Goal: Task Accomplishment & Management: Use online tool/utility

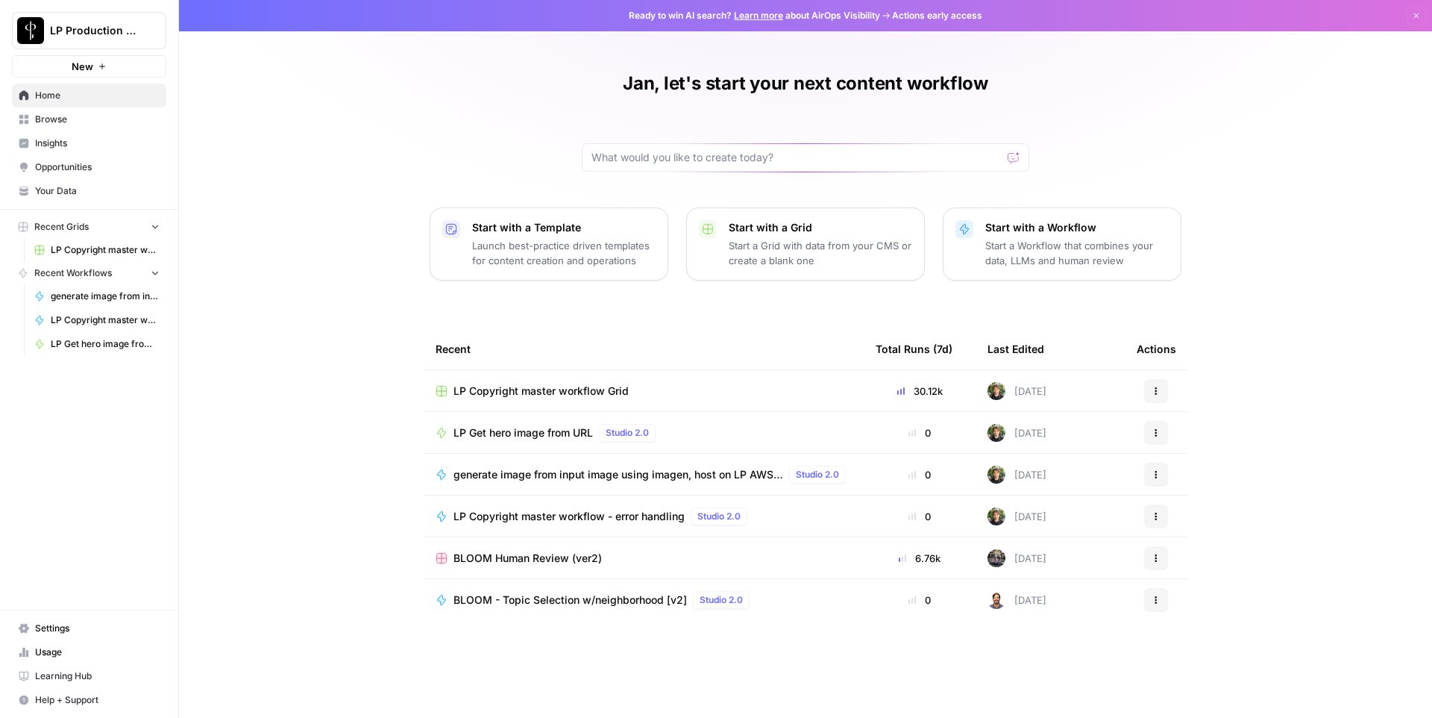
click at [537, 391] on span "LP Copyright master workflow Grid" at bounding box center [541, 390] width 175 height 15
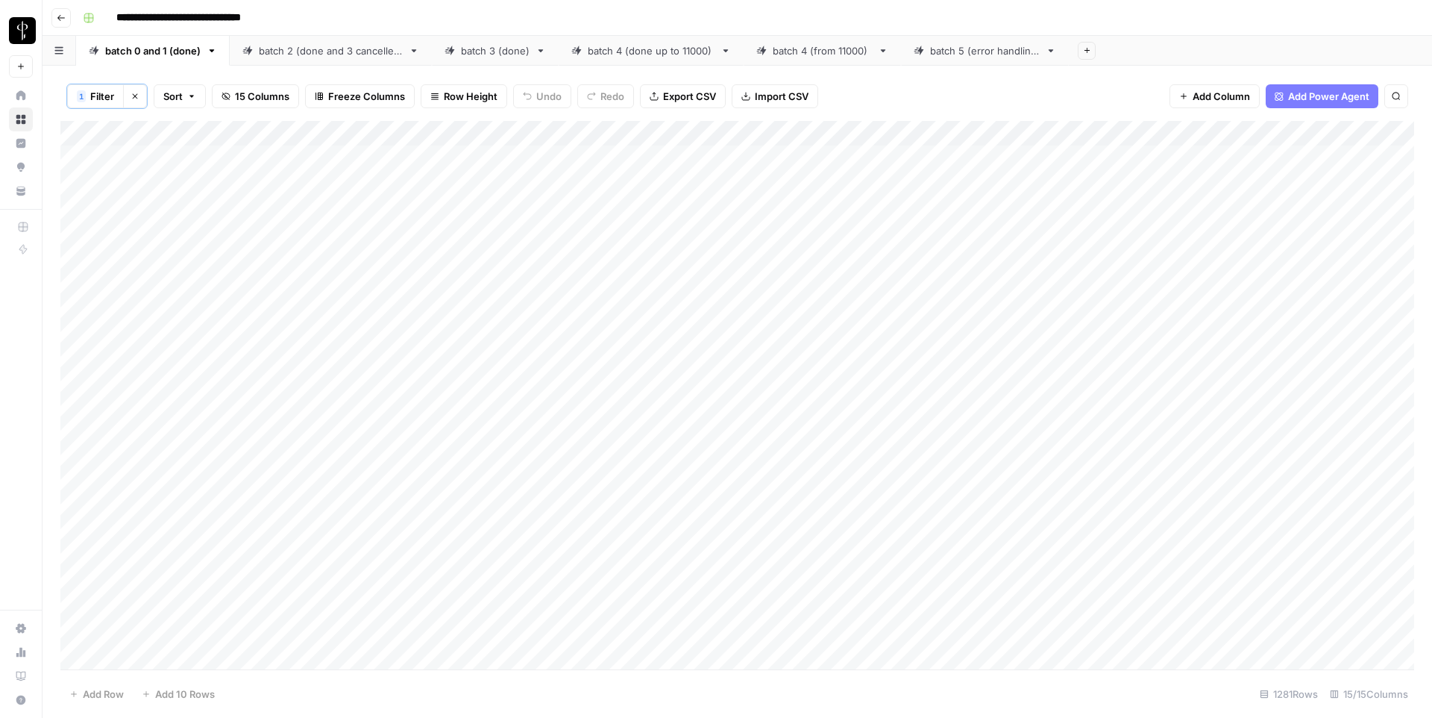
click at [956, 46] on div "batch 5 (error handling)" at bounding box center [985, 50] width 110 height 15
click at [1085, 52] on icon "button" at bounding box center [1087, 50] width 8 height 8
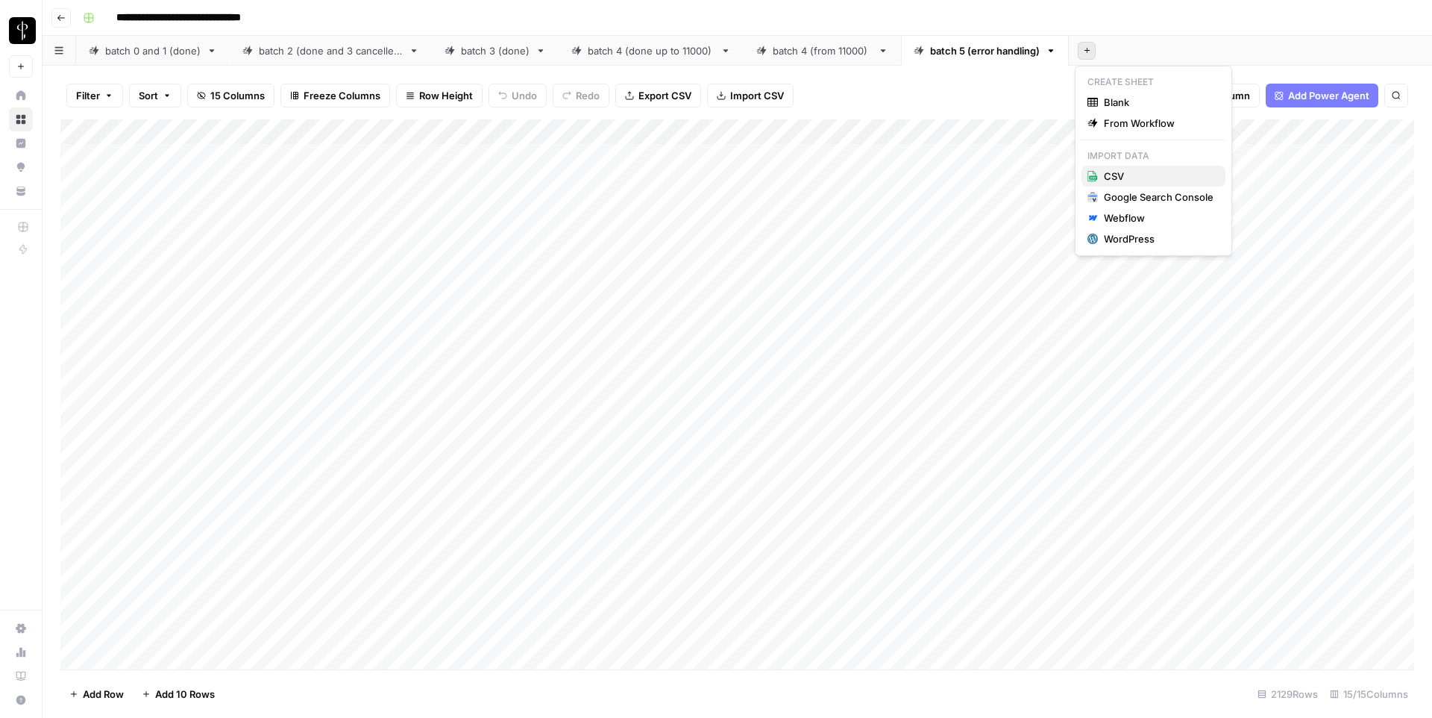
click at [1122, 172] on span "CSV" at bounding box center [1159, 176] width 110 height 15
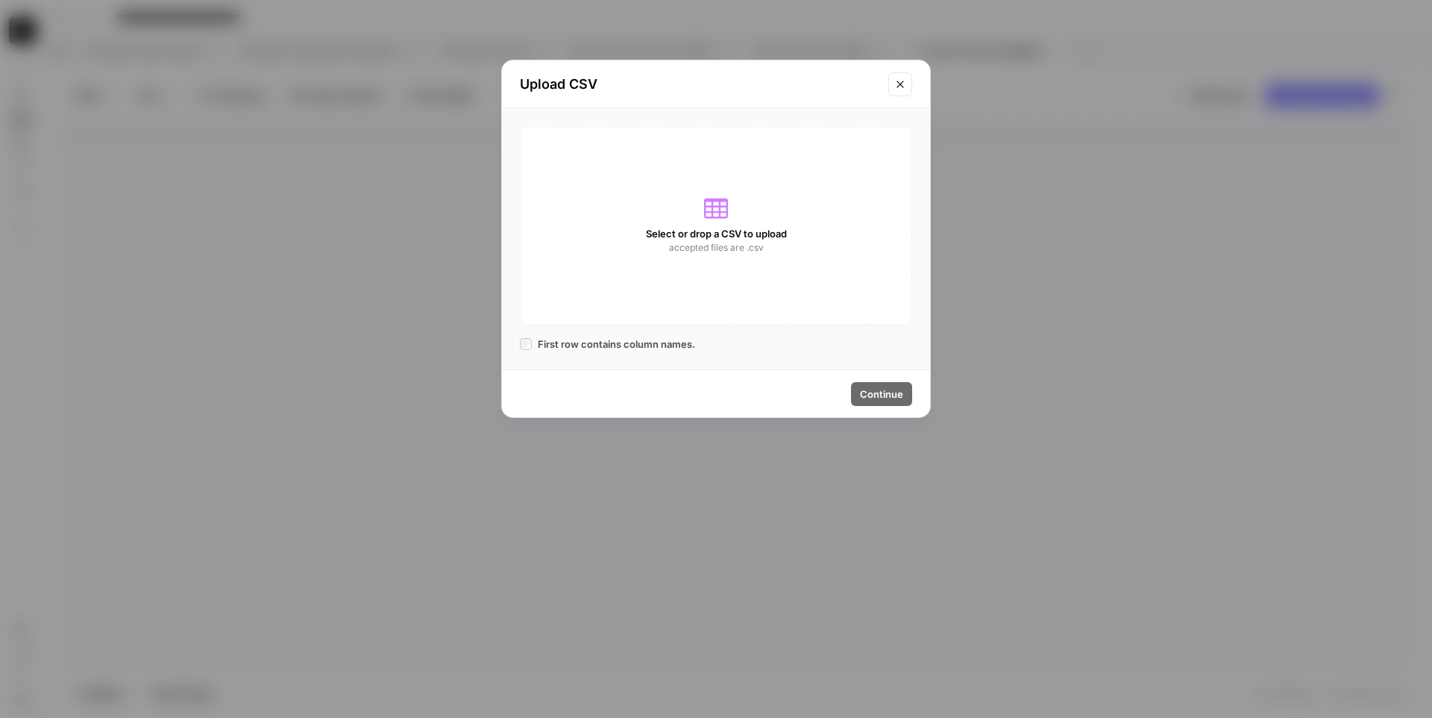
click at [714, 202] on icon at bounding box center [716, 208] width 24 height 24
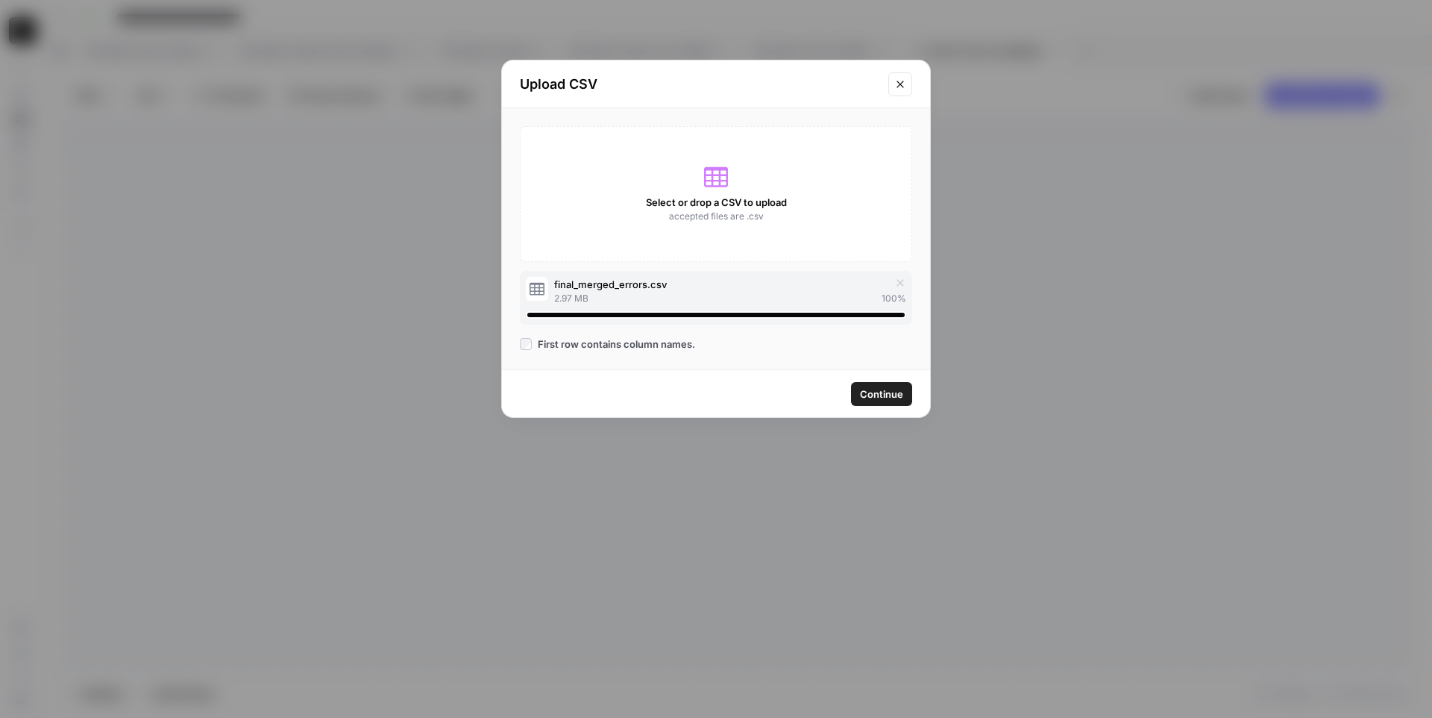
click at [897, 391] on span "Continue" at bounding box center [881, 393] width 43 height 15
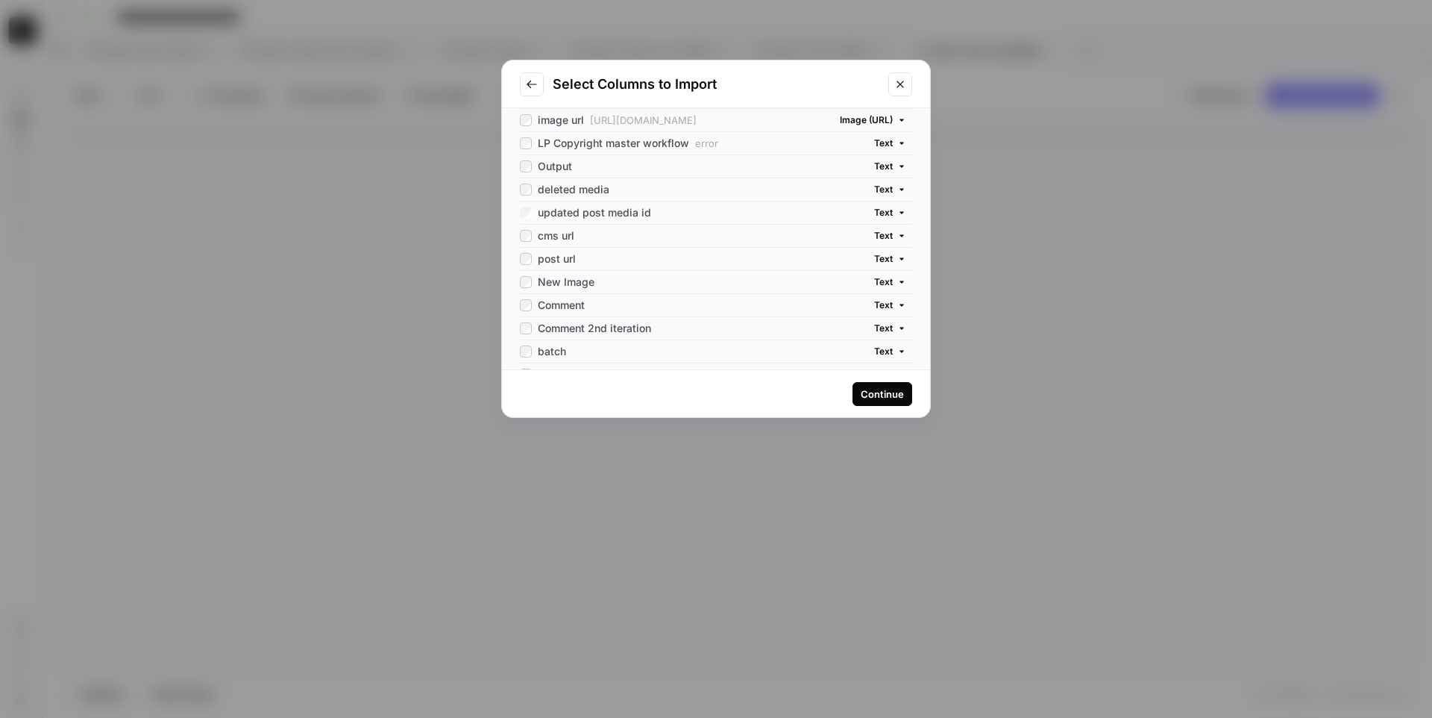
scroll to position [158, 0]
click at [524, 265] on div "post url" at bounding box center [548, 258] width 56 height 15
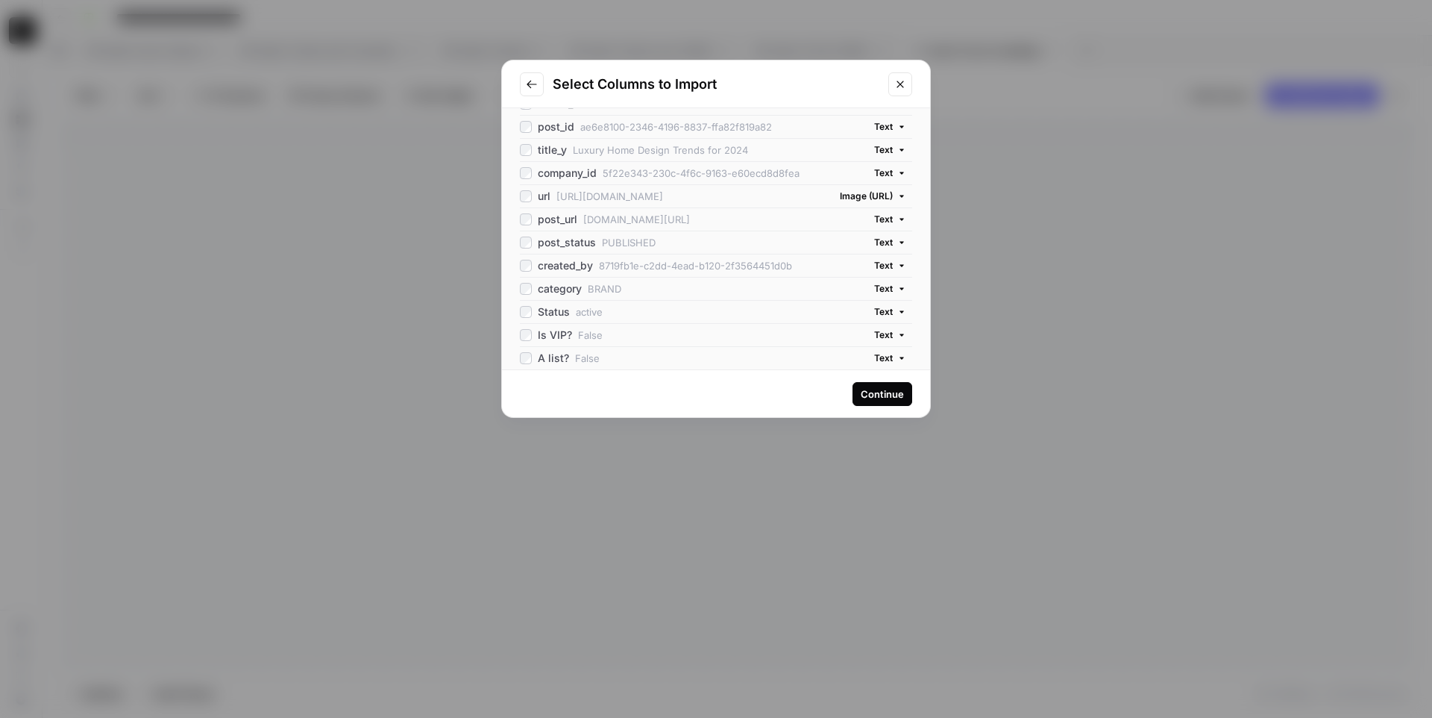
click at [892, 395] on div "Continue" at bounding box center [882, 393] width 43 height 15
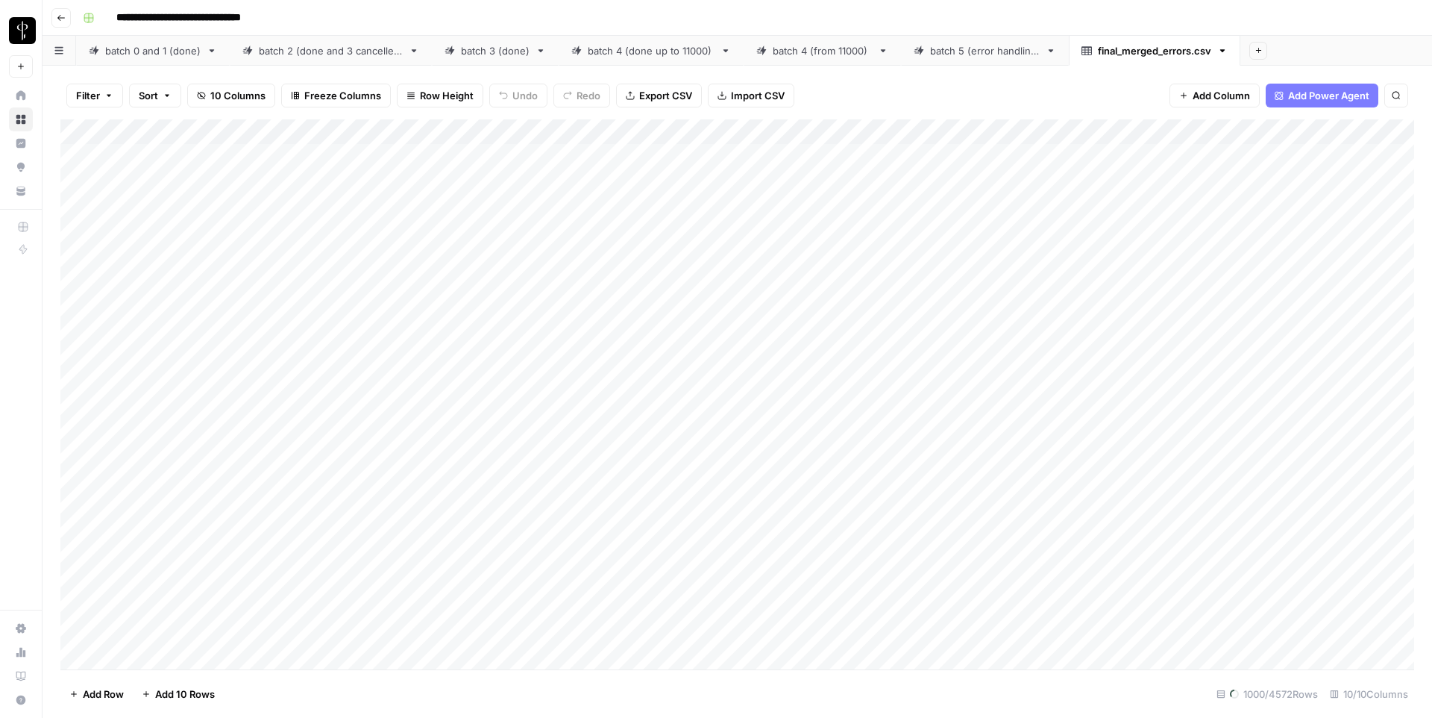
click at [231, 132] on div "Add Column" at bounding box center [737, 394] width 1354 height 550
click at [186, 325] on span "Remove Column" at bounding box center [207, 332] width 131 height 15
click at [649, 159] on span "Delete" at bounding box center [663, 154] width 32 height 15
click at [750, 96] on span "Import CSV" at bounding box center [753, 95] width 54 height 15
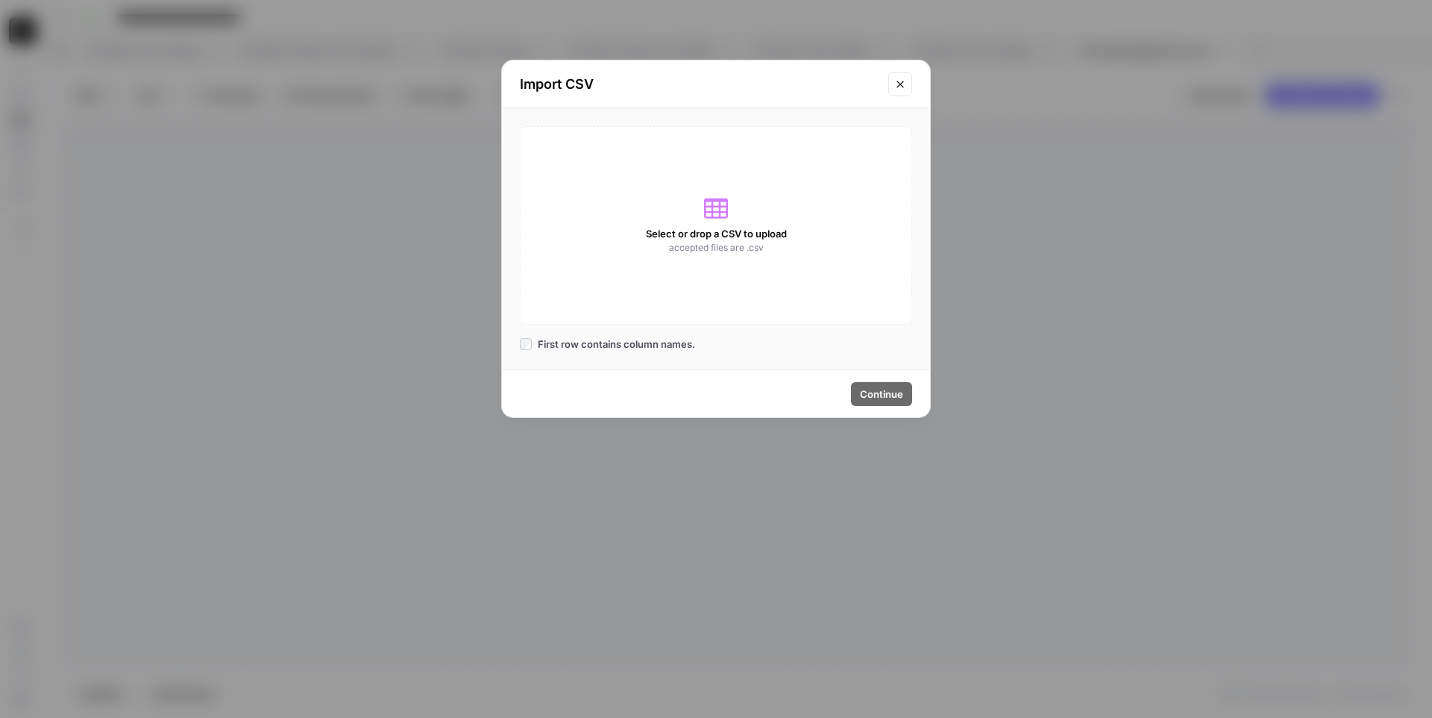
click at [894, 76] on button "Close modal" at bounding box center [900, 84] width 24 height 24
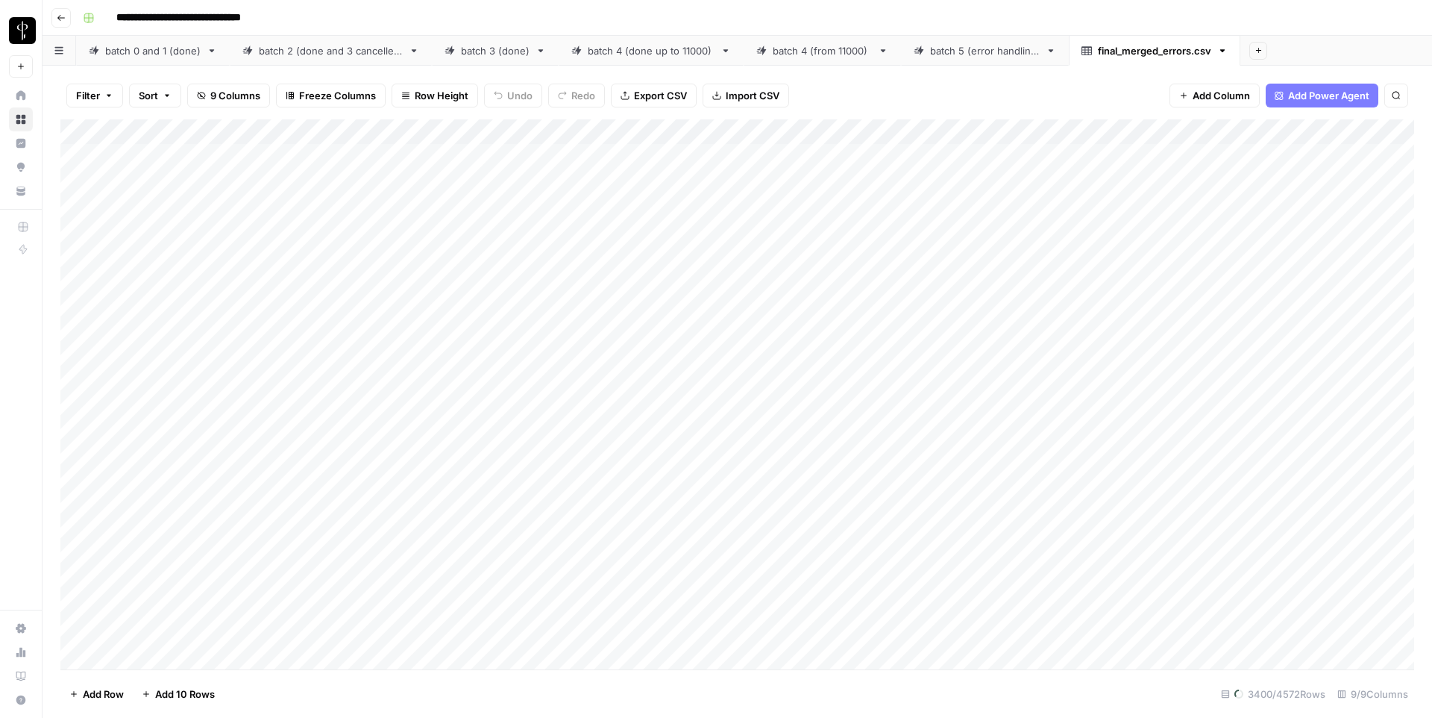
click at [1220, 55] on icon "button" at bounding box center [1222, 51] width 10 height 10
click at [1247, 138] on span "Delete Sheet" at bounding box center [1280, 133] width 72 height 15
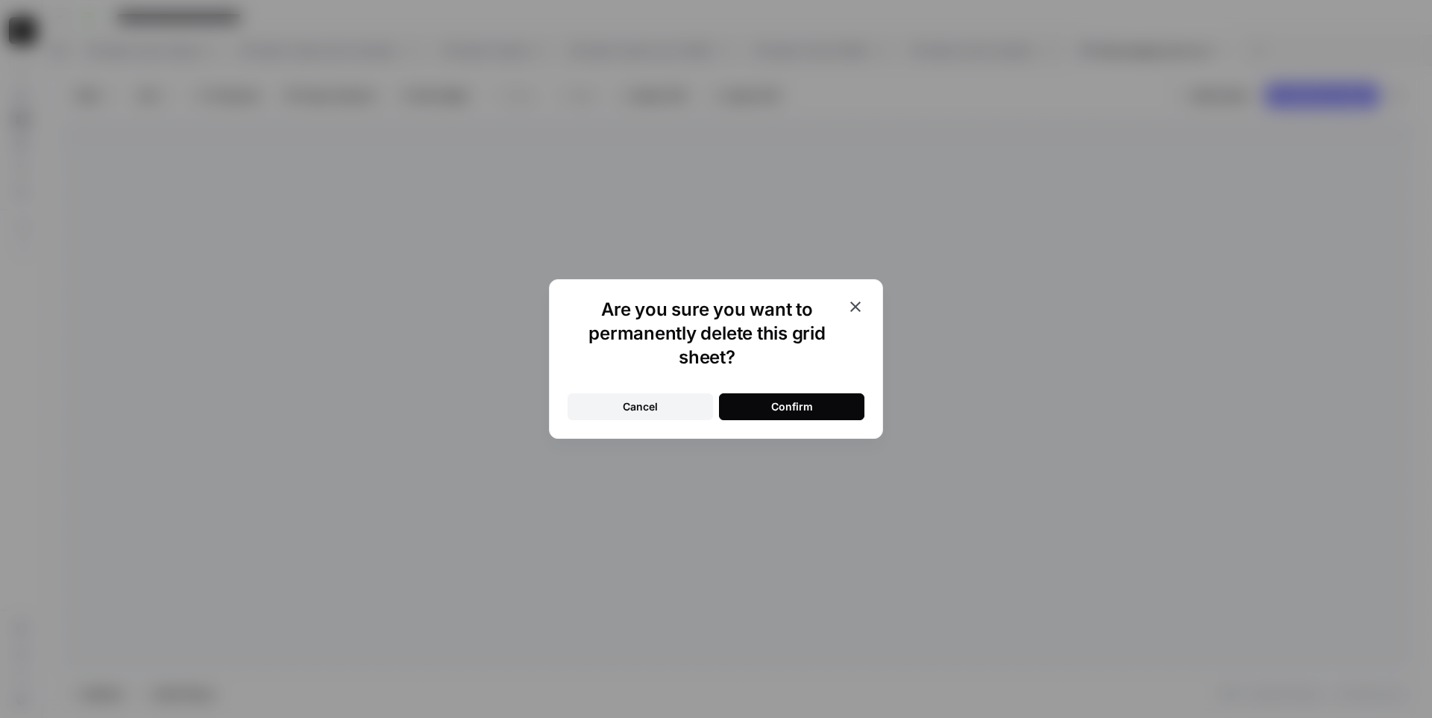
click at [842, 402] on button "Confirm" at bounding box center [791, 406] width 145 height 27
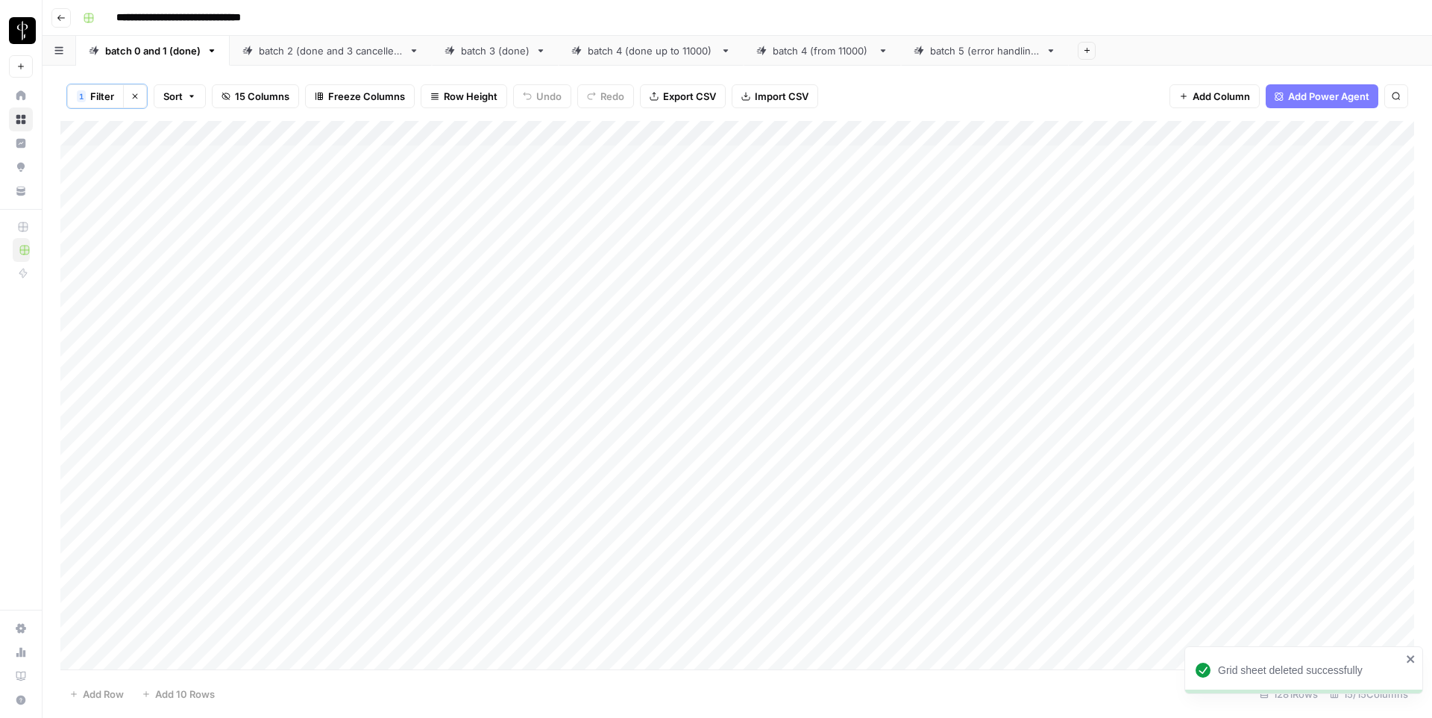
click at [1084, 49] on icon "button" at bounding box center [1086, 50] width 5 height 5
click at [1114, 174] on span "CSV" at bounding box center [1159, 176] width 110 height 15
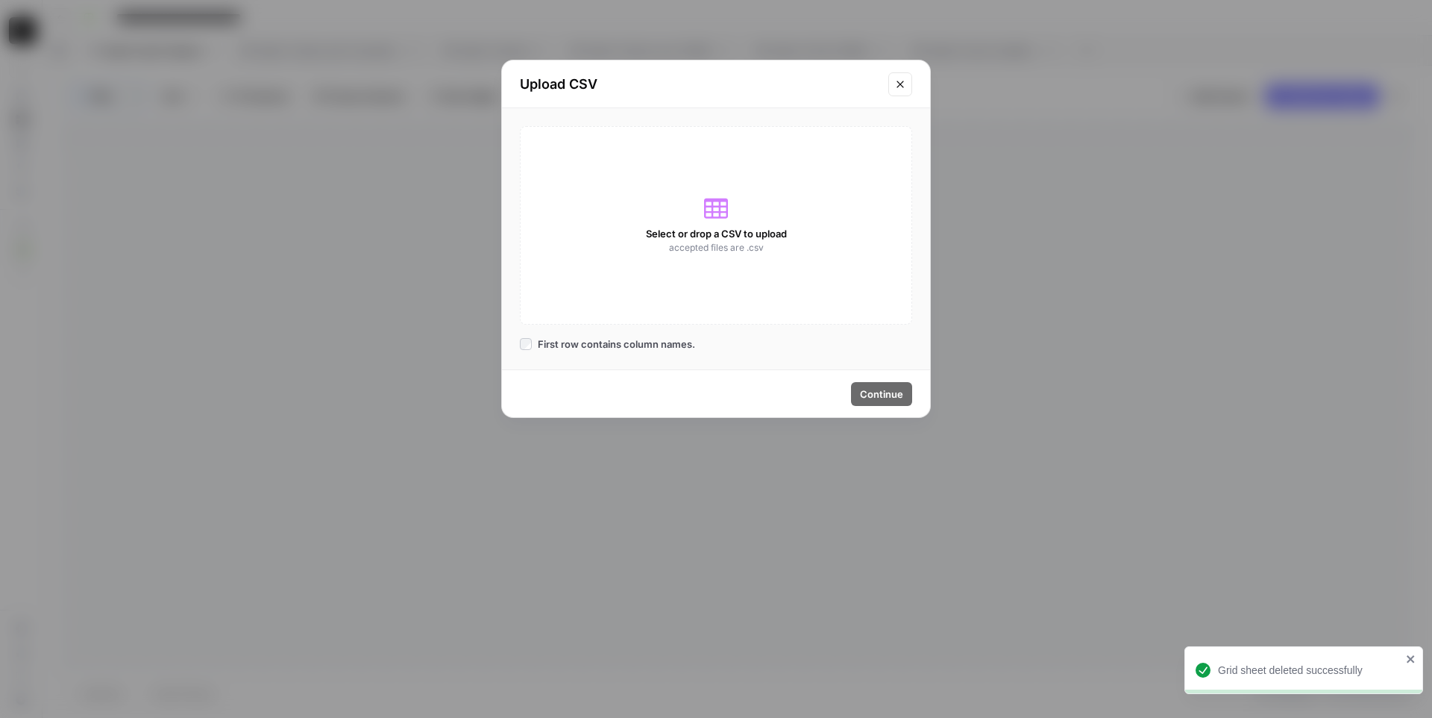
click at [666, 207] on div "Select or drop a CSV to upload accepted files are .csv" at bounding box center [716, 225] width 392 height 198
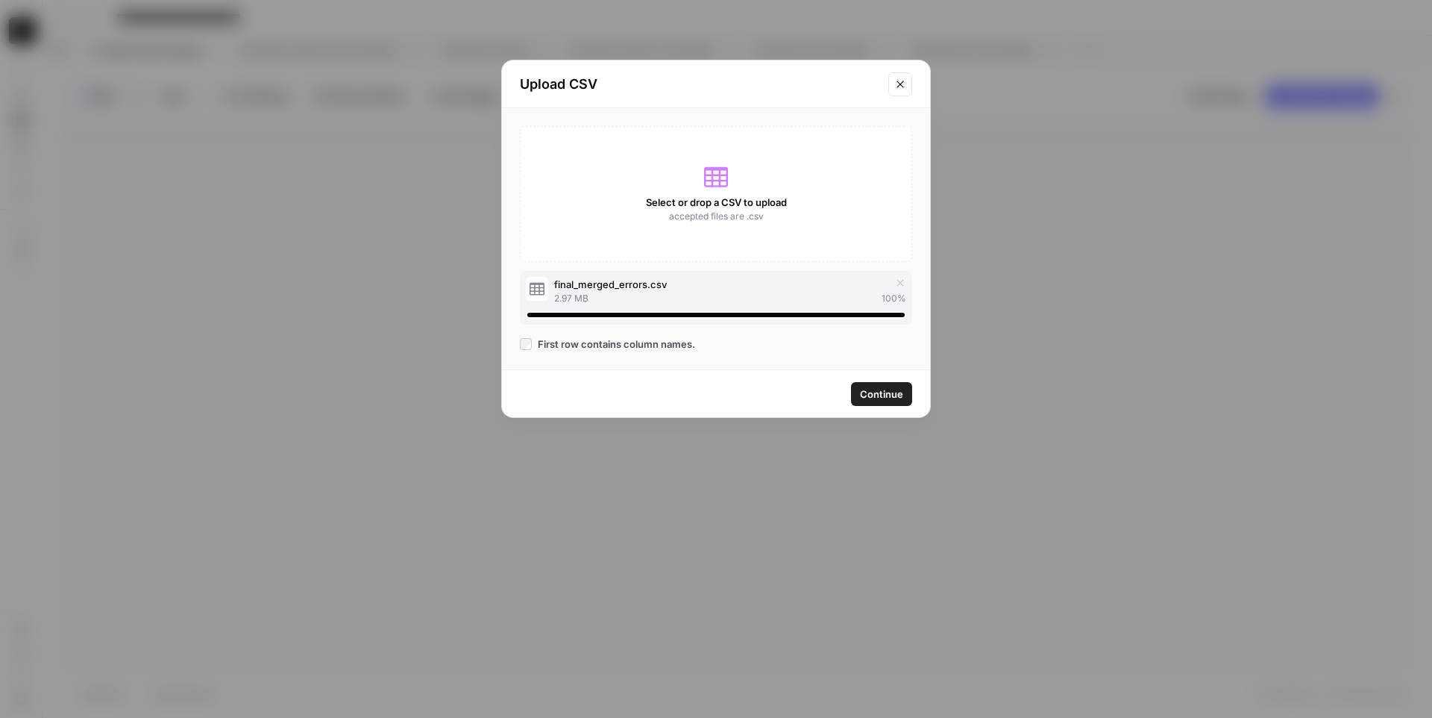
click at [890, 389] on span "Continue" at bounding box center [881, 393] width 43 height 15
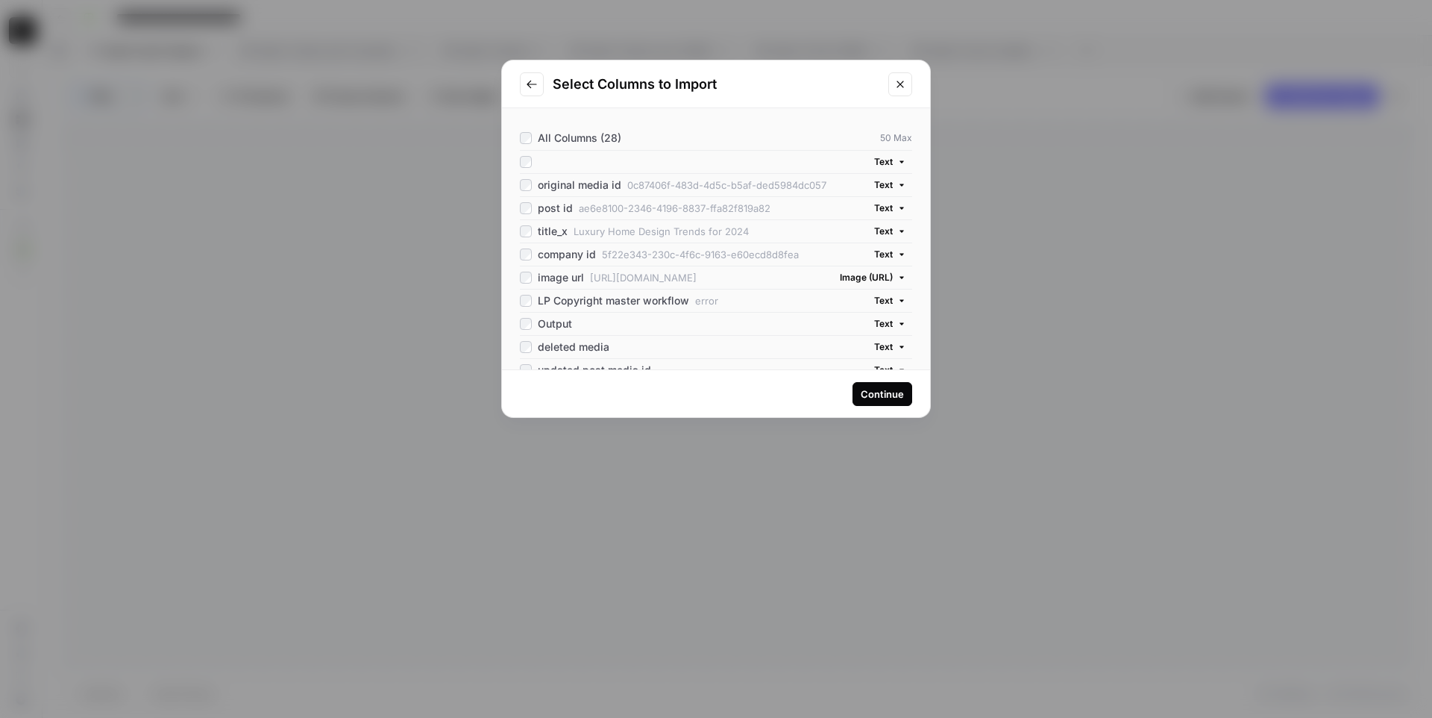
click at [890, 389] on div "Continue" at bounding box center [882, 393] width 43 height 15
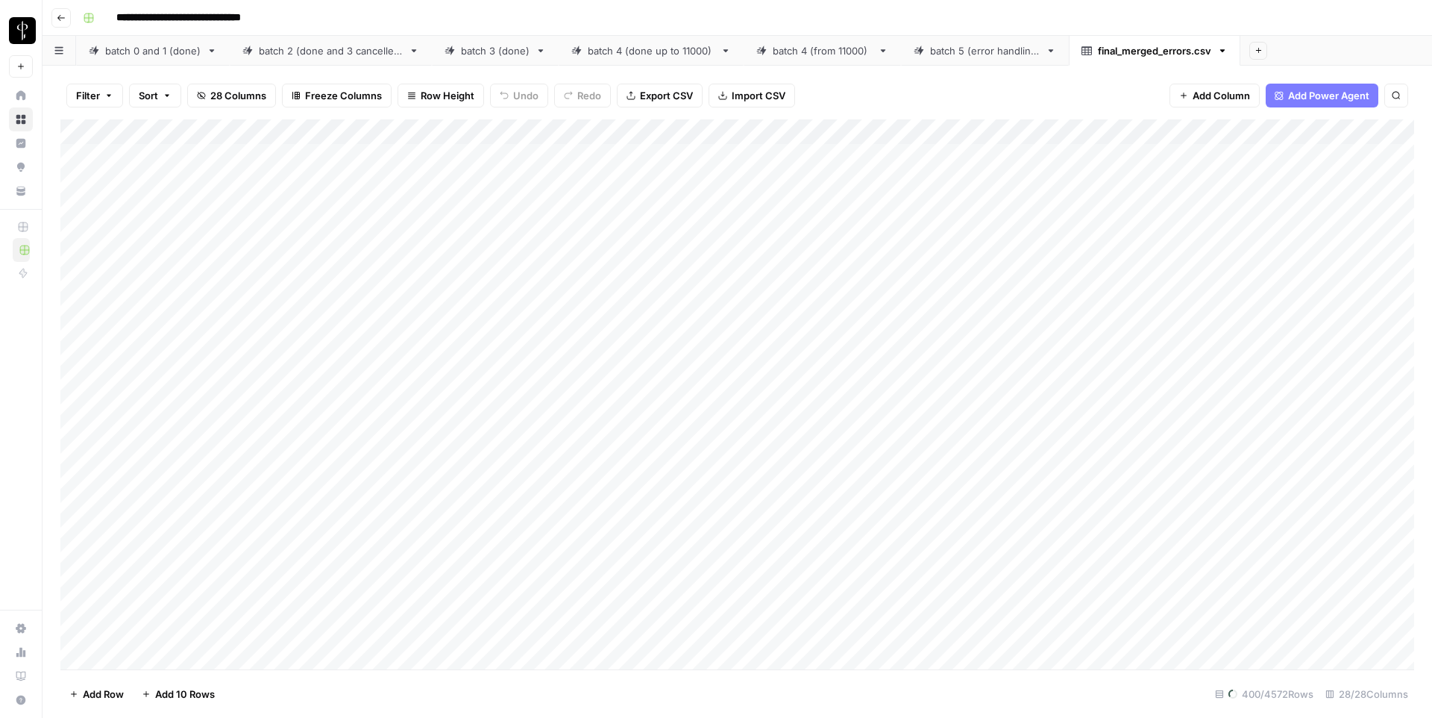
click at [125, 131] on div "Add Column" at bounding box center [737, 394] width 1354 height 550
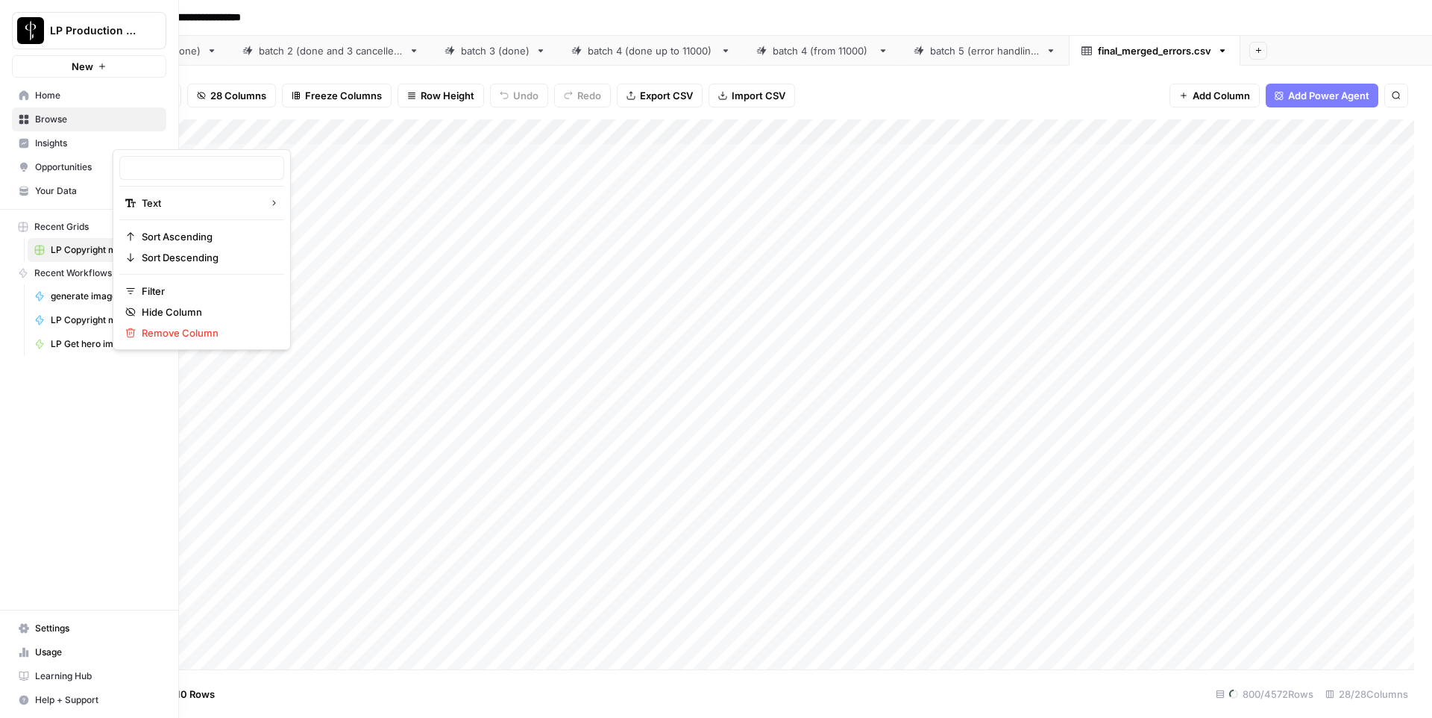
click at [51, 429] on div "LP Production Workloads New Home Browse Insights Opportunities Your Data Recent…" at bounding box center [89, 359] width 178 height 718
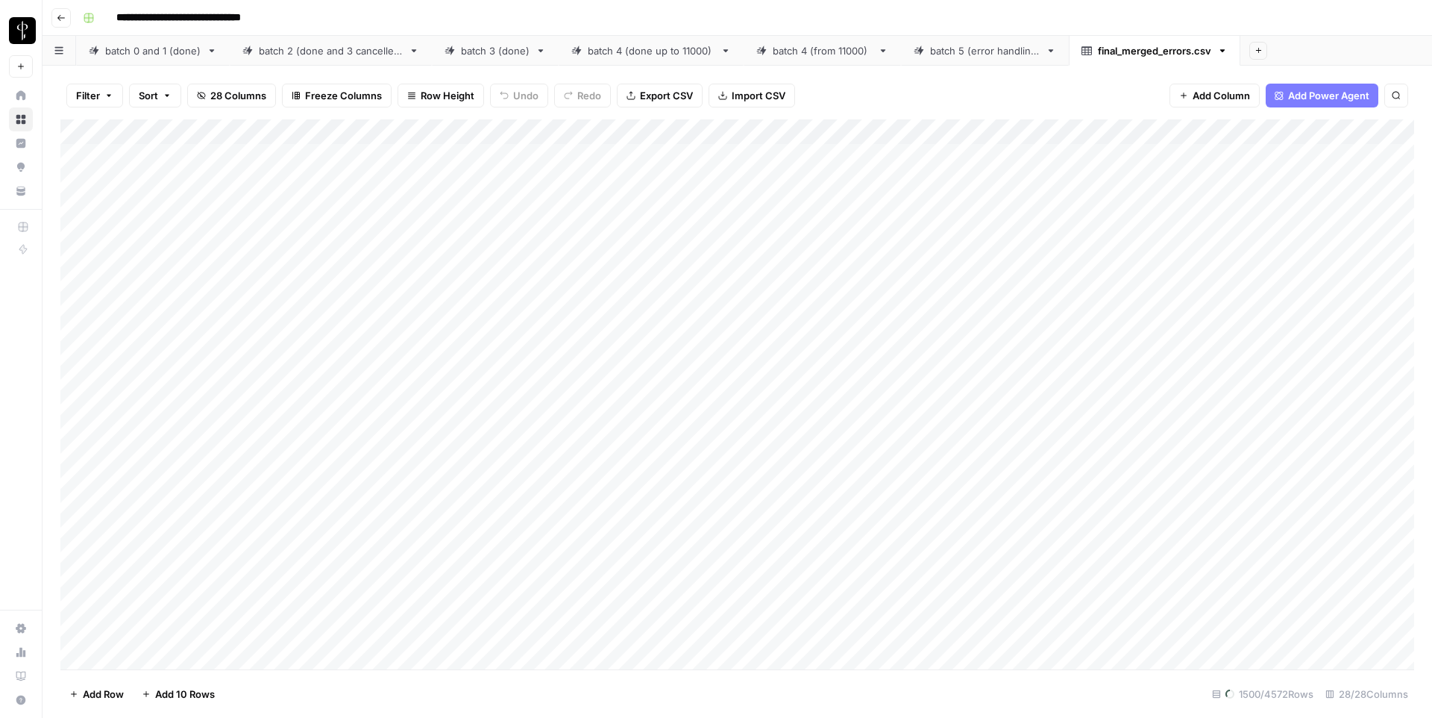
click at [416, 290] on div "Add Column" at bounding box center [737, 394] width 1354 height 550
click at [776, 95] on span "Import CSV" at bounding box center [759, 95] width 54 height 15
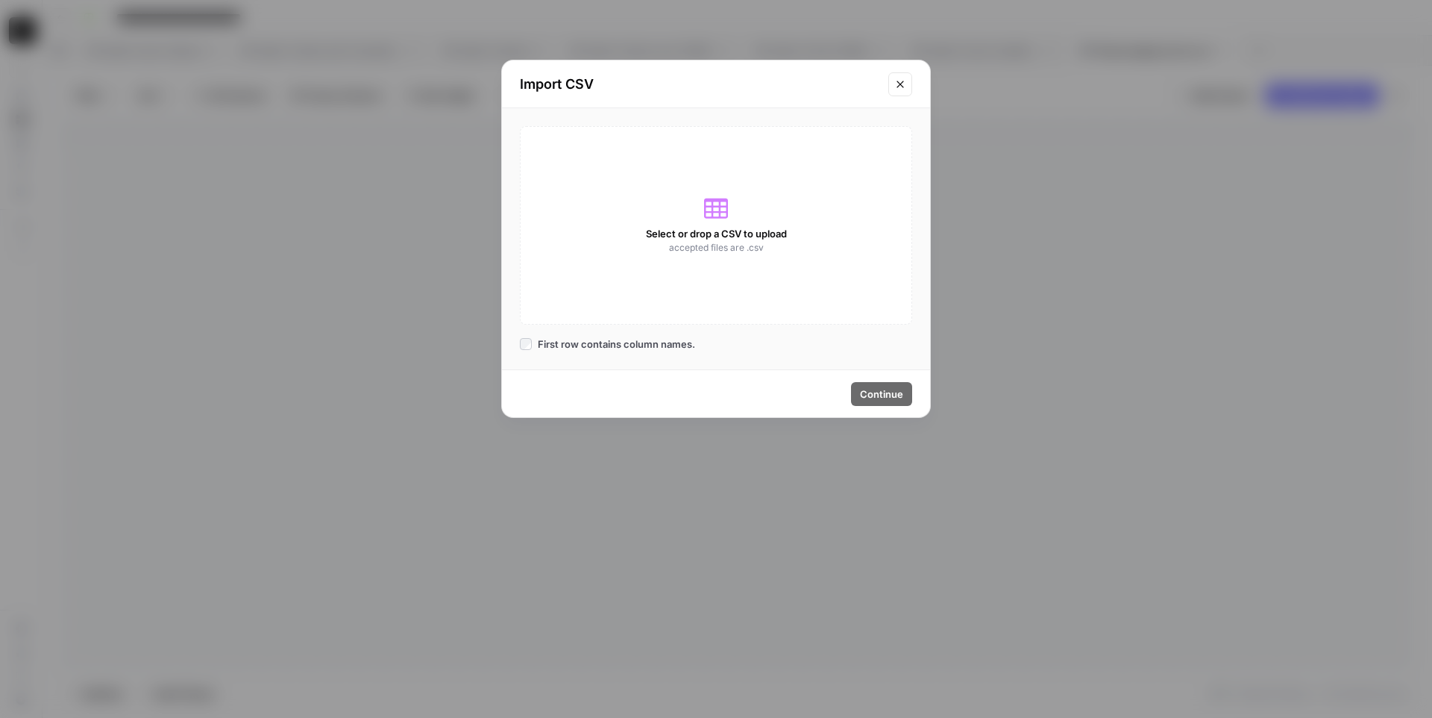
click at [709, 224] on div "Select or drop a CSV to upload accepted files are .csv" at bounding box center [716, 225] width 392 height 198
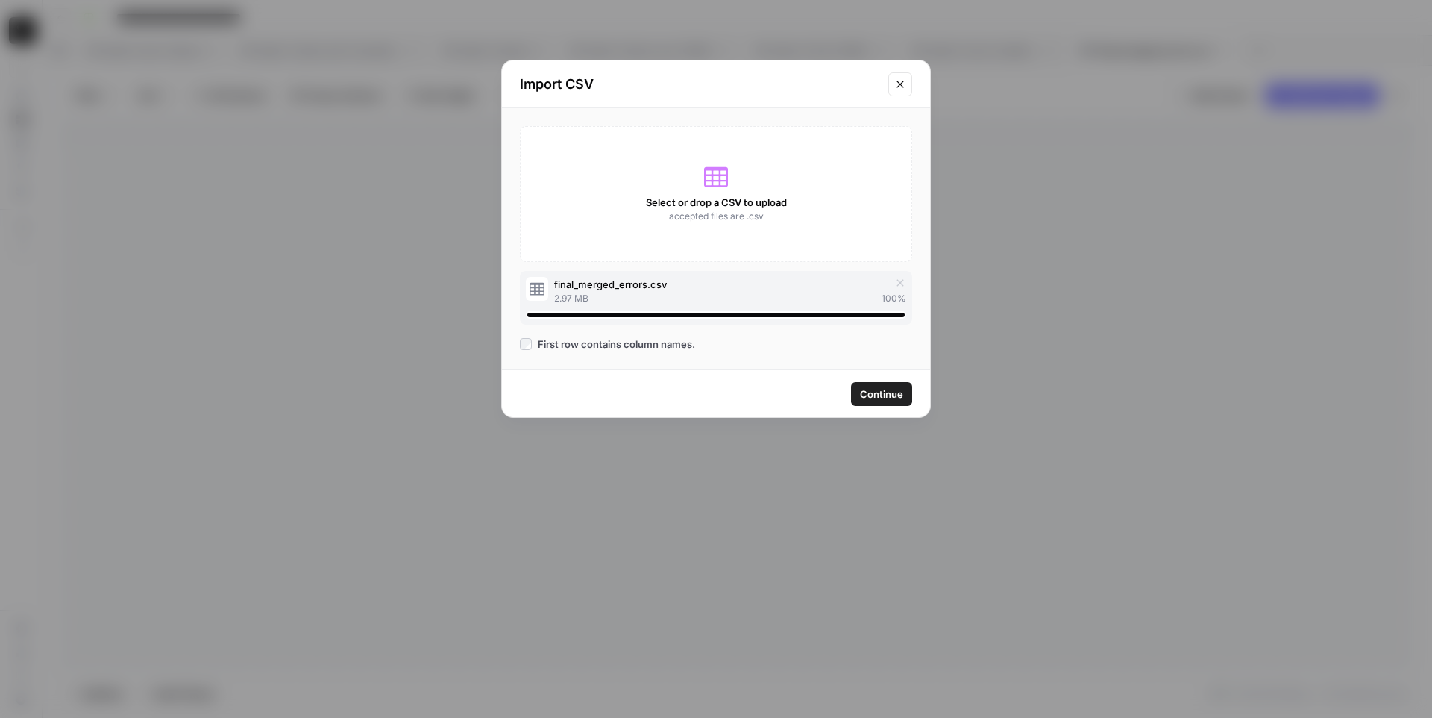
click at [876, 391] on span "Continue" at bounding box center [881, 393] width 43 height 15
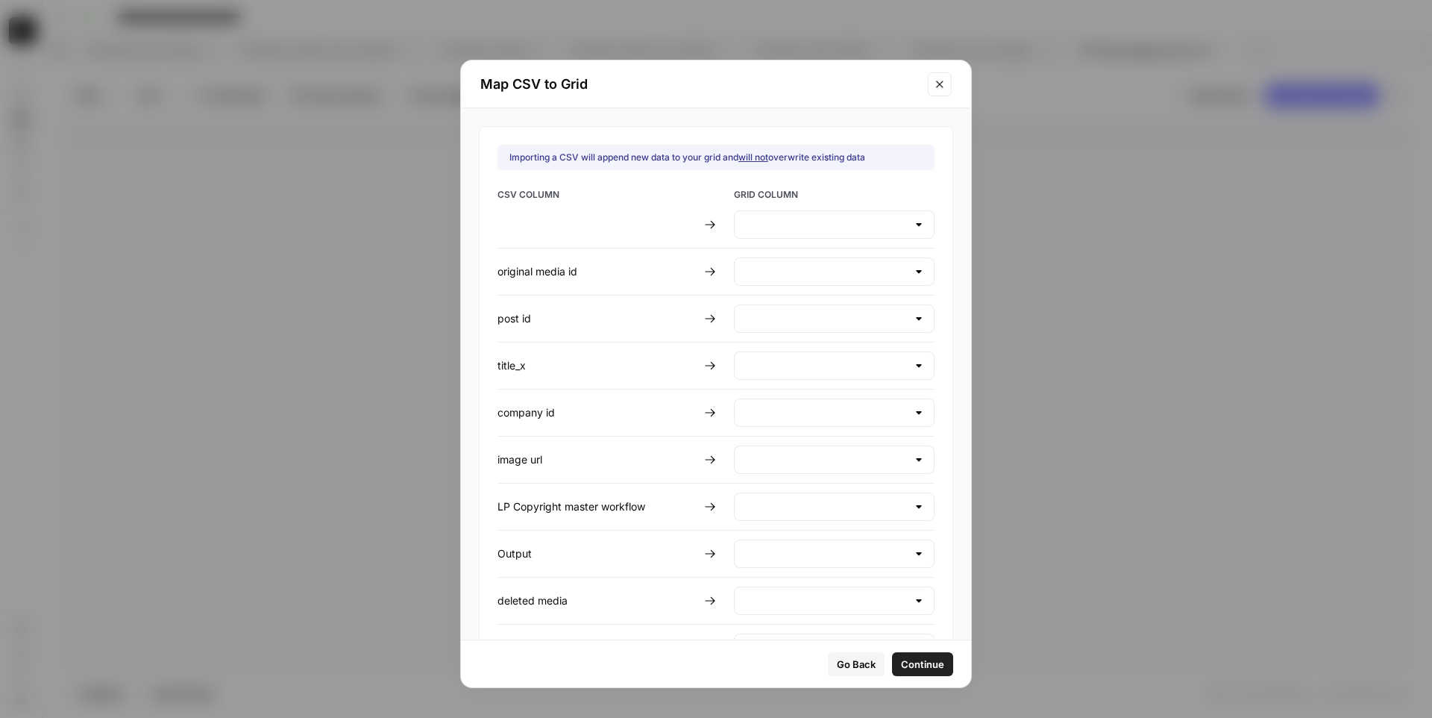
type input "original media id"
type input "post id"
type input "title_x"
type input "company id"
type input "image url"
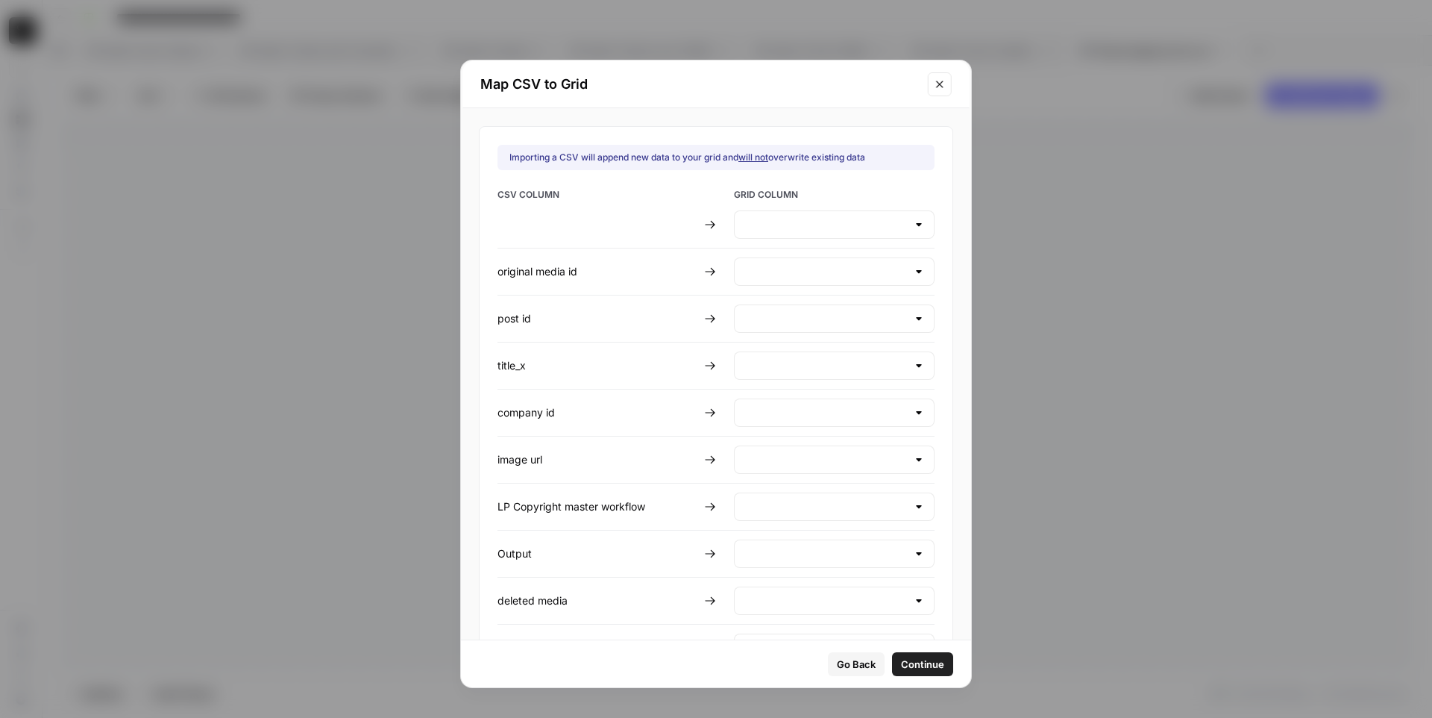
type input "LP Copyright master workflow"
type input "Output"
type input "deleted media"
type input "updated post media id"
type input "cms url"
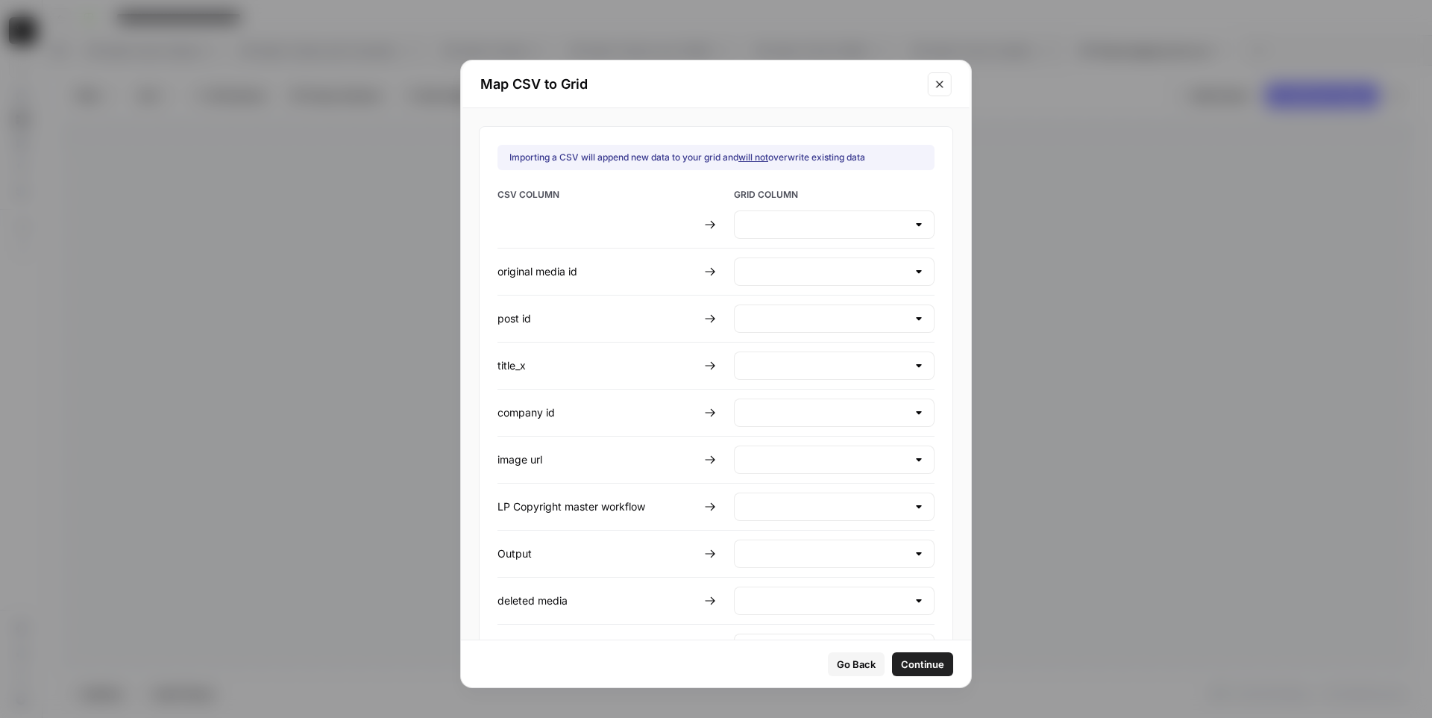
type input "post url"
type input "New Image"
type input "Comment"
type input "Comment 2nd iteration"
type input "batch"
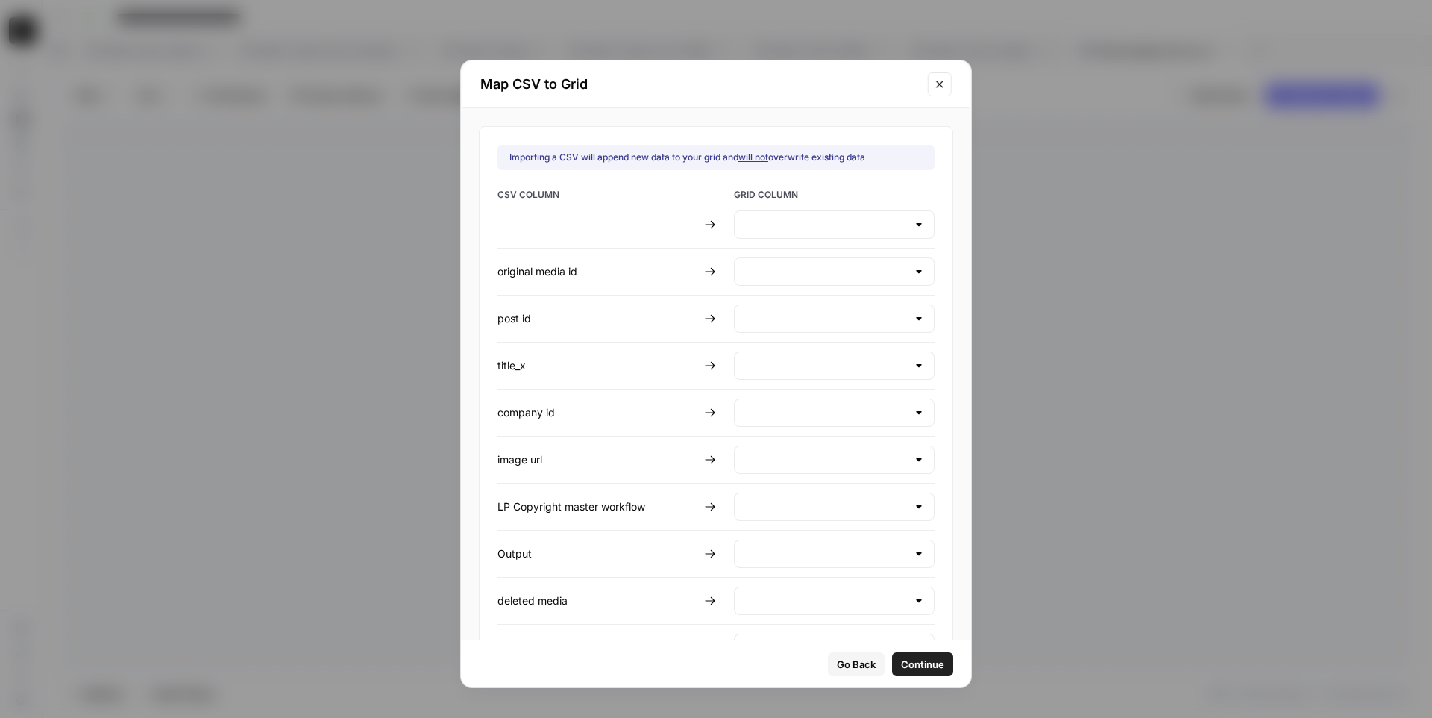
type input "media_id"
type input "post id"
type input "title_y"
type input "company id"
type input "url"
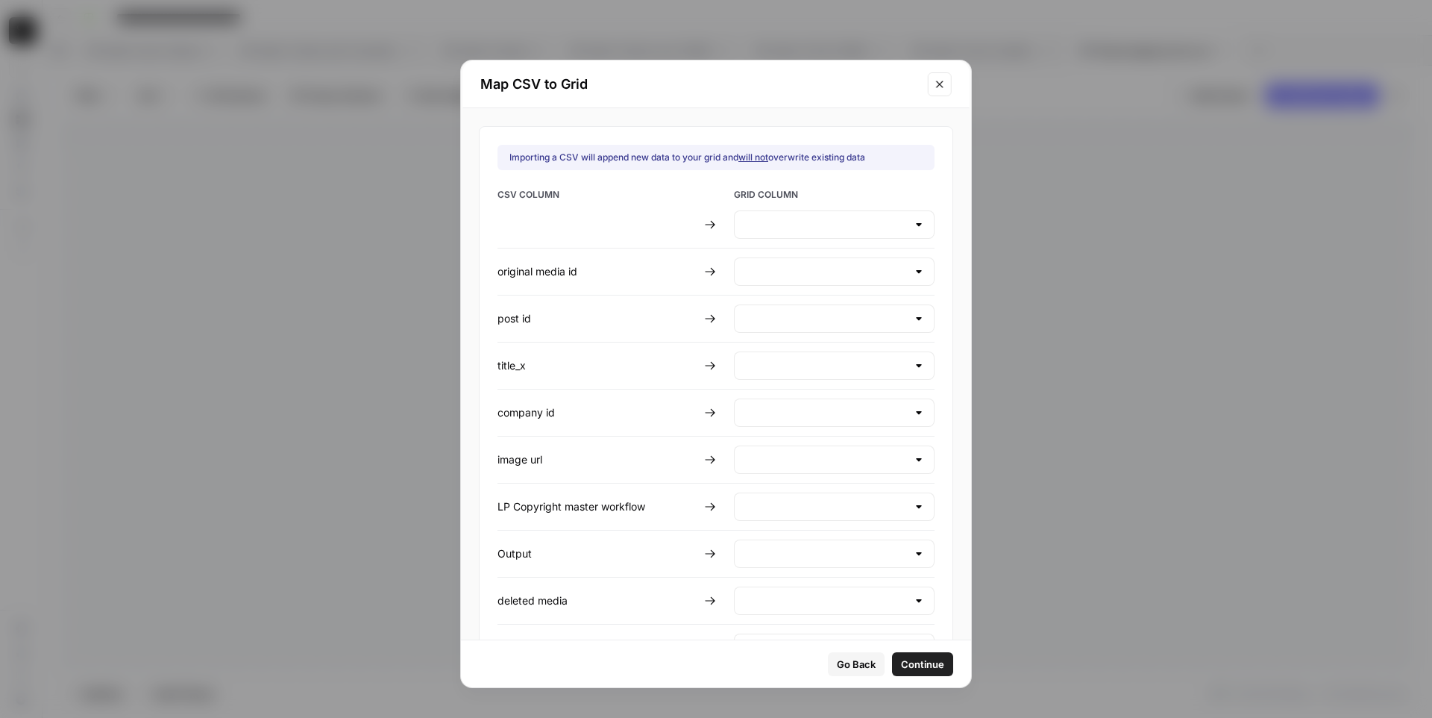
type input "post url"
type input "post_status"
type input "created_by"
type input "category"
type input "Status"
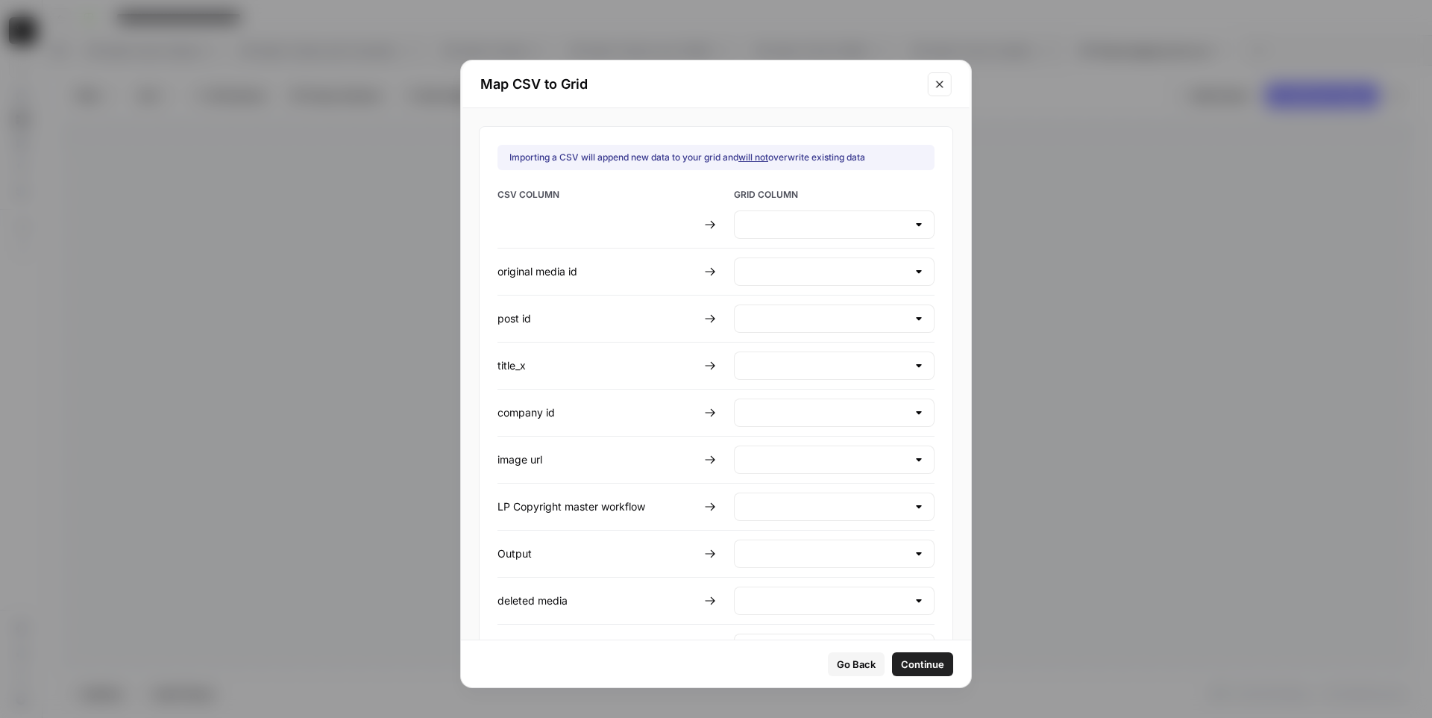
type input "Is VIP?"
type input "A list?"
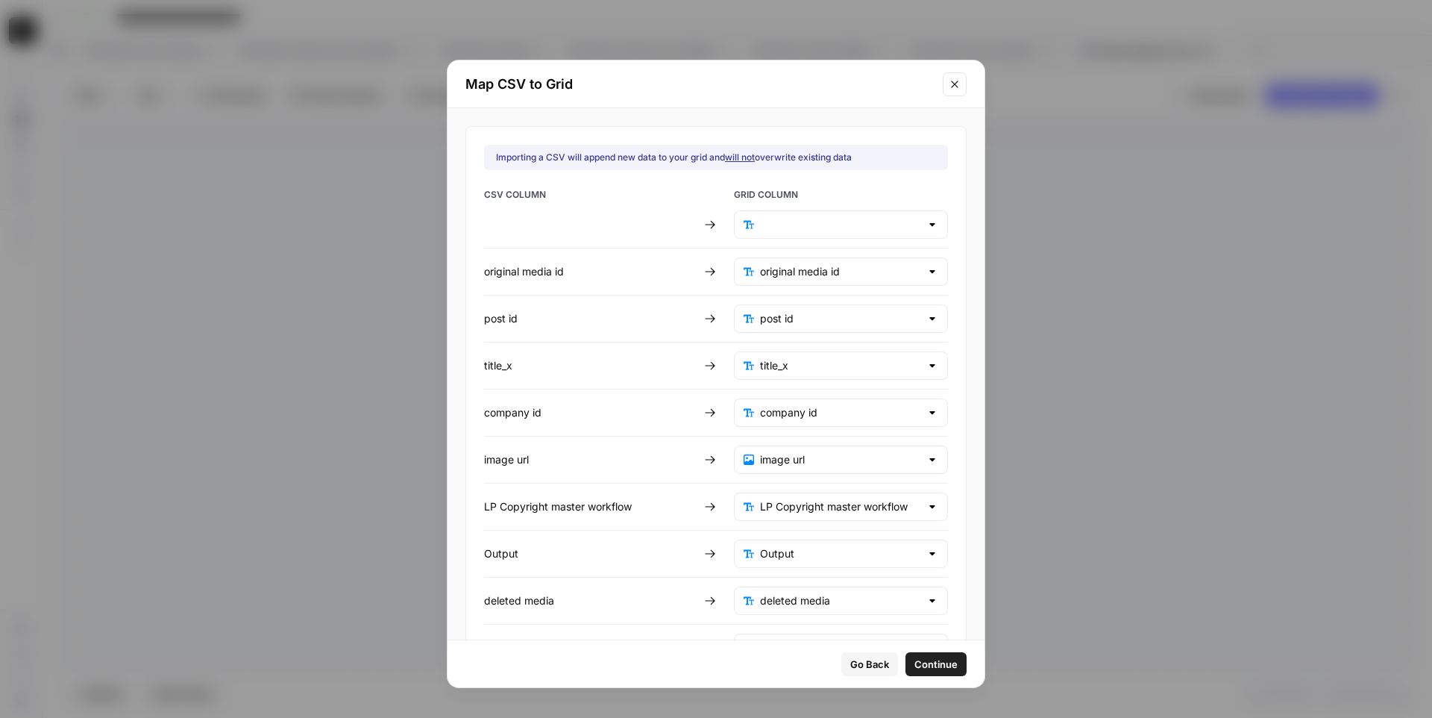
click at [943, 86] on button "Close modal" at bounding box center [955, 84] width 24 height 24
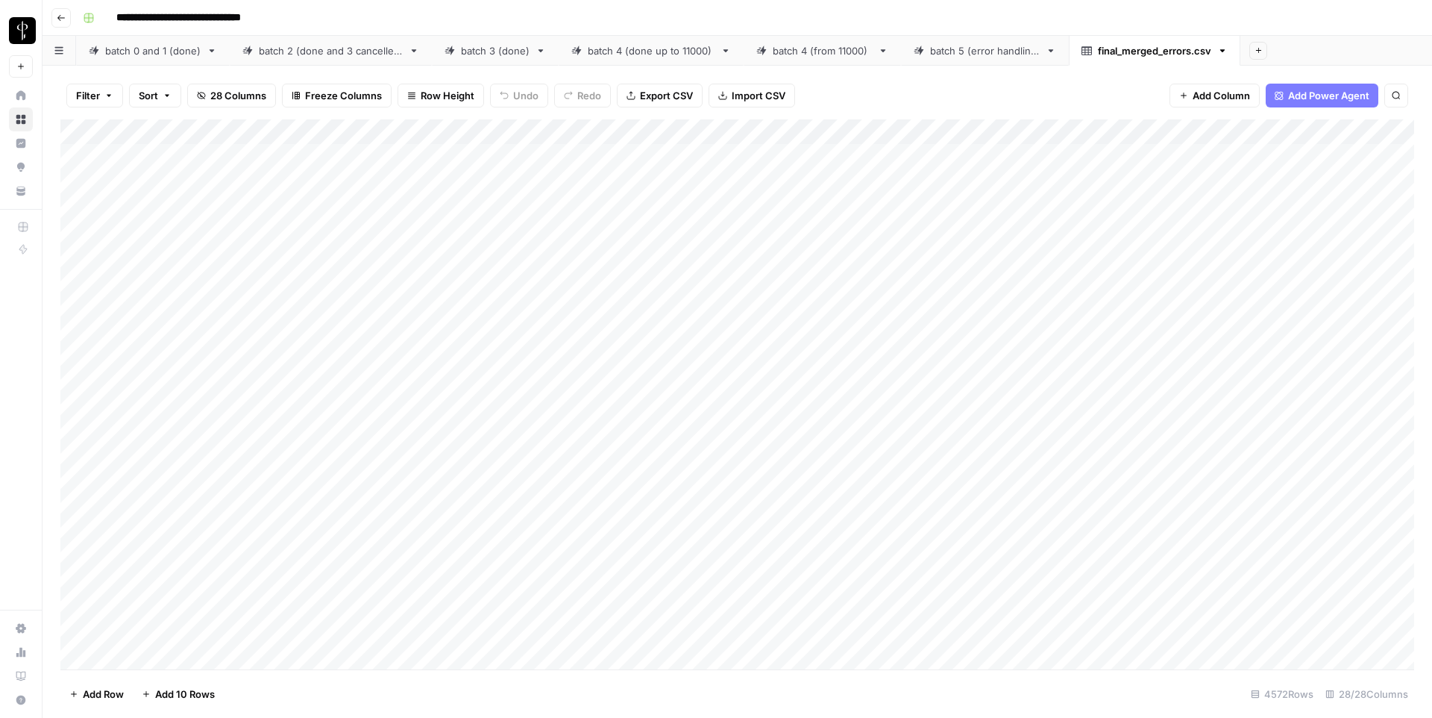
click at [226, 128] on div "Add Column" at bounding box center [737, 394] width 1354 height 550
click at [186, 332] on span "Remove Column" at bounding box center [207, 332] width 131 height 15
click at [675, 154] on span "Delete" at bounding box center [663, 154] width 32 height 15
click at [648, 128] on div "Add Column" at bounding box center [737, 394] width 1354 height 550
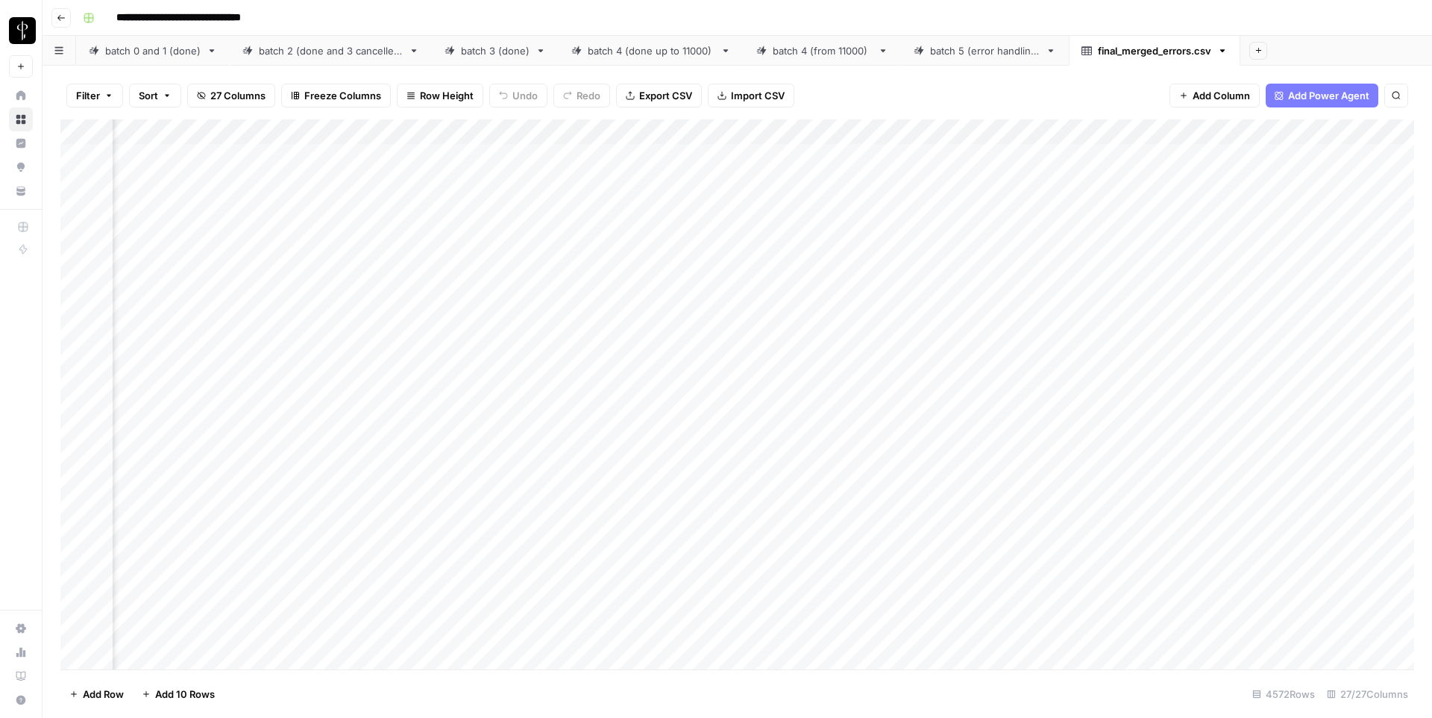
click at [855, 101] on div "Filter Sort 27 Columns Freeze Columns Row Height Undo Redo Export CSV Import CS…" at bounding box center [737, 96] width 1354 height 48
click at [972, 137] on div "Add Column" at bounding box center [737, 394] width 1354 height 550
click at [833, 325] on span "Remove Column" at bounding box center [865, 332] width 131 height 15
click at [658, 156] on span "Delete" at bounding box center [663, 154] width 32 height 15
click at [973, 134] on div "Add Column" at bounding box center [737, 394] width 1354 height 550
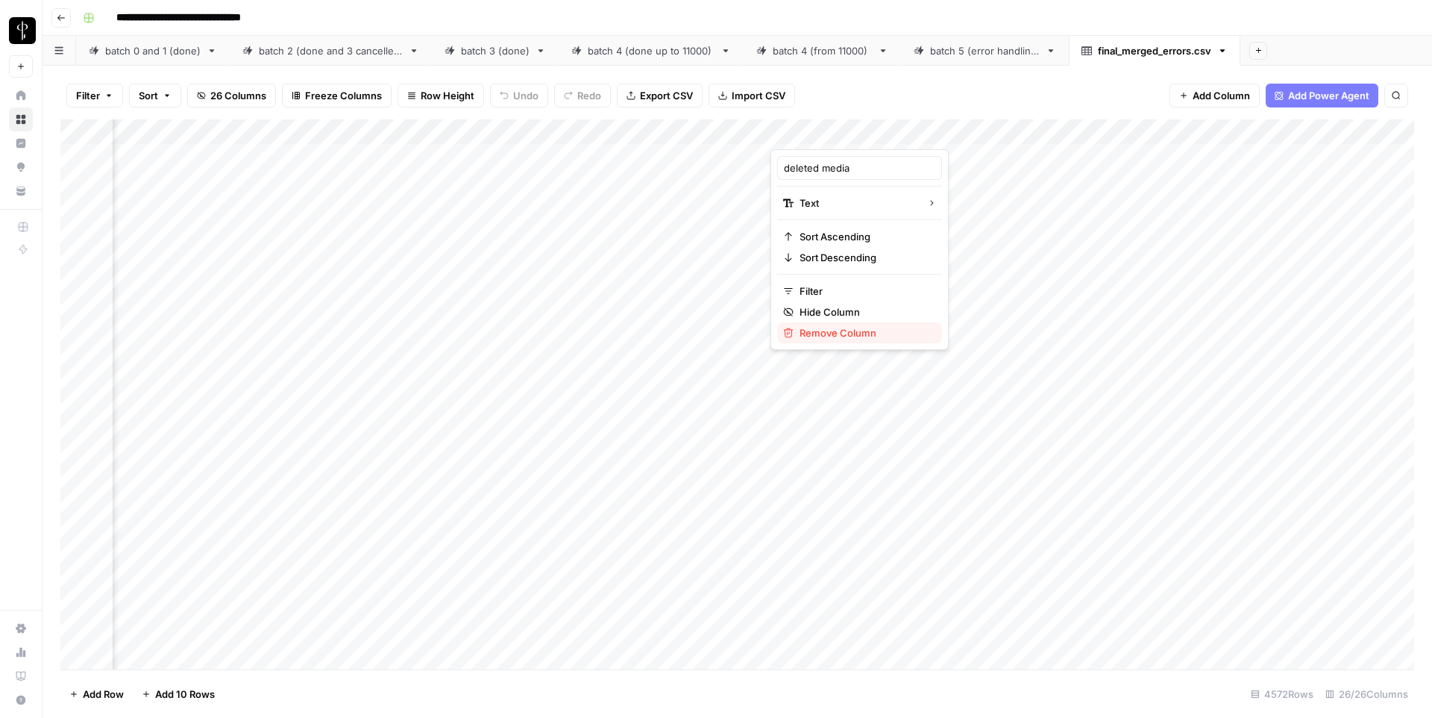
click at [831, 327] on span "Remove Column" at bounding box center [865, 332] width 131 height 15
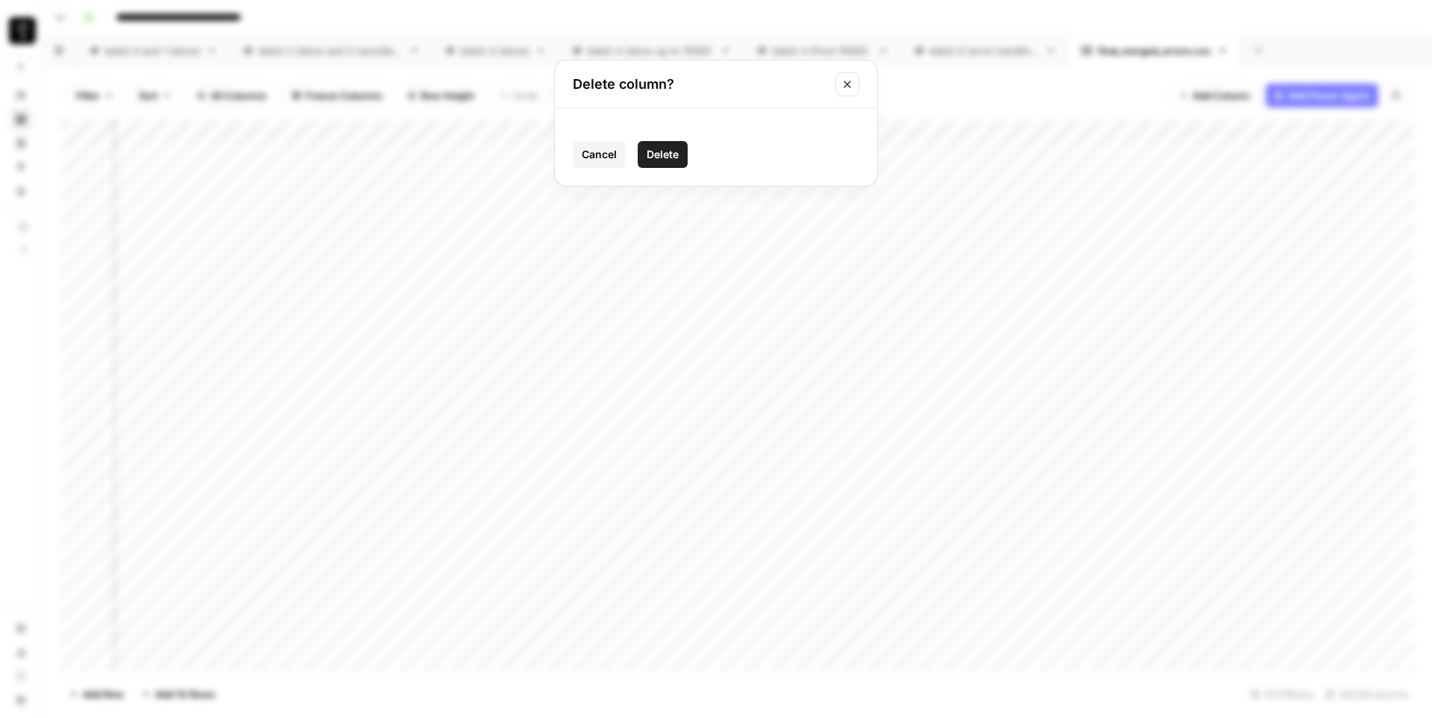
click at [664, 152] on span "Delete" at bounding box center [663, 154] width 32 height 15
click at [971, 129] on div "Add Column" at bounding box center [737, 394] width 1354 height 550
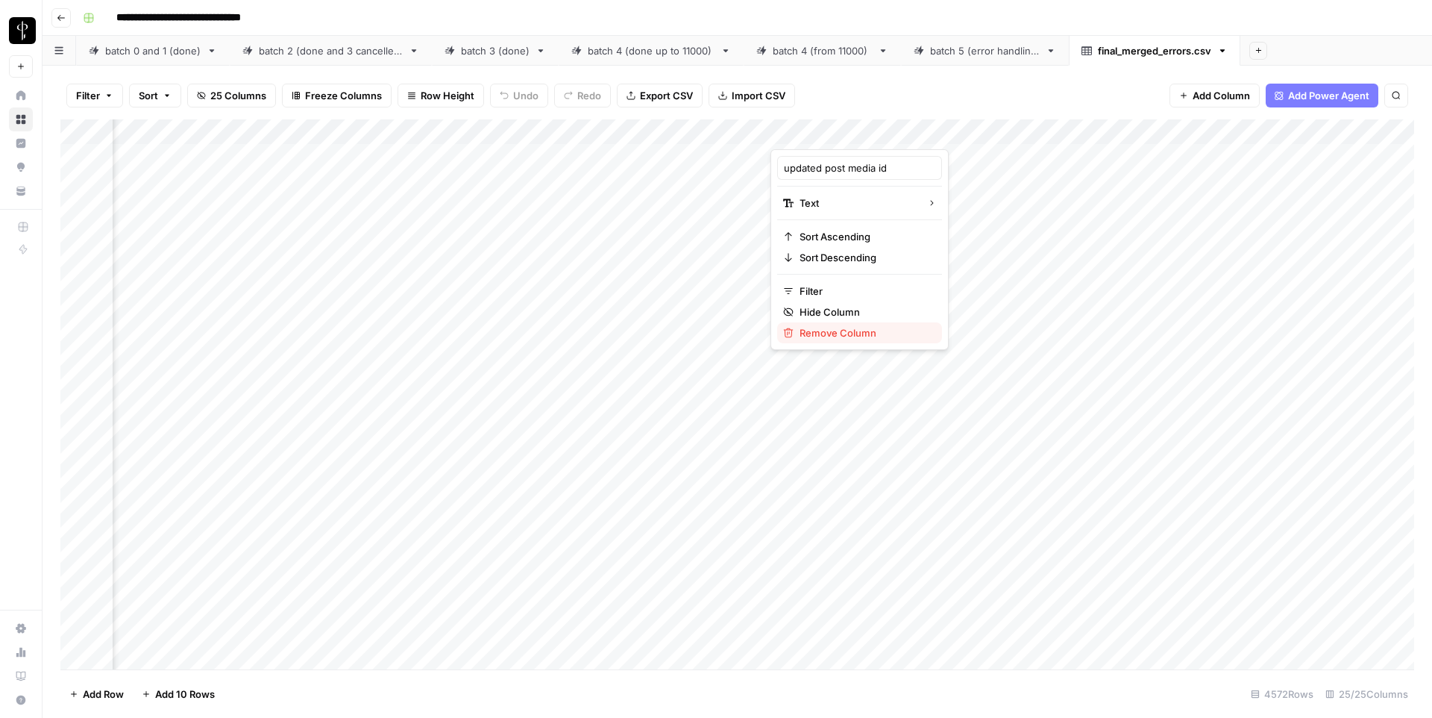
click at [850, 330] on span "Remove Column" at bounding box center [865, 332] width 131 height 15
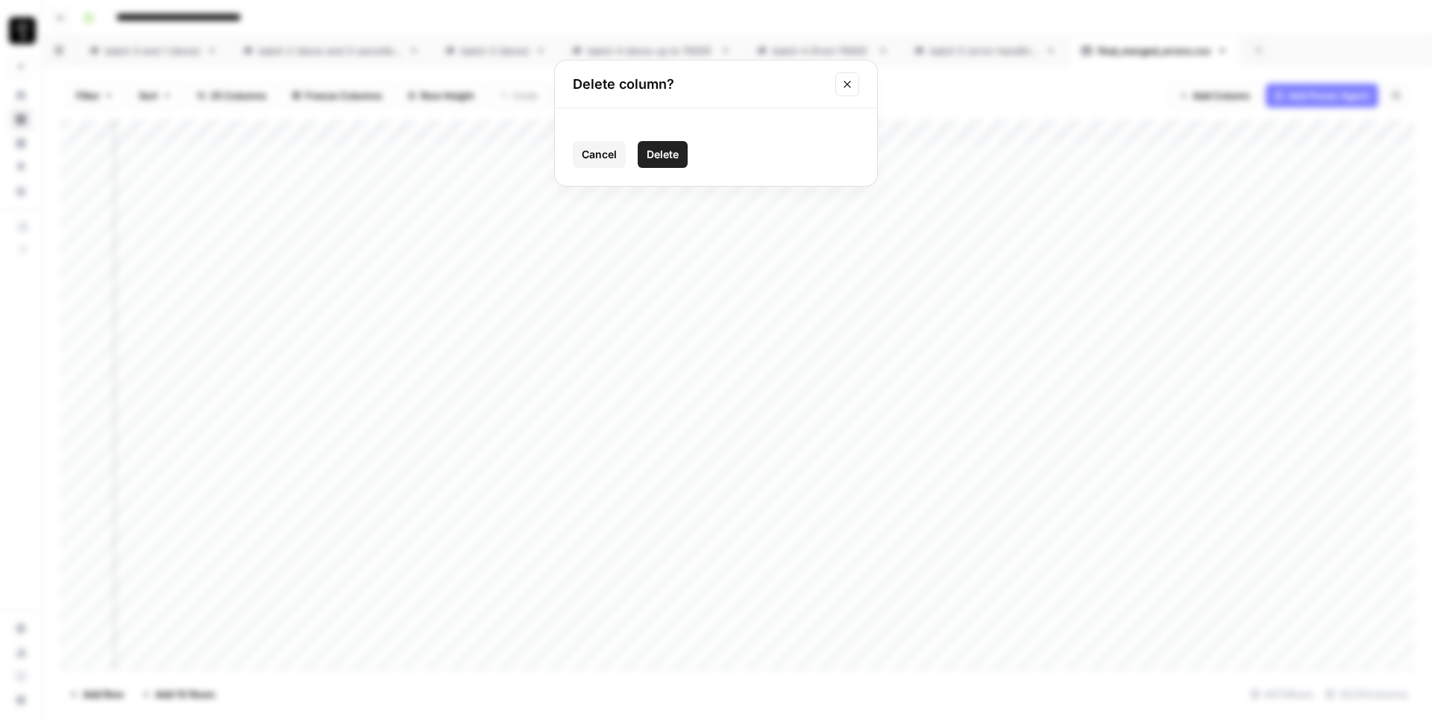
click at [671, 152] on span "Delete" at bounding box center [663, 154] width 32 height 15
click at [973, 132] on div "Add Column" at bounding box center [737, 394] width 1354 height 550
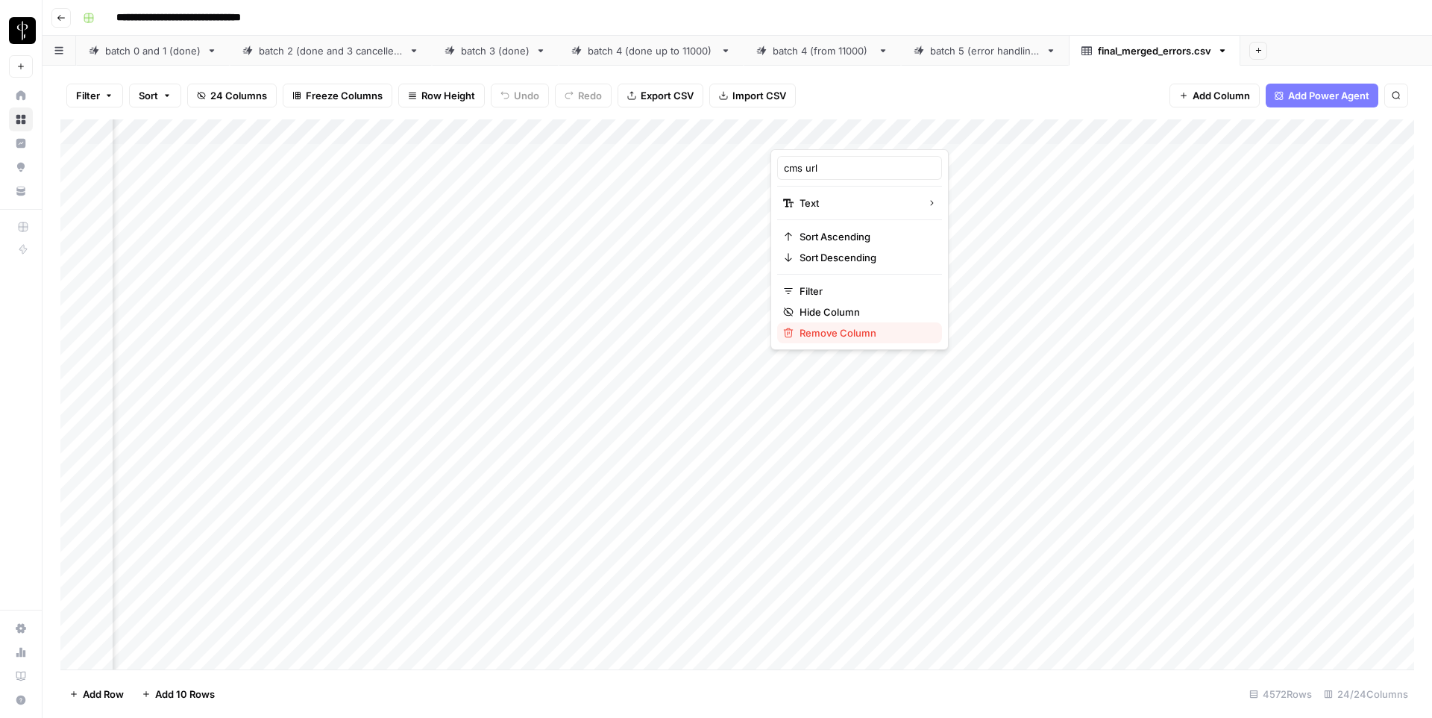
click at [819, 336] on span "Remove Column" at bounding box center [865, 332] width 131 height 15
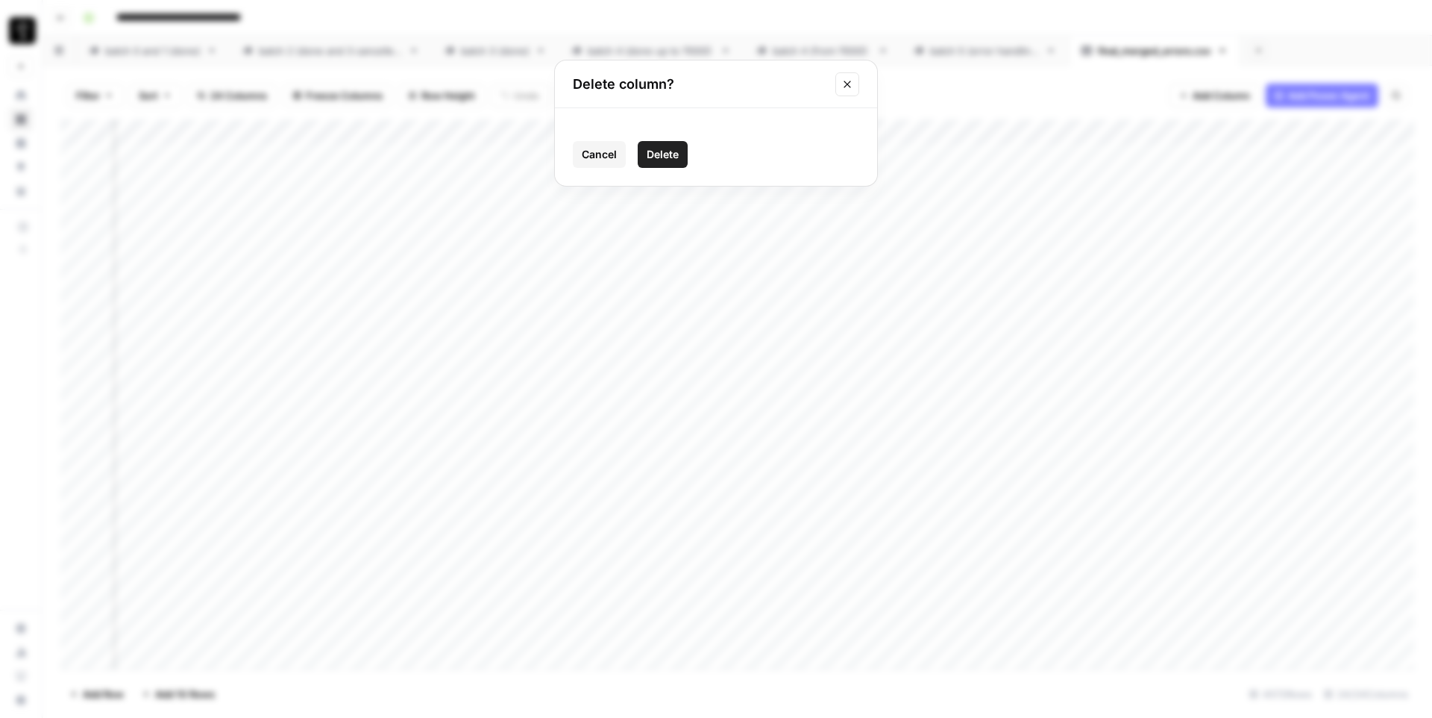
click at [664, 154] on span "Delete" at bounding box center [663, 154] width 32 height 15
click at [971, 131] on div "Add Column" at bounding box center [737, 394] width 1354 height 550
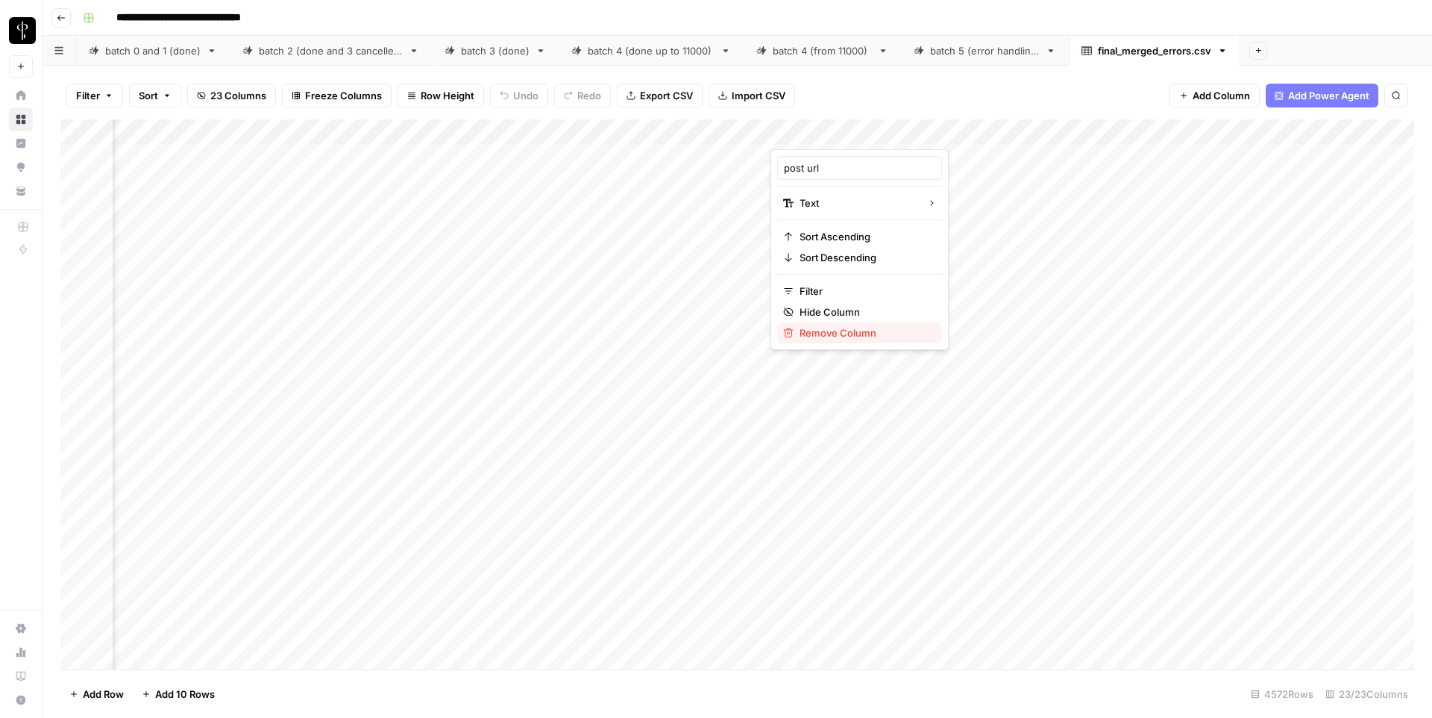
click at [864, 336] on span "Remove Column" at bounding box center [865, 332] width 131 height 15
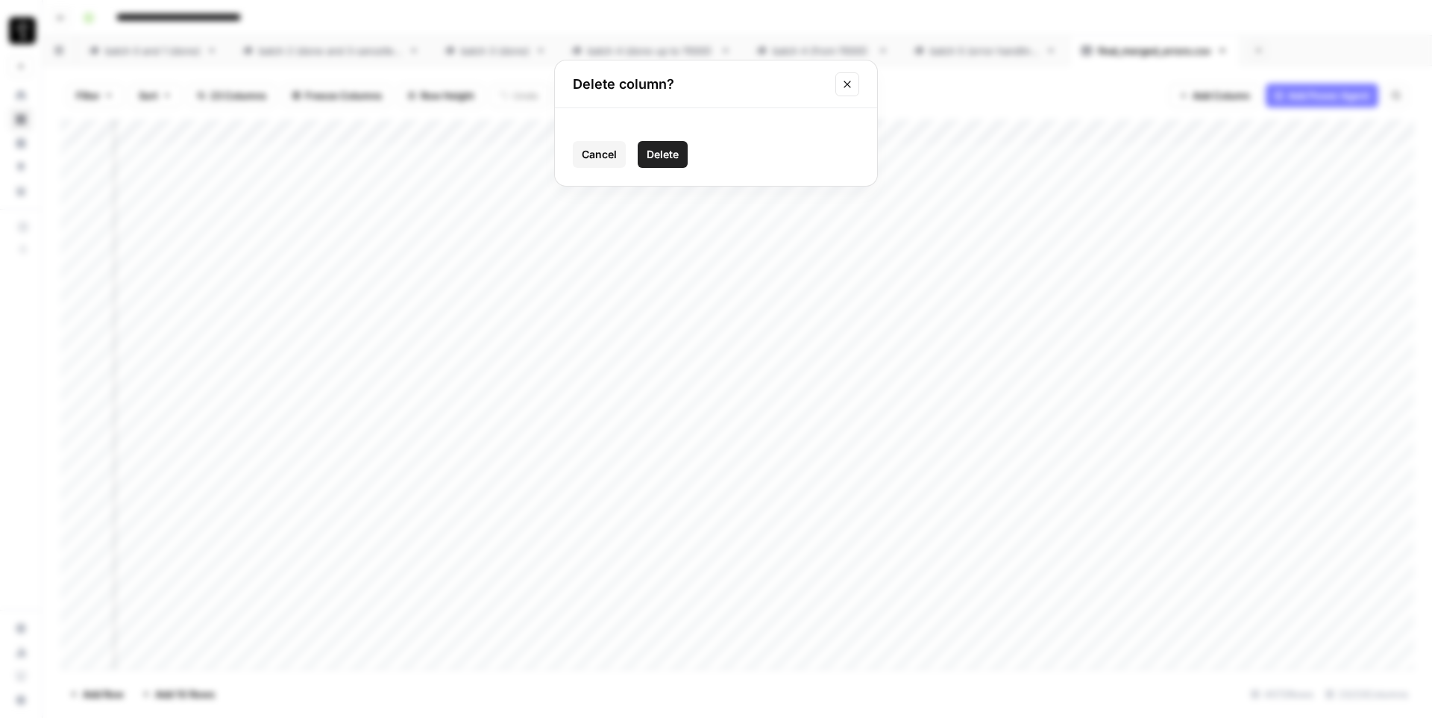
click at [667, 147] on span "Delete" at bounding box center [663, 154] width 32 height 15
click at [973, 133] on div "Add Column" at bounding box center [737, 394] width 1354 height 550
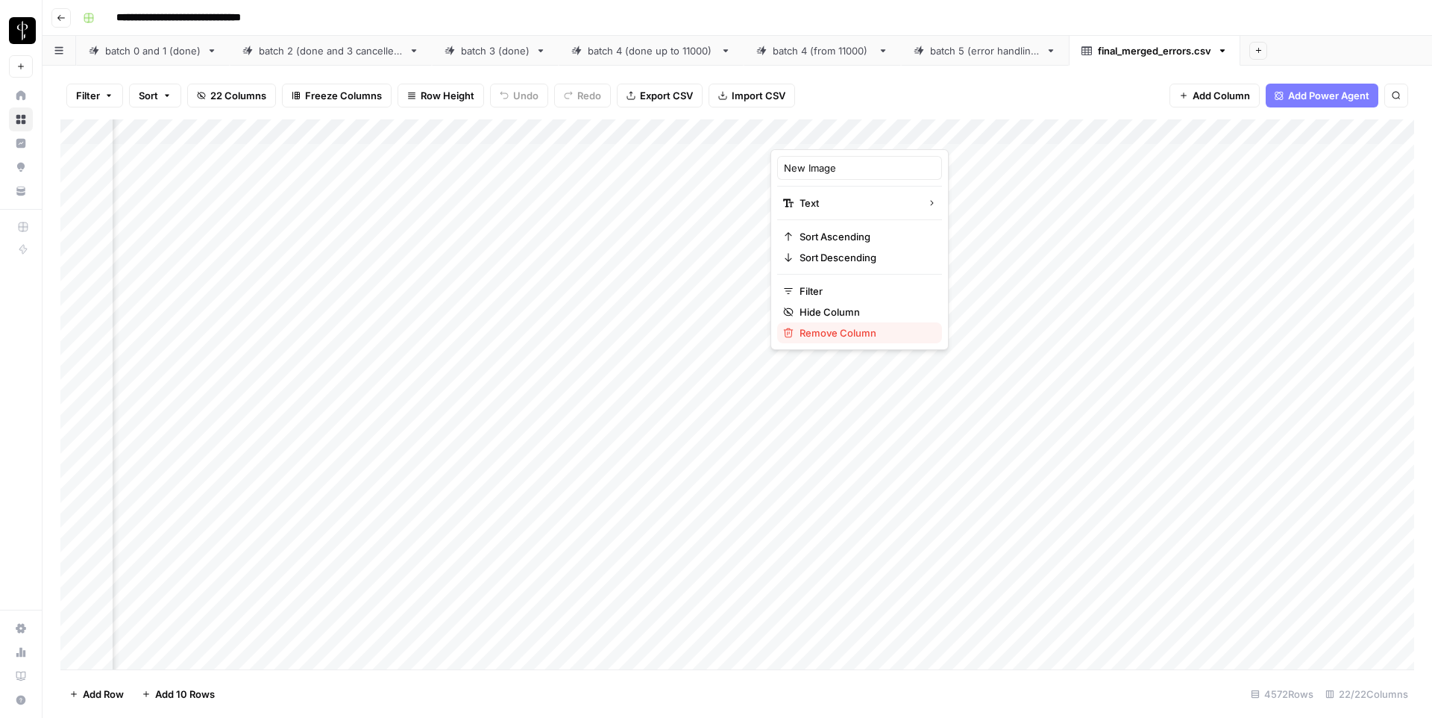
click at [818, 331] on span "Remove Column" at bounding box center [865, 332] width 131 height 15
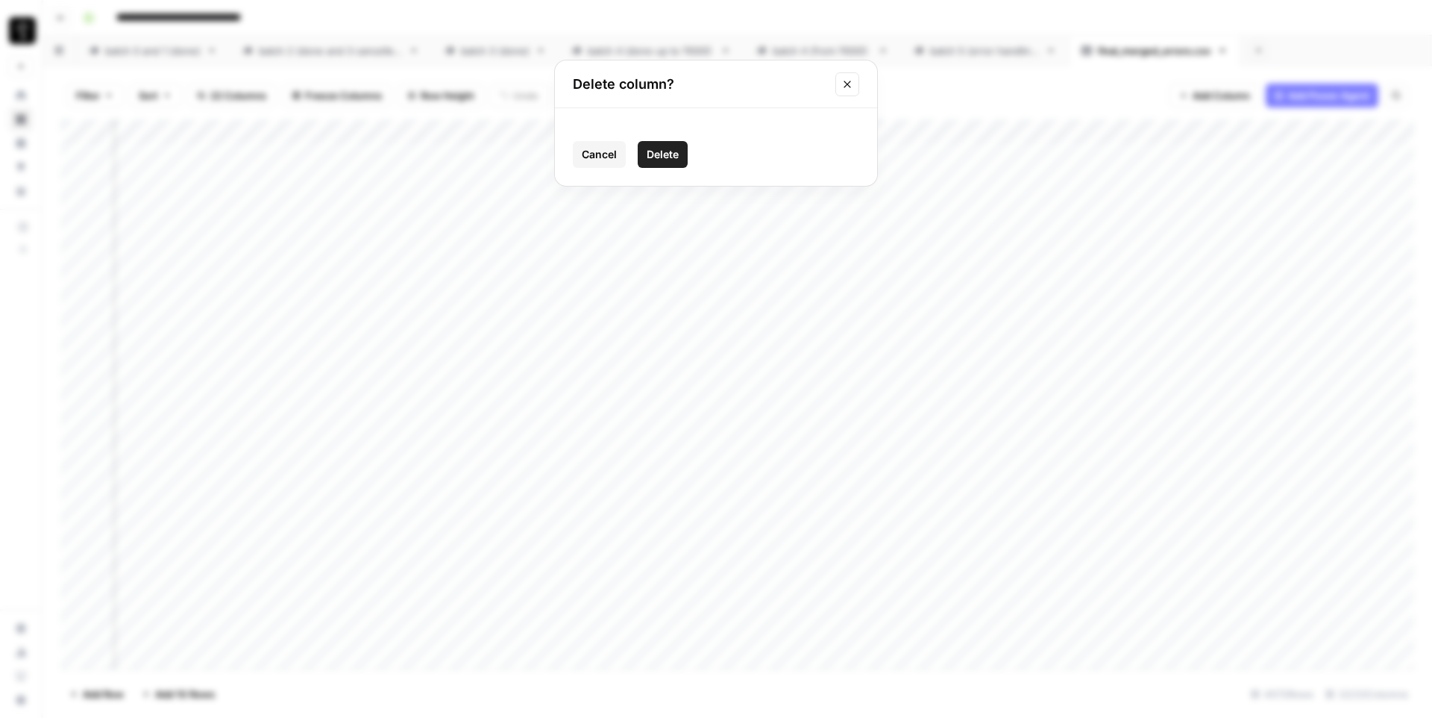
click at [659, 160] on span "Delete" at bounding box center [663, 154] width 32 height 15
click at [757, 133] on div "Add Column" at bounding box center [737, 394] width 1354 height 550
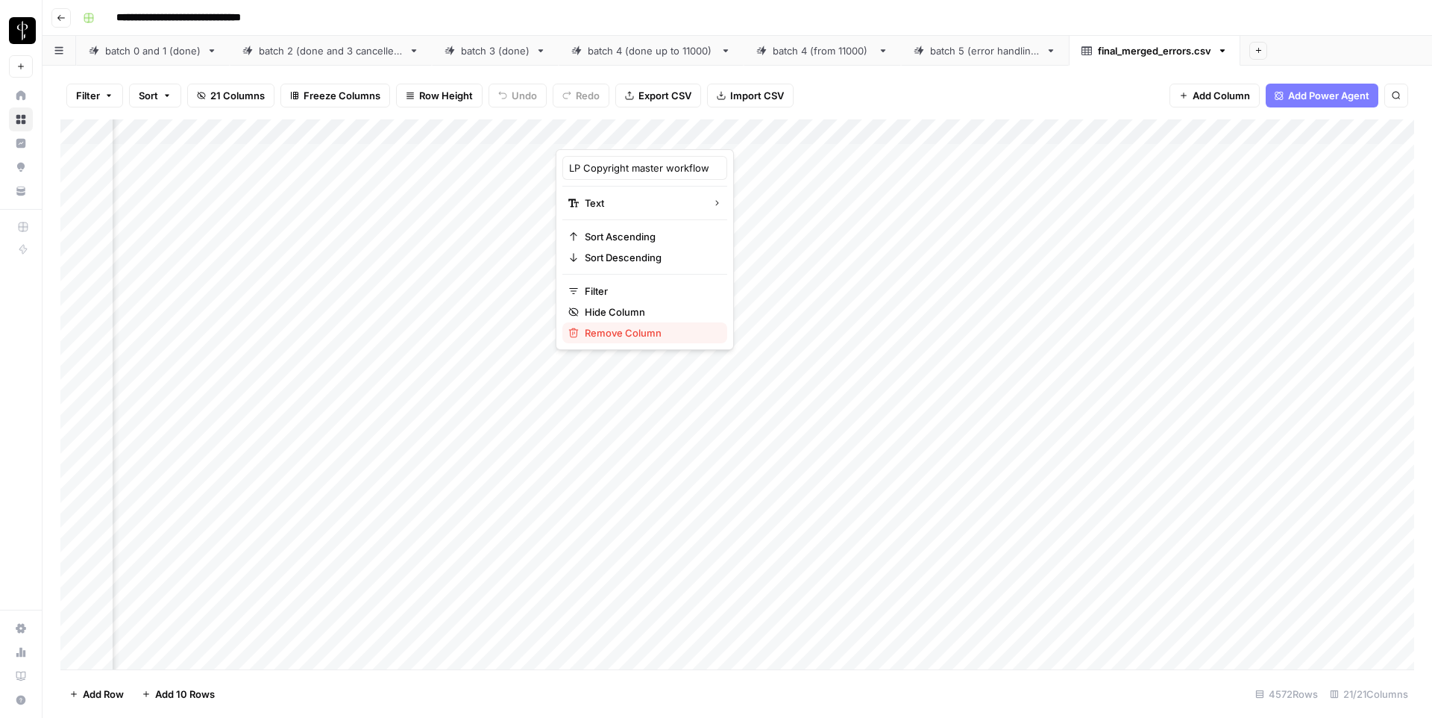
click at [647, 330] on span "Remove Column" at bounding box center [650, 332] width 131 height 15
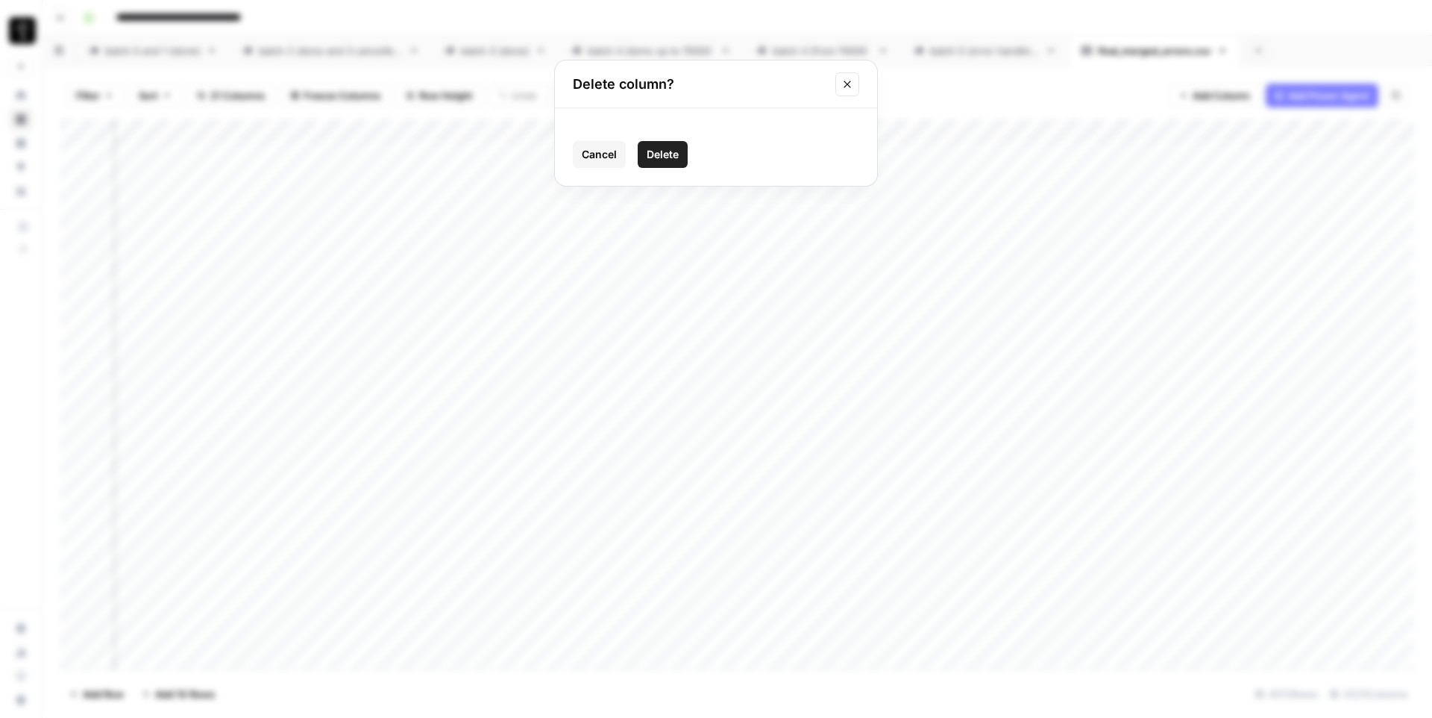
click at [671, 156] on span "Delete" at bounding box center [663, 154] width 32 height 15
click at [759, 128] on div "Add Column" at bounding box center [737, 394] width 1354 height 550
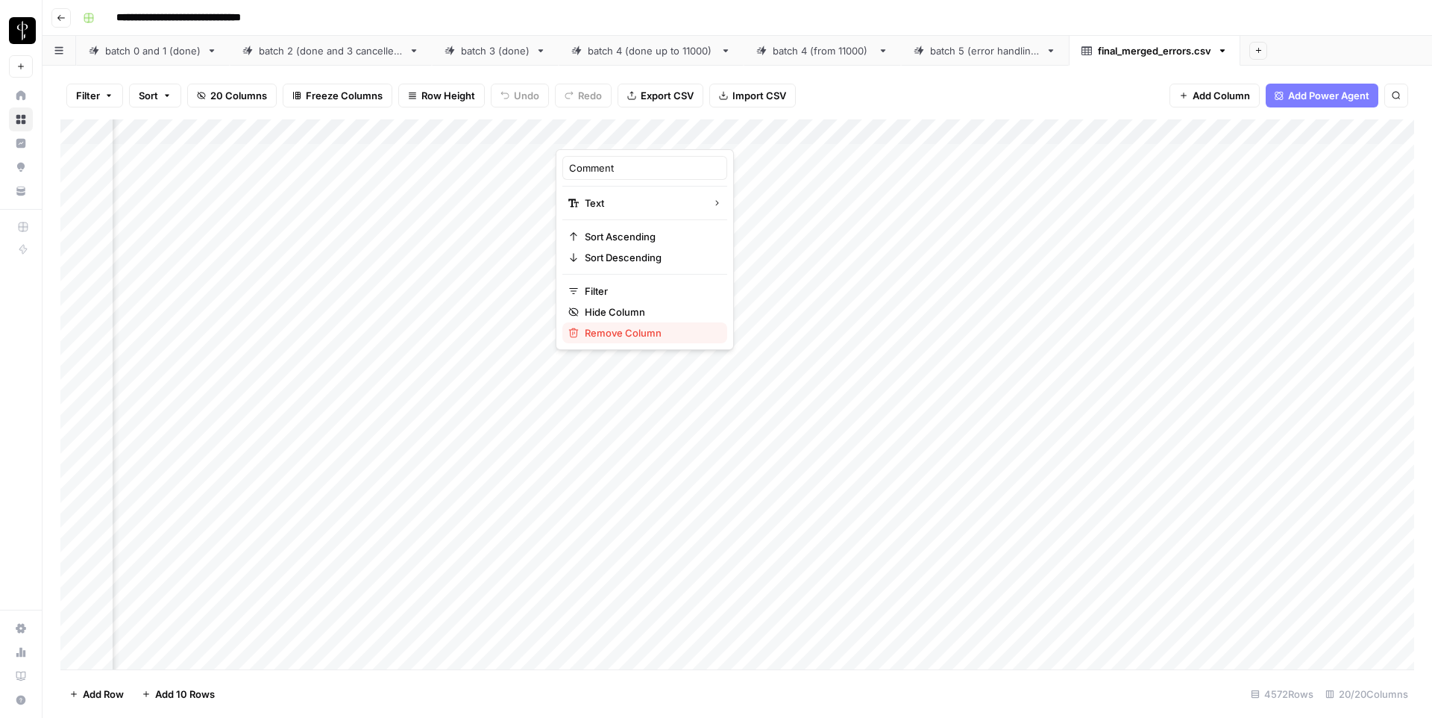
click at [624, 334] on span "Remove Column" at bounding box center [650, 332] width 131 height 15
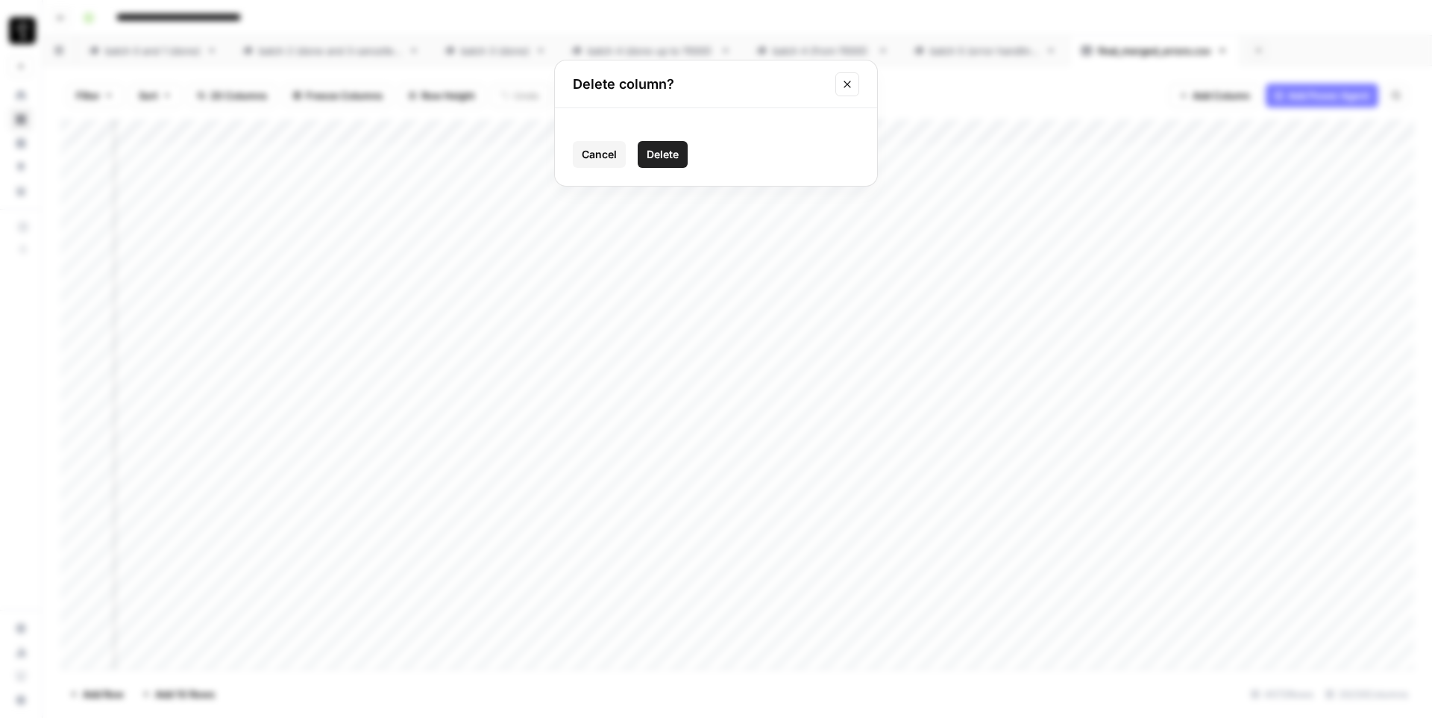
click at [664, 154] on span "Delete" at bounding box center [663, 154] width 32 height 15
click at [757, 134] on div "Add Column" at bounding box center [737, 394] width 1354 height 550
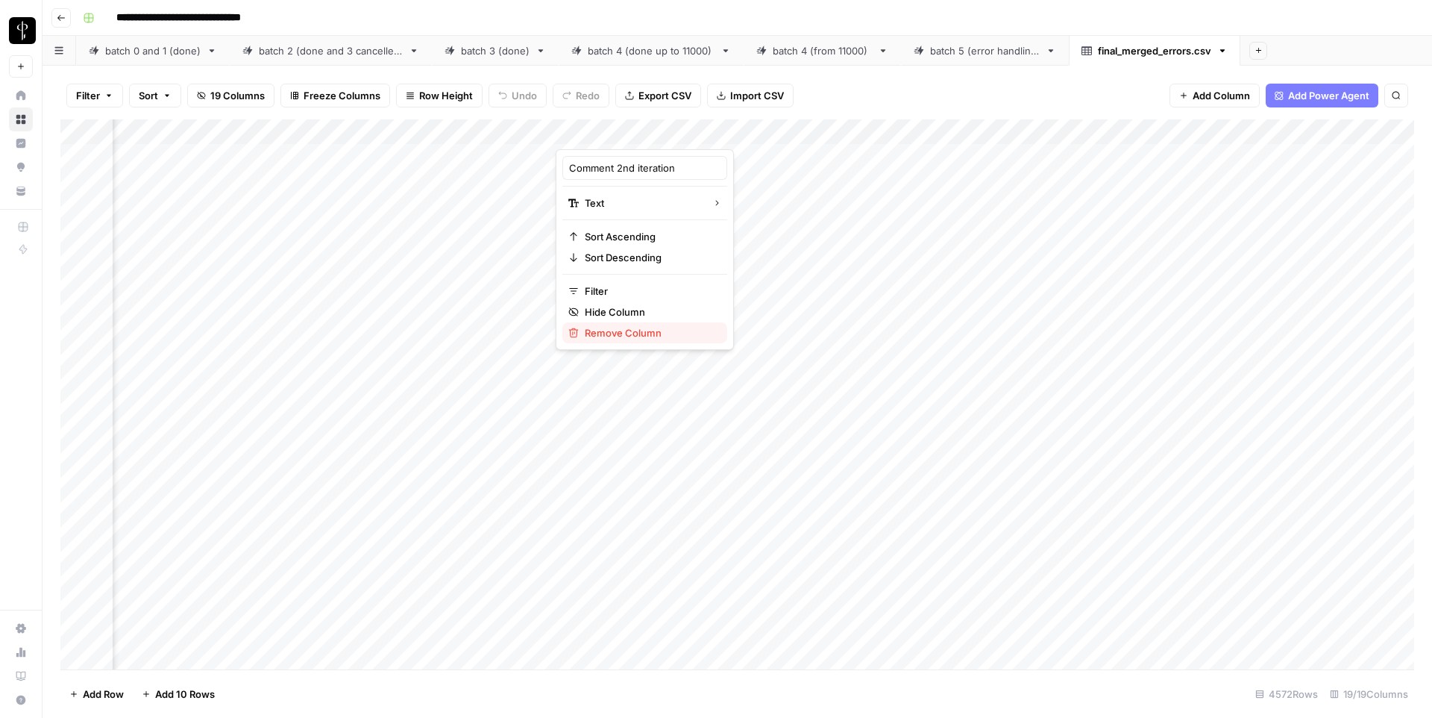
click at [615, 335] on span "Remove Column" at bounding box center [650, 332] width 131 height 15
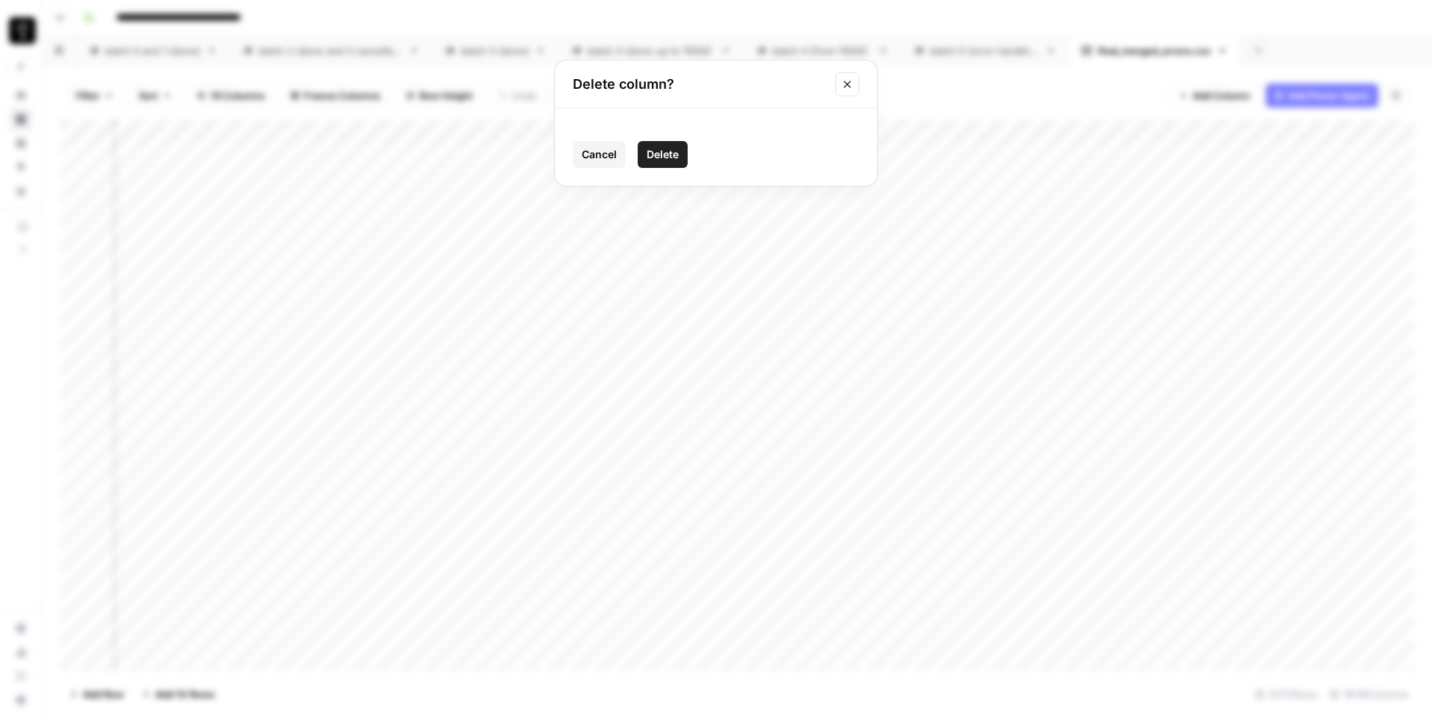
click at [663, 158] on span "Delete" at bounding box center [663, 154] width 32 height 15
click at [756, 132] on div "Add Column" at bounding box center [737, 394] width 1354 height 550
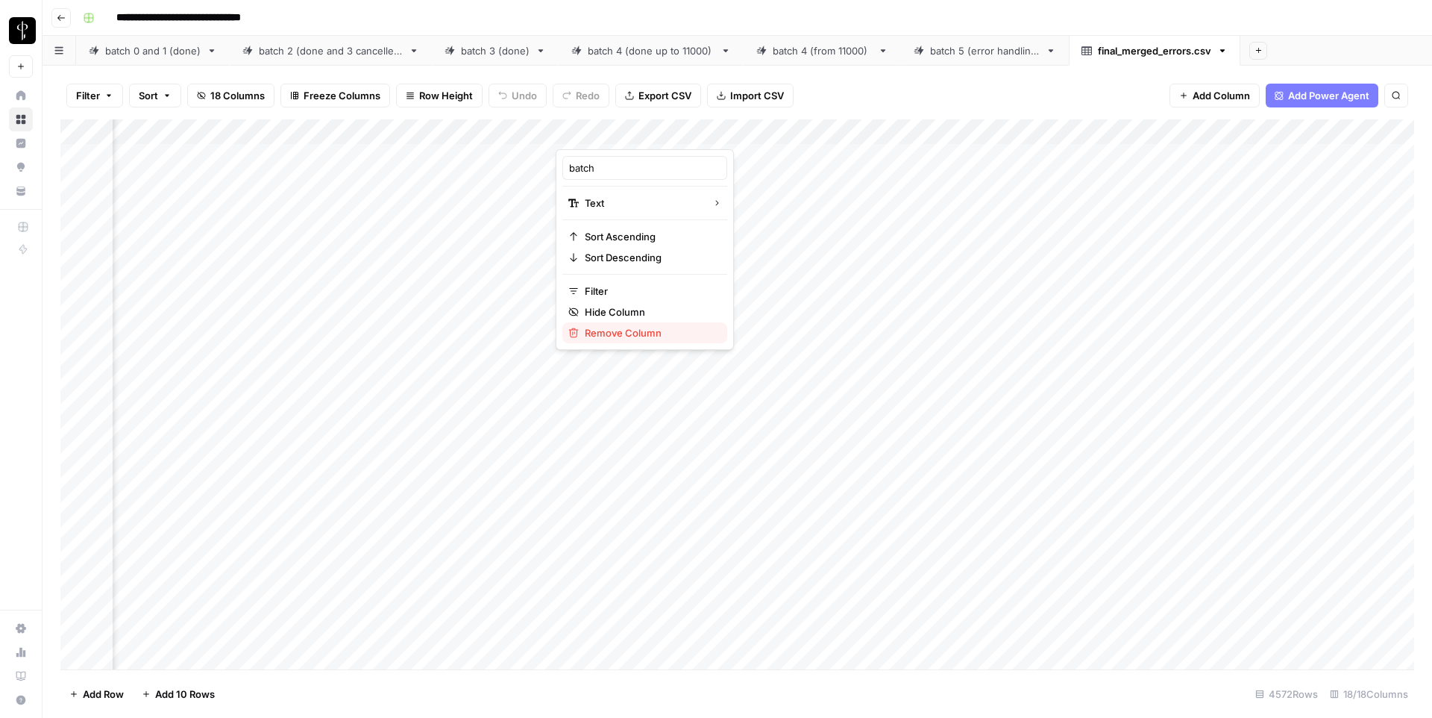
click at [633, 327] on span "Remove Column" at bounding box center [650, 332] width 131 height 15
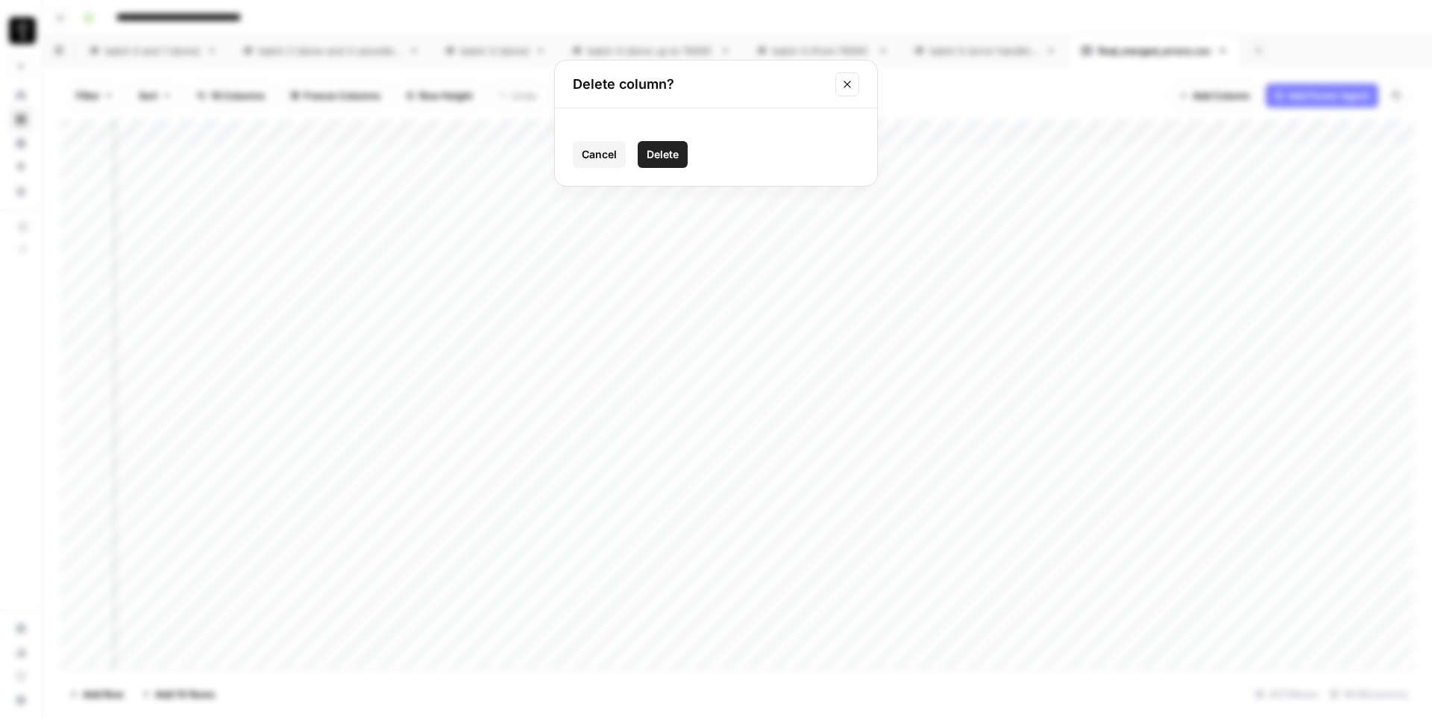
click at [671, 151] on span "Delete" at bounding box center [663, 154] width 32 height 15
click at [1110, 134] on div "Add Column" at bounding box center [737, 394] width 1354 height 550
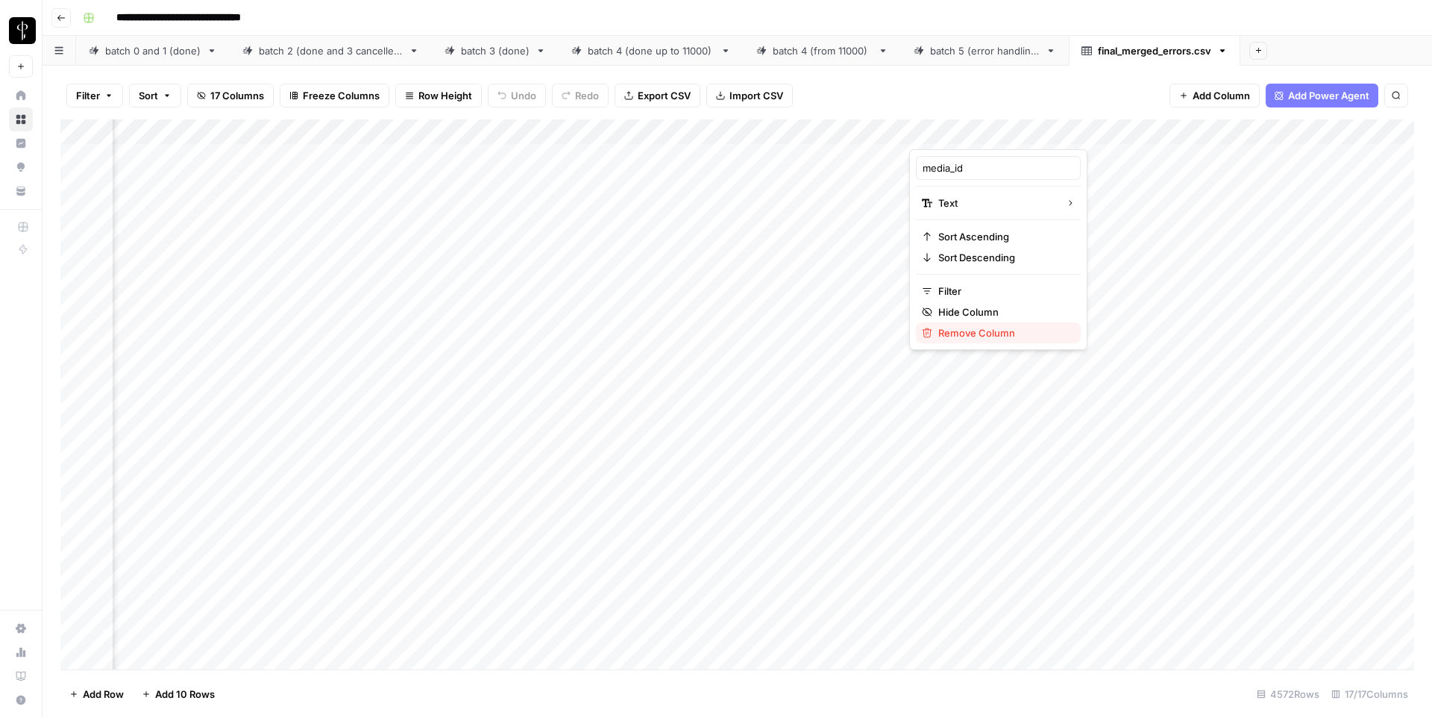
click at [948, 330] on span "Remove Column" at bounding box center [1003, 332] width 131 height 15
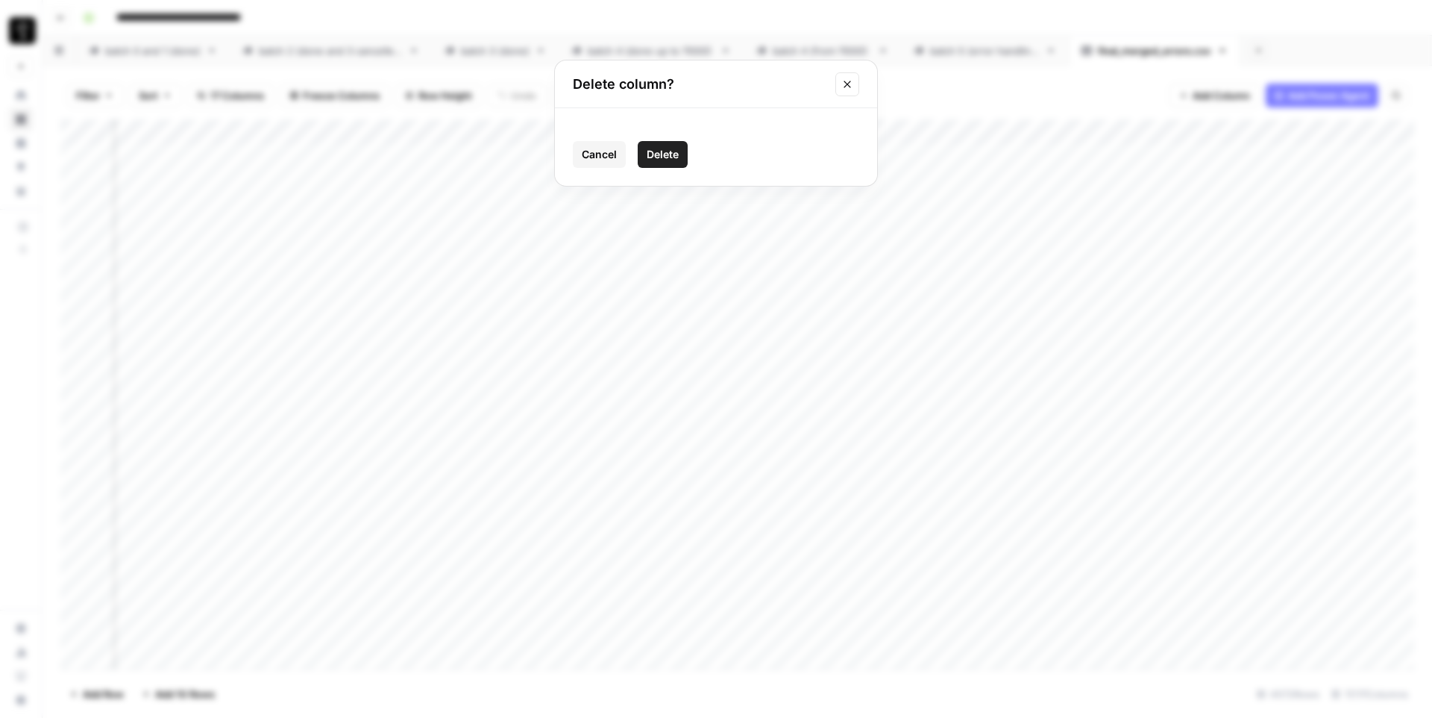
click at [667, 160] on span "Delete" at bounding box center [663, 154] width 32 height 15
click at [1108, 131] on div "Add Column" at bounding box center [737, 394] width 1354 height 550
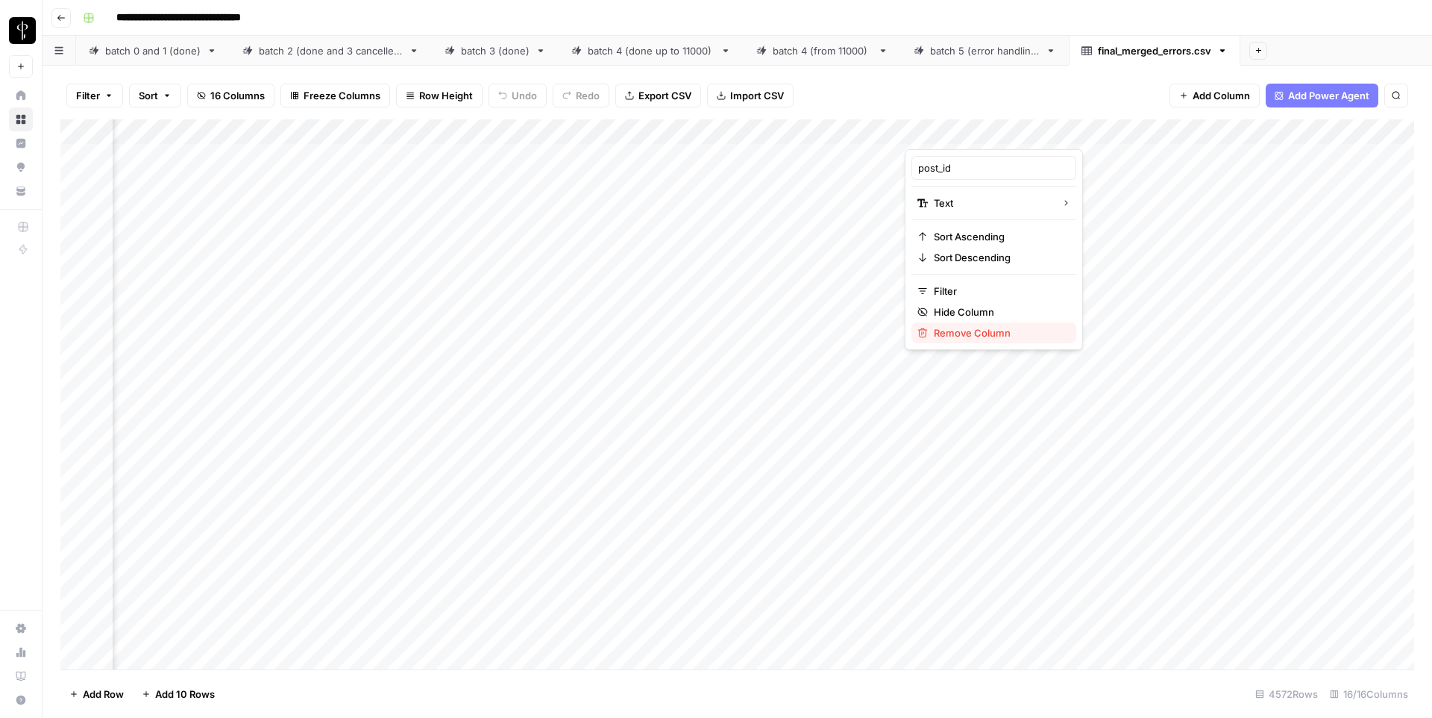
click at [965, 332] on span "Remove Column" at bounding box center [999, 332] width 131 height 15
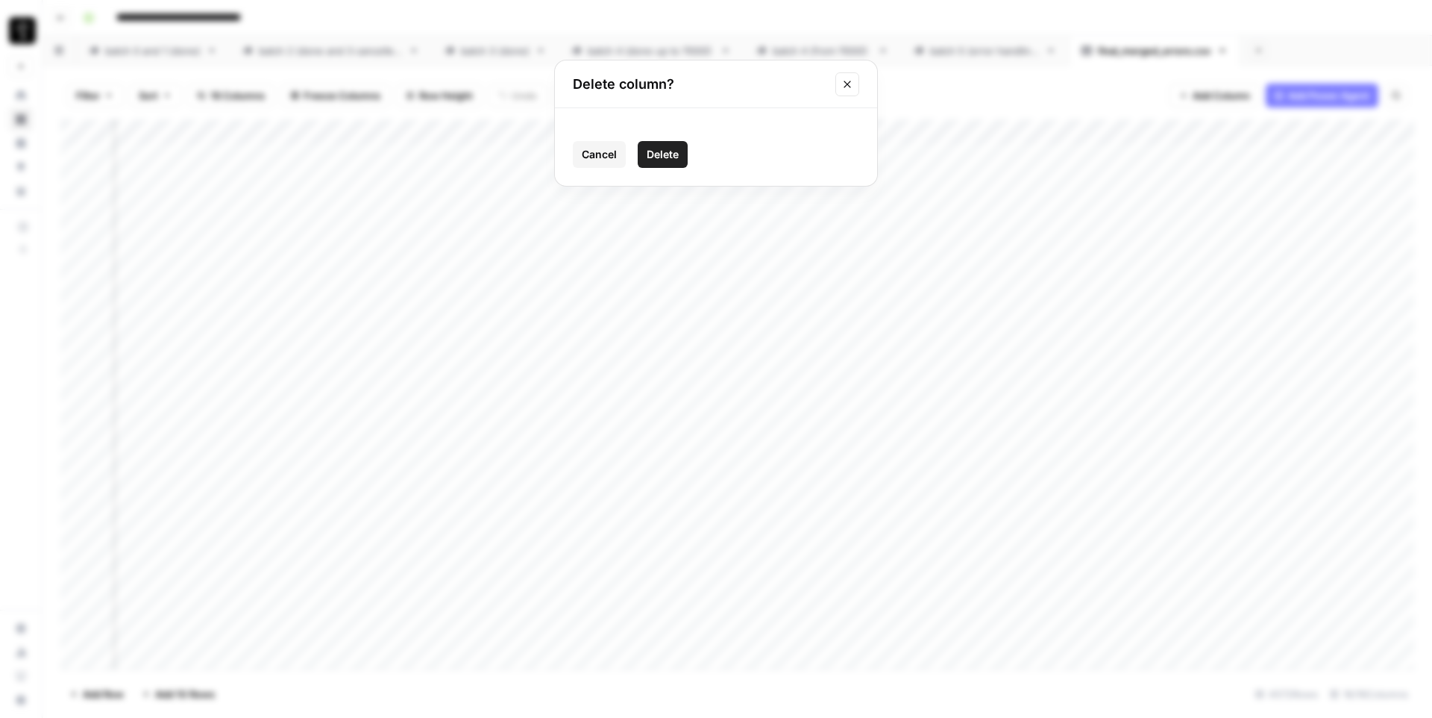
click at [668, 160] on span "Delete" at bounding box center [663, 154] width 32 height 15
click at [1111, 131] on div "Add Column" at bounding box center [737, 394] width 1354 height 550
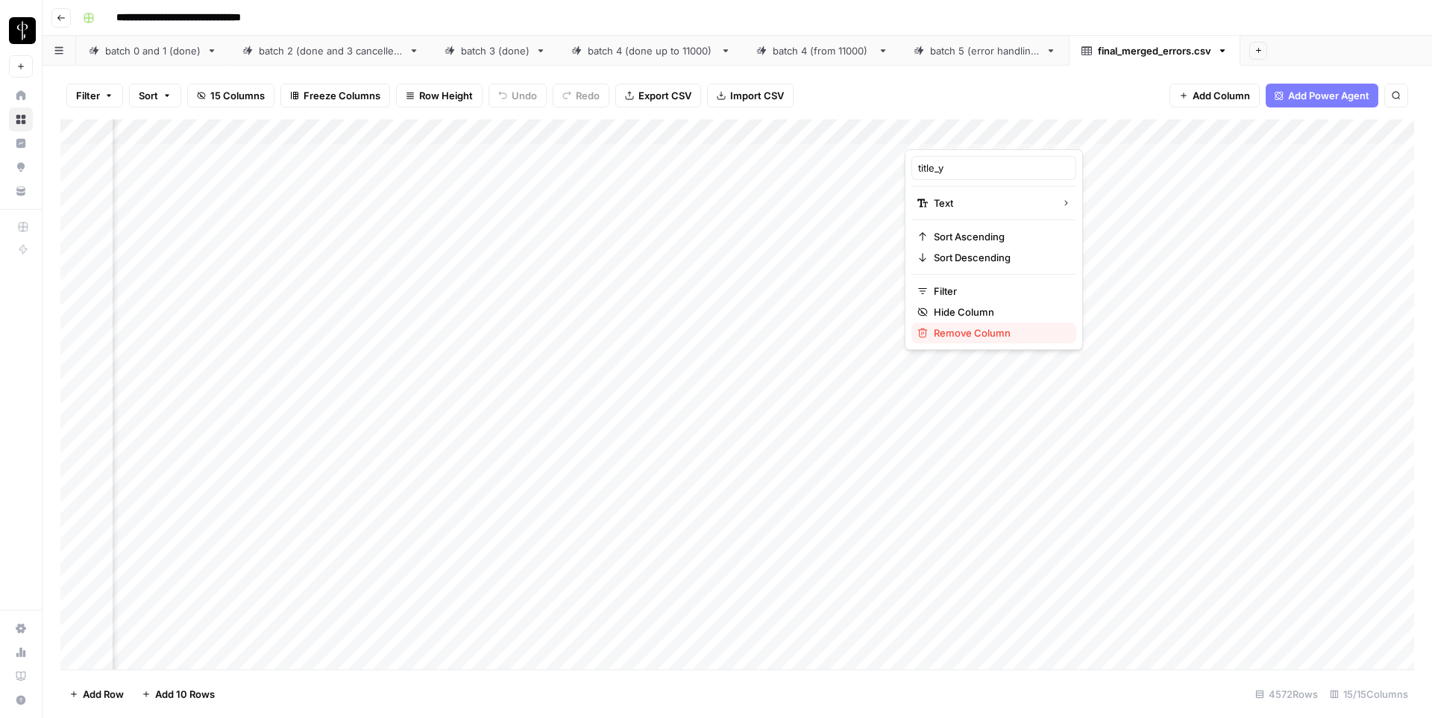
click at [956, 335] on span "Remove Column" at bounding box center [999, 332] width 131 height 15
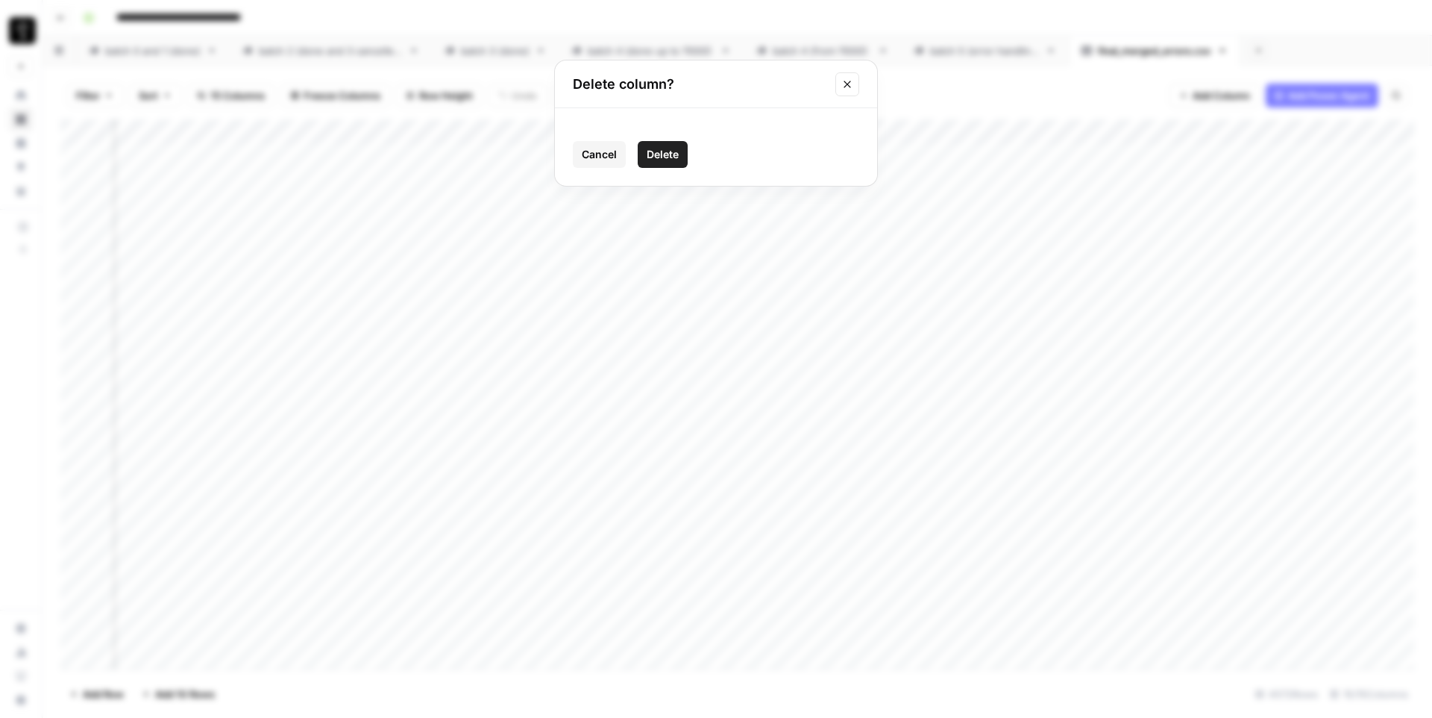
click at [653, 141] on button "Delete" at bounding box center [663, 154] width 50 height 27
click at [1106, 130] on div "Add Column" at bounding box center [737, 394] width 1354 height 550
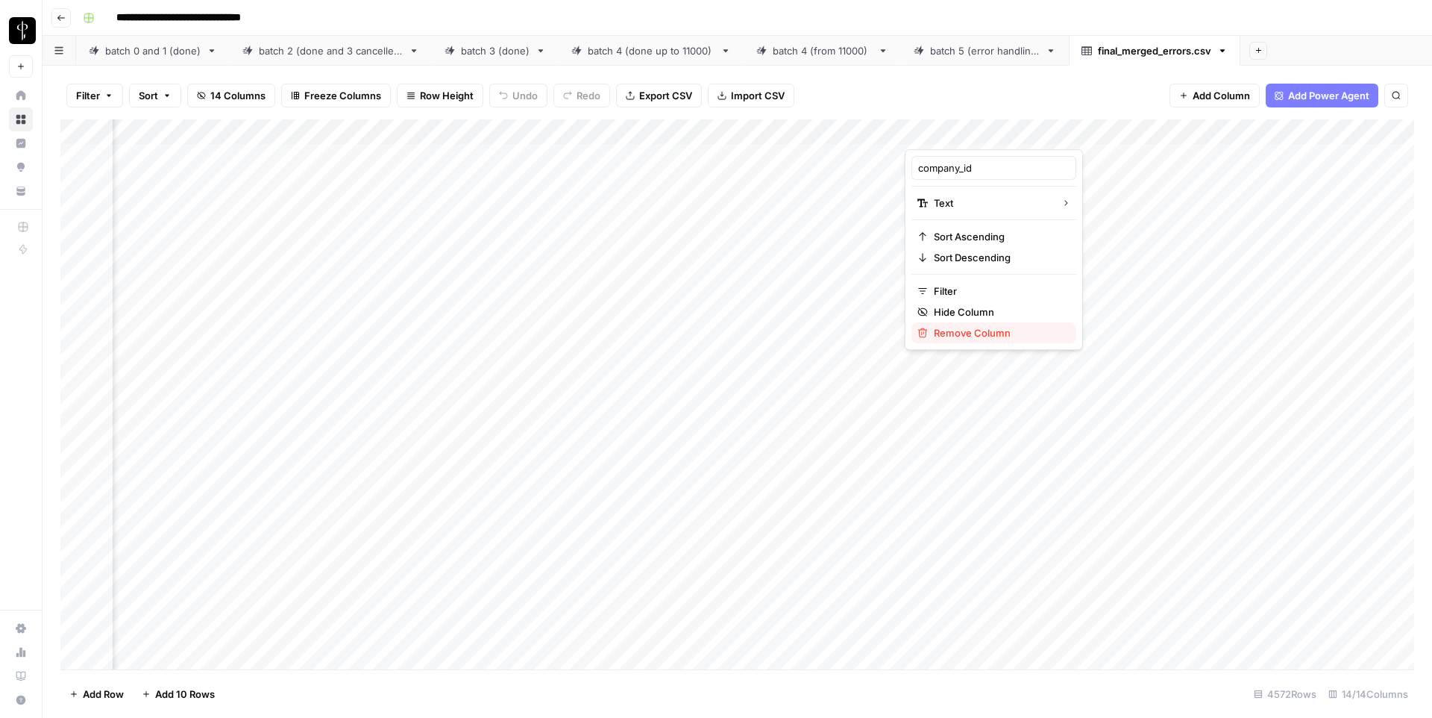
click at [959, 334] on span "Remove Column" at bounding box center [999, 332] width 131 height 15
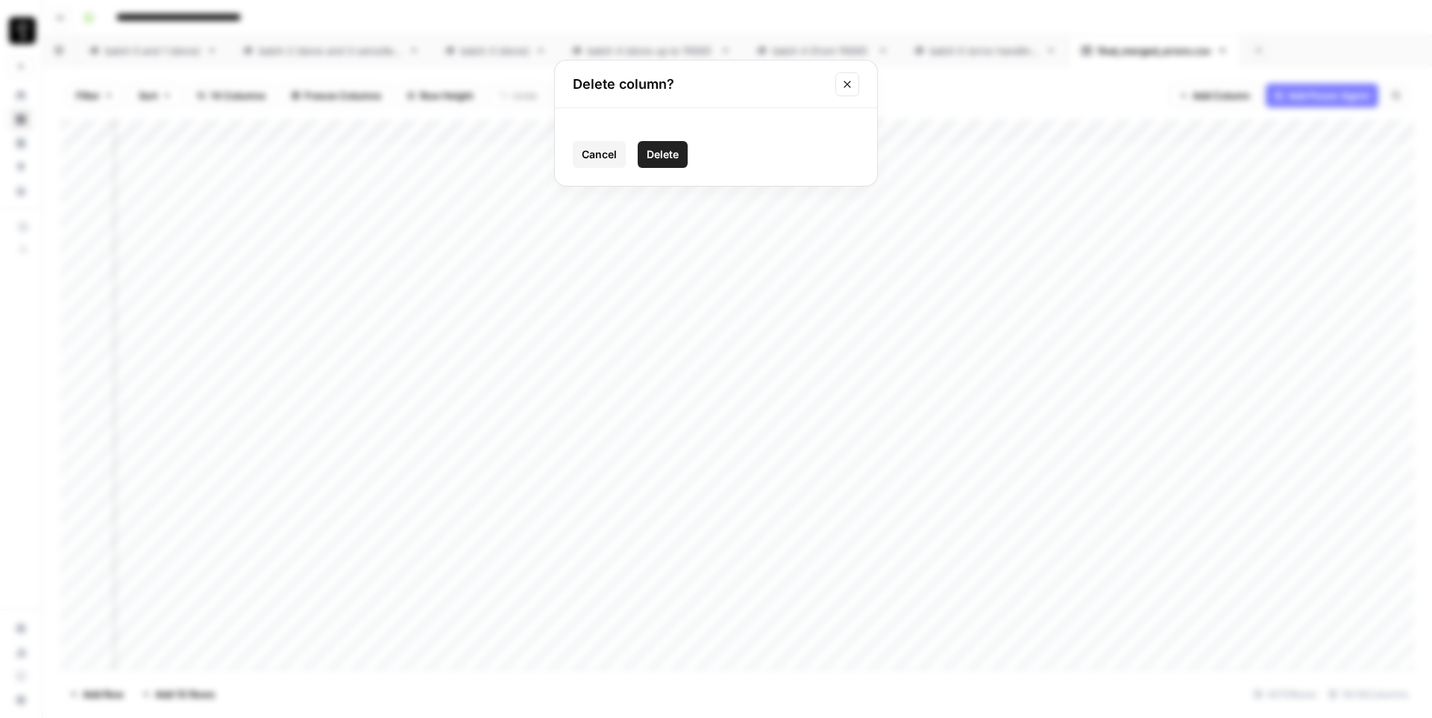
click at [658, 147] on span "Delete" at bounding box center [663, 154] width 32 height 15
click at [1029, 130] on div "Add Column" at bounding box center [737, 394] width 1354 height 550
click at [975, 260] on span "Remove Column" at bounding box center [999, 257] width 131 height 15
click at [672, 155] on span "Delete" at bounding box center [663, 154] width 32 height 15
click at [962, 154] on div "Add Column" at bounding box center [737, 394] width 1354 height 550
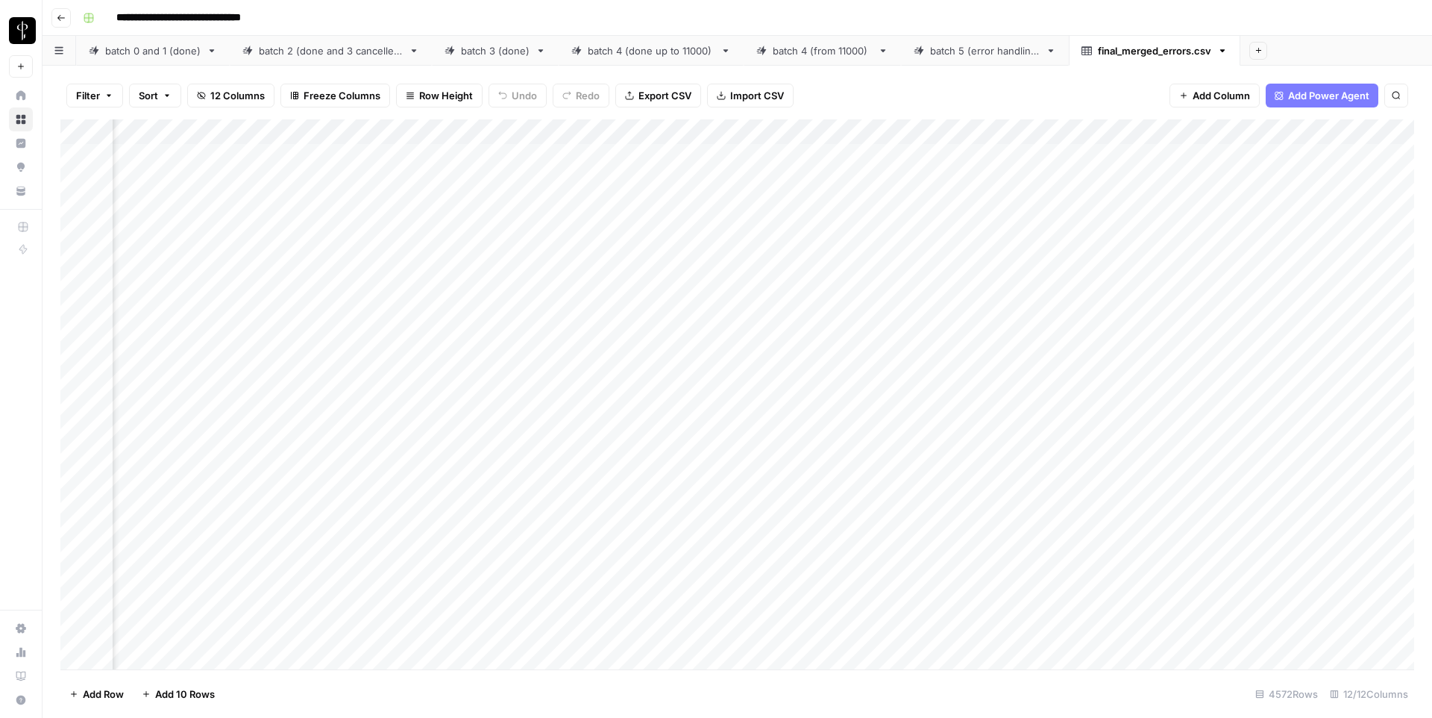
click at [962, 154] on div "Add Column" at bounding box center [737, 394] width 1354 height 550
click at [962, 154] on textarea "**********" at bounding box center [1053, 163] width 298 height 36
click at [970, 97] on div "Filter Sort 12 Columns Freeze Columns Row Height Undo Redo Export CSV Import CS…" at bounding box center [737, 96] width 1354 height 48
click at [965, 184] on div "Add Column" at bounding box center [737, 394] width 1354 height 550
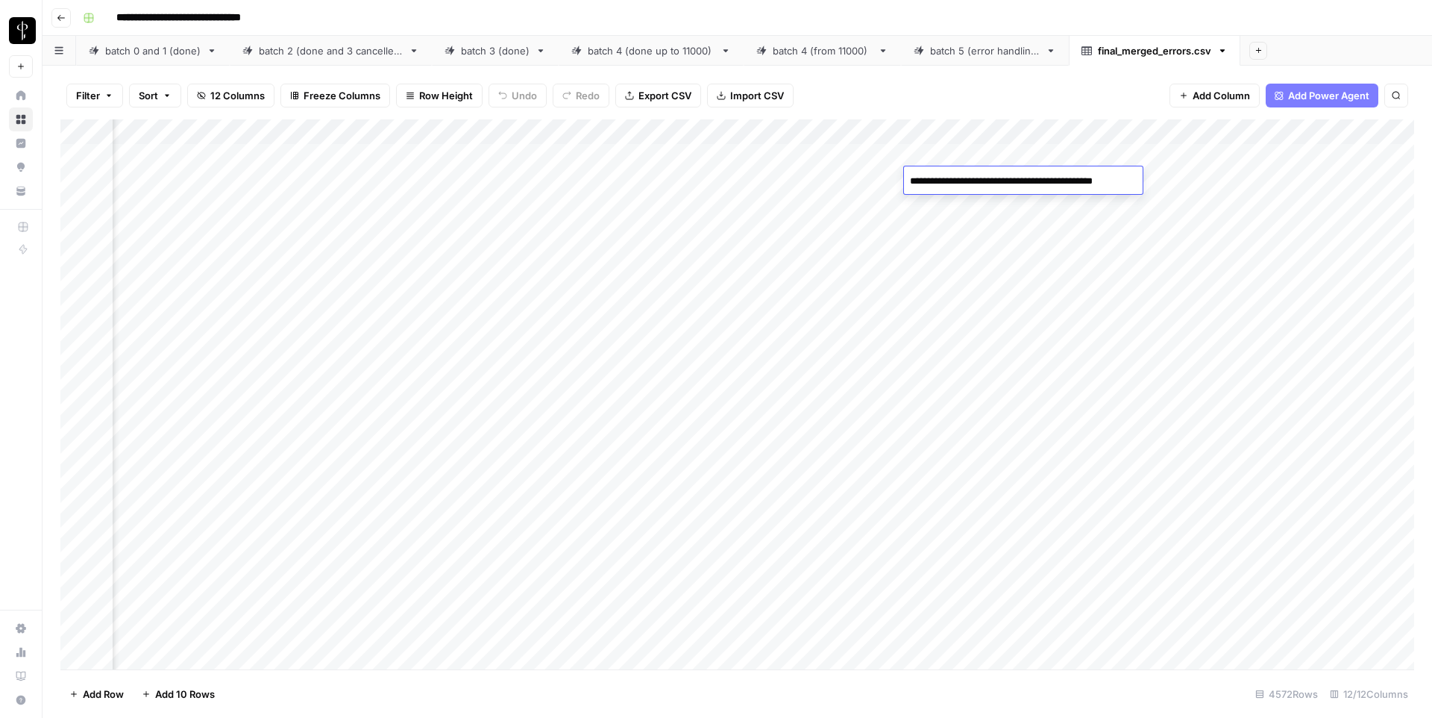
click at [965, 184] on textarea "**********" at bounding box center [1032, 181] width 256 height 21
click at [985, 95] on div "Filter Sort 12 Columns Freeze Columns Row Height Undo Redo Export CSV Import CS…" at bounding box center [737, 96] width 1354 height 48
click at [965, 133] on div "Add Column" at bounding box center [737, 394] width 1354 height 550
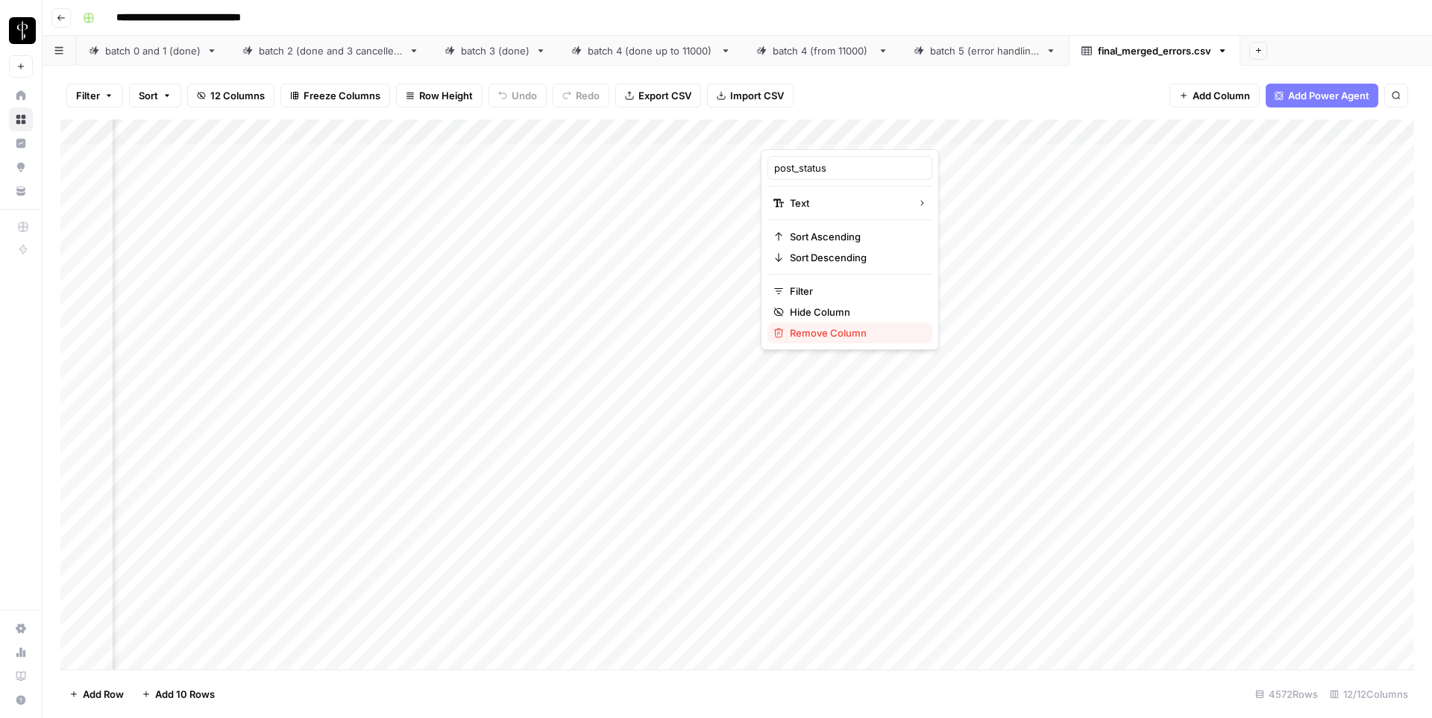
click at [819, 336] on span "Remove Column" at bounding box center [855, 332] width 131 height 15
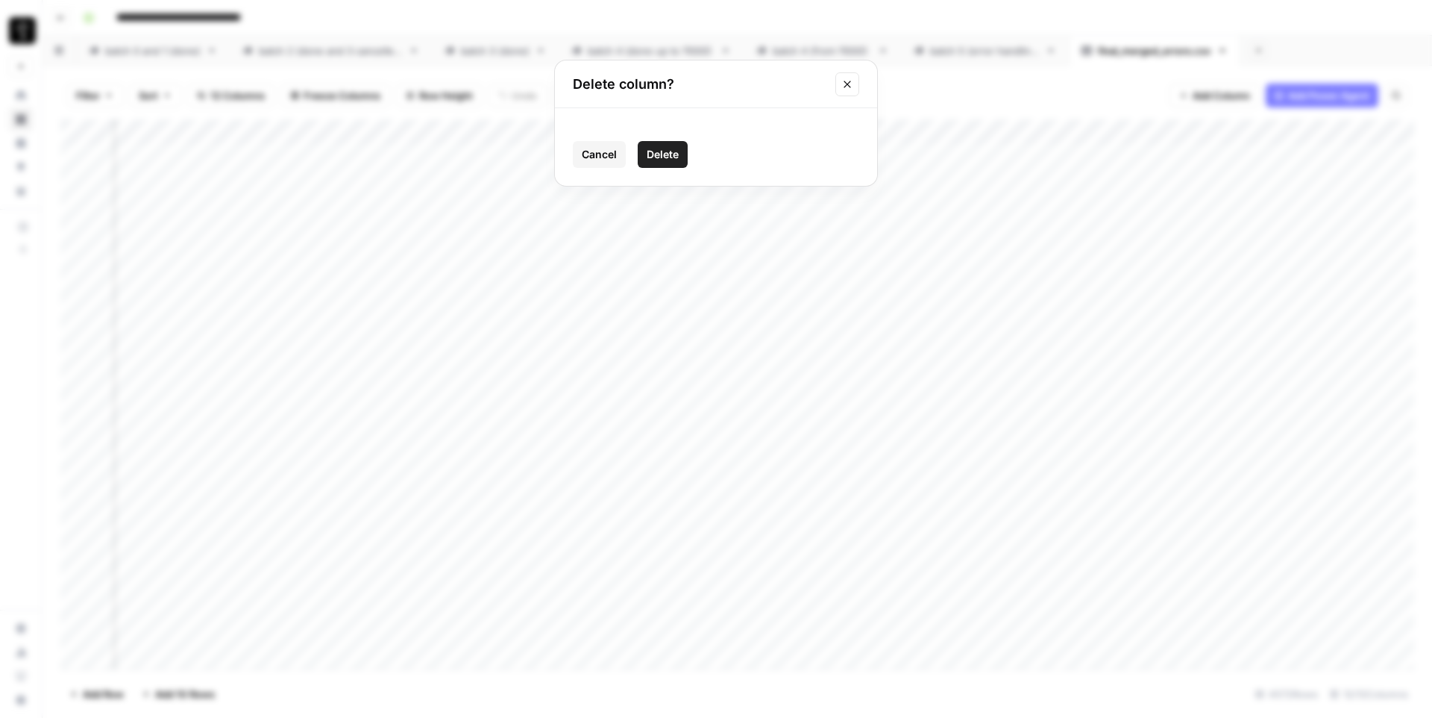
click at [660, 143] on button "Delete" at bounding box center [663, 154] width 50 height 27
click at [962, 134] on div "Add Column" at bounding box center [737, 394] width 1354 height 550
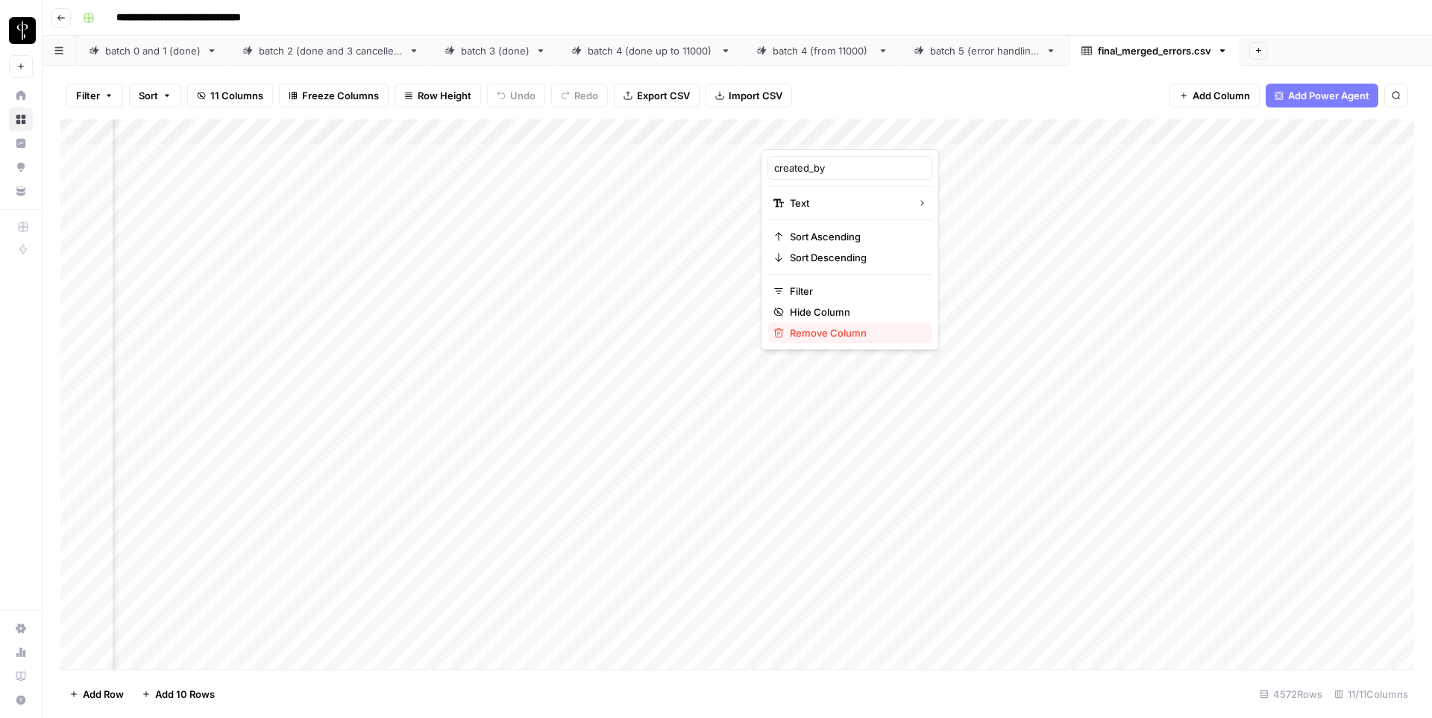
click at [825, 333] on span "Remove Column" at bounding box center [855, 332] width 131 height 15
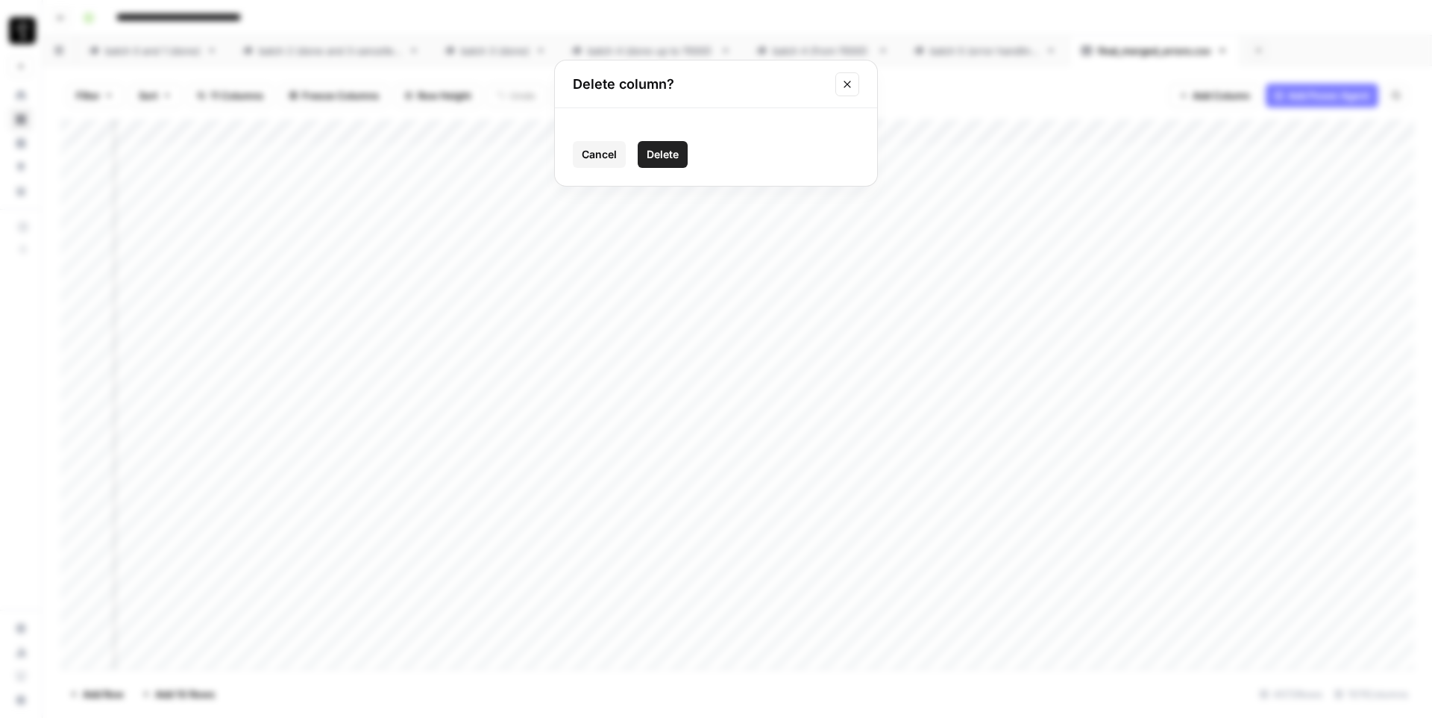
click at [673, 157] on span "Delete" at bounding box center [663, 154] width 32 height 15
click at [964, 129] on div "Add Column" at bounding box center [737, 394] width 1354 height 550
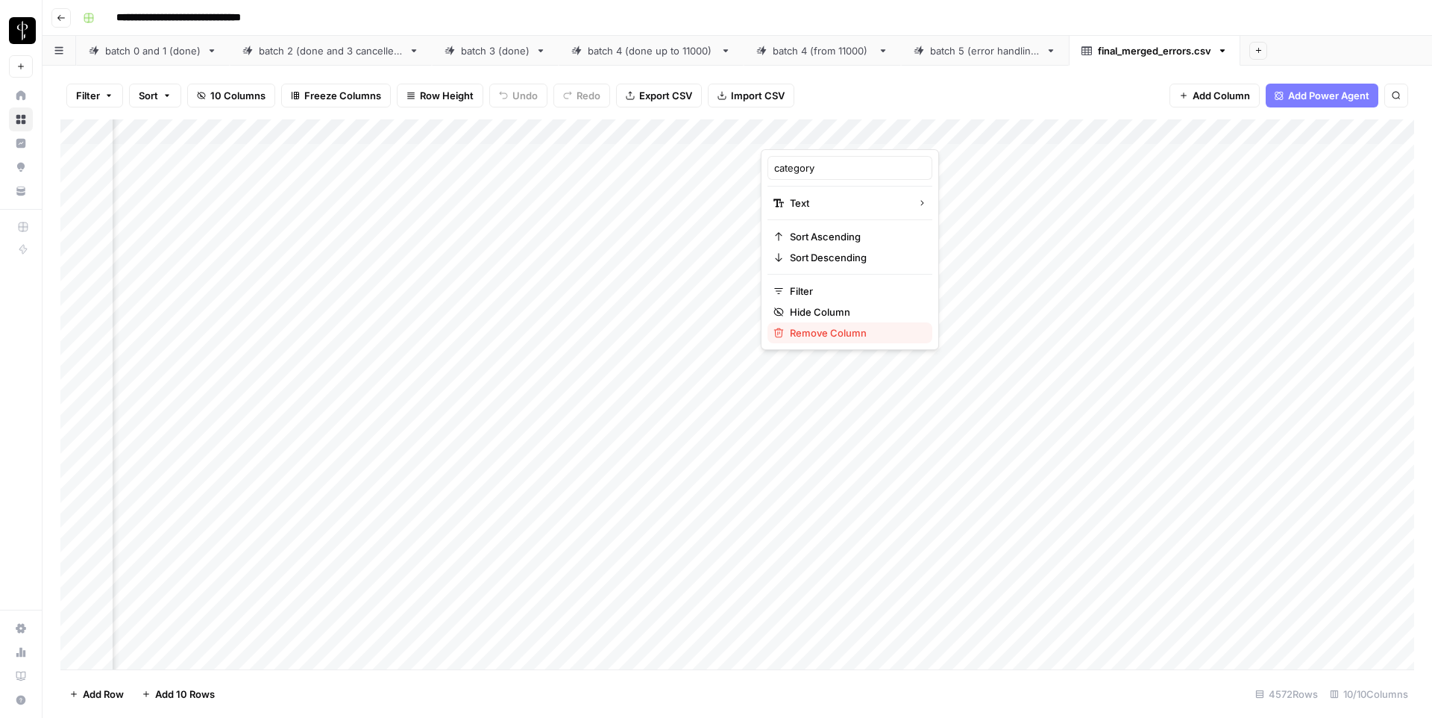
click at [848, 331] on span "Remove Column" at bounding box center [855, 332] width 131 height 15
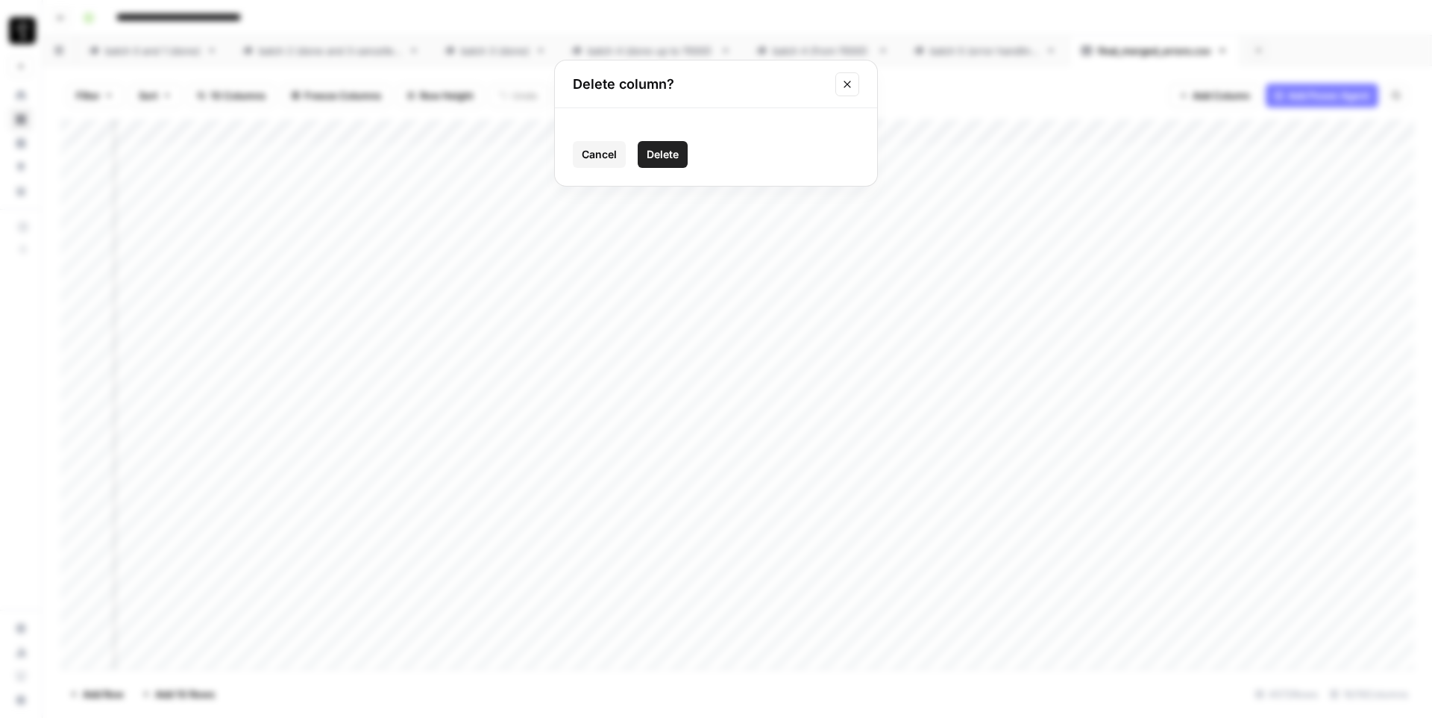
click at [653, 143] on button "Delete" at bounding box center [663, 154] width 50 height 27
click at [965, 131] on div "Add Column" at bounding box center [737, 394] width 1354 height 550
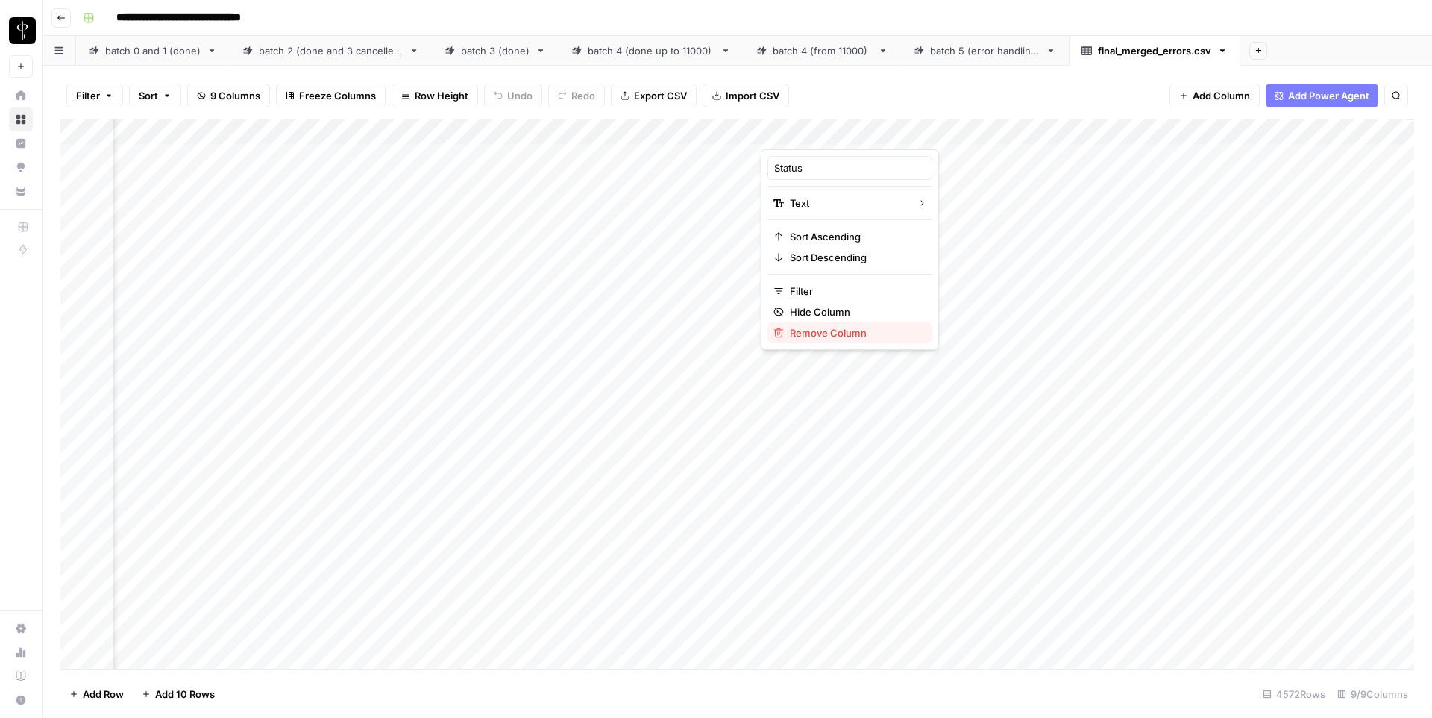
click at [824, 326] on span "Remove Column" at bounding box center [855, 332] width 131 height 15
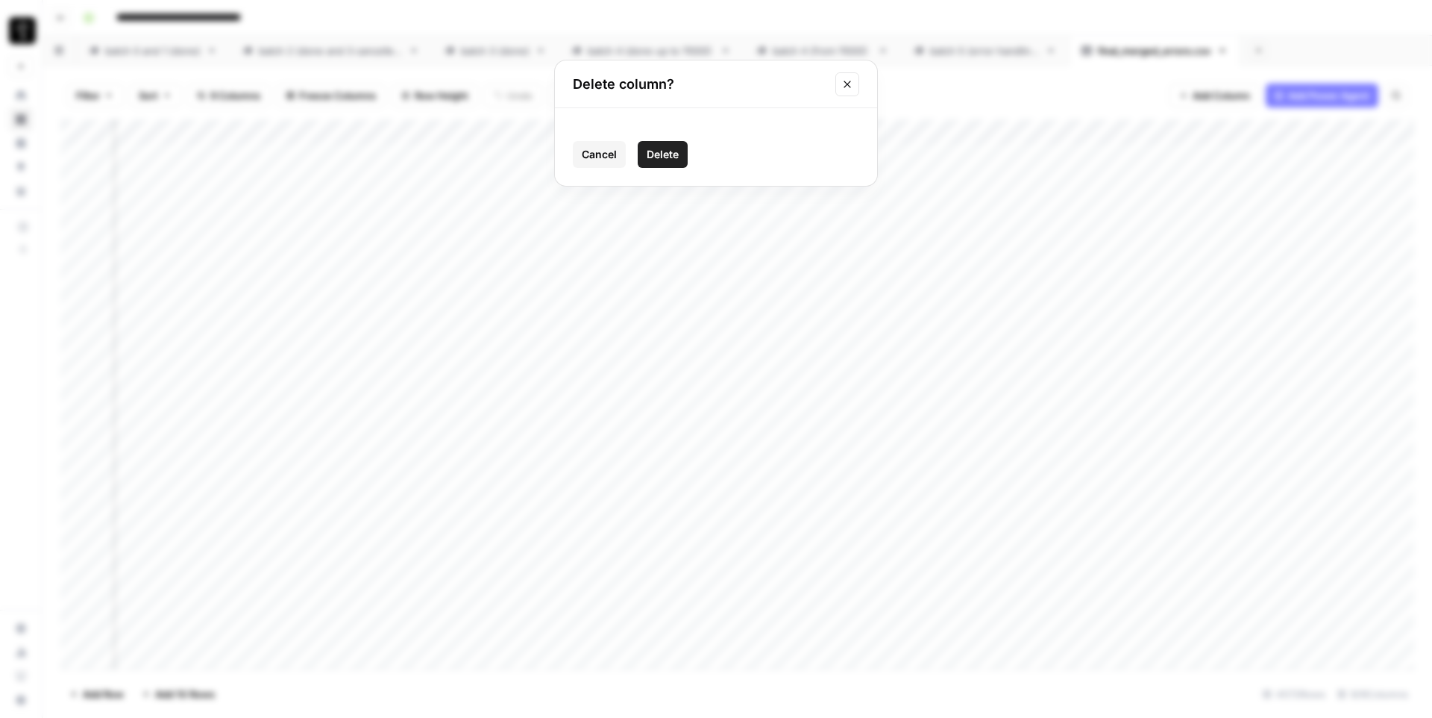
click at [660, 151] on span "Delete" at bounding box center [663, 154] width 32 height 15
click at [1105, 134] on div "Add Column" at bounding box center [737, 394] width 1354 height 550
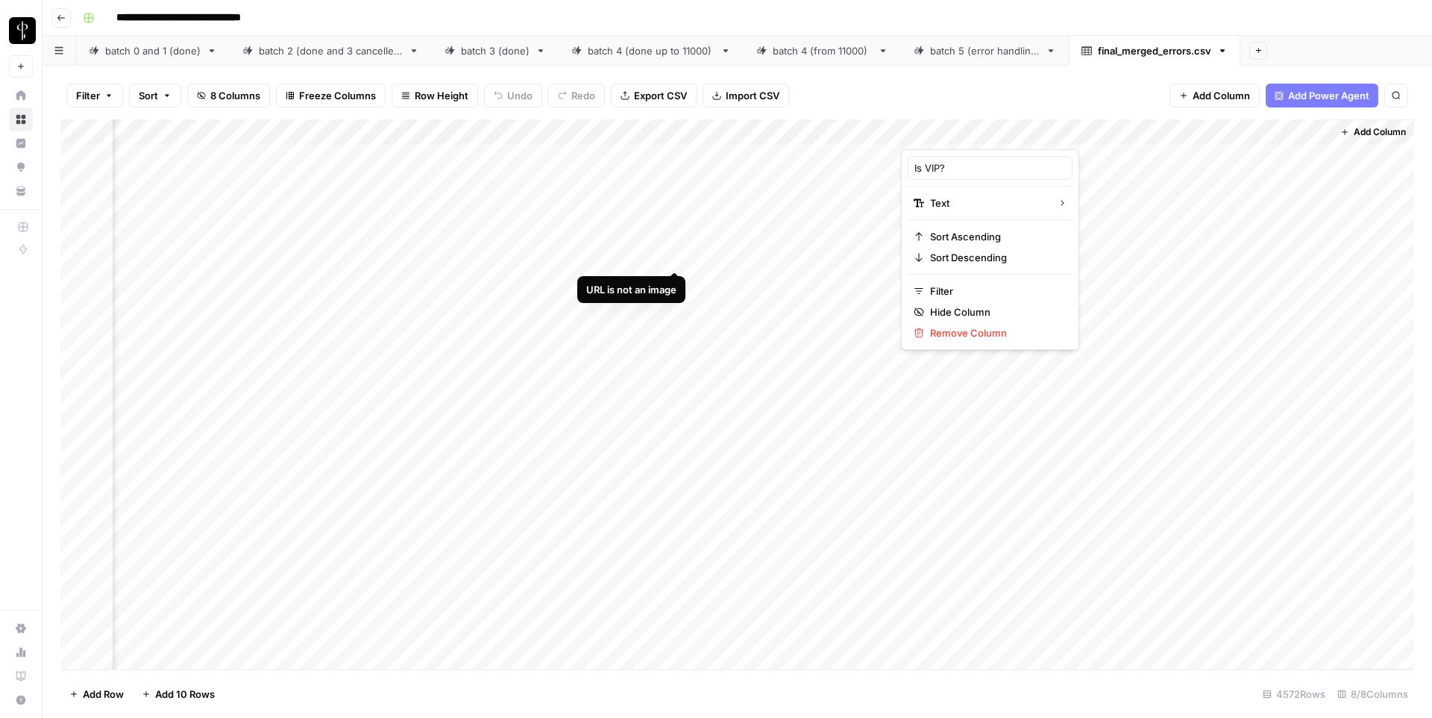
click at [1228, 52] on link "final_merged_errors.csv" at bounding box center [1155, 51] width 172 height 30
click at [1223, 52] on icon "button" at bounding box center [1222, 51] width 10 height 10
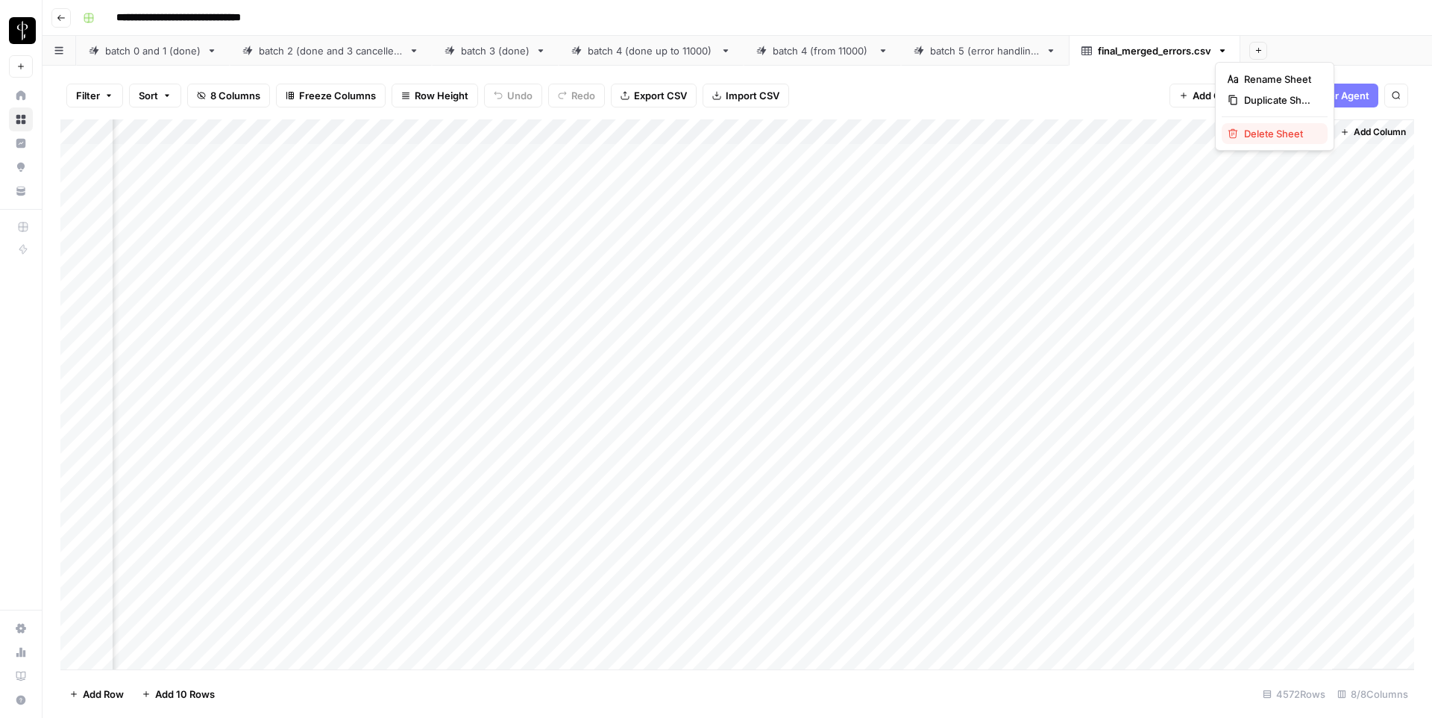
click at [1249, 141] on button "Delete Sheet" at bounding box center [1275, 133] width 106 height 21
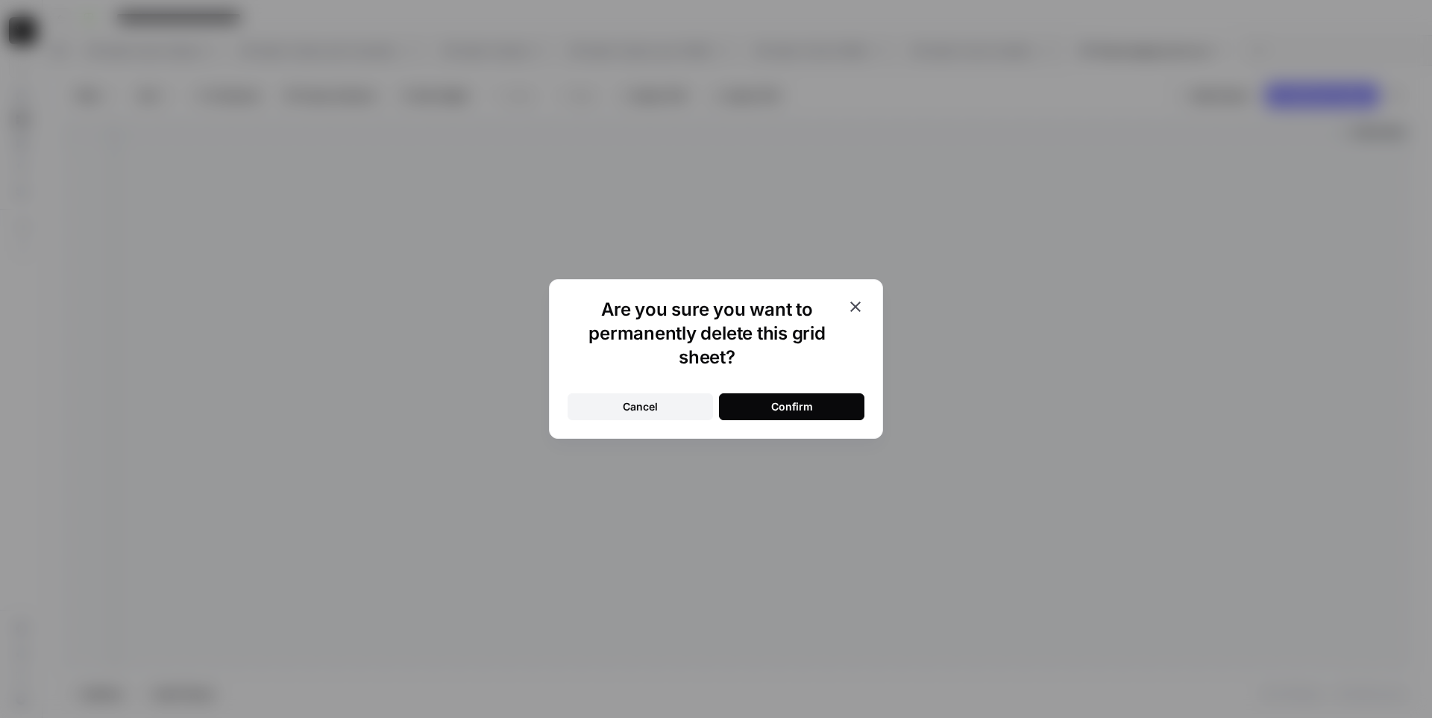
click at [786, 406] on div "Confirm" at bounding box center [792, 406] width 42 height 15
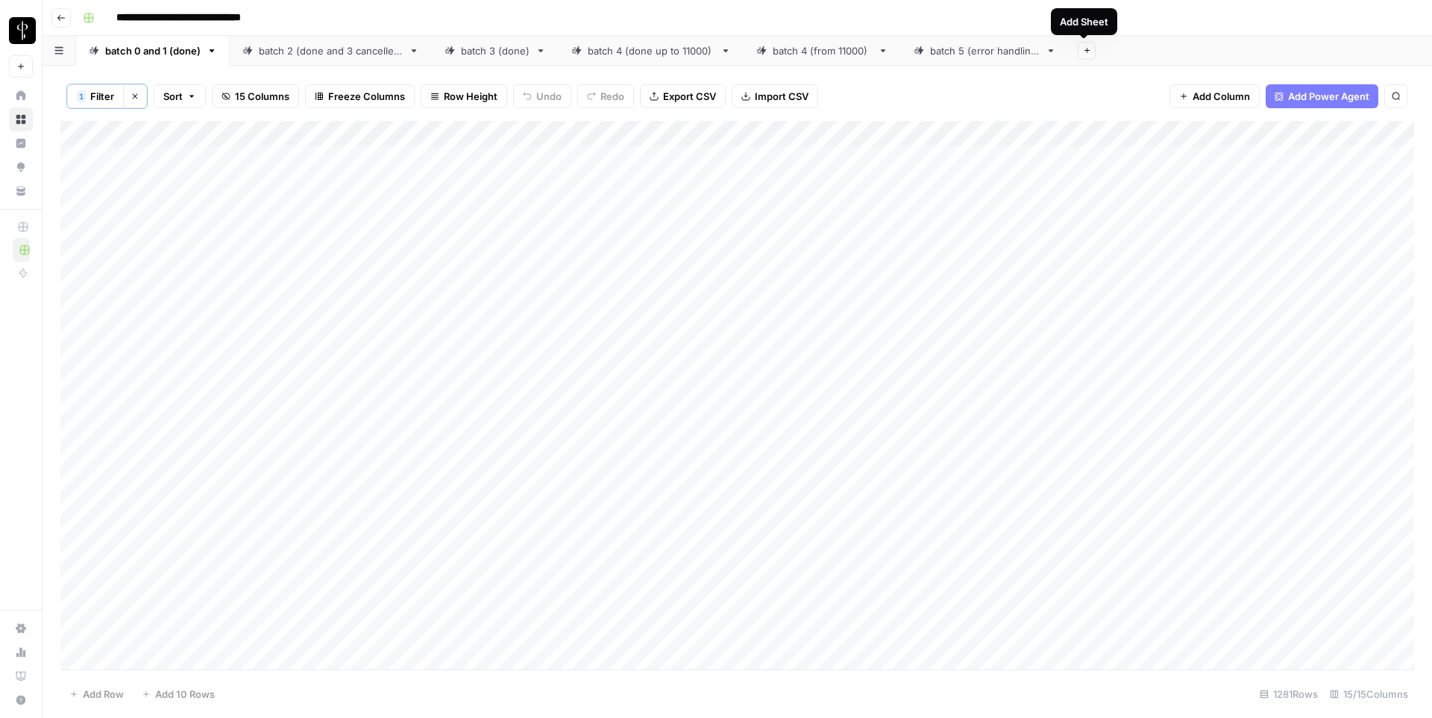
click at [1083, 48] on icon "button" at bounding box center [1087, 50] width 8 height 8
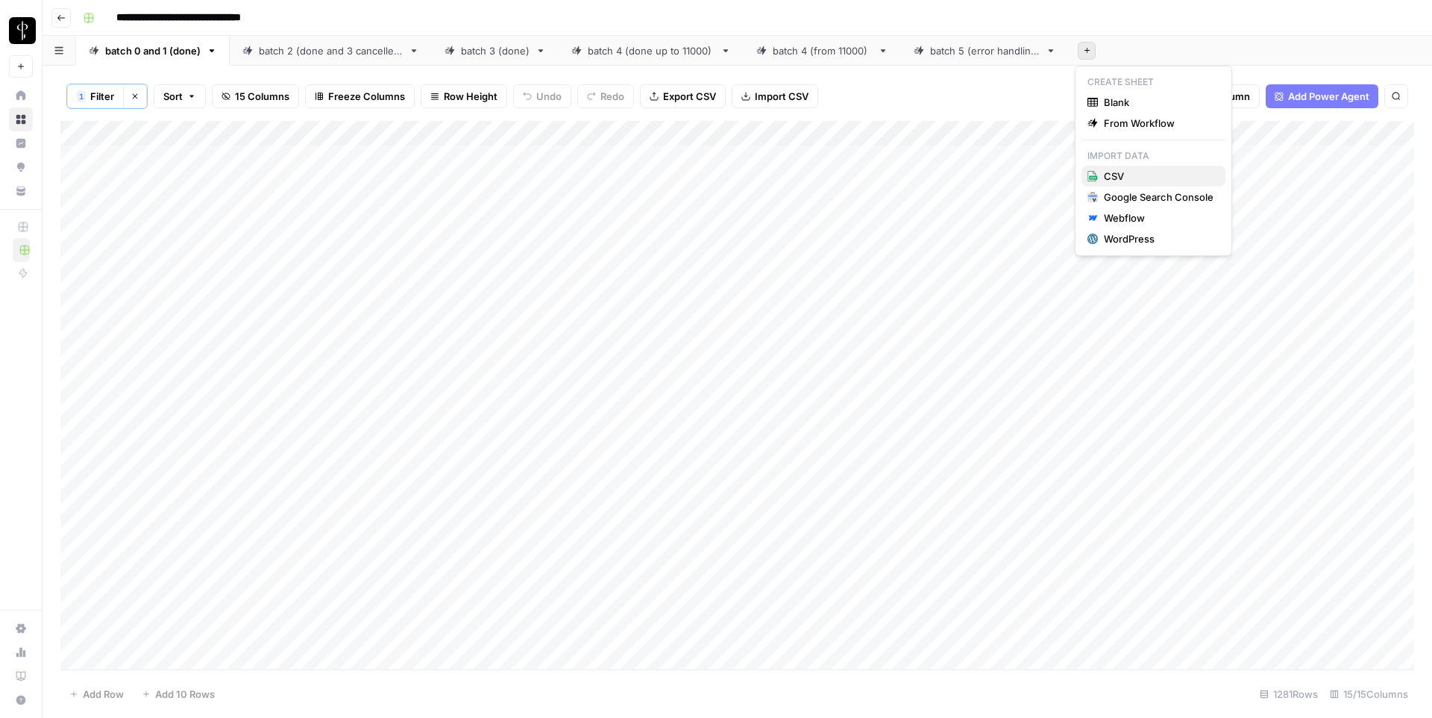
click at [1112, 169] on span "CSV" at bounding box center [1159, 176] width 110 height 15
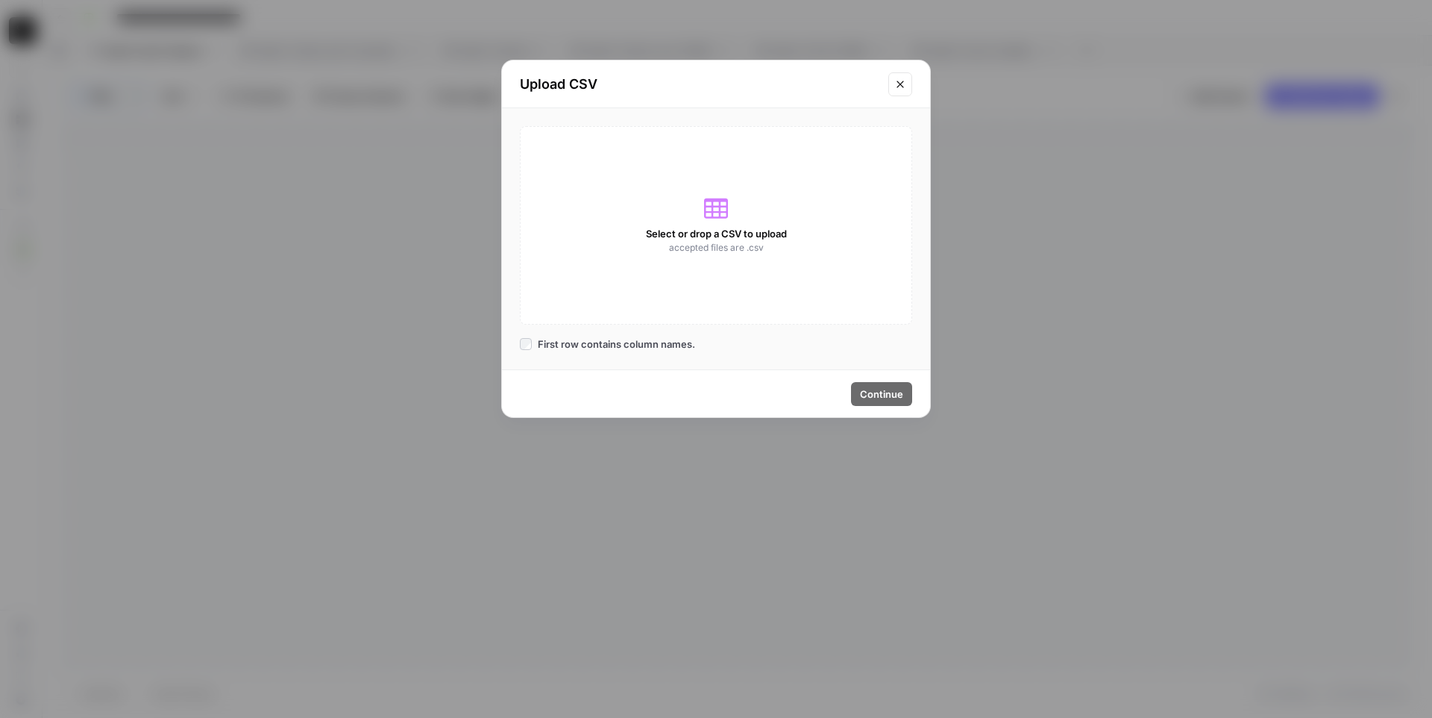
click at [698, 215] on div "Select or drop a CSV to upload accepted files are .csv" at bounding box center [716, 225] width 392 height 198
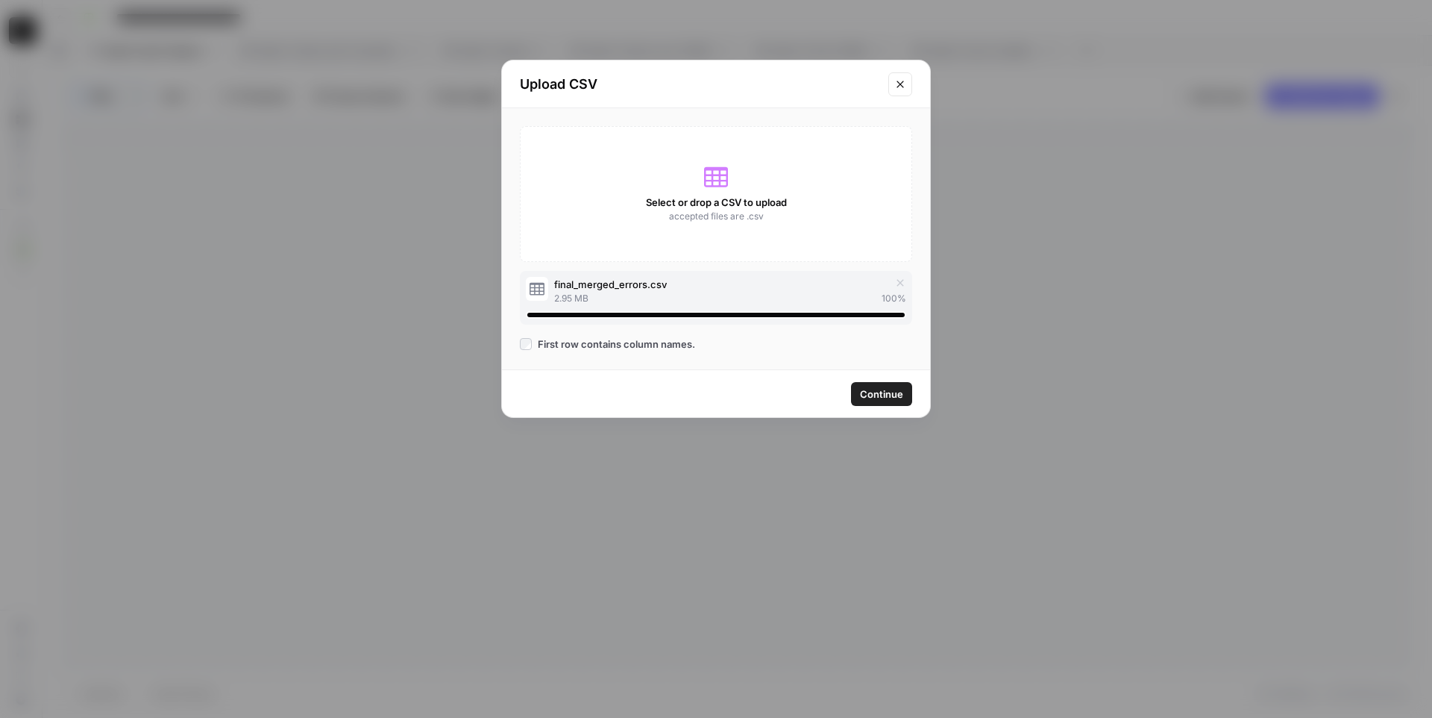
click at [887, 387] on span "Continue" at bounding box center [881, 393] width 43 height 15
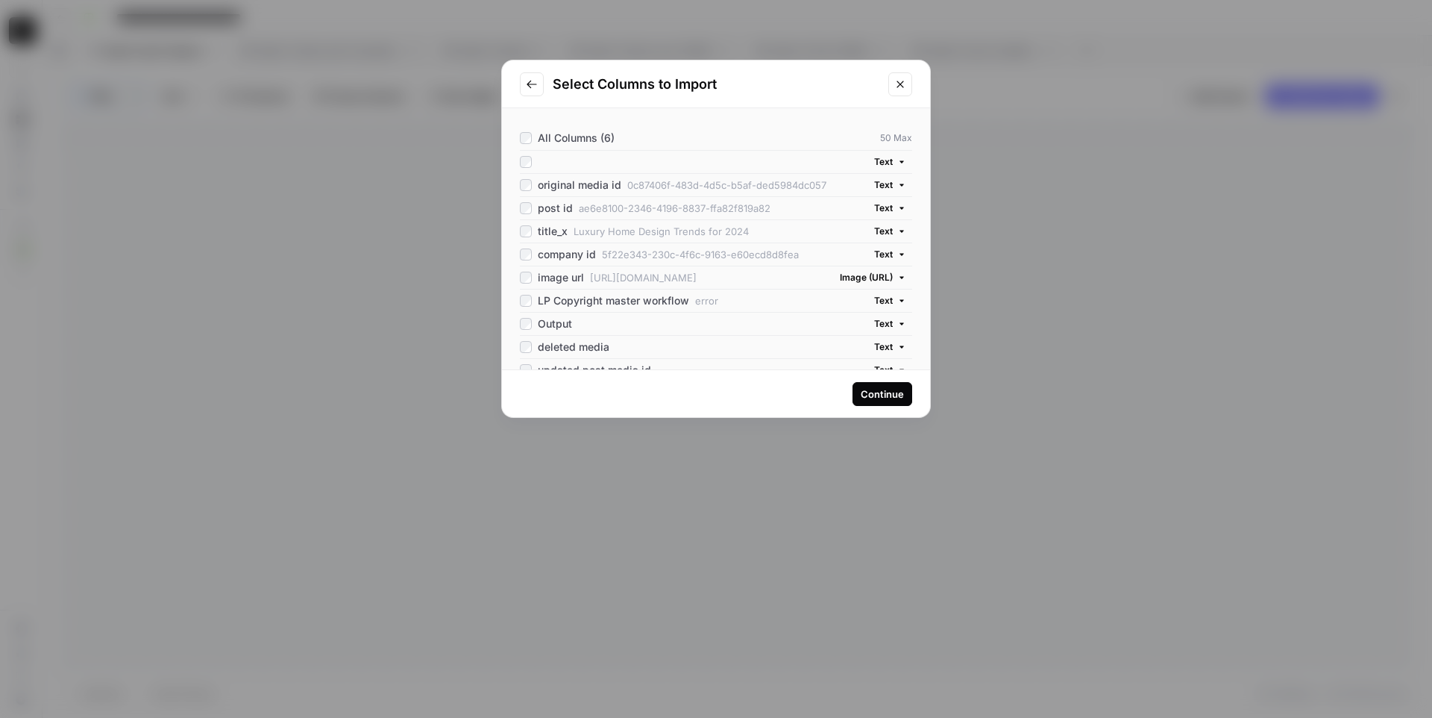
click at [871, 396] on div "Continue" at bounding box center [882, 393] width 43 height 15
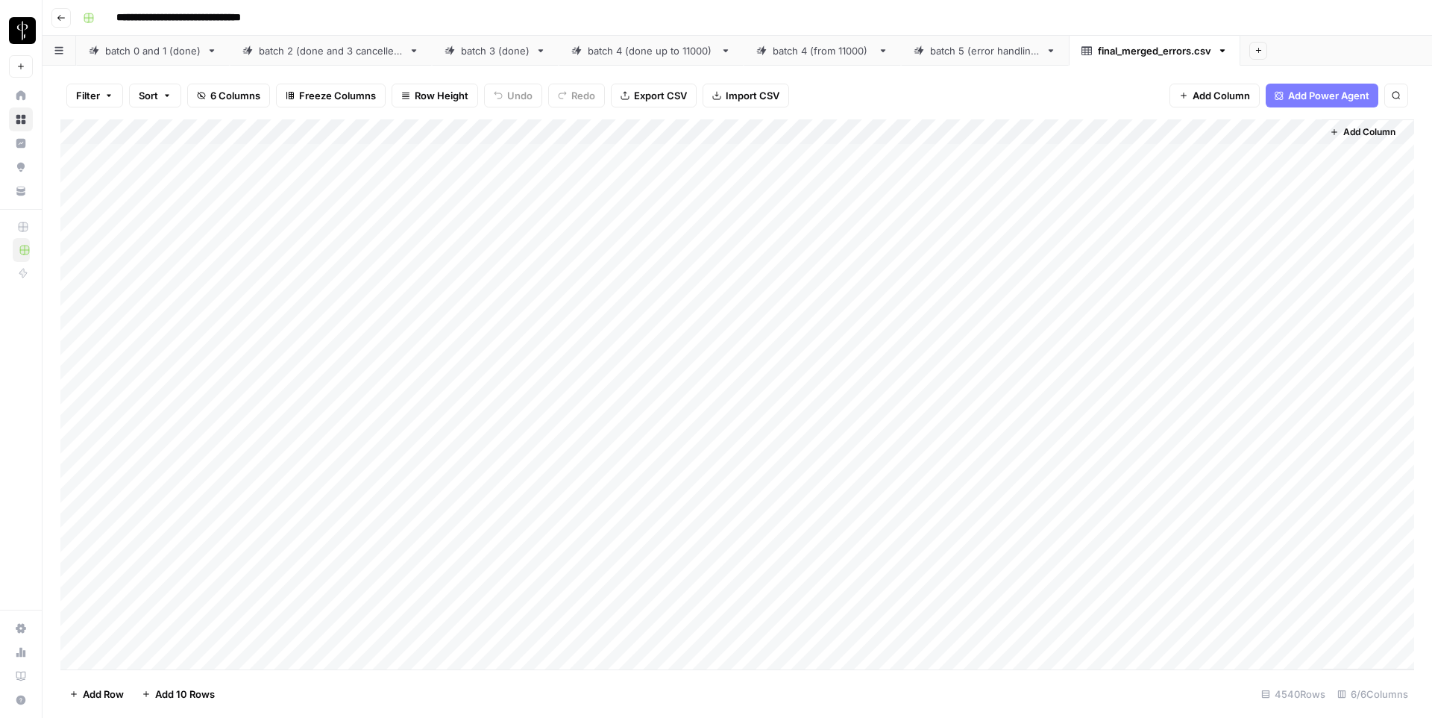
click at [982, 55] on div "batch 5 (error handling)" at bounding box center [985, 50] width 110 height 15
click at [1120, 66] on div "Filter Sort 15 Columns Freeze Columns Row Height Undo Redo Export CSV Import CS…" at bounding box center [738, 392] width 1390 height 652
click at [1119, 51] on div "final_merged_errors.csv" at bounding box center [1154, 50] width 113 height 15
click at [970, 49] on div "batch 5 (error handling)" at bounding box center [985, 50] width 110 height 15
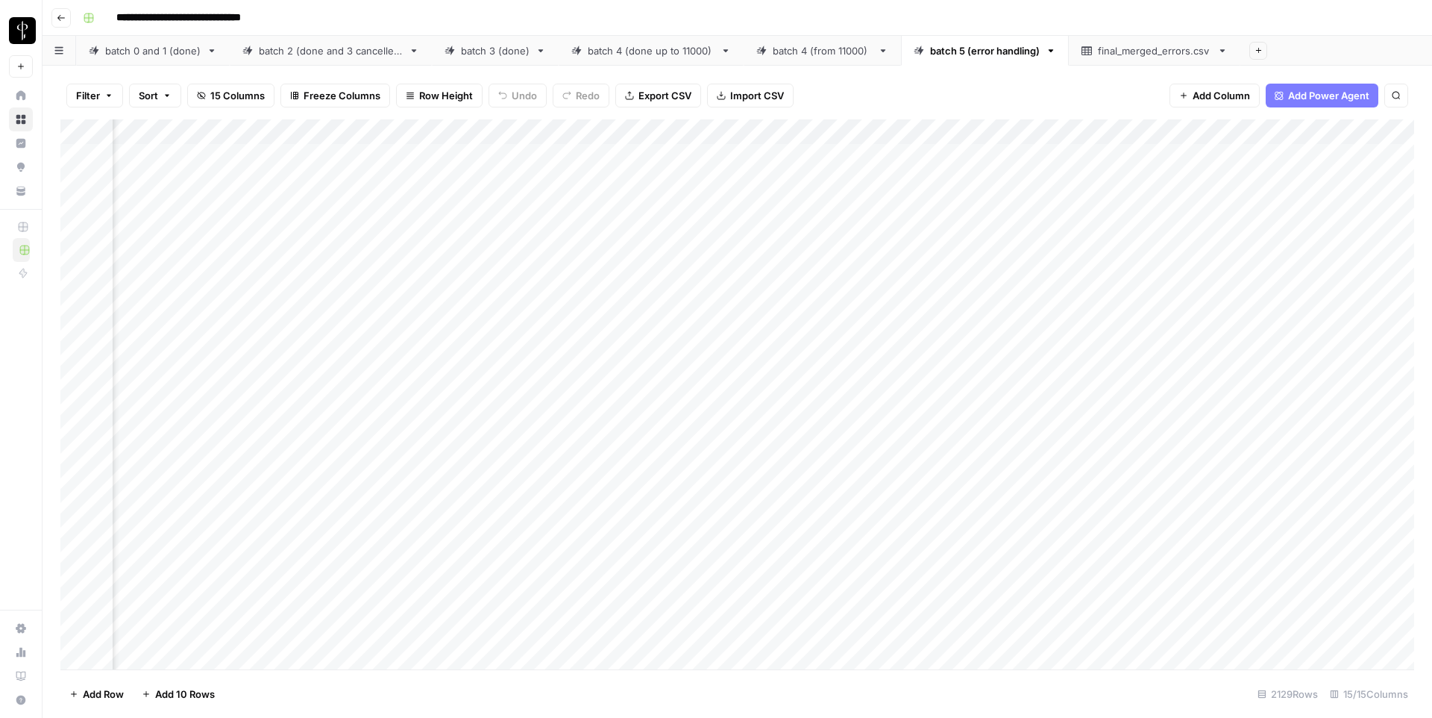
click at [1305, 133] on div "Add Column" at bounding box center [737, 394] width 1354 height 550
click at [1122, 94] on div "Filter Sort 15 Columns Freeze Columns Row Height Undo Redo Export CSV Import CS…" at bounding box center [737, 96] width 1354 height 48
click at [1138, 46] on div "final_merged_errors.csv" at bounding box center [1154, 50] width 113 height 15
click at [1205, 96] on span "Add Column" at bounding box center [1221, 95] width 57 height 15
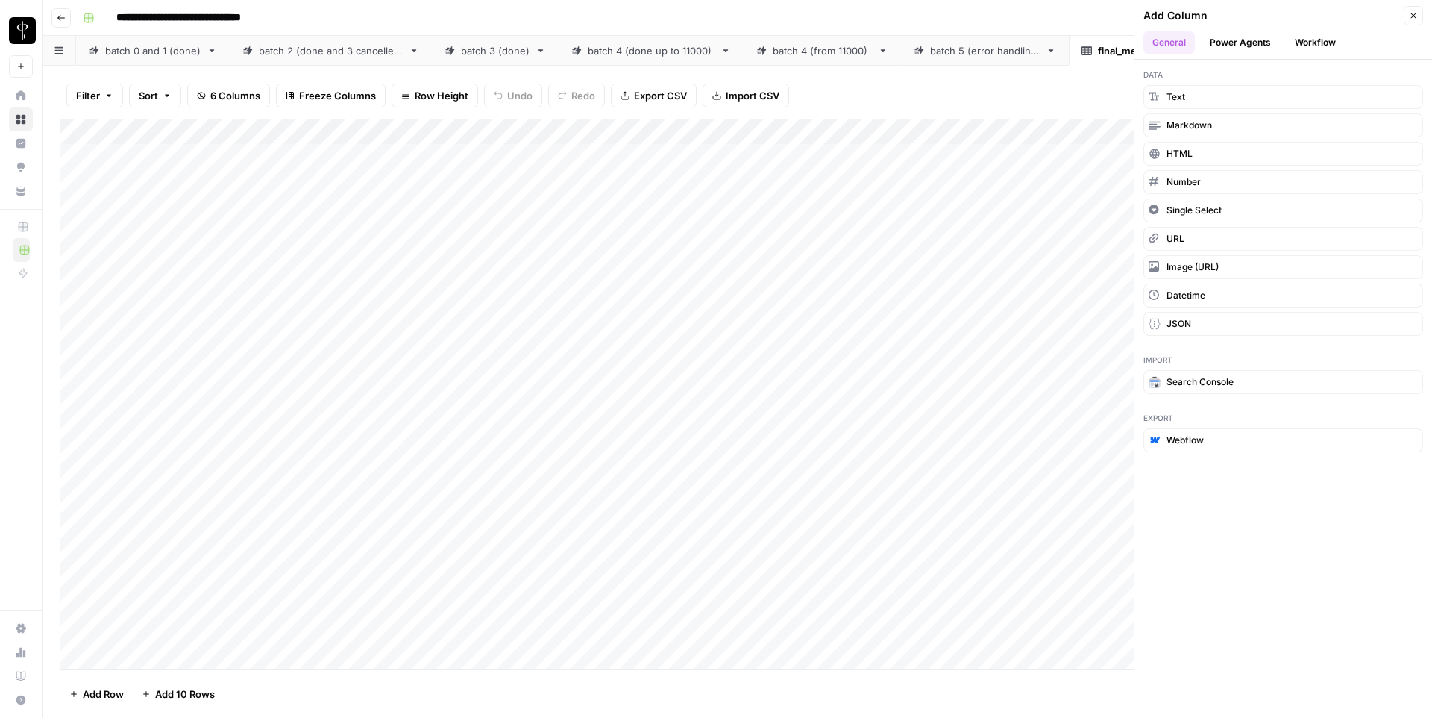
click at [1335, 48] on button "Workflow" at bounding box center [1315, 42] width 59 height 22
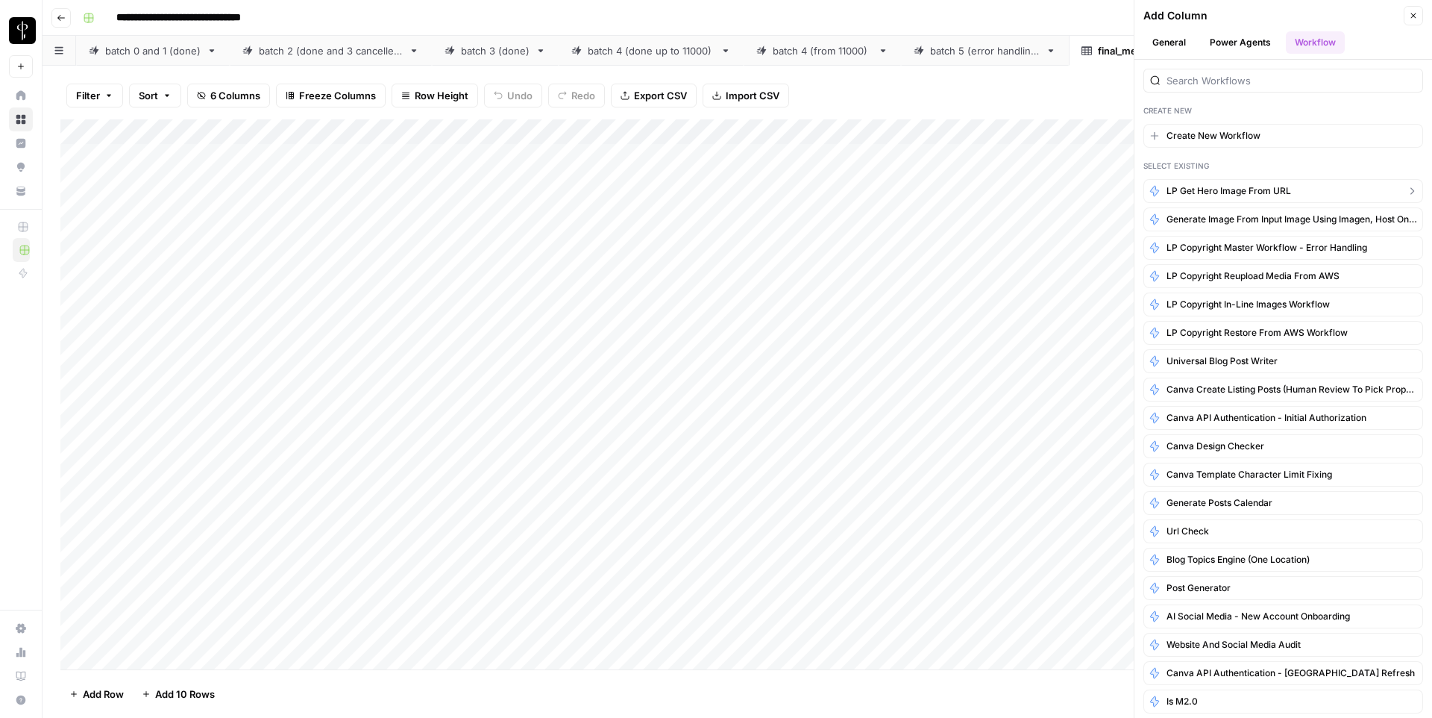
click at [1206, 192] on span "LP Get hero image from URL" at bounding box center [1229, 190] width 125 height 13
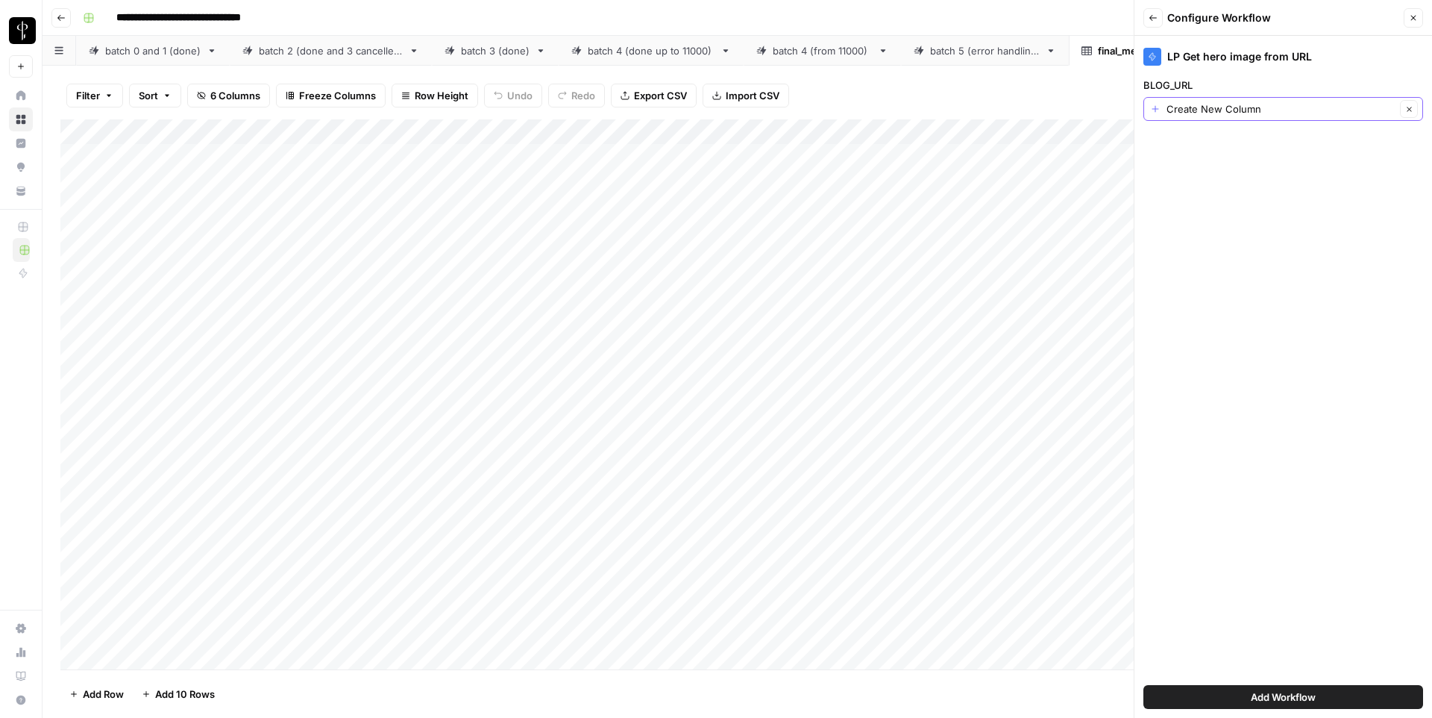
click at [1226, 106] on input "Create New Column" at bounding box center [1281, 108] width 229 height 15
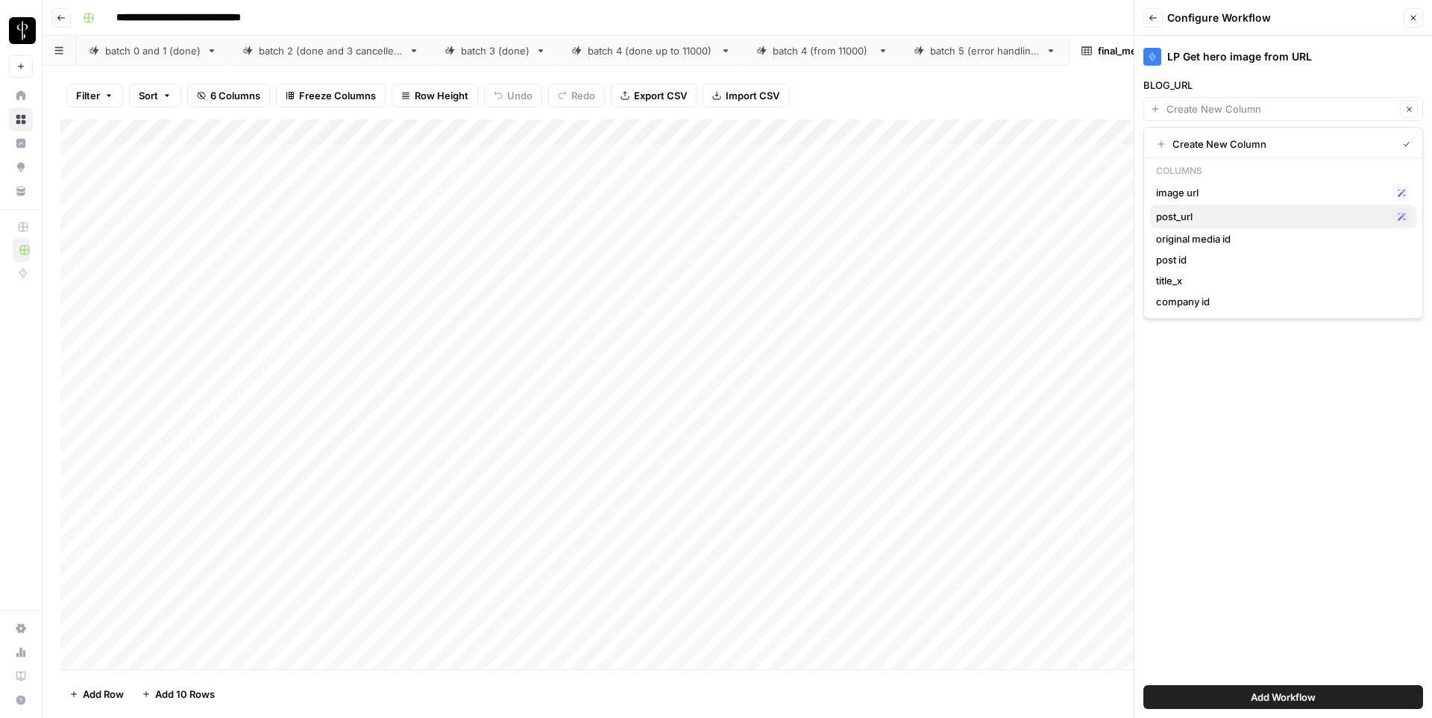
click at [1188, 211] on span "post_url" at bounding box center [1271, 216] width 231 height 15
type input "post_url"
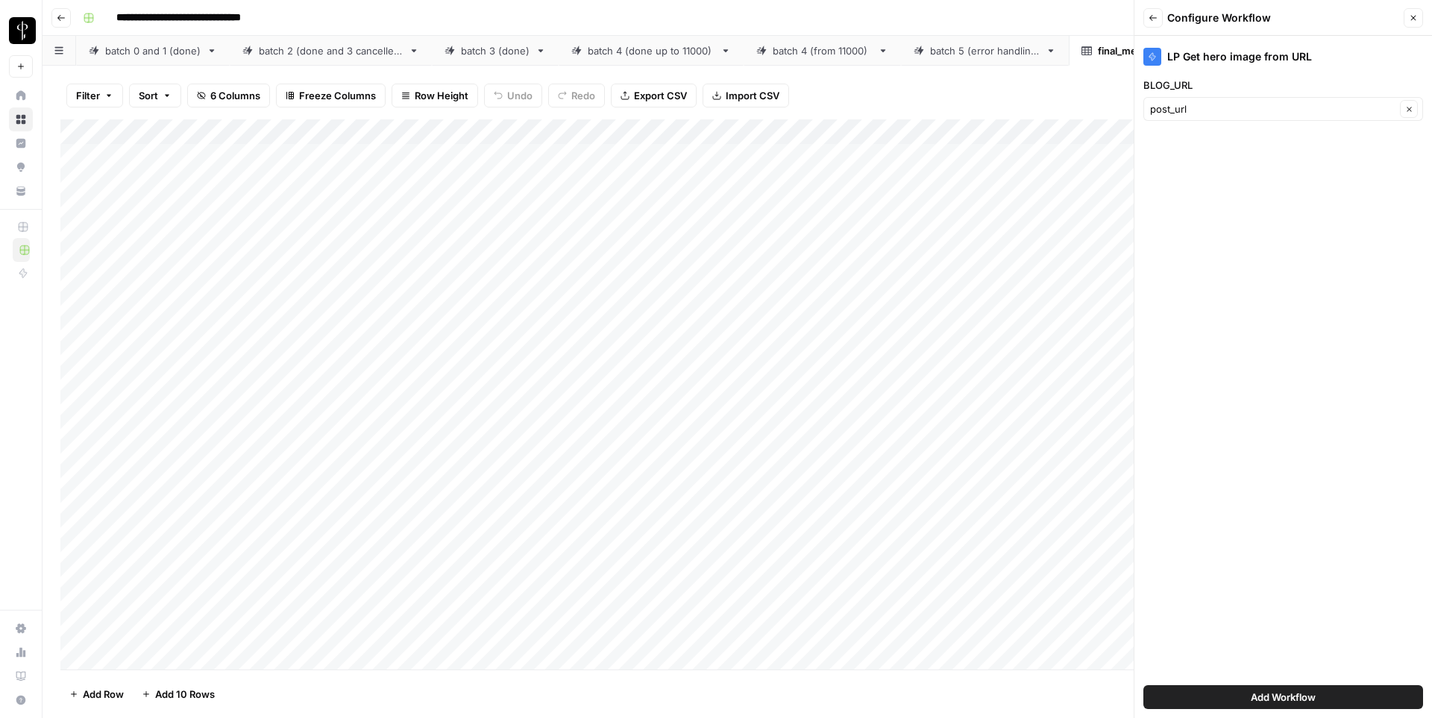
click at [1235, 690] on button "Add Workflow" at bounding box center [1284, 697] width 280 height 24
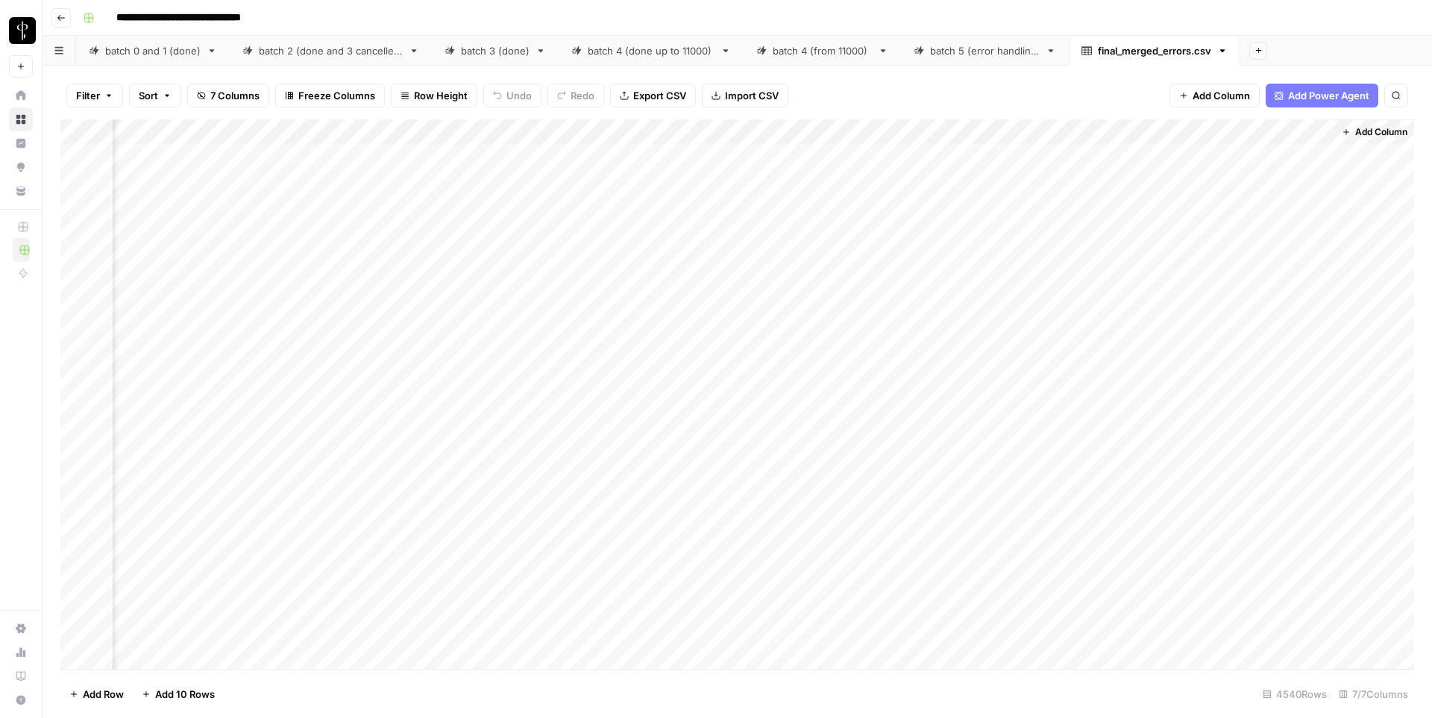
scroll to position [0, 192]
click at [1364, 137] on span "Add Column" at bounding box center [1380, 131] width 52 height 13
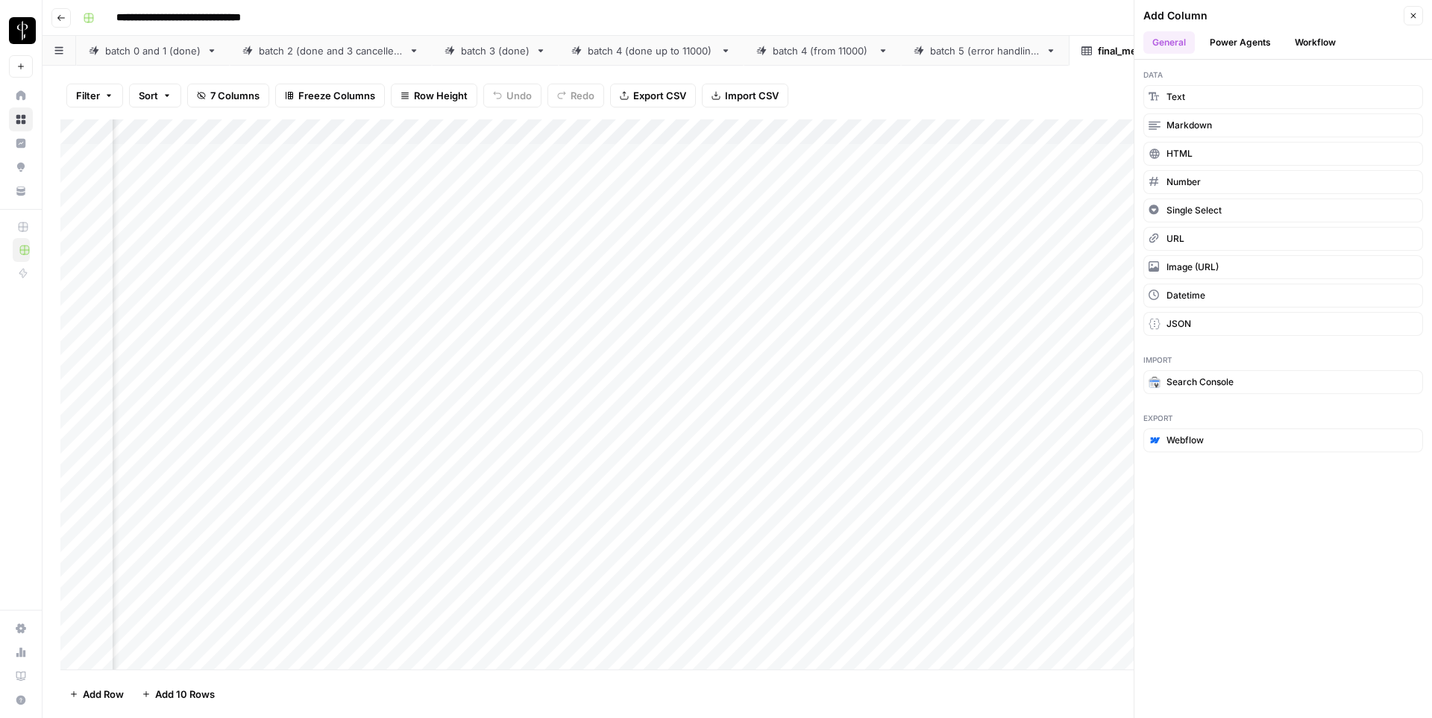
click at [1311, 39] on button "Workflow" at bounding box center [1315, 42] width 59 height 22
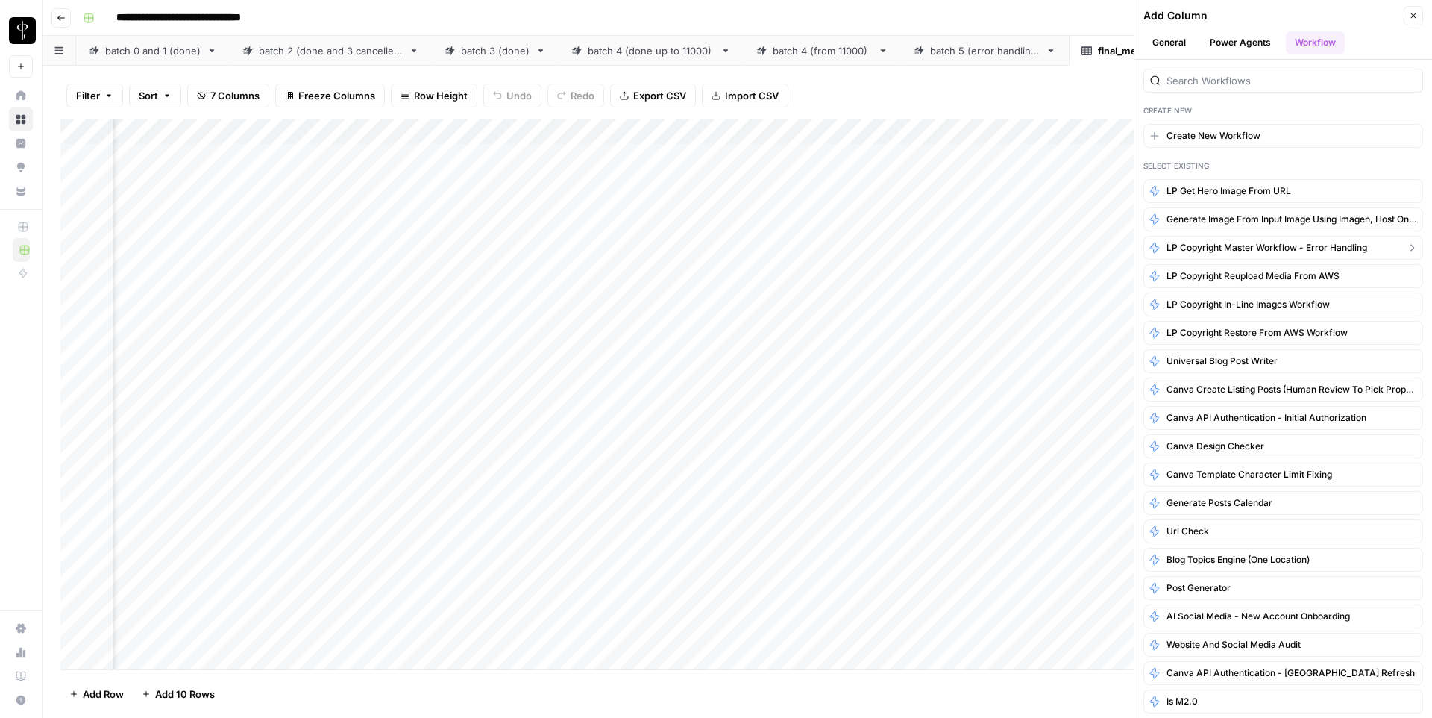
click at [1254, 247] on span "LP Copyright master workflow - error handling" at bounding box center [1267, 247] width 201 height 13
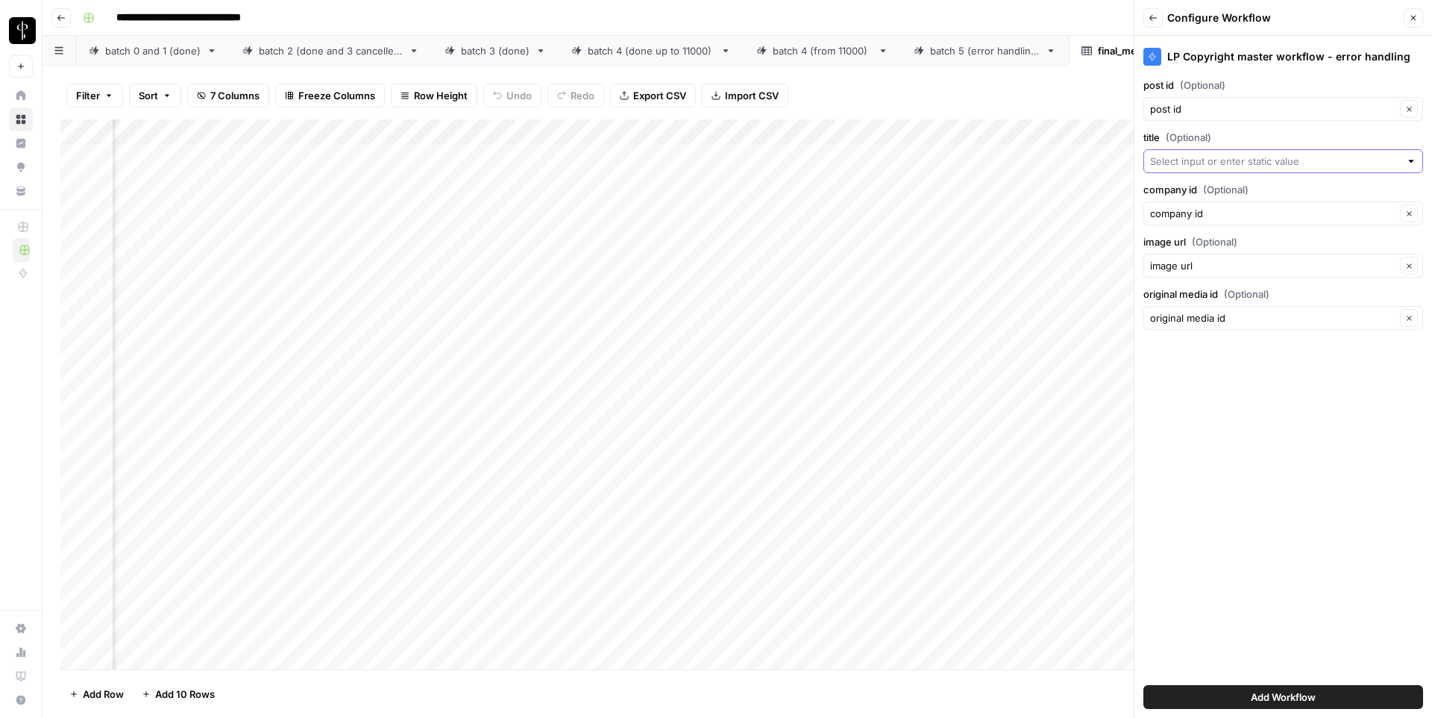
click at [1238, 164] on input "title (Optional)" at bounding box center [1275, 161] width 250 height 15
click at [1184, 238] on span "title_x" at bounding box center [1271, 244] width 231 height 15
type input "title_x"
click at [1211, 706] on button "Add Workflow" at bounding box center [1284, 697] width 280 height 24
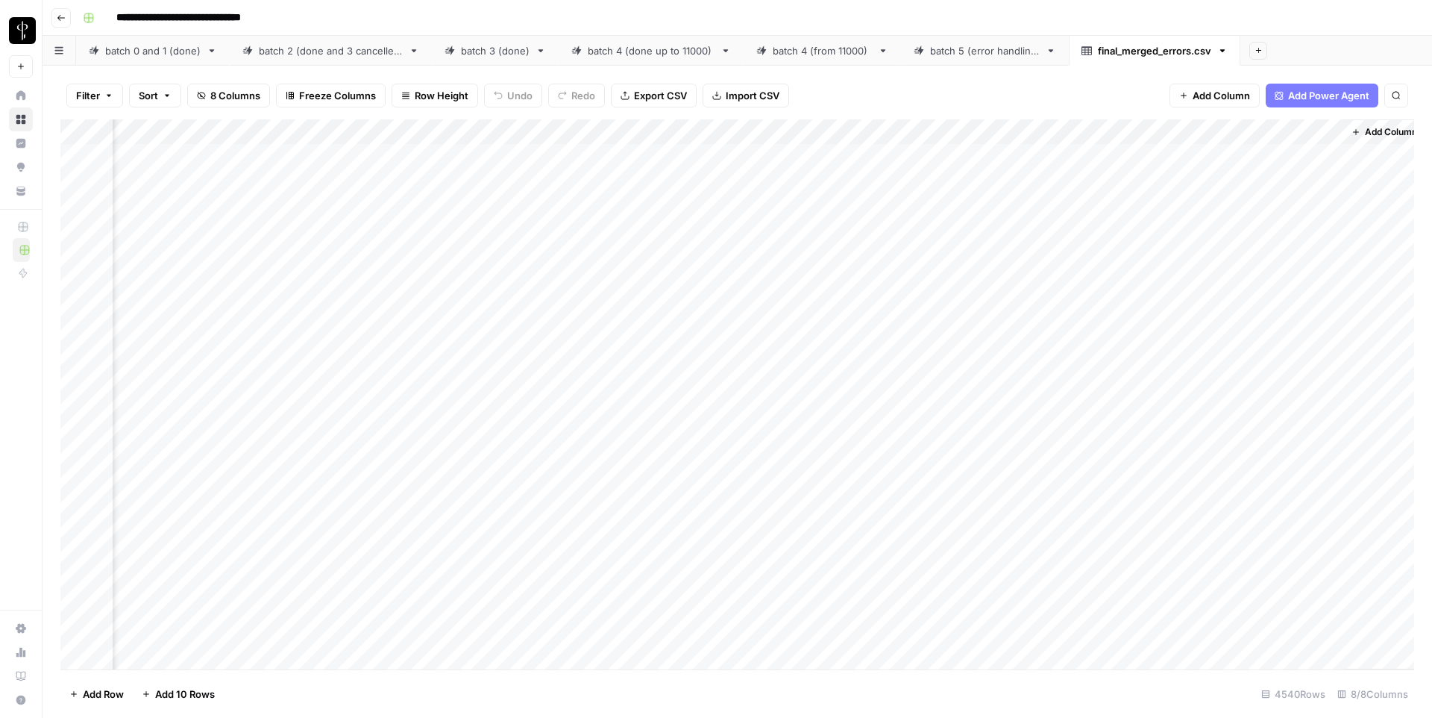
scroll to position [0, 477]
click at [943, 157] on div "Add Column" at bounding box center [737, 394] width 1354 height 550
click at [1067, 158] on div "Add Column" at bounding box center [737, 394] width 1354 height 550
click at [641, 156] on div "Add Column" at bounding box center [737, 394] width 1354 height 550
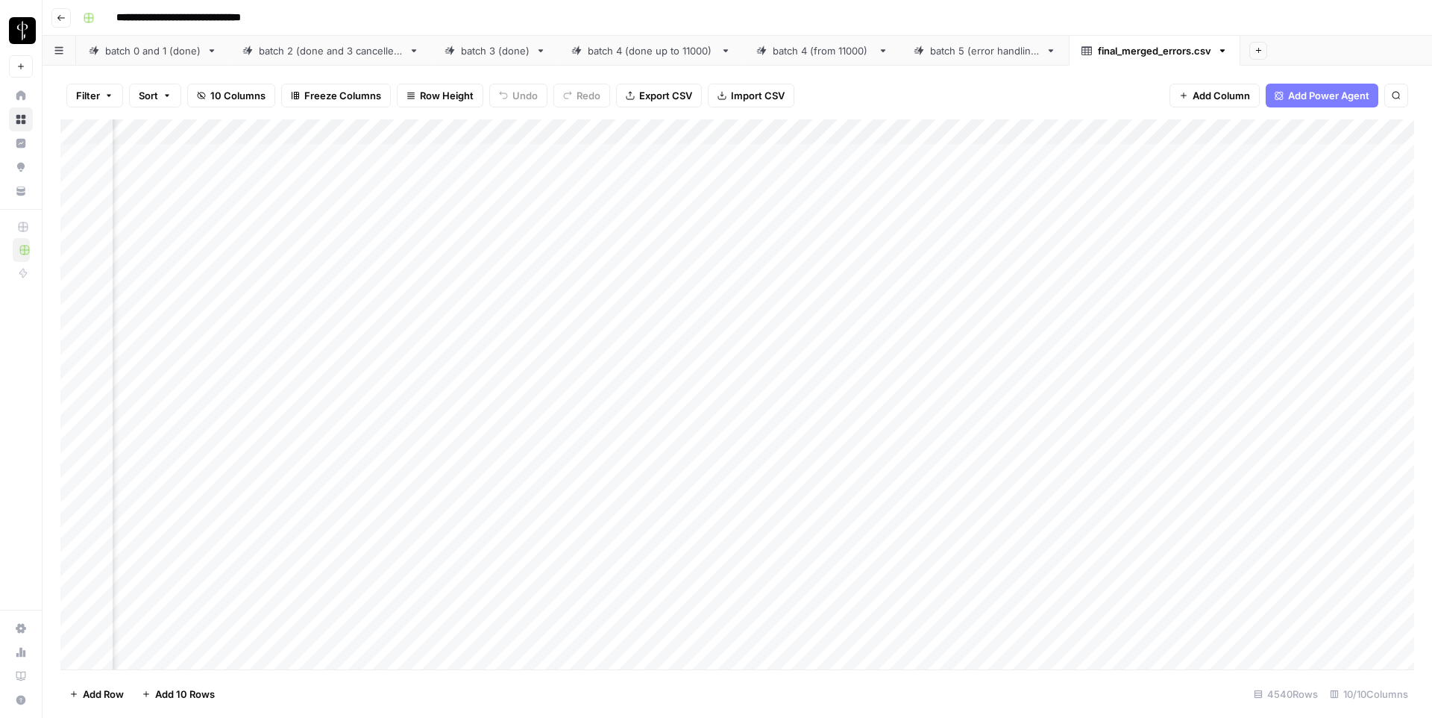
click at [641, 156] on div "Add Column" at bounding box center [737, 394] width 1354 height 550
click at [641, 156] on textarea "**********" at bounding box center [679, 165] width 298 height 36
click at [504, 310] on div "Add Column" at bounding box center [737, 394] width 1354 height 550
click at [844, 181] on div "Add Column" at bounding box center [737, 394] width 1354 height 550
click at [852, 255] on div "Add Column" at bounding box center [737, 394] width 1354 height 550
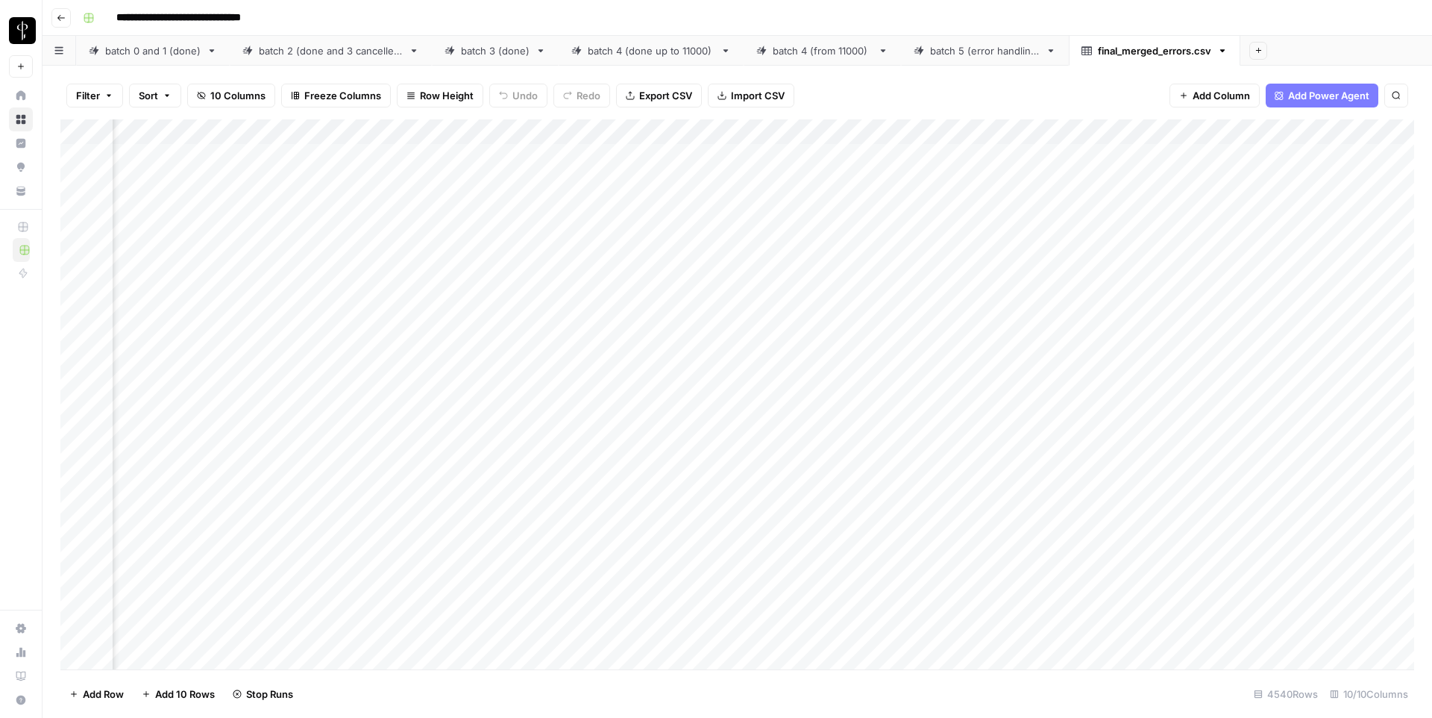
click at [848, 283] on div "Add Column" at bounding box center [737, 394] width 1354 height 550
click at [1069, 178] on div "Add Column" at bounding box center [737, 394] width 1354 height 550
click at [1011, 256] on div "Add Column" at bounding box center [737, 394] width 1354 height 550
click at [1072, 254] on div "Add Column" at bounding box center [737, 394] width 1354 height 550
click at [645, 261] on div "Add Column" at bounding box center [737, 394] width 1354 height 550
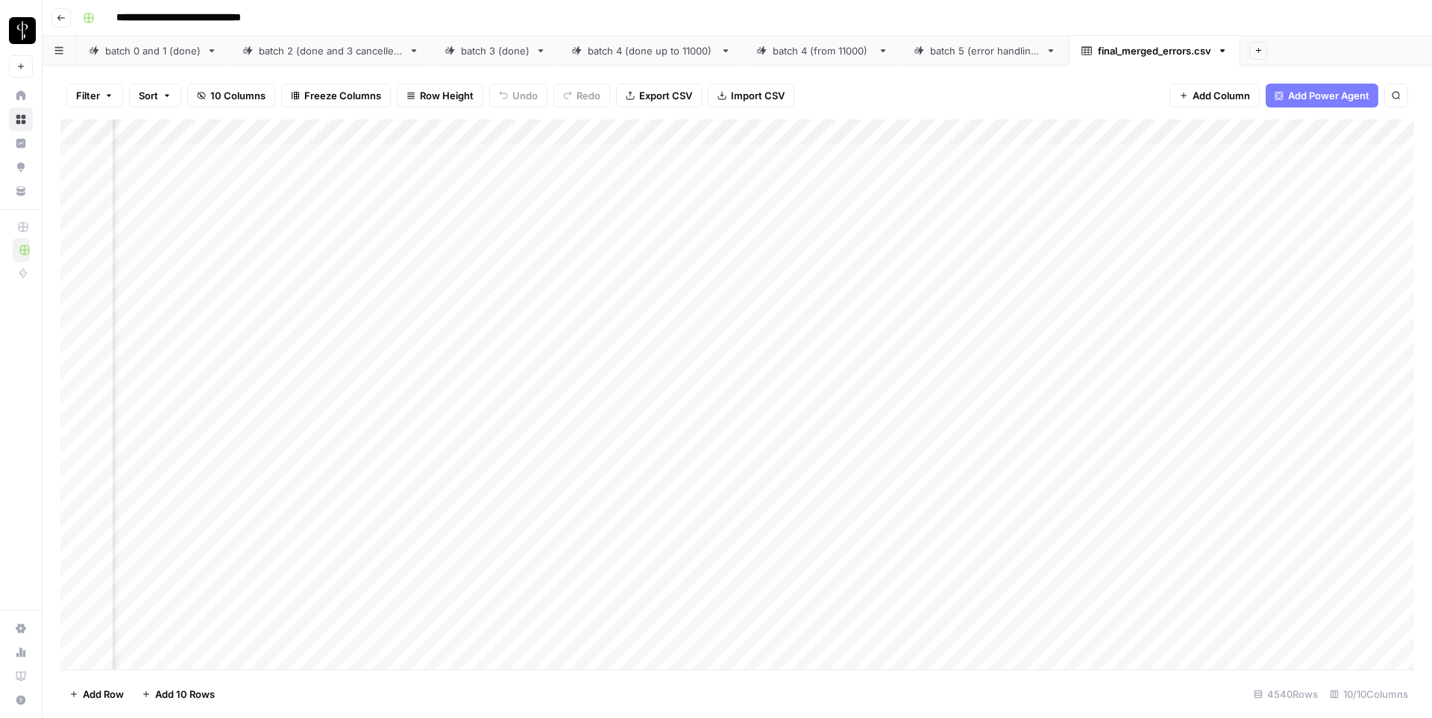
click at [645, 261] on div "Add Column" at bounding box center [737, 394] width 1354 height 550
click at [645, 261] on textarea "**********" at bounding box center [679, 266] width 298 height 36
click at [842, 376] on div "Add Column" at bounding box center [737, 394] width 1354 height 550
click at [846, 504] on div "Add Column" at bounding box center [737, 394] width 1354 height 550
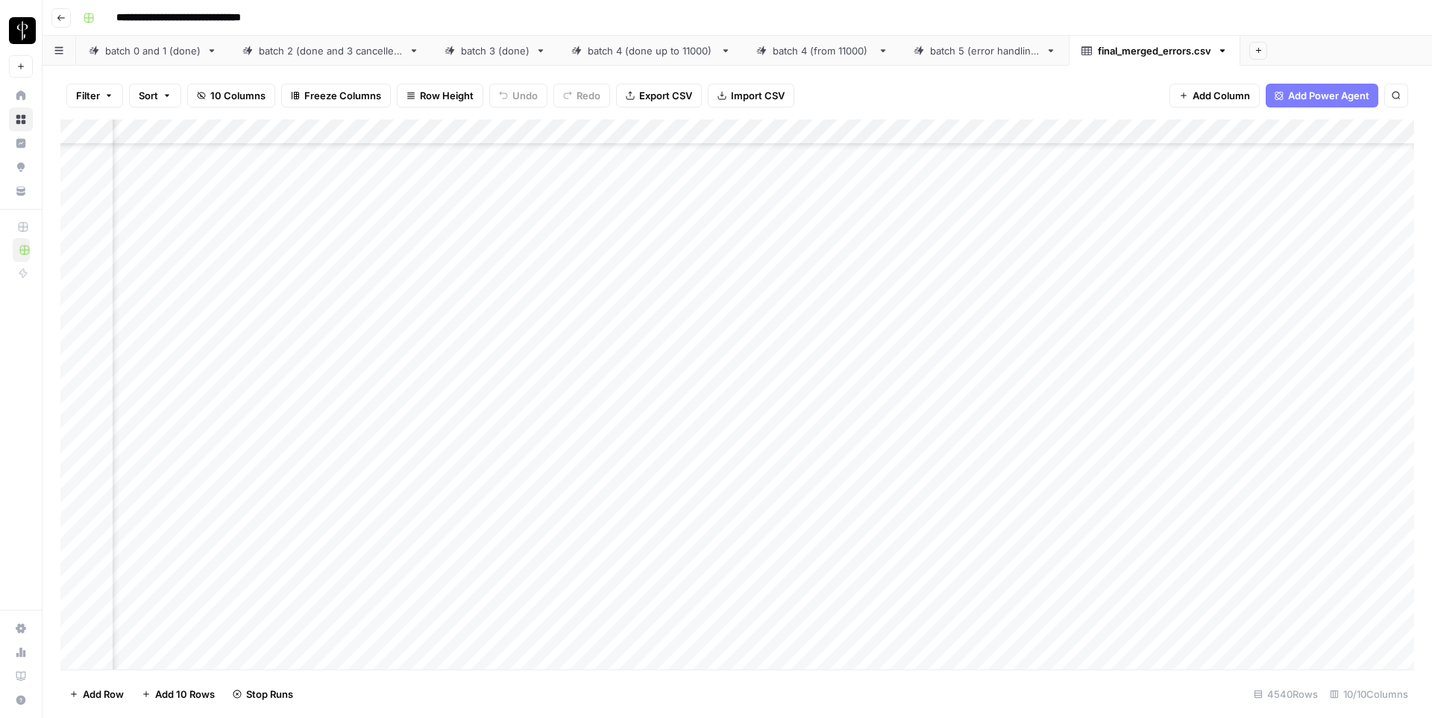
click at [847, 606] on div "Add Column" at bounding box center [737, 394] width 1354 height 550
click at [1066, 378] on div "Add Column" at bounding box center [737, 394] width 1354 height 550
click at [667, 381] on div "Add Column" at bounding box center [737, 394] width 1354 height 550
click at [667, 381] on textarea "**********" at bounding box center [649, 378] width 239 height 21
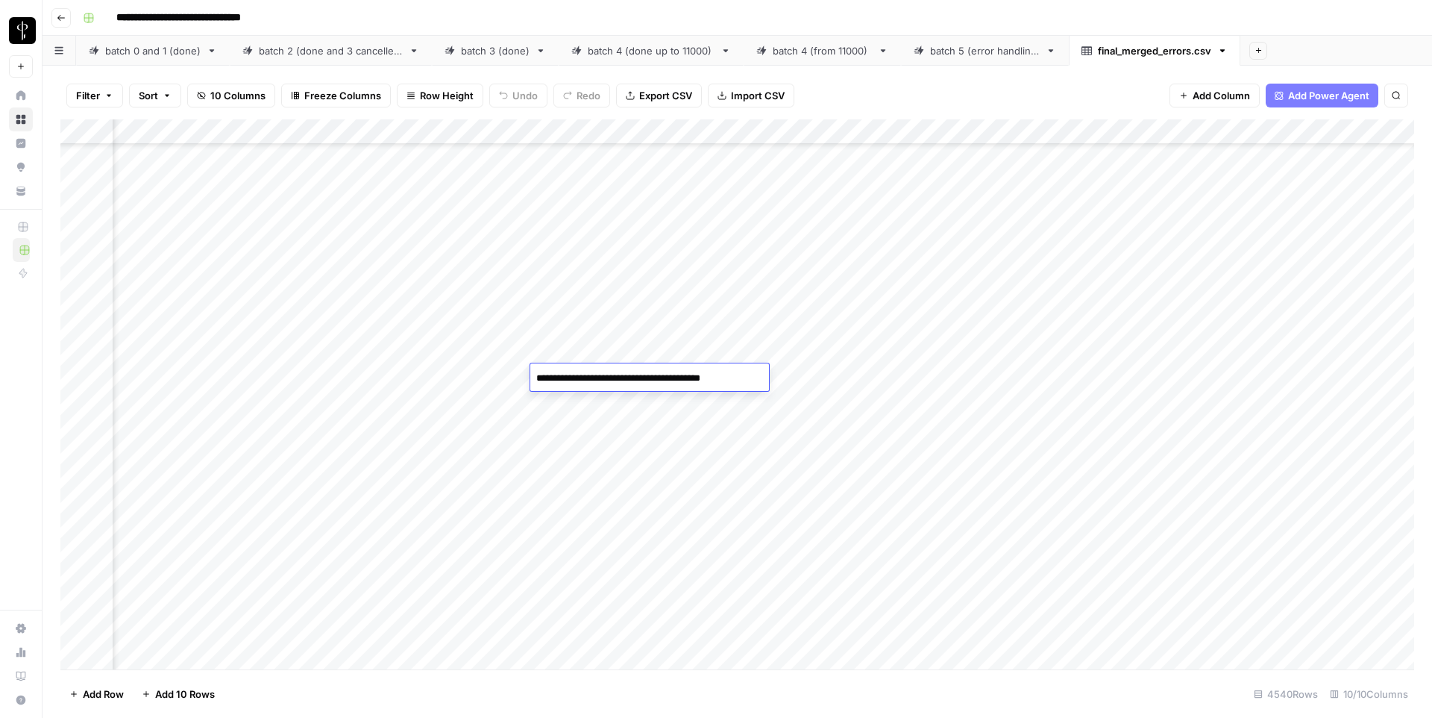
click at [1067, 503] on div "Add Column" at bounding box center [737, 394] width 1354 height 550
click at [659, 498] on div "Add Column" at bounding box center [737, 394] width 1354 height 550
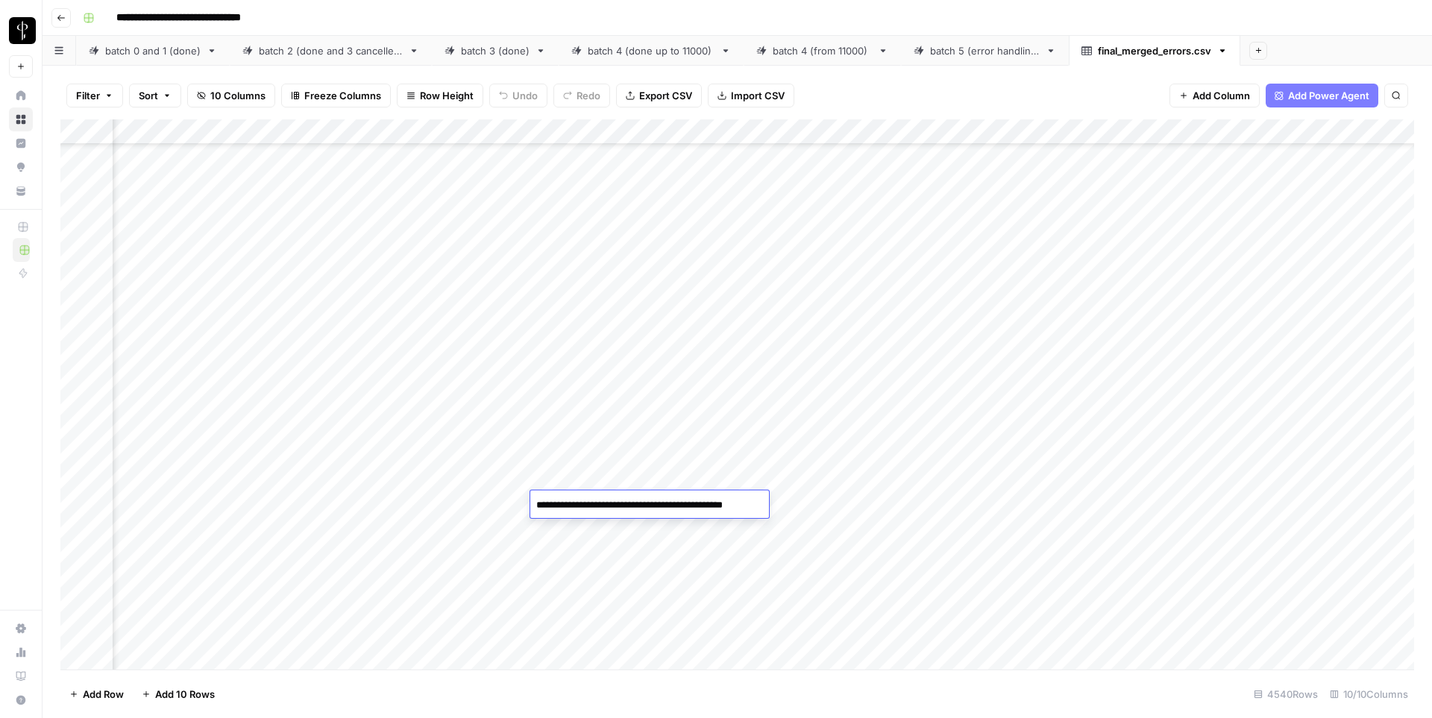
scroll to position [3810, 575]
click at [916, 410] on div "Add Column" at bounding box center [737, 394] width 1354 height 550
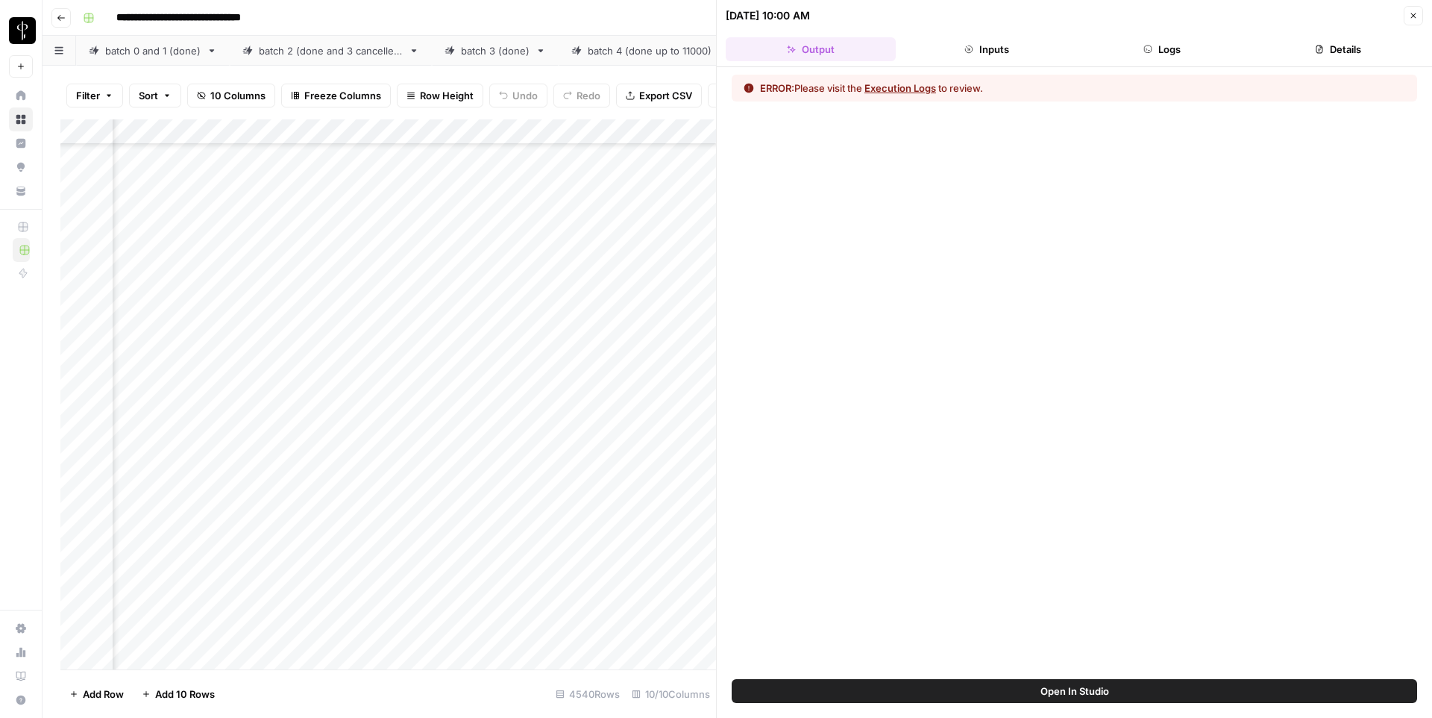
click at [904, 85] on button "Execution Logs" at bounding box center [901, 88] width 72 height 15
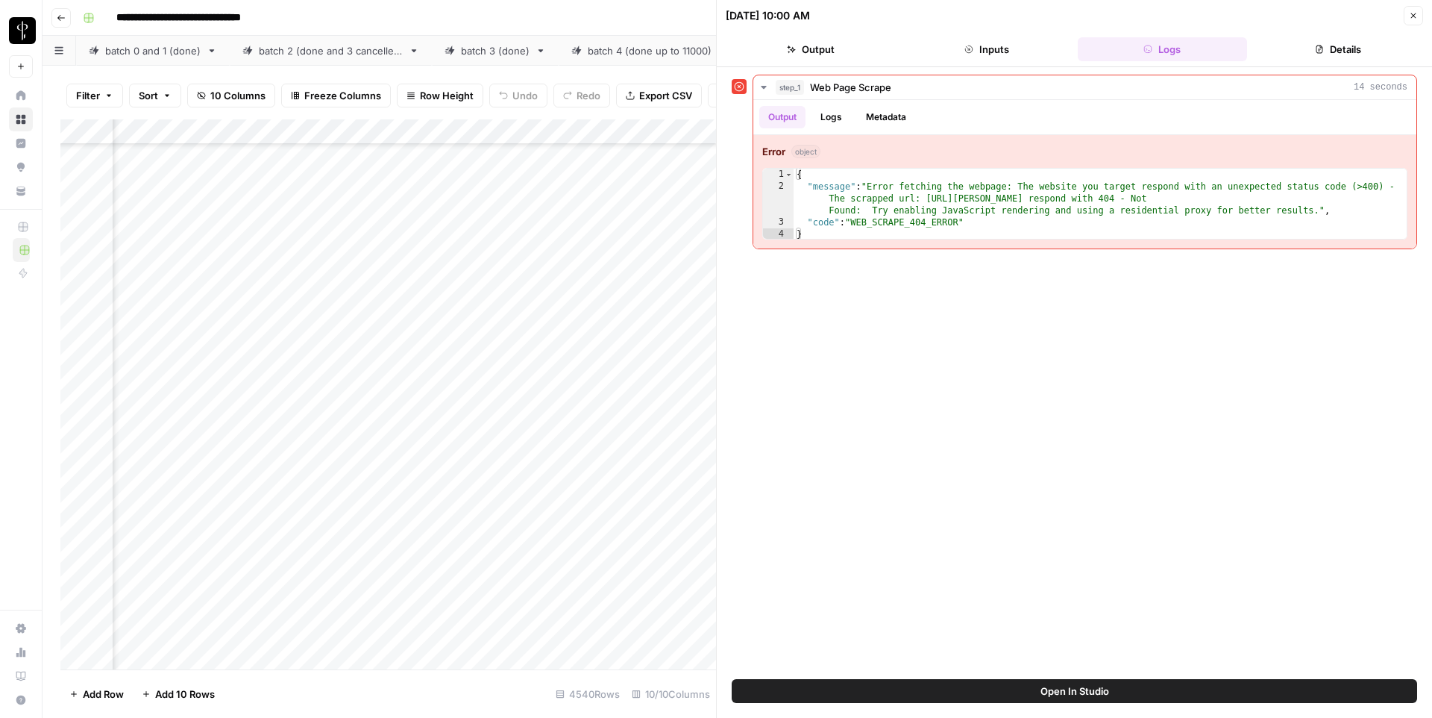
click at [1411, 13] on icon "button" at bounding box center [1413, 15] width 9 height 9
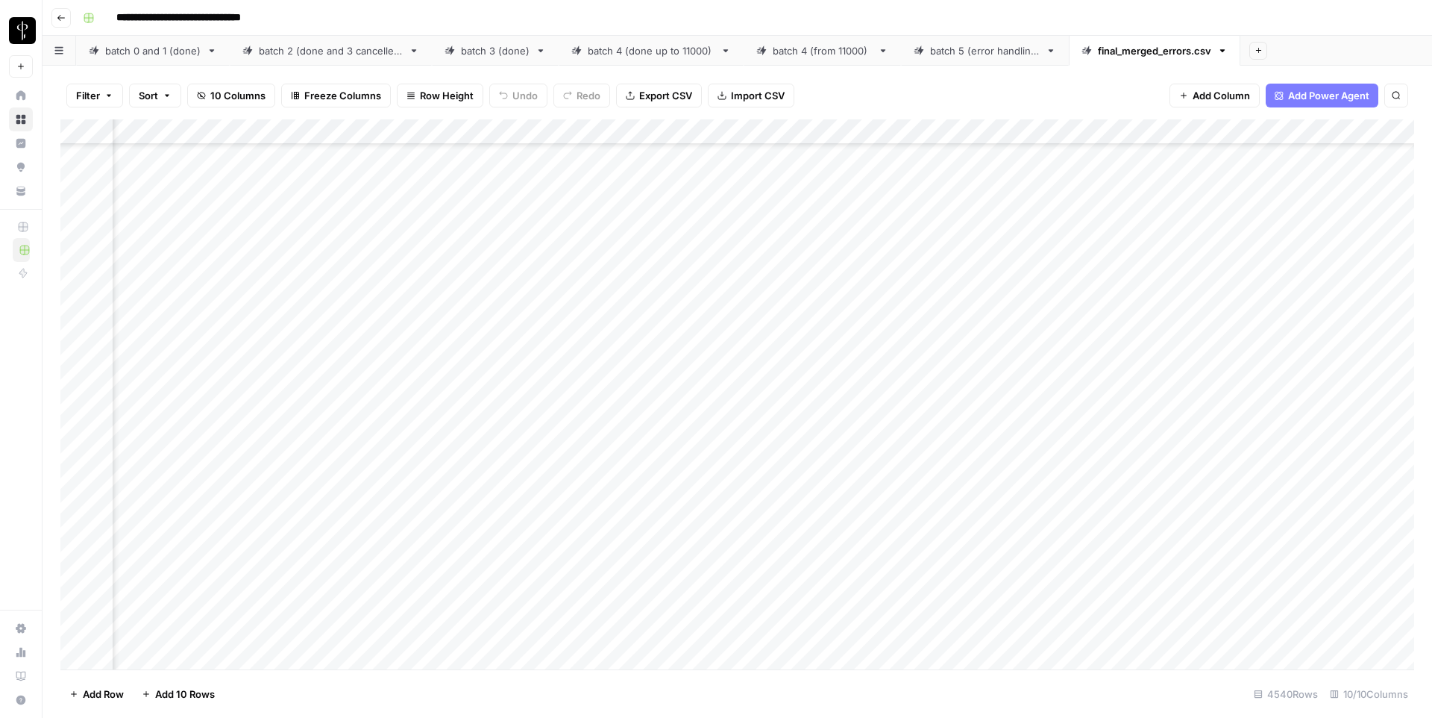
click at [915, 131] on div "Add Column" at bounding box center [737, 394] width 1354 height 550
click at [816, 279] on span "Edit Workflow" at bounding box center [840, 278] width 131 height 15
click at [914, 401] on div "Add Column" at bounding box center [737, 394] width 1354 height 550
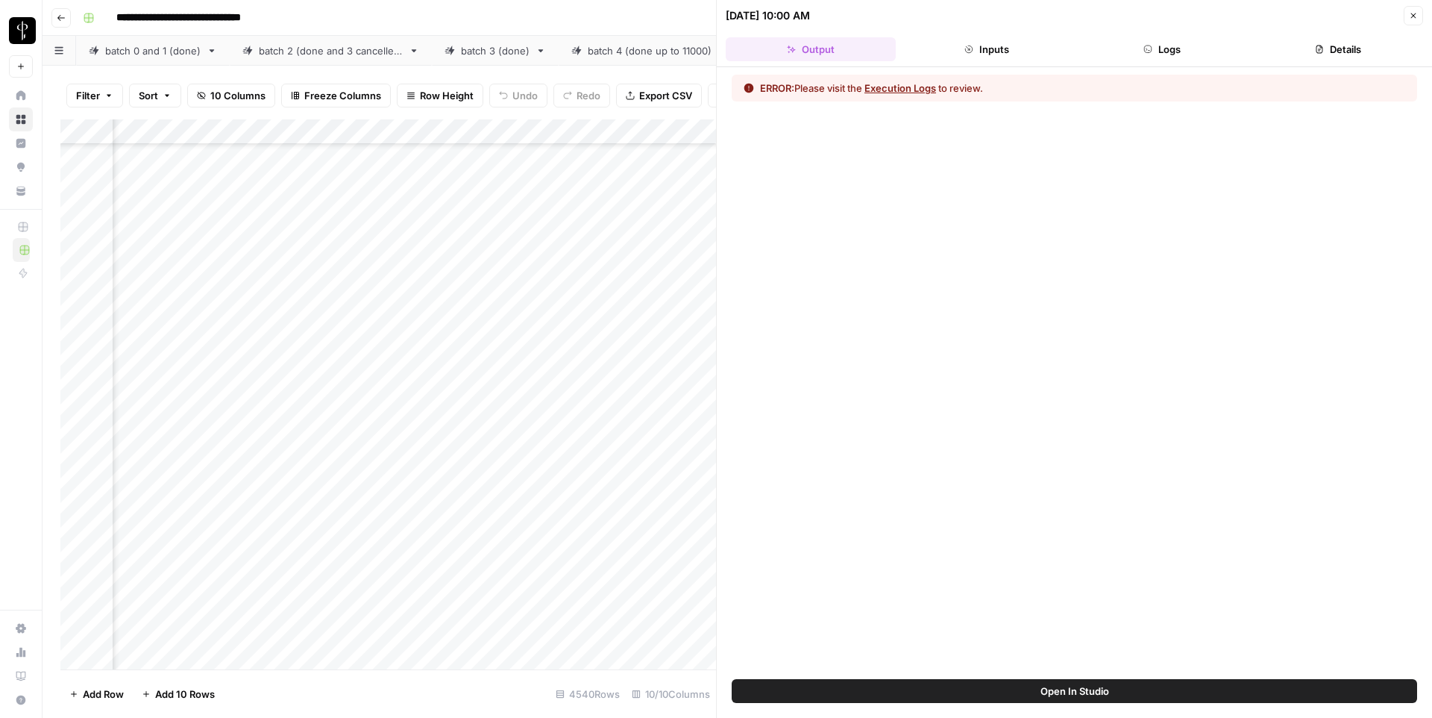
click at [878, 84] on button "Execution Logs" at bounding box center [901, 88] width 72 height 15
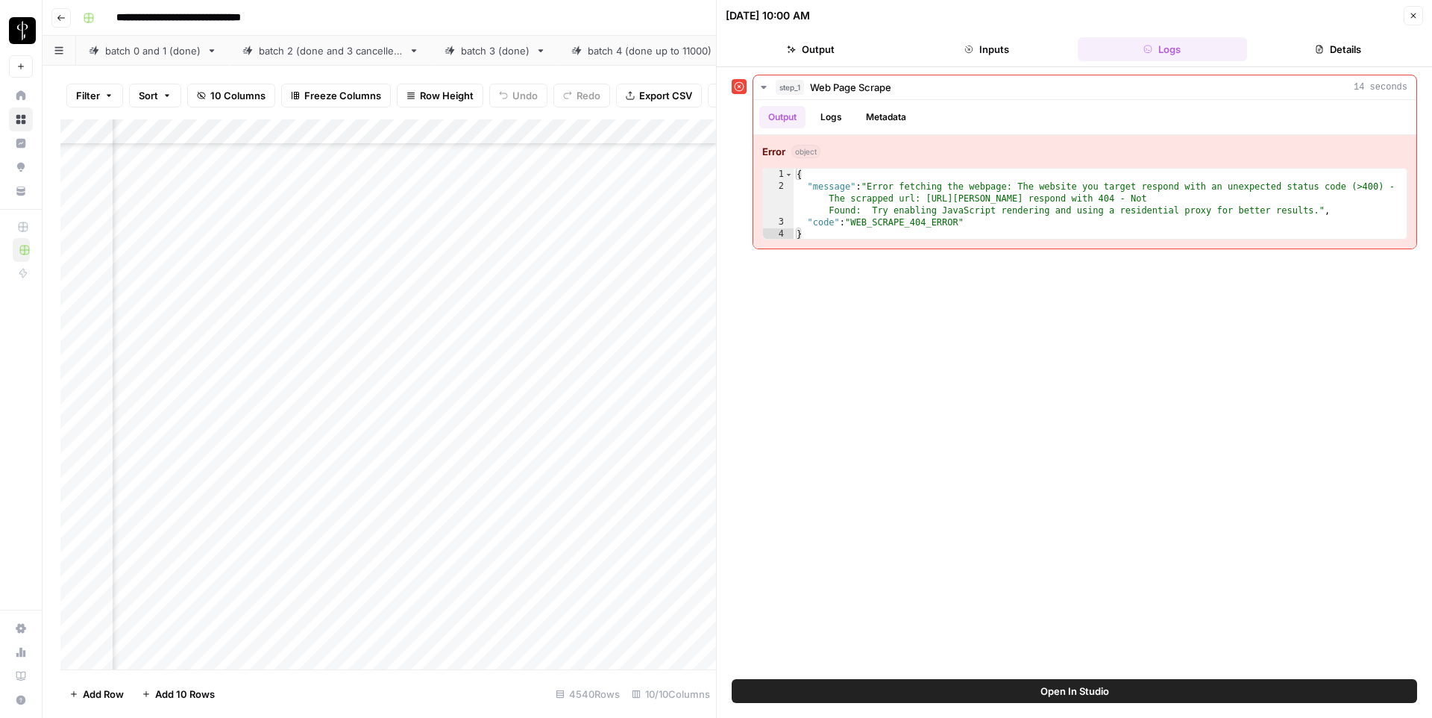
click at [1411, 14] on icon "button" at bounding box center [1413, 15] width 9 height 9
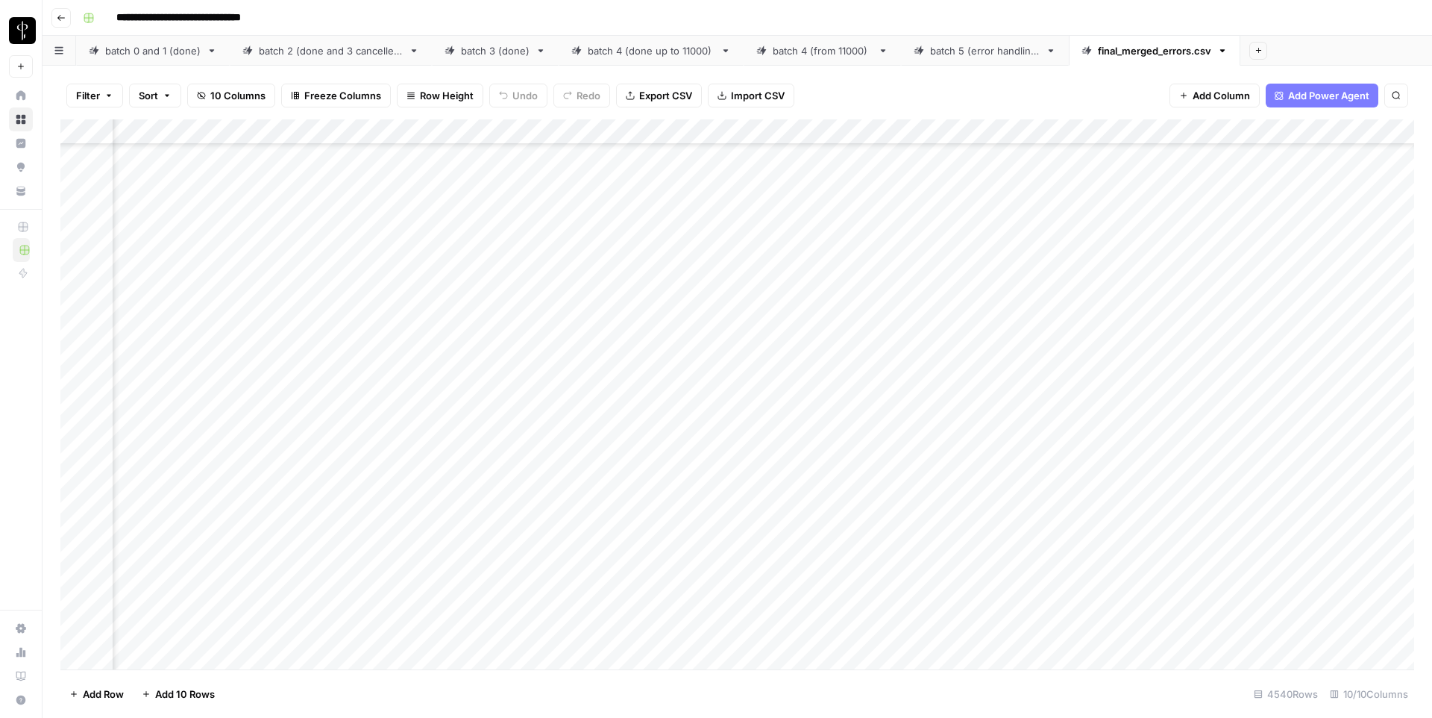
scroll to position [3807, 575]
click at [653, 403] on div "Add Column" at bounding box center [737, 394] width 1354 height 550
click at [1070, 366] on div "Add Column" at bounding box center [737, 394] width 1354 height 550
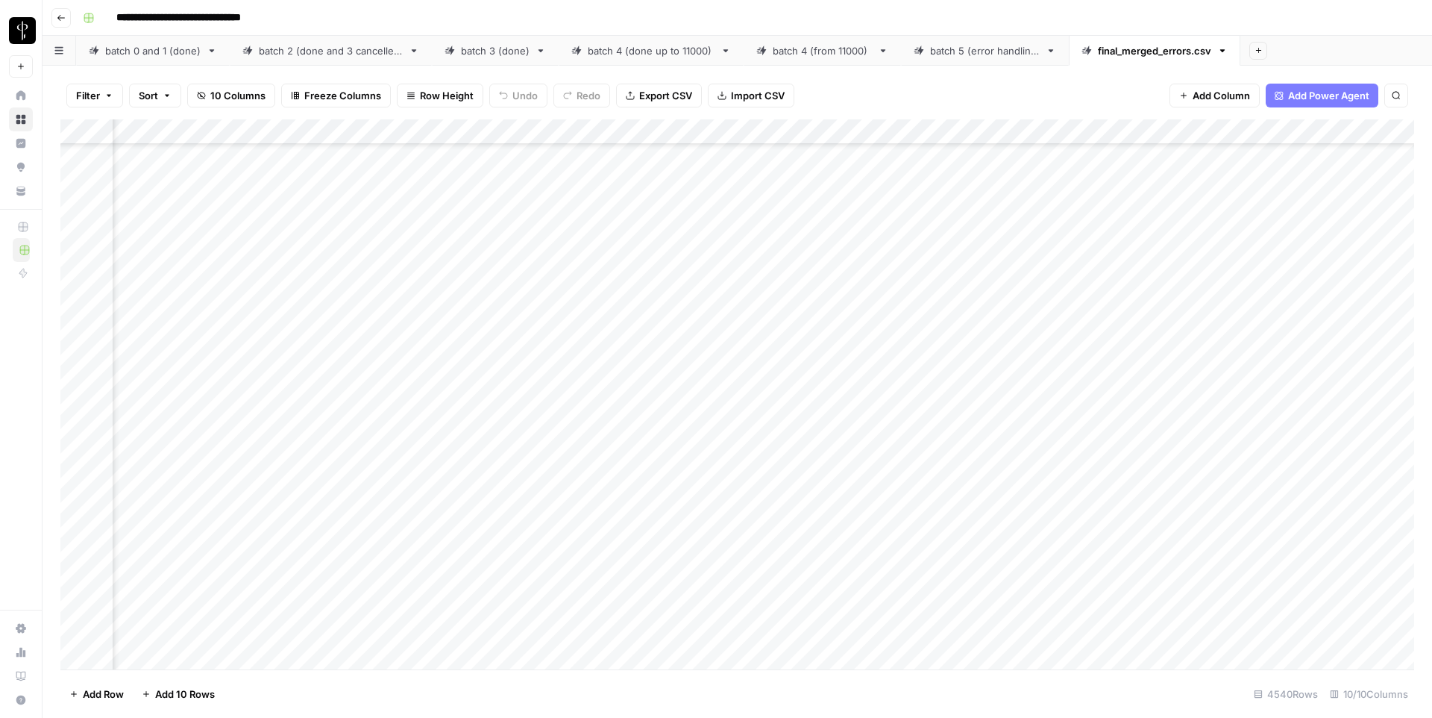
click at [674, 366] on div "Add Column" at bounding box center [737, 394] width 1354 height 550
click at [674, 366] on textarea "**********" at bounding box center [659, 369] width 259 height 21
click at [1013, 409] on div "Add Column" at bounding box center [737, 394] width 1354 height 550
click at [929, 366] on div "Add Column" at bounding box center [737, 394] width 1354 height 550
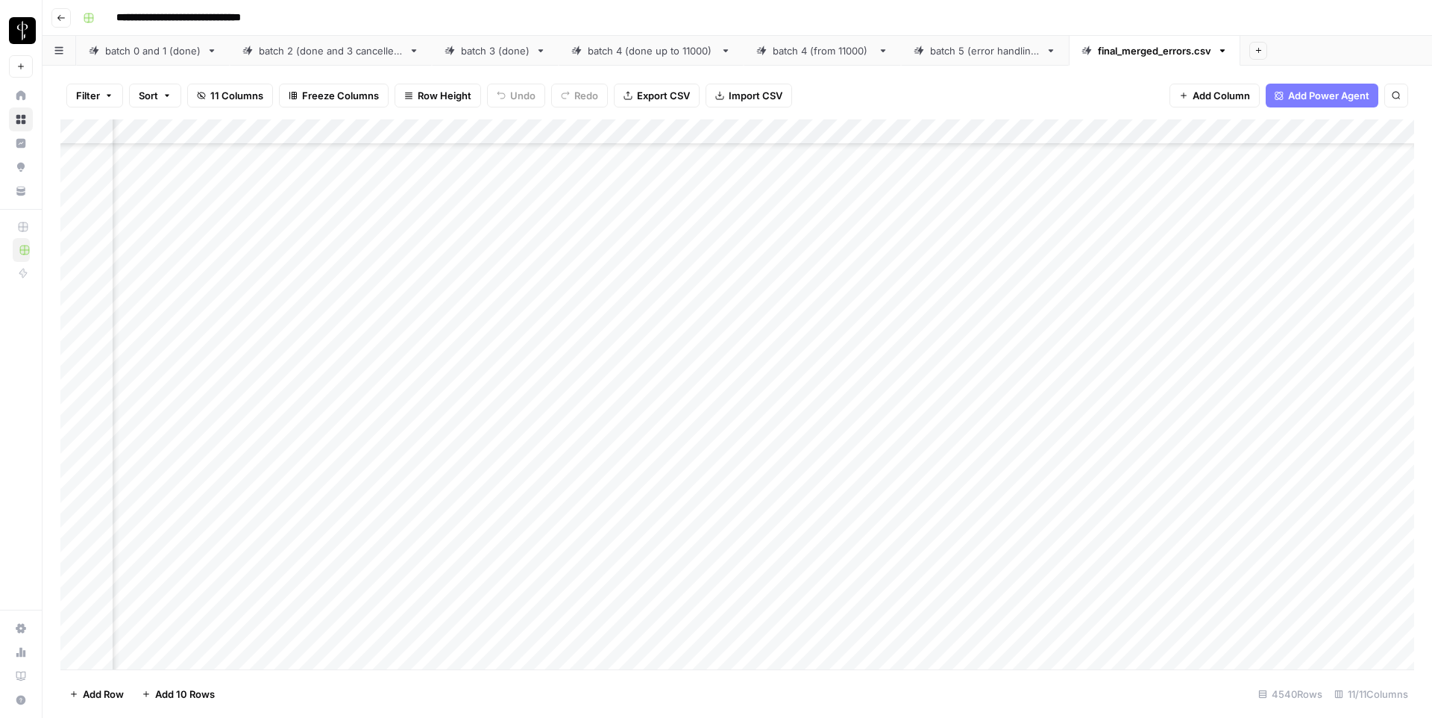
click at [845, 342] on div "Add Column" at bounding box center [737, 394] width 1354 height 550
click at [847, 317] on div "Add Column" at bounding box center [737, 394] width 1354 height 550
click at [933, 470] on div "Add Column" at bounding box center [737, 394] width 1354 height 550
click at [1067, 318] on div "Add Column" at bounding box center [737, 394] width 1354 height 550
click at [1070, 343] on div "Add Column" at bounding box center [737, 394] width 1354 height 550
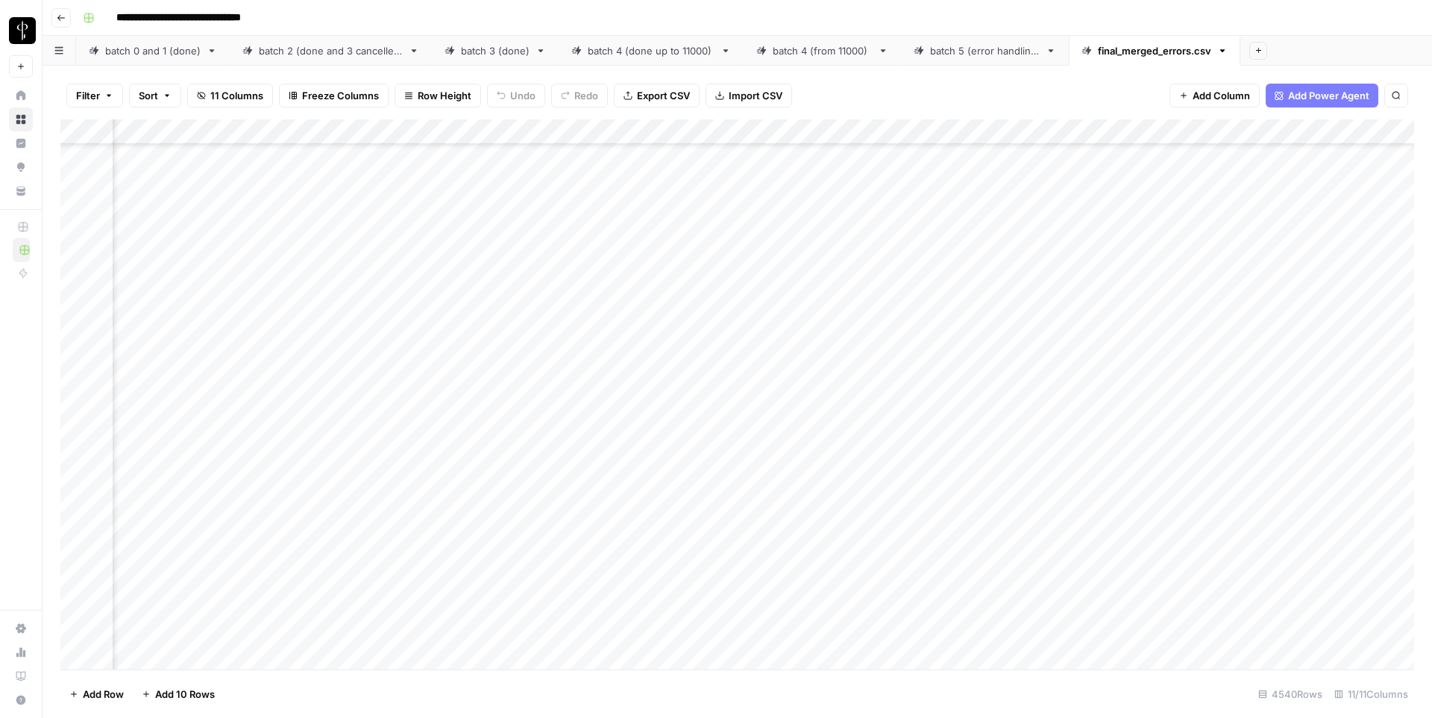
click at [621, 319] on div "Add Column" at bounding box center [737, 394] width 1354 height 550
click at [621, 319] on textarea "**********" at bounding box center [679, 326] width 298 height 36
click at [627, 375] on div "Add Column" at bounding box center [737, 394] width 1354 height 550
click at [630, 339] on div "Add Column" at bounding box center [737, 394] width 1354 height 550
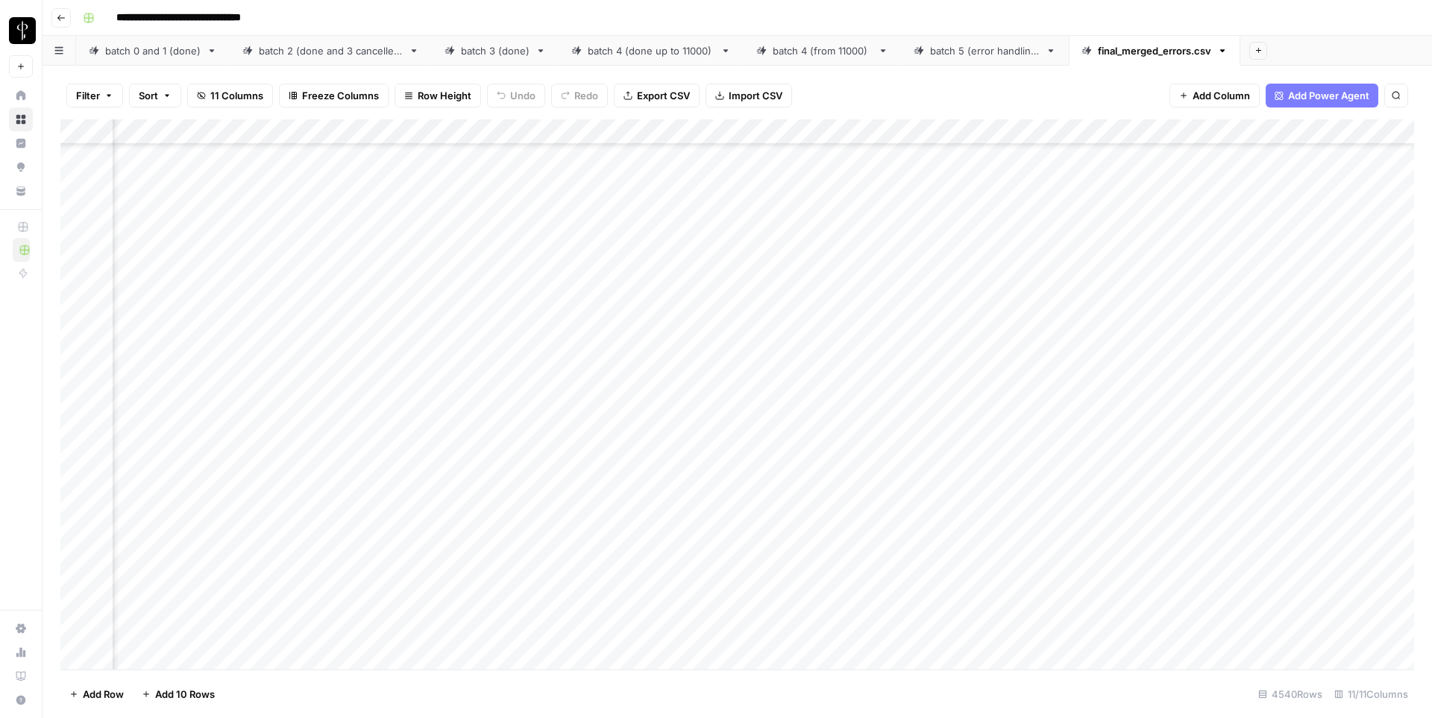
click at [630, 339] on div "Add Column" at bounding box center [737, 394] width 1354 height 550
click at [1058, 362] on div "Add Column" at bounding box center [737, 394] width 1354 height 550
click at [848, 348] on div "Add Column" at bounding box center [737, 394] width 1354 height 550
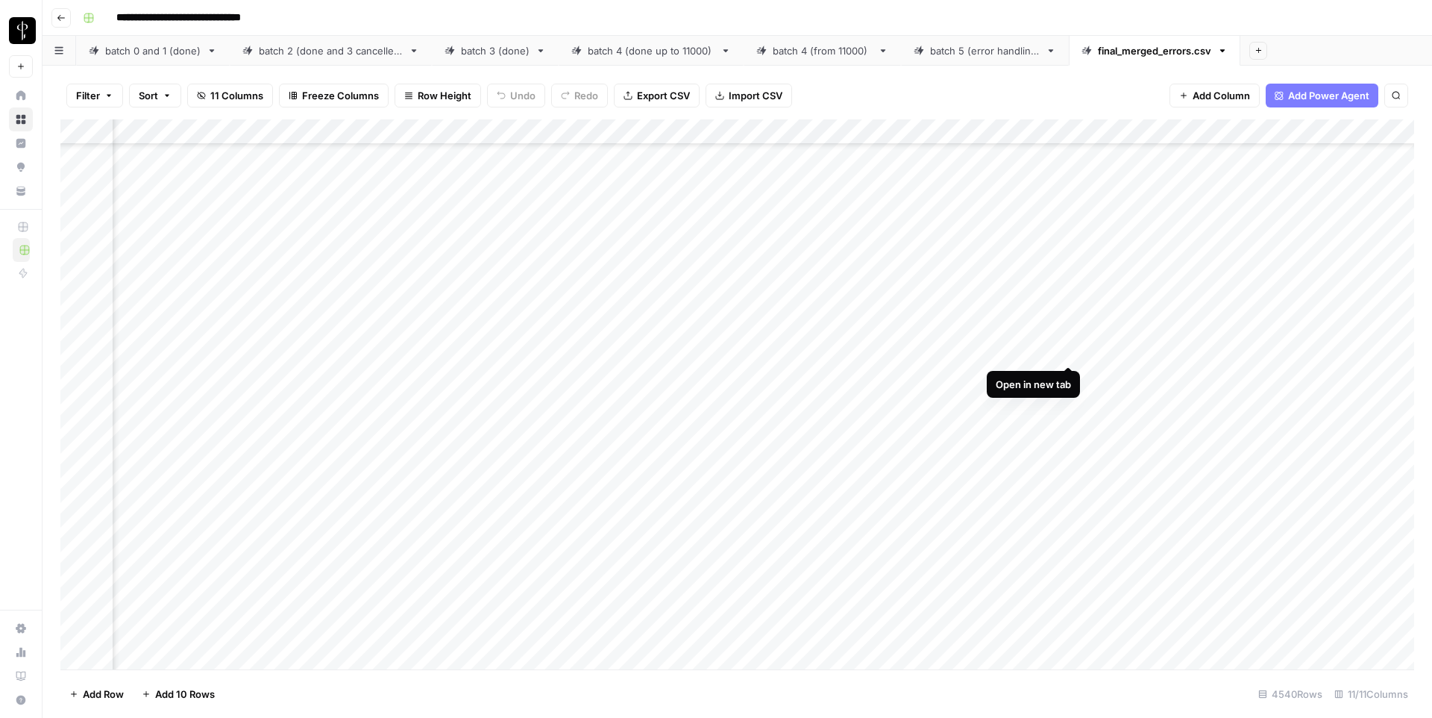
click at [1066, 350] on div "Add Column" at bounding box center [737, 394] width 1354 height 550
click at [665, 347] on div "Add Column" at bounding box center [737, 394] width 1354 height 550
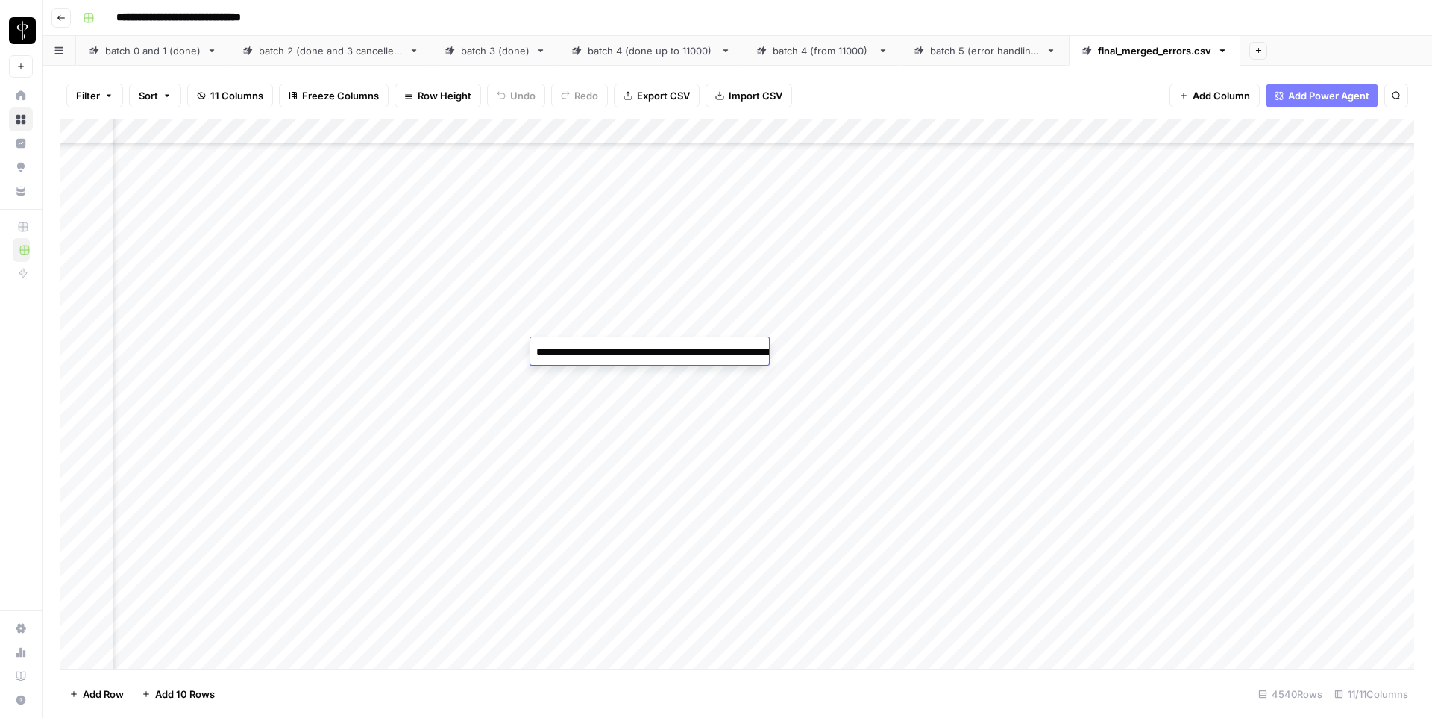
click at [665, 347] on textarea "**********" at bounding box center [679, 360] width 298 height 36
click at [994, 400] on div "Add Column" at bounding box center [737, 394] width 1354 height 550
click at [684, 351] on div "Add Column" at bounding box center [737, 394] width 1354 height 550
click at [684, 351] on textarea "**********" at bounding box center [679, 360] width 298 height 36
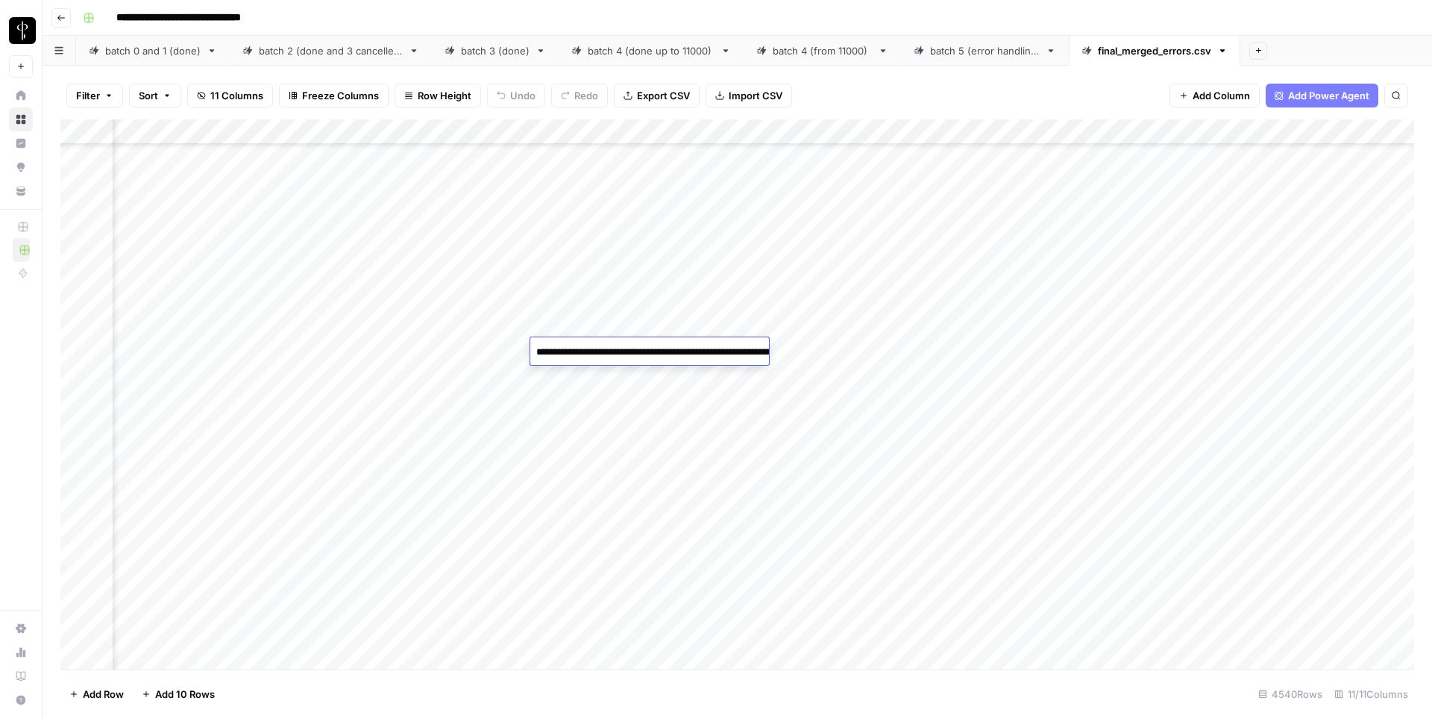
click at [684, 351] on textarea "**********" at bounding box center [679, 360] width 298 height 36
click at [611, 357] on textarea "**********" at bounding box center [679, 360] width 298 height 36
click at [958, 394] on div "Add Column" at bounding box center [737, 394] width 1354 height 550
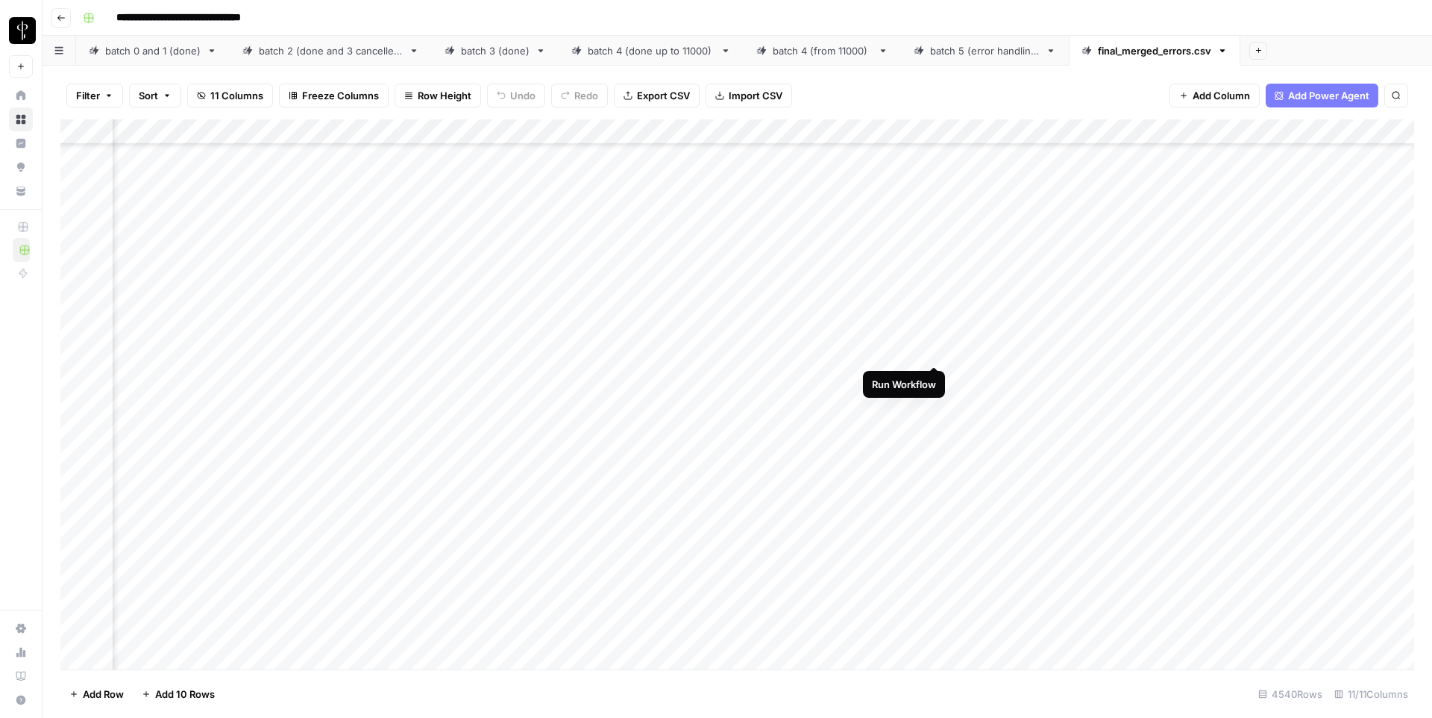
click at [933, 351] on div "Add Column" at bounding box center [737, 394] width 1354 height 550
click at [845, 377] on div "Add Column" at bounding box center [737, 394] width 1354 height 550
click at [1069, 351] on div "Add Column" at bounding box center [737, 394] width 1354 height 550
click at [1070, 374] on div "Add Column" at bounding box center [737, 394] width 1354 height 550
click at [704, 370] on div "Add Column" at bounding box center [737, 394] width 1354 height 550
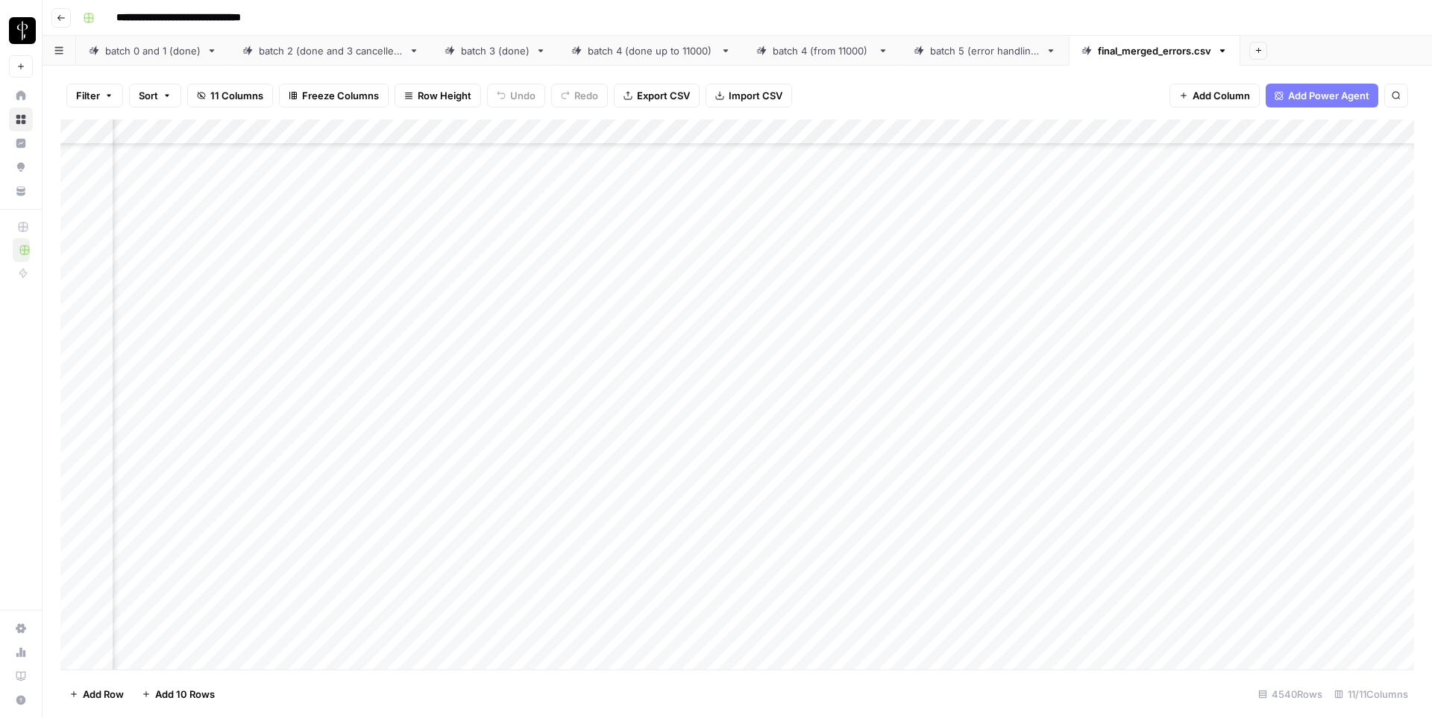
click at [704, 370] on div "Add Column" at bounding box center [737, 394] width 1354 height 550
click at [704, 370] on textarea "**********" at bounding box center [679, 385] width 298 height 36
click at [887, 403] on div "Add Column" at bounding box center [737, 394] width 1354 height 550
click at [668, 374] on div "Add Column" at bounding box center [737, 394] width 1354 height 550
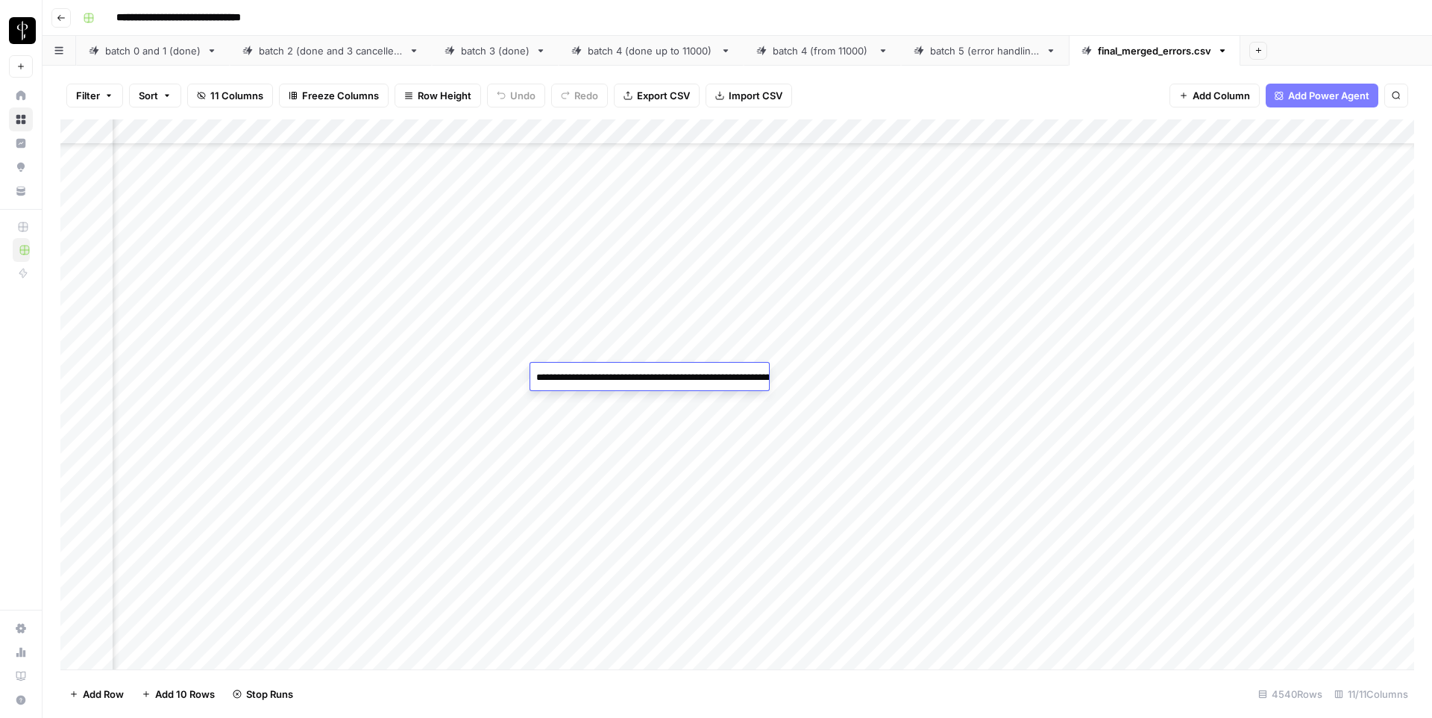
click at [668, 374] on textarea "**********" at bounding box center [679, 385] width 298 height 36
click at [1069, 404] on div "Add Column" at bounding box center [737, 394] width 1354 height 550
click at [676, 401] on div "Add Column" at bounding box center [737, 394] width 1354 height 550
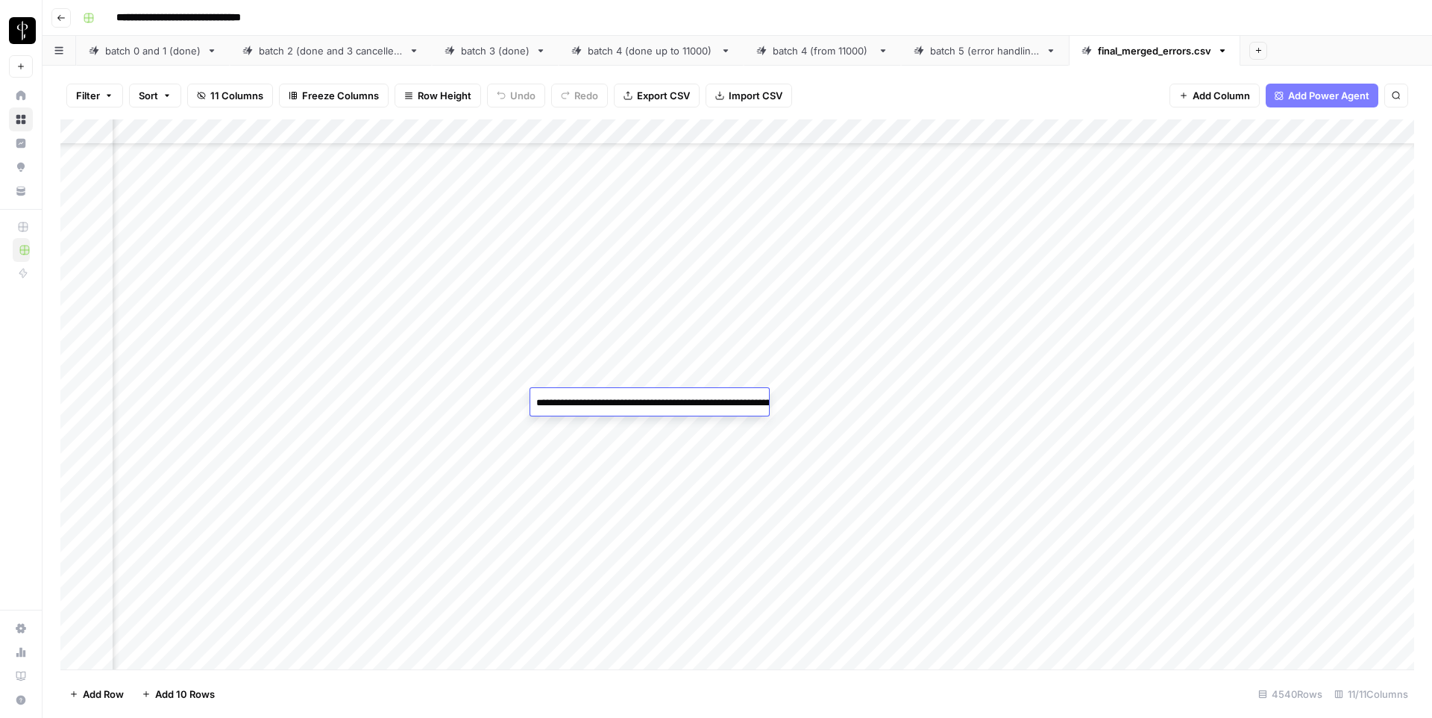
click at [676, 401] on textarea "**********" at bounding box center [679, 410] width 298 height 36
click at [991, 474] on div "Add Column" at bounding box center [737, 394] width 1354 height 550
click at [847, 356] on div "Add Column" at bounding box center [737, 394] width 1354 height 550
click at [1065, 360] on div "Add Column" at bounding box center [737, 394] width 1354 height 550
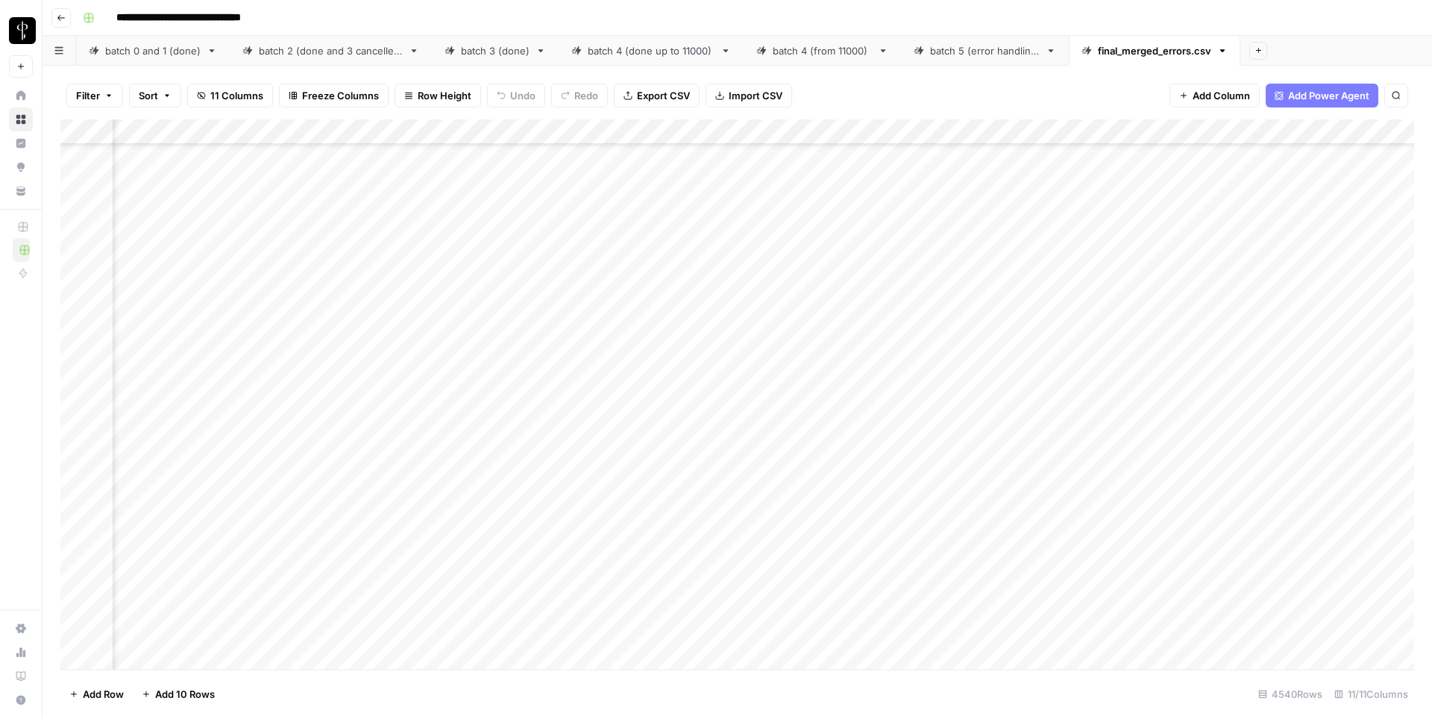
click at [662, 363] on div "Add Column" at bounding box center [737, 394] width 1354 height 550
click at [662, 363] on textarea "**********" at bounding box center [649, 361] width 239 height 21
click at [95, 87] on button "Filter" at bounding box center [94, 96] width 57 height 24
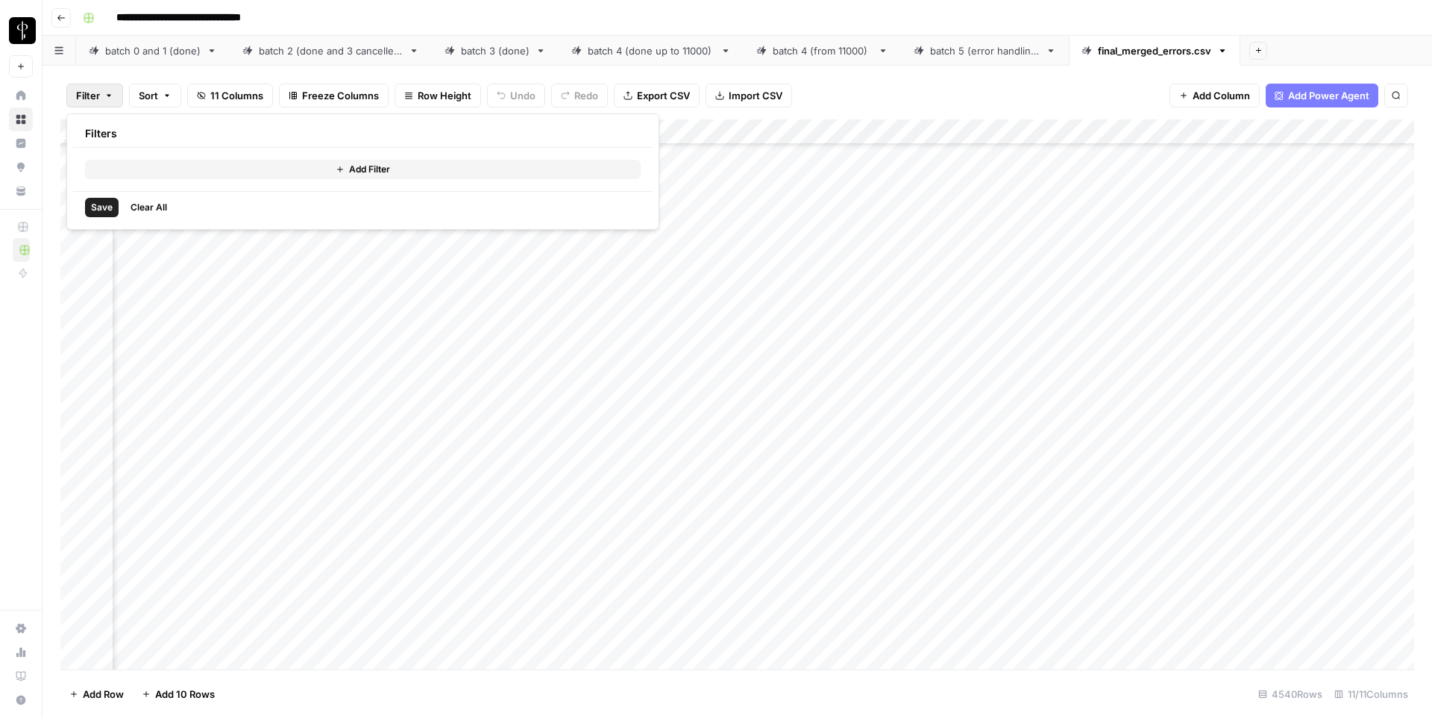
click at [191, 175] on button "Add Filter" at bounding box center [363, 169] width 556 height 19
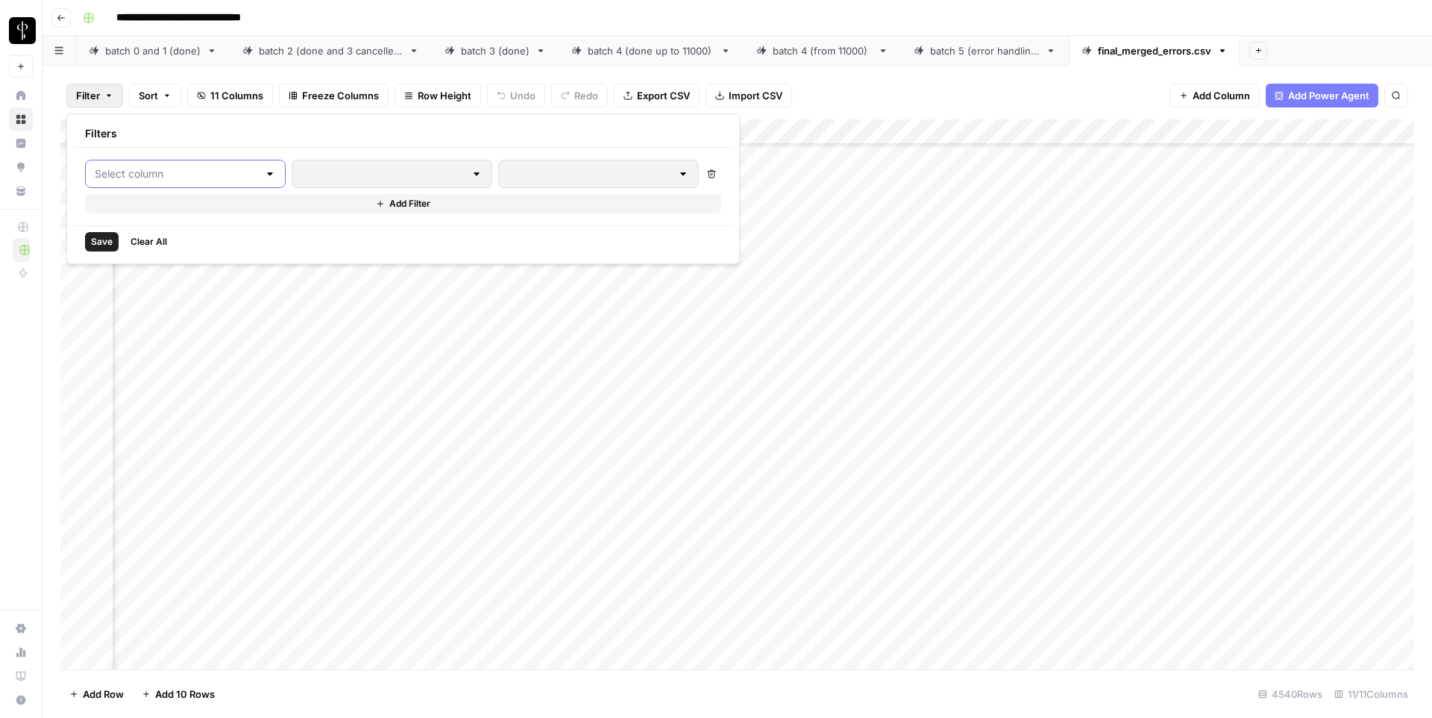
click at [200, 169] on input "text" at bounding box center [176, 173] width 163 height 15
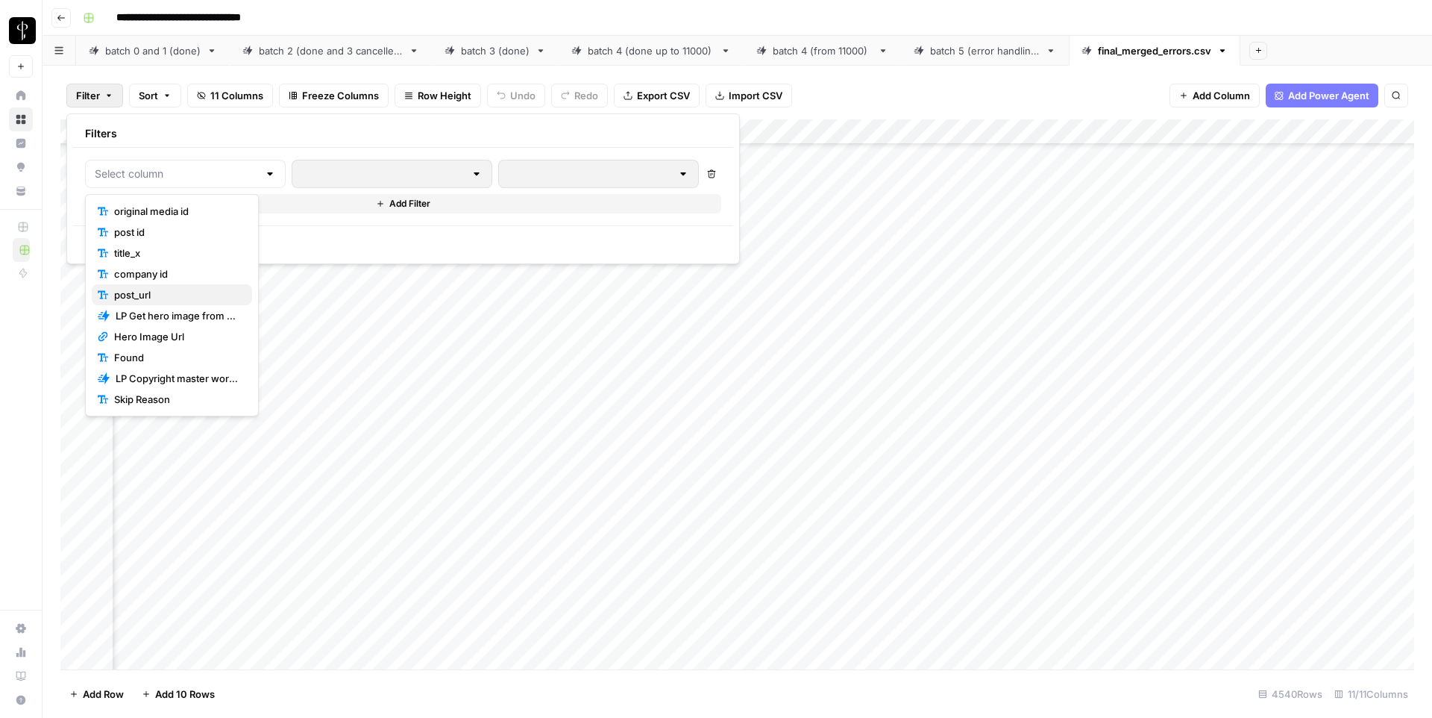
click at [179, 292] on span "post_url" at bounding box center [177, 294] width 126 height 15
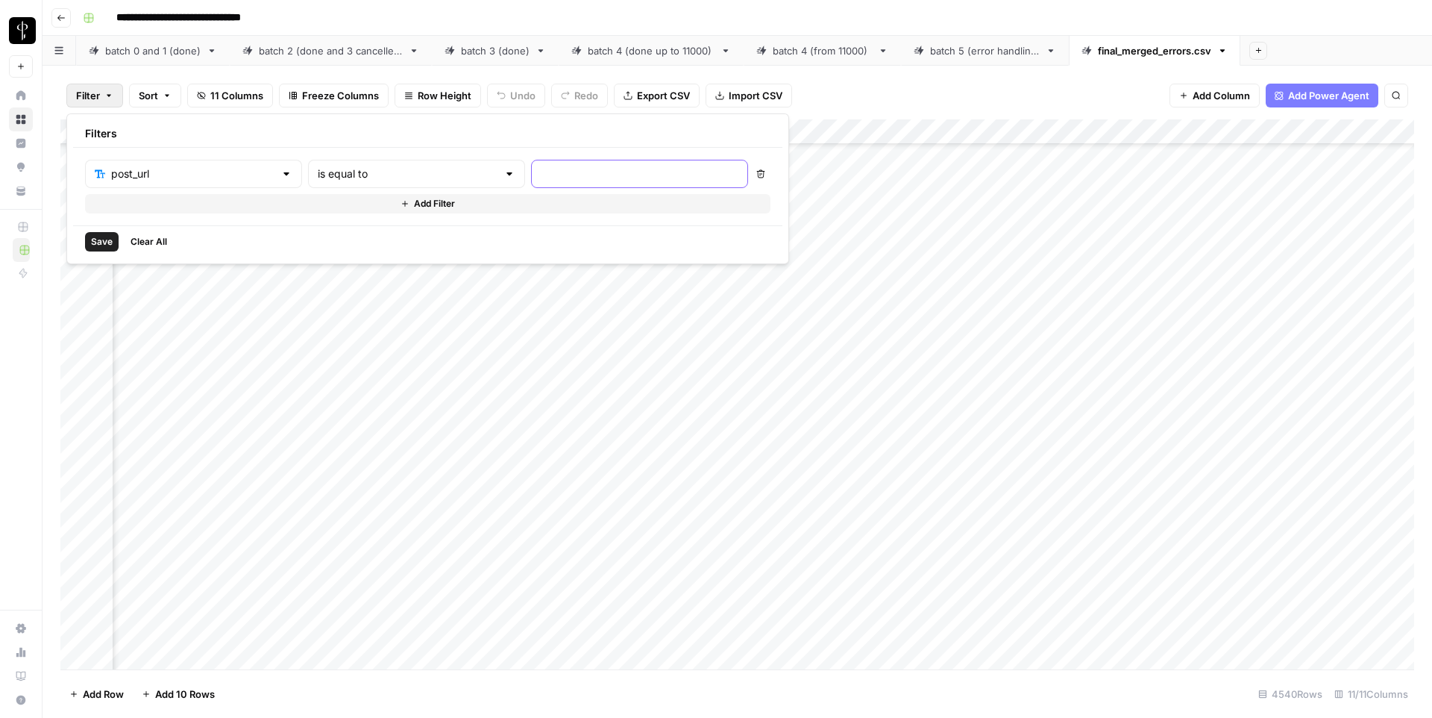
click at [541, 167] on input "text" at bounding box center [640, 173] width 198 height 15
paste input "shaneandanne.com/blog/renting-vs-buying-the-net-worth-gap-you-need-to-see"
type input "shaneandanne.com/blog/renting-vs-buying-the-net-worth-gap-you-need-to-see"
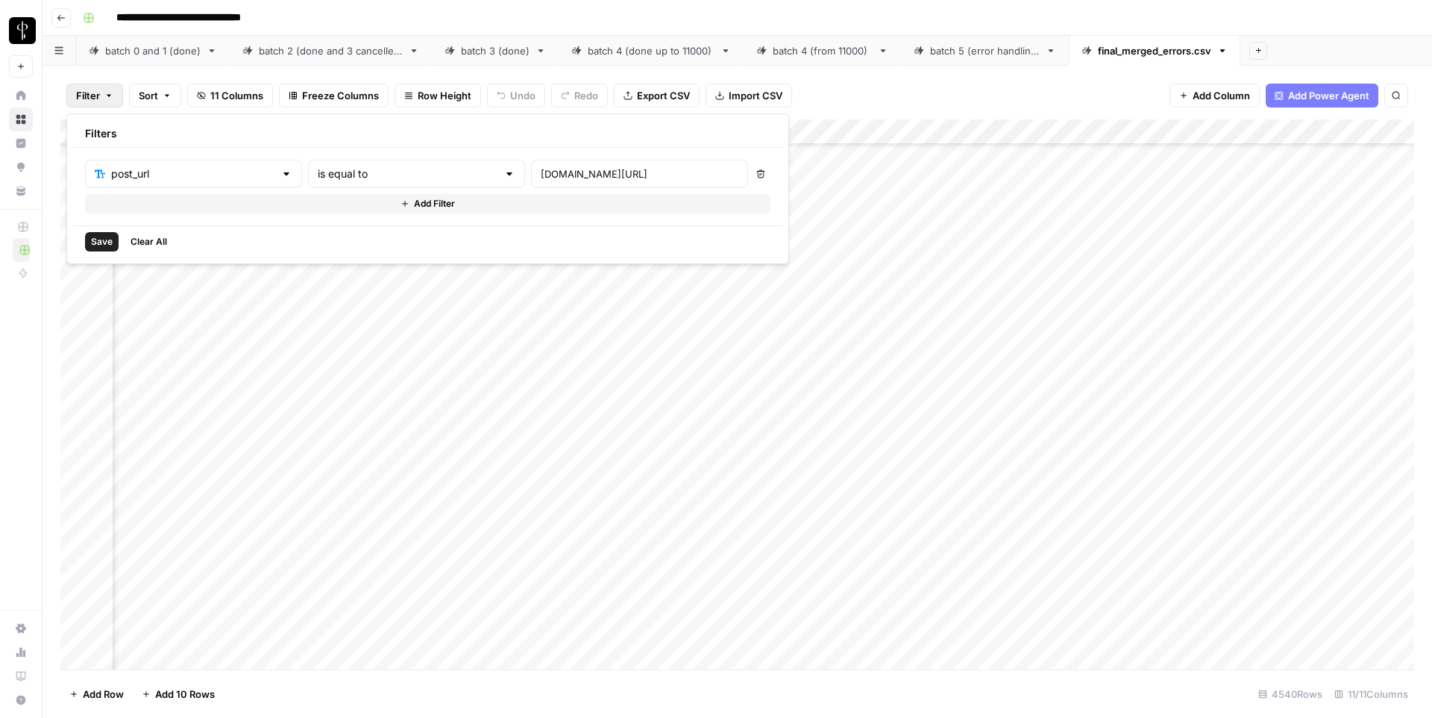
click at [106, 239] on span "Save" at bounding box center [102, 241] width 22 height 13
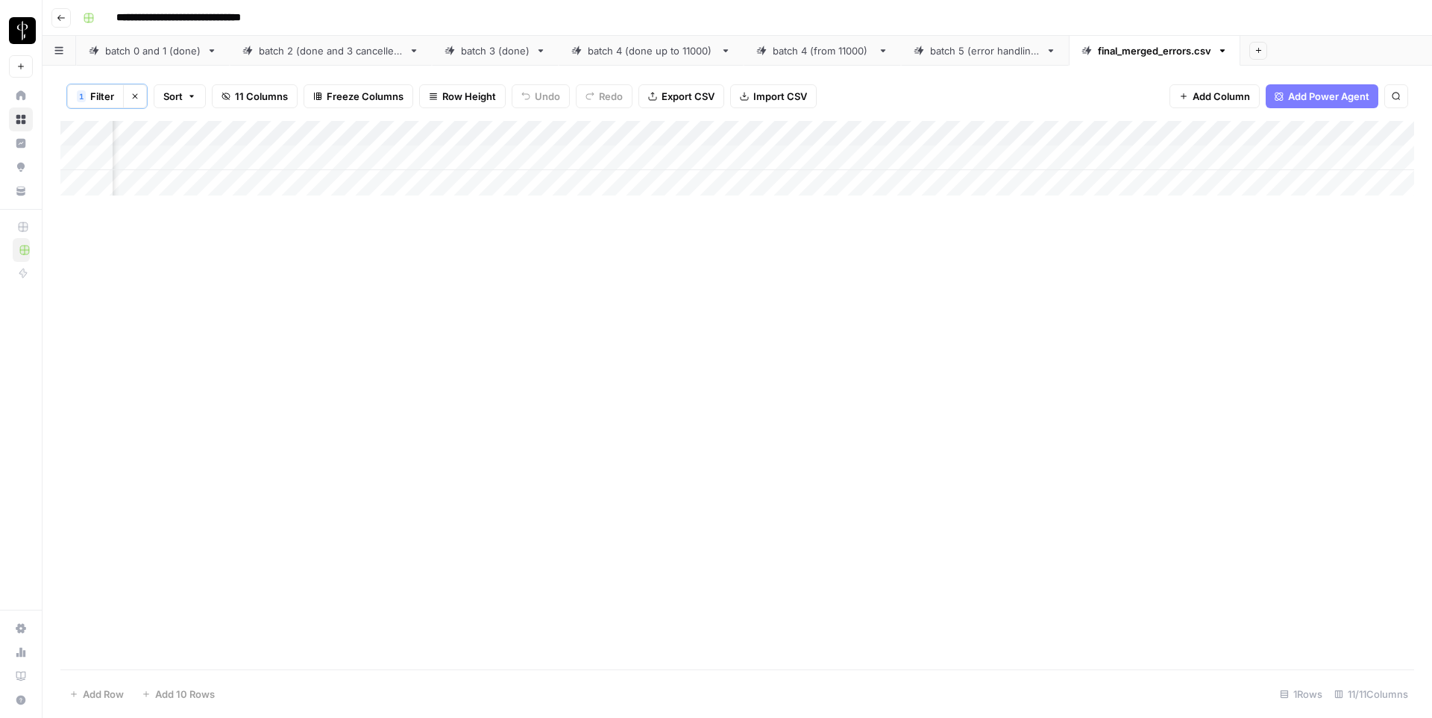
scroll to position [0, 575]
click at [932, 155] on div "Add Column" at bounding box center [737, 158] width 1354 height 75
click at [137, 96] on icon "button" at bounding box center [135, 96] width 9 height 9
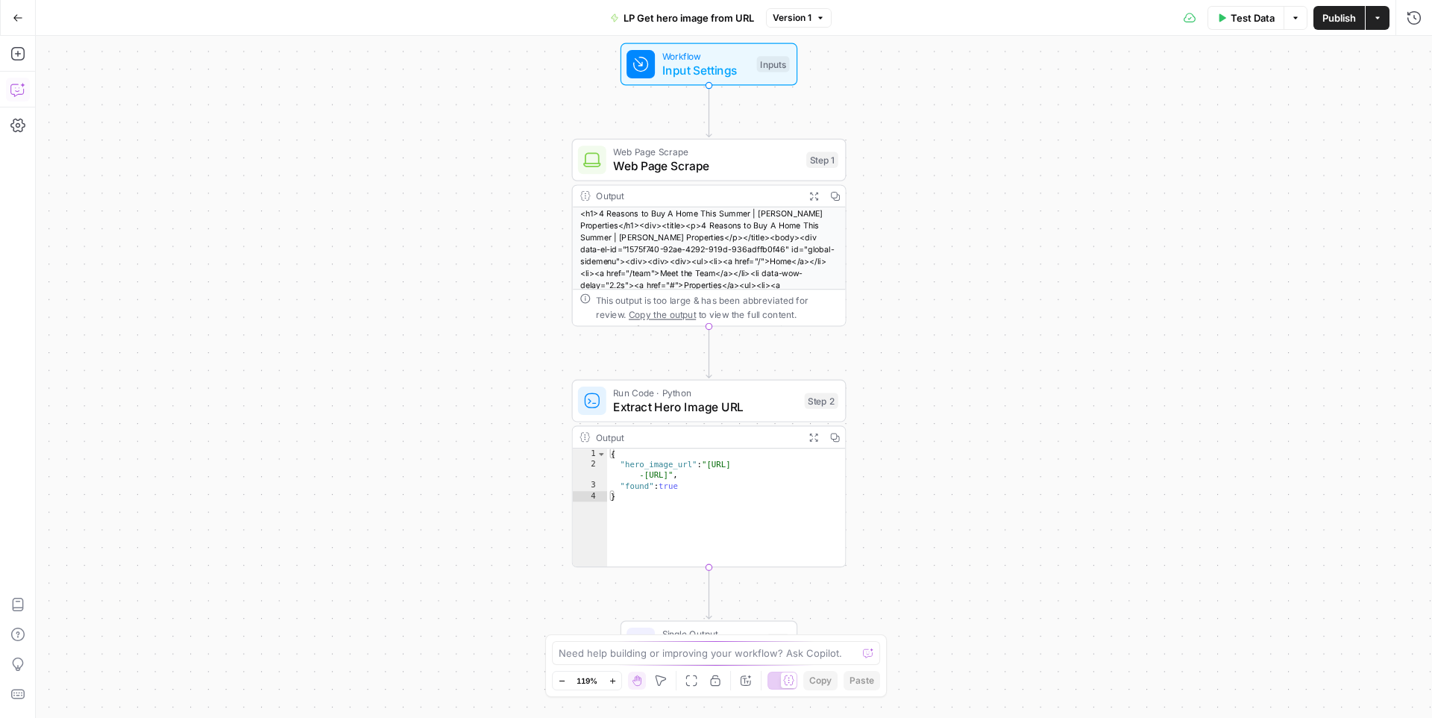
click at [13, 85] on icon "button" at bounding box center [17, 89] width 15 height 15
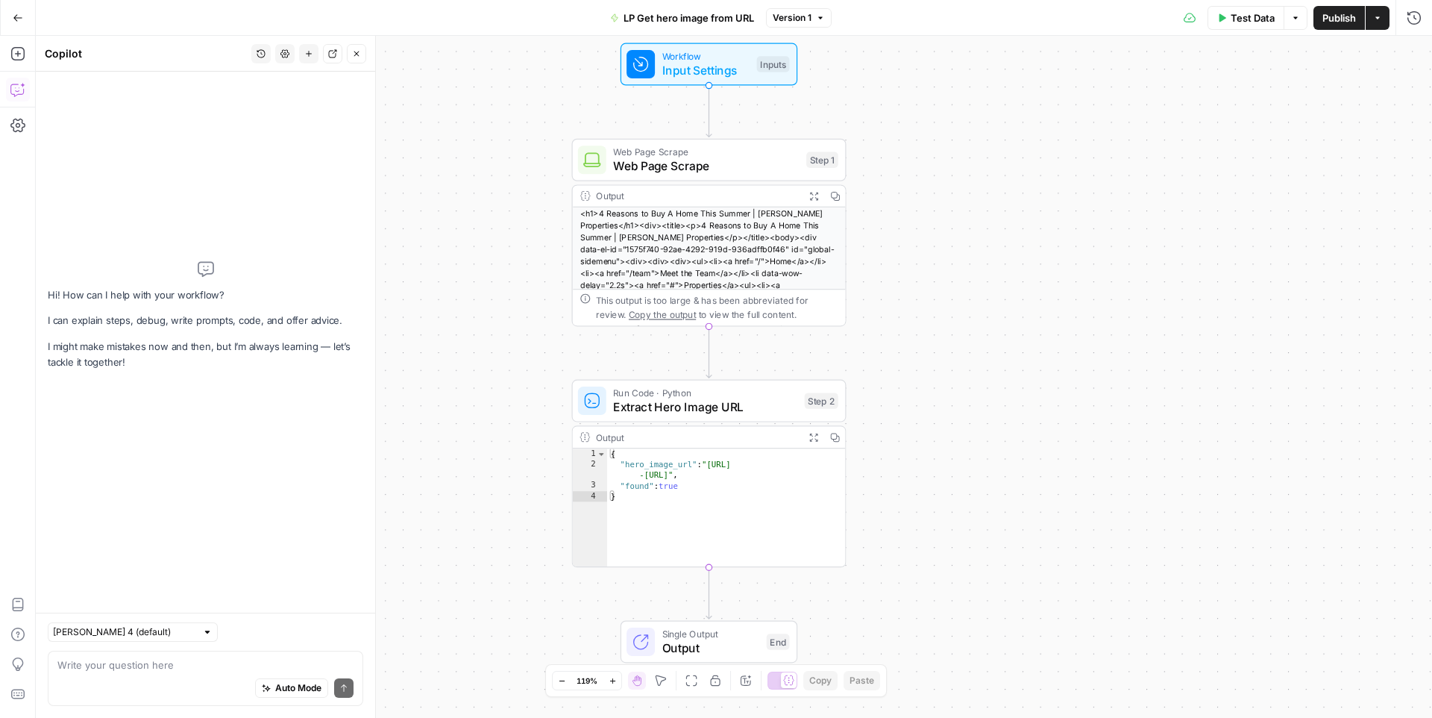
click at [116, 680] on div "Auto Mode Send" at bounding box center [205, 688] width 296 height 33
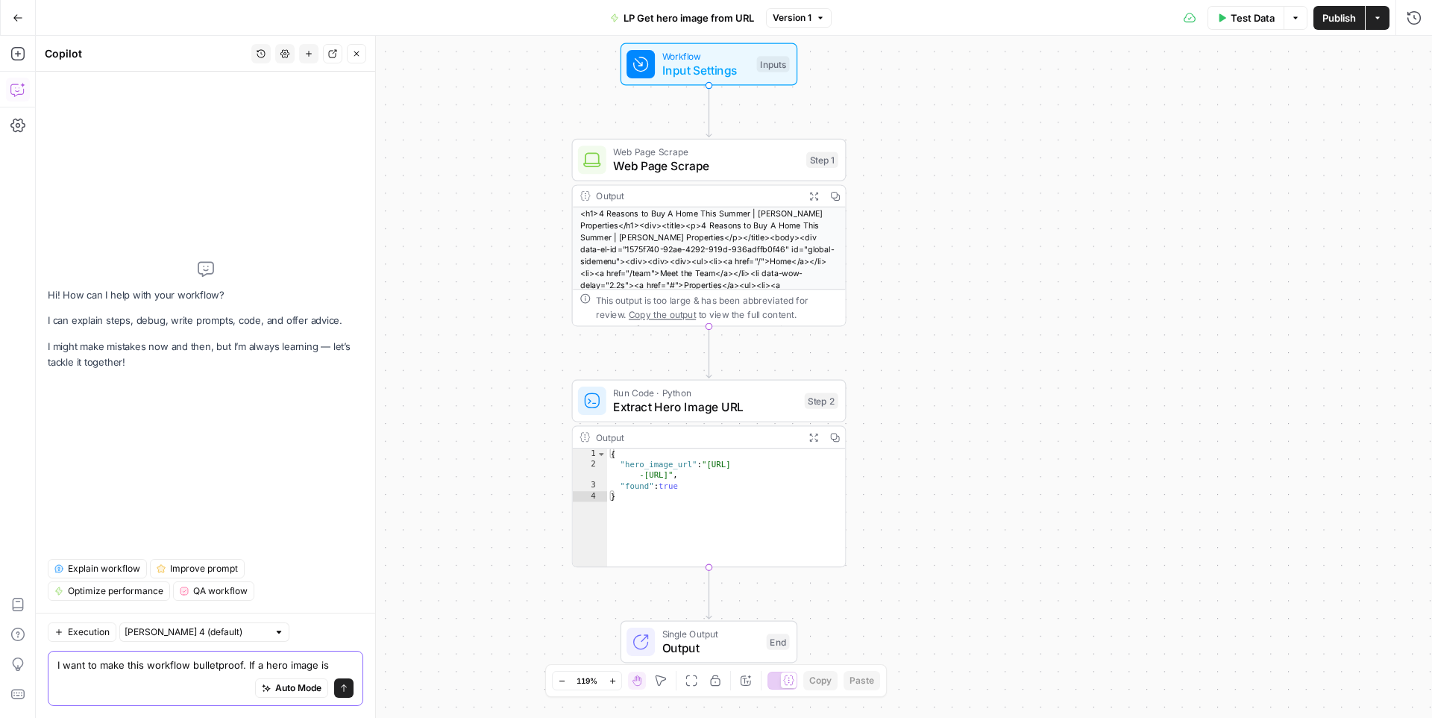
click at [261, 665] on textarea "I want to make this workflow bulletproof. If a hero image is" at bounding box center [205, 664] width 296 height 15
click at [327, 666] on textarea "I want to make this workflow bulletproof. If hero image is" at bounding box center [205, 664] width 296 height 15
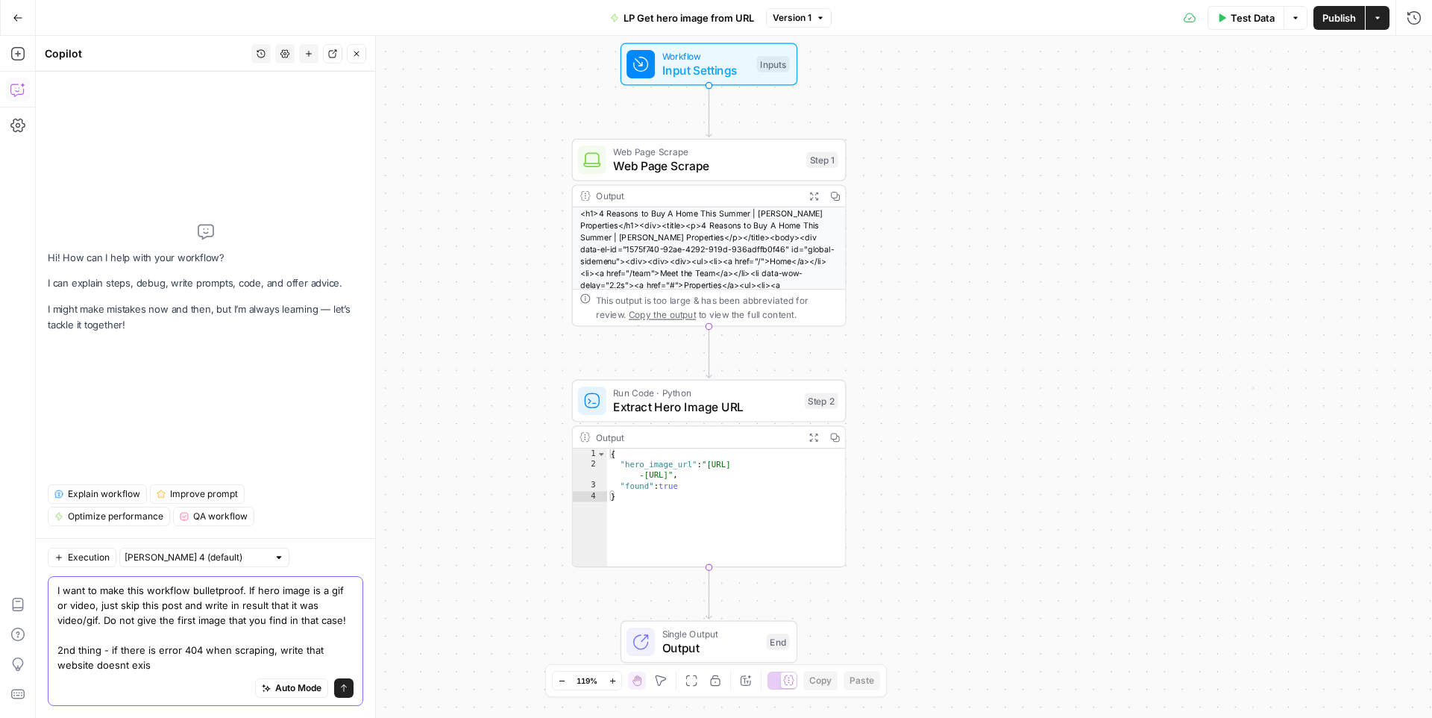
type textarea "I want to make this workflow bulletproof. If hero image is a gif or video, just…"
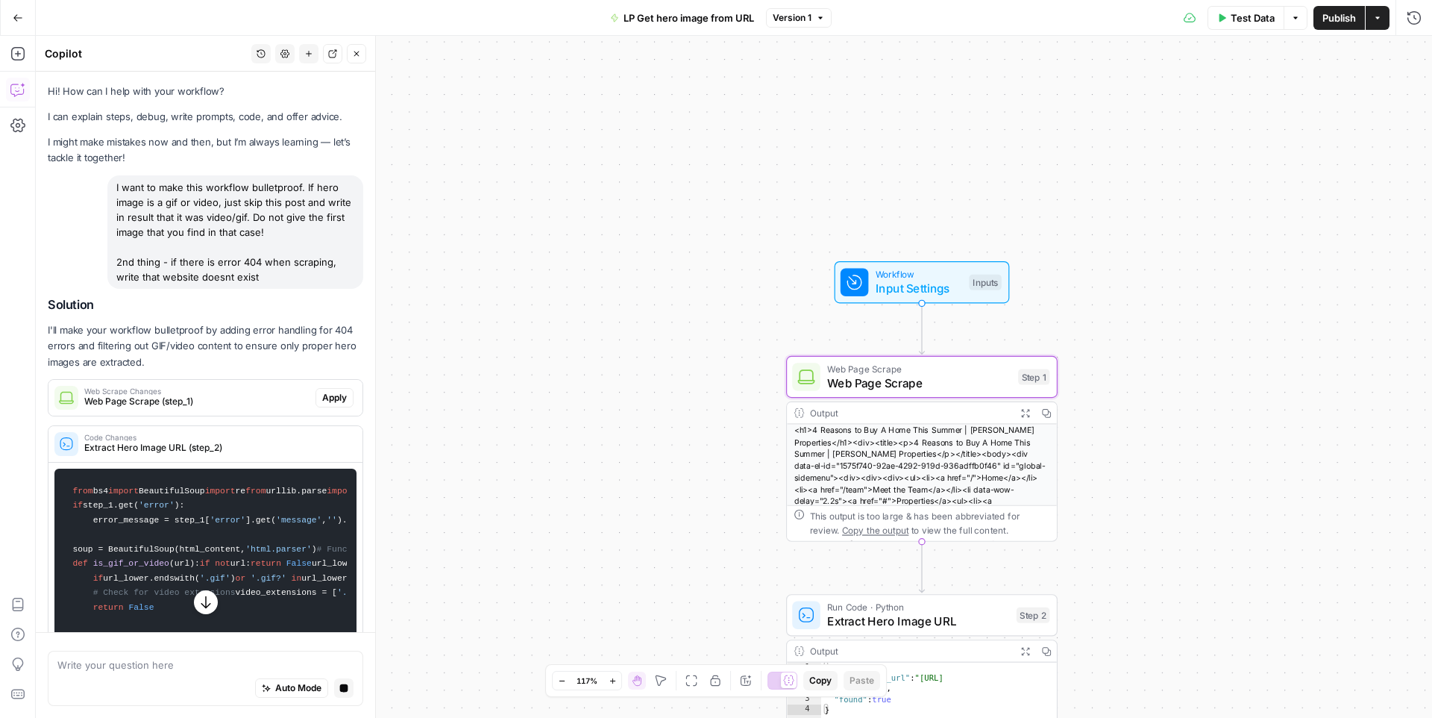
click at [324, 400] on span "Apply" at bounding box center [334, 397] width 25 height 13
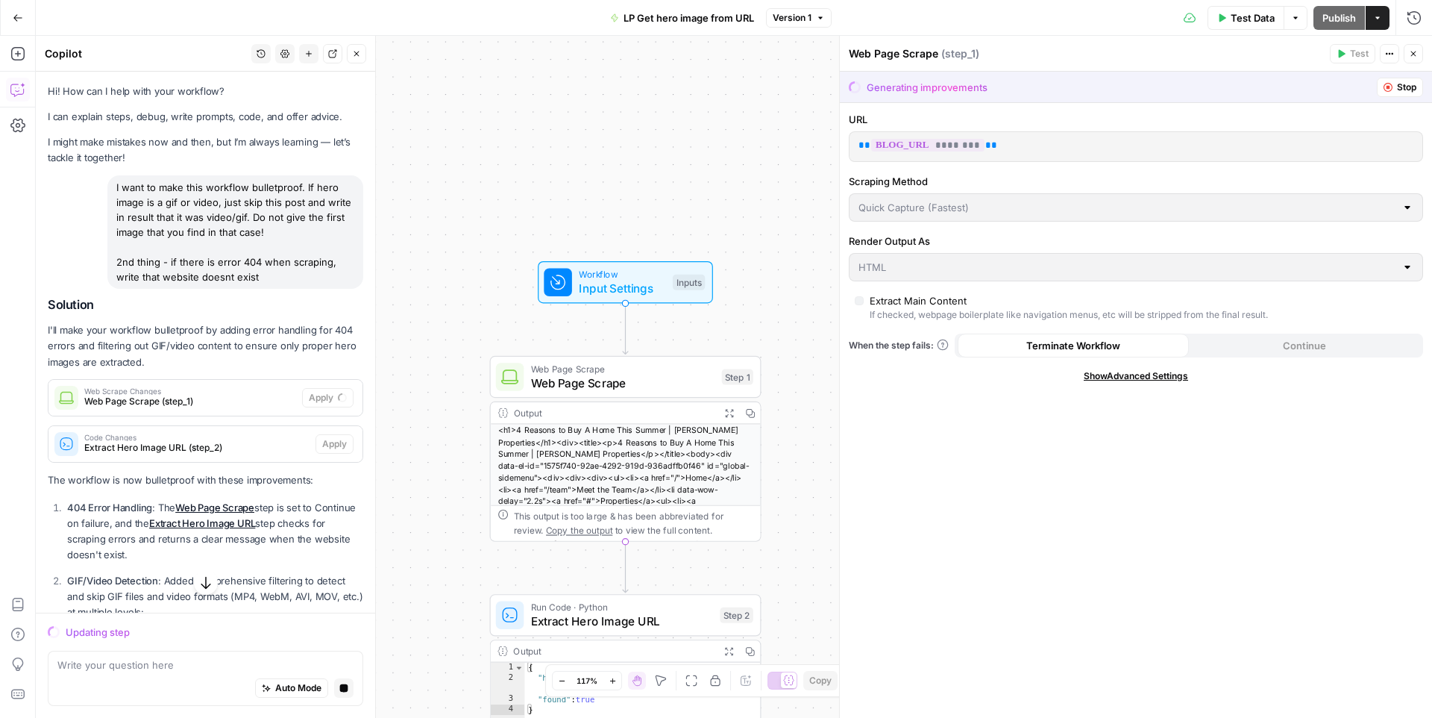
click at [1118, 378] on span "Show Advanced Settings" at bounding box center [1136, 375] width 104 height 13
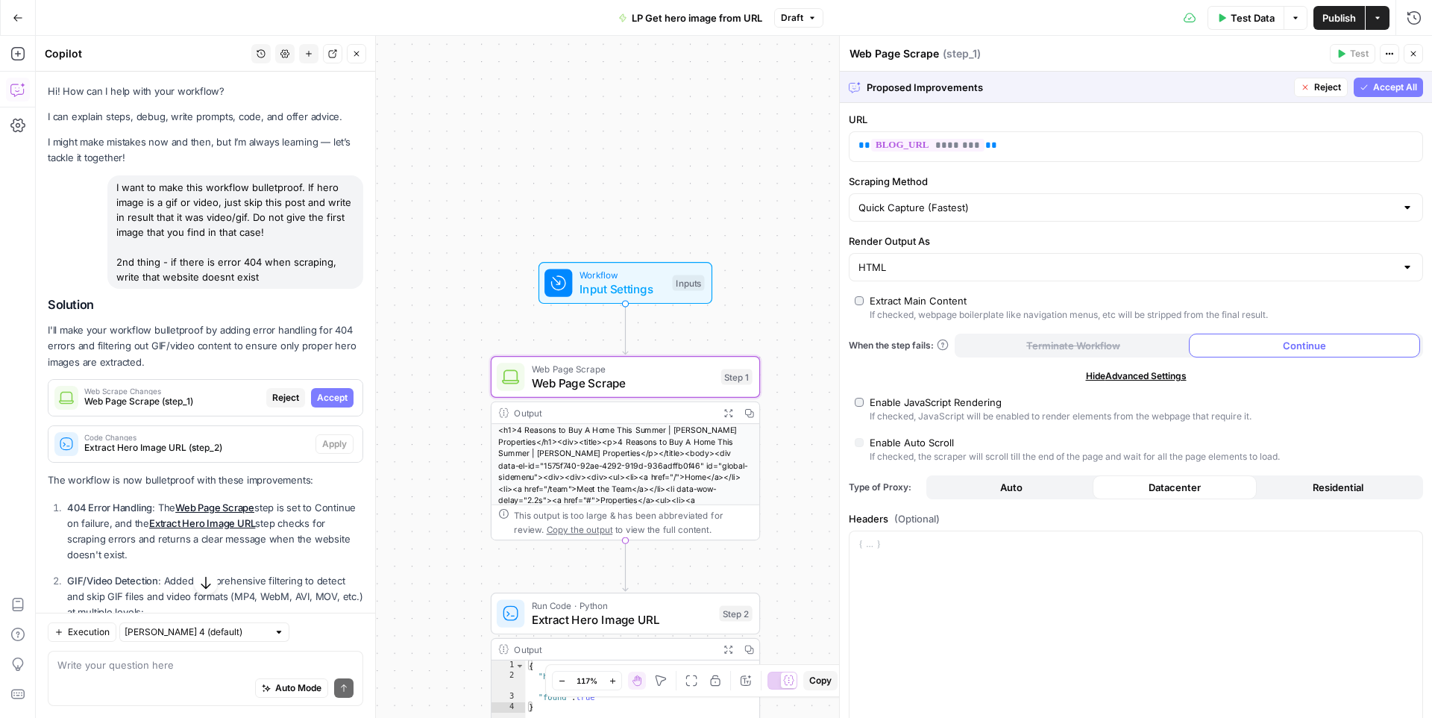
click at [338, 396] on span "Accept" at bounding box center [332, 397] width 31 height 13
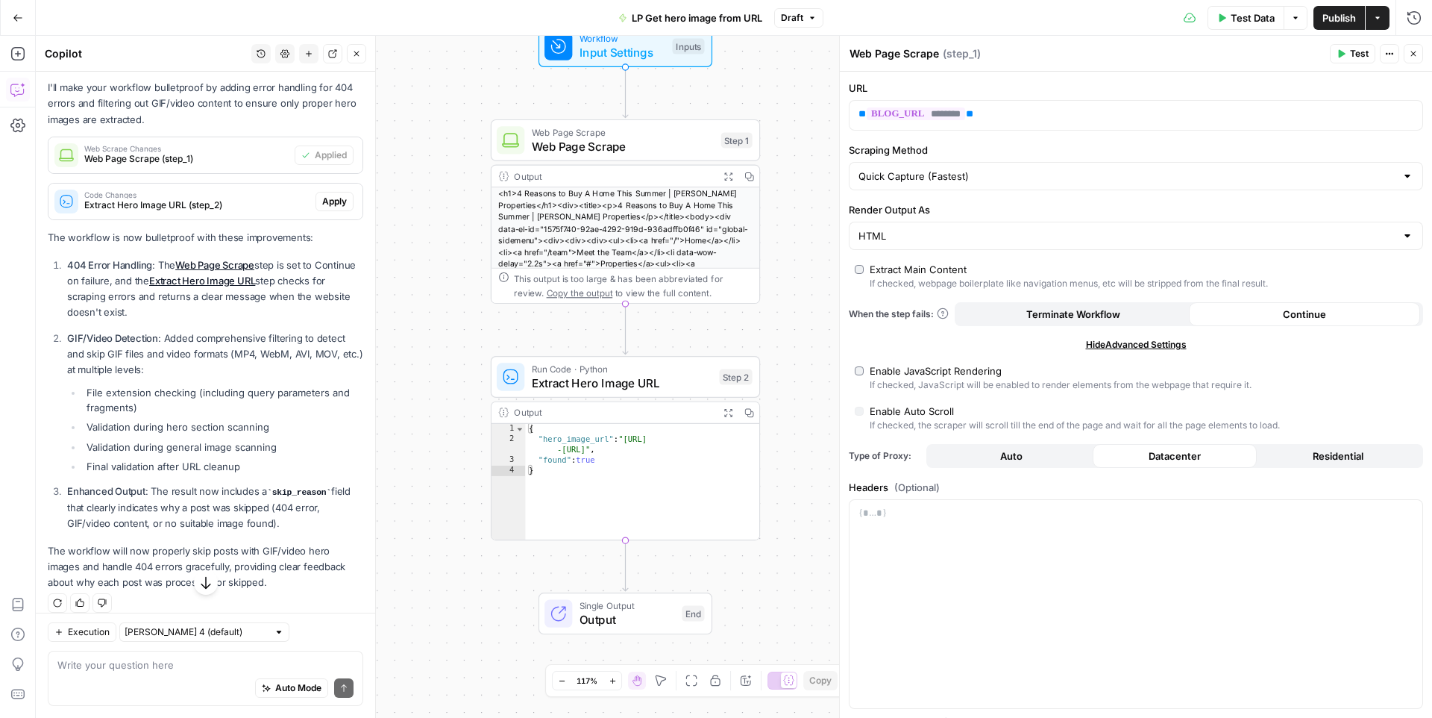
scroll to position [280, 0]
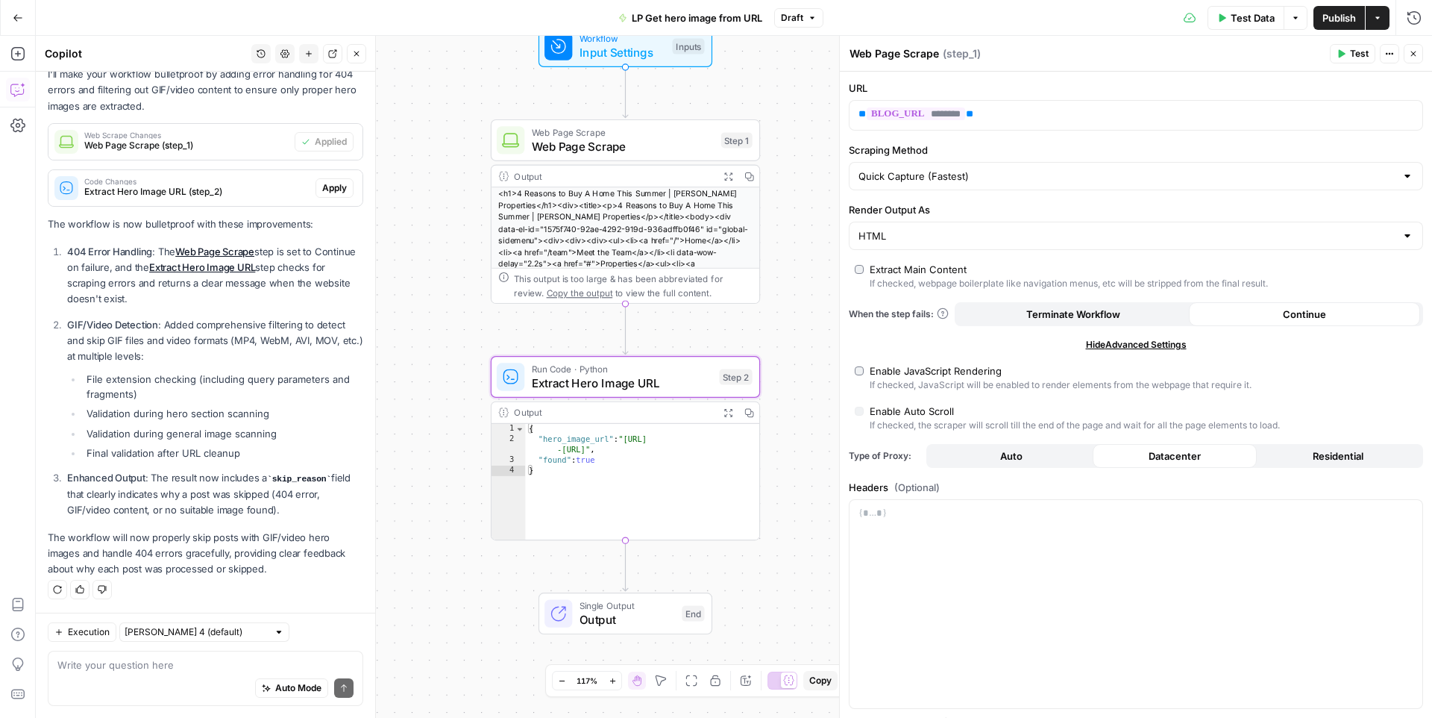
click at [325, 187] on span "Apply" at bounding box center [334, 187] width 25 height 13
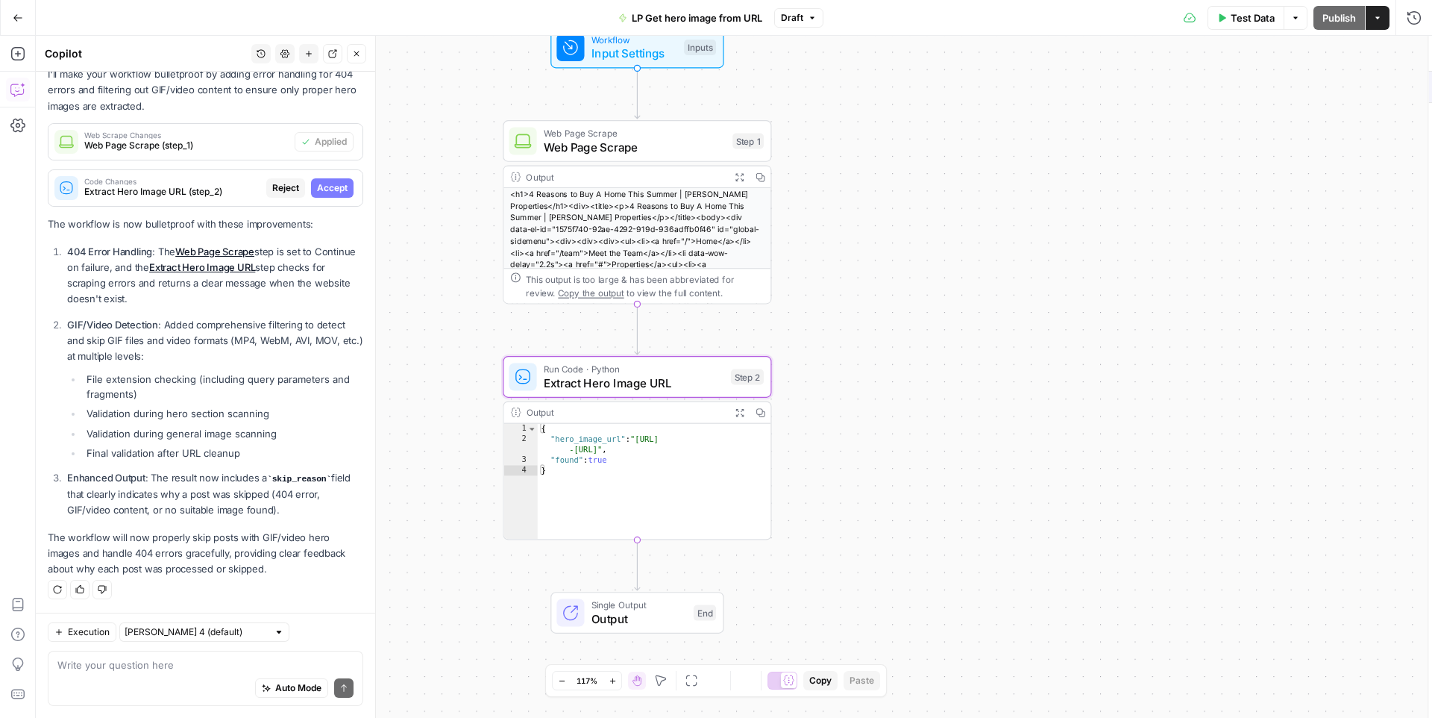
scroll to position [256, 0]
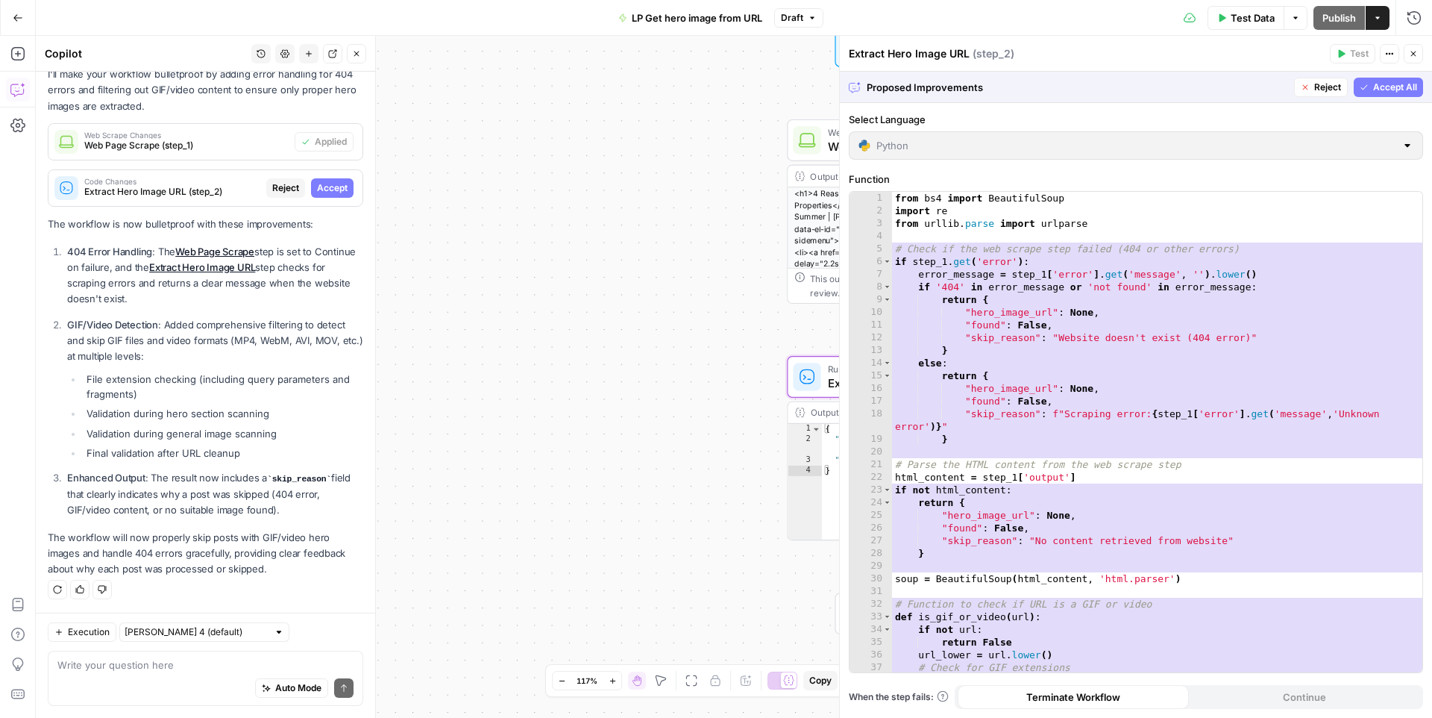
click at [325, 187] on span "Accept" at bounding box center [332, 187] width 31 height 13
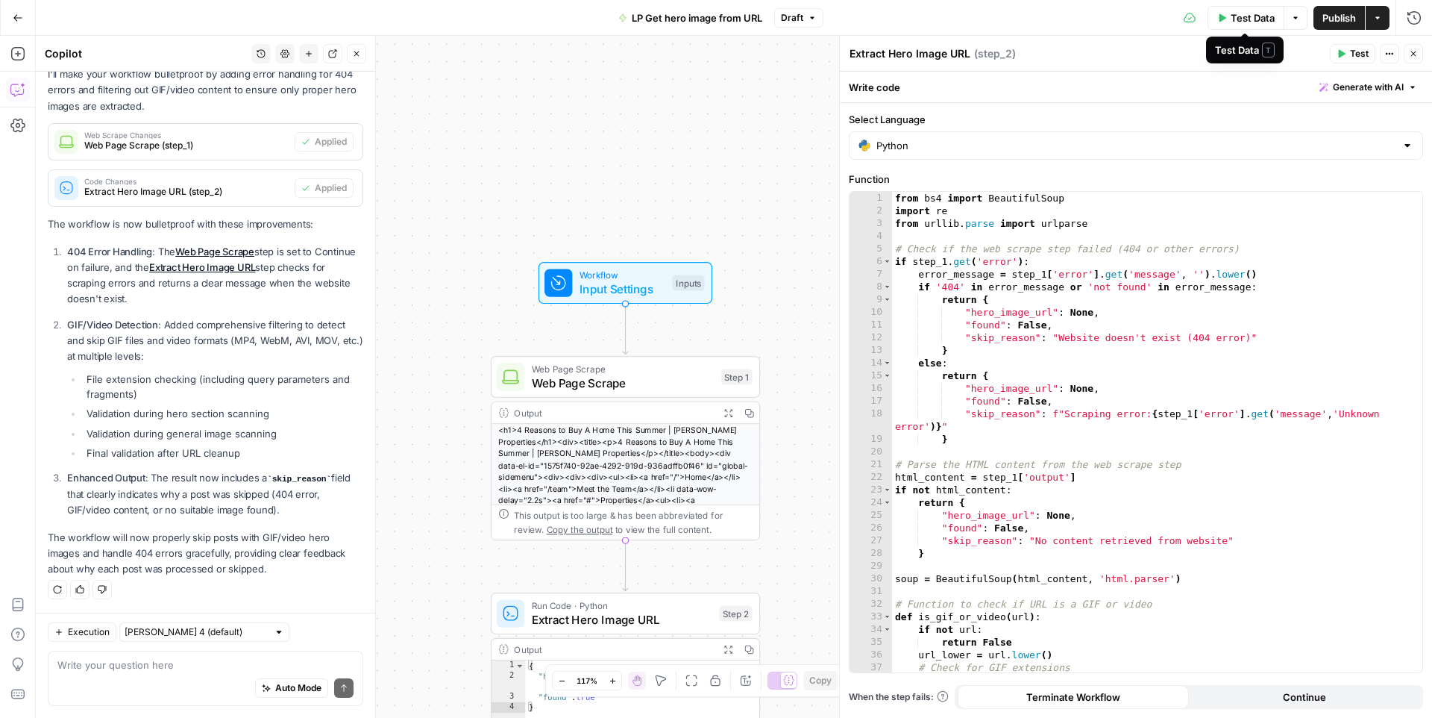
click at [1245, 24] on span "Test Data" at bounding box center [1253, 17] width 44 height 15
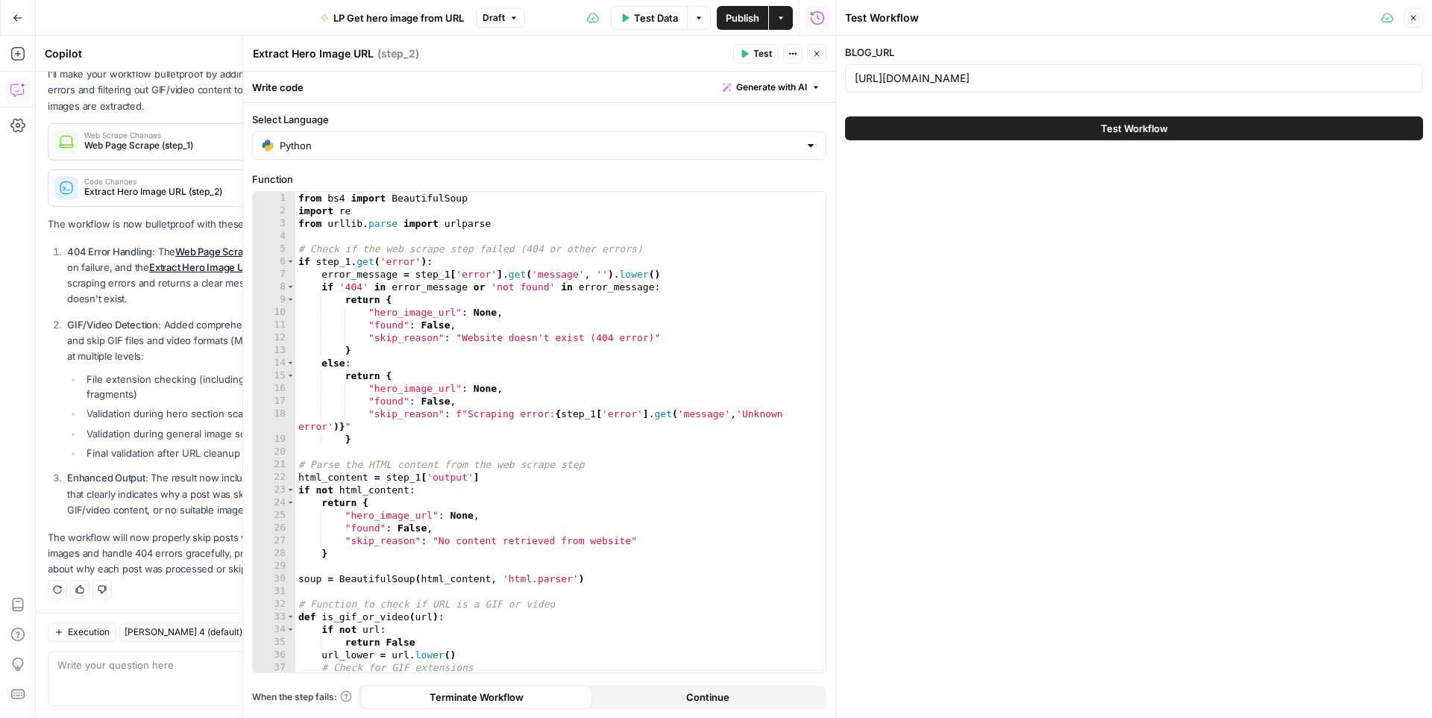
click at [1041, 86] on div "http://trevinoproperties.com/blog/4-reasons-to-buy-a-home-this-summer" at bounding box center [1134, 78] width 578 height 28
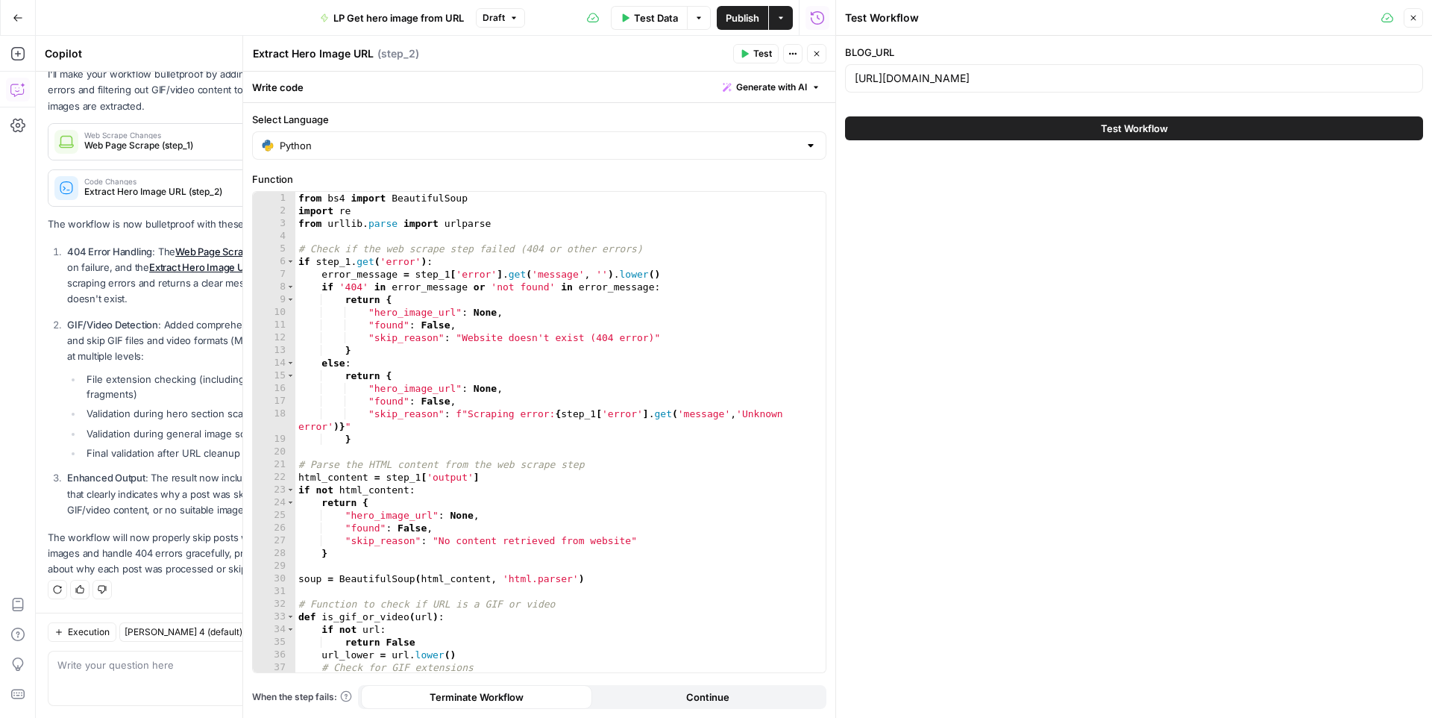
click at [1041, 86] on div "http://trevinoproperties.com/blog/4-reasons-to-buy-a-home-this-summer" at bounding box center [1134, 78] width 578 height 28
click at [1044, 76] on input "http://trevinoproperties.com/blog/4-reasons-to-buy-a-home-this-summer" at bounding box center [1134, 78] width 559 height 15
paste input "dave.properties/blog/2494-poinciana-dr-weston-fl-33327"
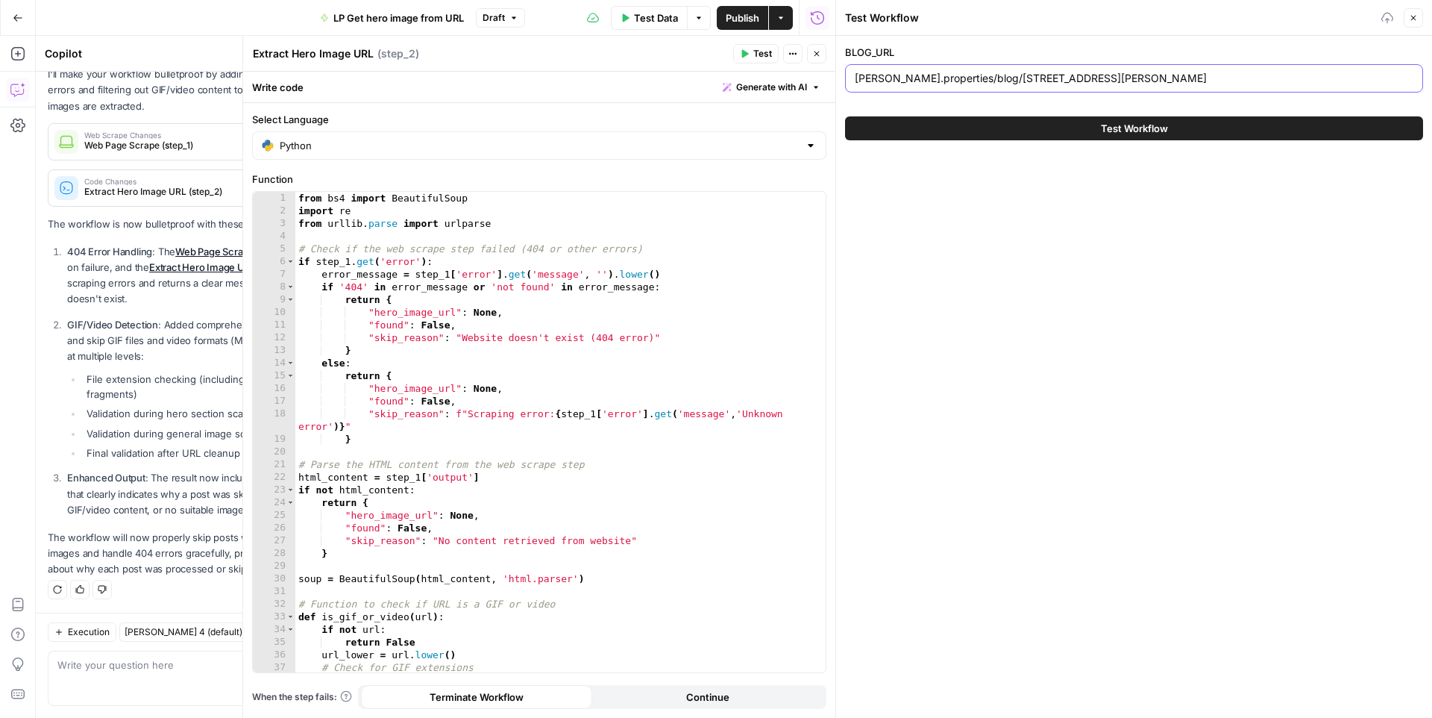
type input "dave.properties/blog/2494-poinciana-dr-weston-fl-33327"
click at [1050, 122] on button "Test Workflow" at bounding box center [1134, 128] width 578 height 24
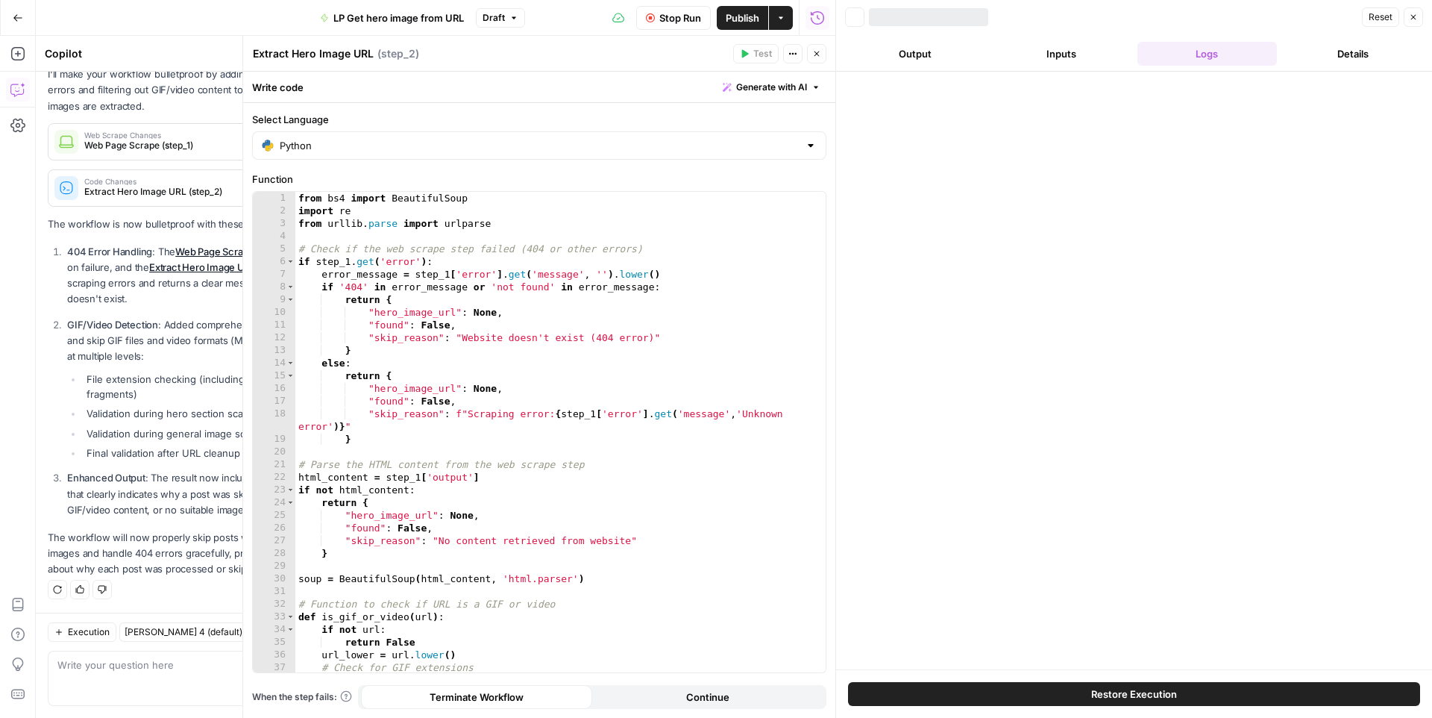
click at [815, 51] on icon "button" at bounding box center [816, 53] width 9 height 9
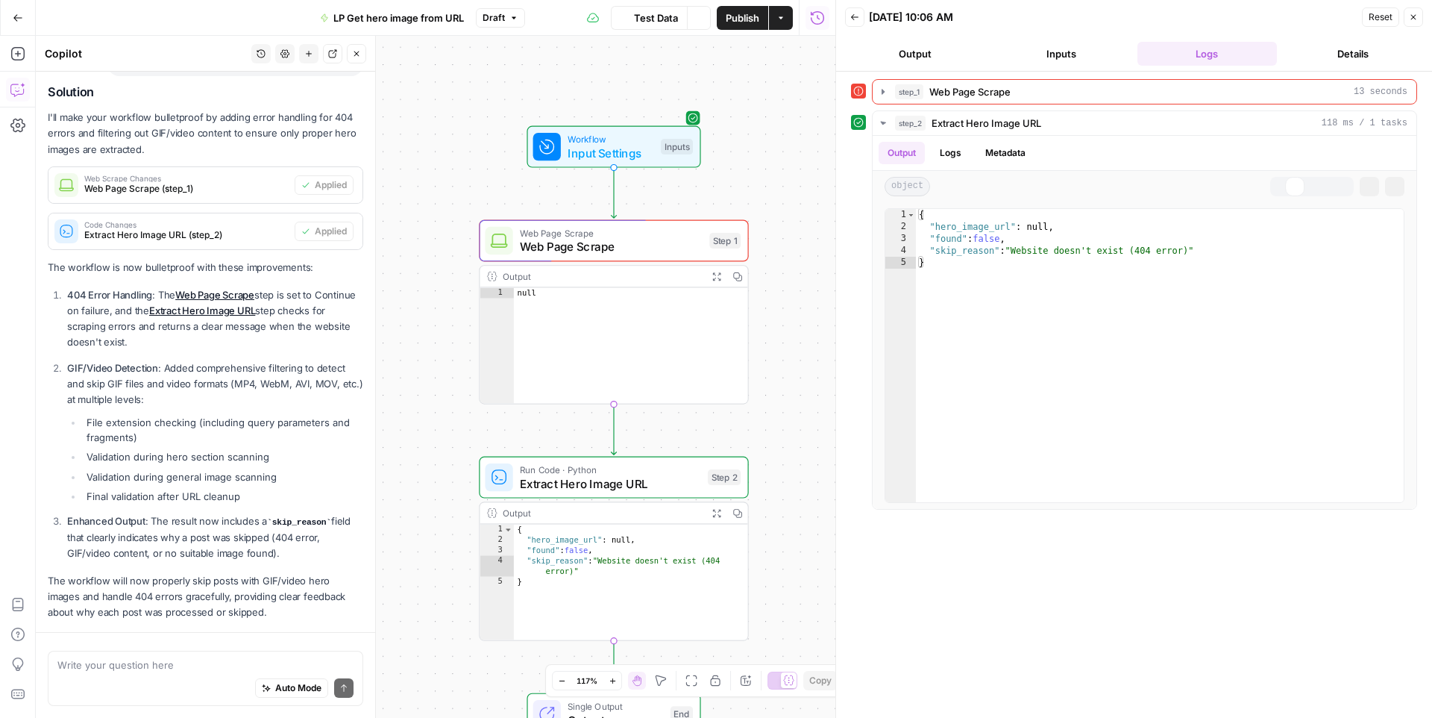
scroll to position [280, 0]
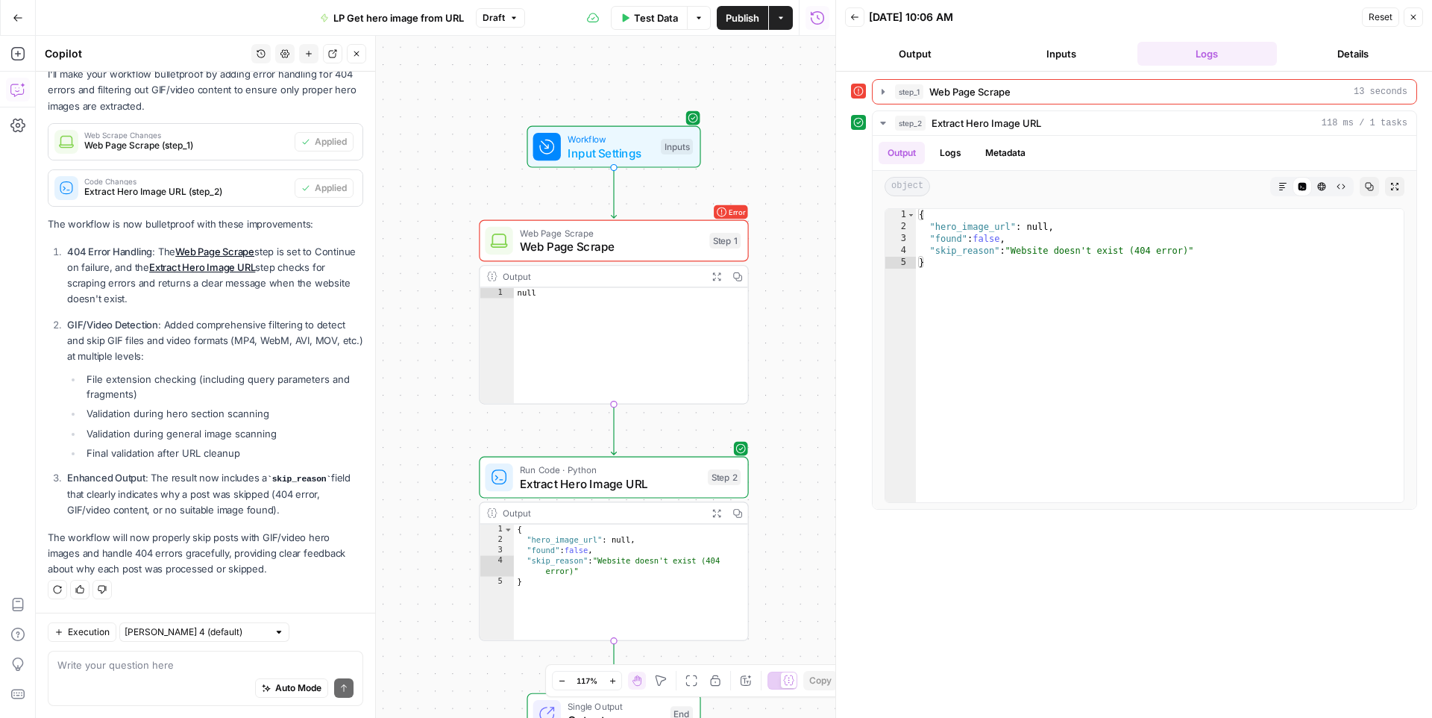
click at [653, 12] on span "Test Data" at bounding box center [656, 17] width 44 height 15
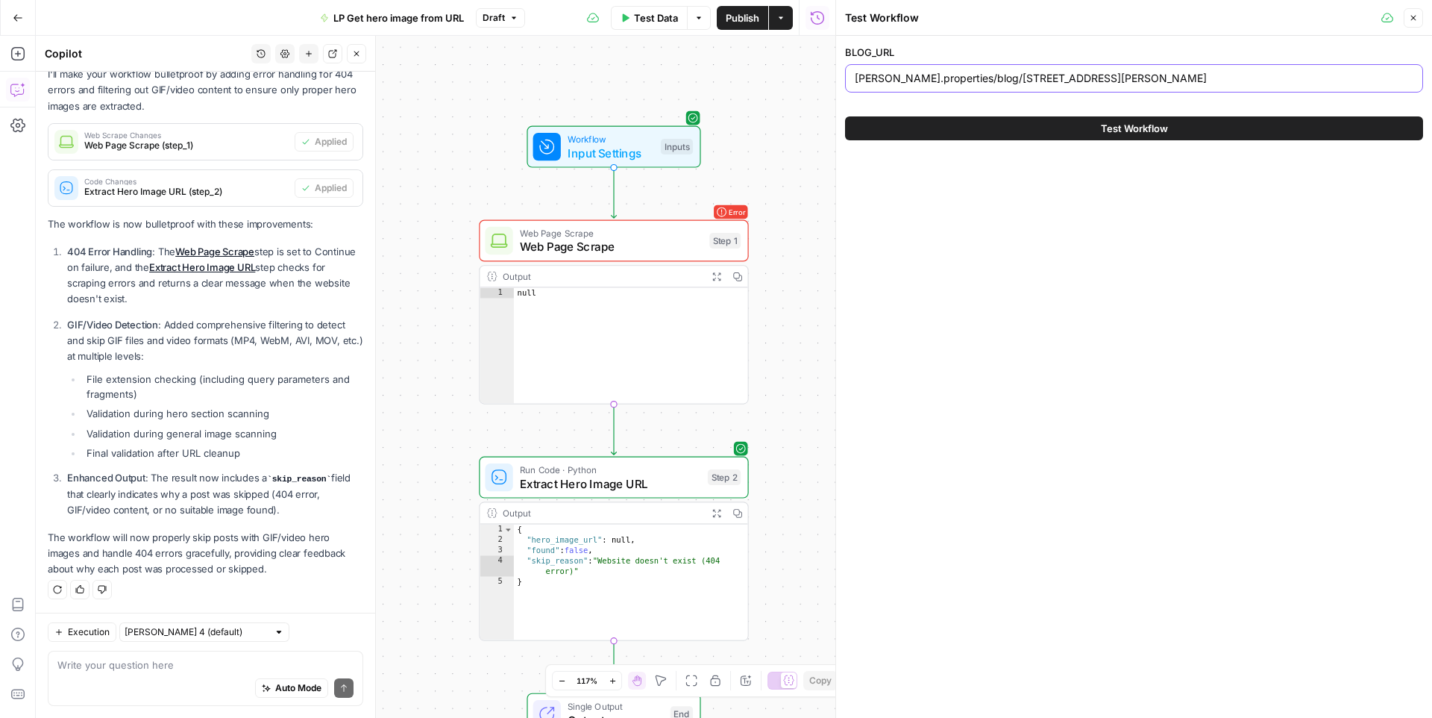
click at [941, 71] on input "dave.properties/blog/2494-poinciana-dr-weston-fl-33327" at bounding box center [1134, 78] width 559 height 15
paste input "maurashort.com/blog/tight-housing-supply-continues"
type input "maurashort.com/blog/tight-housing-supply-continues"
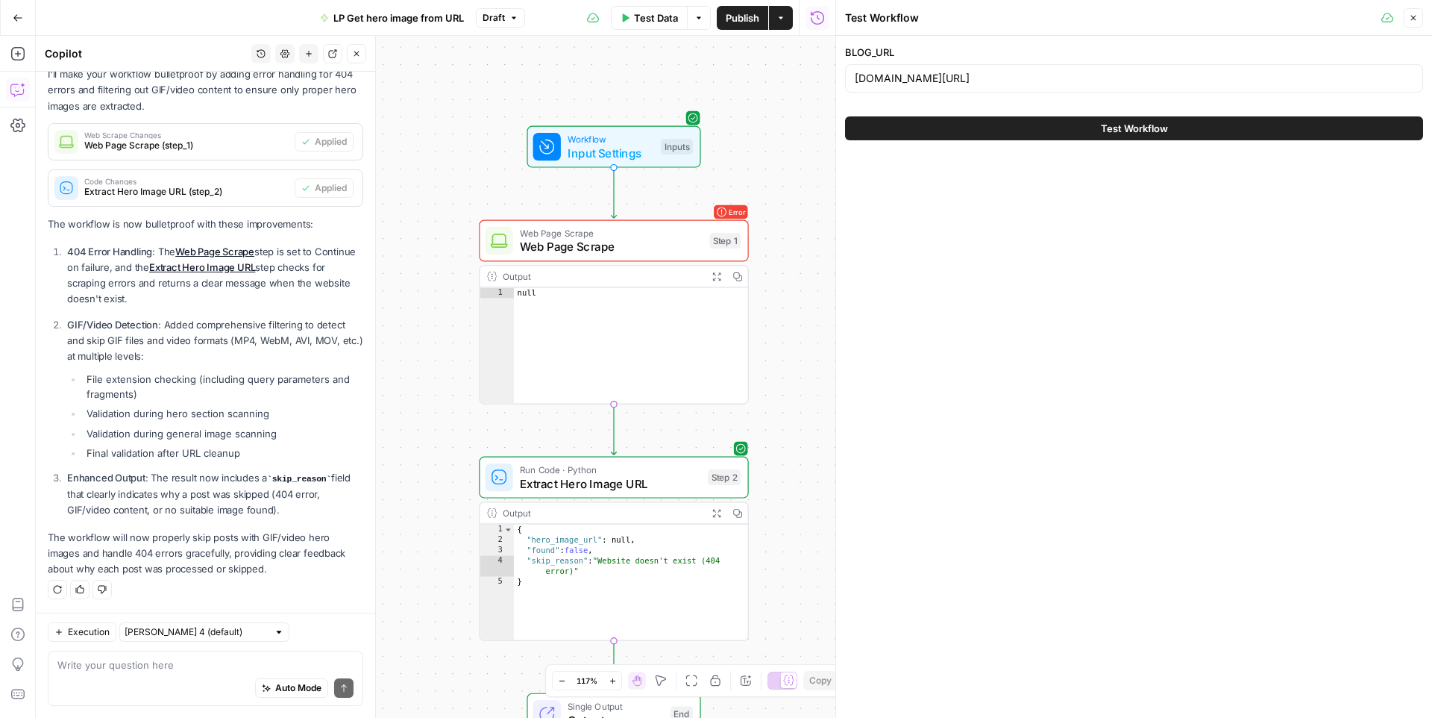
click at [991, 131] on button "Test Workflow" at bounding box center [1134, 128] width 578 height 24
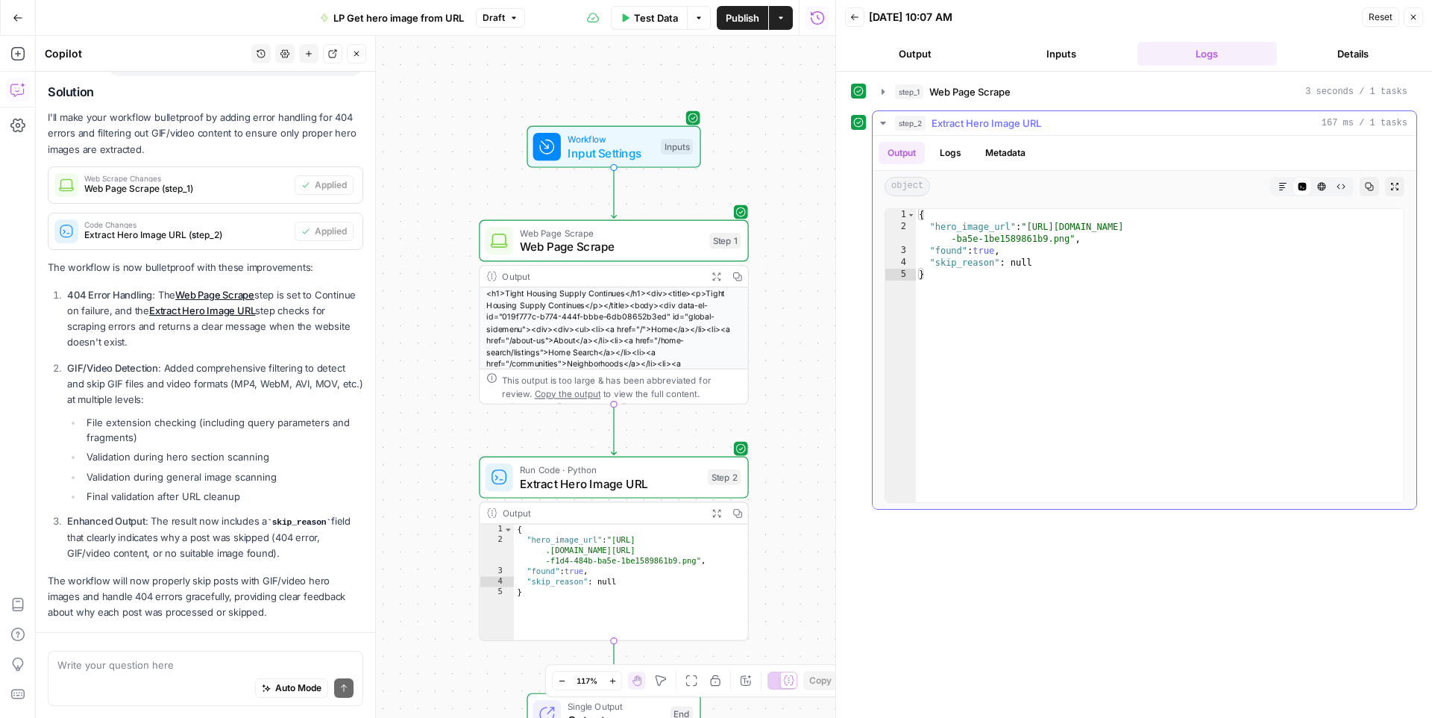
scroll to position [280, 0]
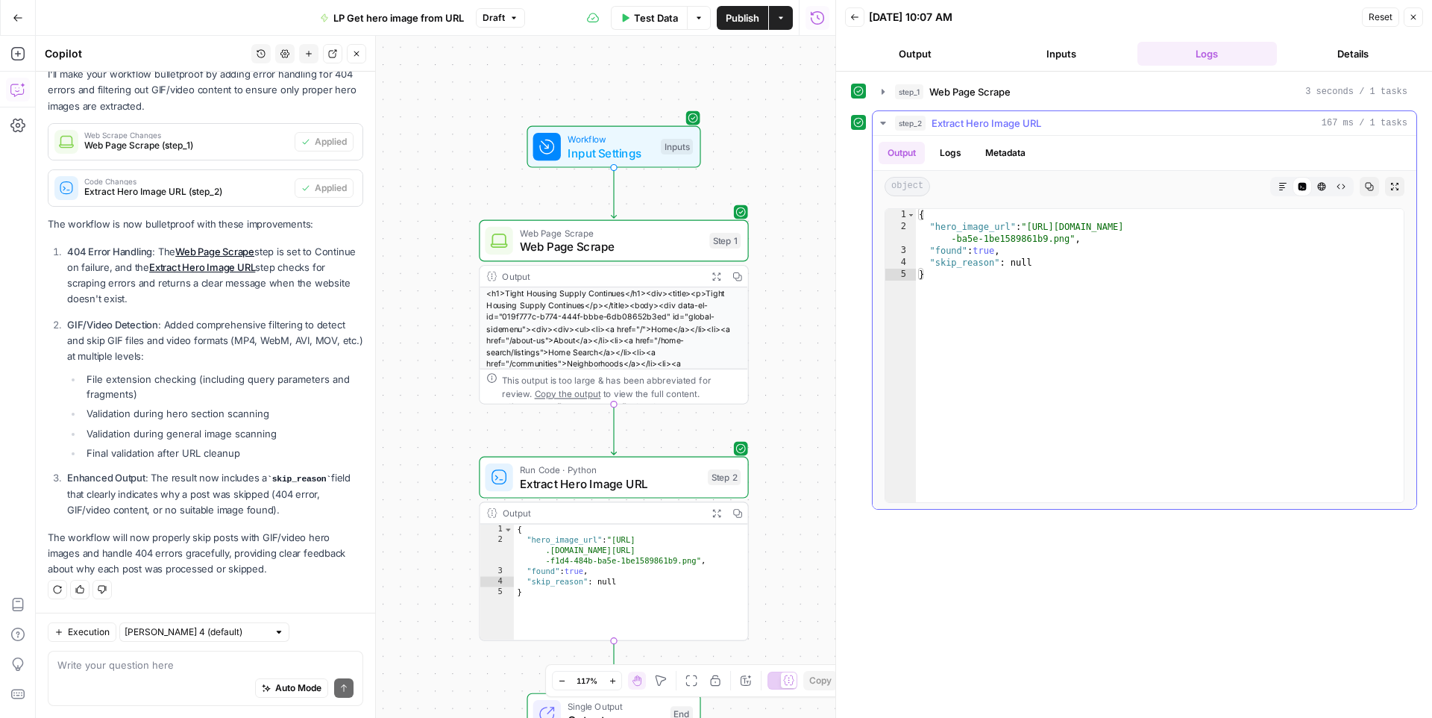
type textarea "**********"
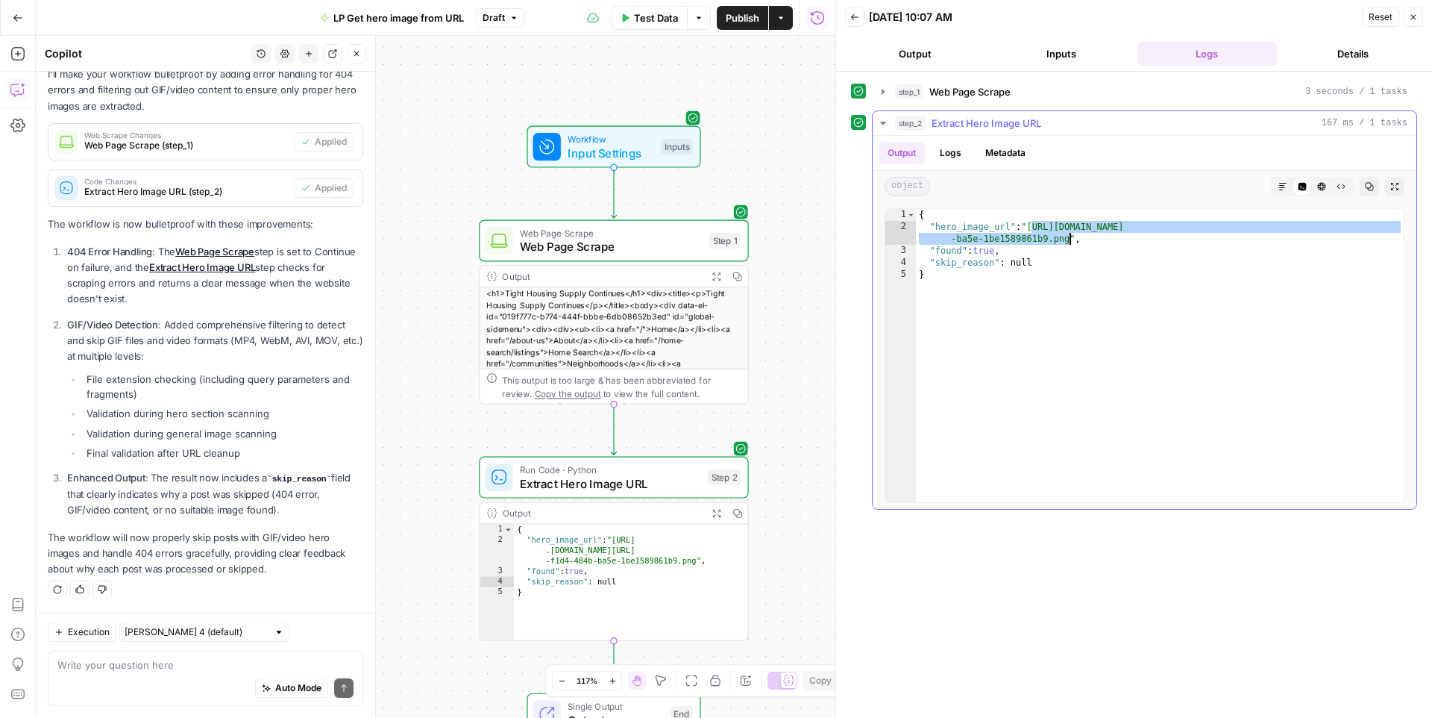
drag, startPoint x: 1032, startPoint y: 228, endPoint x: 1068, endPoint y: 237, distance: 37.1
click at [1068, 237] on div "{ "hero_image_url" : "https://files.constantcontact.com/e6263606701/aa5a69d5-f1…" at bounding box center [1160, 367] width 488 height 317
click at [192, 680] on div "Auto Mode Send" at bounding box center [205, 688] width 296 height 33
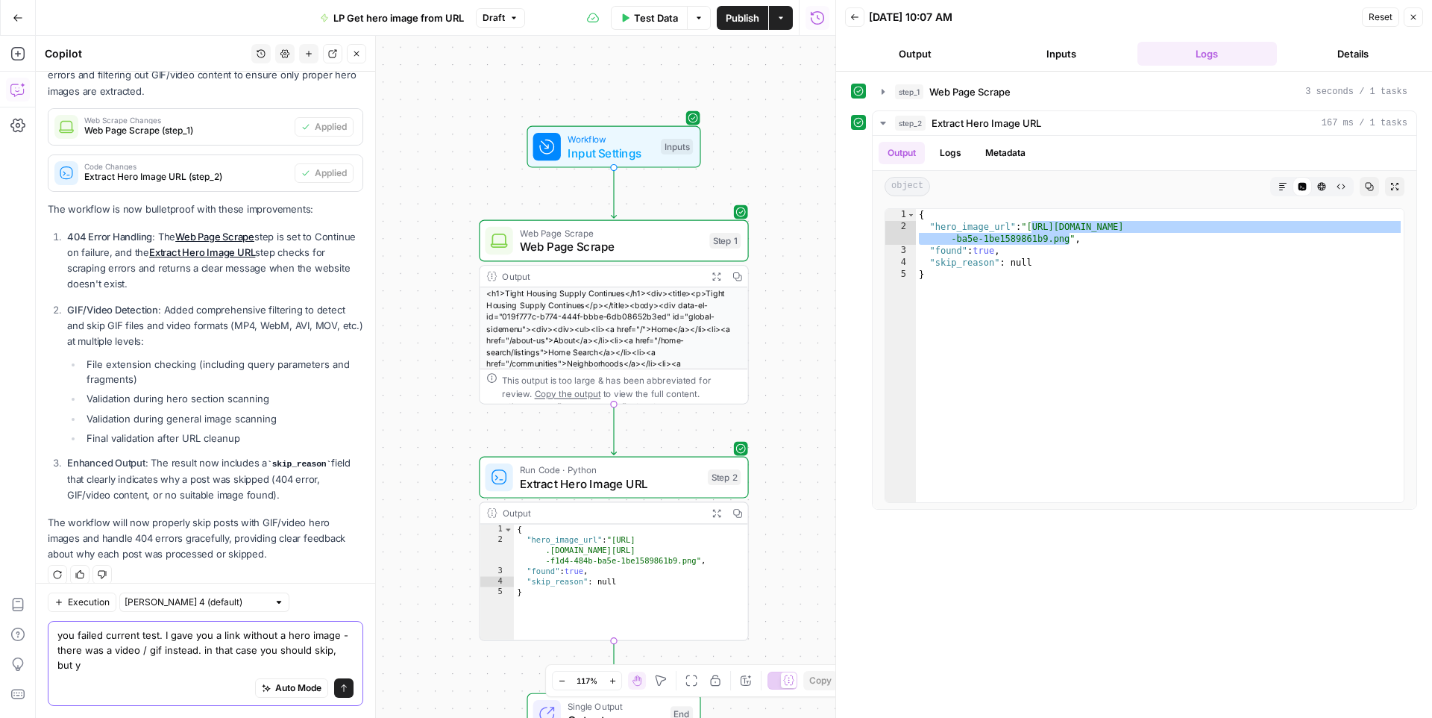
scroll to position [310, 0]
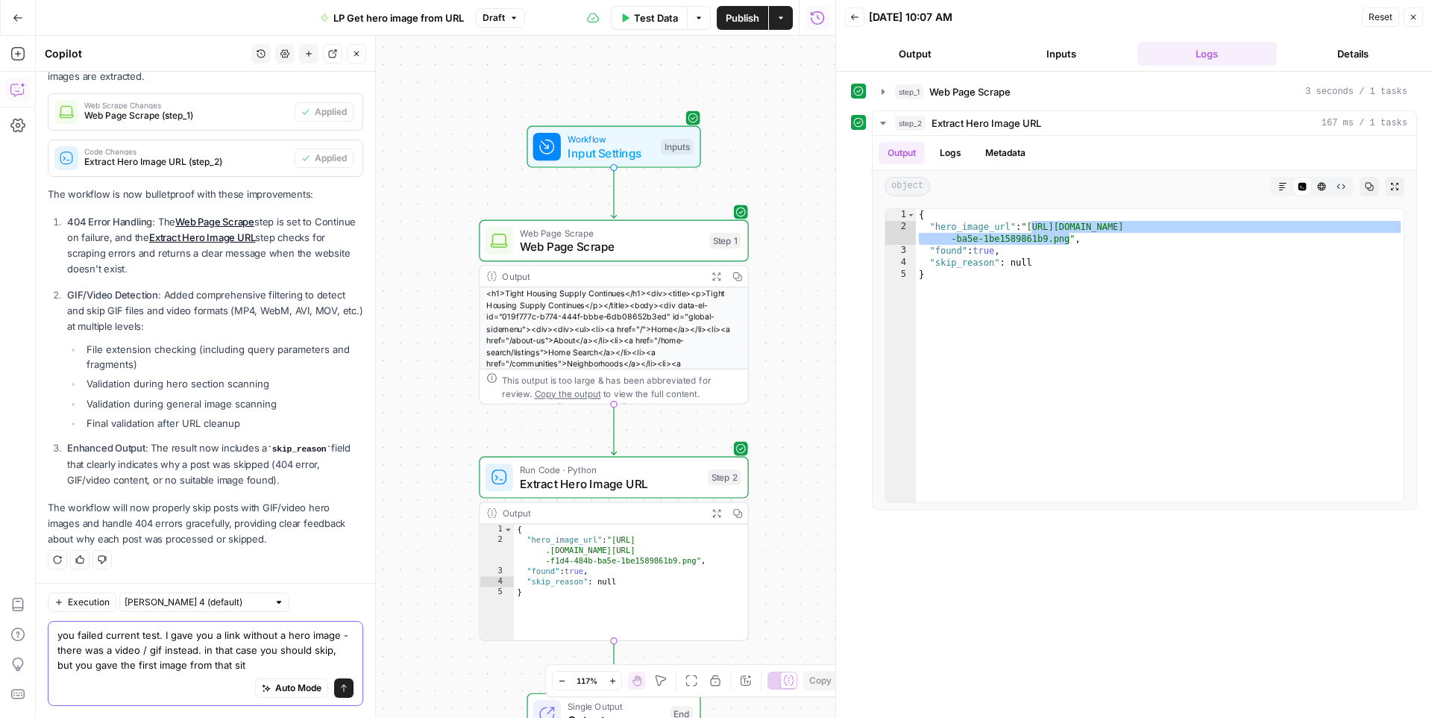
type textarea "you failed current test. I gave you a link without a hero image - there was a v…"
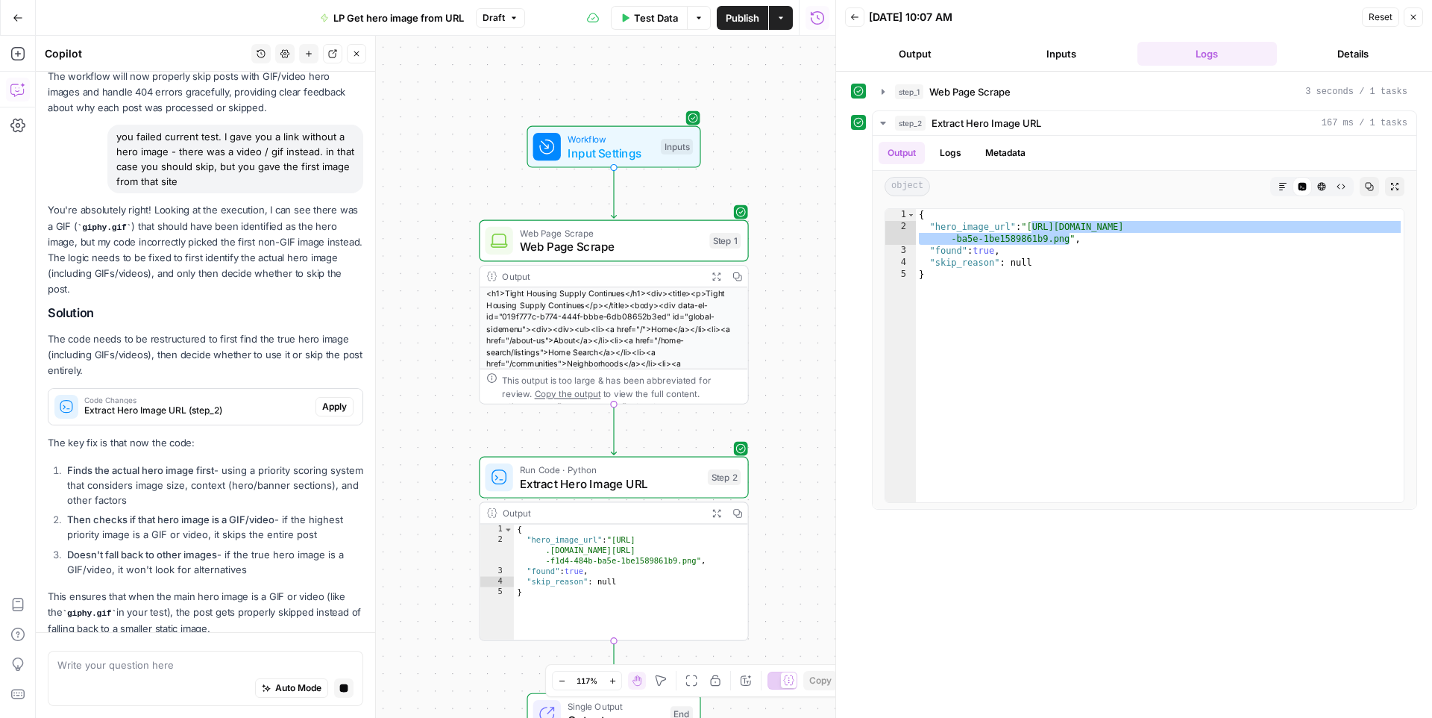
scroll to position [784, 0]
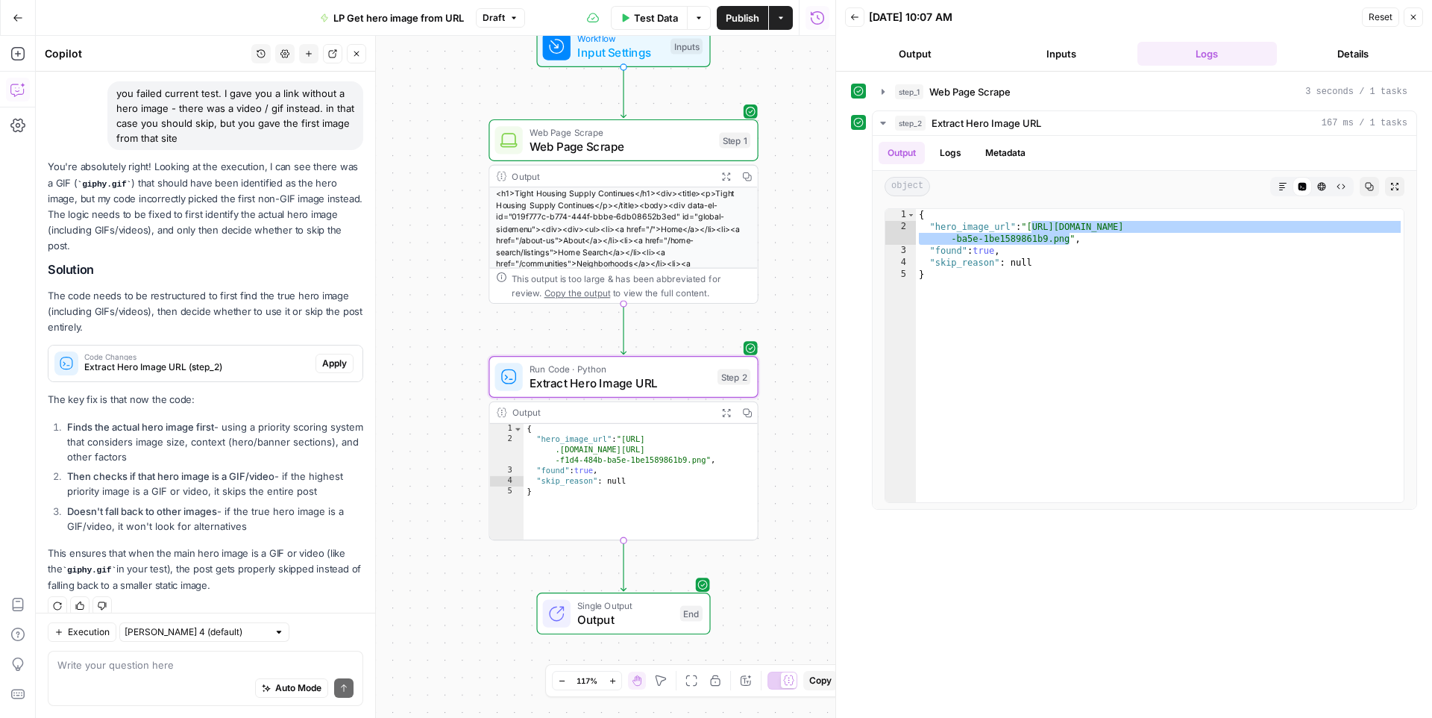
click at [339, 357] on span "Apply" at bounding box center [334, 363] width 25 height 13
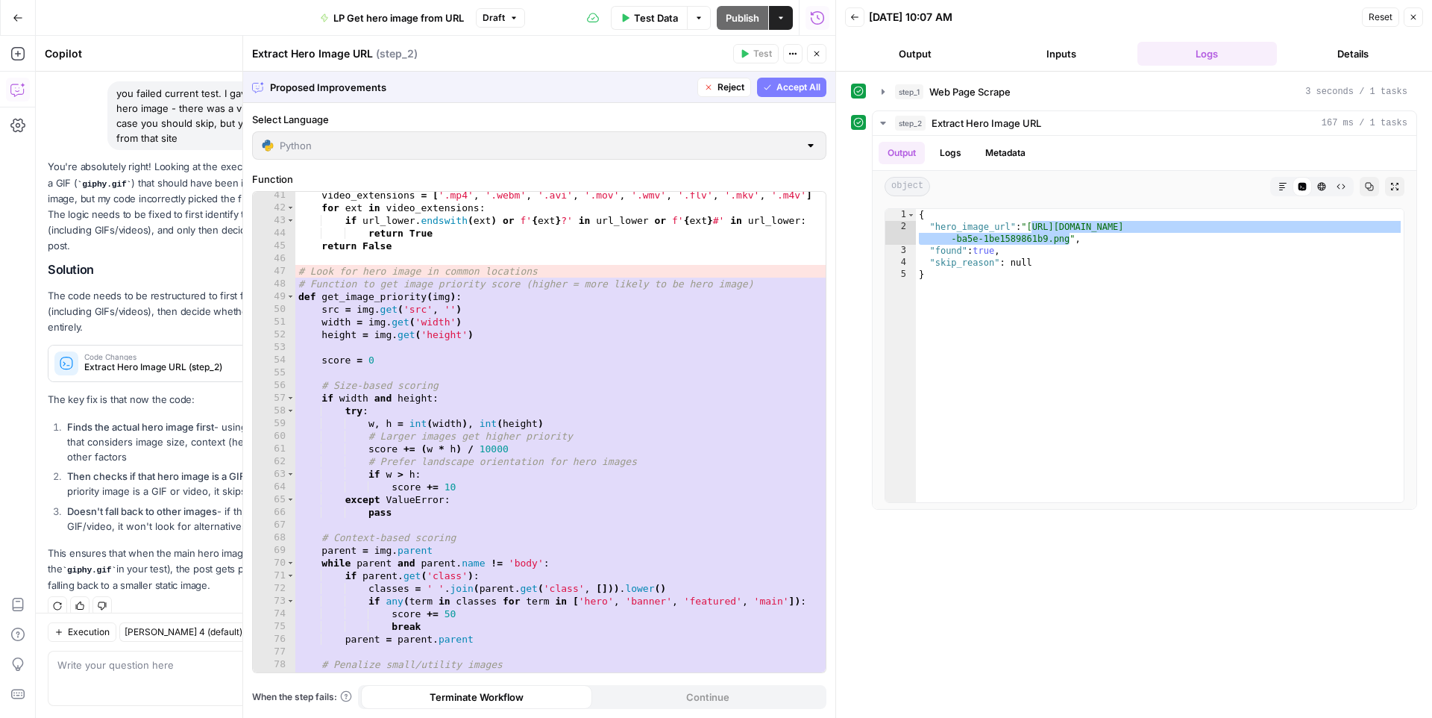
scroll to position [31, 0]
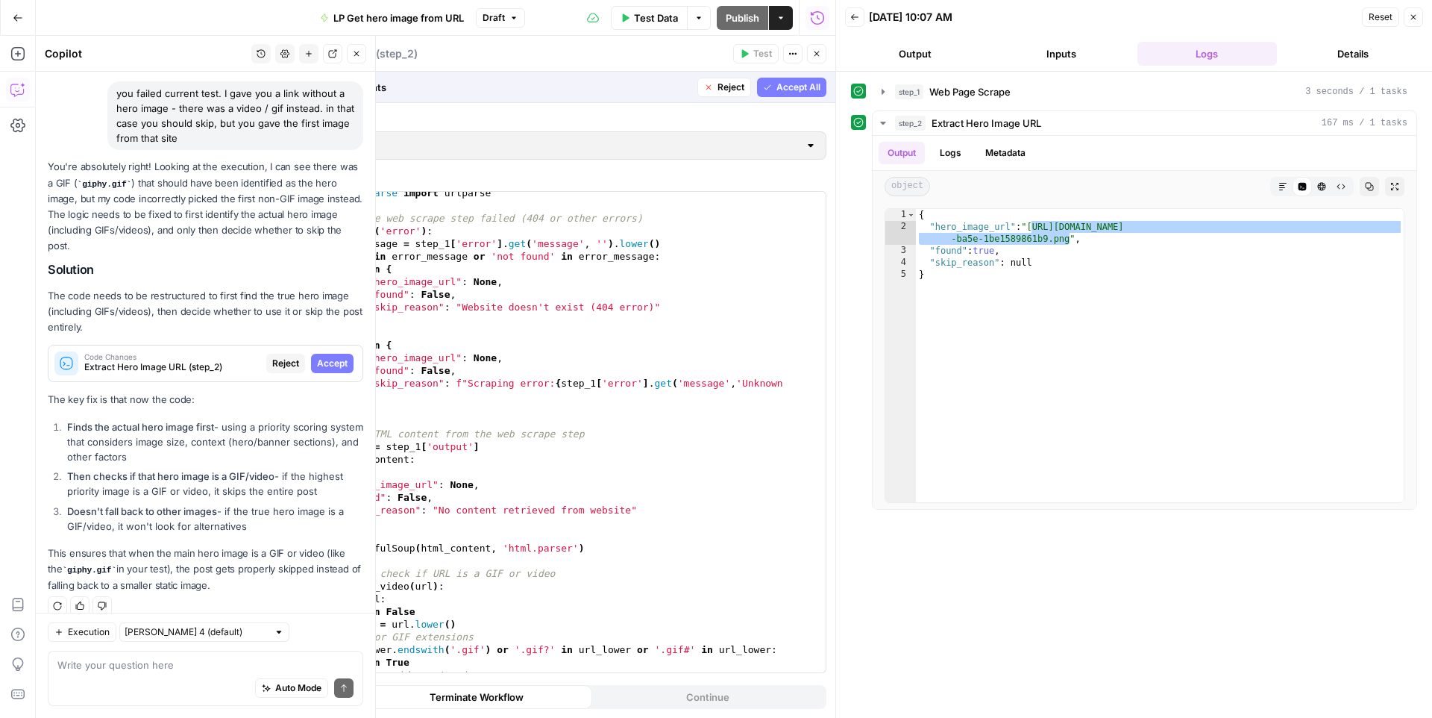
click at [324, 357] on span "Accept" at bounding box center [332, 363] width 31 height 13
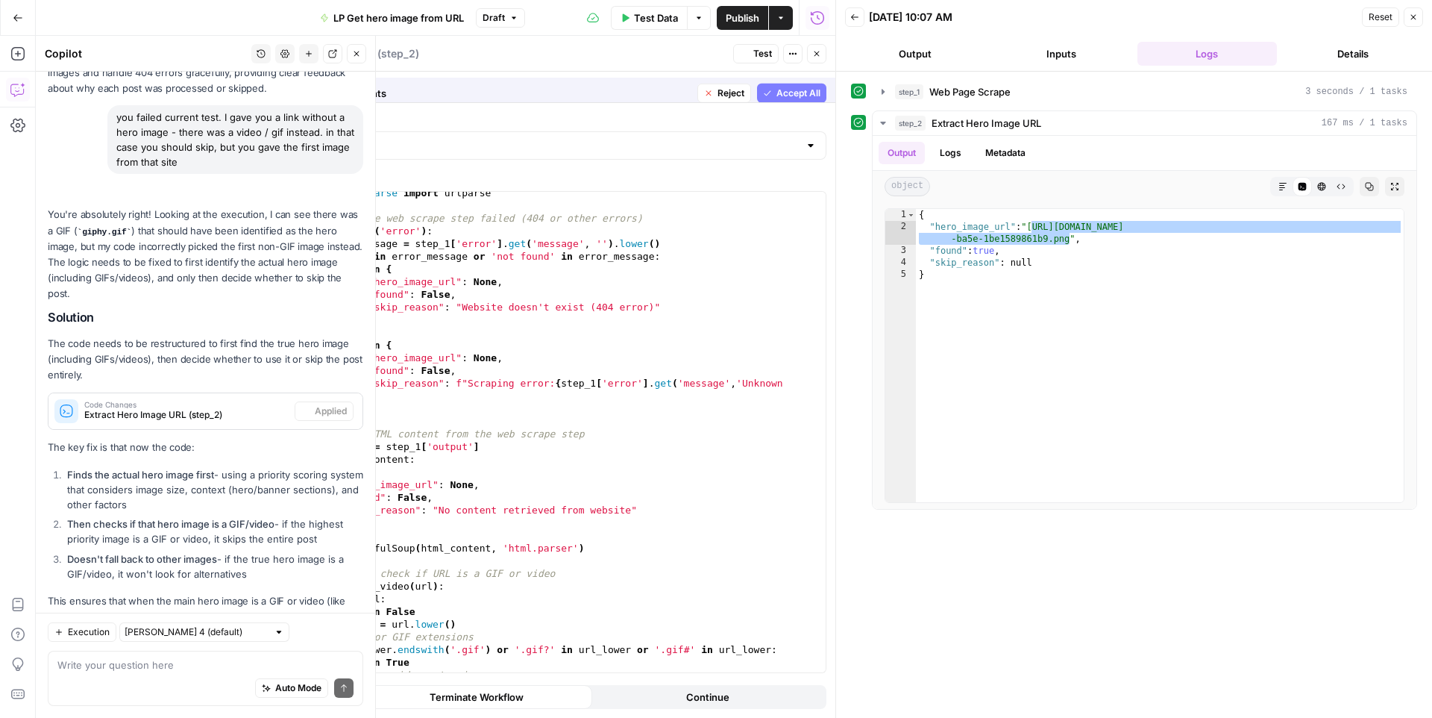
scroll to position [808, 0]
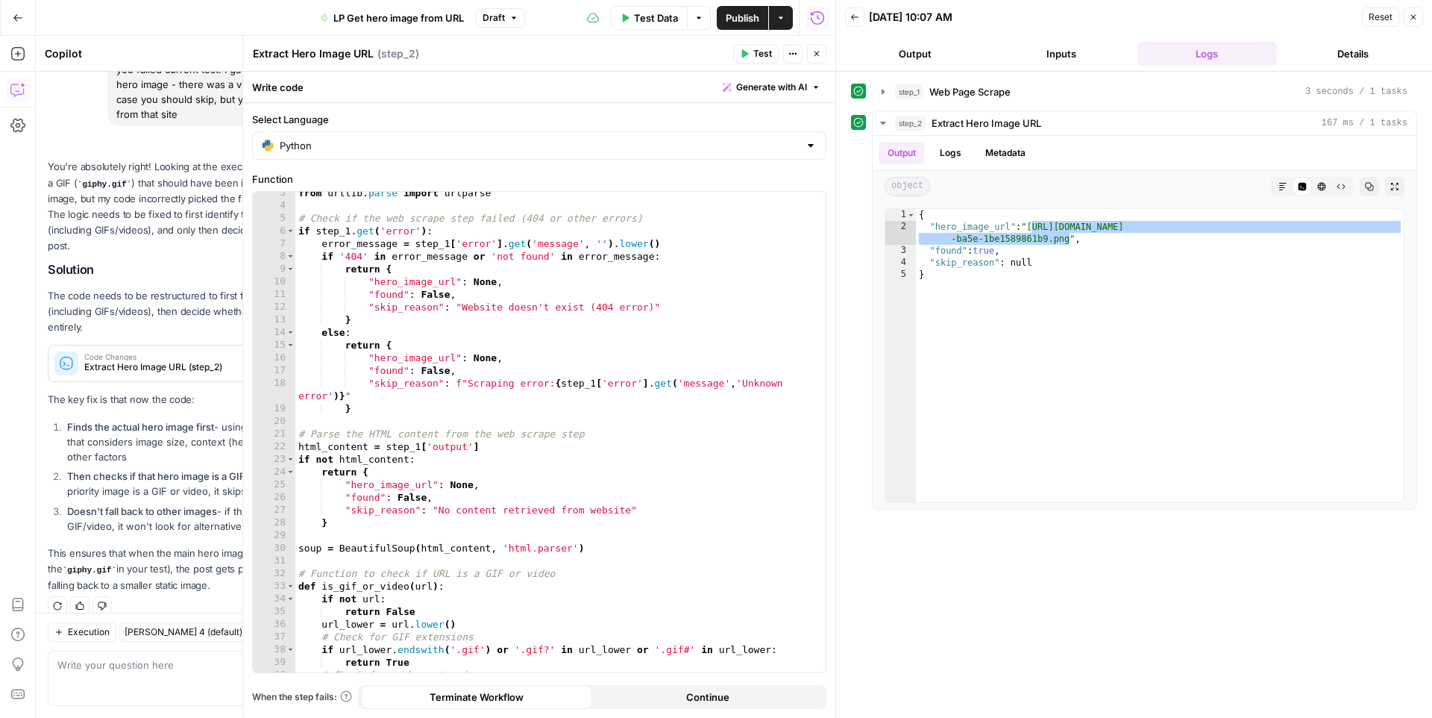
click at [649, 10] on span "Test Data" at bounding box center [656, 17] width 44 height 15
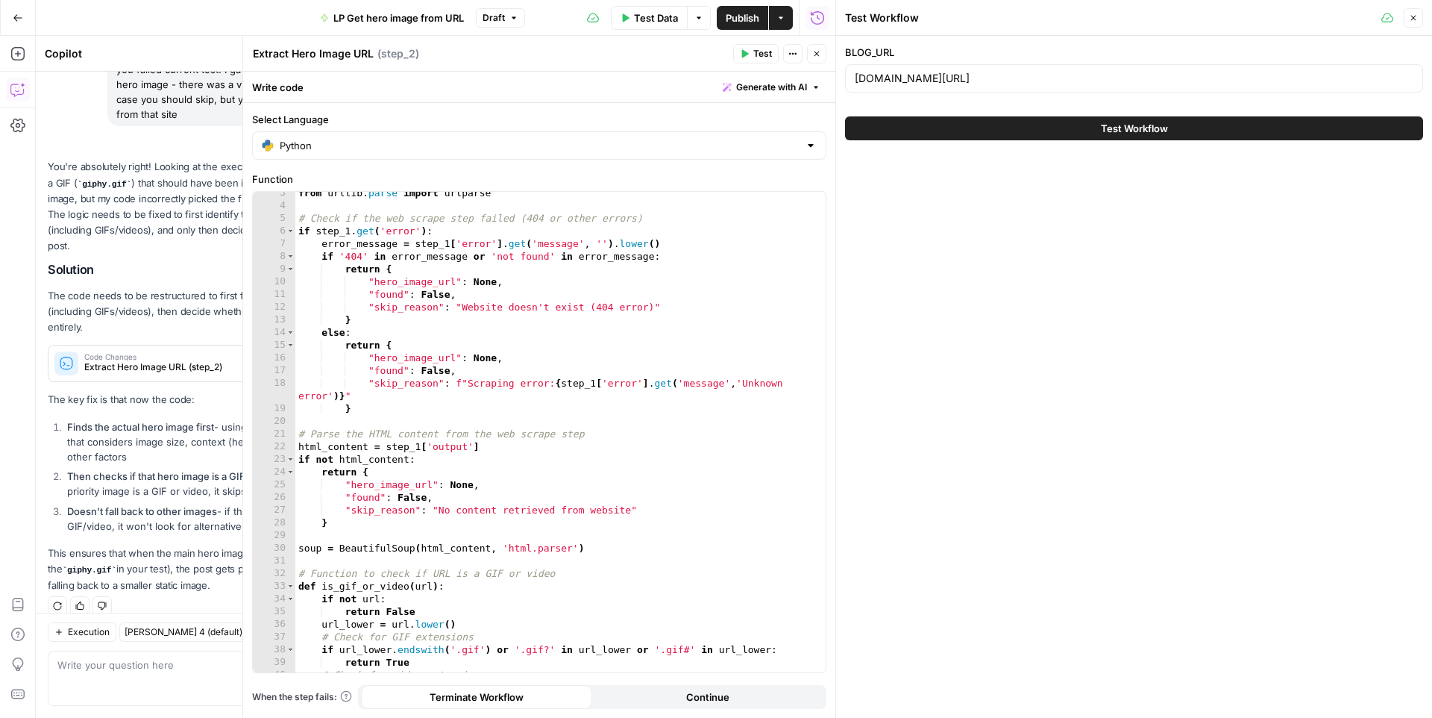
click at [968, 122] on button "Test Workflow" at bounding box center [1134, 128] width 578 height 24
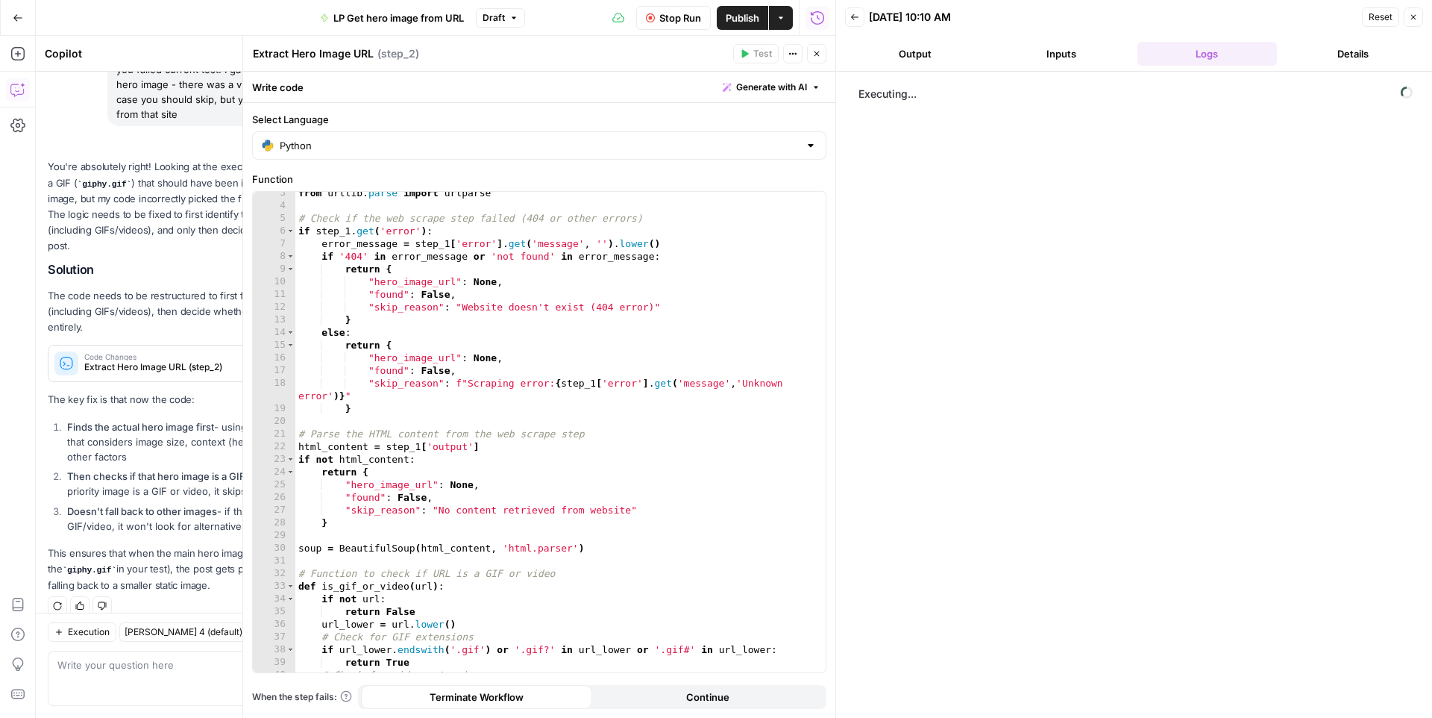
click at [812, 53] on icon "button" at bounding box center [816, 53] width 9 height 9
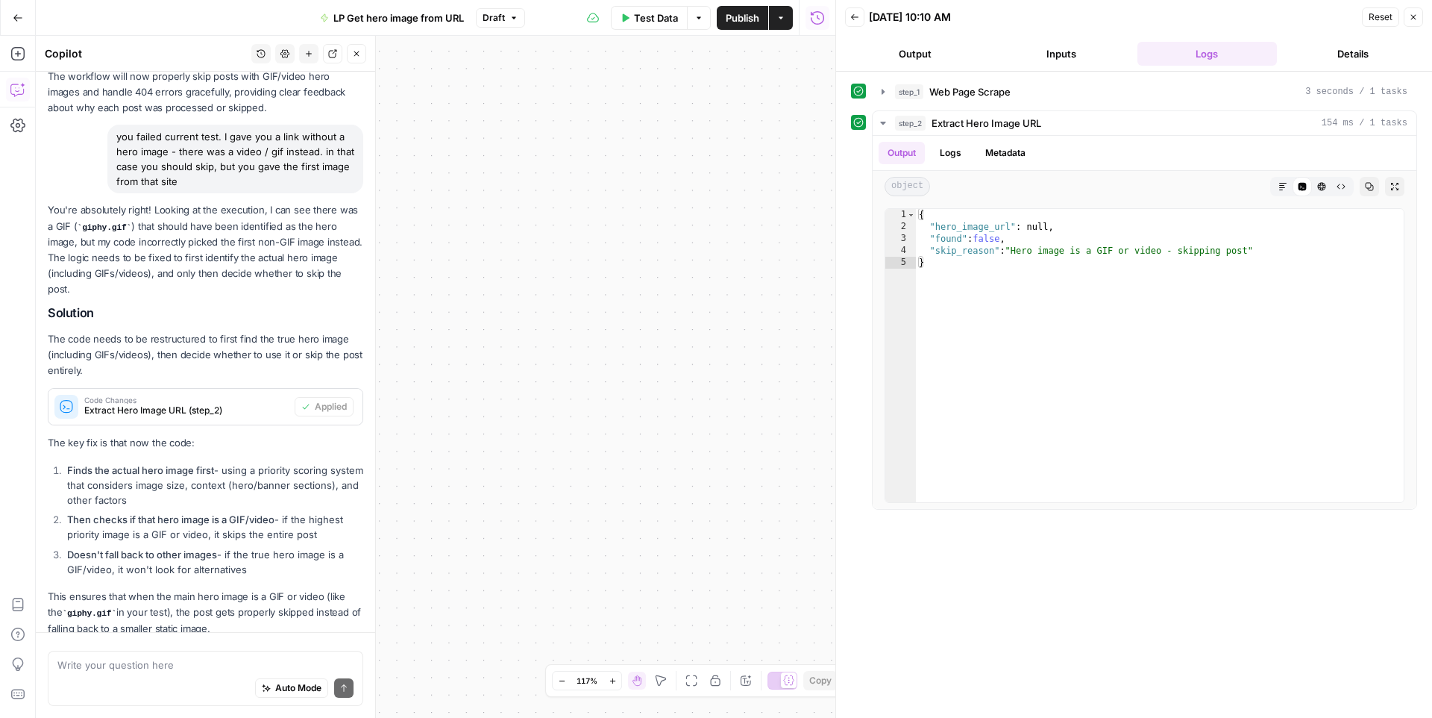
scroll to position [808, 0]
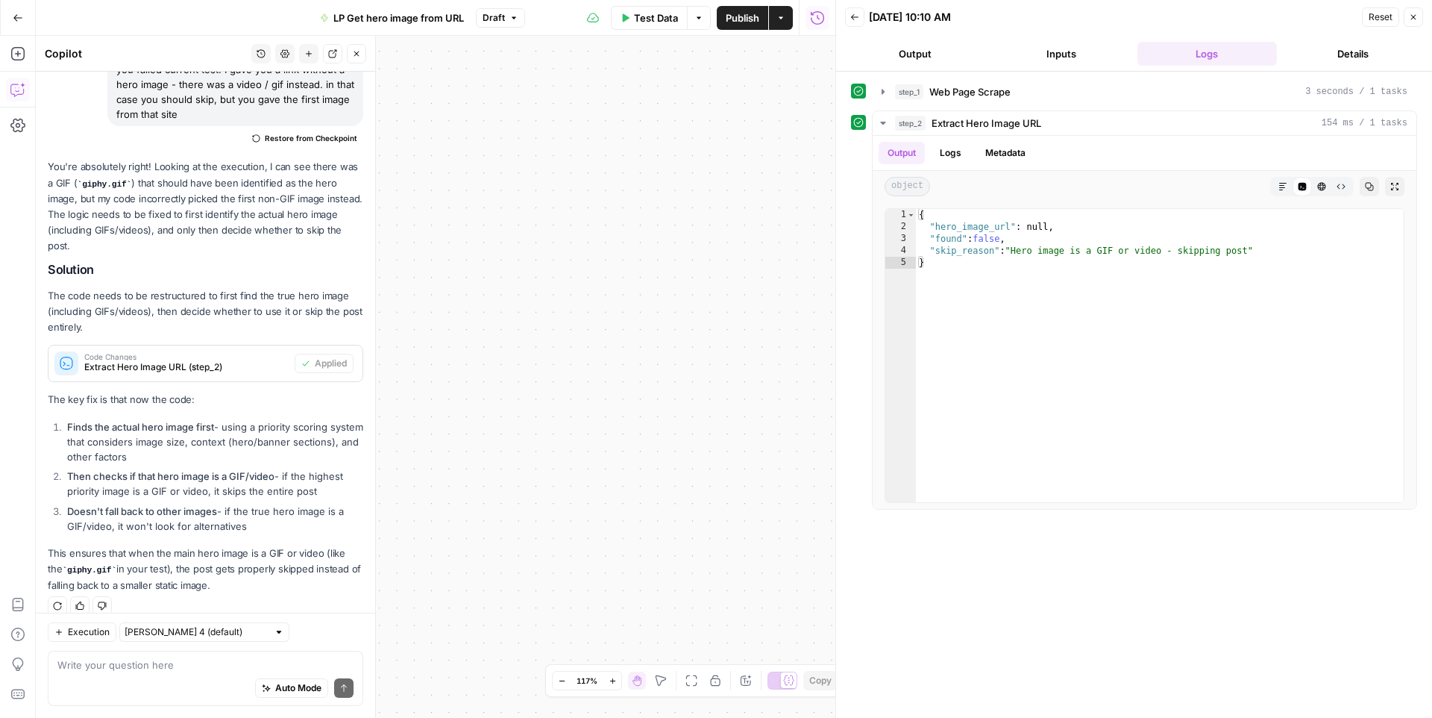
click at [747, 29] on button "Publish" at bounding box center [742, 18] width 51 height 24
click at [641, 24] on span "Test Data" at bounding box center [656, 17] width 44 height 15
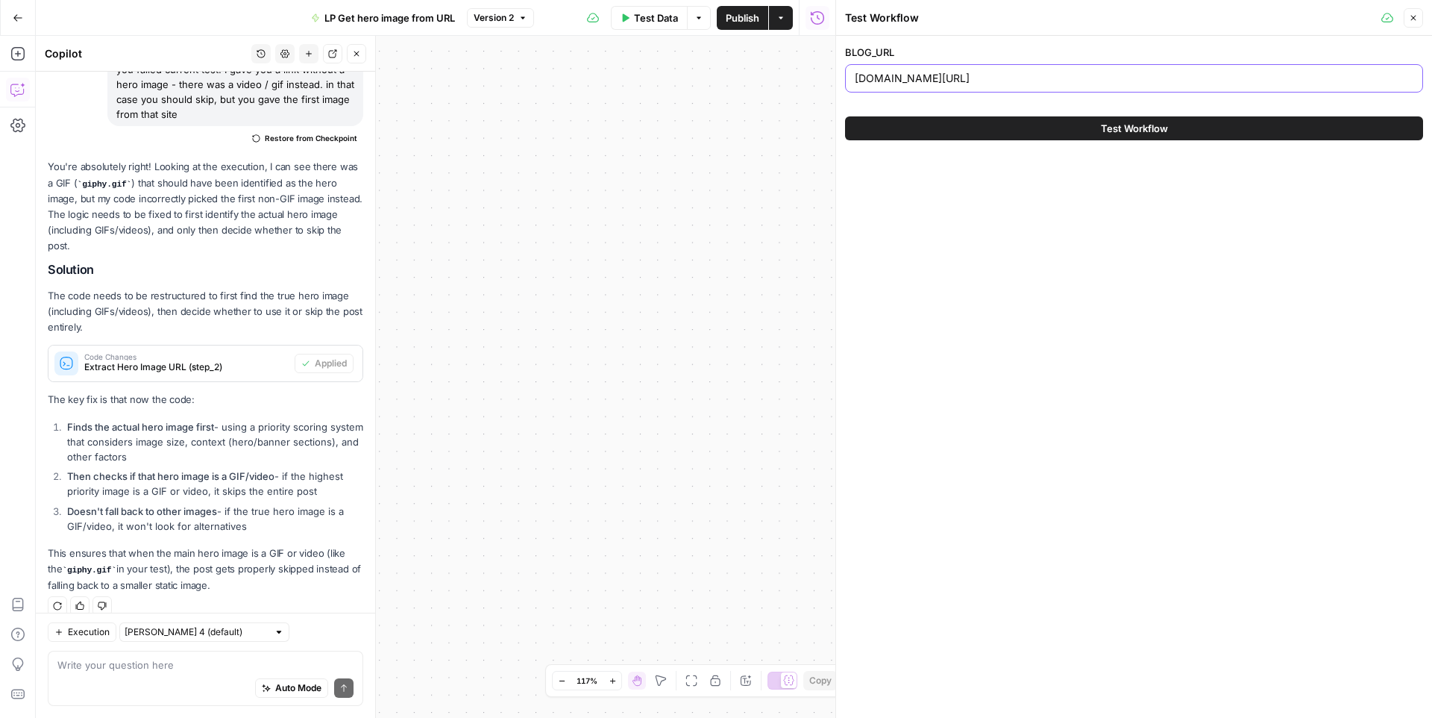
click at [948, 84] on input "maurashort.com/blog/tight-housing-supply-continues" at bounding box center [1134, 78] width 559 height 15
paste input "stephanieyounggroup.com/blog/want-to-sell-your-house-price-it-right"
type input "stephanieyounggroup.com/blog/want-to-sell-your-house-price-it-right"
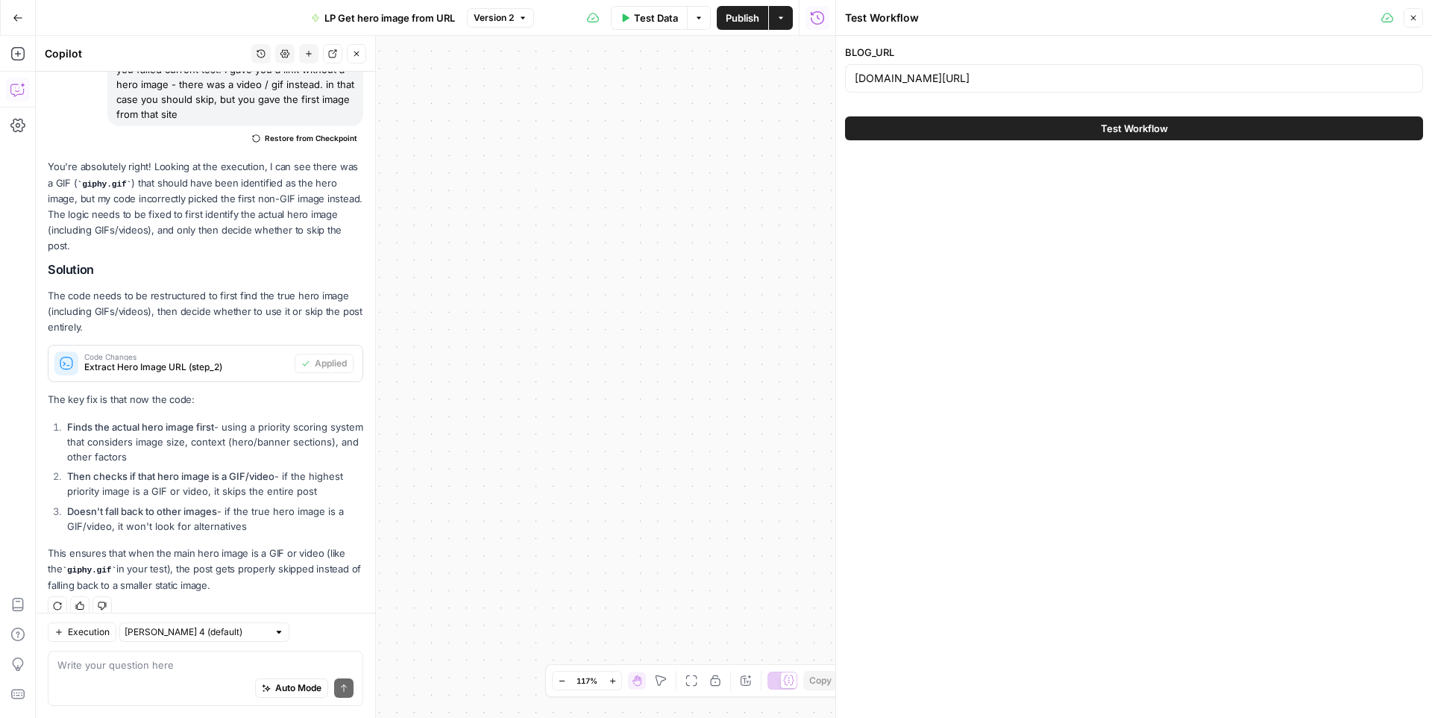
click at [959, 128] on button "Test Workflow" at bounding box center [1134, 128] width 578 height 24
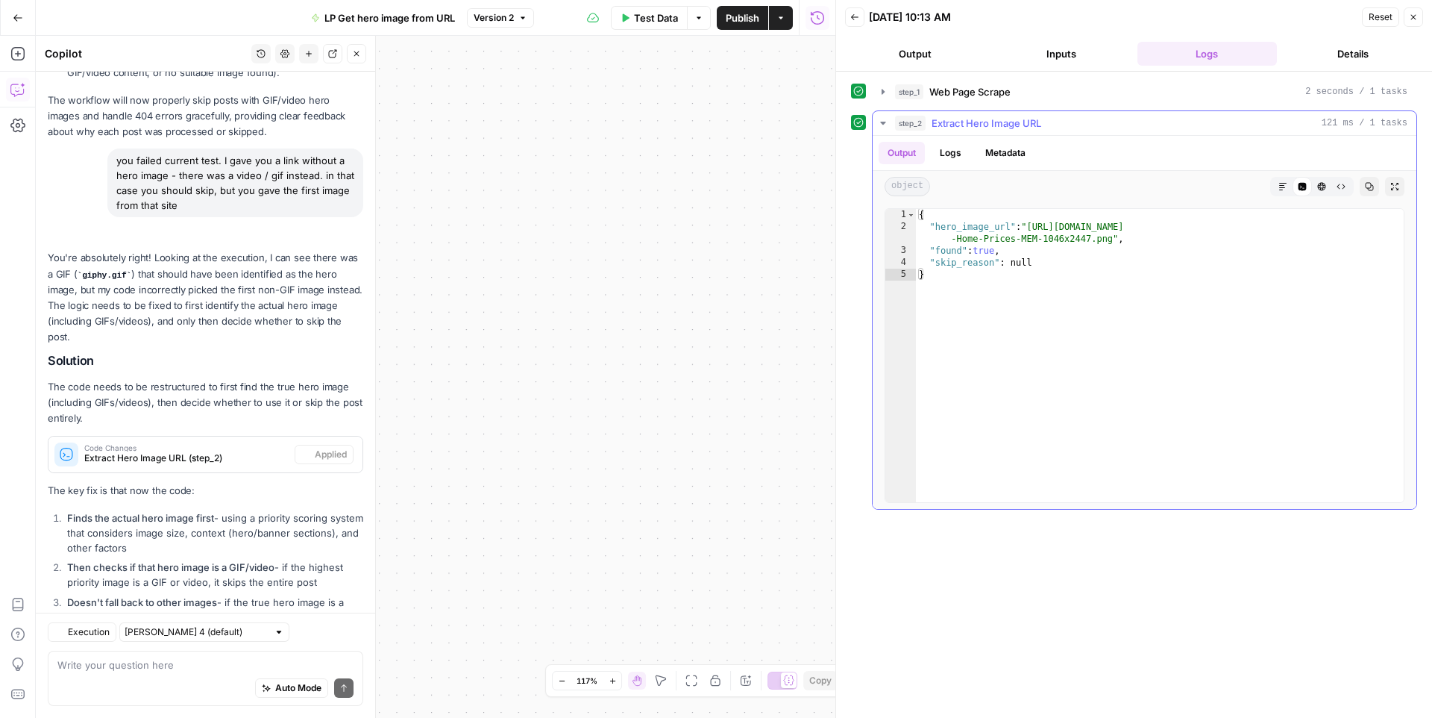
scroll to position [808, 0]
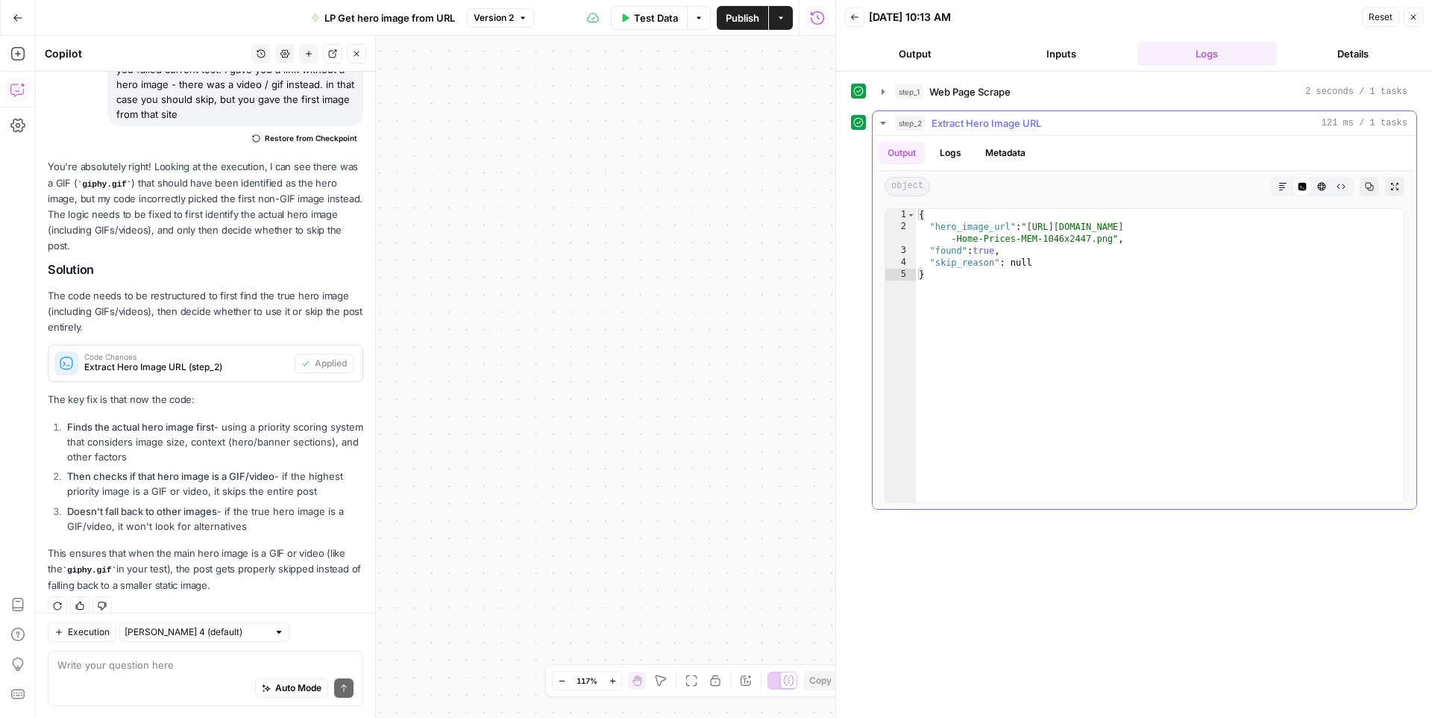
type textarea "**********"
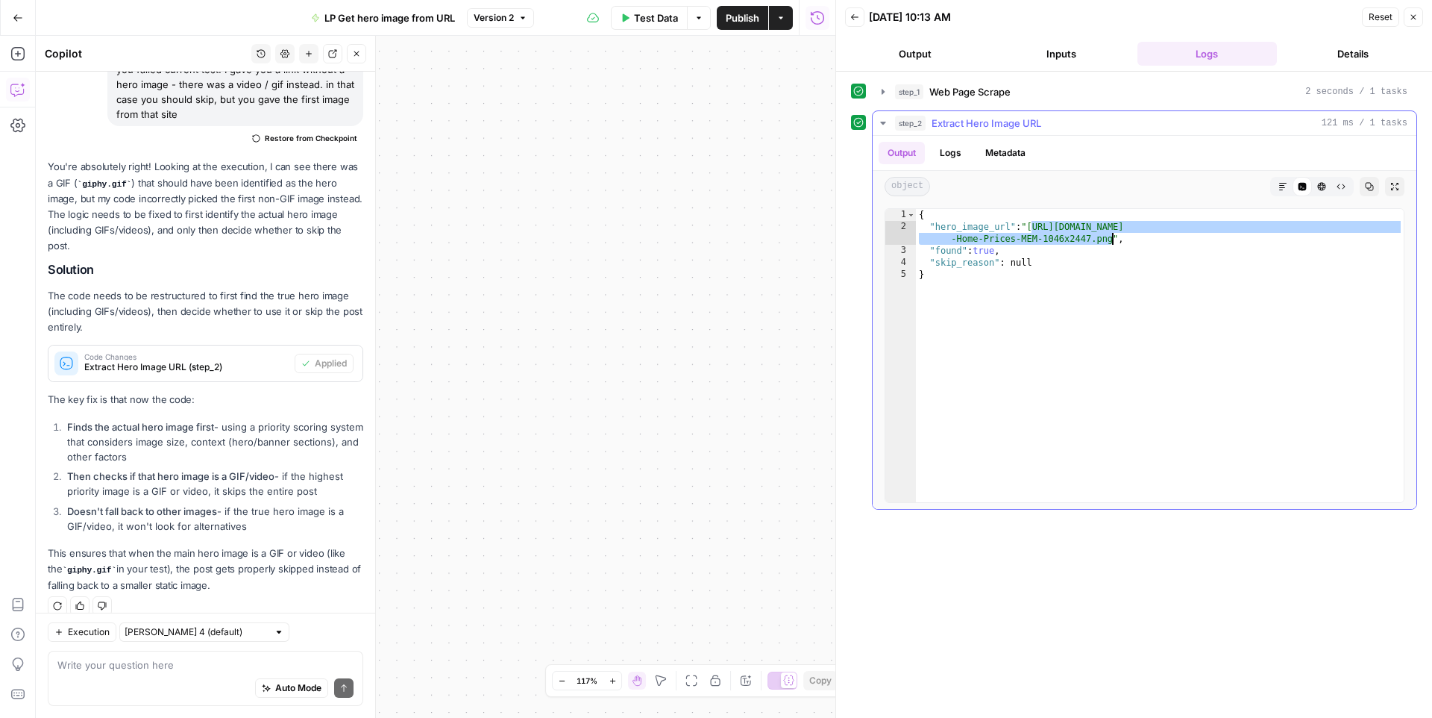
drag, startPoint x: 1032, startPoint y: 225, endPoint x: 1111, endPoint y: 238, distance: 79.5
click at [1111, 238] on div "{ "hero_image_url" : "https://files.mykcm.com/2023/01/19134245/Whats-Really-Hap…" at bounding box center [1160, 367] width 488 height 317
click at [203, 685] on div "Auto Mode Send" at bounding box center [205, 688] width 296 height 33
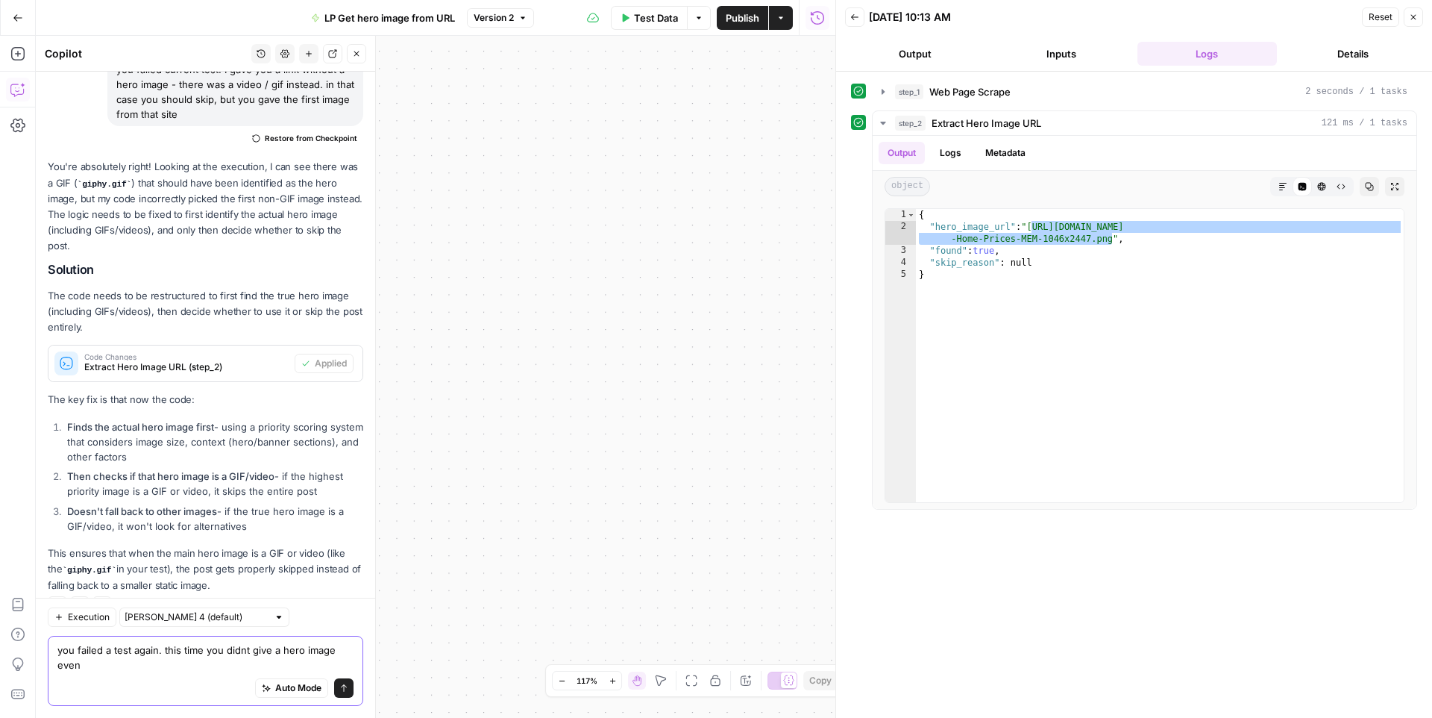
scroll to position [823, 0]
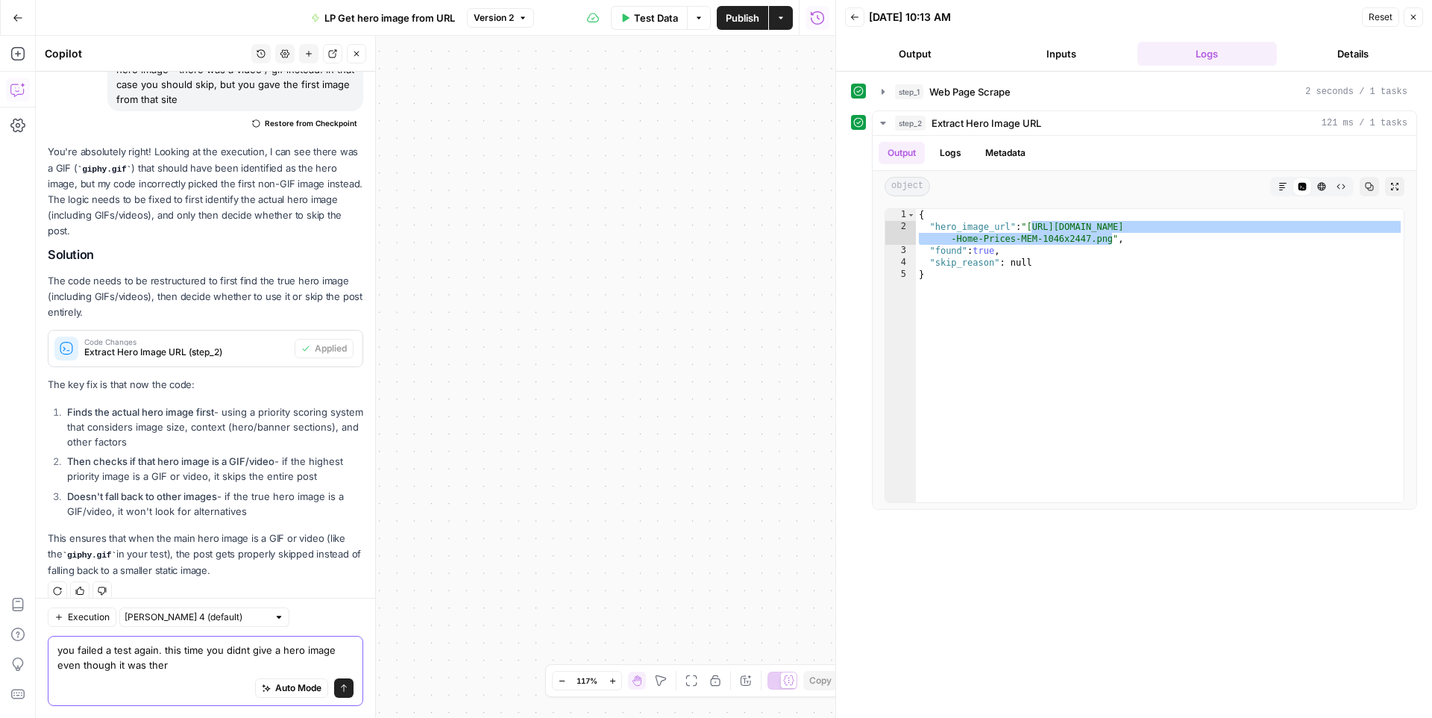
type textarea "you failed a test again. this time you didnt give a hero image even though it w…"
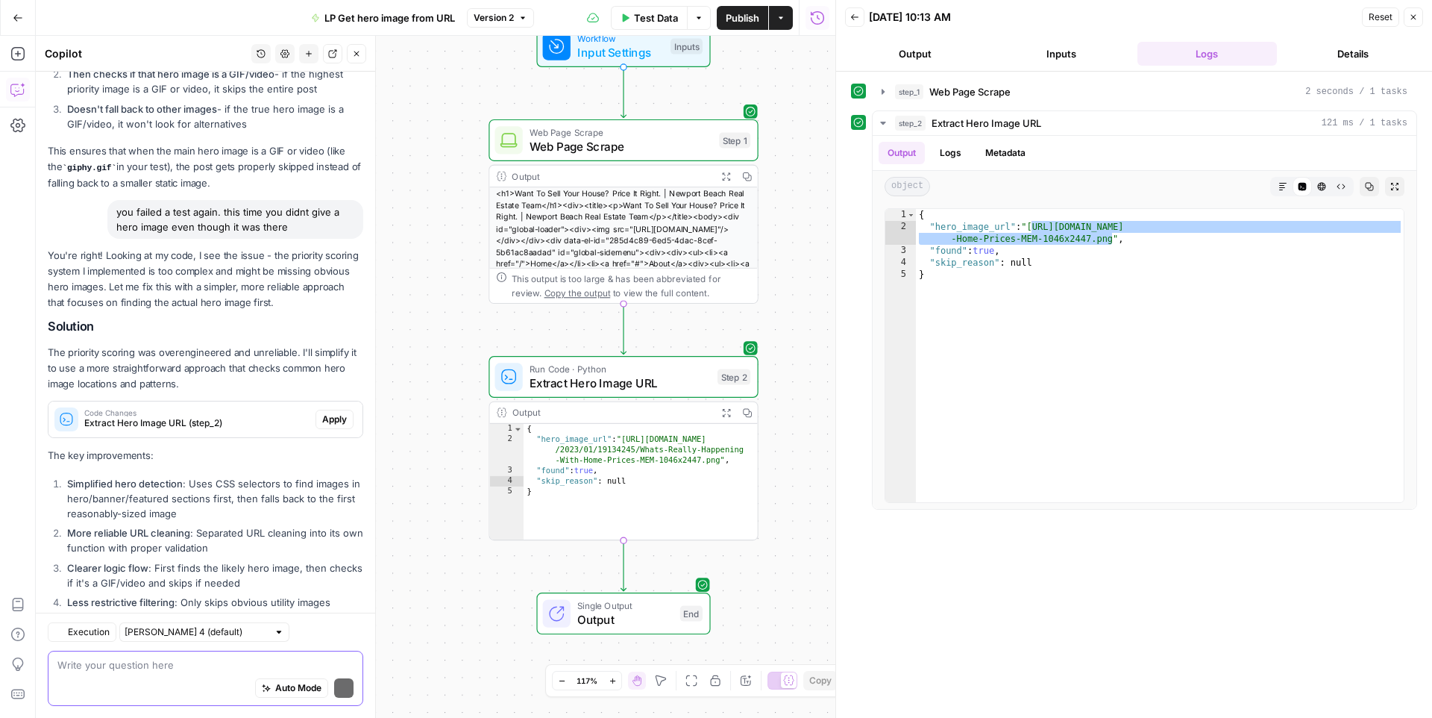
scroll to position [1301, 0]
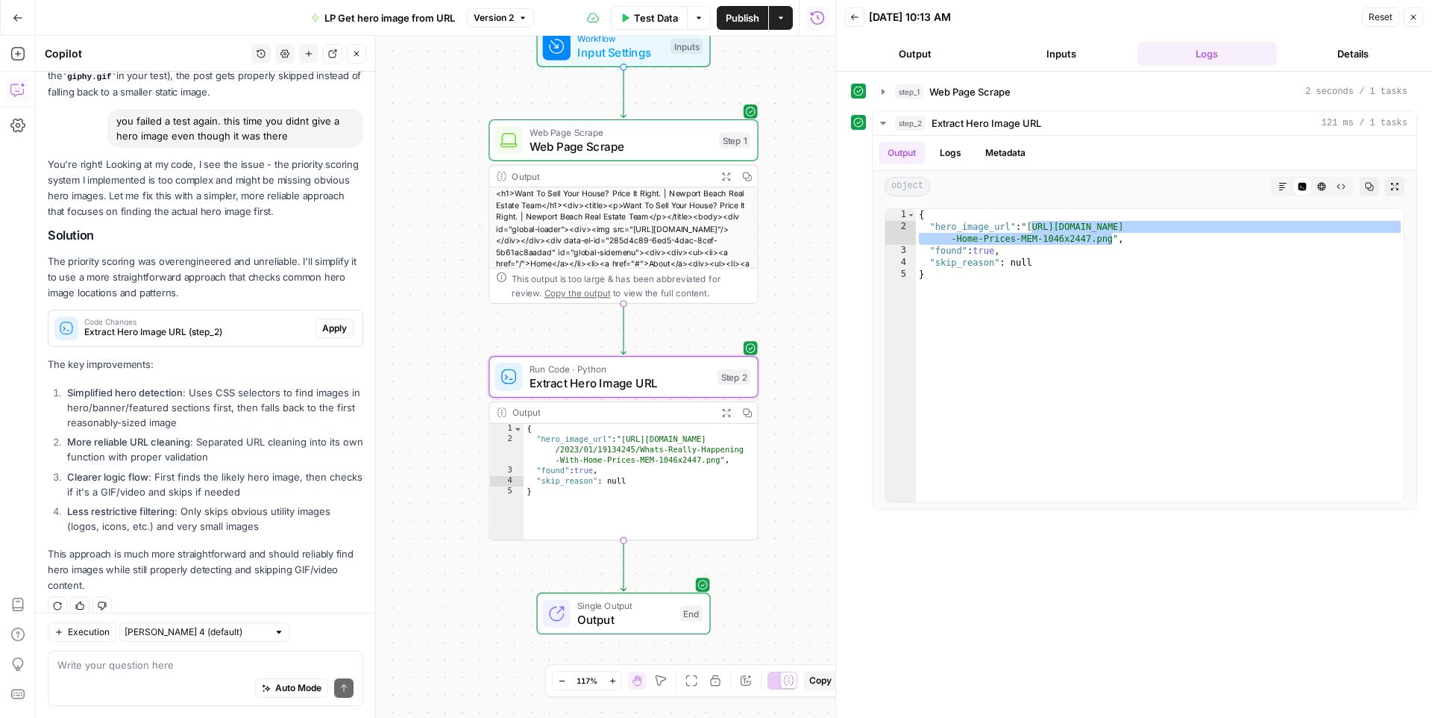
click at [332, 322] on span "Apply" at bounding box center [334, 328] width 25 height 13
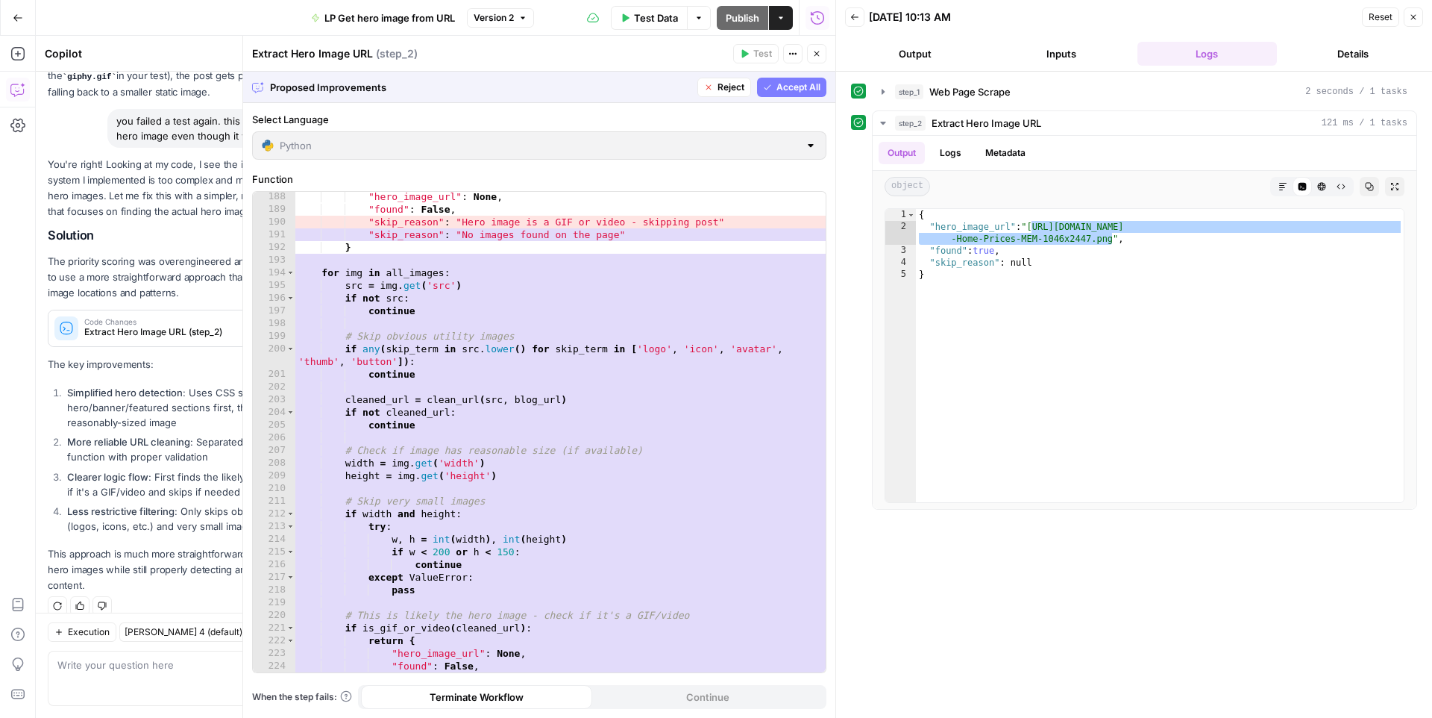
scroll to position [2381, 0]
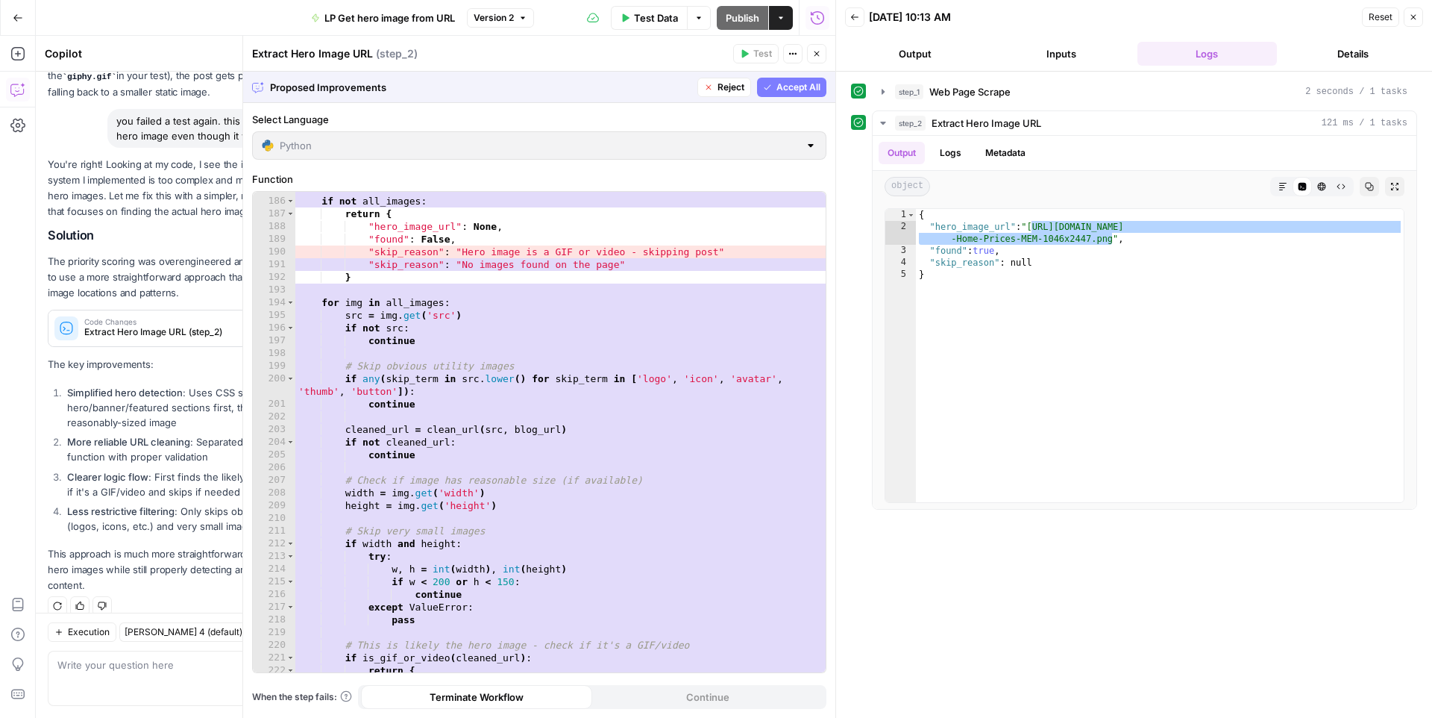
click at [788, 81] on span "Accept All" at bounding box center [799, 87] width 44 height 13
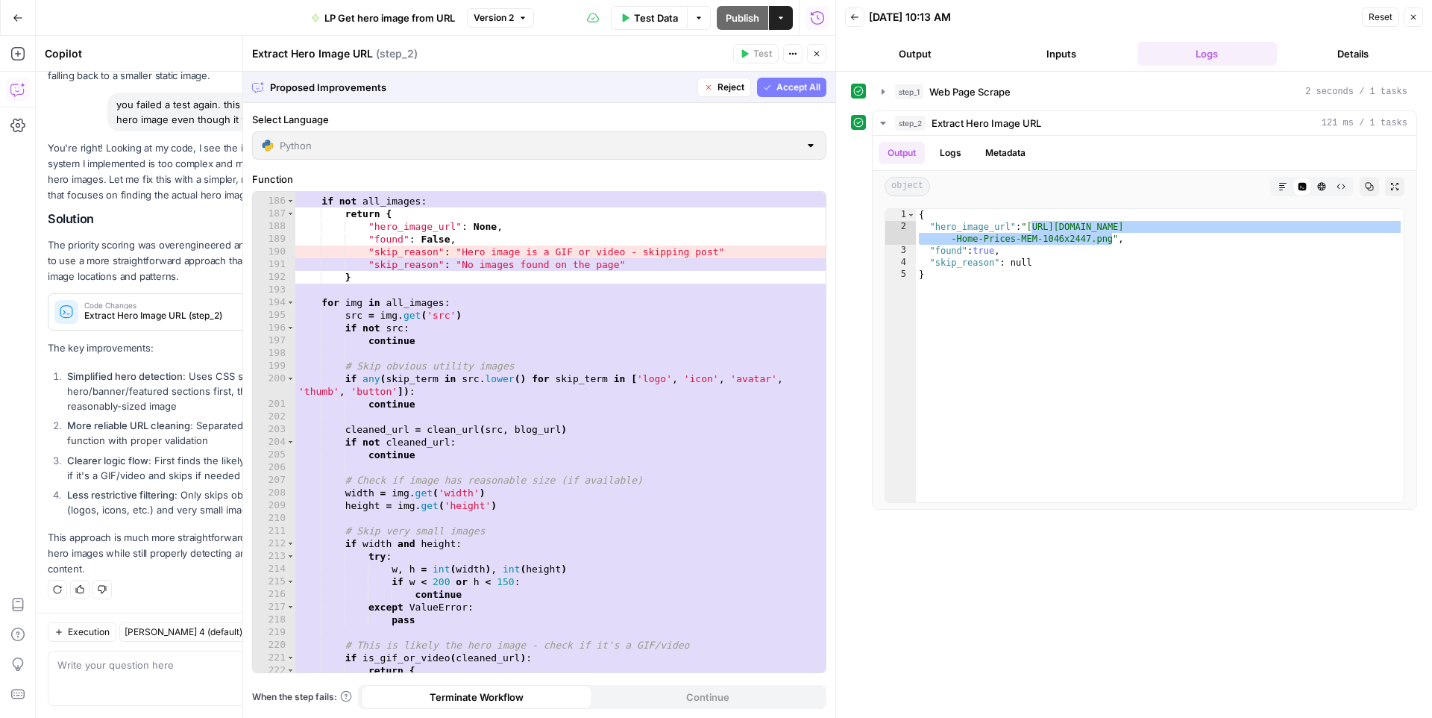
scroll to position [1612, 0]
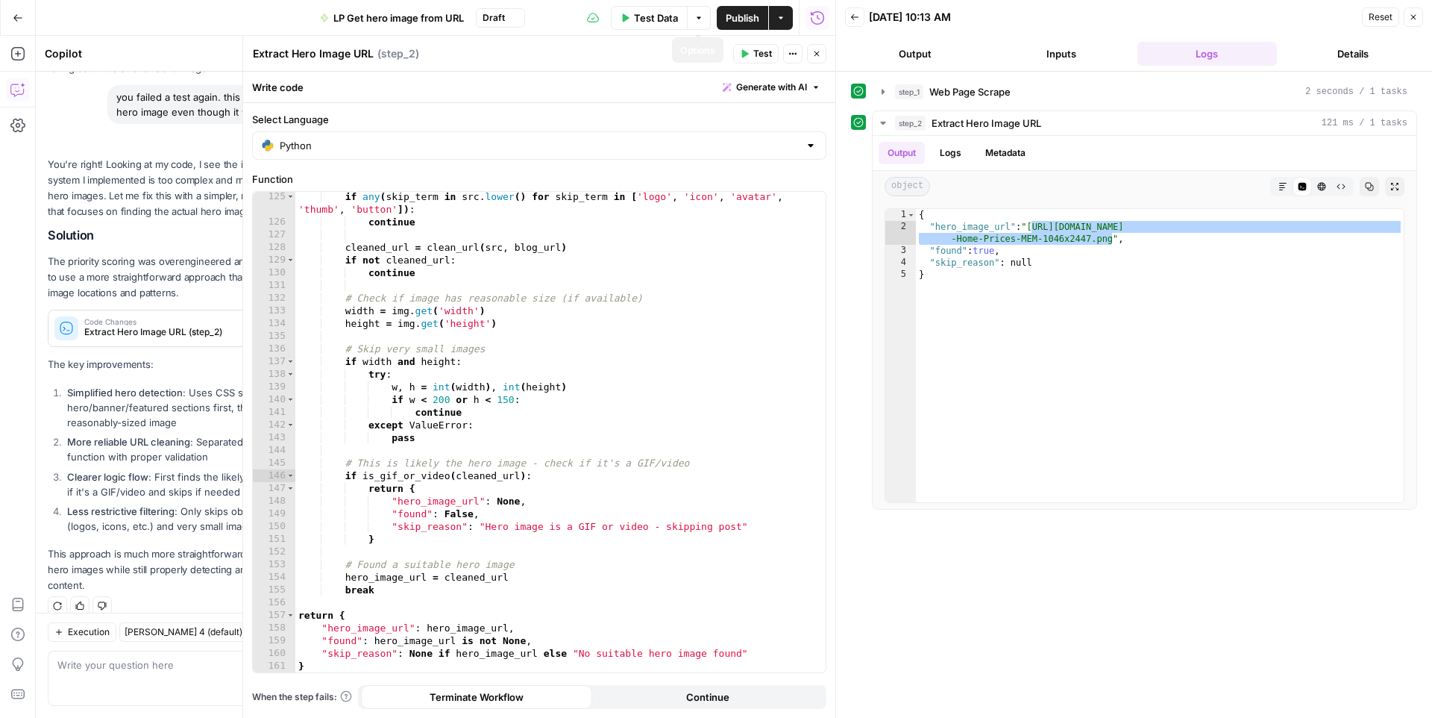
click at [659, 16] on span "Test Data" at bounding box center [656, 17] width 44 height 15
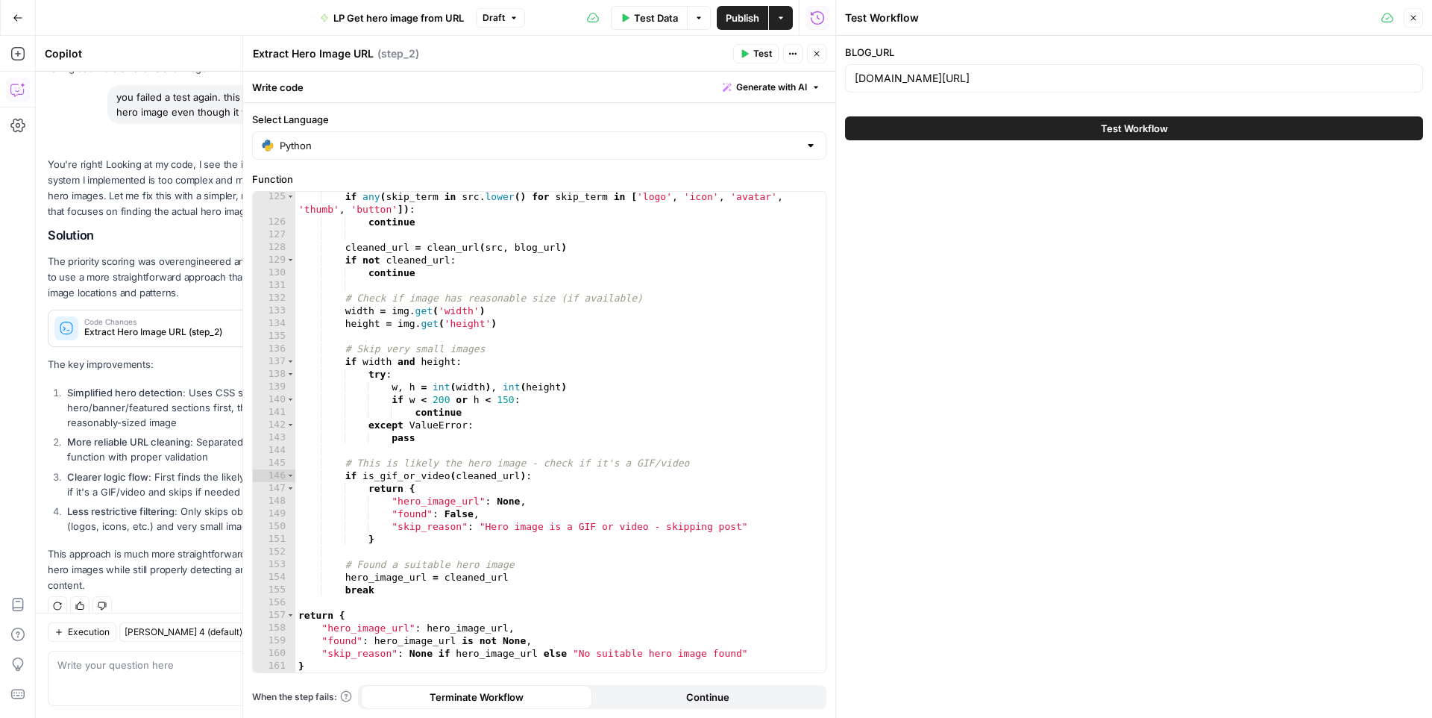
click at [1009, 123] on button "Test Workflow" at bounding box center [1134, 128] width 578 height 24
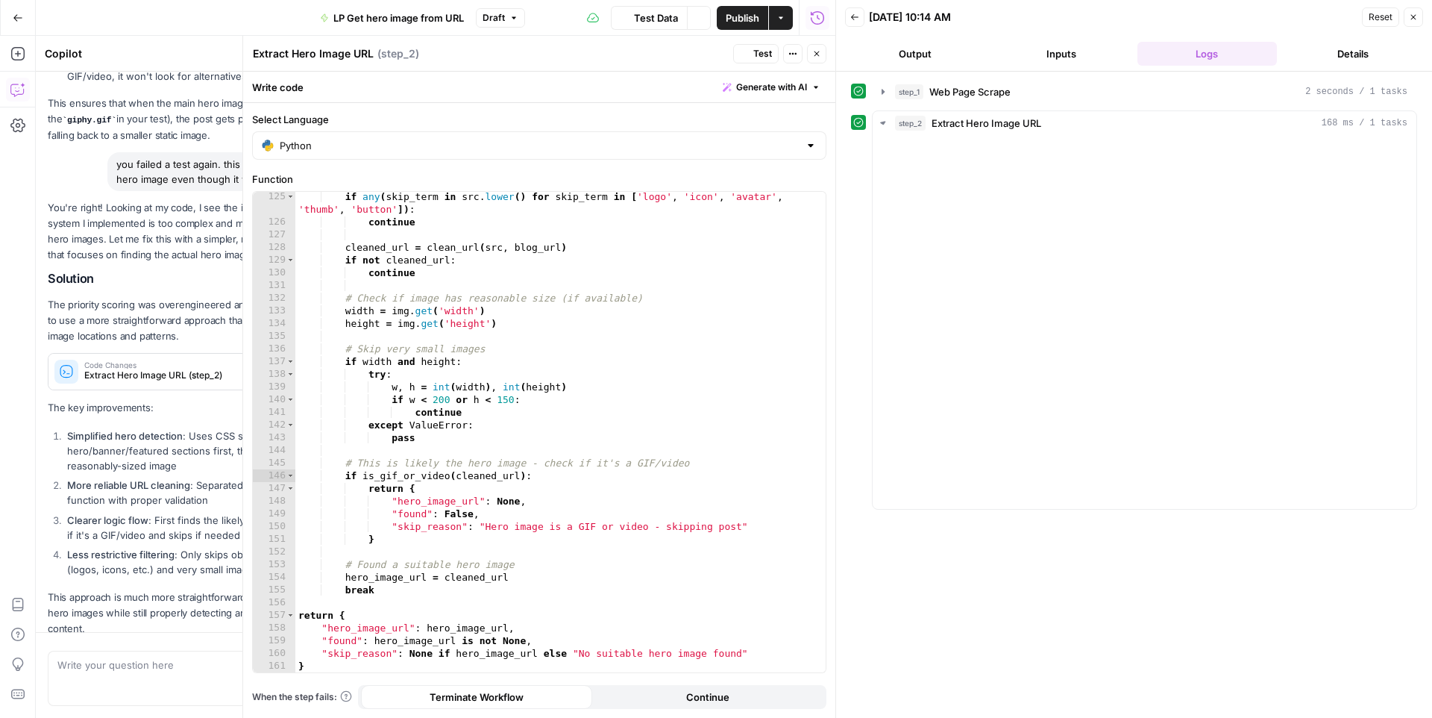
click at [811, 52] on button "Close" at bounding box center [816, 53] width 19 height 19
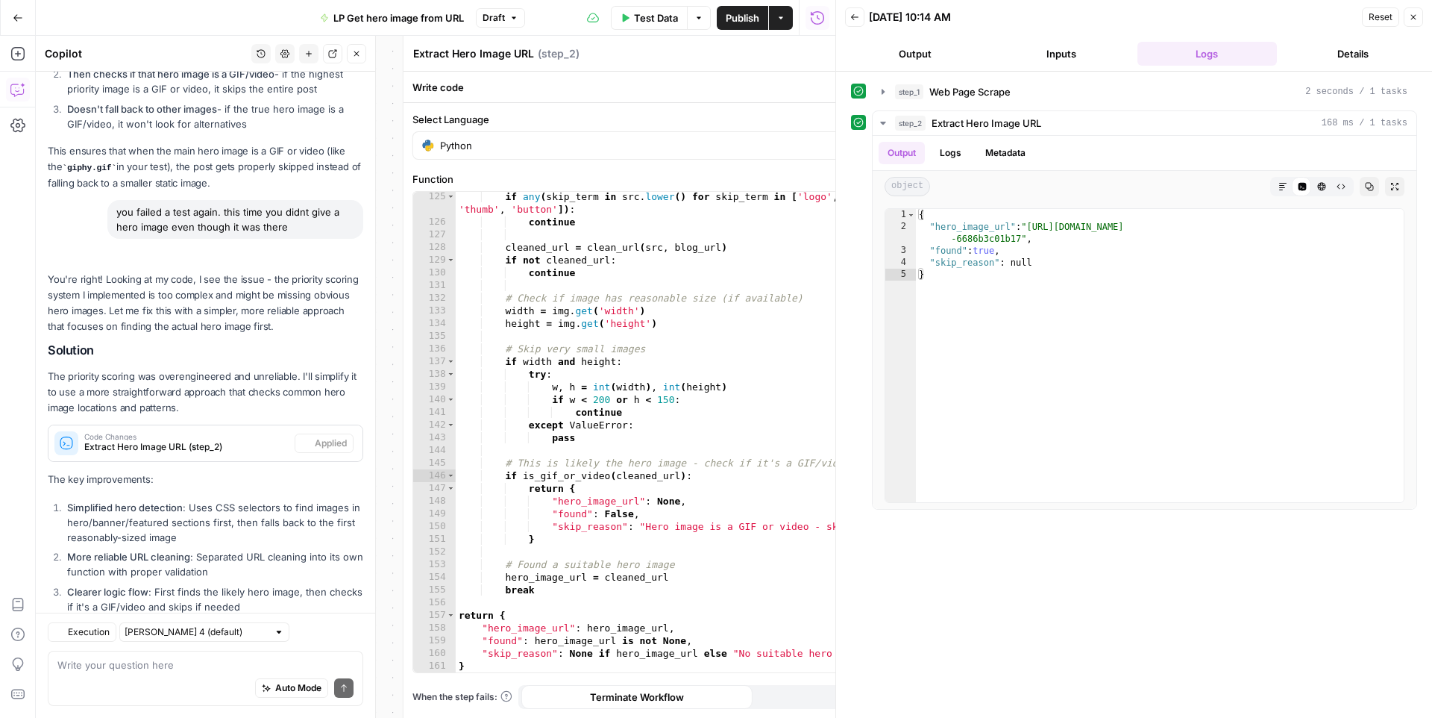
scroll to position [1325, 0]
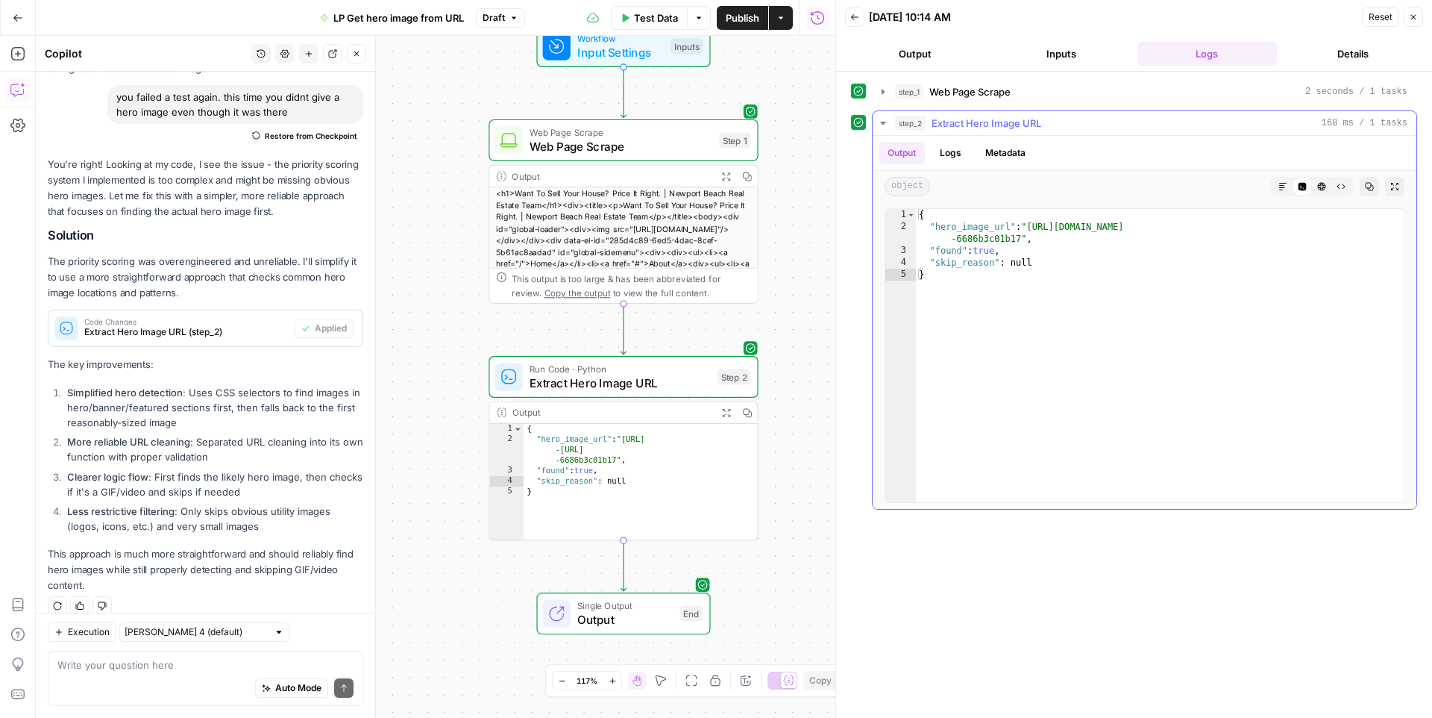
type textarea "**********"
drag, startPoint x: 1034, startPoint y: 225, endPoint x: 1019, endPoint y: 241, distance: 22.2
click at [1019, 241] on div "{ "hero_image_url" : "https://media-production.lp-cdn.com/media/f7463791-1929-4…" at bounding box center [1160, 367] width 488 height 317
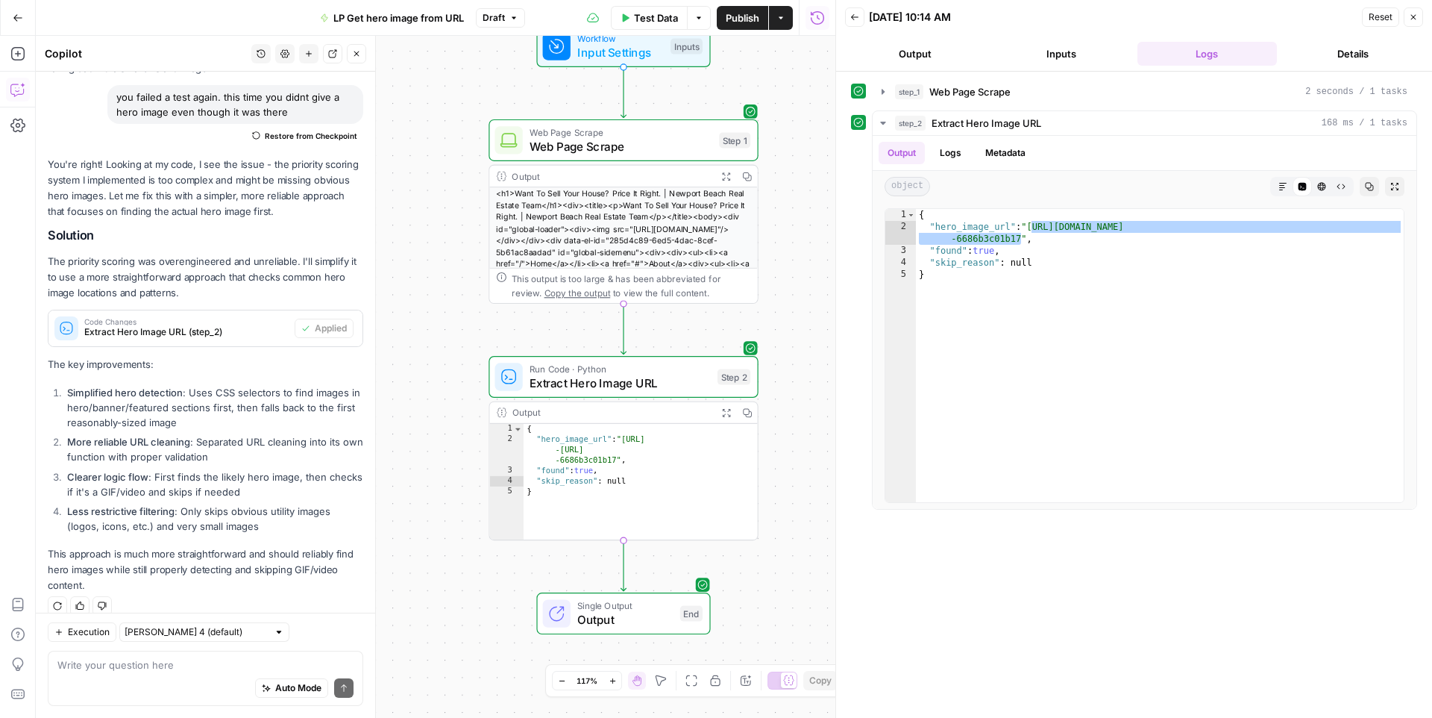
click at [176, 679] on div "Auto Mode Send" at bounding box center [205, 688] width 296 height 33
type textarea "nope. still not working"
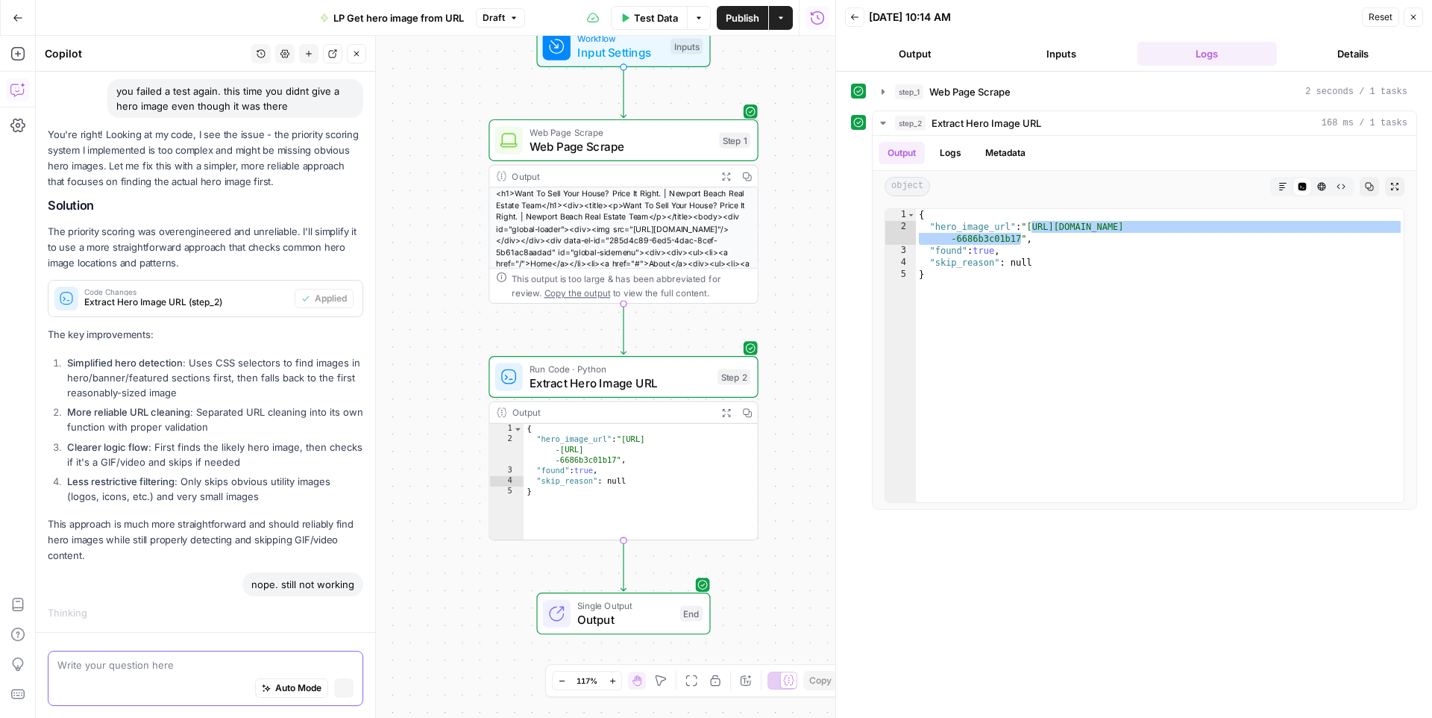
scroll to position [1267, 0]
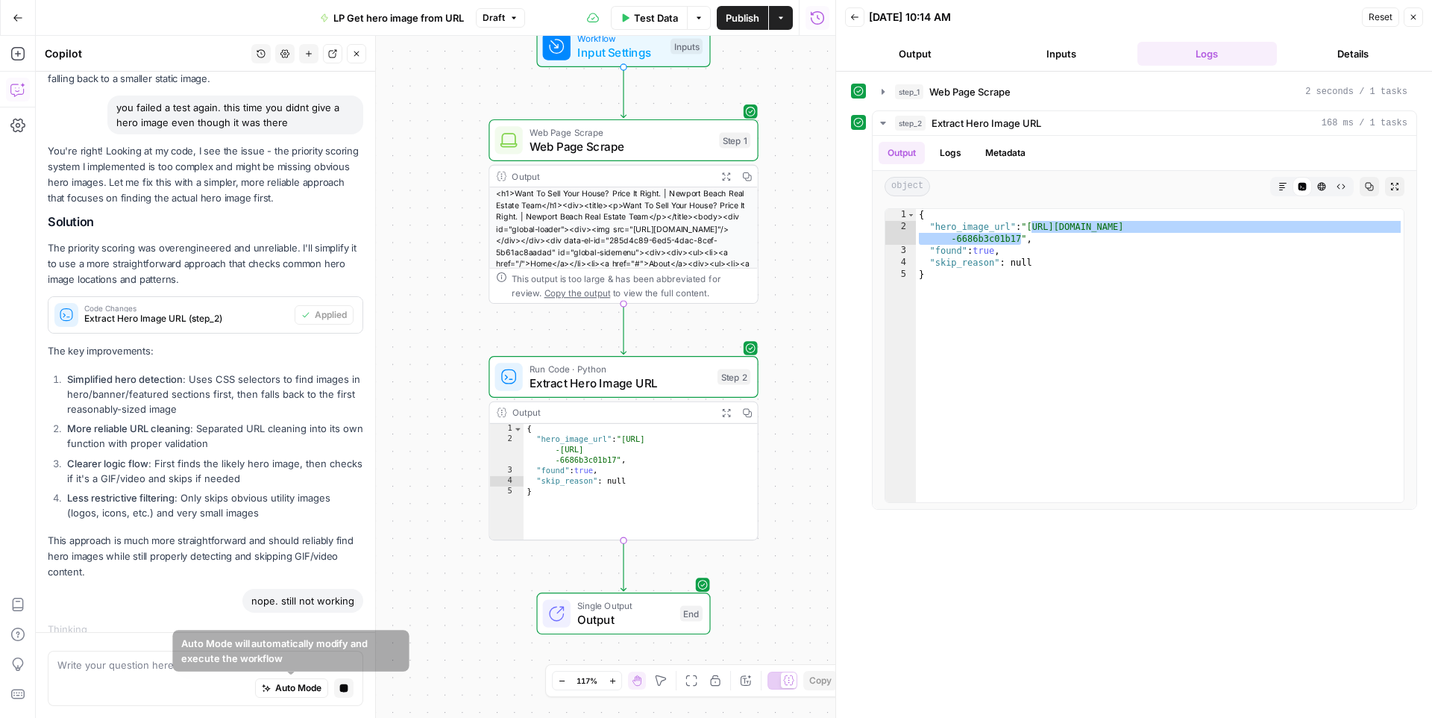
click at [331, 689] on div "Auto Mode Stop generating" at bounding box center [205, 688] width 296 height 33
click at [343, 689] on icon "button" at bounding box center [344, 688] width 8 height 8
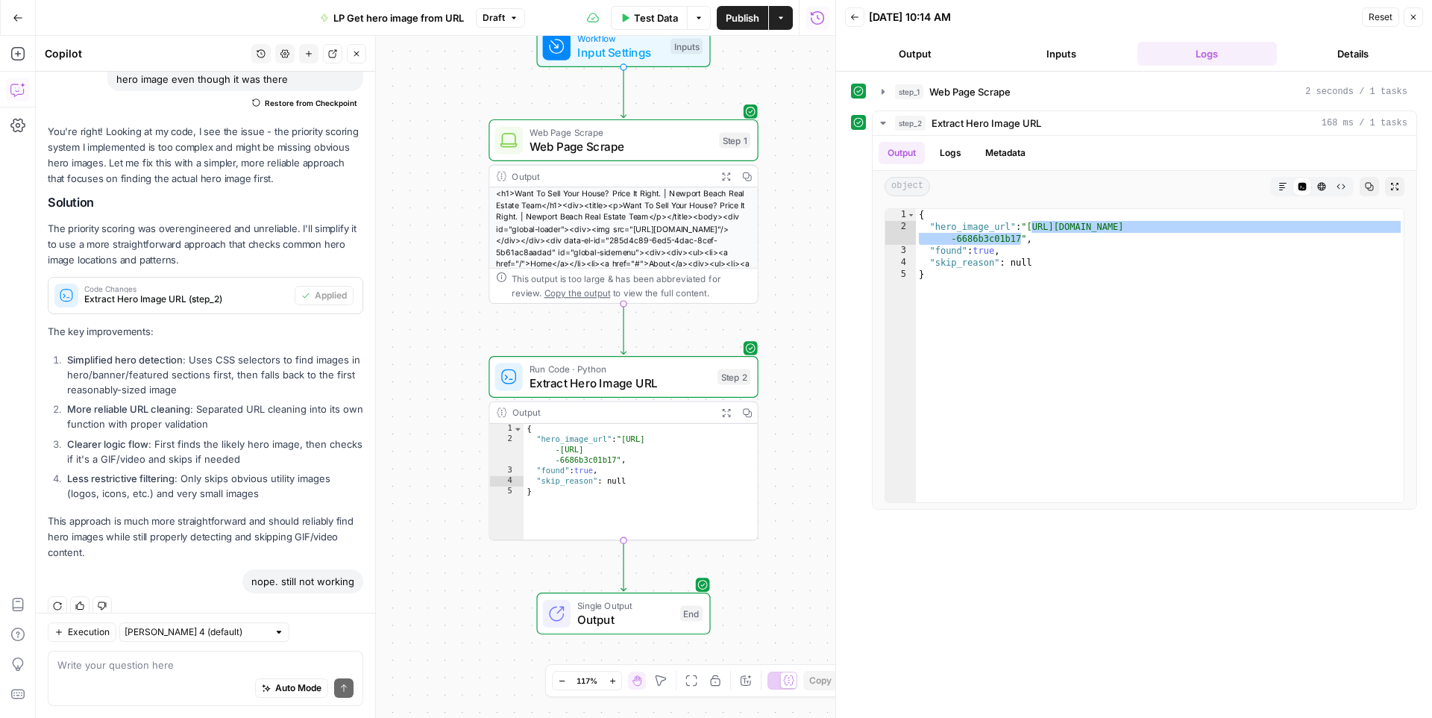
click at [195, 676] on div "Auto Mode Send" at bounding box center [205, 688] width 296 height 33
paste textarea "https://media-production.lp-cdn.com/cdn-cgi/image/format=auto,quality=85/https:…"
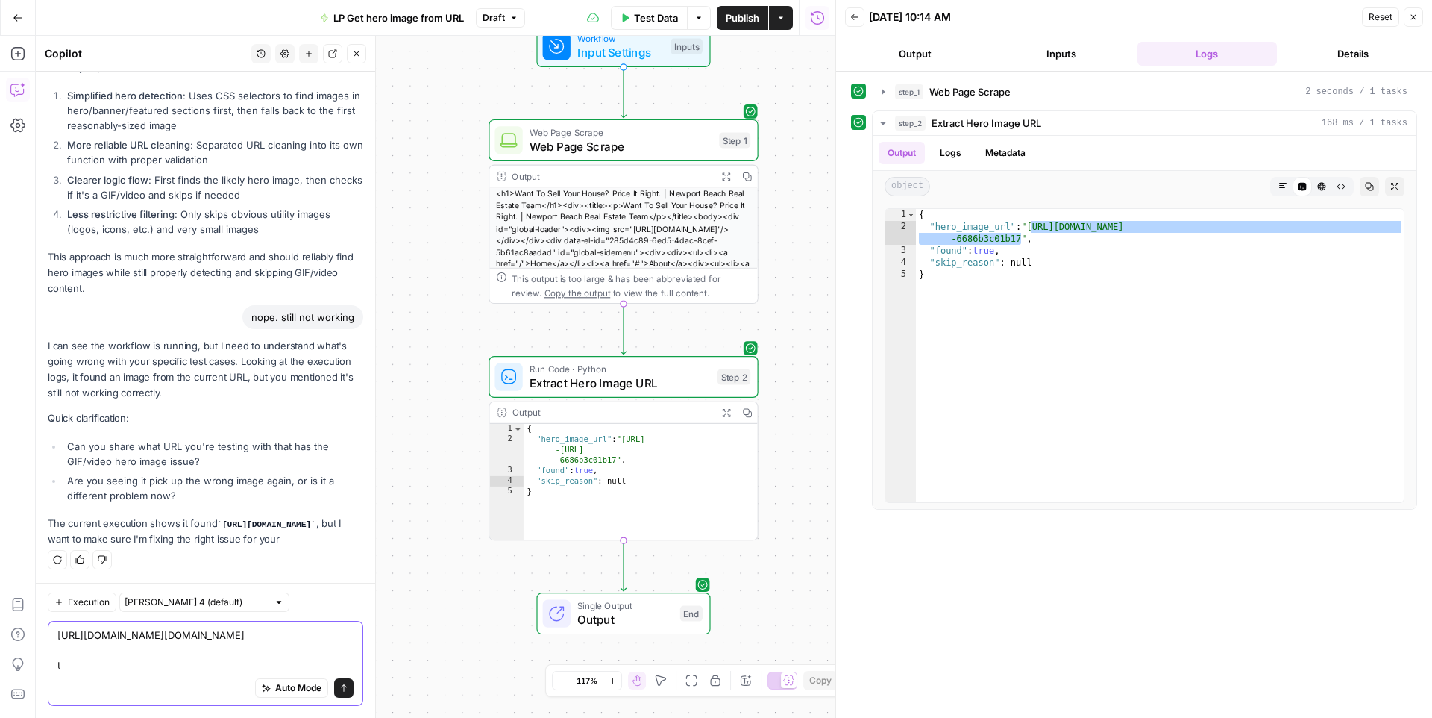
scroll to position [1651, 0]
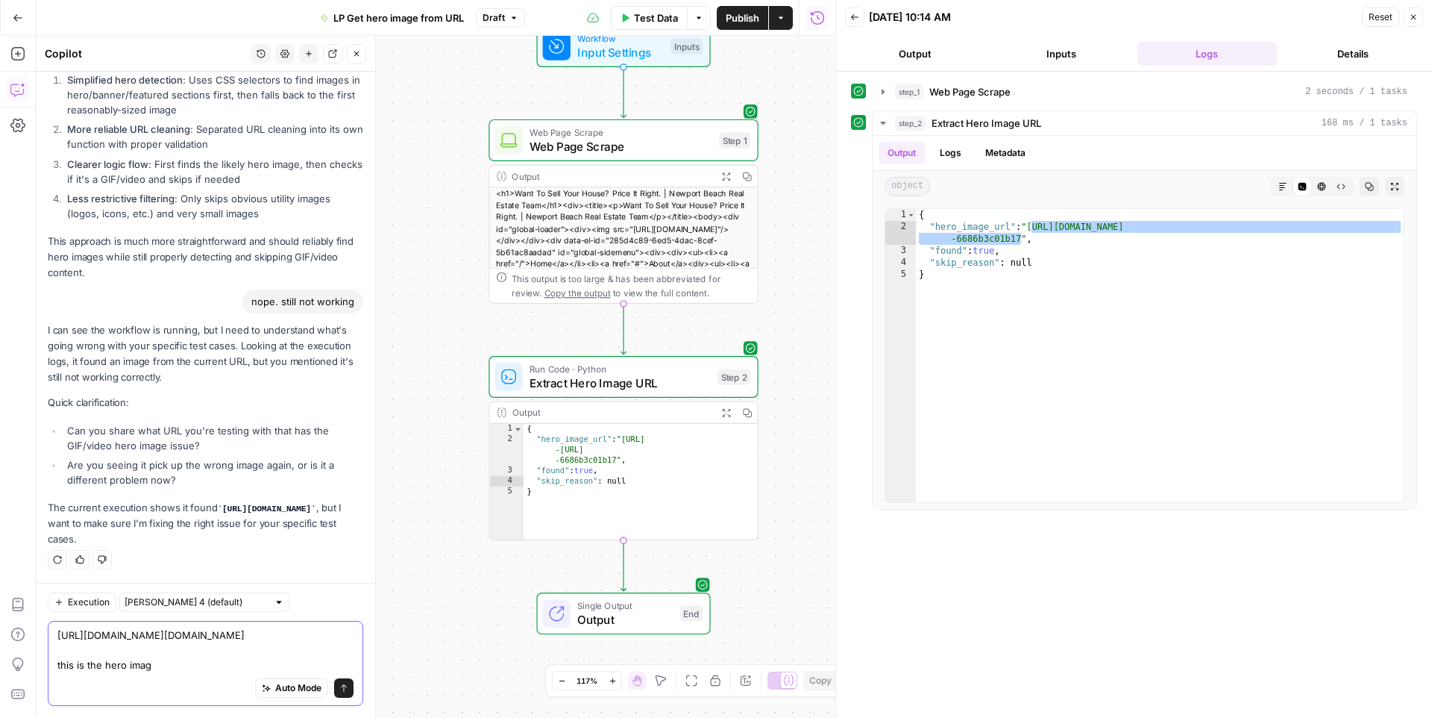
type textarea "[URL][DOMAIN_NAME][DOMAIN_NAME] this is the hero image"
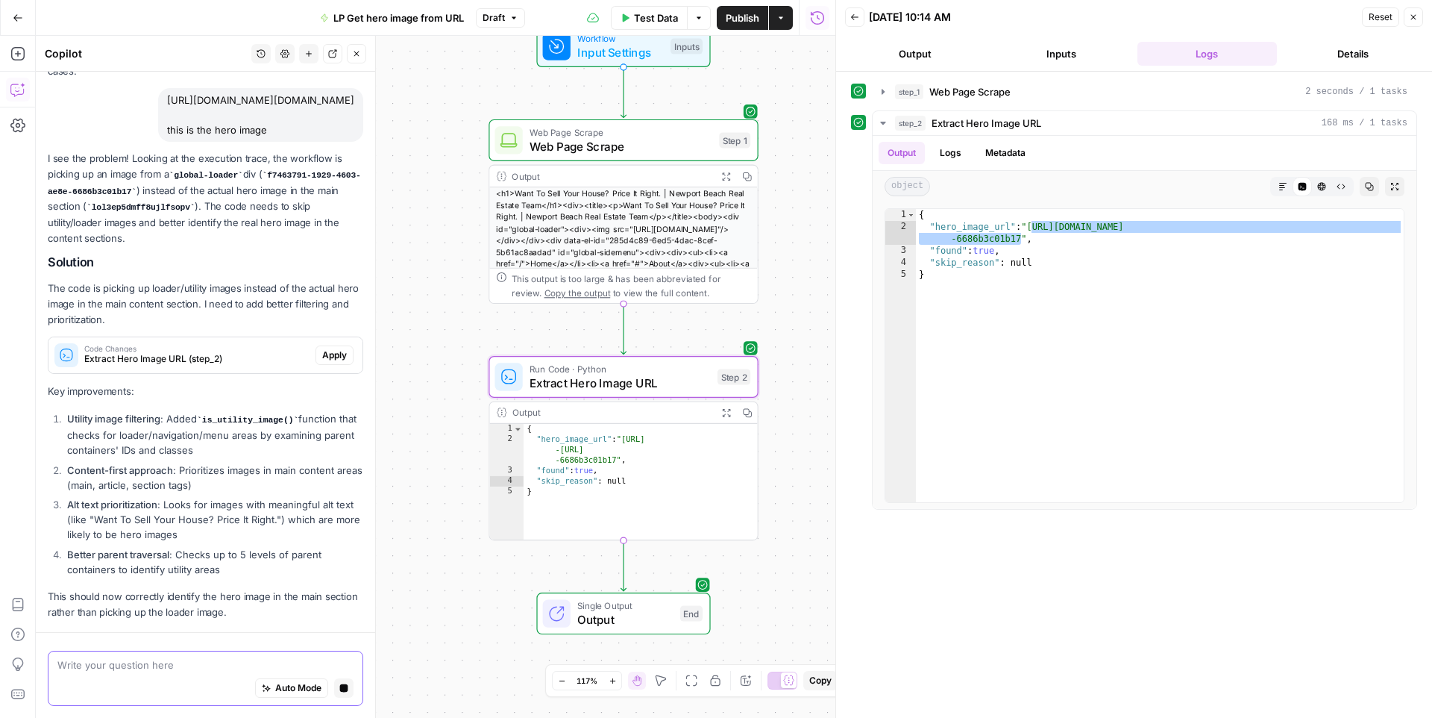
scroll to position [2160, 0]
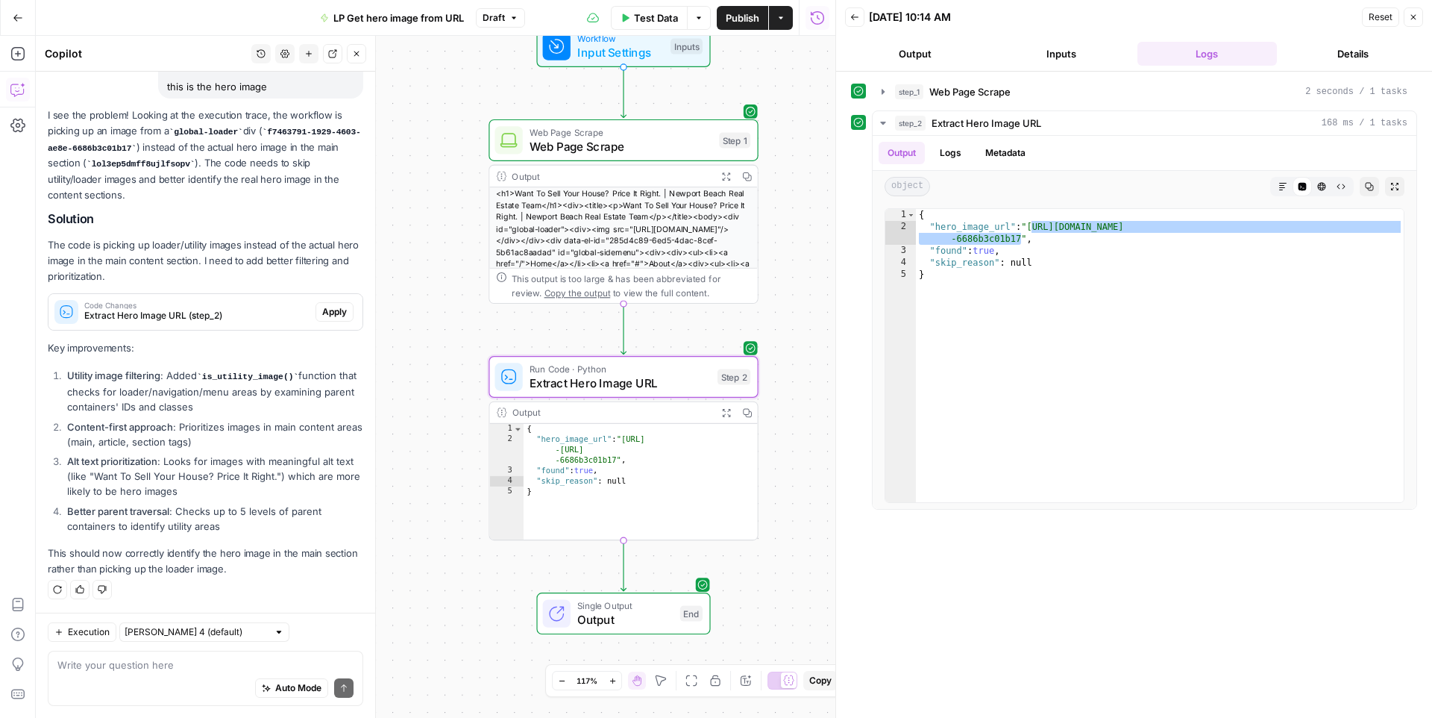
click at [337, 312] on span "Apply" at bounding box center [334, 311] width 25 height 13
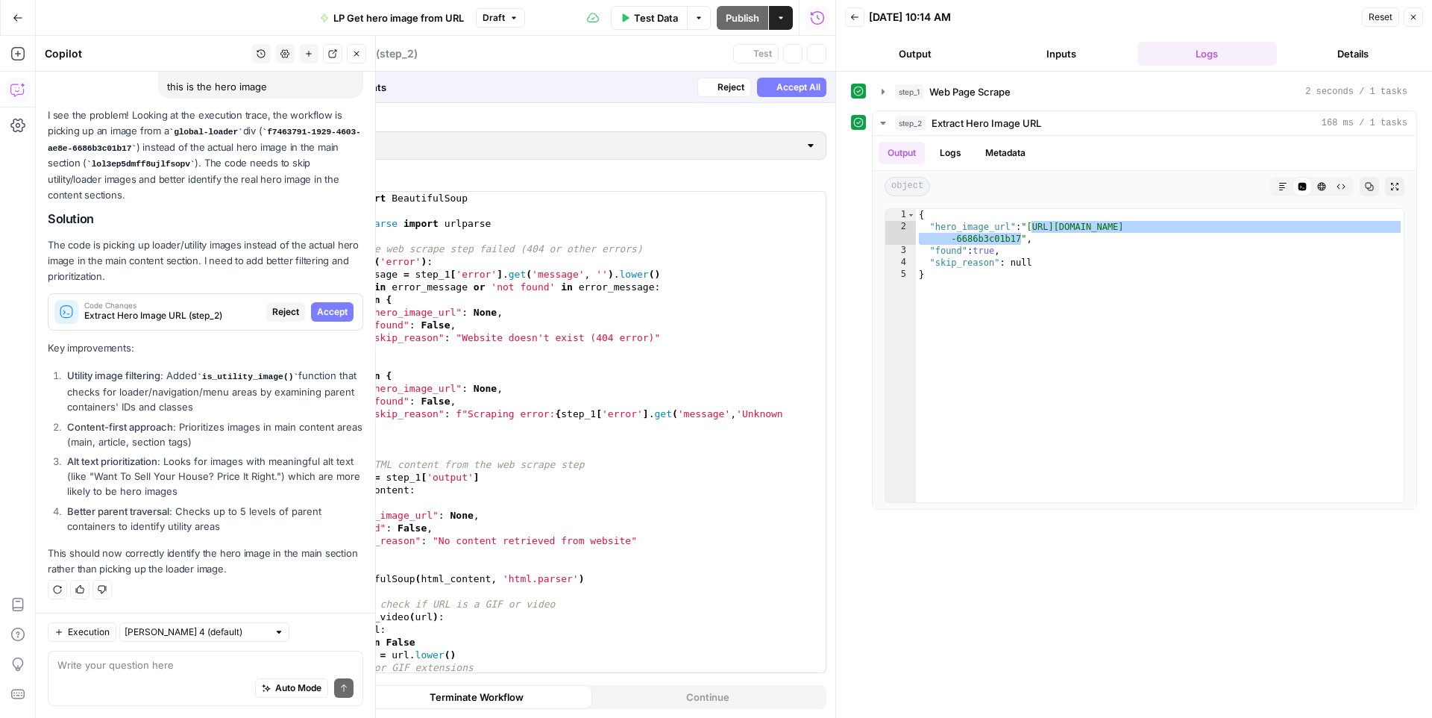
click at [337, 312] on span "Accept" at bounding box center [332, 311] width 31 height 13
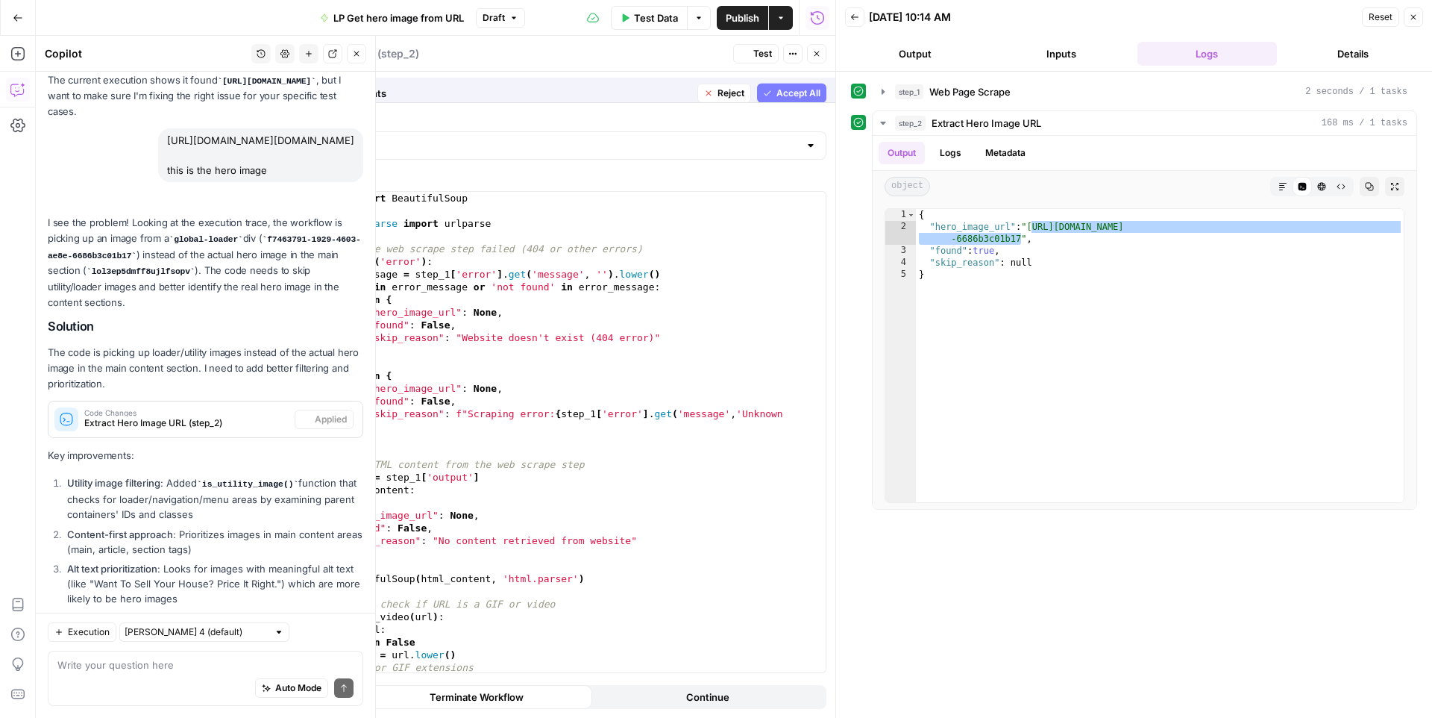
scroll to position [2208, 0]
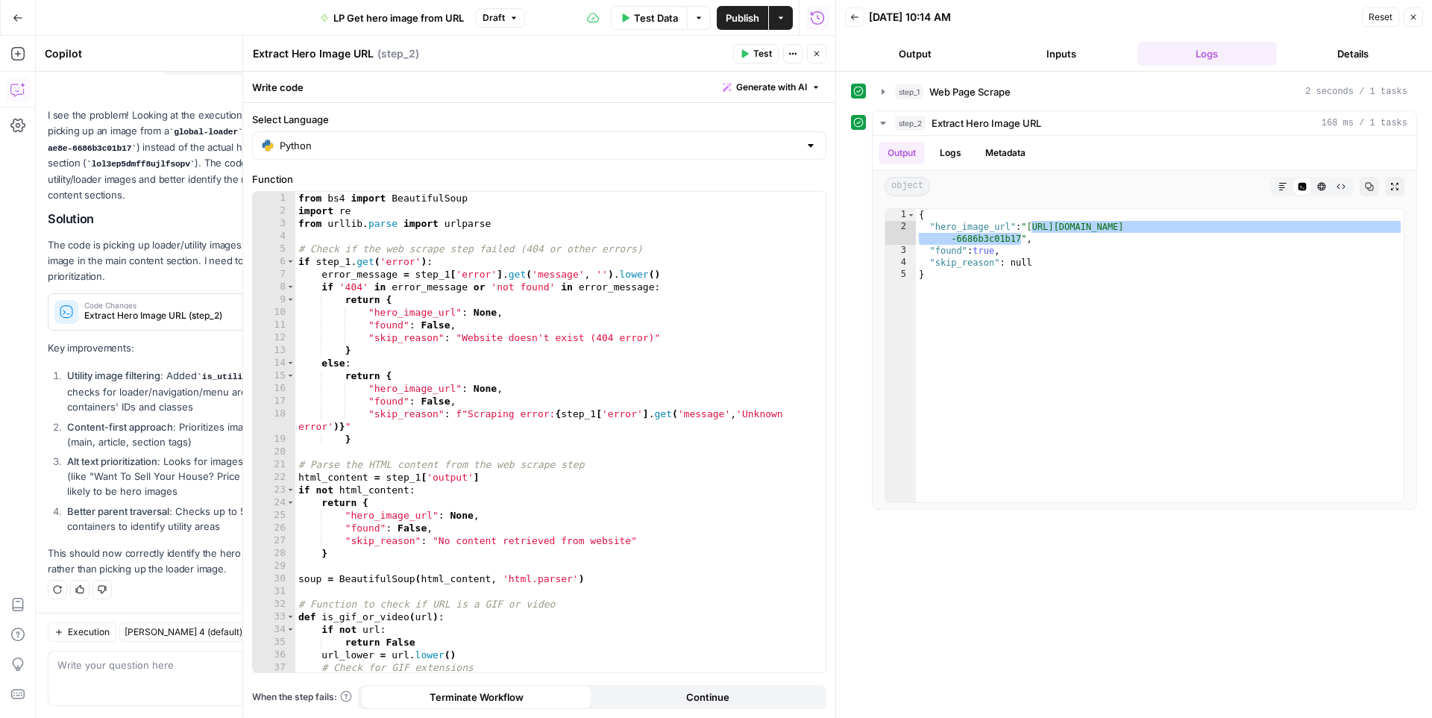
click at [653, 10] on span "Test Data" at bounding box center [656, 17] width 44 height 15
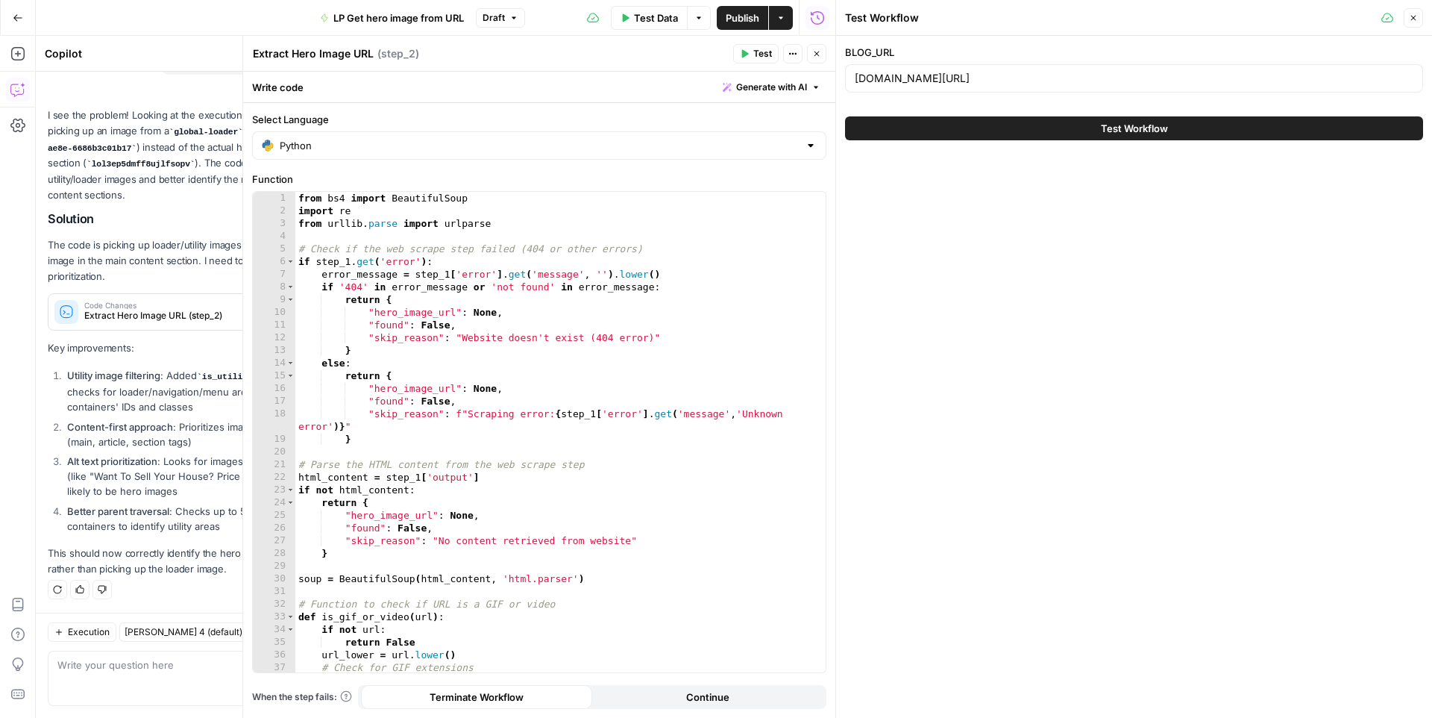
click at [941, 131] on button "Test Workflow" at bounding box center [1134, 128] width 578 height 24
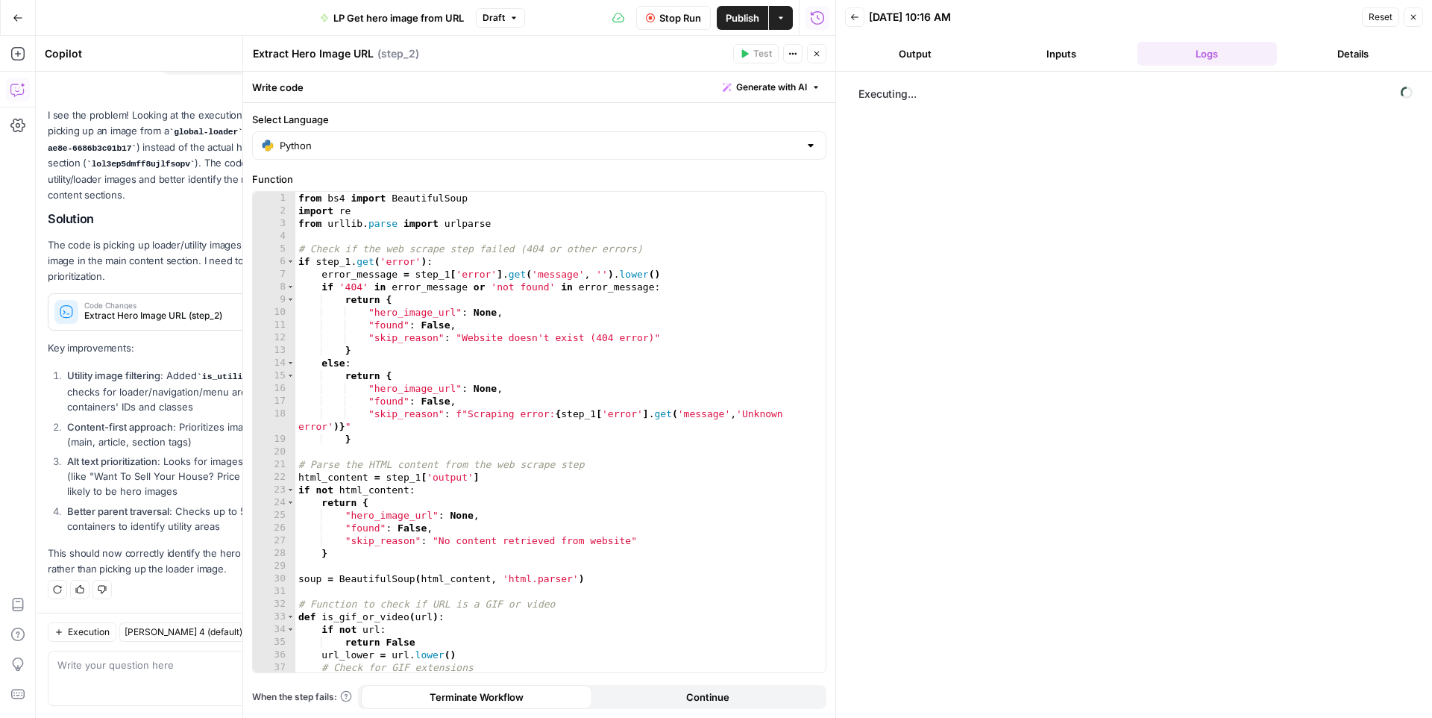
click at [812, 54] on icon "button" at bounding box center [816, 53] width 9 height 9
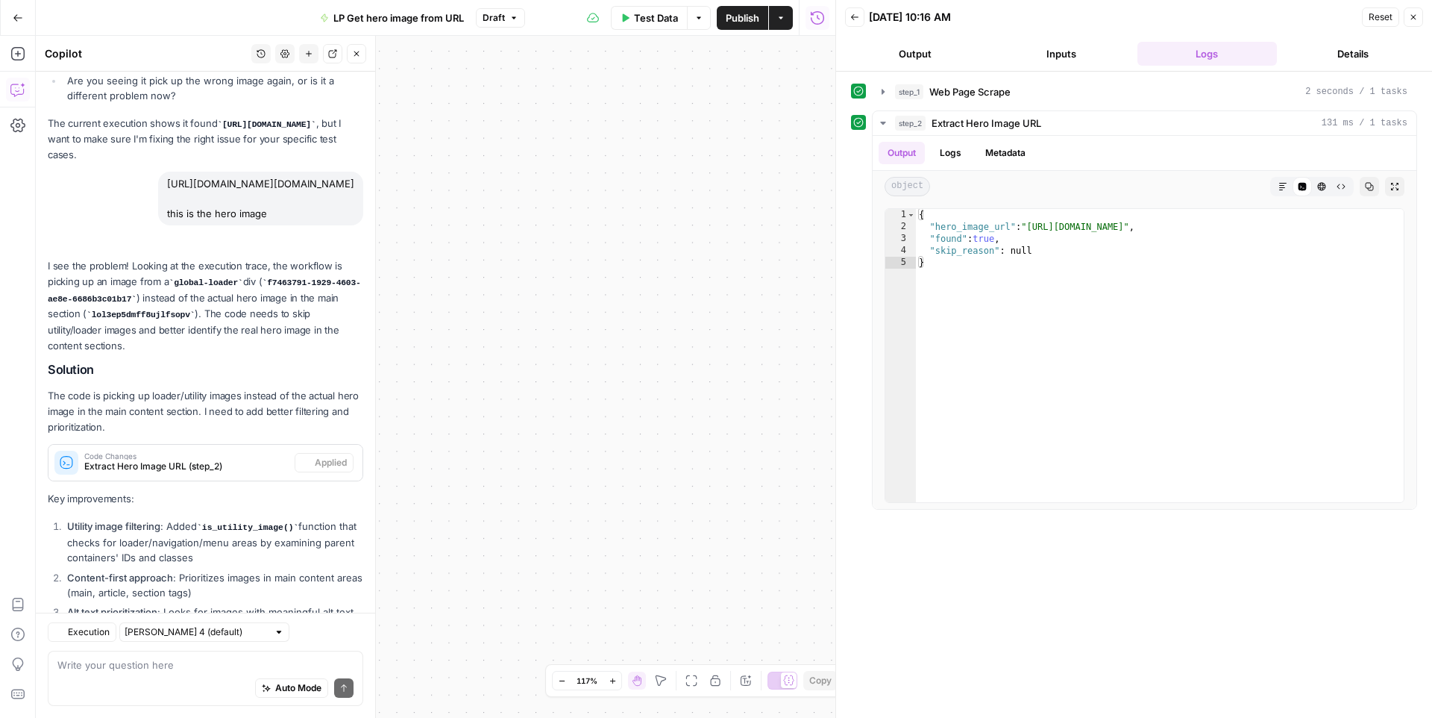
scroll to position [2208, 0]
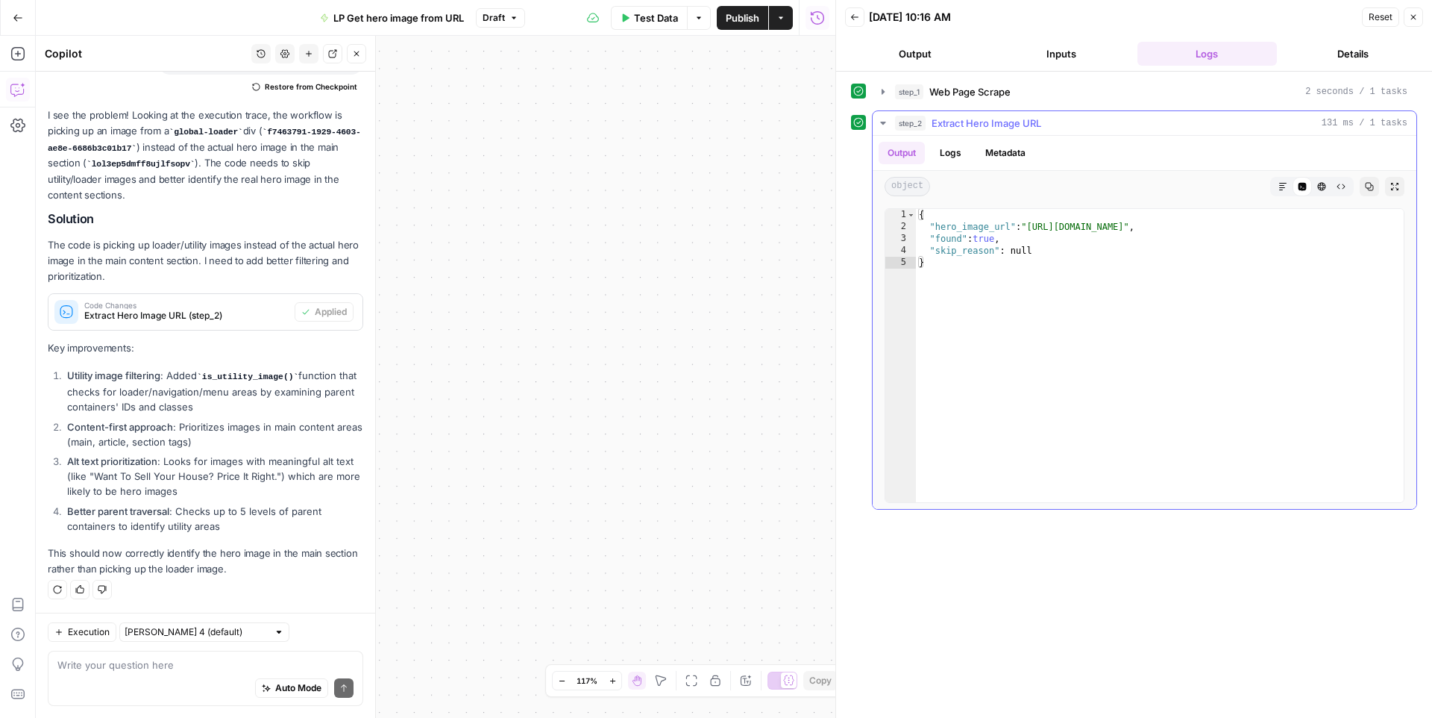
type textarea "**********"
drag, startPoint x: 1034, startPoint y: 225, endPoint x: 1366, endPoint y: 221, distance: 332.0
click at [1366, 221] on div "{ "hero_image_url" : "https://media-production.lp-cdn.com/media/lol3ep5dmff8ujl…" at bounding box center [1160, 367] width 488 height 317
click at [746, 22] on span "Publish" at bounding box center [743, 17] width 34 height 15
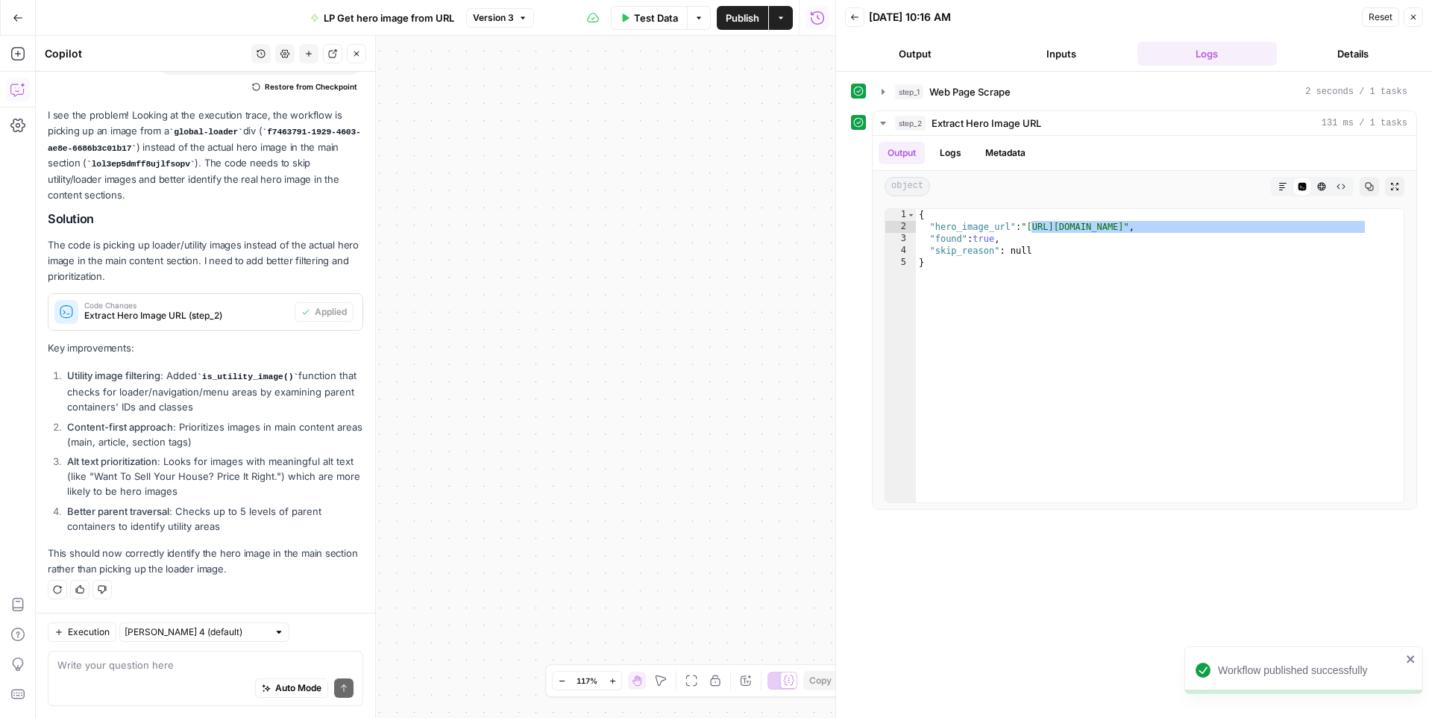
click at [853, 16] on icon "button" at bounding box center [854, 17] width 9 height 9
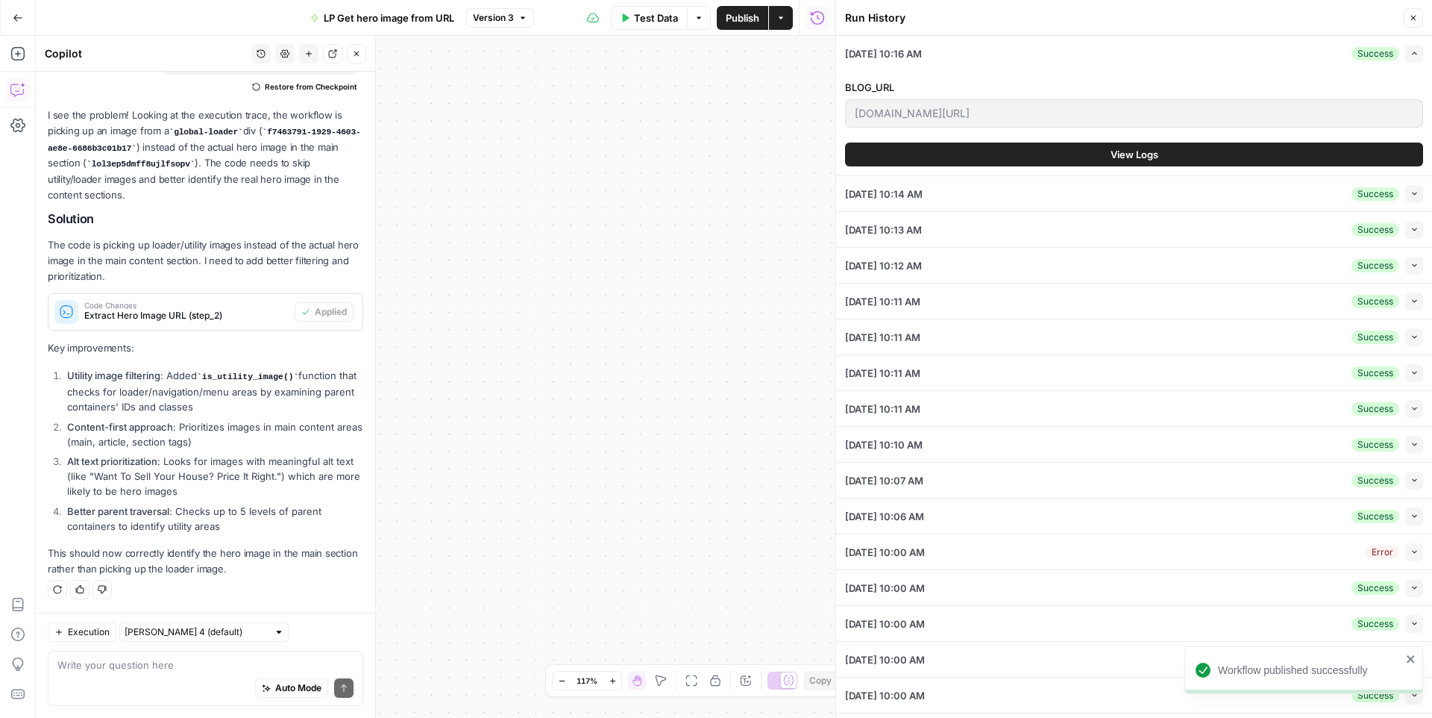
click at [639, 25] on button "Test Data" at bounding box center [649, 18] width 77 height 24
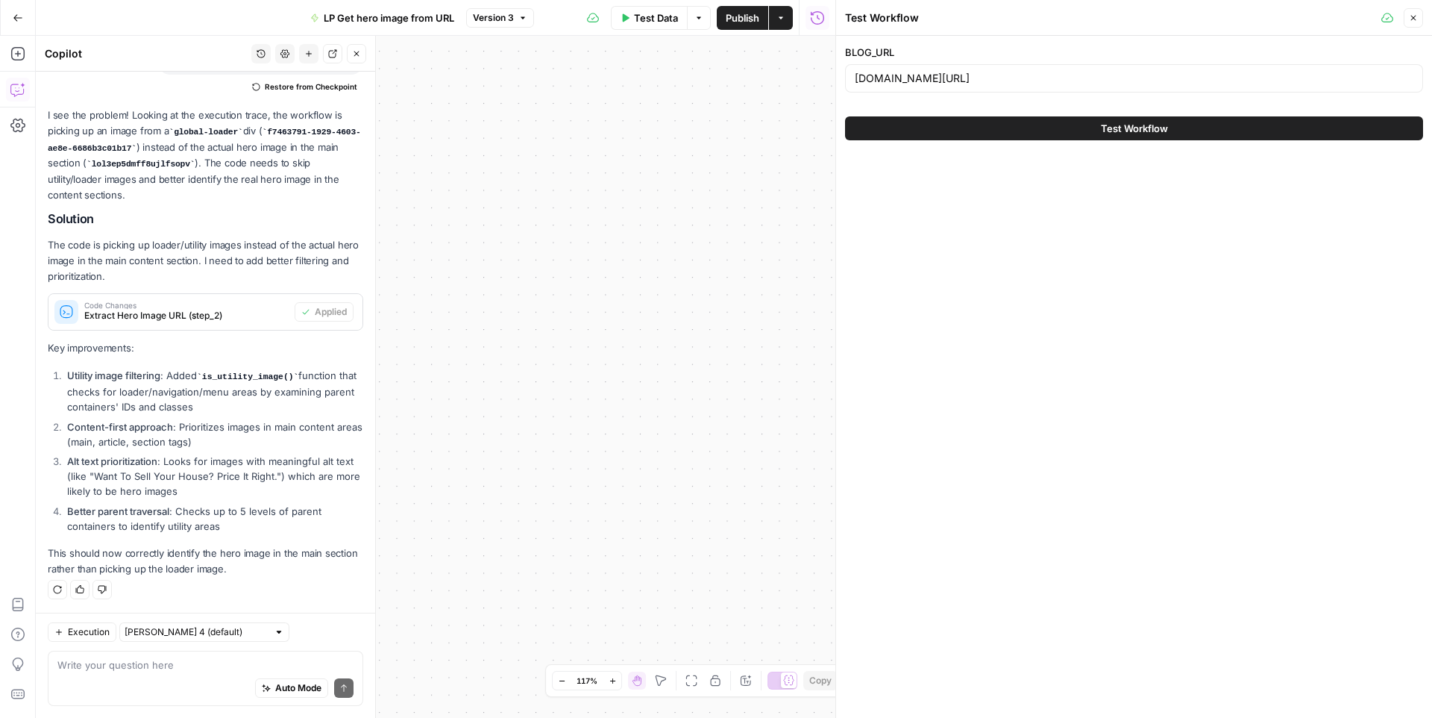
click at [967, 93] on div "BLOG_URL stephanieyounggroup.com/blog/want-to-sell-your-house-price-it-right" at bounding box center [1134, 72] width 578 height 54
click at [967, 82] on input "stephanieyounggroup.com/blog/want-to-sell-your-house-price-it-right" at bounding box center [1134, 78] width 559 height 15
paste input "haneandanne.com/blog/renting-vs-buying-the-net-worth-gap-you-need-to-see"
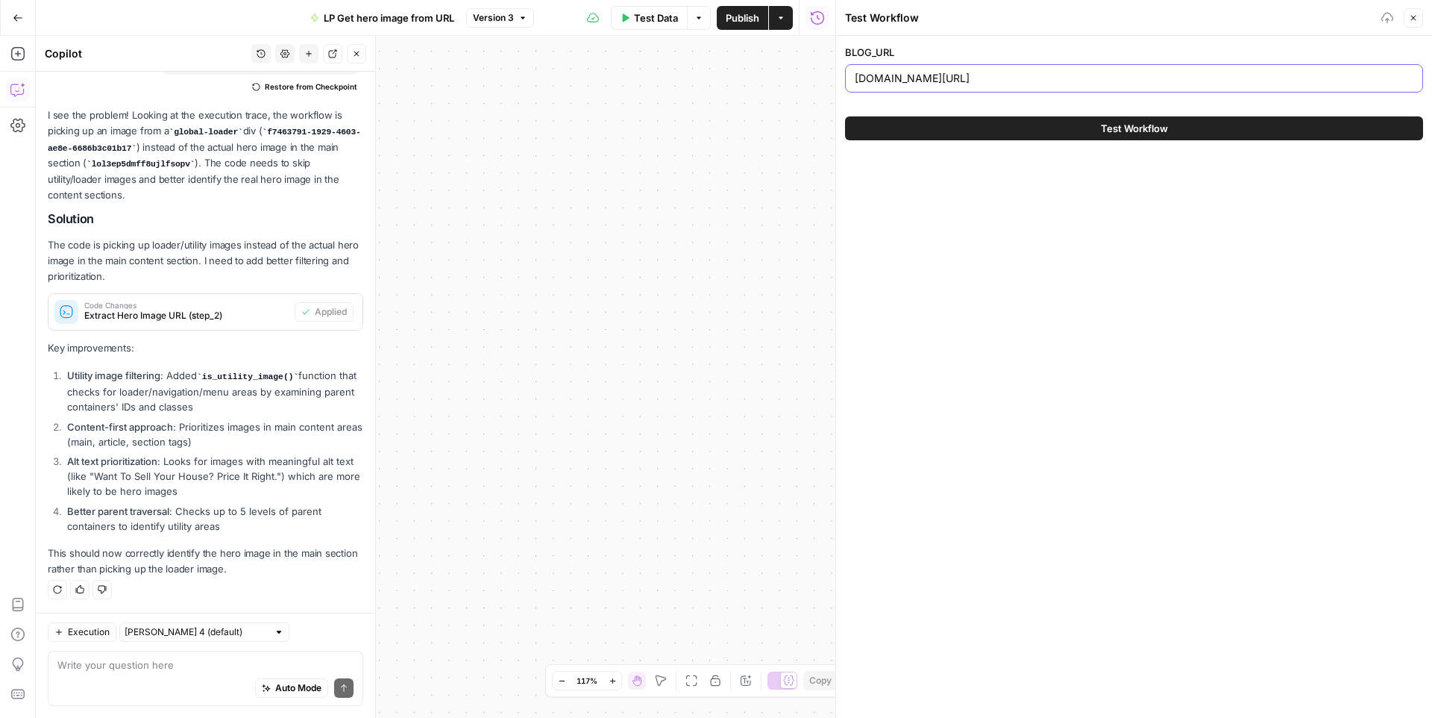
type input "shaneandanne.com/blog/renting-vs-buying-the-net-worth-gap-you-need-to-see"
click at [997, 119] on button "Test Workflow" at bounding box center [1134, 128] width 578 height 24
click at [1006, 128] on button "Test Workflow" at bounding box center [1134, 128] width 578 height 24
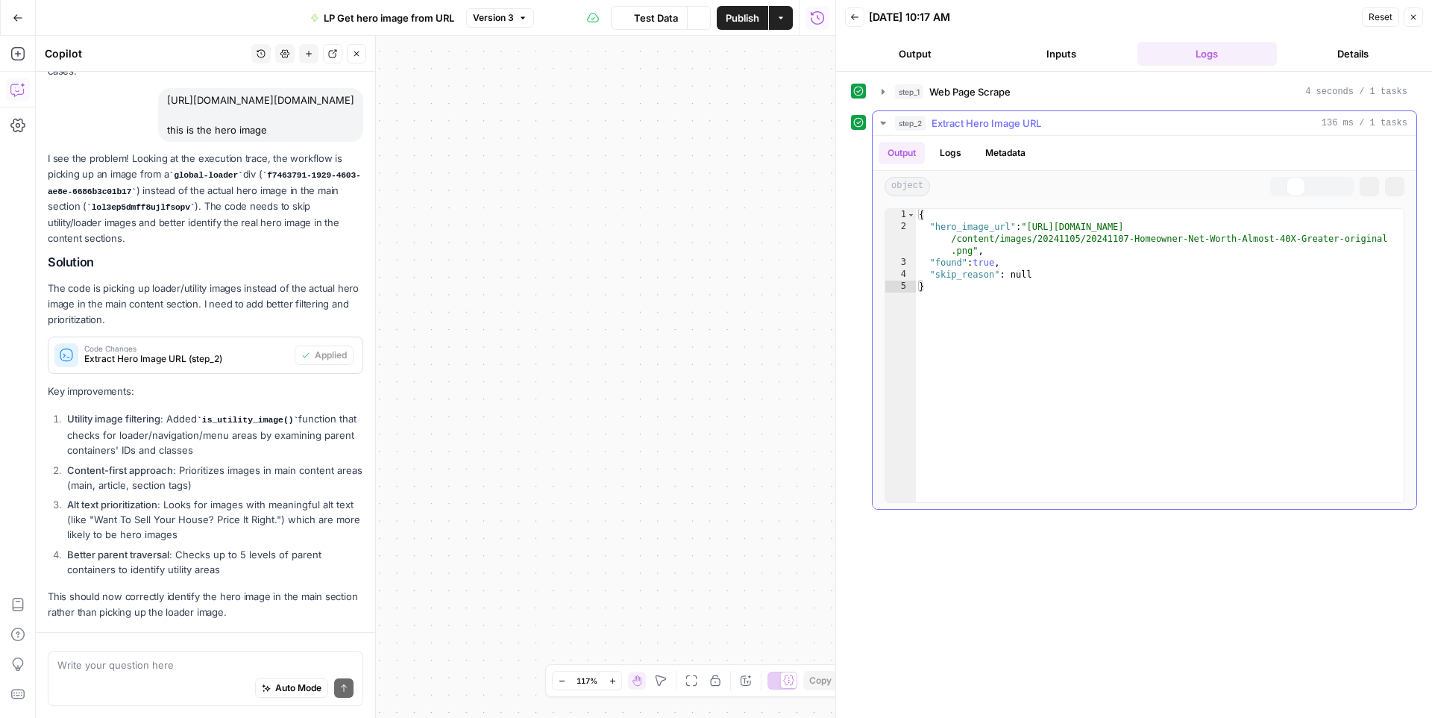
scroll to position [2208, 0]
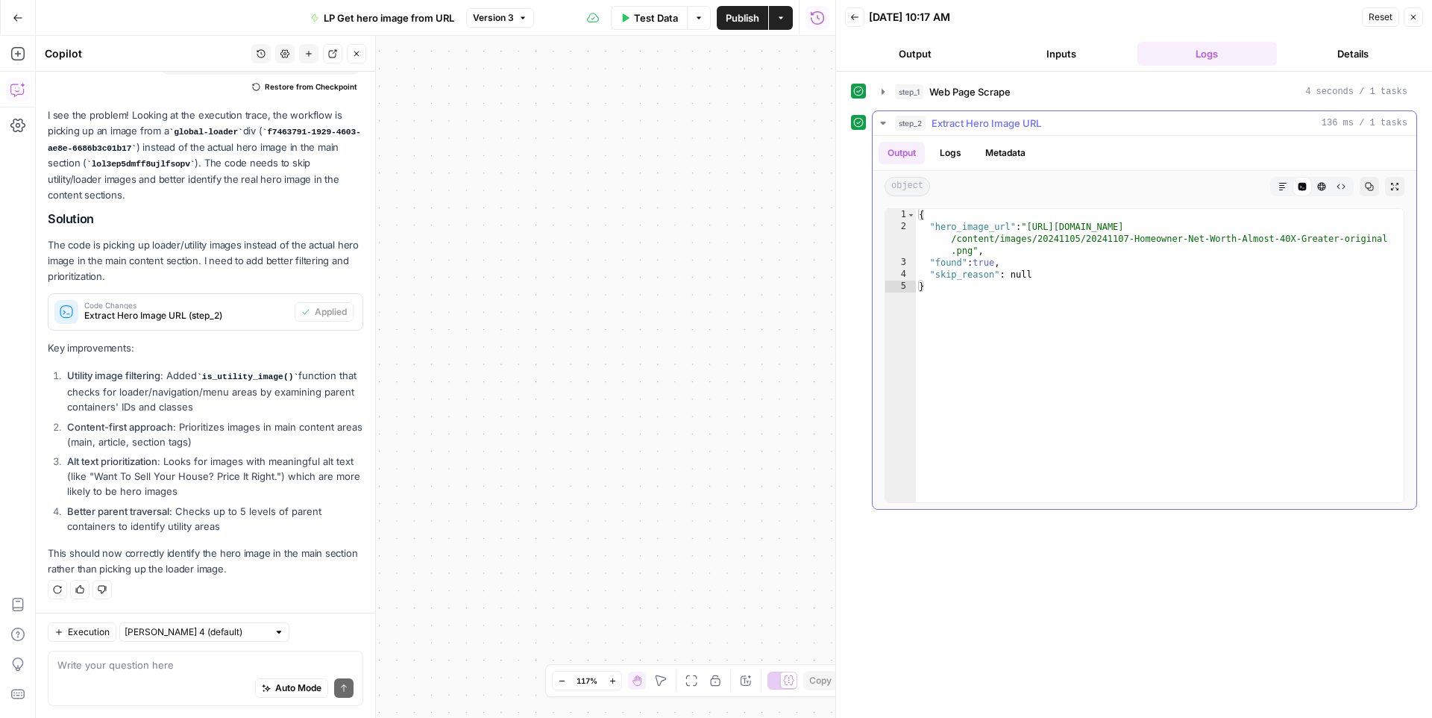
type textarea "**********"
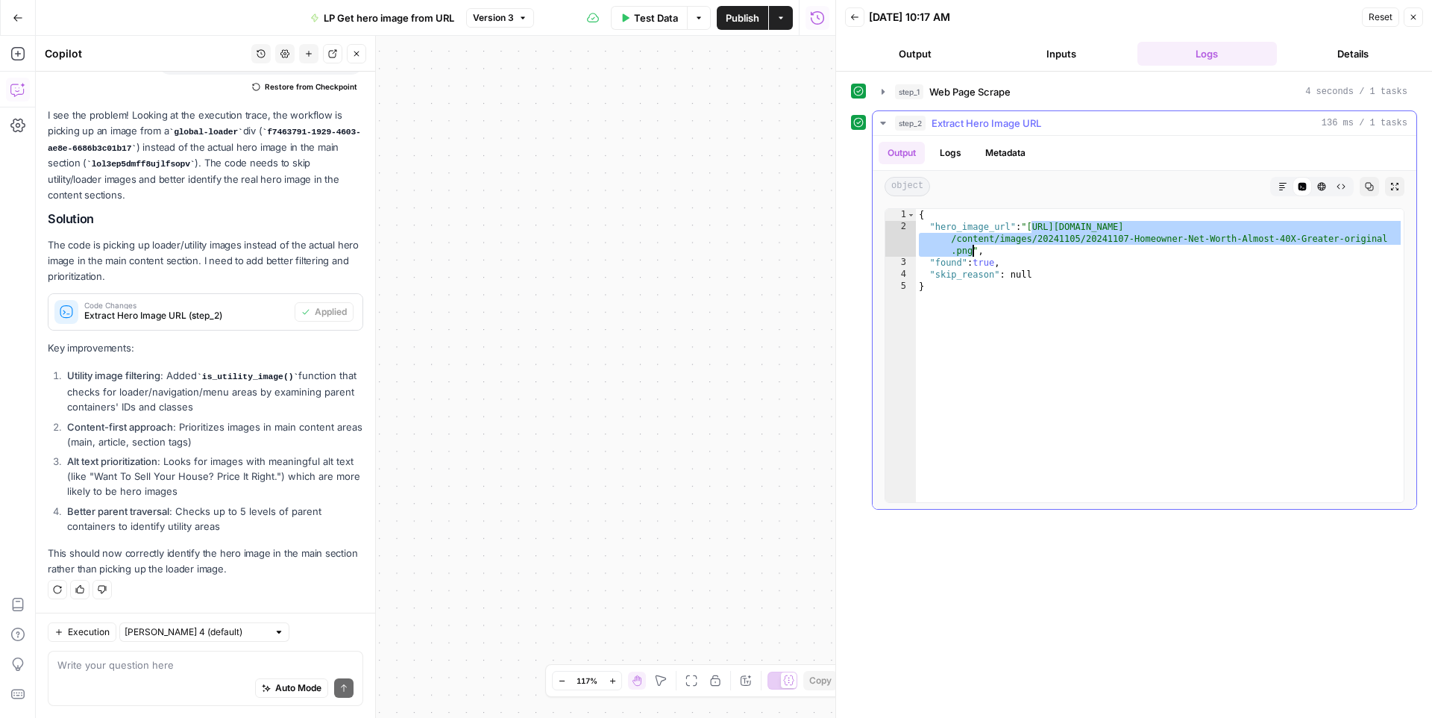
drag, startPoint x: 1032, startPoint y: 225, endPoint x: 973, endPoint y: 252, distance: 64.8
click at [973, 252] on div "{ "hero_image_url" : "https://files.keepingcurrentmatters.com/KeepingCurrentMat…" at bounding box center [1160, 367] width 488 height 317
click at [192, 660] on textarea at bounding box center [205, 664] width 296 height 15
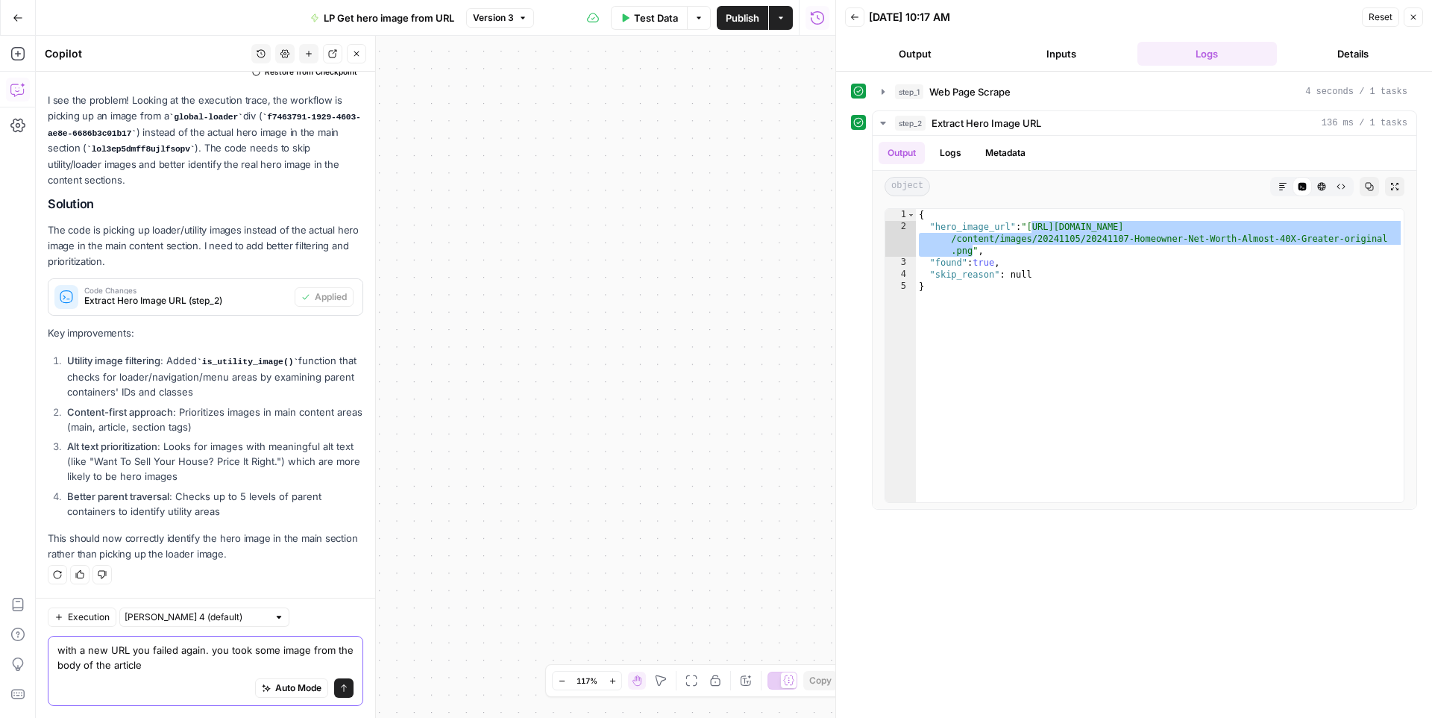
type textarea "with a new URL you failed again. you took some image from the body of the artic…"
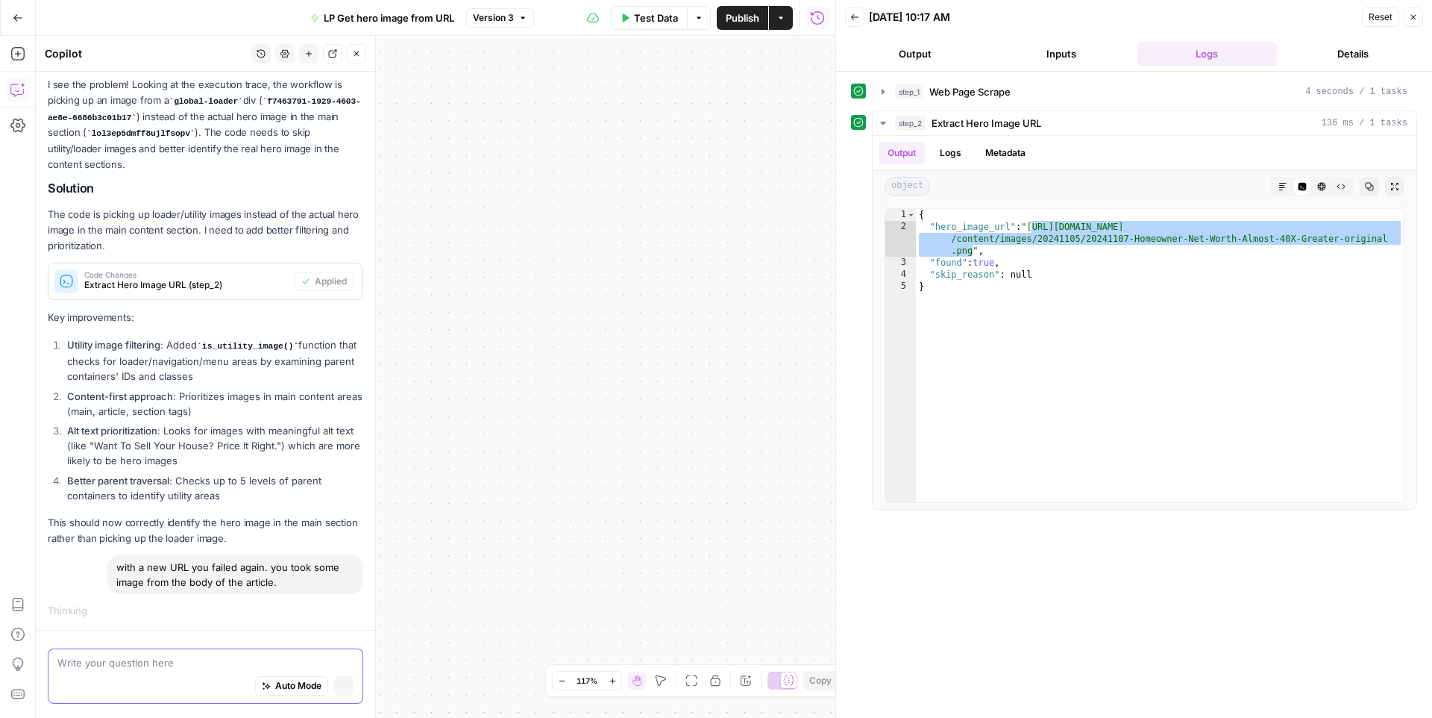
scroll to position [2117, 0]
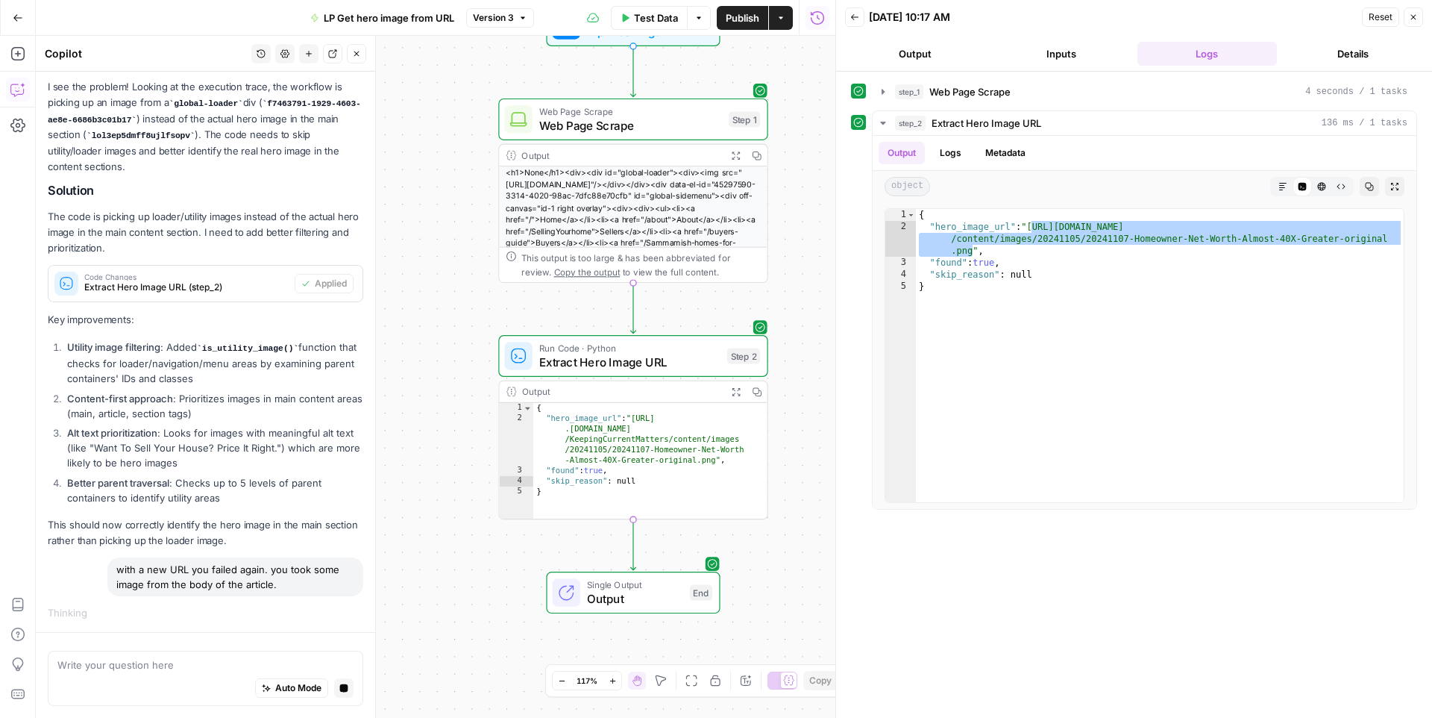
drag, startPoint x: 401, startPoint y: 484, endPoint x: 411, endPoint y: 463, distance: 23.0
click at [411, 463] on div "Workflow Input Settings Inputs Web Page Scrape Web Page Scrape Step 1 Output Ex…" at bounding box center [436, 377] width 800 height 682
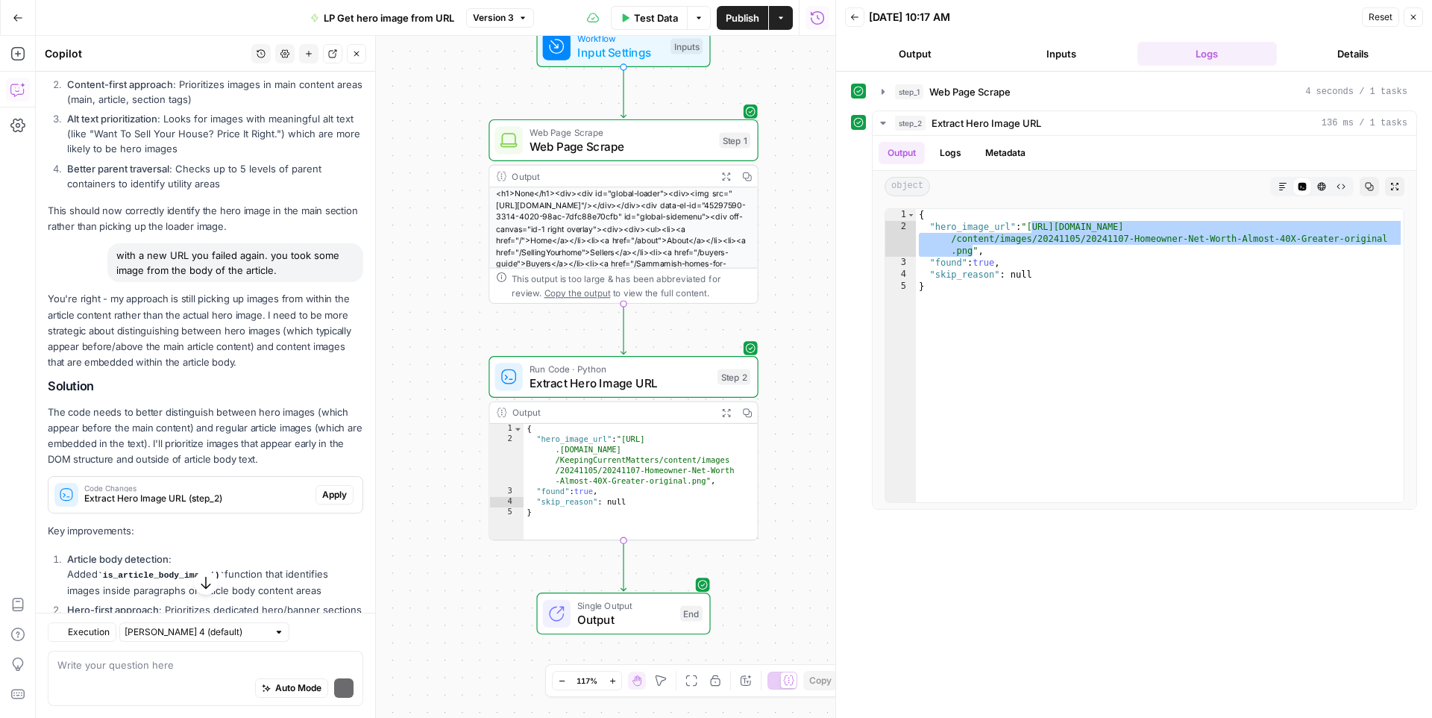
scroll to position [2652, 0]
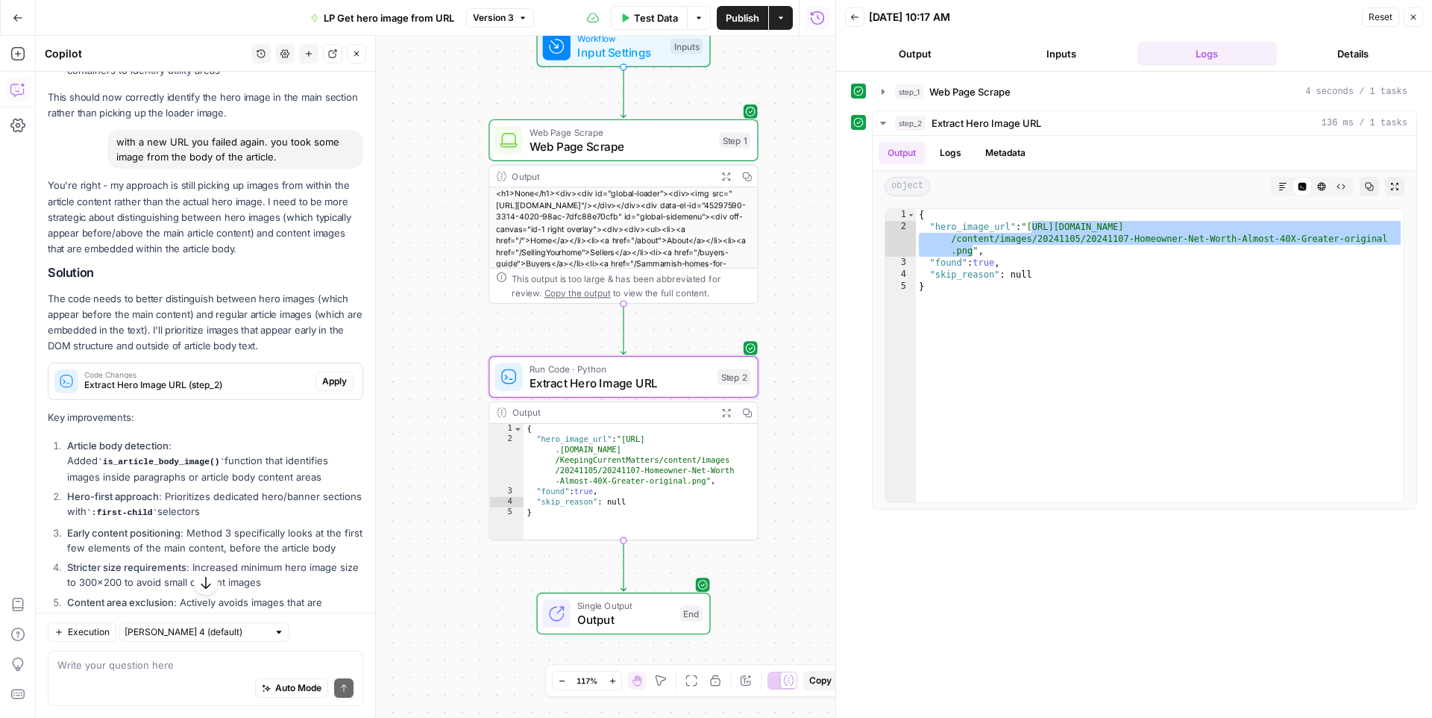
click at [331, 388] on span "Apply" at bounding box center [334, 380] width 25 height 13
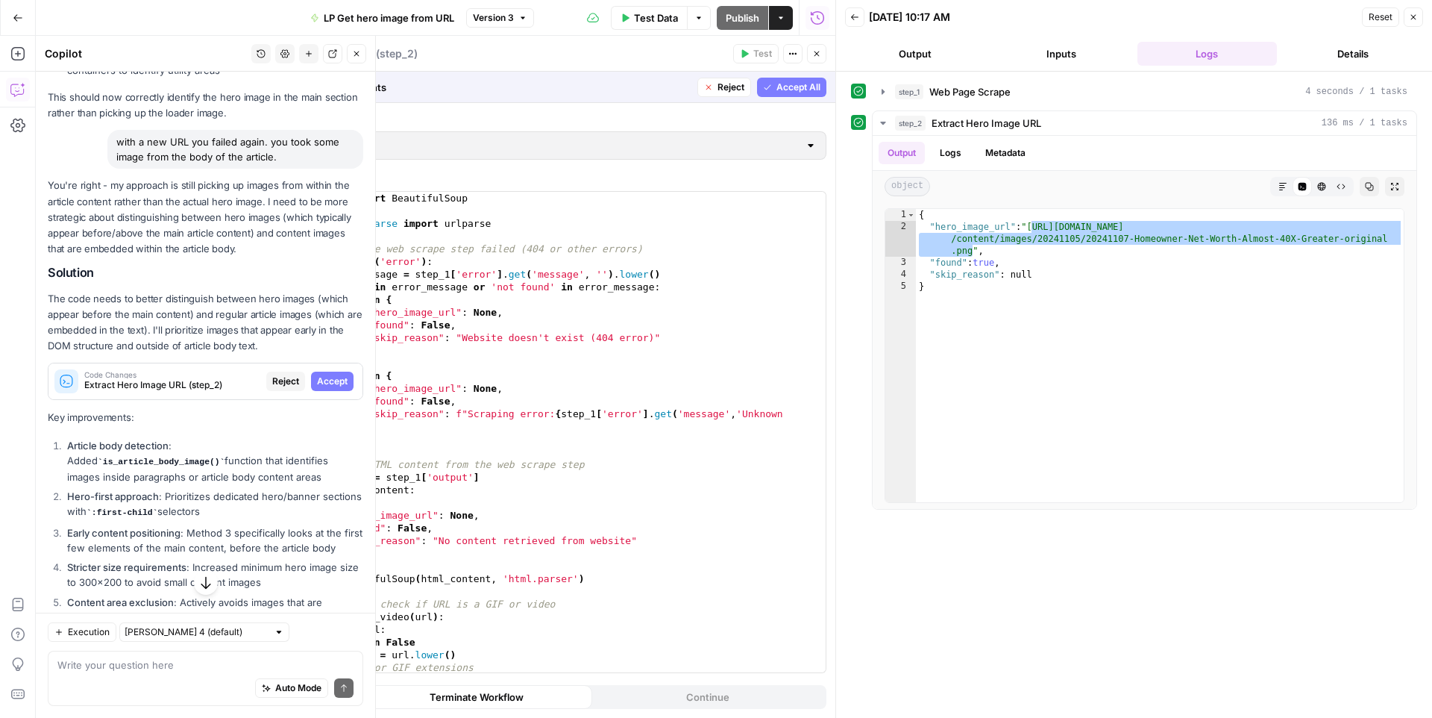
click at [332, 388] on span "Accept" at bounding box center [332, 380] width 31 height 13
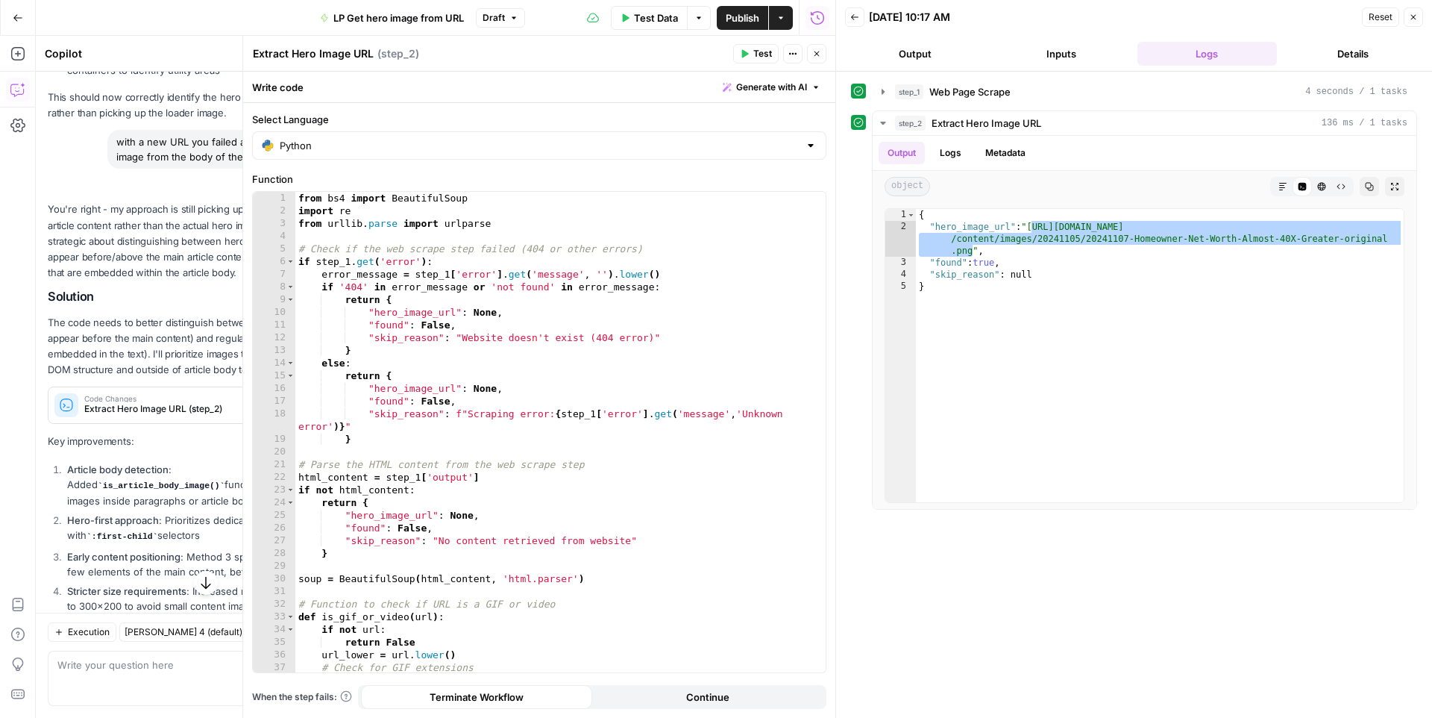
click at [757, 53] on span "Test" at bounding box center [762, 53] width 19 height 13
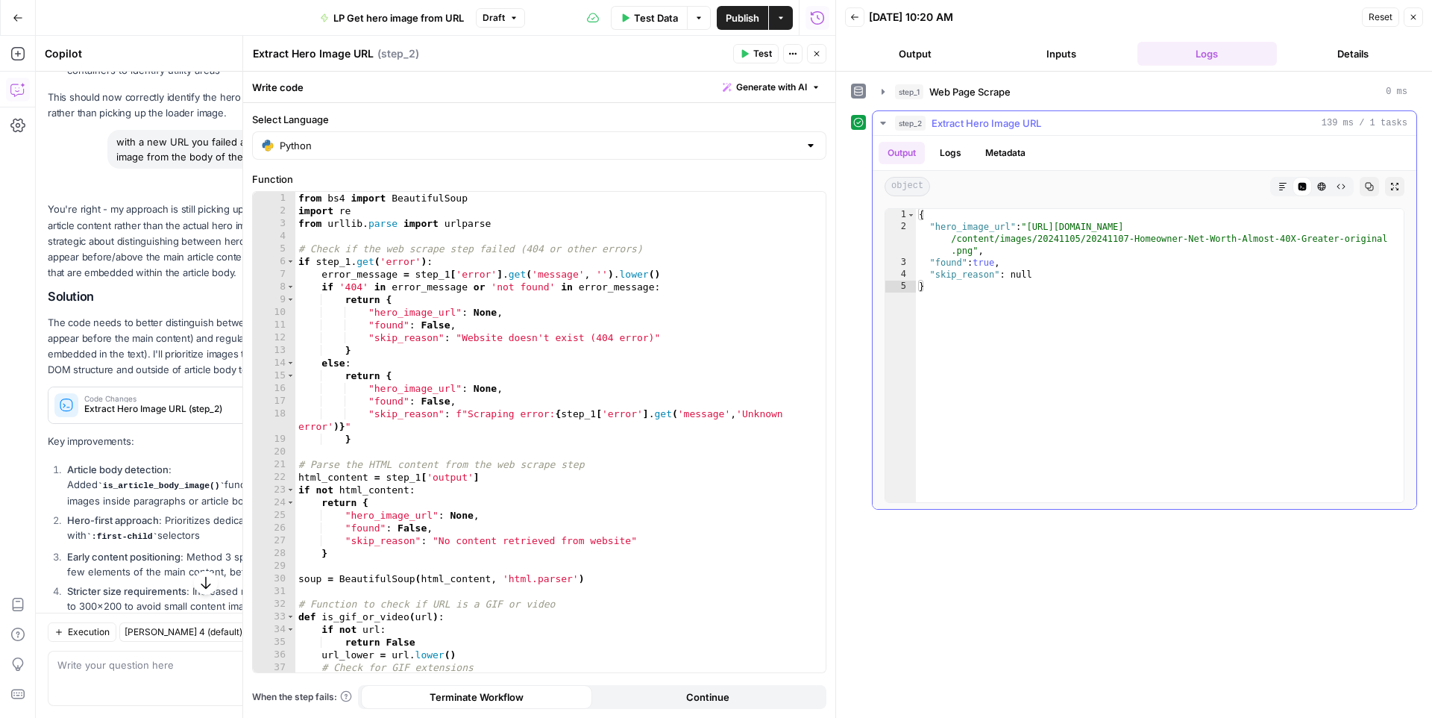
type textarea "**********"
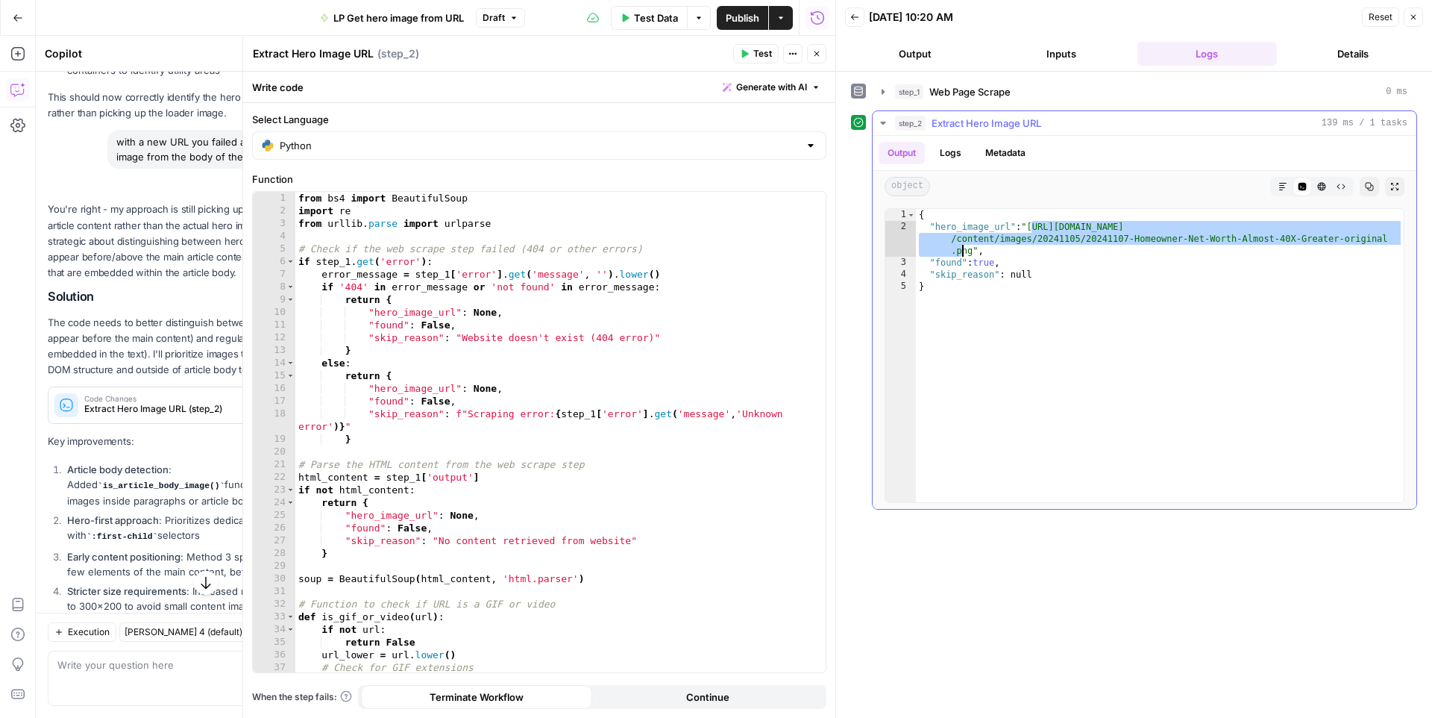
drag, startPoint x: 1033, startPoint y: 225, endPoint x: 967, endPoint y: 253, distance: 72.2
click at [967, 253] on div "{ "hero_image_url" : "https://files.keepingcurrentmatters.com/KeepingCurrentMat…" at bounding box center [1160, 367] width 488 height 317
click at [743, 58] on button "Test" at bounding box center [756, 53] width 46 height 19
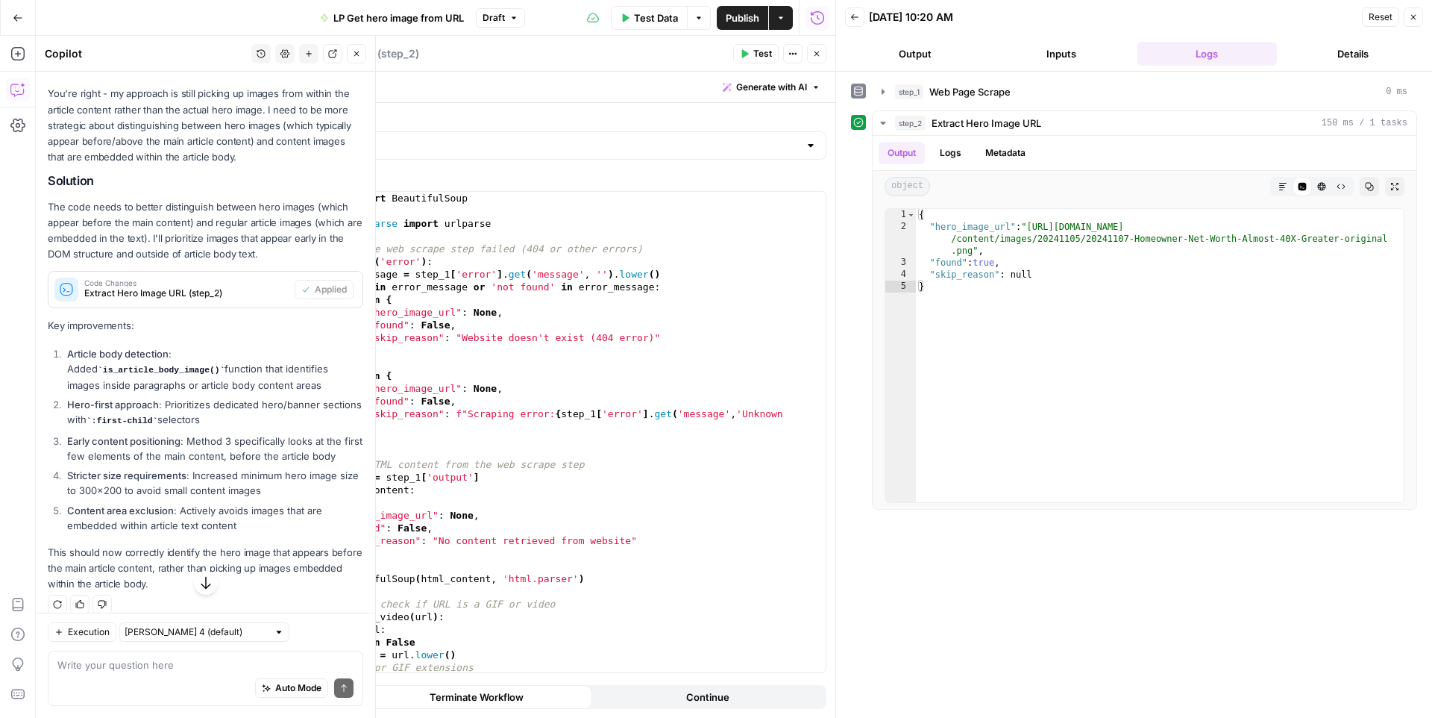
scroll to position [2793, 0]
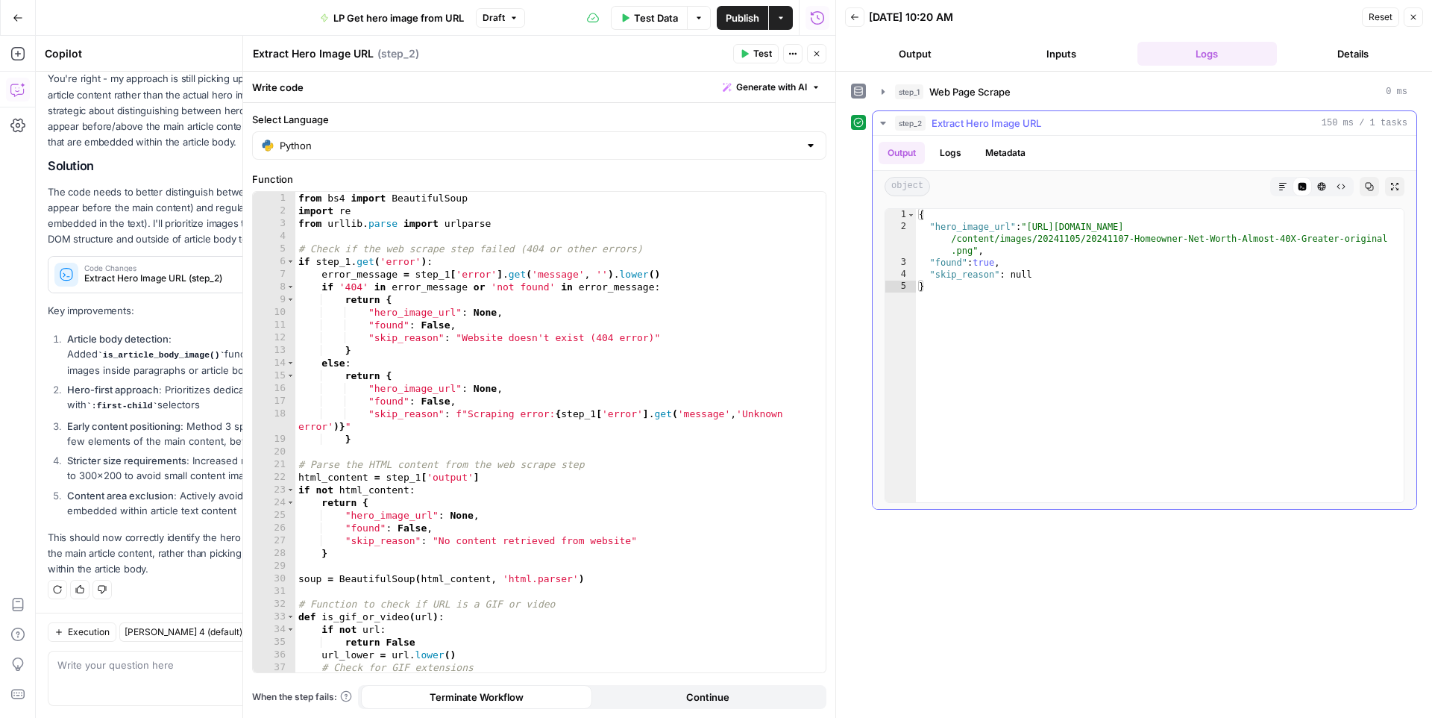
type textarea "**********"
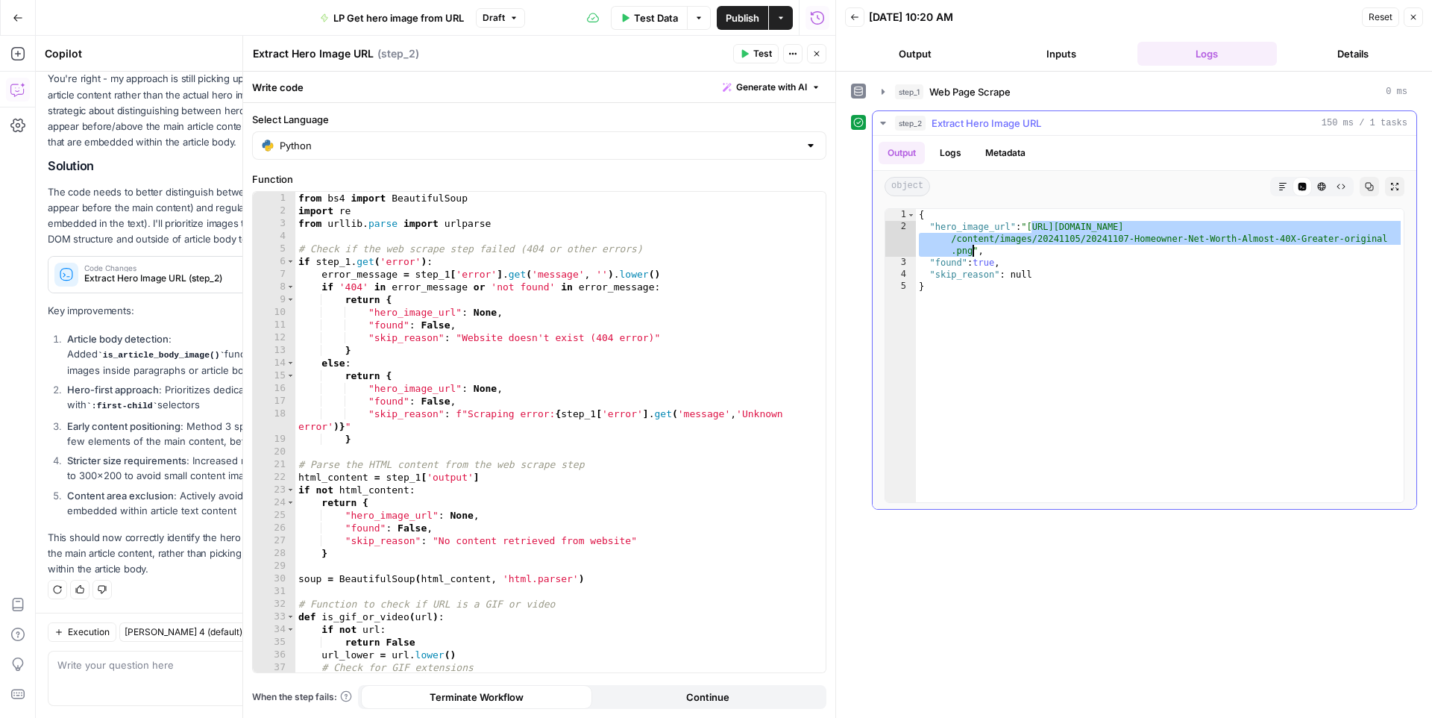
drag, startPoint x: 1033, startPoint y: 225, endPoint x: 975, endPoint y: 256, distance: 65.7
click at [975, 256] on div "{ "hero_image_url" : "https://files.keepingcurrentmatters.com/KeepingCurrentMat…" at bounding box center [1160, 367] width 488 height 317
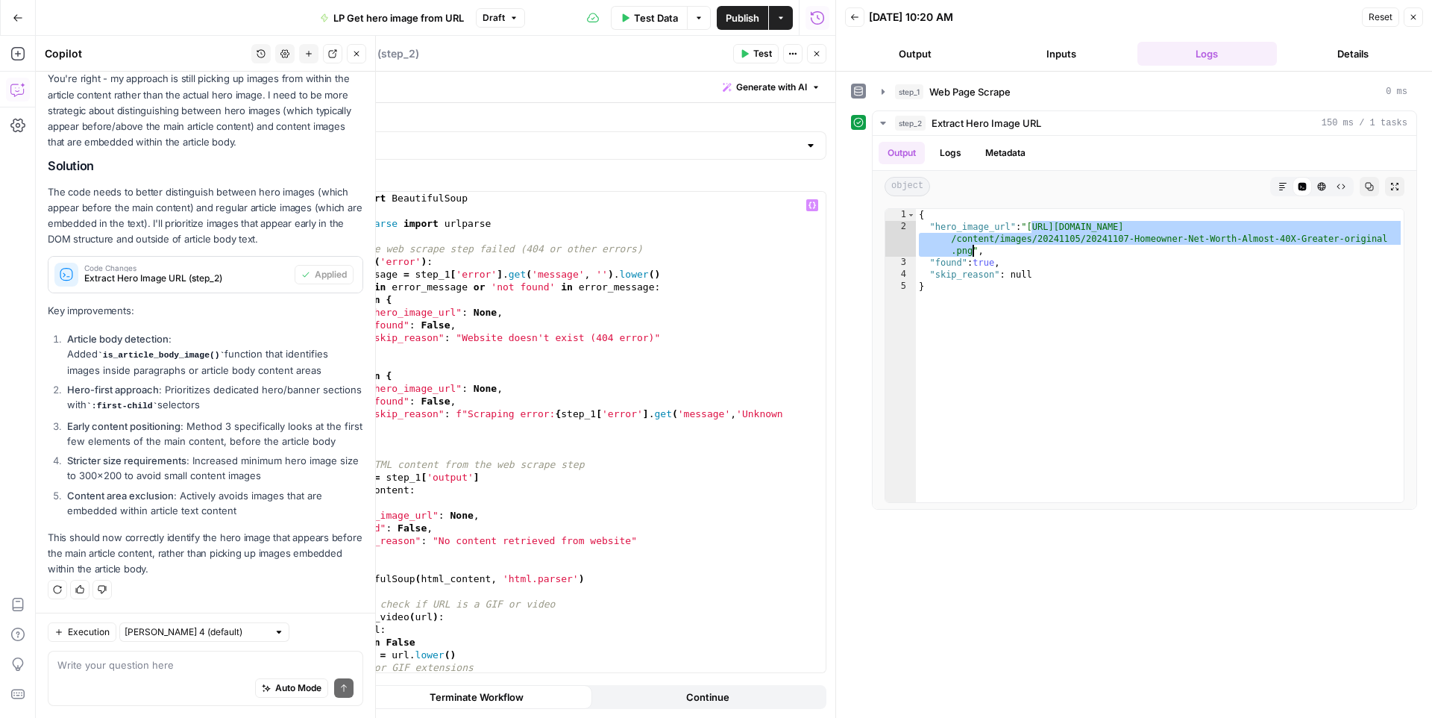
click at [84, 678] on div "Auto Mode Send" at bounding box center [205, 688] width 296 height 33
type textarea "still not this image brother."
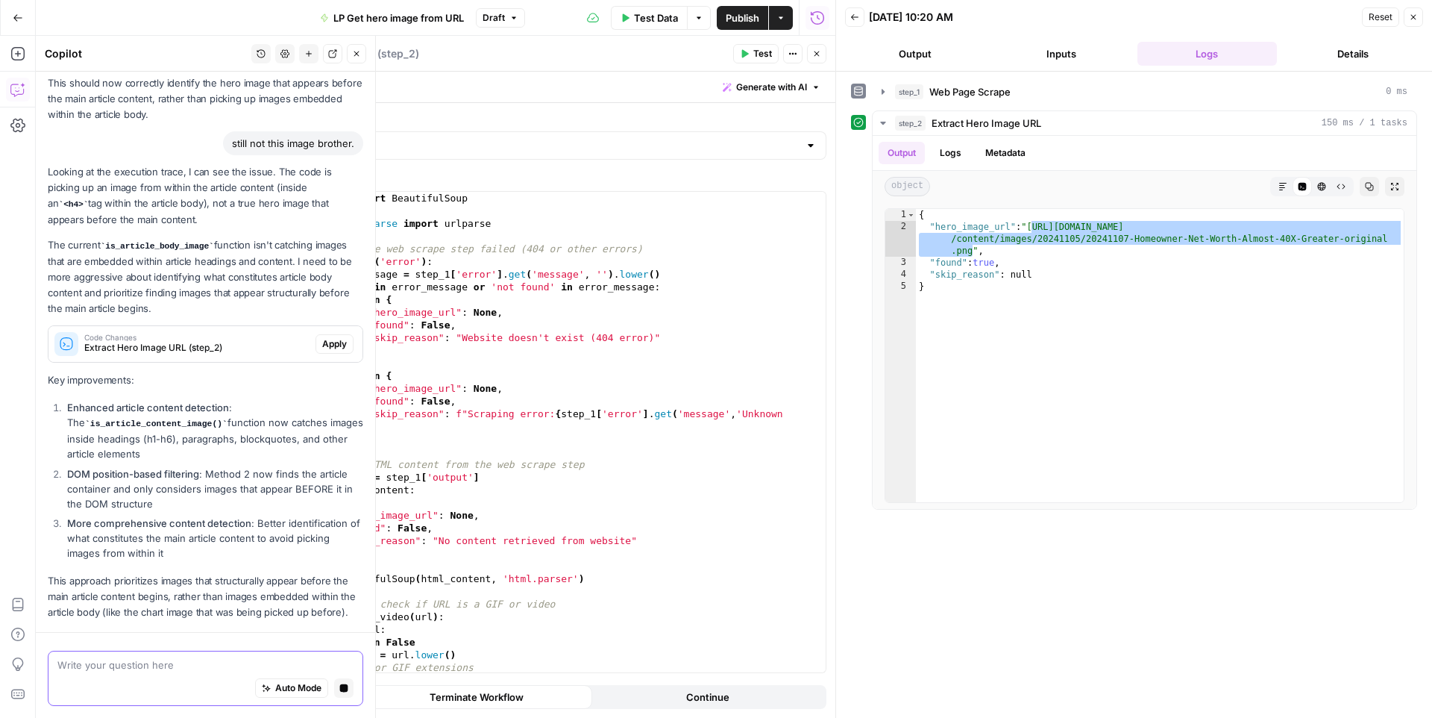
scroll to position [3289, 0]
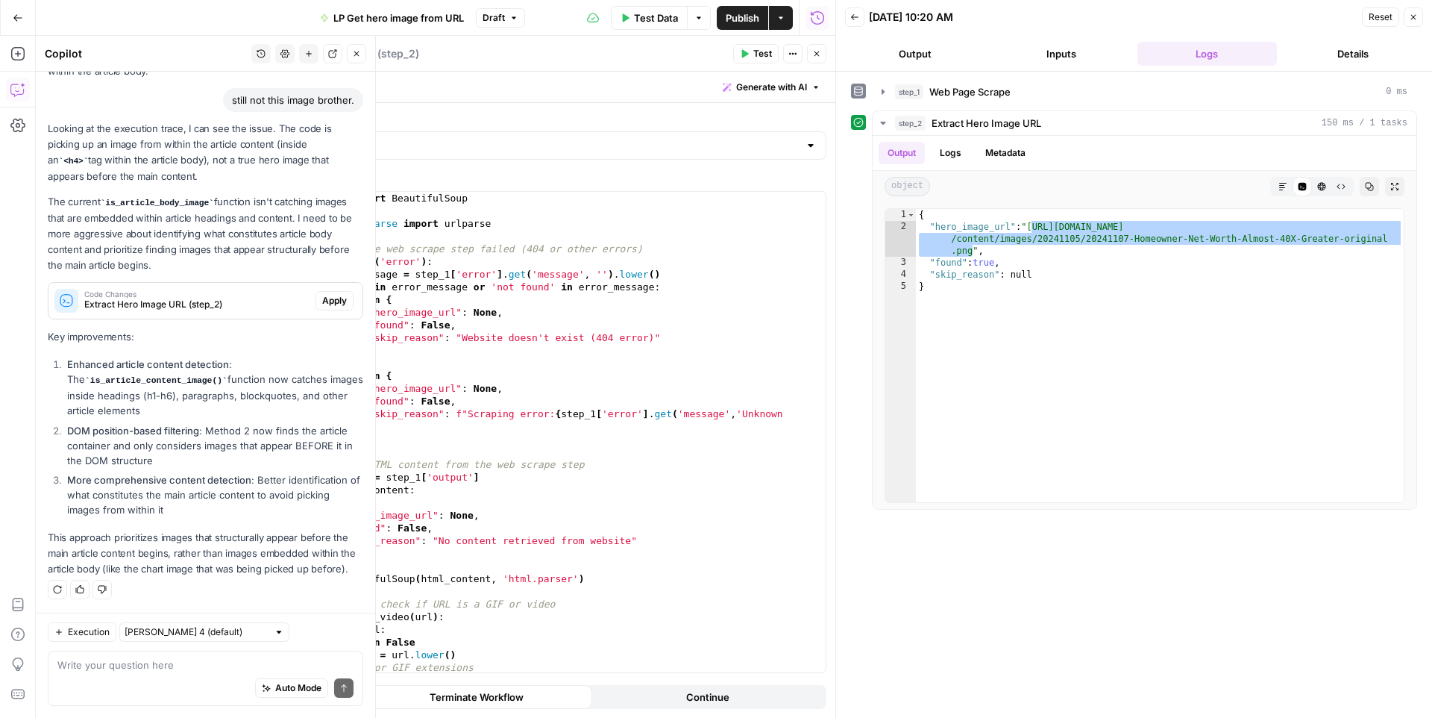
click at [328, 301] on span "Apply" at bounding box center [334, 300] width 25 height 13
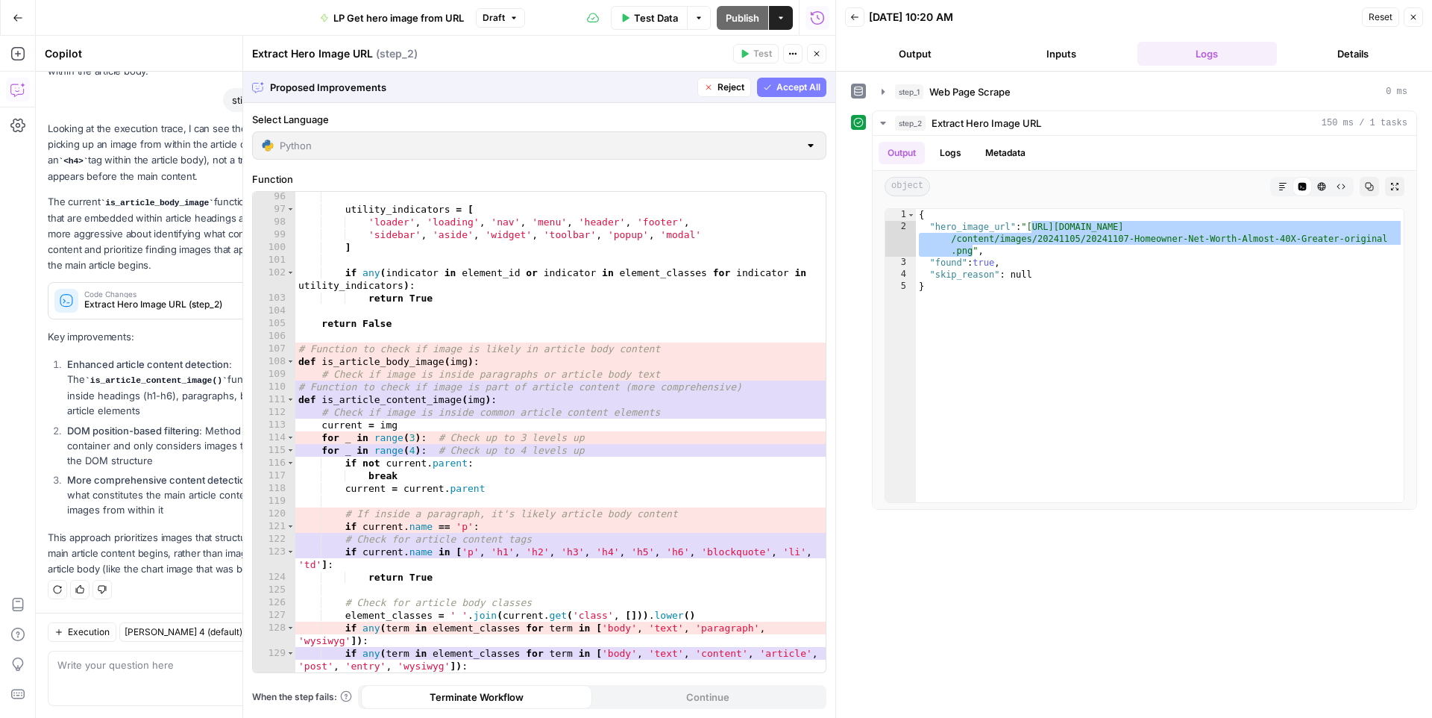
scroll to position [1298, 0]
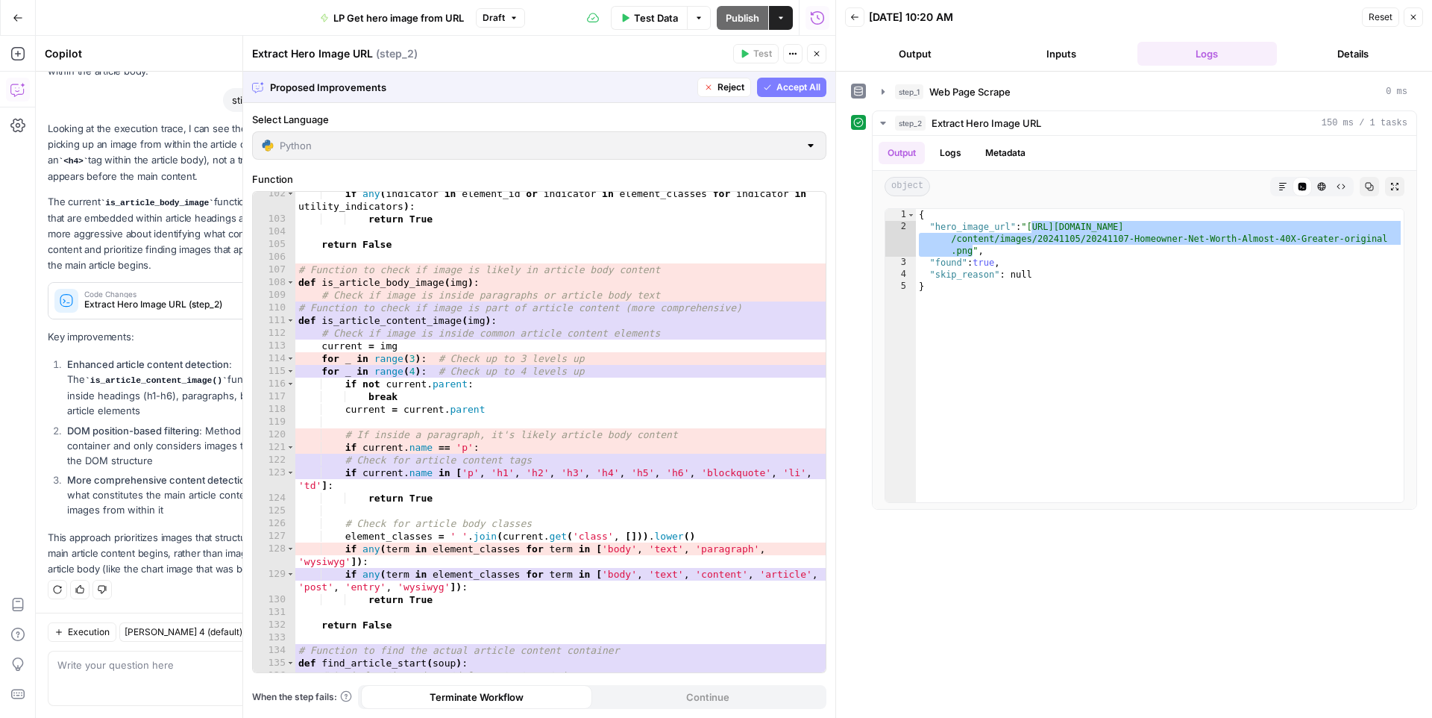
click at [789, 79] on button "Accept All" at bounding box center [791, 87] width 69 height 19
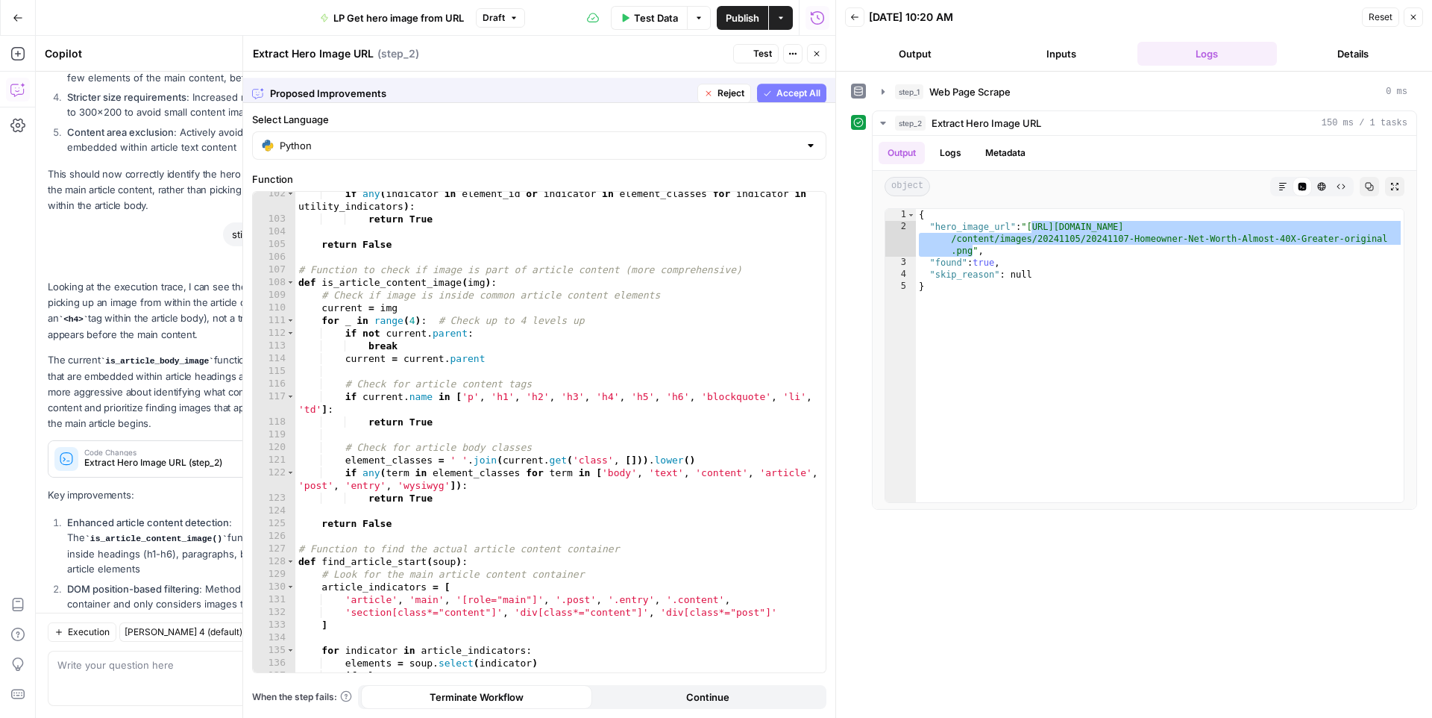
scroll to position [3313, 0]
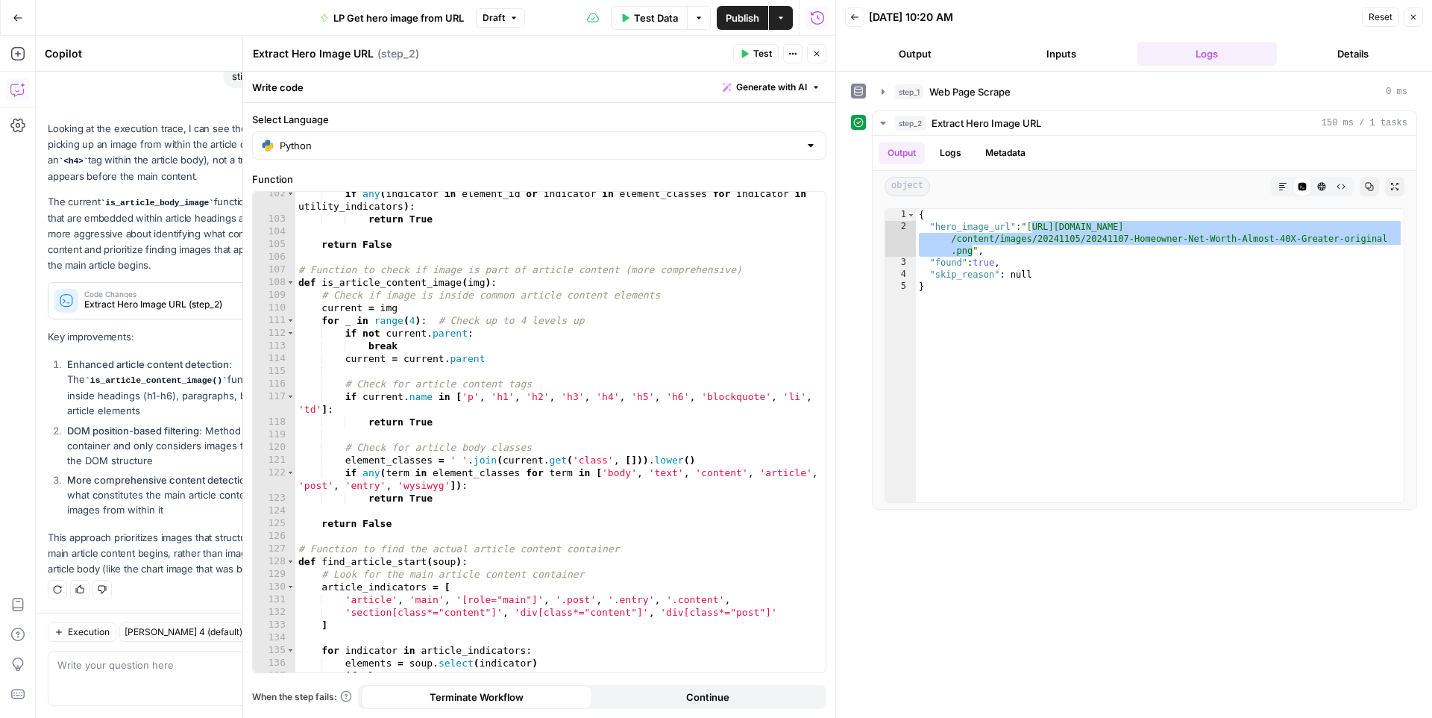
click at [759, 59] on span "Test" at bounding box center [762, 53] width 19 height 13
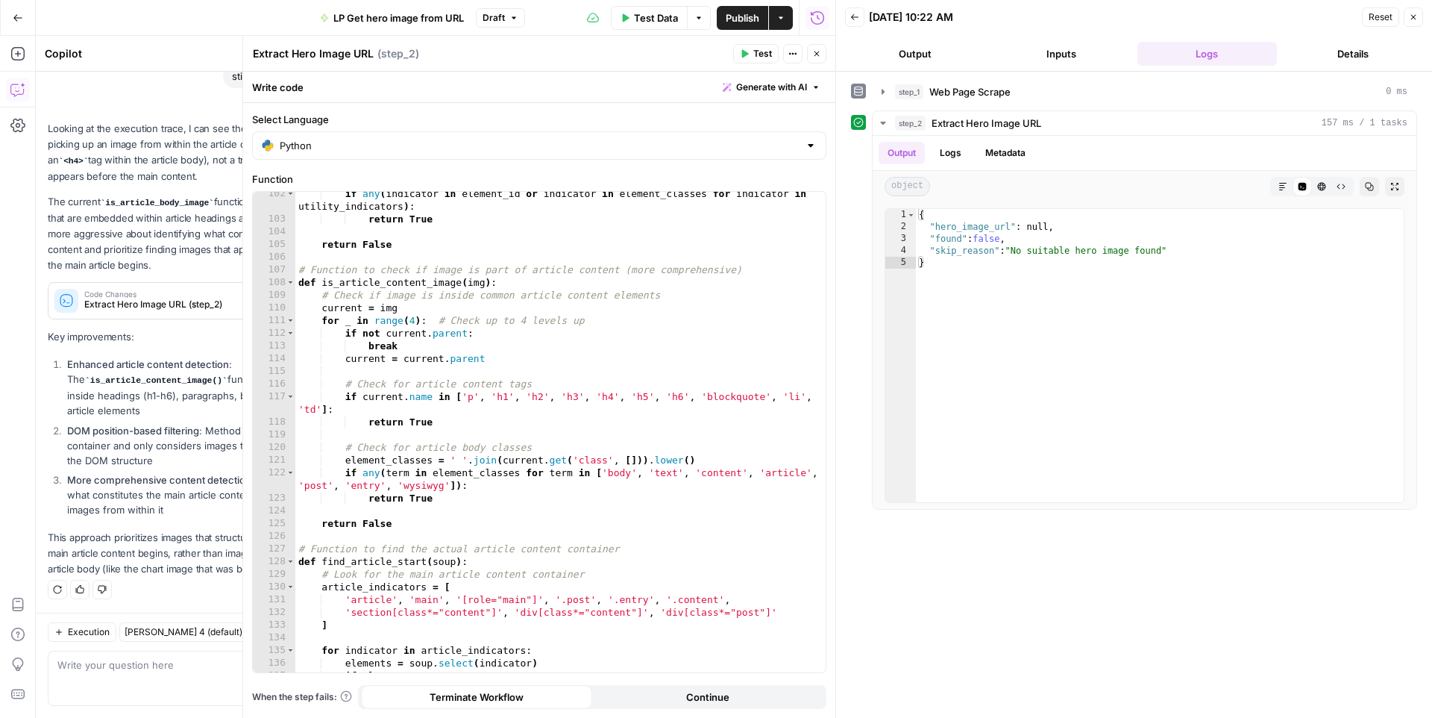
click at [747, 22] on span "Publish" at bounding box center [743, 17] width 34 height 15
click at [655, 22] on span "Test Data" at bounding box center [656, 17] width 44 height 15
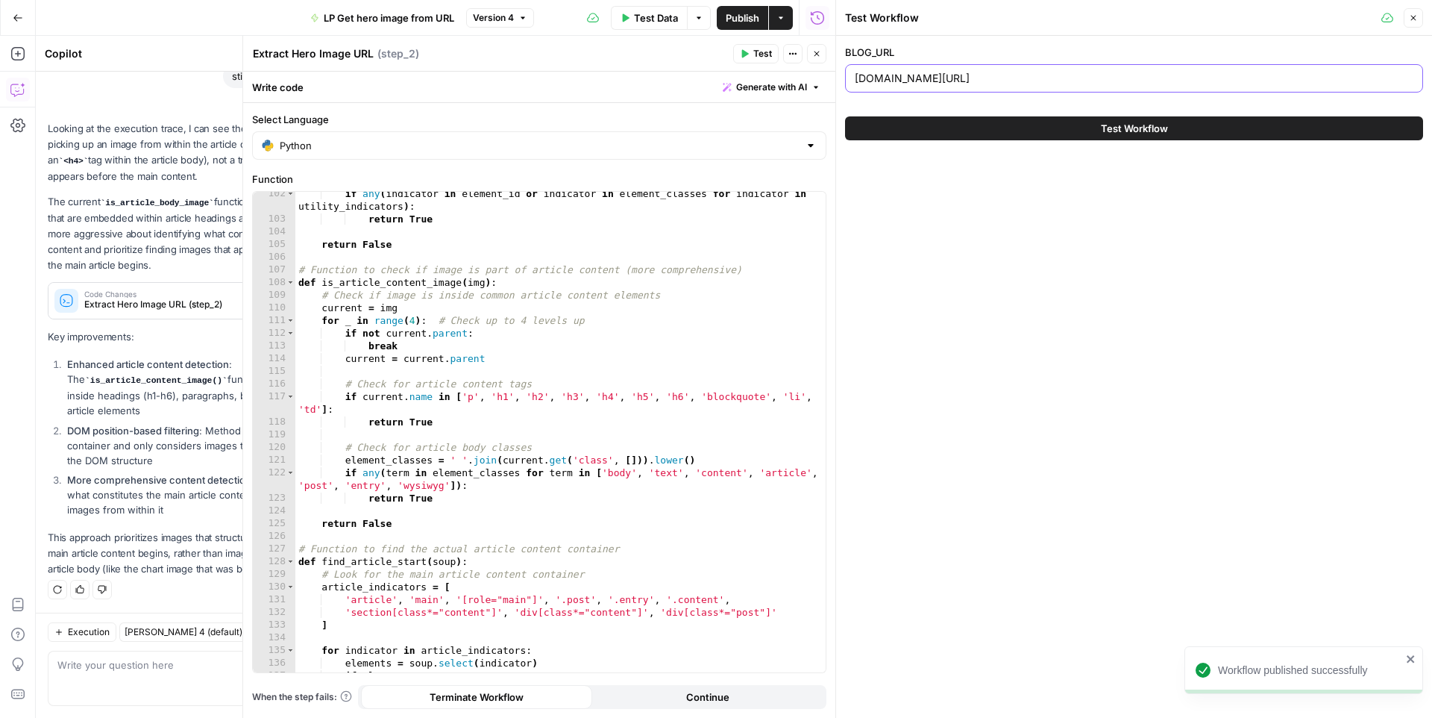
click at [948, 83] on input "shaneandanne.com/blog/renting-vs-buying-the-net-worth-gap-you-need-to-see" at bounding box center [1134, 78] width 559 height 15
click at [882, 75] on input "shaneandanne.com/blog/renting-vs-buying-the-net-worth-gap-you-need-to-see" at bounding box center [1134, 78] width 559 height 15
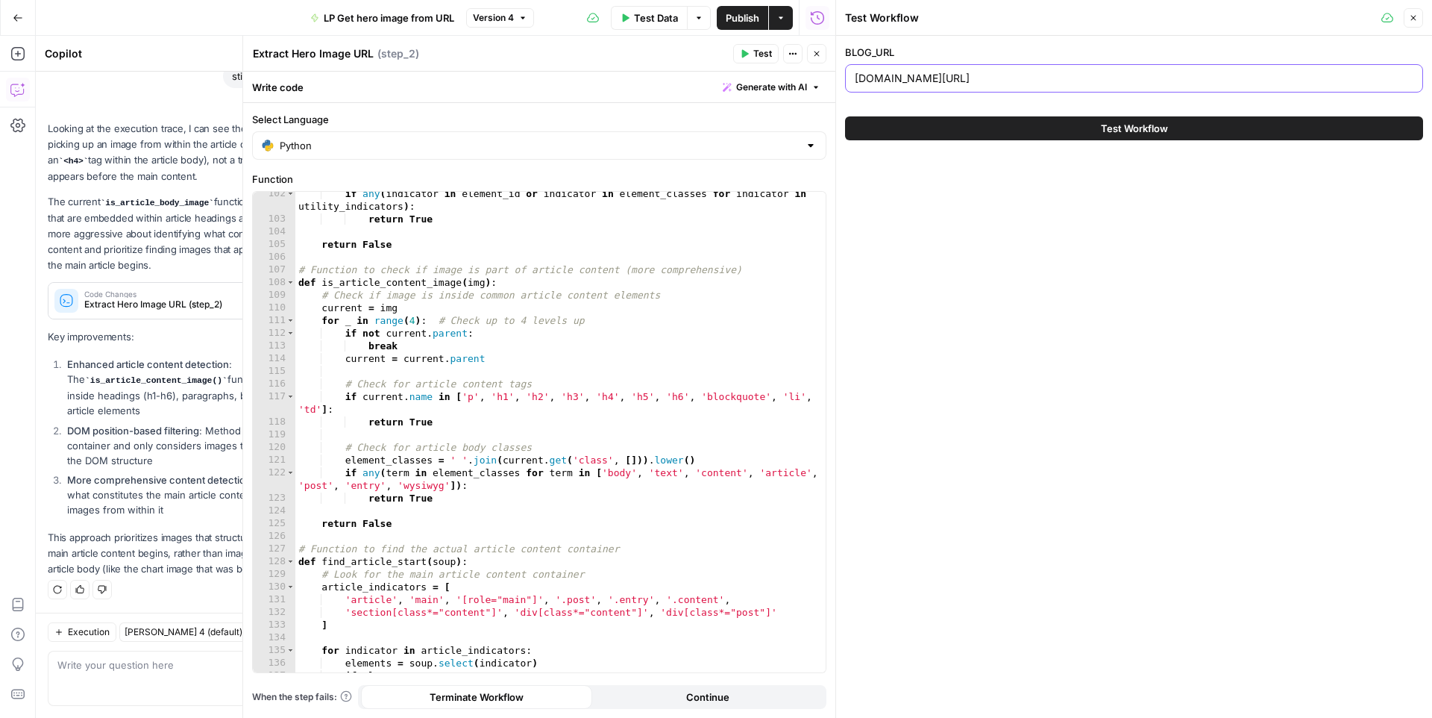
click at [882, 75] on input "shaneandanne.com/blog/renting-vs-buying-the-net-worth-gap-you-need-to-see" at bounding box center [1134, 78] width 559 height 15
paste input "breebornstein.com/blog/power-player"
type input "breebornstein.com/blog/power-player"
click at [954, 125] on button "Test Workflow" at bounding box center [1134, 128] width 578 height 24
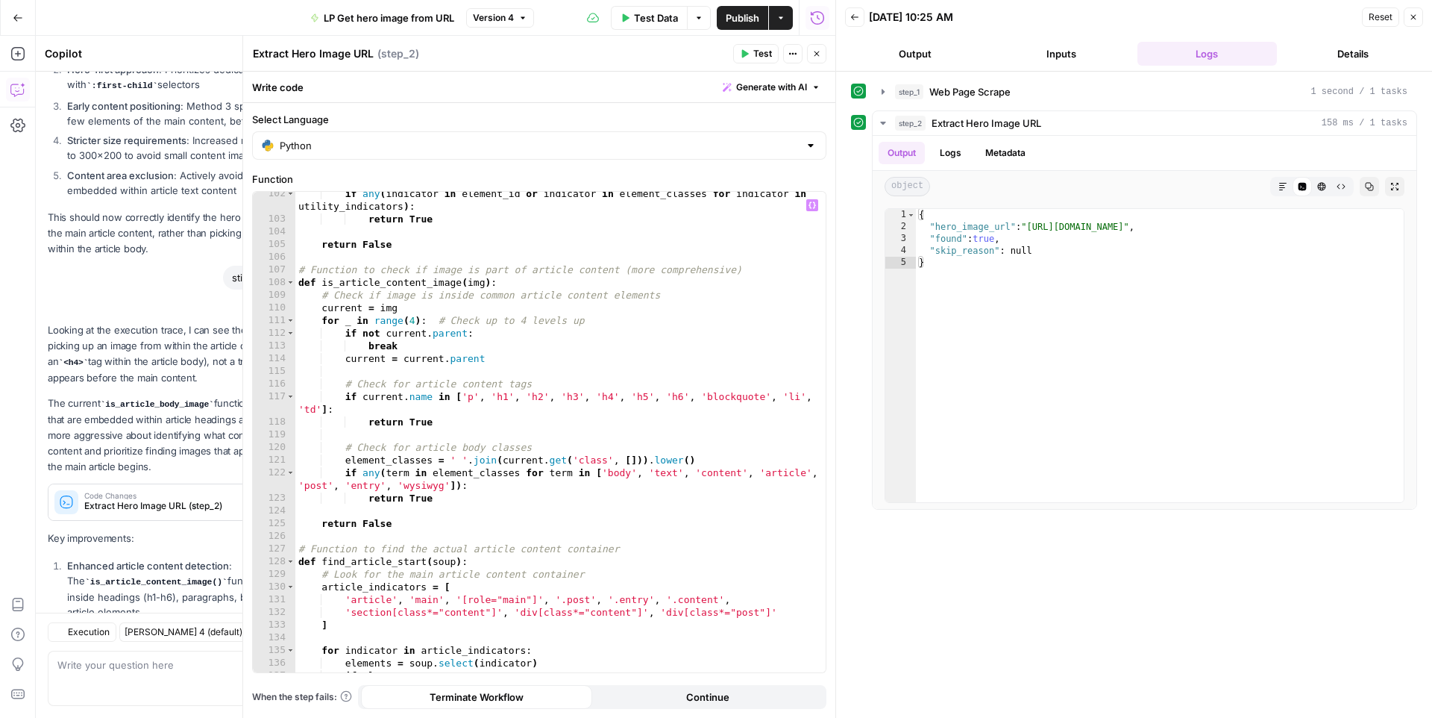
scroll to position [3313, 0]
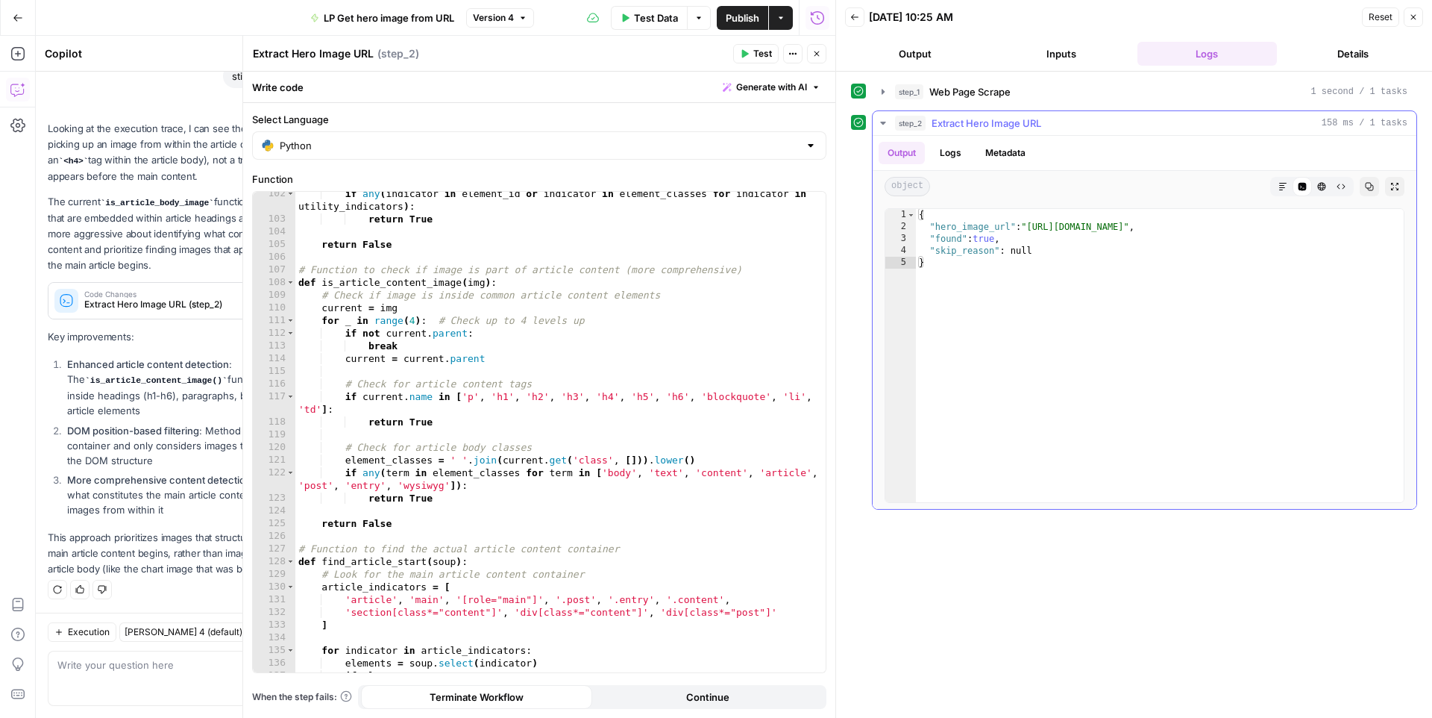
type textarea "**********"
drag, startPoint x: 1035, startPoint y: 229, endPoint x: 1073, endPoint y: 222, distance: 38.6
click at [1073, 222] on div "{ "hero_image_url" : "https://media-production.lp-cdn.com/media/hbtewhtvcewpsco…" at bounding box center [1160, 367] width 488 height 317
drag, startPoint x: 1031, startPoint y: 229, endPoint x: 1366, endPoint y: 229, distance: 334.9
click at [1366, 229] on div "{ "hero_image_url" : "https://media-production.lp-cdn.com/media/hbtewhtvcewpsco…" at bounding box center [1160, 367] width 488 height 317
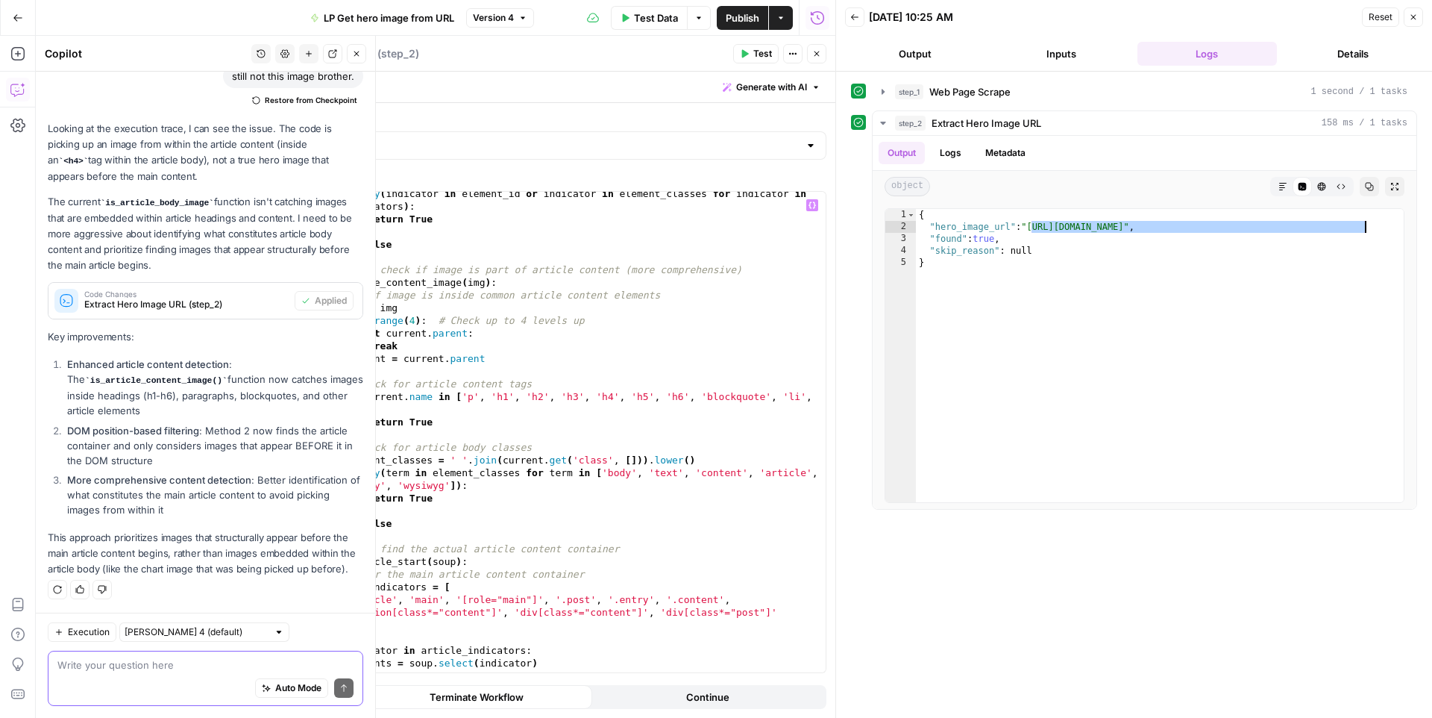
click at [163, 664] on textarea at bounding box center [205, 664] width 296 height 15
type textarea "in current test you literally gave a link to a pdf"
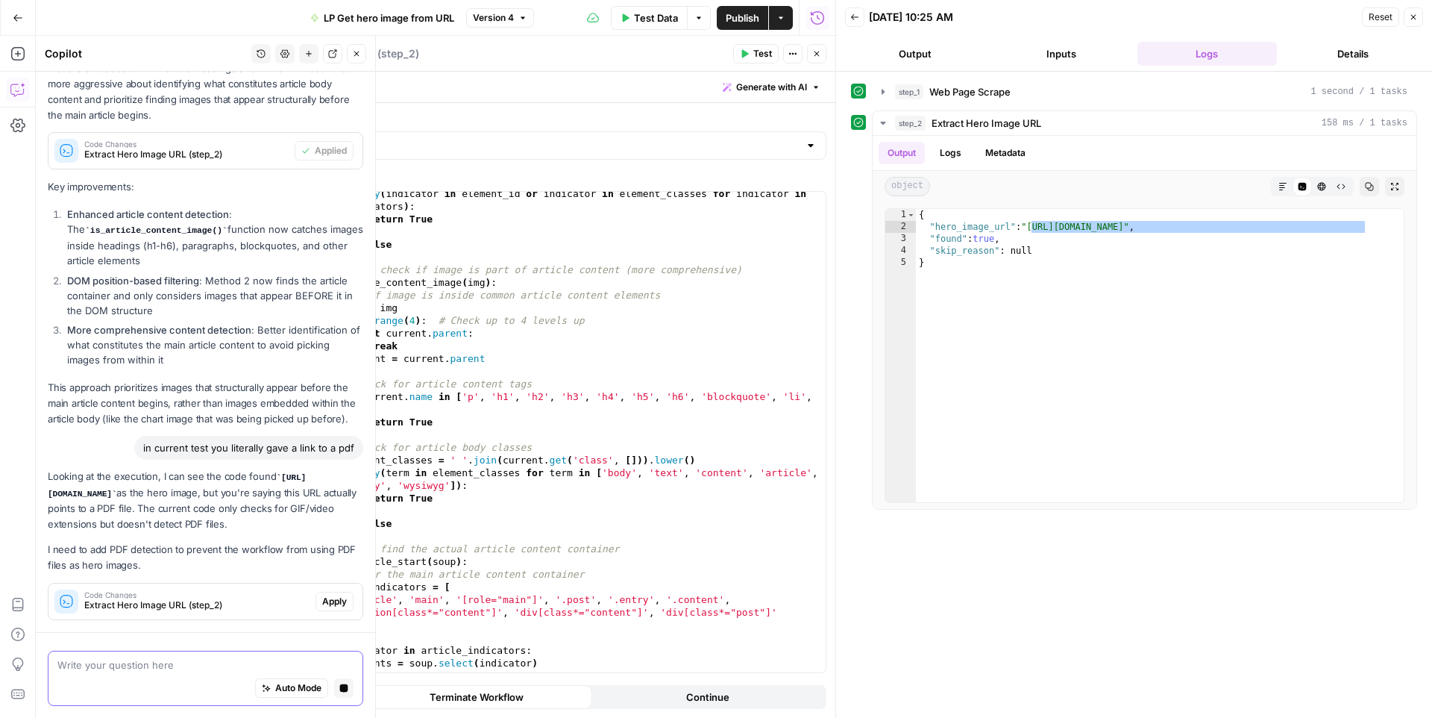
scroll to position [3521, 0]
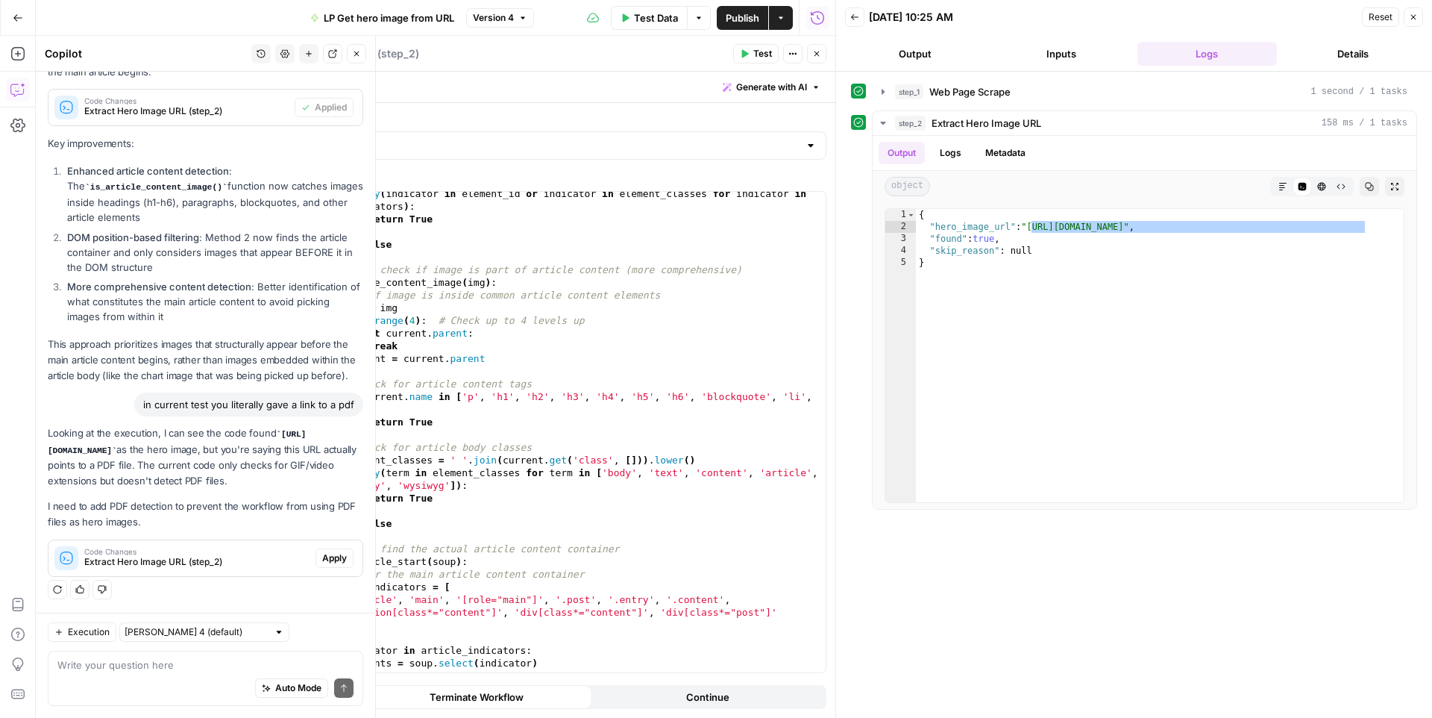
click at [328, 555] on span "Apply" at bounding box center [334, 557] width 25 height 13
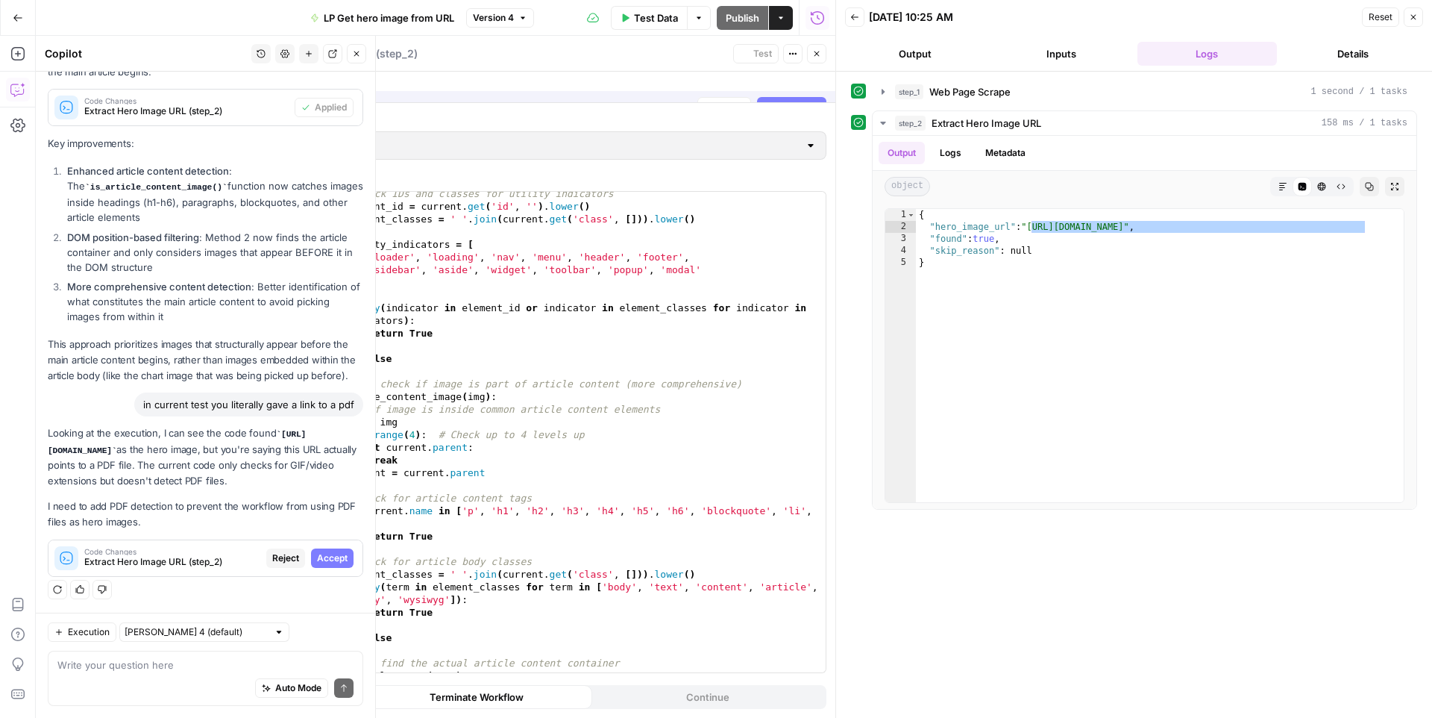
scroll to position [3354, 0]
click at [321, 556] on span "Accept" at bounding box center [332, 557] width 31 height 13
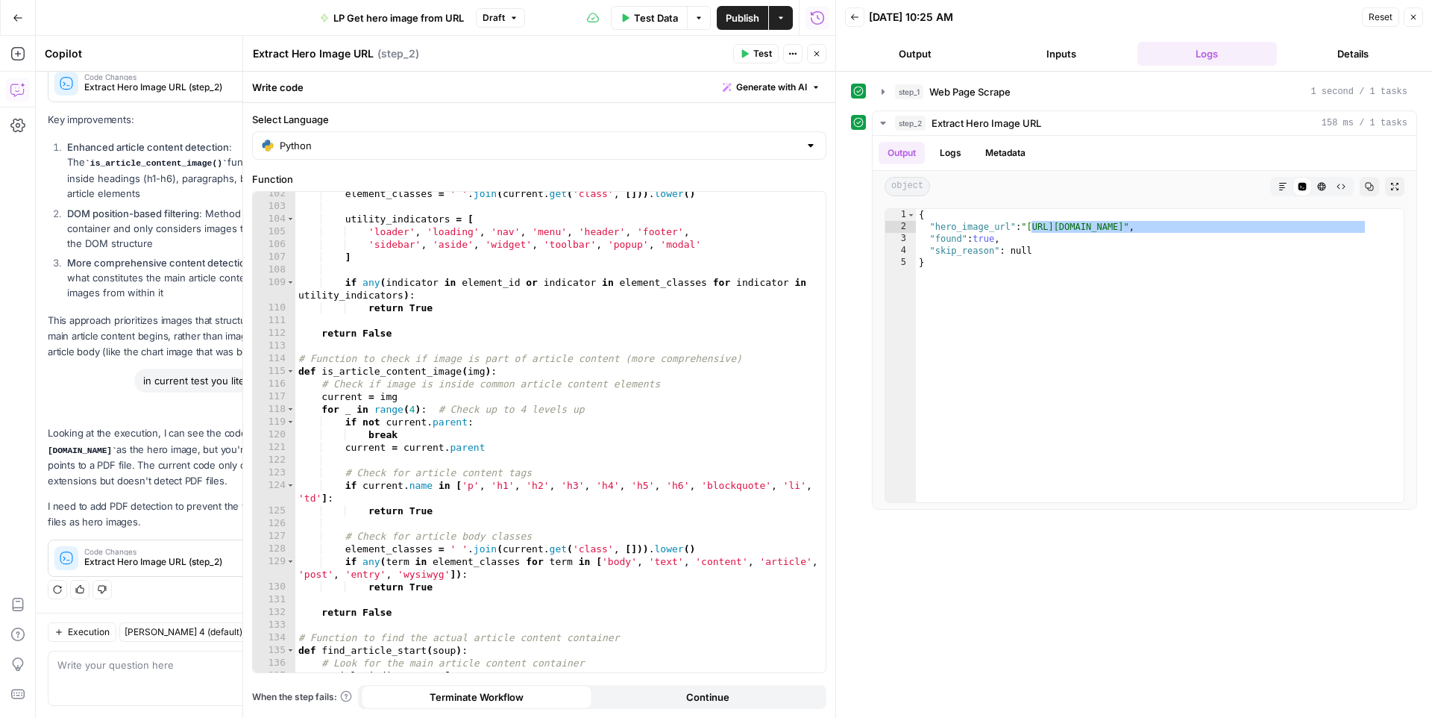
click at [764, 58] on span "Test" at bounding box center [762, 53] width 19 height 13
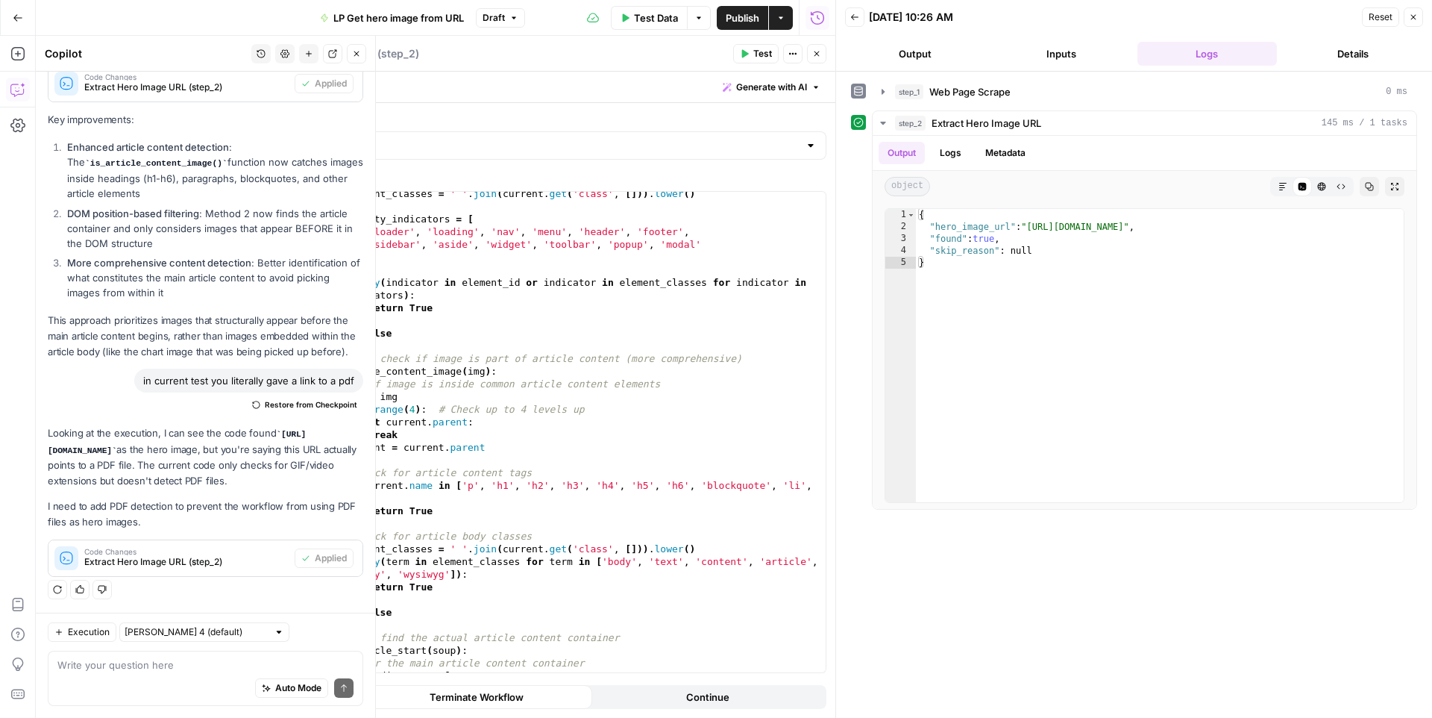
click at [154, 677] on div "Auto Mode Send" at bounding box center [205, 688] width 296 height 33
type textarea "you still havent skipped it"
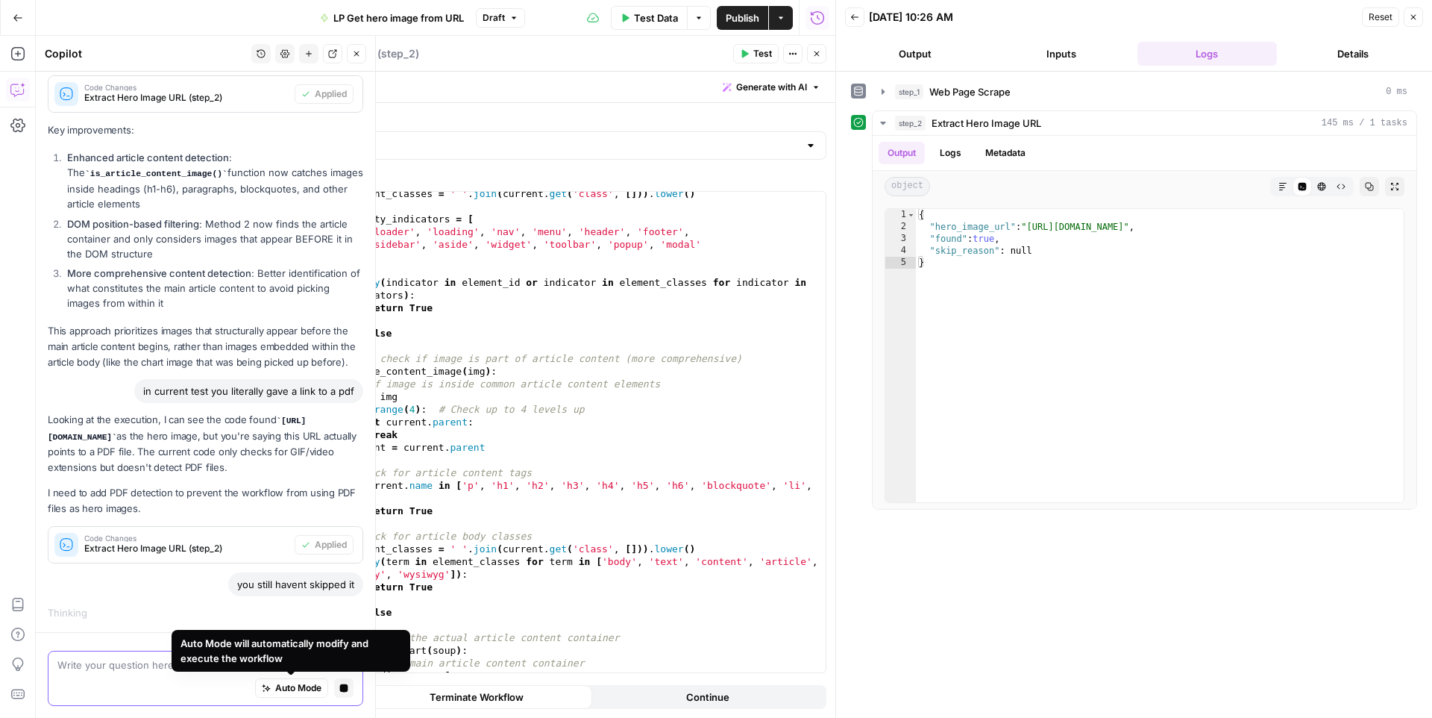
click at [148, 663] on textarea at bounding box center [205, 664] width 296 height 15
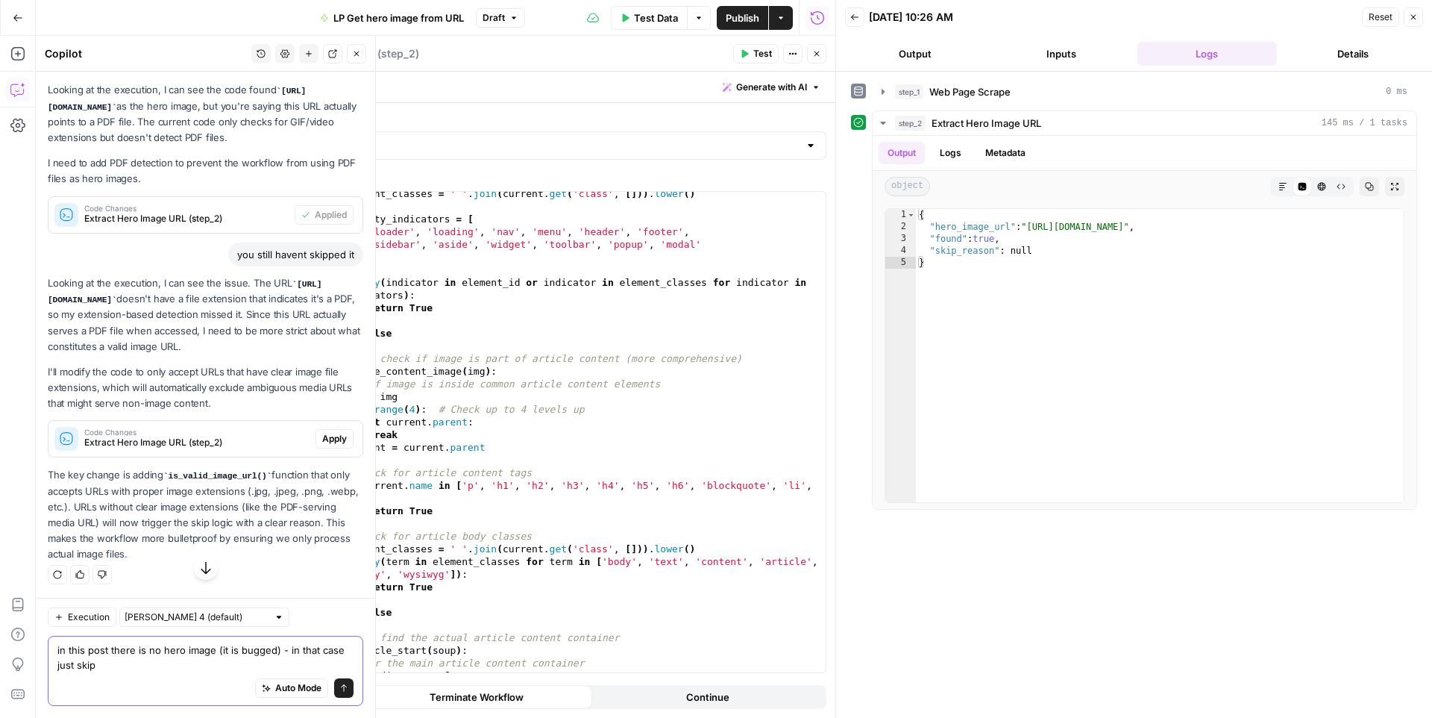
scroll to position [3903, 0]
type textarea "in this post there is no hero image (it is bugged) - in that case just skip"
click at [328, 439] on span "Apply" at bounding box center [334, 438] width 25 height 13
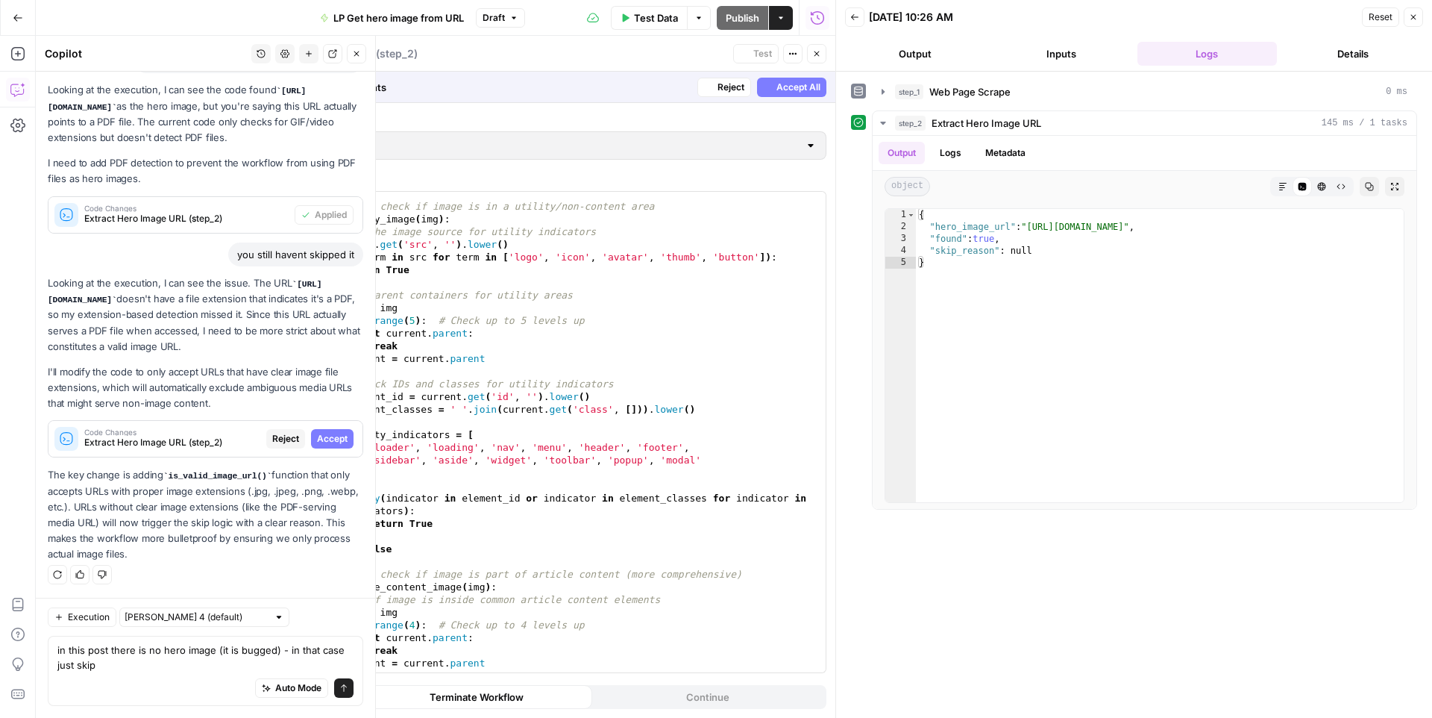
click at [328, 439] on span "Accept" at bounding box center [332, 438] width 31 height 13
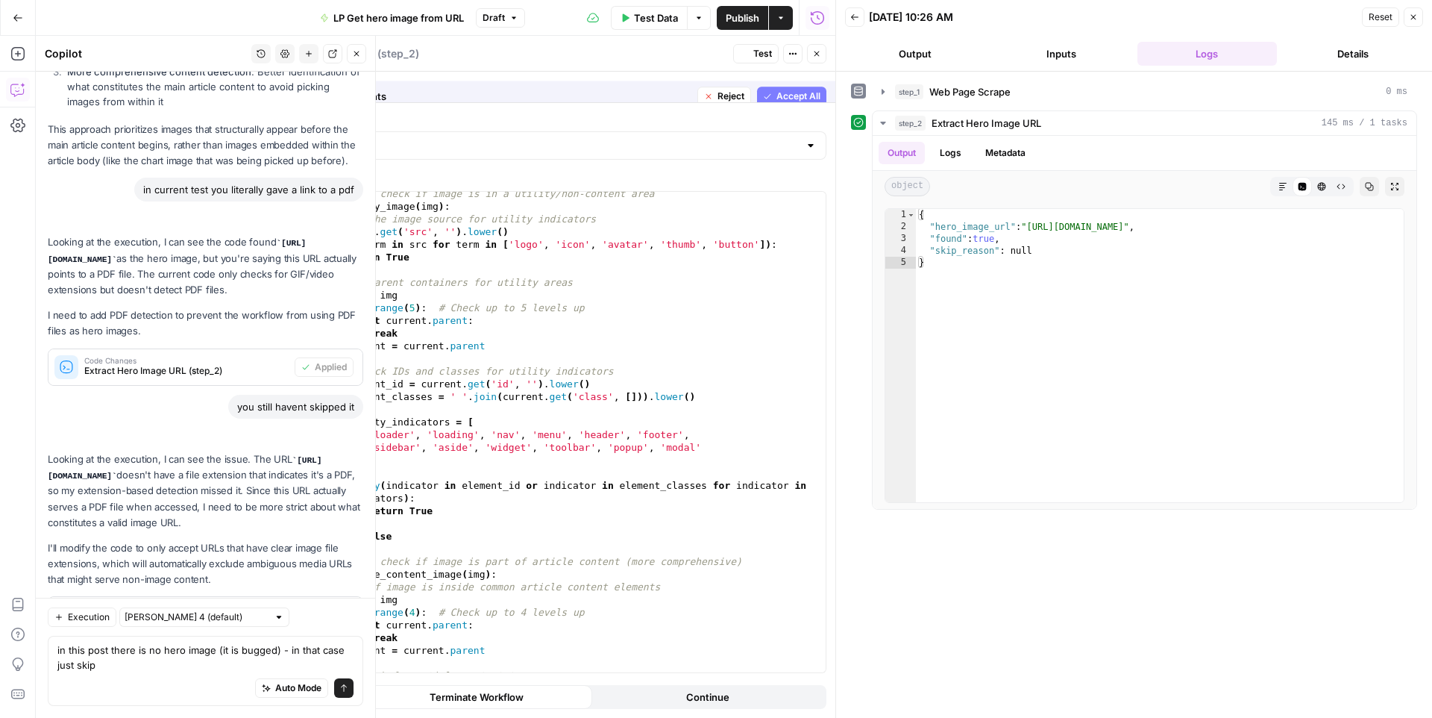
scroll to position [3927, 0]
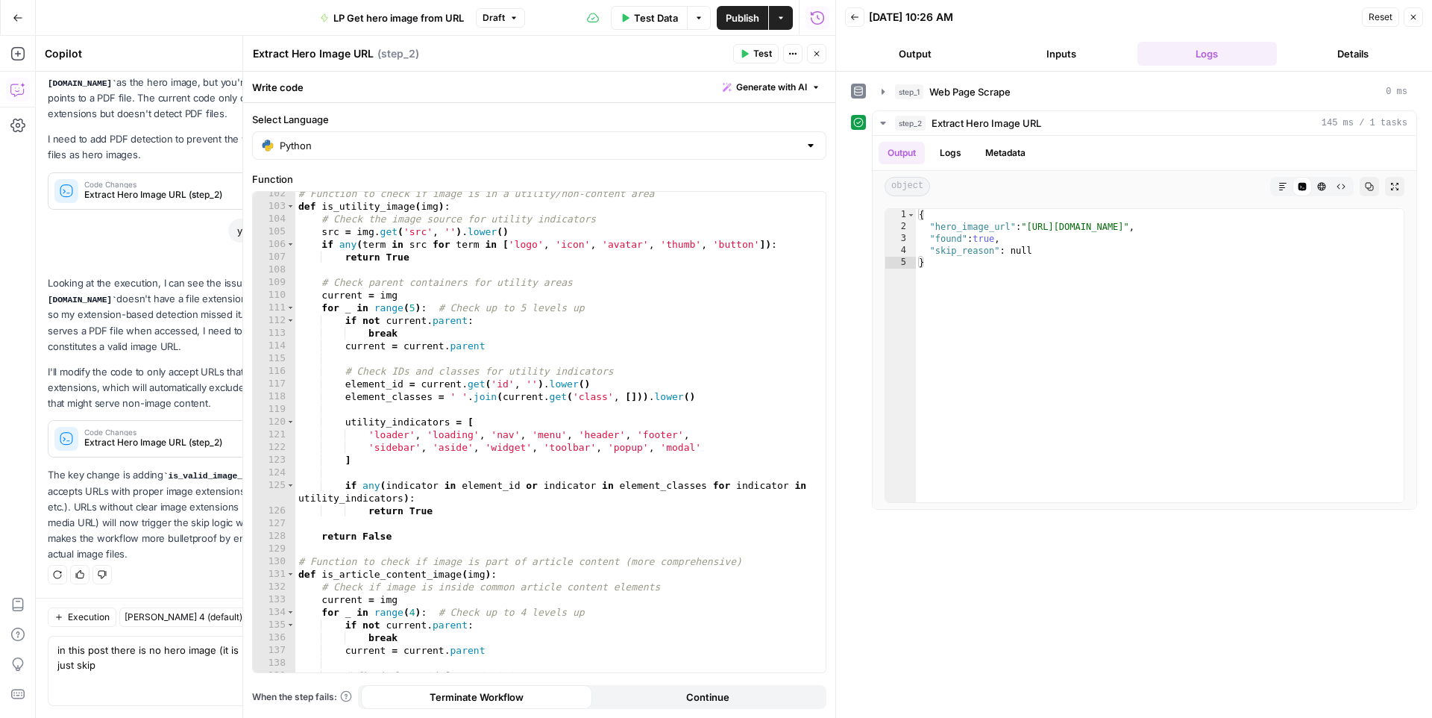
click at [764, 48] on span "Test" at bounding box center [762, 53] width 19 height 13
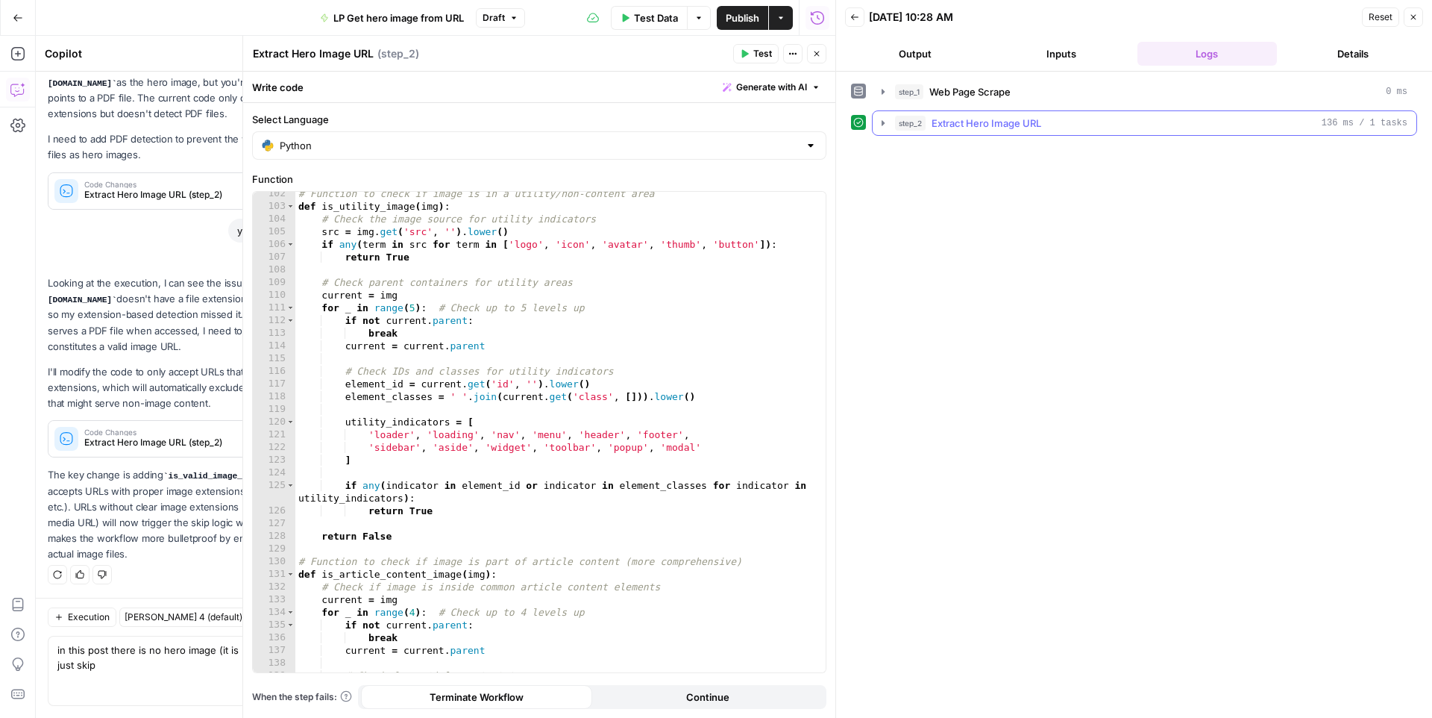
click at [880, 117] on icon "button" at bounding box center [883, 123] width 12 height 12
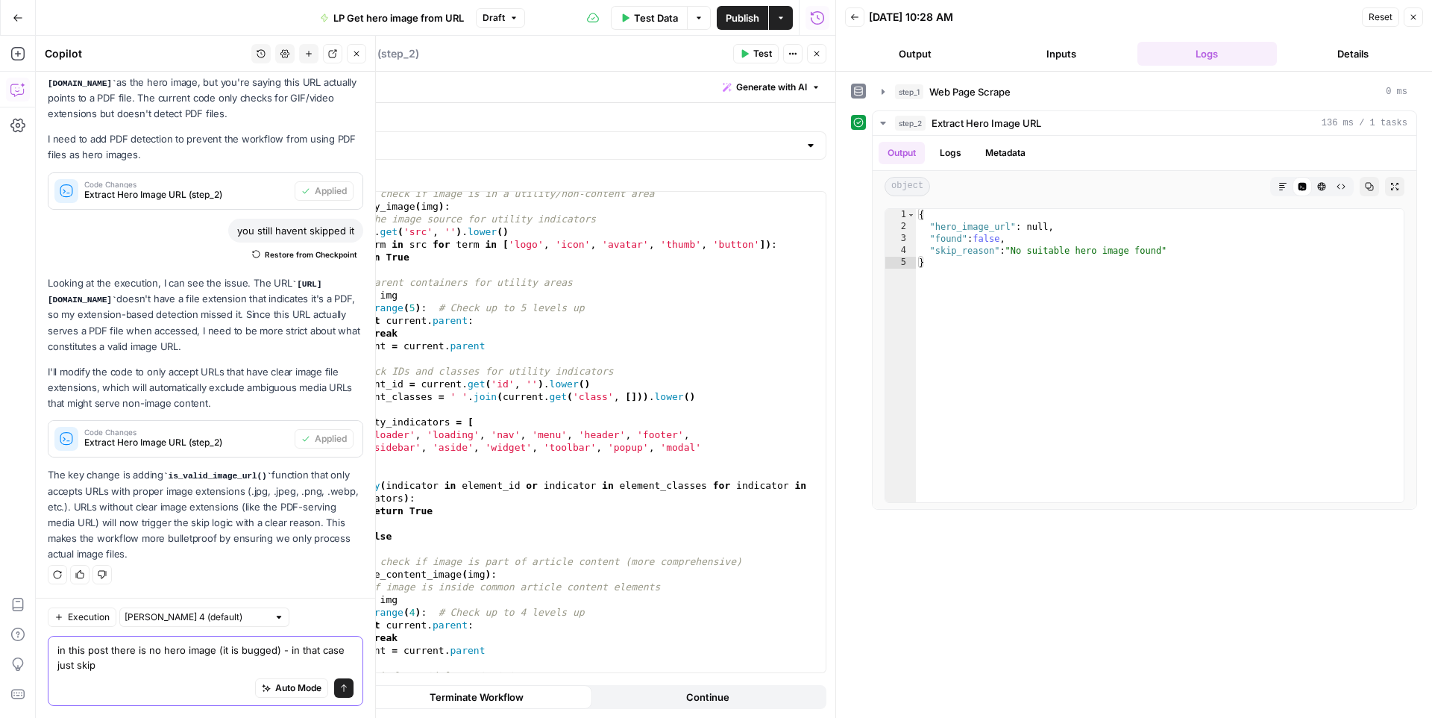
click at [165, 664] on textarea "in this post there is no hero image (it is bugged) - in that case just skip" at bounding box center [205, 657] width 296 height 30
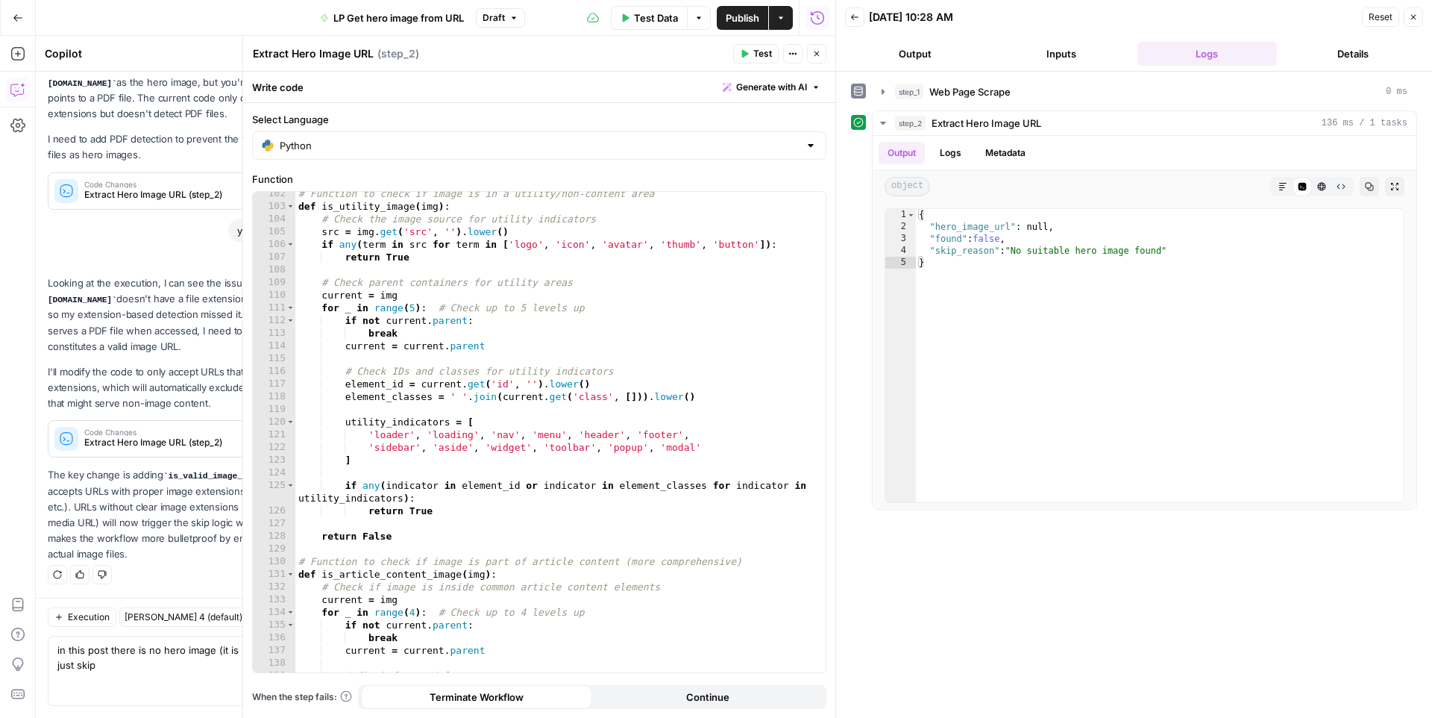
click at [730, 22] on span "Publish" at bounding box center [743, 17] width 34 height 15
click at [647, 20] on span "Test Data" at bounding box center [656, 17] width 44 height 15
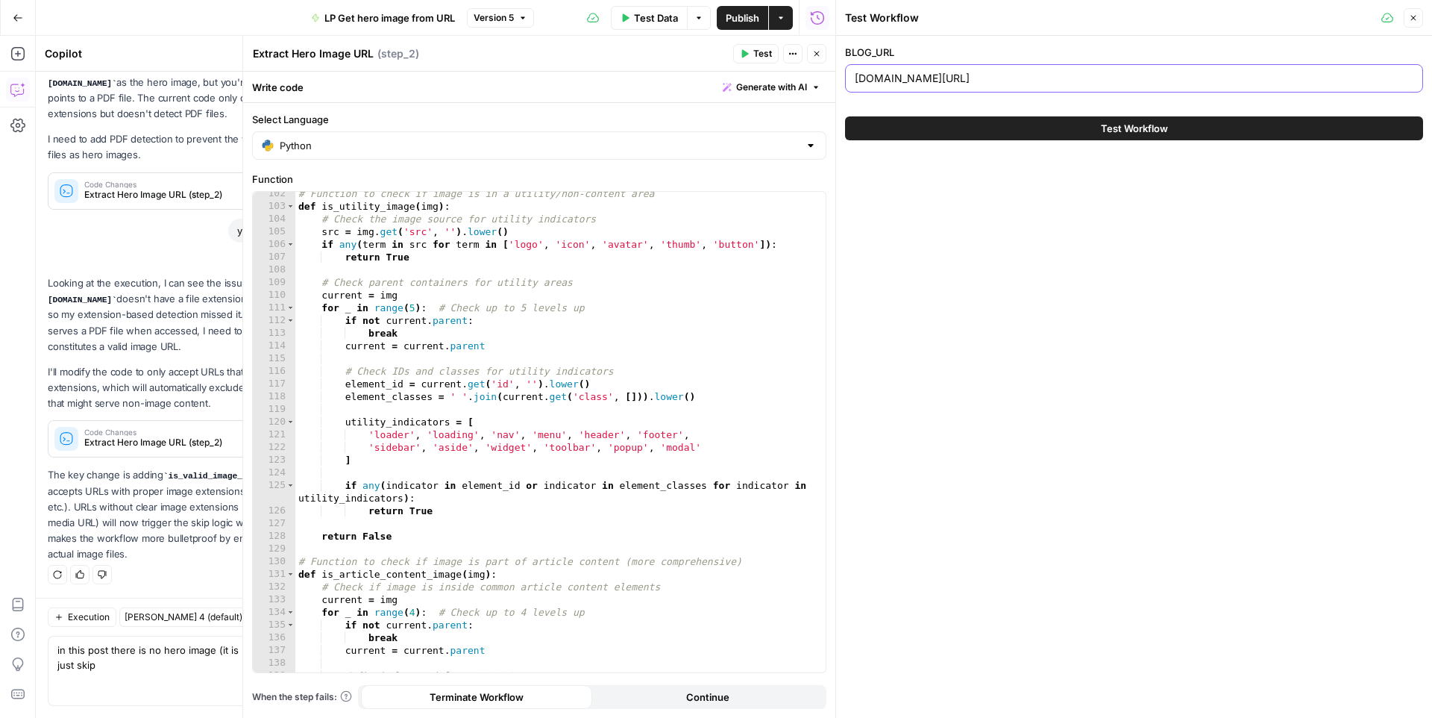
click at [998, 71] on input "breebornstein.com/blog/power-player" at bounding box center [1134, 78] width 559 height 15
paste input "https://betterhomesbybrooke.com/blog/the-10-best-champagnes-and-sparkling-wines…"
type input "https://betterhomesbybrooke.com/blog/the-10-best-champagnes-and-sparkling-wines…"
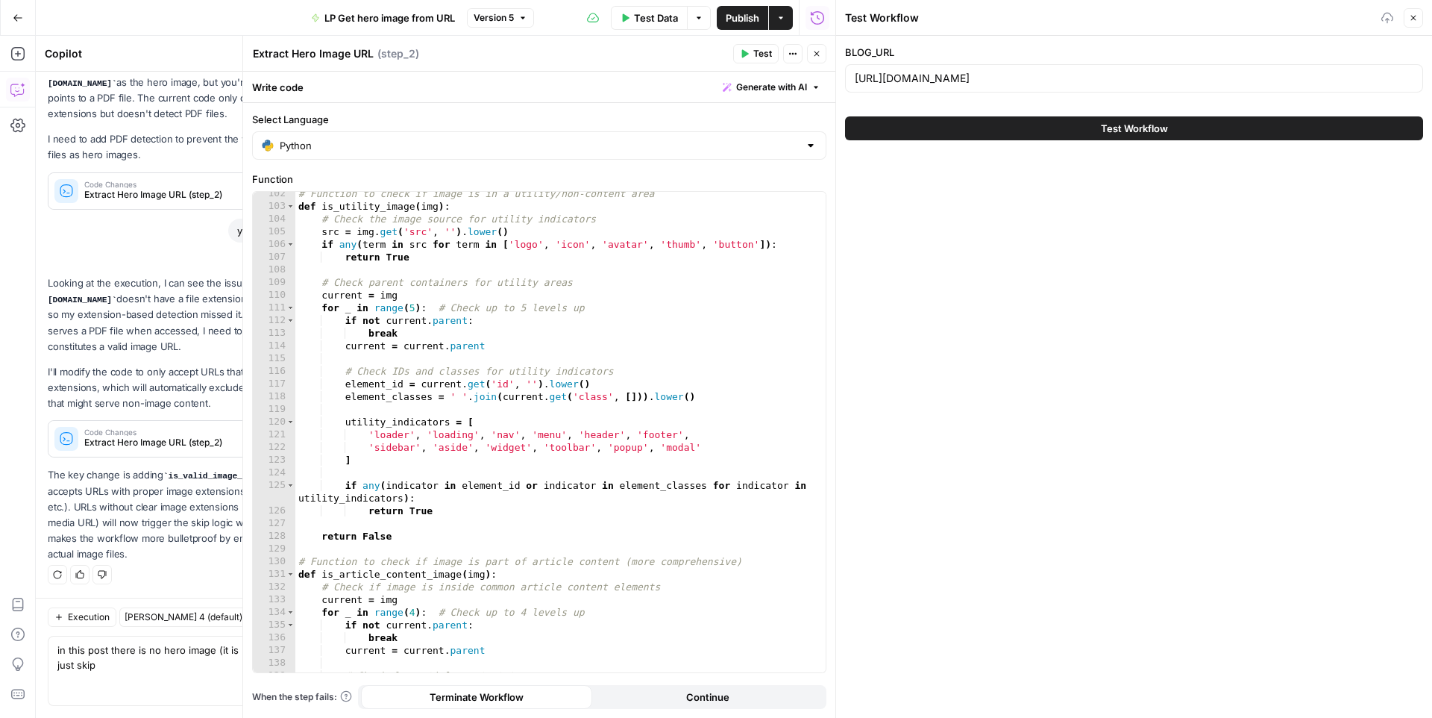
click at [998, 133] on button "Test Workflow" at bounding box center [1134, 128] width 578 height 24
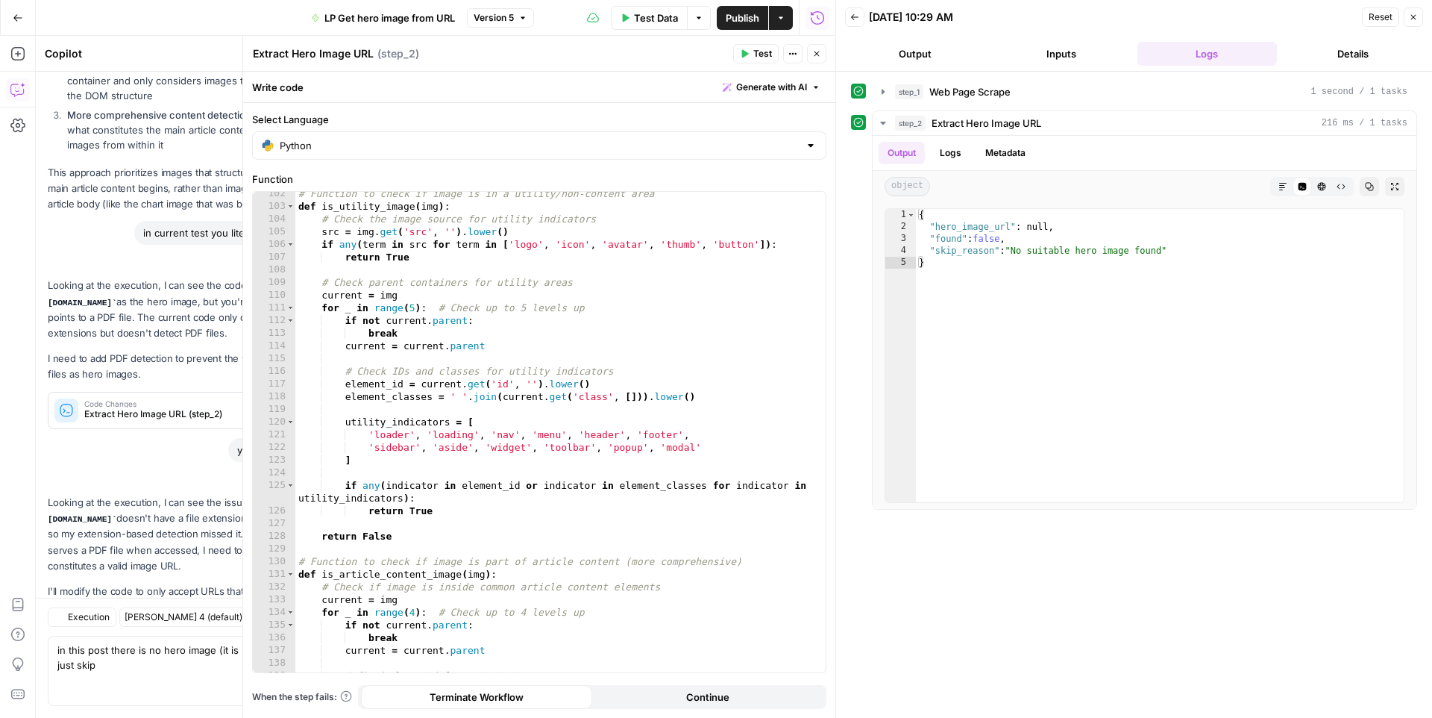
scroll to position [3927, 0]
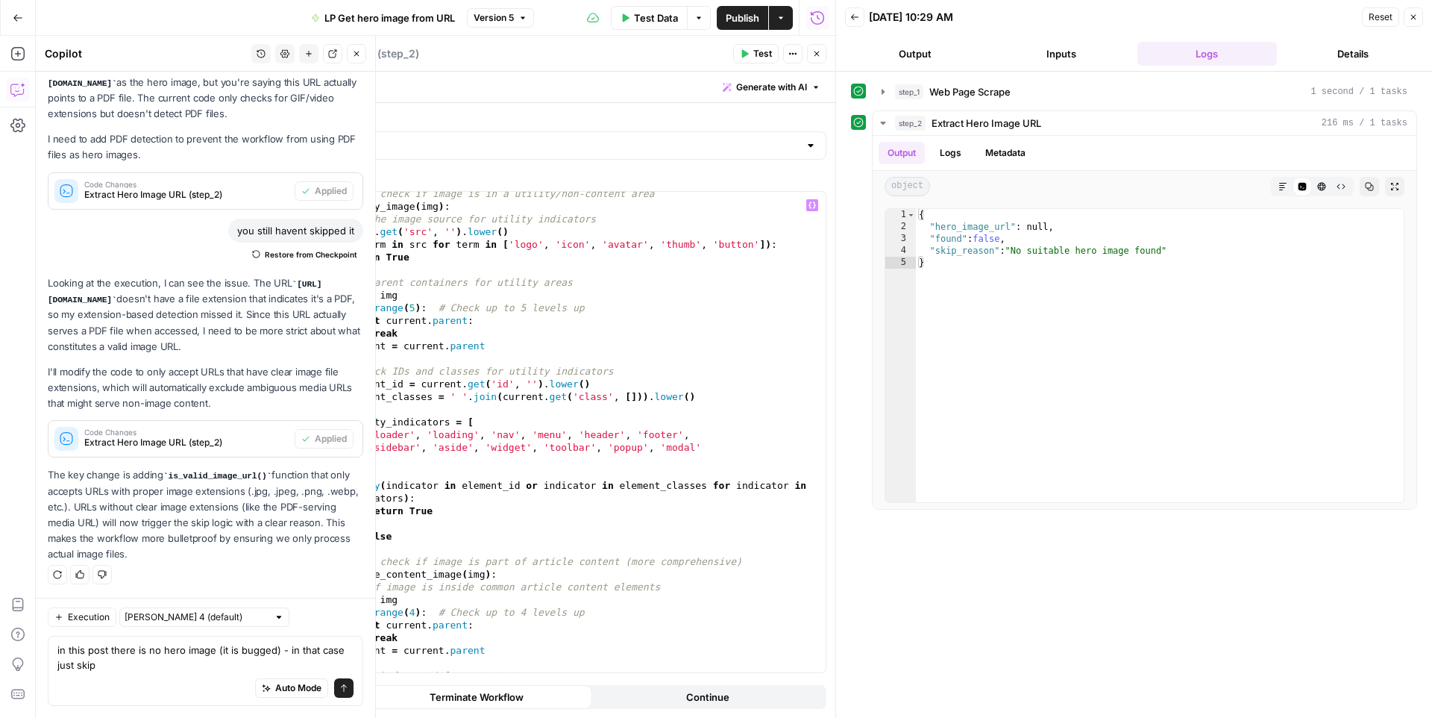
click at [186, 676] on div "Auto Mode Send" at bounding box center [205, 688] width 296 height 33
click at [169, 659] on textarea "in this post there is no hero image (it is bugged) - in that case just skip" at bounding box center [205, 657] width 296 height 30
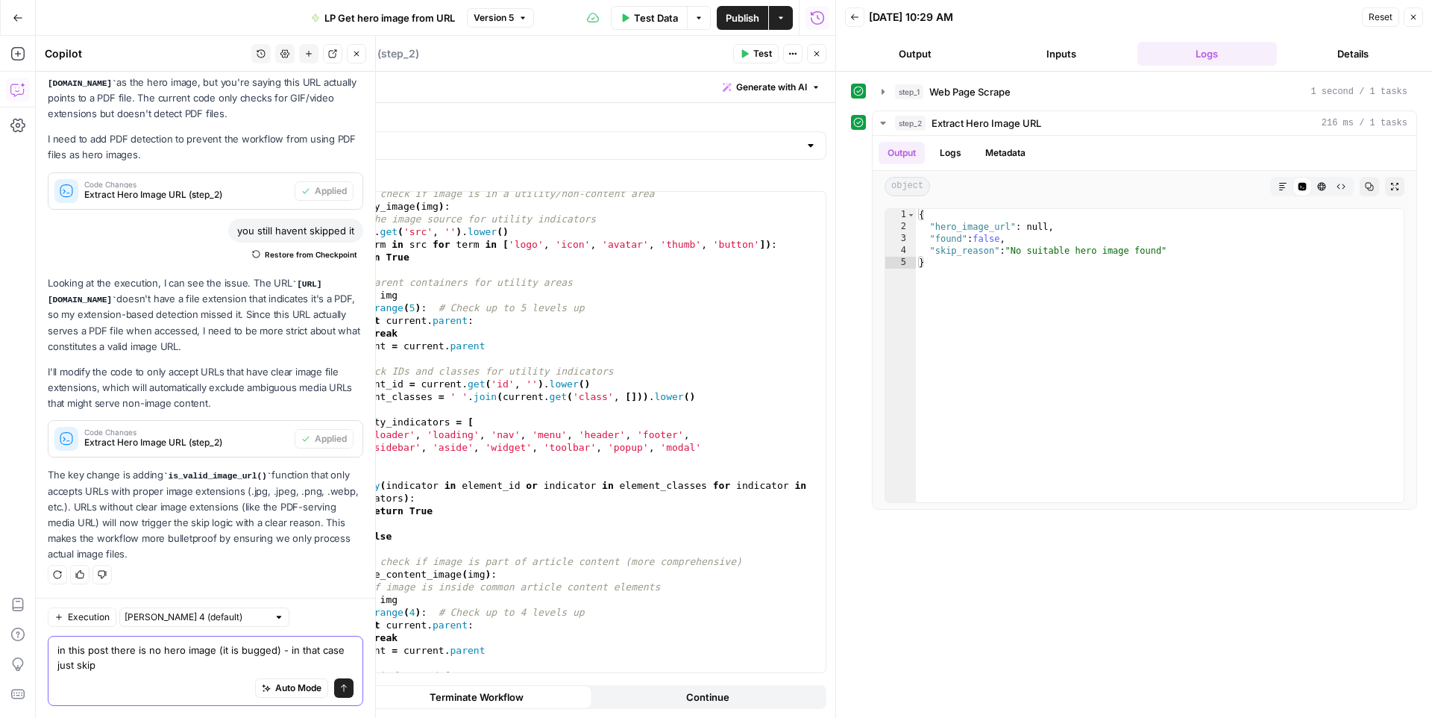
click at [169, 659] on textarea "in this post there is no hero image (it is bugged) - in that case just skip" at bounding box center [205, 657] width 296 height 30
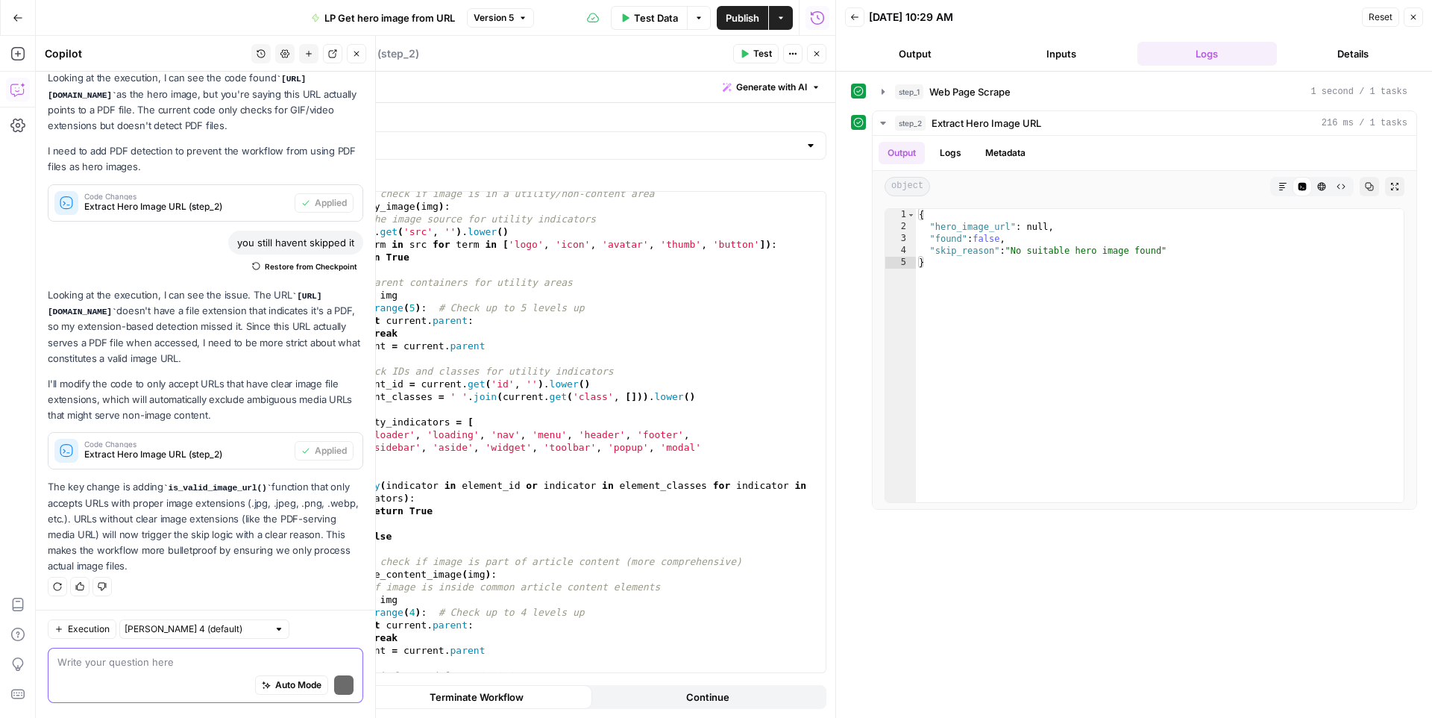
scroll to position [3912, 0]
paste textarea "https://media-production.lp-cdn.com/cdn-cgi/image/format=auto,quality=85/https:…"
type textarea "how didnt you fina an image in current test - it was here https://media-product…"
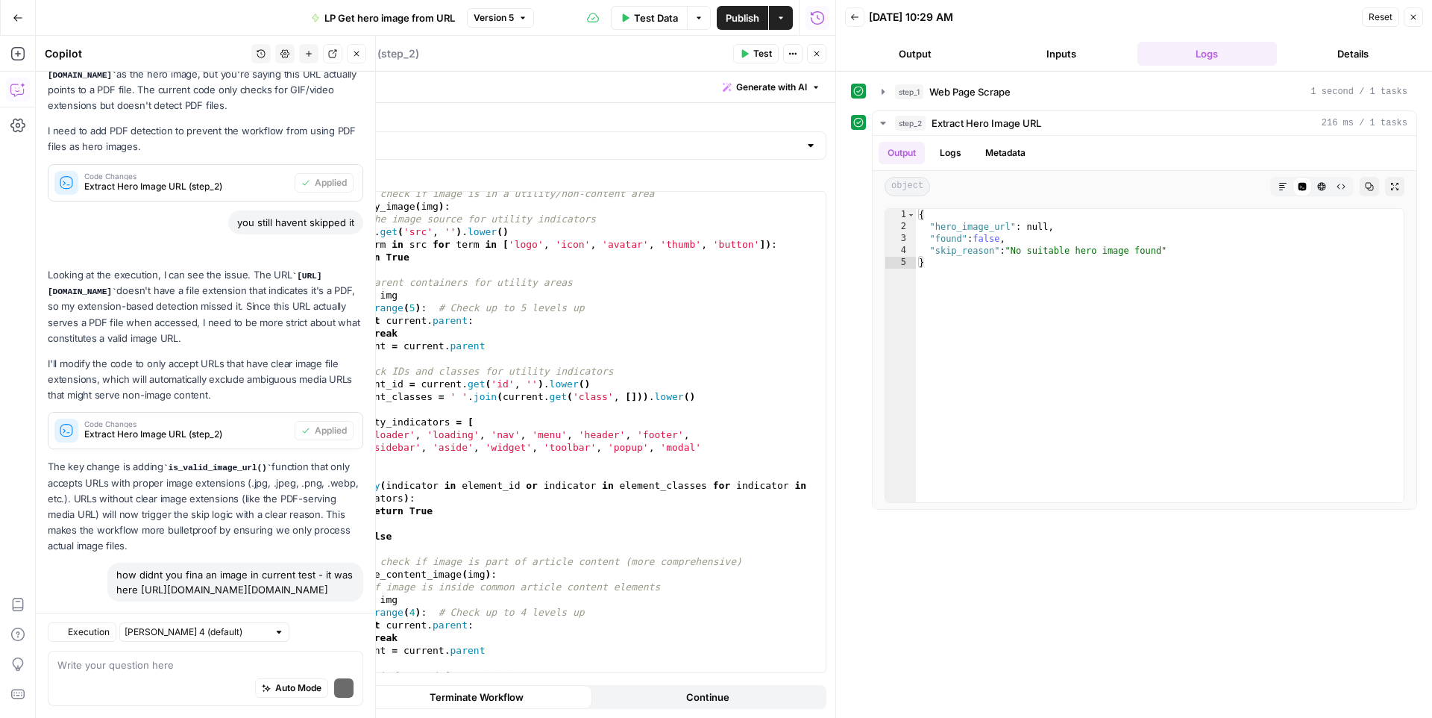
scroll to position [4154, 0]
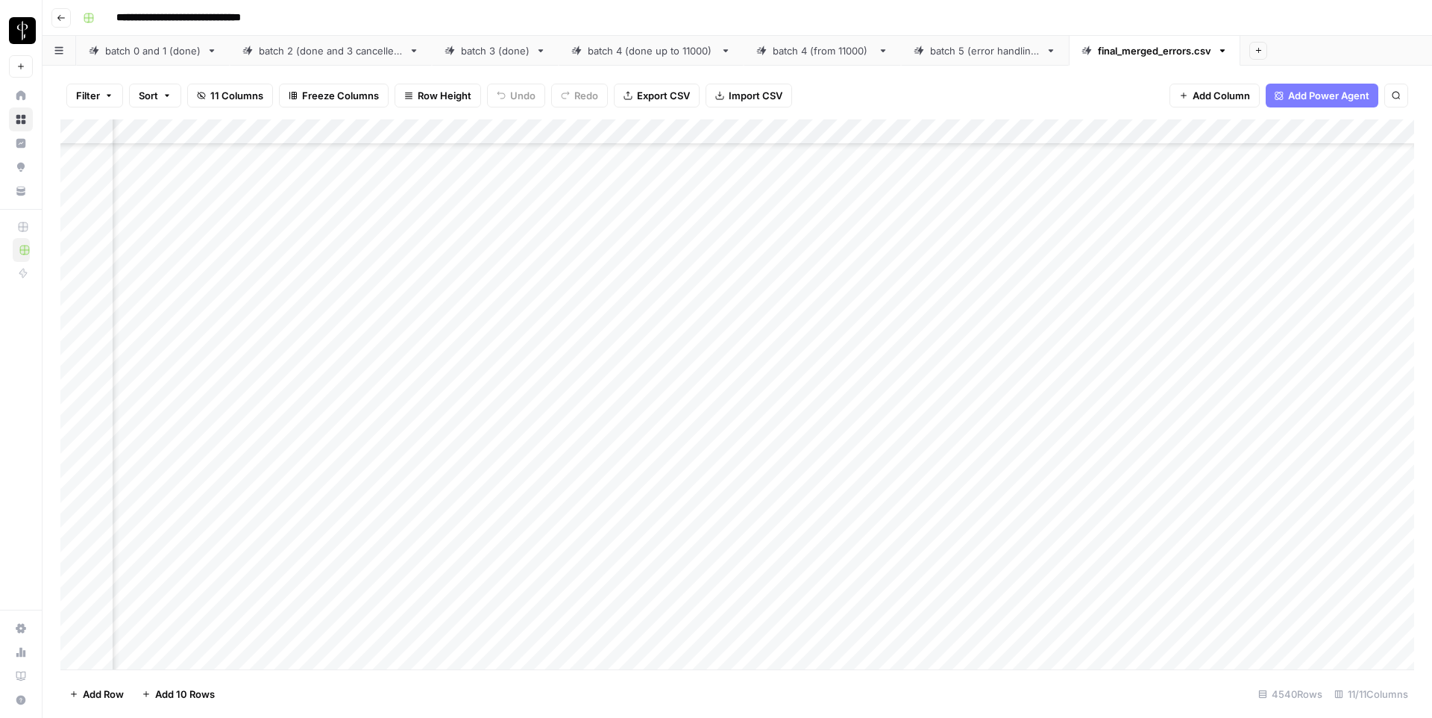
scroll to position [14059, 575]
click at [96, 110] on div "Filter Sort 11 Columns Freeze Columns Row Height Undo Redo Export CSV Import CS…" at bounding box center [737, 96] width 1354 height 48
click at [97, 101] on span "Filter" at bounding box center [88, 95] width 24 height 15
click at [264, 173] on div at bounding box center [270, 173] width 12 height 15
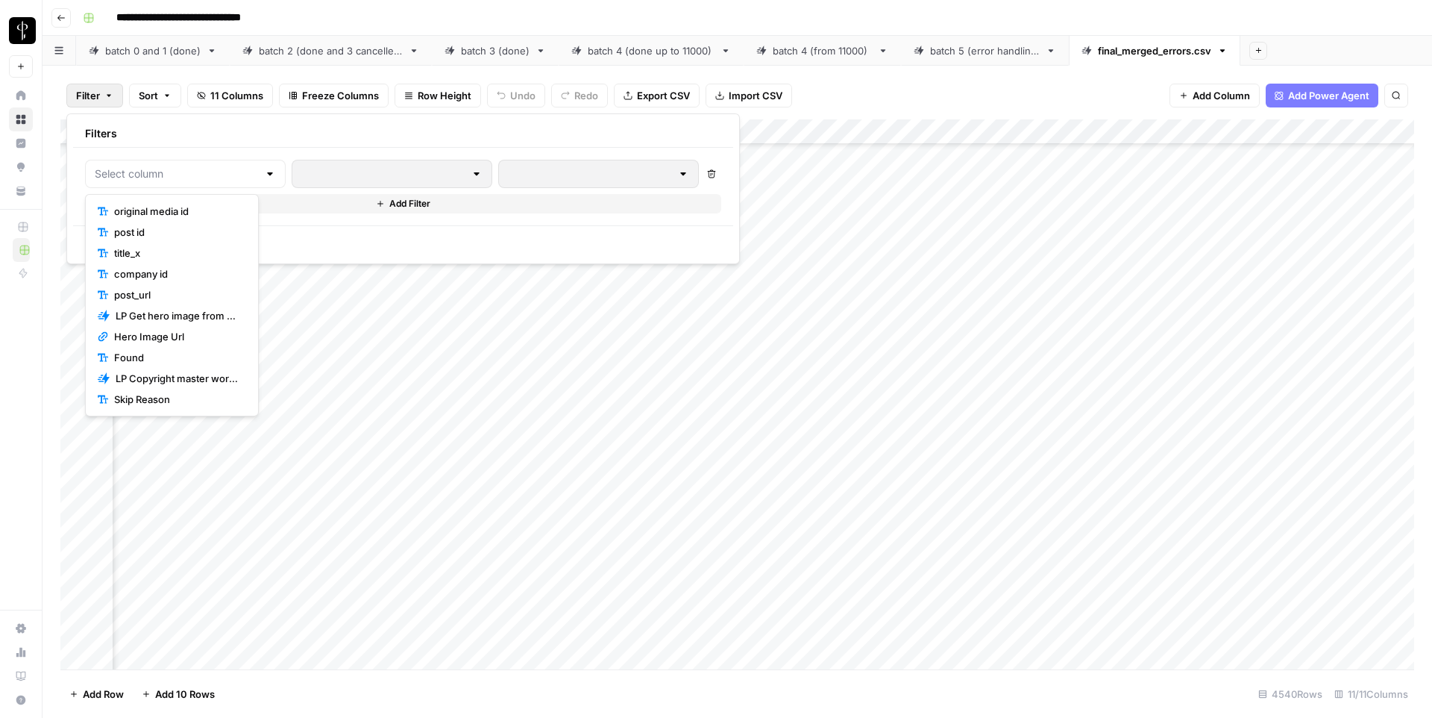
click at [175, 292] on span "post_url" at bounding box center [177, 294] width 126 height 15
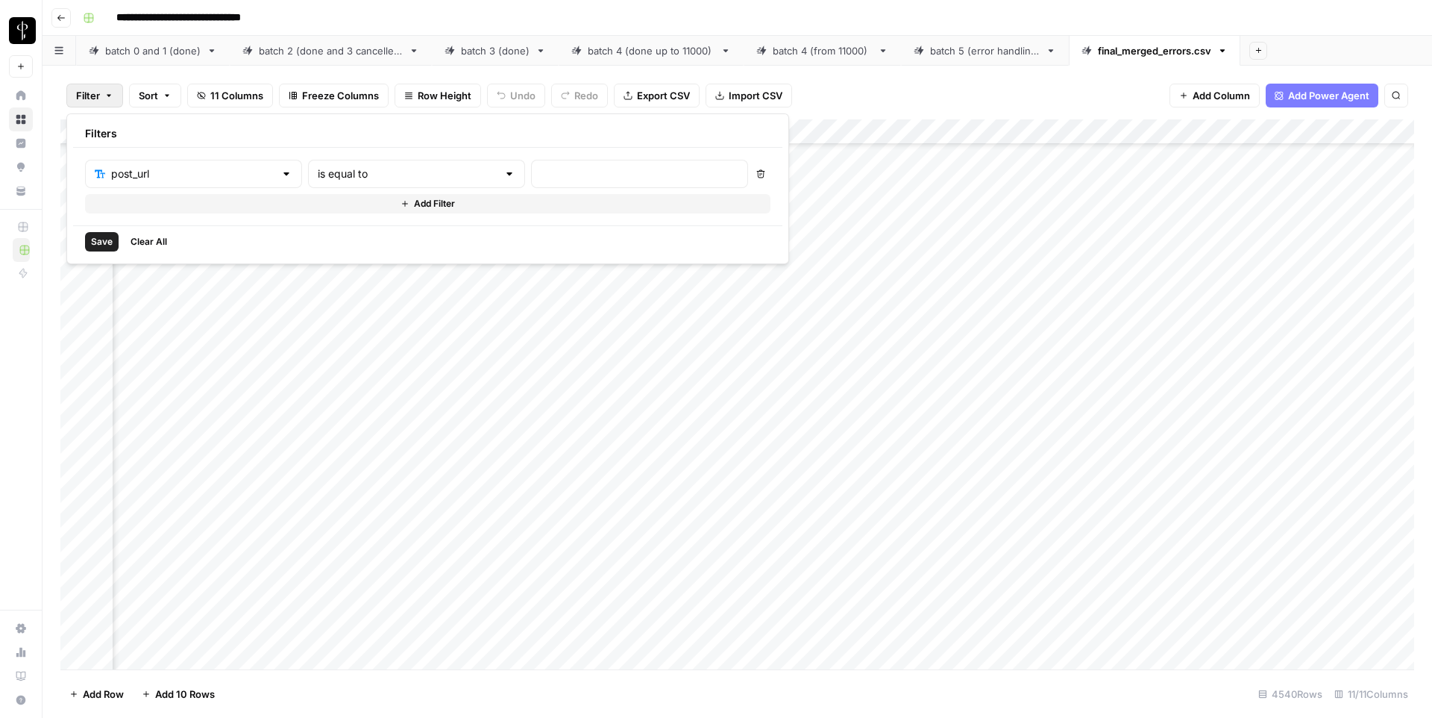
click at [531, 163] on div at bounding box center [639, 174] width 217 height 28
paste input "breebornstein.com/blog/power-player"
type input "breebornstein.com/blog/power-player"
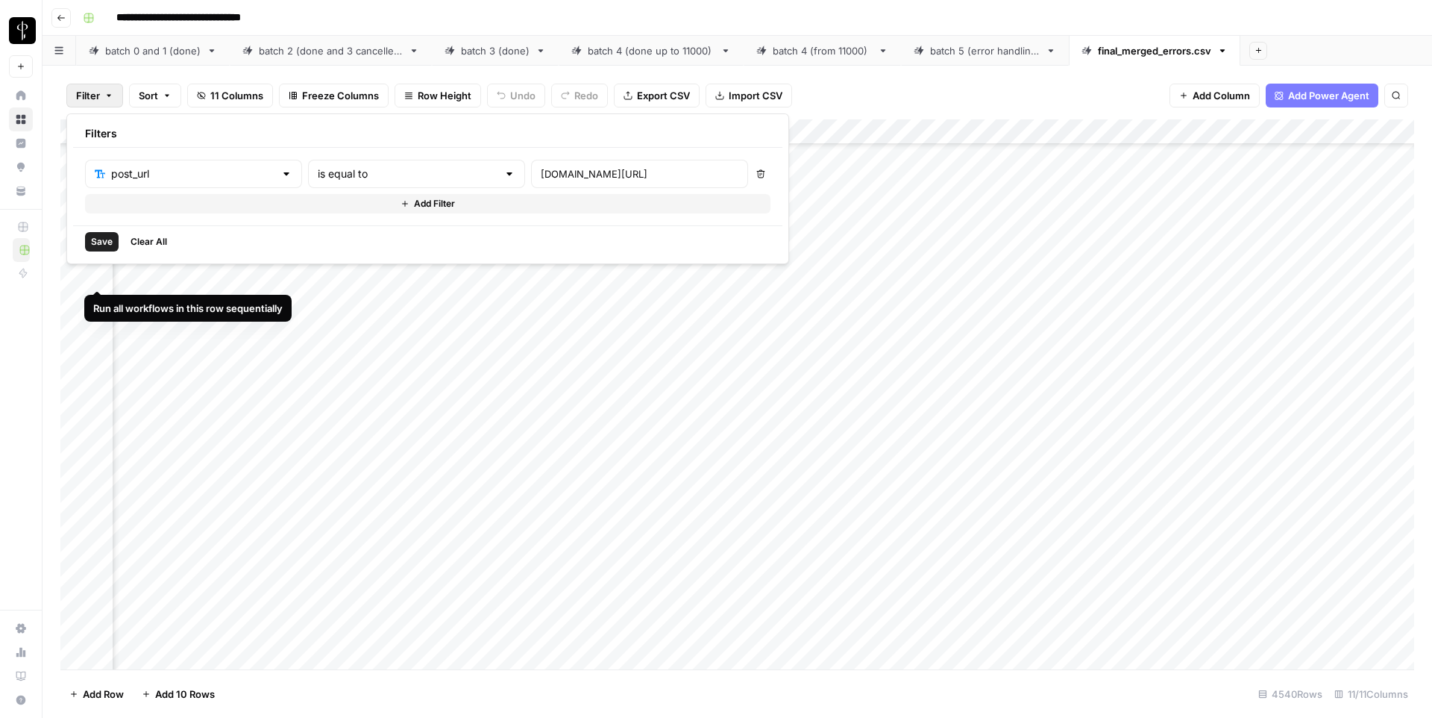
click at [104, 239] on span "Save" at bounding box center [102, 241] width 22 height 13
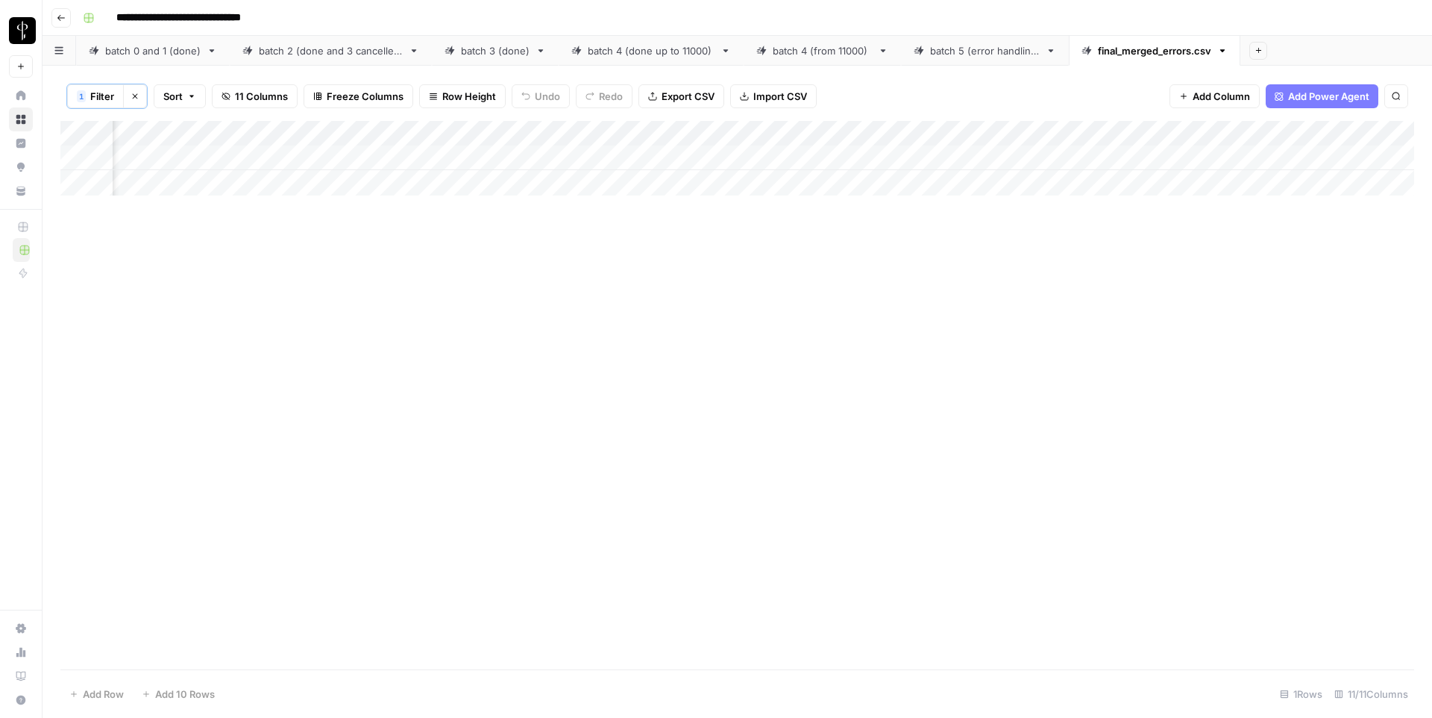
scroll to position [0, 575]
click at [932, 160] on div "Add Column" at bounding box center [737, 158] width 1354 height 75
click at [137, 92] on icon "button" at bounding box center [135, 96] width 9 height 9
click at [850, 471] on div "Add Column" at bounding box center [737, 394] width 1354 height 550
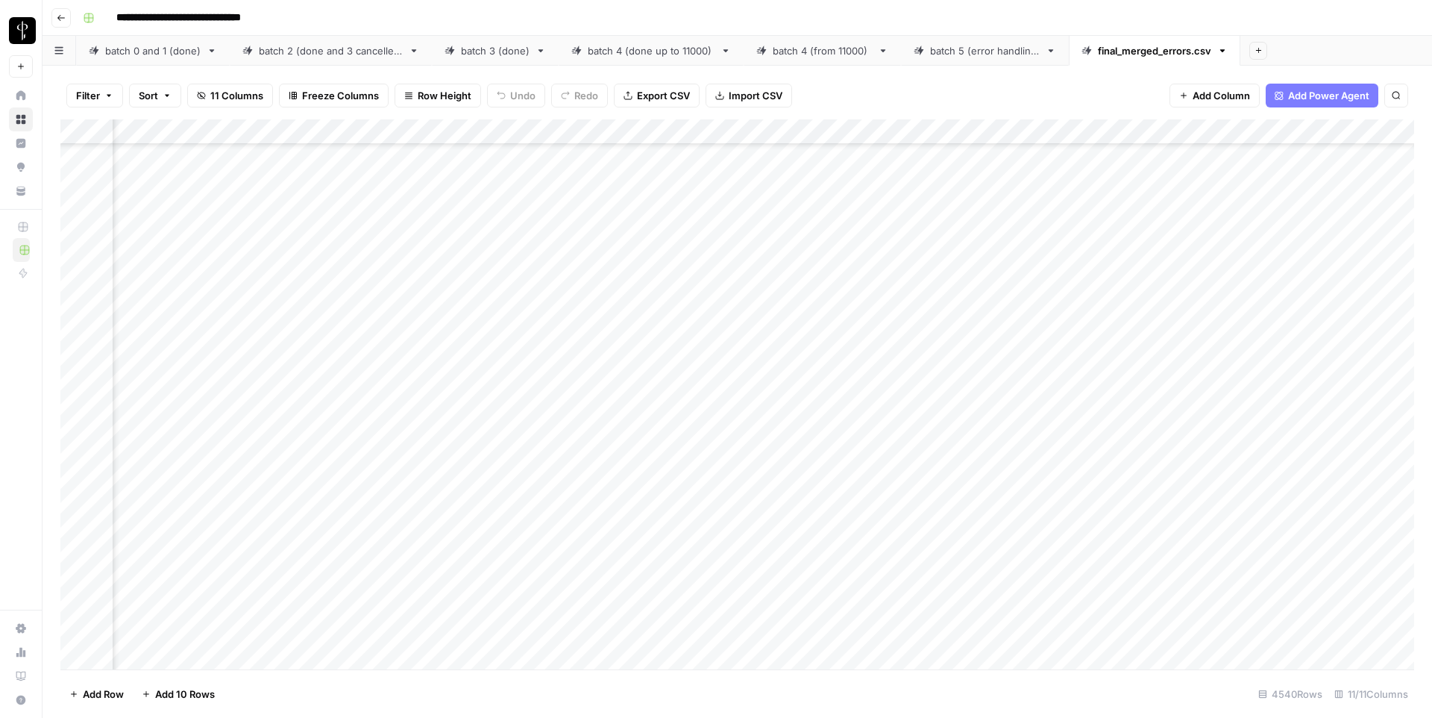
click at [694, 477] on div "Add Column" at bounding box center [737, 394] width 1354 height 550
click at [964, 535] on div "Add Column" at bounding box center [737, 394] width 1354 height 550
click at [846, 497] on div "Add Column" at bounding box center [737, 394] width 1354 height 550
click at [704, 495] on div "Add Column" at bounding box center [737, 394] width 1354 height 550
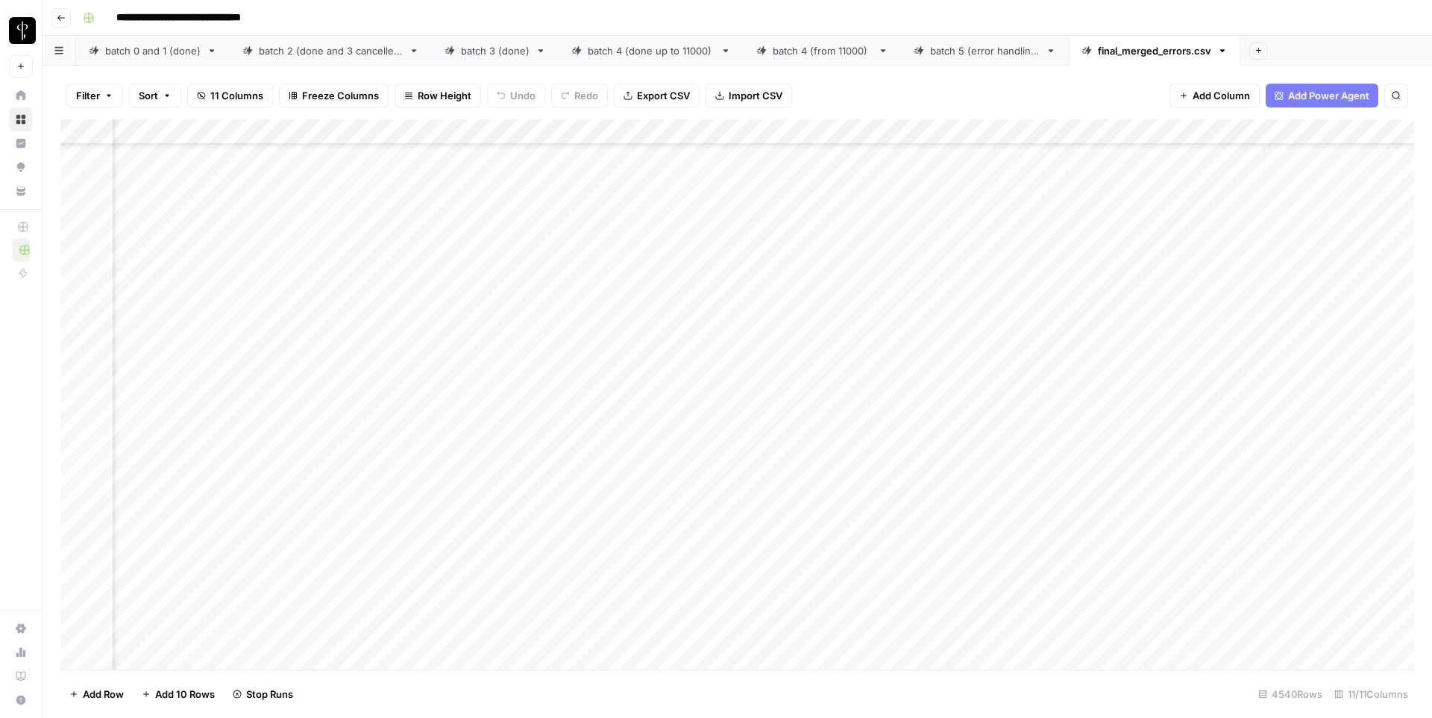
click at [704, 495] on div "Add Column" at bounding box center [737, 394] width 1354 height 550
click at [704, 495] on textarea "**********" at bounding box center [679, 508] width 298 height 36
click at [686, 469] on div "Add Column" at bounding box center [737, 394] width 1354 height 550
click at [978, 482] on div "Add Column" at bounding box center [737, 394] width 1354 height 550
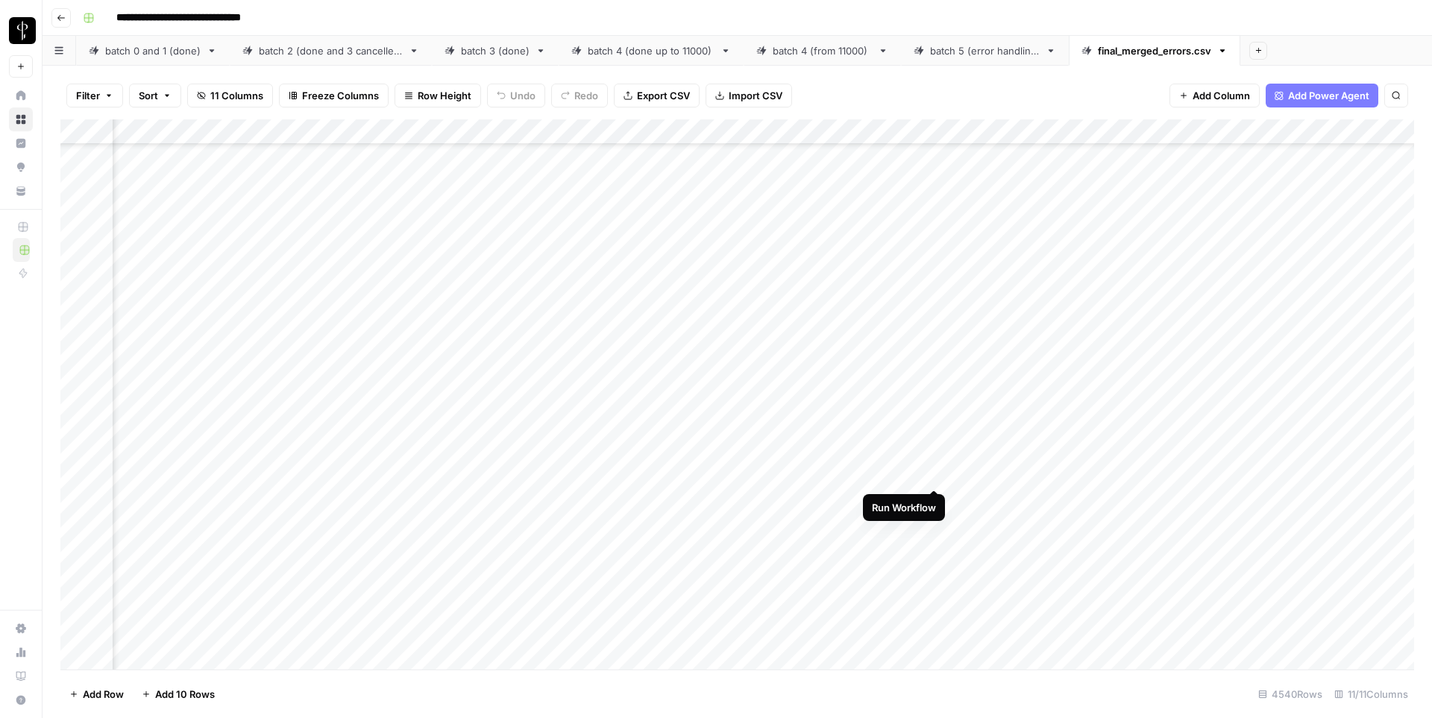
click at [932, 476] on div "Add Column" at bounding box center [737, 394] width 1354 height 550
click at [936, 504] on div "Add Column" at bounding box center [737, 394] width 1354 height 550
click at [918, 134] on div "Add Column" at bounding box center [737, 394] width 1354 height 550
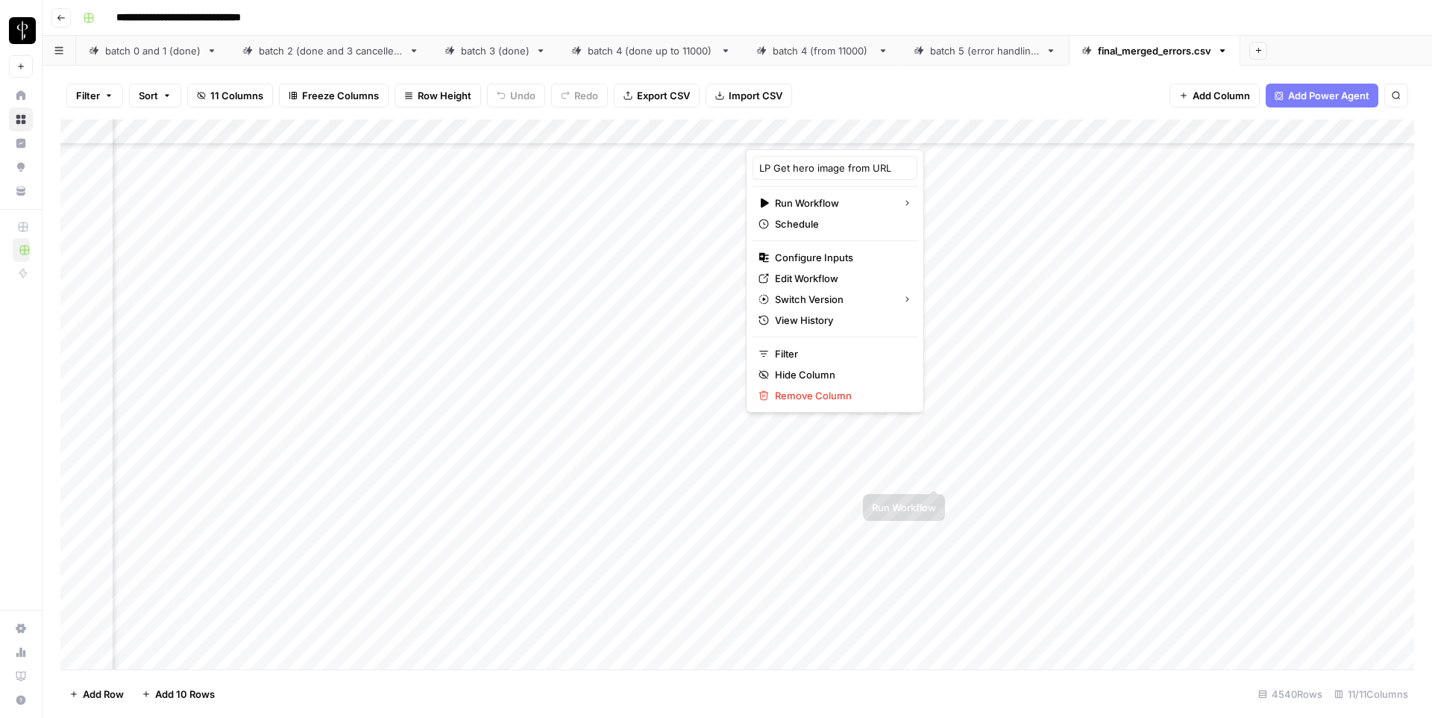
click at [933, 471] on div "Add Column" at bounding box center [737, 394] width 1354 height 550
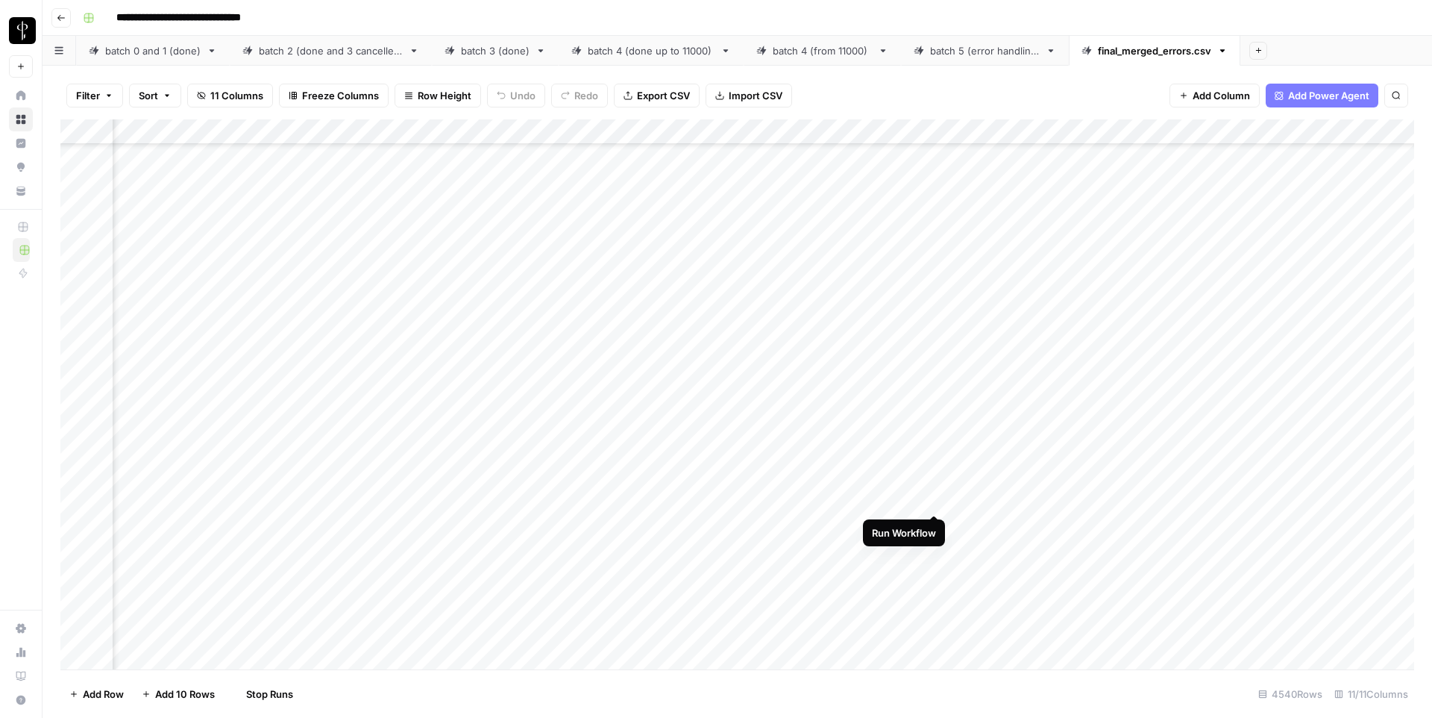
click at [935, 498] on div "Add Column" at bounding box center [737, 394] width 1354 height 550
click at [1066, 501] on div "Add Column" at bounding box center [737, 394] width 1354 height 550
click at [844, 462] on div "Add Column" at bounding box center [737, 394] width 1354 height 550
click at [847, 385] on div "Add Column" at bounding box center [737, 394] width 1354 height 550
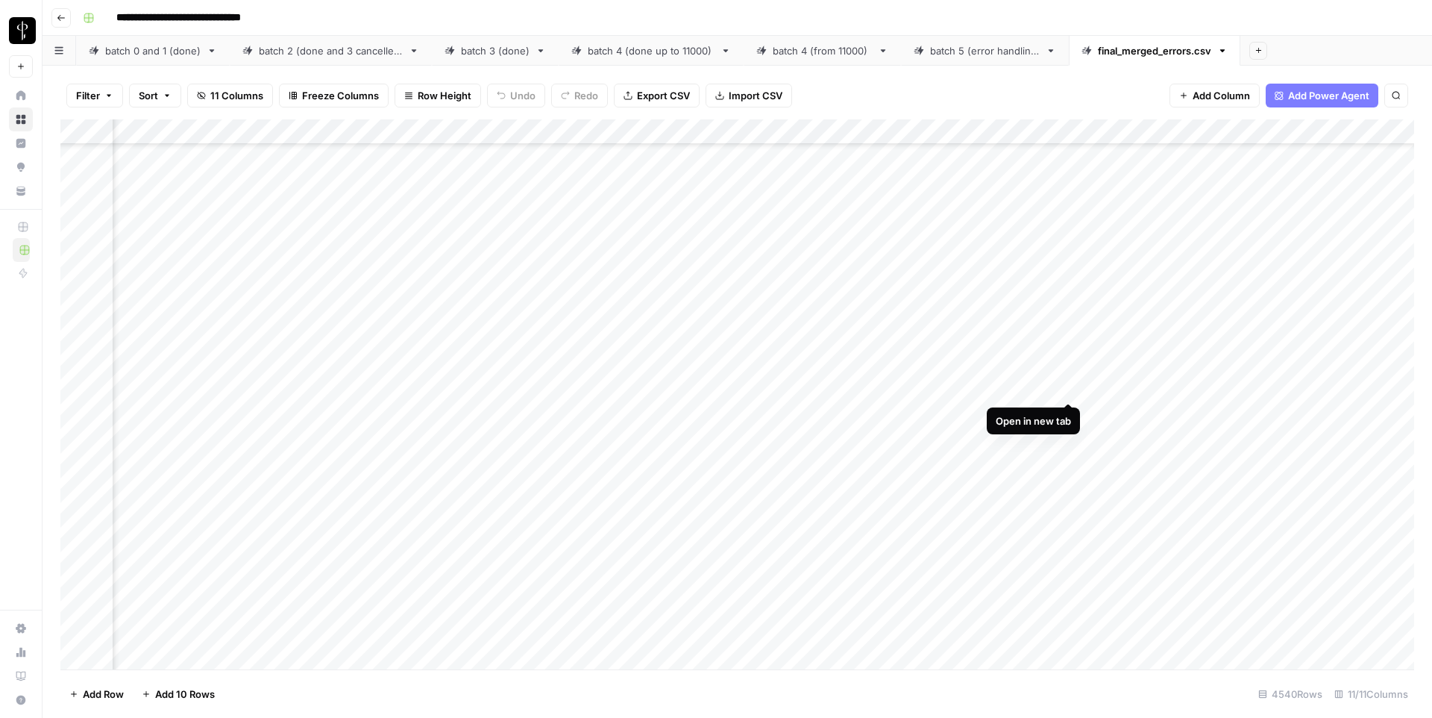
click at [1071, 391] on div "Add Column" at bounding box center [737, 394] width 1354 height 550
click at [1070, 467] on div "Add Column" at bounding box center [737, 394] width 1354 height 550
click at [842, 373] on div "Add Column" at bounding box center [737, 394] width 1354 height 550
click at [847, 479] on div "Add Column" at bounding box center [737, 394] width 1354 height 550
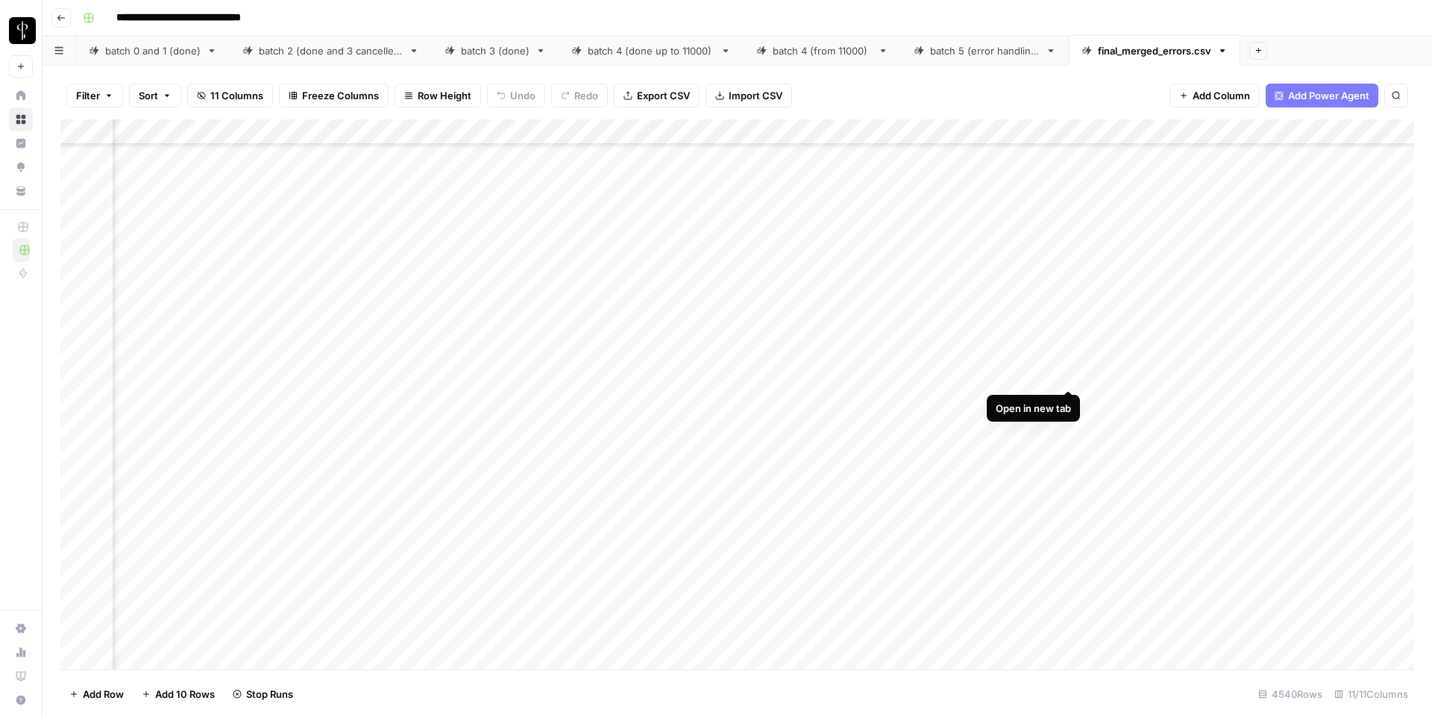
click at [1070, 375] on div "Add Column" at bounding box center [737, 394] width 1354 height 550
click at [979, 47] on div "batch 5 (error handling)" at bounding box center [985, 50] width 110 height 15
click at [1050, 52] on icon "button" at bounding box center [1051, 51] width 10 height 10
click at [1054, 82] on button "Rename Sheet" at bounding box center [1103, 79] width 106 height 21
click at [1137, 57] on div "final_merged_errors.csv" at bounding box center [1157, 50] width 113 height 15
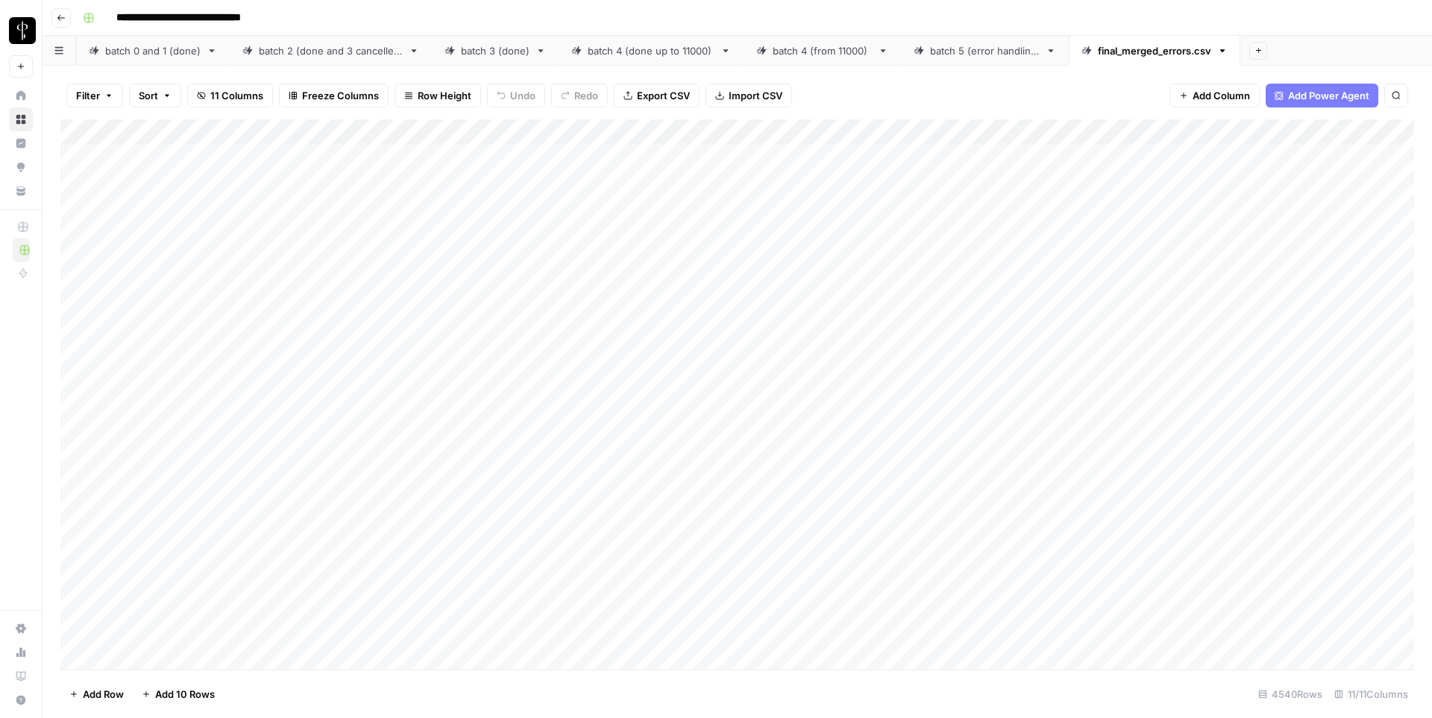
click at [1046, 50] on icon at bounding box center [1051, 51] width 10 height 10
click at [1048, 53] on icon "button" at bounding box center [1051, 51] width 10 height 10
click at [1074, 135] on span "Delete Sheet" at bounding box center [1108, 133] width 72 height 15
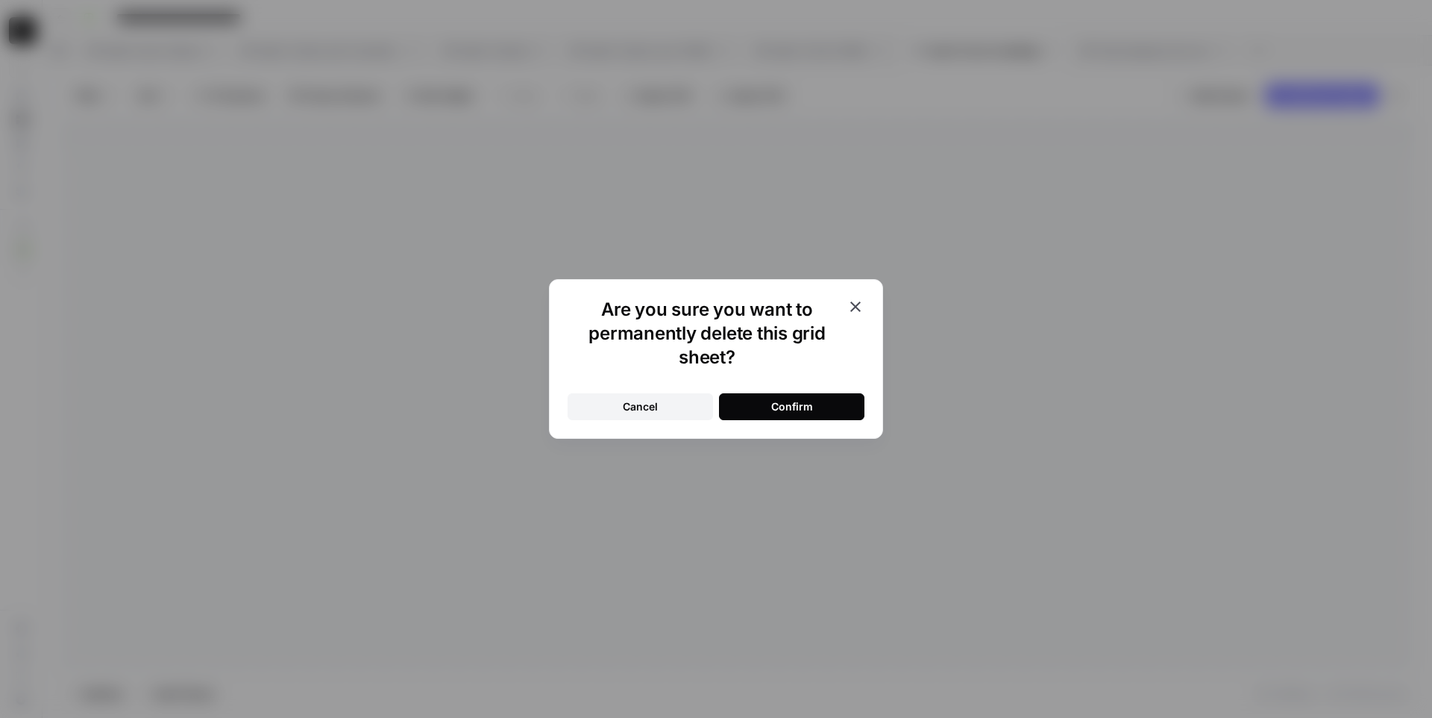
click at [804, 399] on div "Confirm" at bounding box center [792, 406] width 42 height 15
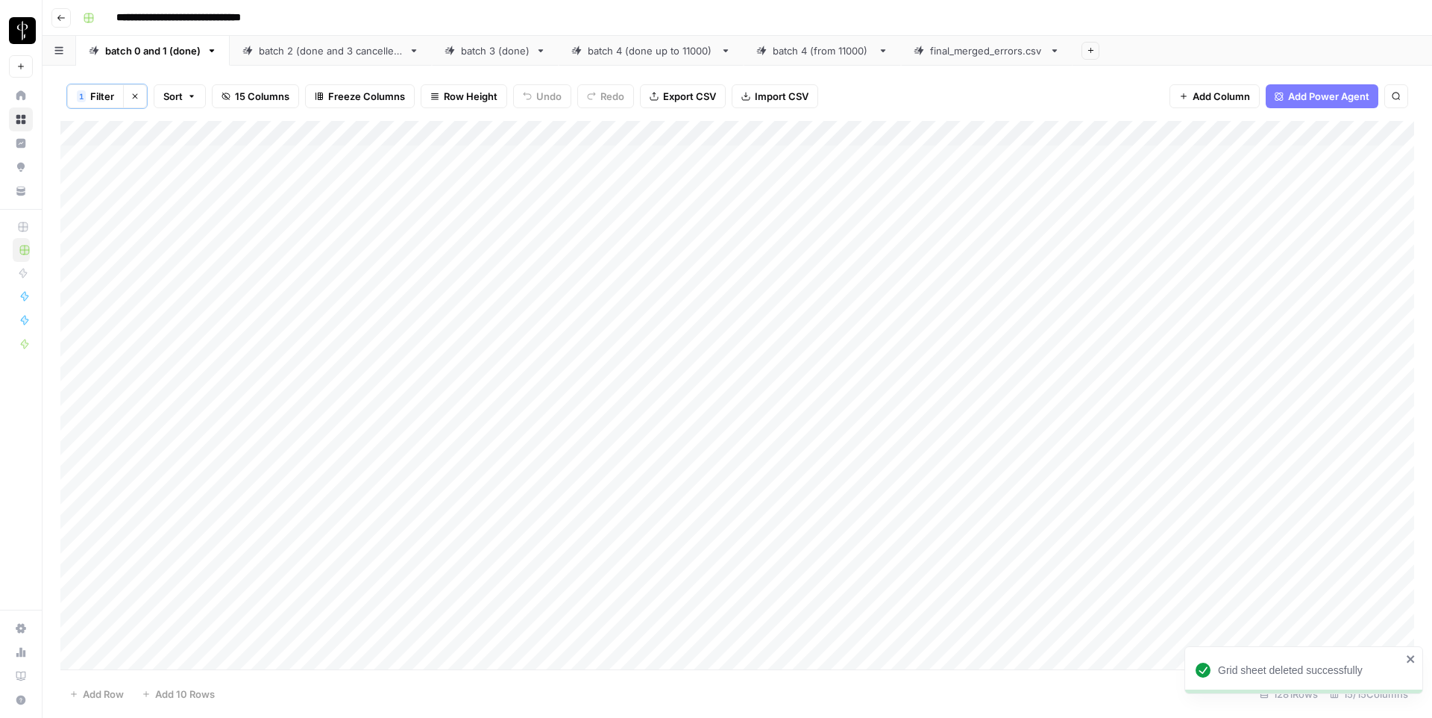
click at [1000, 56] on div "final_merged_errors.csv" at bounding box center [986, 50] width 113 height 15
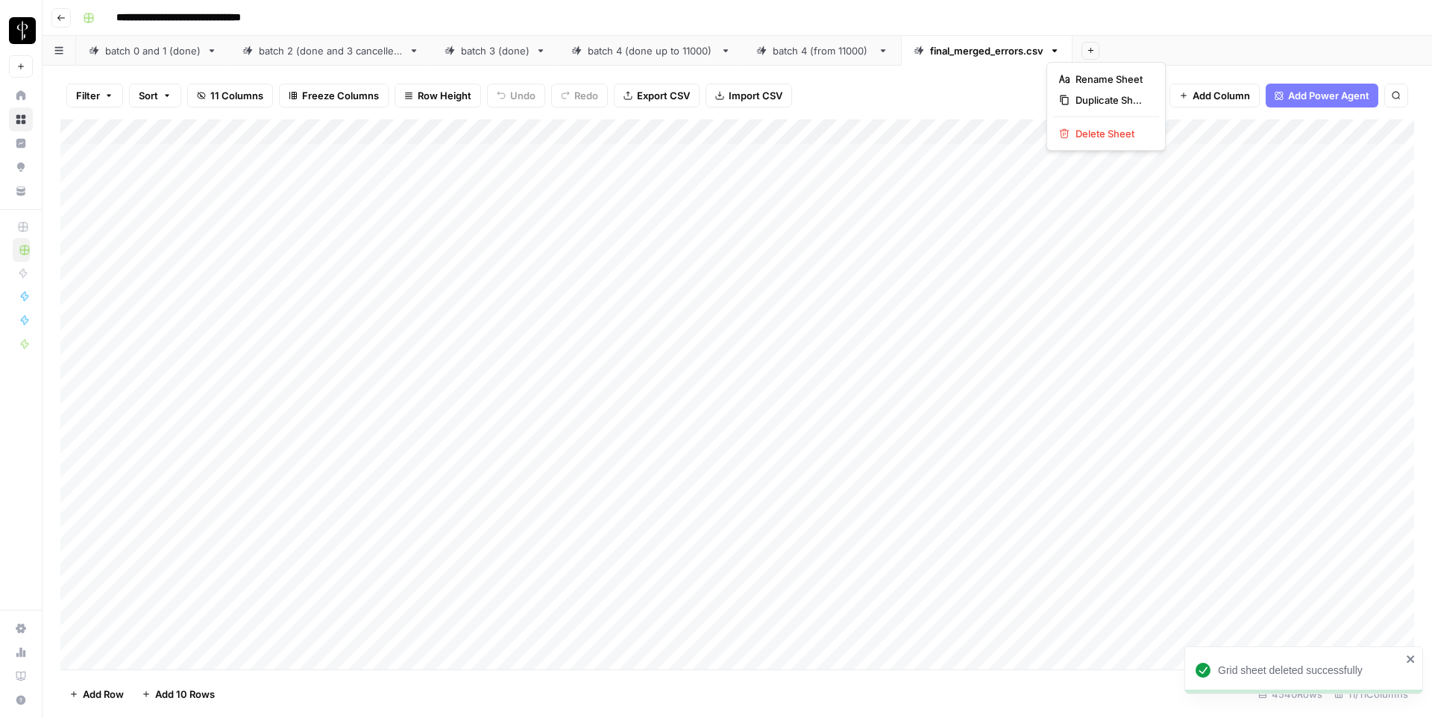
click at [1054, 50] on icon "button" at bounding box center [1055, 51] width 10 height 10
click at [1081, 79] on span "Rename Sheet" at bounding box center [1112, 79] width 72 height 15
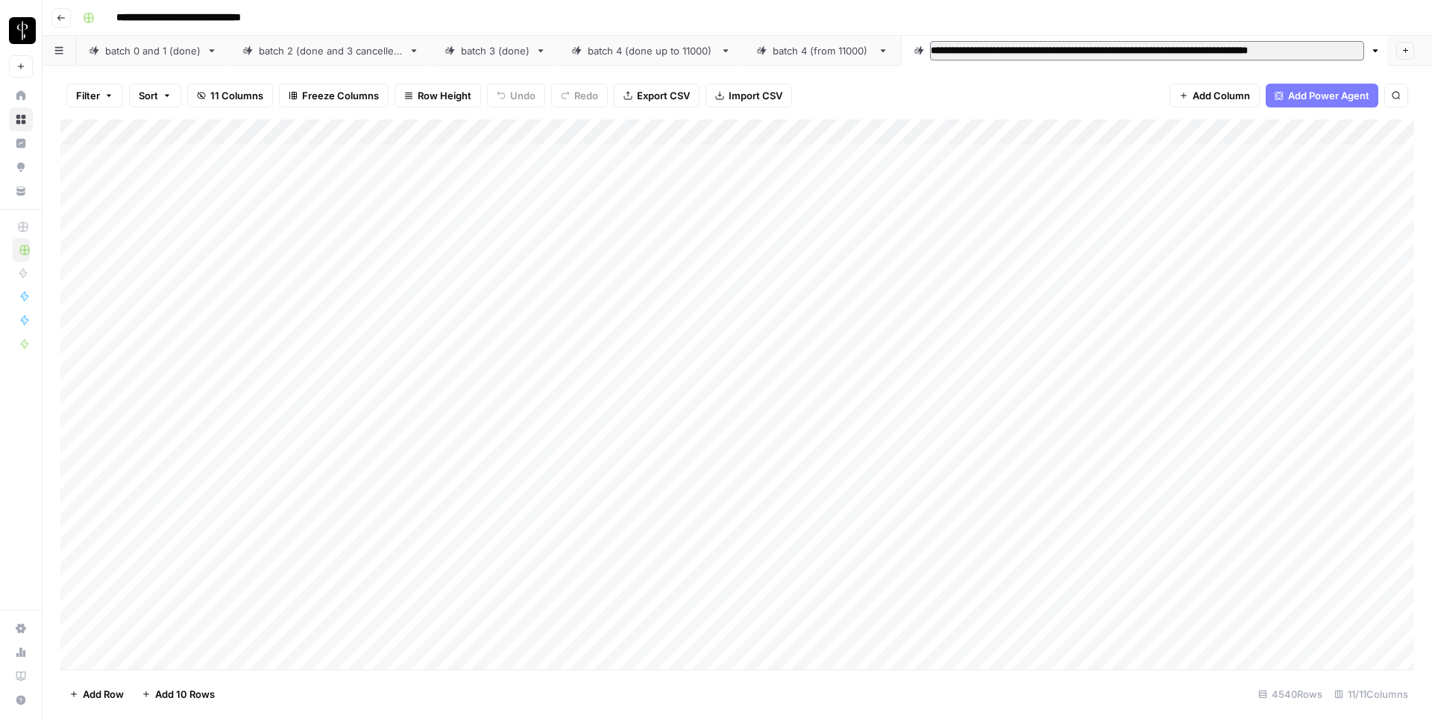
click at [1043, 47] on input "**********" at bounding box center [1147, 50] width 434 height 19
type input "**********"
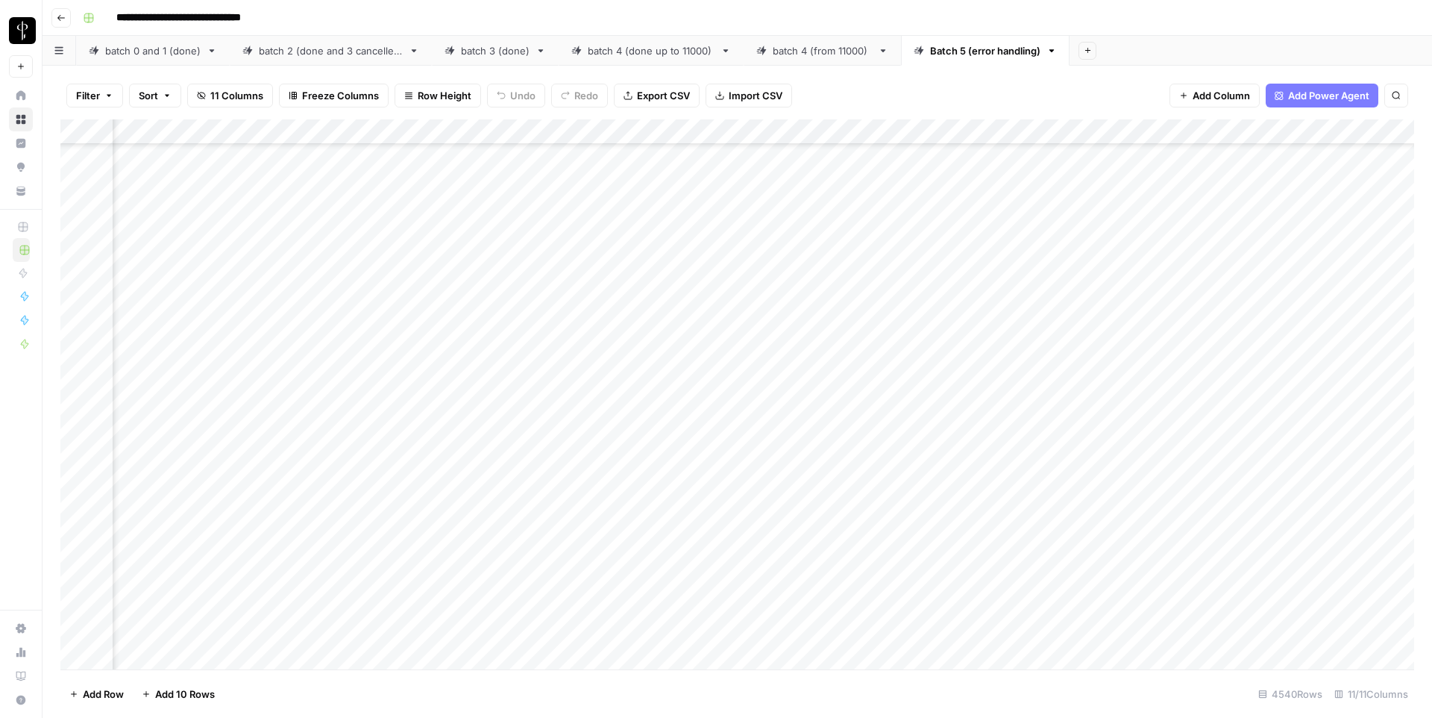
click at [1196, 373] on div "Add Column" at bounding box center [737, 394] width 1354 height 550
click at [1197, 474] on div "Add Column" at bounding box center [737, 394] width 1354 height 550
click at [972, 315] on div "Add Column" at bounding box center [737, 394] width 1354 height 550
click at [973, 442] on div "Add Column" at bounding box center [737, 394] width 1354 height 550
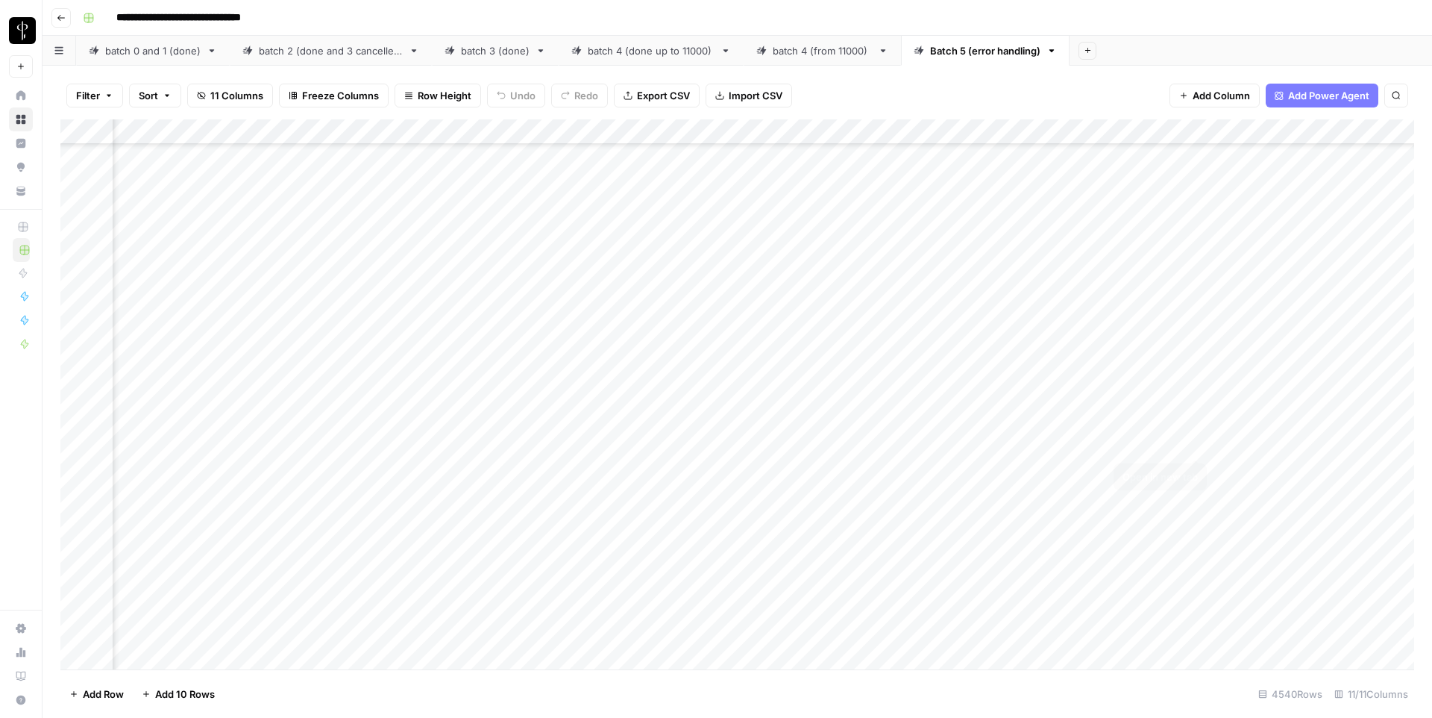
click at [1194, 438] on div "Add Column" at bounding box center [737, 394] width 1354 height 550
click at [801, 310] on div "Add Column" at bounding box center [737, 394] width 1354 height 550
click at [976, 267] on div "Add Column" at bounding box center [737, 394] width 1354 height 550
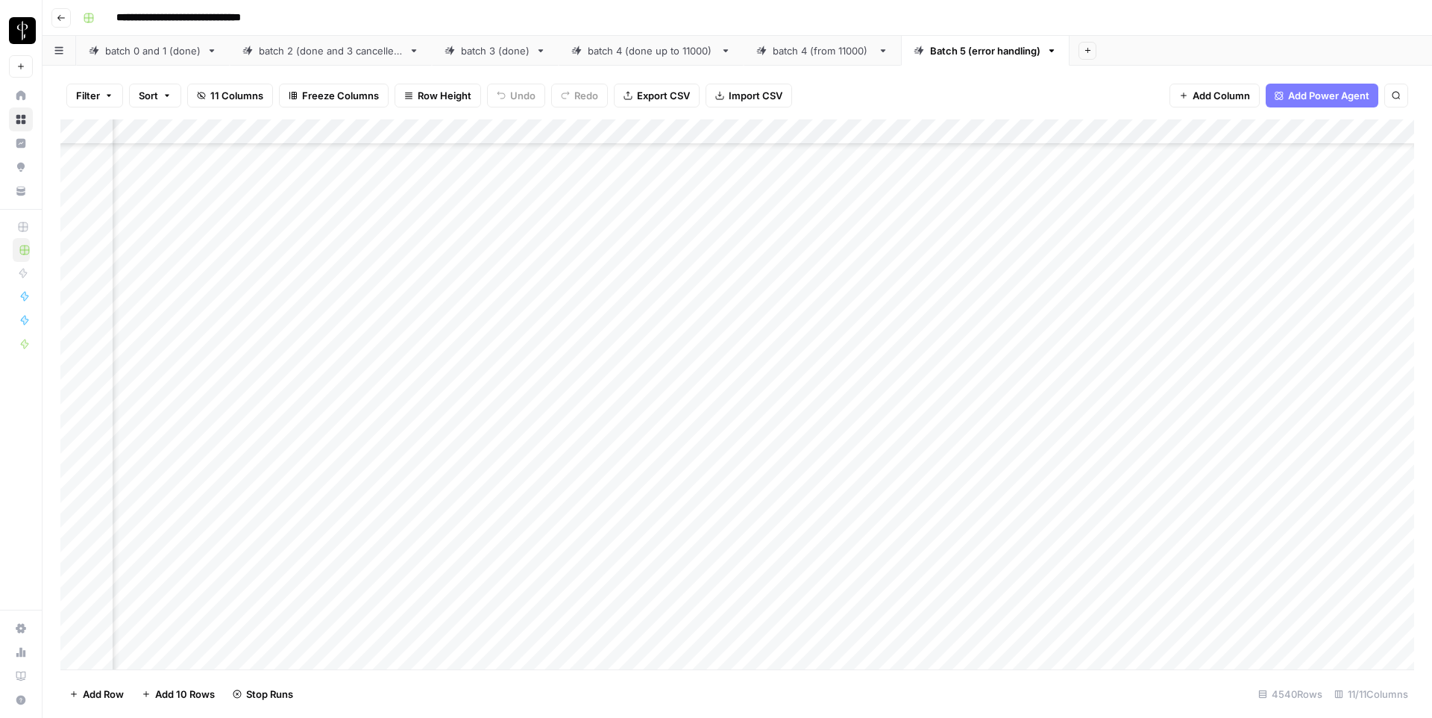
click at [975, 440] on div "Add Column" at bounding box center [737, 394] width 1354 height 550
click at [1197, 263] on div "Add Column" at bounding box center [737, 394] width 1354 height 550
click at [1197, 446] on div "Add Column" at bounding box center [737, 394] width 1354 height 550
click at [975, 357] on div "Add Column" at bounding box center [737, 394] width 1354 height 550
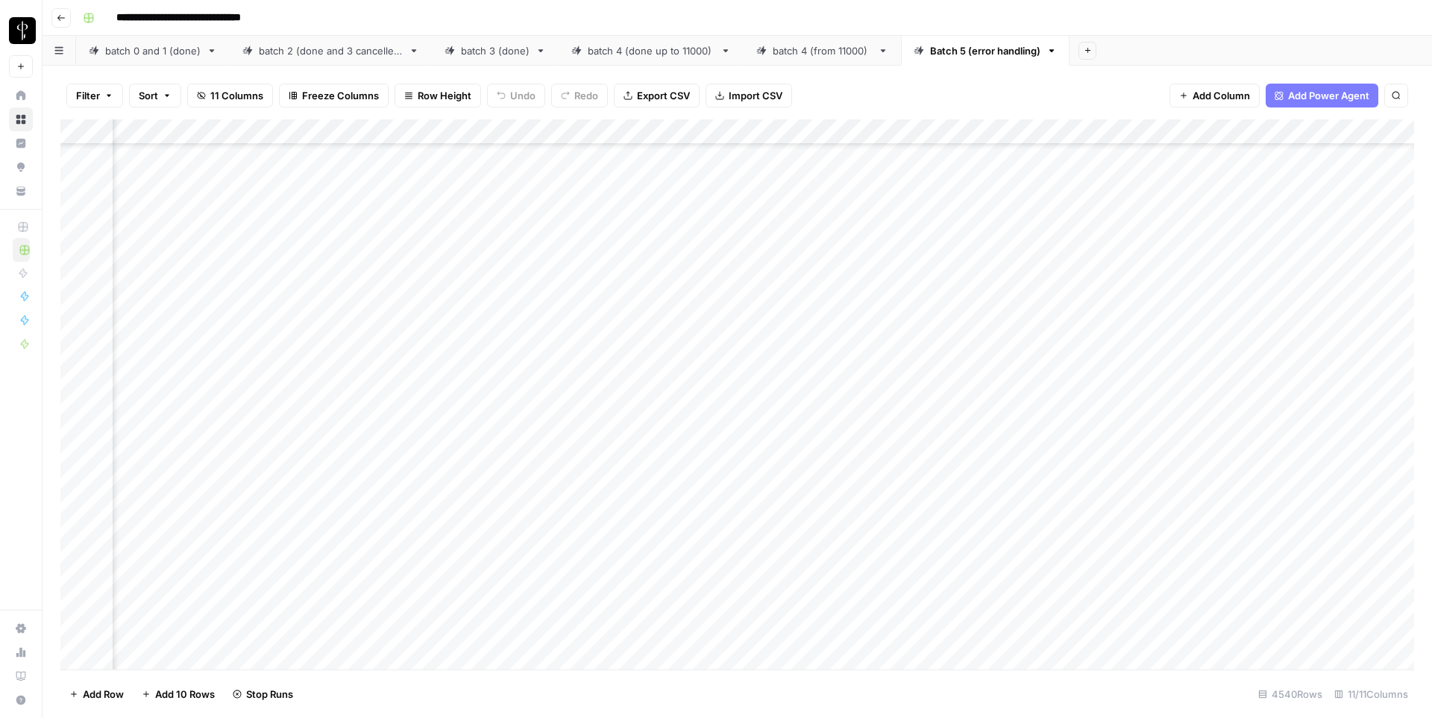
click at [970, 463] on div "Add Column" at bounding box center [737, 394] width 1354 height 550
click at [1194, 460] on div "Add Column" at bounding box center [737, 394] width 1354 height 550
click at [841, 461] on div "Add Column" at bounding box center [737, 394] width 1354 height 550
click at [841, 461] on textarea "**********" at bounding box center [806, 469] width 298 height 36
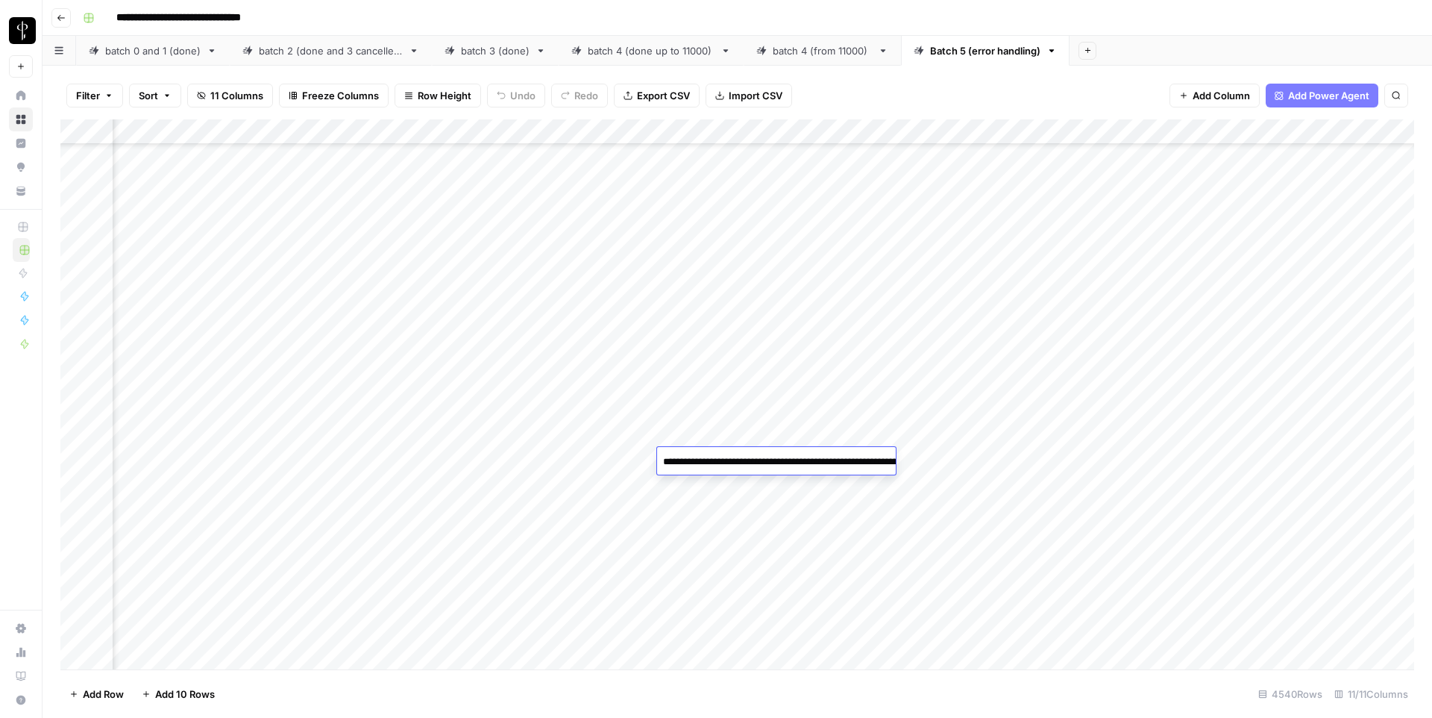
click at [1134, 354] on div "Add Column" at bounding box center [737, 394] width 1354 height 550
click at [825, 357] on div "Add Column" at bounding box center [737, 394] width 1354 height 550
click at [825, 357] on textarea "**********" at bounding box center [776, 360] width 239 height 21
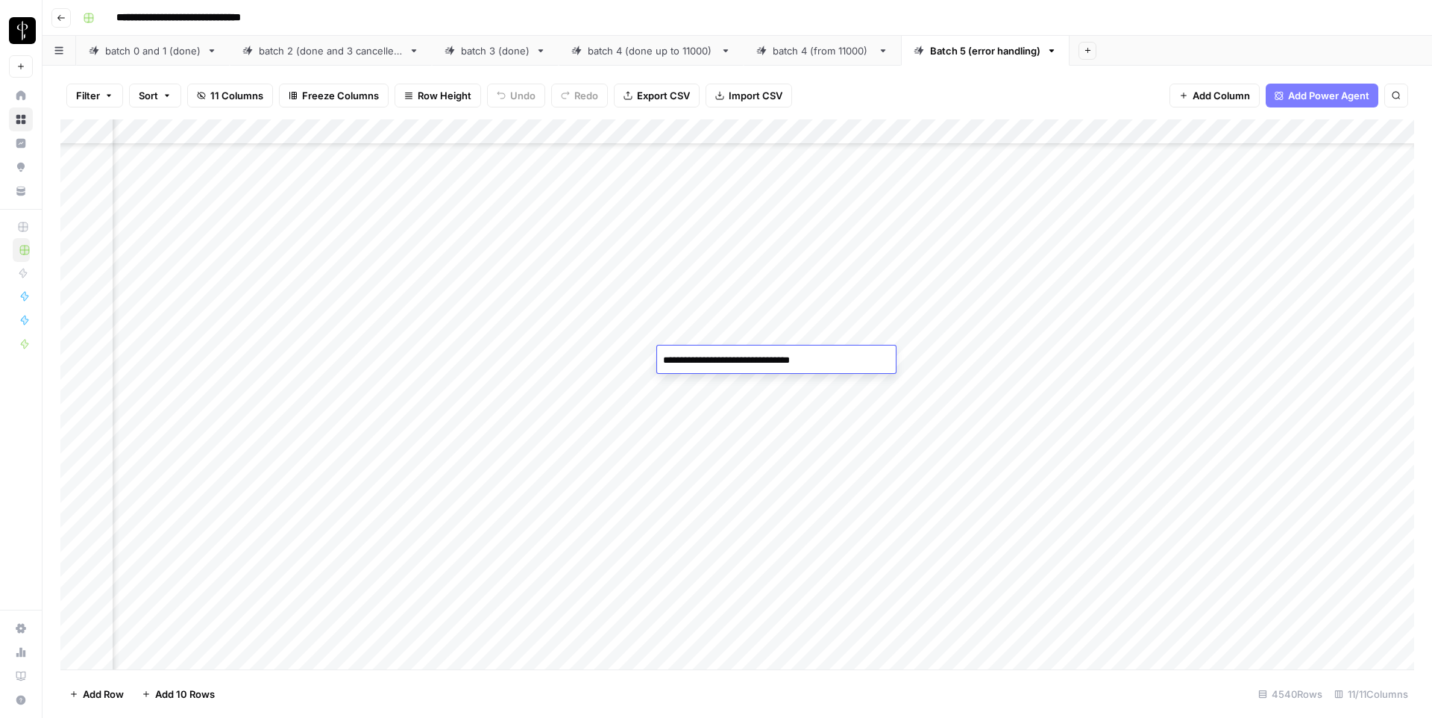
click at [974, 432] on div "Add Column" at bounding box center [737, 394] width 1354 height 550
click at [1197, 430] on div "Add Column" at bounding box center [737, 394] width 1354 height 550
click at [976, 377] on div "Add Column" at bounding box center [737, 394] width 1354 height 550
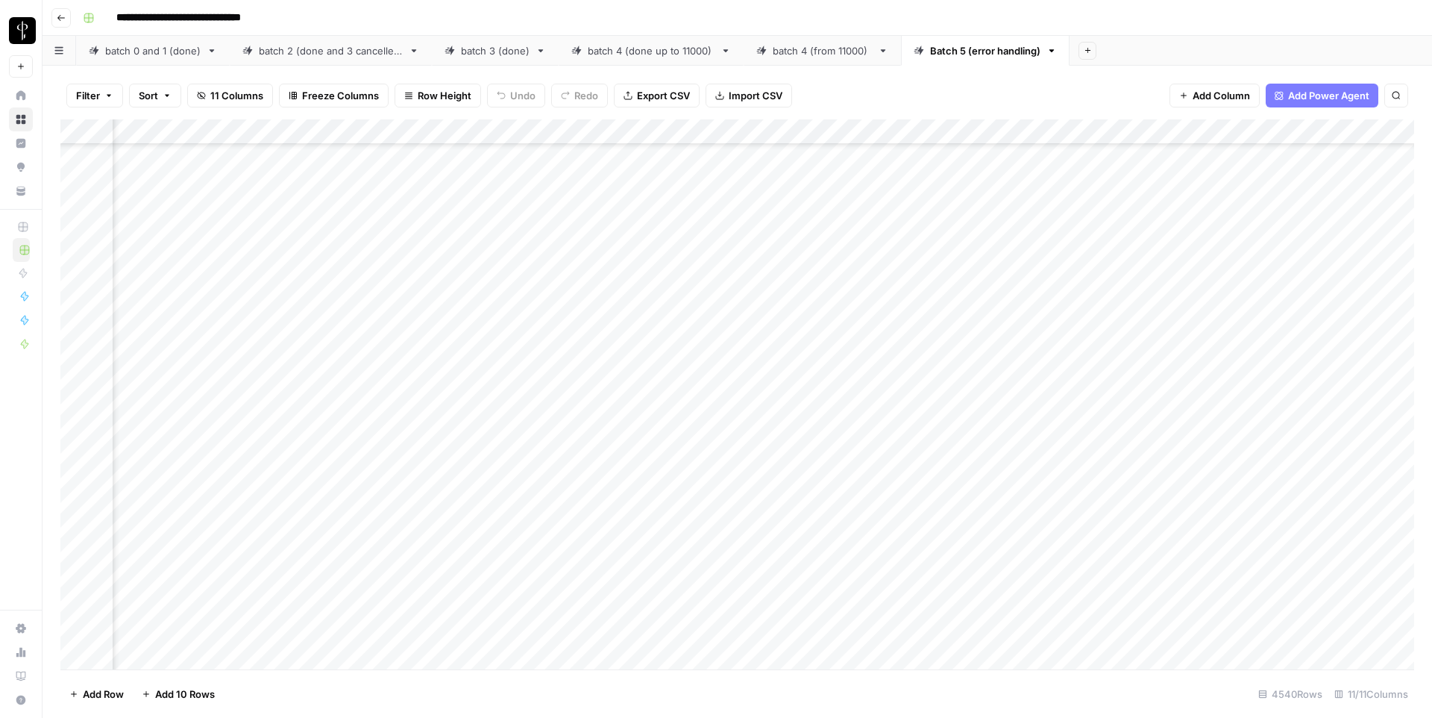
click at [812, 442] on div "Add Column" at bounding box center [737, 394] width 1354 height 550
click at [1131, 447] on div "Add Column" at bounding box center [737, 394] width 1354 height 550
click at [1142, 444] on div "Add Column" at bounding box center [737, 394] width 1354 height 550
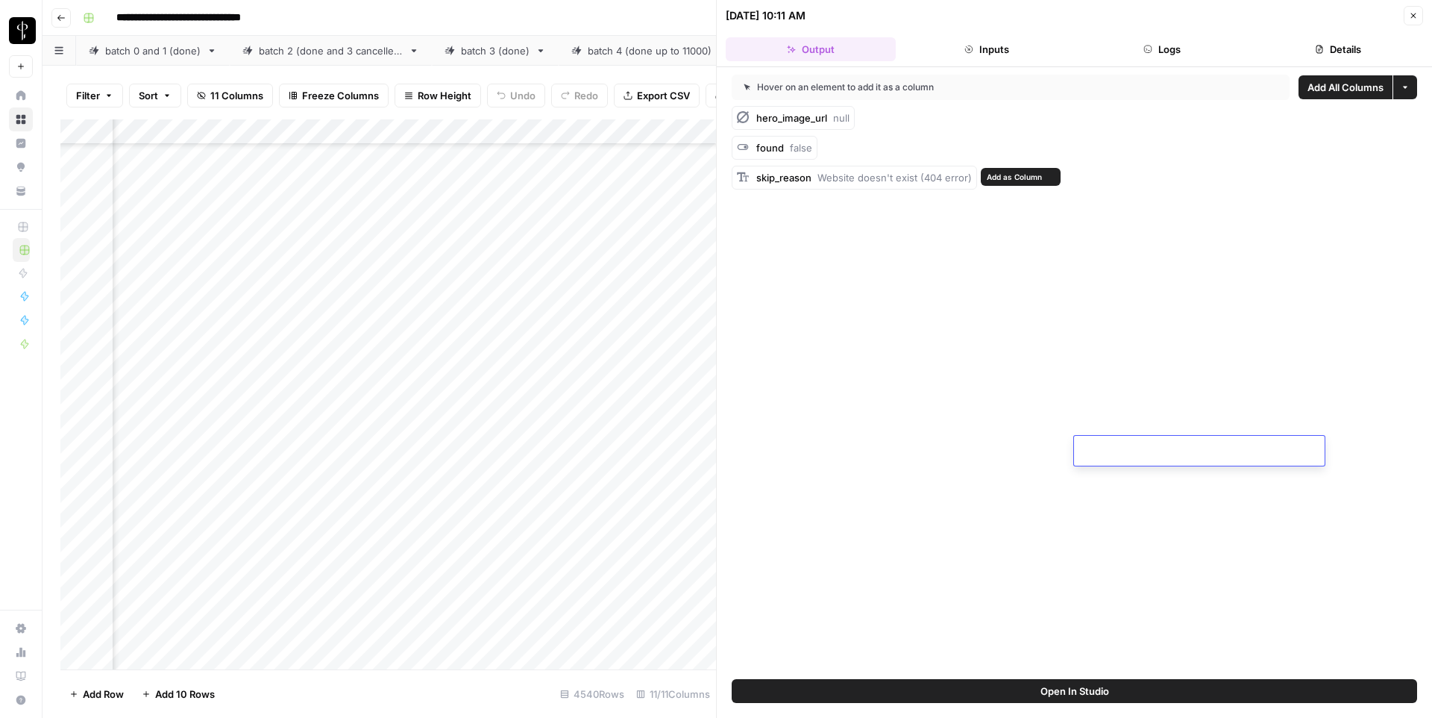
click at [865, 180] on span "Website doesn't exist (404 error)" at bounding box center [895, 178] width 154 height 12
click at [929, 252] on div "Hover on an element to add it as a column Add All Columns More options hero_ima…" at bounding box center [1074, 373] width 715 height 612
click at [1415, 16] on icon "button" at bounding box center [1413, 15] width 9 height 9
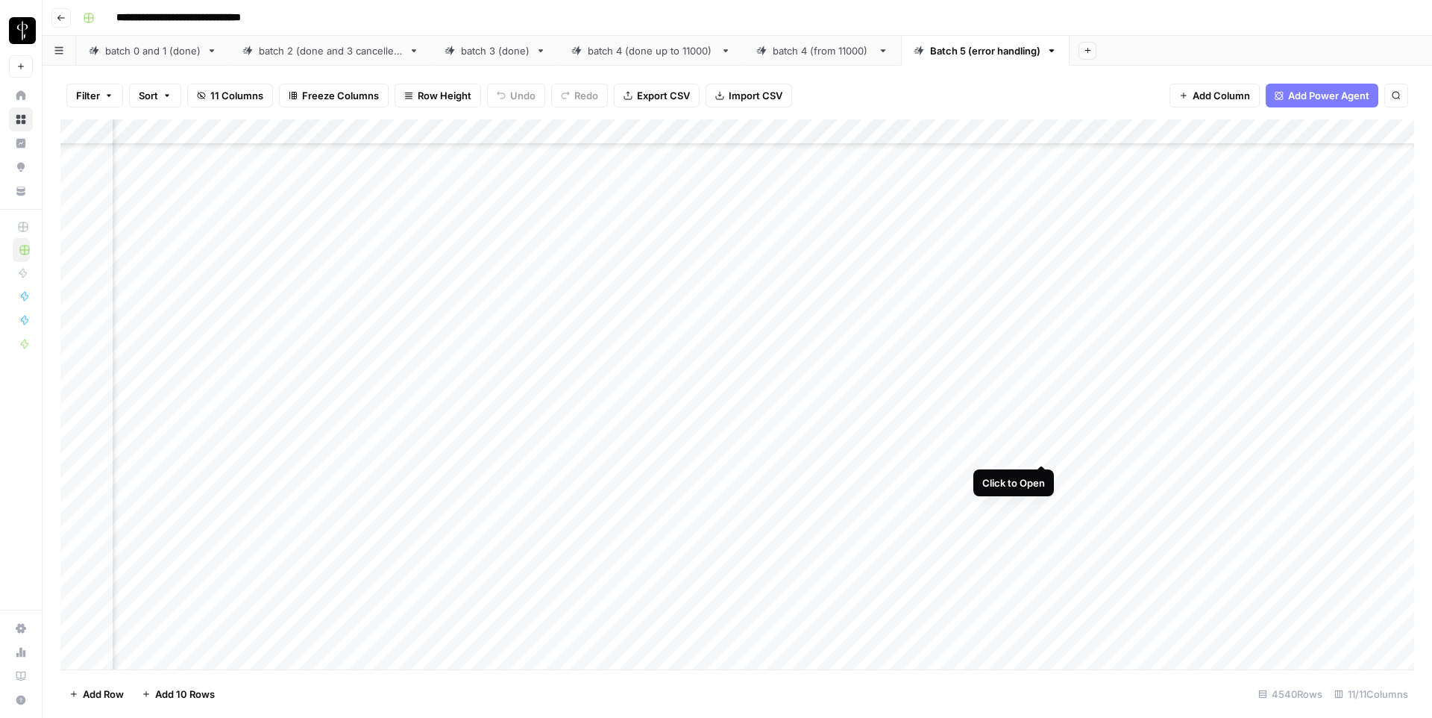
click at [1041, 450] on div "Add Column" at bounding box center [737, 394] width 1354 height 550
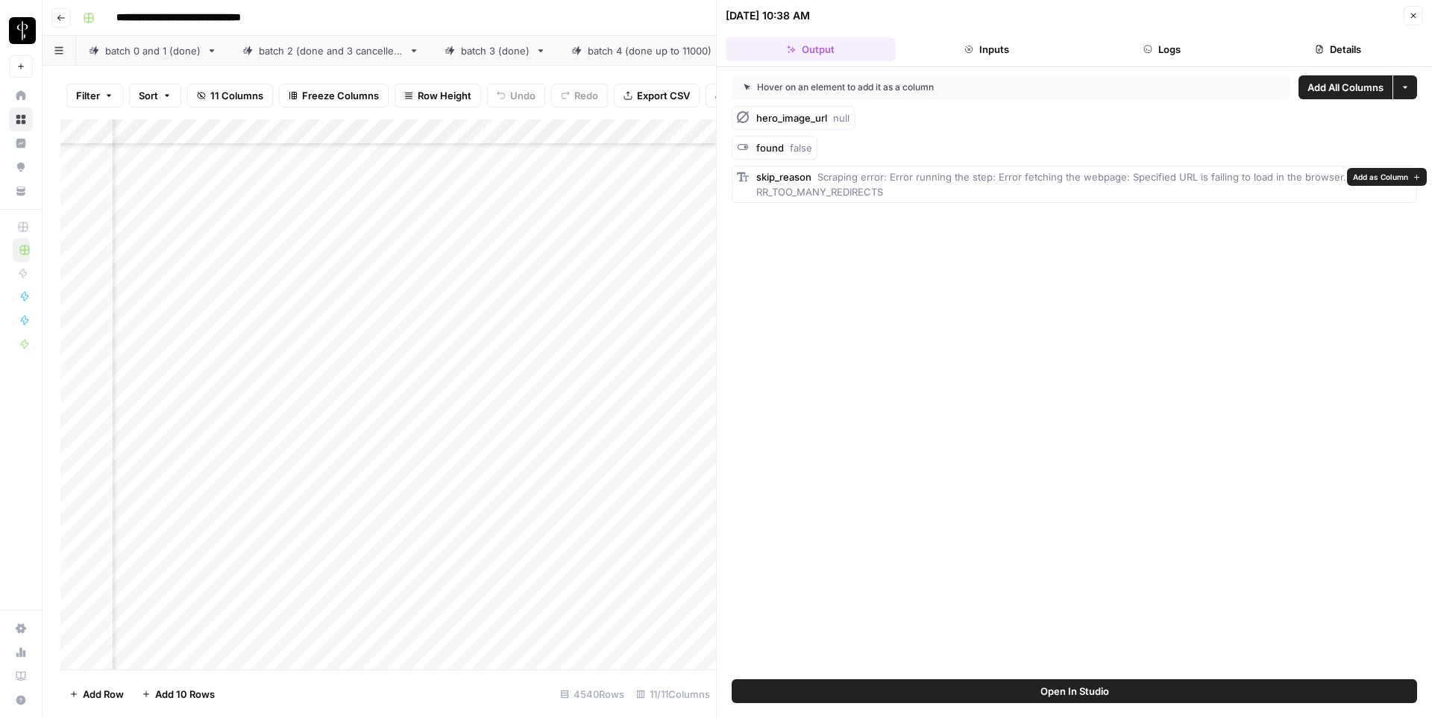
click at [1379, 178] on span "Add as Column" at bounding box center [1380, 177] width 55 height 12
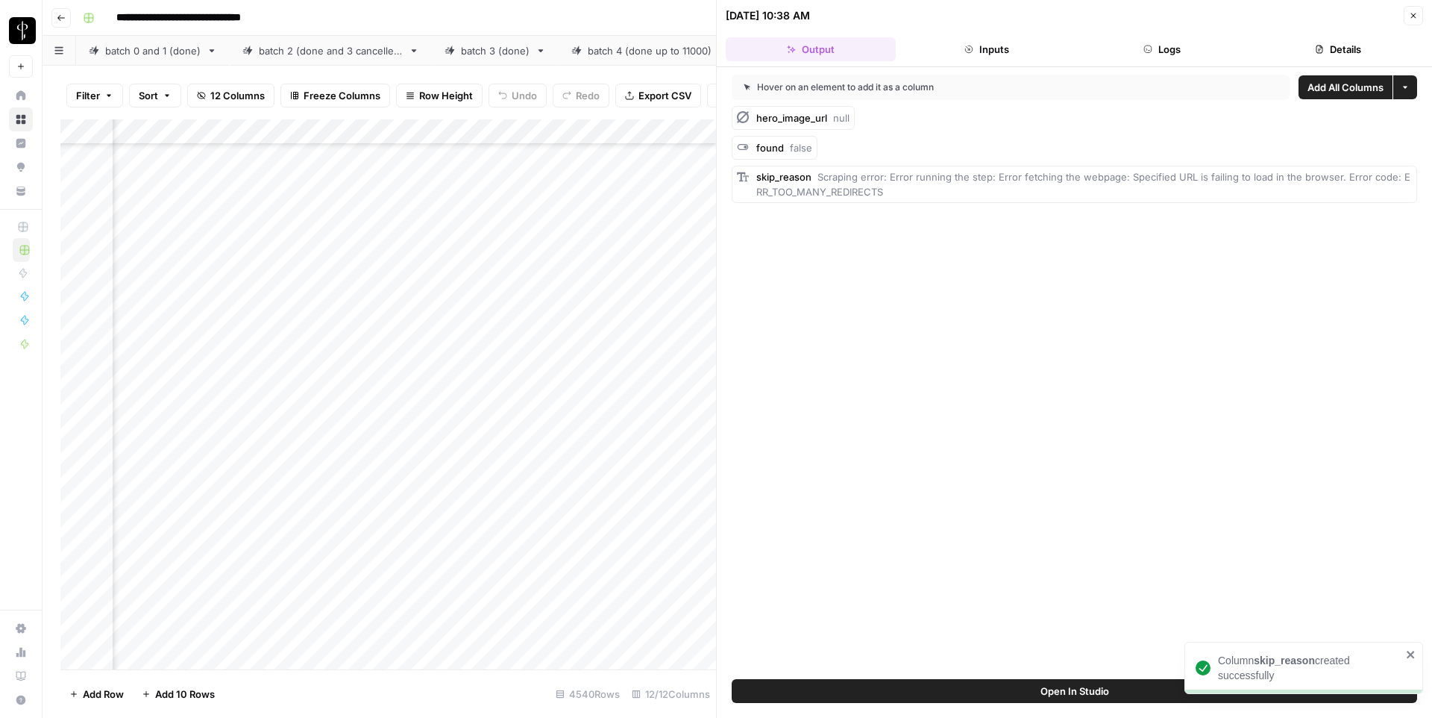
scroll to position [35685, 1054]
click at [1416, 16] on icon "button" at bounding box center [1413, 15] width 9 height 9
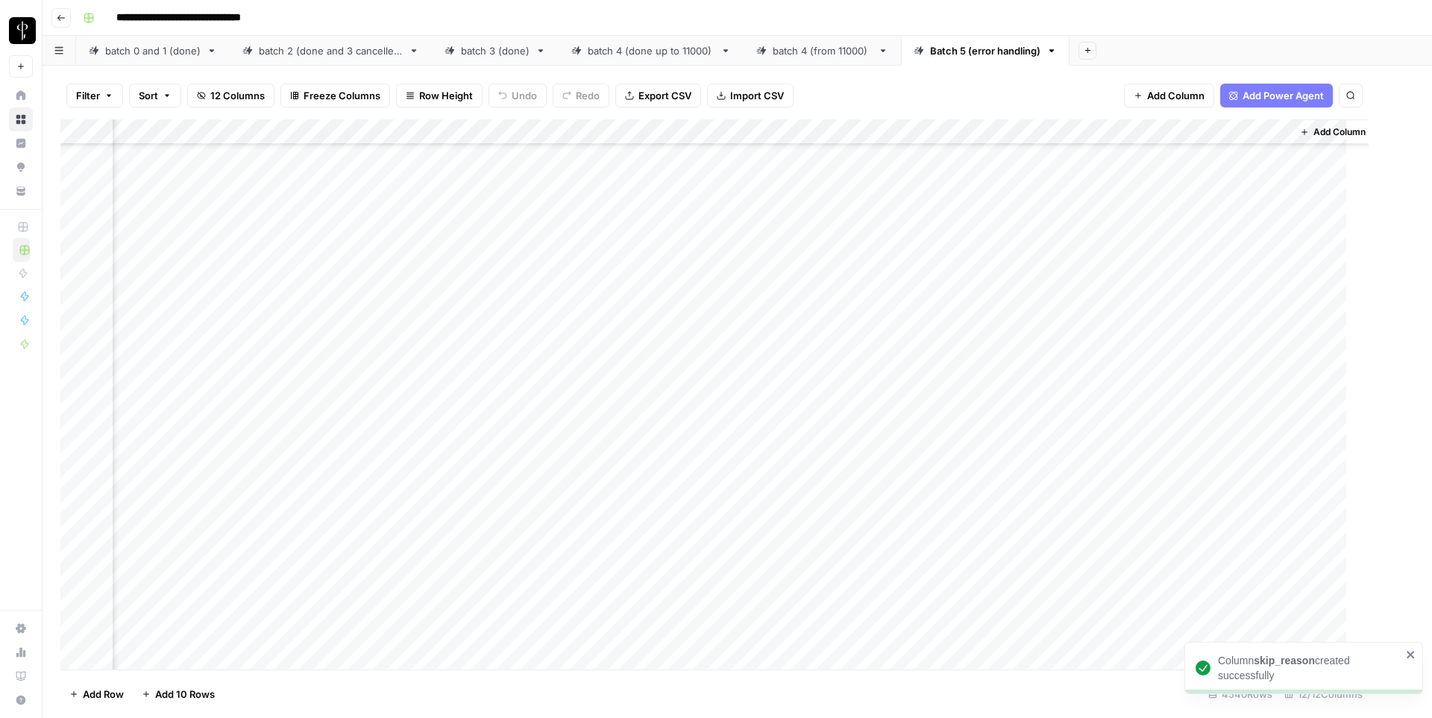
scroll to position [35685, 997]
drag, startPoint x: 589, startPoint y: 134, endPoint x: 843, endPoint y: 131, distance: 254.4
click at [843, 131] on div "Add Column" at bounding box center [737, 394] width 1354 height 550
click at [852, 553] on div "Add Column" at bounding box center [737, 394] width 1354 height 550
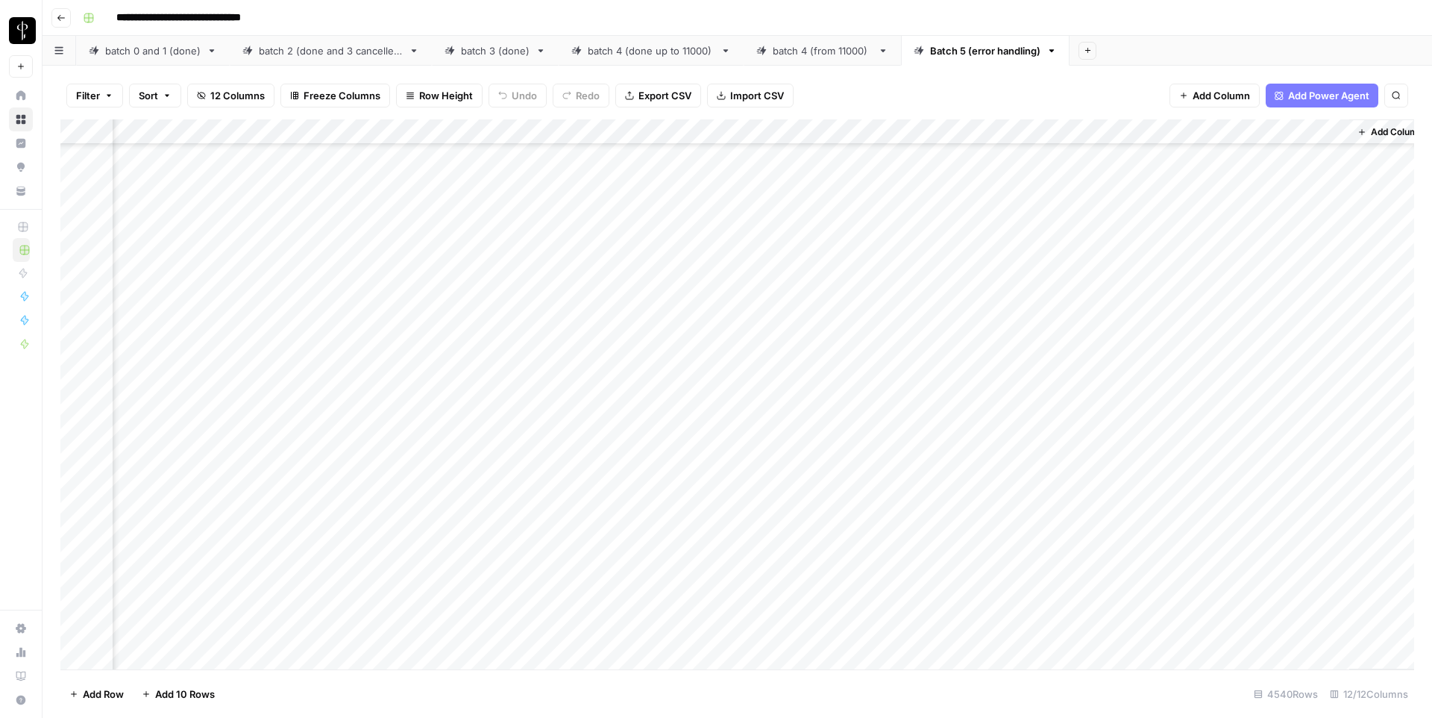
click at [852, 553] on div "Add Column" at bounding box center [737, 394] width 1354 height 550
click at [764, 463] on div "Add Column" at bounding box center [737, 394] width 1354 height 550
click at [619, 425] on div "Add Column" at bounding box center [737, 394] width 1354 height 550
click at [618, 577] on div "Add Column" at bounding box center [737, 394] width 1354 height 550
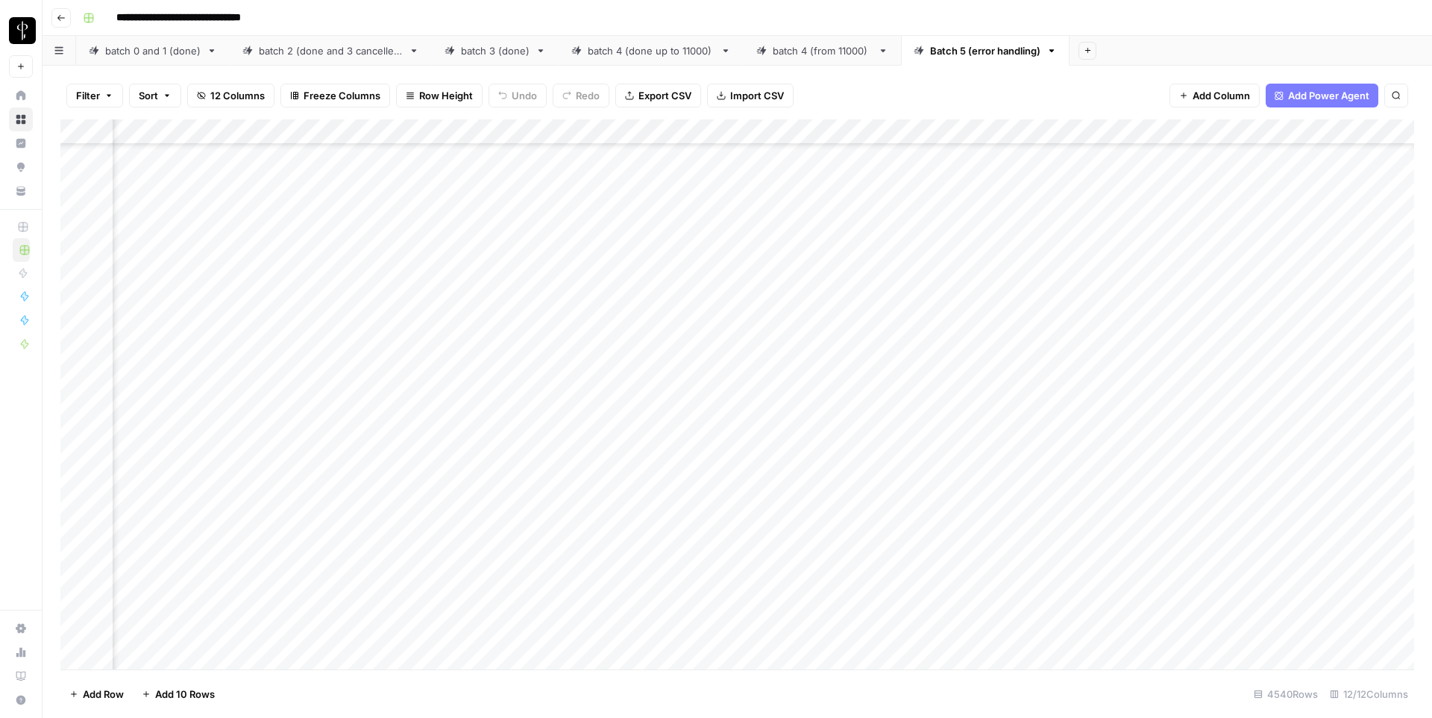
scroll to position [42569, 837]
click at [807, 424] on div "Add Column" at bounding box center [737, 394] width 1354 height 550
click at [811, 575] on div "Add Column" at bounding box center [737, 394] width 1354 height 550
click at [424, 575] on div "Add Column" at bounding box center [737, 394] width 1354 height 550
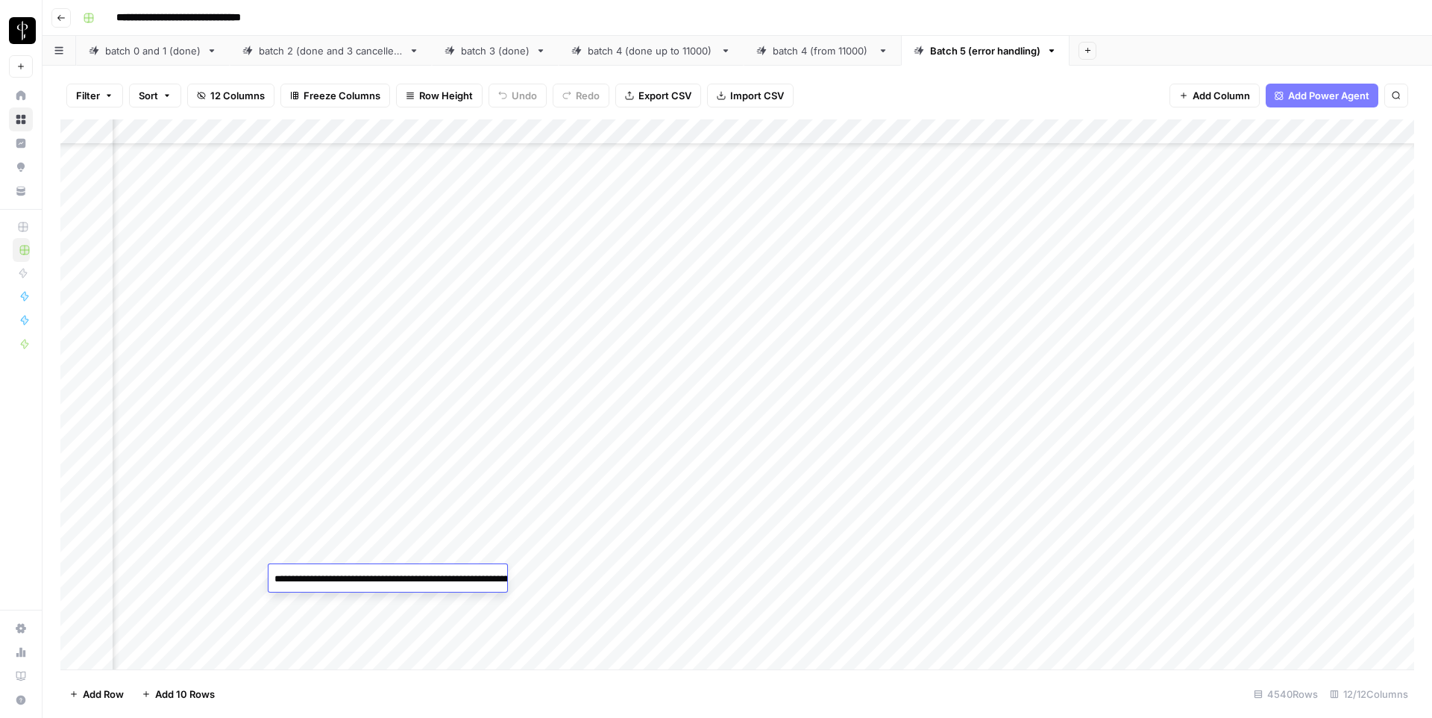
click at [717, 523] on div "Add Column" at bounding box center [737, 394] width 1354 height 550
click at [588, 441] on div "Add Column" at bounding box center [737, 394] width 1354 height 550
click at [577, 568] on div "Add Column" at bounding box center [737, 394] width 1354 height 550
click at [806, 439] on div "Add Column" at bounding box center [737, 394] width 1354 height 550
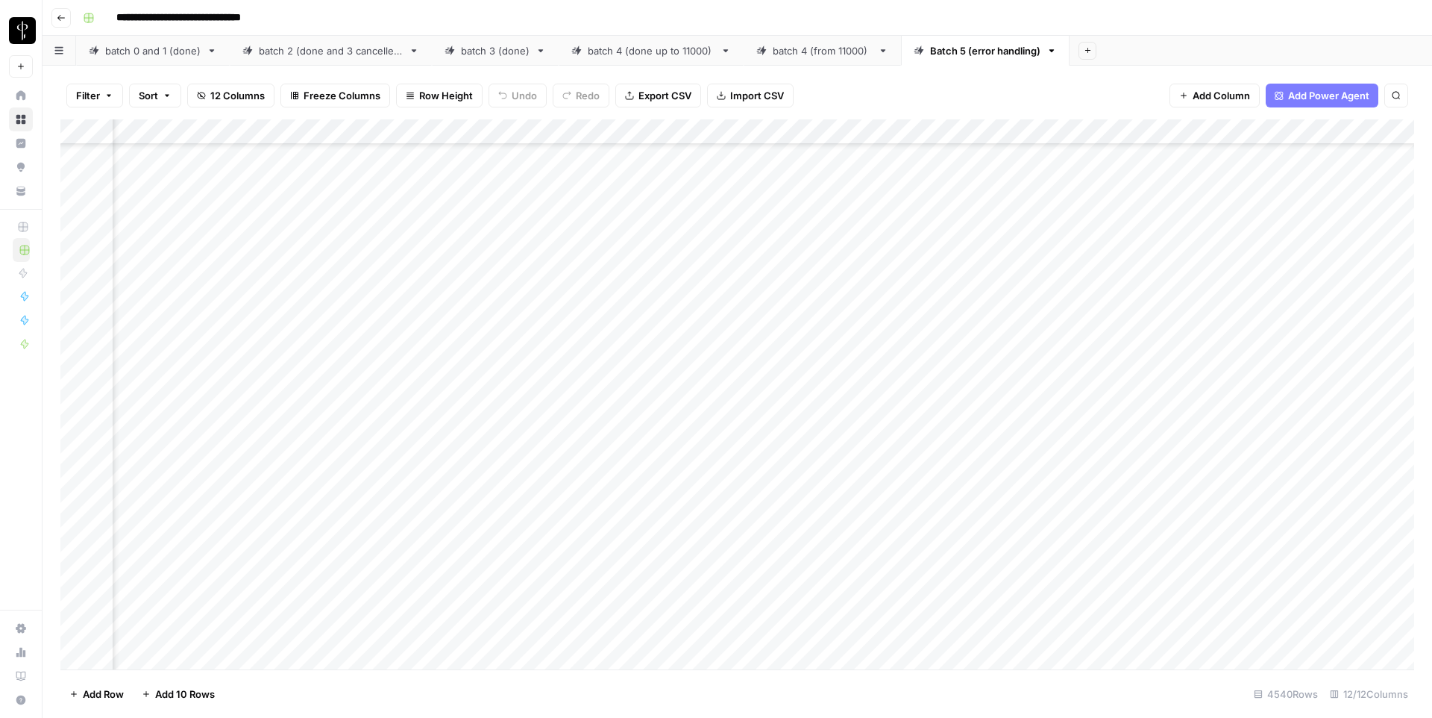
click at [430, 436] on div "Add Column" at bounding box center [737, 394] width 1354 height 550
click at [806, 440] on div "Add Column" at bounding box center [737, 394] width 1354 height 550
click at [809, 566] on div "Add Column" at bounding box center [737, 394] width 1354 height 550
click at [450, 438] on div "Add Column" at bounding box center [737, 394] width 1354 height 550
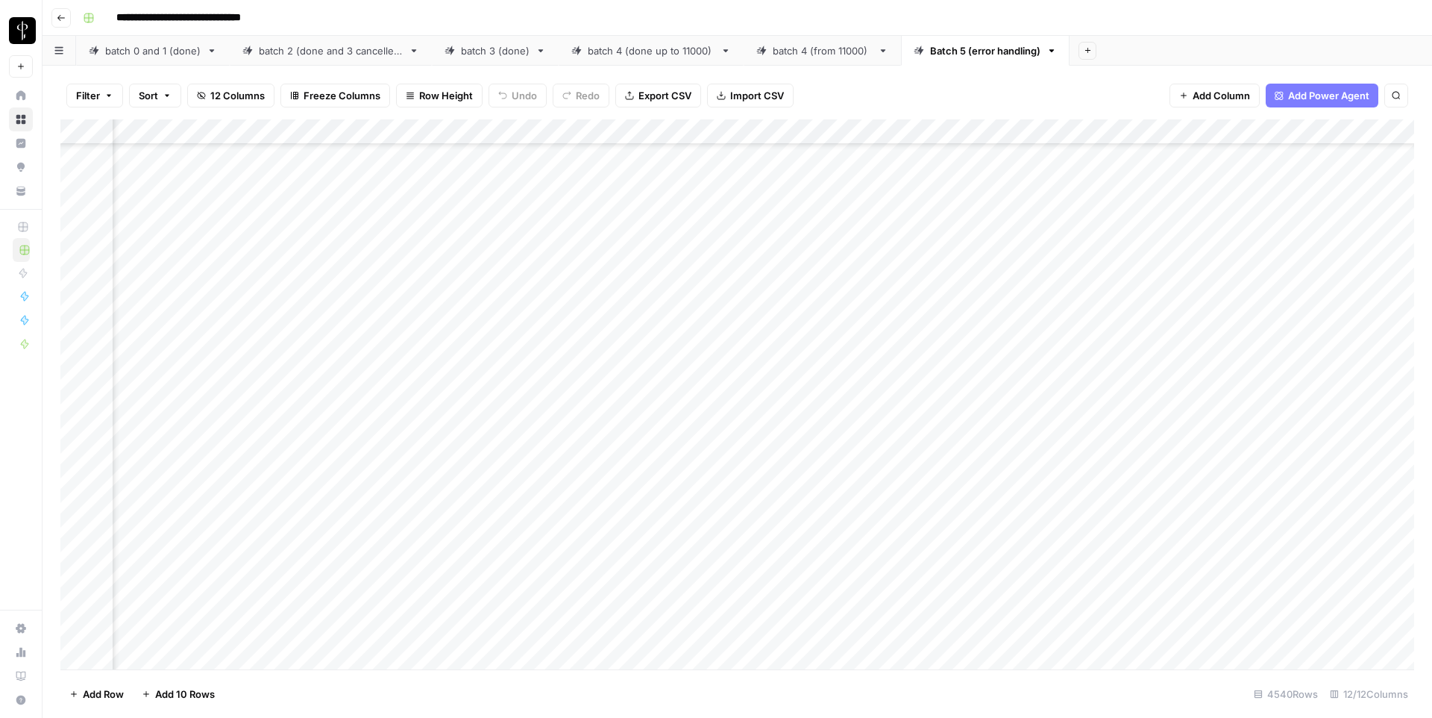
click at [450, 438] on div "Add Column" at bounding box center [737, 394] width 1354 height 550
click at [450, 438] on textarea "**********" at bounding box center [418, 449] width 298 height 36
click at [671, 441] on div "Add Column" at bounding box center [737, 394] width 1354 height 550
click at [587, 463] on div "Add Column" at bounding box center [737, 394] width 1354 height 550
click at [588, 494] on div "Add Column" at bounding box center [737, 394] width 1354 height 550
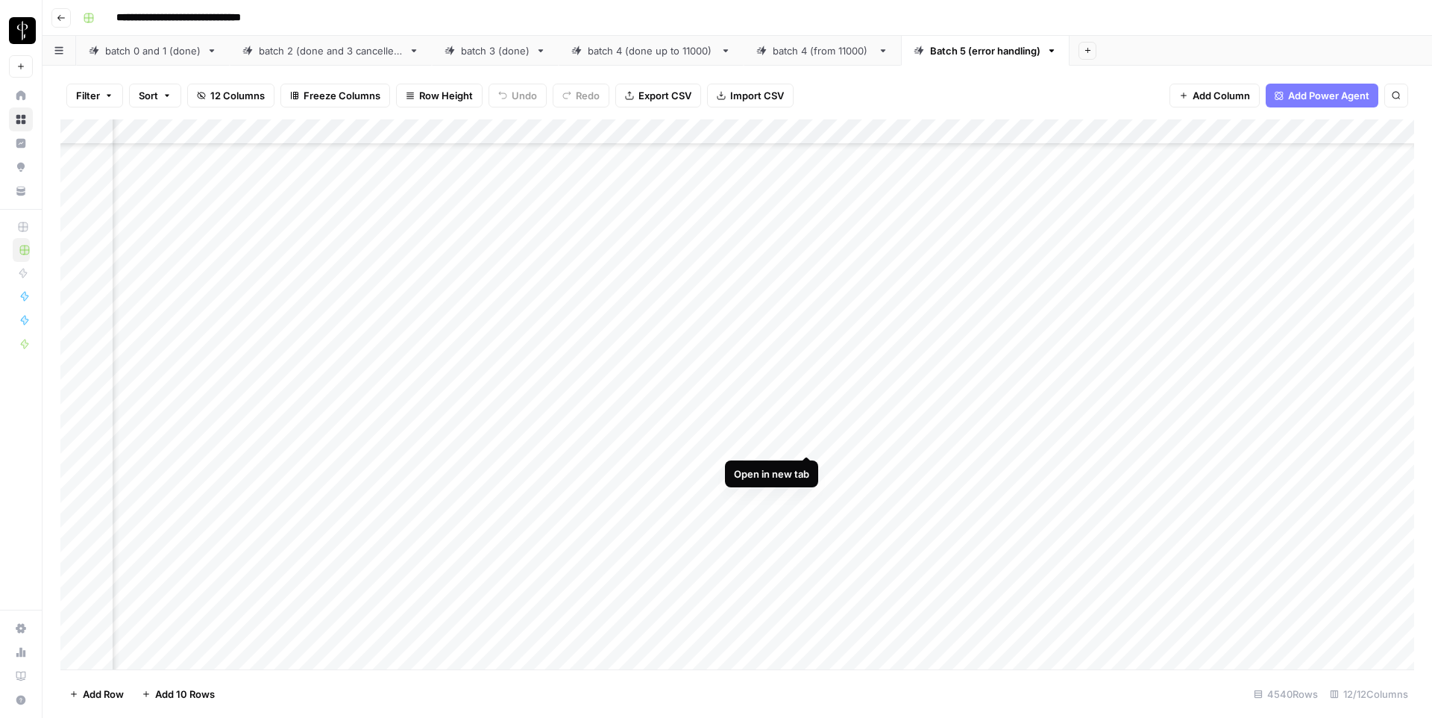
click at [806, 440] on div "Add Column" at bounding box center [737, 394] width 1354 height 550
click at [806, 465] on div "Add Column" at bounding box center [737, 394] width 1354 height 550
click at [809, 492] on div "Add Column" at bounding box center [737, 394] width 1354 height 550
click at [673, 440] on div "Add Column" at bounding box center [737, 394] width 1354 height 550
click at [587, 515] on div "Add Column" at bounding box center [737, 394] width 1354 height 550
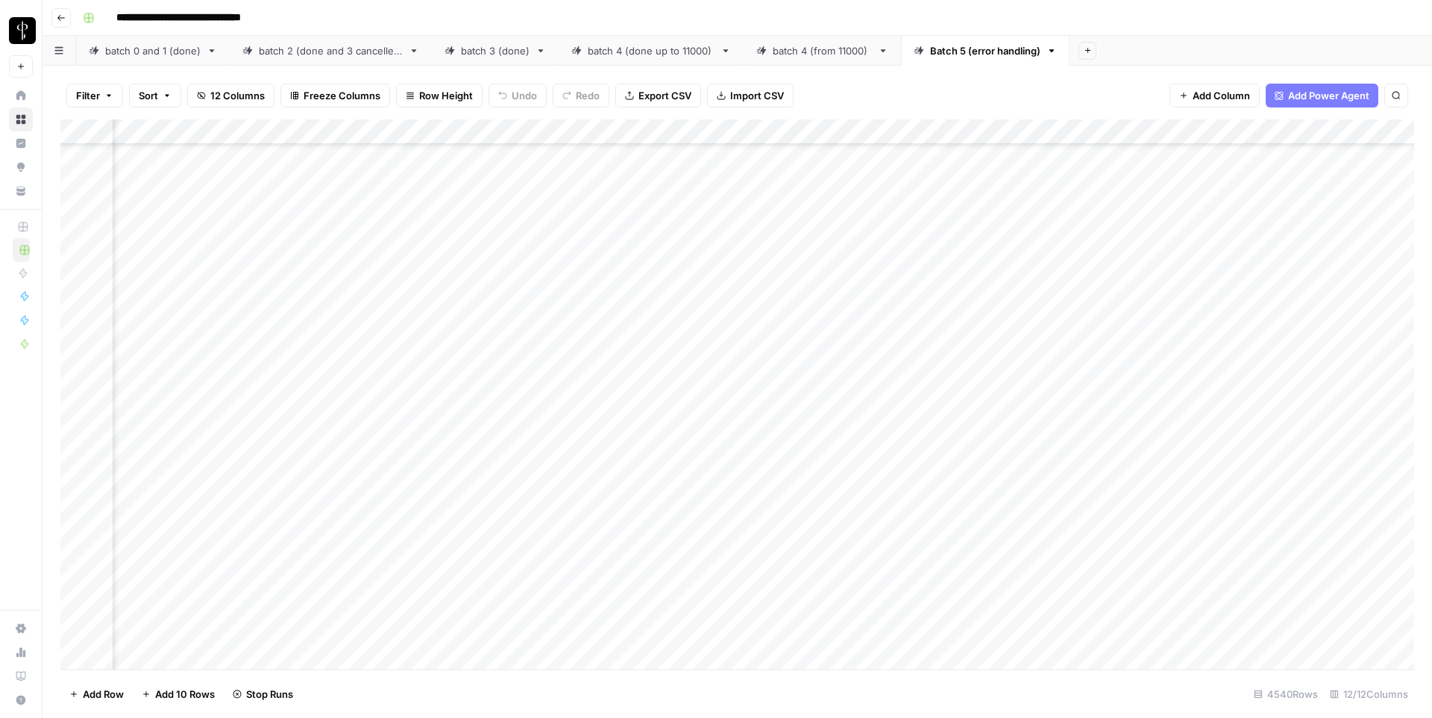
click at [589, 542] on div "Add Column" at bounding box center [737, 394] width 1354 height 550
click at [439, 520] on div "Add Column" at bounding box center [737, 394] width 1354 height 550
click at [784, 521] on div "Add Column" at bounding box center [737, 394] width 1354 height 550
click at [651, 516] on div "Add Column" at bounding box center [737, 394] width 1354 height 550
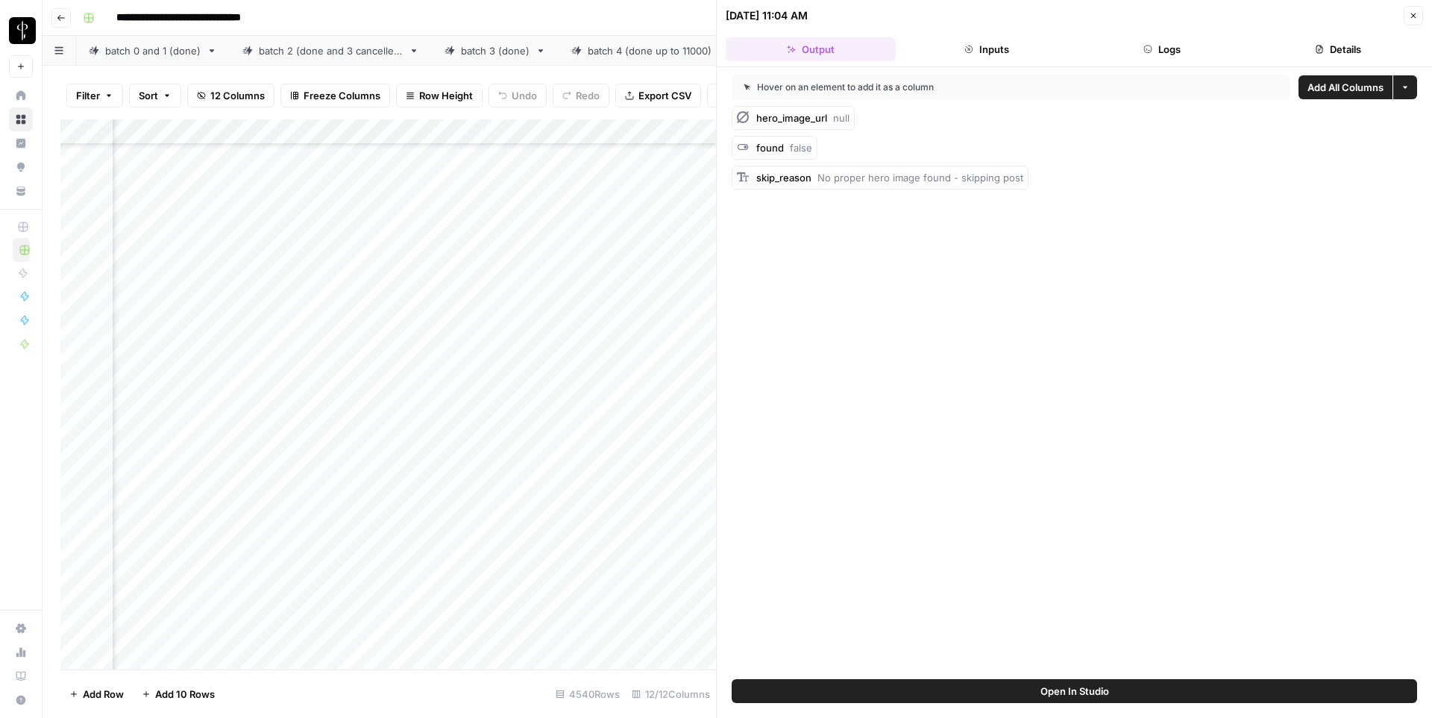
click at [989, 60] on button "Inputs" at bounding box center [987, 49] width 170 height 24
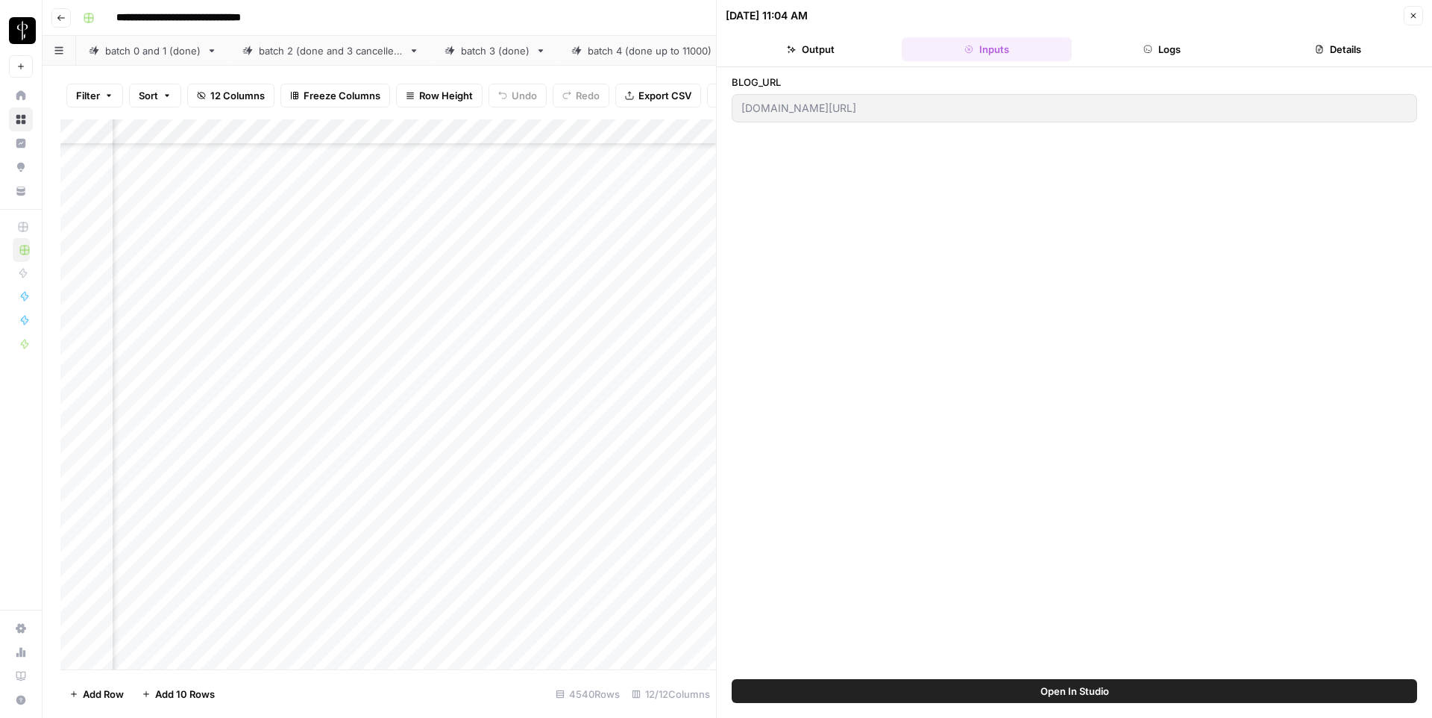
click at [1161, 48] on button "Logs" at bounding box center [1163, 49] width 170 height 24
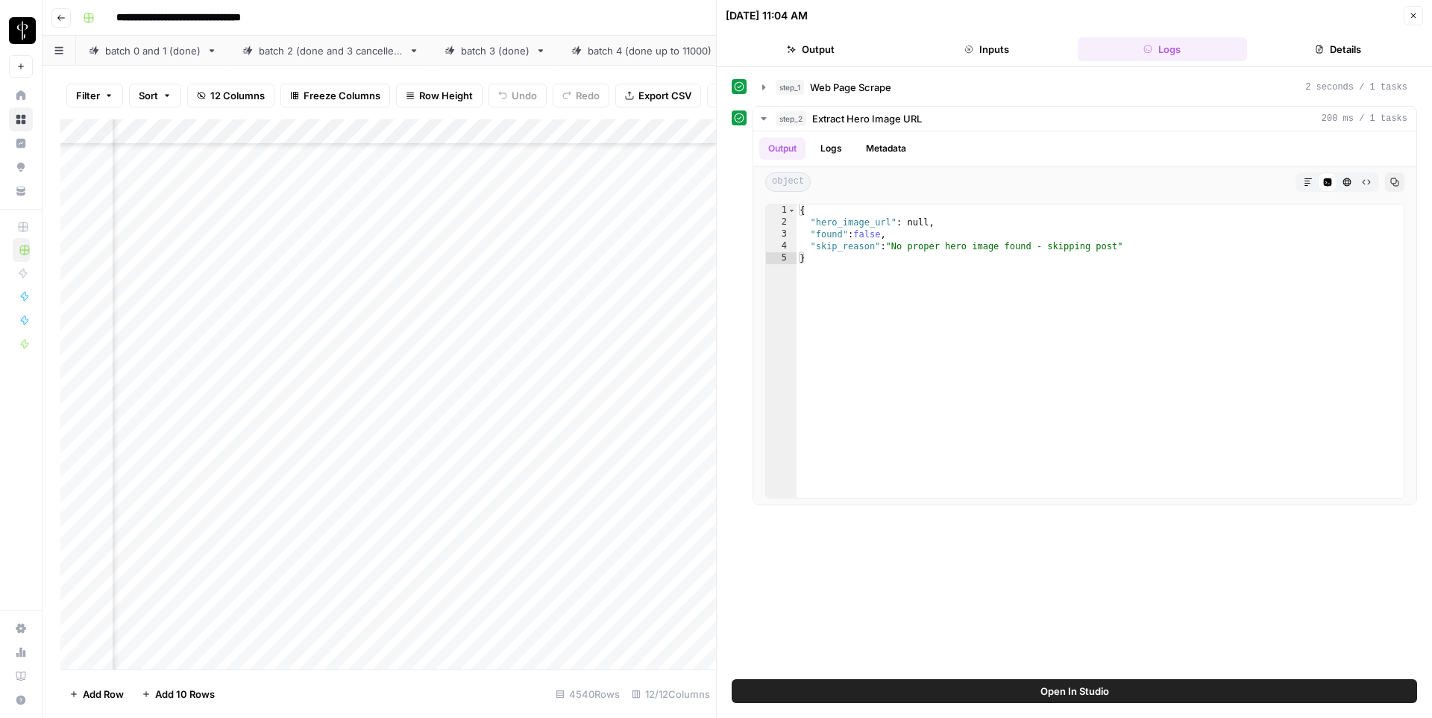
click at [1411, 17] on icon "button" at bounding box center [1413, 15] width 5 height 5
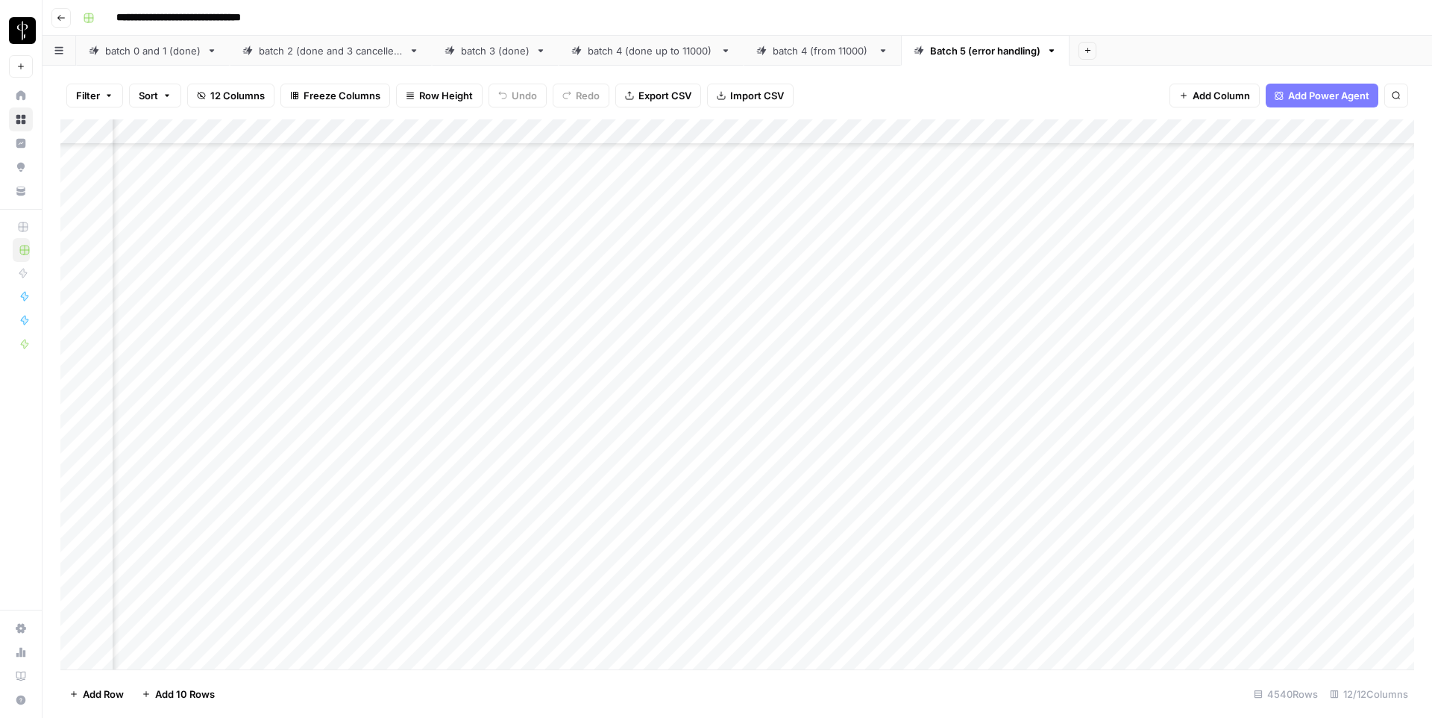
click at [417, 517] on div "Add Column" at bounding box center [737, 394] width 1354 height 550
click at [417, 517] on textarea "**********" at bounding box center [418, 525] width 298 height 36
click at [746, 517] on div "Add Column" at bounding box center [737, 394] width 1354 height 550
click at [380, 539] on div "Add Column" at bounding box center [737, 394] width 1354 height 550
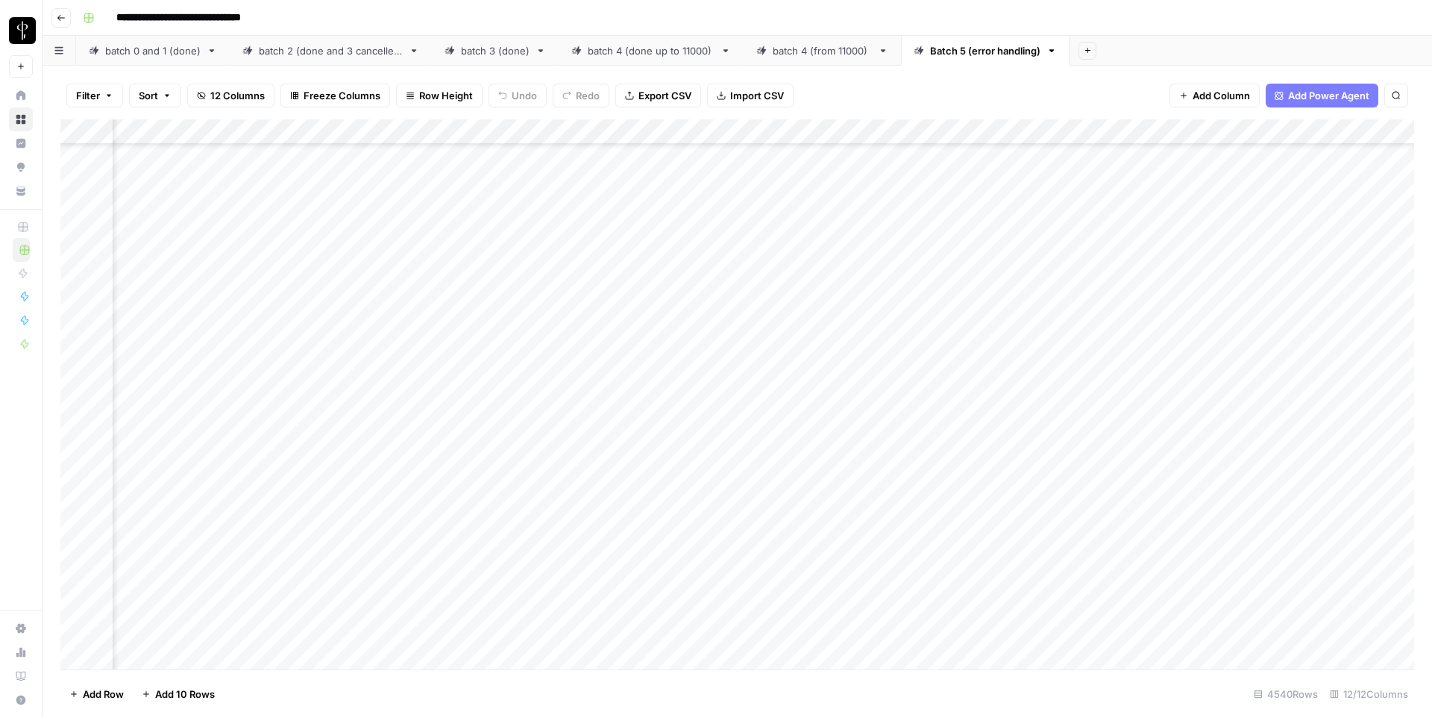
click at [380, 539] on div "Add Column" at bounding box center [737, 394] width 1354 height 550
click at [730, 526] on div "Add Column" at bounding box center [737, 394] width 1354 height 550
click at [445, 514] on div "Add Column" at bounding box center [737, 394] width 1354 height 550
click at [450, 515] on textarea "**********" at bounding box center [418, 525] width 298 height 36
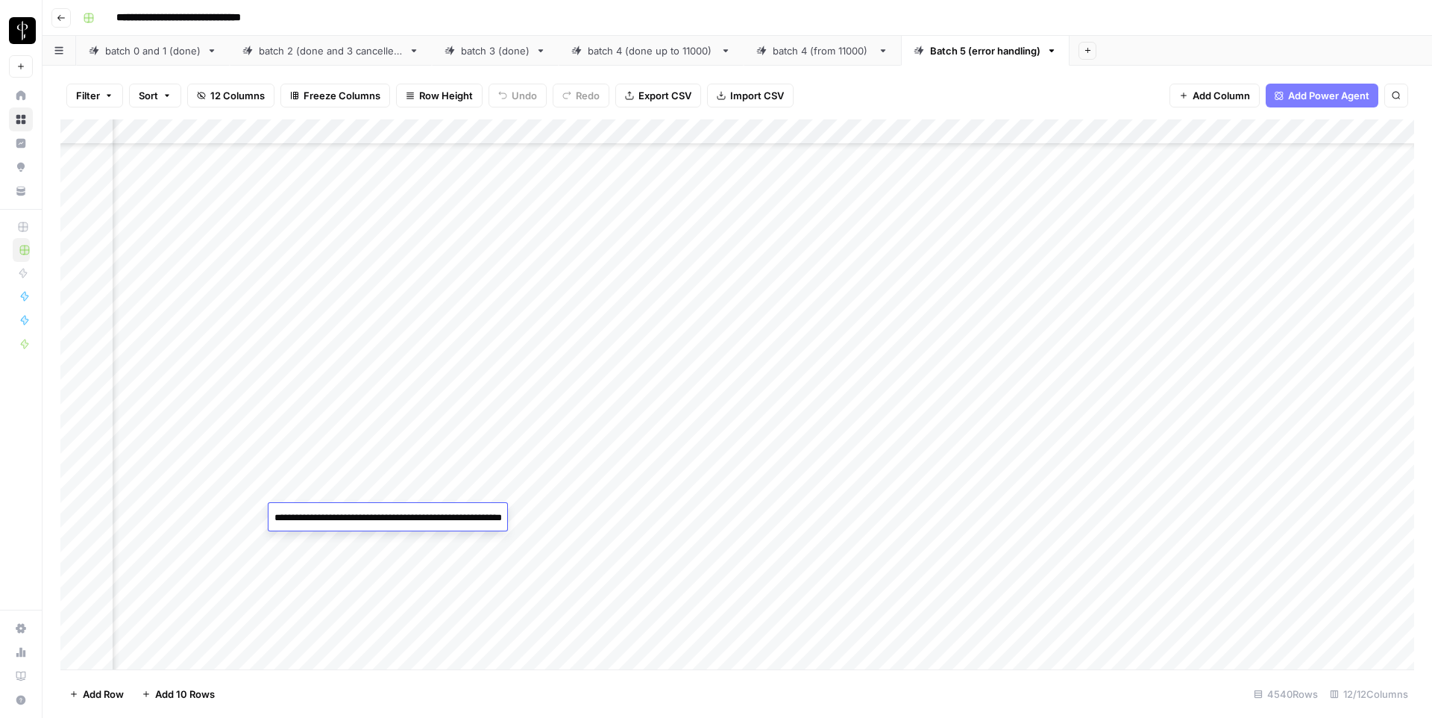
click at [450, 515] on textarea "**********" at bounding box center [418, 525] width 298 height 36
click at [675, 515] on div "Add Column" at bounding box center [737, 394] width 1354 height 550
click at [674, 543] on div "Add Column" at bounding box center [737, 394] width 1354 height 550
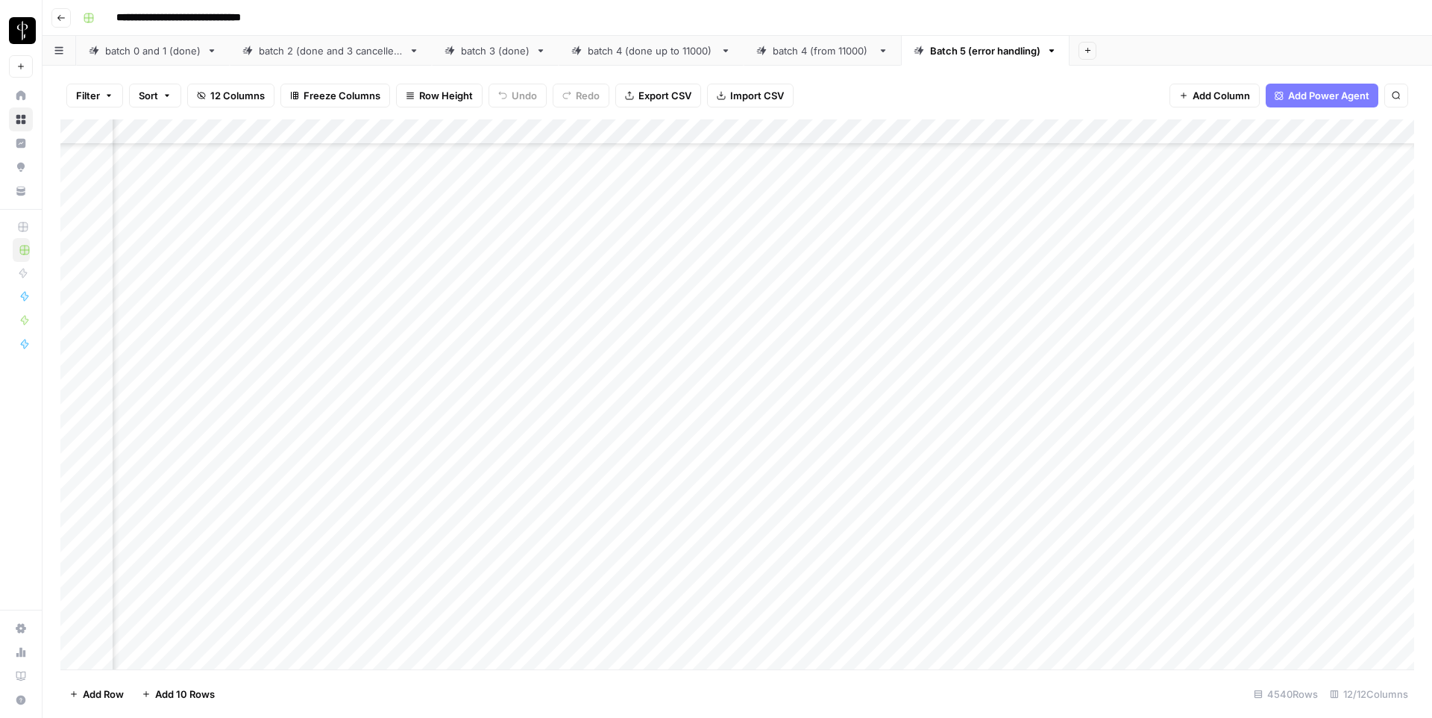
click at [580, 448] on div "Add Column" at bounding box center [737, 394] width 1354 height 550
click at [805, 320] on div "Add Column" at bounding box center [737, 394] width 1354 height 550
click at [811, 299] on div "Add Column" at bounding box center [737, 394] width 1354 height 550
click at [803, 447] on div "Add Column" at bounding box center [737, 394] width 1354 height 550
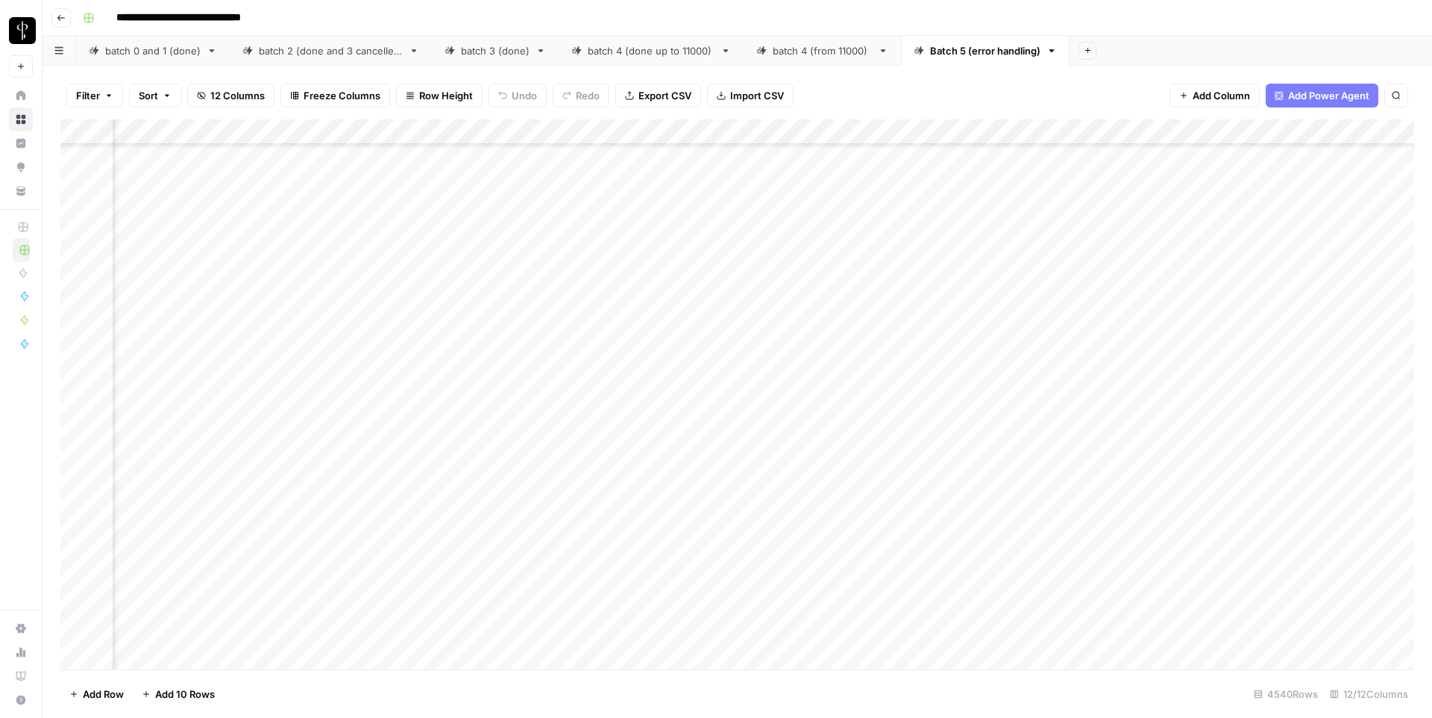
click at [583, 370] on div "Add Column" at bounding box center [737, 394] width 1354 height 550
click at [578, 474] on div "Add Column" at bounding box center [737, 394] width 1354 height 550
click at [803, 374] on div "Add Column" at bounding box center [737, 394] width 1354 height 550
click at [430, 469] on div "Add Column" at bounding box center [737, 394] width 1354 height 550
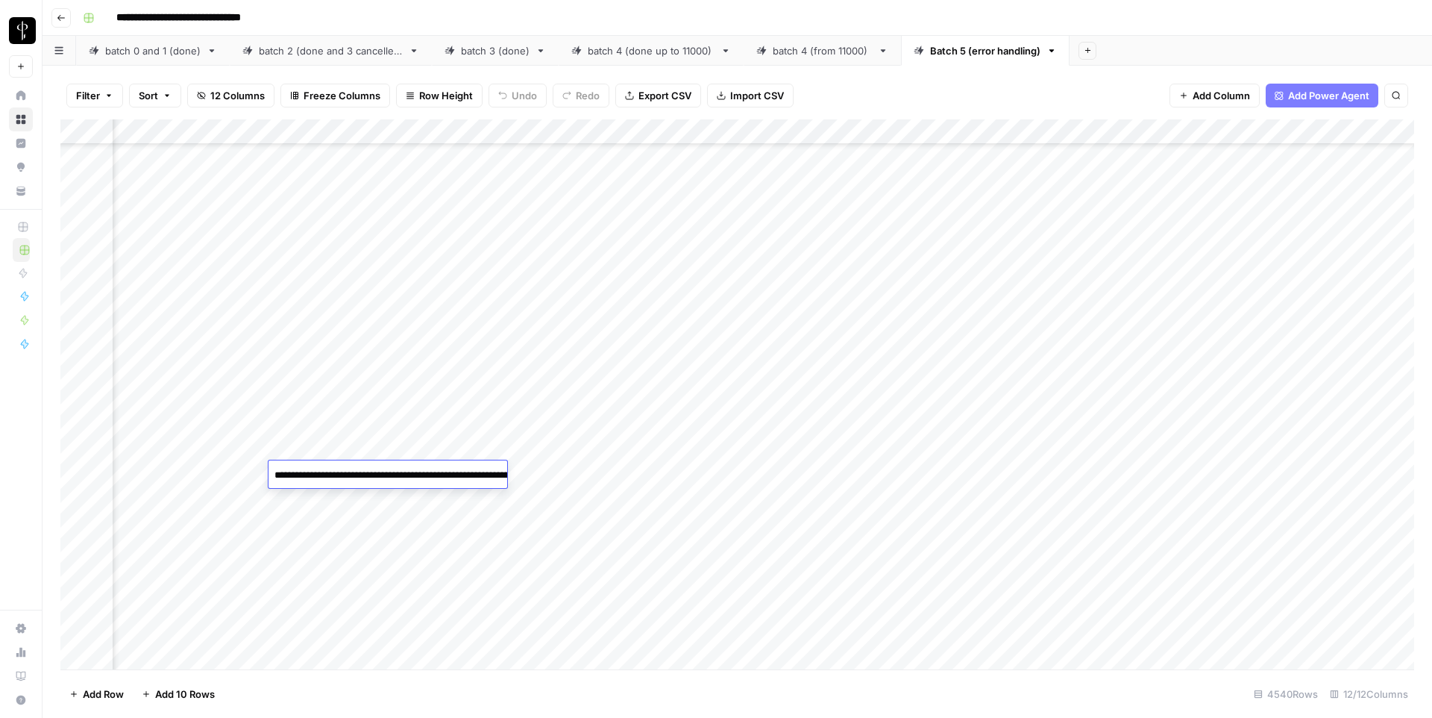
click at [430, 469] on textarea "**********" at bounding box center [418, 483] width 298 height 36
click at [579, 322] on div "Add Column" at bounding box center [737, 394] width 1354 height 550
click at [581, 272] on div "Add Column" at bounding box center [737, 394] width 1354 height 550
click at [806, 277] on div "Add Column" at bounding box center [737, 394] width 1354 height 550
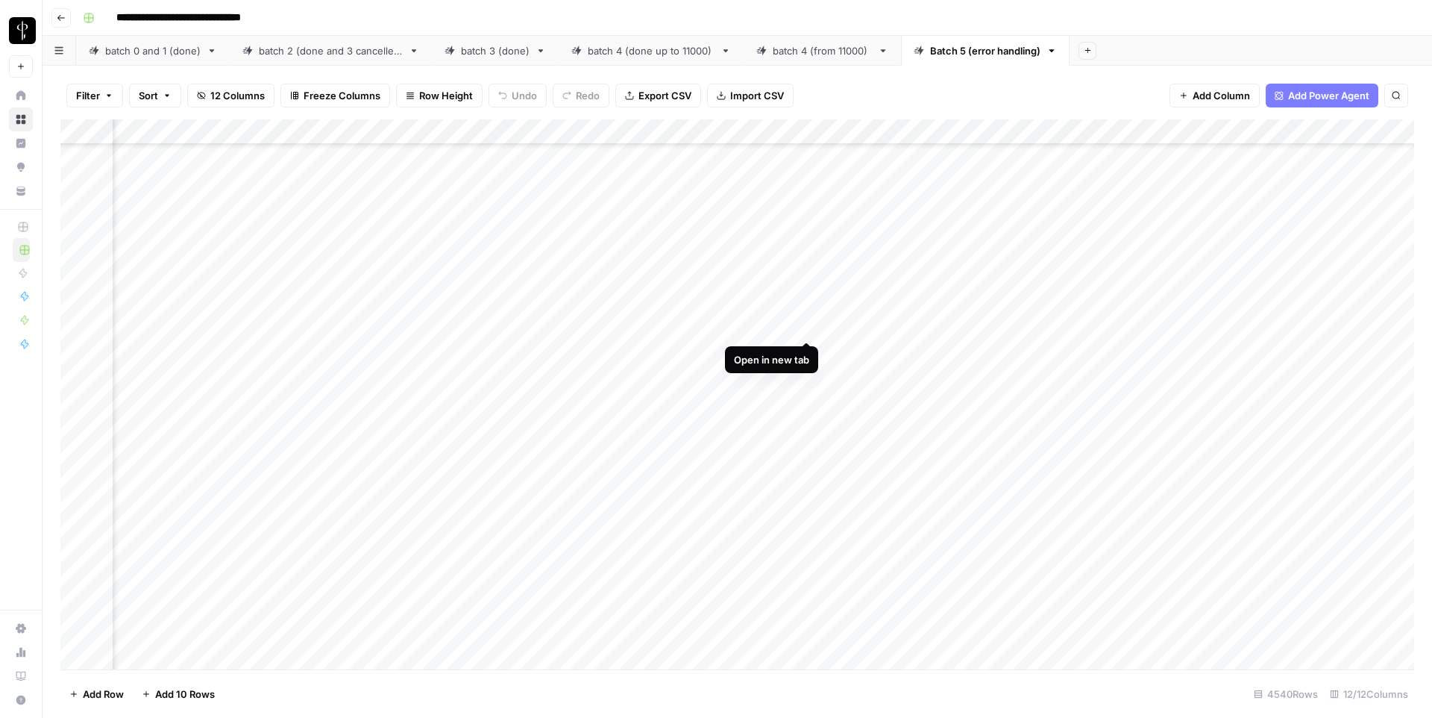
click at [808, 325] on div "Add Column" at bounding box center [737, 394] width 1354 height 550
click at [587, 324] on div "Add Column" at bounding box center [737, 394] width 1354 height 550
click at [582, 404] on div "Add Column" at bounding box center [737, 394] width 1354 height 550
click at [806, 326] on div "Add Column" at bounding box center [737, 394] width 1354 height 550
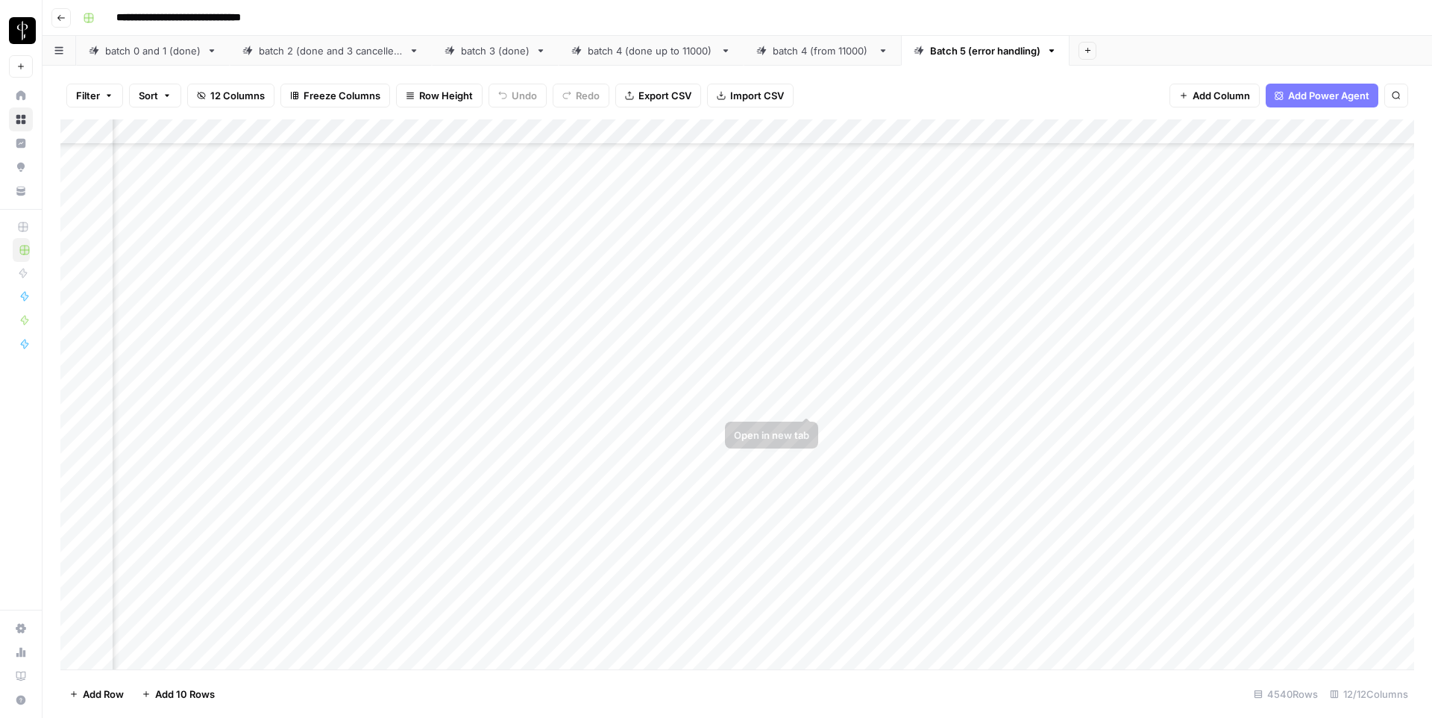
click at [809, 405] on div "Add Column" at bounding box center [737, 394] width 1354 height 550
click at [425, 325] on div "Add Column" at bounding box center [737, 394] width 1354 height 550
click at [425, 325] on textarea "**********" at bounding box center [418, 334] width 298 height 36
click at [805, 327] on div "Add Column" at bounding box center [737, 394] width 1354 height 550
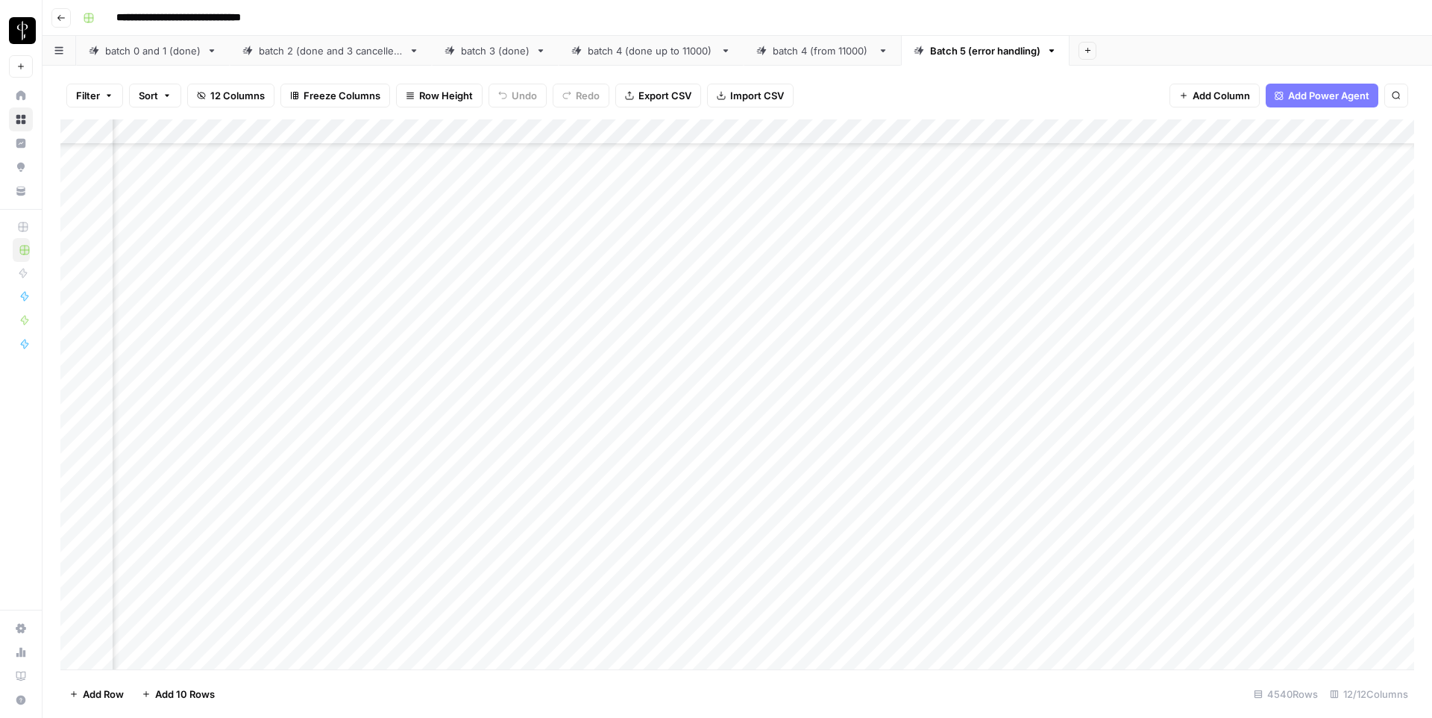
click at [742, 320] on div "Add Column" at bounding box center [737, 394] width 1354 height 550
click at [742, 321] on input "**********" at bounding box center [811, 330] width 239 height 18
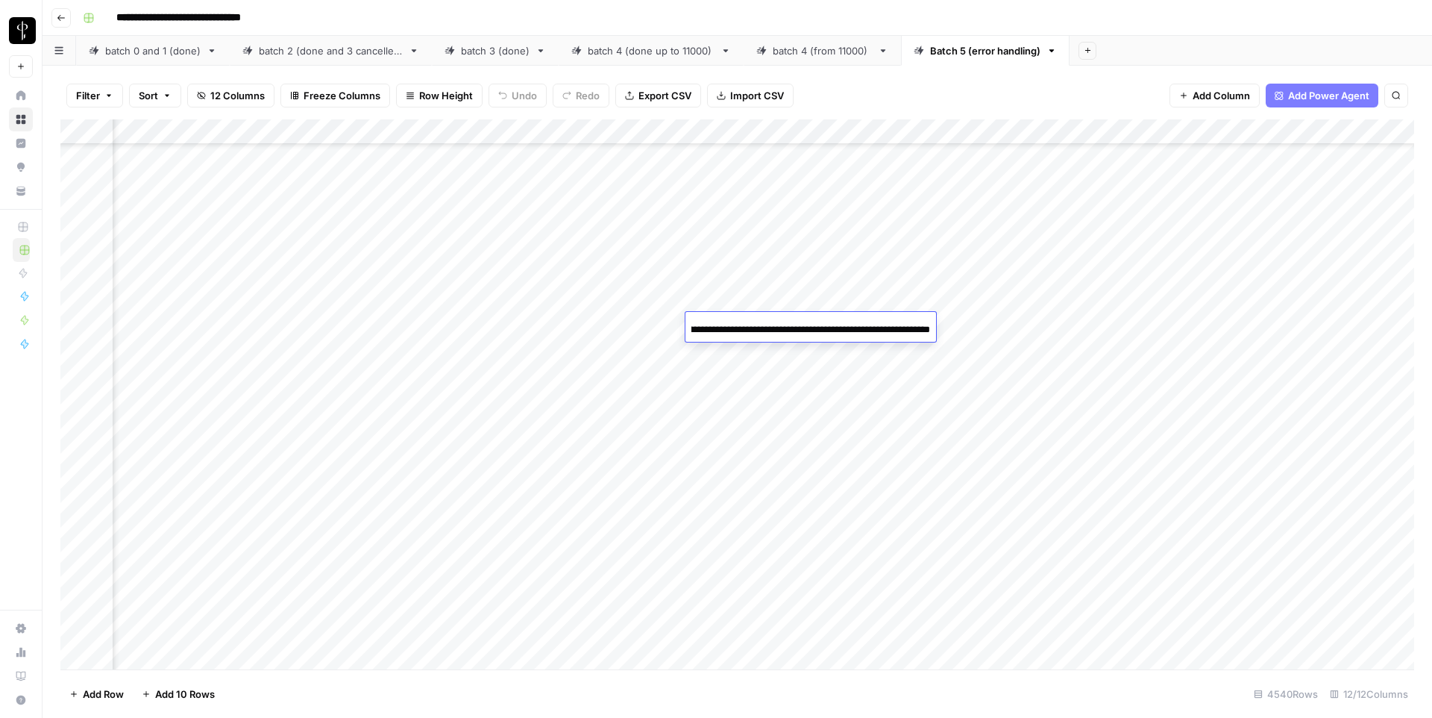
type input "**********"
click at [783, 301] on div "Add Column" at bounding box center [737, 394] width 1354 height 550
click at [786, 325] on div "Add Column" at bounding box center [737, 394] width 1354 height 550
click at [753, 322] on div "Add Column" at bounding box center [737, 394] width 1354 height 550
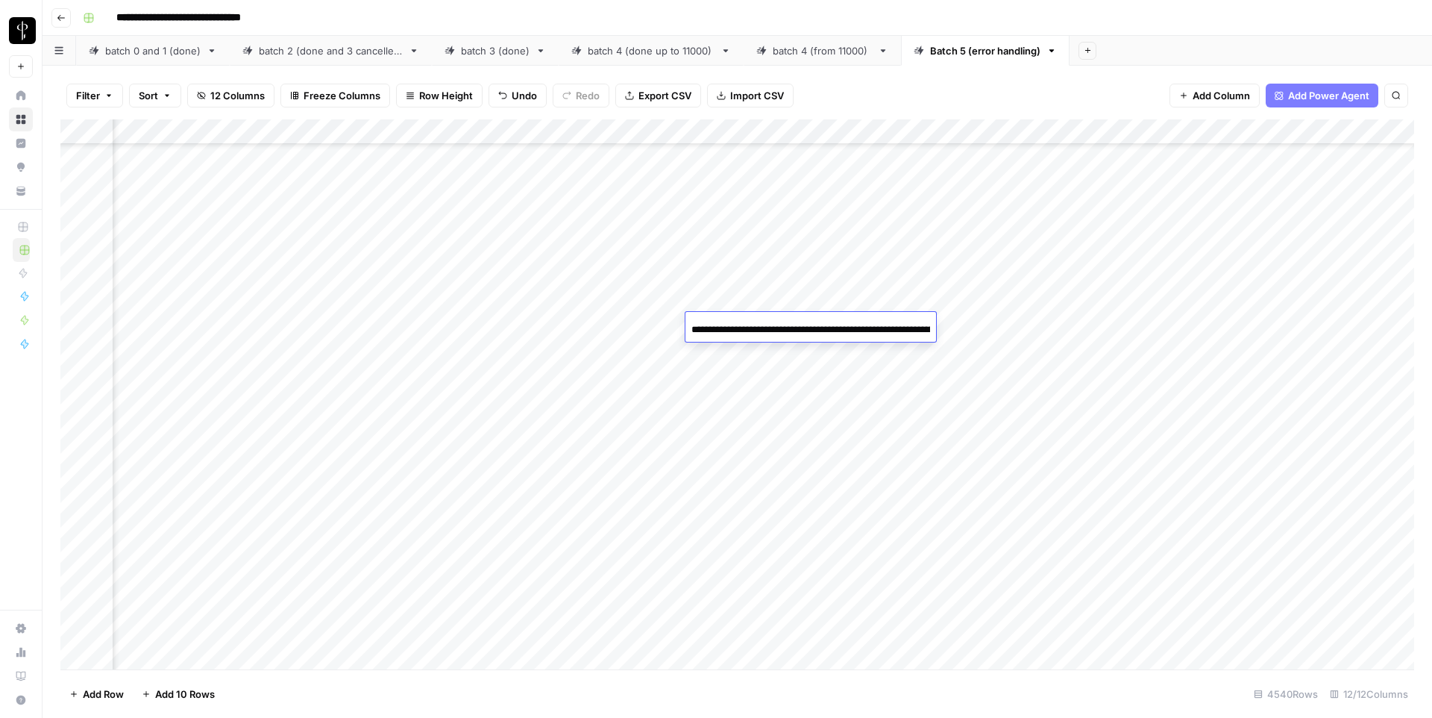
click at [753, 322] on input "**********" at bounding box center [811, 330] width 239 height 18
click at [843, 327] on div "Add Column" at bounding box center [737, 394] width 1354 height 550
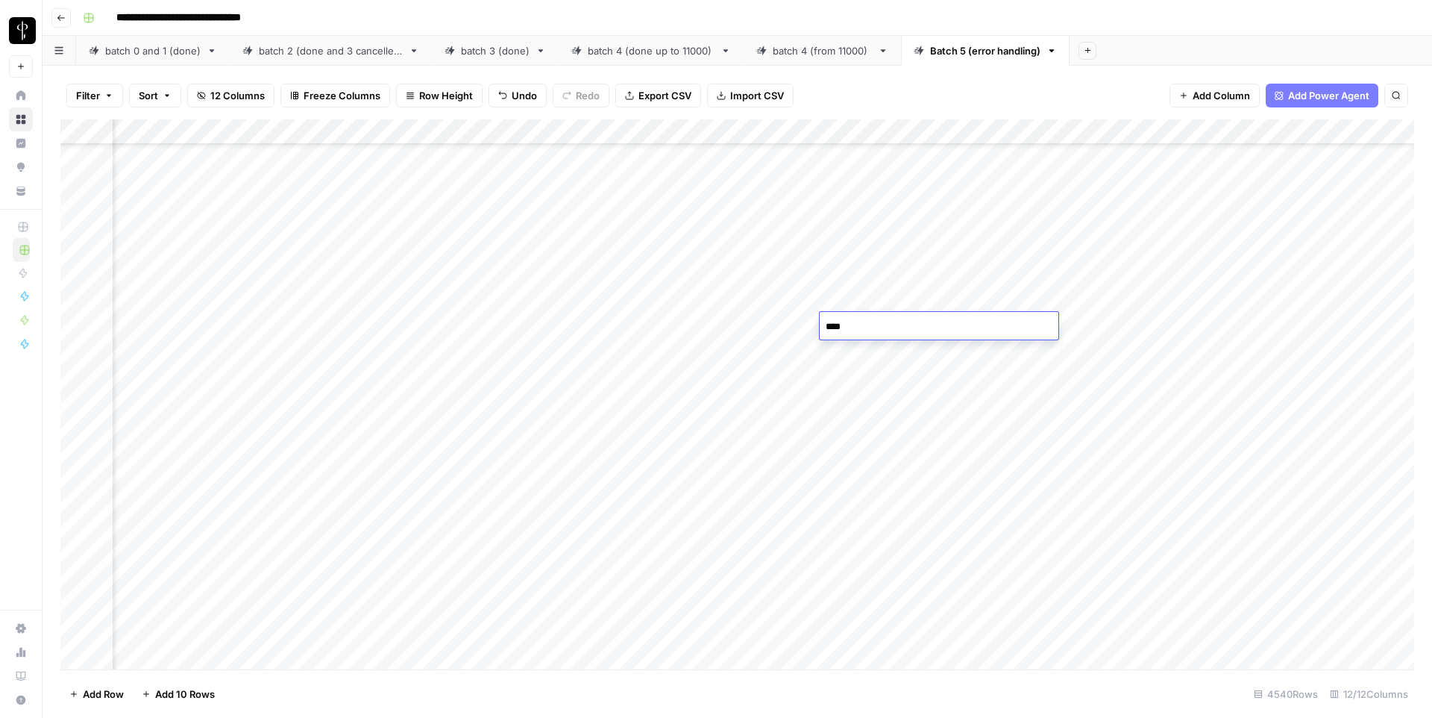
click at [766, 321] on div "Add Column" at bounding box center [737, 394] width 1354 height 550
click at [848, 331] on div "Add Column" at bounding box center [737, 394] width 1354 height 550
type textarea "*****"
click at [885, 356] on div "Add Column" at bounding box center [737, 394] width 1354 height 550
click at [978, 329] on div "Add Column" at bounding box center [737, 394] width 1354 height 550
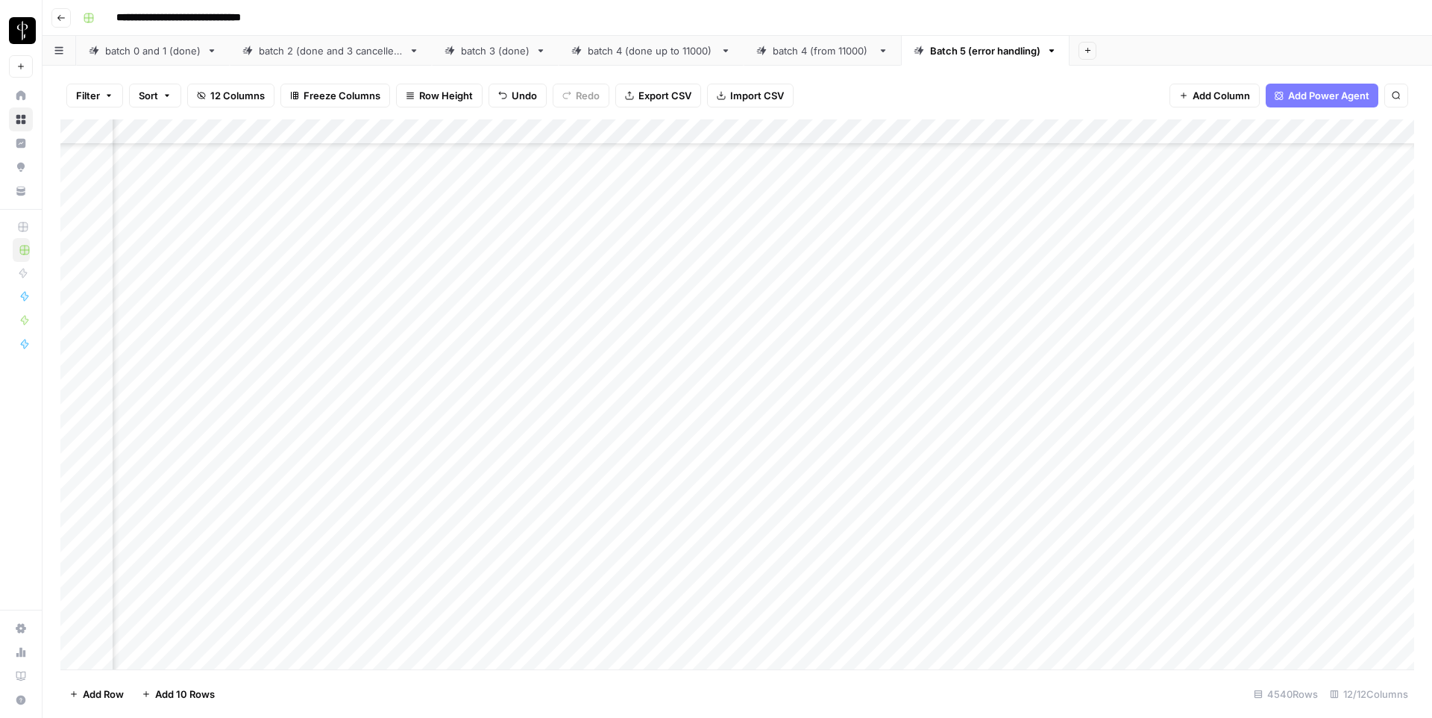
click at [823, 477] on div "Add Column" at bounding box center [737, 394] width 1354 height 550
click at [581, 376] on div "Add Column" at bounding box center [737, 394] width 1354 height 550
click at [580, 351] on div "Add Column" at bounding box center [737, 394] width 1354 height 550
click at [807, 348] on div "Add Column" at bounding box center [737, 394] width 1354 height 550
click at [806, 376] on div "Add Column" at bounding box center [737, 394] width 1354 height 550
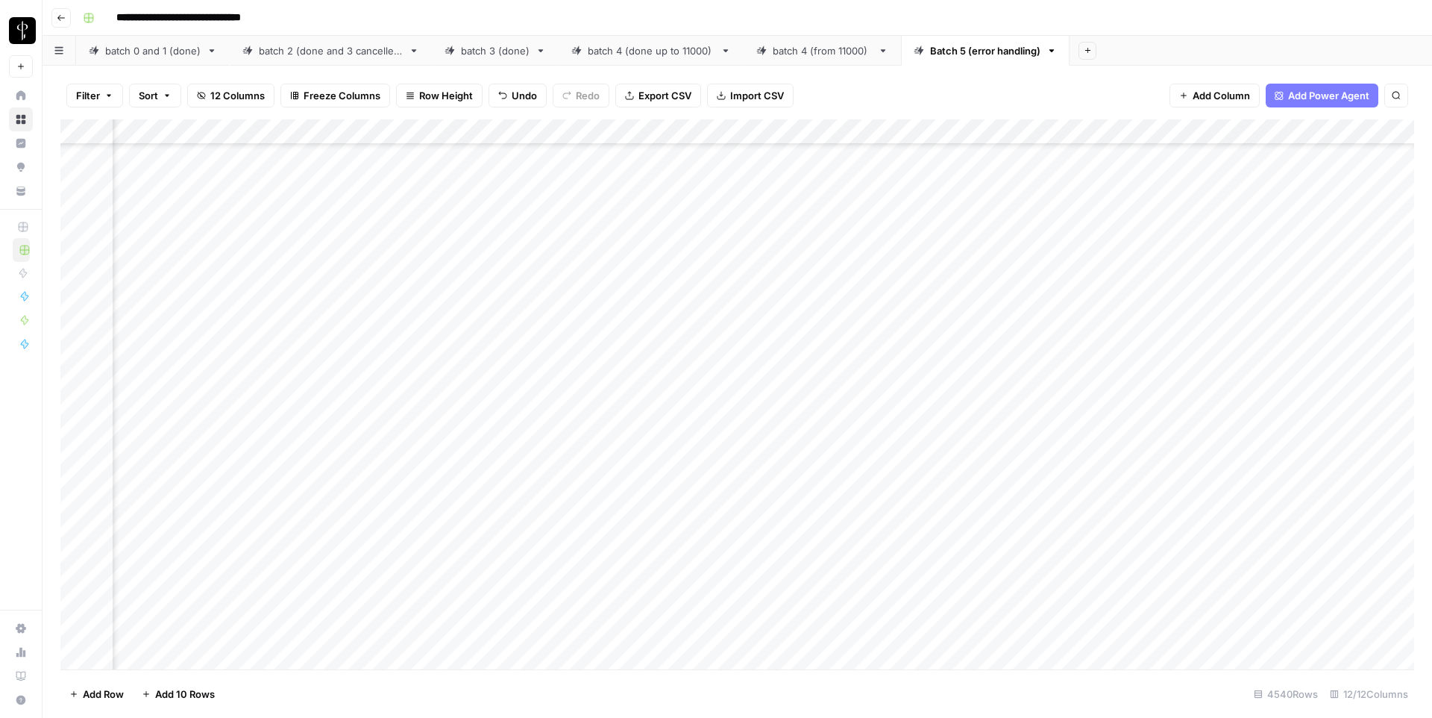
click at [656, 134] on div "Add Column" at bounding box center [737, 394] width 1354 height 550
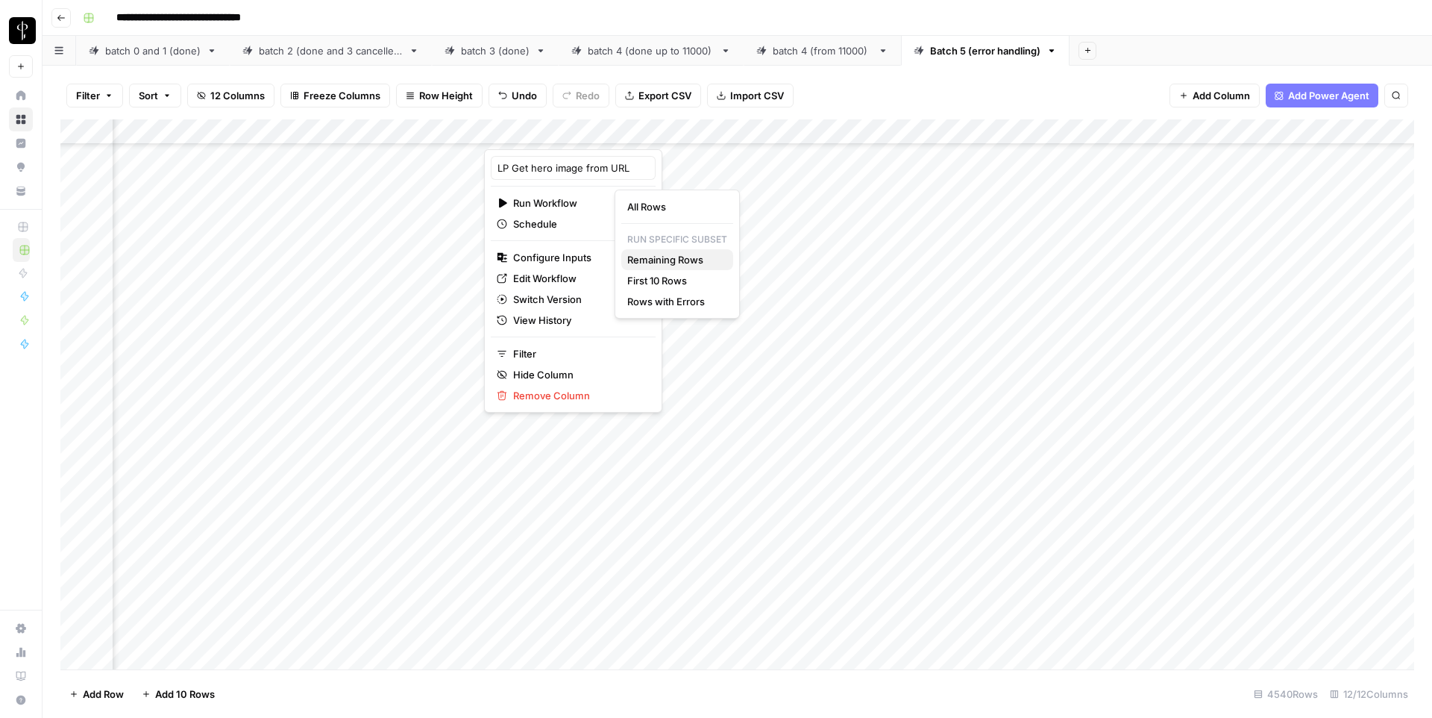
click at [668, 259] on span "Remaining Rows" at bounding box center [674, 259] width 94 height 15
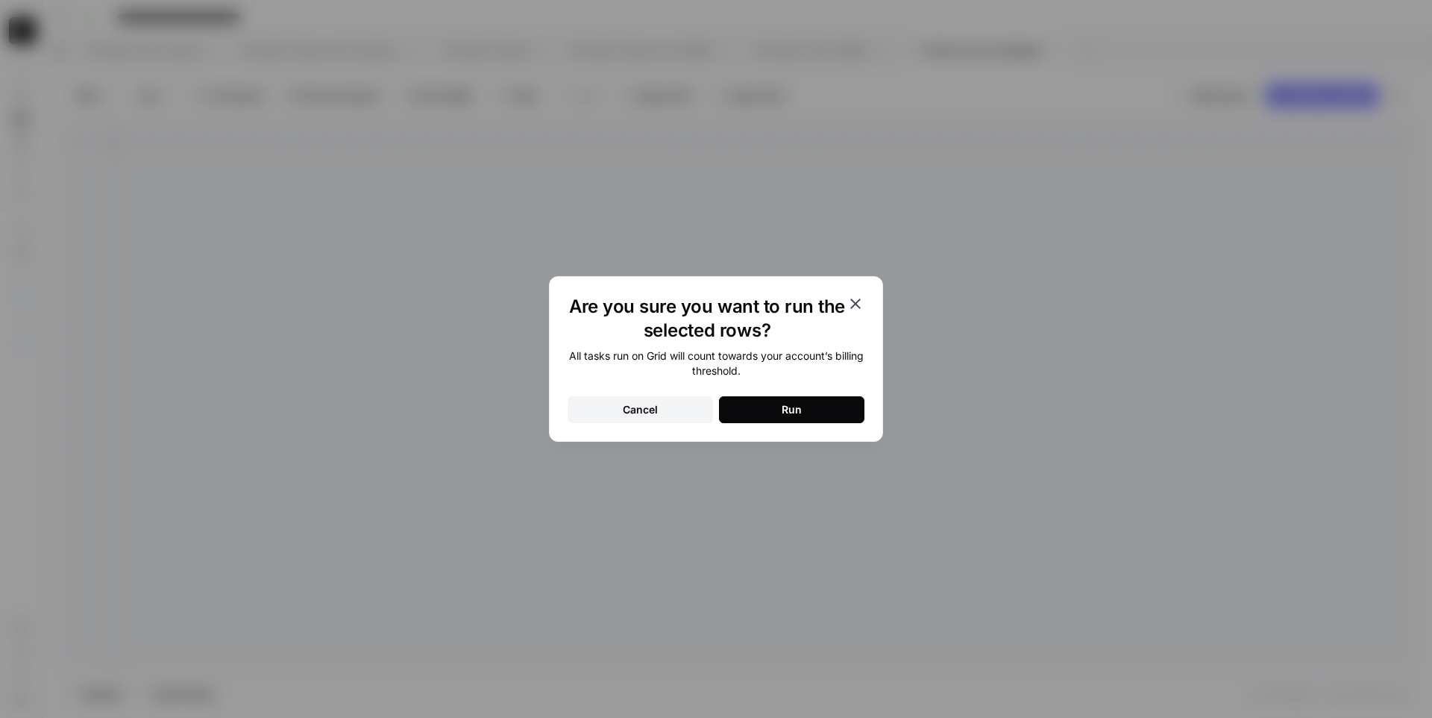
click at [856, 307] on icon "button" at bounding box center [856, 304] width 18 height 18
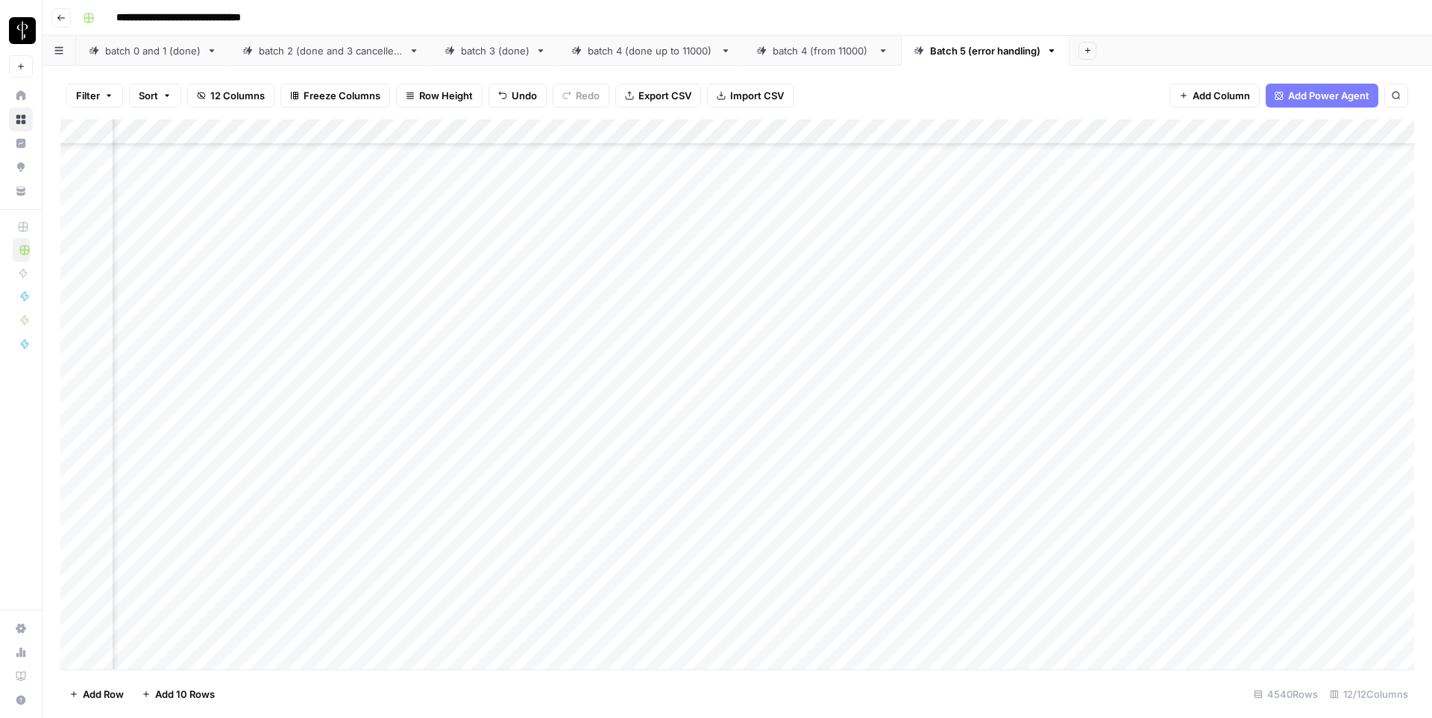
scroll to position [73468, 837]
click at [653, 129] on div "Add Column" at bounding box center [737, 394] width 1354 height 550
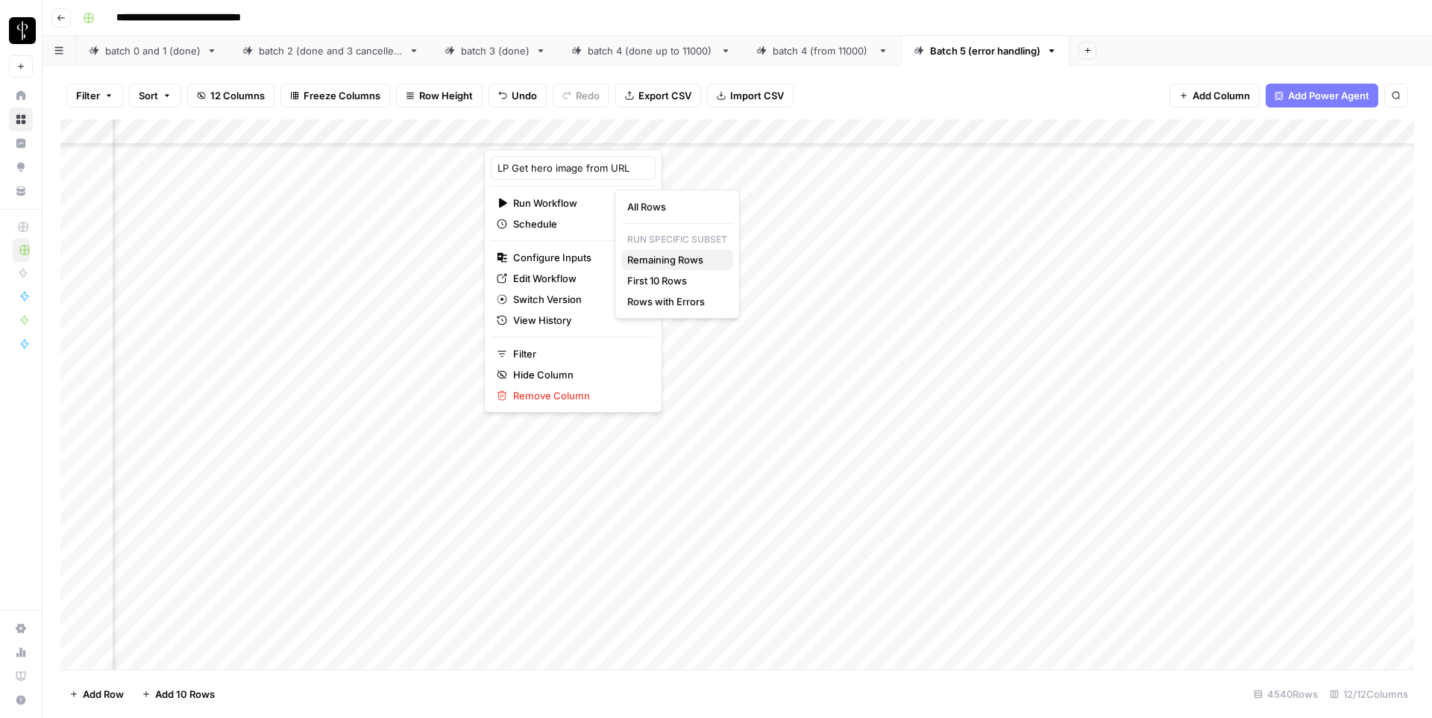
click at [652, 257] on span "Remaining Rows" at bounding box center [674, 259] width 94 height 15
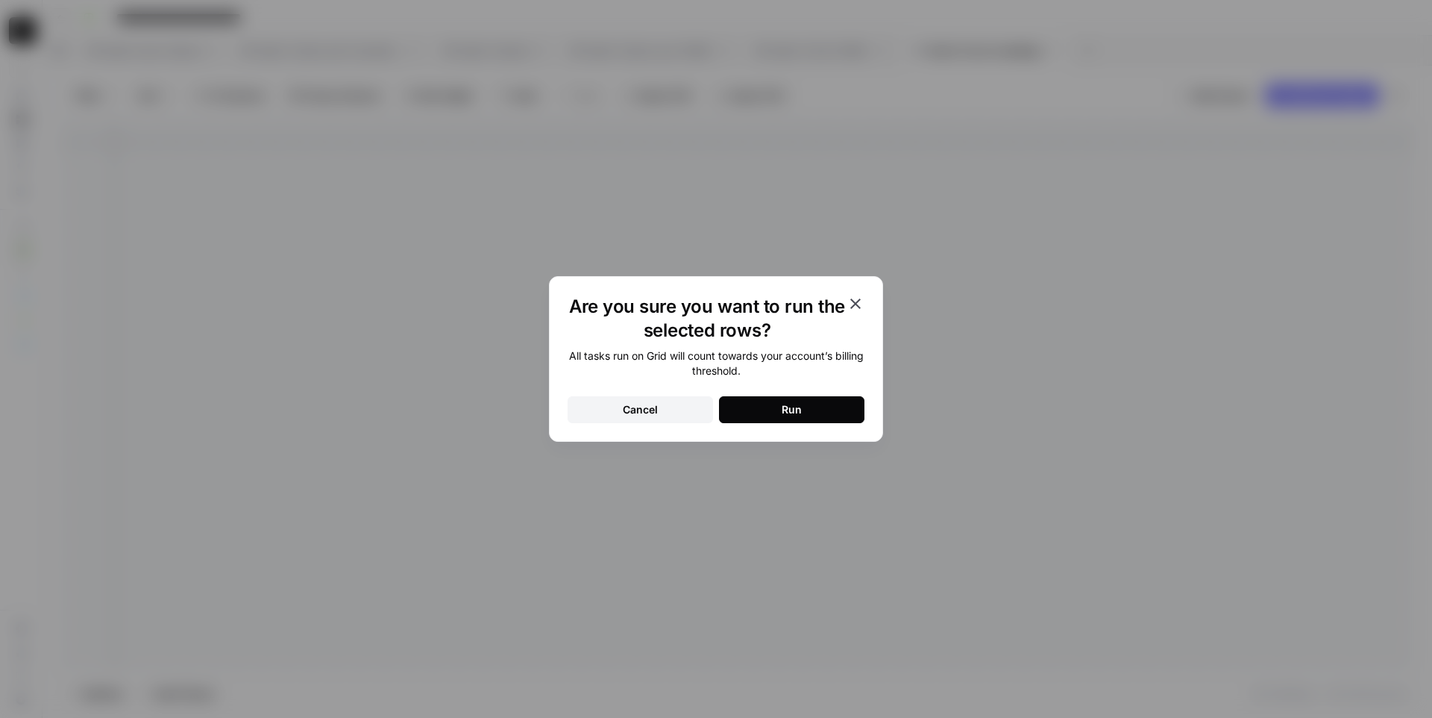
click at [768, 410] on button "Run" at bounding box center [791, 409] width 145 height 27
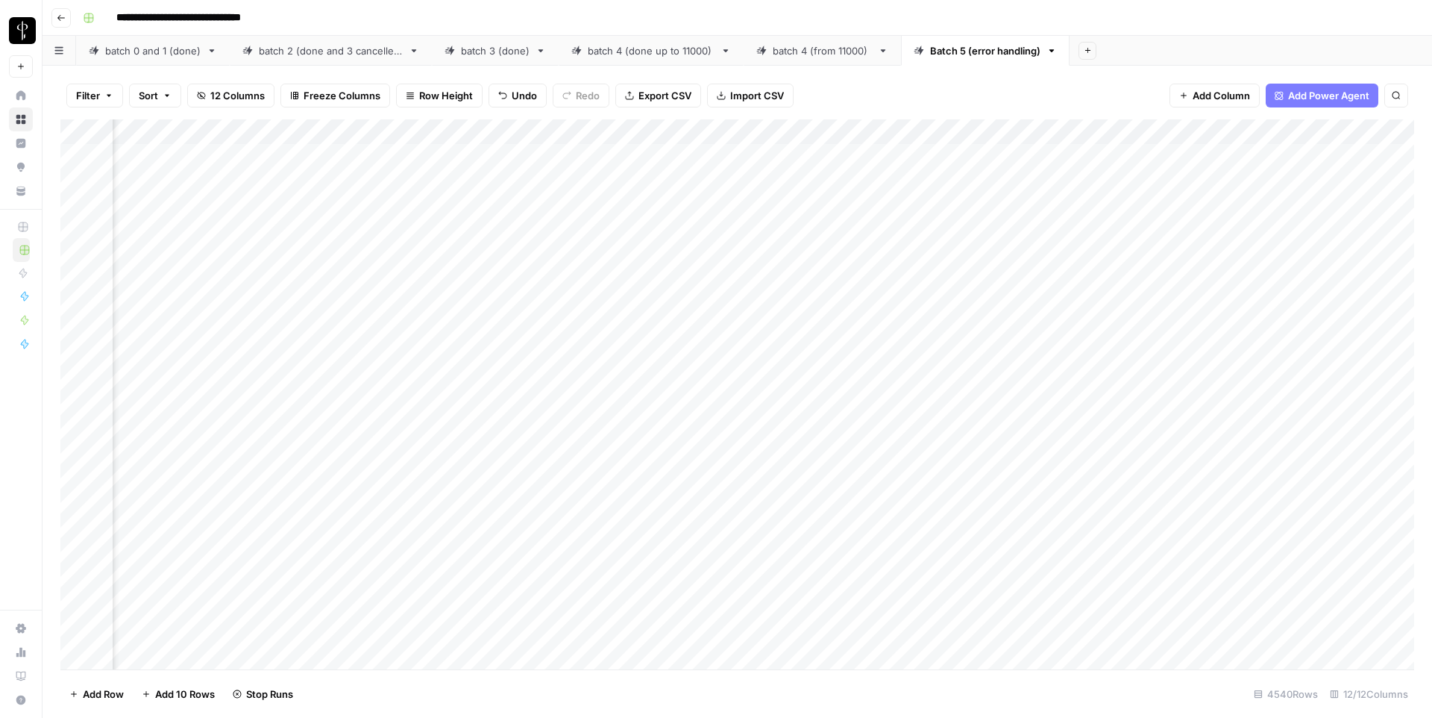
scroll to position [0, 837]
click at [805, 337] on div "Add Column" at bounding box center [737, 394] width 1354 height 550
click at [809, 386] on div "Add Column" at bounding box center [737, 394] width 1354 height 550
click at [447, 229] on div "Add Column" at bounding box center [737, 394] width 1354 height 550
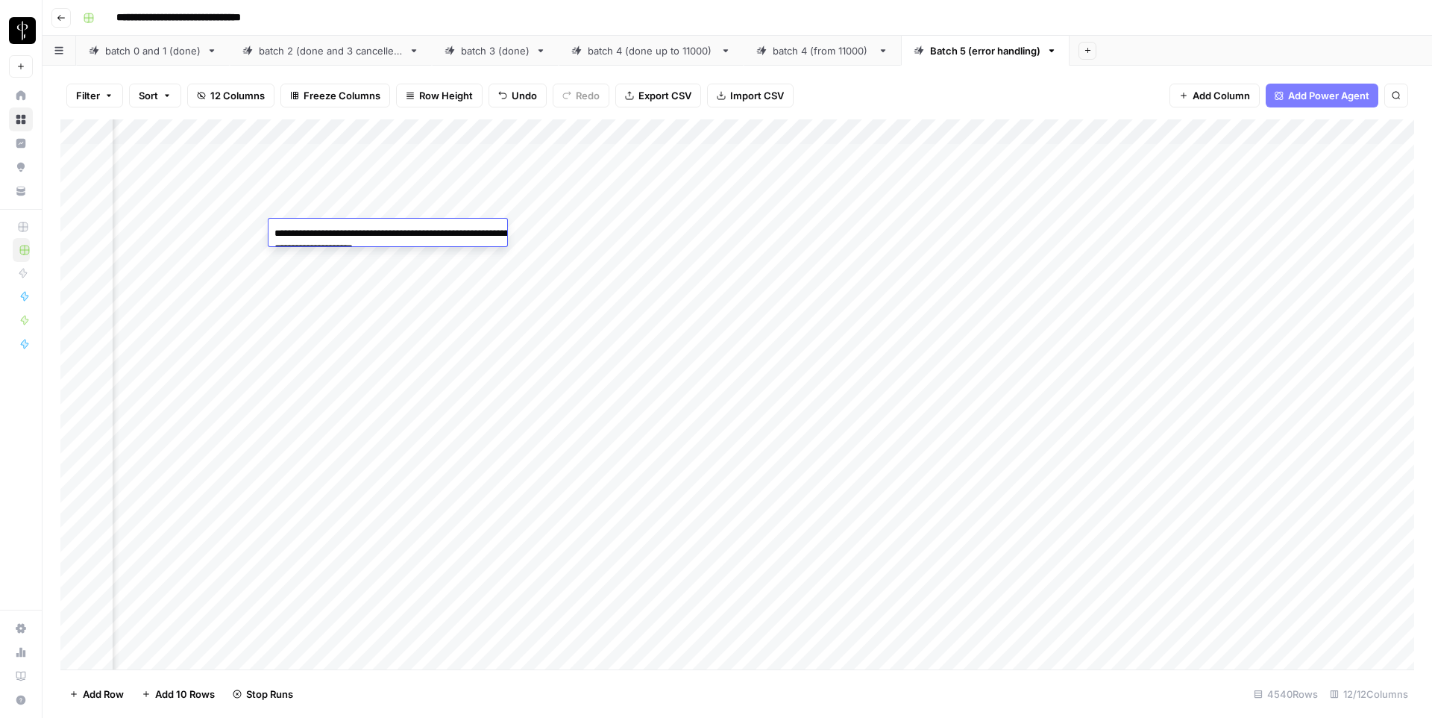
click at [447, 229] on textarea "**********" at bounding box center [418, 241] width 298 height 36
click at [801, 363] on div "Add Column" at bounding box center [737, 394] width 1354 height 550
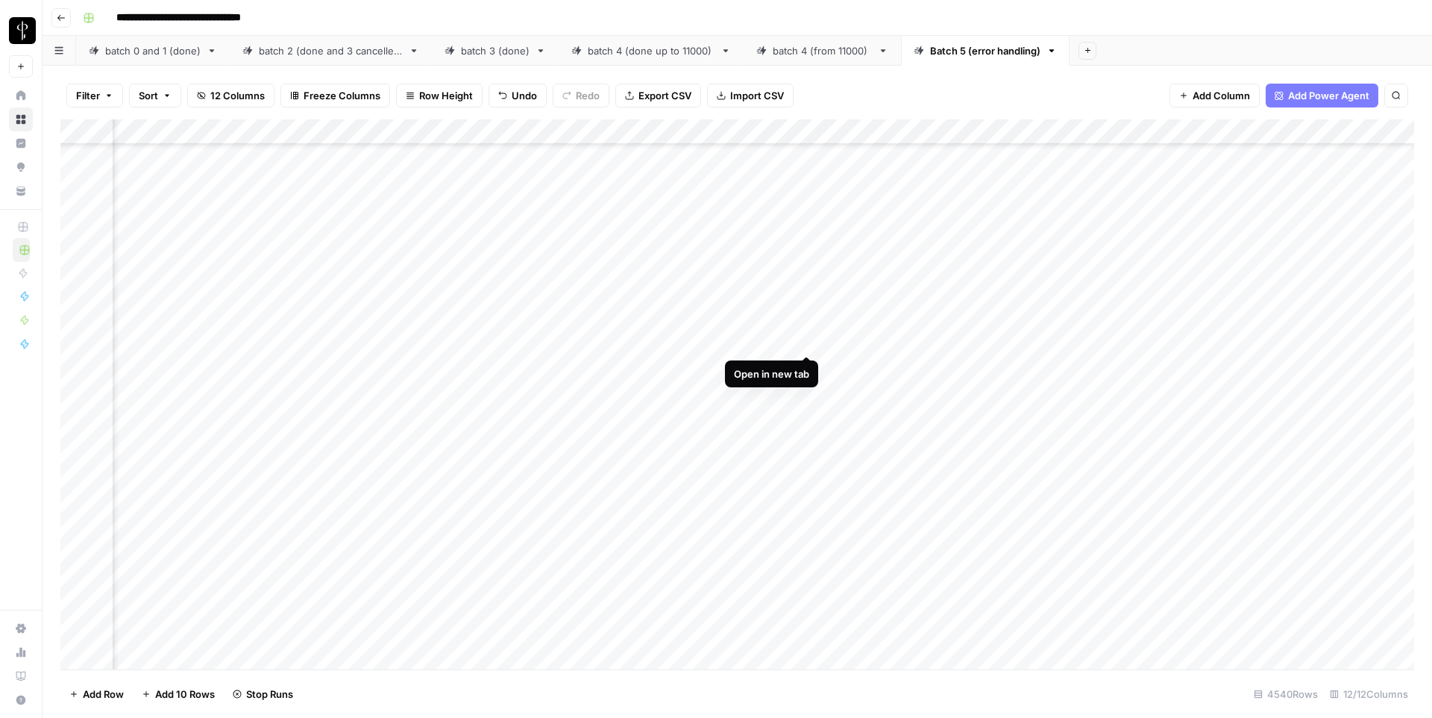
click at [803, 345] on div "Add Column" at bounding box center [737, 394] width 1354 height 550
click at [805, 348] on div "Add Column" at bounding box center [737, 394] width 1354 height 550
click at [809, 245] on div "Add Column" at bounding box center [737, 394] width 1354 height 550
click at [431, 244] on div "Add Column" at bounding box center [737, 394] width 1354 height 550
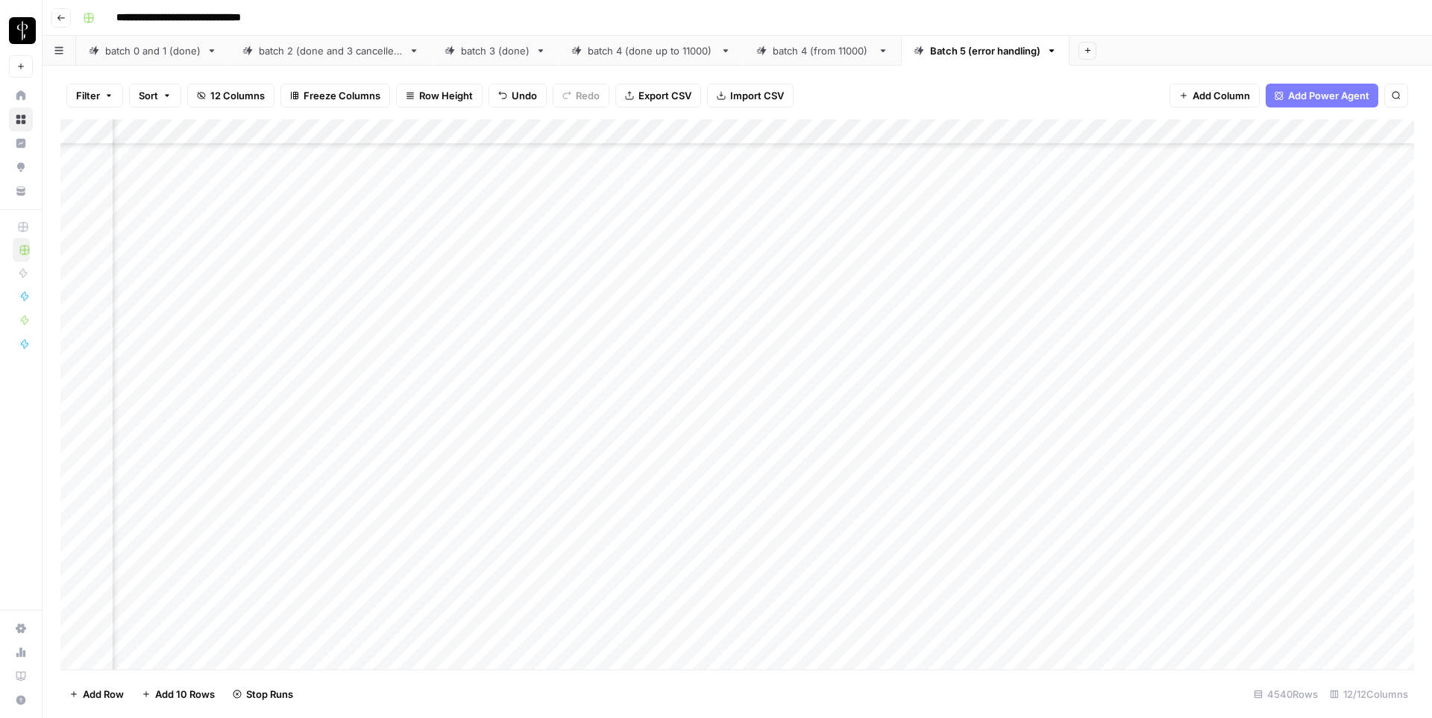
click at [431, 244] on div "Add Column" at bounding box center [737, 394] width 1354 height 550
click at [431, 244] on textarea "**********" at bounding box center [403, 248] width 268 height 21
click at [806, 332] on div "Add Column" at bounding box center [737, 394] width 1354 height 550
click at [805, 357] on div "Add Column" at bounding box center [737, 394] width 1354 height 550
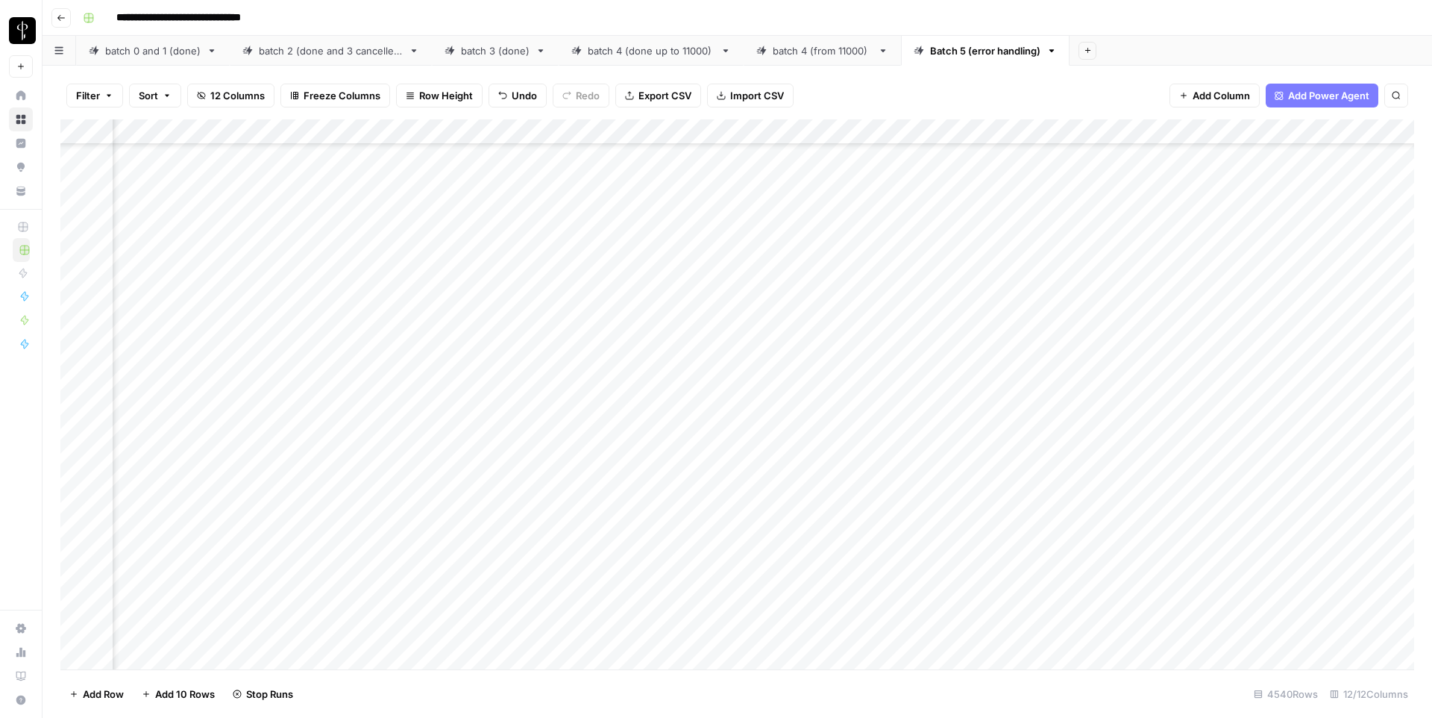
click at [807, 413] on div "Add Column" at bounding box center [737, 394] width 1354 height 550
click at [804, 310] on div "Add Column" at bounding box center [737, 394] width 1354 height 550
click at [806, 370] on div "Add Column" at bounding box center [737, 394] width 1354 height 550
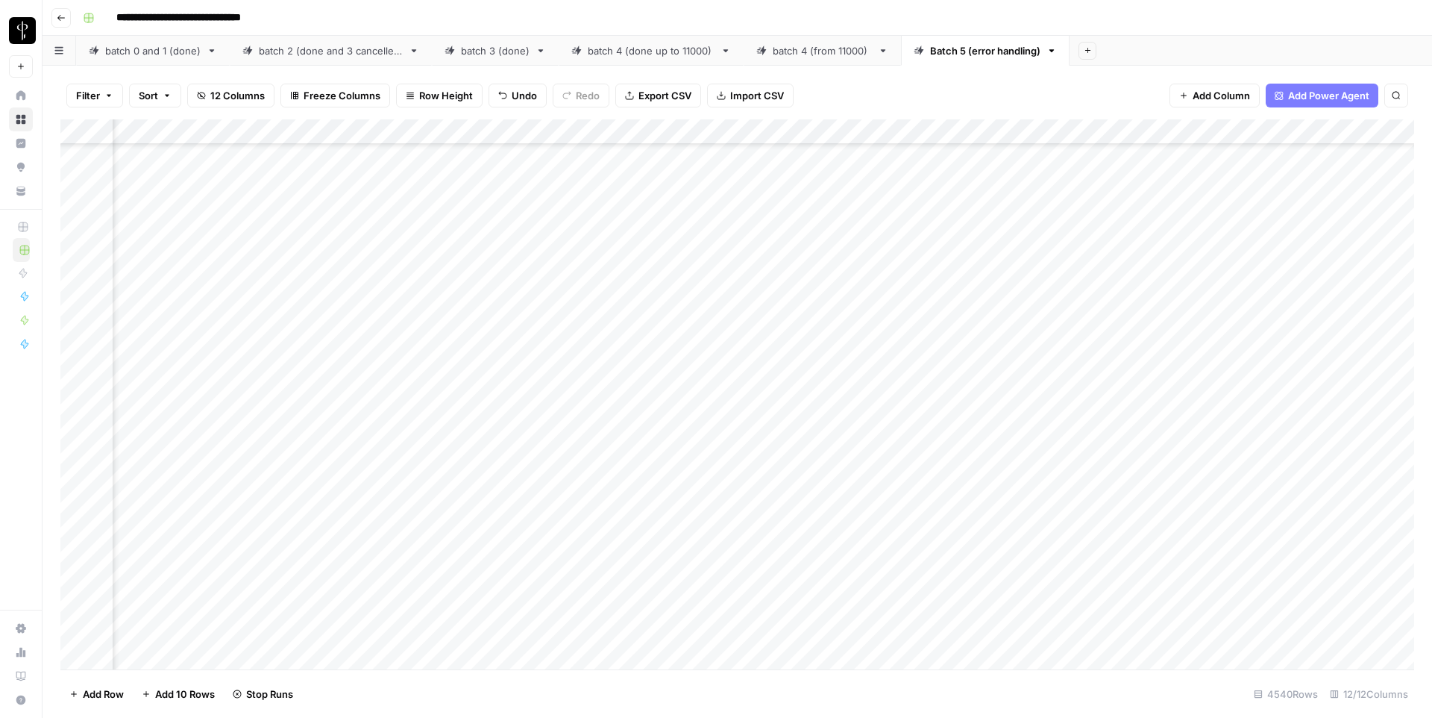
scroll to position [5888, 837]
click at [808, 358] on div "Add Column" at bounding box center [737, 394] width 1354 height 550
click at [807, 486] on div "Add Column" at bounding box center [737, 394] width 1354 height 550
click at [807, 328] on div "Add Column" at bounding box center [737, 394] width 1354 height 550
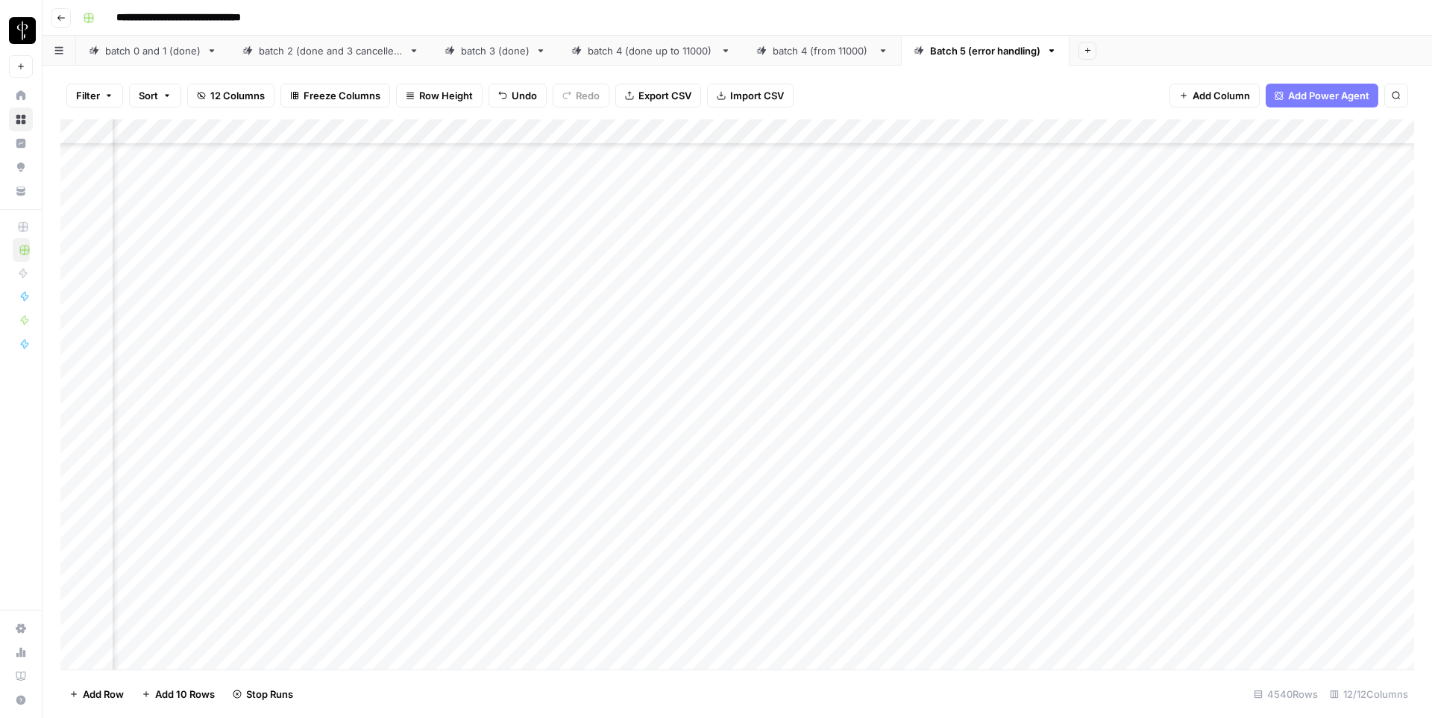
click at [806, 378] on div "Add Column" at bounding box center [737, 394] width 1354 height 550
click at [420, 379] on div "Add Column" at bounding box center [737, 394] width 1354 height 550
click at [420, 379] on textarea "**********" at bounding box center [410, 381] width 283 height 21
click at [319, 411] on div "Add Column" at bounding box center [737, 394] width 1354 height 550
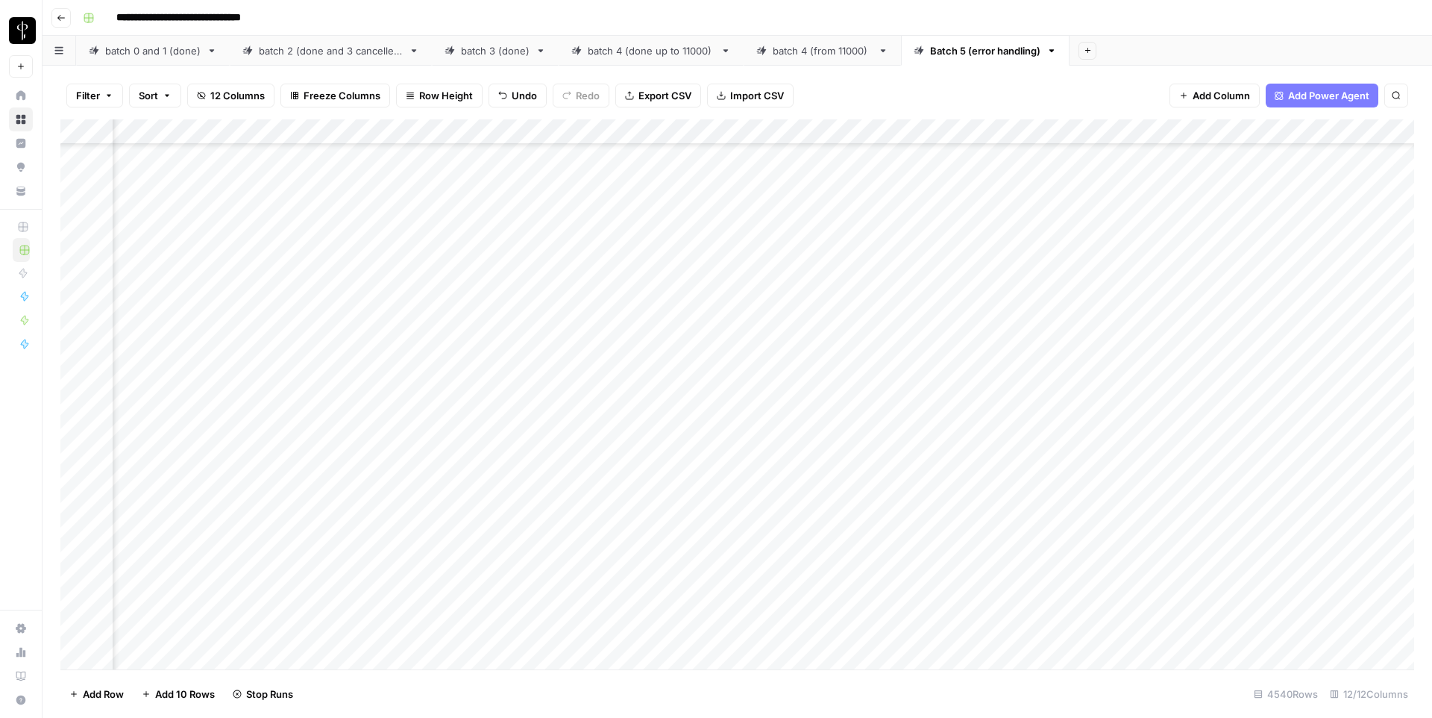
click at [809, 483] on div "Add Column" at bounding box center [737, 394] width 1354 height 550
click at [809, 398] on div "Add Column" at bounding box center [737, 394] width 1354 height 550
click at [806, 474] on div "Add Column" at bounding box center [737, 394] width 1354 height 550
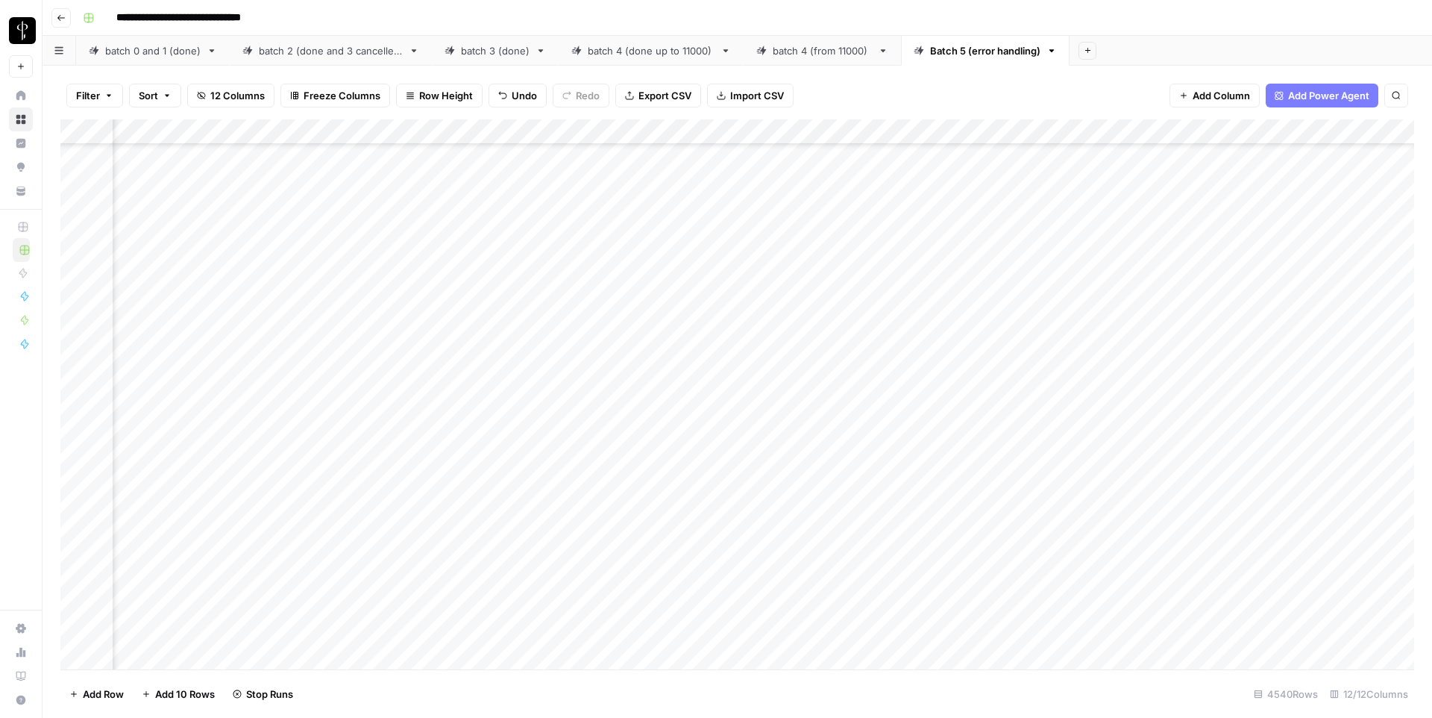
scroll to position [9098, 837]
click at [809, 416] on div "Add Column" at bounding box center [737, 394] width 1354 height 550
click at [809, 492] on div "Add Column" at bounding box center [737, 394] width 1354 height 550
click at [805, 531] on div "Add Column" at bounding box center [737, 394] width 1354 height 550
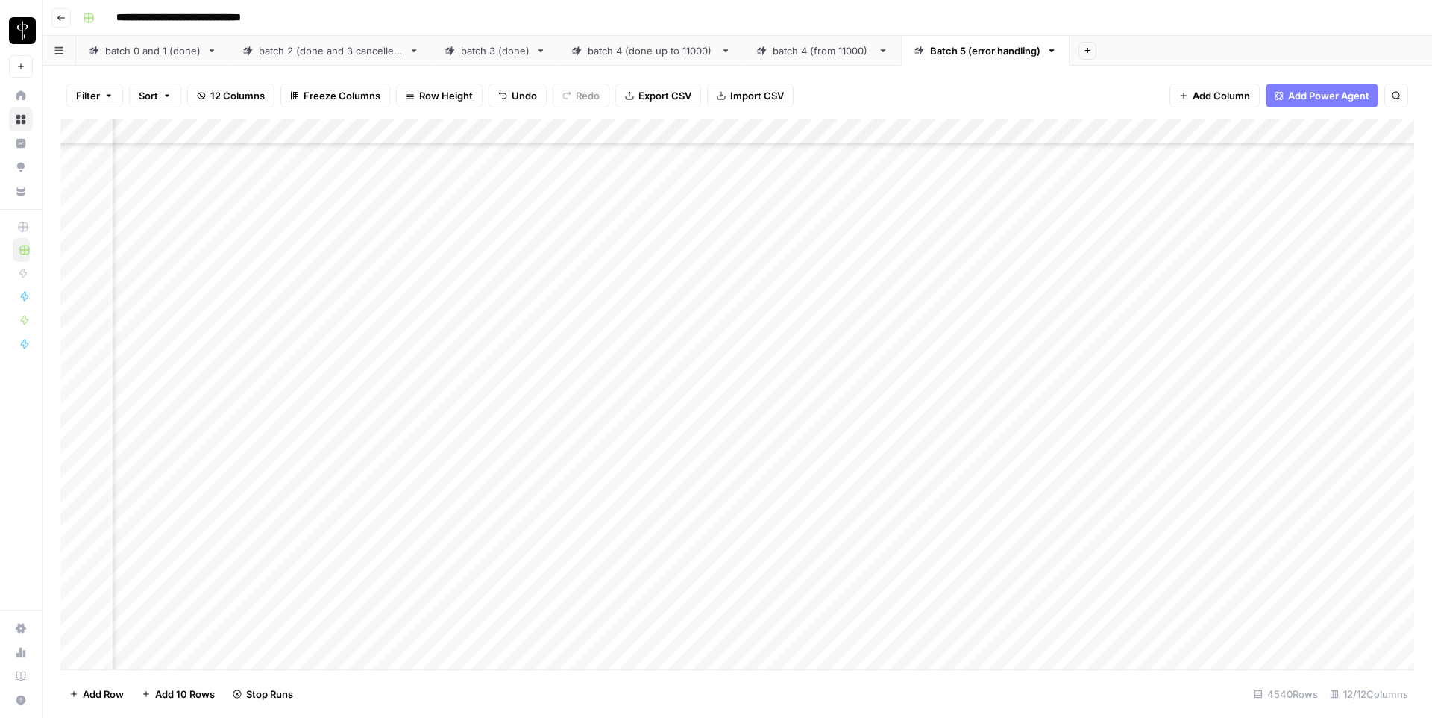
scroll to position [9527, 837]
click at [254, 316] on div "Add Column" at bounding box center [737, 394] width 1354 height 550
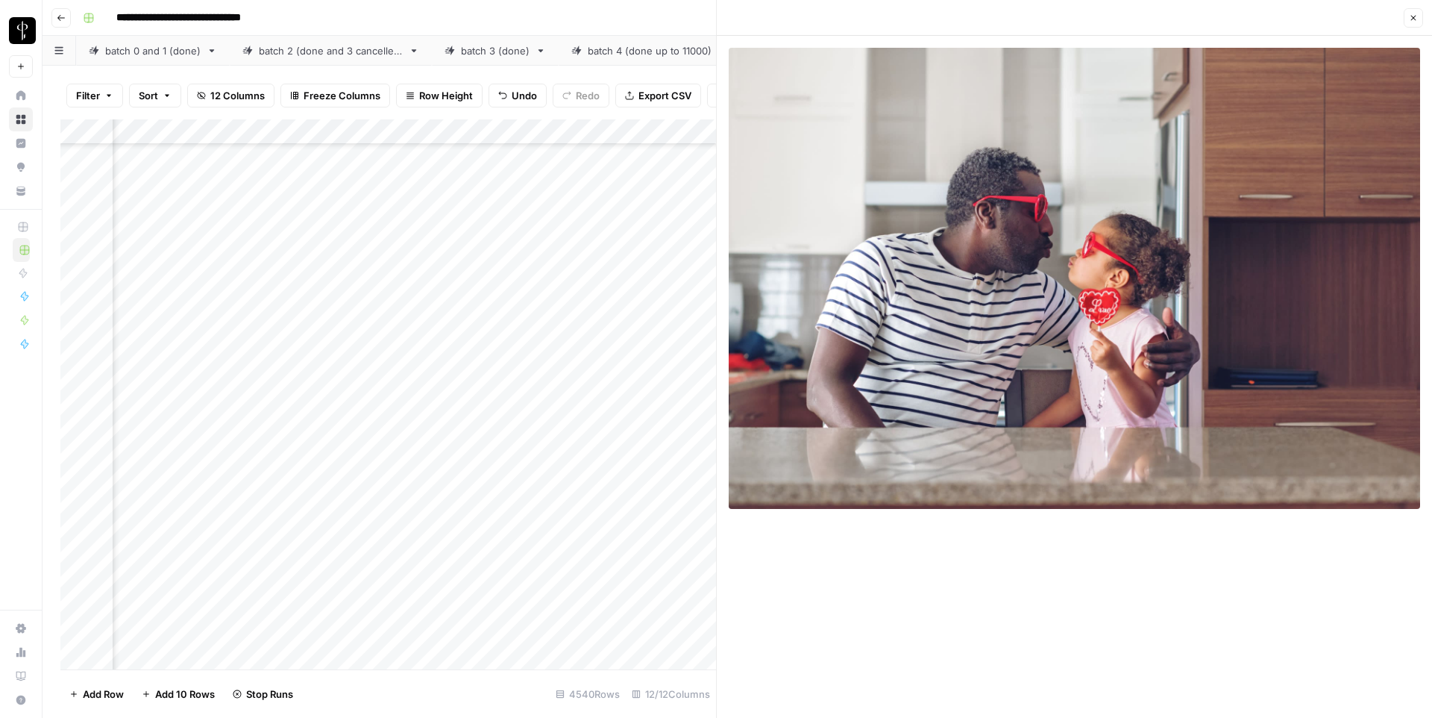
click at [1411, 17] on icon "button" at bounding box center [1413, 17] width 9 height 9
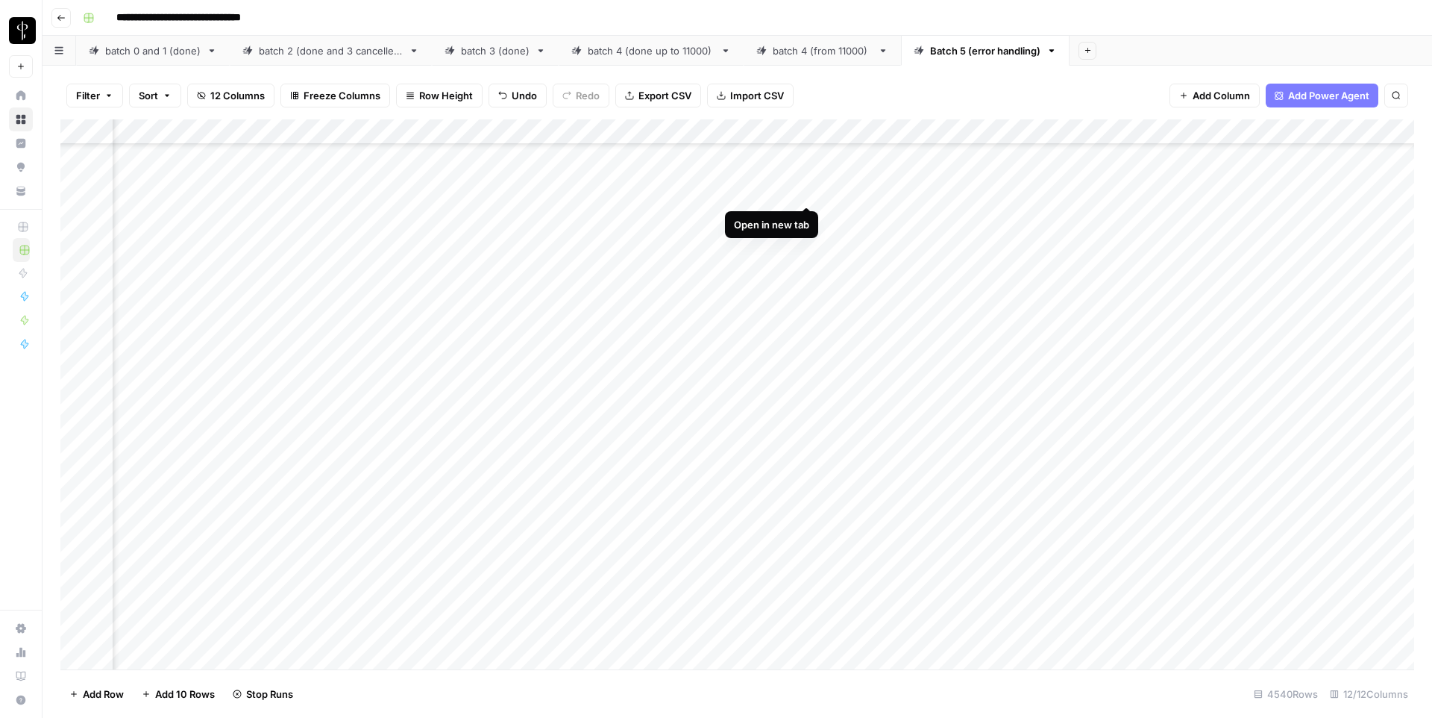
click at [803, 189] on div "Add Column" at bounding box center [737, 394] width 1354 height 550
click at [806, 512] on div "Add Column" at bounding box center [737, 394] width 1354 height 550
click at [806, 482] on div "Add Column" at bounding box center [737, 394] width 1354 height 550
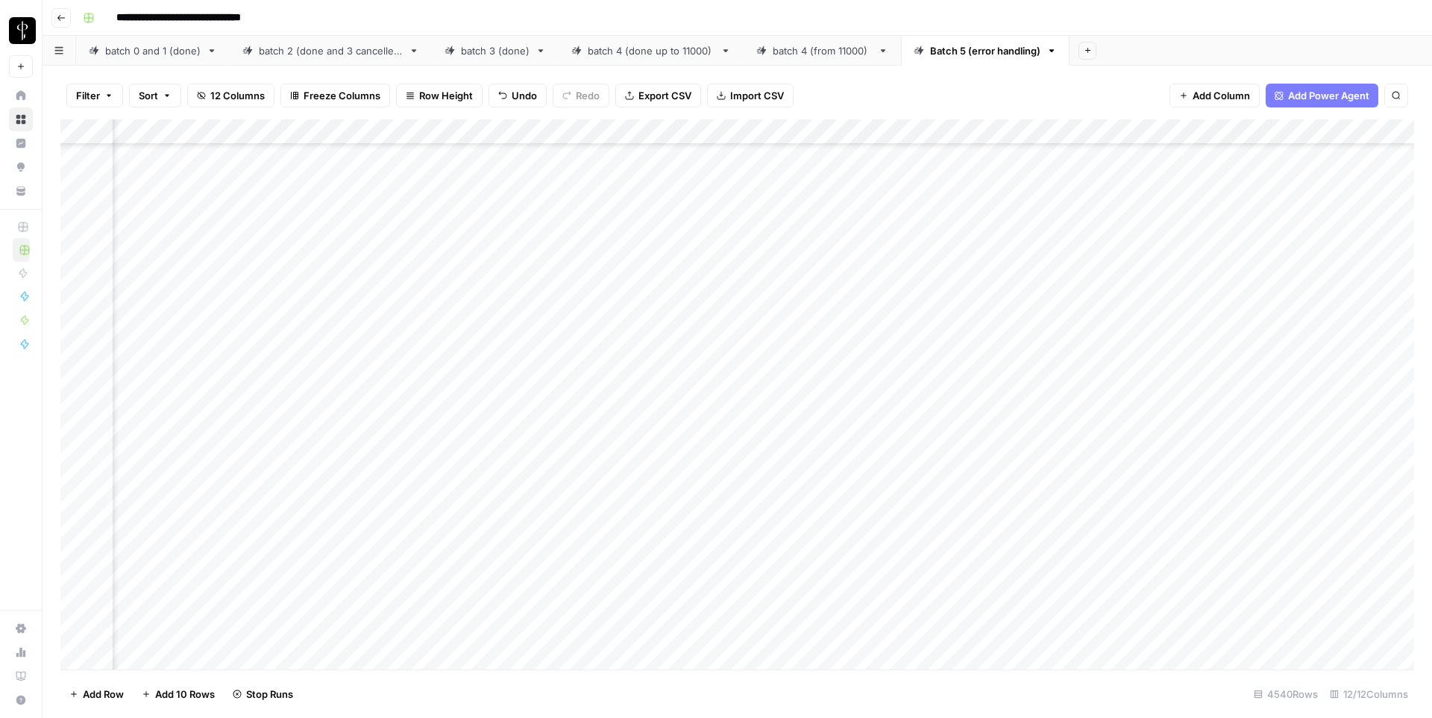
scroll to position [11844, 837]
click at [805, 434] on div "Add Column" at bounding box center [737, 394] width 1354 height 550
click at [255, 437] on div "Add Column" at bounding box center [737, 394] width 1354 height 550
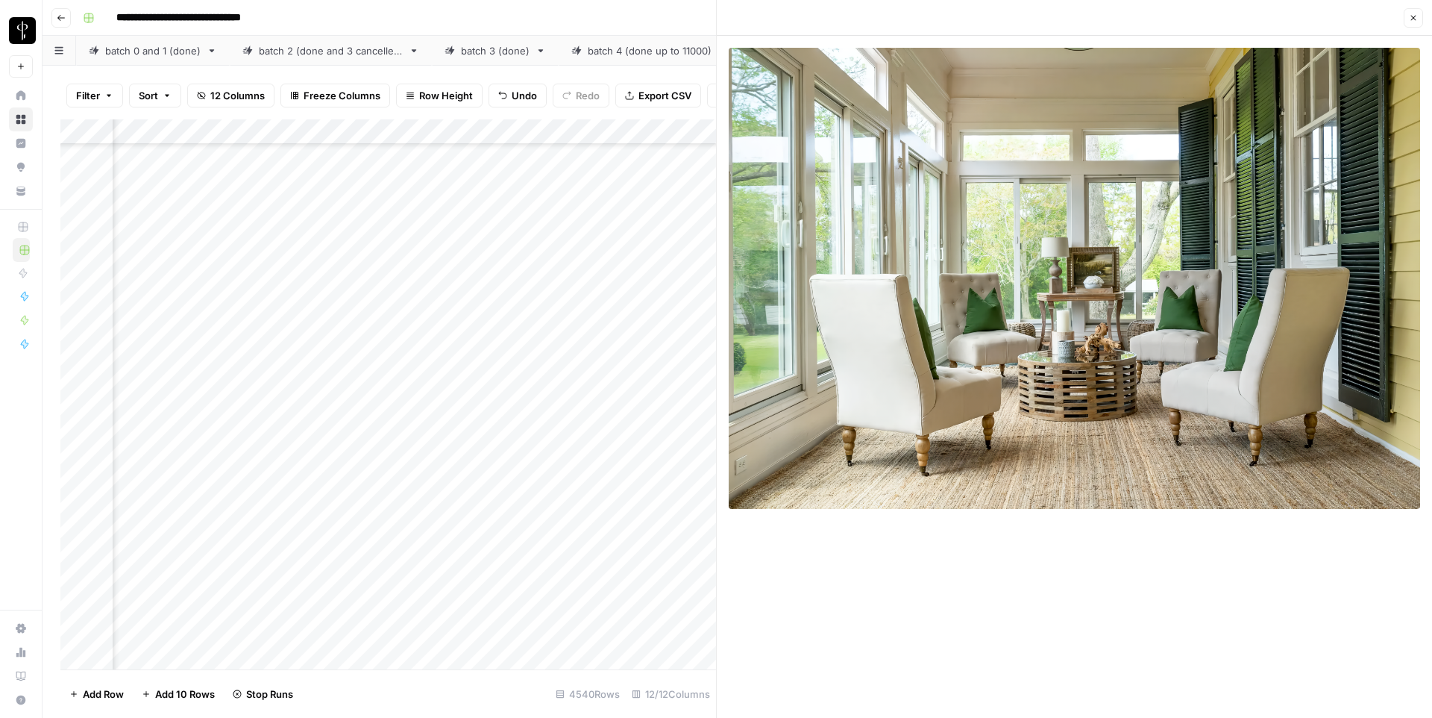
click at [1411, 21] on icon "button" at bounding box center [1413, 17] width 9 height 9
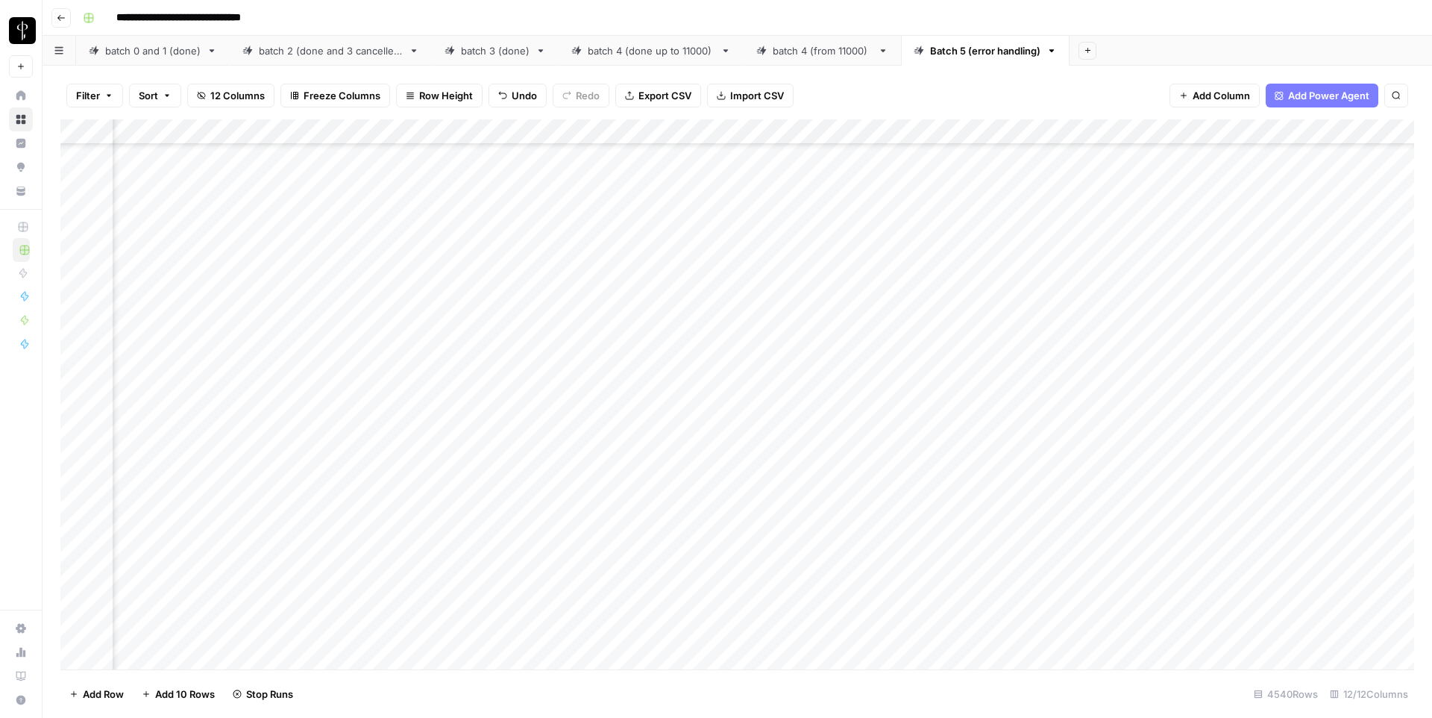
scroll to position [11933, 837]
click at [255, 501] on div "Add Column" at bounding box center [737, 394] width 1354 height 550
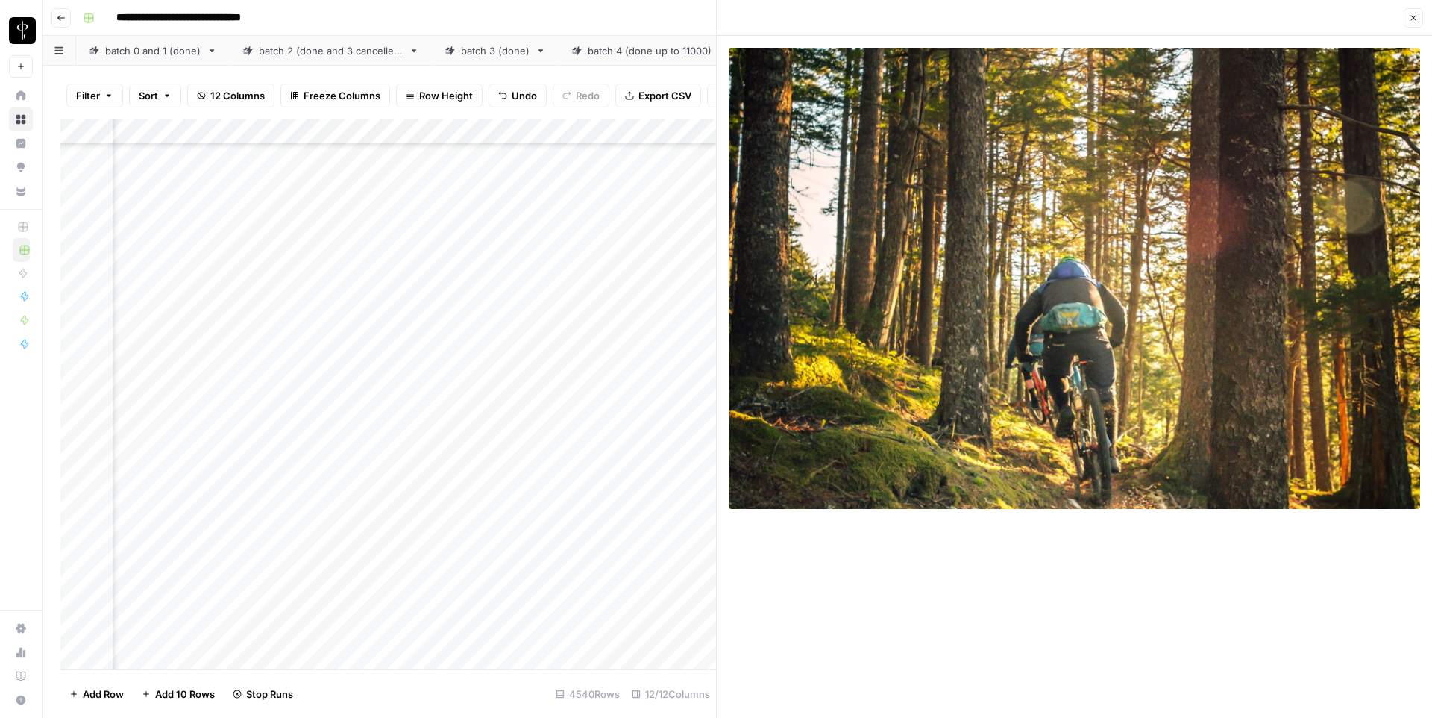
click at [1411, 16] on icon "button" at bounding box center [1413, 17] width 9 height 9
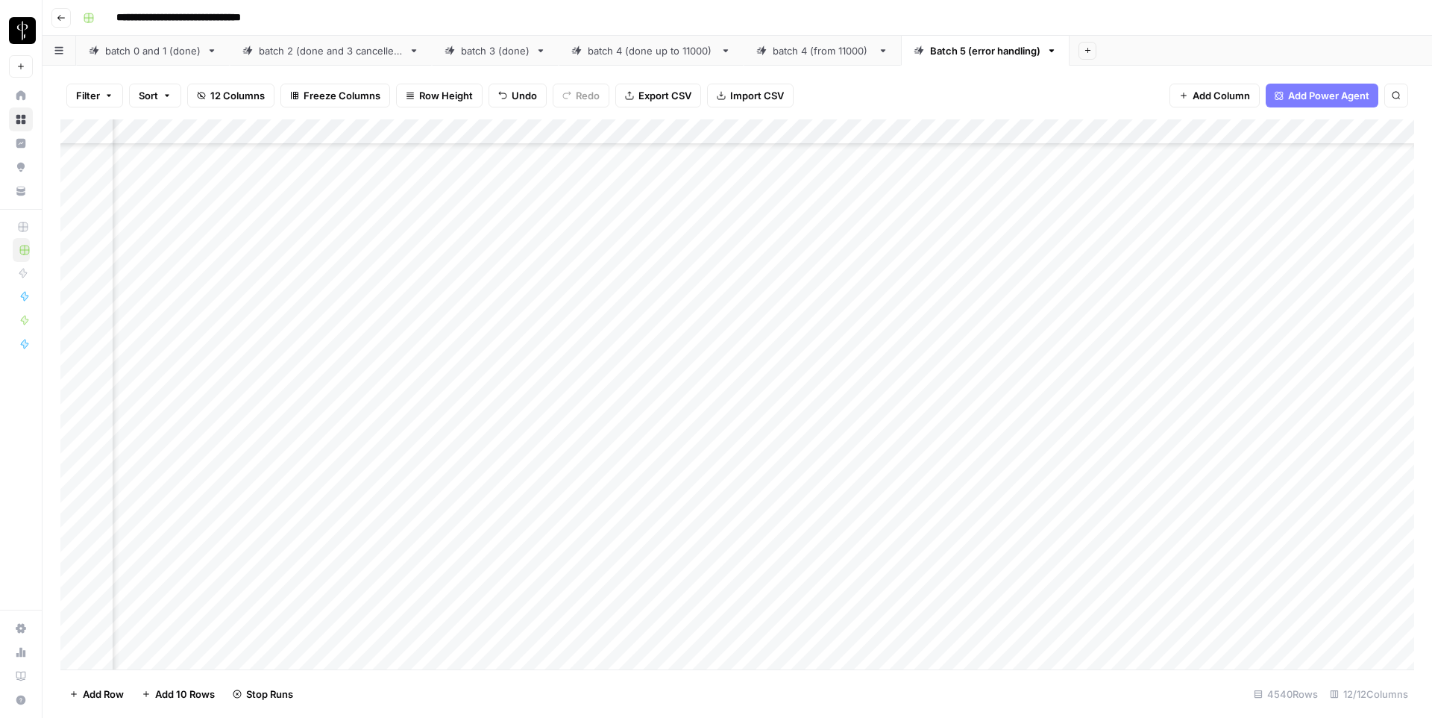
click at [804, 498] on div "Add Column" at bounding box center [737, 394] width 1354 height 550
click at [804, 344] on div "Add Column" at bounding box center [737, 394] width 1354 height 550
click at [807, 370] on div "Add Column" at bounding box center [737, 394] width 1354 height 550
click at [803, 446] on div "Add Column" at bounding box center [737, 394] width 1354 height 550
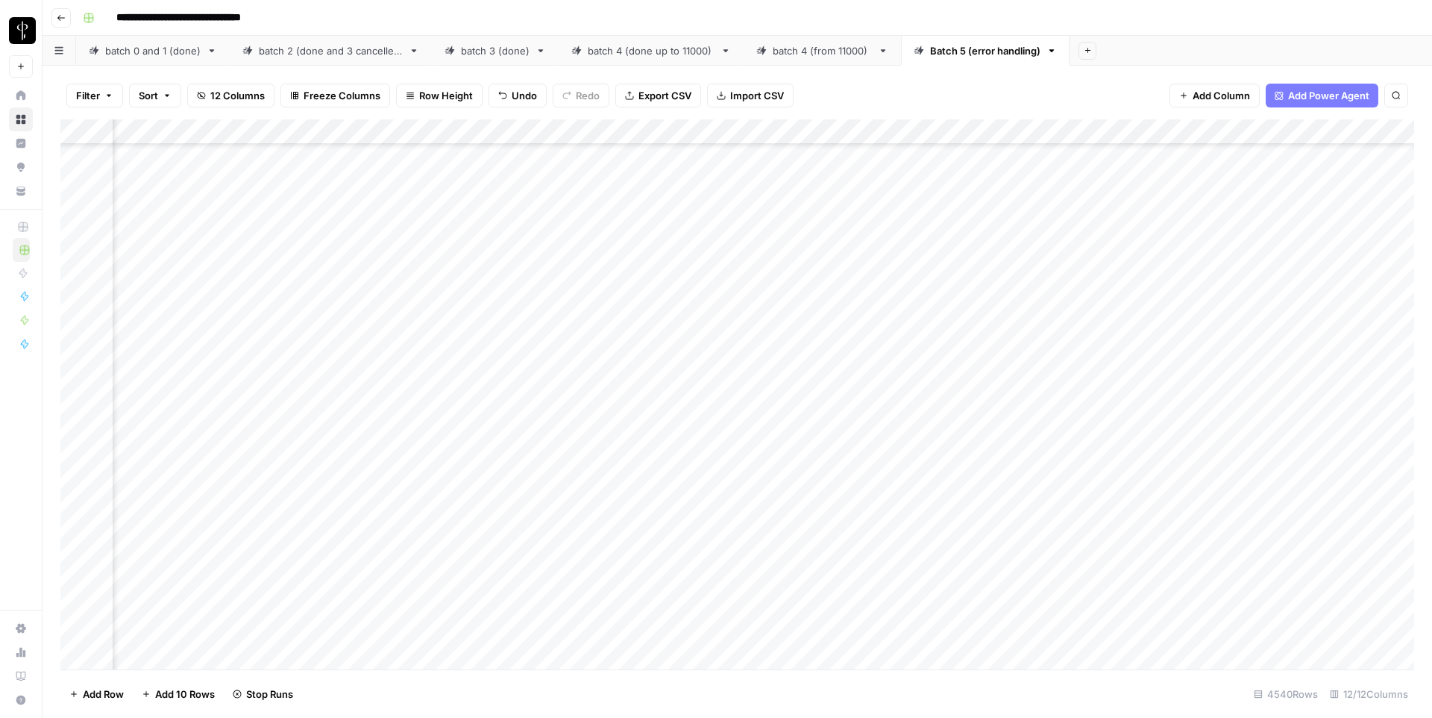
scroll to position [16185, 837]
click at [806, 276] on div "Add Column" at bounding box center [737, 394] width 1354 height 550
click at [806, 304] on div "Add Column" at bounding box center [737, 394] width 1354 height 550
click at [805, 439] on div "Add Column" at bounding box center [737, 394] width 1354 height 550
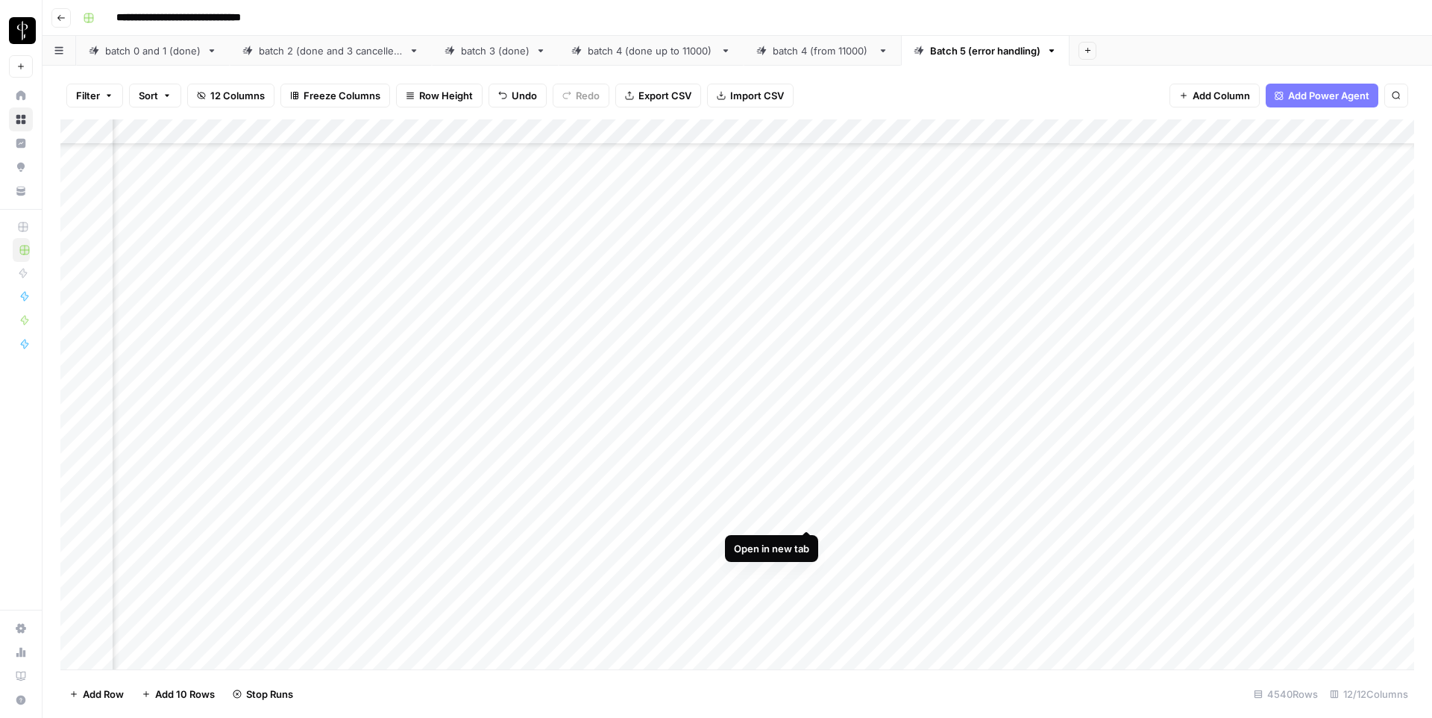
click at [804, 512] on div "Add Column" at bounding box center [737, 394] width 1354 height 550
click at [803, 388] on div "Add Column" at bounding box center [737, 394] width 1354 height 550
click at [806, 381] on div "Add Column" at bounding box center [737, 394] width 1354 height 550
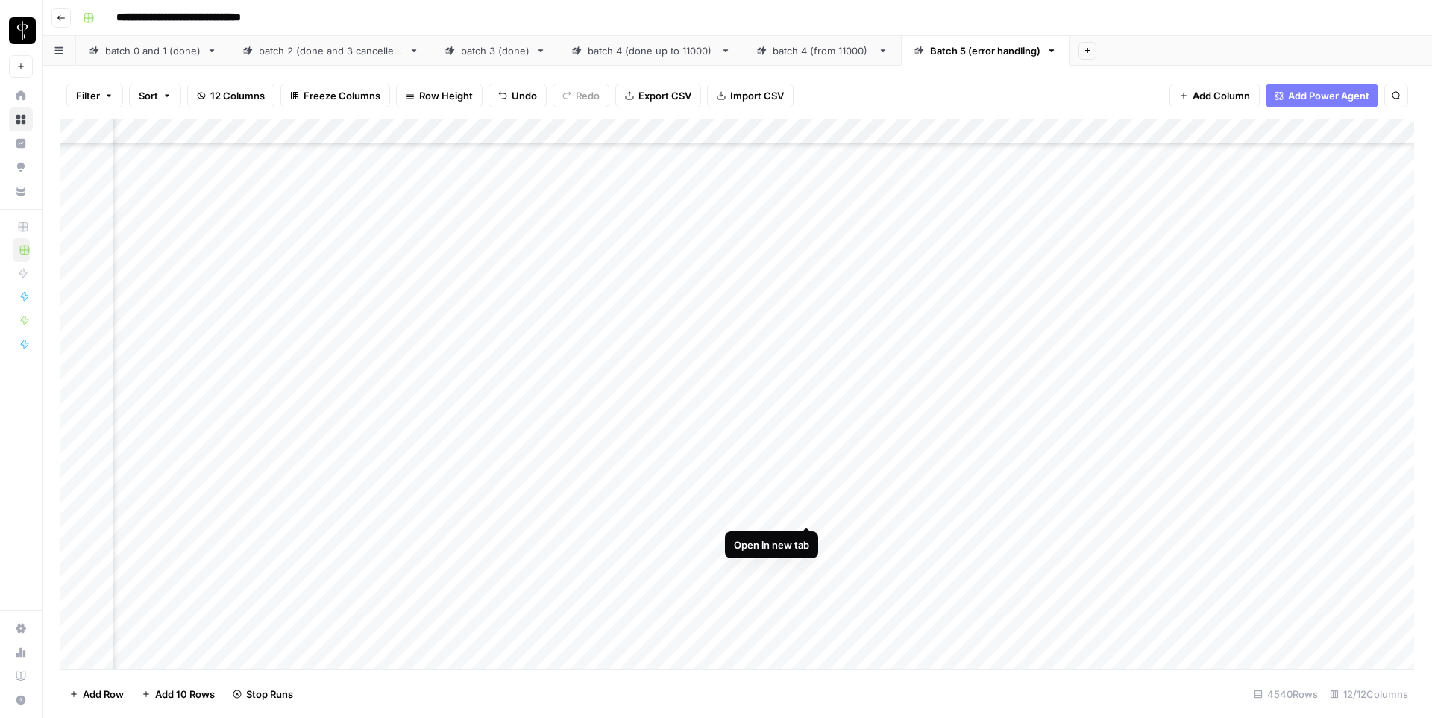
click at [806, 515] on div "Add Column" at bounding box center [737, 394] width 1354 height 550
click at [655, 289] on div "Add Column" at bounding box center [737, 394] width 1354 height 550
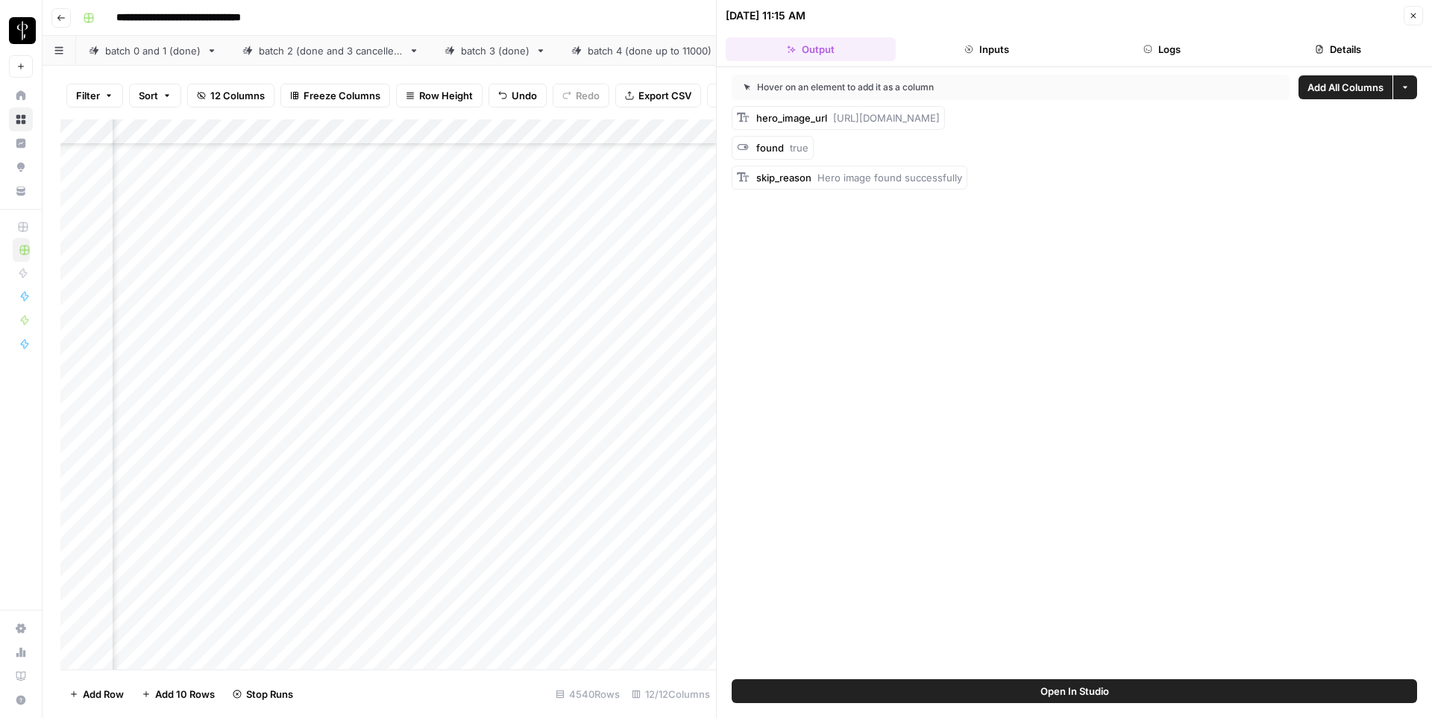
click at [1323, 40] on button "Details" at bounding box center [1338, 49] width 170 height 24
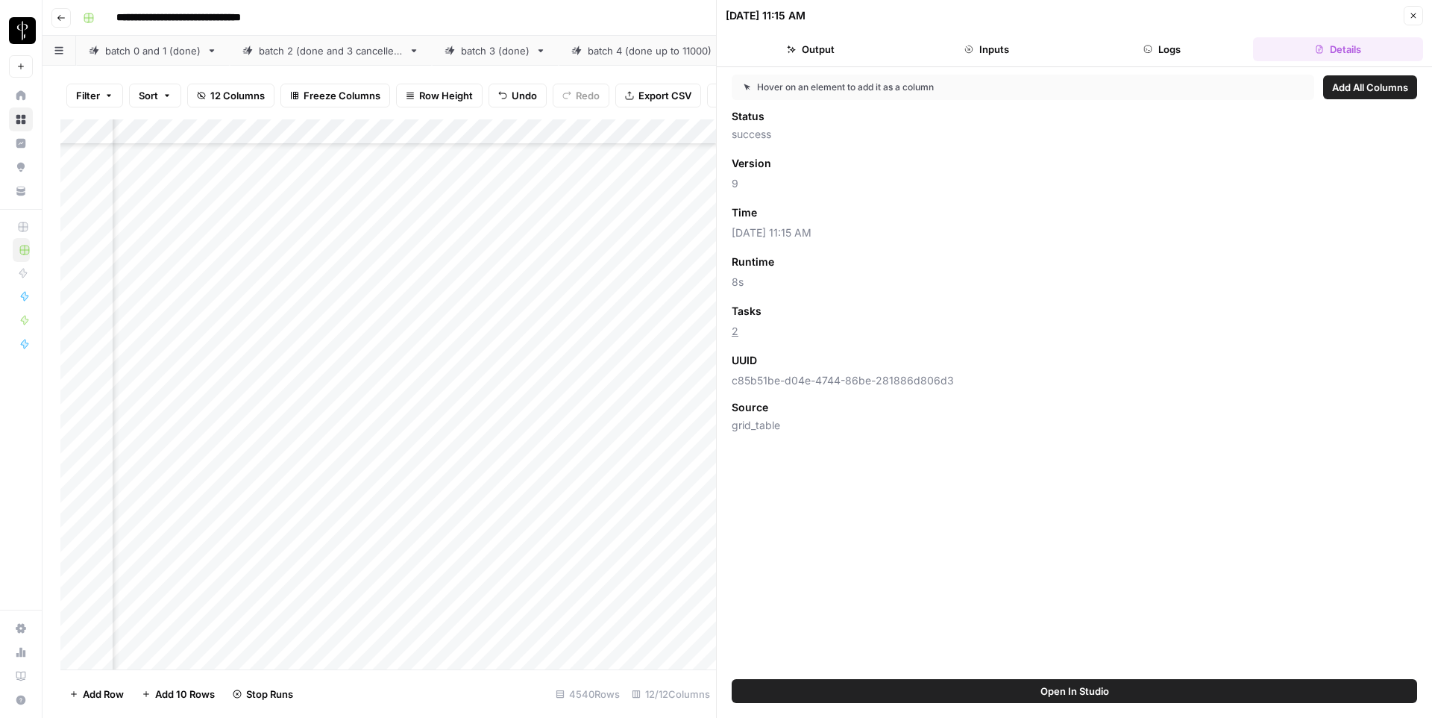
click at [1416, 17] on icon "button" at bounding box center [1413, 15] width 5 height 5
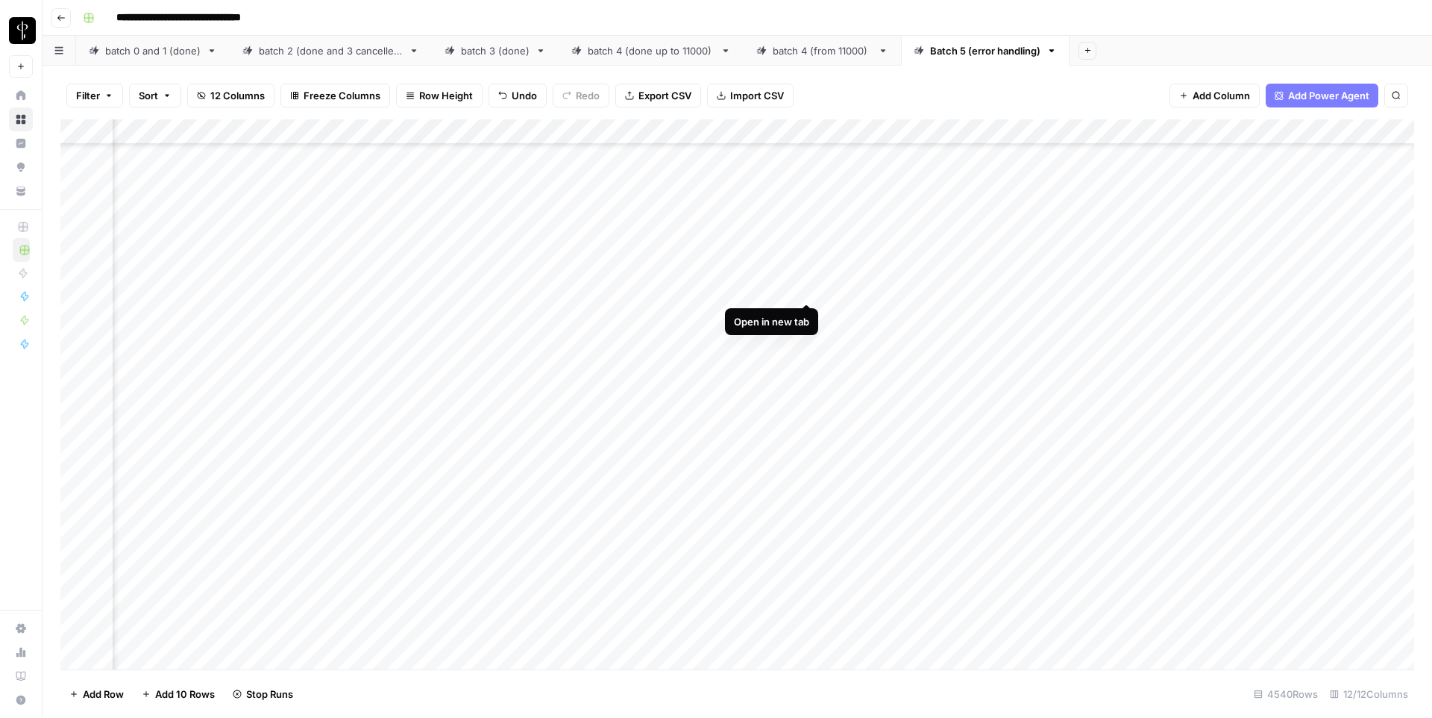
click at [806, 289] on div "Add Column" at bounding box center [737, 394] width 1354 height 550
click at [805, 313] on div "Add Column" at bounding box center [737, 394] width 1354 height 550
click at [804, 367] on div "Add Column" at bounding box center [737, 394] width 1354 height 550
click at [807, 492] on div "Add Column" at bounding box center [737, 394] width 1354 height 550
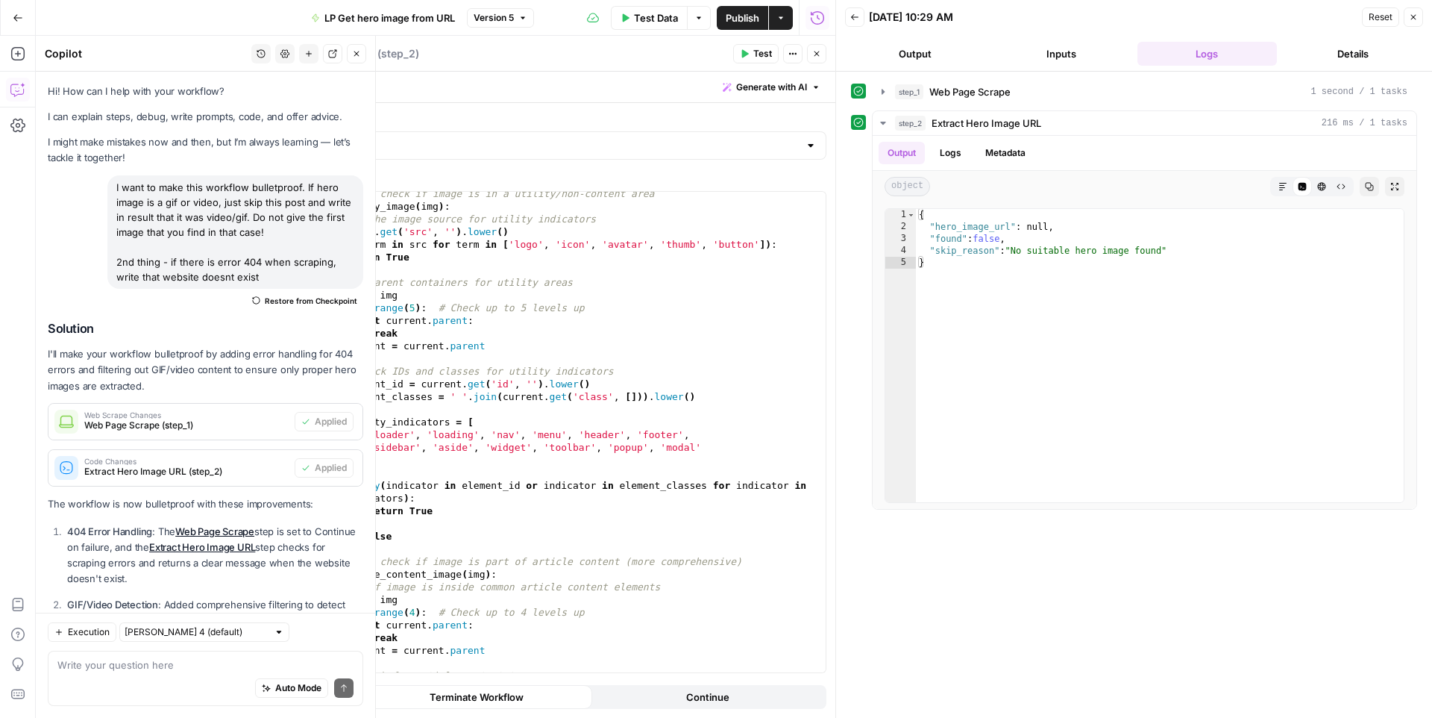
scroll to position [1298, 0]
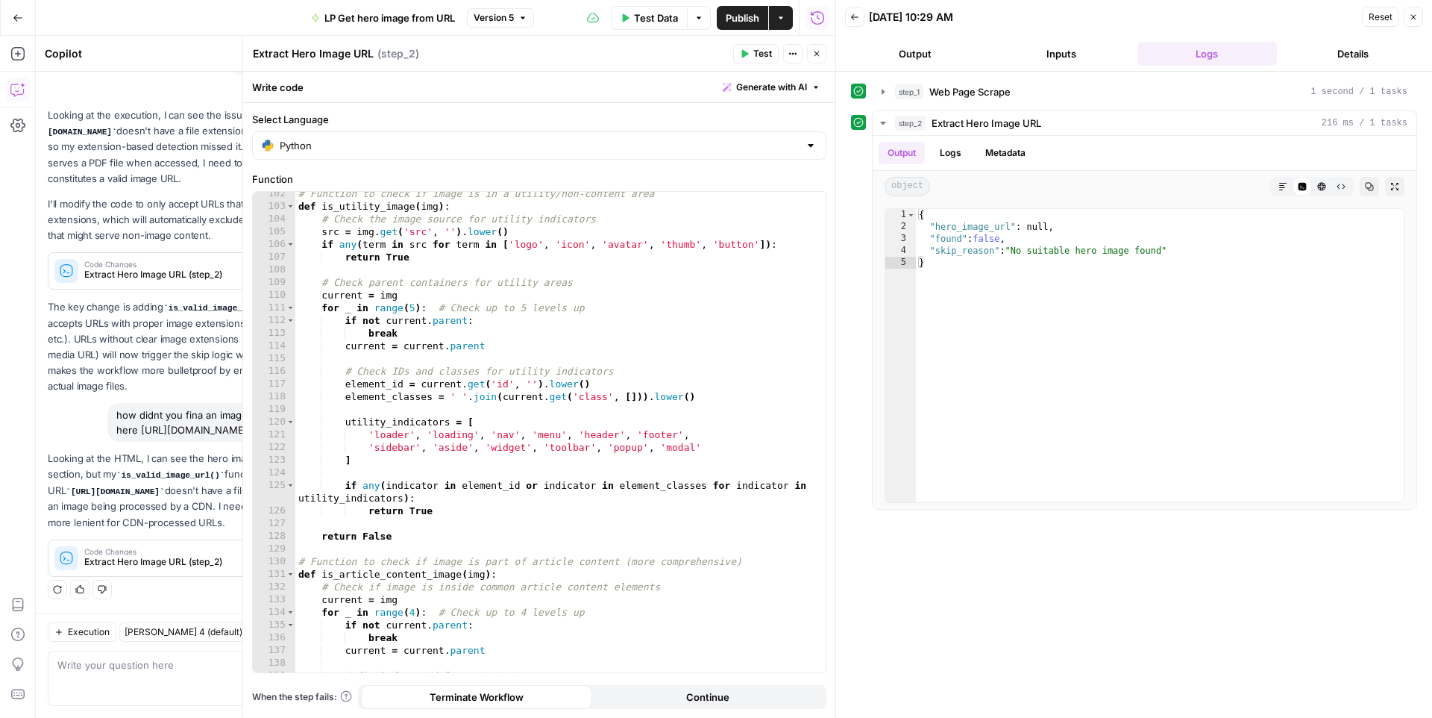
click at [85, 467] on p "Looking at the HTML, I can see the hero image is there in the first section, bu…" at bounding box center [206, 490] width 316 height 79
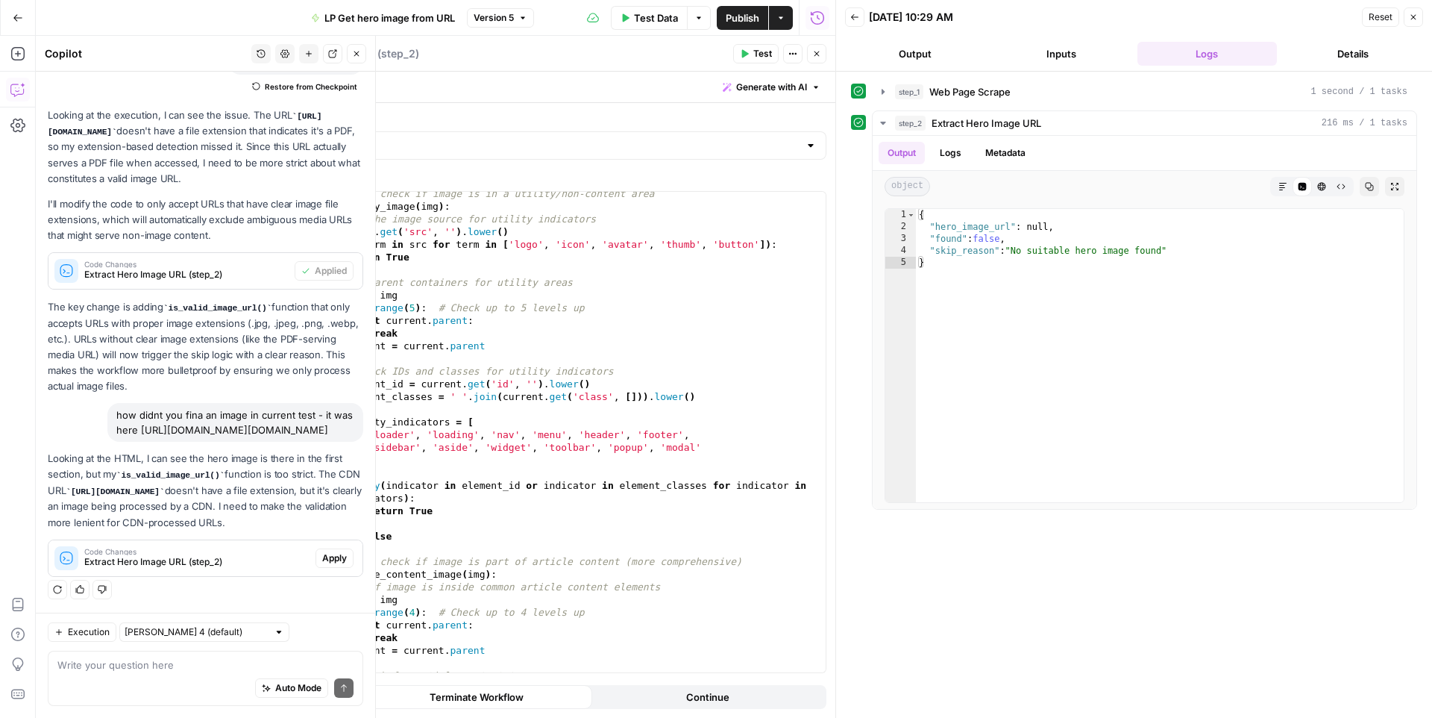
click at [298, 498] on p "Looking at the HTML, I can see the hero image is there in the first section, bu…" at bounding box center [206, 490] width 316 height 79
click at [333, 559] on span "Apply" at bounding box center [334, 557] width 25 height 13
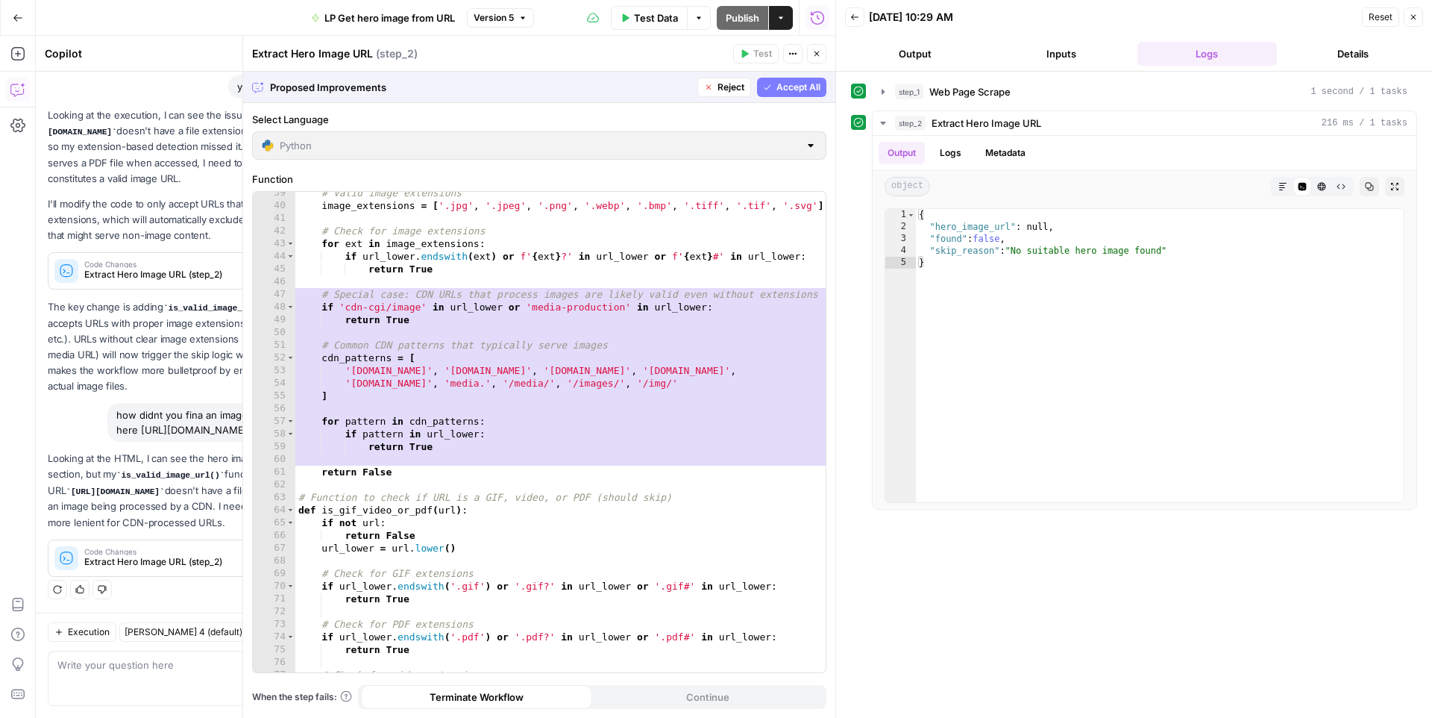
scroll to position [464, 0]
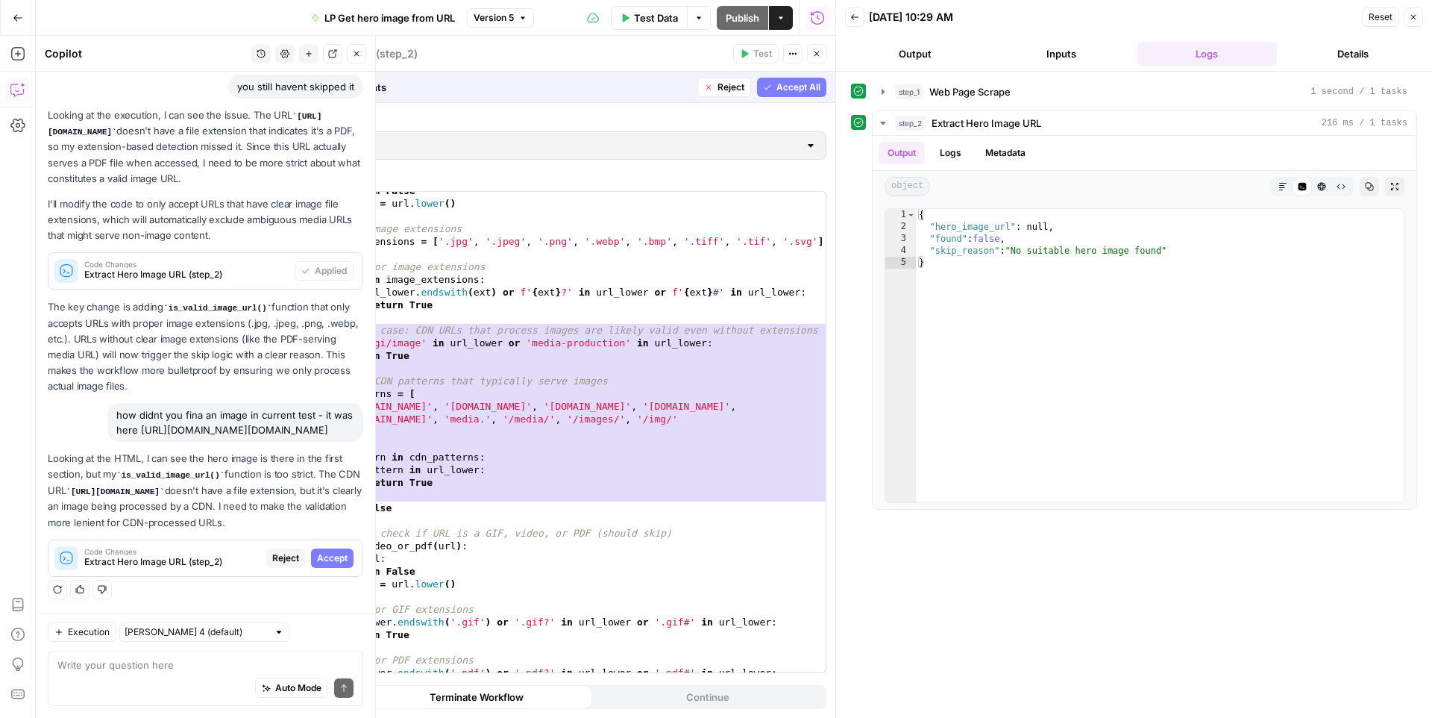
click at [334, 564] on span "Accept" at bounding box center [332, 557] width 31 height 13
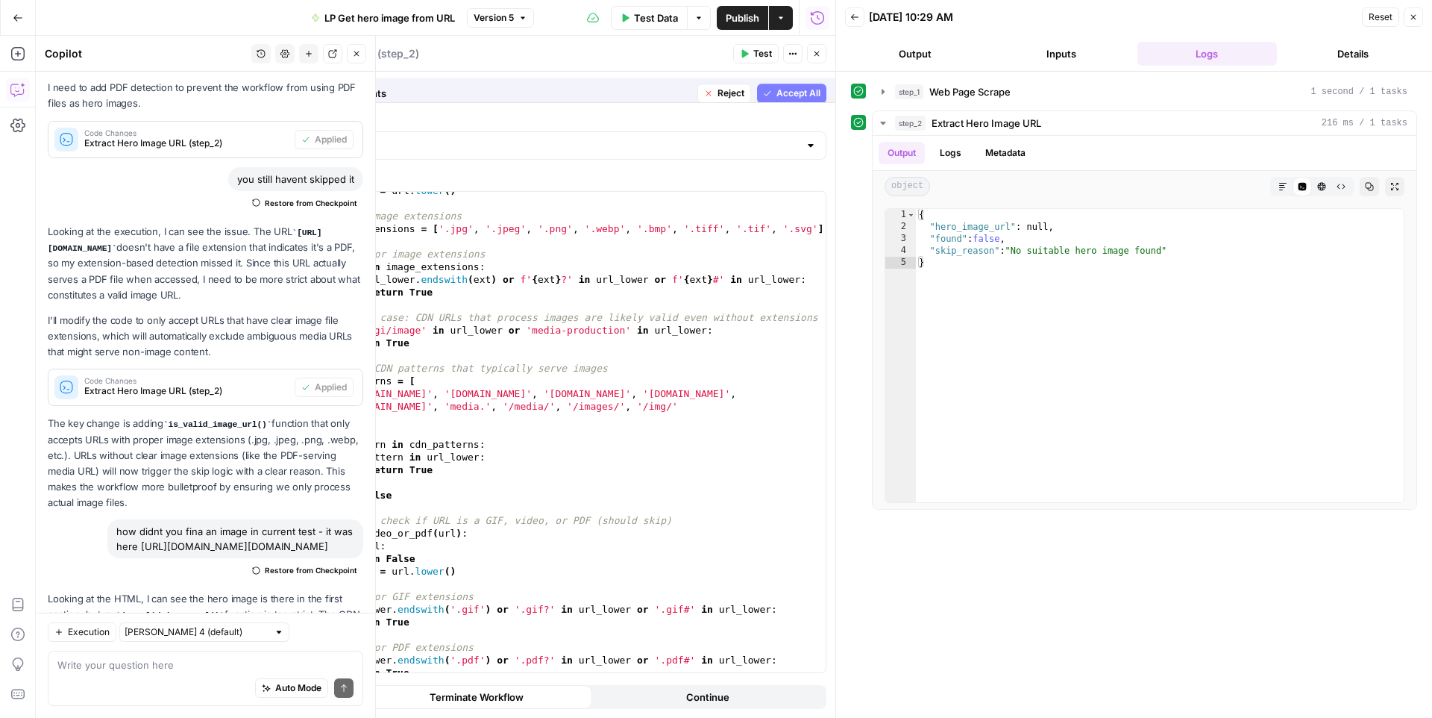
scroll to position [4178, 0]
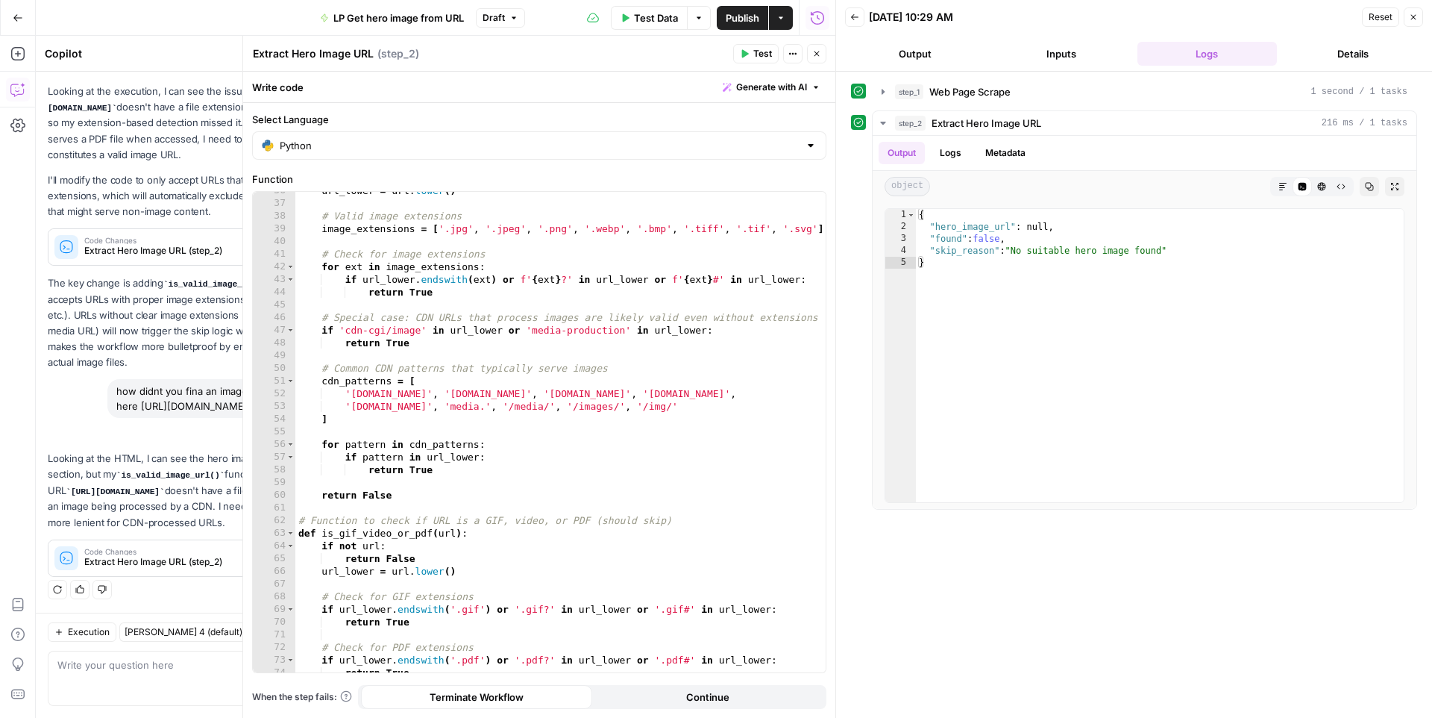
click at [751, 48] on button "Test" at bounding box center [756, 53] width 46 height 19
type textarea "**********"
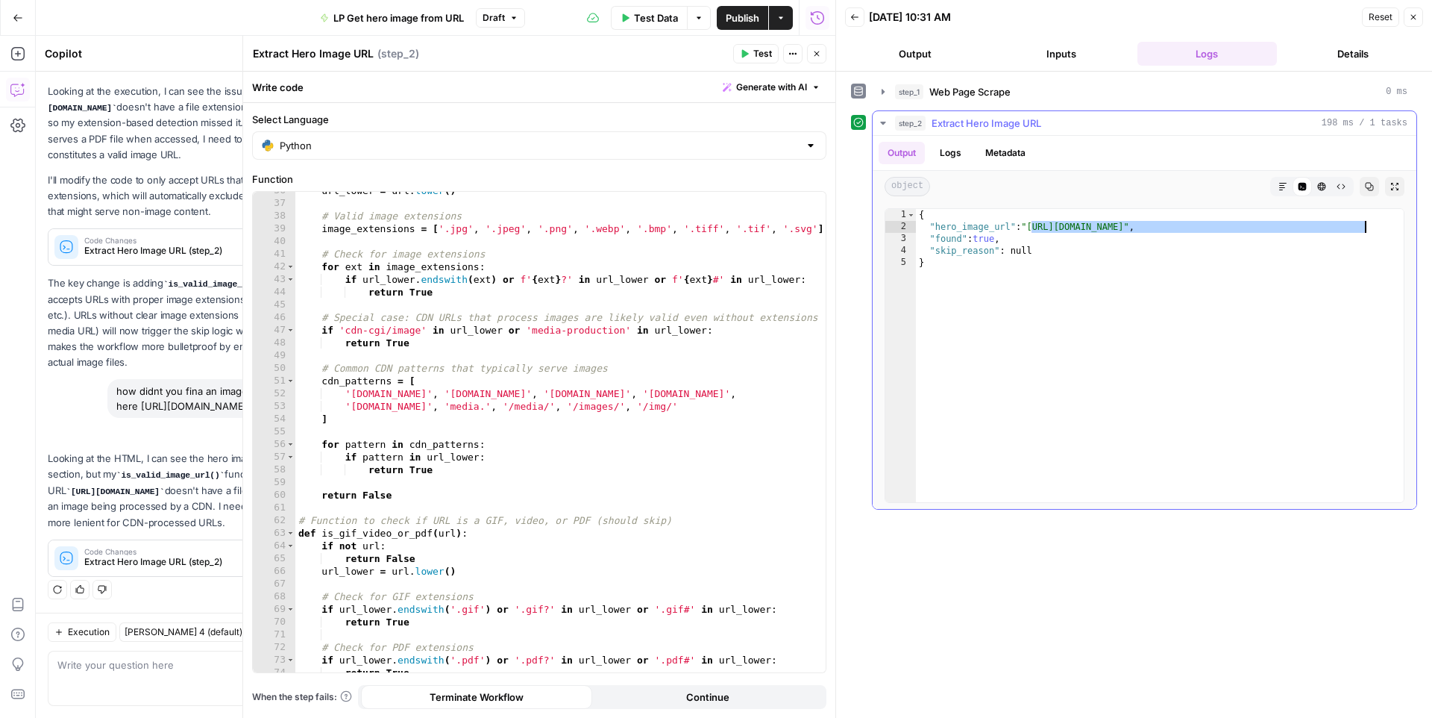
drag, startPoint x: 1034, startPoint y: 225, endPoint x: 1364, endPoint y: 223, distance: 330.5
click at [1364, 223] on div "{ "hero_image_url" : "[URL][DOMAIN_NAME]" , "found" : true , "skip_reason" : nu…" at bounding box center [1160, 367] width 488 height 317
click at [736, 22] on span "Publish" at bounding box center [743, 17] width 34 height 15
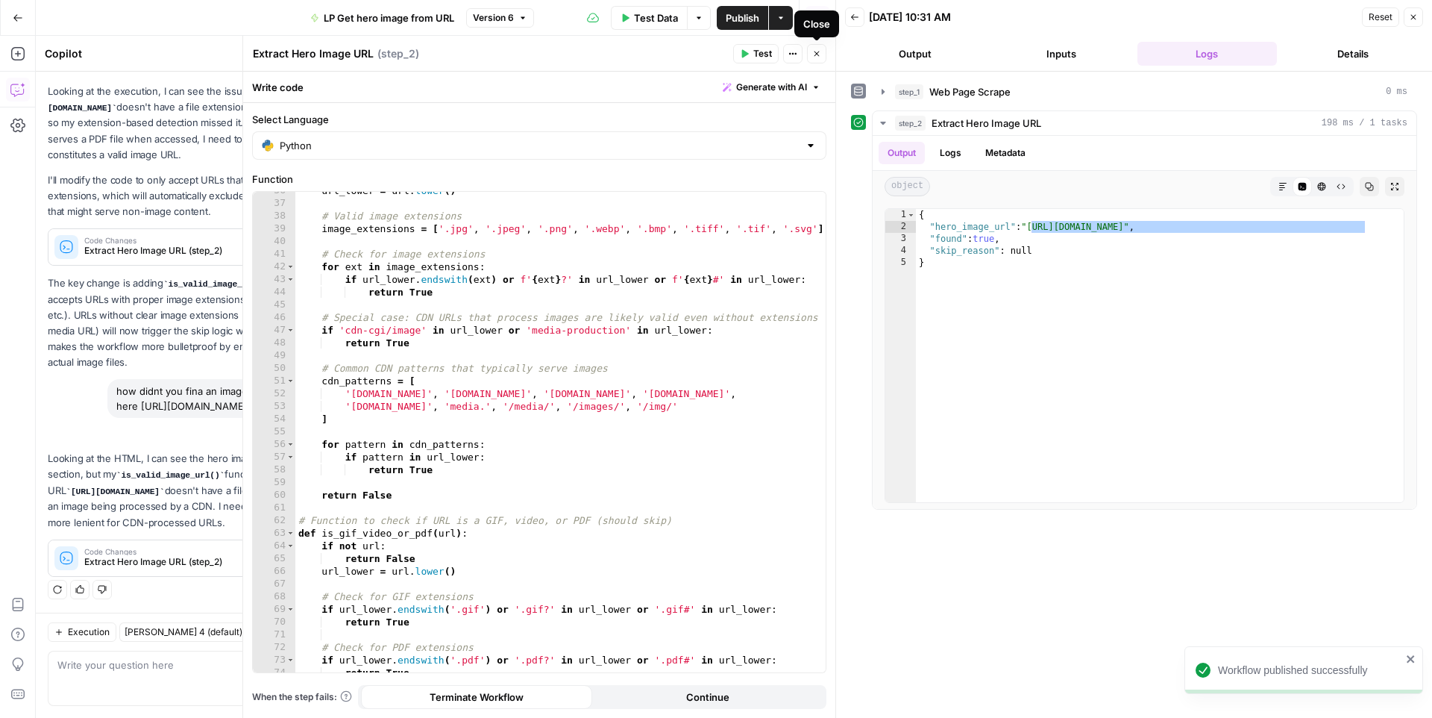
click at [817, 56] on icon "button" at bounding box center [816, 53] width 9 height 9
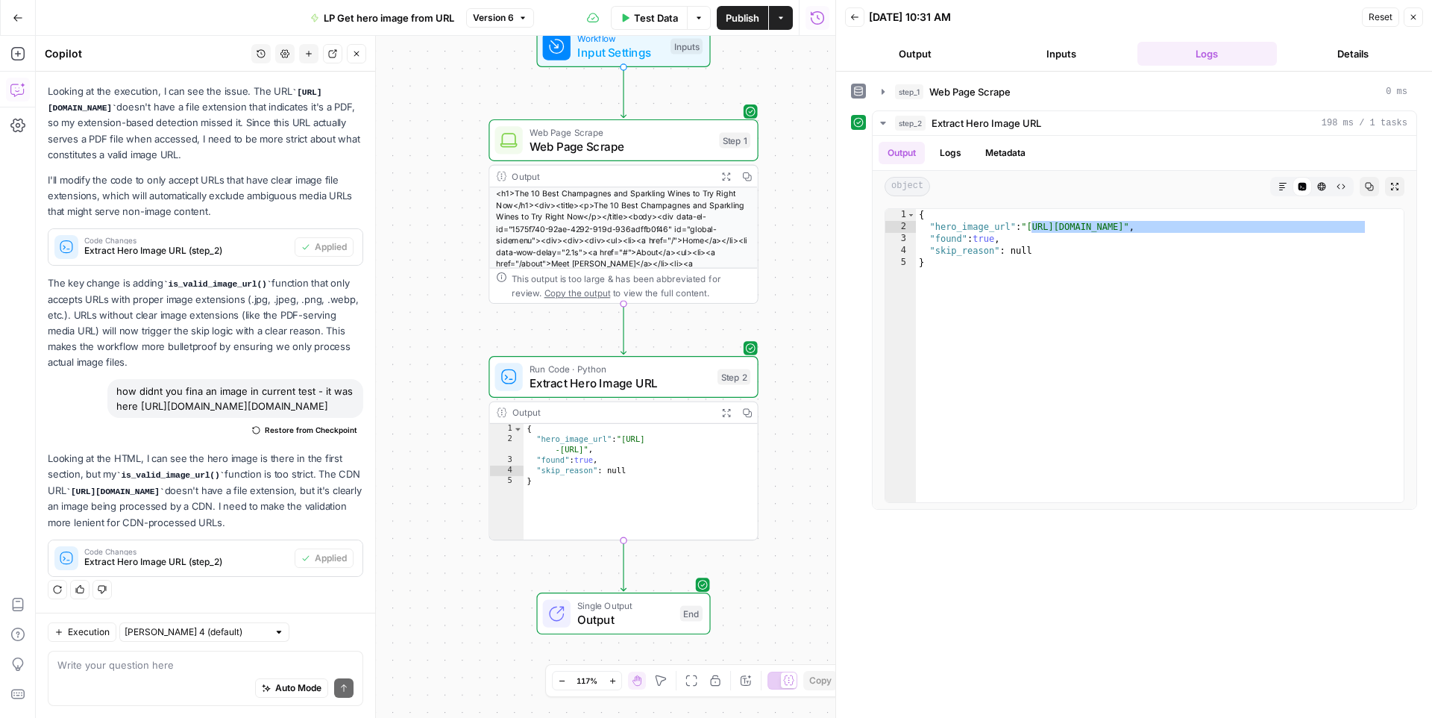
click at [201, 681] on div "Auto Mode Send" at bounding box center [205, 688] width 296 height 33
type textarea "as the final output you should also give skip reason"
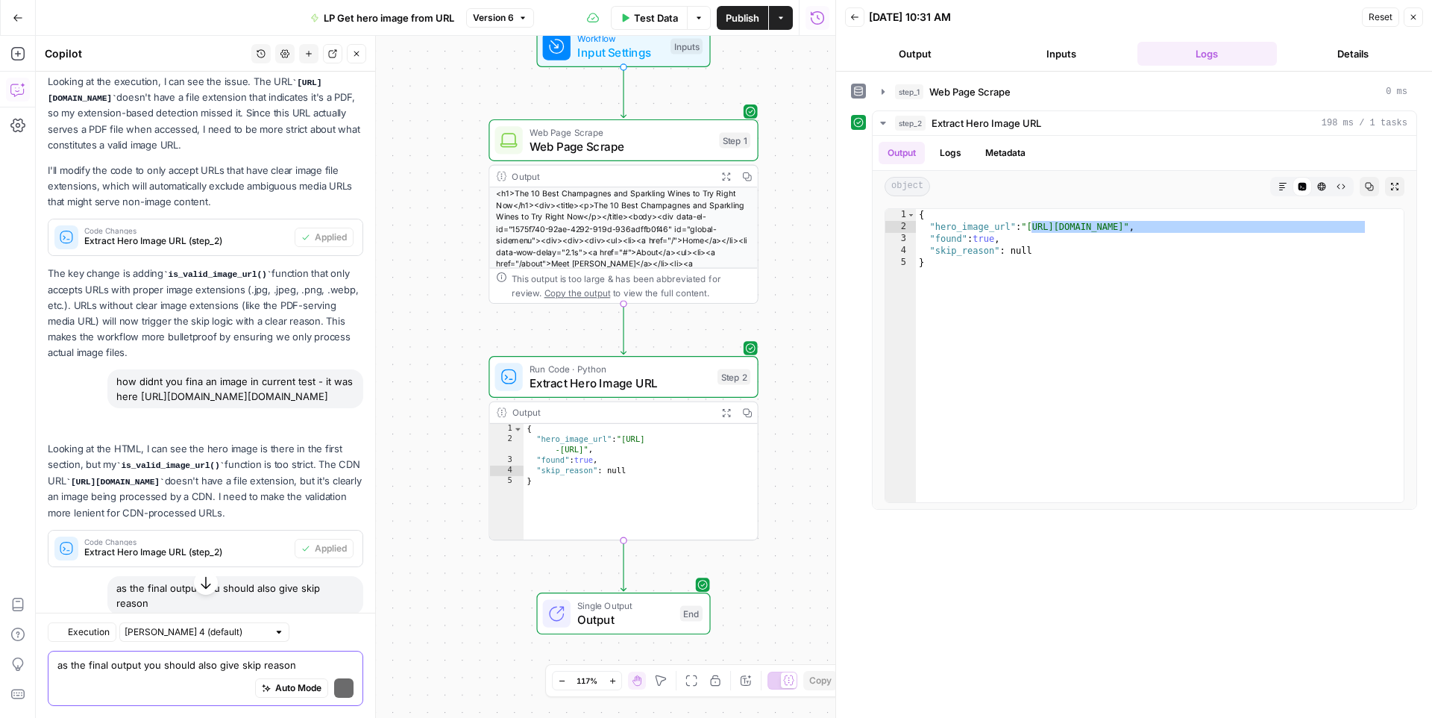
scroll to position [4304, 0]
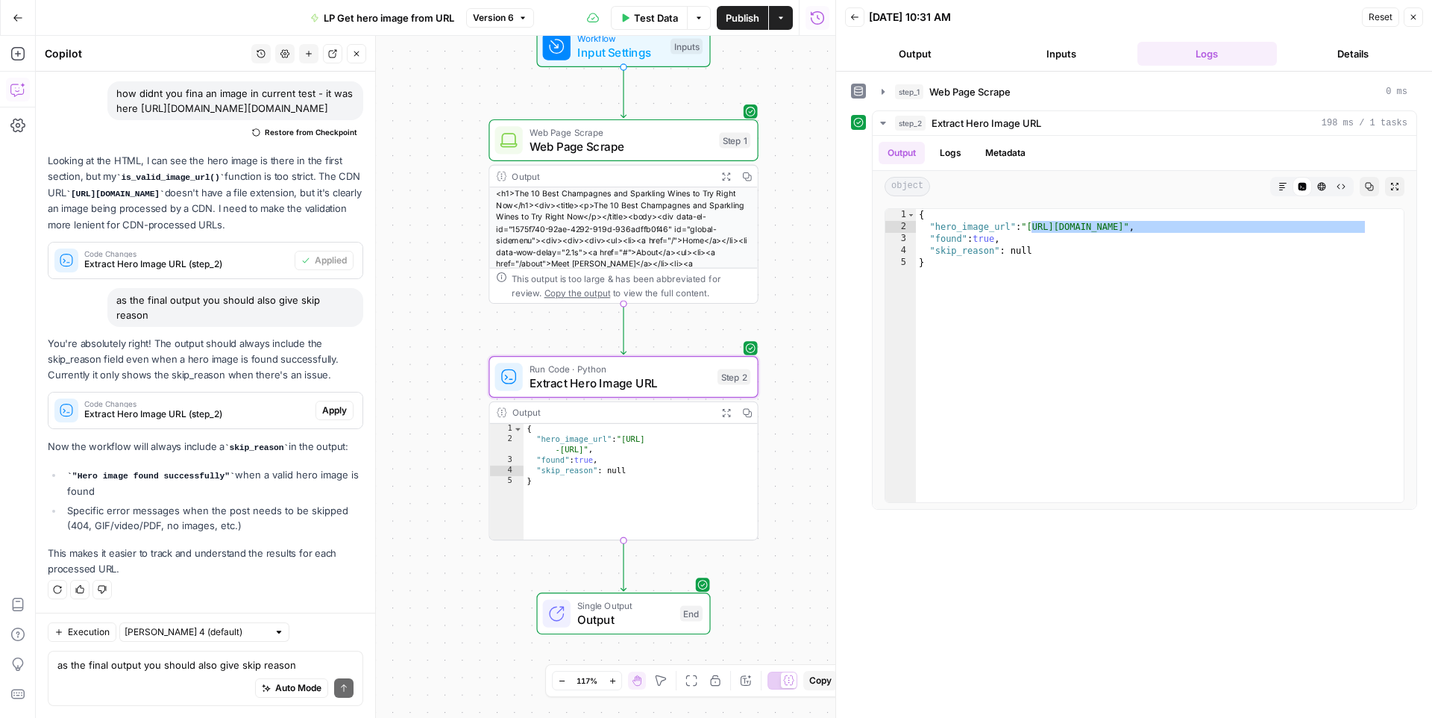
click at [333, 409] on span "Apply" at bounding box center [334, 410] width 25 height 13
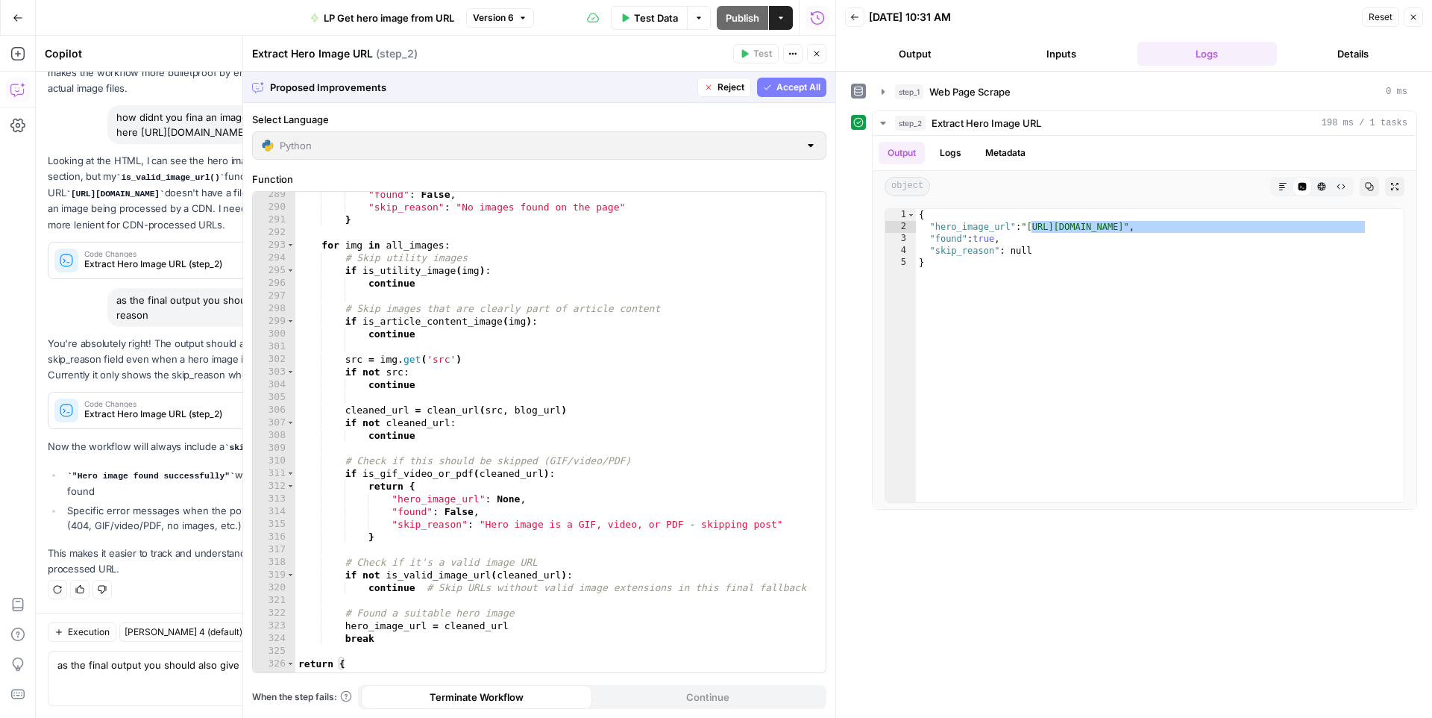
scroll to position [3857, 0]
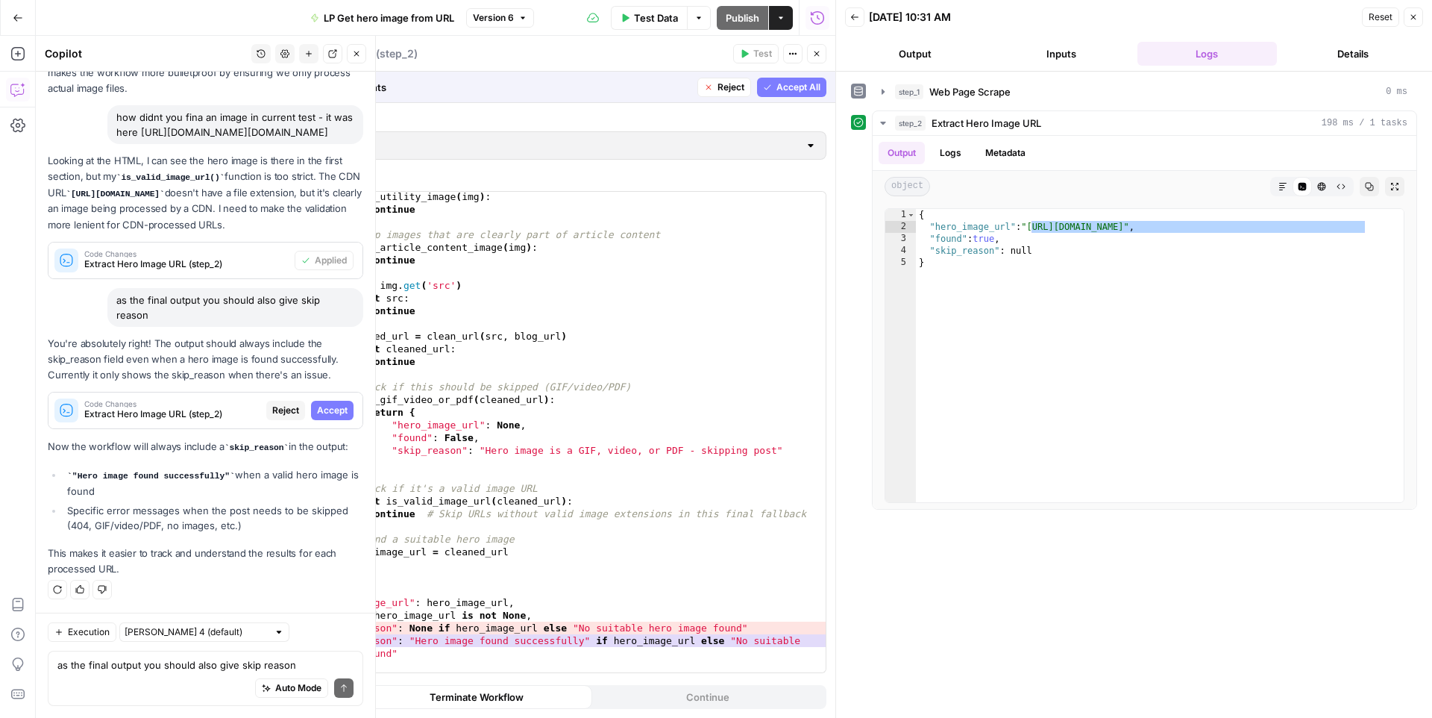
click at [347, 407] on span "Accept" at bounding box center [332, 410] width 31 height 13
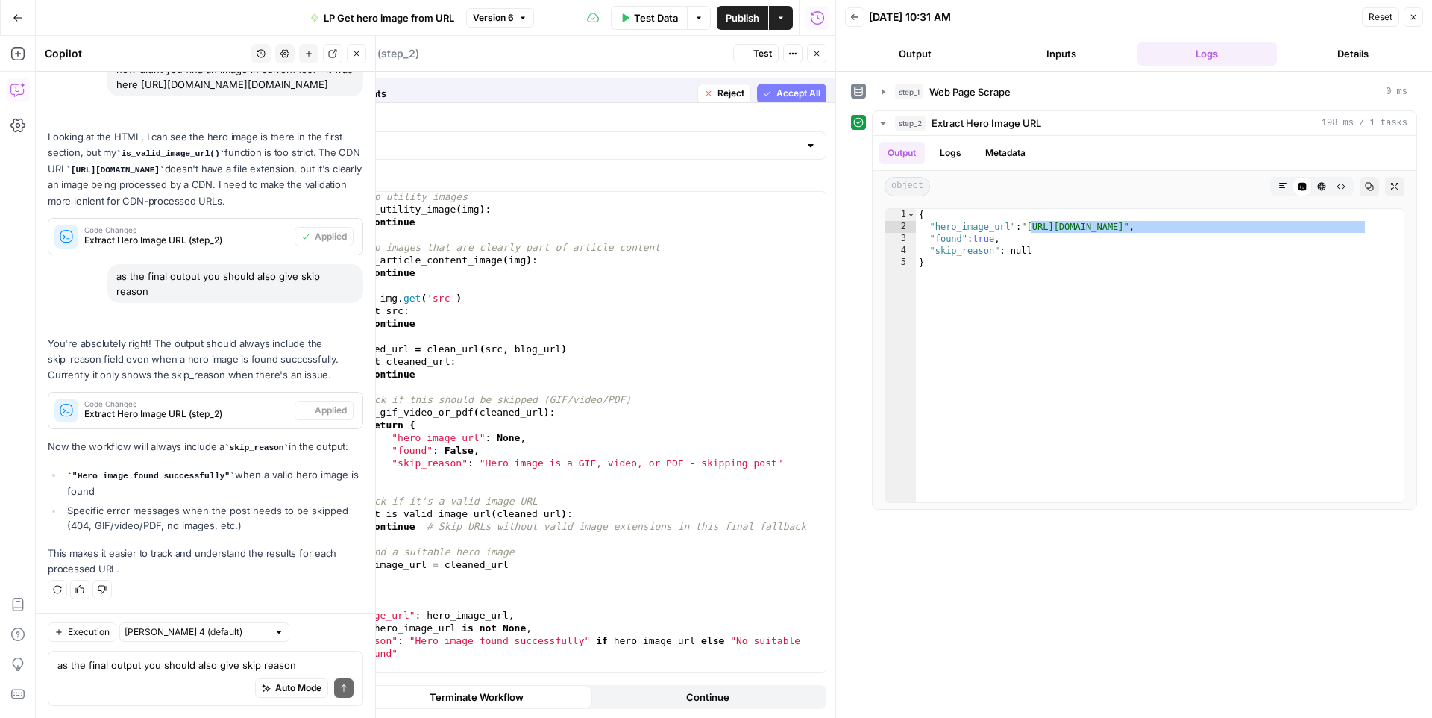
scroll to position [3844, 0]
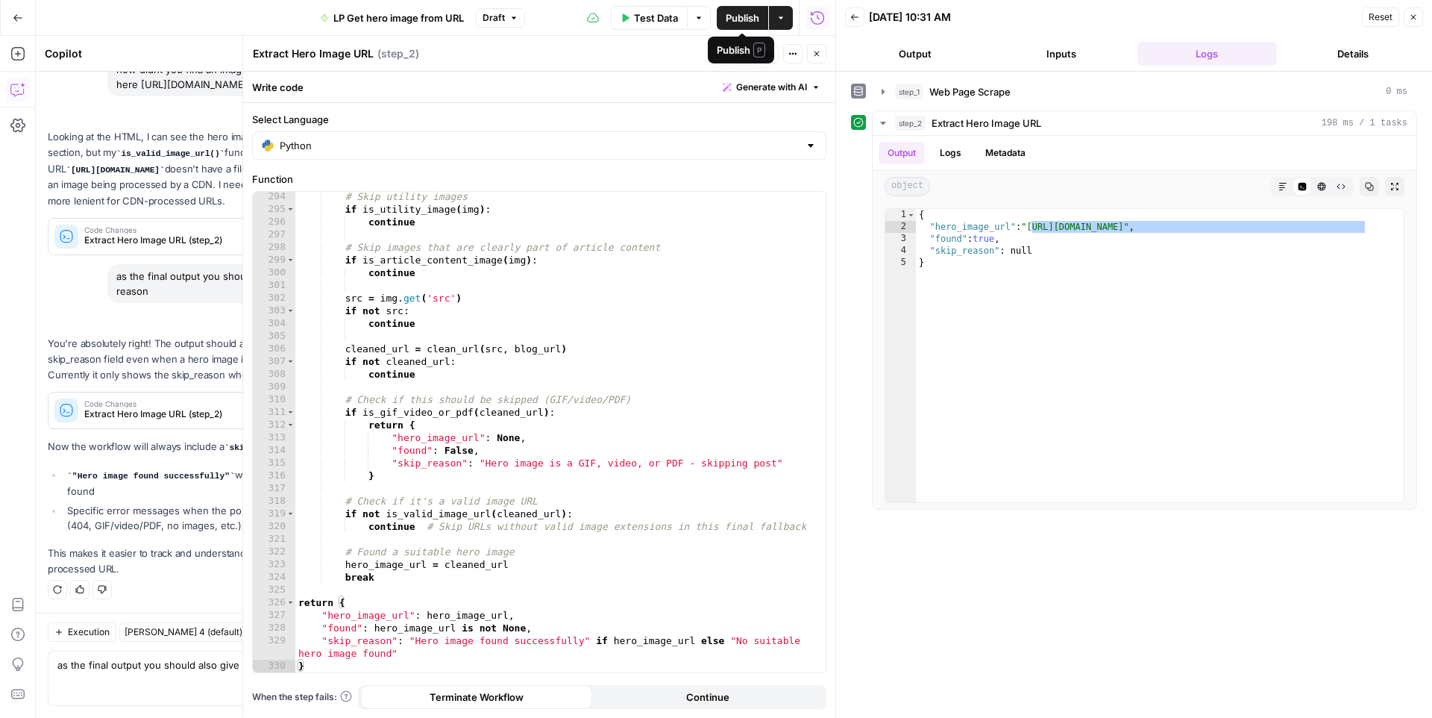
click at [737, 18] on span "Publish" at bounding box center [743, 17] width 34 height 15
click at [649, 18] on span "Test Data" at bounding box center [656, 17] width 44 height 15
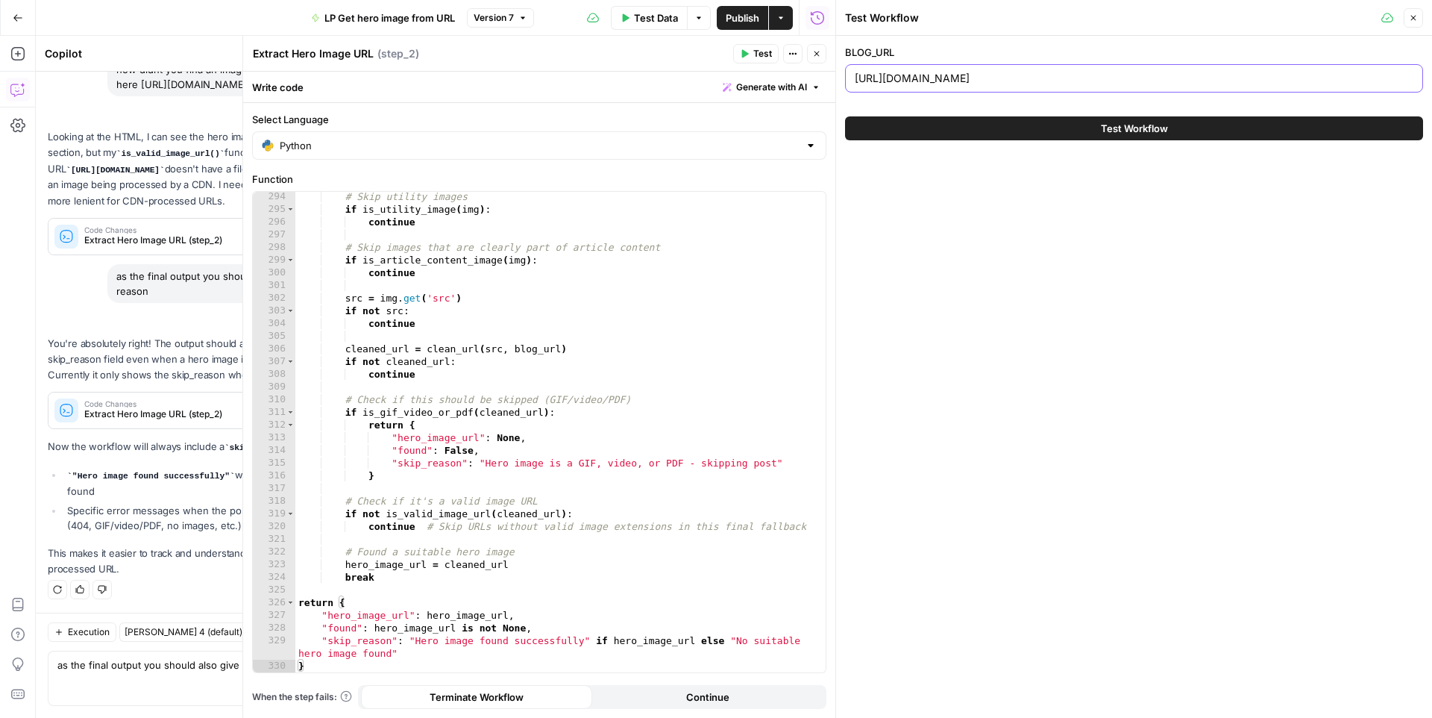
click at [904, 75] on input "https://betterhomesbybrooke.com/blog/the-10-best-champagnes-and-sparkling-wines…" at bounding box center [1134, 78] width 559 height 15
paste input "kappelrealtygroup.com/blog/why-now-is-the-perfect-time-to-buy-real-estate"
type input "kappelrealtygroup.com/blog/why-now-is-the-perfect-time-to-buy-real-estate"
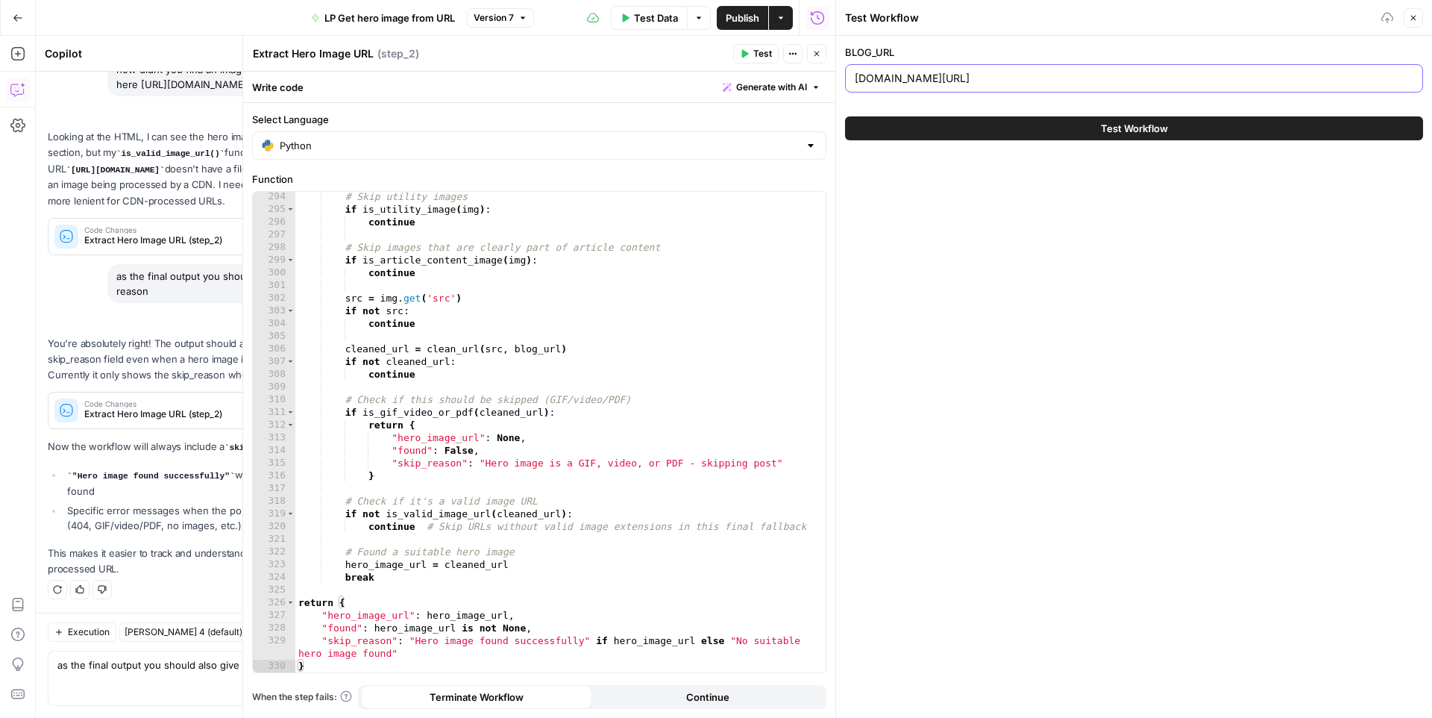
click at [919, 145] on div "Test Workflow" at bounding box center [1134, 128] width 578 height 42
click at [921, 136] on button "Test Workflow" at bounding box center [1134, 128] width 578 height 24
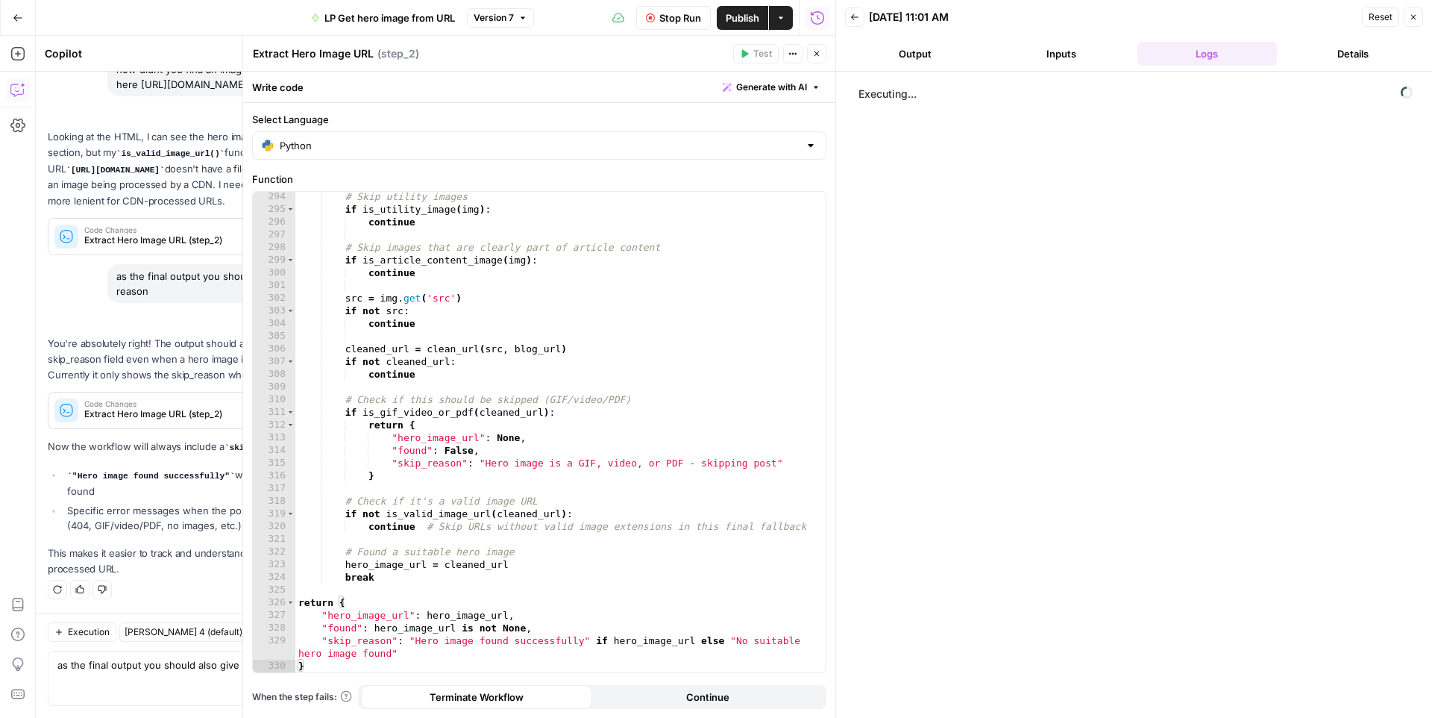
click at [815, 54] on icon "button" at bounding box center [816, 53] width 9 height 9
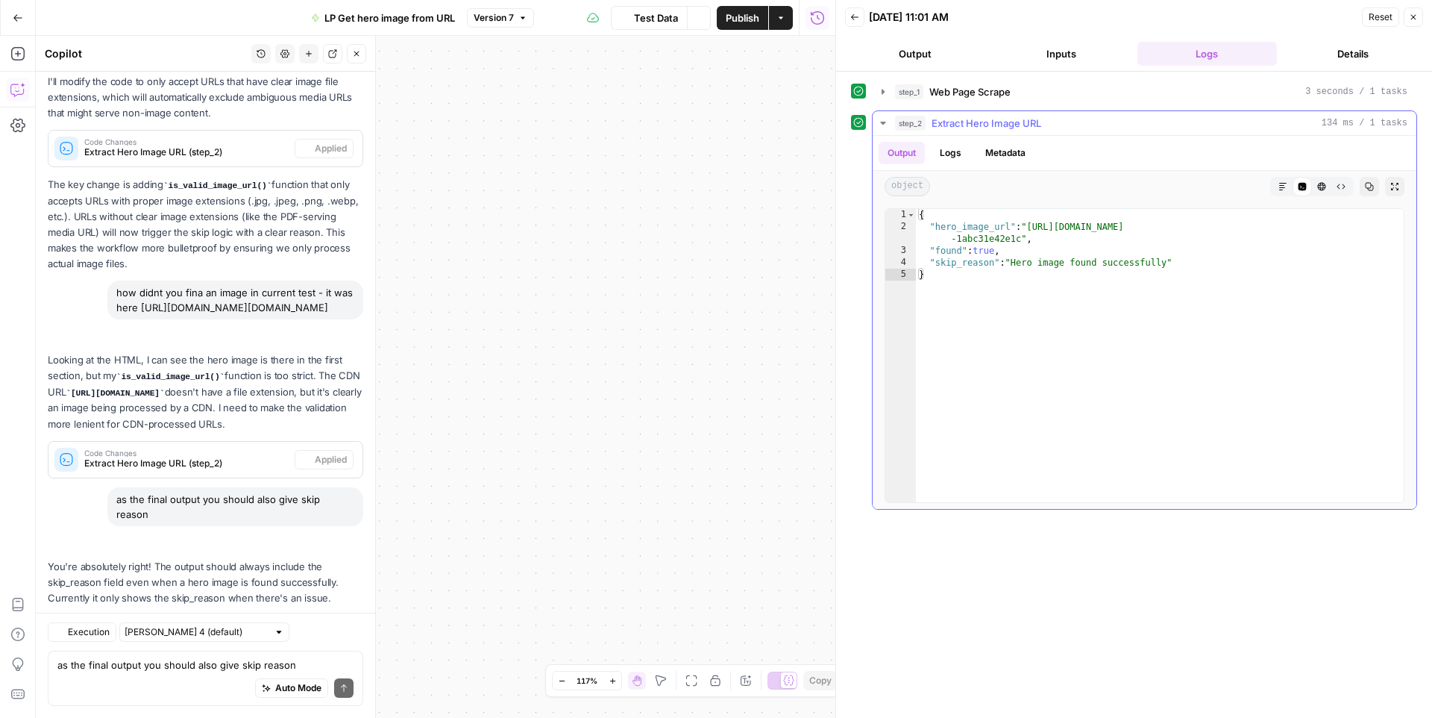
scroll to position [4484, 0]
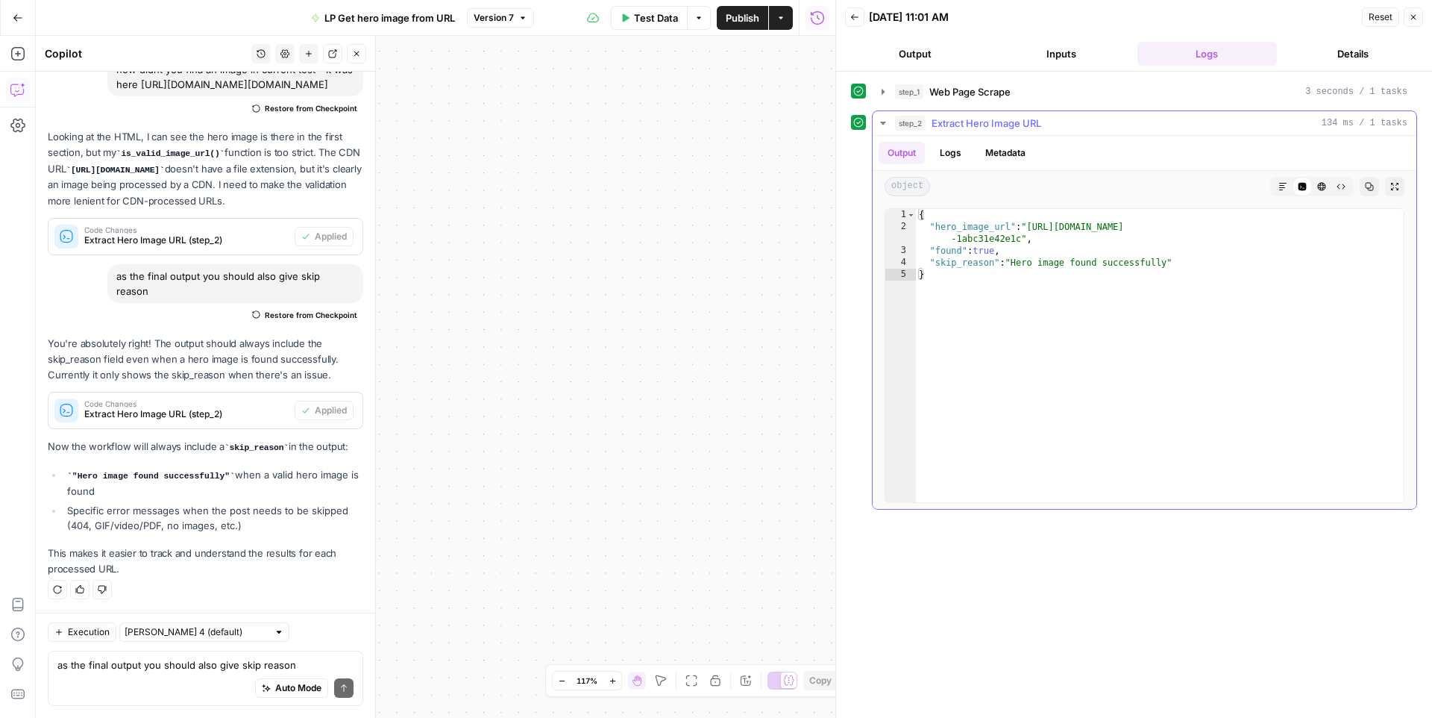
type textarea "**********"
drag, startPoint x: 1033, startPoint y: 226, endPoint x: 1020, endPoint y: 238, distance: 17.4
click at [1020, 238] on div "{ "hero_image_url" : "https://media-production.lp-cdn.com/media/548404dd-7ee2-4…" at bounding box center [1160, 367] width 488 height 317
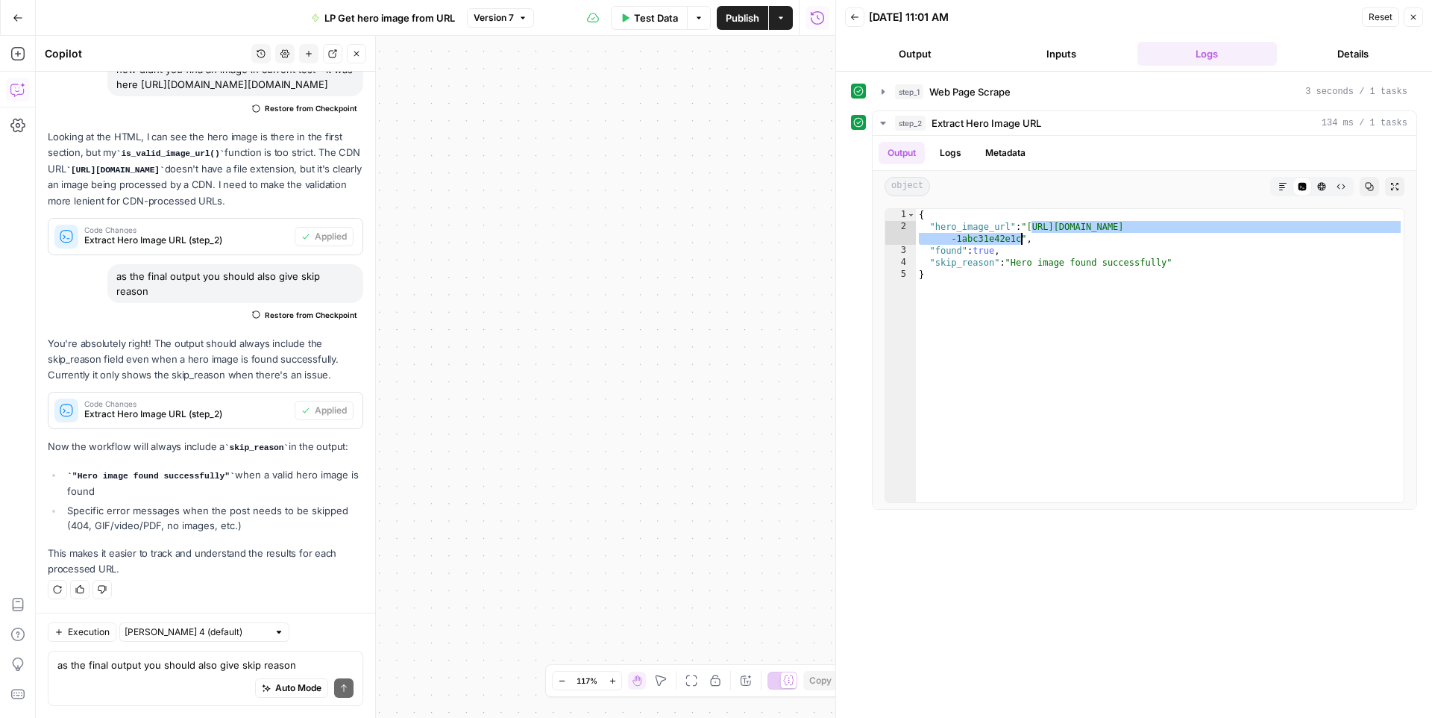
click at [146, 687] on div "Auto Mode Send" at bounding box center [205, 688] width 296 height 33
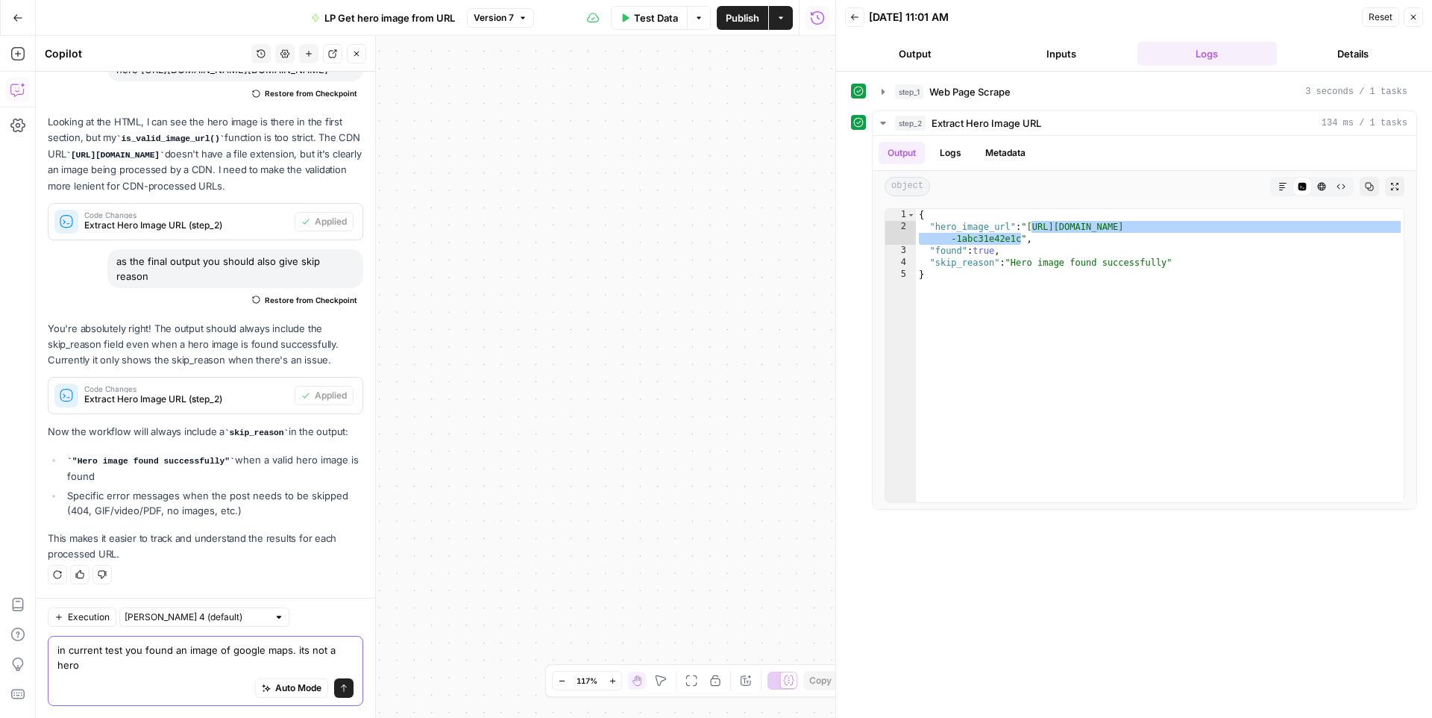
scroll to position [4499, 0]
type textarea "in current test you found an image of google maps. its not a hero image. if you…"
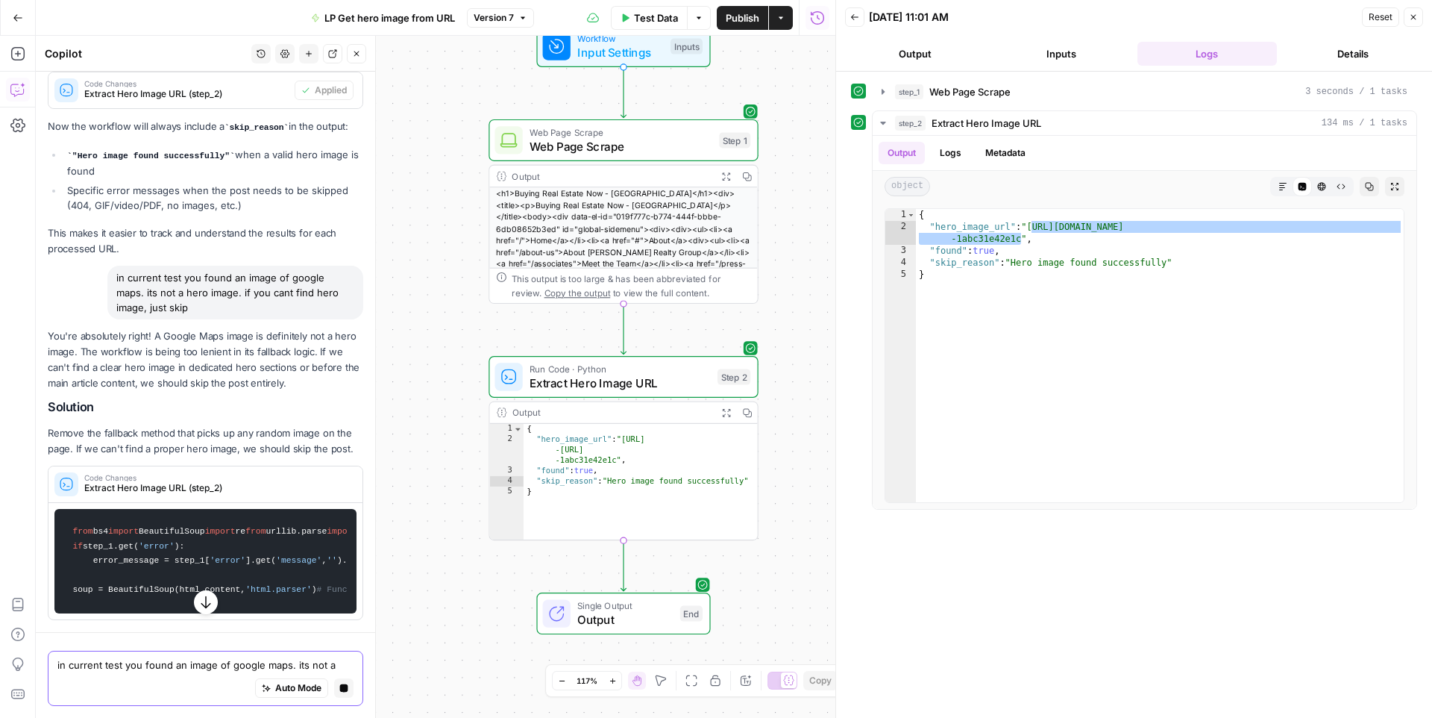
scroll to position [4469, 0]
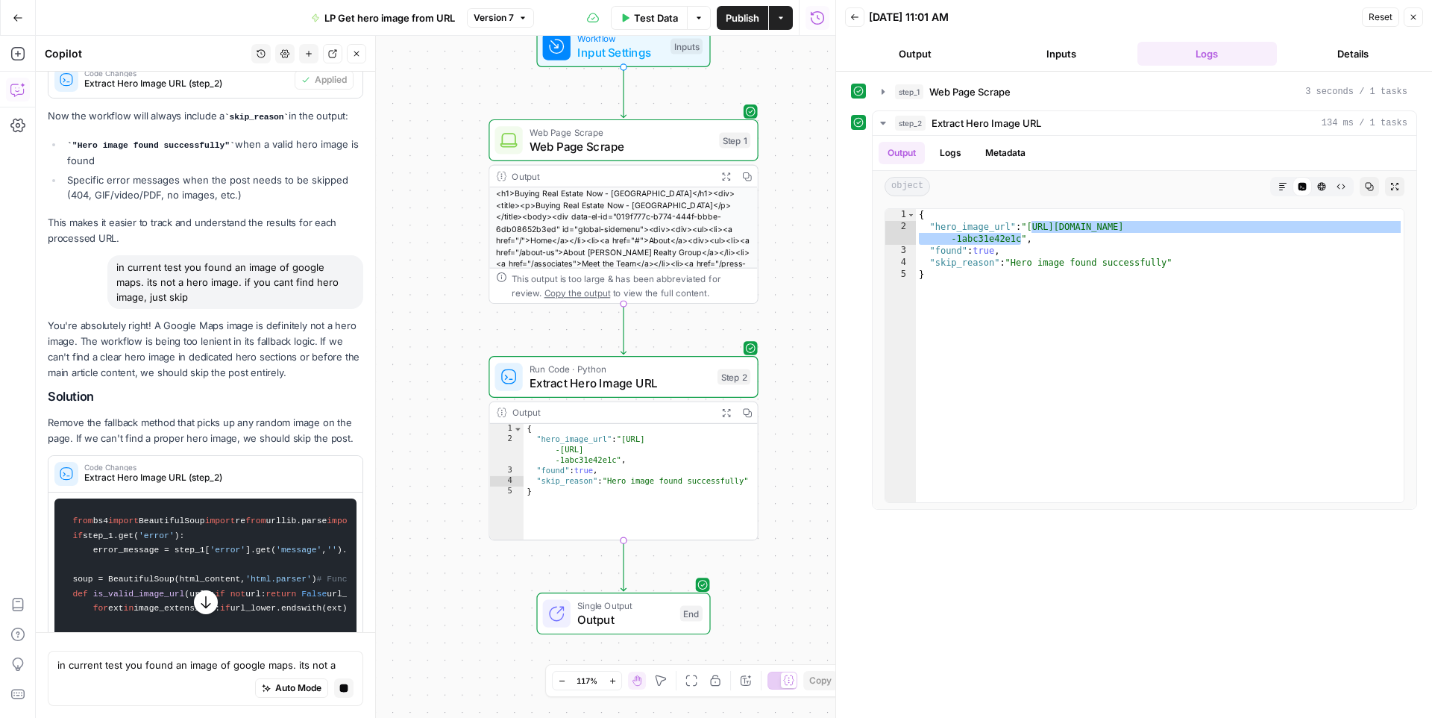
click at [251, 381] on p "You're absolutely right! A Google Maps image is definitely not a hero image. Th…" at bounding box center [206, 349] width 316 height 63
click at [280, 381] on p "You're absolutely right! A Google Maps image is definitely not a hero image. Th…" at bounding box center [206, 349] width 316 height 63
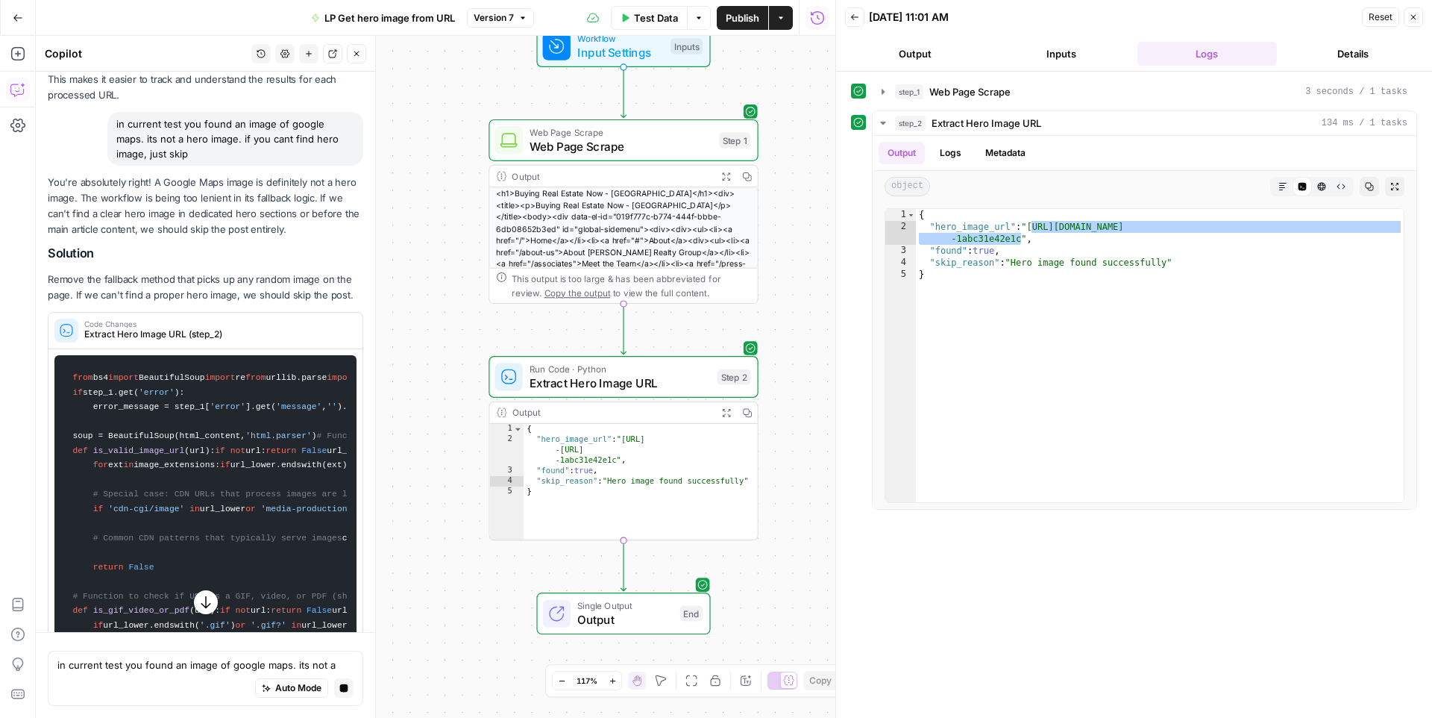
scroll to position [4537, 0]
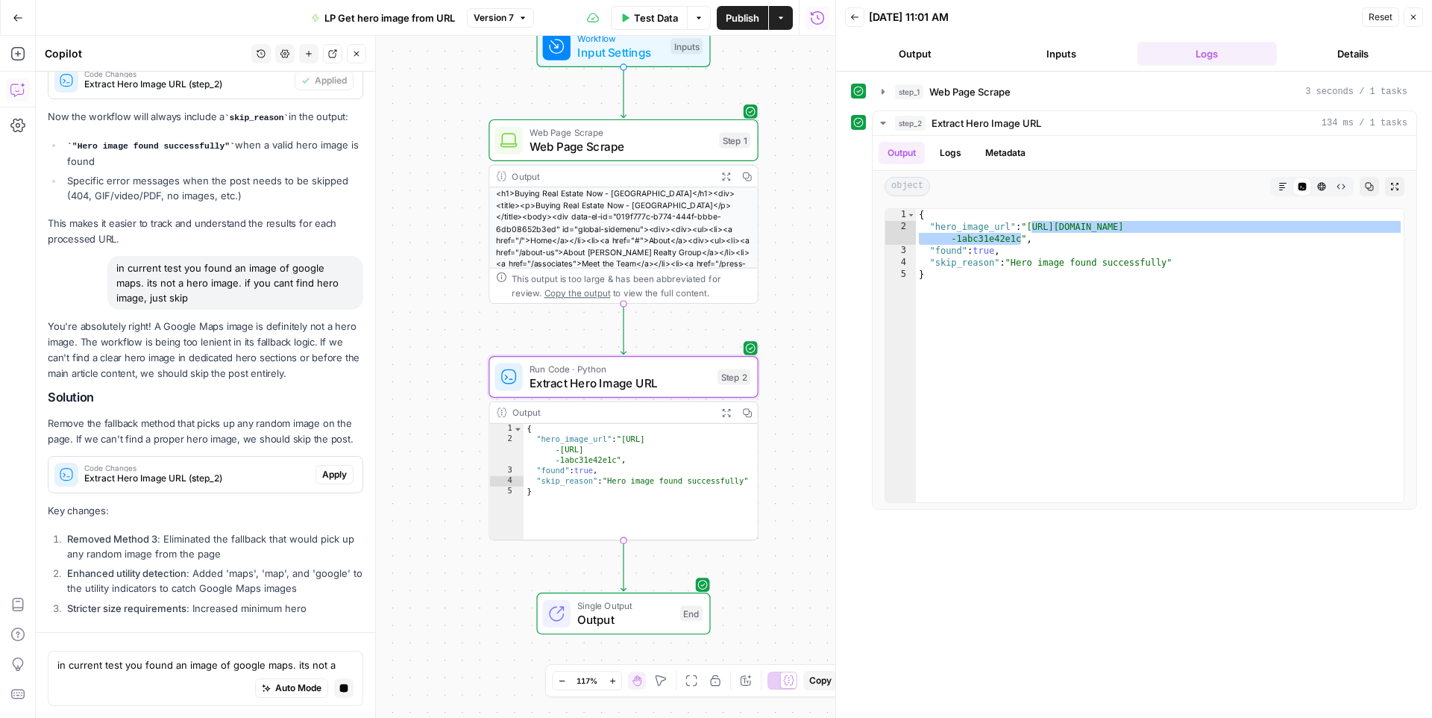
click at [333, 487] on div "You're absolutely right! A Google Maps image is definitely not a hero image. Th…" at bounding box center [206, 469] width 316 height 301
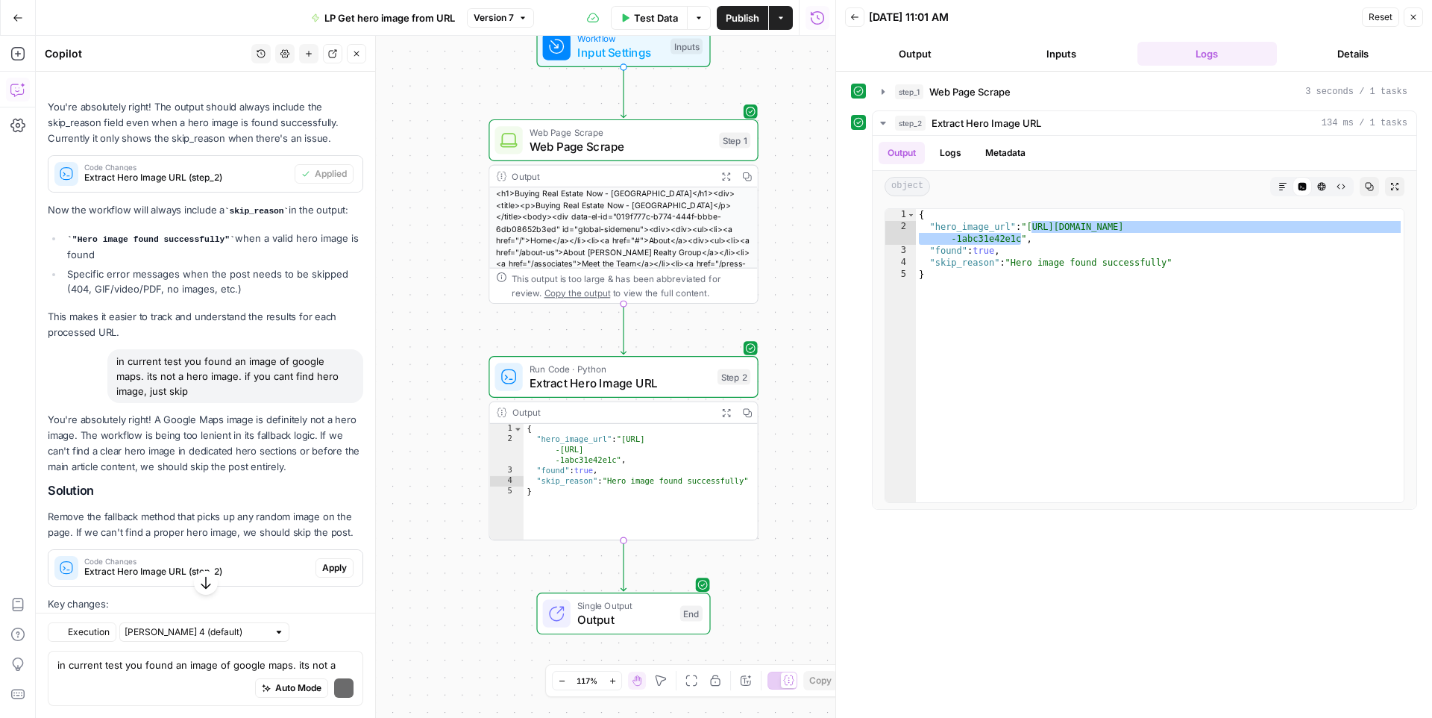
scroll to position [4900, 0]
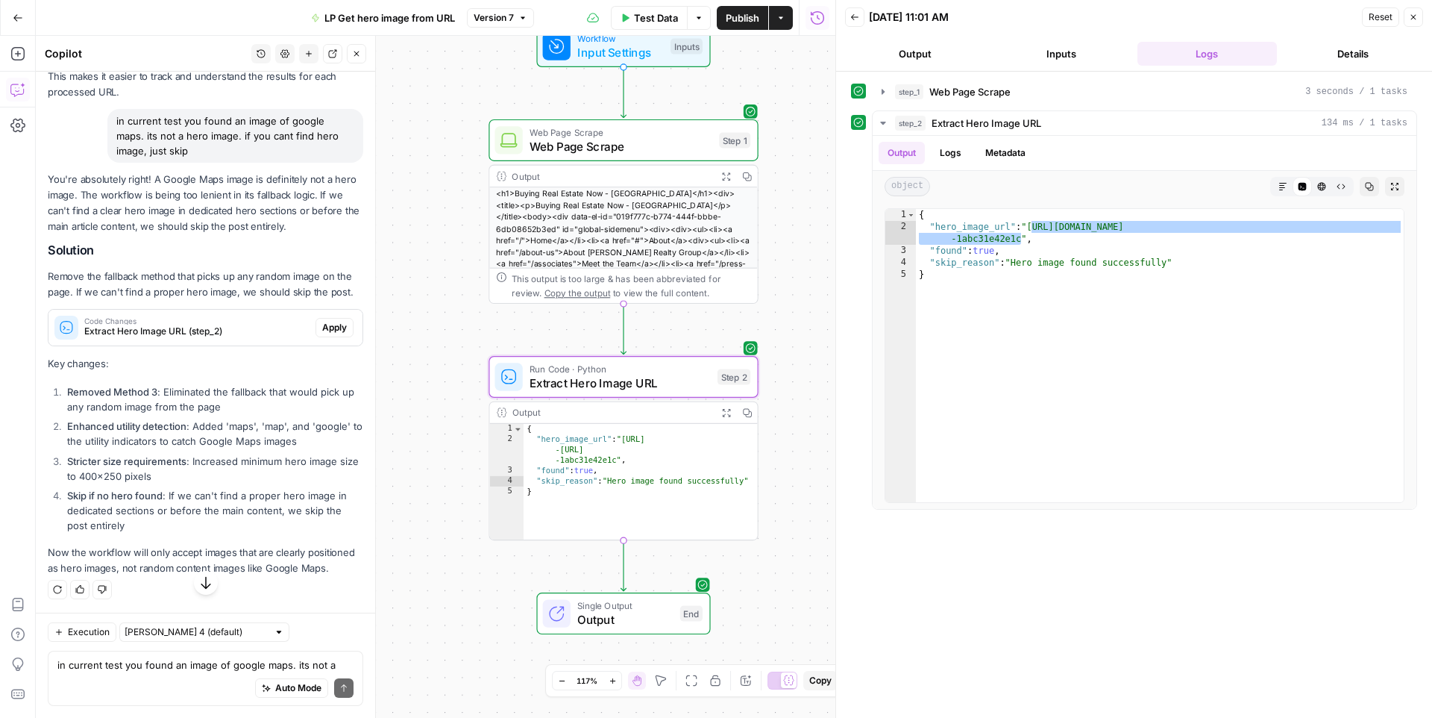
click at [329, 334] on span "Apply" at bounding box center [334, 327] width 25 height 13
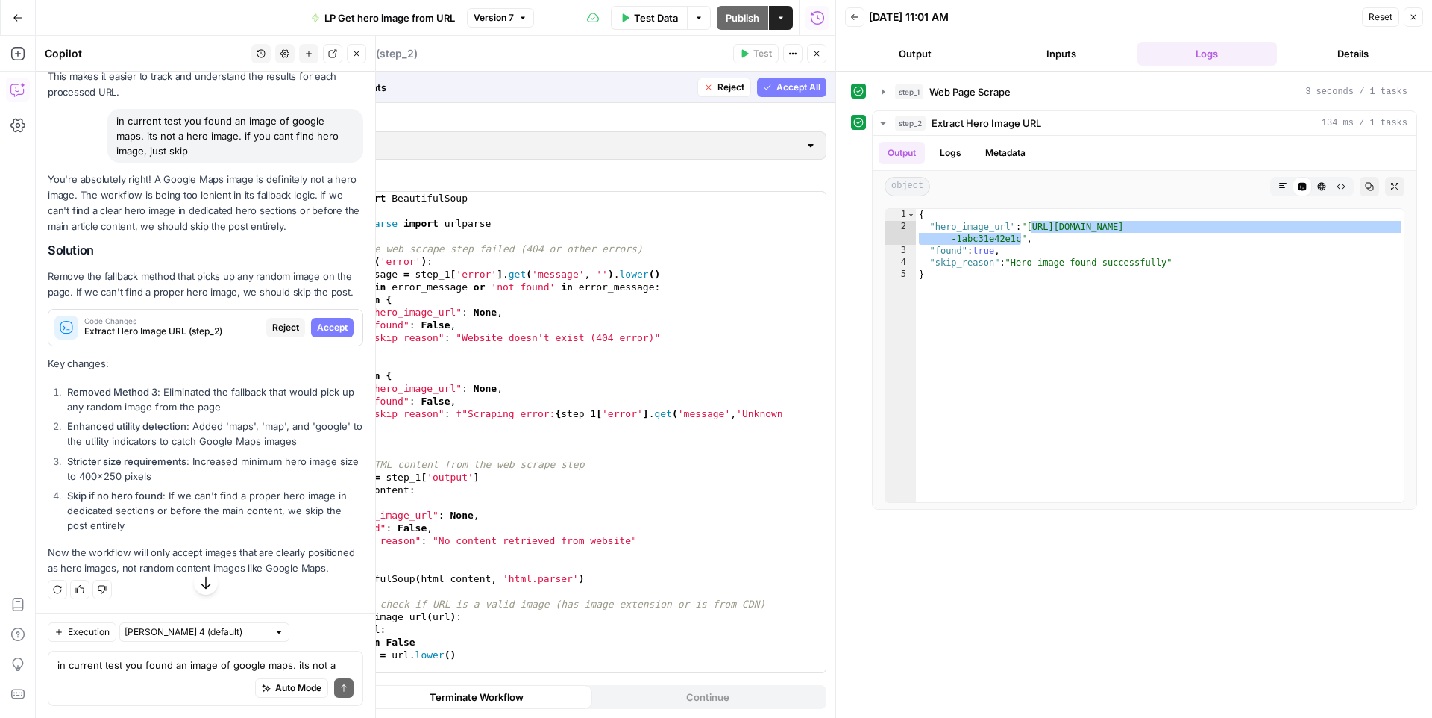
click at [338, 334] on span "Accept" at bounding box center [332, 327] width 31 height 13
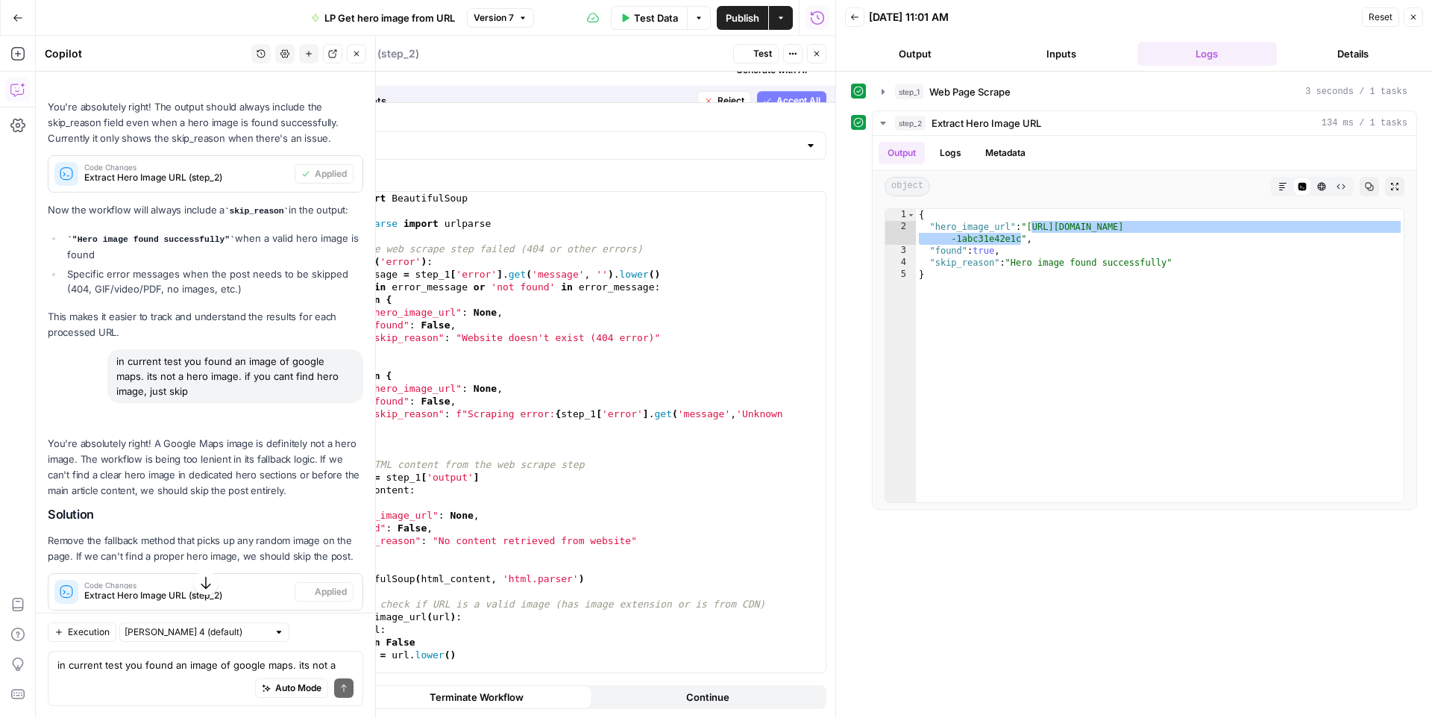
scroll to position [4900, 0]
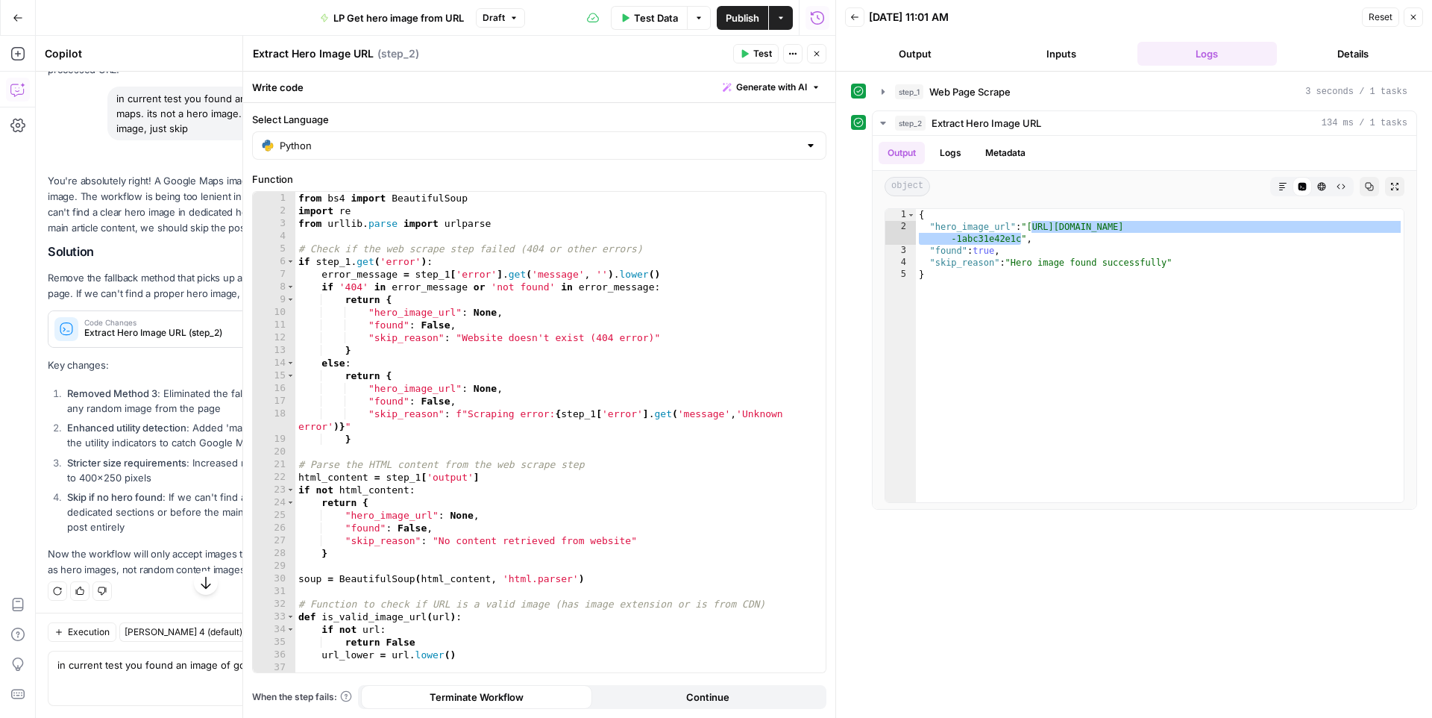
click at [765, 54] on span "Test" at bounding box center [762, 53] width 19 height 13
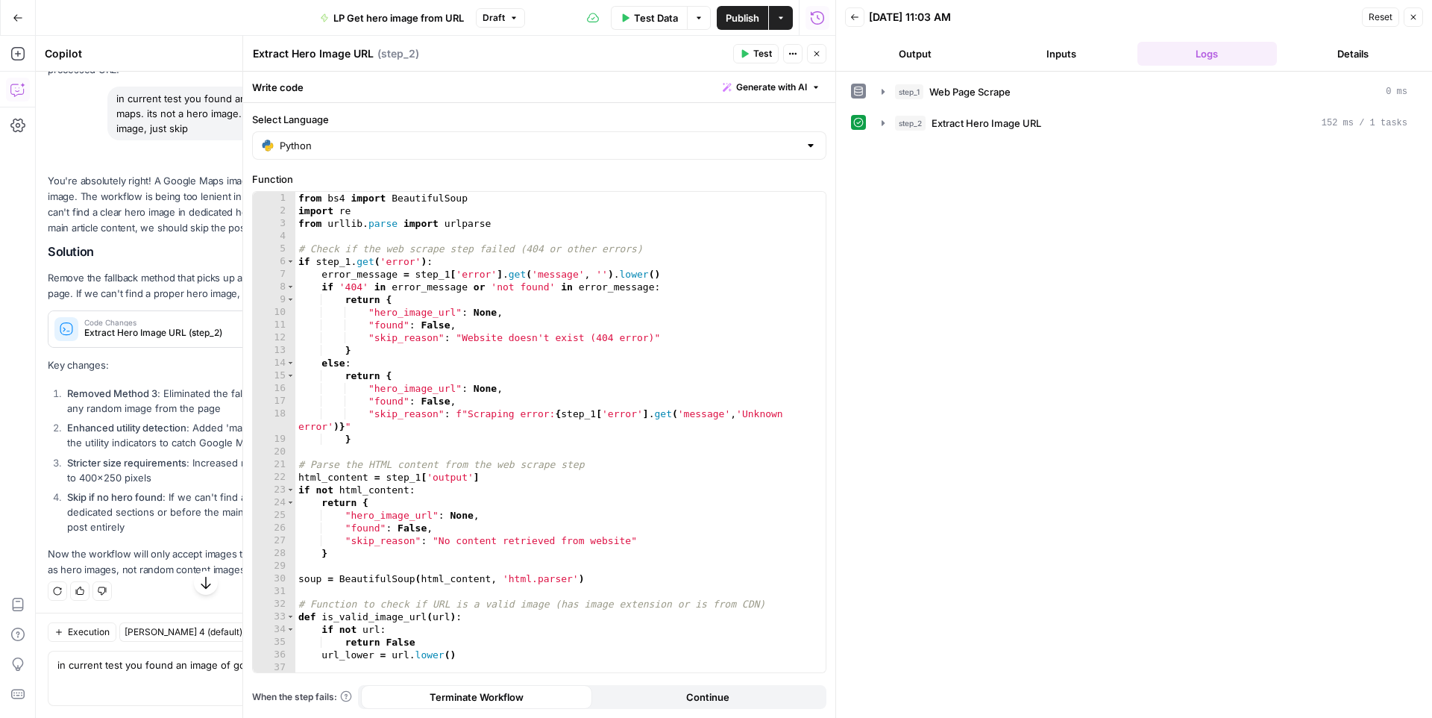
click at [885, 107] on div "step_1 Web Page Scrape 0 ms step_2 Extract Hero Image URL 152 ms / 1 tasks" at bounding box center [1134, 107] width 566 height 57
click at [882, 119] on icon "button" at bounding box center [883, 123] width 12 height 12
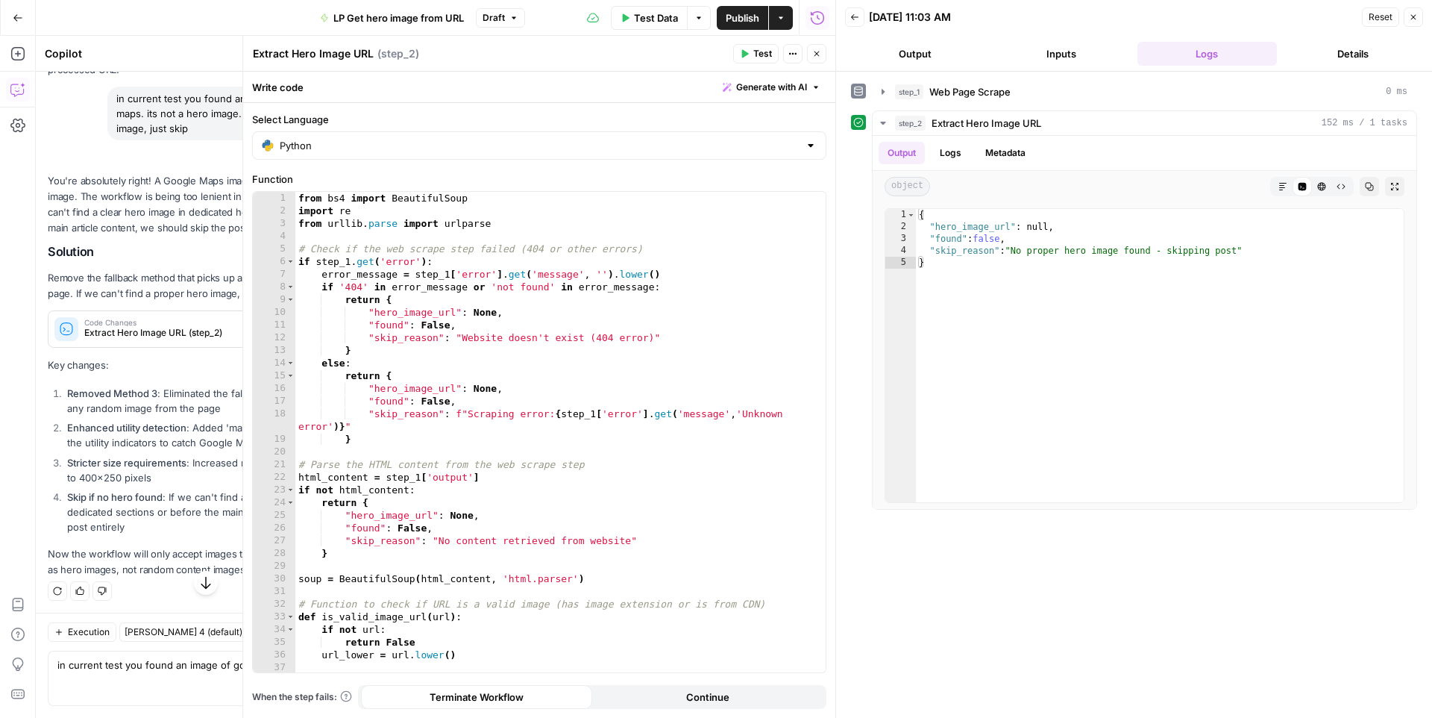
click at [744, 20] on span "Publish" at bounding box center [743, 17] width 34 height 15
click at [655, 18] on span "Test Data" at bounding box center [656, 17] width 44 height 15
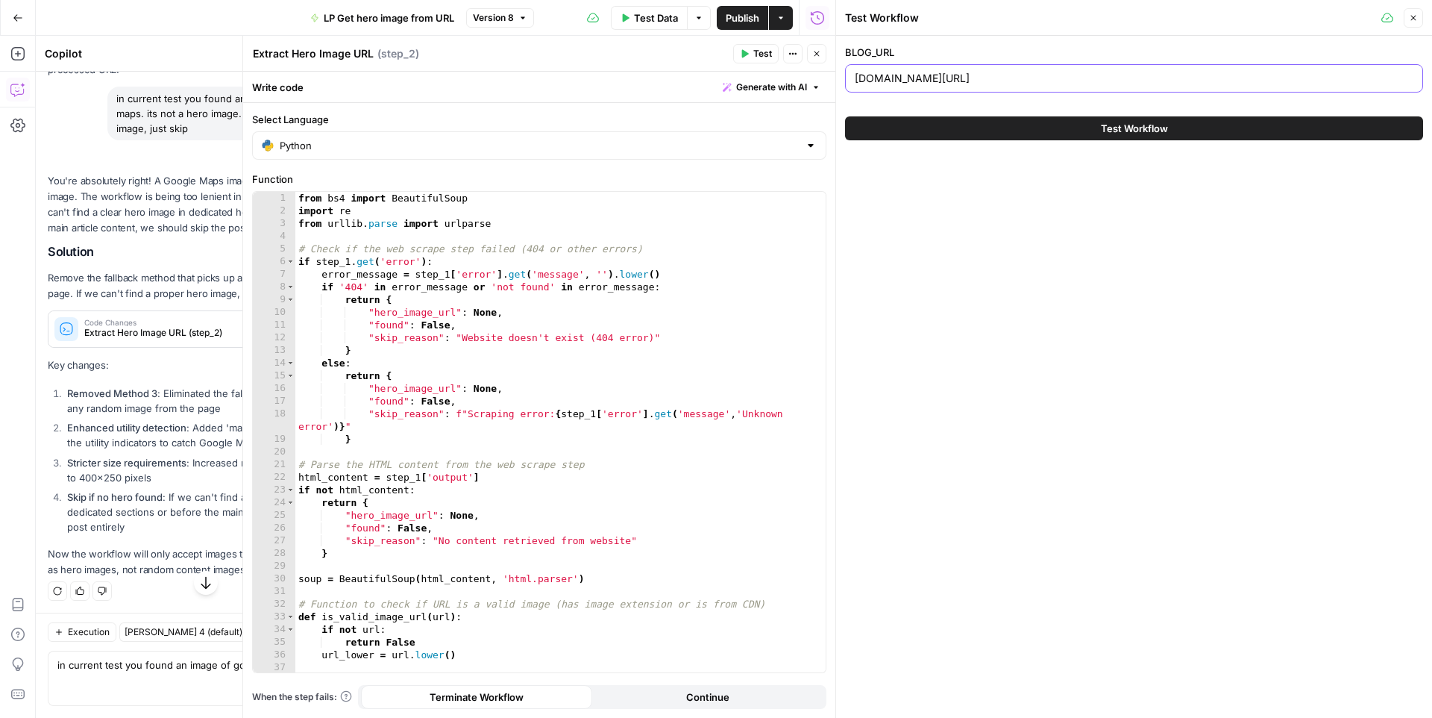
click at [1067, 75] on input "kappelrealtygroup.com/blog/why-now-is-the-perfect-time-to-buy-real-estate" at bounding box center [1134, 78] width 559 height 15
paste input "fanjulrealestate.com/blog/owner-will-sell-the-palm-beach-post"
type input "fanjulrealestate.com/blog/owner-will-sell-the-palm-beach-post"
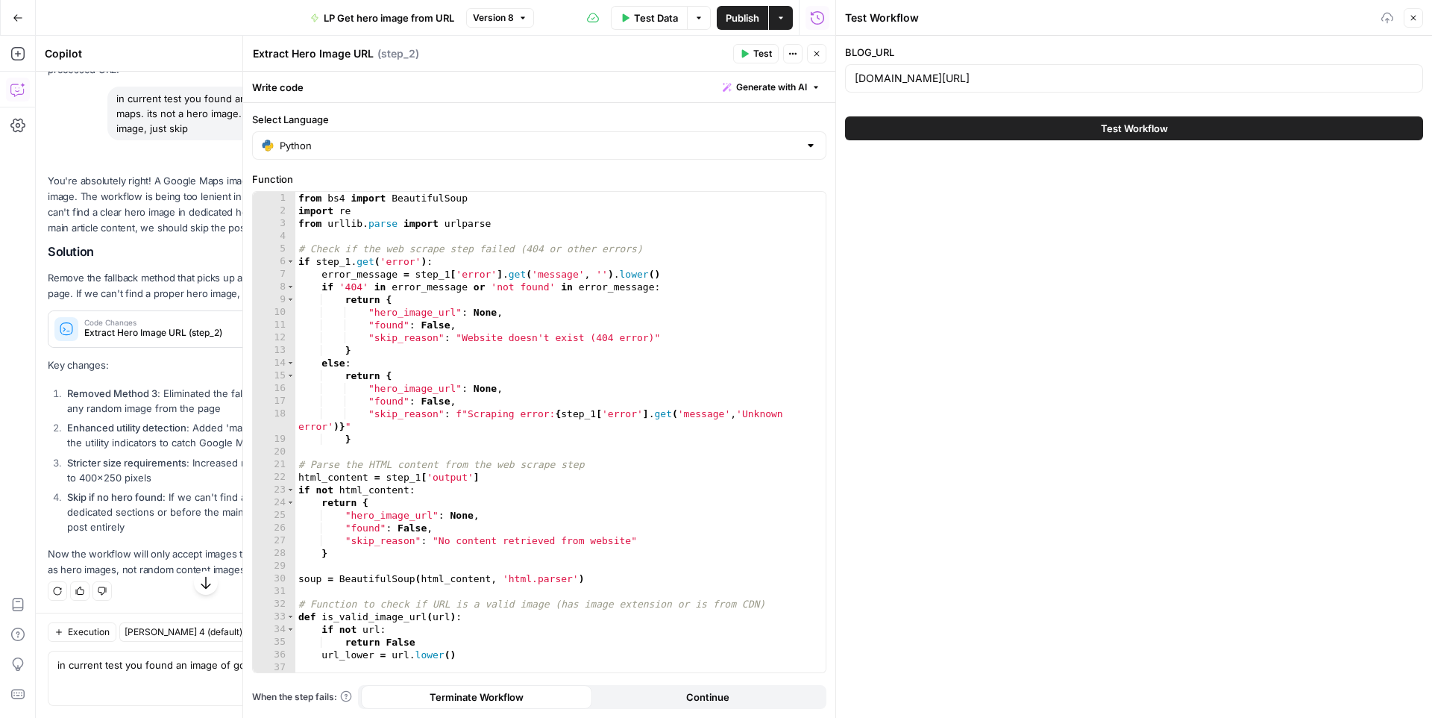
click at [1037, 142] on div "Test Workflow" at bounding box center [1134, 128] width 578 height 42
click at [1035, 131] on button "Test Workflow" at bounding box center [1134, 128] width 578 height 24
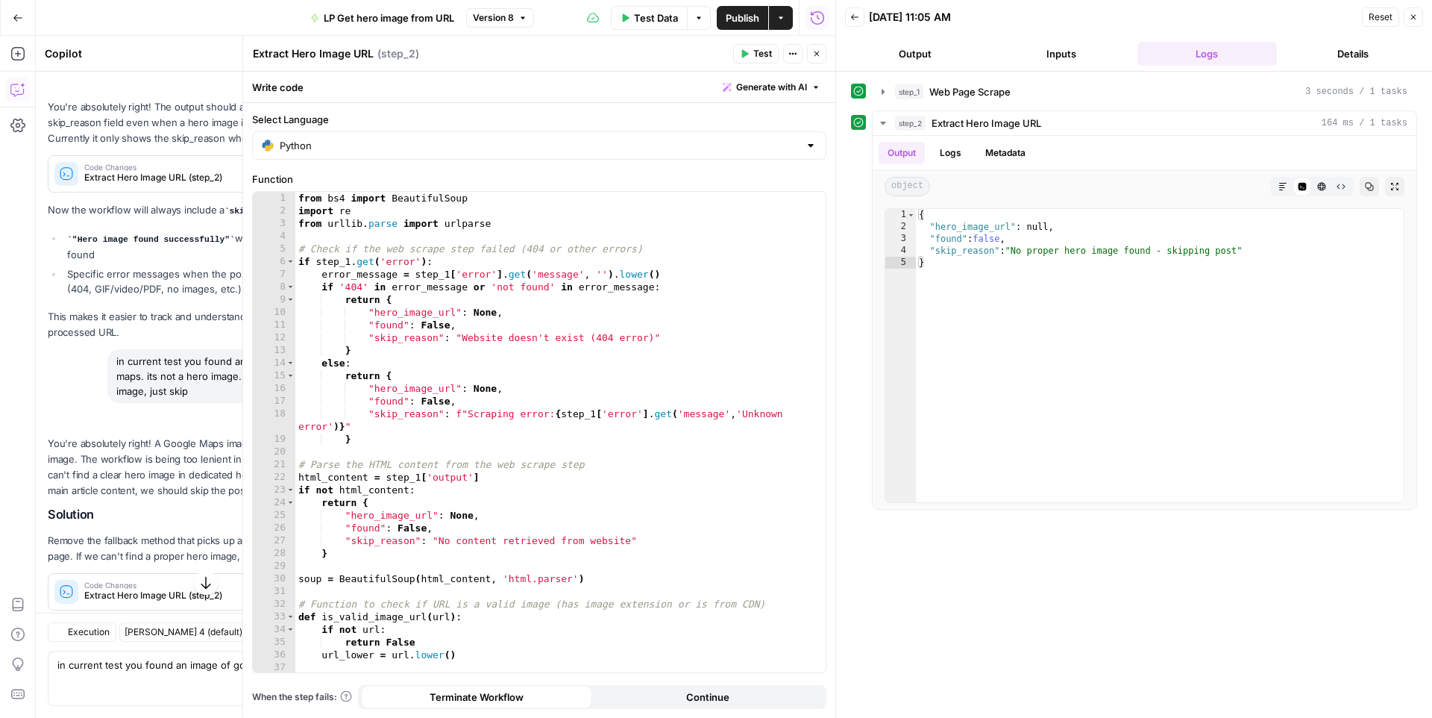
scroll to position [4900, 0]
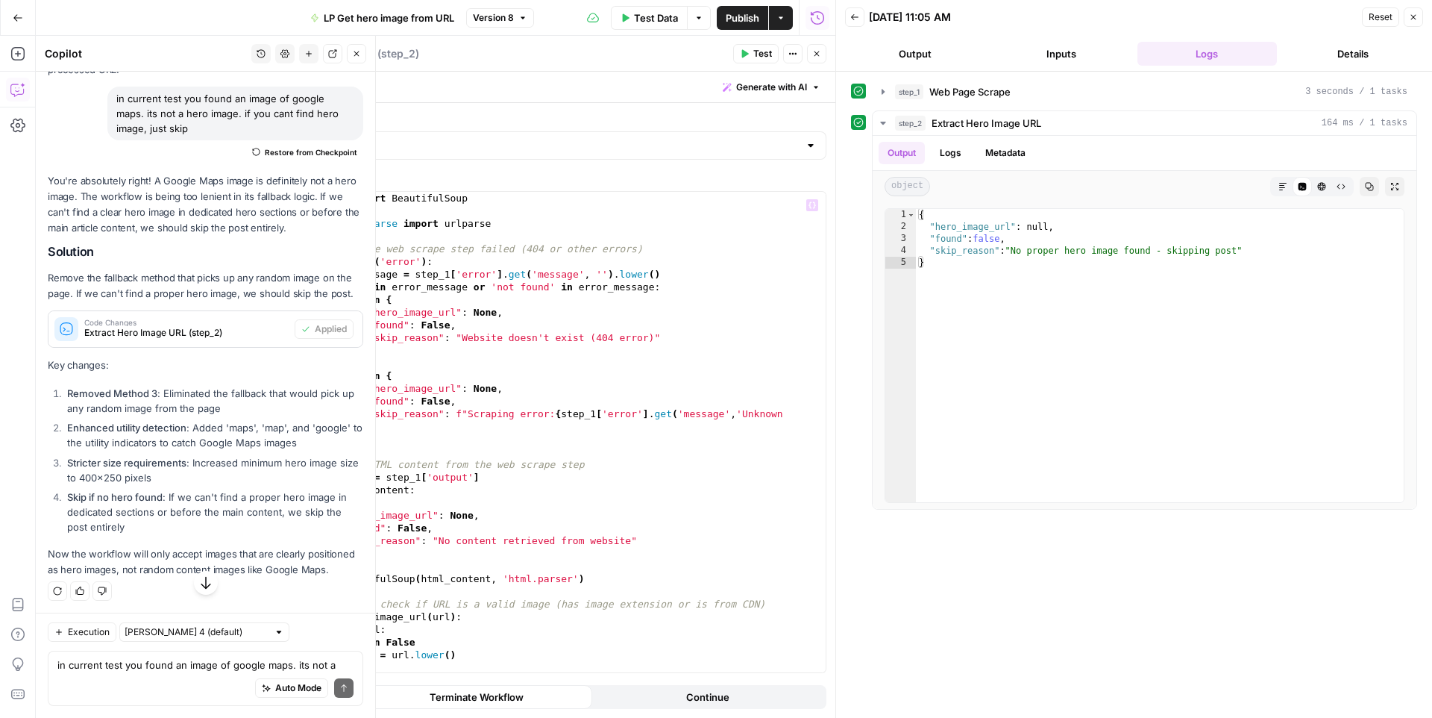
click at [146, 673] on div "Auto Mode Send" at bounding box center [205, 688] width 296 height 33
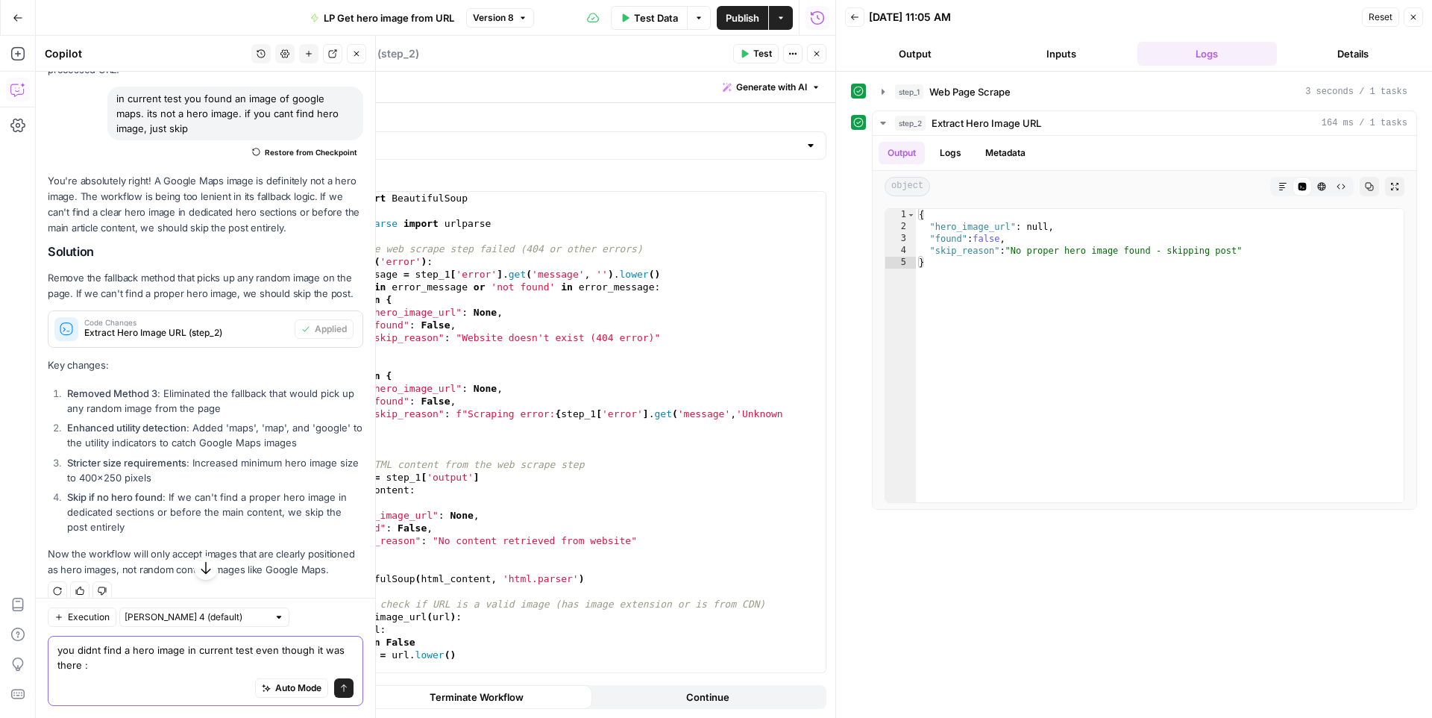
paste textarea "https://media-production.lp-cdn.com/cdn-cgi/image/format=auto,quality=85/https:…"
type textarea "you didnt find a hero image in current test even though it was there : https://…"
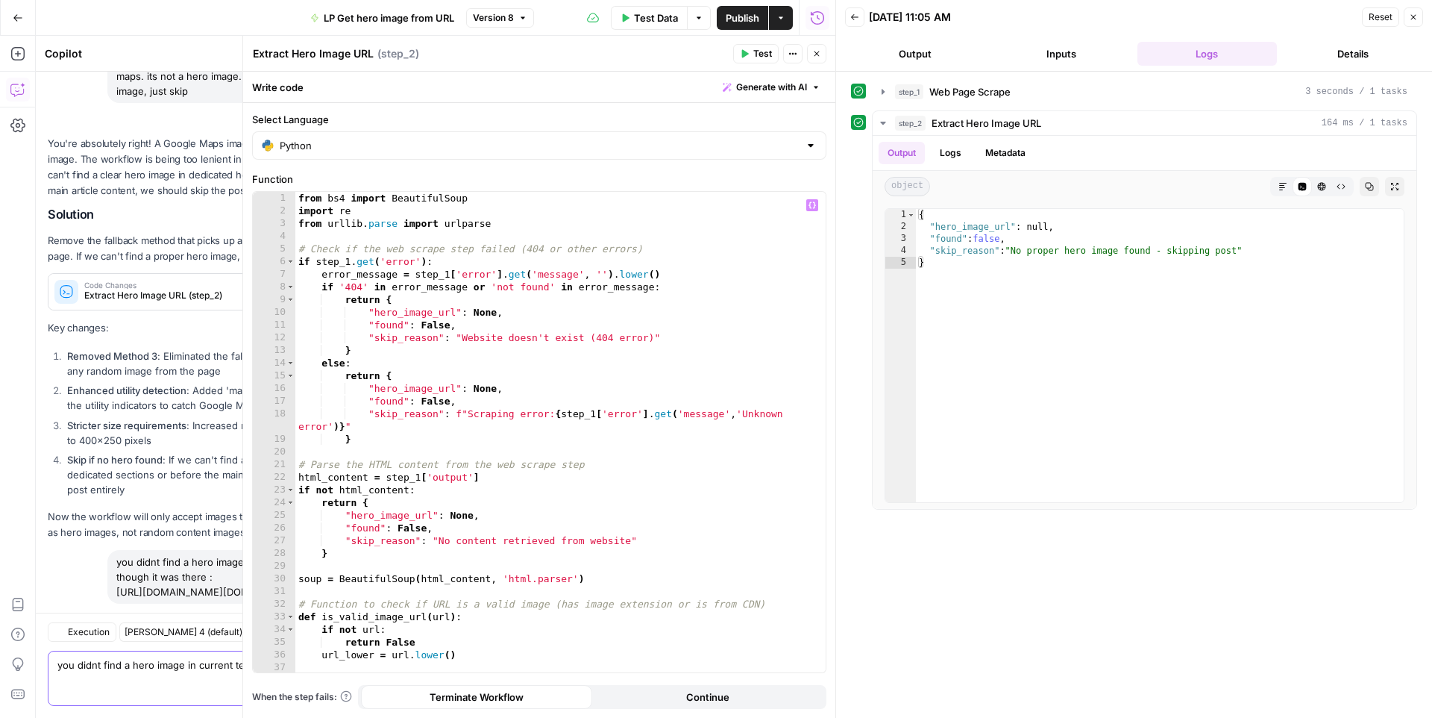
scroll to position [5267, 0]
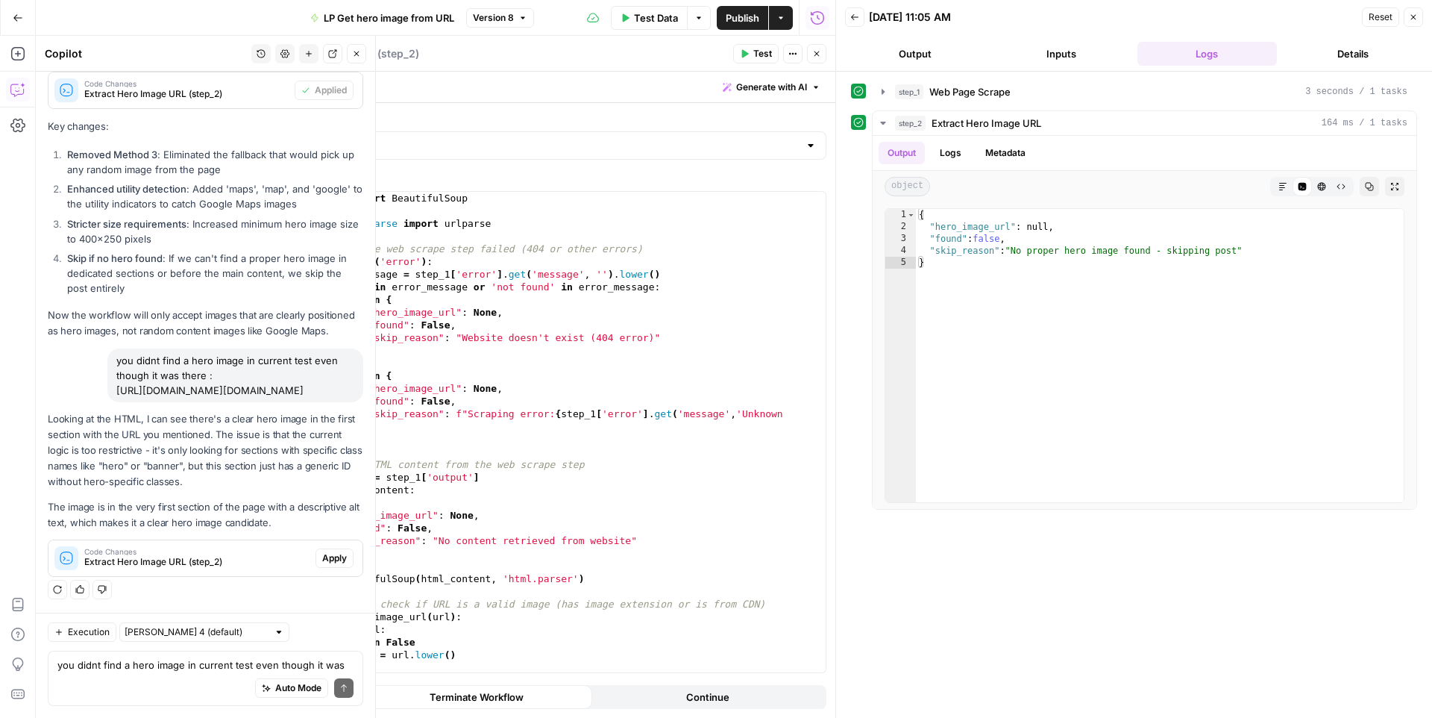
click at [240, 479] on p "Looking at the HTML, I can see there's a clear hero image in the first section …" at bounding box center [206, 450] width 316 height 79
click at [326, 556] on span "Apply" at bounding box center [334, 557] width 25 height 13
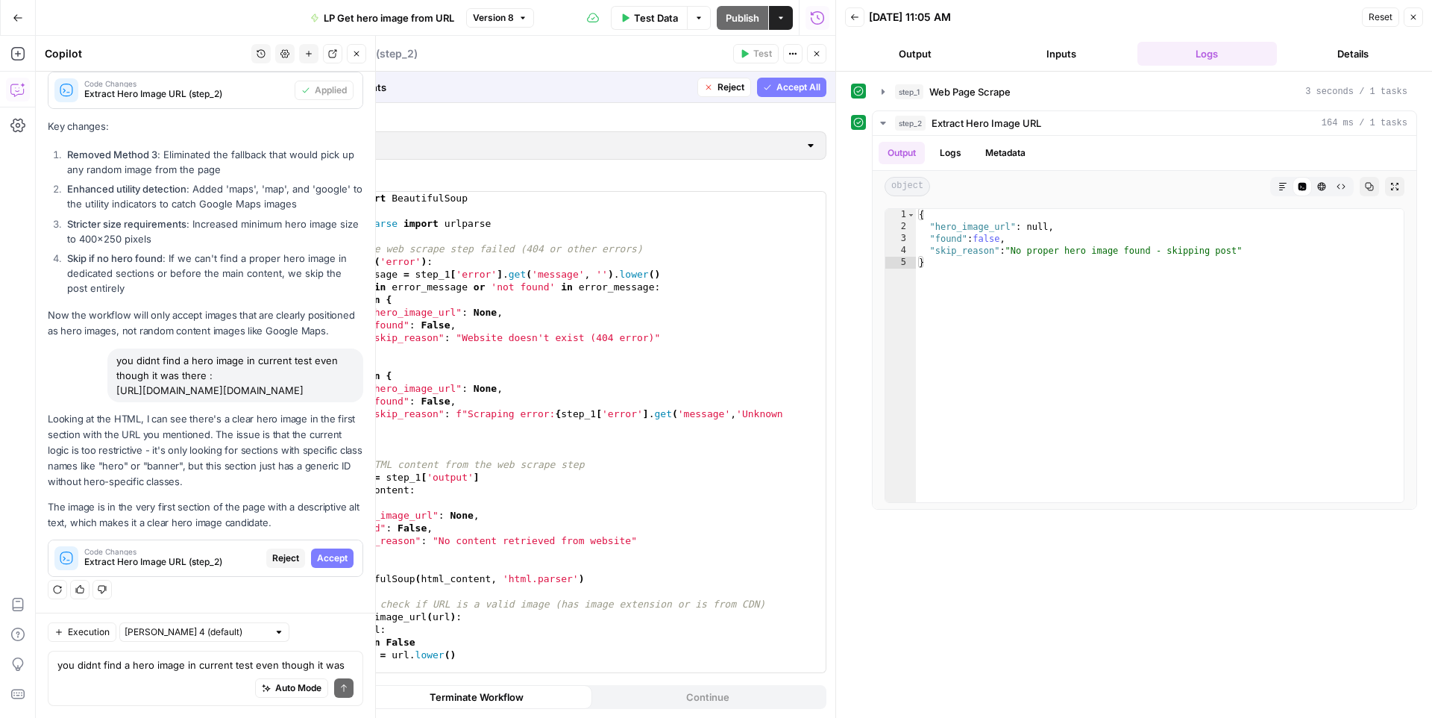
click at [326, 556] on span "Accept" at bounding box center [332, 557] width 31 height 13
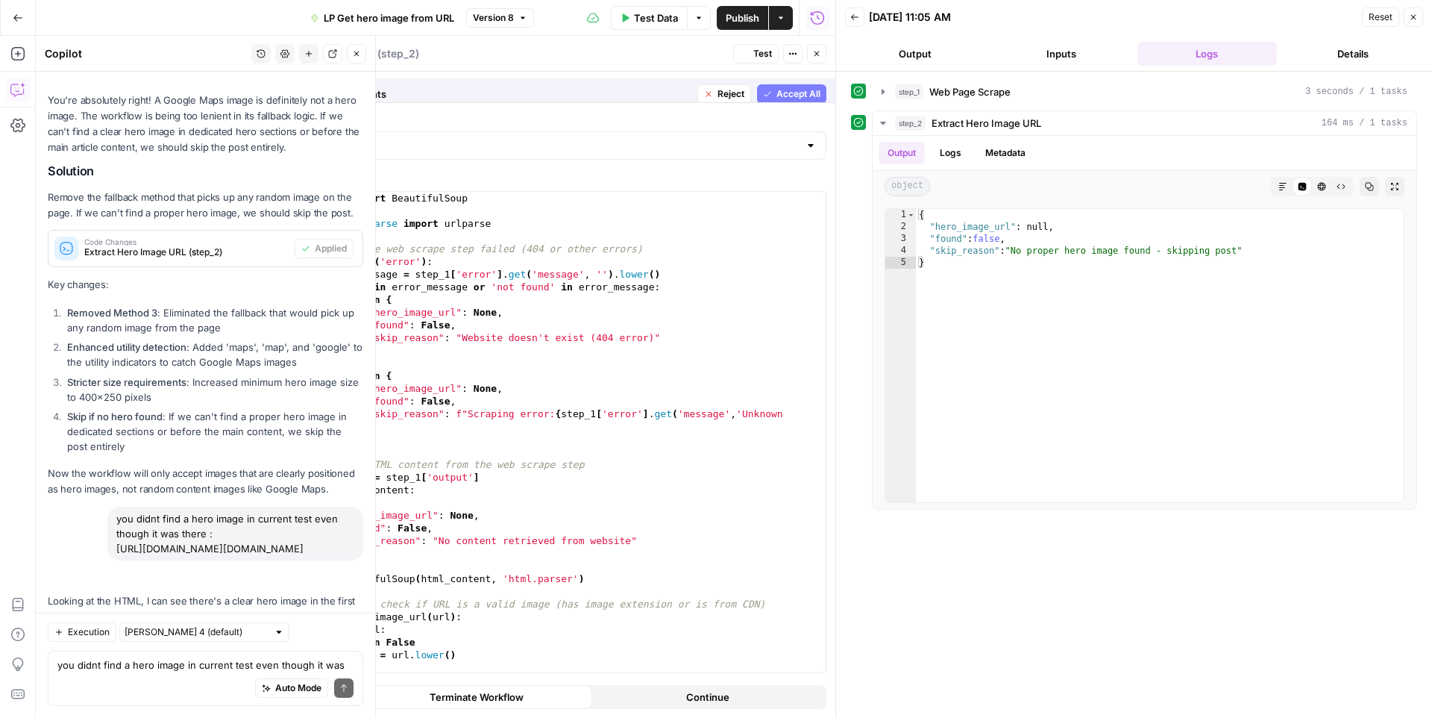
scroll to position [5291, 0]
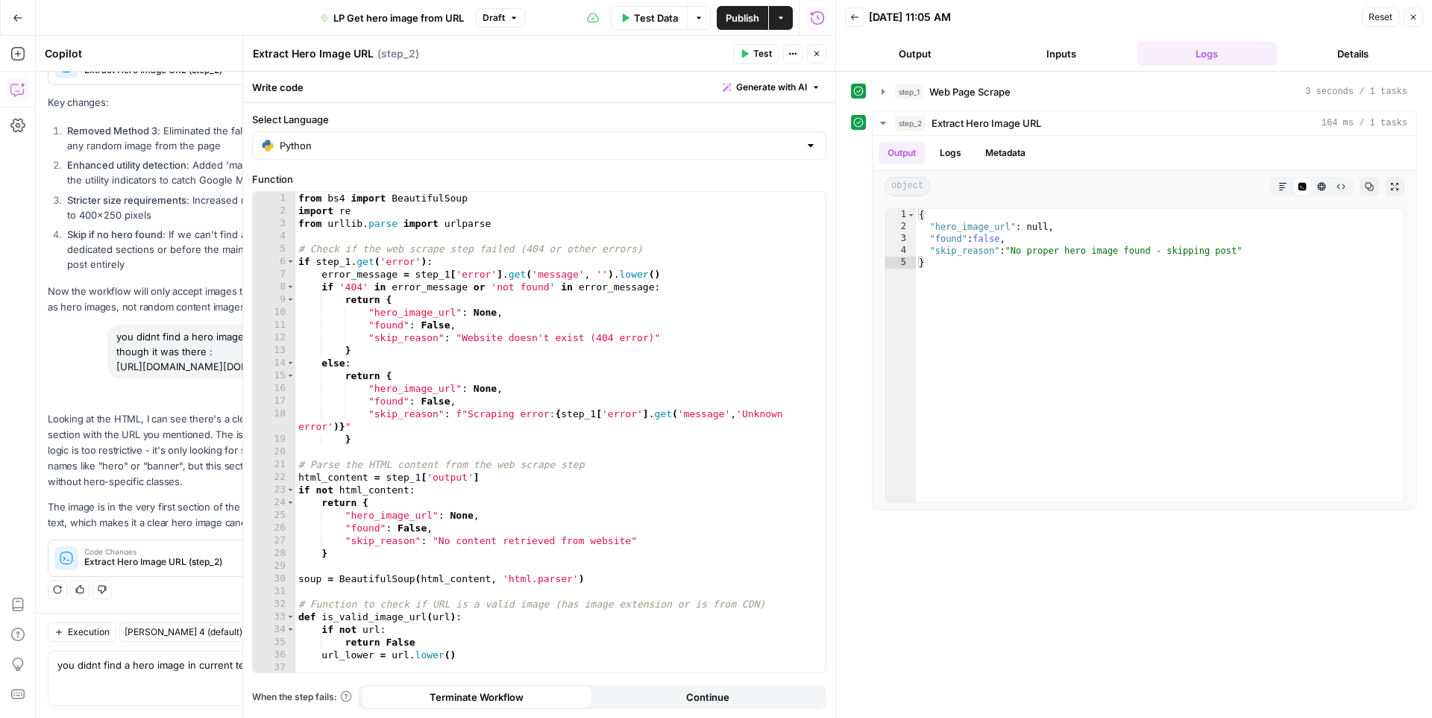
click at [741, 53] on icon "button" at bounding box center [744, 53] width 9 height 9
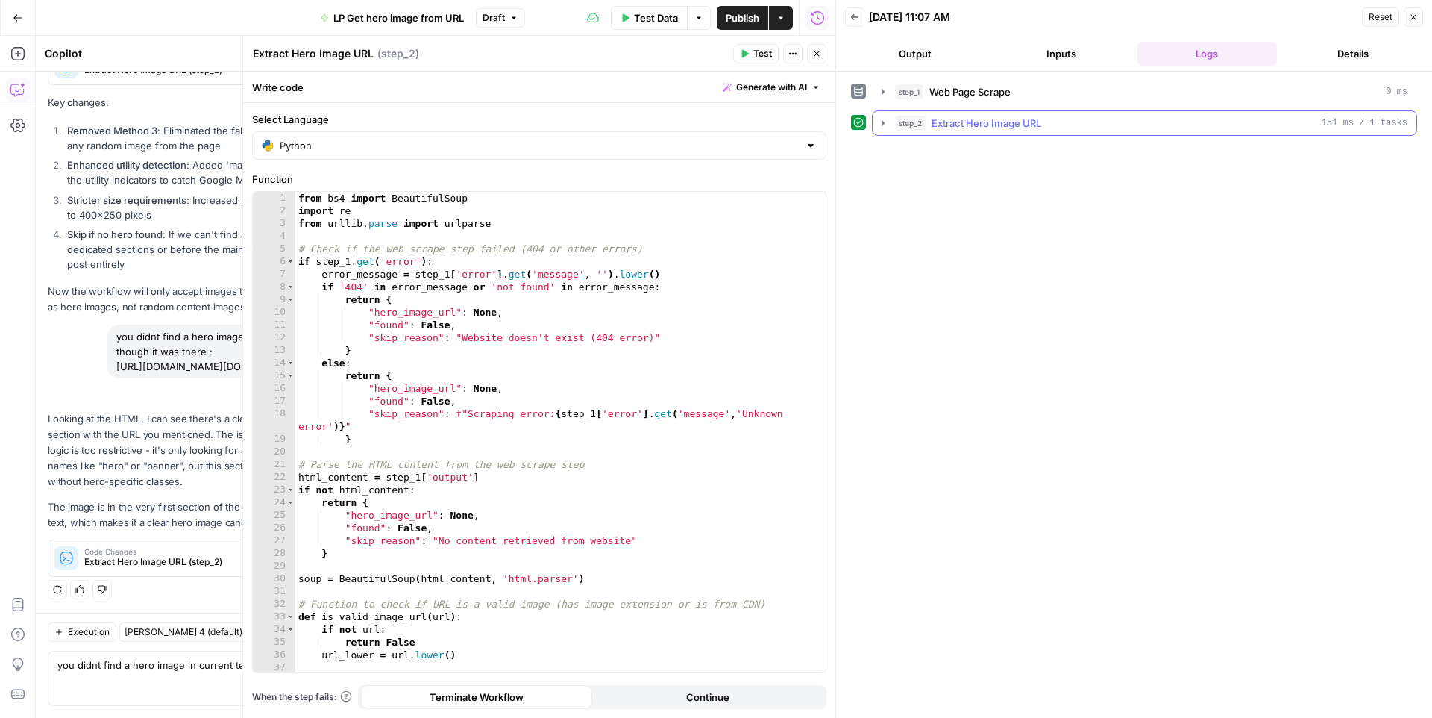
click at [874, 118] on button "step_2 Extract Hero Image URL 151 ms / 1 tasks" at bounding box center [1145, 123] width 544 height 24
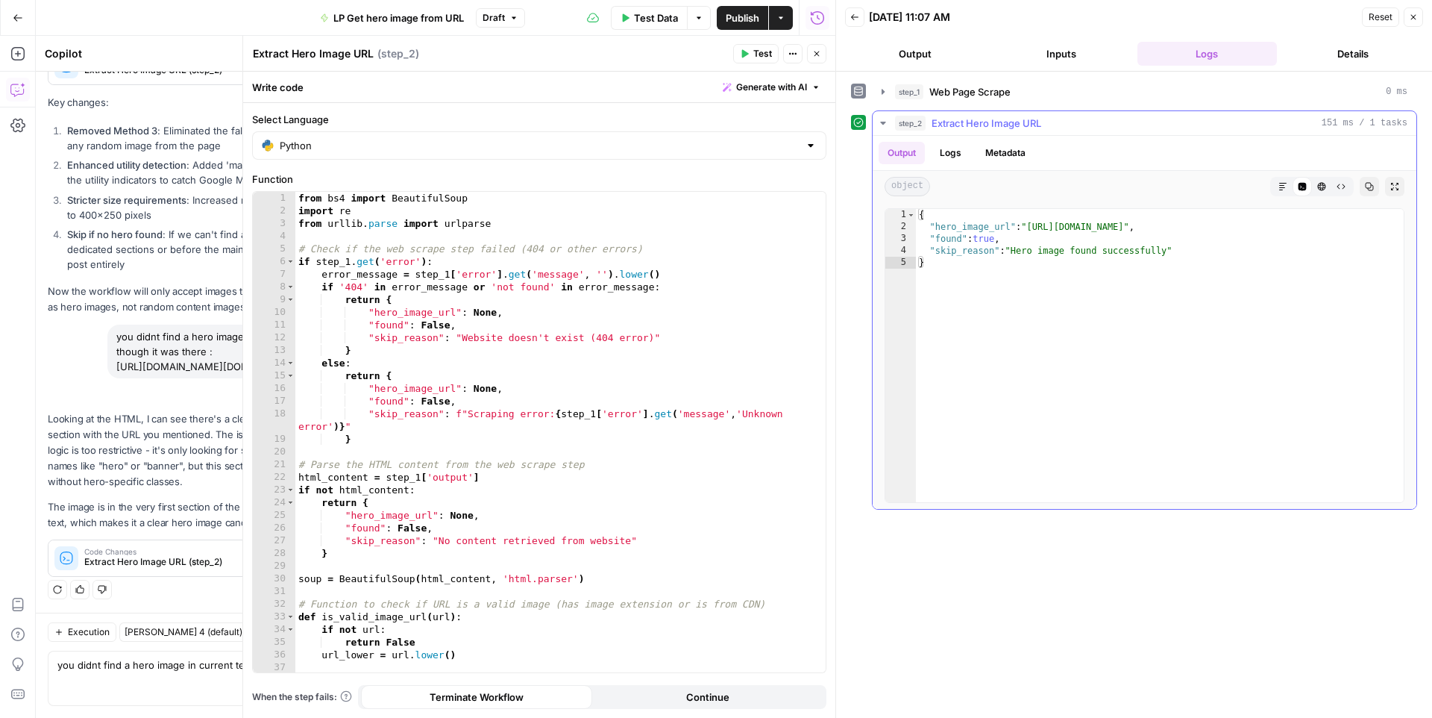
type textarea "**********"
drag, startPoint x: 1033, startPoint y: 225, endPoint x: 1364, endPoint y: 228, distance: 331.2
click at [1364, 228] on div "{ "hero_image_url" : "https://media-production.lp-cdn.com/media/vzwht7kqfufmxfz…" at bounding box center [1160, 367] width 488 height 317
click at [729, 28] on button "Publish" at bounding box center [742, 18] width 51 height 24
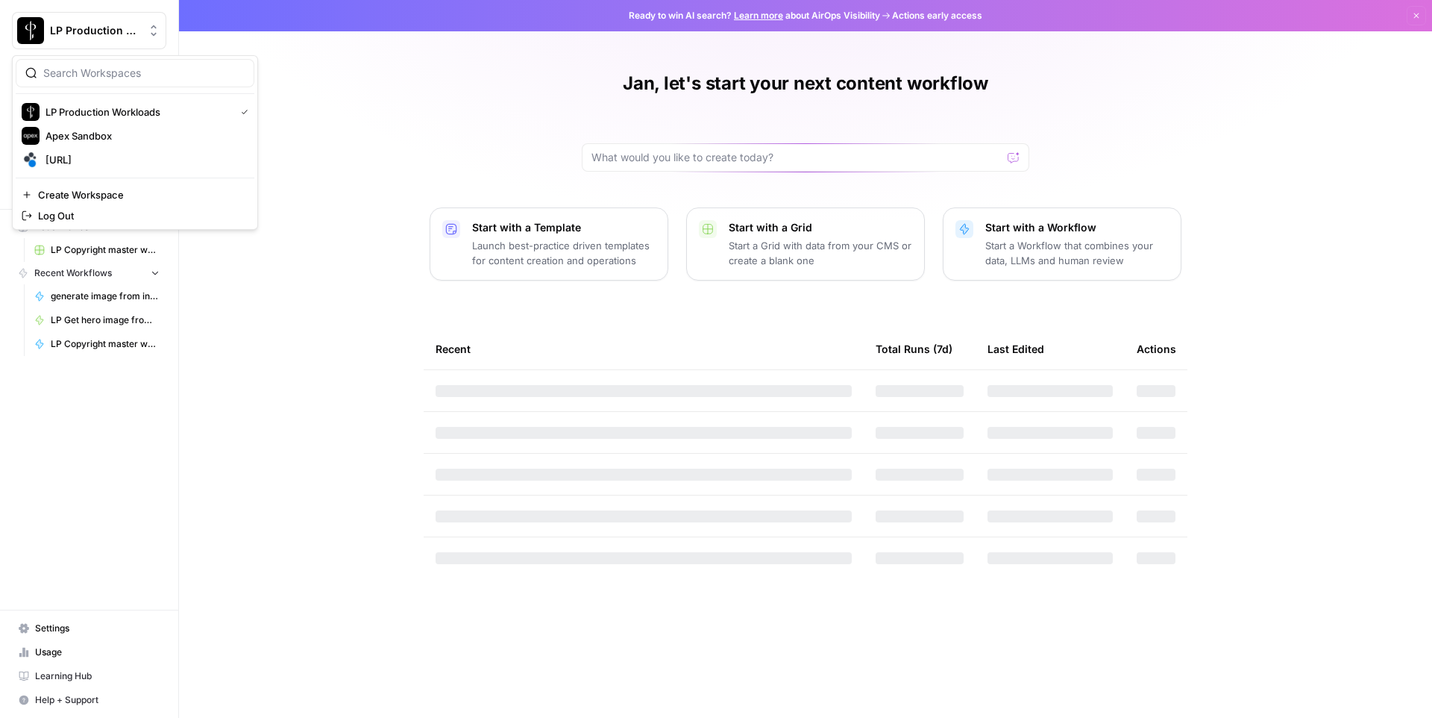
click at [147, 31] on icon "Workspace: LP Production Workloads" at bounding box center [153, 30] width 15 height 15
click at [108, 152] on span "[URL]" at bounding box center [144, 159] width 197 height 15
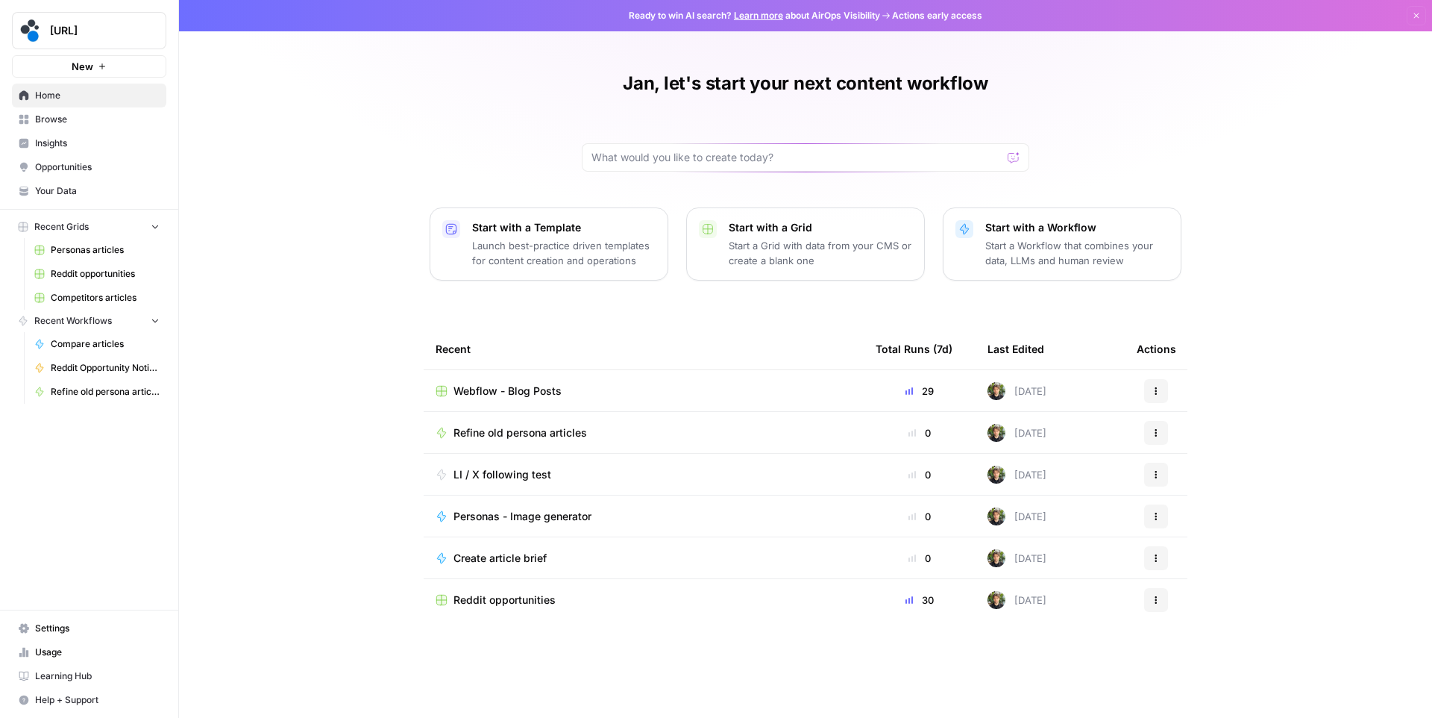
click at [515, 392] on span "Webflow - Blog Posts" at bounding box center [508, 390] width 108 height 15
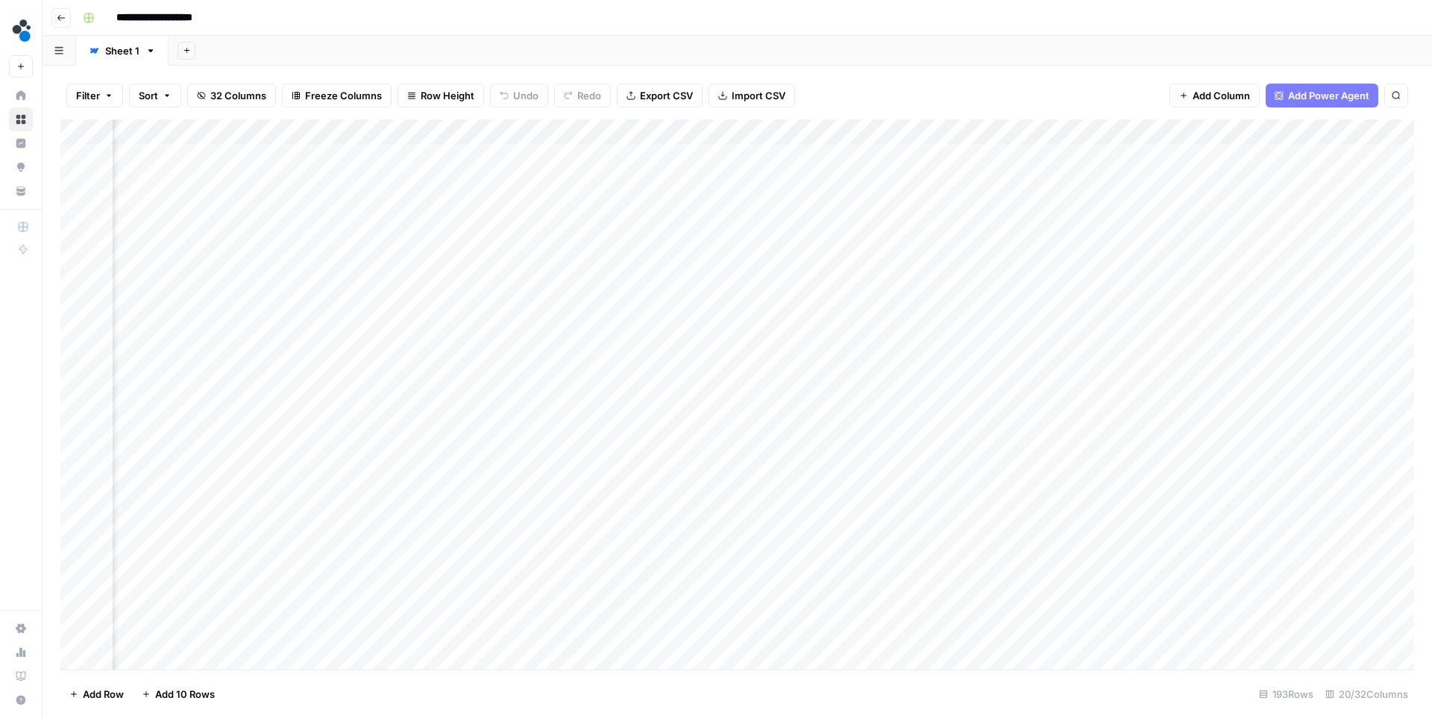
scroll to position [0, 1088]
click at [410, 156] on div "Add Column" at bounding box center [737, 394] width 1354 height 550
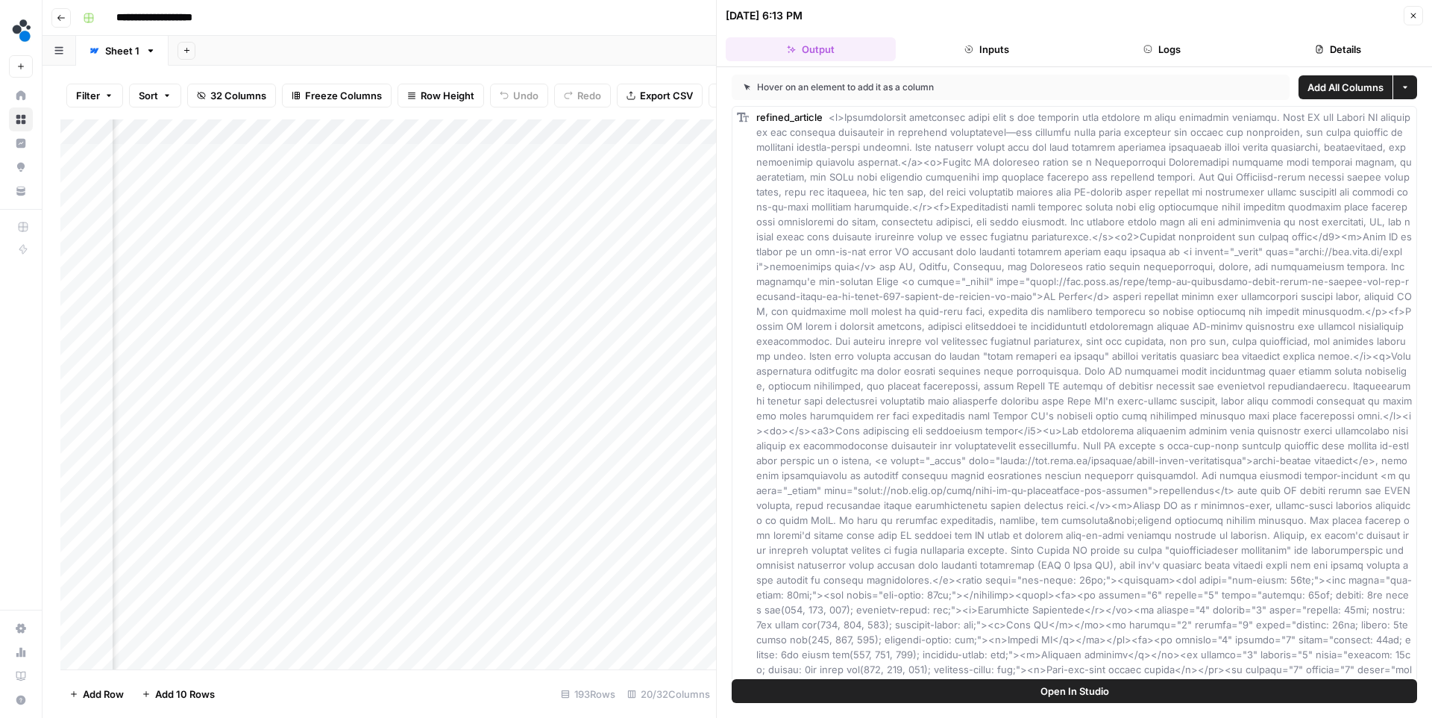
click at [1334, 47] on button "Details" at bounding box center [1338, 49] width 170 height 24
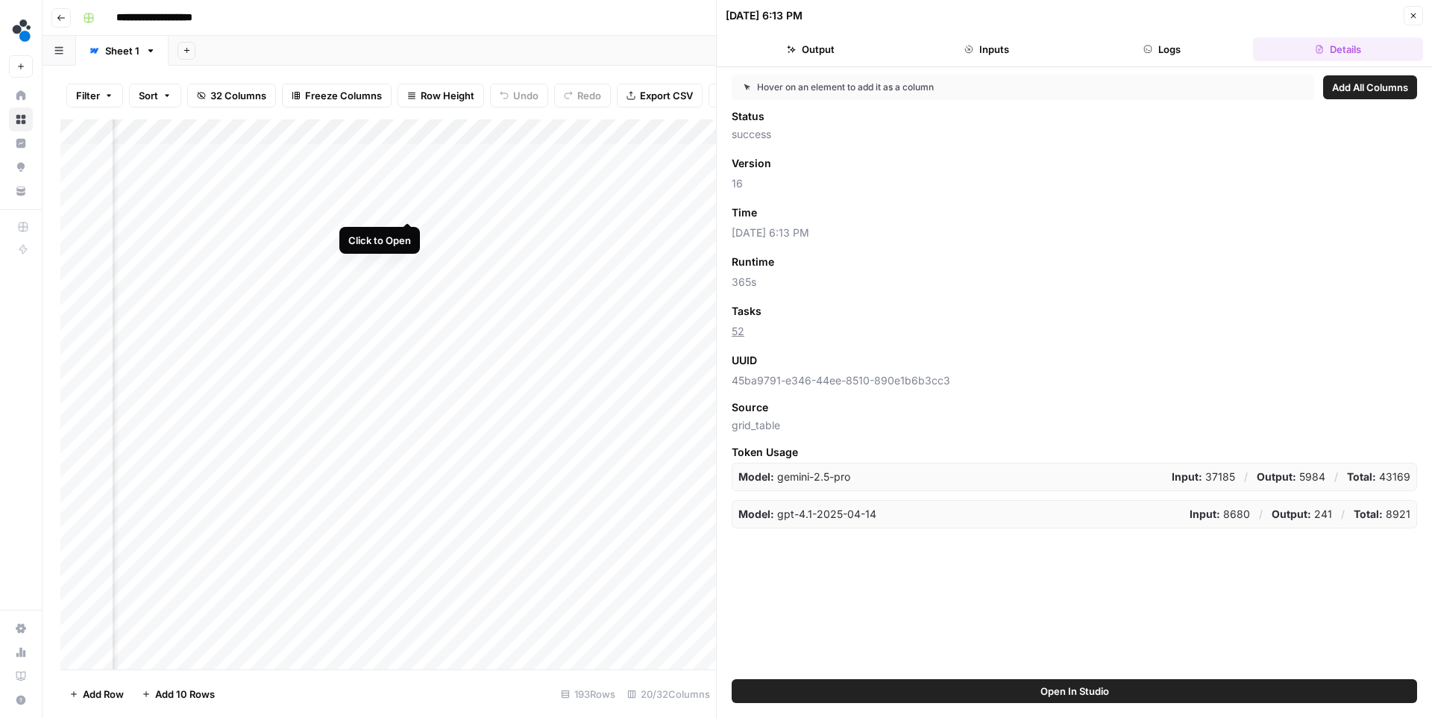
click at [407, 204] on div "Add Column" at bounding box center [388, 394] width 656 height 550
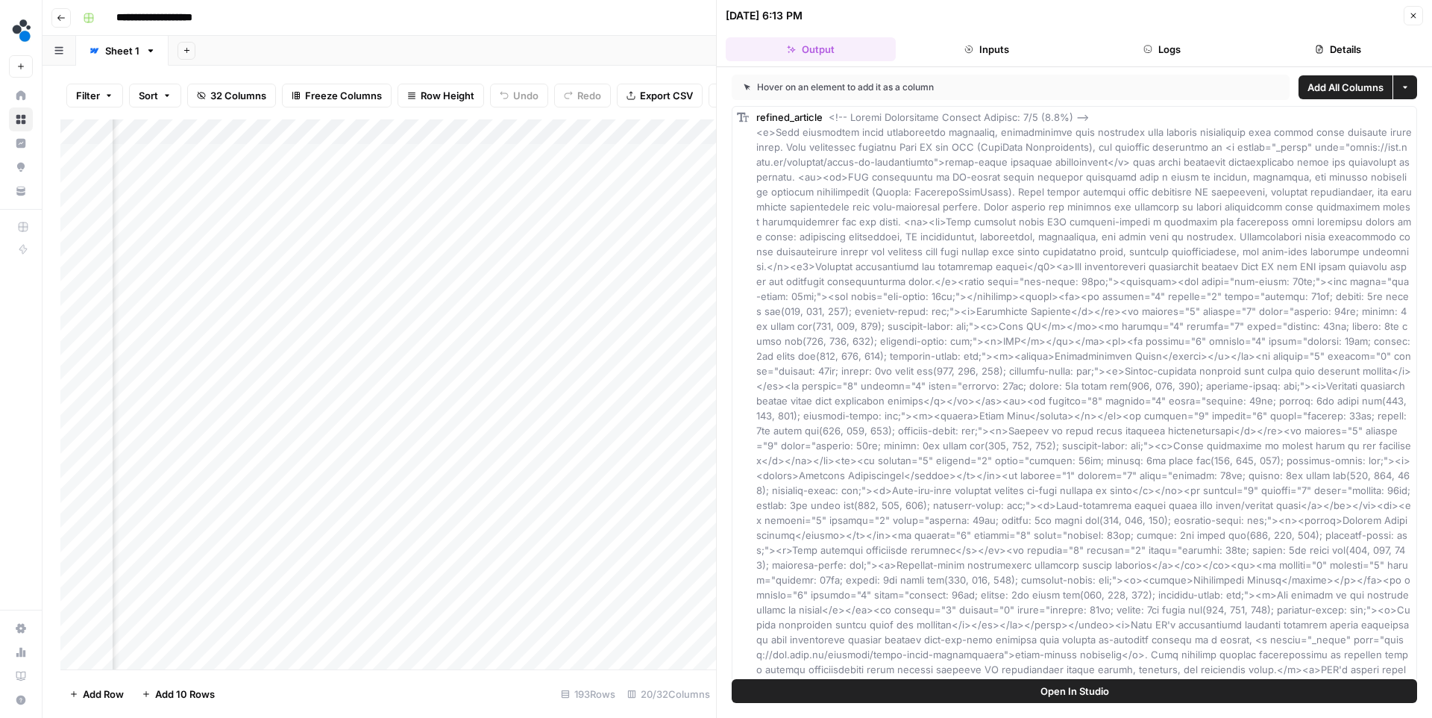
click at [1300, 43] on button "Details" at bounding box center [1338, 49] width 170 height 24
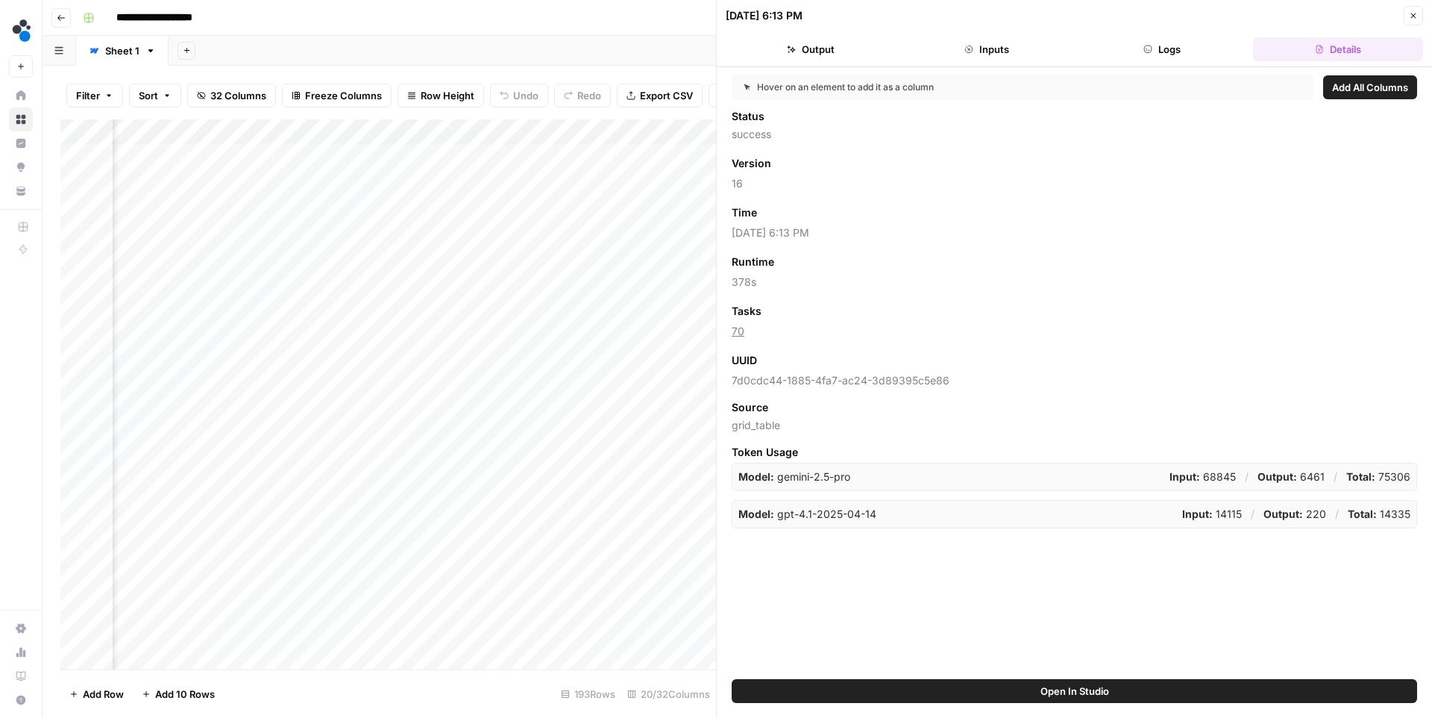
click at [407, 185] on div "Add Column" at bounding box center [388, 394] width 656 height 550
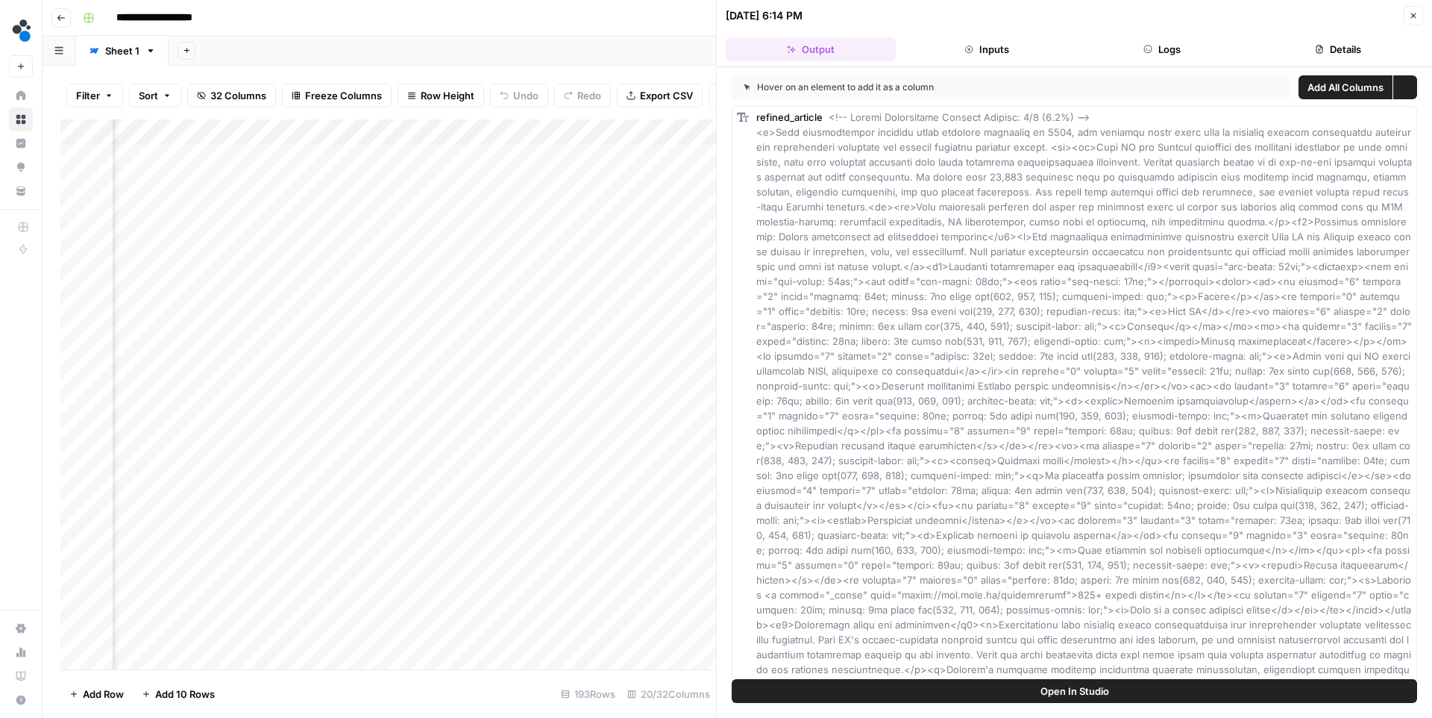
click at [1348, 48] on button "Details" at bounding box center [1338, 49] width 170 height 24
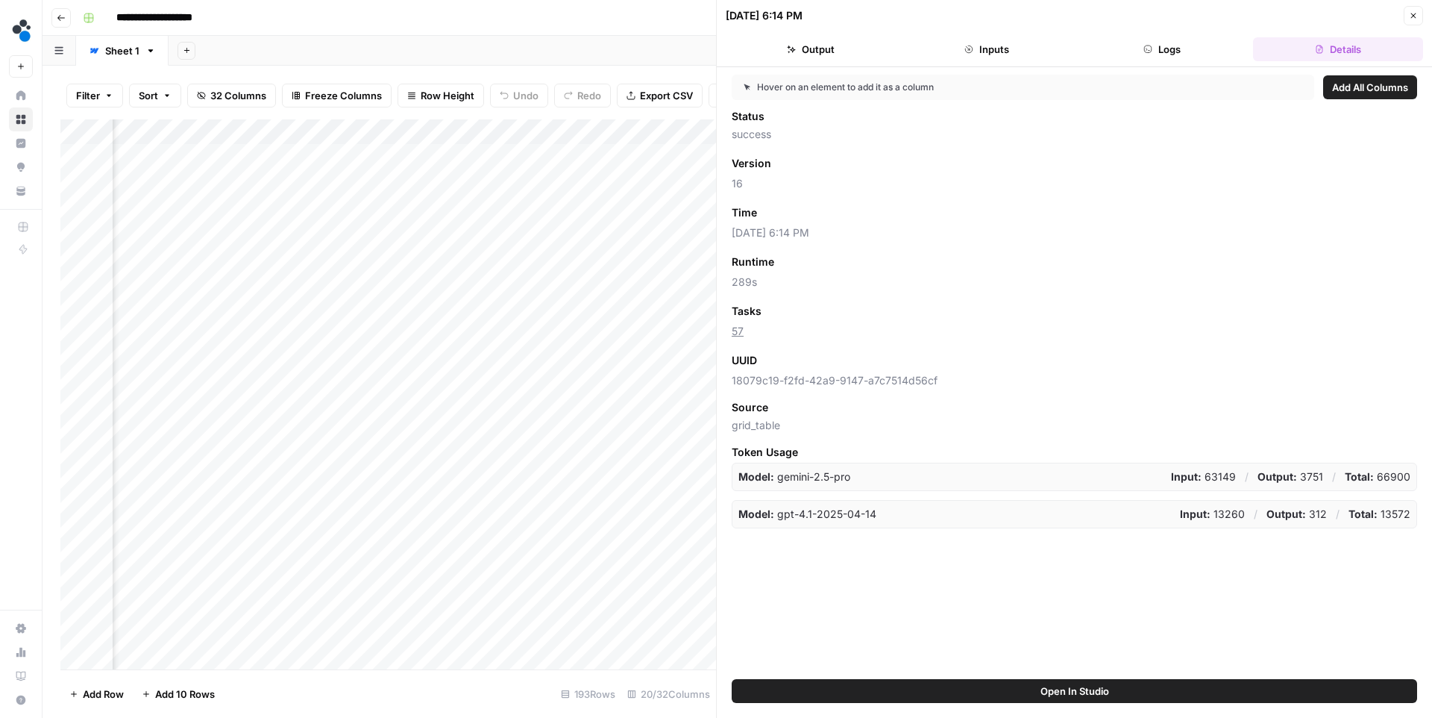
click at [1406, 15] on button "Close" at bounding box center [1413, 15] width 19 height 19
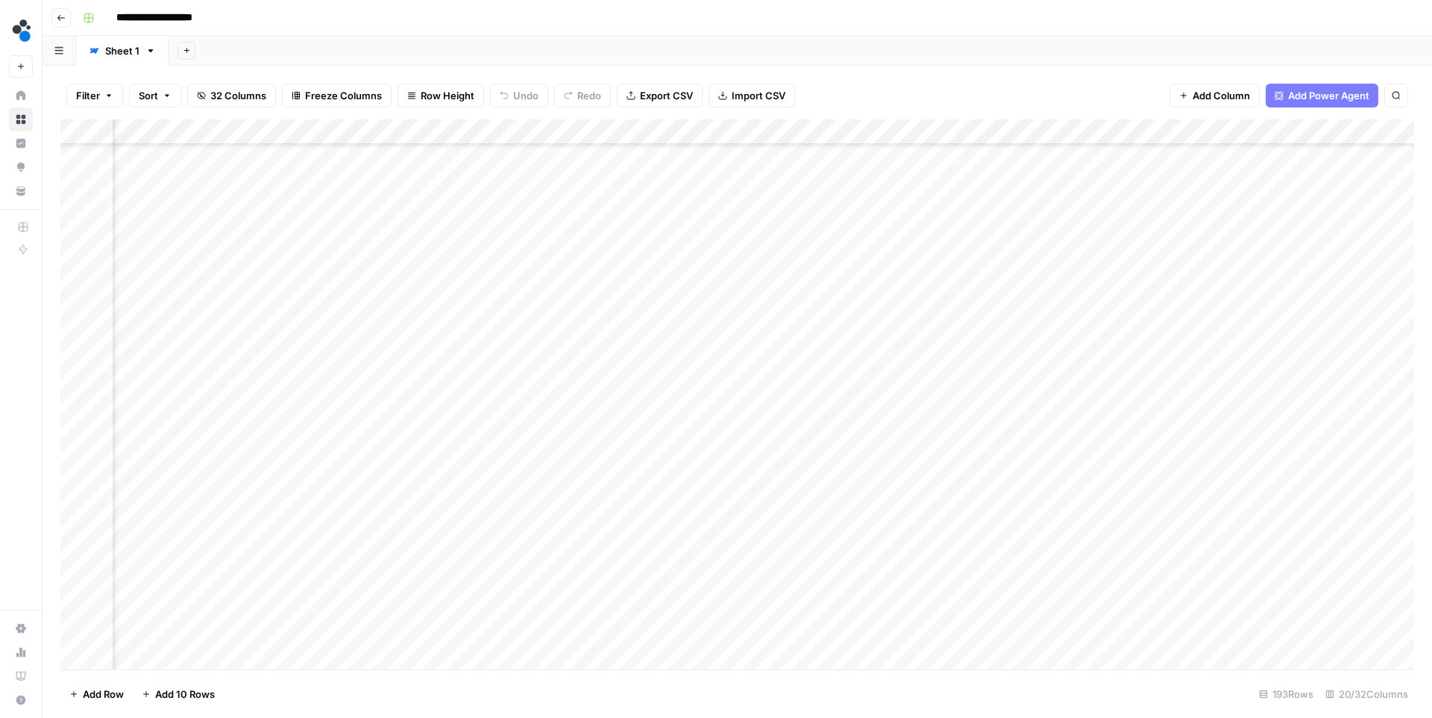
scroll to position [589, 1126]
click at [370, 402] on div "Add Column" at bounding box center [737, 394] width 1354 height 550
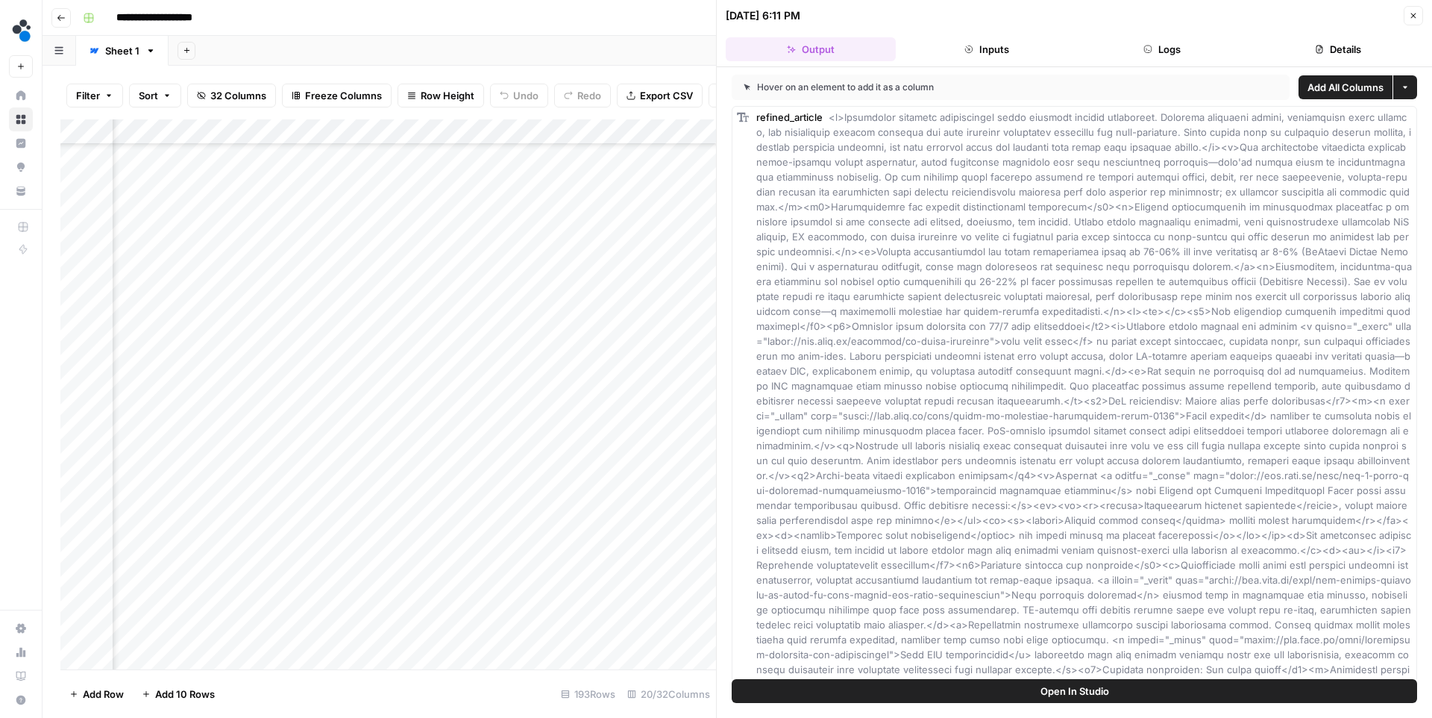
click at [1290, 43] on button "Details" at bounding box center [1338, 49] width 170 height 24
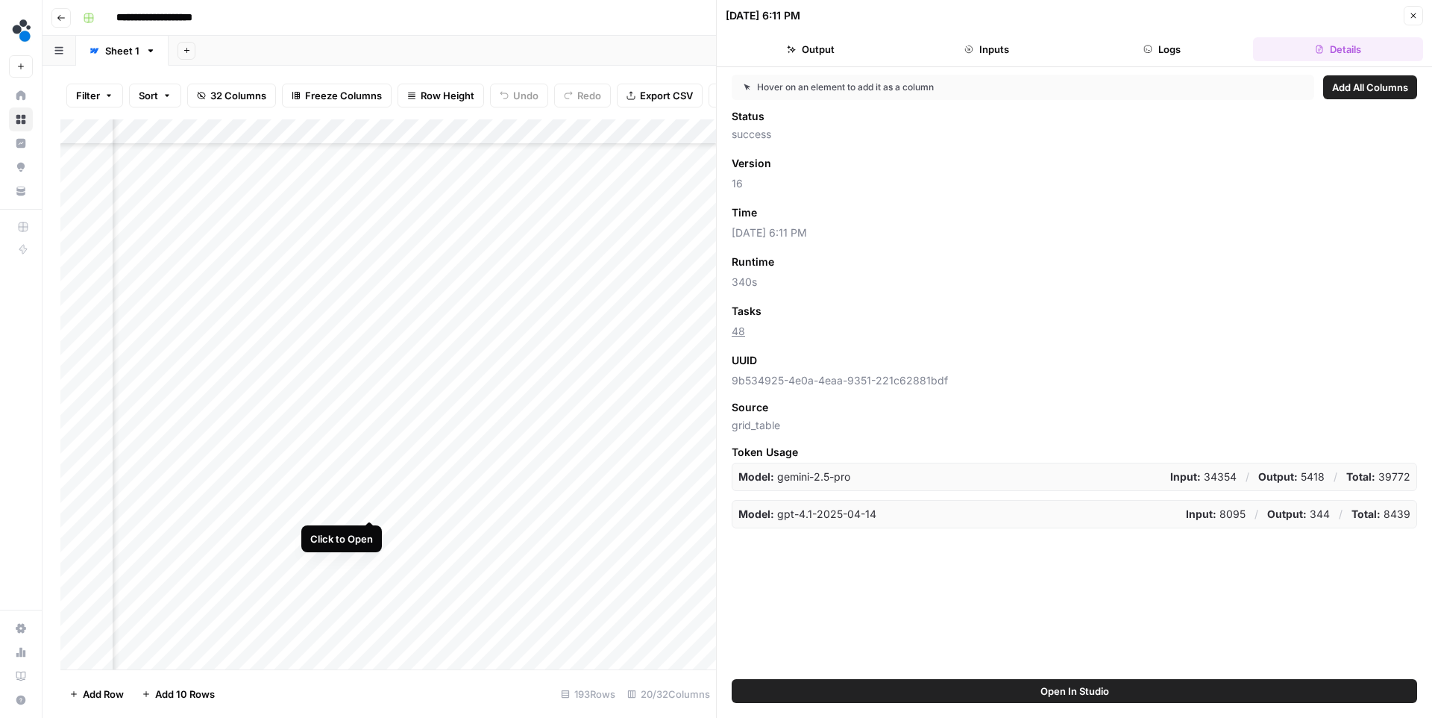
click at [369, 504] on div "Add Column" at bounding box center [388, 394] width 656 height 550
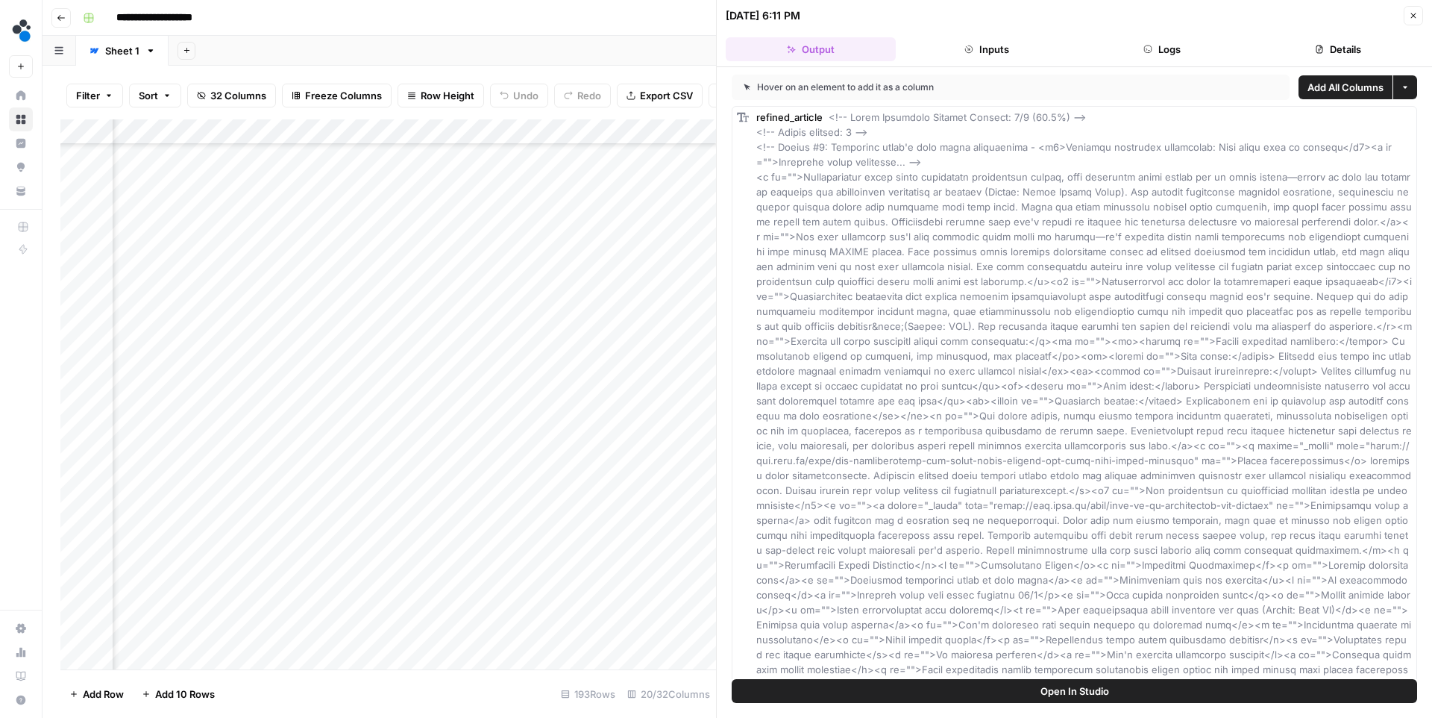
click at [1294, 33] on header "10/07/25 at 6:11 PM Close Output Inputs Logs Details" at bounding box center [1074, 33] width 715 height 67
click at [1294, 43] on button "Details" at bounding box center [1338, 49] width 170 height 24
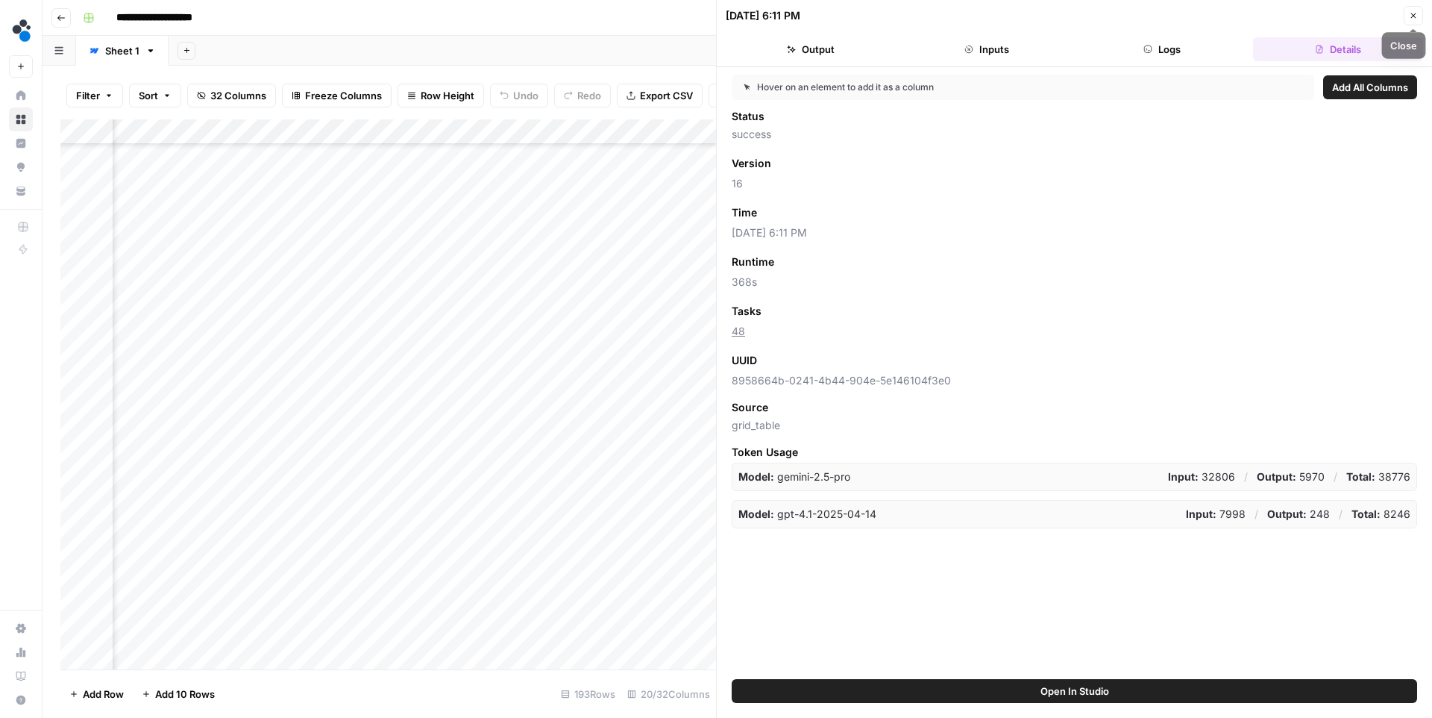
click at [1414, 9] on button "Close" at bounding box center [1413, 15] width 19 height 19
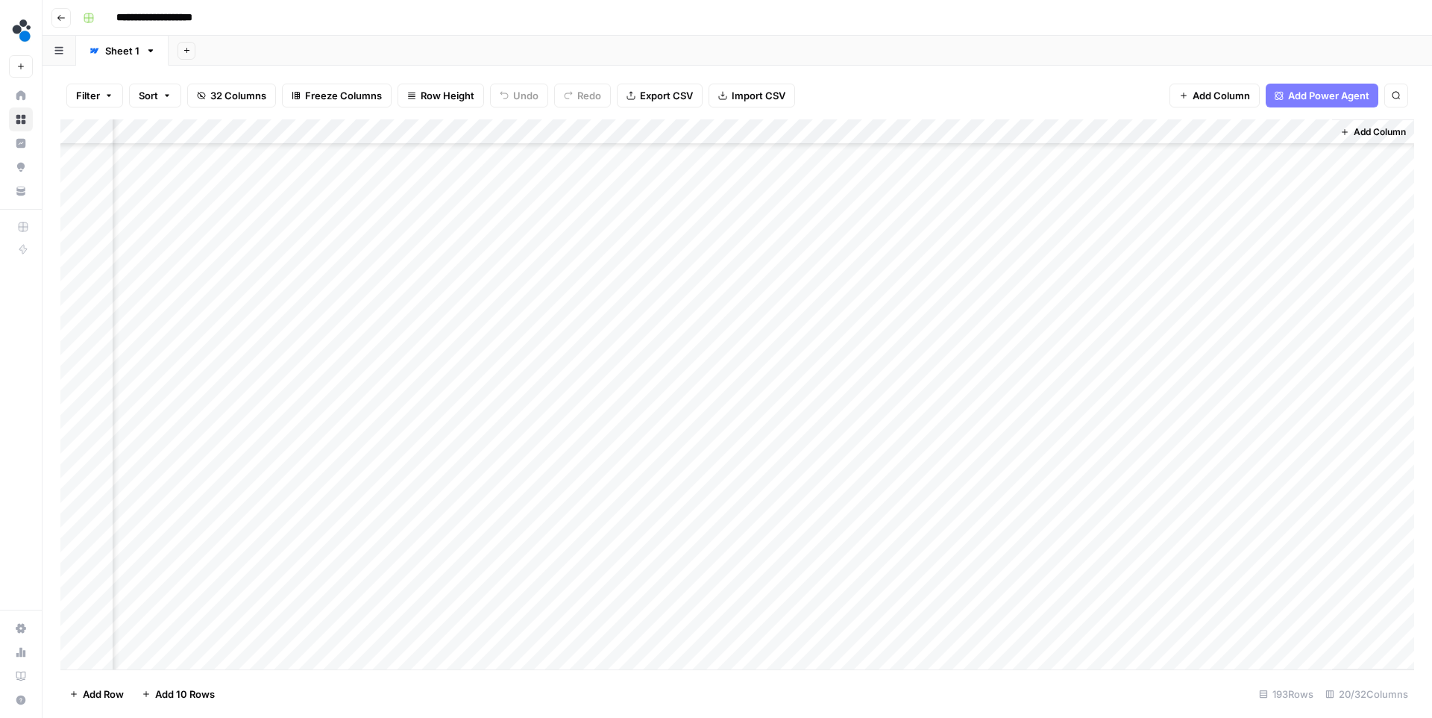
scroll to position [651, 1995]
click at [424, 344] on div "Add Column" at bounding box center [737, 394] width 1354 height 550
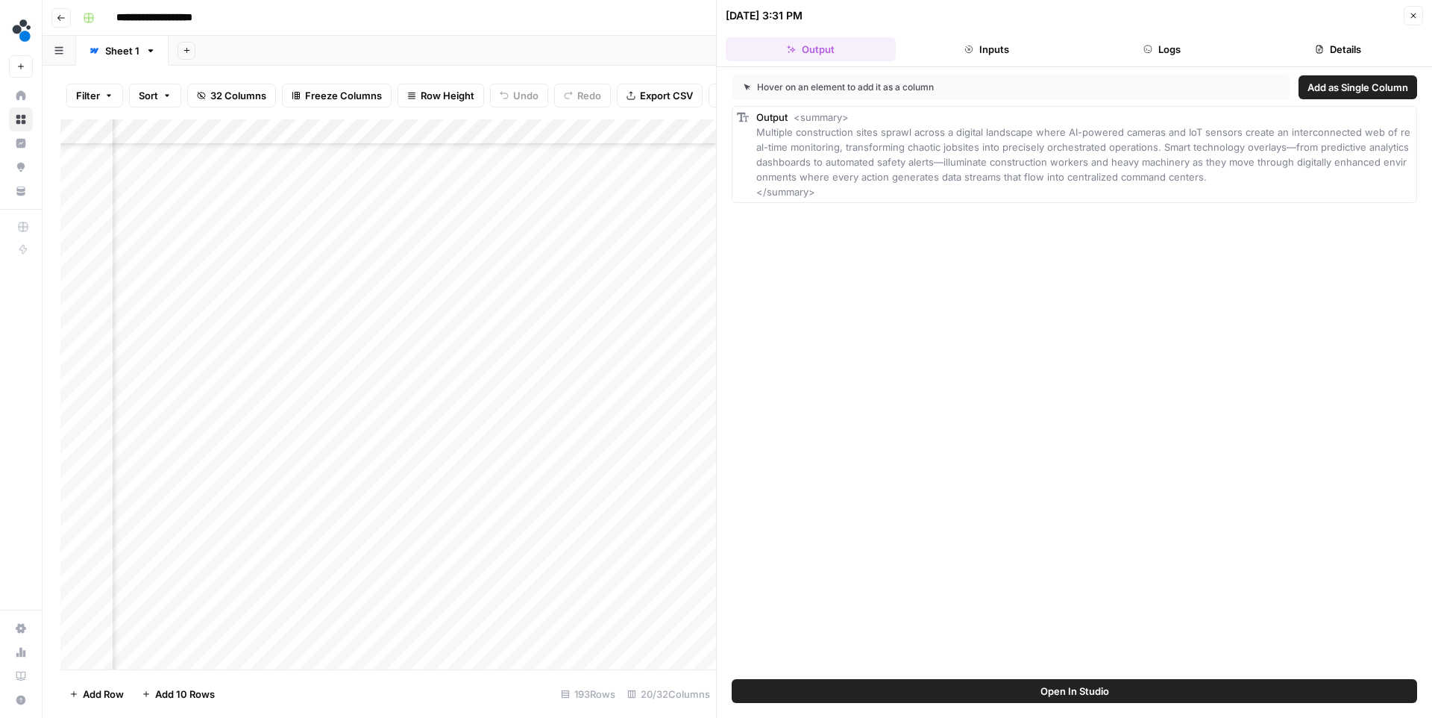
click at [1304, 49] on button "Details" at bounding box center [1338, 49] width 170 height 24
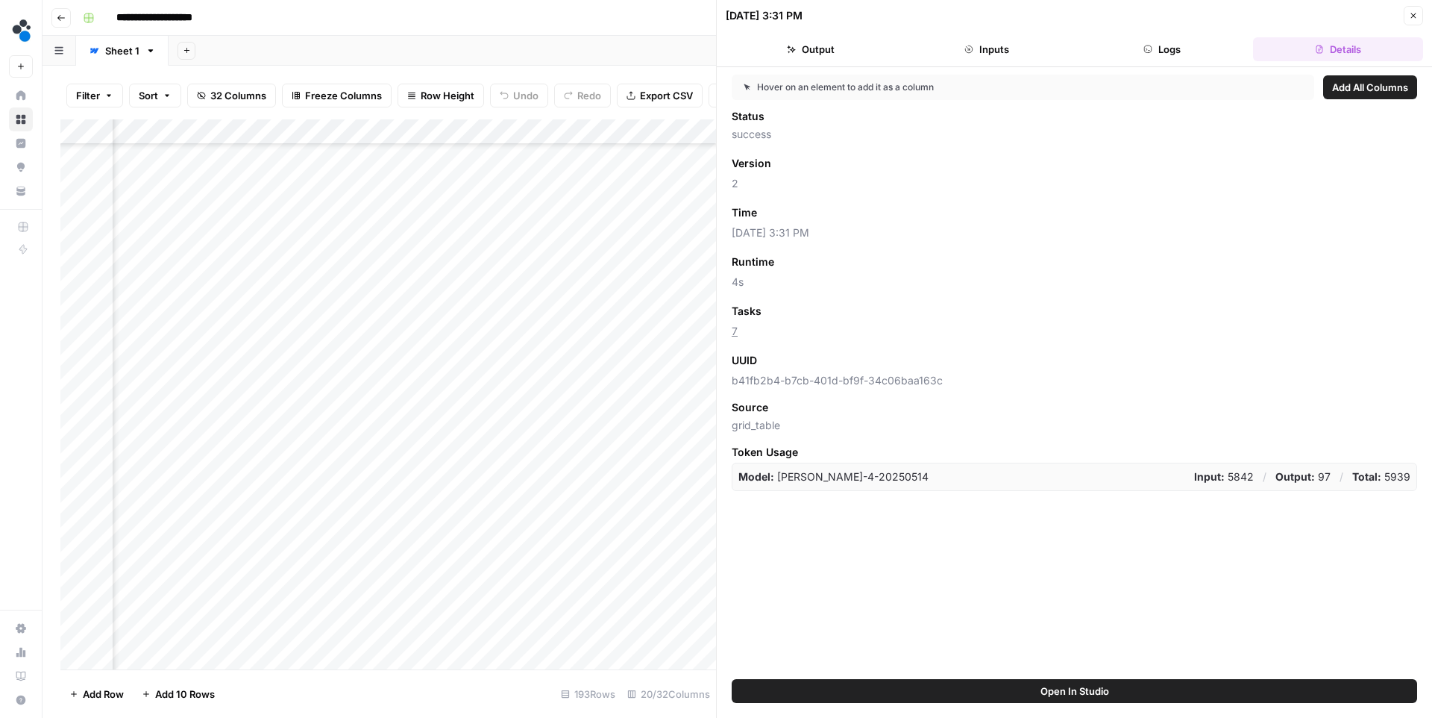
click at [1420, 16] on button "Close" at bounding box center [1413, 15] width 19 height 19
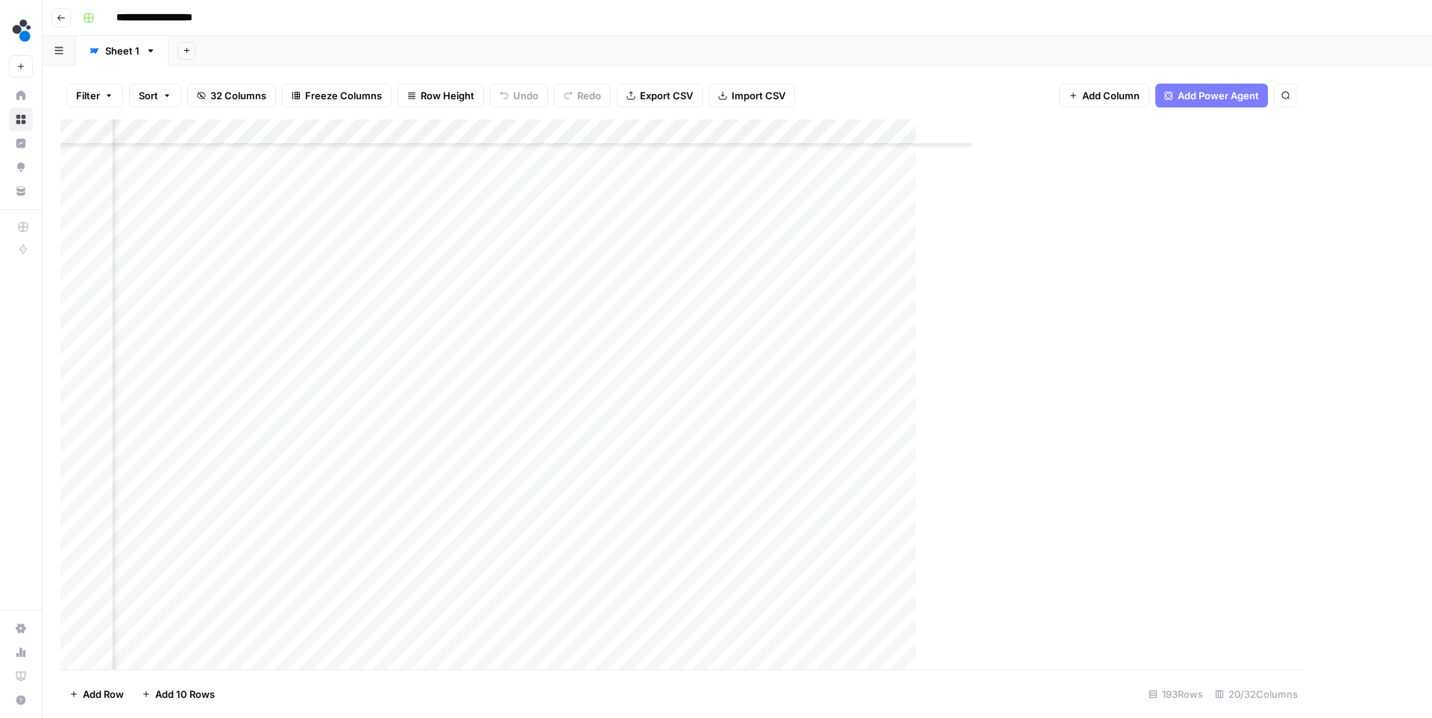
scroll to position [651, 1977]
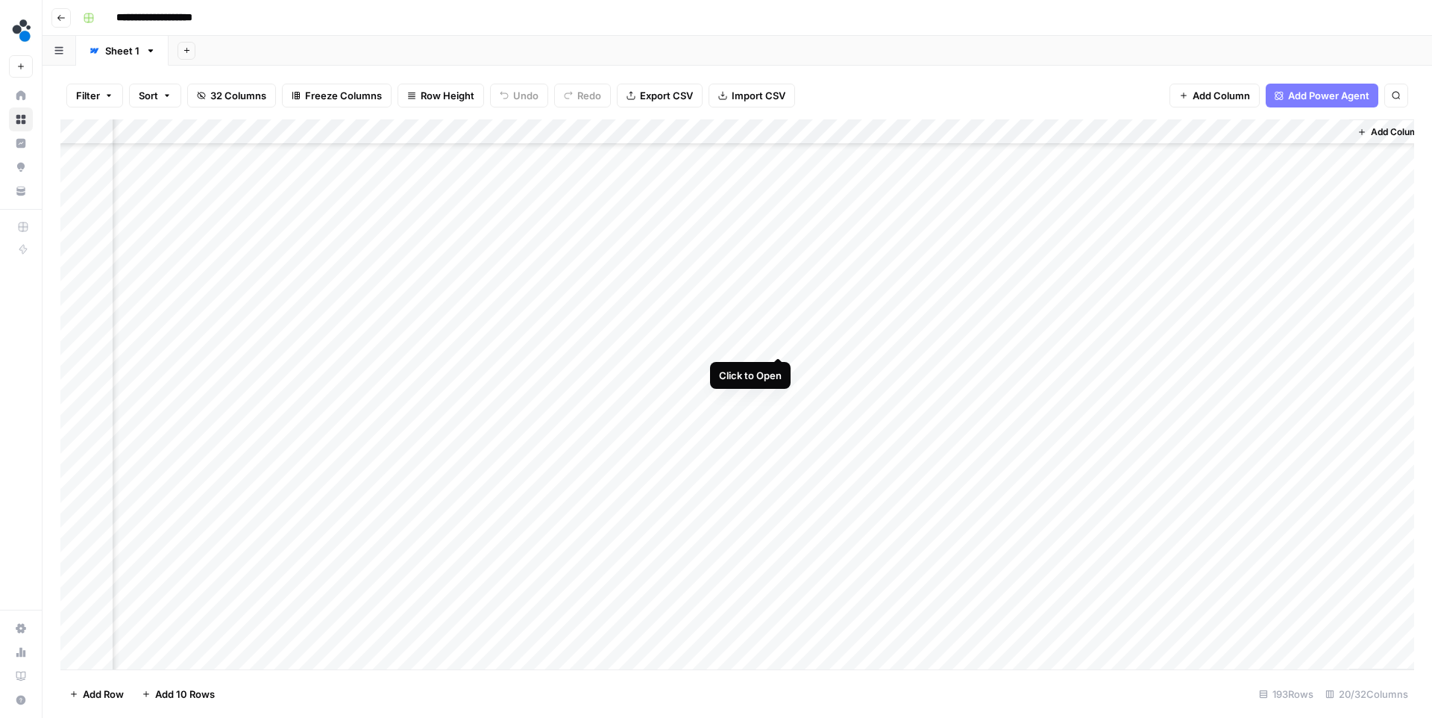
click at [776, 341] on div "Add Column" at bounding box center [737, 394] width 1354 height 550
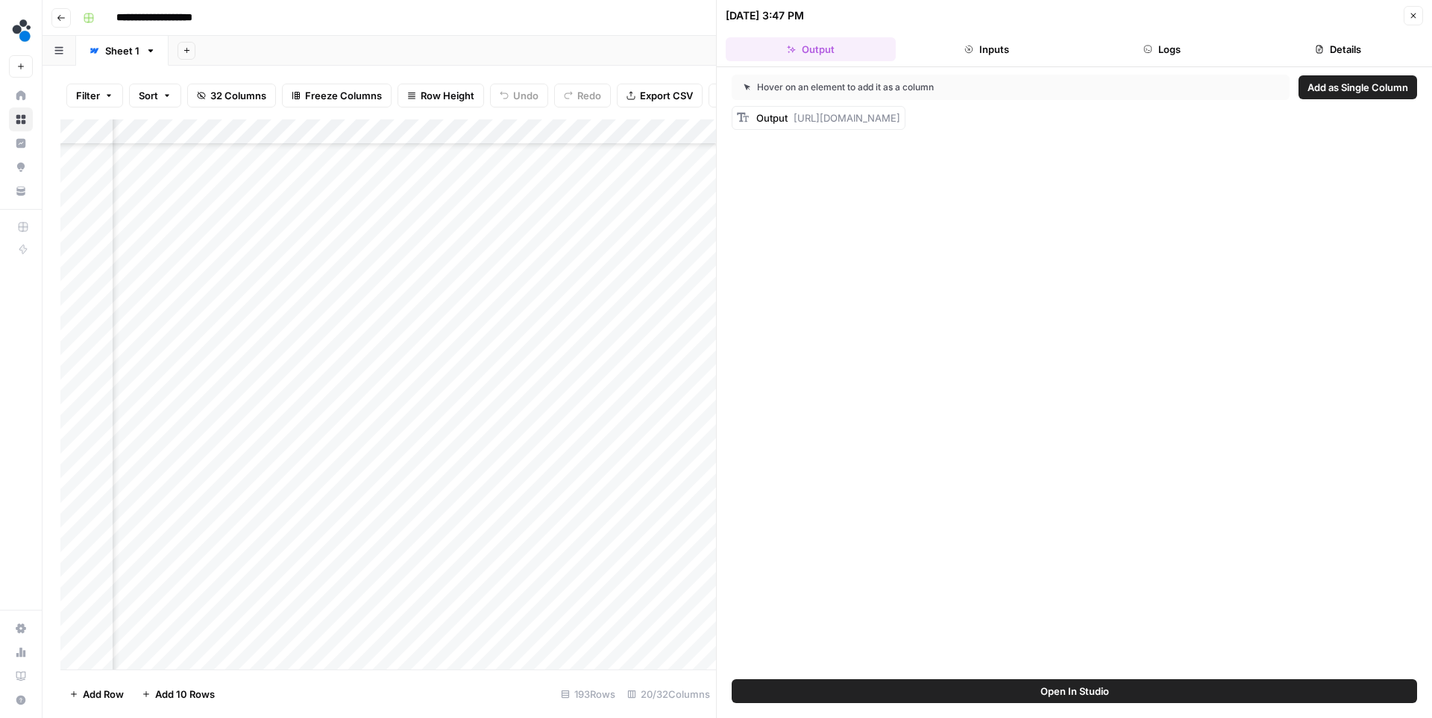
click at [1289, 40] on button "Details" at bounding box center [1338, 49] width 170 height 24
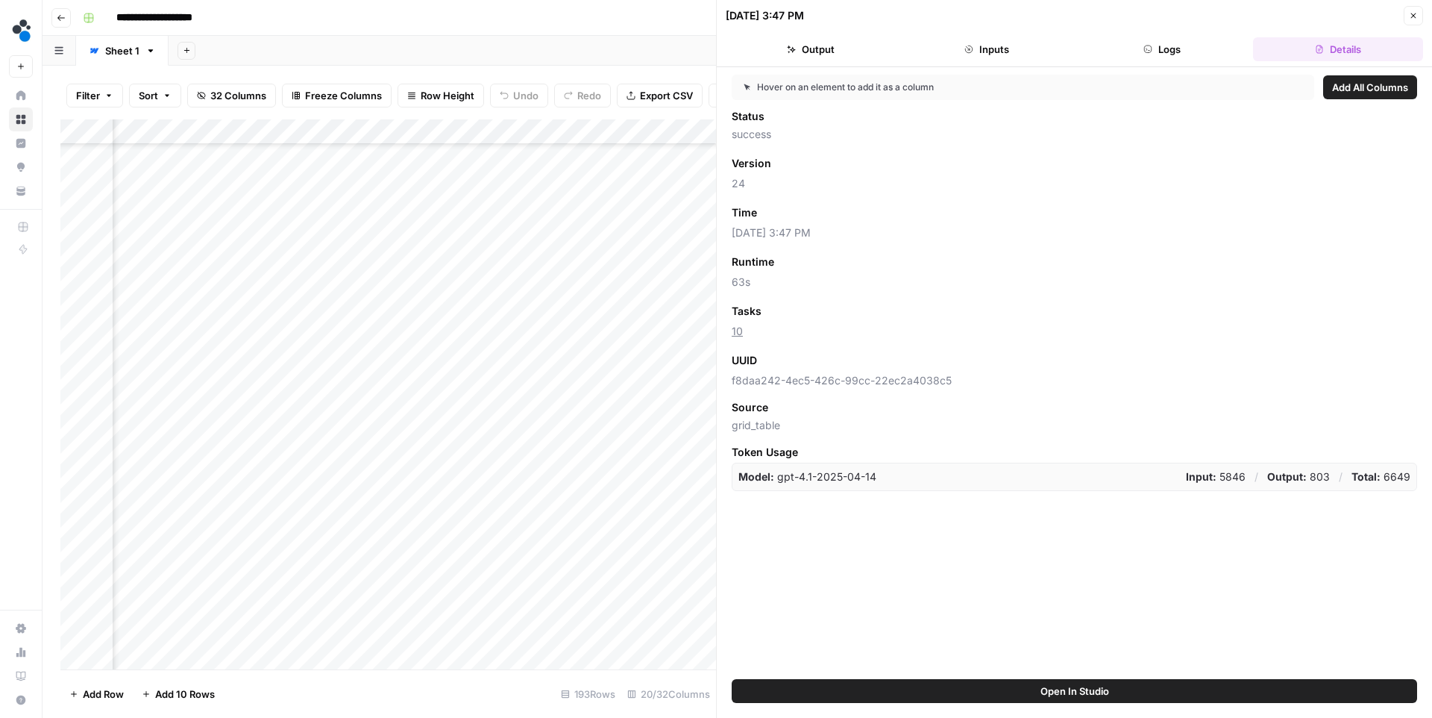
click at [1409, 13] on icon "button" at bounding box center [1413, 15] width 9 height 9
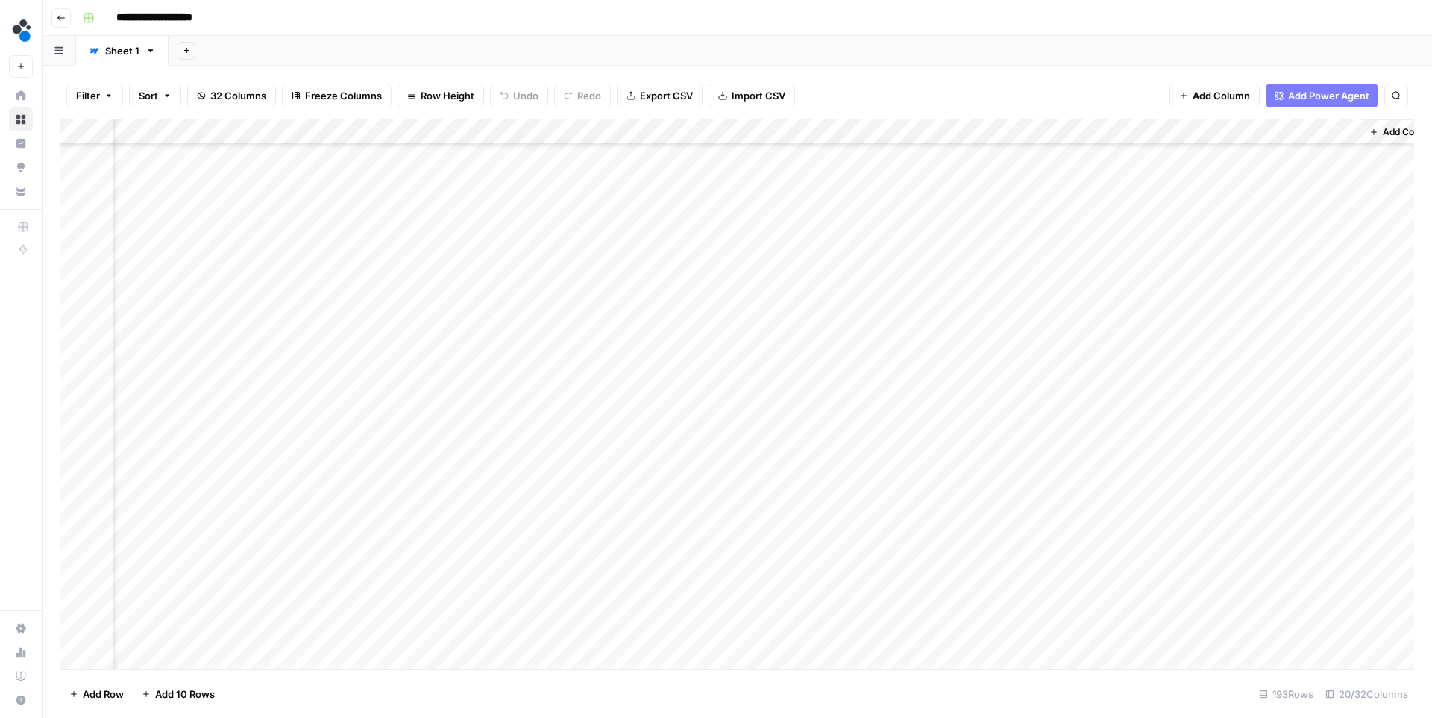
scroll to position [0, 1965]
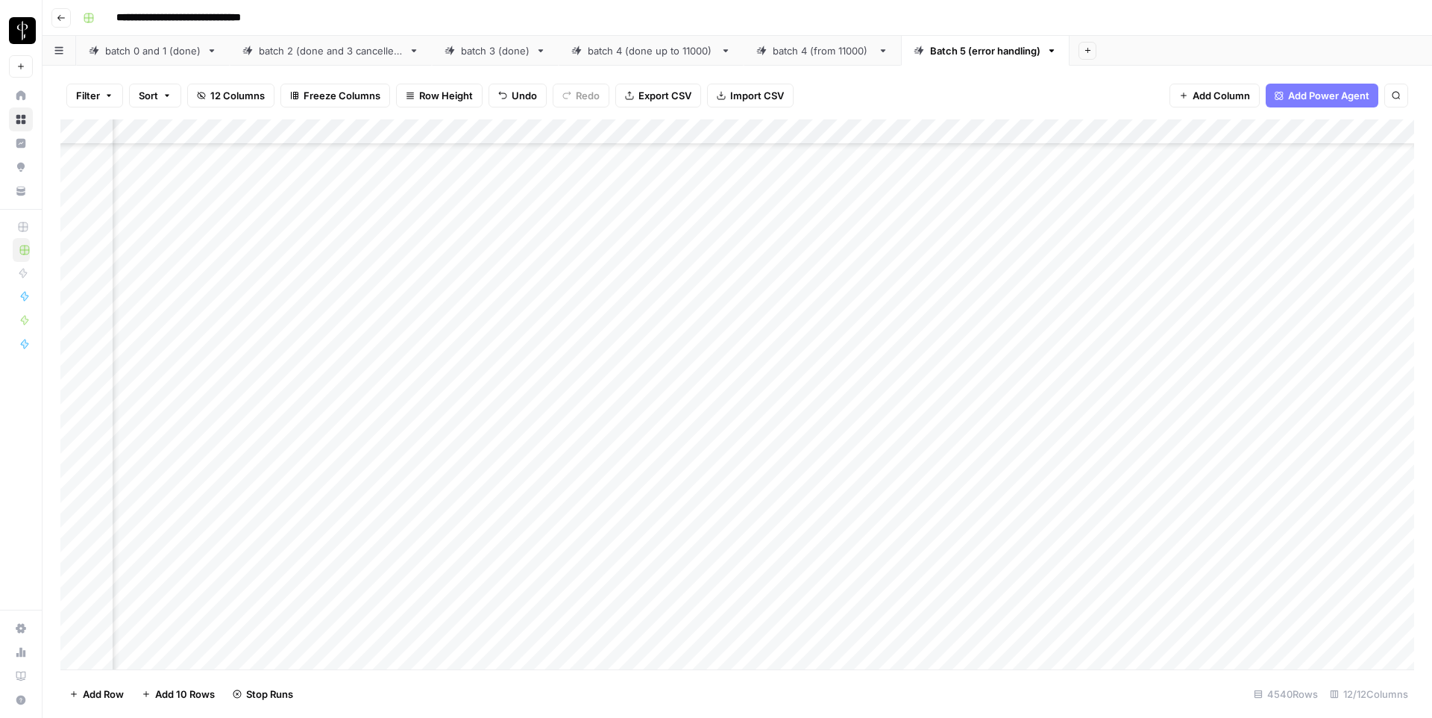
scroll to position [44298, 837]
click at [804, 368] on div "Add Column" at bounding box center [737, 394] width 1354 height 550
click at [807, 297] on div "Add Column" at bounding box center [737, 394] width 1354 height 550
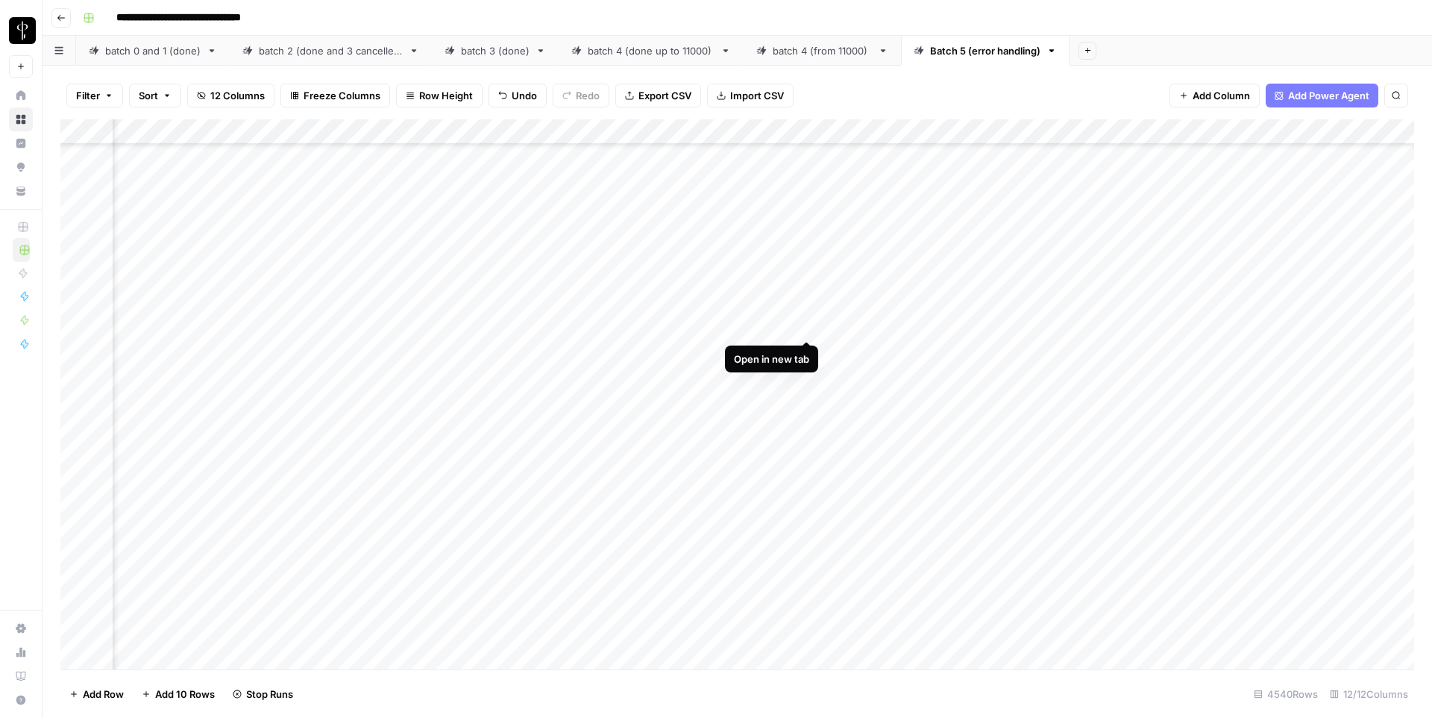
click at [806, 322] on div "Add Column" at bounding box center [737, 394] width 1354 height 550
click at [807, 390] on div "Add Column" at bounding box center [737, 394] width 1354 height 550
click at [809, 467] on div "Add Column" at bounding box center [737, 394] width 1354 height 550
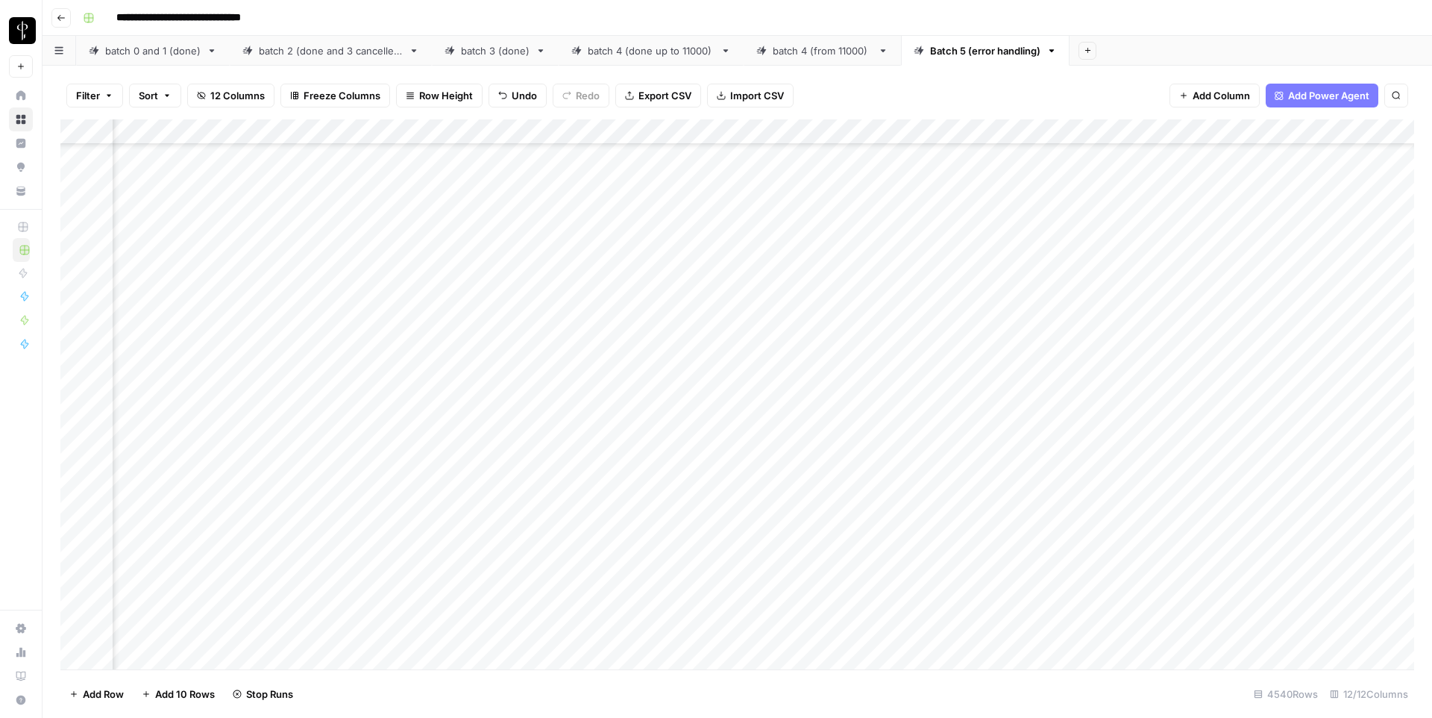
click at [422, 465] on div "Add Column" at bounding box center [737, 394] width 1354 height 550
click at [422, 465] on textarea "**********" at bounding box center [418, 475] width 298 height 36
click at [802, 304] on div "Add Column" at bounding box center [737, 394] width 1354 height 550
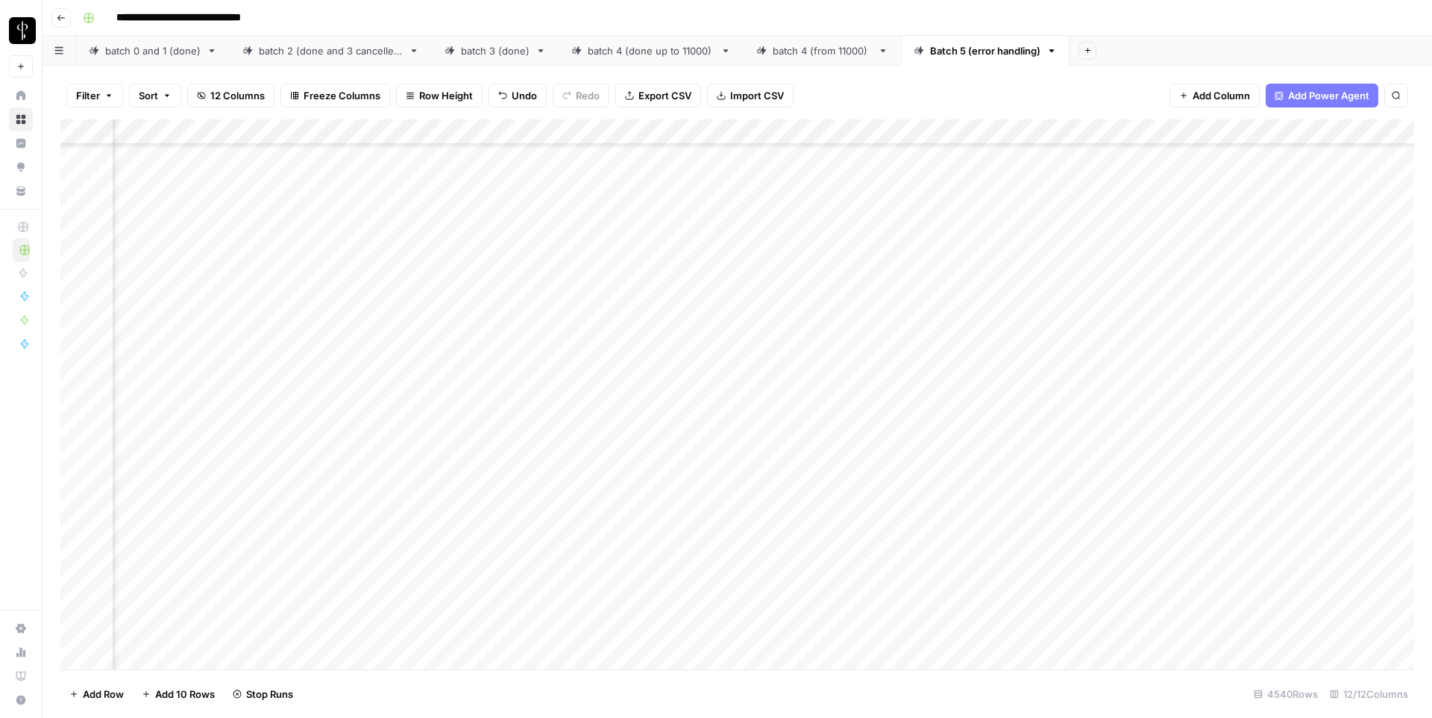
scroll to position [77458, 837]
click at [805, 333] on div "Add Column" at bounding box center [737, 394] width 1354 height 550
click at [807, 338] on div "Add Column" at bounding box center [737, 394] width 1354 height 550
click at [804, 440] on div "Add Column" at bounding box center [737, 394] width 1354 height 550
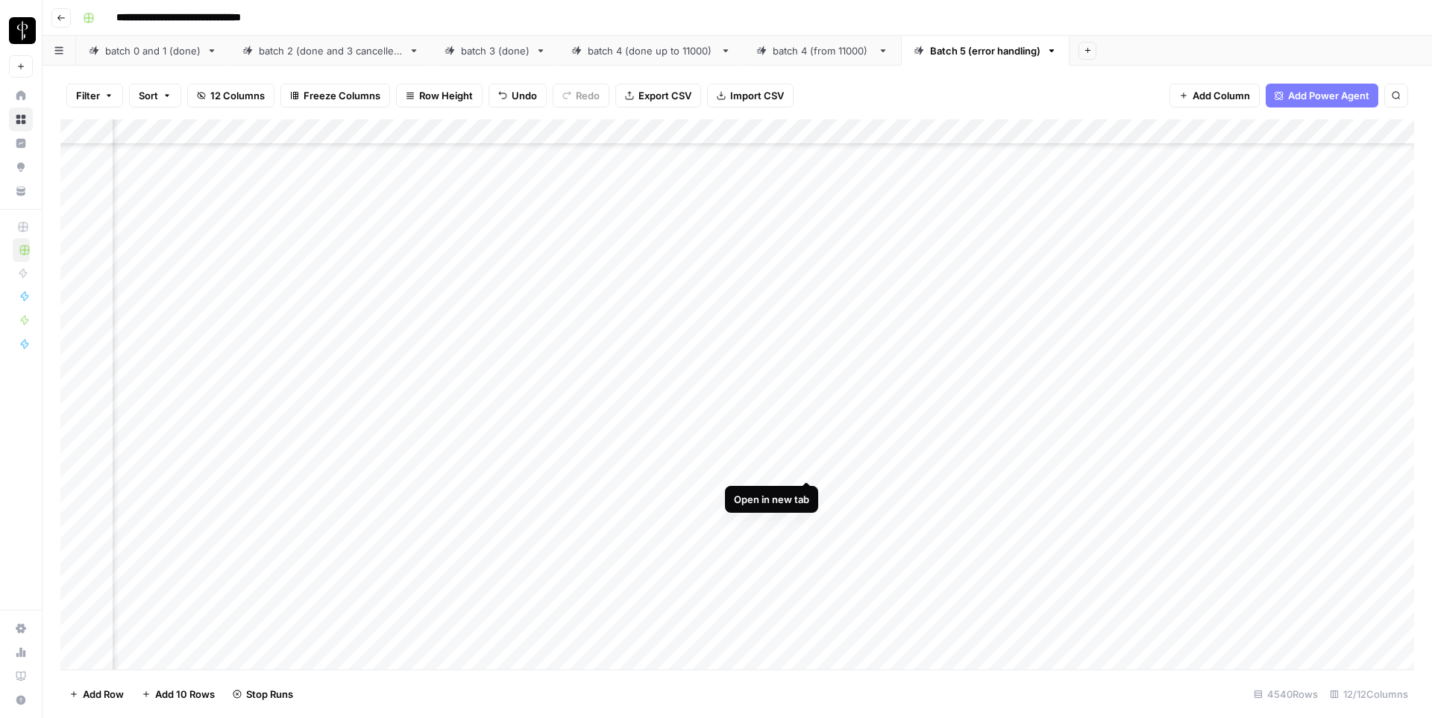
click at [809, 466] on div "Add Column" at bounding box center [737, 394] width 1354 height 550
click at [804, 362] on div "Add Column" at bounding box center [737, 394] width 1354 height 550
click at [436, 389] on div "Add Column" at bounding box center [737, 394] width 1354 height 550
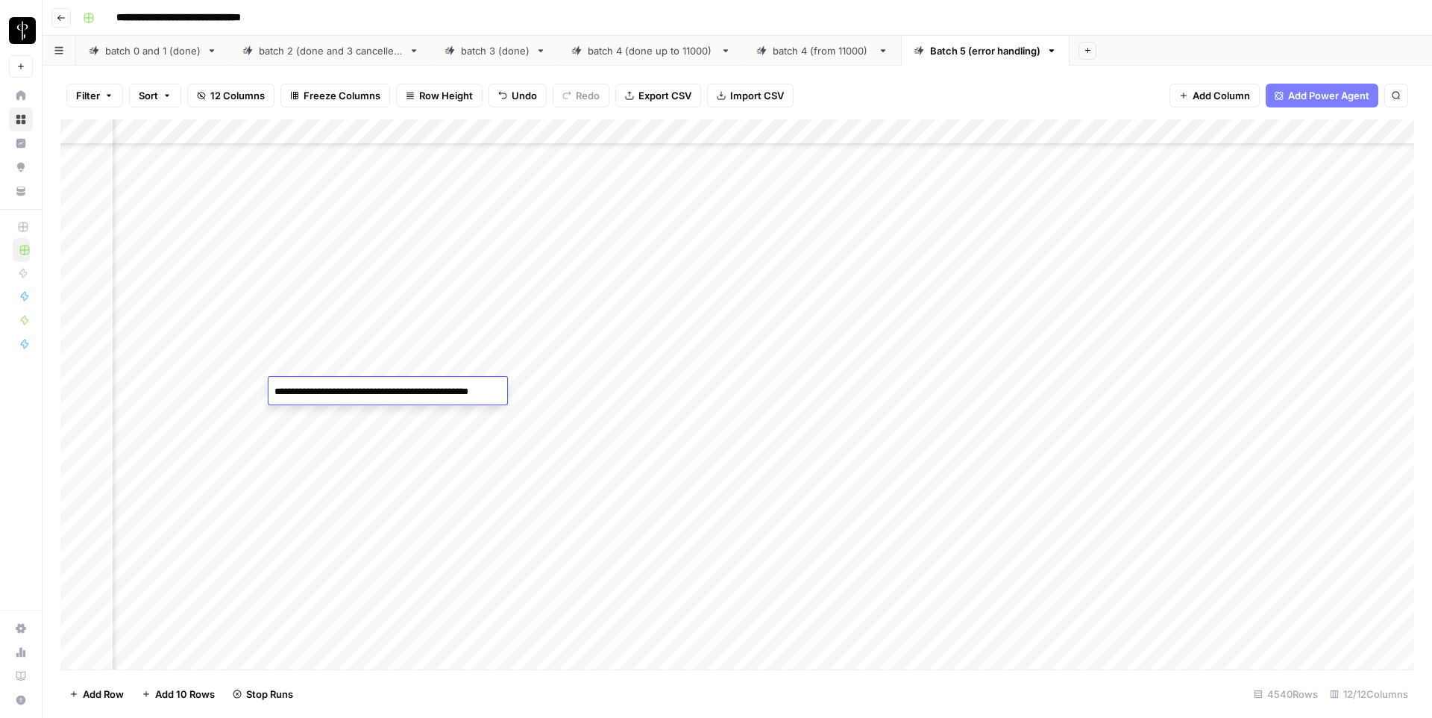
click at [809, 415] on div "Add Column" at bounding box center [737, 394] width 1354 height 550
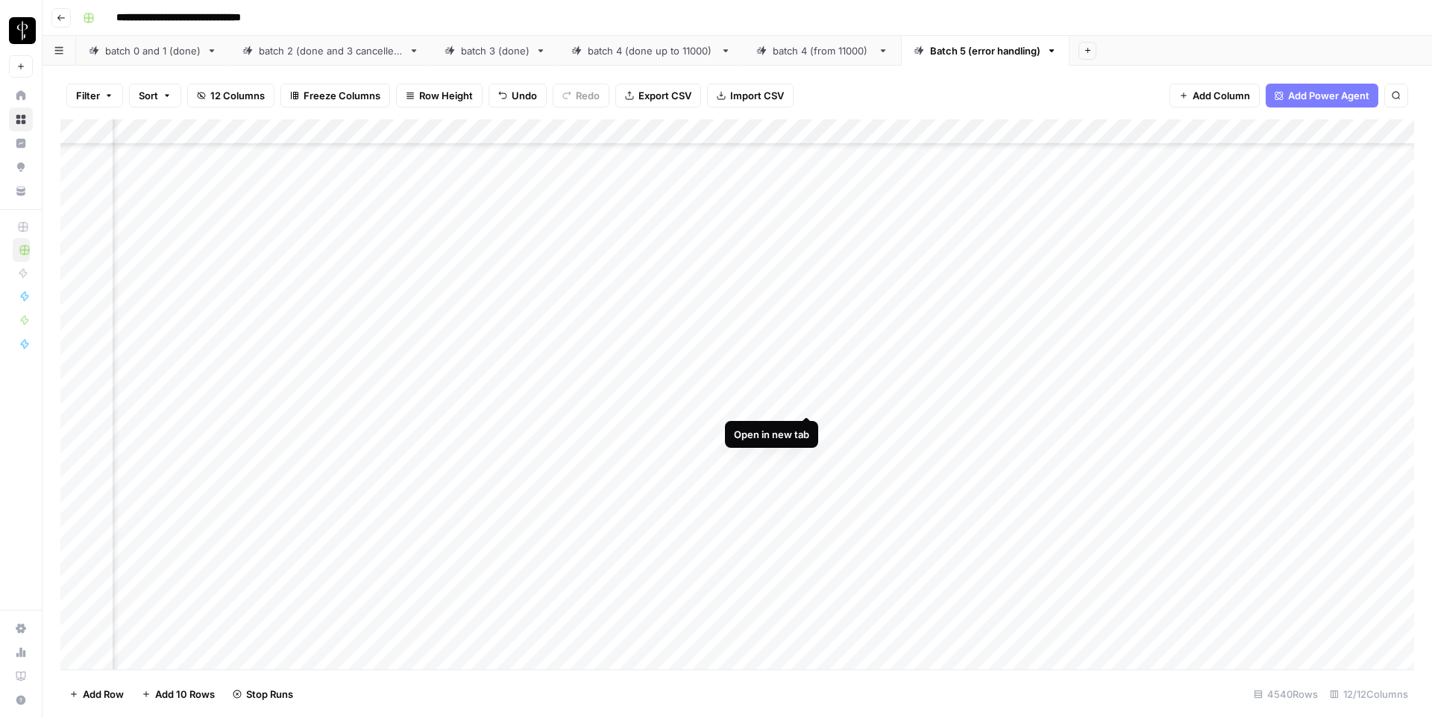
click at [807, 399] on div "Add Column" at bounding box center [737, 394] width 1354 height 550
click at [804, 364] on div "Add Column" at bounding box center [737, 394] width 1354 height 550
click at [809, 492] on div "Add Column" at bounding box center [737, 394] width 1354 height 550
click at [808, 390] on div "Add Column" at bounding box center [737, 394] width 1354 height 550
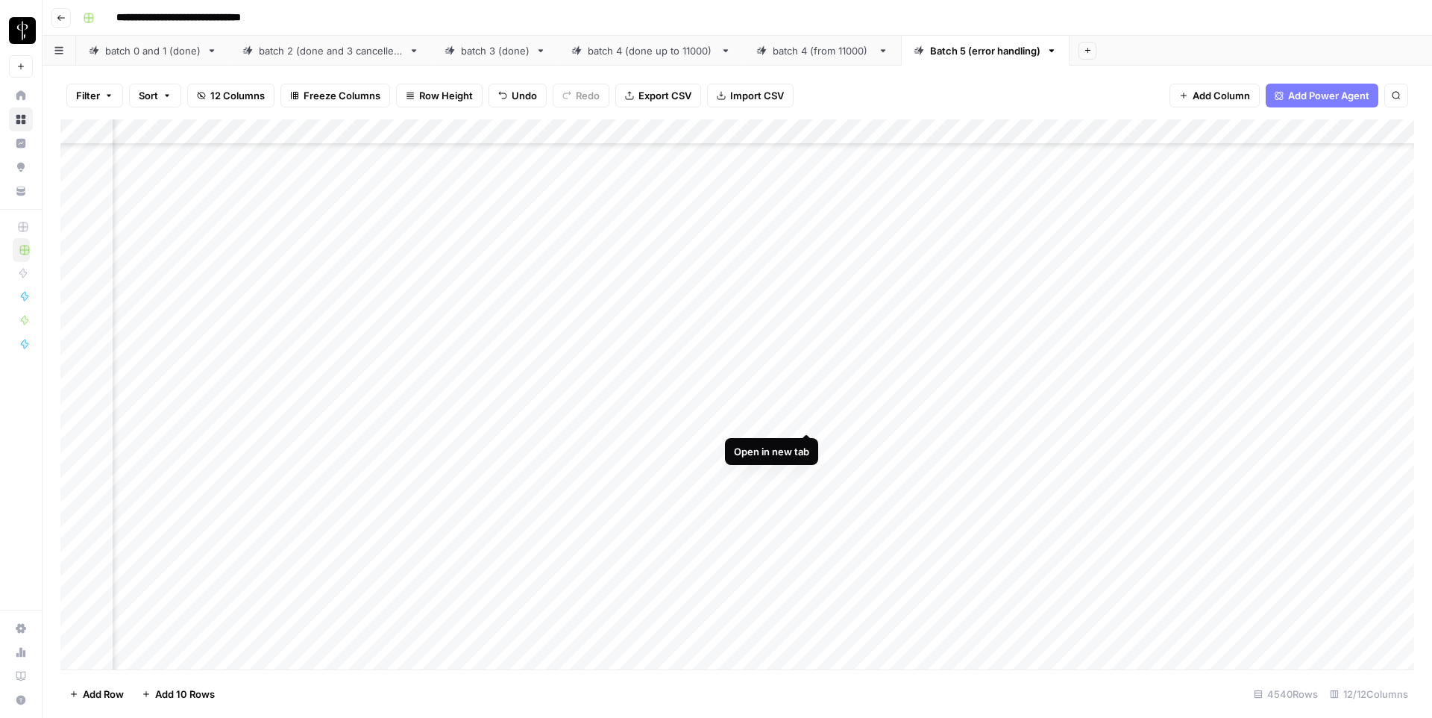
click at [808, 417] on div "Add Column" at bounding box center [737, 394] width 1354 height 550
click at [259, 134] on div "Add Column" at bounding box center [737, 394] width 1354 height 550
click at [239, 123] on div at bounding box center [202, 134] width 135 height 30
click at [169, 100] on button "Sort" at bounding box center [155, 96] width 52 height 24
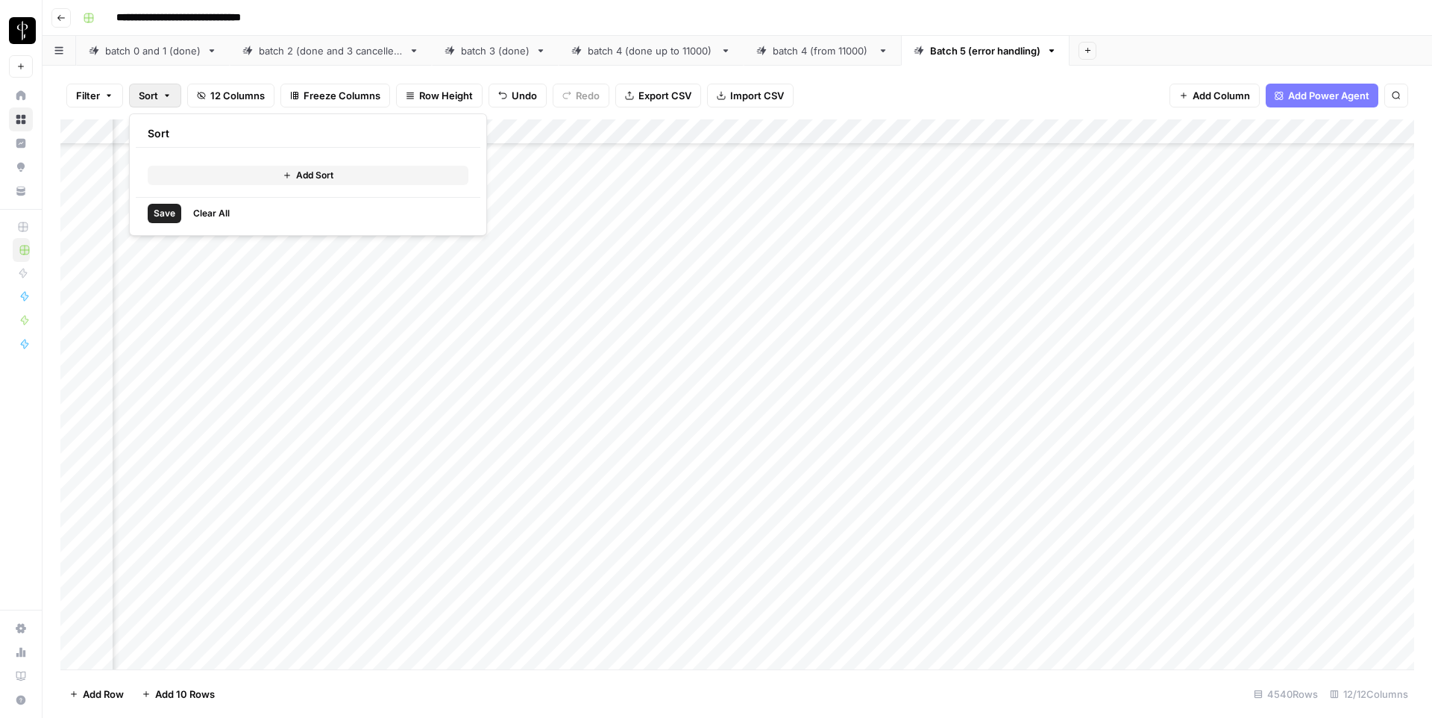
click at [189, 174] on button "Add Sort" at bounding box center [308, 175] width 321 height 19
click at [239, 163] on div at bounding box center [274, 172] width 181 height 24
click at [254, 144] on div "Sort" at bounding box center [359, 134] width 446 height 28
click at [97, 100] on span "Filter" at bounding box center [88, 95] width 24 height 15
click at [251, 170] on button "Add Filter" at bounding box center [363, 169] width 556 height 19
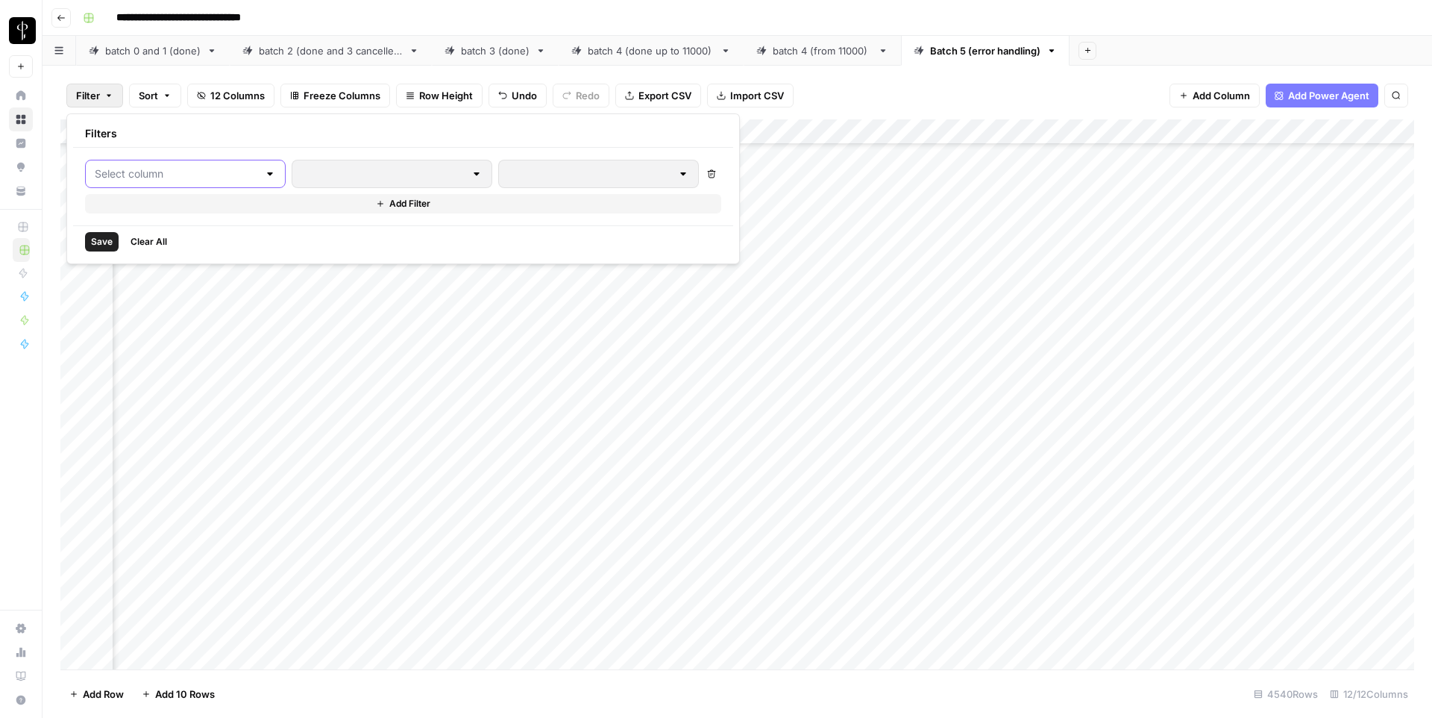
click at [216, 178] on input "text" at bounding box center [176, 173] width 163 height 15
click at [220, 74] on div "Filter Sort 12 Columns Freeze Columns Row Height Undo Redo Export CSV Import CS…" at bounding box center [737, 96] width 1354 height 48
click at [106, 95] on icon "button" at bounding box center [108, 95] width 9 height 9
click at [146, 177] on input "text" at bounding box center [176, 173] width 163 height 15
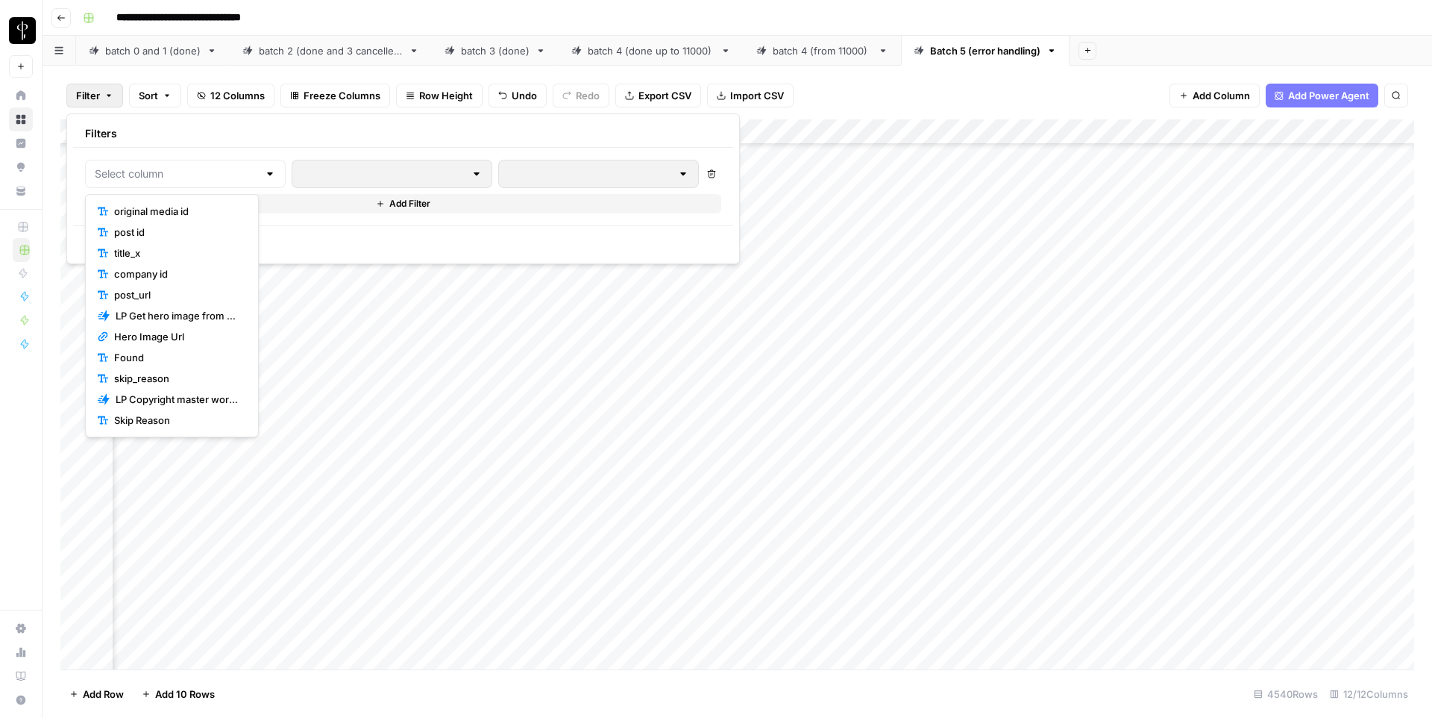
click at [186, 138] on div "Filters" at bounding box center [403, 134] width 660 height 28
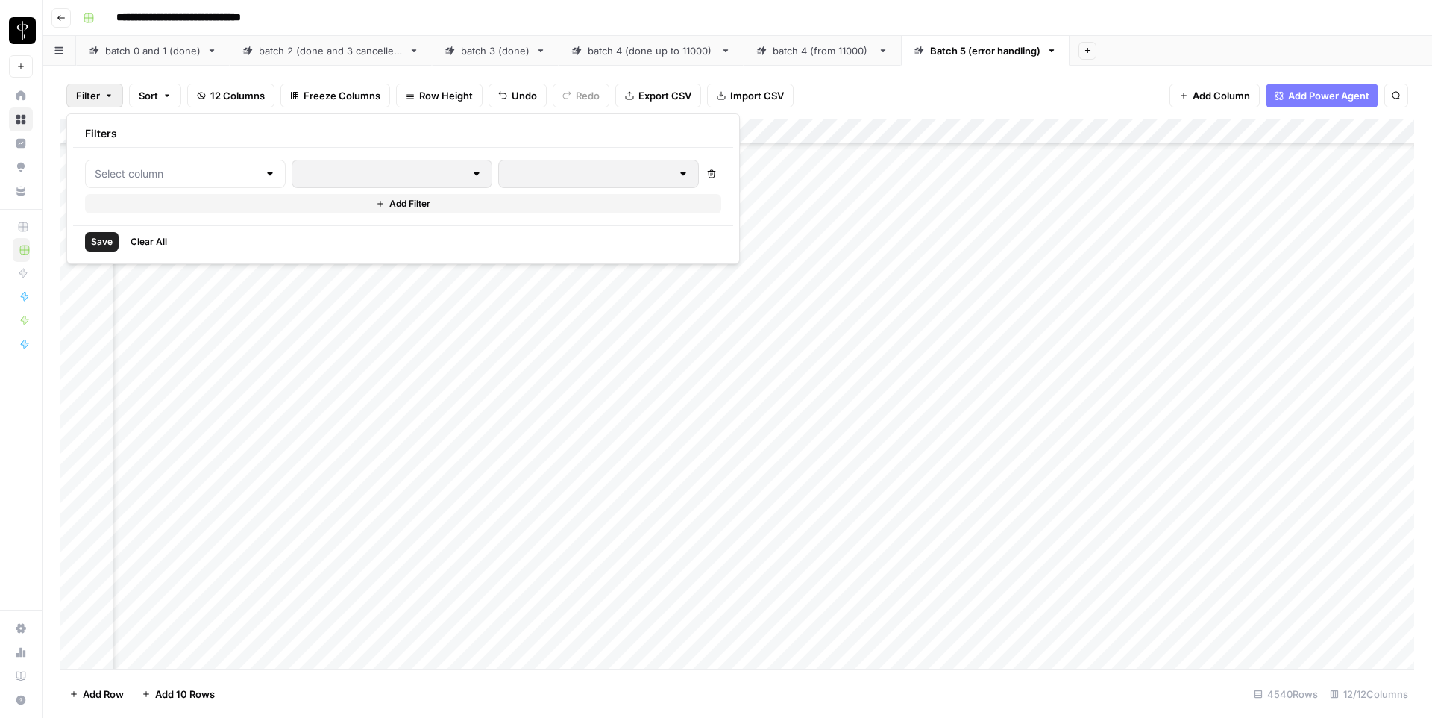
click at [216, 137] on div "Filters" at bounding box center [403, 134] width 660 height 28
click at [847, 93] on div "Filter Sort 12 Columns Freeze Columns Row Height Undo Redo Export CSV Import CS…" at bounding box center [737, 96] width 1354 height 48
click at [103, 91] on button "Filter" at bounding box center [94, 96] width 57 height 24
click at [191, 182] on div at bounding box center [185, 174] width 201 height 28
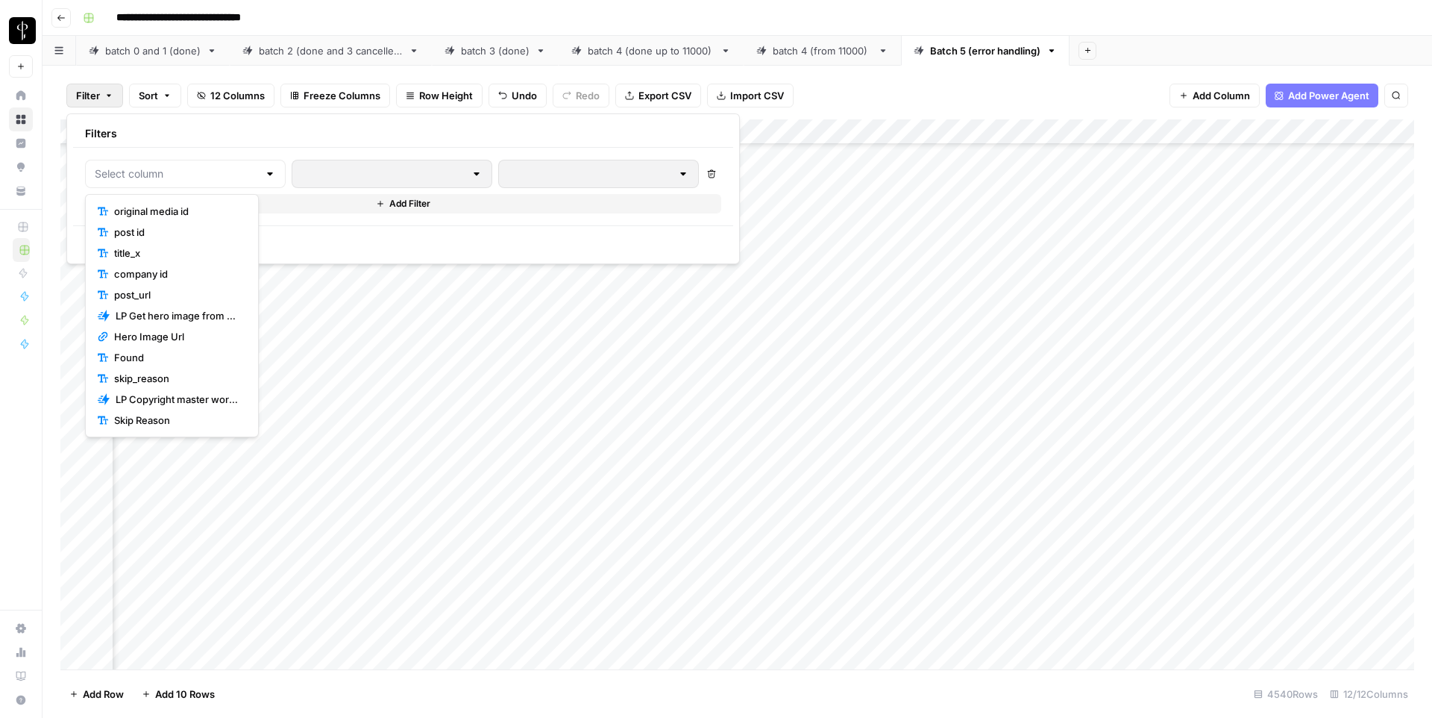
scroll to position [110887, 837]
click at [806, 432] on div "Add Column" at bounding box center [737, 394] width 1354 height 550
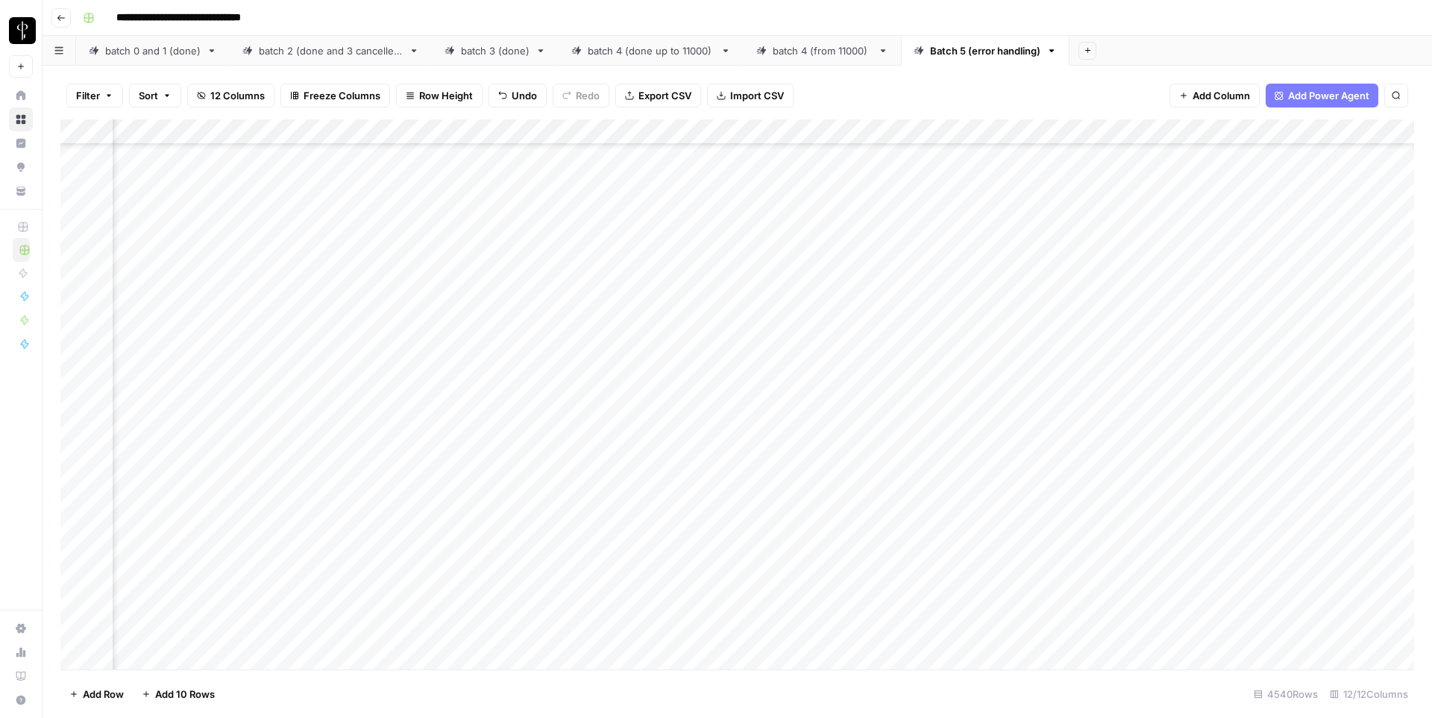
click at [86, 95] on span "Filter" at bounding box center [88, 95] width 24 height 15
click at [228, 183] on div at bounding box center [185, 174] width 201 height 28
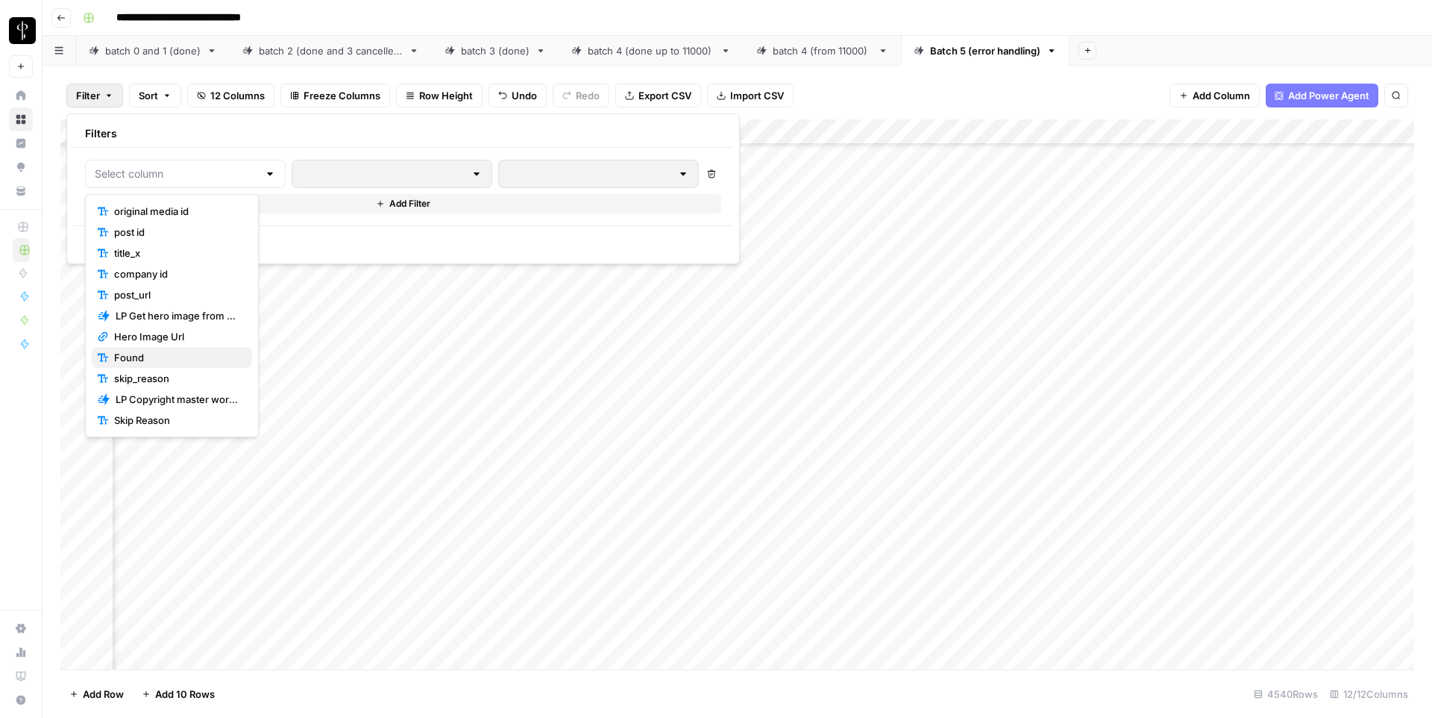
click at [168, 356] on span "Found" at bounding box center [177, 357] width 126 height 15
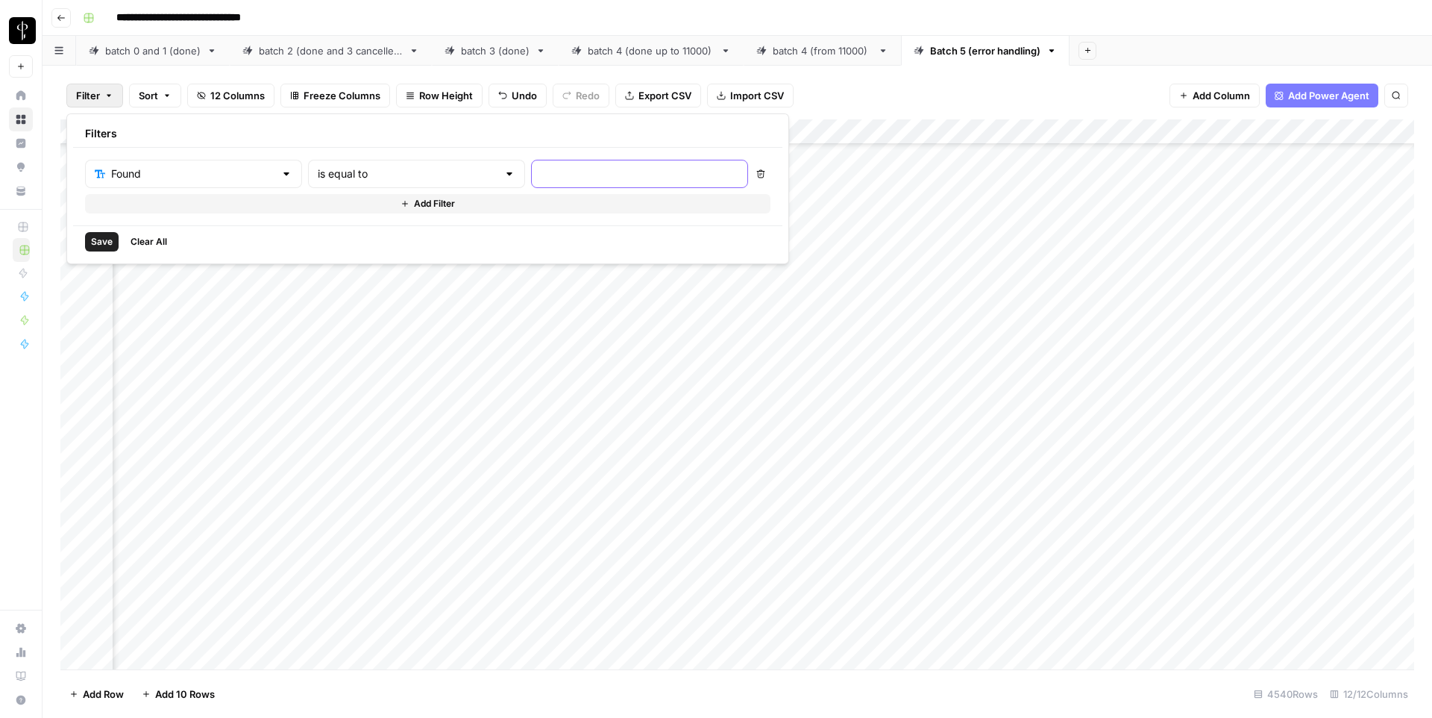
click at [541, 171] on input "text" at bounding box center [640, 173] width 198 height 15
type input "false"
click at [102, 245] on span "Save" at bounding box center [102, 241] width 22 height 13
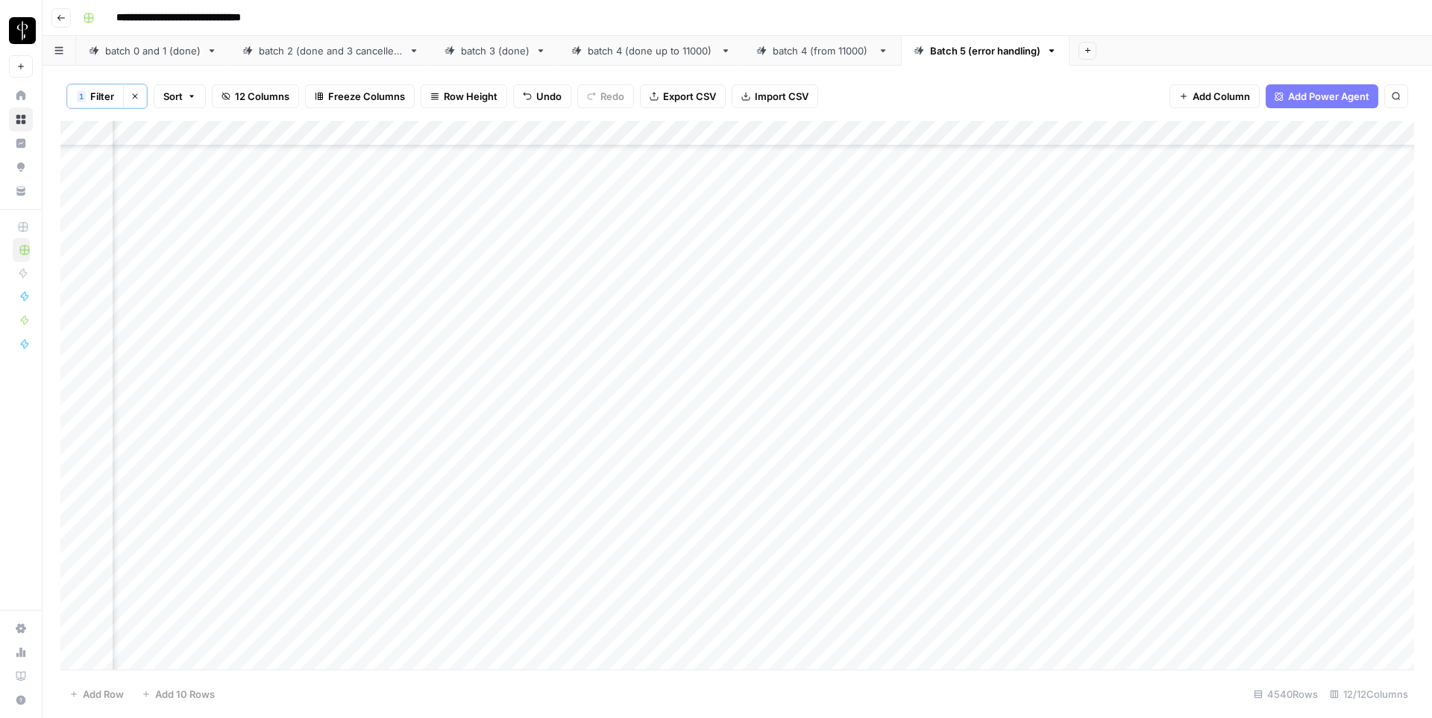
click at [349, 195] on div "Add Column" at bounding box center [737, 395] width 1354 height 548
click at [556, 158] on div "Add Column" at bounding box center [737, 395] width 1354 height 548
click at [556, 158] on input "**********" at bounding box center [621, 162] width 239 height 18
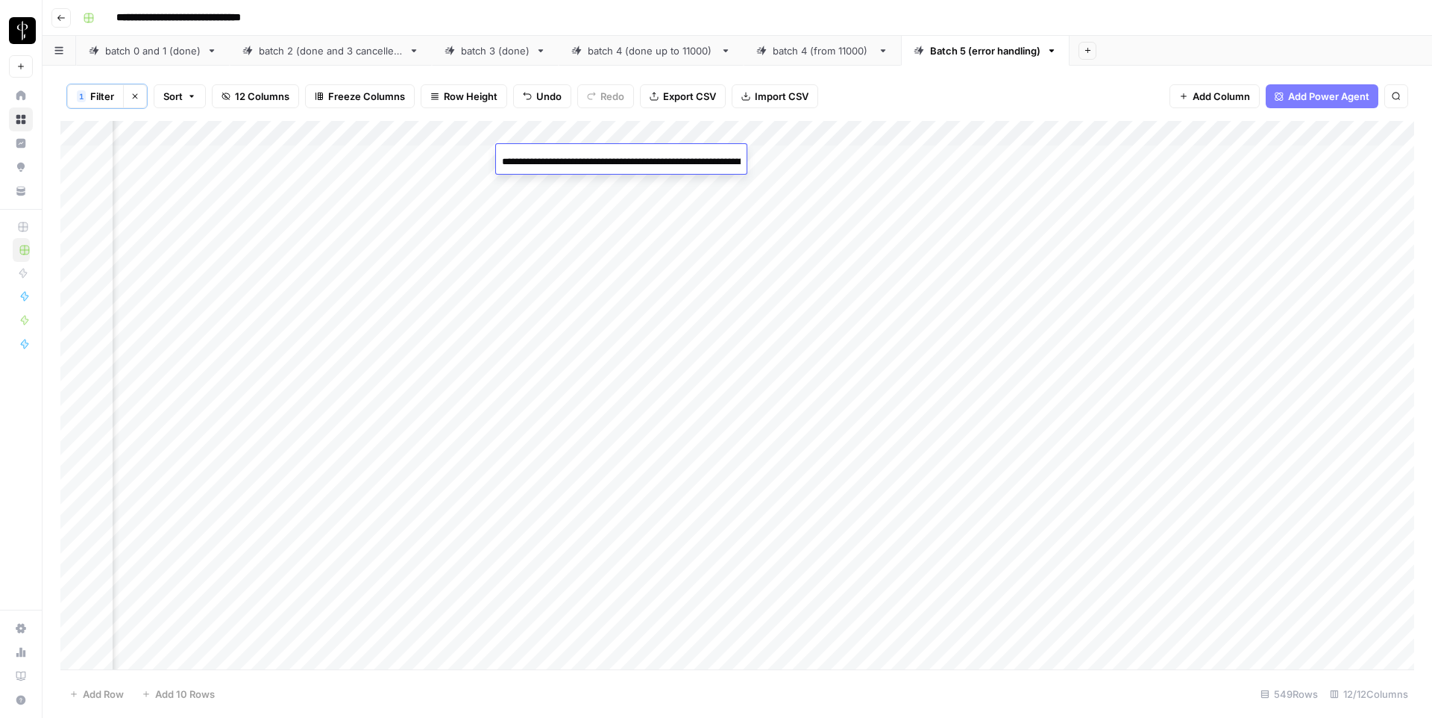
scroll to position [0, 160]
click at [1083, 154] on div "Add Column" at bounding box center [737, 395] width 1354 height 548
type input "**********"
click at [1076, 188] on div "Add Column" at bounding box center [737, 395] width 1354 height 548
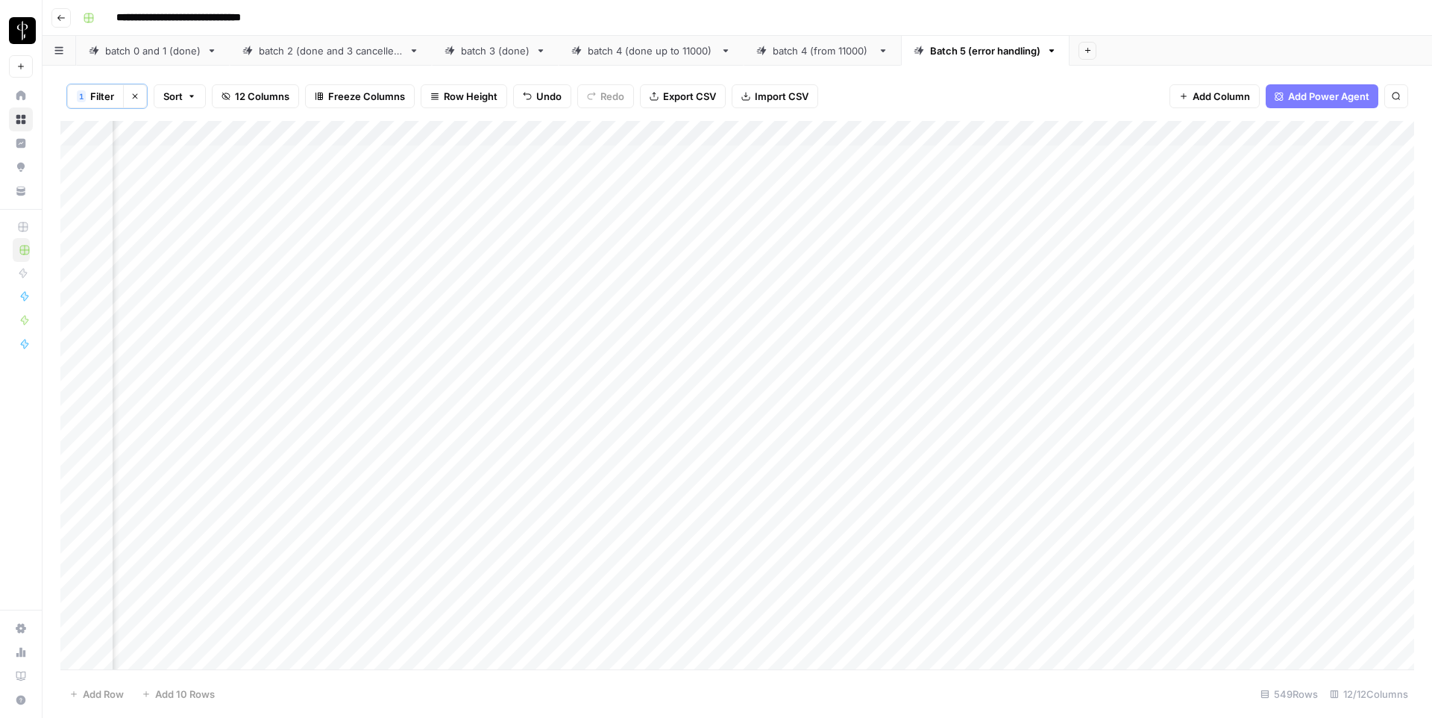
click at [565, 186] on div "Add Column" at bounding box center [737, 395] width 1354 height 548
click at [565, 186] on input "**********" at bounding box center [621, 187] width 239 height 18
click at [1095, 187] on div "Add Column" at bounding box center [737, 395] width 1354 height 548
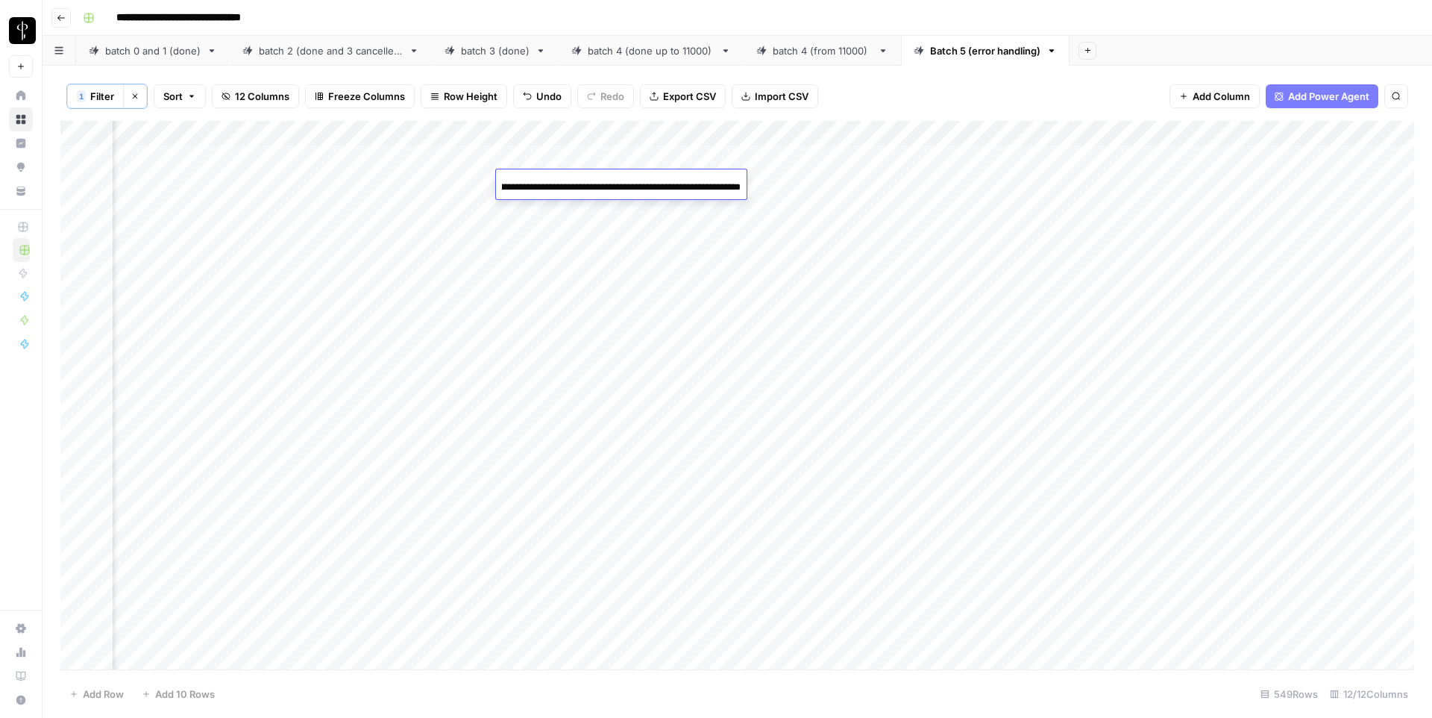
click at [1095, 187] on div "Add Column" at bounding box center [737, 395] width 1354 height 548
click at [1095, 187] on input at bounding box center [1172, 187] width 239 height 18
type input "**********"
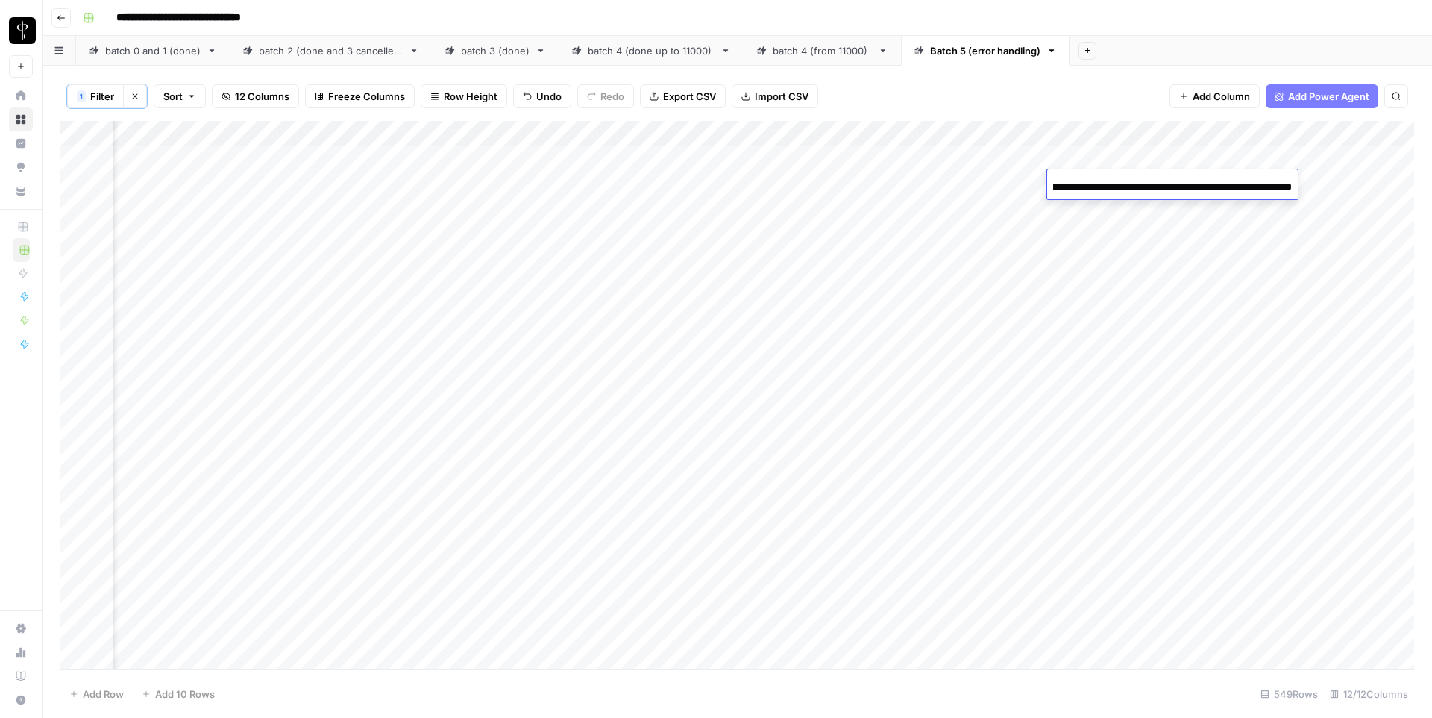
click at [569, 304] on div "Add Column" at bounding box center [737, 395] width 1354 height 548
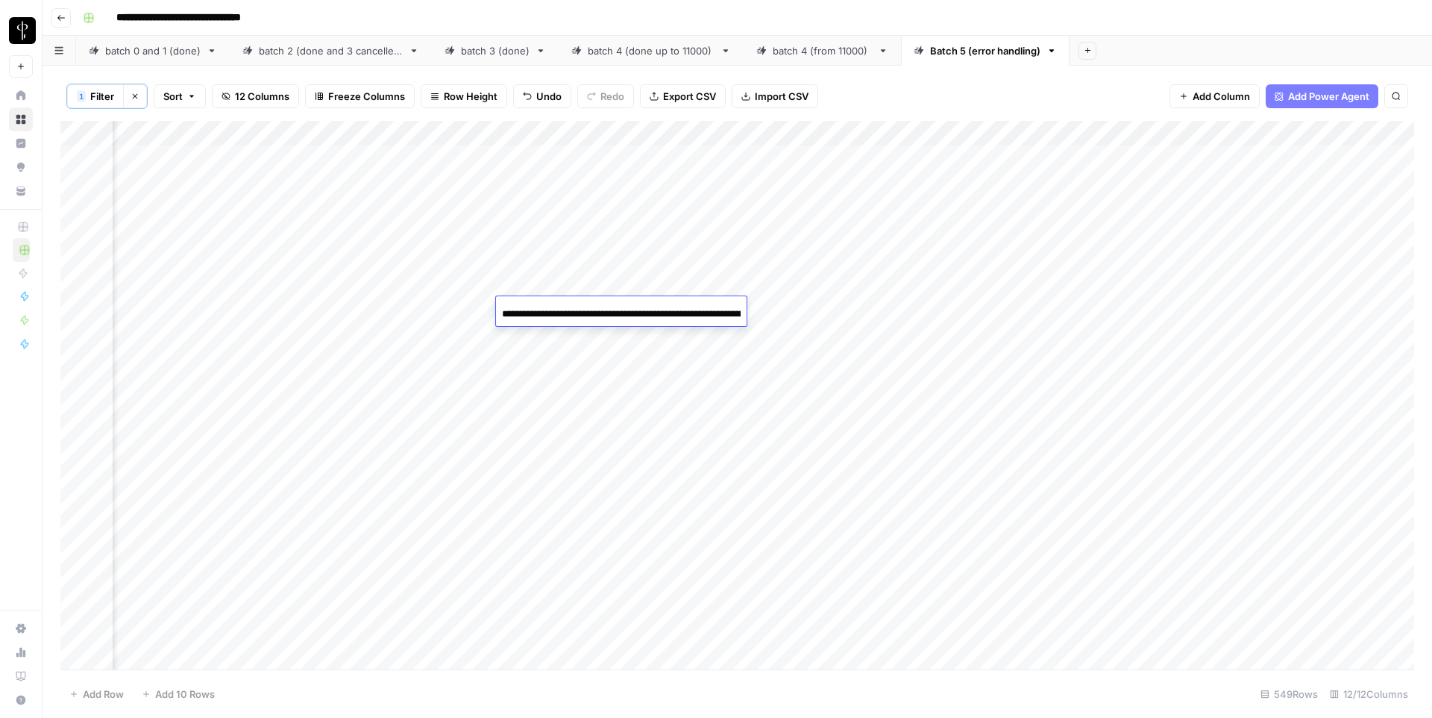
click at [569, 305] on input "**********" at bounding box center [621, 314] width 239 height 18
click at [1073, 316] on div "Add Column" at bounding box center [737, 395] width 1354 height 548
type input "**********"
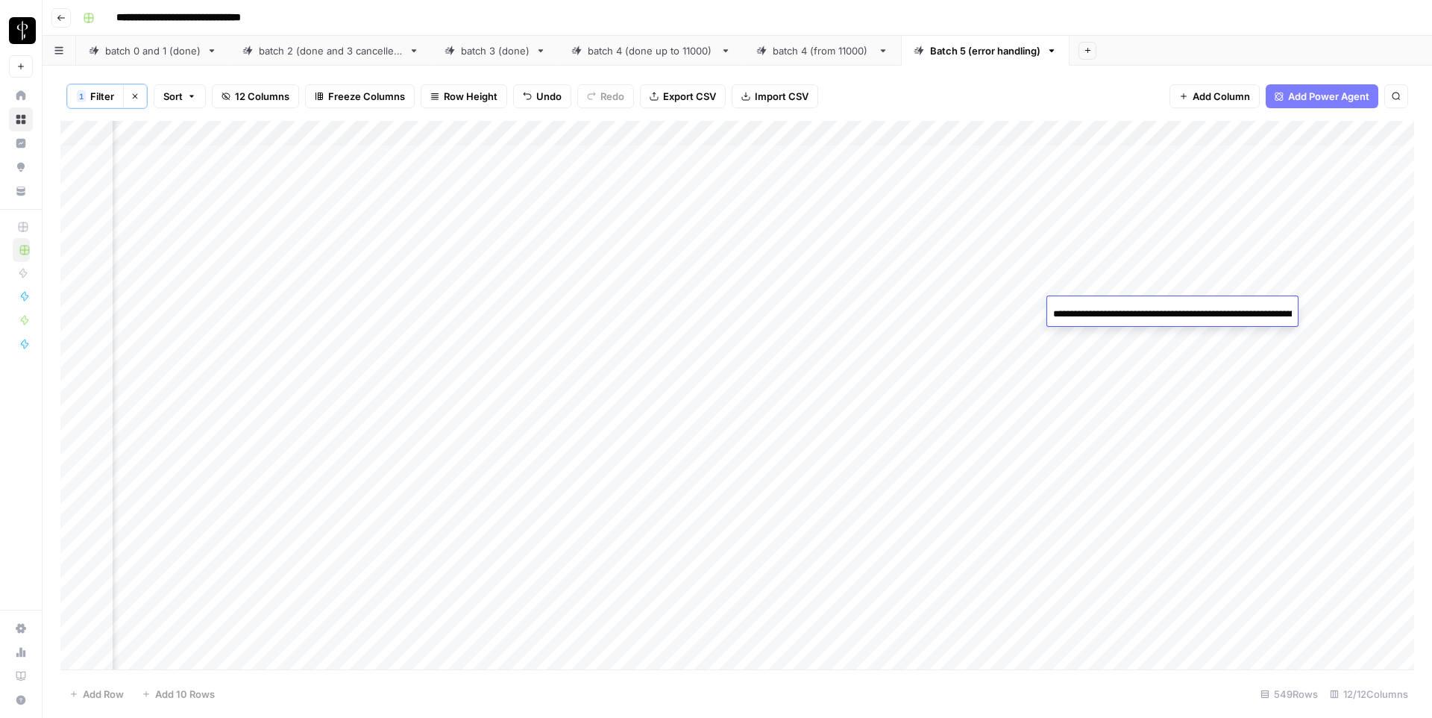
scroll to position [0, 169]
click at [565, 357] on div "Add Column" at bounding box center [737, 395] width 1354 height 548
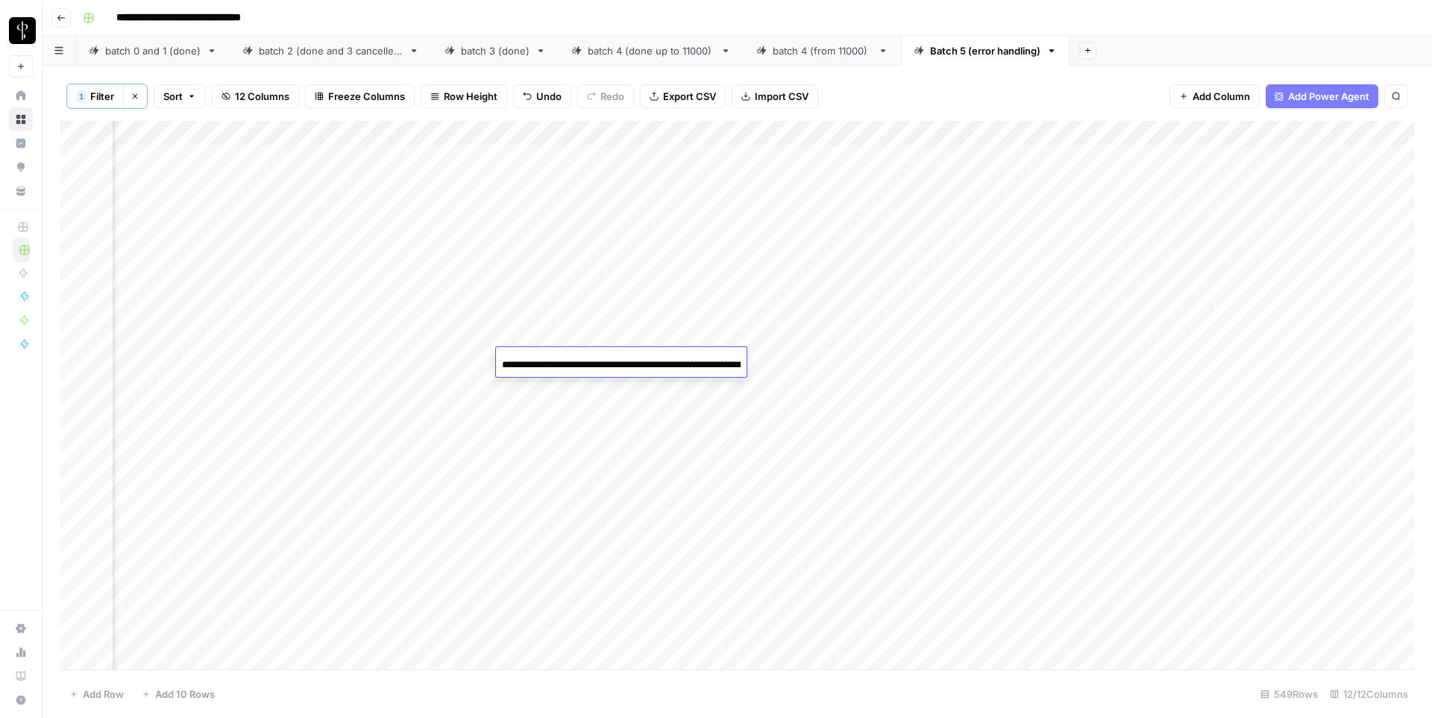
click at [565, 357] on input "**********" at bounding box center [621, 365] width 239 height 18
click at [1065, 362] on div "Add Column" at bounding box center [737, 395] width 1354 height 548
type input "**********"
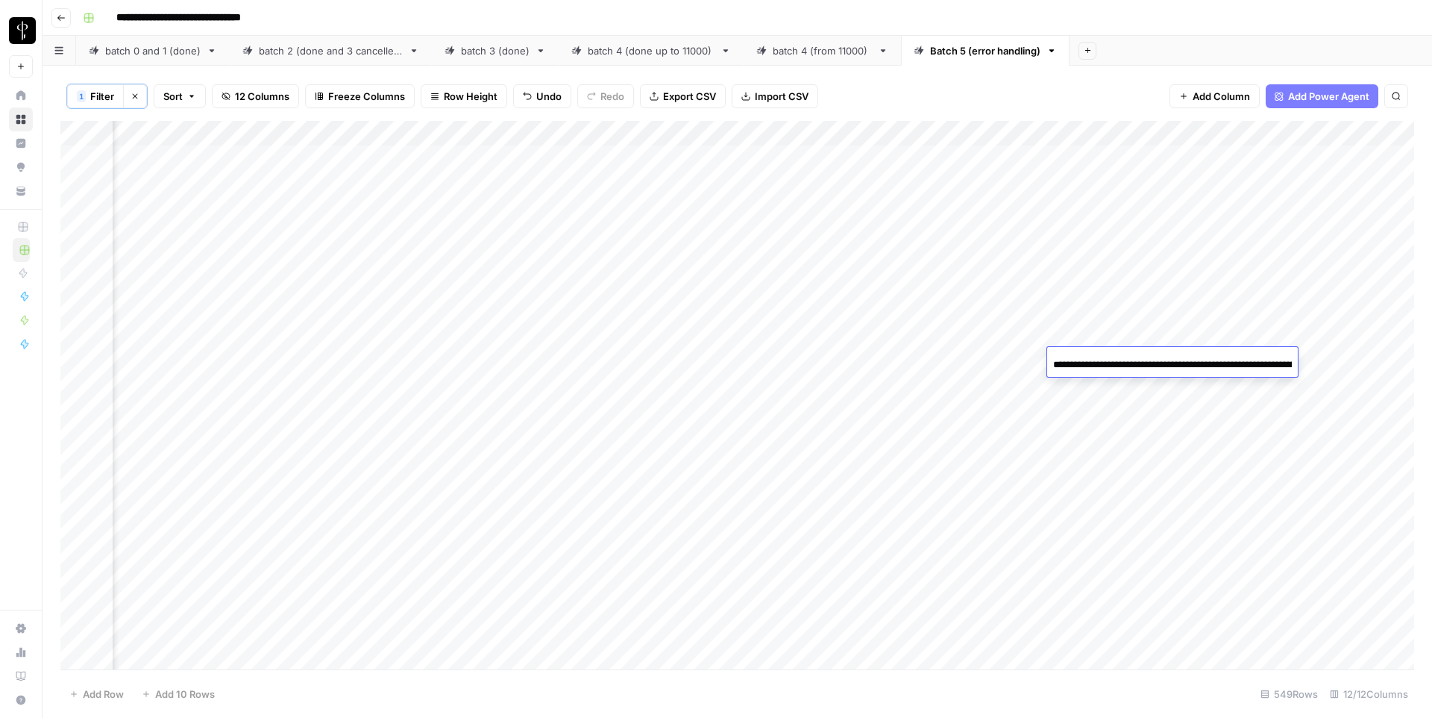
scroll to position [0, 163]
click at [562, 437] on div "Add Column" at bounding box center [737, 395] width 1354 height 548
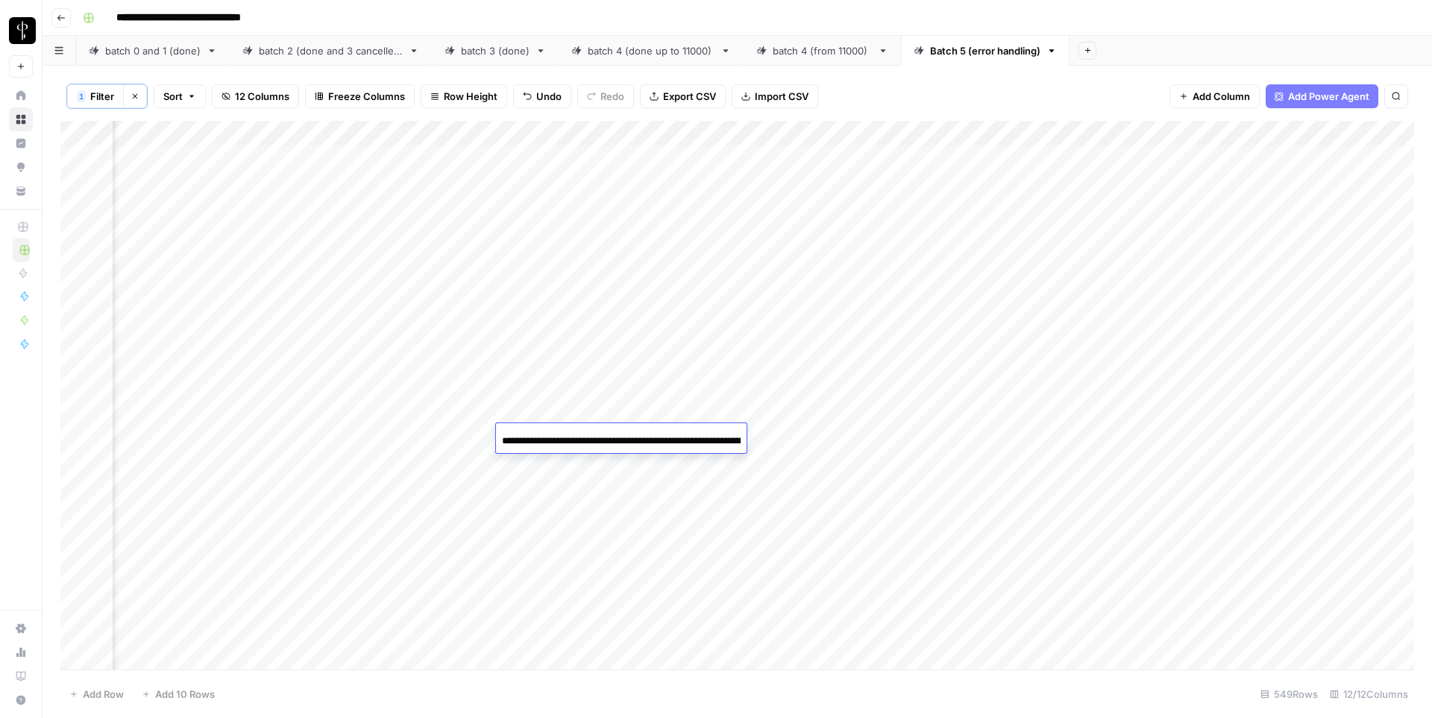
scroll to position [0, 166]
click at [562, 437] on input "**********" at bounding box center [621, 441] width 239 height 18
click at [1083, 435] on div "Add Column" at bounding box center [737, 395] width 1354 height 548
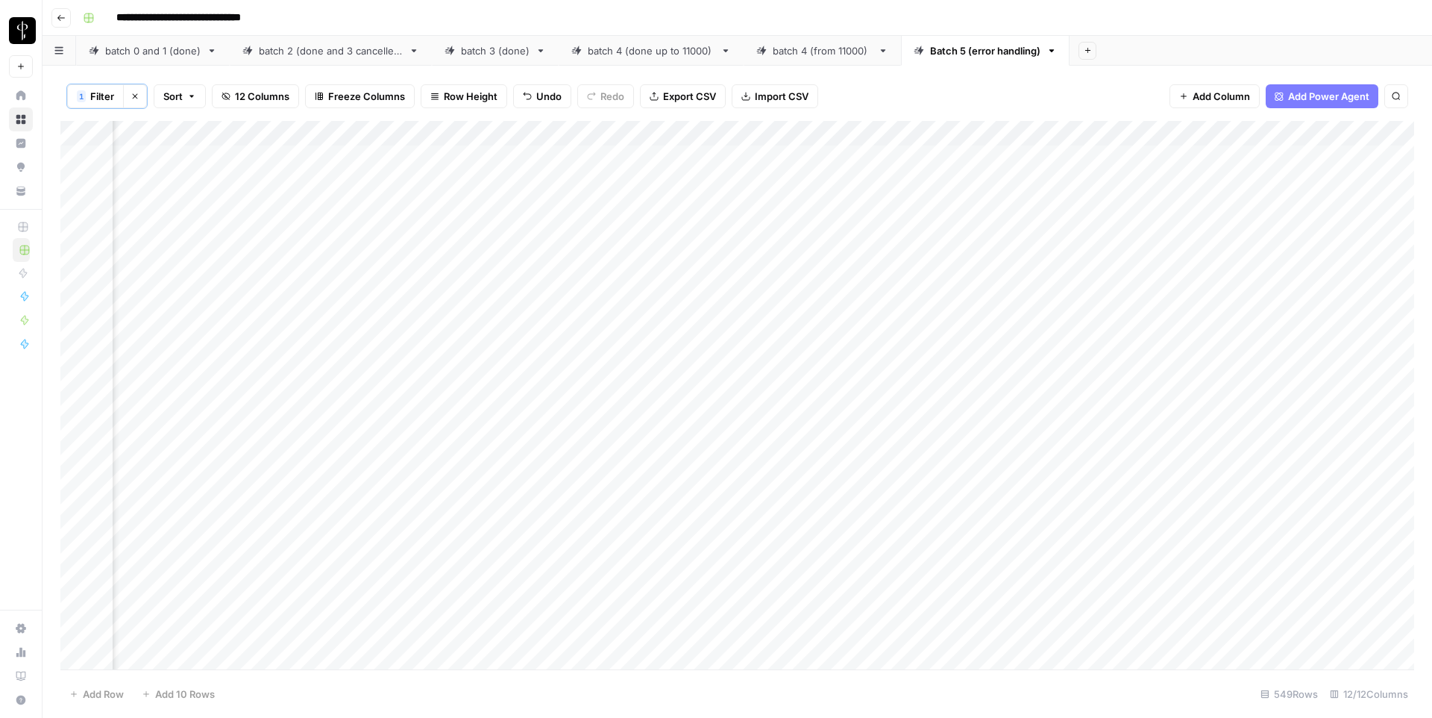
click at [1083, 435] on div "Add Column" at bounding box center [737, 395] width 1354 height 548
click at [1083, 435] on input at bounding box center [1172, 441] width 239 height 18
type input "**********"
click at [557, 514] on div "Add Column" at bounding box center [737, 395] width 1354 height 548
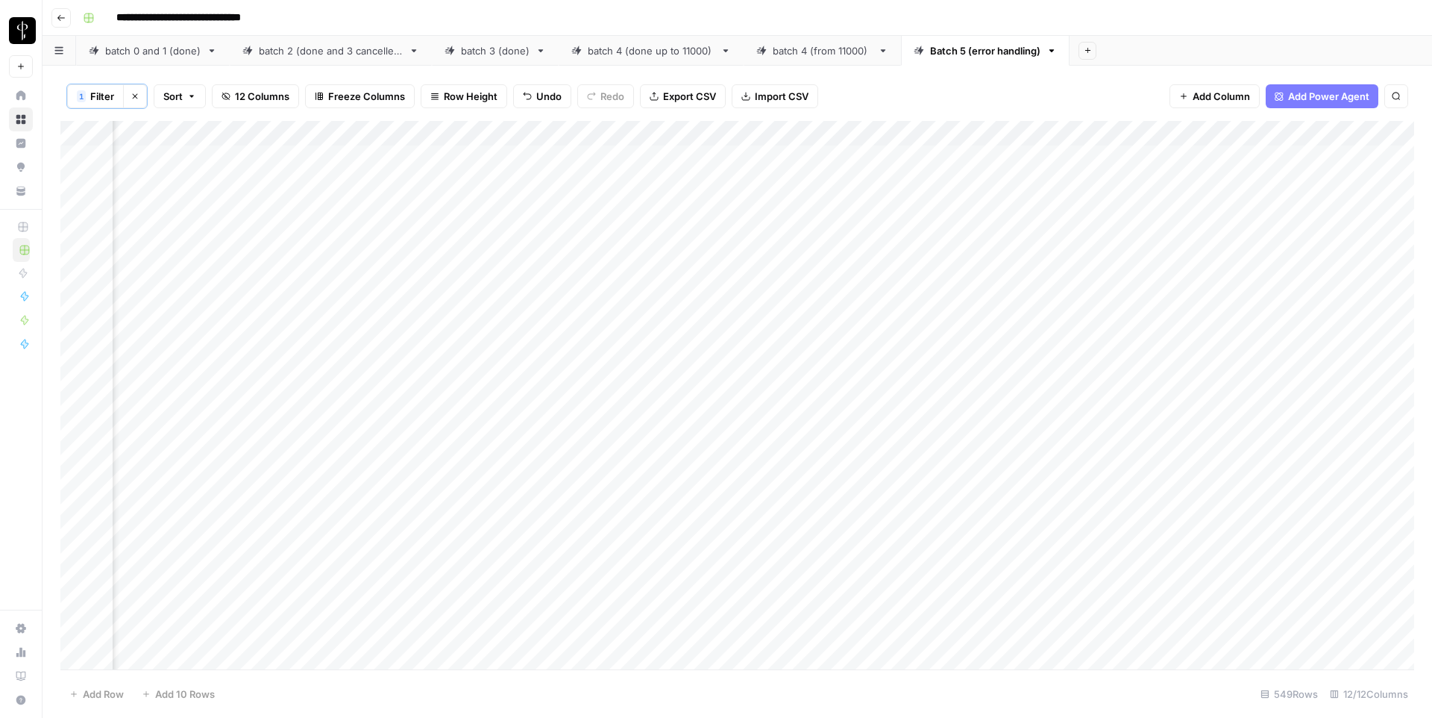
click at [557, 514] on div "Add Column" at bounding box center [737, 395] width 1354 height 548
click at [557, 514] on input "**********" at bounding box center [621, 517] width 239 height 18
click at [1068, 509] on div "Add Column" at bounding box center [737, 395] width 1354 height 548
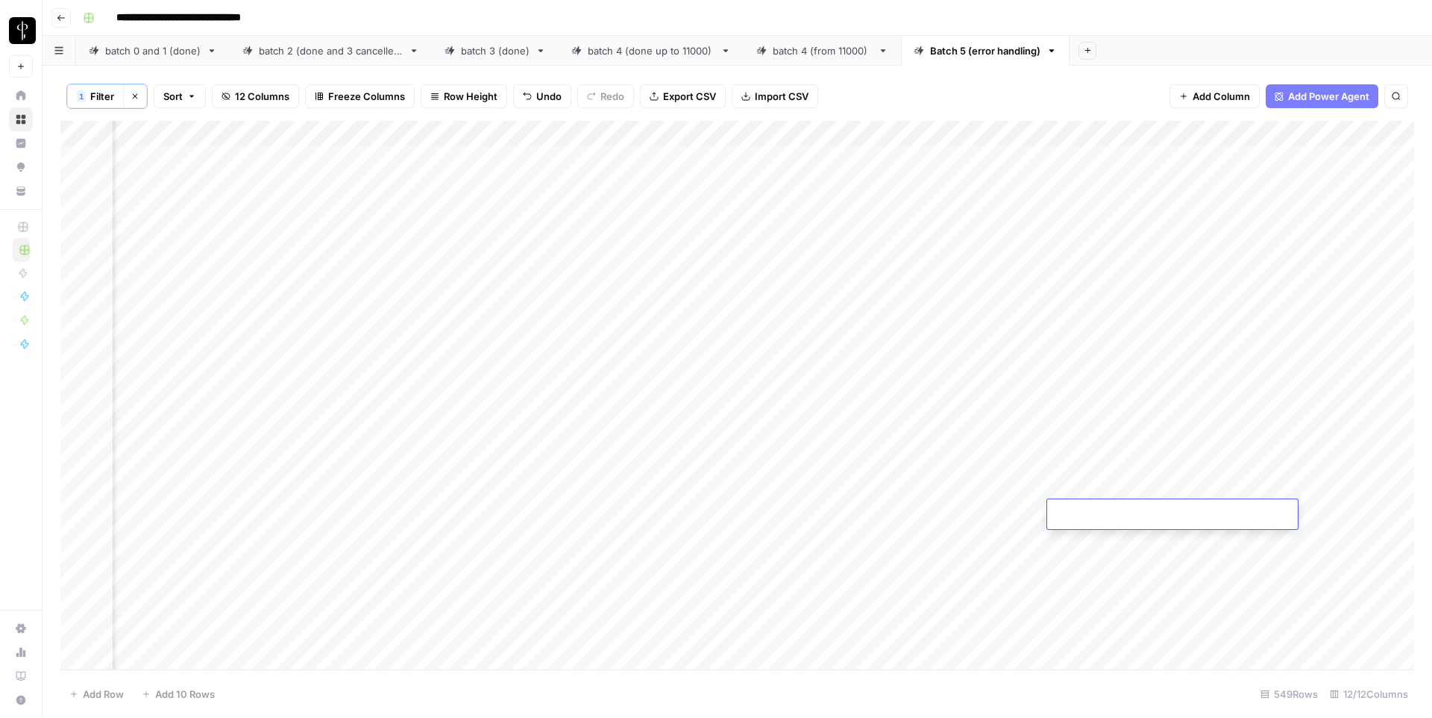
type input "**********"
click at [562, 460] on div "Add Column" at bounding box center [737, 395] width 1354 height 548
click at [562, 461] on input "**********" at bounding box center [621, 470] width 239 height 18
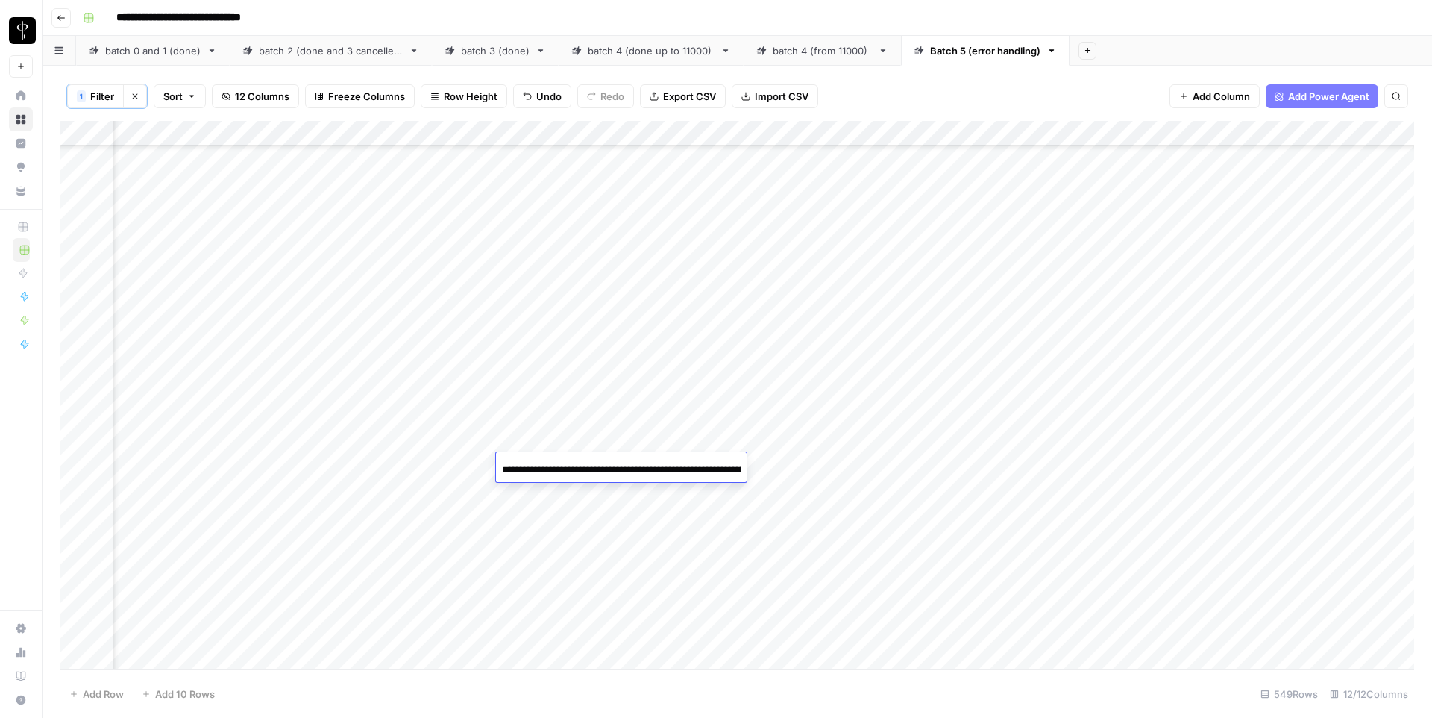
scroll to position [0, 162]
click at [1083, 460] on div "Add Column" at bounding box center [737, 395] width 1354 height 548
click at [1083, 461] on input at bounding box center [1172, 470] width 239 height 18
type input "**********"
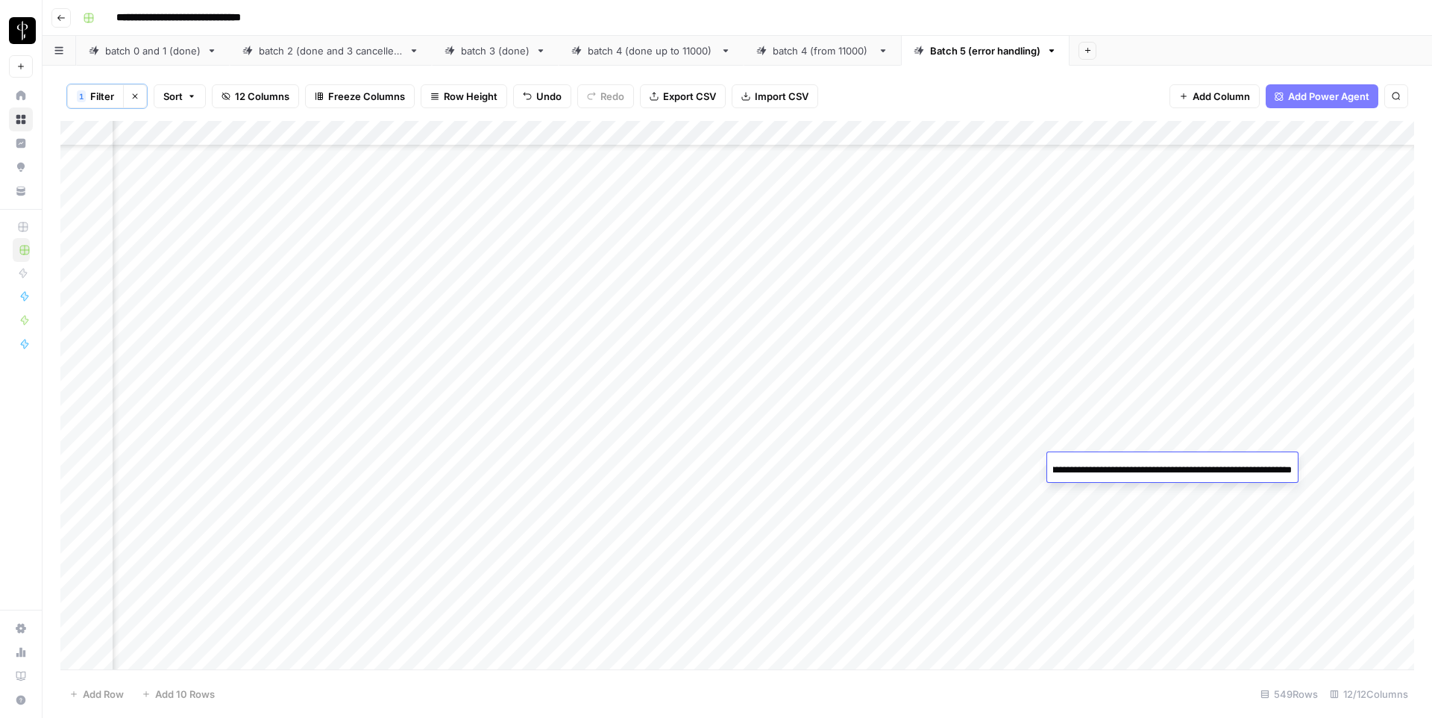
scroll to position [283, 475]
click at [563, 453] on div "Add Column" at bounding box center [737, 395] width 1354 height 548
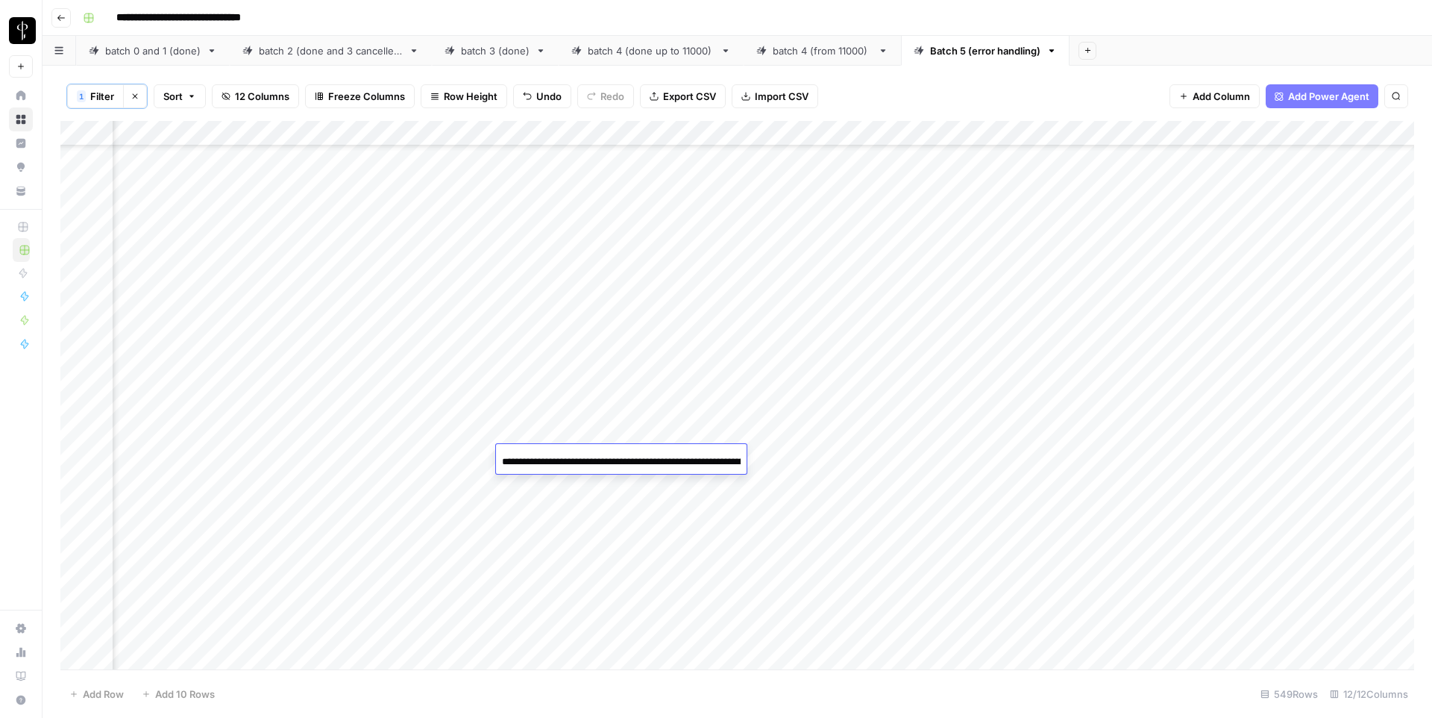
click at [563, 453] on input "**********" at bounding box center [621, 462] width 239 height 18
click at [1068, 457] on div "Add Column" at bounding box center [737, 395] width 1354 height 548
click at [1068, 457] on input at bounding box center [1172, 462] width 239 height 18
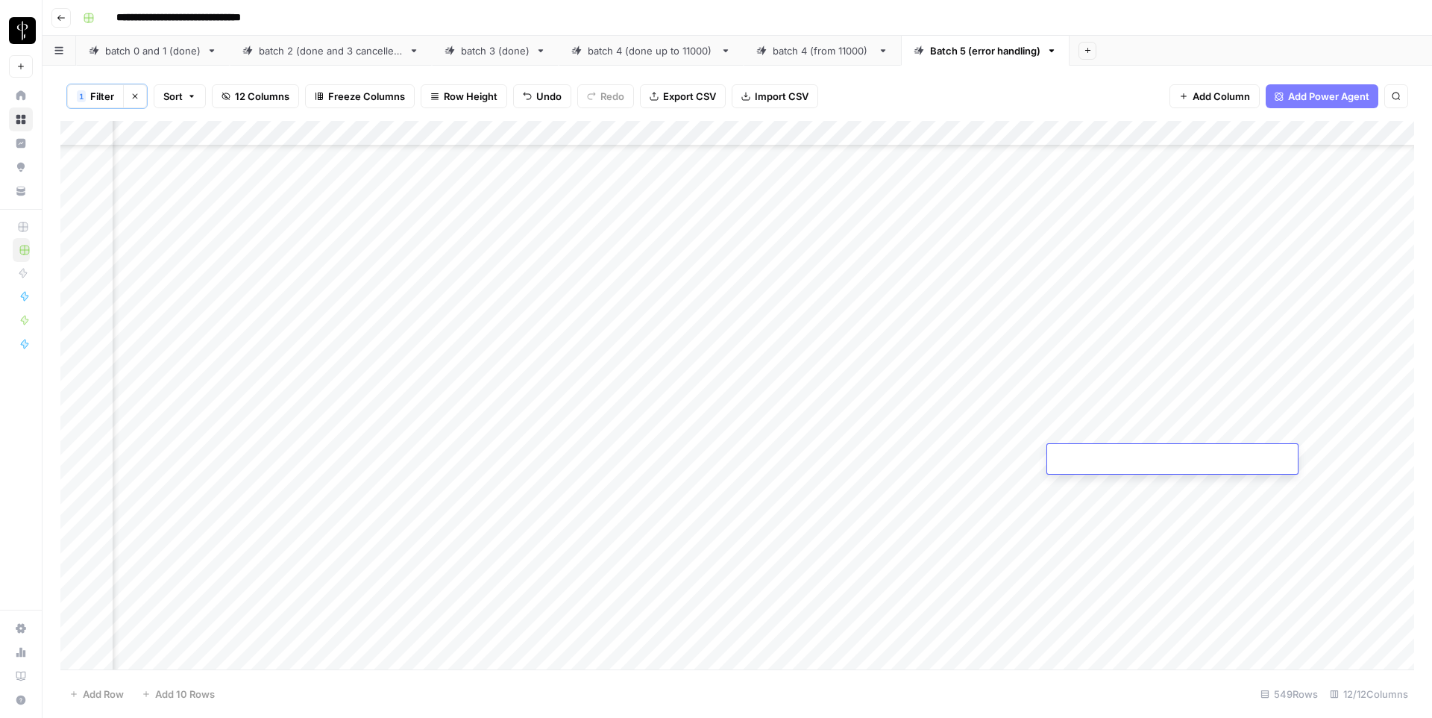
type input "**********"
click at [574, 510] on div "Add Column" at bounding box center [737, 395] width 1354 height 548
click at [574, 510] on input "**********" at bounding box center [621, 513] width 239 height 18
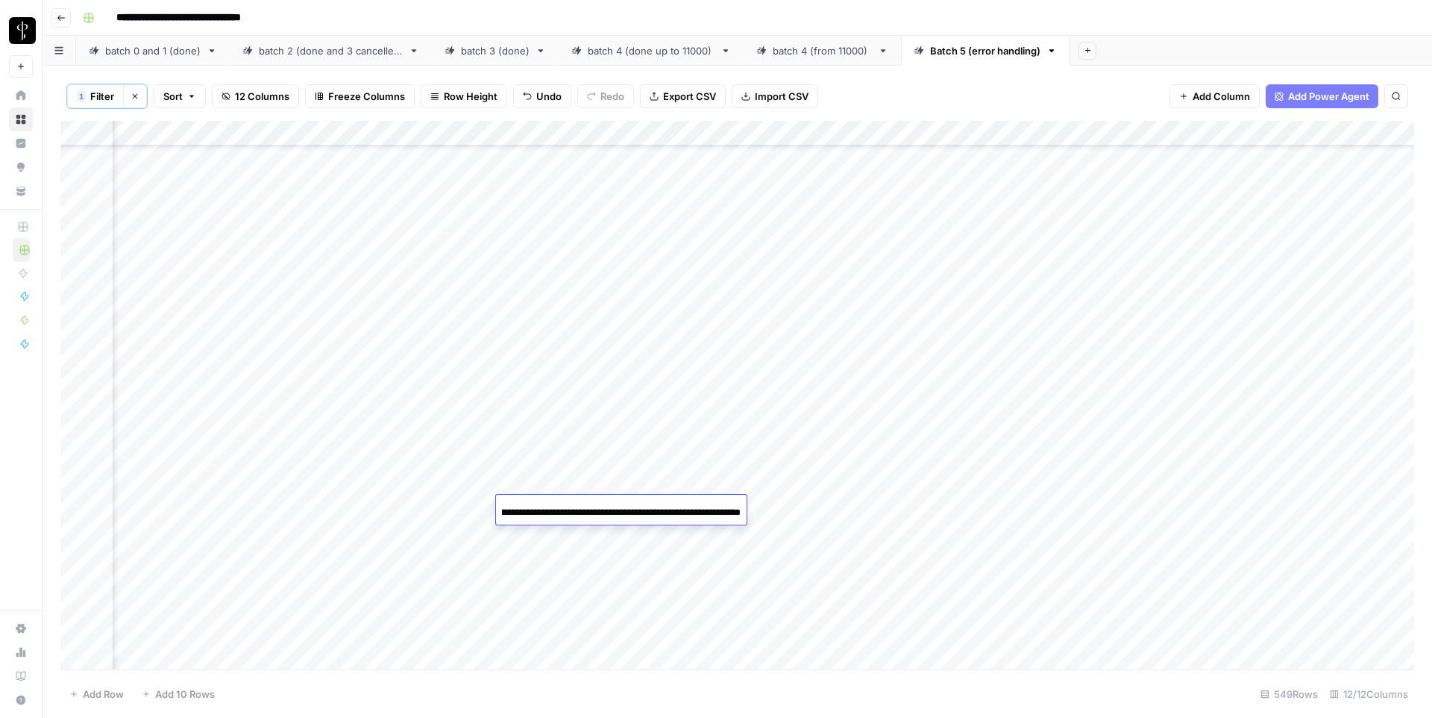
click at [1067, 512] on div "Add Column" at bounding box center [737, 395] width 1354 height 548
click at [1067, 512] on input at bounding box center [1172, 513] width 239 height 18
type input "**********"
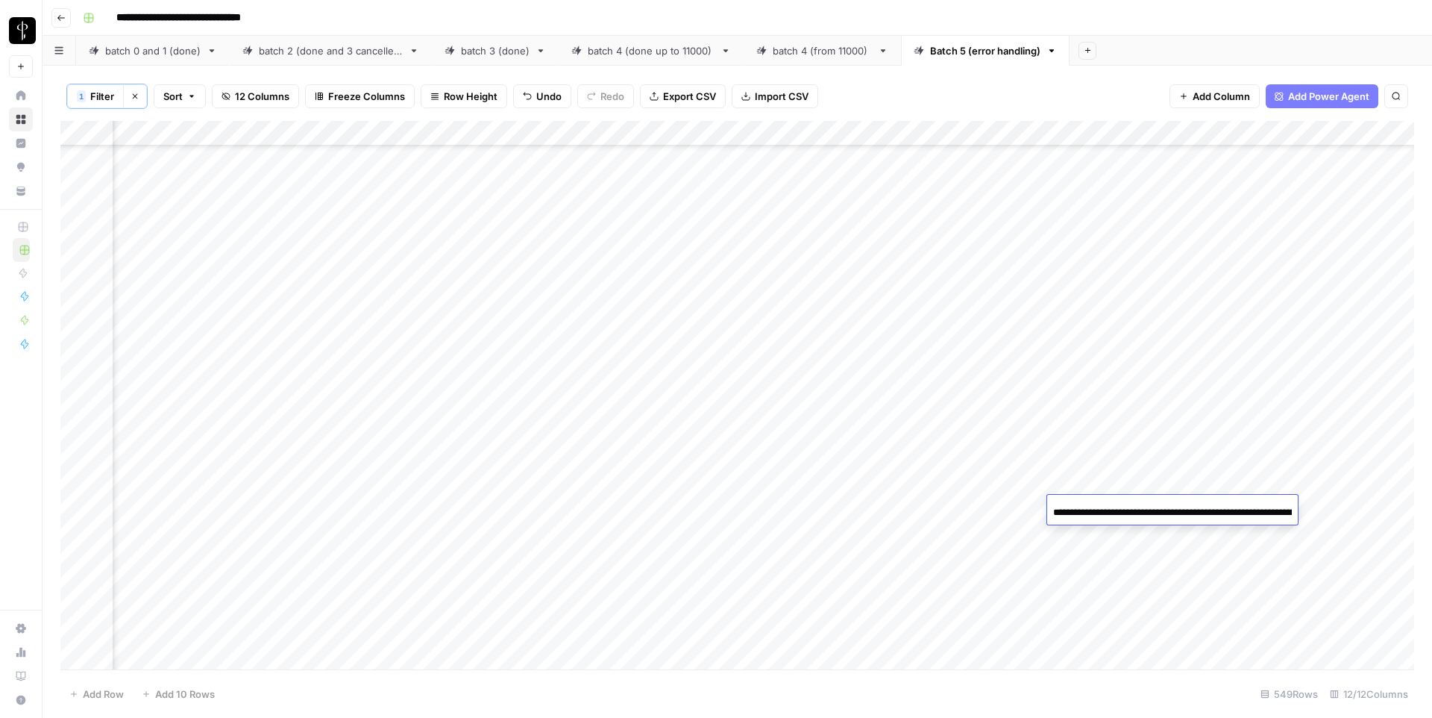
scroll to position [0, 165]
click at [554, 536] on div "Add Column" at bounding box center [737, 395] width 1354 height 548
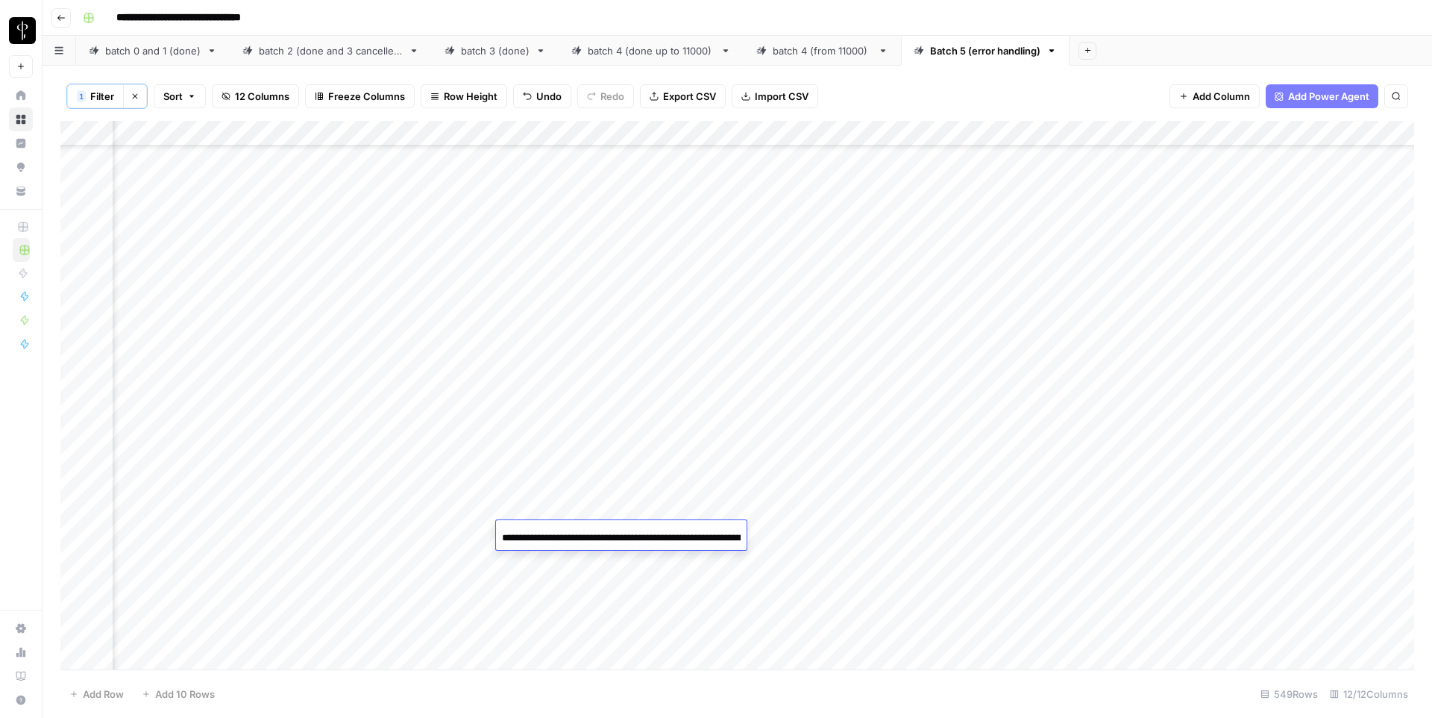
scroll to position [0, 185]
click at [1064, 532] on div "Add Column" at bounding box center [737, 395] width 1354 height 548
type input "**********"
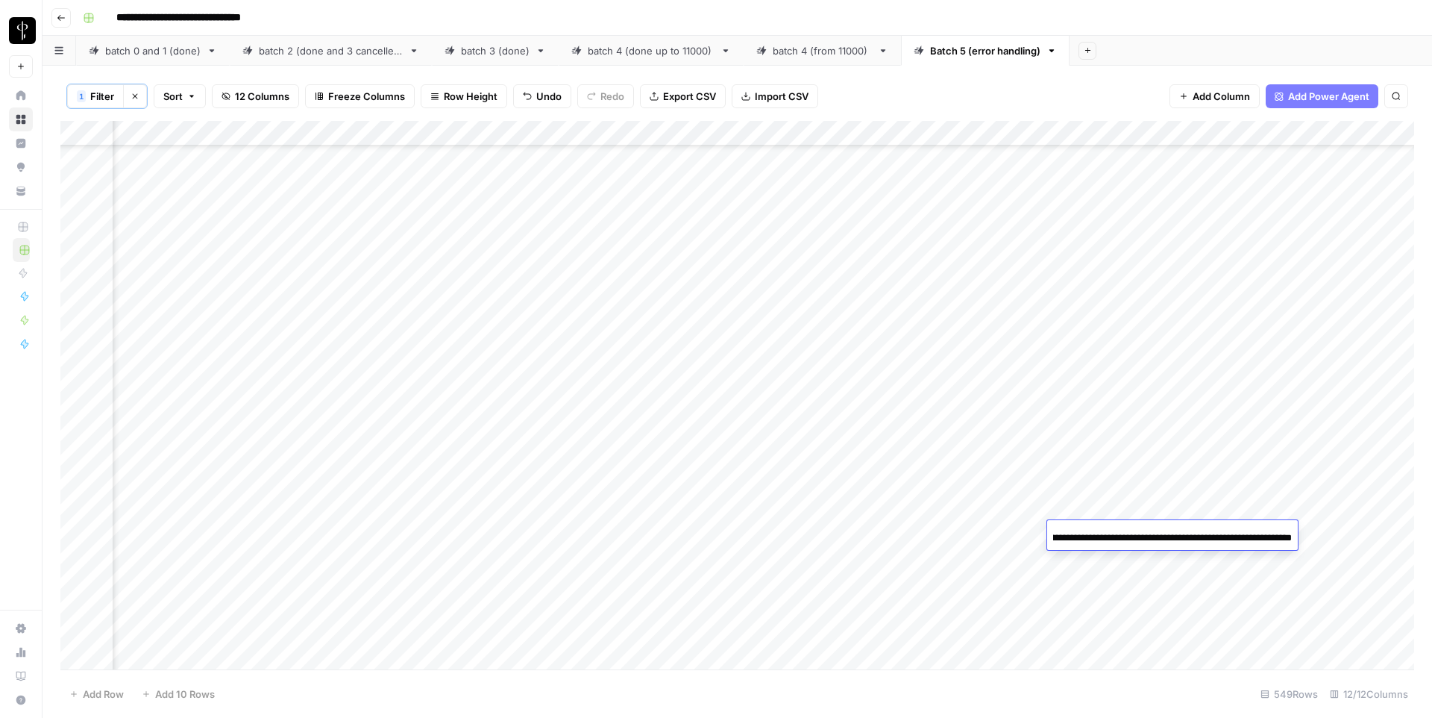
click at [564, 562] on div "Add Column" at bounding box center [737, 395] width 1354 height 548
click at [564, 562] on input "**********" at bounding box center [621, 563] width 239 height 18
click at [1062, 560] on div "Add Column" at bounding box center [737, 395] width 1354 height 548
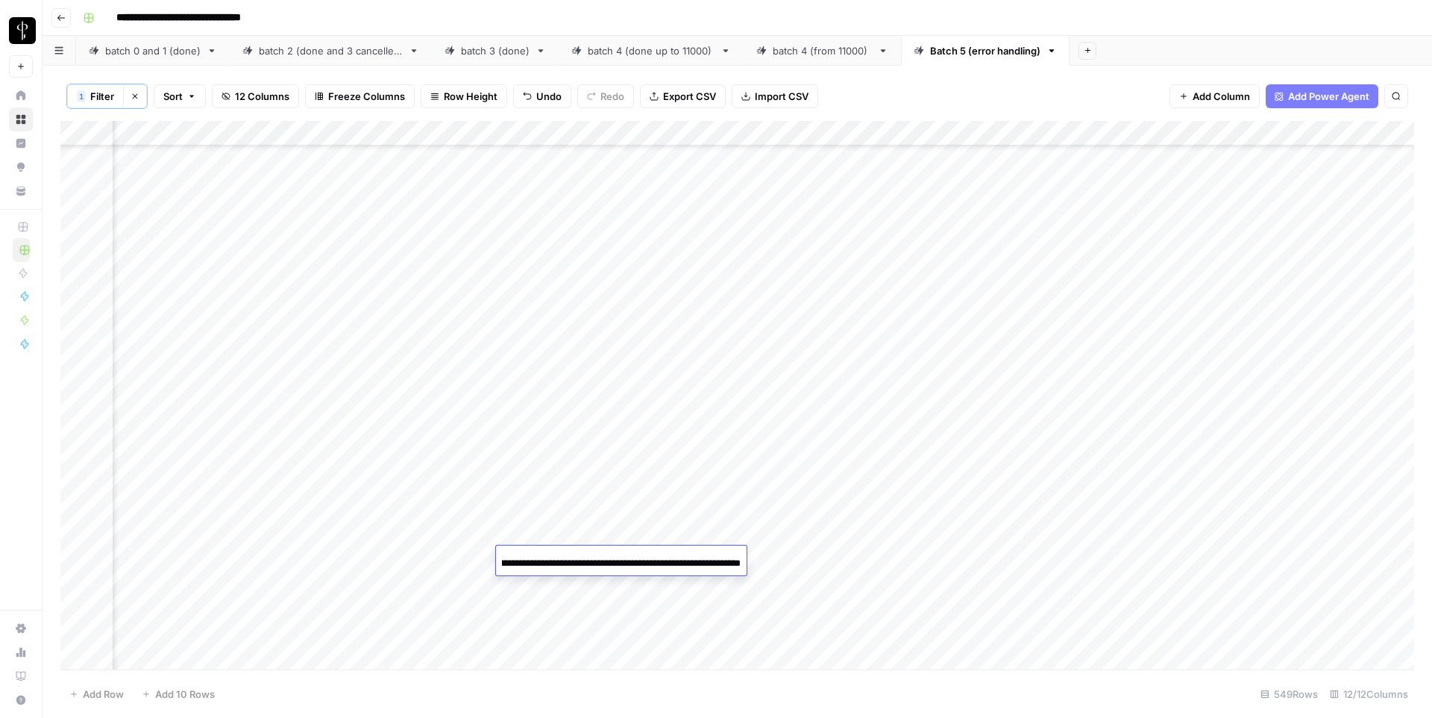
click at [1062, 560] on div "Add Column" at bounding box center [737, 395] width 1354 height 548
click at [1062, 560] on input at bounding box center [1172, 563] width 239 height 18
type input "**********"
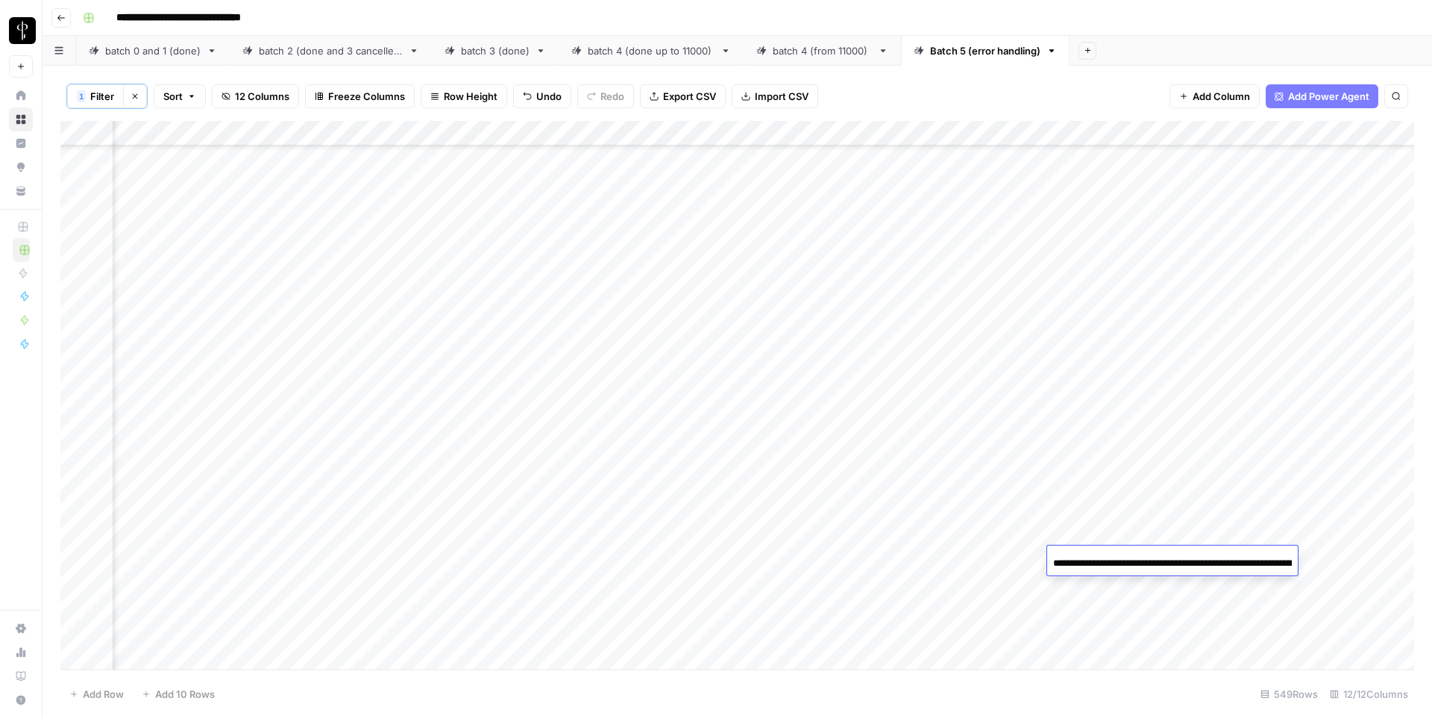
scroll to position [0, 180]
click at [581, 605] on div "Add Column" at bounding box center [737, 395] width 1354 height 548
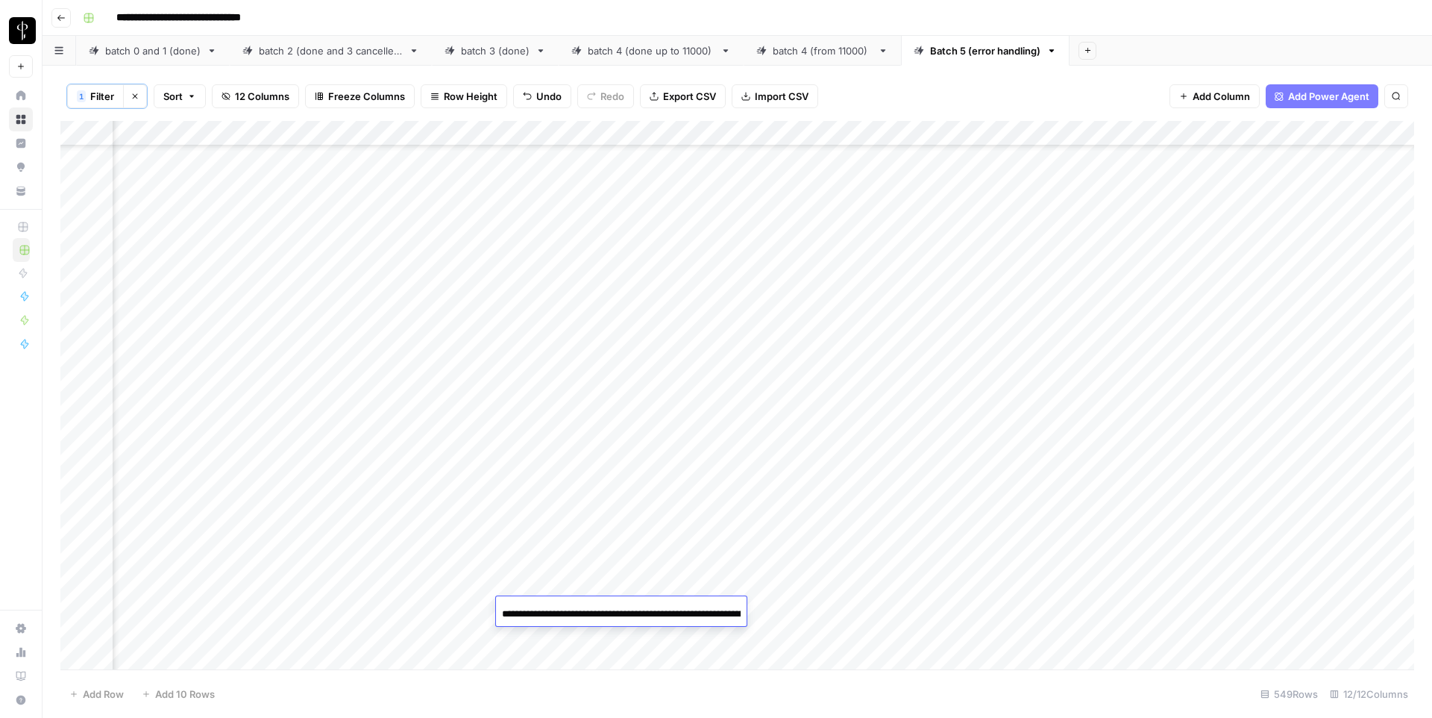
click at [581, 605] on input "**********" at bounding box center [621, 614] width 239 height 18
click at [1072, 609] on div "Add Column" at bounding box center [737, 395] width 1354 height 548
click at [1072, 609] on input at bounding box center [1172, 614] width 239 height 18
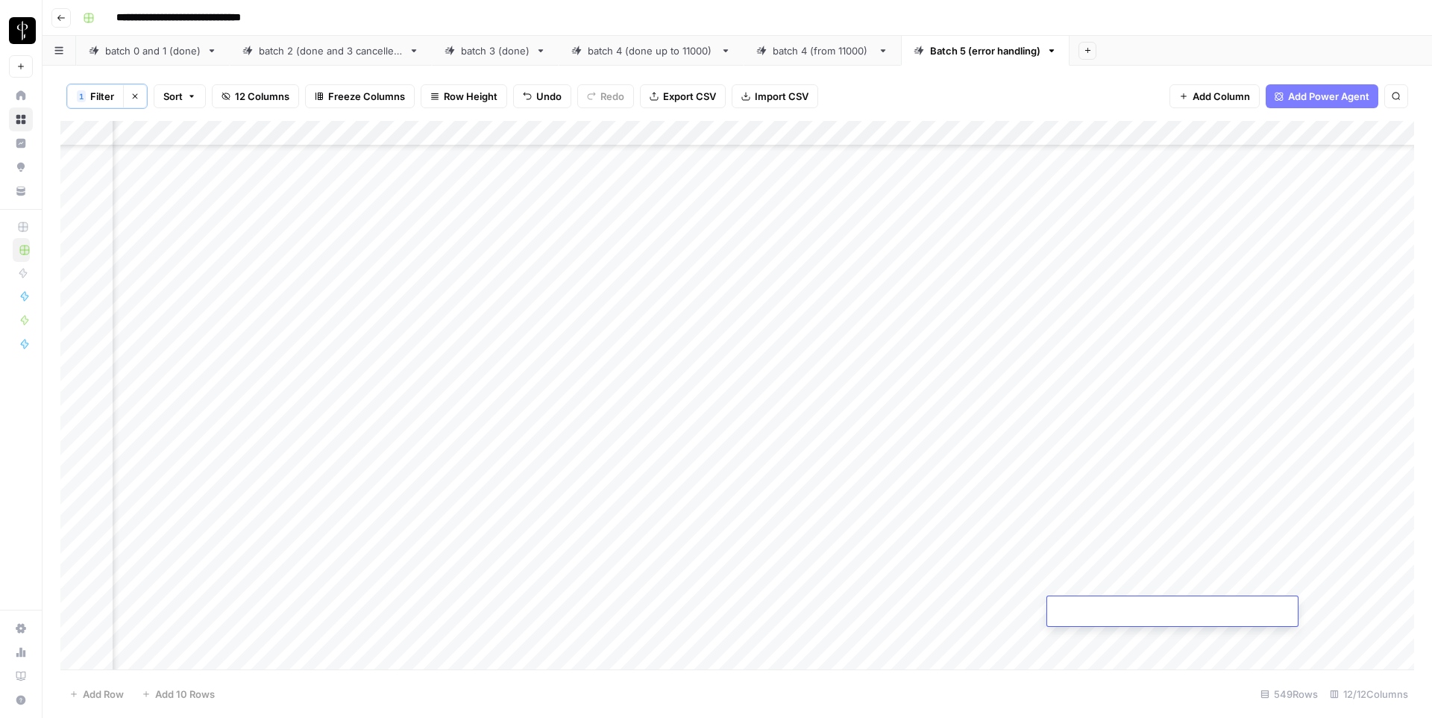
type input "**********"
click at [560, 449] on div "Add Column" at bounding box center [737, 395] width 1354 height 548
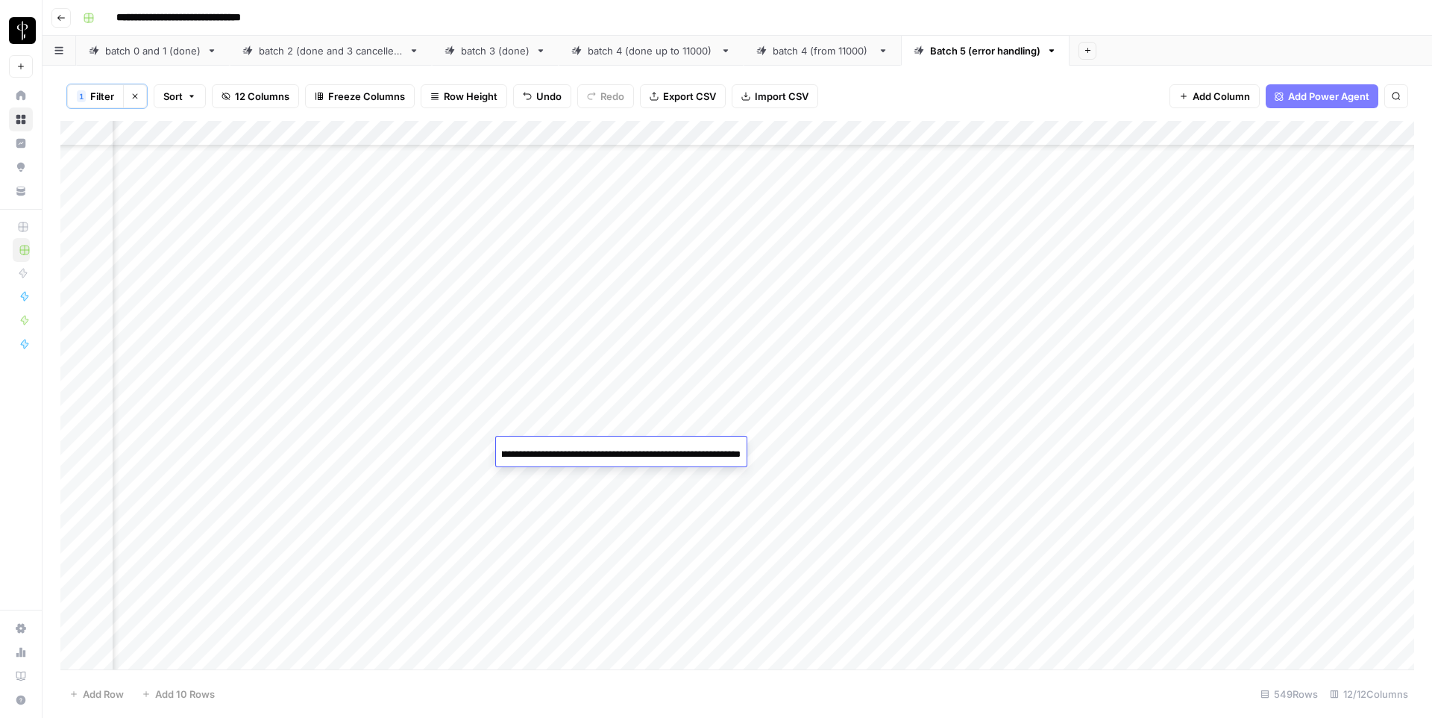
click at [1074, 452] on div "Add Column" at bounding box center [737, 395] width 1354 height 548
click at [1074, 452] on input at bounding box center [1172, 454] width 239 height 18
type input "**********"
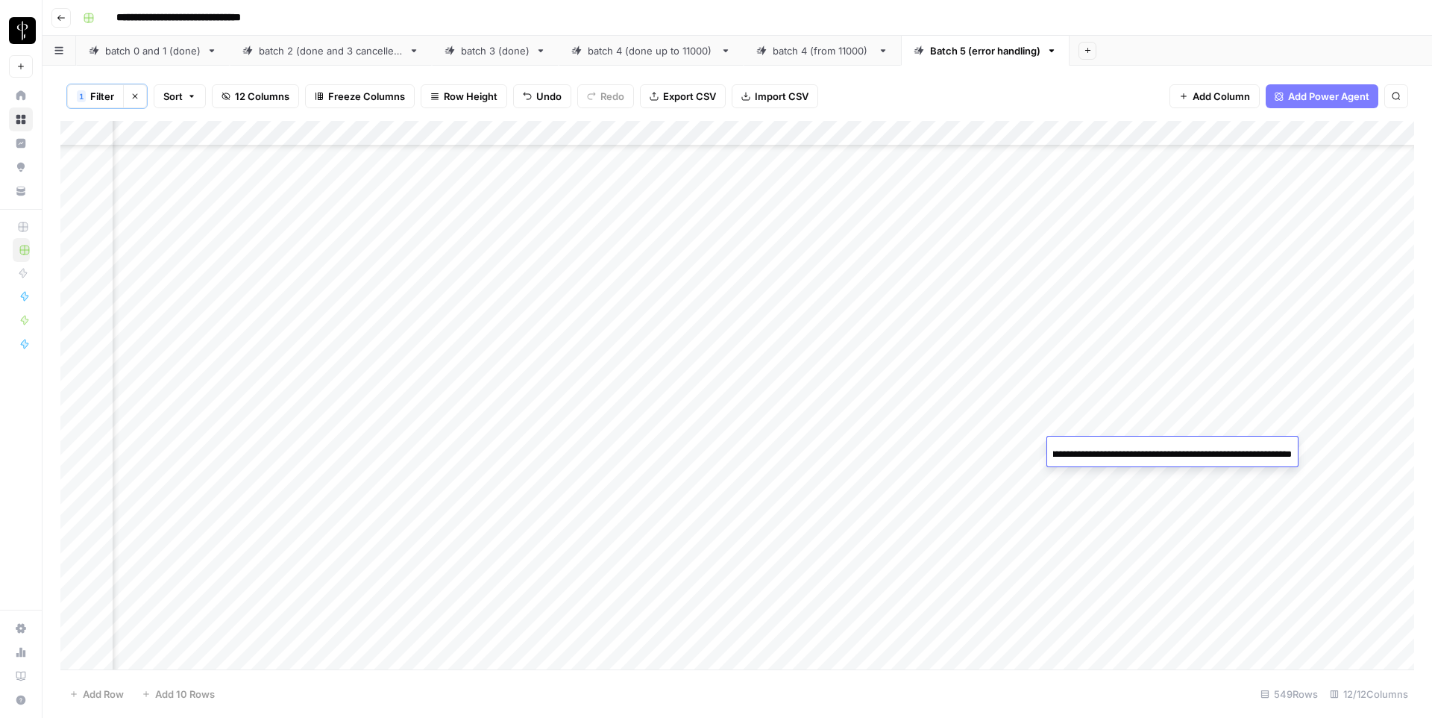
click at [597, 475] on div "Add Column" at bounding box center [737, 395] width 1354 height 548
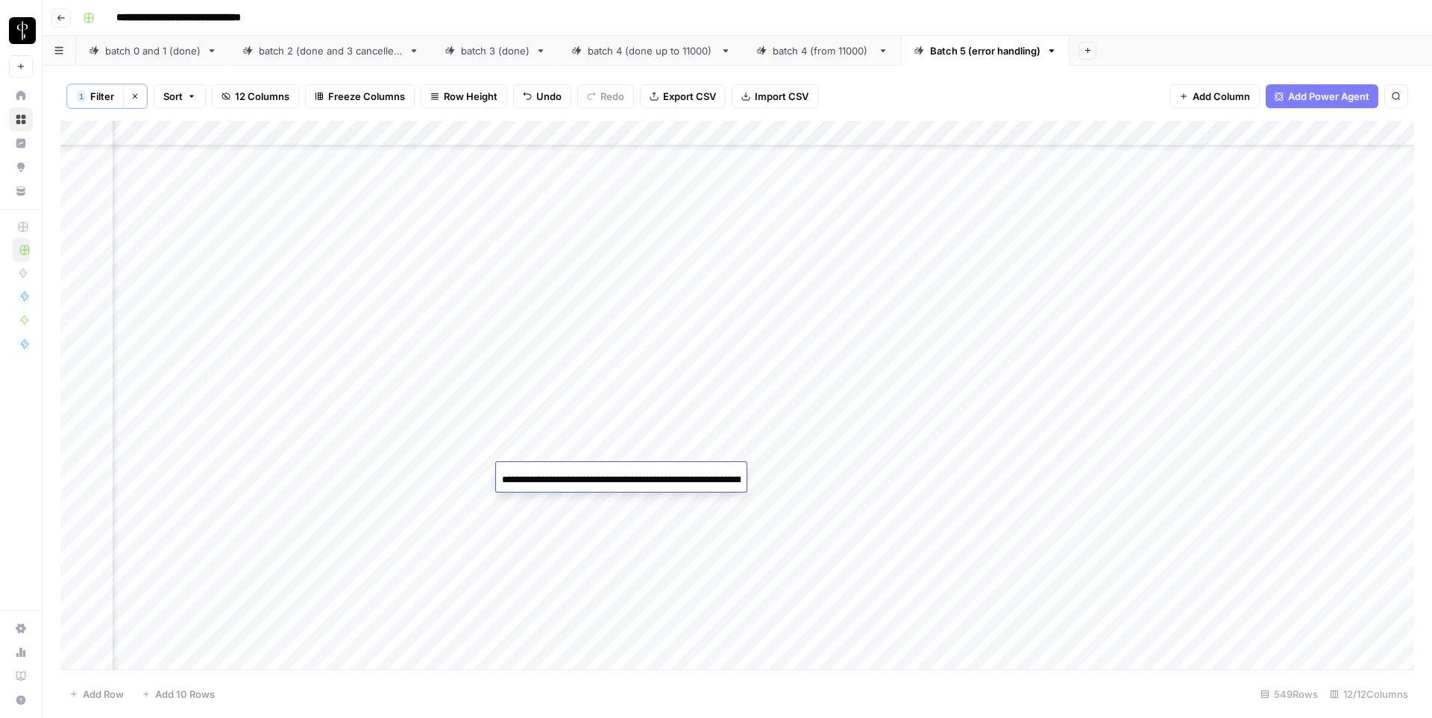
scroll to position [0, 177]
click at [1078, 476] on div "Add Column" at bounding box center [737, 395] width 1354 height 548
type input "**********"
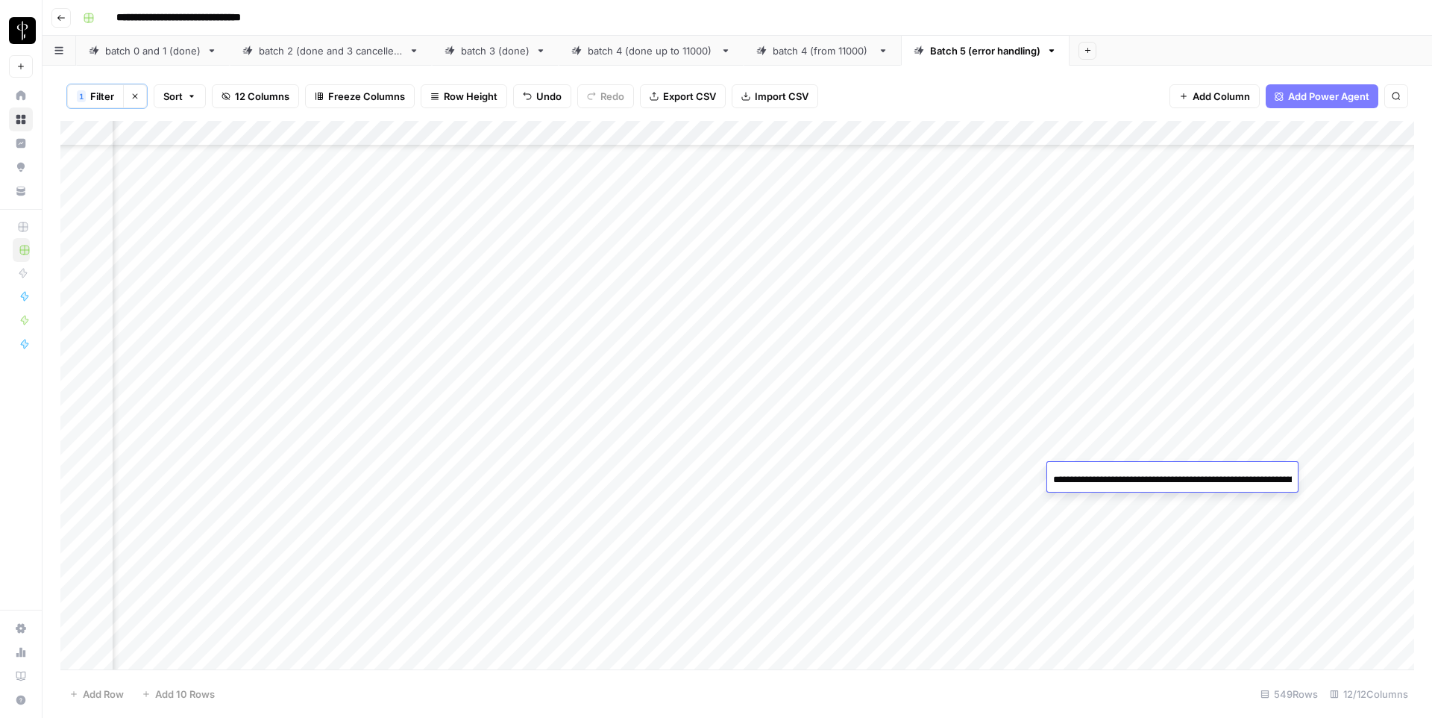
scroll to position [0, 0]
click at [574, 522] on div "Add Column" at bounding box center [737, 395] width 1354 height 548
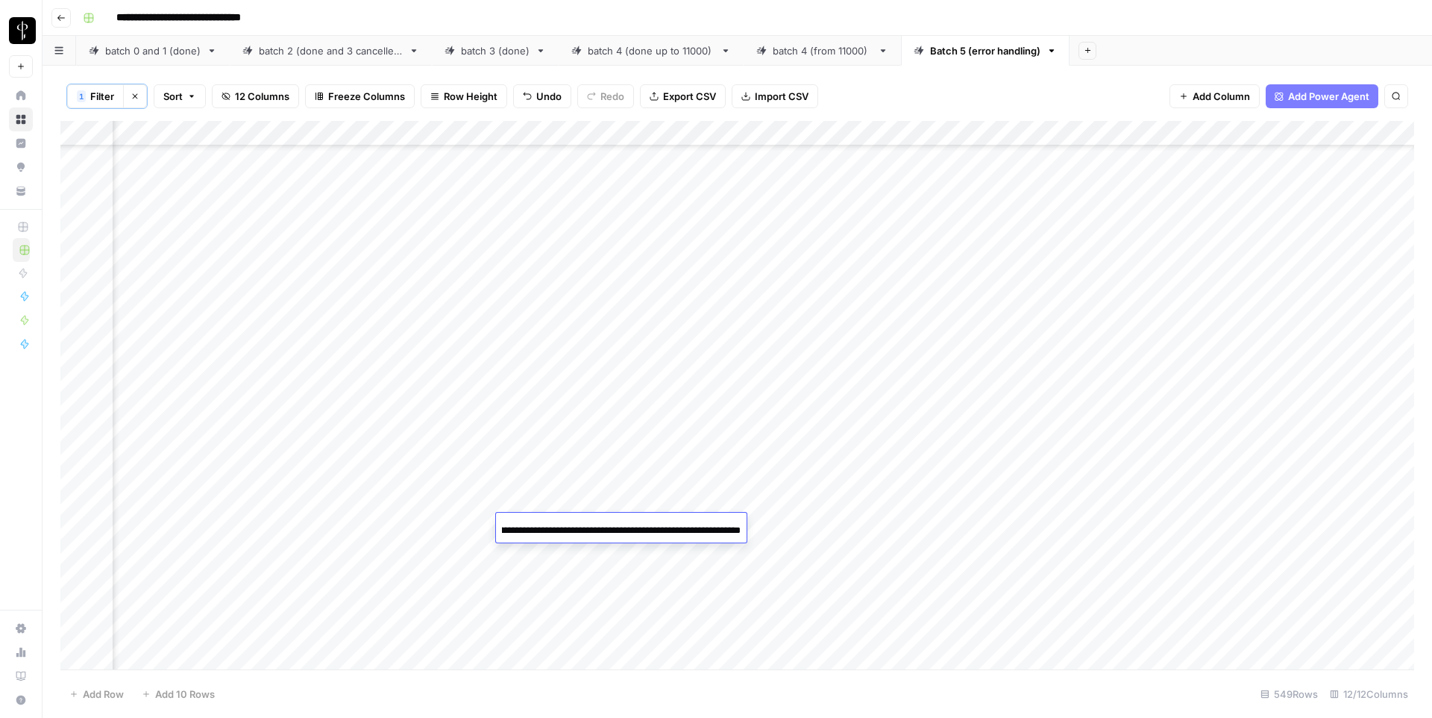
click at [1102, 527] on div "Add Column" at bounding box center [737, 395] width 1354 height 548
click at [1102, 527] on input at bounding box center [1172, 530] width 239 height 18
type input "**********"
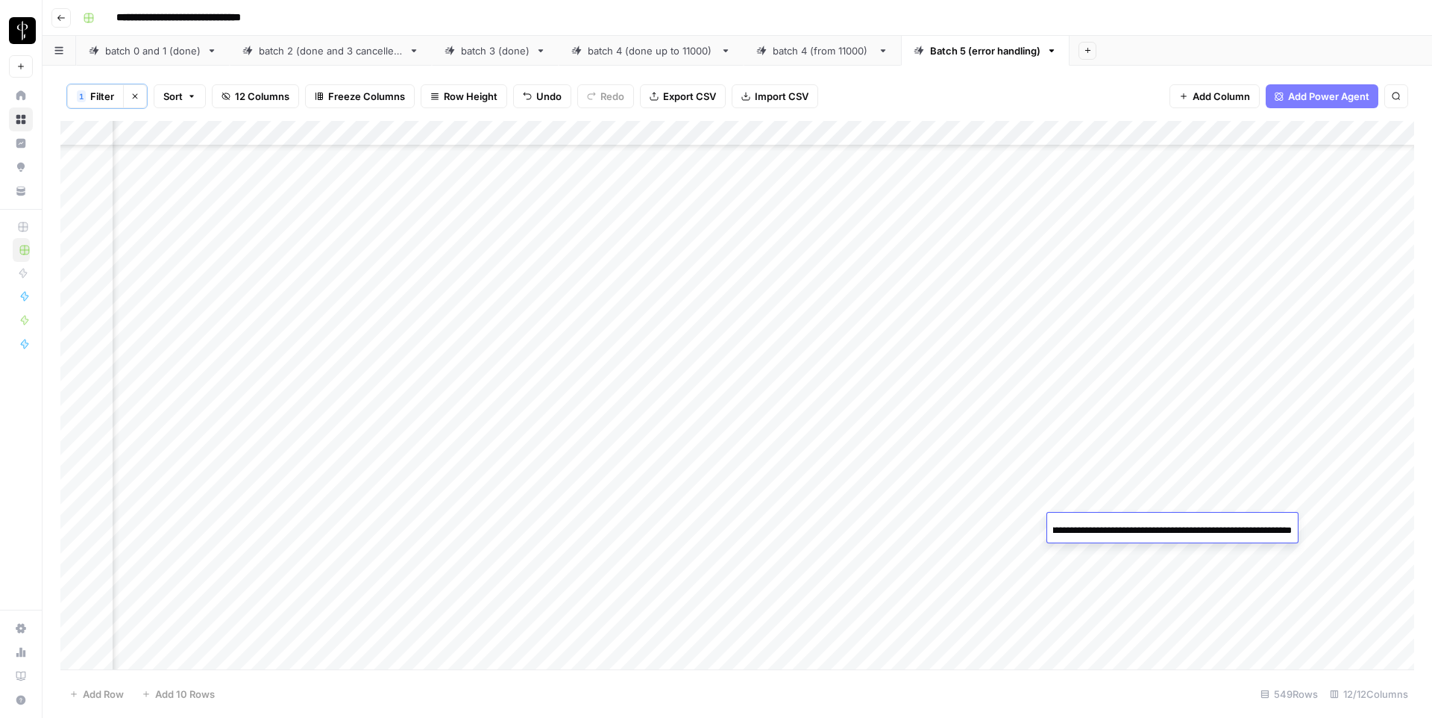
click at [575, 550] on div "Add Column" at bounding box center [737, 395] width 1354 height 548
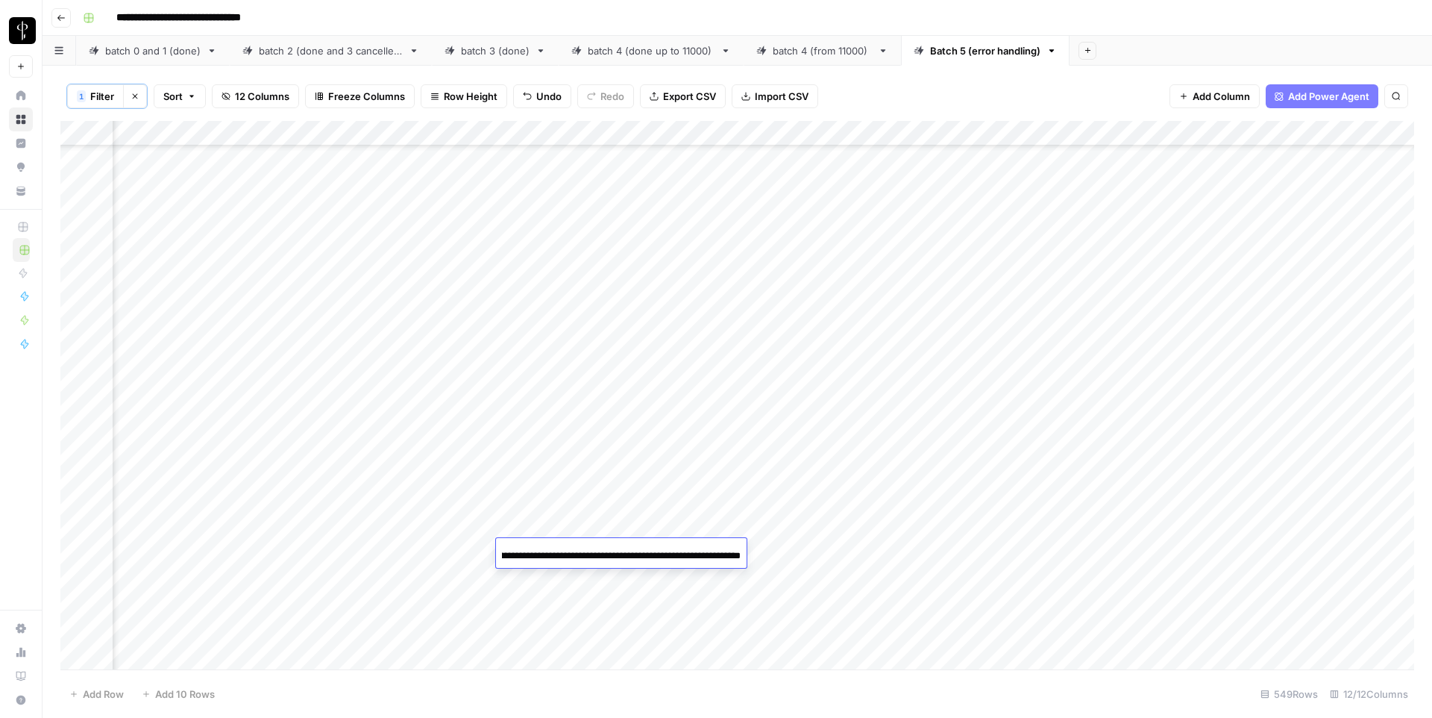
click at [1091, 552] on div "Add Column" at bounding box center [737, 395] width 1354 height 548
type input "**********"
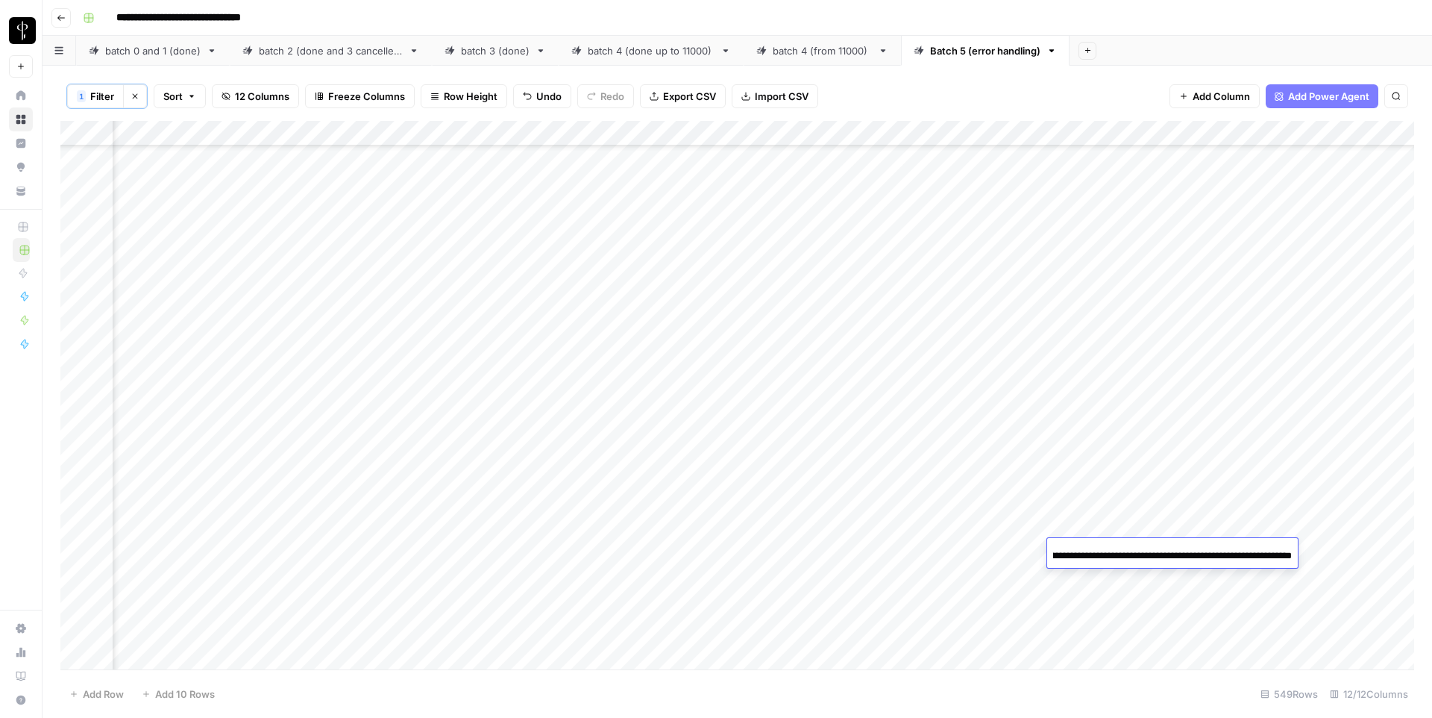
click at [559, 580] on div "Add Column" at bounding box center [737, 395] width 1354 height 548
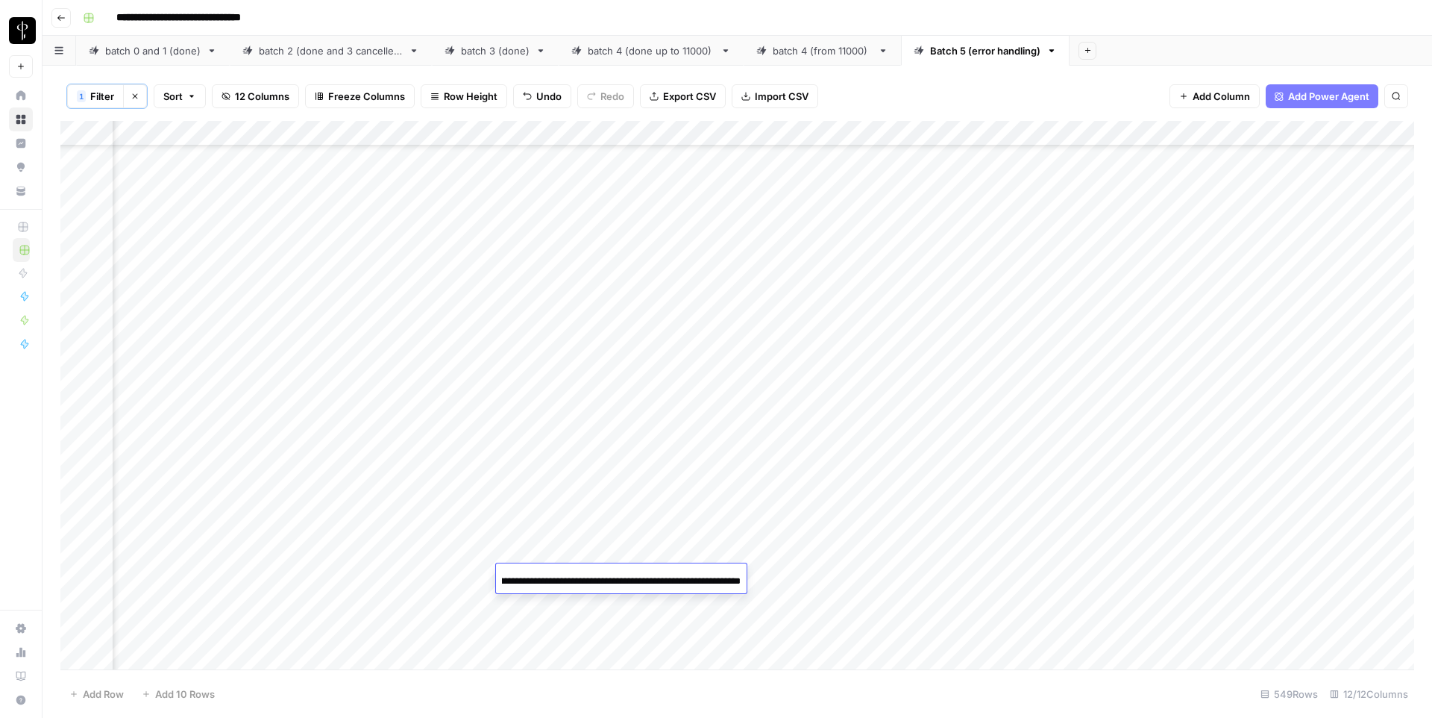
click at [559, 580] on input "**********" at bounding box center [621, 581] width 239 height 18
click at [1073, 577] on div "Add Column" at bounding box center [737, 395] width 1354 height 548
type input "**********"
click at [553, 383] on div "Add Column" at bounding box center [737, 395] width 1354 height 548
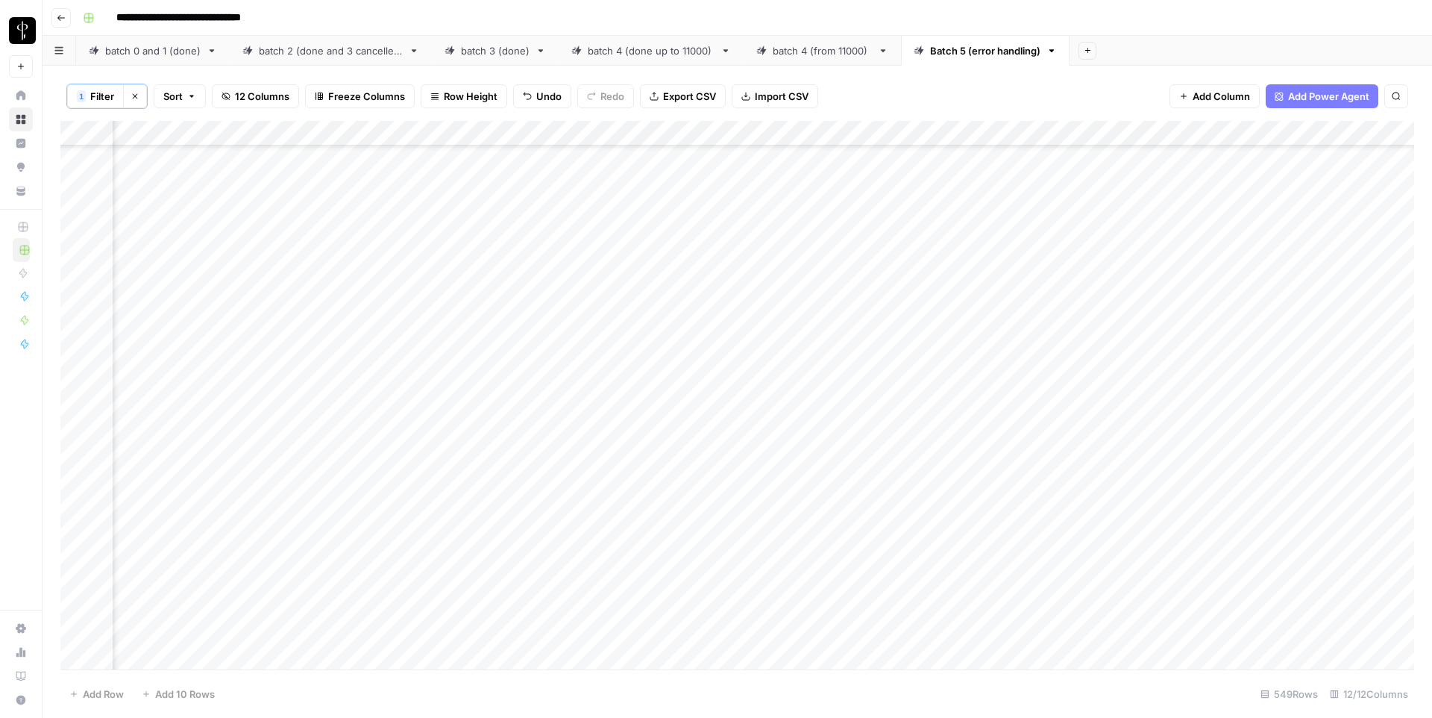
click at [553, 383] on div "Add Column" at bounding box center [737, 395] width 1354 height 548
click at [1104, 377] on div "Add Column" at bounding box center [737, 395] width 1354 height 548
type input "**********"
click at [589, 416] on div "Add Column" at bounding box center [737, 395] width 1354 height 548
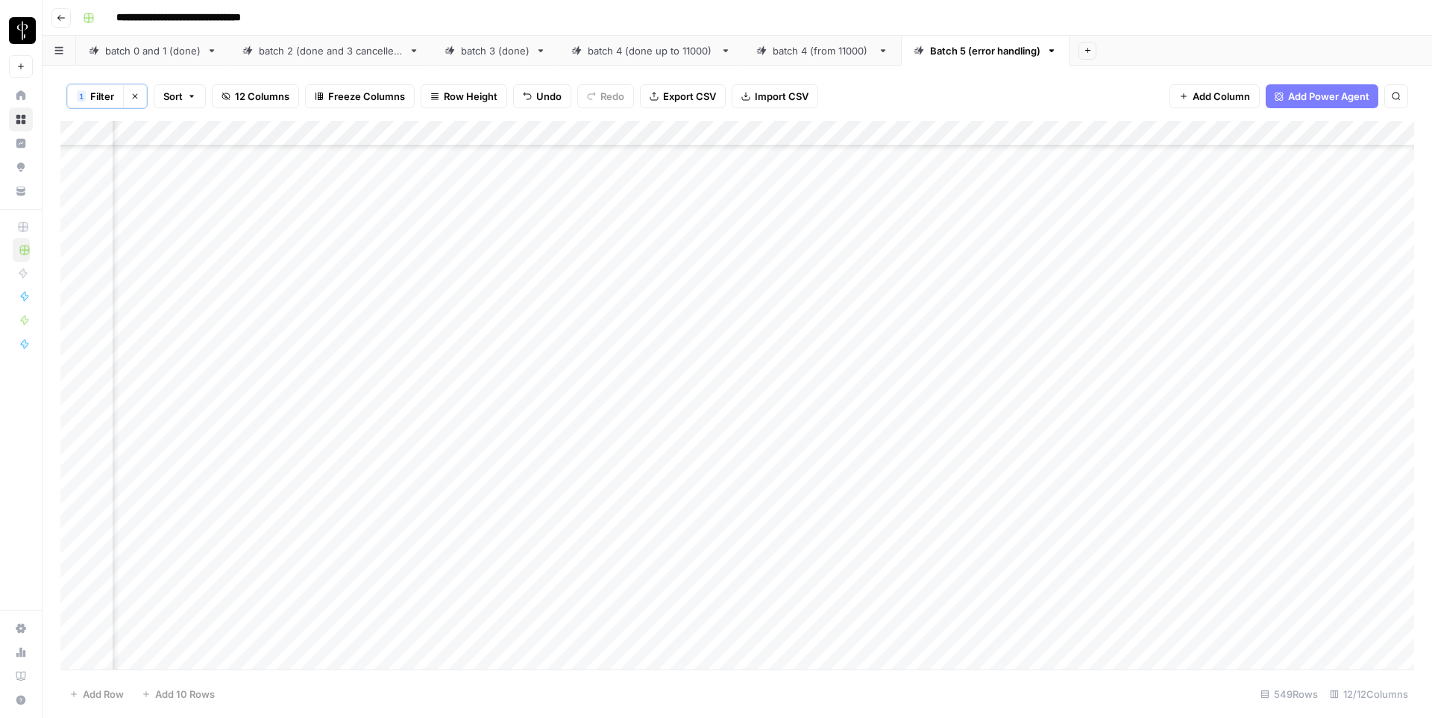
click at [589, 416] on div "Add Column" at bounding box center [737, 395] width 1354 height 548
click at [1101, 413] on div "Add Column" at bounding box center [737, 395] width 1354 height 548
type input "**********"
click at [577, 428] on div "Add Column" at bounding box center [737, 395] width 1354 height 548
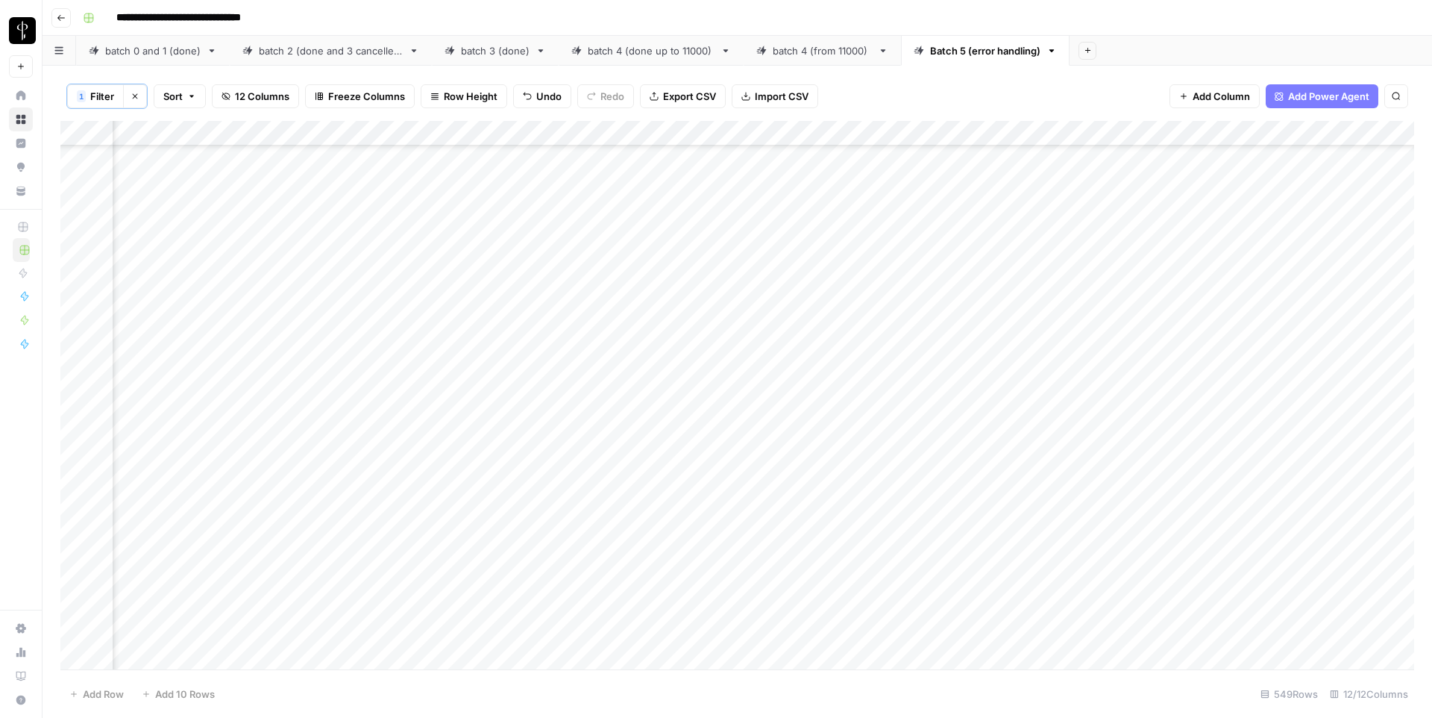
click at [577, 428] on div "Add Column" at bounding box center [737, 395] width 1354 height 548
click at [1070, 438] on div "Add Column" at bounding box center [737, 395] width 1354 height 548
type input "**********"
click at [559, 485] on div "Add Column" at bounding box center [737, 395] width 1354 height 548
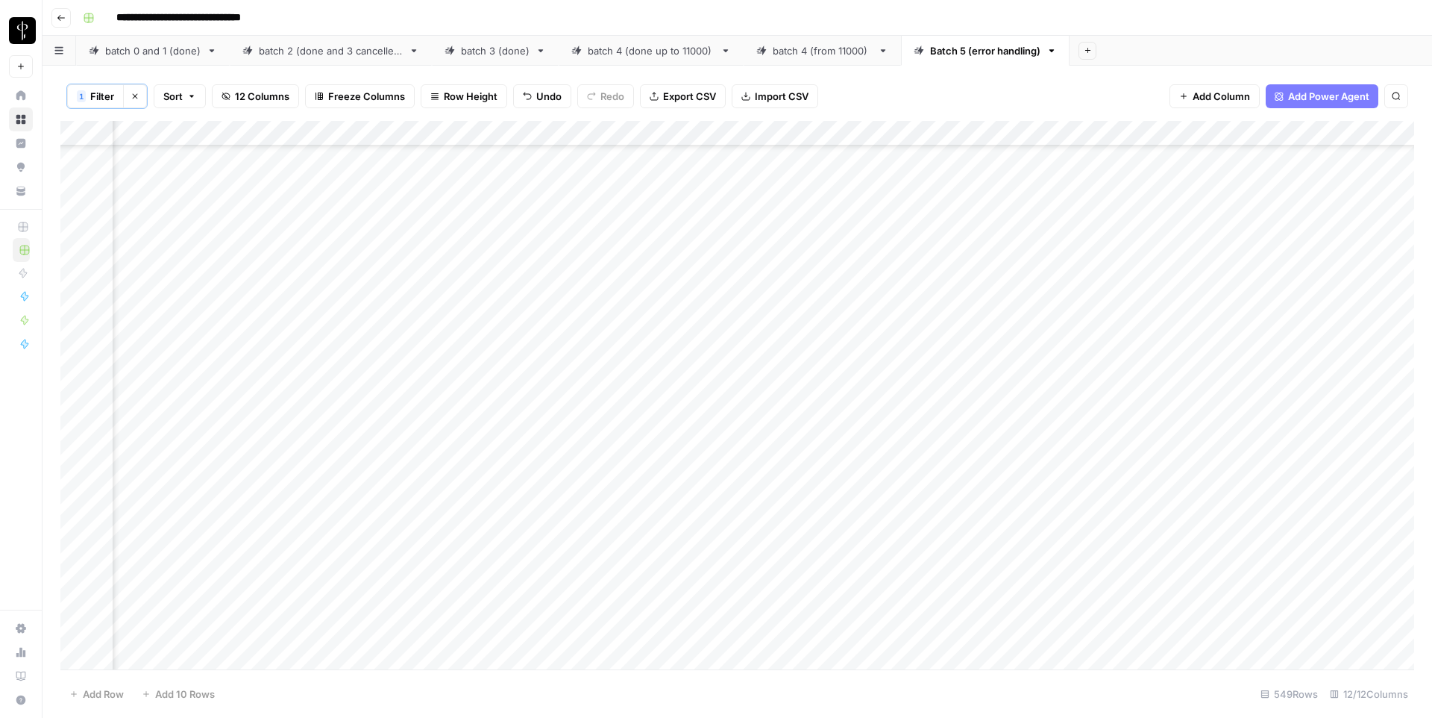
click at [559, 485] on div "Add Column" at bounding box center [737, 395] width 1354 height 548
click at [559, 485] on input "**********" at bounding box center [621, 492] width 239 height 18
click at [1068, 490] on div "Add Column" at bounding box center [737, 395] width 1354 height 548
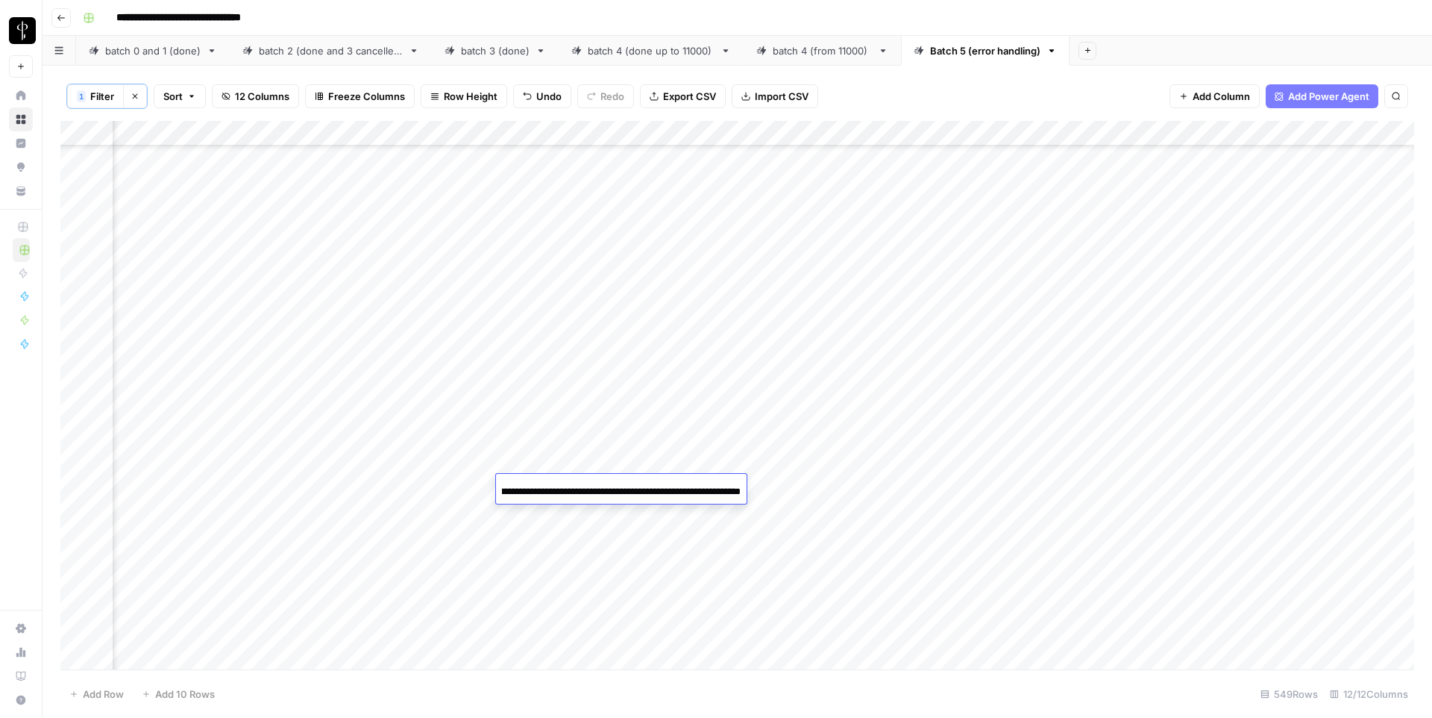
click at [1068, 490] on div "Add Column" at bounding box center [737, 395] width 1354 height 548
type input "**********"
click at [589, 513] on div "Add Column" at bounding box center [737, 395] width 1354 height 548
click at [589, 513] on input "**********" at bounding box center [621, 517] width 239 height 18
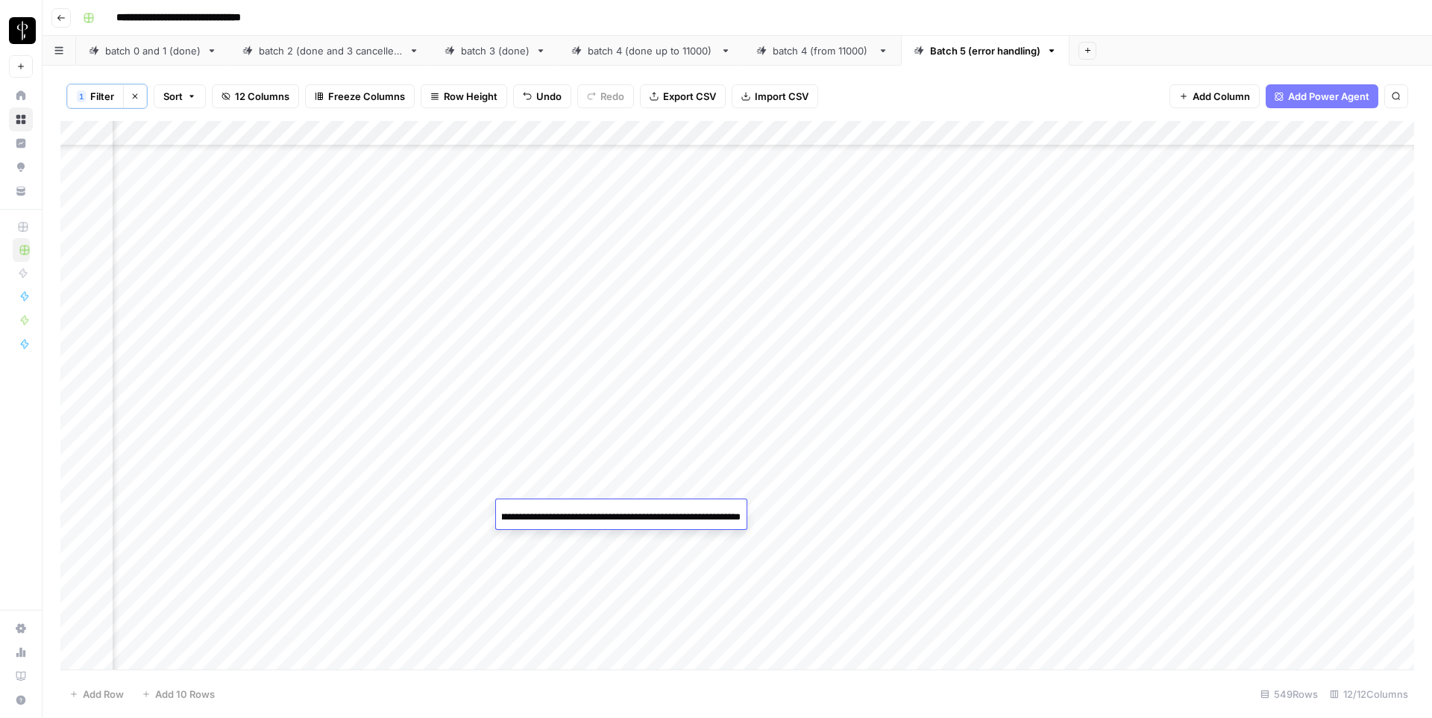
click at [1076, 512] on div "Add Column" at bounding box center [737, 395] width 1354 height 548
type input "**********"
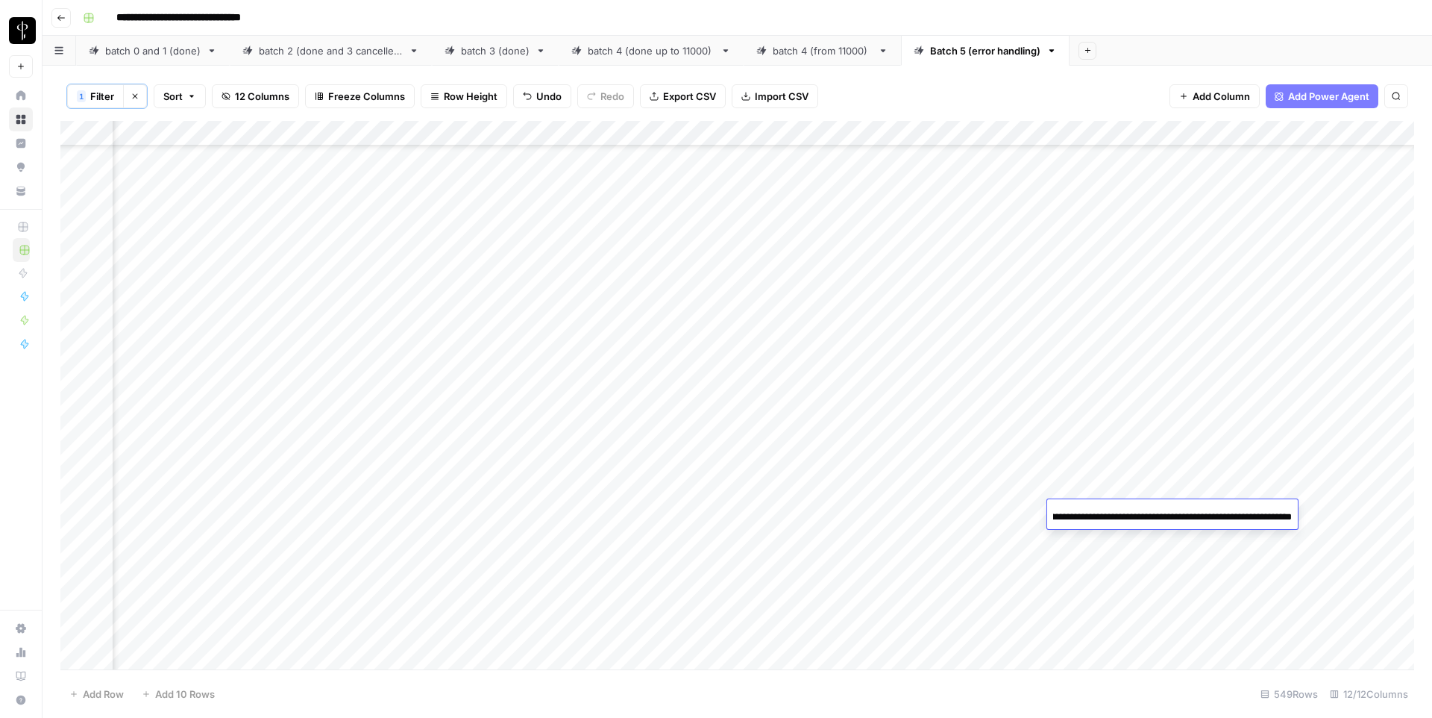
click at [565, 562] on div "Add Column" at bounding box center [737, 395] width 1354 height 548
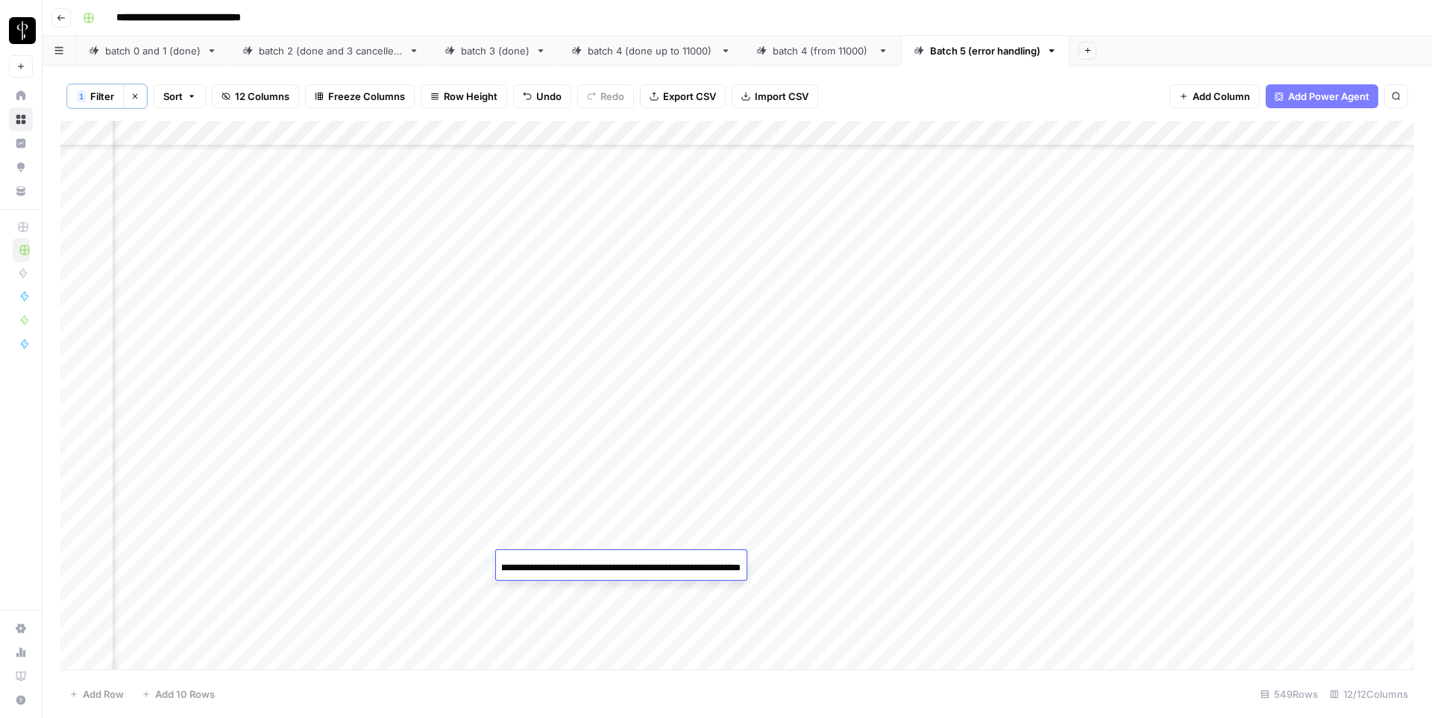
click at [565, 562] on input "**********" at bounding box center [621, 568] width 239 height 18
click at [1082, 560] on div "Add Column" at bounding box center [737, 395] width 1354 height 548
type input "**********"
click at [561, 389] on div "Add Column" at bounding box center [737, 395] width 1354 height 548
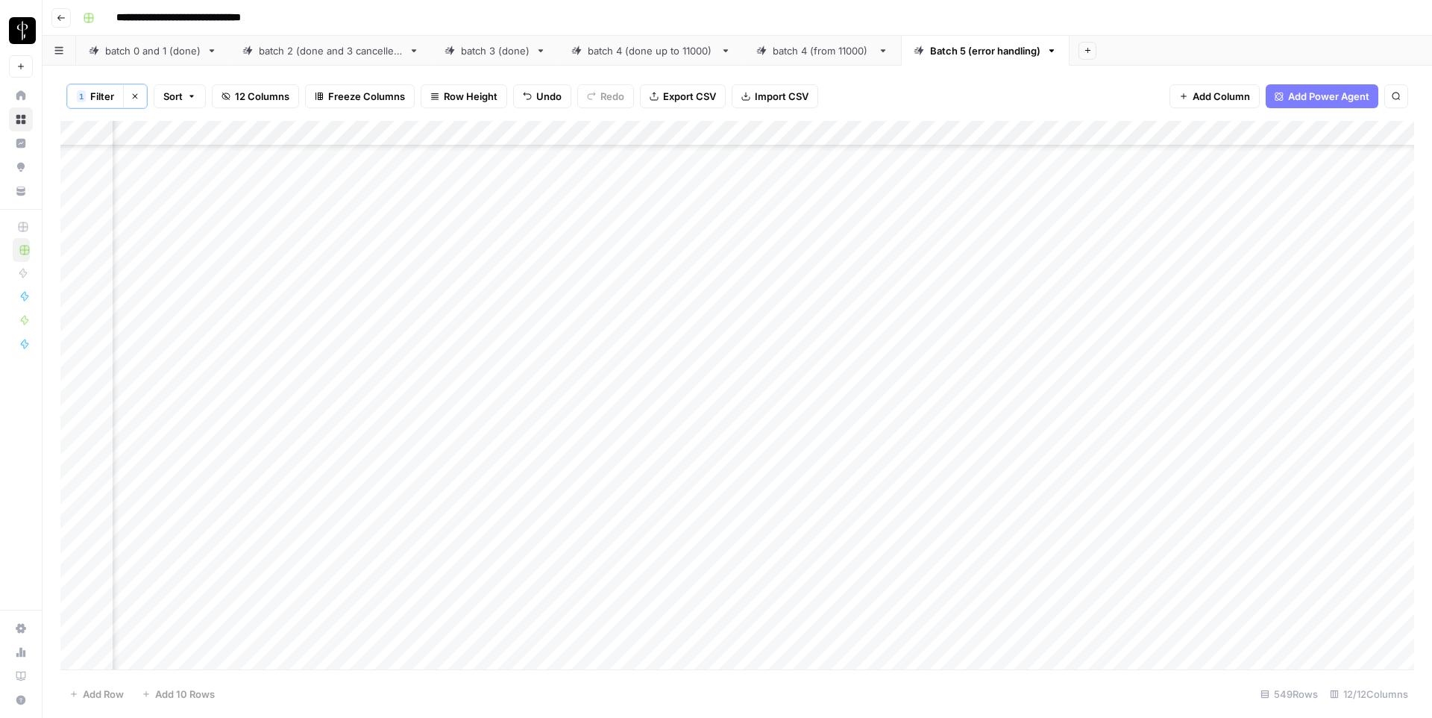
click at [561, 389] on div "Add Column" at bounding box center [737, 395] width 1354 height 548
click at [1061, 404] on div "Add Column" at bounding box center [737, 395] width 1354 height 548
type input "**********"
click at [551, 521] on div "Add Column" at bounding box center [737, 395] width 1354 height 548
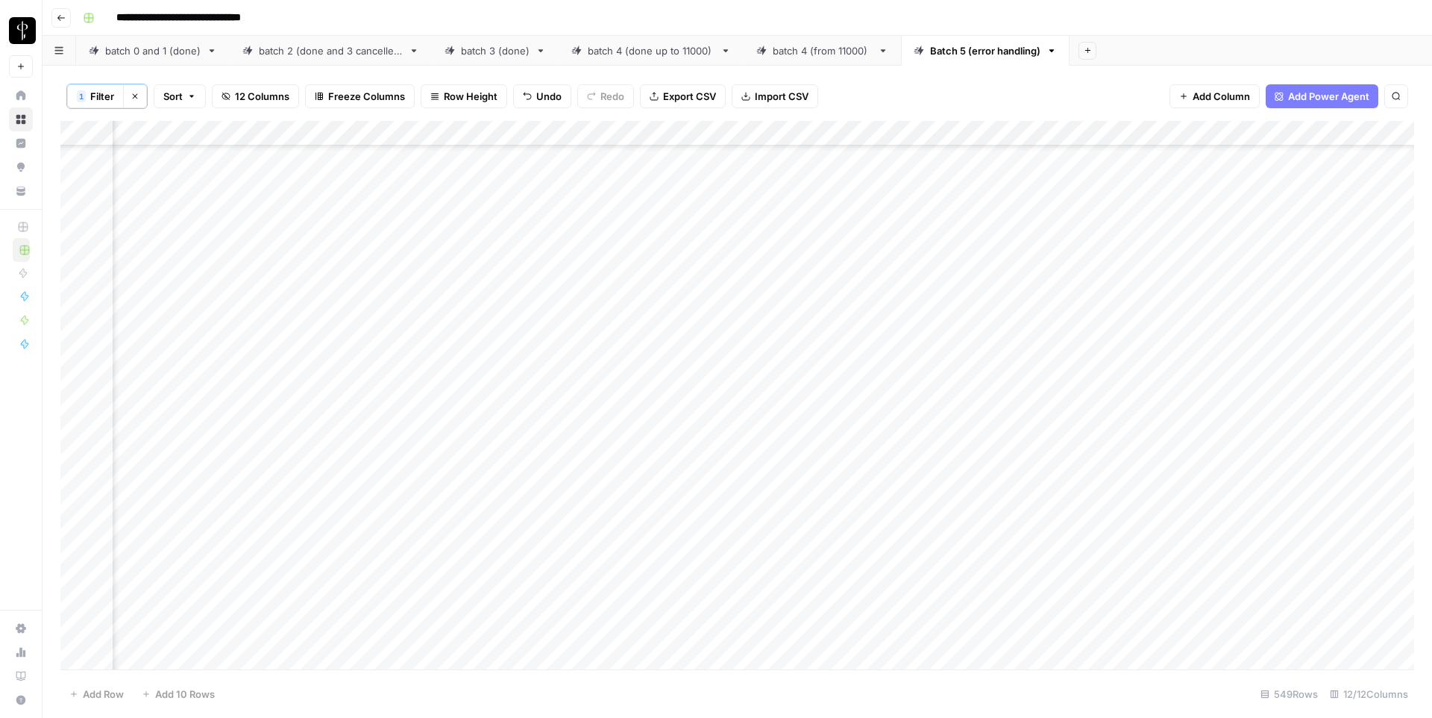
click at [551, 521] on div "Add Column" at bounding box center [737, 395] width 1354 height 548
click at [1076, 524] on div "Add Column" at bounding box center [737, 395] width 1354 height 548
type input "**********"
click at [559, 622] on div "Add Column" at bounding box center [737, 395] width 1354 height 548
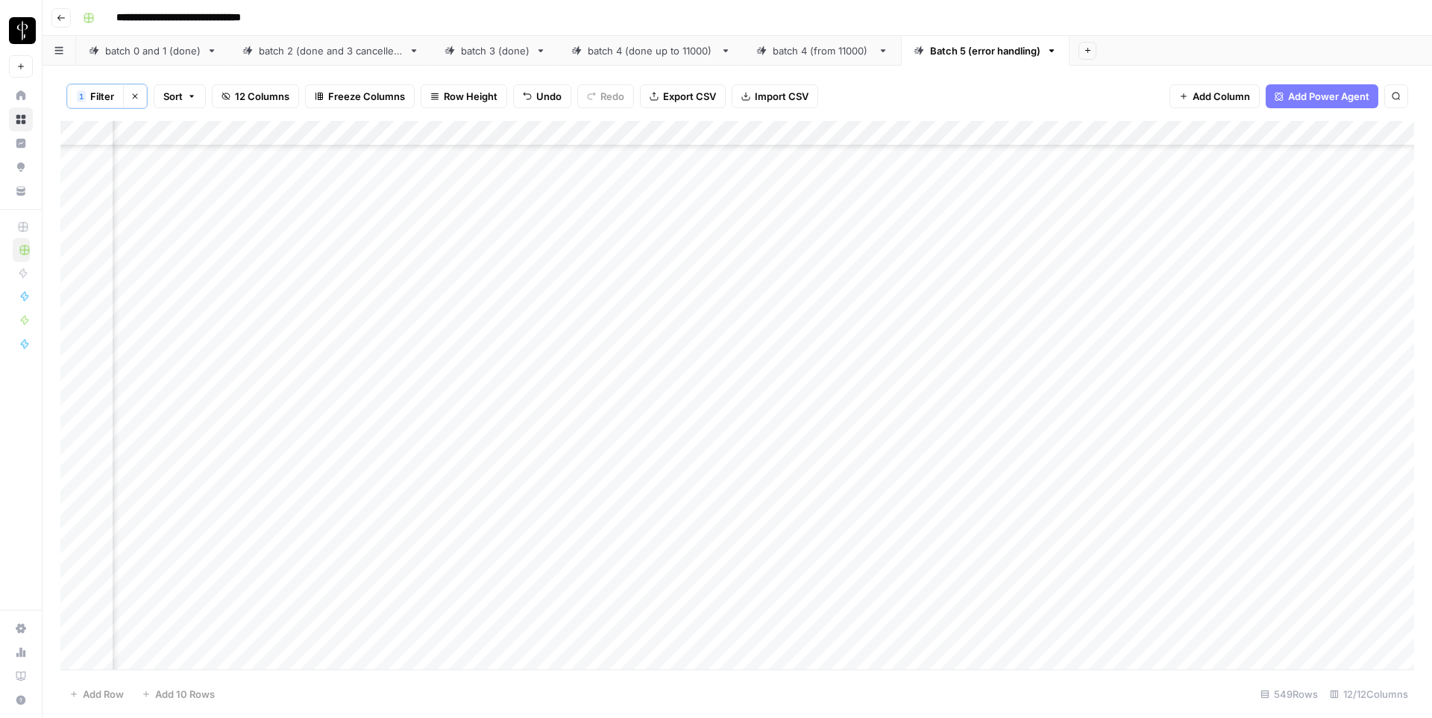
click at [559, 622] on div "Add Column" at bounding box center [737, 395] width 1354 height 548
click at [559, 622] on input "**********" at bounding box center [621, 630] width 239 height 18
click at [1063, 628] on div "Add Column" at bounding box center [737, 395] width 1354 height 548
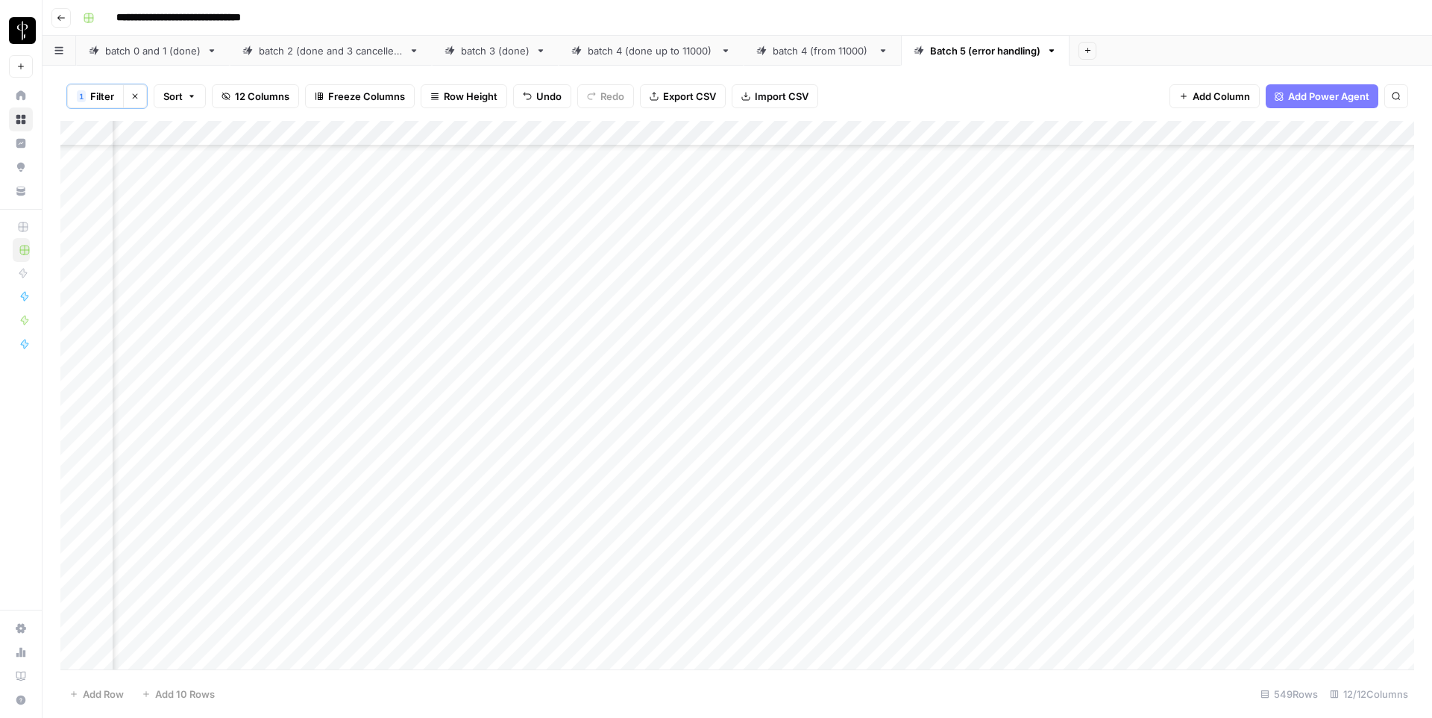
click at [1063, 628] on div "Add Column" at bounding box center [737, 395] width 1354 height 548
type input "**********"
click at [542, 199] on div "Add Column" at bounding box center [737, 395] width 1354 height 548
click at [542, 199] on div "**********" at bounding box center [621, 211] width 251 height 25
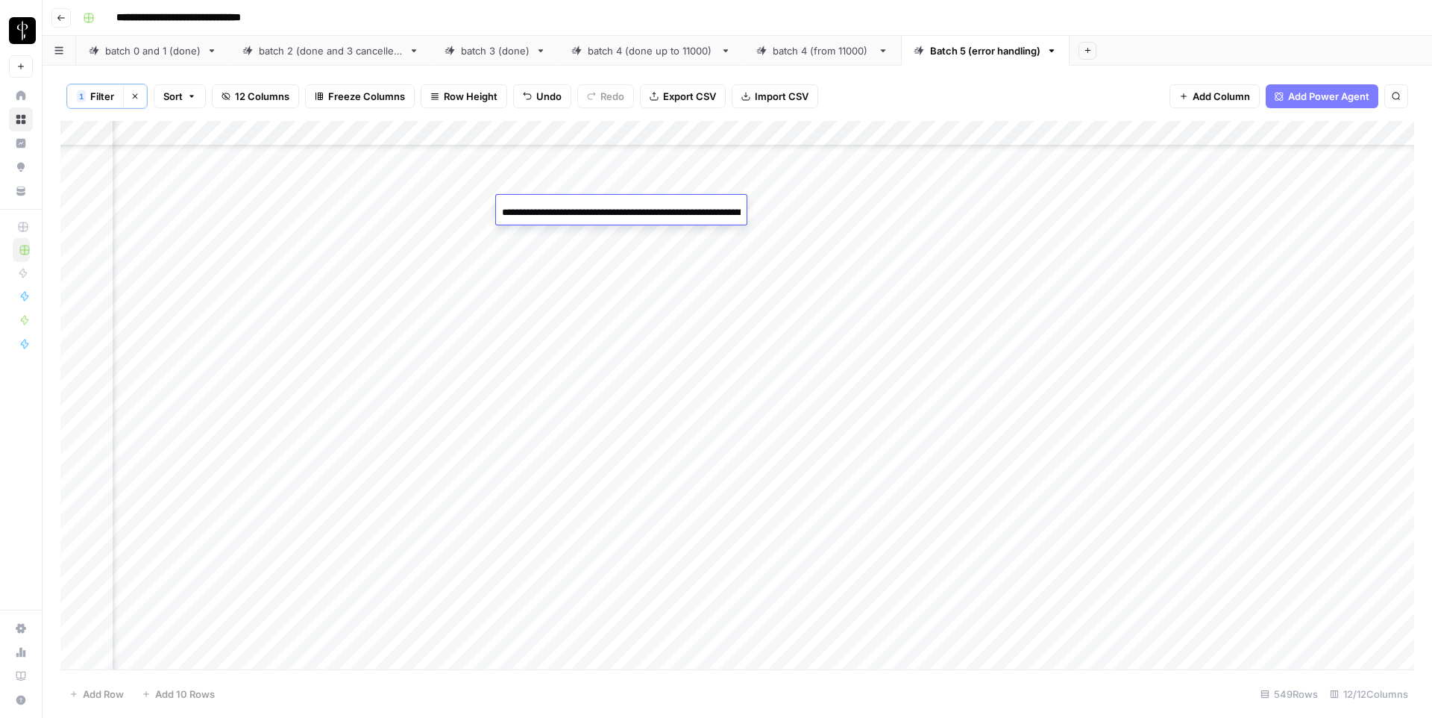
click at [1082, 209] on div "Add Column" at bounding box center [737, 395] width 1354 height 548
type input "**********"
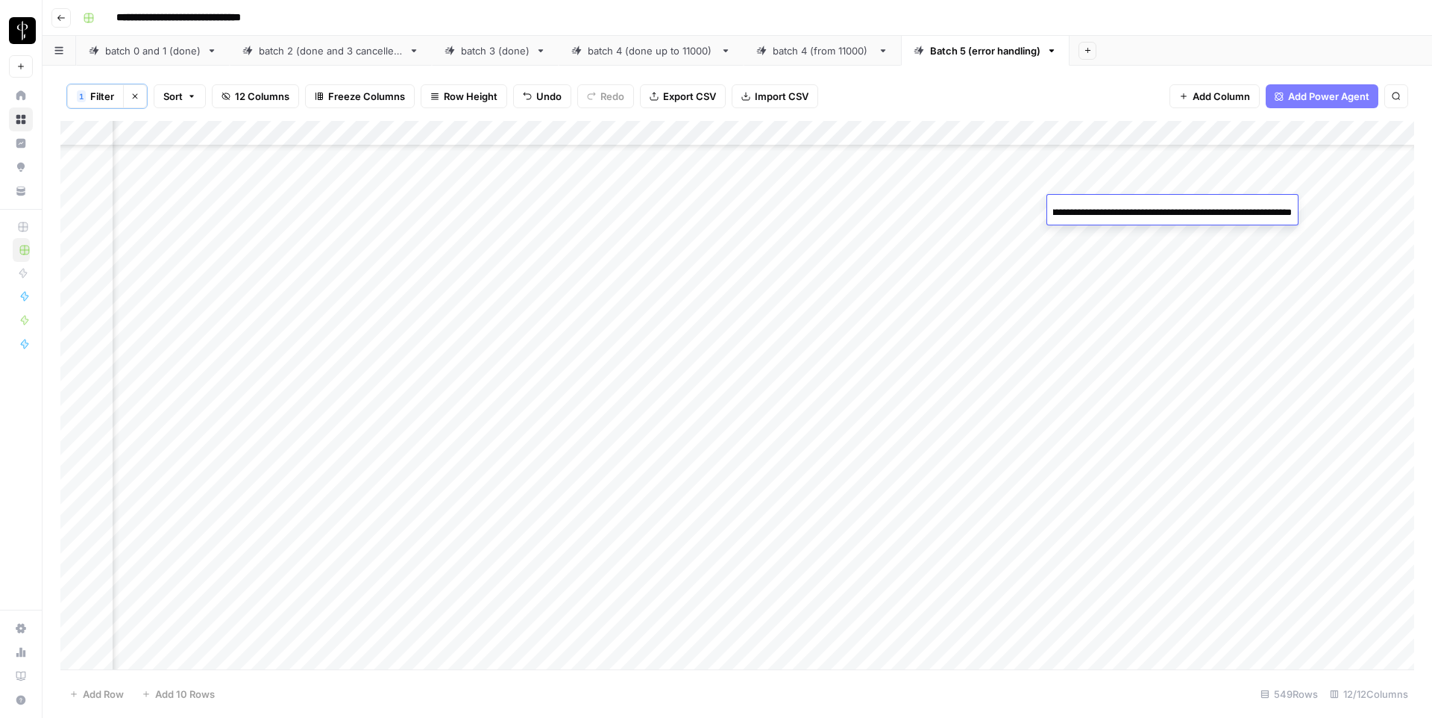
click at [568, 330] on div "Add Column" at bounding box center [737, 395] width 1354 height 548
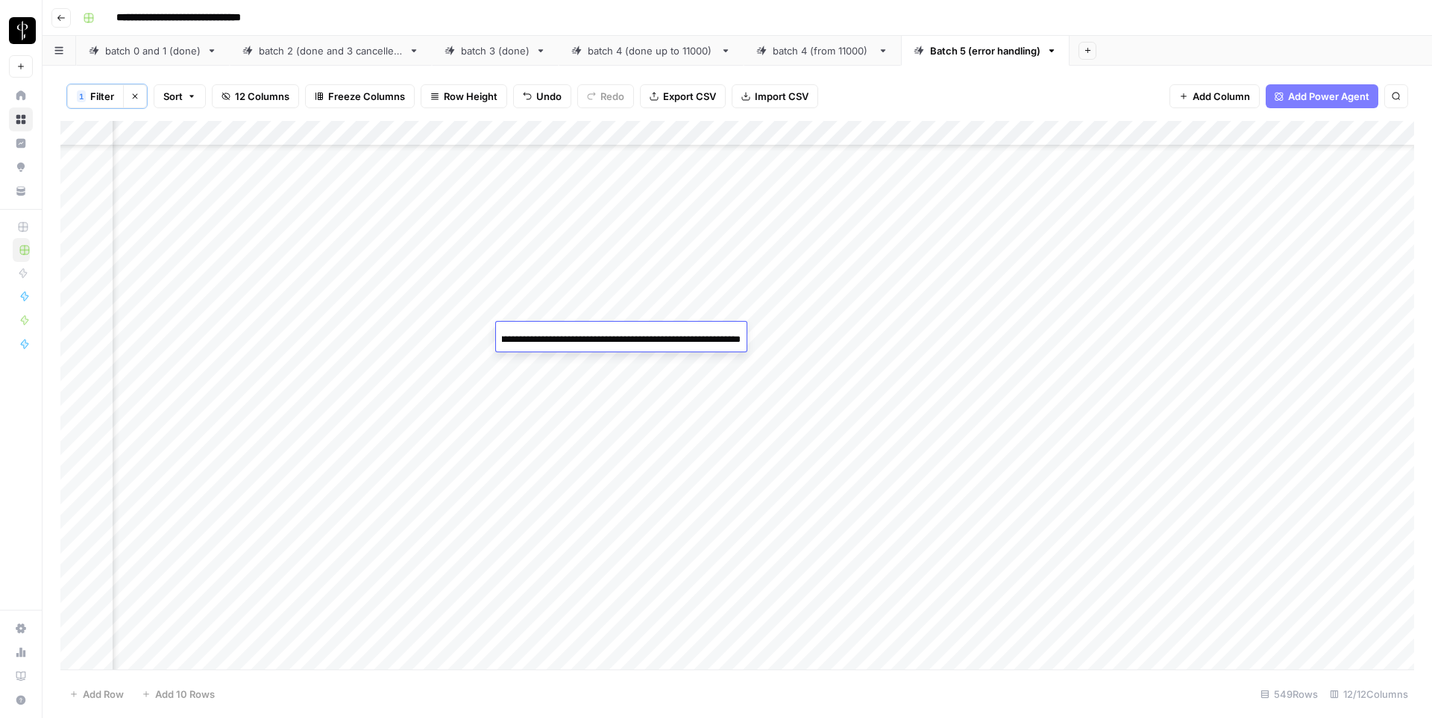
click at [1073, 331] on div "Add Column" at bounding box center [737, 395] width 1354 height 548
type input "**********"
click at [560, 412] on div "Add Column" at bounding box center [737, 395] width 1354 height 548
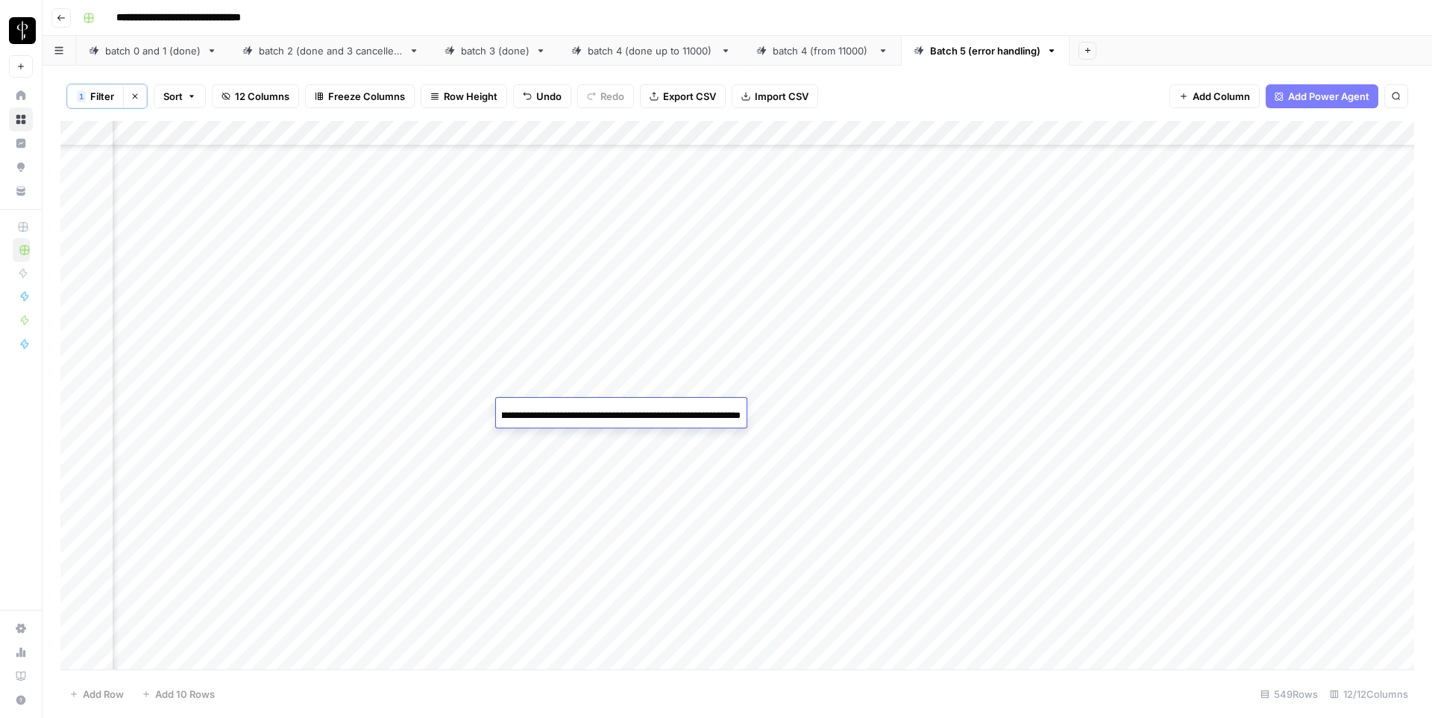
click at [560, 412] on input "**********" at bounding box center [621, 416] width 239 height 18
click at [1075, 406] on div "Add Column" at bounding box center [737, 395] width 1354 height 548
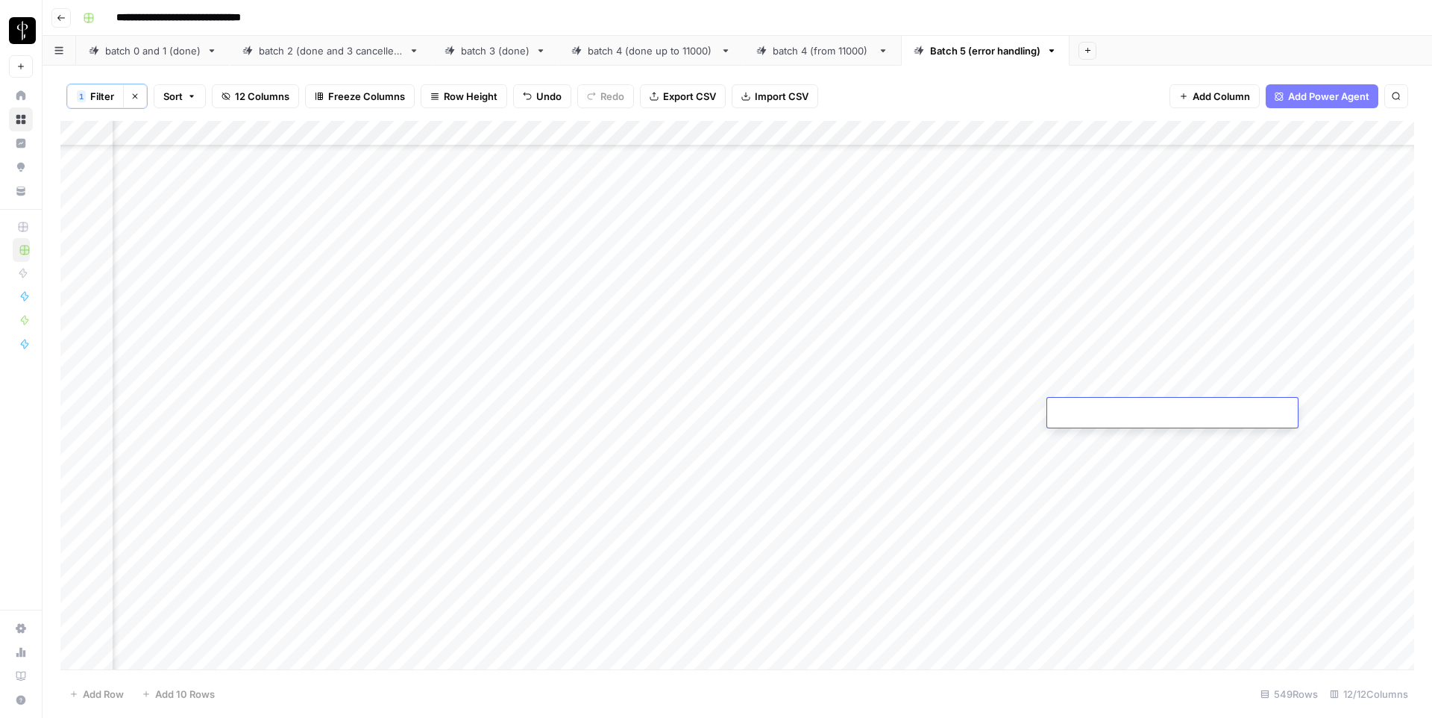
type input "**********"
click at [565, 491] on div "Add Column" at bounding box center [737, 395] width 1354 height 548
click at [565, 491] on input "**********" at bounding box center [621, 492] width 239 height 18
click at [1094, 481] on div "Add Column" at bounding box center [737, 395] width 1354 height 548
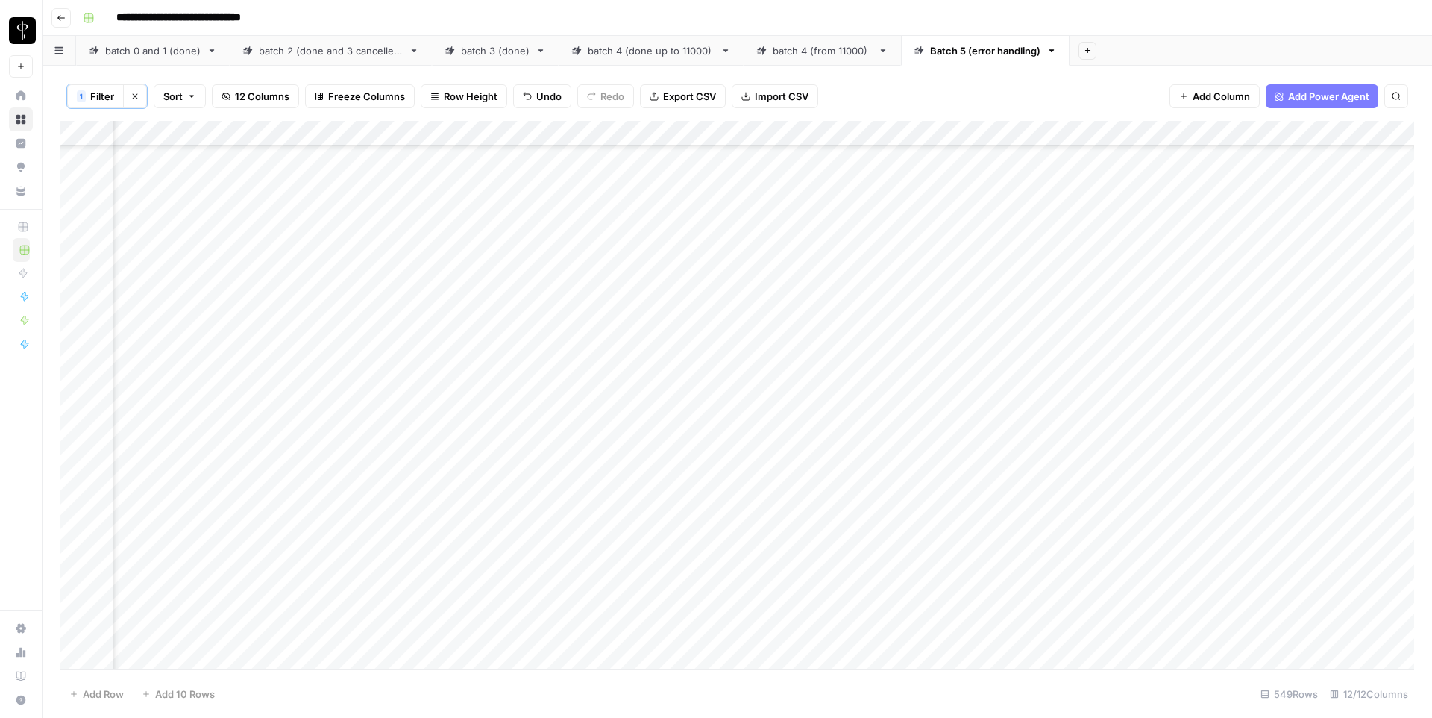
click at [1094, 481] on div "Add Column" at bounding box center [737, 395] width 1354 height 548
type input "**********"
click at [556, 275] on div "Add Column" at bounding box center [737, 395] width 1354 height 548
click at [1124, 280] on div "Add Column" at bounding box center [737, 395] width 1354 height 548
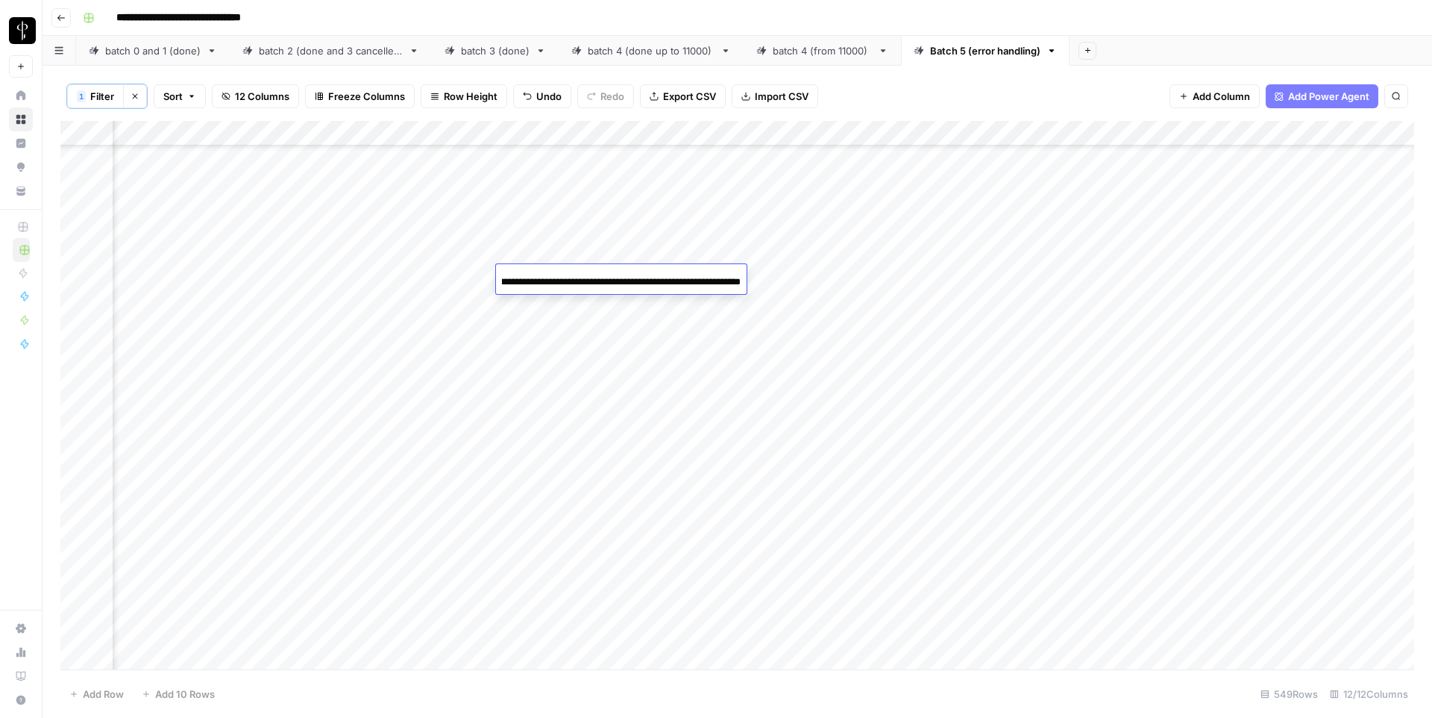
click at [1124, 280] on div "Add Column" at bounding box center [737, 395] width 1354 height 548
type input "**********"
click at [556, 304] on div "Add Column" at bounding box center [737, 395] width 1354 height 548
click at [1064, 302] on div "Add Column" at bounding box center [737, 395] width 1354 height 548
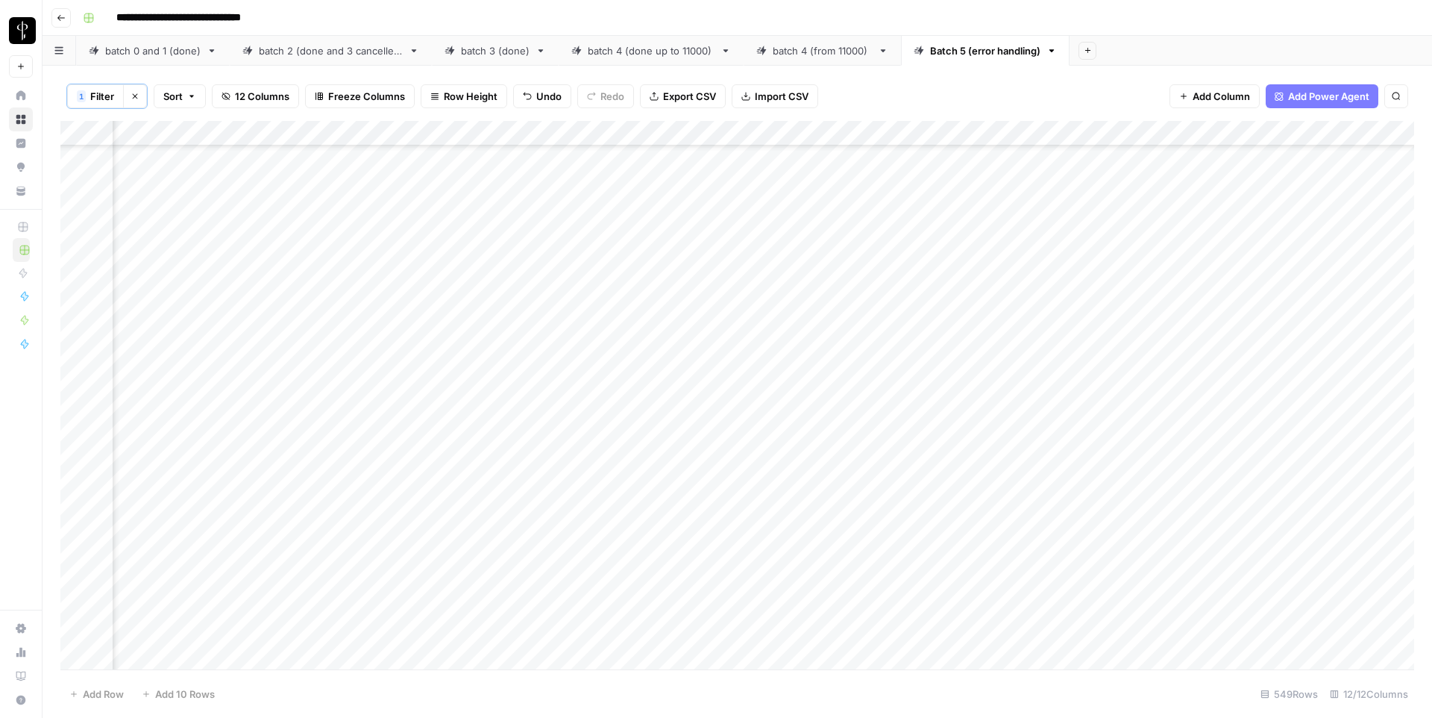
click at [1064, 302] on div "Add Column" at bounding box center [737, 395] width 1354 height 548
type input "**********"
click at [566, 356] on div "Add Column" at bounding box center [737, 395] width 1354 height 548
click at [1060, 356] on div "Add Column" at bounding box center [737, 395] width 1354 height 548
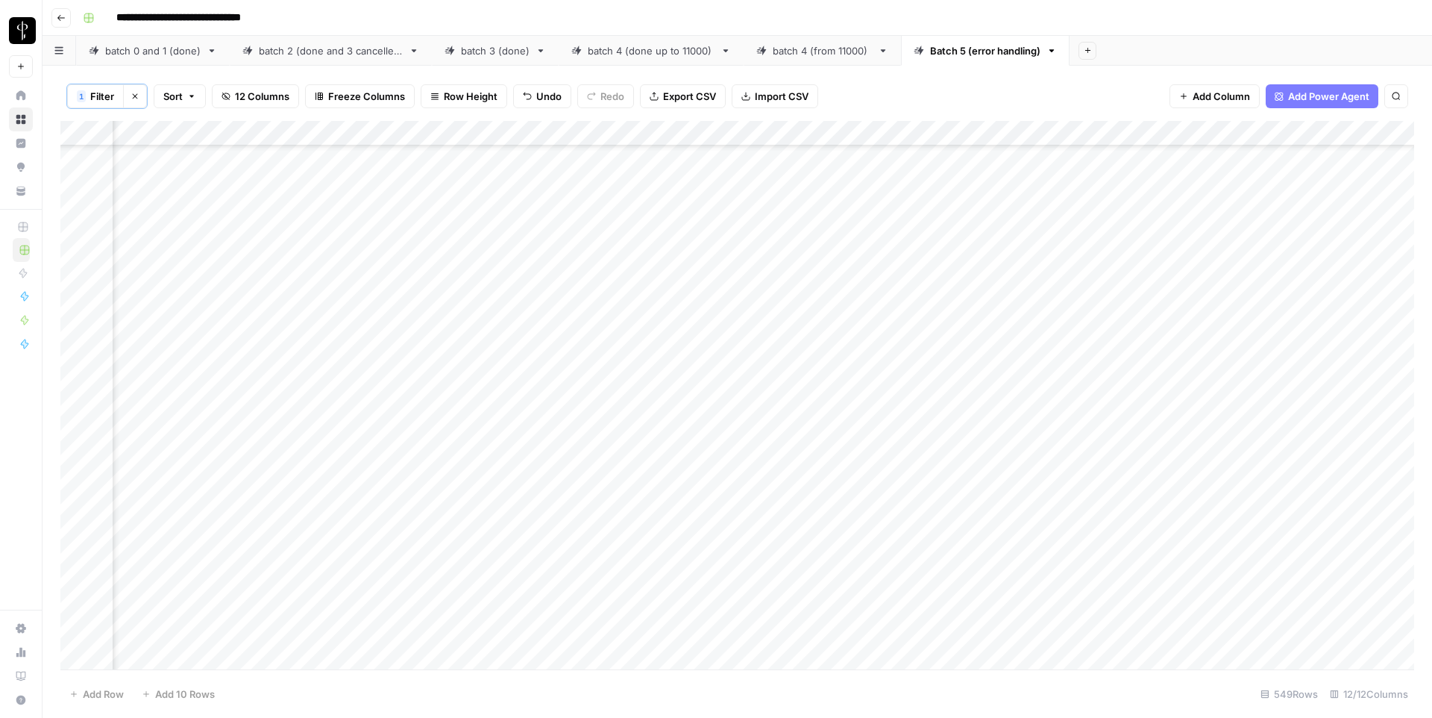
click at [1059, 355] on div "Add Column" at bounding box center [737, 395] width 1354 height 548
type input "**********"
click at [557, 434] on div "Add Column" at bounding box center [737, 395] width 1354 height 548
click at [557, 434] on input "**********" at bounding box center [621, 434] width 239 height 18
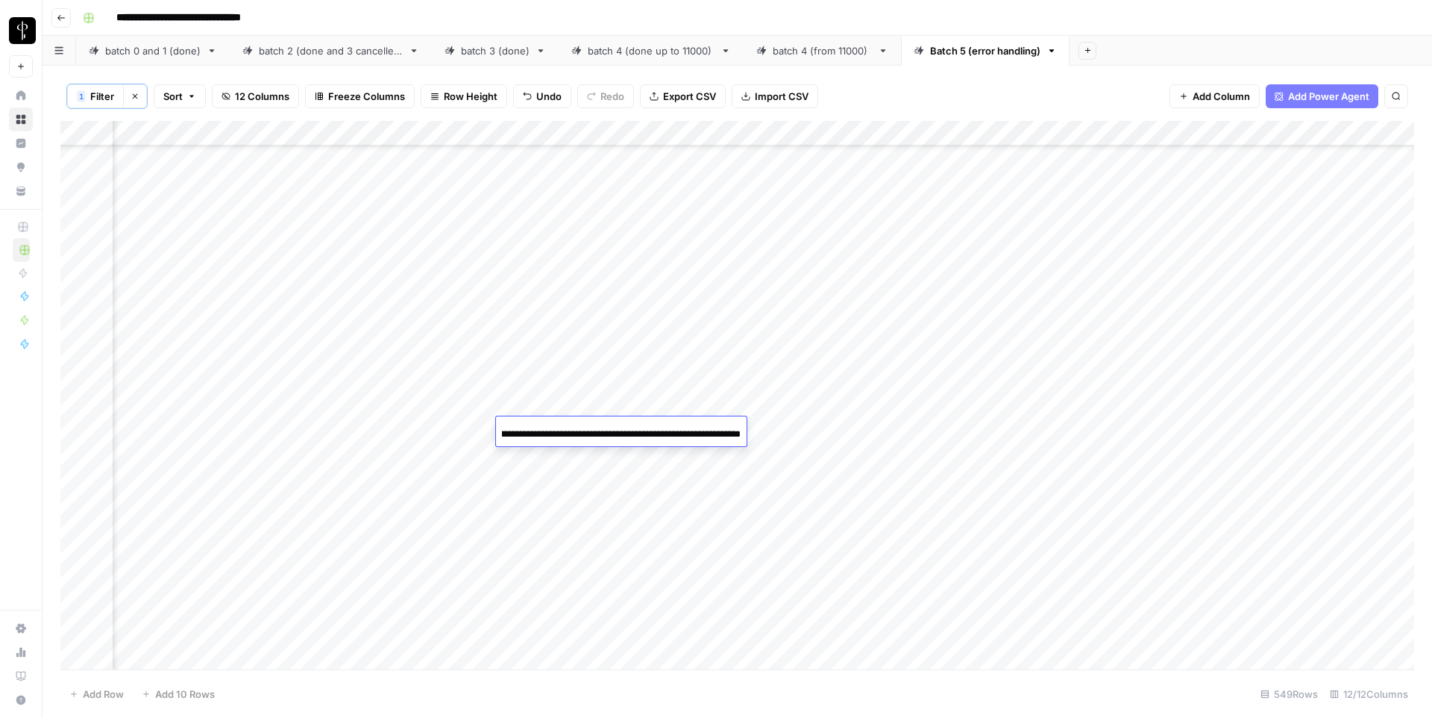
click at [1078, 432] on div "Add Column" at bounding box center [737, 395] width 1354 height 548
type input "**********"
click at [556, 456] on div "Add Column" at bounding box center [737, 395] width 1354 height 548
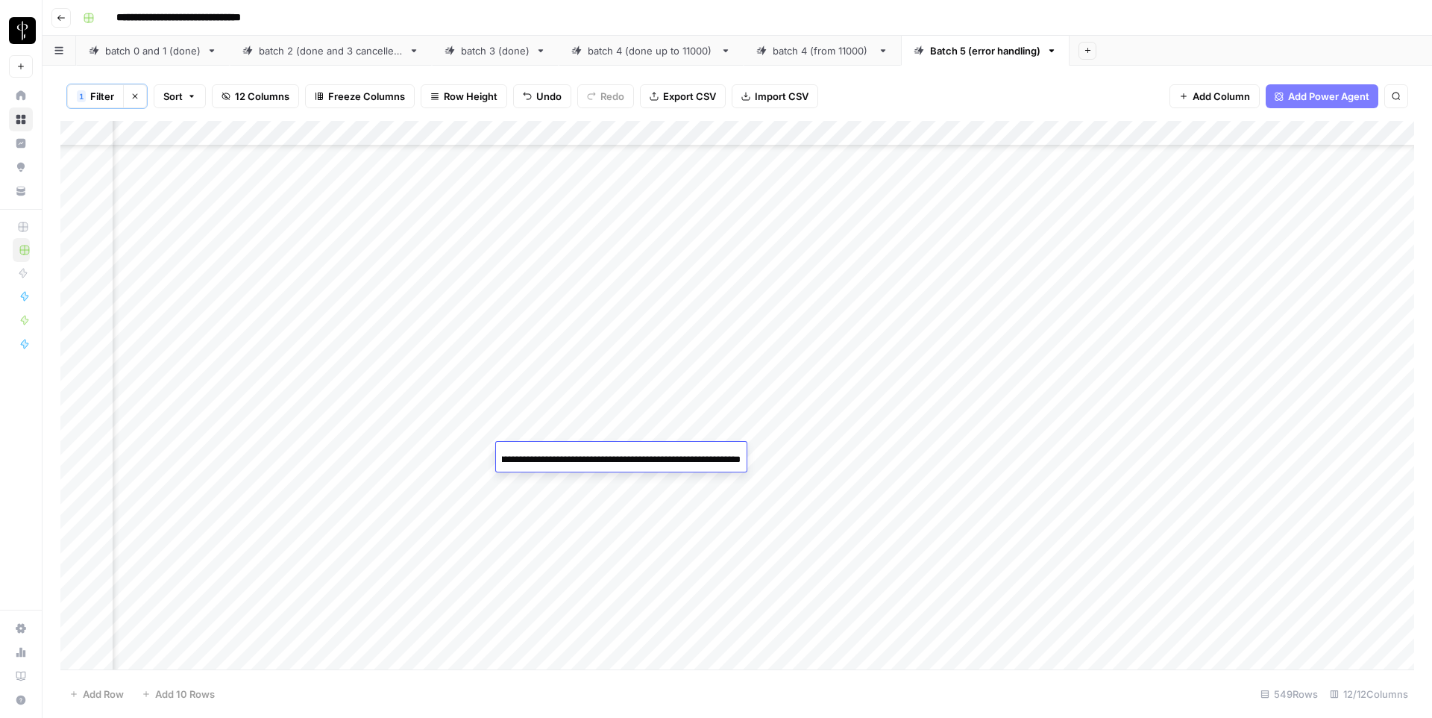
click at [556, 456] on input "**********" at bounding box center [621, 460] width 239 height 18
click at [1079, 456] on div "Add Column" at bounding box center [737, 395] width 1354 height 548
type input "**********"
click at [557, 505] on div "Add Column" at bounding box center [737, 395] width 1354 height 548
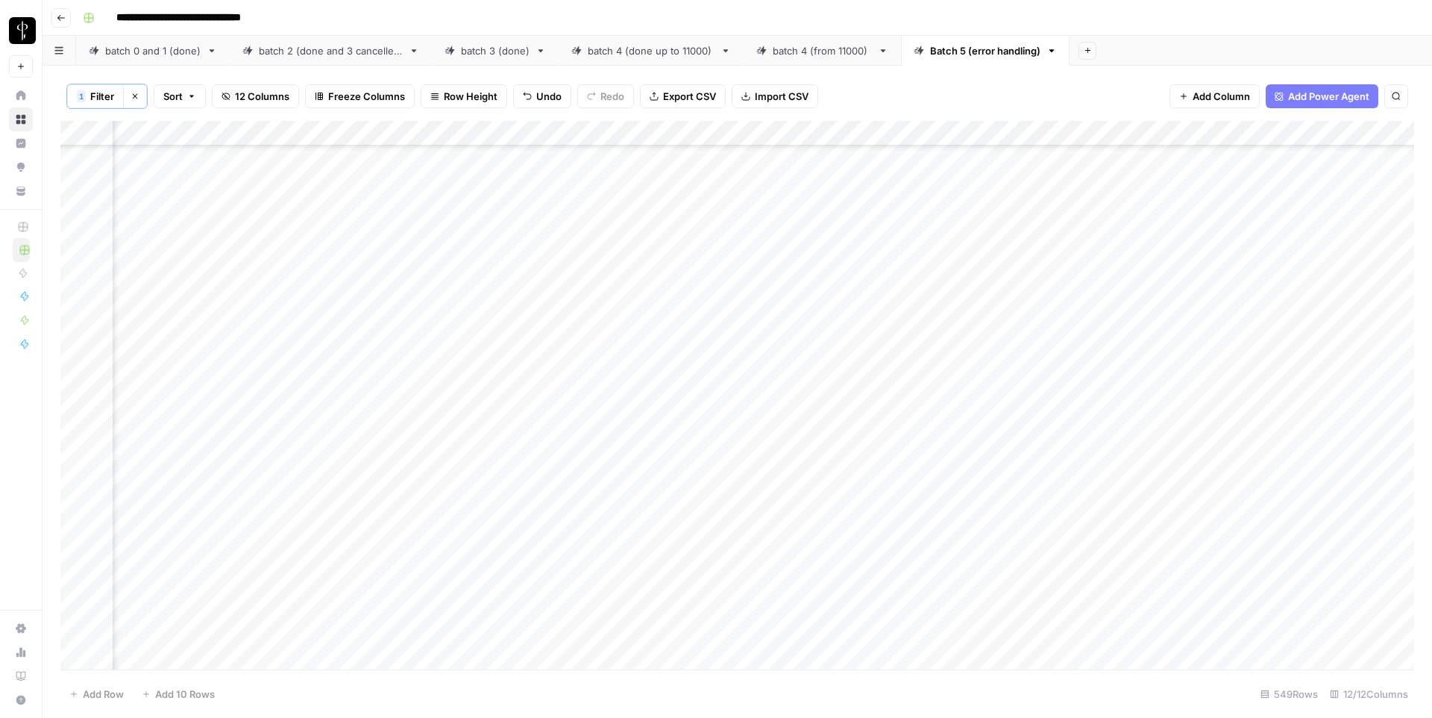
drag, startPoint x: 557, startPoint y: 505, endPoint x: 559, endPoint y: 577, distance: 72.4
click at [559, 577] on div "Add Column" at bounding box center [737, 395] width 1354 height 548
click at [1064, 509] on div "Add Column" at bounding box center [737, 395] width 1354 height 548
click at [584, 475] on div "Add Column" at bounding box center [737, 395] width 1354 height 548
click at [1080, 477] on div "Add Column" at bounding box center [737, 395] width 1354 height 548
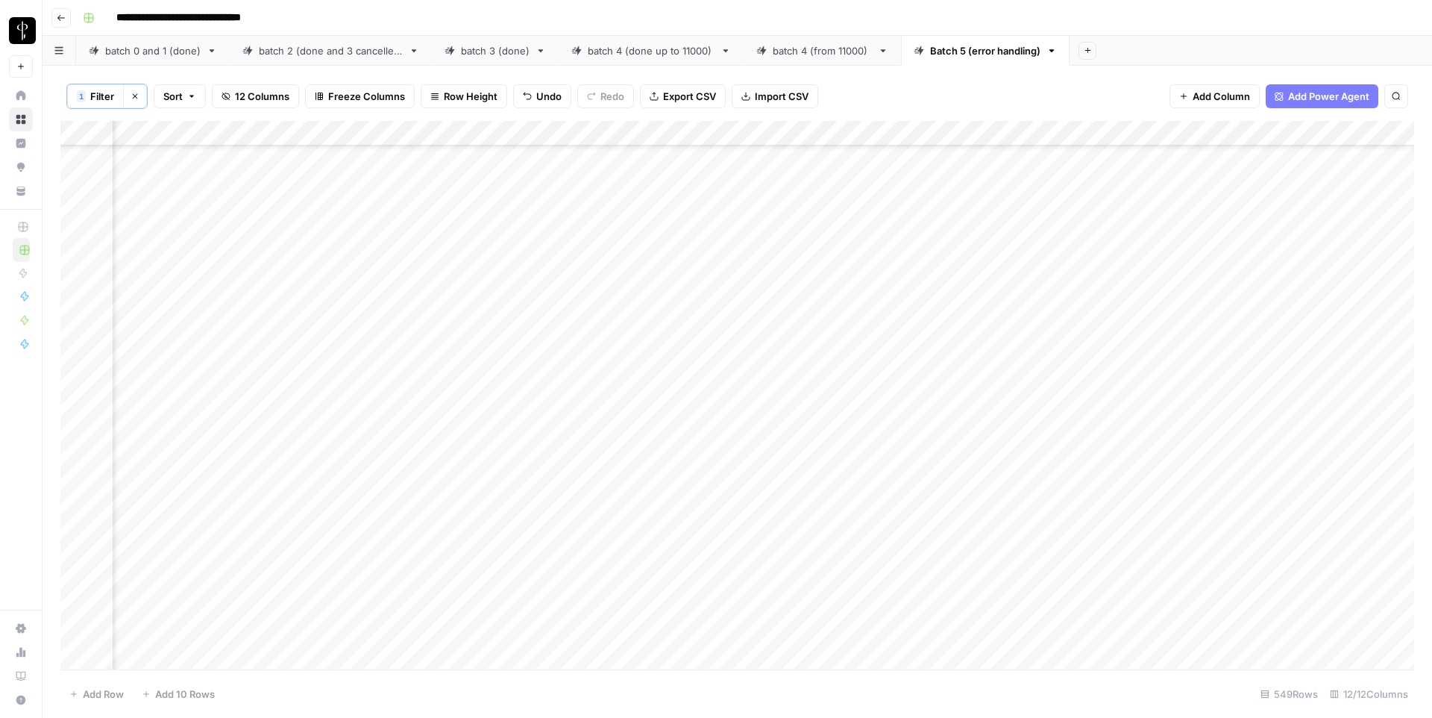
click at [559, 438] on div "Add Column" at bounding box center [737, 395] width 1354 height 548
click at [1063, 440] on div "Add Column" at bounding box center [737, 395] width 1354 height 548
click at [592, 492] on div "Add Column" at bounding box center [737, 395] width 1354 height 548
click at [1094, 486] on div "Add Column" at bounding box center [737, 395] width 1354 height 548
click at [545, 517] on div "Add Column" at bounding box center [737, 395] width 1354 height 548
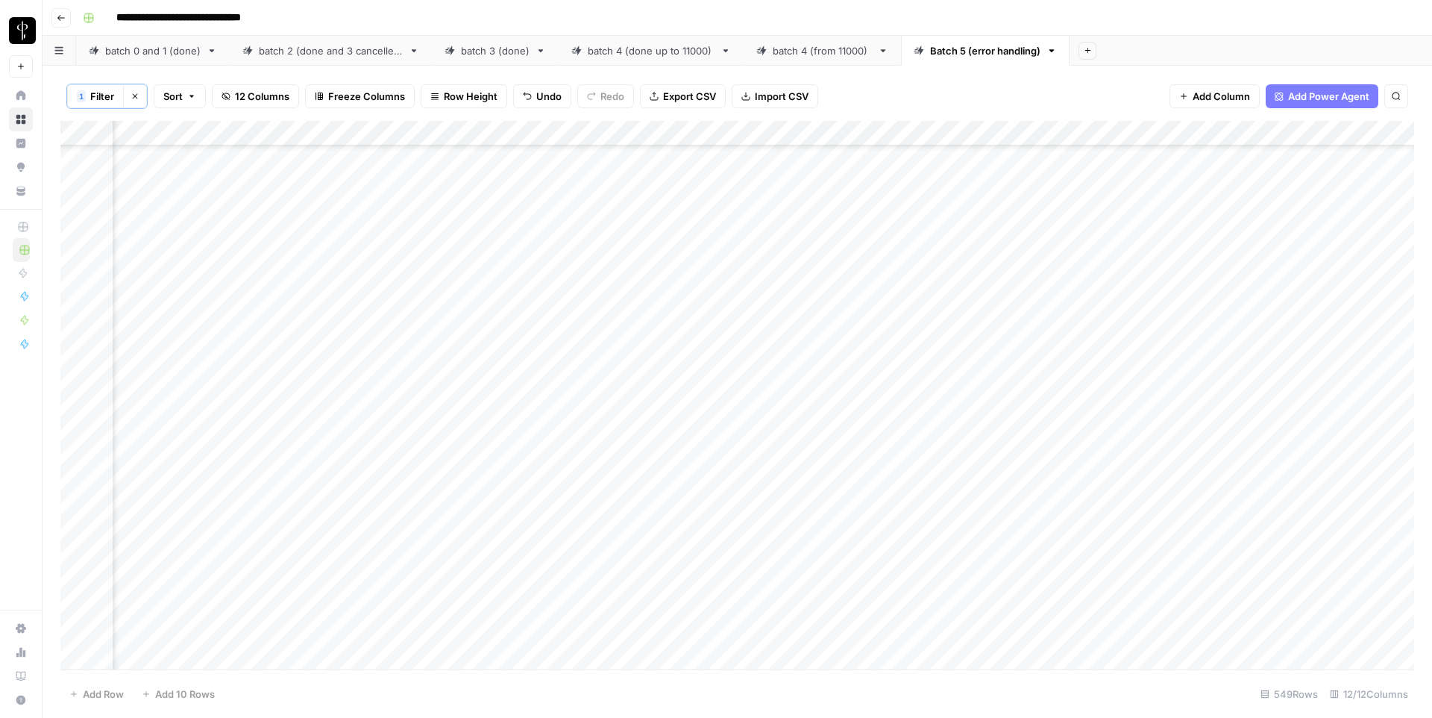
click at [1080, 521] on div "Add Column" at bounding box center [737, 395] width 1354 height 548
click at [585, 575] on div "Add Column" at bounding box center [737, 395] width 1354 height 548
click at [1075, 571] on div "Add Column" at bounding box center [737, 395] width 1354 height 548
click at [539, 379] on div "Add Column" at bounding box center [737, 395] width 1354 height 548
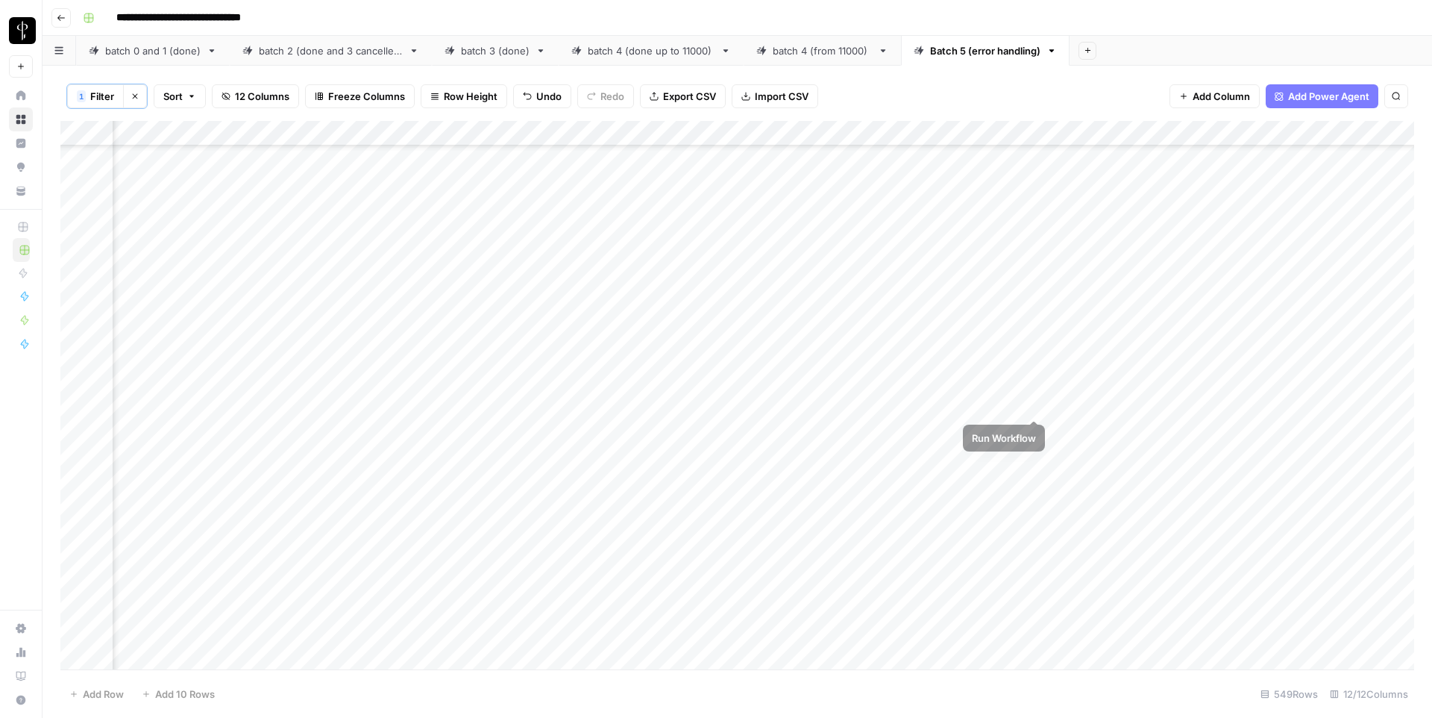
click at [1060, 379] on div "Add Column" at bounding box center [737, 395] width 1354 height 548
click at [556, 454] on div "Add Column" at bounding box center [737, 395] width 1354 height 548
click at [1066, 448] on div "Add Column" at bounding box center [737, 395] width 1354 height 548
click at [569, 472] on div "Add Column" at bounding box center [737, 395] width 1354 height 548
click at [1091, 480] on div "Add Column" at bounding box center [737, 395] width 1354 height 548
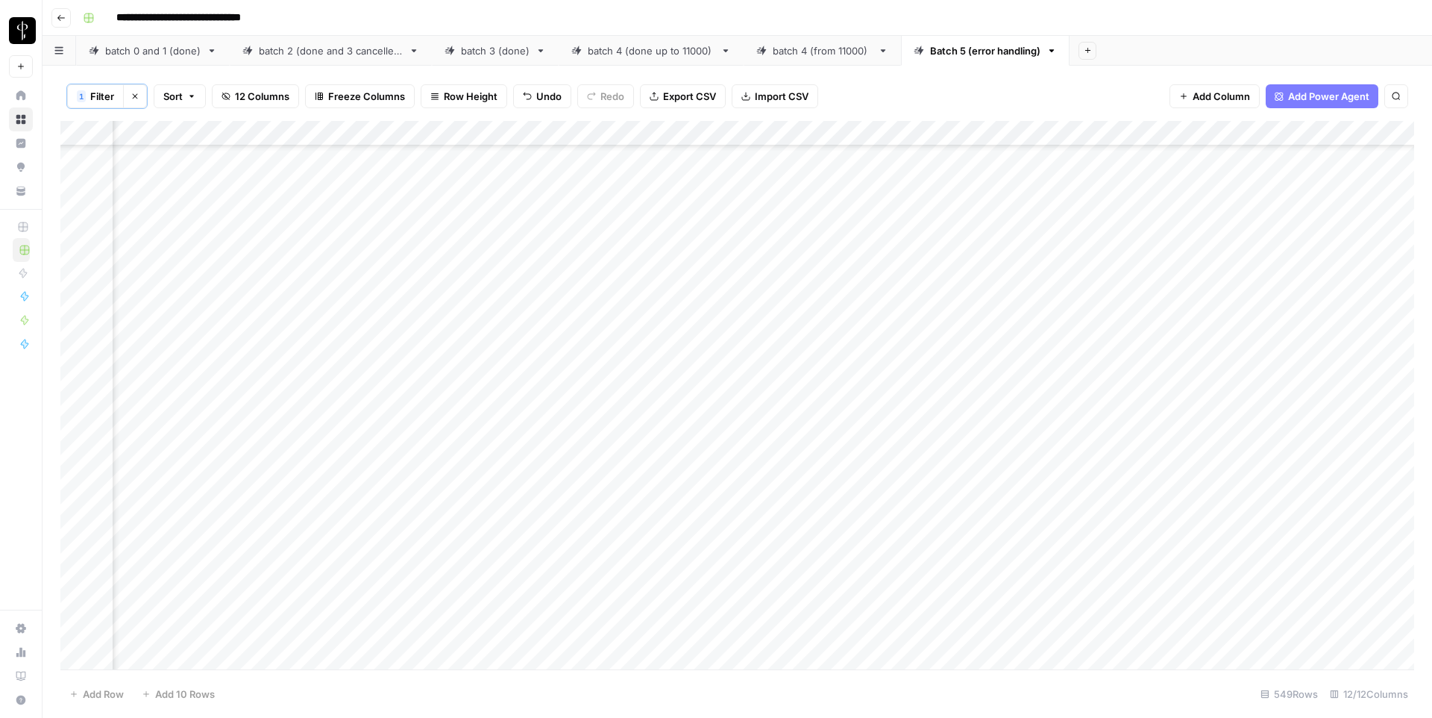
scroll to position [2709, 475]
drag, startPoint x: 558, startPoint y: 413, endPoint x: 558, endPoint y: 437, distance: 24.6
click at [558, 437] on div "Add Column" at bounding box center [737, 395] width 1354 height 548
click at [1098, 417] on div "Add Column" at bounding box center [737, 395] width 1354 height 548
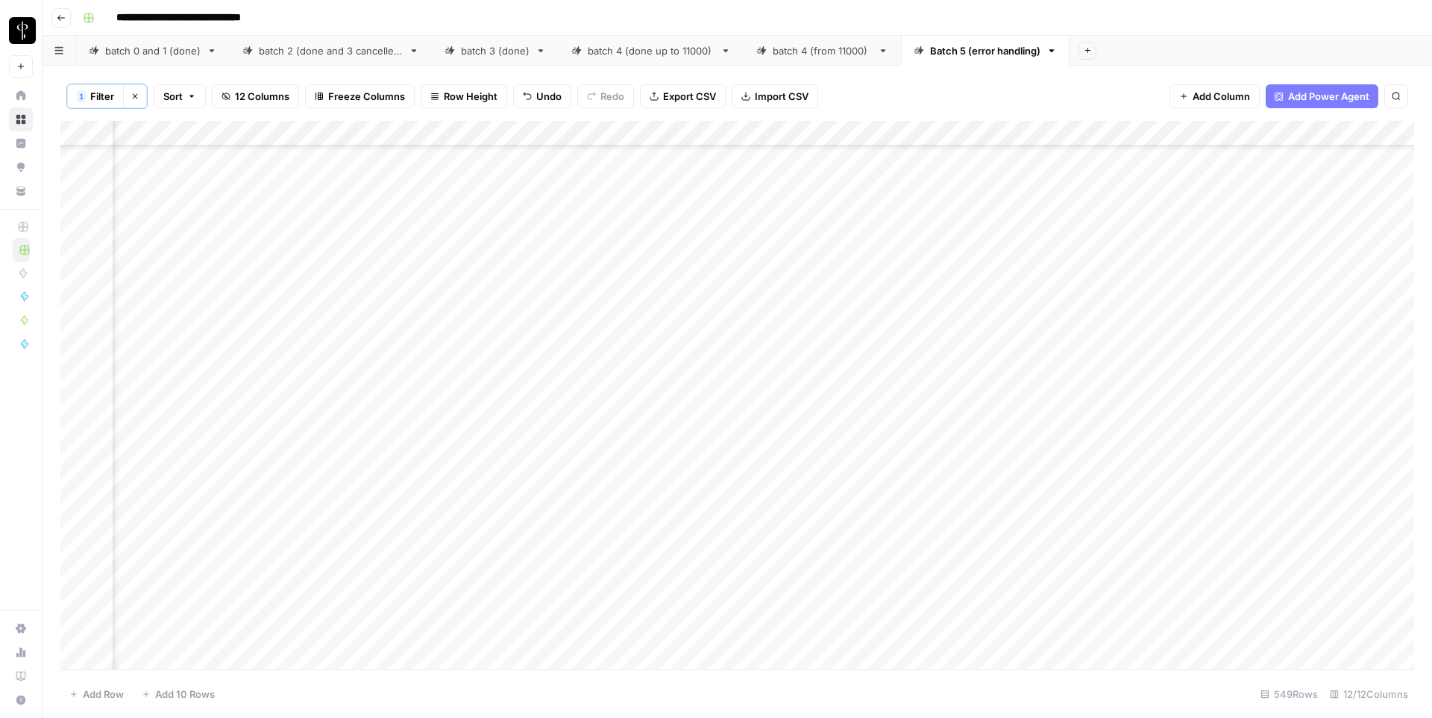
click at [554, 389] on div "Add Column" at bounding box center [737, 395] width 1354 height 548
click at [1086, 389] on div "Add Column" at bounding box center [737, 395] width 1354 height 548
click at [545, 468] on div "Add Column" at bounding box center [737, 395] width 1354 height 548
click at [1094, 474] on div "Add Column" at bounding box center [737, 395] width 1354 height 548
click at [1084, 460] on div "Add Column" at bounding box center [737, 395] width 1354 height 548
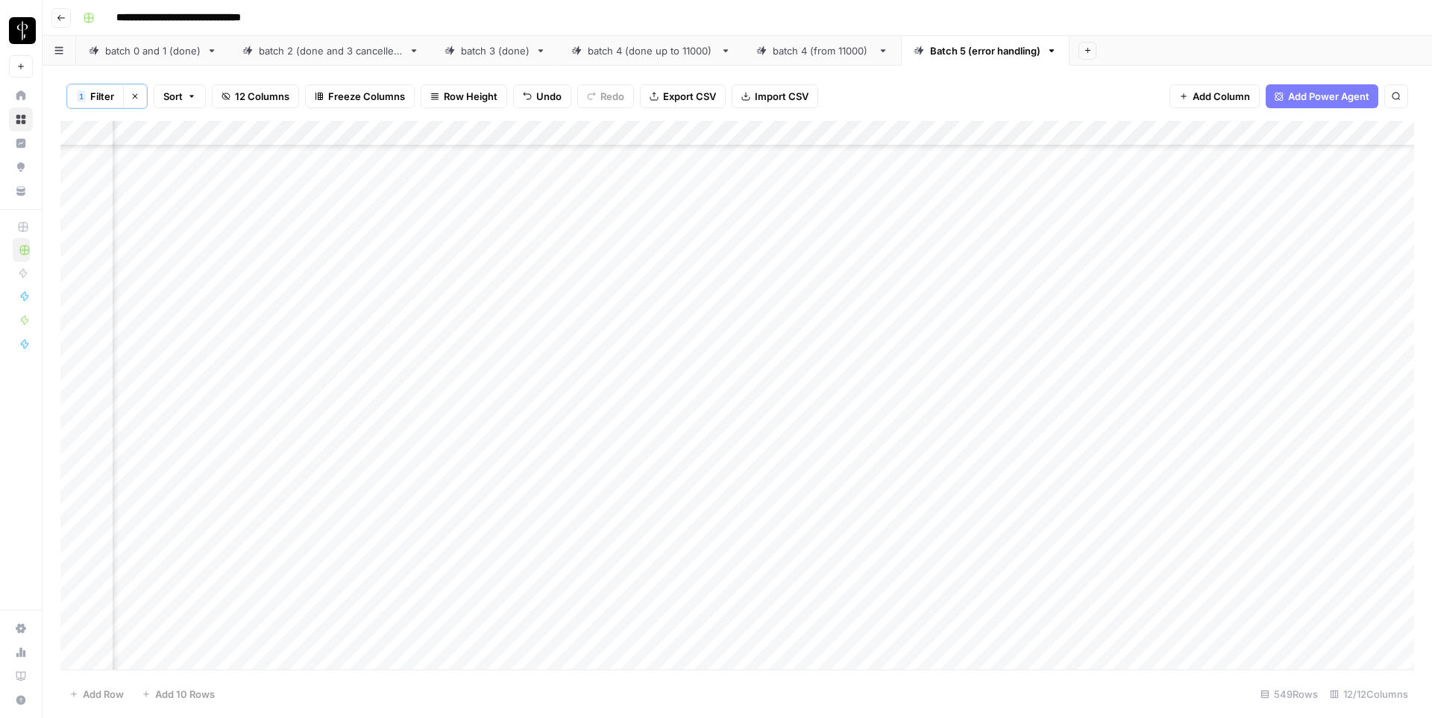
scroll to position [3191, 475]
drag, startPoint x: 574, startPoint y: 336, endPoint x: 574, endPoint y: 354, distance: 17.2
click at [574, 354] on div "Add Column" at bounding box center [737, 395] width 1354 height 548
click at [1070, 350] on div "Add Column" at bounding box center [737, 395] width 1354 height 548
click at [576, 446] on div "Add Column" at bounding box center [737, 395] width 1354 height 548
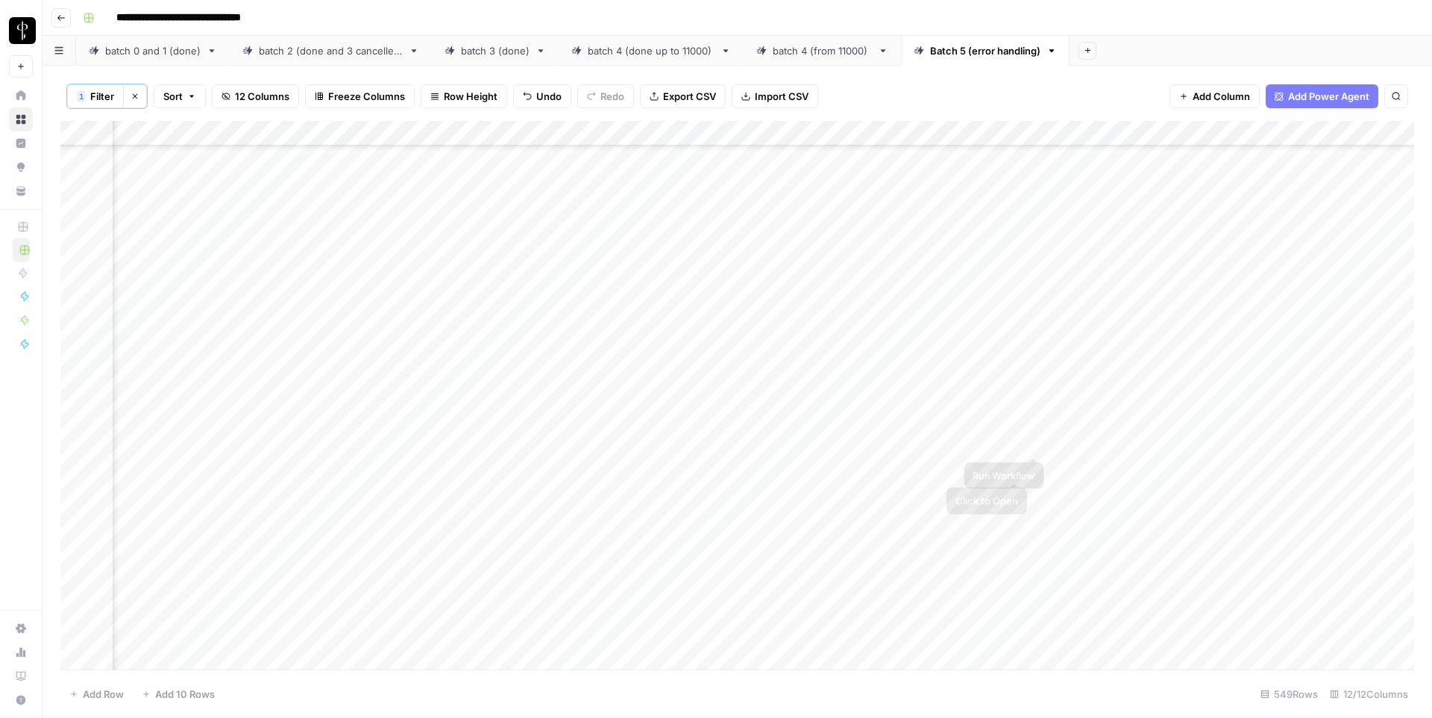
click at [1061, 439] on div "Add Column" at bounding box center [737, 395] width 1354 height 548
drag, startPoint x: 570, startPoint y: 413, endPoint x: 570, endPoint y: 434, distance: 20.9
click at [570, 434] on div "Add Column" at bounding box center [737, 395] width 1354 height 548
click at [1076, 415] on div "Add Column" at bounding box center [737, 395] width 1354 height 548
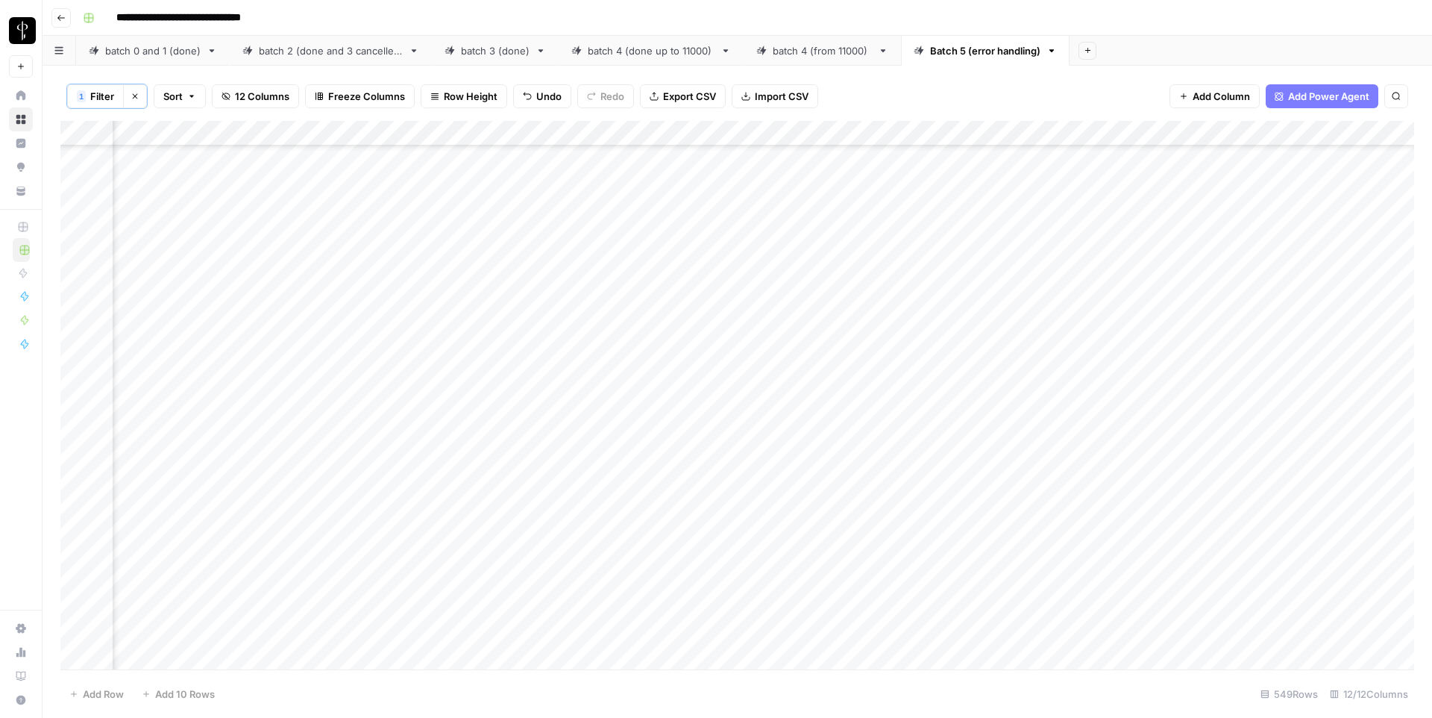
click at [559, 521] on div "Add Column" at bounding box center [737, 395] width 1354 height 548
click at [1079, 517] on div "Add Column" at bounding box center [737, 395] width 1354 height 548
drag, startPoint x: 562, startPoint y: 398, endPoint x: 562, endPoint y: 416, distance: 18.6
click at [562, 416] on div "Add Column" at bounding box center [737, 395] width 1354 height 548
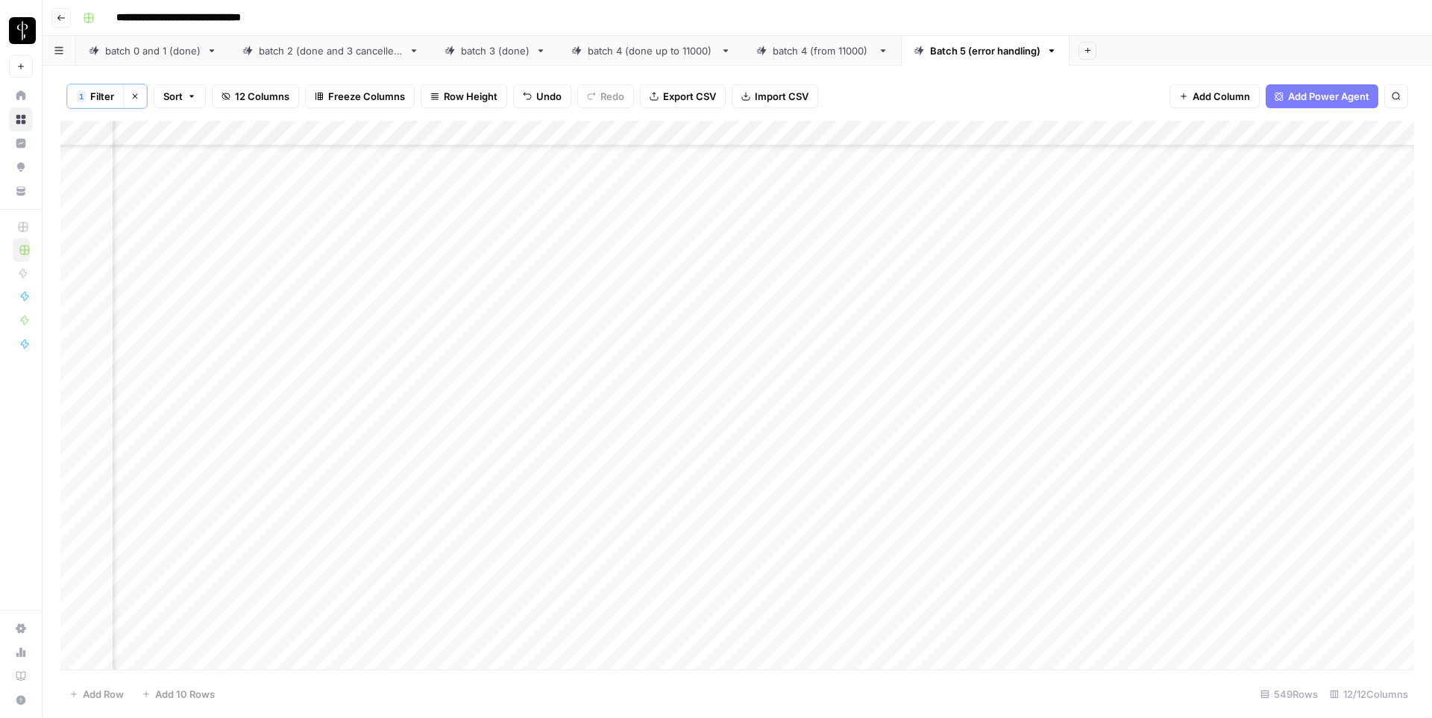
click at [1061, 403] on div "Add Column" at bounding box center [737, 395] width 1354 height 548
click at [559, 550] on div "Add Column" at bounding box center [737, 395] width 1354 height 548
click at [1070, 557] on div "Add Column" at bounding box center [737, 395] width 1354 height 548
click at [560, 307] on div "Add Column" at bounding box center [737, 395] width 1354 height 548
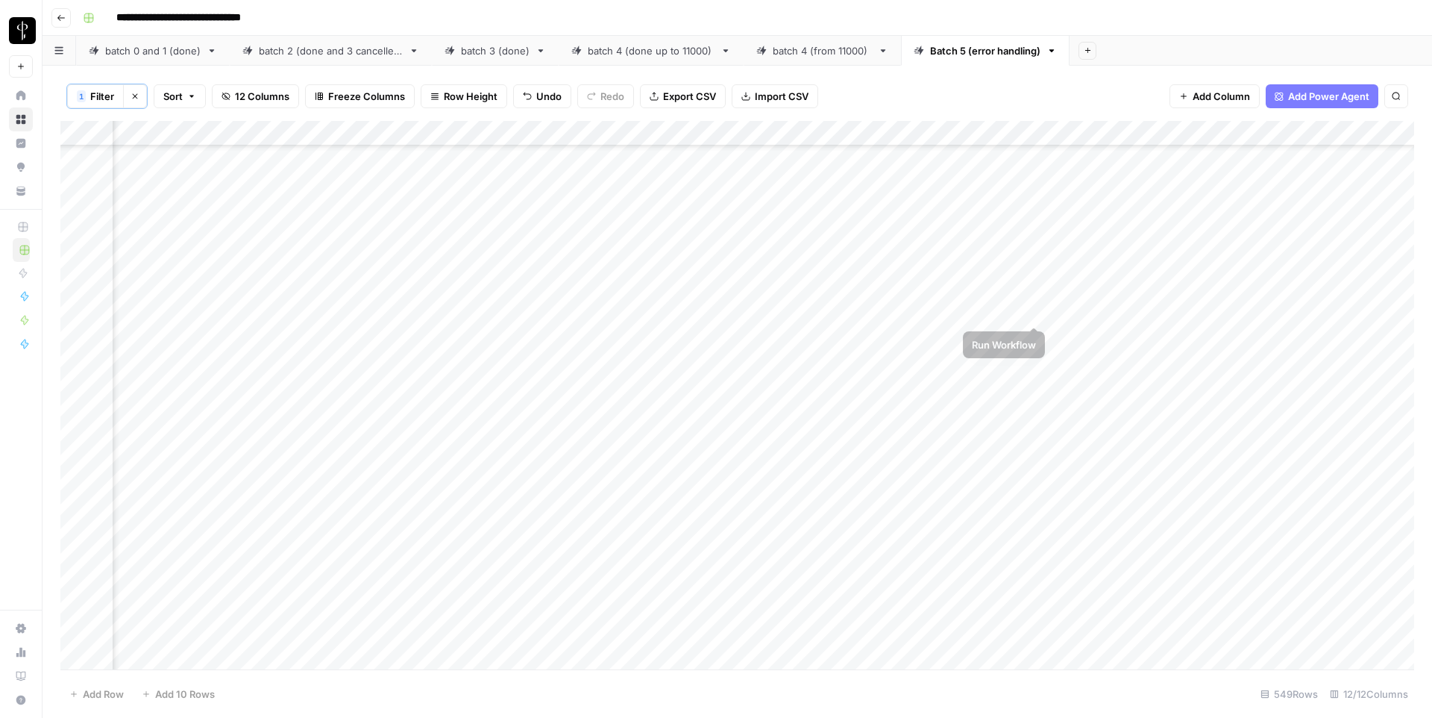
click at [1072, 314] on div "Add Column" at bounding box center [737, 395] width 1354 height 548
click at [562, 343] on div "Add Column" at bounding box center [737, 395] width 1354 height 548
click at [1067, 352] on div "Add Column" at bounding box center [737, 395] width 1354 height 548
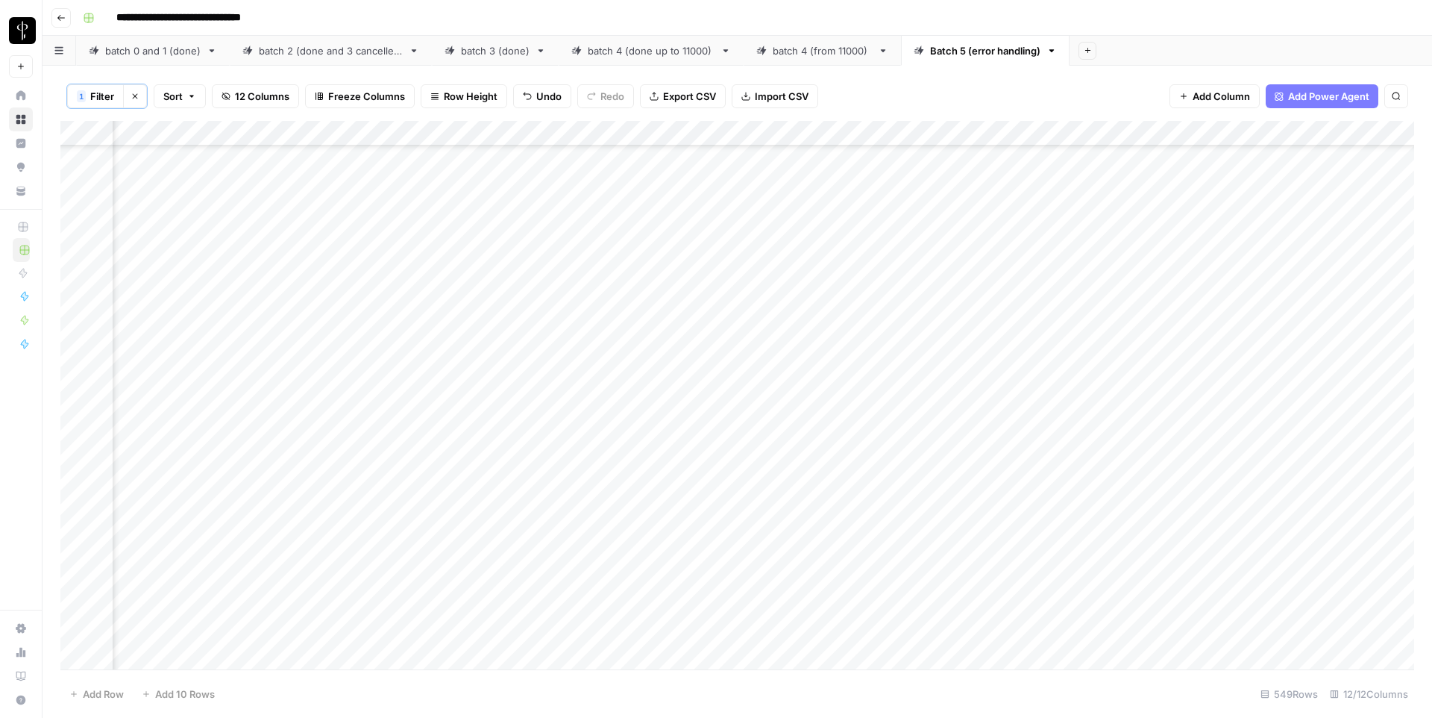
click at [559, 347] on div "Add Column" at bounding box center [737, 395] width 1354 height 548
click at [1088, 342] on div "Add Column" at bounding box center [737, 395] width 1354 height 548
drag, startPoint x: 562, startPoint y: 394, endPoint x: 564, endPoint y: 410, distance: 15.7
click at [564, 410] on div "Add Column" at bounding box center [737, 395] width 1354 height 548
click at [1093, 398] on div "Add Column" at bounding box center [737, 395] width 1354 height 548
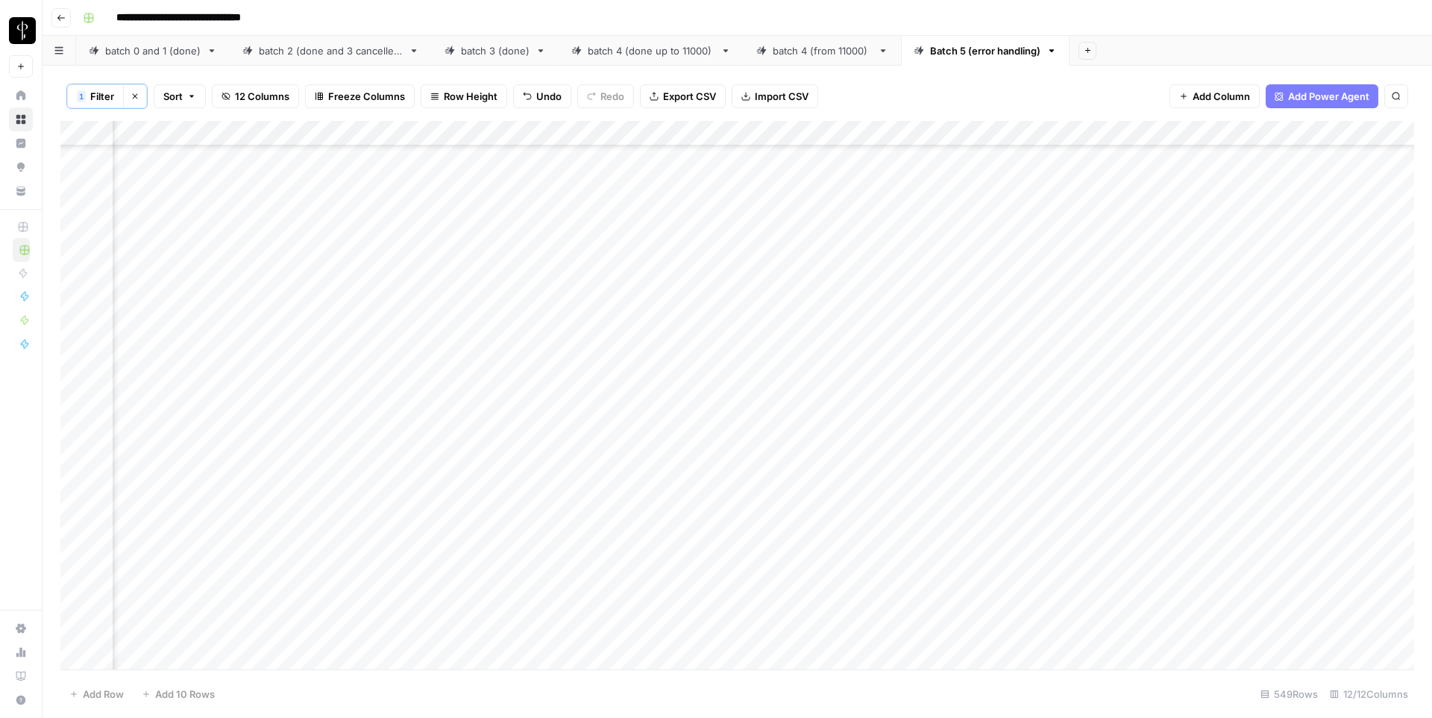
drag, startPoint x: 558, startPoint y: 503, endPoint x: 559, endPoint y: 541, distance: 38.1
click at [559, 541] on div "Add Column" at bounding box center [737, 395] width 1354 height 548
click at [1090, 474] on div "Add Column" at bounding box center [737, 395] width 1354 height 548
click at [1061, 498] on div "Add Column" at bounding box center [737, 395] width 1354 height 548
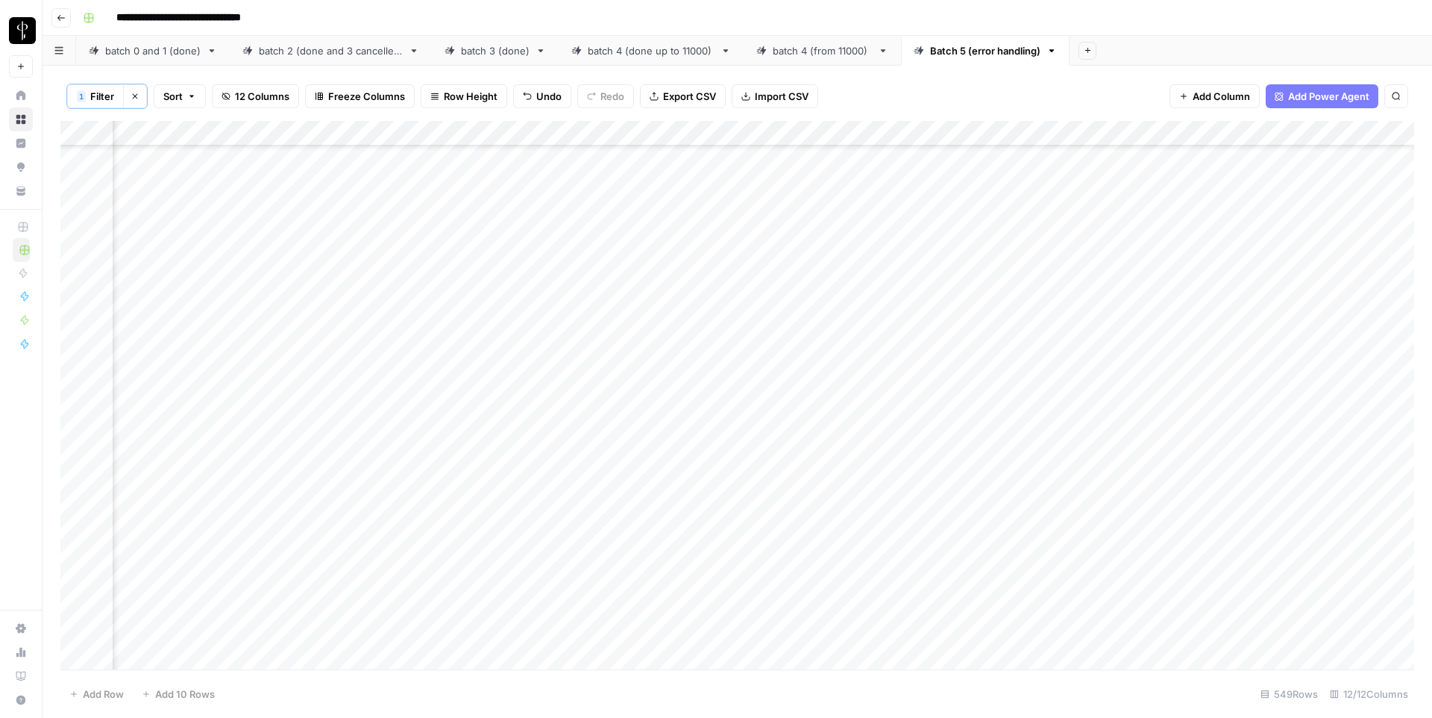
click at [571, 418] on div "Add Column" at bounding box center [737, 395] width 1354 height 548
click at [1086, 432] on div "Add Column" at bounding box center [737, 395] width 1354 height 548
click at [559, 469] on div "Add Column" at bounding box center [737, 395] width 1354 height 548
click at [1062, 465] on div "Add Column" at bounding box center [737, 395] width 1354 height 548
click at [550, 545] on div "Add Column" at bounding box center [737, 395] width 1354 height 548
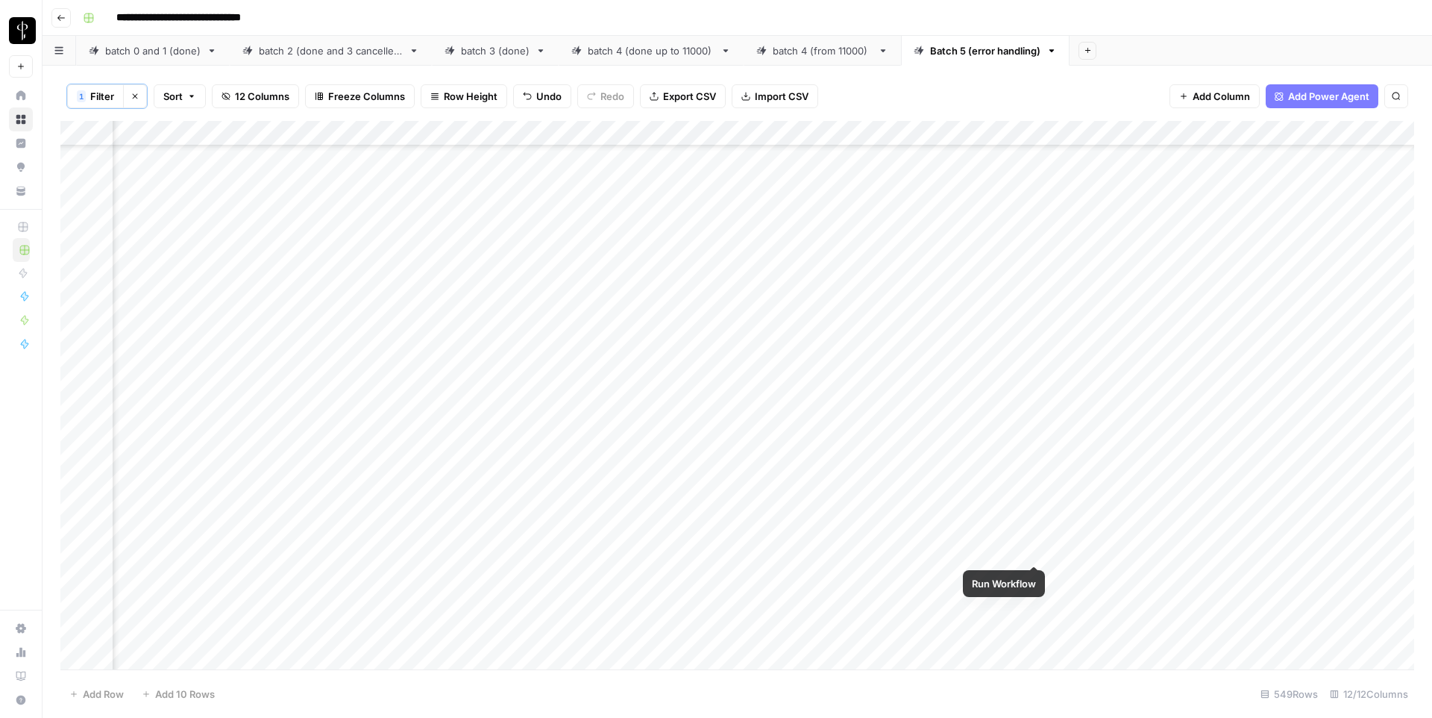
click at [1073, 551] on div "Add Column" at bounding box center [737, 395] width 1354 height 548
click at [572, 400] on div "Add Column" at bounding box center [737, 395] width 1354 height 548
click at [1072, 405] on div "Add Column" at bounding box center [737, 395] width 1354 height 548
click at [553, 612] on div "Add Column" at bounding box center [737, 395] width 1354 height 548
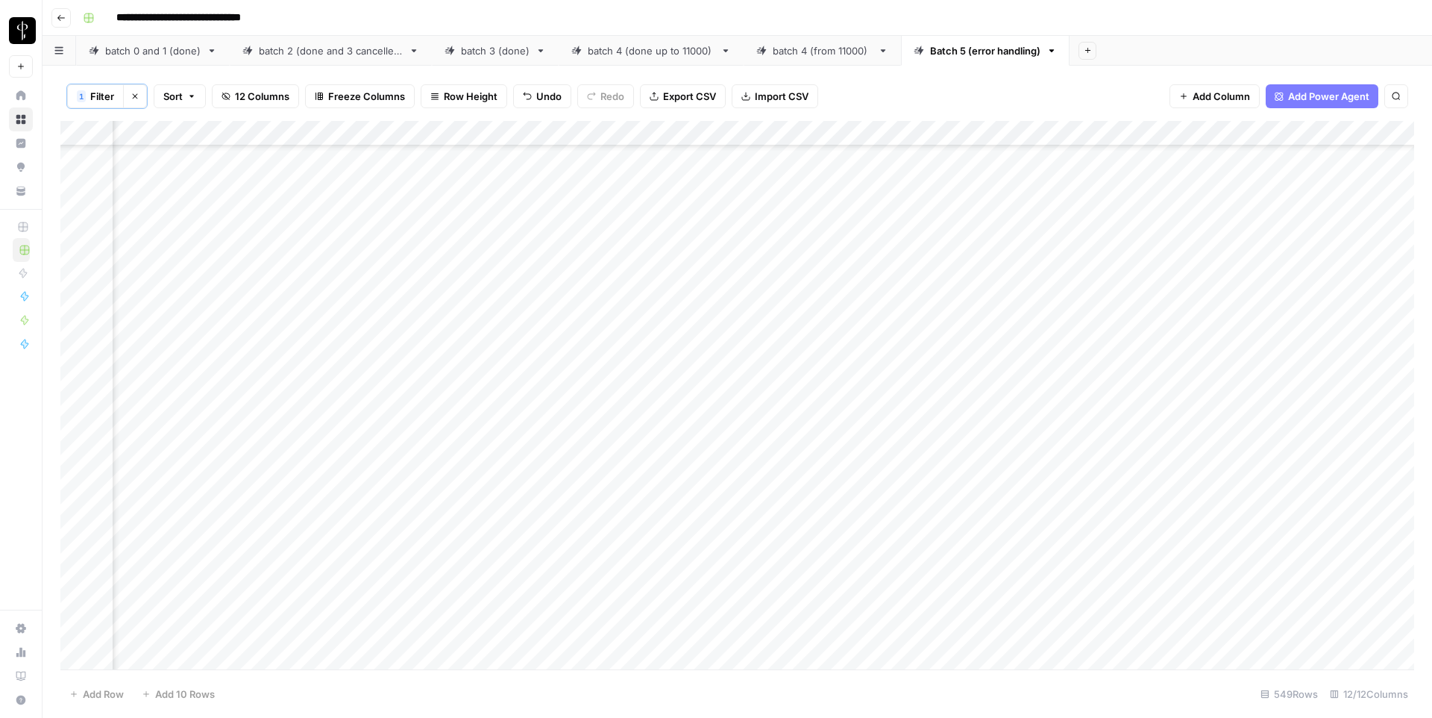
click at [1094, 606] on div "Add Column" at bounding box center [737, 395] width 1354 height 548
click at [567, 353] on div "Add Column" at bounding box center [737, 395] width 1354 height 548
click at [1088, 362] on div "Add Column" at bounding box center [737, 395] width 1354 height 548
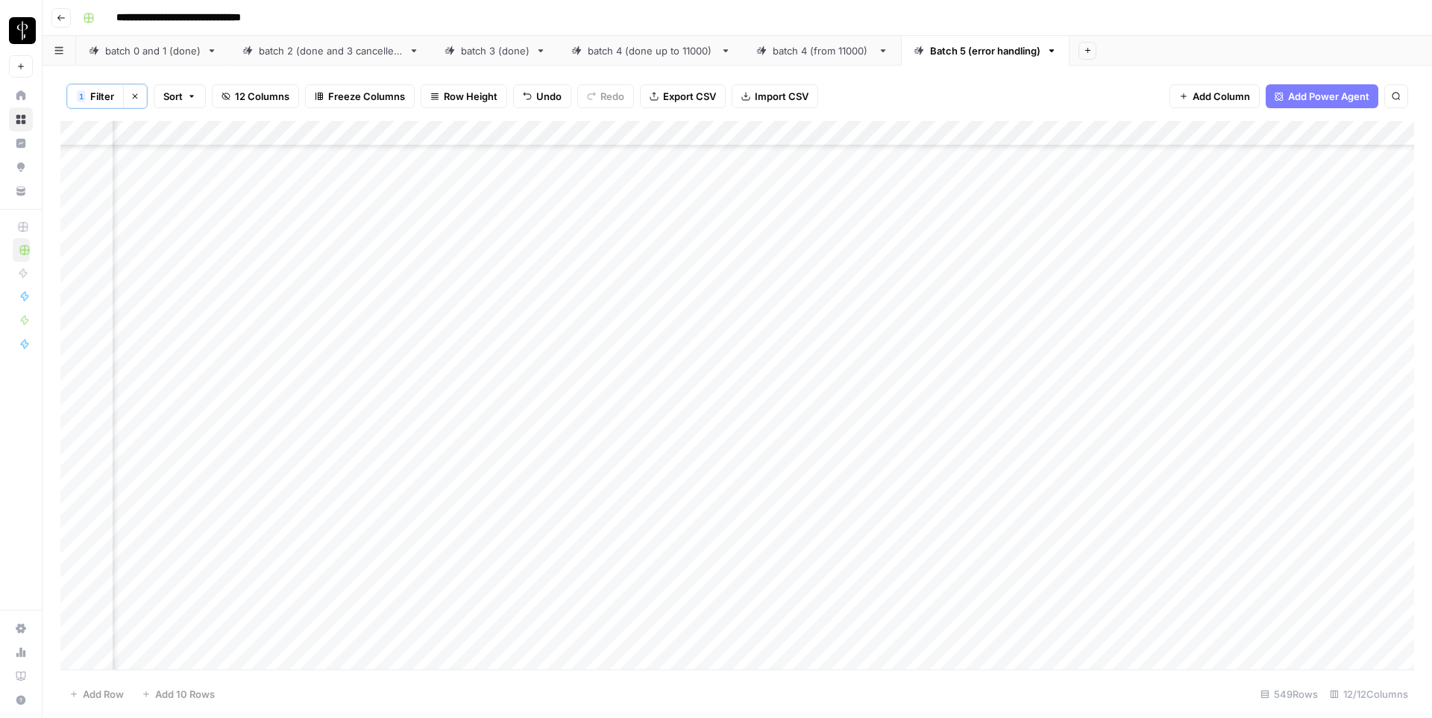
drag, startPoint x: 554, startPoint y: 333, endPoint x: 556, endPoint y: 362, distance: 29.2
click at [556, 362] on div "Add Column" at bounding box center [737, 395] width 1354 height 548
click at [1053, 340] on div "Add Column" at bounding box center [737, 395] width 1354 height 548
click at [563, 513] on div "Add Column" at bounding box center [737, 395] width 1354 height 548
click at [1067, 519] on div "Add Column" at bounding box center [737, 395] width 1354 height 548
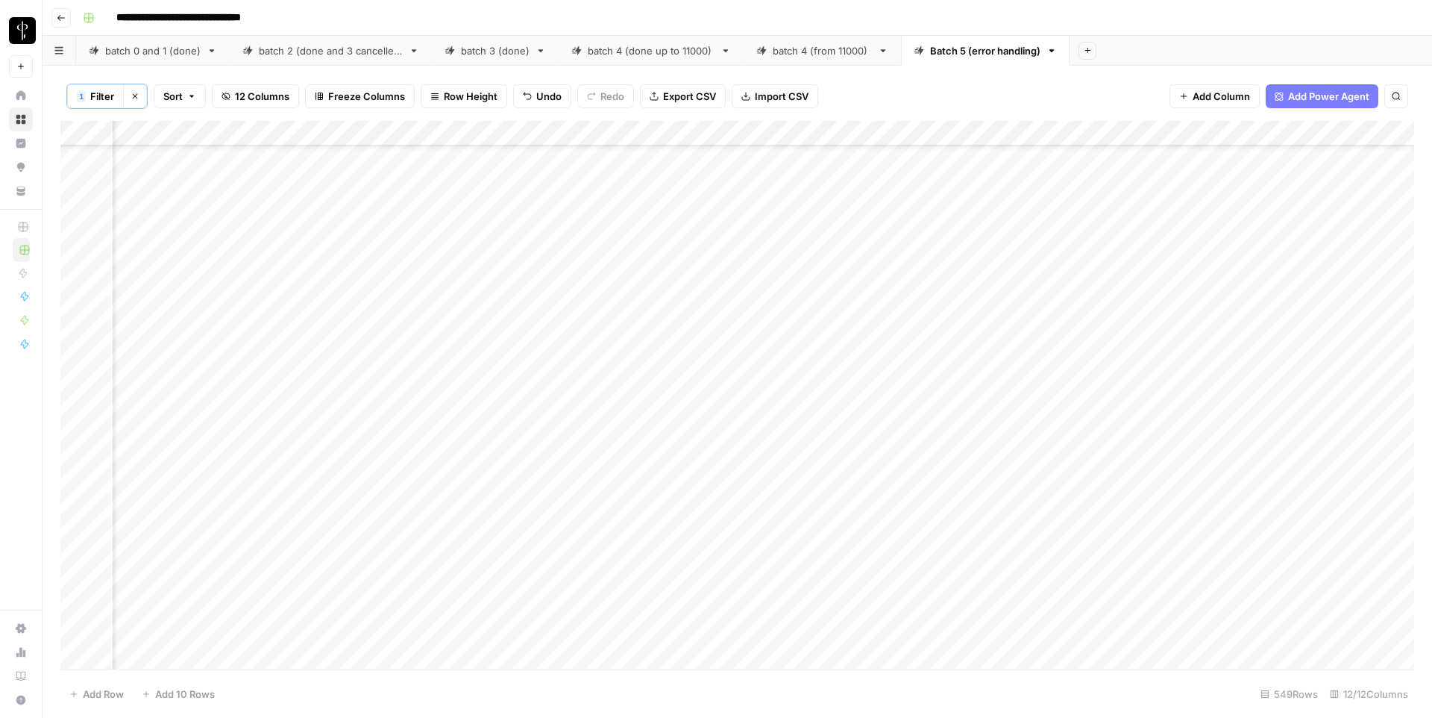
scroll to position [7009, 475]
click at [552, 269] on div "Add Column" at bounding box center [737, 395] width 1354 height 548
click at [1099, 282] on div "Add Column" at bounding box center [737, 395] width 1354 height 548
click at [590, 346] on div "Add Column" at bounding box center [737, 395] width 1354 height 548
click at [1078, 353] on div "Add Column" at bounding box center [737, 395] width 1354 height 548
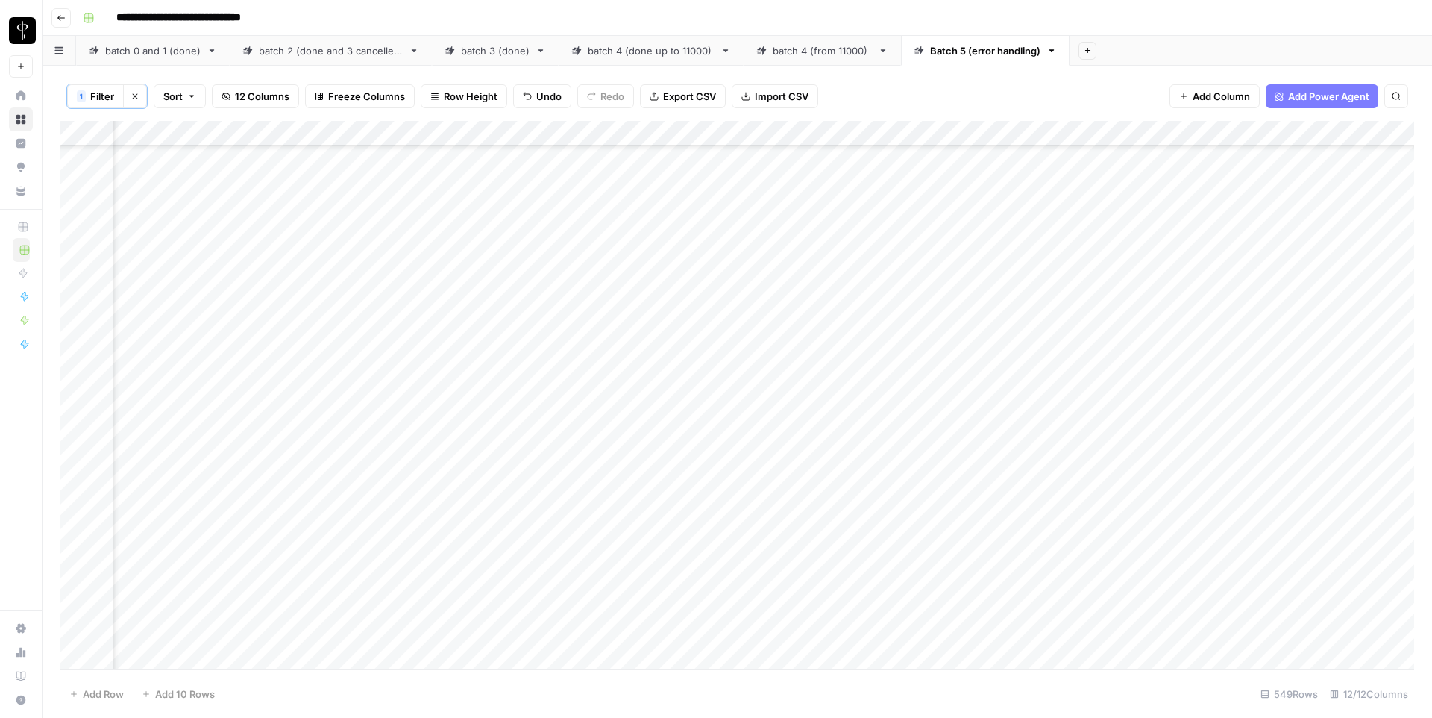
click at [559, 454] on div "Add Column" at bounding box center [737, 395] width 1354 height 548
click at [1072, 451] on div "Add Column" at bounding box center [737, 395] width 1354 height 548
click at [521, 336] on div "Add Column" at bounding box center [737, 395] width 1354 height 548
click at [1073, 342] on div "Add Column" at bounding box center [737, 395] width 1354 height 548
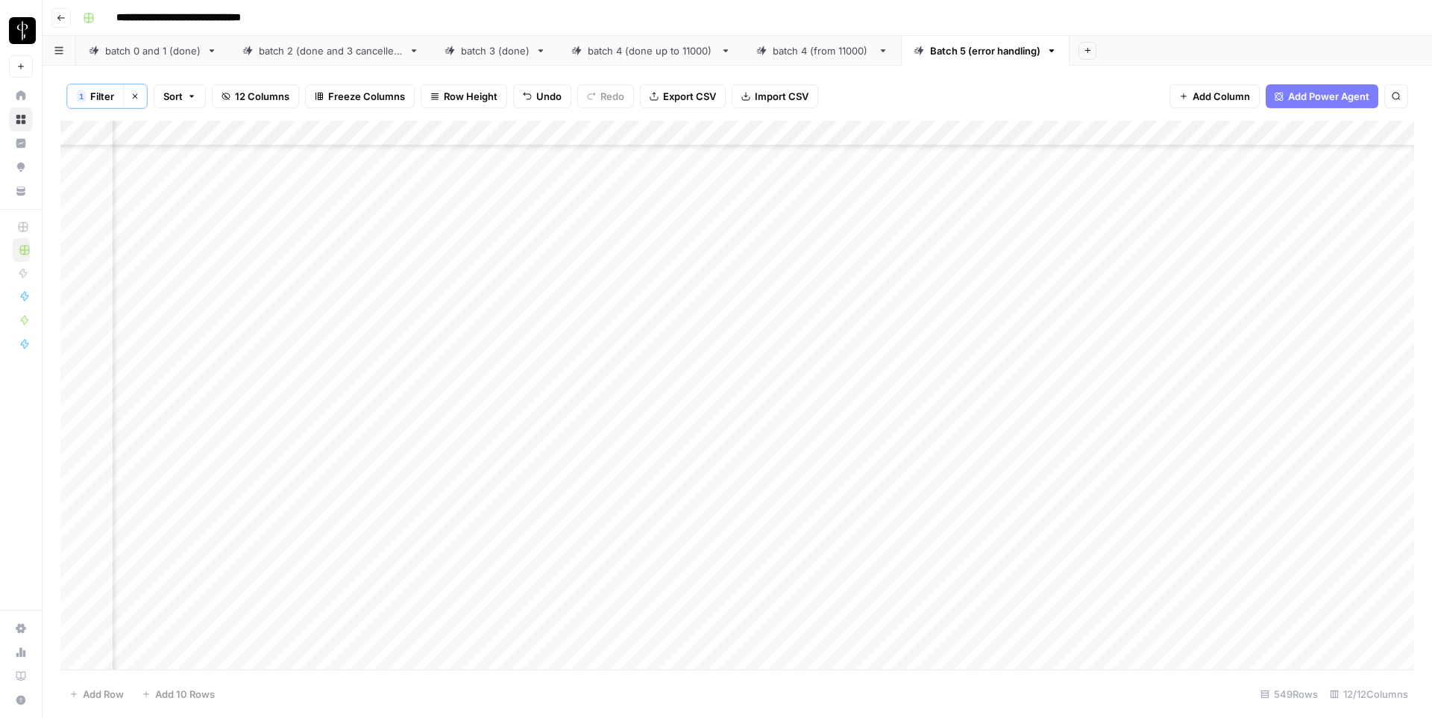
scroll to position [7757, 475]
click at [556, 364] on div "Add Column" at bounding box center [737, 395] width 1354 height 548
click at [1070, 361] on div "Add Column" at bounding box center [737, 395] width 1354 height 548
click at [565, 351] on div "Add Column" at bounding box center [737, 395] width 1354 height 548
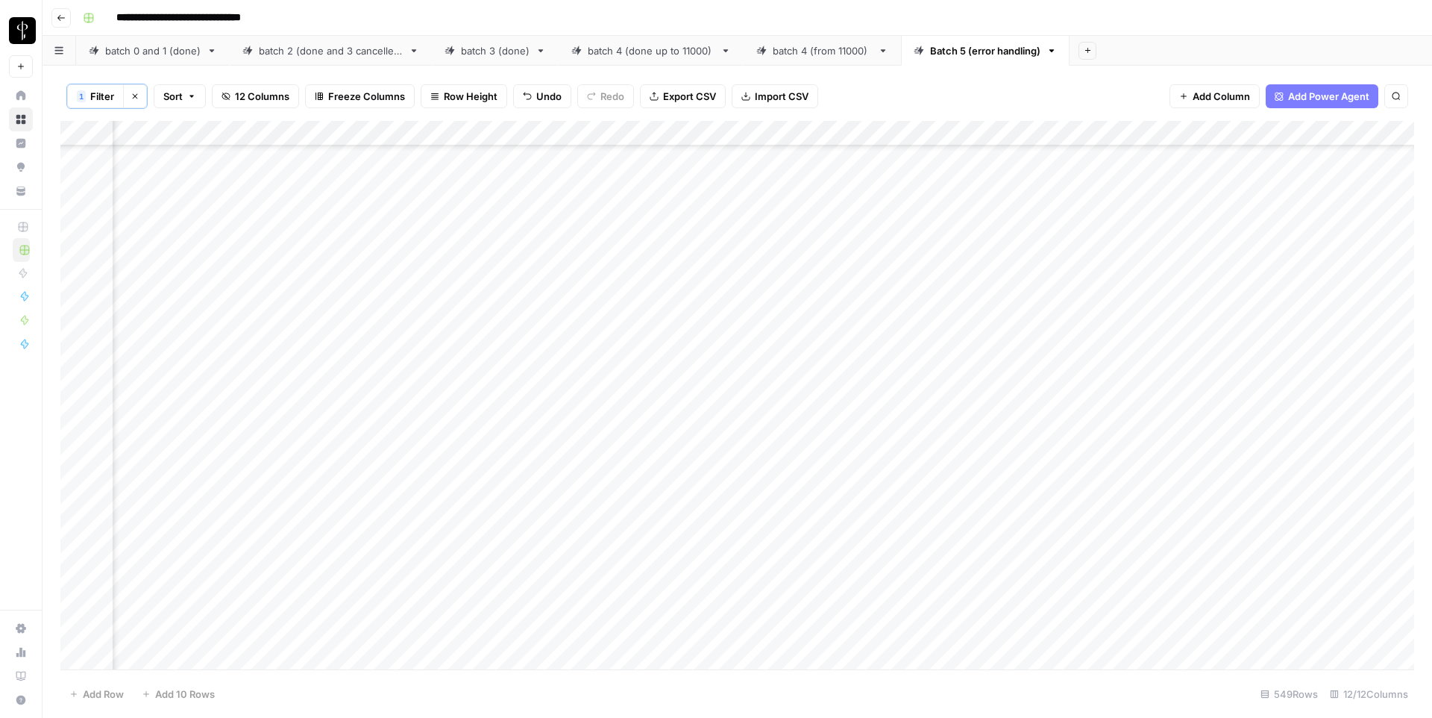
click at [1097, 345] on div "Add Column" at bounding box center [737, 395] width 1354 height 548
click at [562, 402] on div "Add Column" at bounding box center [737, 395] width 1354 height 548
click at [1070, 398] on div "Add Column" at bounding box center [737, 395] width 1354 height 548
click at [572, 470] on div "Add Column" at bounding box center [737, 395] width 1354 height 548
click at [1081, 477] on div "Add Column" at bounding box center [737, 395] width 1354 height 548
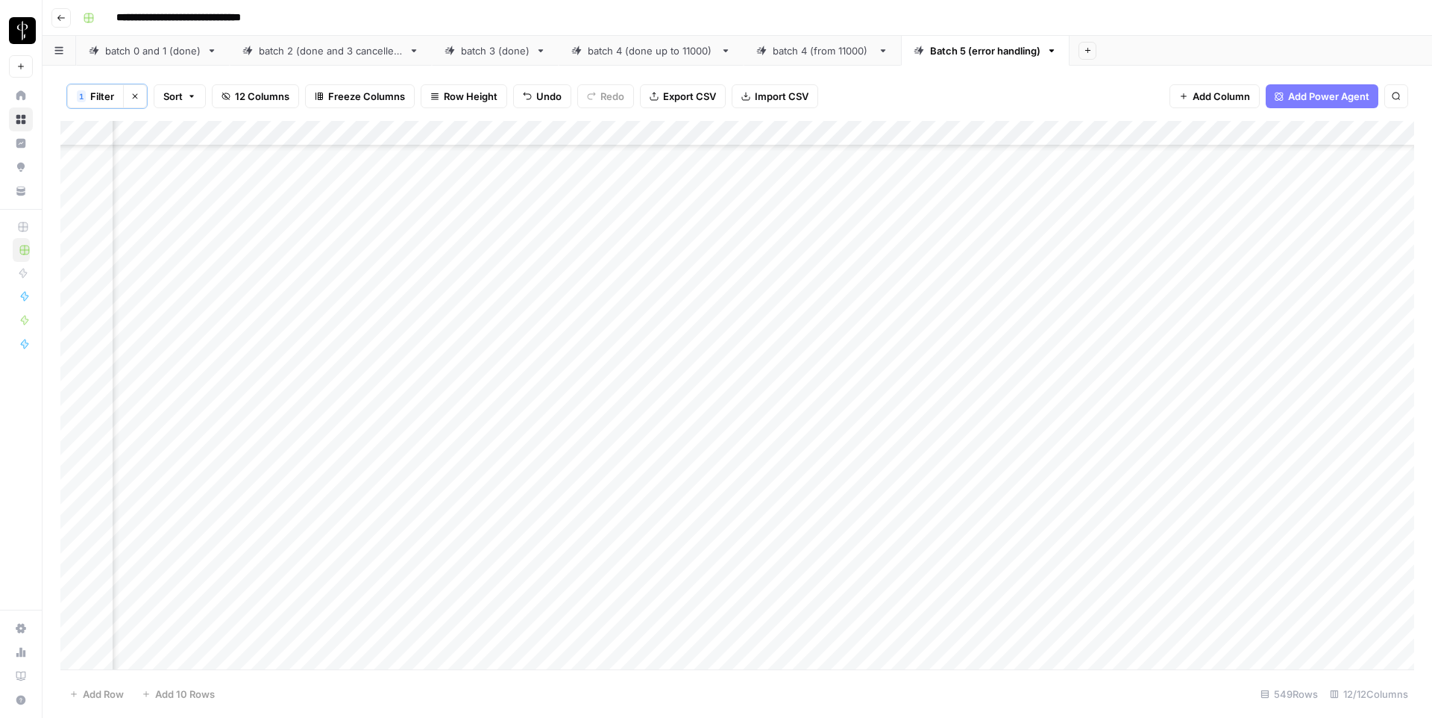
scroll to position [8793, 475]
click at [567, 295] on div "Add Column" at bounding box center [737, 395] width 1354 height 548
click at [1075, 293] on div "Add Column" at bounding box center [737, 395] width 1354 height 548
click at [558, 394] on div "Add Column" at bounding box center [737, 395] width 1354 height 548
click at [1073, 398] on div "Add Column" at bounding box center [737, 395] width 1354 height 548
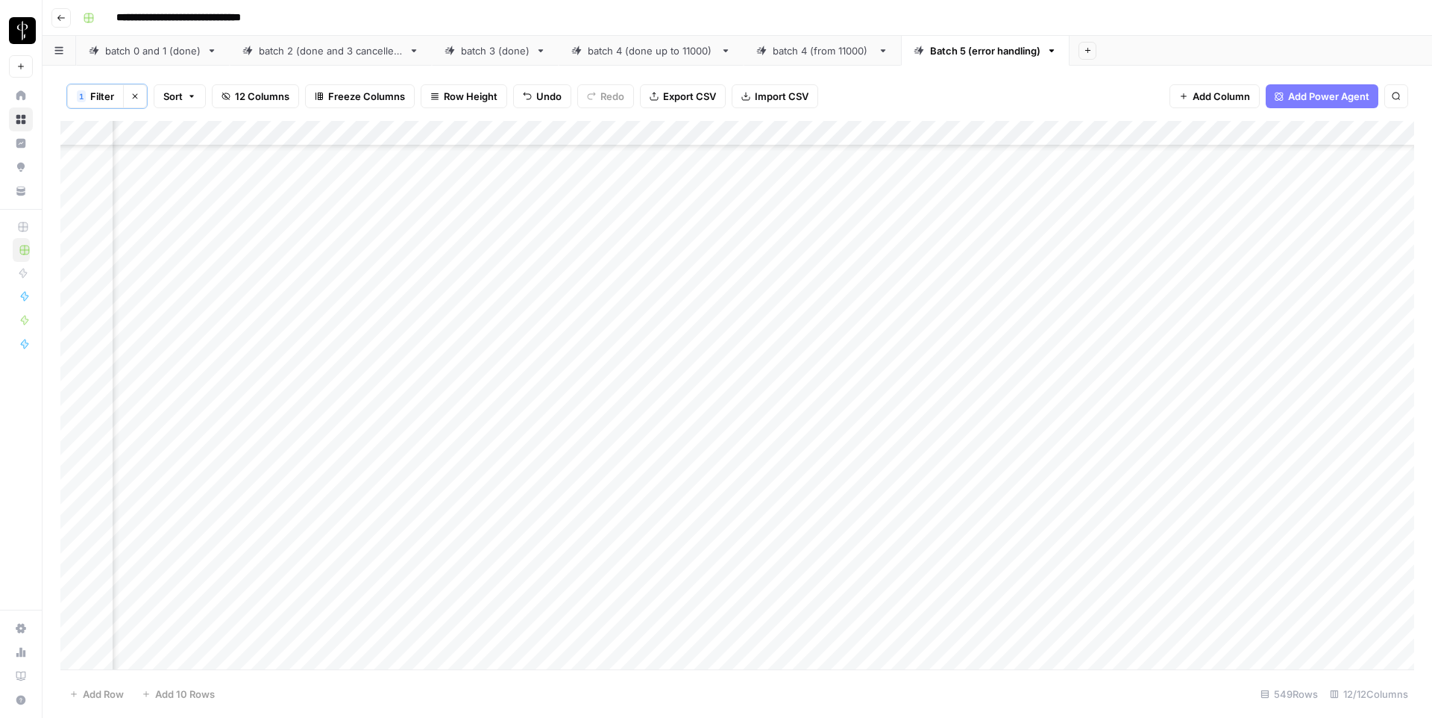
scroll to position [9198, 475]
click at [549, 296] on div "Add Column" at bounding box center [737, 395] width 1354 height 548
click at [1065, 292] on div "Add Column" at bounding box center [737, 395] width 1354 height 548
click at [570, 315] on div "Add Column" at bounding box center [737, 395] width 1354 height 548
click at [1108, 313] on div "Add Column" at bounding box center [737, 395] width 1354 height 548
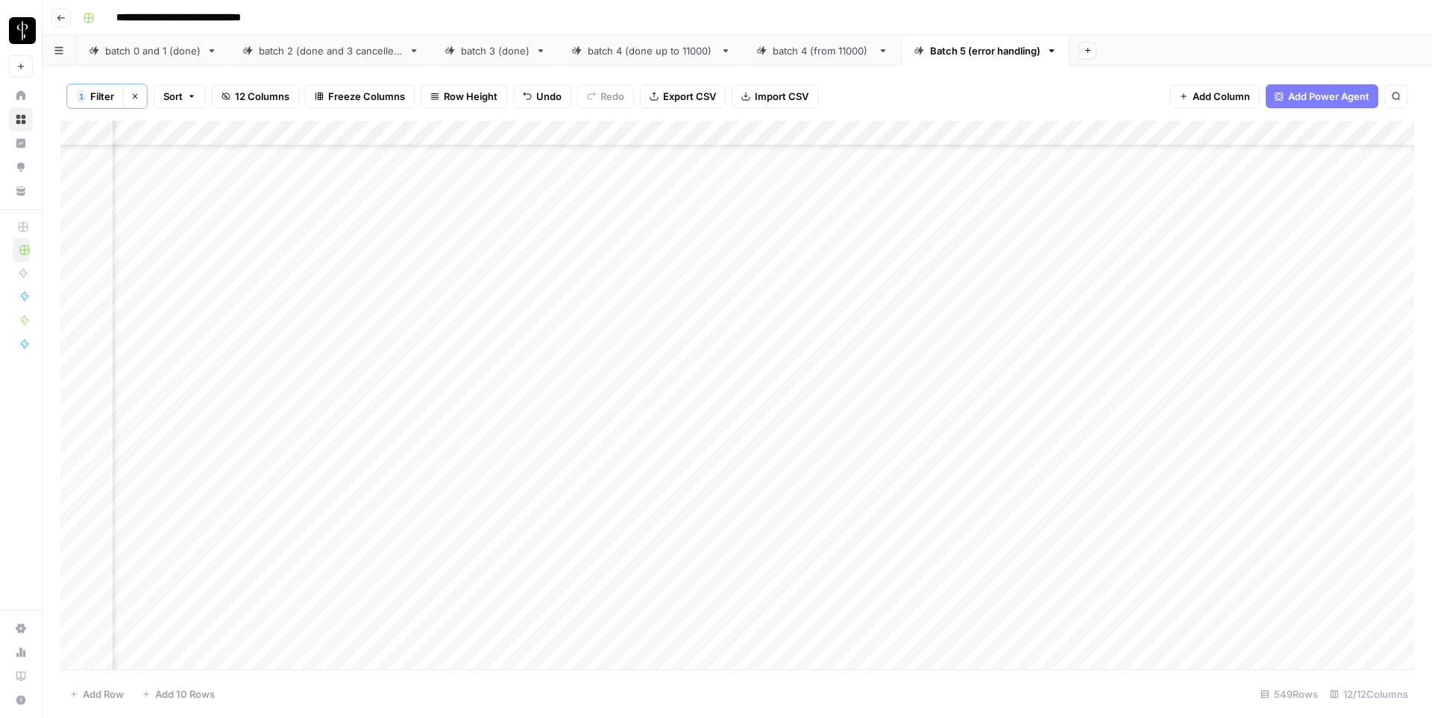
click at [571, 496] on div "Add Column" at bounding box center [737, 395] width 1354 height 548
click at [1077, 495] on div "Add Column" at bounding box center [737, 395] width 1354 height 548
drag, startPoint x: 552, startPoint y: 288, endPoint x: 552, endPoint y: 309, distance: 20.9
click at [552, 309] on div "Add Column" at bounding box center [737, 395] width 1354 height 548
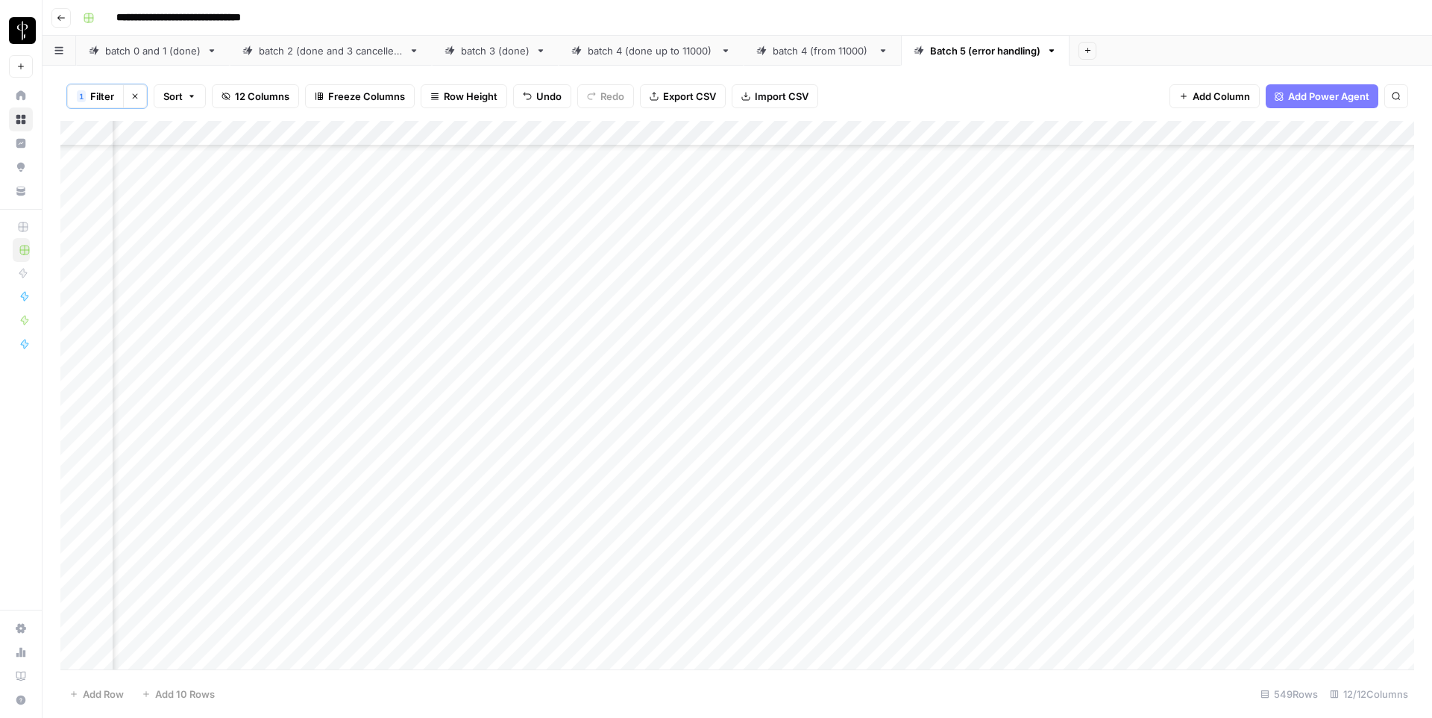
click at [1086, 295] on div "Add Column" at bounding box center [737, 395] width 1354 height 548
click at [562, 466] on div "Add Column" at bounding box center [737, 395] width 1354 height 548
click at [1073, 471] on div "Add Column" at bounding box center [737, 395] width 1354 height 548
click at [577, 562] on div "Add Column" at bounding box center [737, 395] width 1354 height 548
click at [1097, 556] on div "Add Column" at bounding box center [737, 395] width 1354 height 548
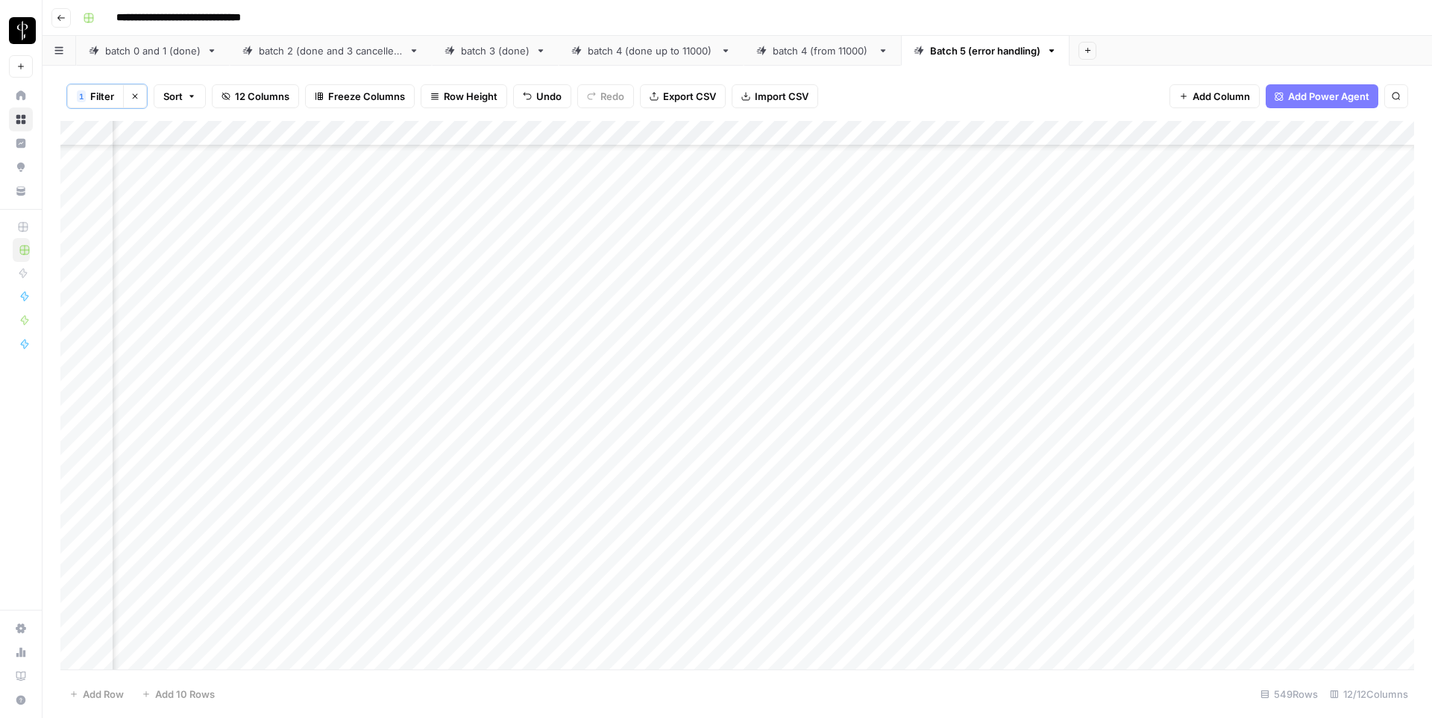
scroll to position [10036, 475]
drag, startPoint x: 566, startPoint y: 269, endPoint x: 582, endPoint y: 365, distance: 97.5
click at [582, 365] on div "Add Column" at bounding box center [737, 395] width 1354 height 548
click at [1078, 260] on div "Add Column" at bounding box center [737, 395] width 1354 height 548
drag, startPoint x: 582, startPoint y: 446, endPoint x: 579, endPoint y: 486, distance: 40.4
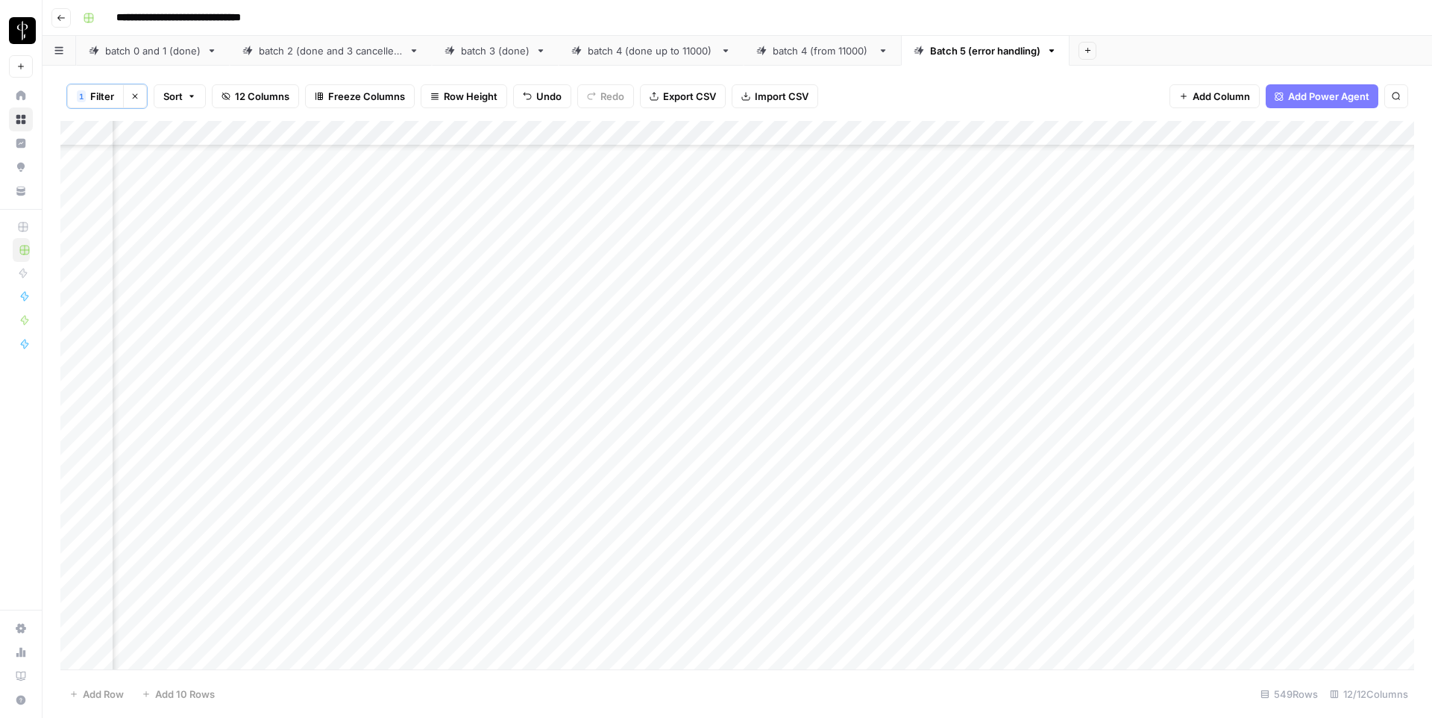
click at [579, 486] on div "Add Column" at bounding box center [737, 395] width 1354 height 548
click at [1065, 449] on div "Add Column" at bounding box center [737, 395] width 1354 height 548
click at [571, 439] on div "Add Column" at bounding box center [737, 395] width 1354 height 548
click at [1062, 445] on div "Add Column" at bounding box center [737, 395] width 1354 height 548
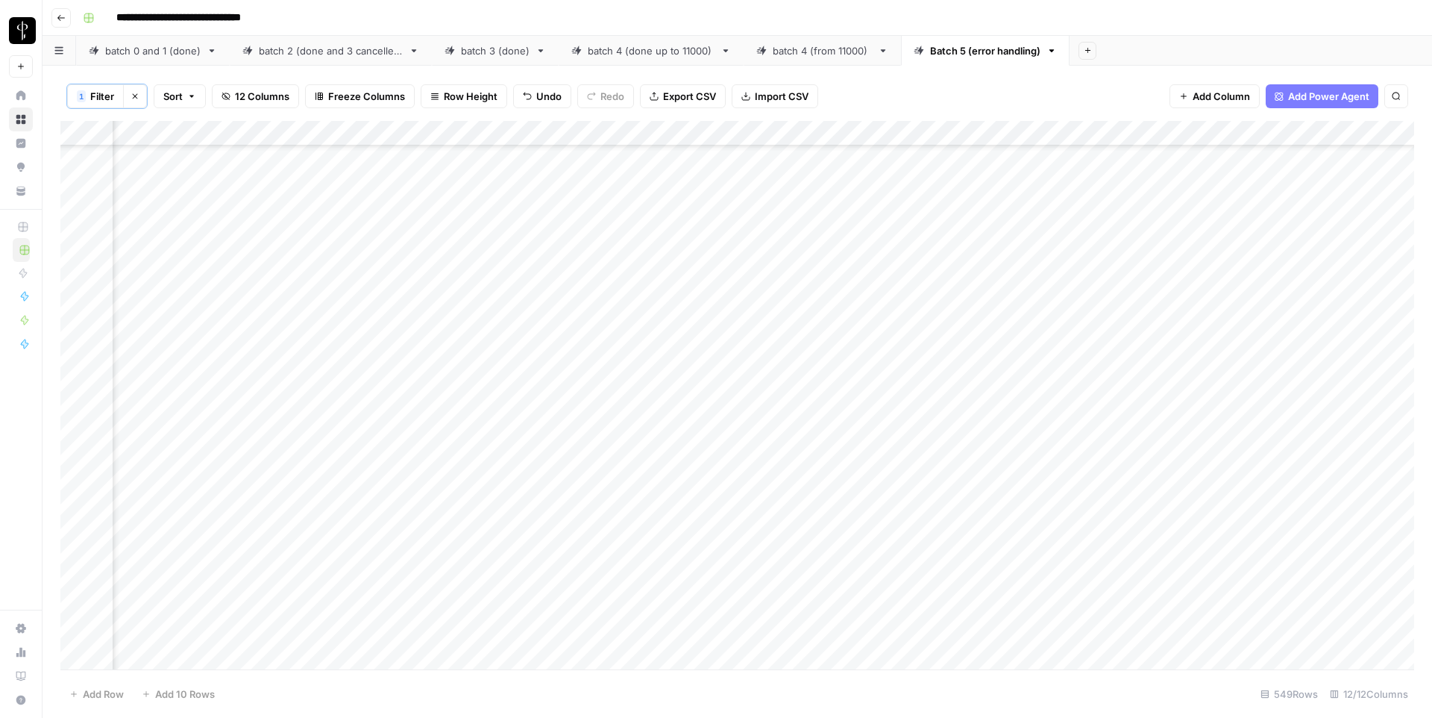
click at [560, 515] on div "Add Column" at bounding box center [737, 395] width 1354 height 548
click at [1069, 526] on div "Add Column" at bounding box center [737, 395] width 1354 height 548
click at [571, 417] on div "Add Column" at bounding box center [737, 395] width 1354 height 548
click at [1123, 416] on div "Add Column" at bounding box center [737, 395] width 1354 height 548
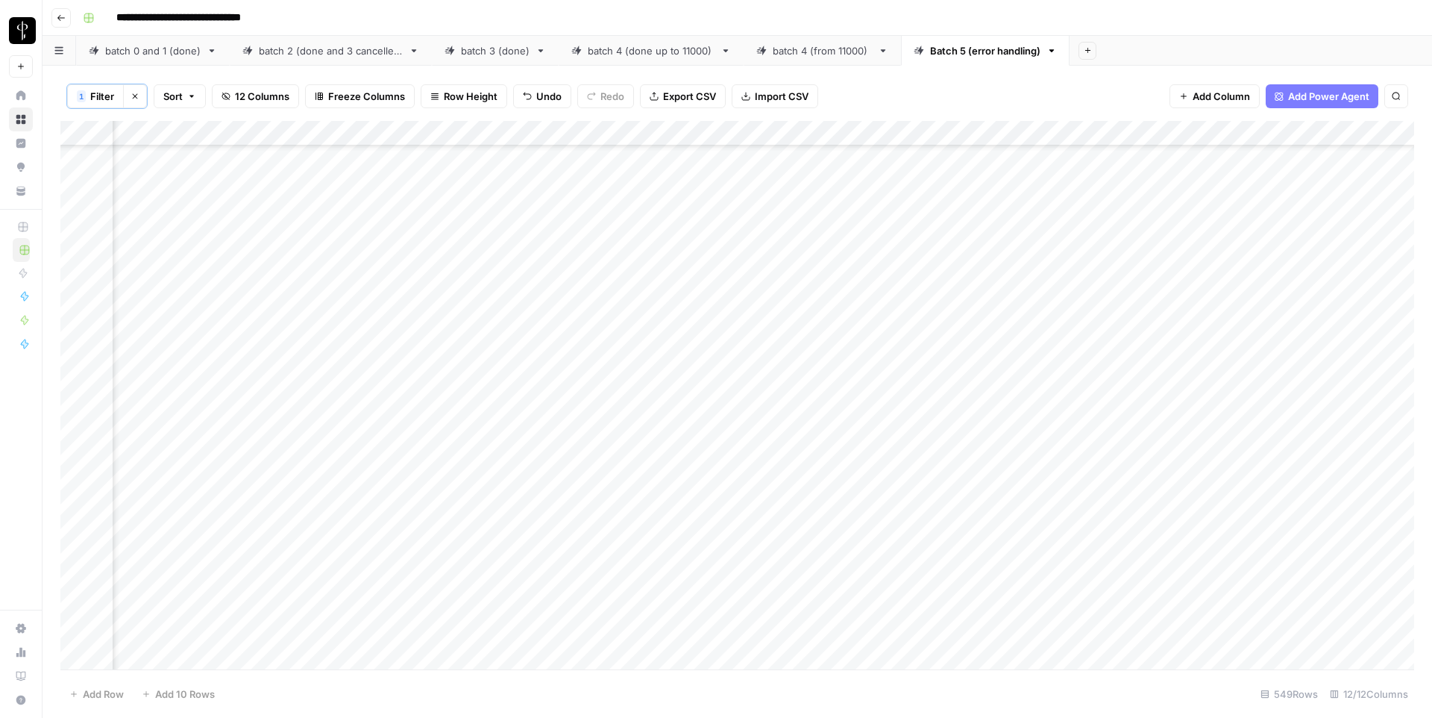
click at [549, 599] on div "Add Column" at bounding box center [737, 395] width 1354 height 548
click at [1065, 597] on div "Add Column" at bounding box center [737, 395] width 1354 height 548
click at [542, 257] on div "Add Column" at bounding box center [737, 395] width 1354 height 548
click at [1078, 254] on div "Add Column" at bounding box center [737, 395] width 1354 height 548
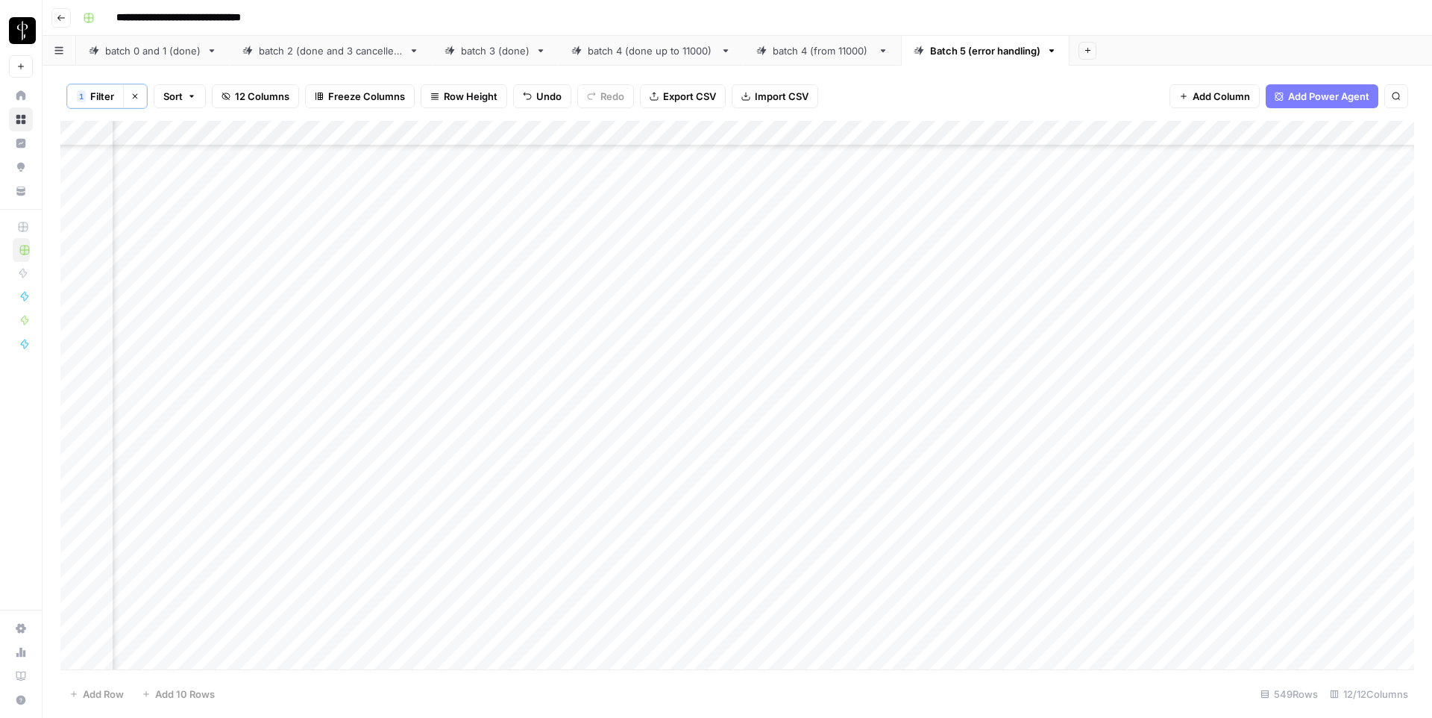
click at [562, 387] on div "Add Column" at bounding box center [737, 395] width 1354 height 548
click at [1067, 383] on div "Add Column" at bounding box center [737, 395] width 1354 height 548
click at [581, 429] on div "Add Column" at bounding box center [737, 395] width 1354 height 548
click at [1079, 435] on div "Add Column" at bounding box center [737, 395] width 1354 height 548
click at [550, 590] on div "Add Column" at bounding box center [737, 395] width 1354 height 548
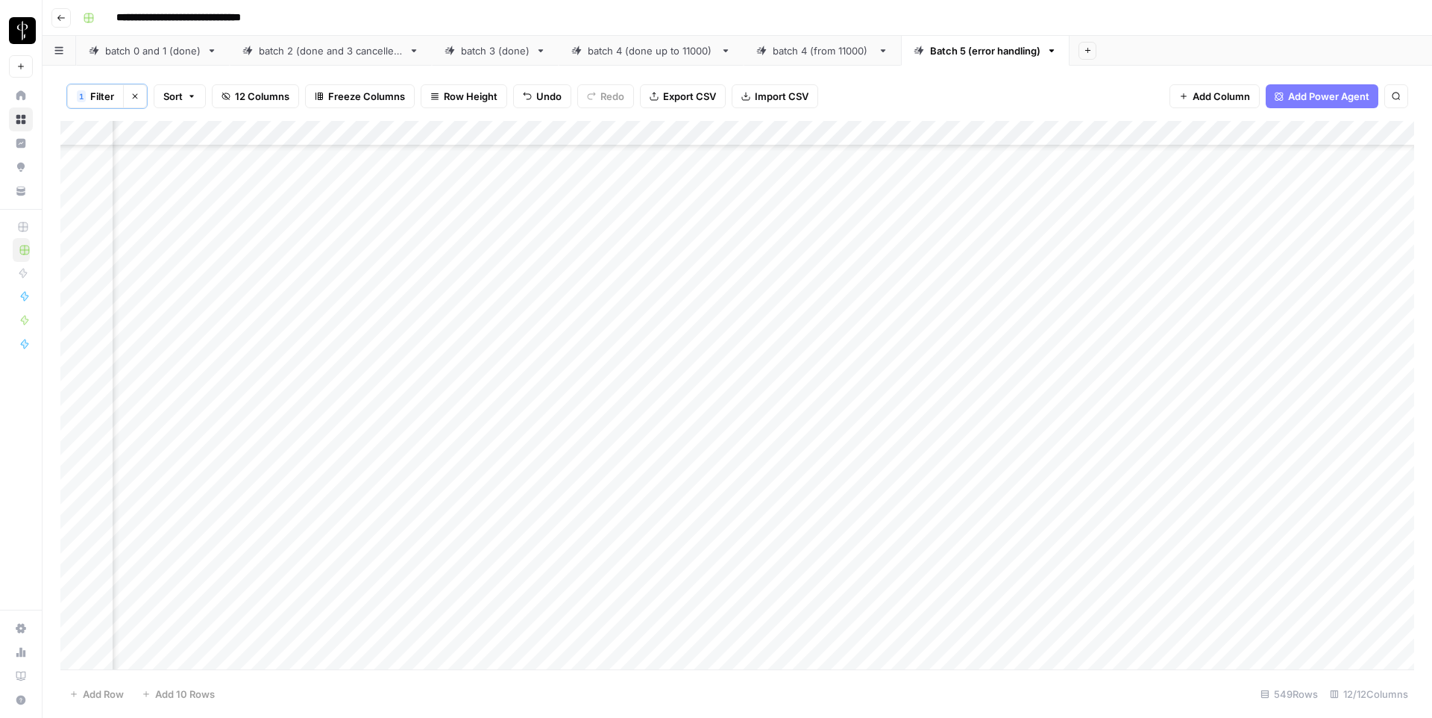
click at [1067, 580] on div "Add Column" at bounding box center [737, 395] width 1354 height 548
click at [571, 475] on div "Add Column" at bounding box center [737, 395] width 1354 height 548
click at [1094, 471] on div "Add Column" at bounding box center [737, 395] width 1354 height 548
click at [564, 551] on div "Add Column" at bounding box center [737, 395] width 1354 height 548
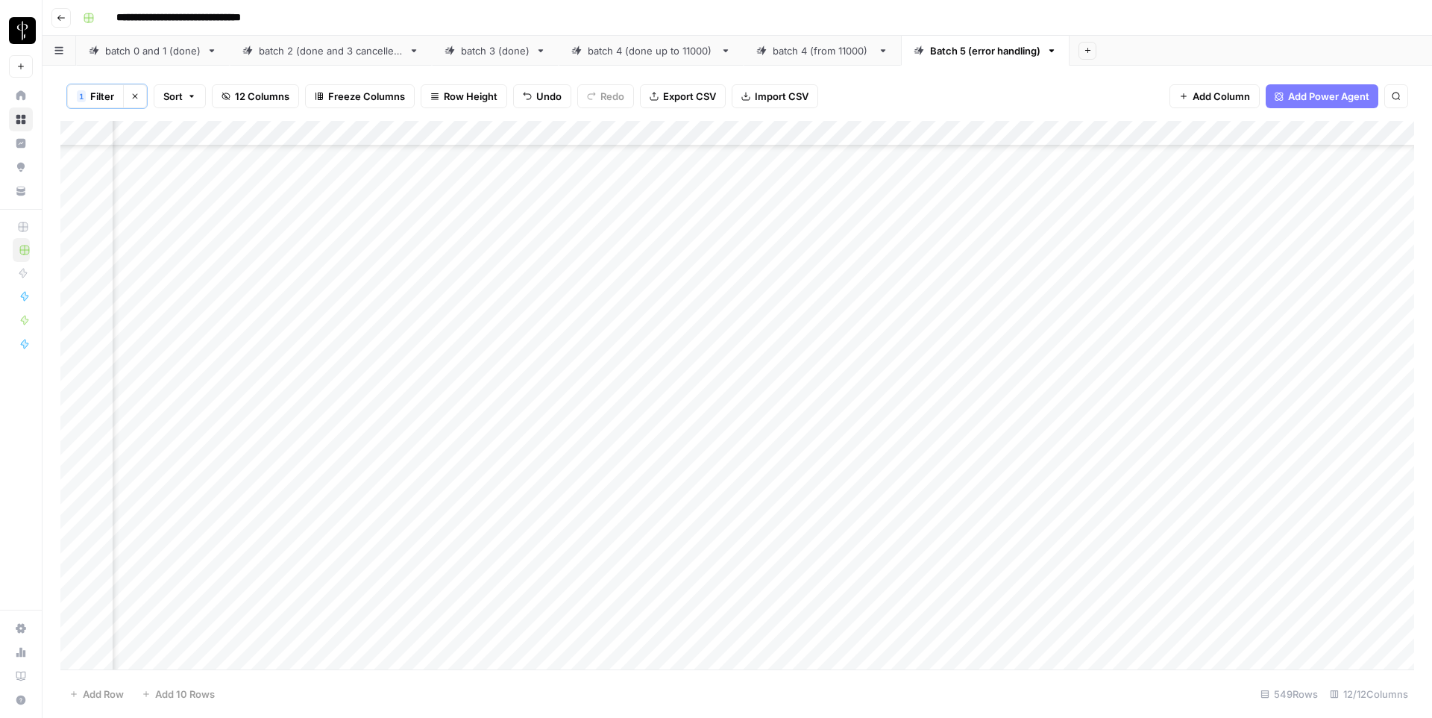
click at [1088, 563] on div "Add Column" at bounding box center [737, 395] width 1354 height 548
click at [567, 450] on div "Add Column" at bounding box center [737, 395] width 1354 height 548
click at [1076, 448] on div "Add Column" at bounding box center [737, 395] width 1354 height 548
click at [562, 624] on div "Add Column" at bounding box center [737, 395] width 1354 height 548
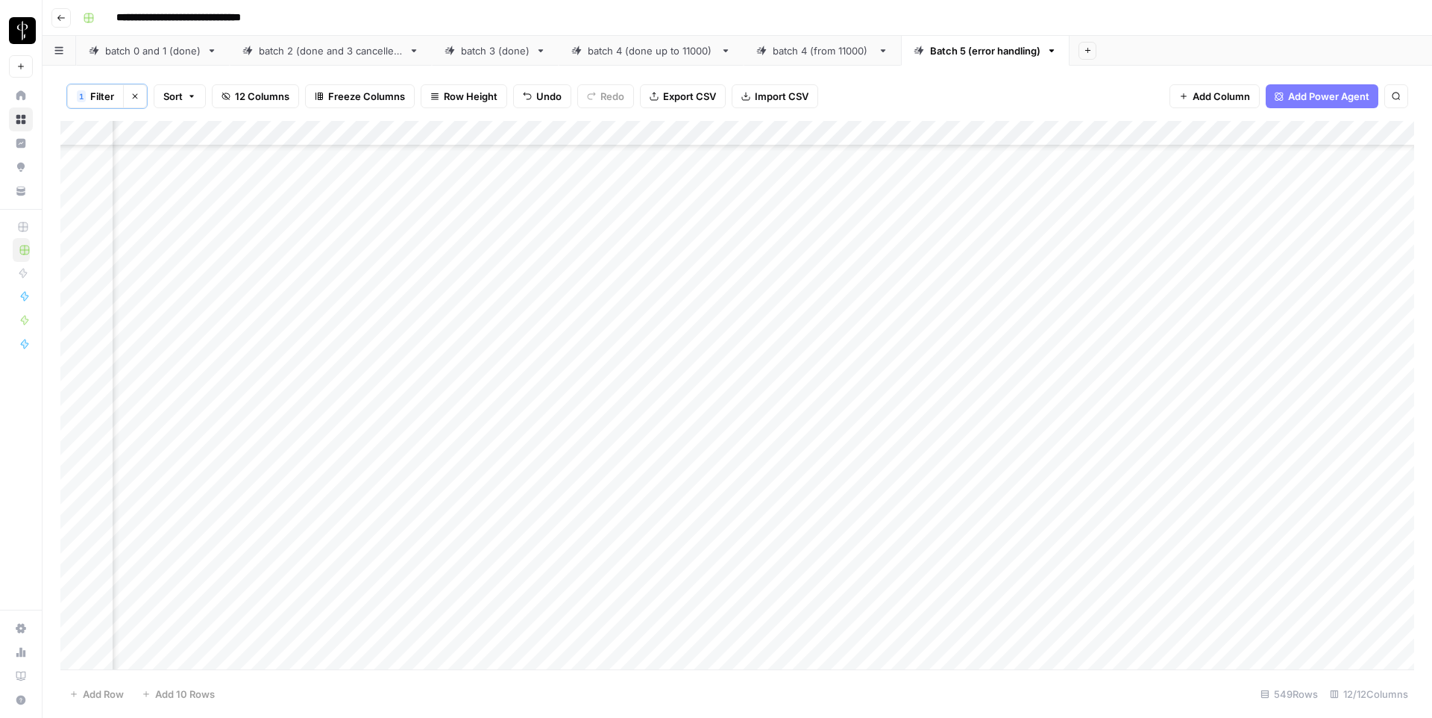
click at [1076, 632] on div "Add Column" at bounding box center [737, 395] width 1354 height 548
click at [571, 400] on div "Add Column" at bounding box center [737, 395] width 1354 height 548
click at [1113, 404] on div "Add Column" at bounding box center [737, 395] width 1354 height 548
click at [564, 547] on div "Add Column" at bounding box center [737, 395] width 1354 height 548
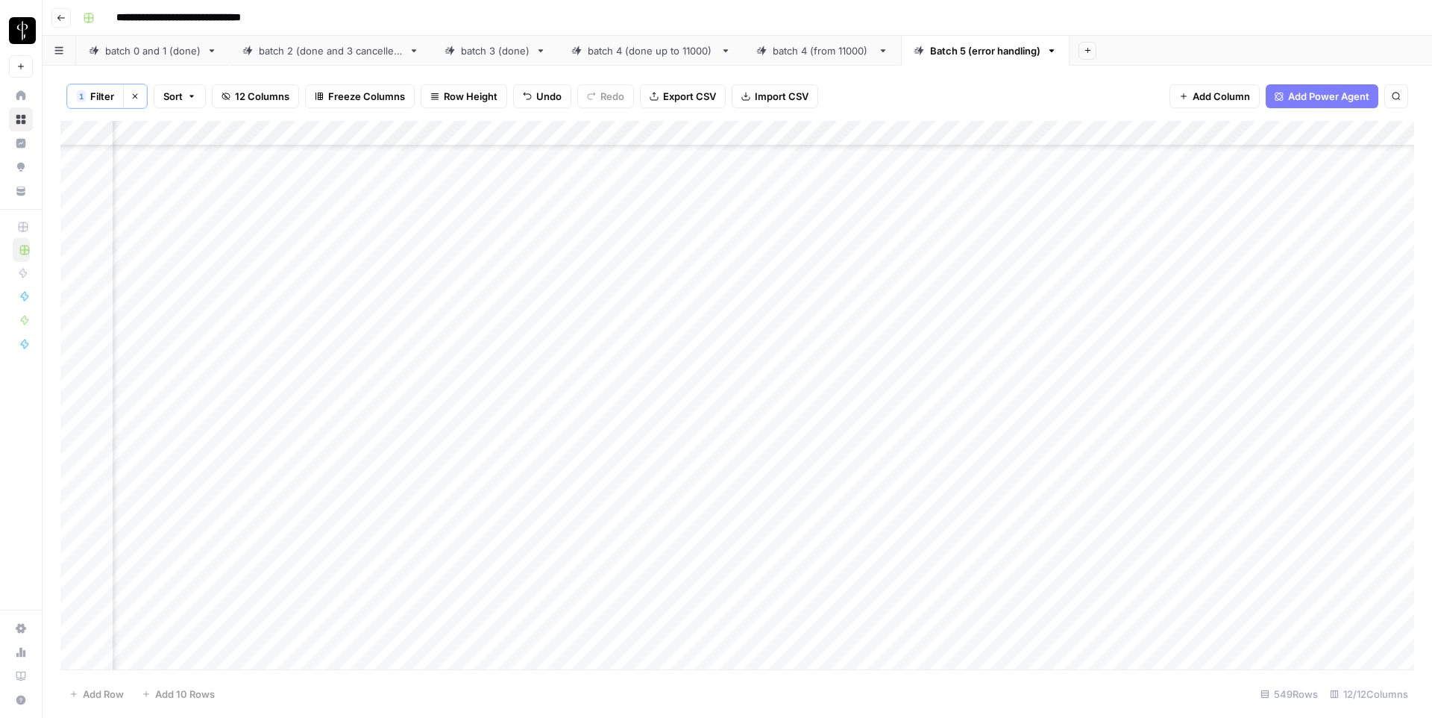
click at [1062, 558] on div "Add Column" at bounding box center [737, 395] width 1354 height 548
click at [557, 580] on div "Add Column" at bounding box center [737, 395] width 1354 height 548
click at [1092, 577] on div "Add Column" at bounding box center [737, 395] width 1354 height 548
click at [541, 374] on div "Add Column" at bounding box center [737, 395] width 1354 height 548
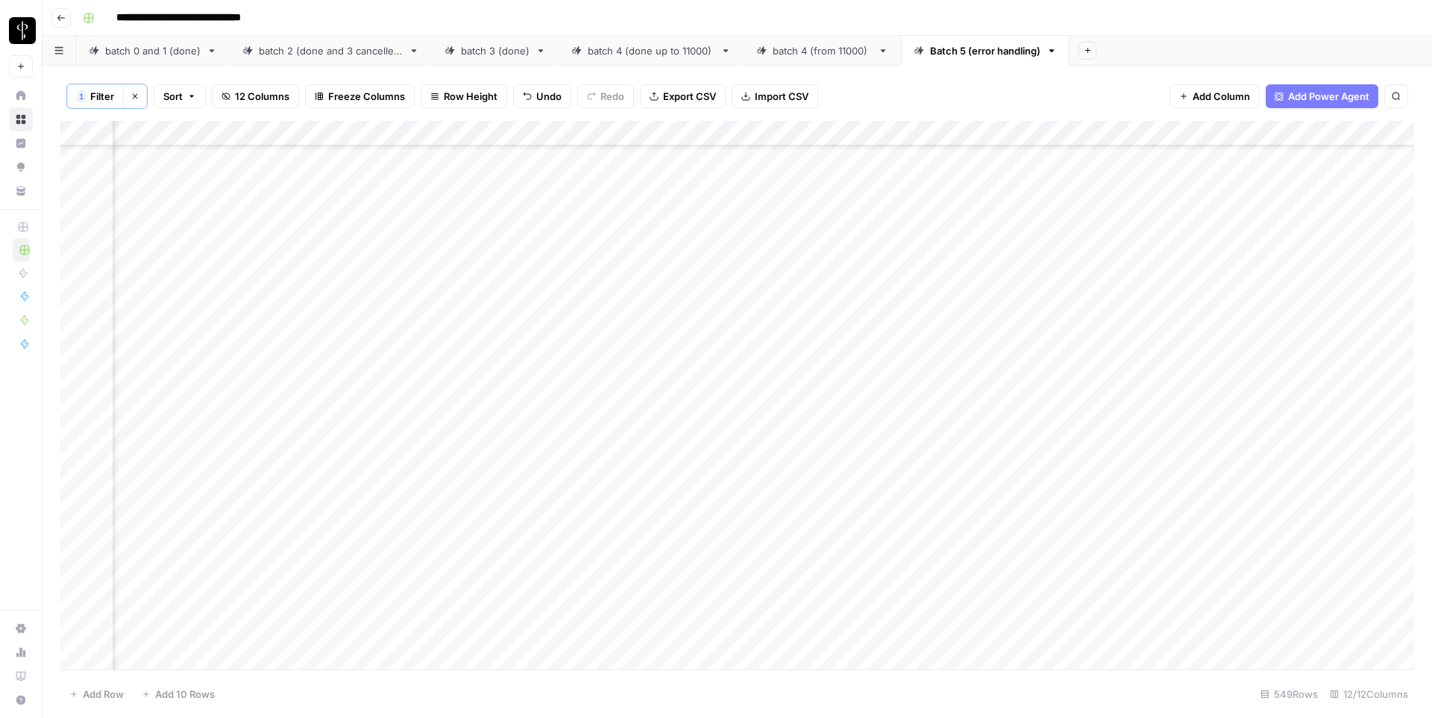
click at [1094, 379] on div "Add Column" at bounding box center [737, 395] width 1354 height 548
click at [545, 455] on div "Add Column" at bounding box center [737, 395] width 1354 height 548
click at [1077, 450] on div "Add Column" at bounding box center [737, 395] width 1354 height 548
click at [571, 477] on div "Add Column" at bounding box center [737, 395] width 1354 height 548
click at [1079, 476] on div "Add Column" at bounding box center [737, 395] width 1354 height 548
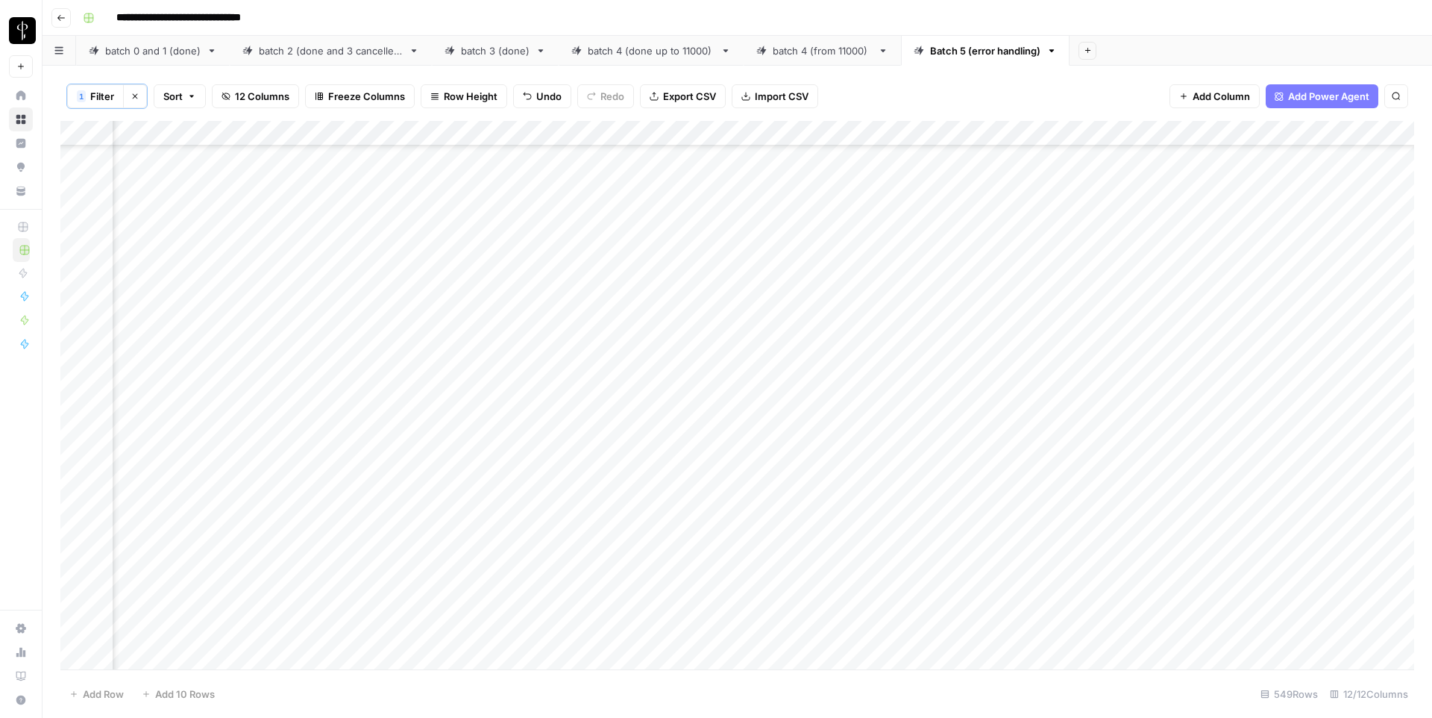
click at [539, 530] on div "Add Column" at bounding box center [737, 395] width 1354 height 548
click at [1077, 530] on div "Add Column" at bounding box center [737, 395] width 1354 height 548
click at [537, 329] on div "Add Column" at bounding box center [737, 395] width 1354 height 548
click at [1063, 330] on div "Add Column" at bounding box center [737, 395] width 1354 height 548
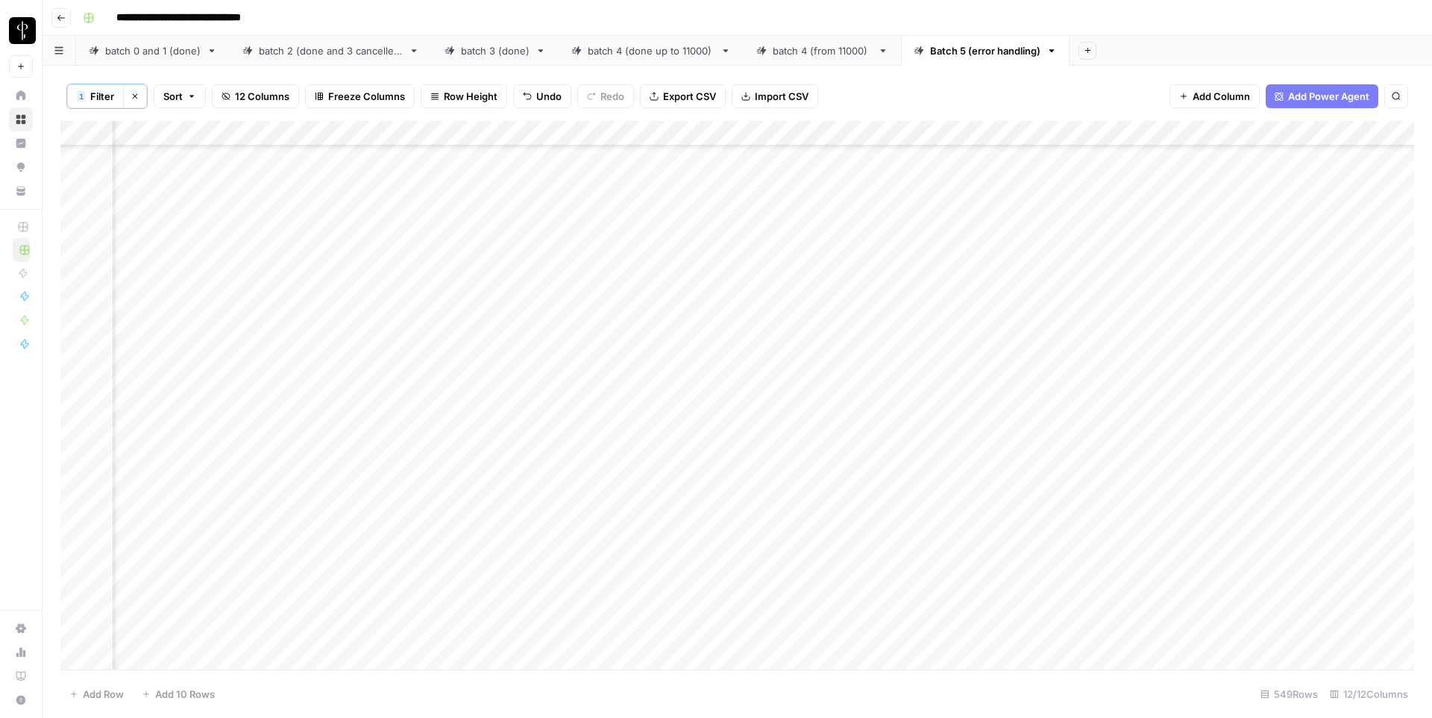
click at [572, 448] on div "Add Column" at bounding box center [737, 395] width 1354 height 548
click at [1082, 460] on div "Add Column" at bounding box center [737, 395] width 1354 height 548
click at [552, 536] on div "Add Column" at bounding box center [737, 395] width 1354 height 548
click at [1069, 530] on div "Add Column" at bounding box center [737, 395] width 1354 height 548
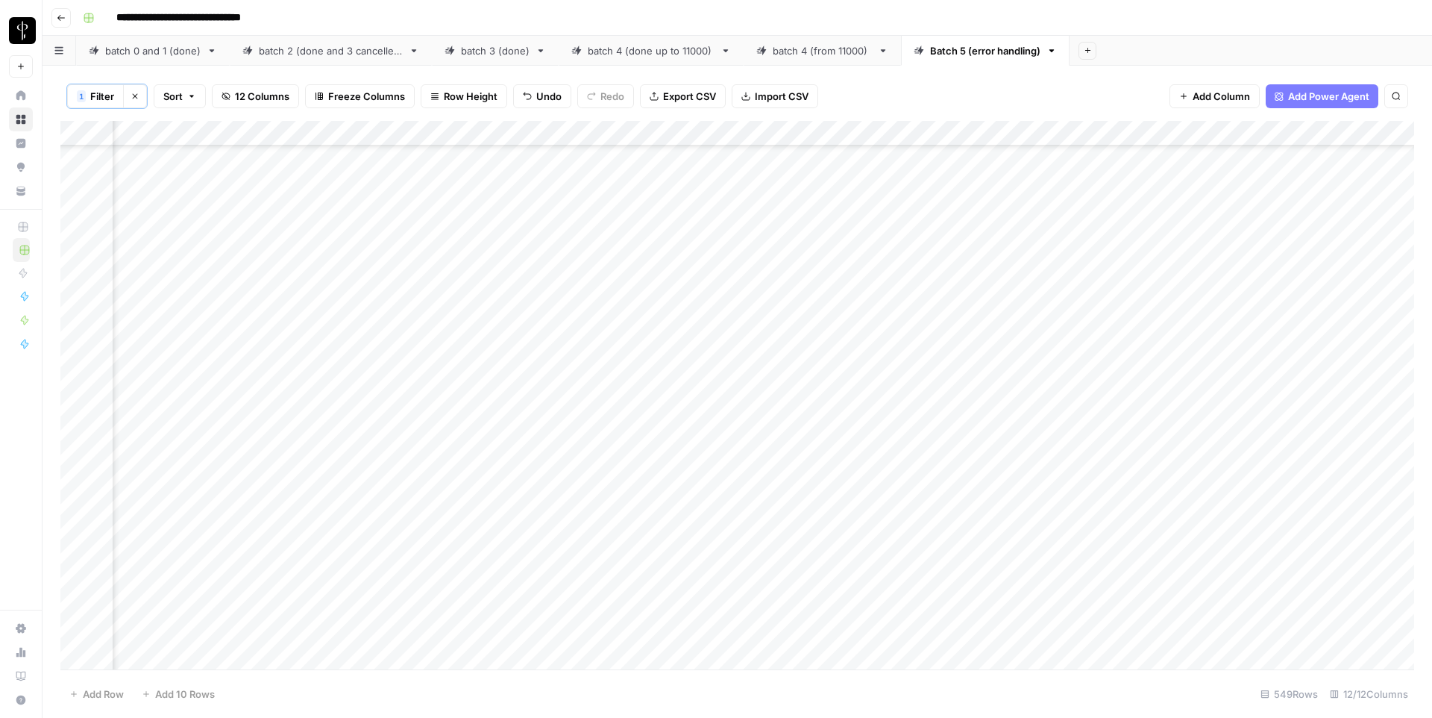
click at [562, 401] on div "Add Column" at bounding box center [737, 395] width 1354 height 548
click at [1062, 395] on div "Add Column" at bounding box center [737, 395] width 1354 height 548
click at [554, 451] on div "Add Column" at bounding box center [737, 395] width 1354 height 548
click at [1071, 457] on div "Add Column" at bounding box center [737, 395] width 1354 height 548
click at [575, 551] on div "Add Column" at bounding box center [737, 395] width 1354 height 548
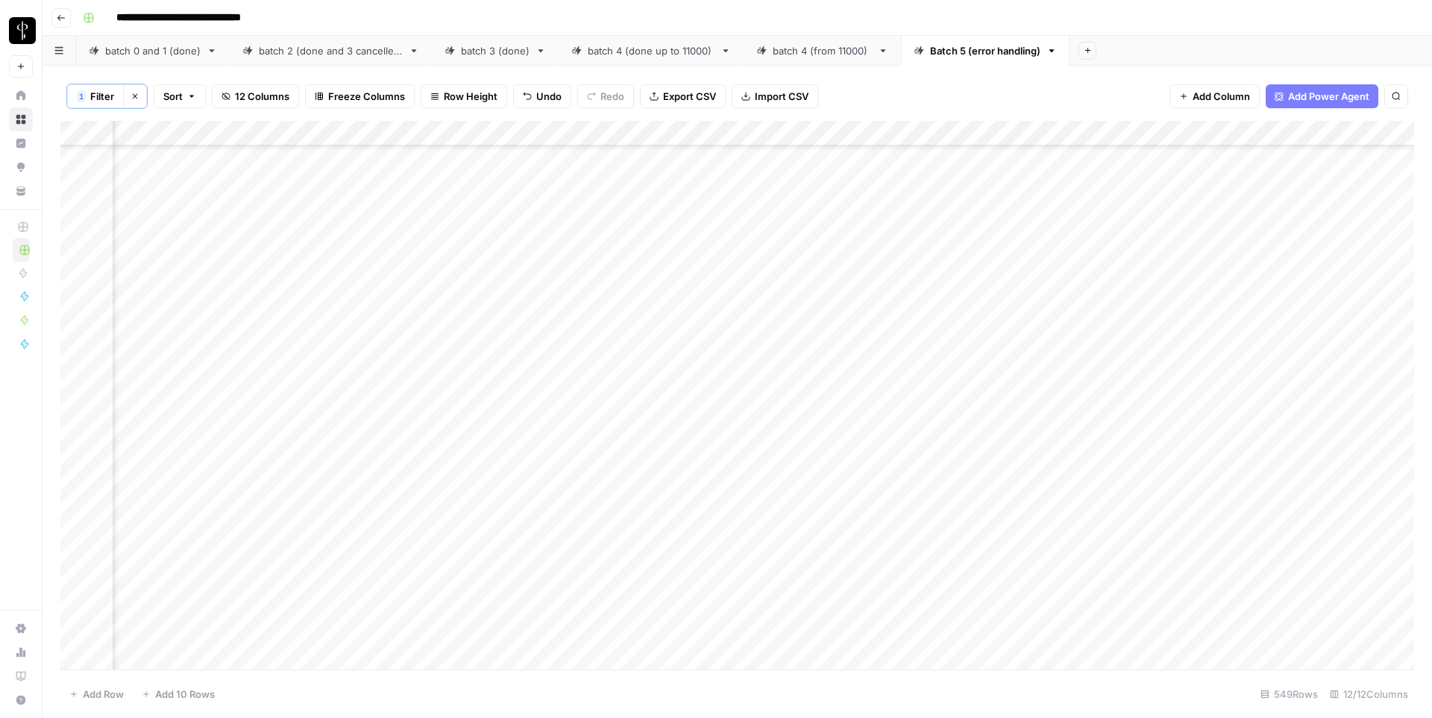
click at [1088, 552] on div "Add Column" at bounding box center [737, 395] width 1354 height 548
click at [548, 418] on div "Add Column" at bounding box center [737, 395] width 1354 height 548
click at [1069, 418] on div "Add Column" at bounding box center [737, 395] width 1354 height 548
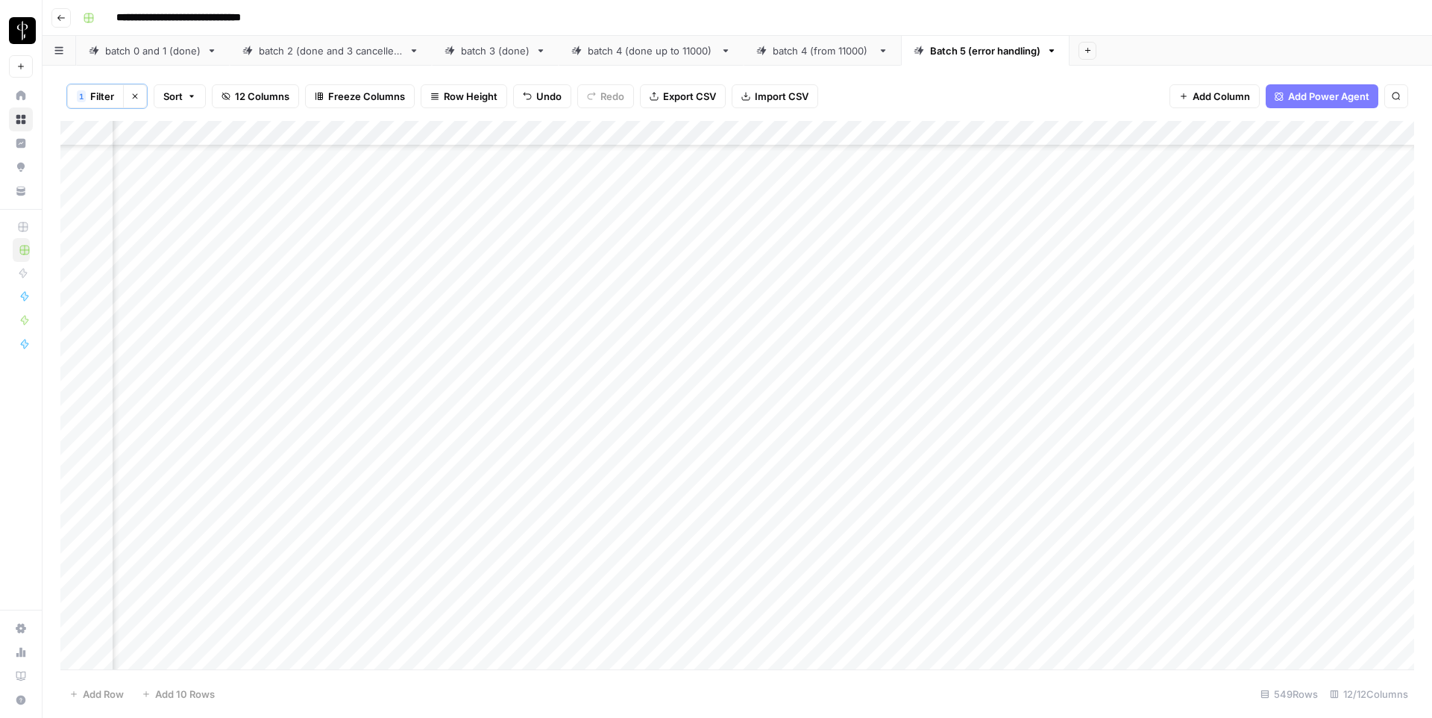
click at [574, 433] on div "Add Column" at bounding box center [737, 395] width 1354 height 548
click at [1098, 437] on div "Add Column" at bounding box center [737, 395] width 1354 height 548
drag, startPoint x: 555, startPoint y: 479, endPoint x: 553, endPoint y: 536, distance: 57.5
click at [553, 536] on div "Add Column" at bounding box center [737, 395] width 1354 height 548
click at [1059, 477] on div "Add Column" at bounding box center [737, 395] width 1354 height 548
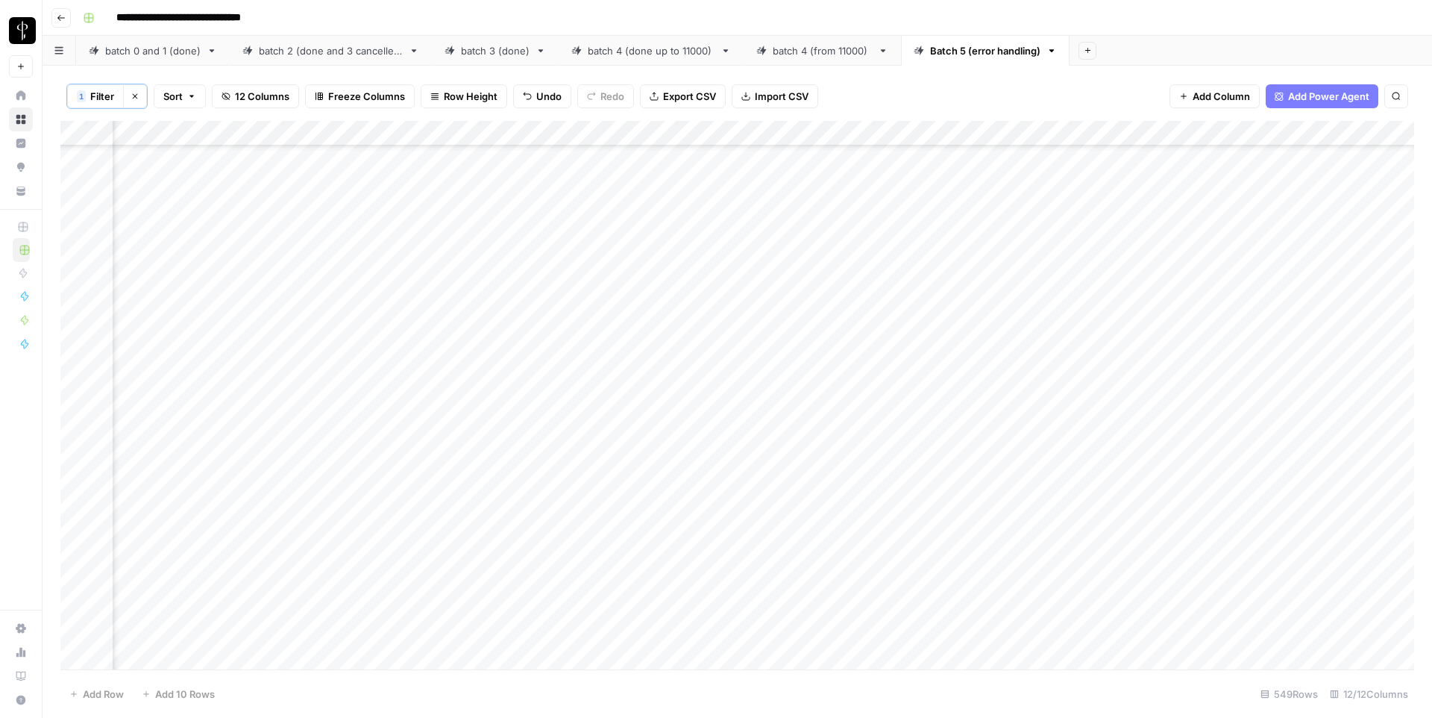
scroll to position [13400, 475]
click at [170, 95] on span "Sort" at bounding box center [172, 96] width 19 height 15
click at [279, 186] on div "1 Add Sort" at bounding box center [383, 184] width 446 height 73
click at [289, 168] on input "text" at bounding box center [290, 172] width 151 height 15
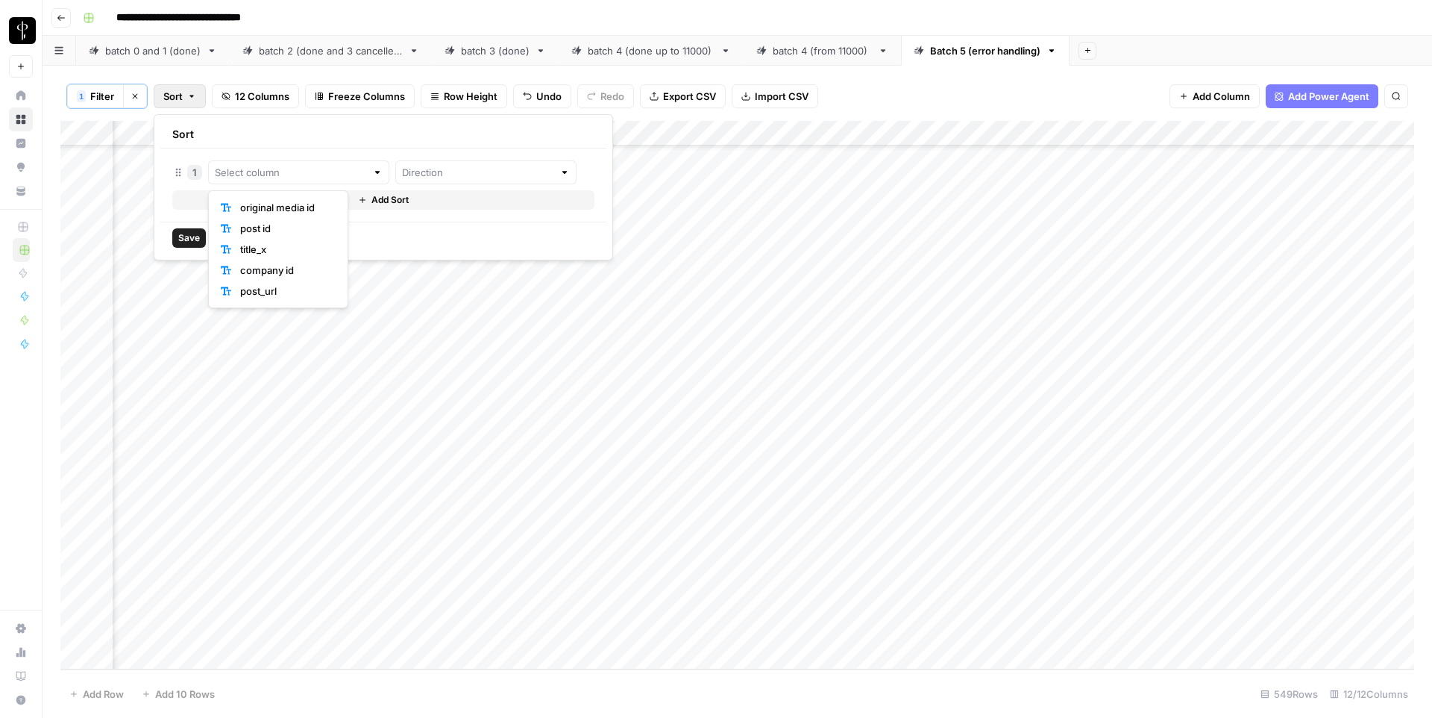
click at [102, 101] on span "Filter" at bounding box center [102, 96] width 24 height 15
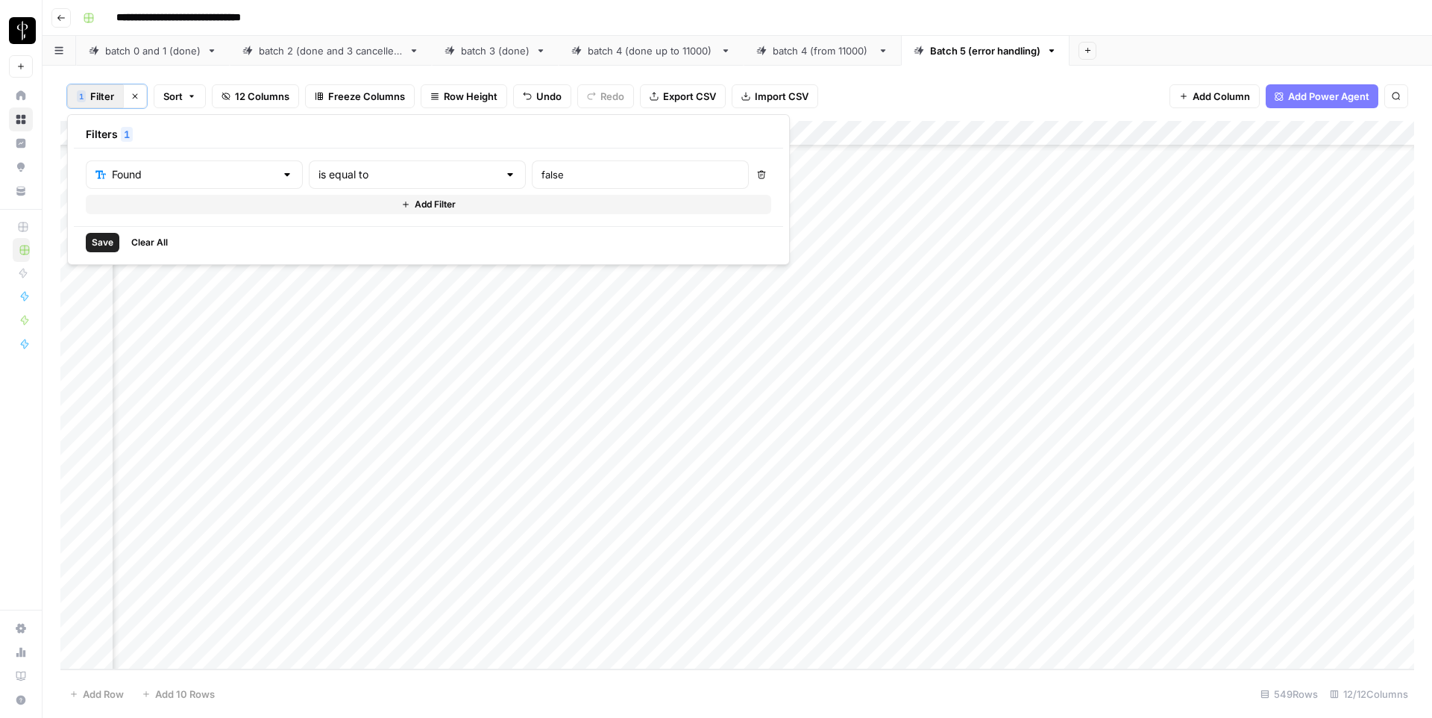
click at [226, 197] on button "Add Filter" at bounding box center [429, 204] width 686 height 19
click at [170, 206] on input "text" at bounding box center [185, 208] width 180 height 15
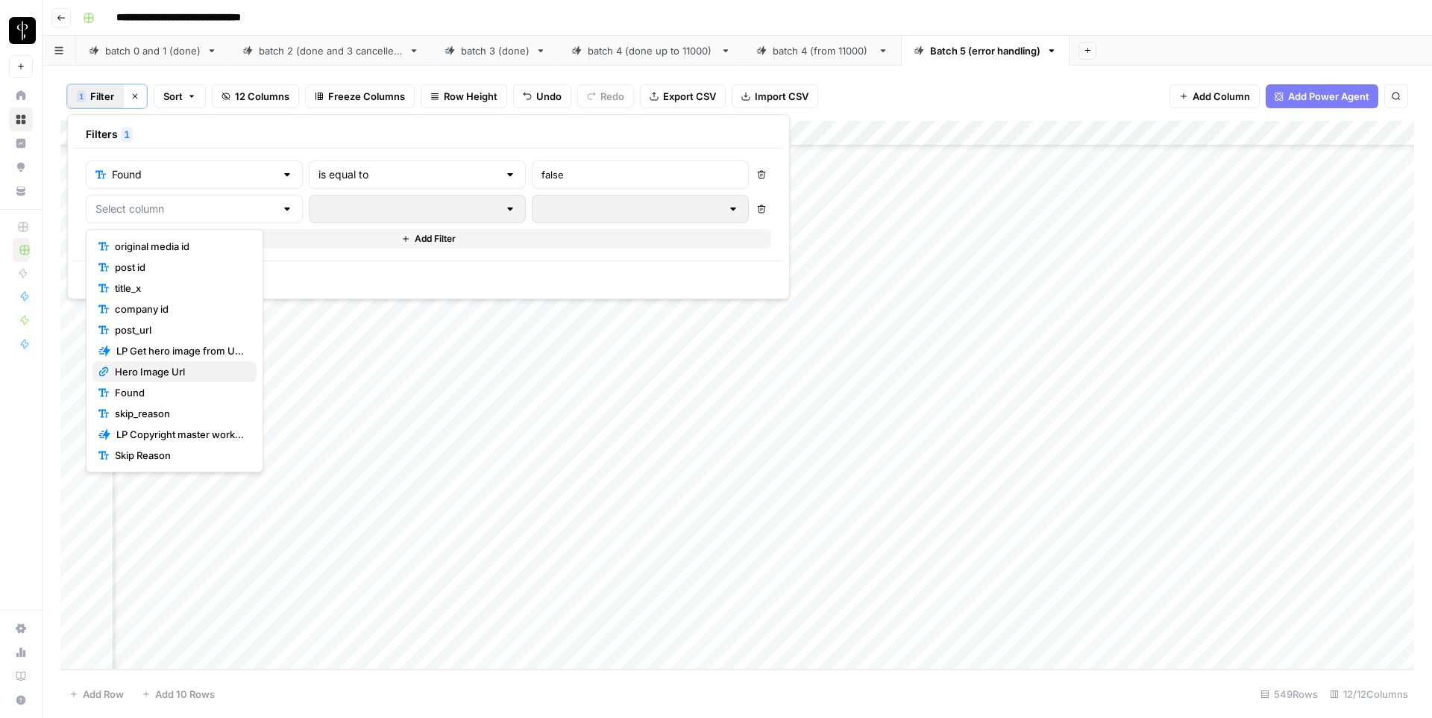
click at [169, 369] on span "Hero Image Url" at bounding box center [180, 371] width 130 height 15
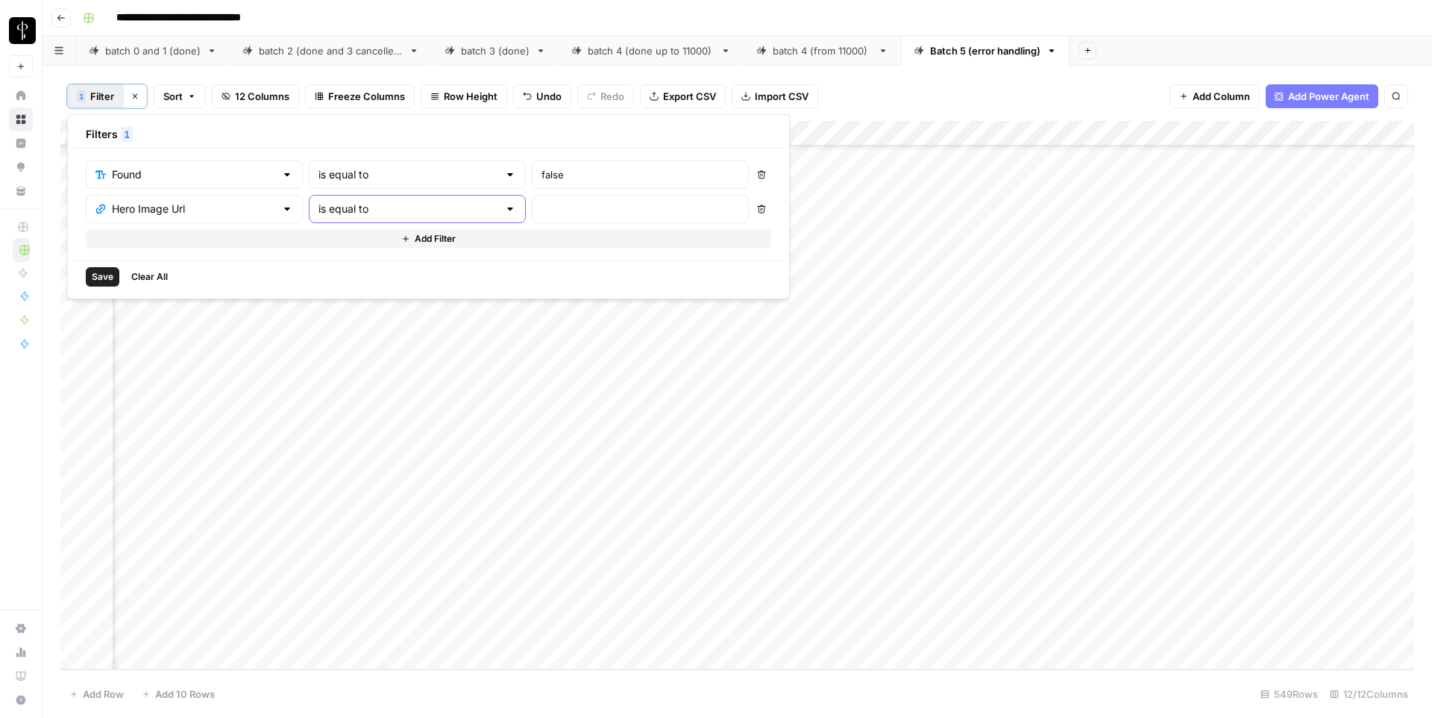
click at [338, 205] on input "is equal to" at bounding box center [409, 208] width 180 height 15
click at [333, 248] on span "is not empty" at bounding box center [355, 246] width 146 height 15
type input "is not empty"
click at [110, 277] on span "Save" at bounding box center [103, 276] width 22 height 13
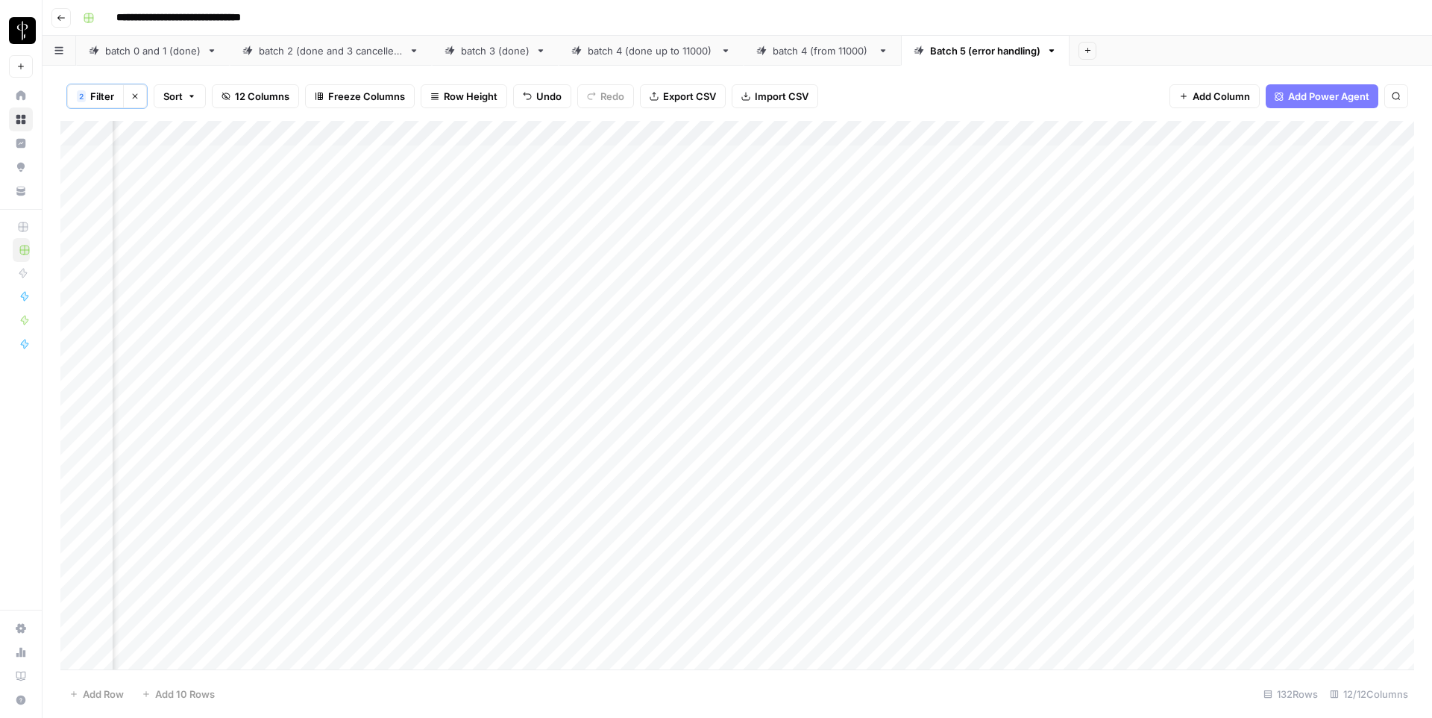
click at [1220, 163] on div "Add Column" at bounding box center [737, 395] width 1354 height 548
type textarea "****"
click at [1258, 161] on div "Add Column" at bounding box center [737, 395] width 1354 height 548
drag, startPoint x: 1314, startPoint y: 169, endPoint x: 1282, endPoint y: 423, distance: 256.5
click at [1282, 423] on div "Add Column" at bounding box center [737, 395] width 1354 height 548
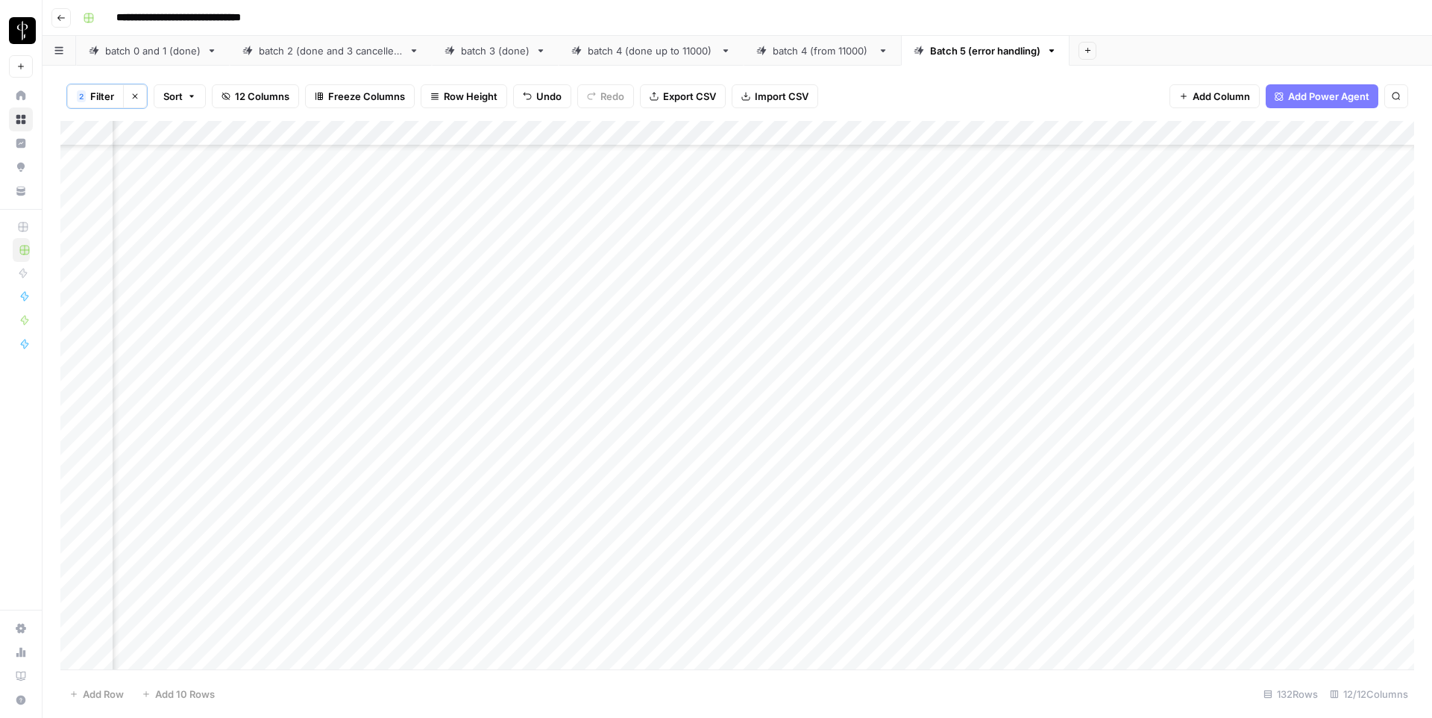
scroll to position [2823, 475]
drag, startPoint x: 1315, startPoint y: 424, endPoint x: 1282, endPoint y: 661, distance: 239.6
click at [1282, 661] on div "Add Column" at bounding box center [737, 395] width 1354 height 548
click at [135, 95] on icon "button" at bounding box center [135, 96] width 5 height 5
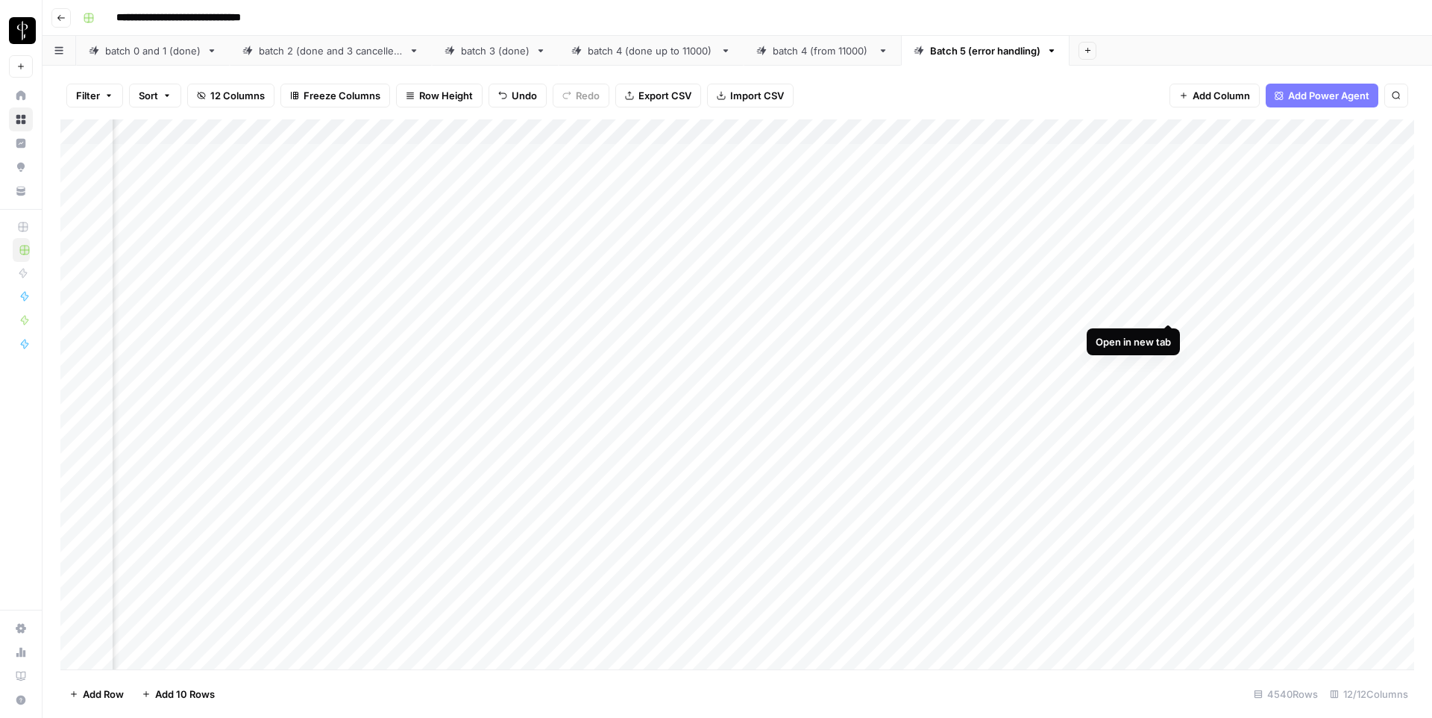
click at [1166, 308] on div "Add Column" at bounding box center [737, 394] width 1354 height 550
click at [1166, 372] on div "Add Column" at bounding box center [737, 394] width 1354 height 550
click at [1162, 376] on div "Add Column" at bounding box center [737, 394] width 1354 height 550
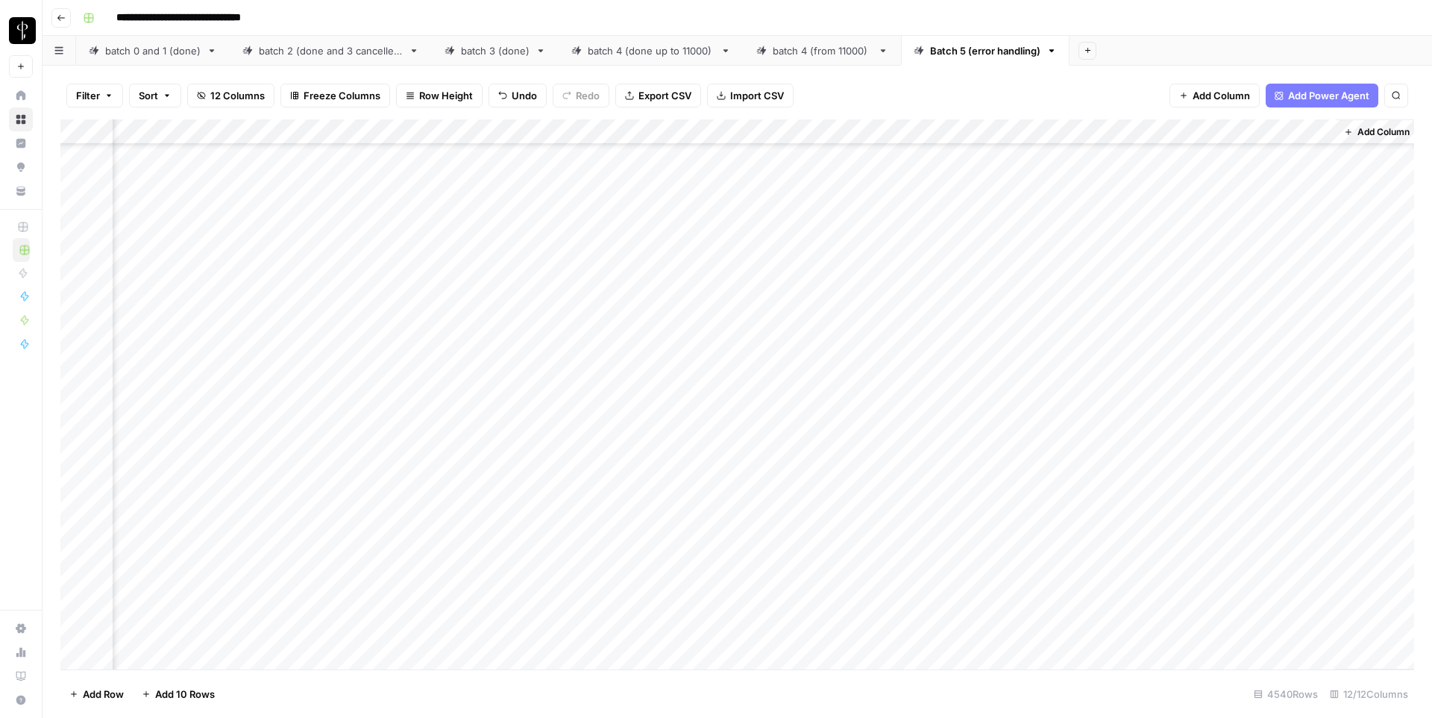
scroll to position [3523, 1010]
click at [1322, 131] on div "Add Column" at bounding box center [737, 394] width 1354 height 550
click at [1252, 282] on span "Remove Column" at bounding box center [1295, 278] width 131 height 15
click at [666, 148] on span "Delete" at bounding box center [663, 154] width 32 height 15
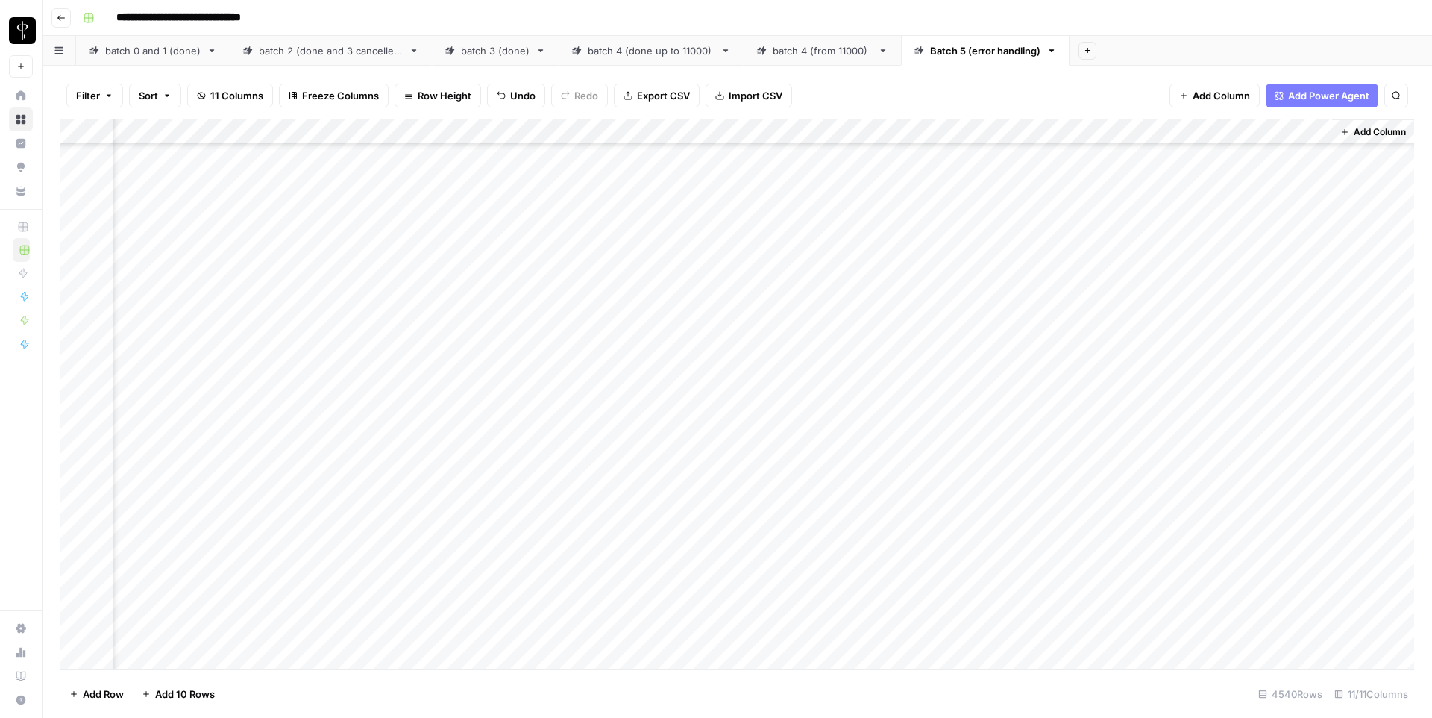
click at [1300, 131] on div "Add Column" at bounding box center [737, 394] width 1354 height 550
click at [1103, 275] on span "Edit Workflow" at bounding box center [1140, 278] width 131 height 15
click at [1300, 131] on div "Add Column" at bounding box center [737, 394] width 1354 height 550
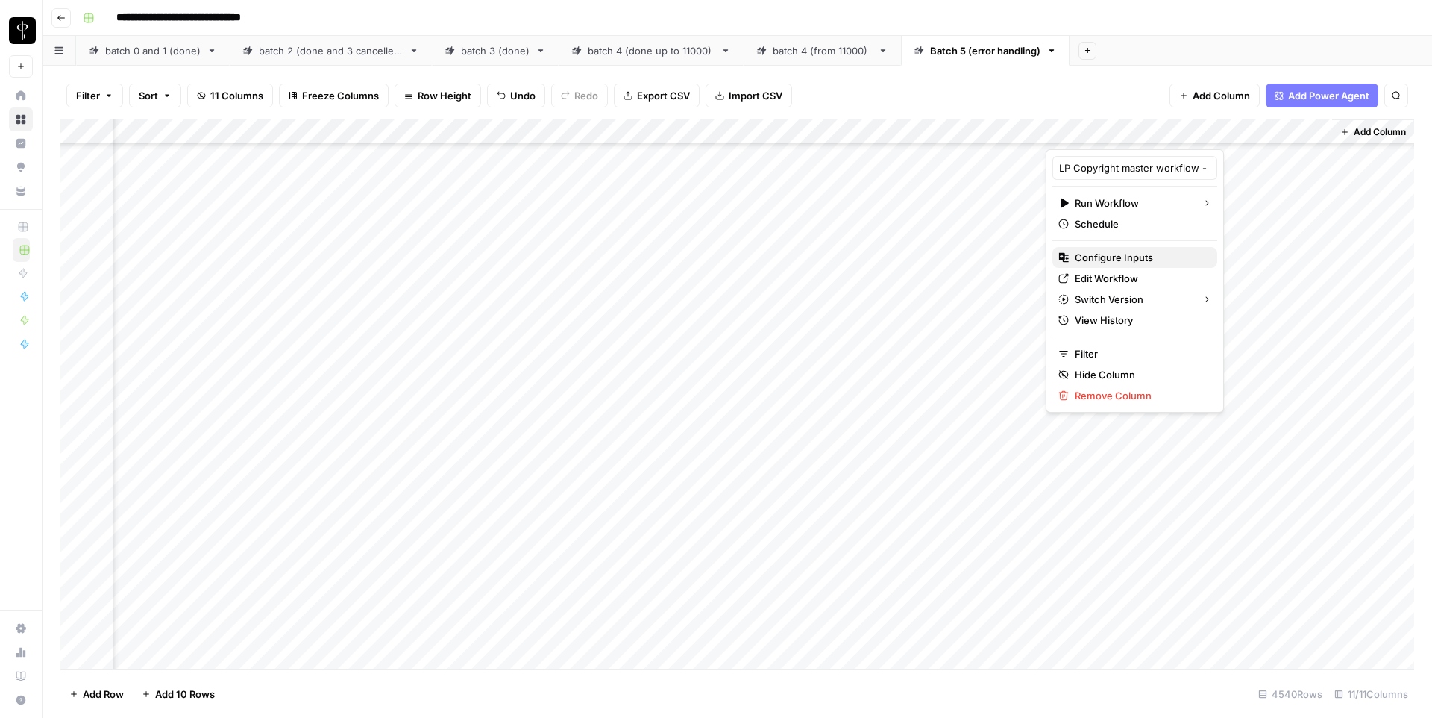
click at [1114, 259] on span "Configure Inputs" at bounding box center [1140, 257] width 131 height 15
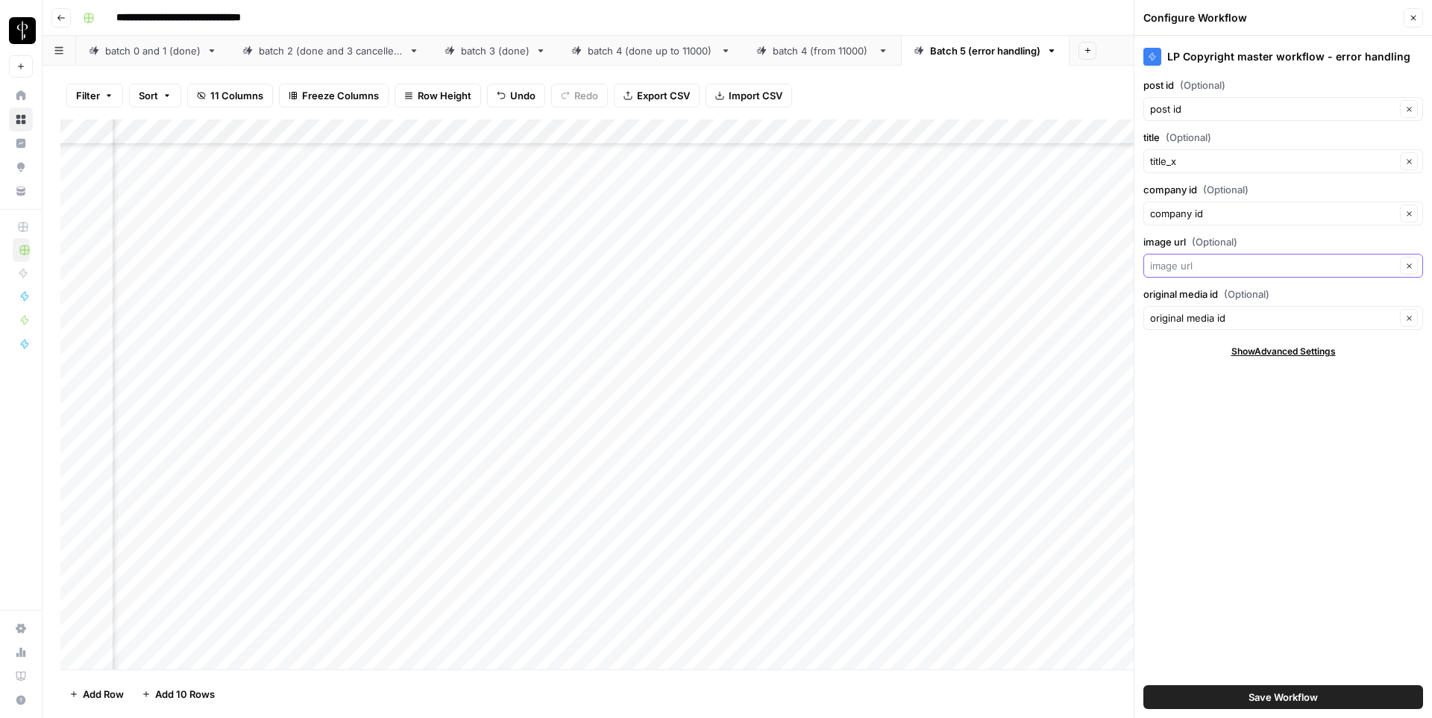
click at [1208, 269] on input "image url (Optional)" at bounding box center [1272, 265] width 245 height 15
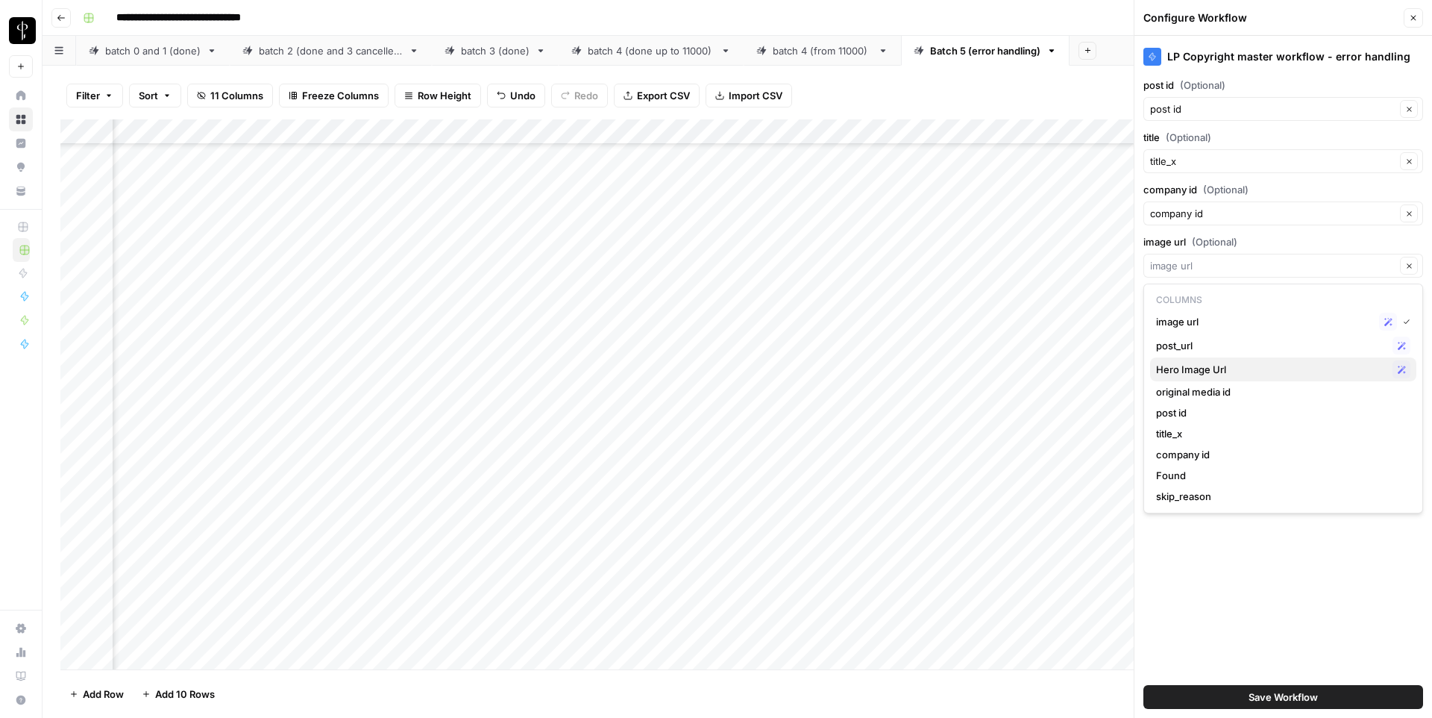
click at [1215, 369] on span "Hero Image Url" at bounding box center [1271, 369] width 231 height 15
type input "Hero Image Url"
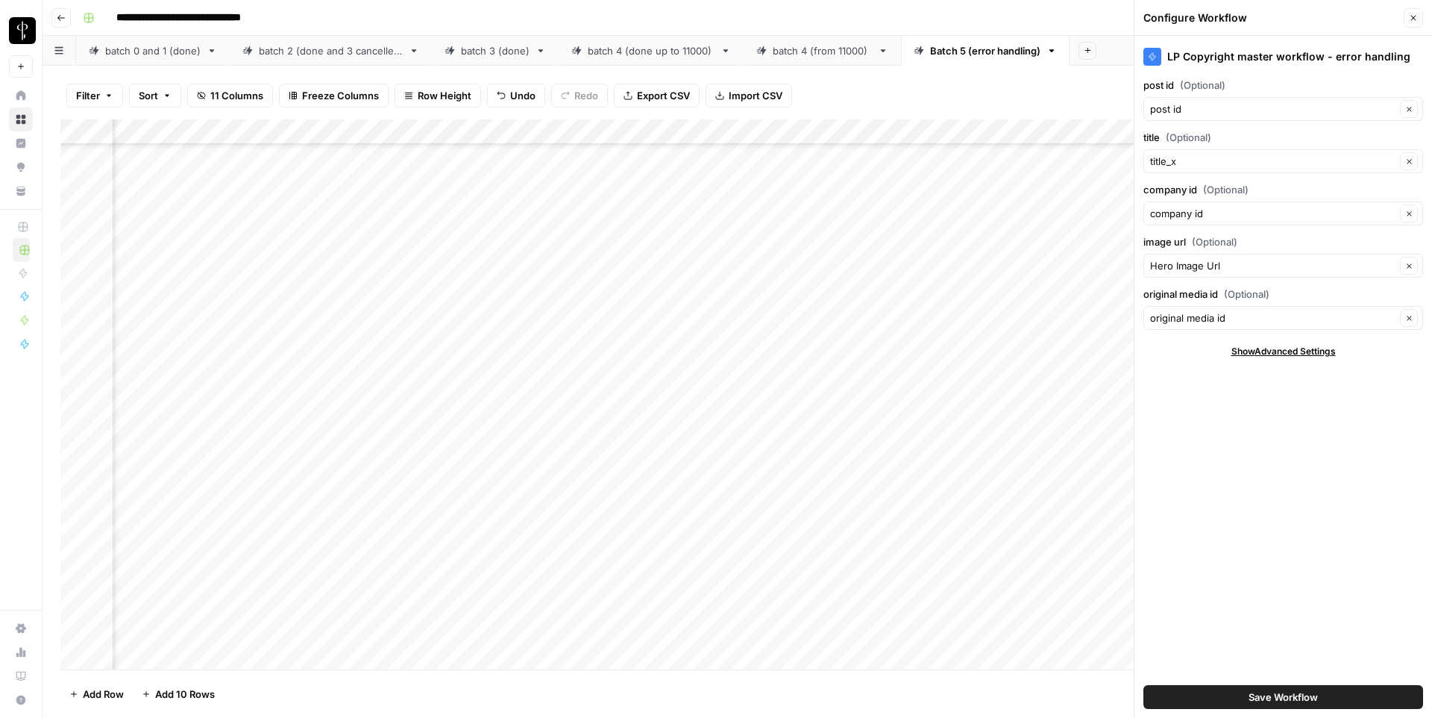
click at [1176, 694] on button "Save Workflow" at bounding box center [1284, 697] width 280 height 24
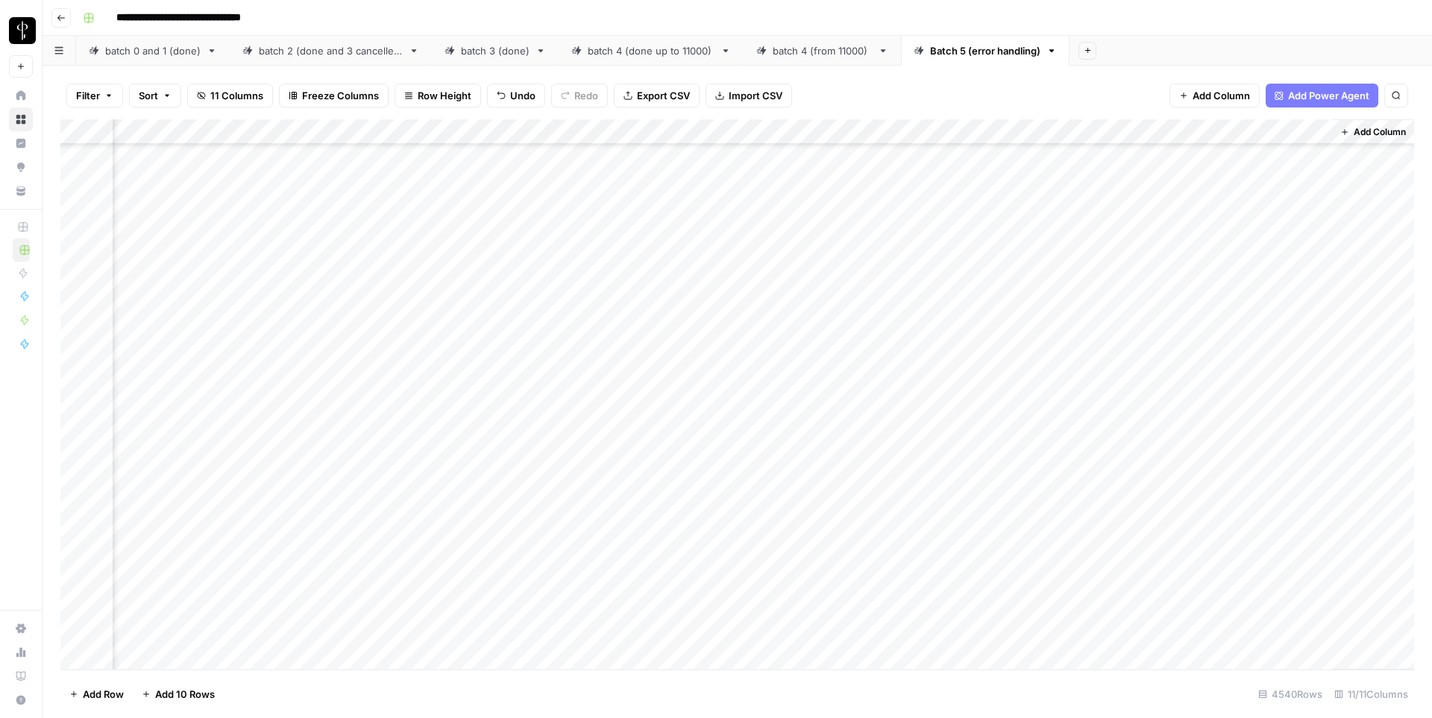
click at [1296, 132] on div "Add Column" at bounding box center [737, 394] width 1354 height 550
click at [1123, 278] on span "Edit Workflow" at bounding box center [1140, 278] width 131 height 15
click at [1186, 361] on div "Add Column" at bounding box center [737, 394] width 1354 height 550
click at [1034, 133] on div "Add Column" at bounding box center [737, 394] width 1354 height 550
click at [962, 231] on span "Filter" at bounding box center [1006, 236] width 131 height 15
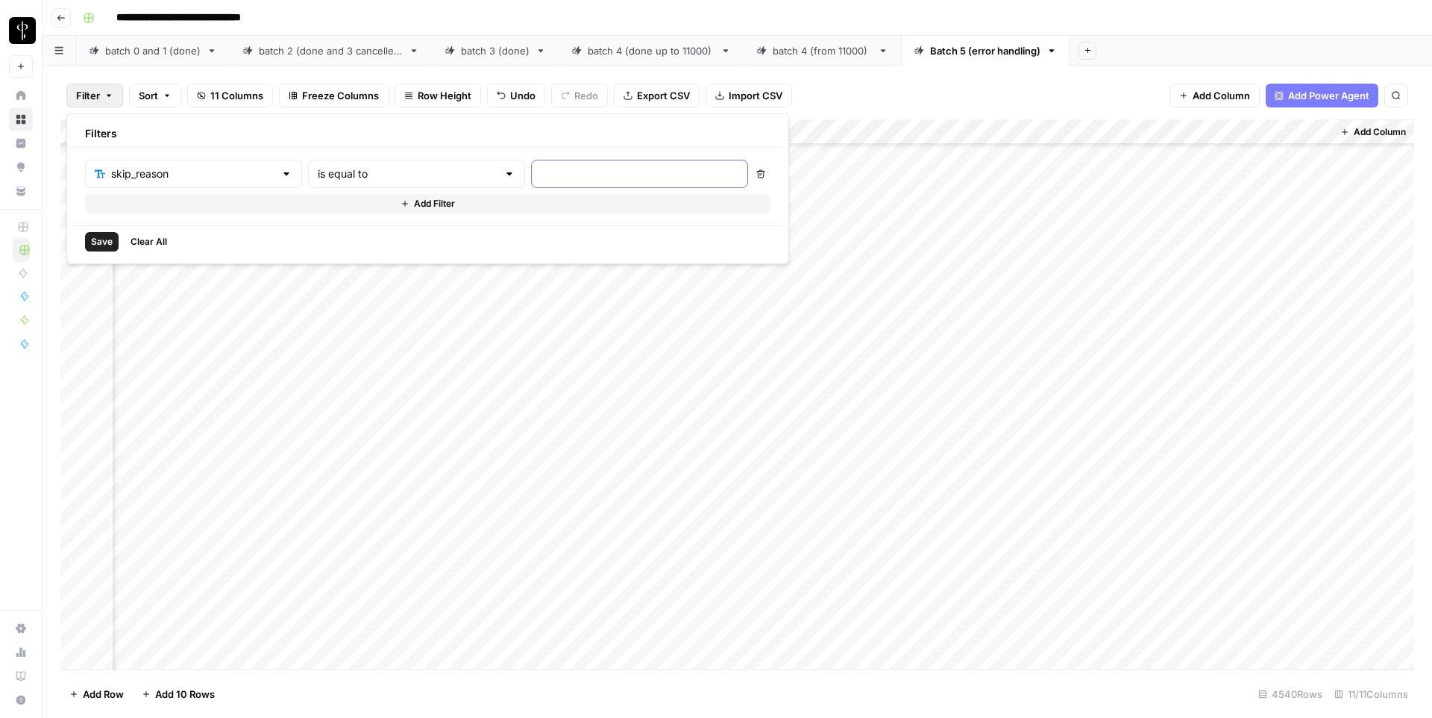
click at [541, 178] on input "text" at bounding box center [640, 173] width 198 height 15
click at [420, 181] on div "is equal to" at bounding box center [416, 174] width 217 height 28
click at [453, 148] on div "skip_reason Delete Add Filter" at bounding box center [427, 187] width 709 height 78
type input "is equal to"
click at [757, 178] on icon "button" at bounding box center [761, 174] width 8 height 8
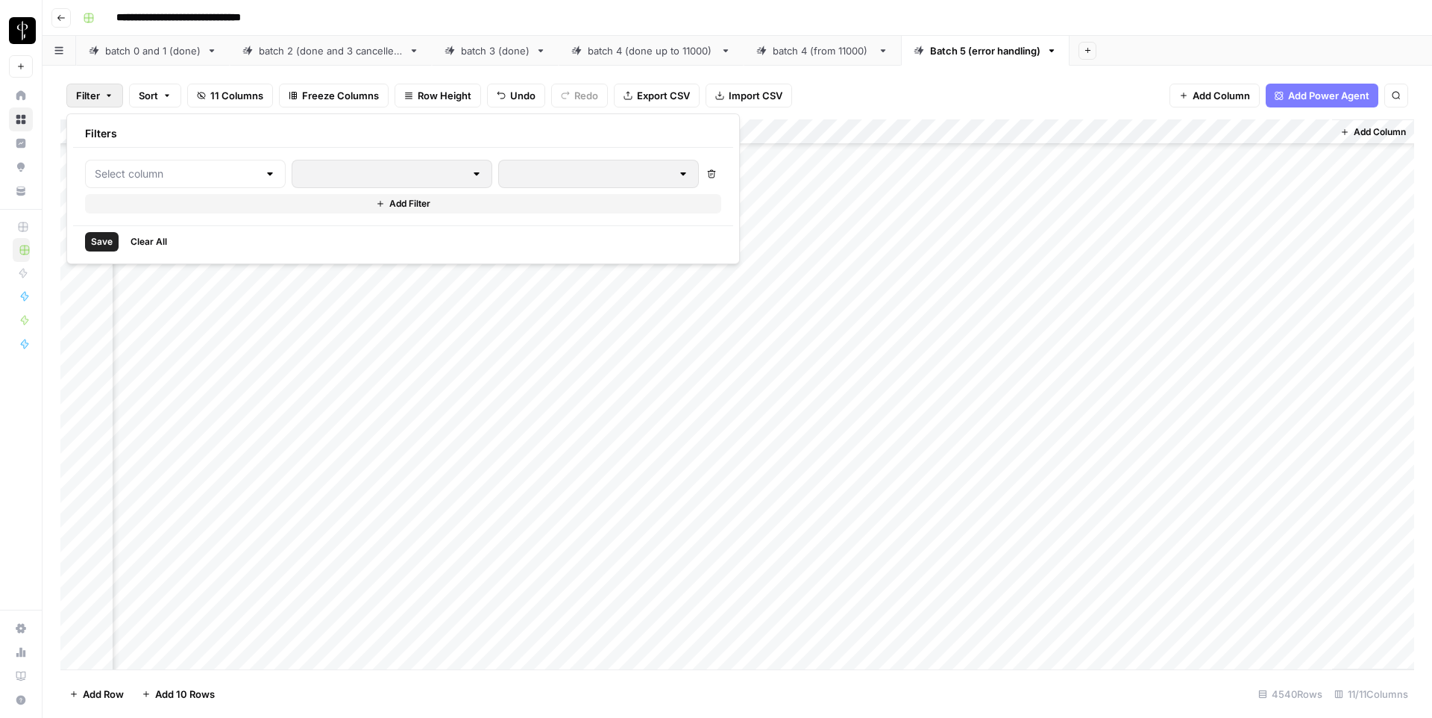
click at [862, 78] on div "Filter Sort 11 Columns Freeze Columns Row Height Undo Redo Export CSV Import CS…" at bounding box center [737, 96] width 1354 height 48
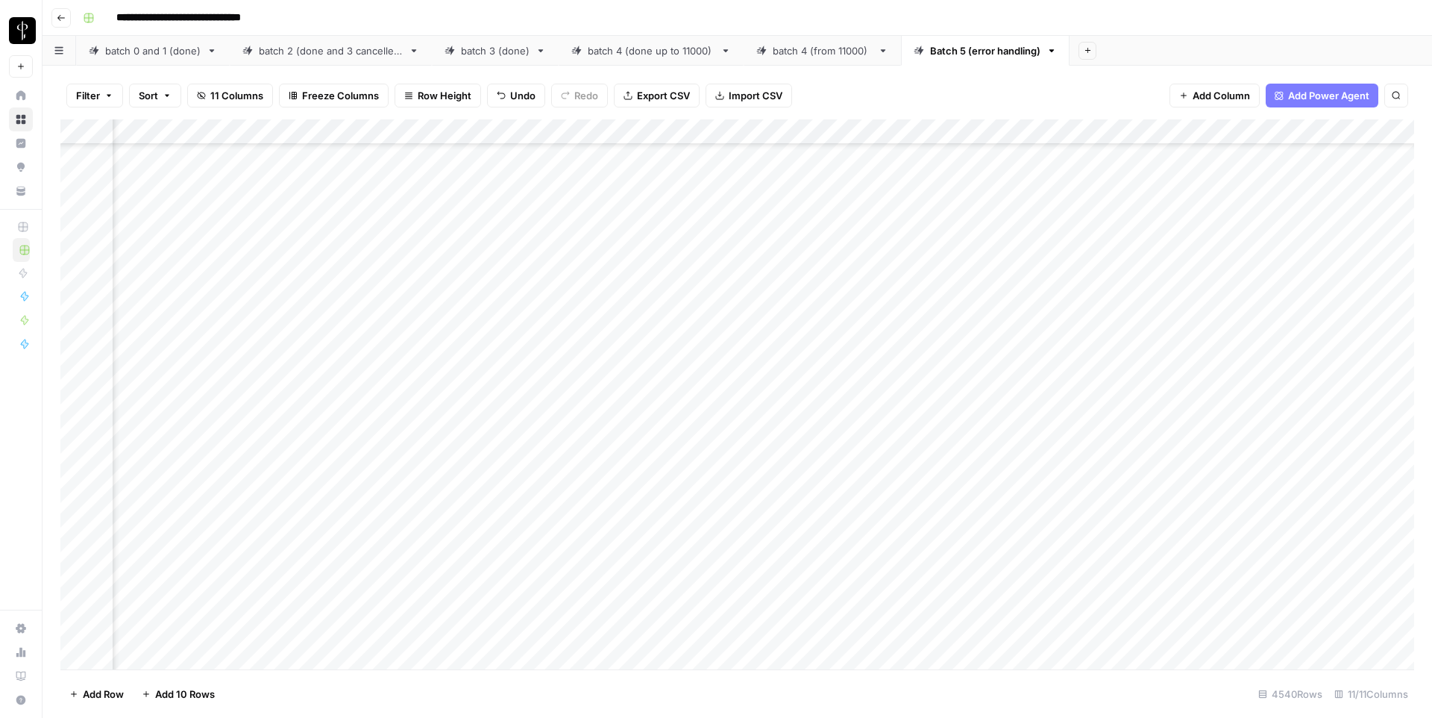
scroll to position [3438, 776]
click at [865, 421] on div "Add Column" at bounding box center [737, 394] width 1354 height 550
click at [868, 184] on div "Add Column" at bounding box center [737, 394] width 1354 height 550
click at [865, 237] on div "Add Column" at bounding box center [737, 394] width 1354 height 550
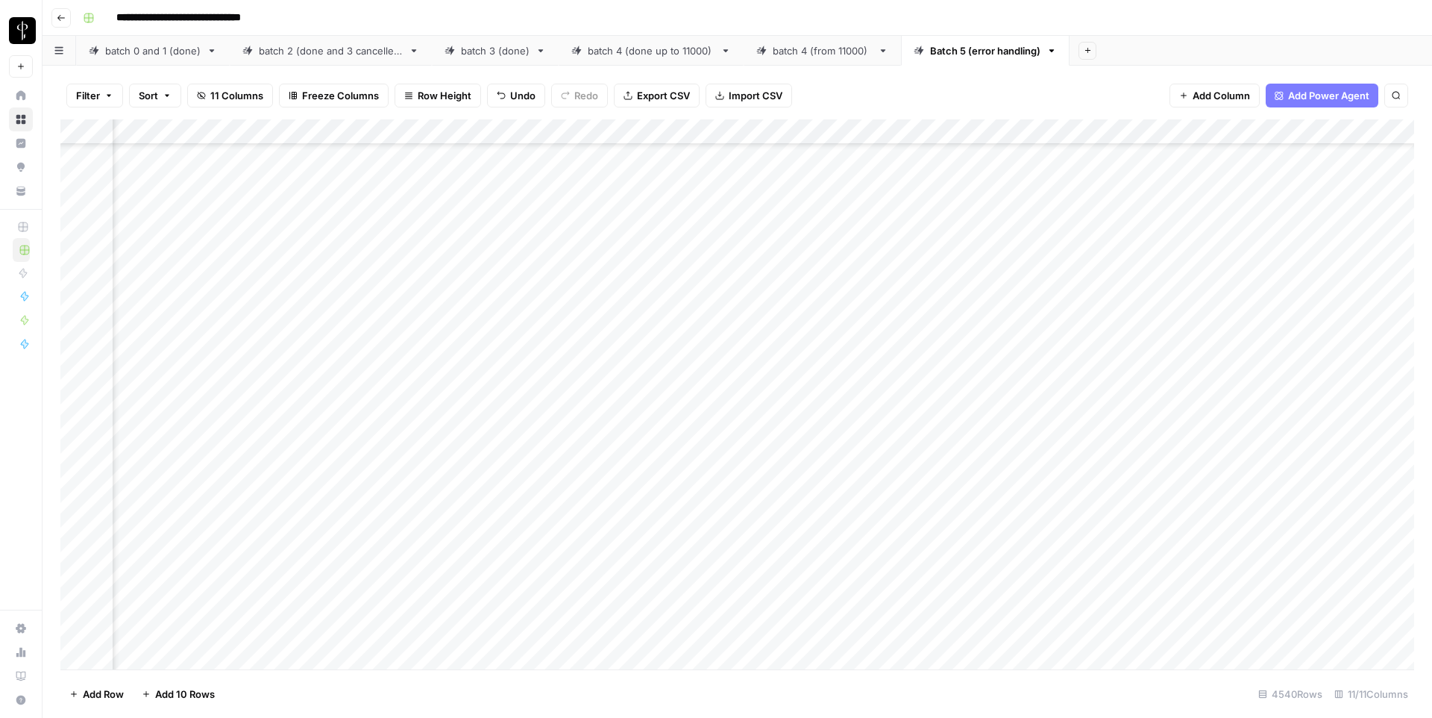
scroll to position [4946, 776]
click at [867, 312] on div "Add Column" at bounding box center [737, 394] width 1354 height 550
click at [283, 307] on div "Add Column" at bounding box center [737, 394] width 1354 height 550
click at [283, 307] on input "**********" at bounding box center [320, 313] width 239 height 18
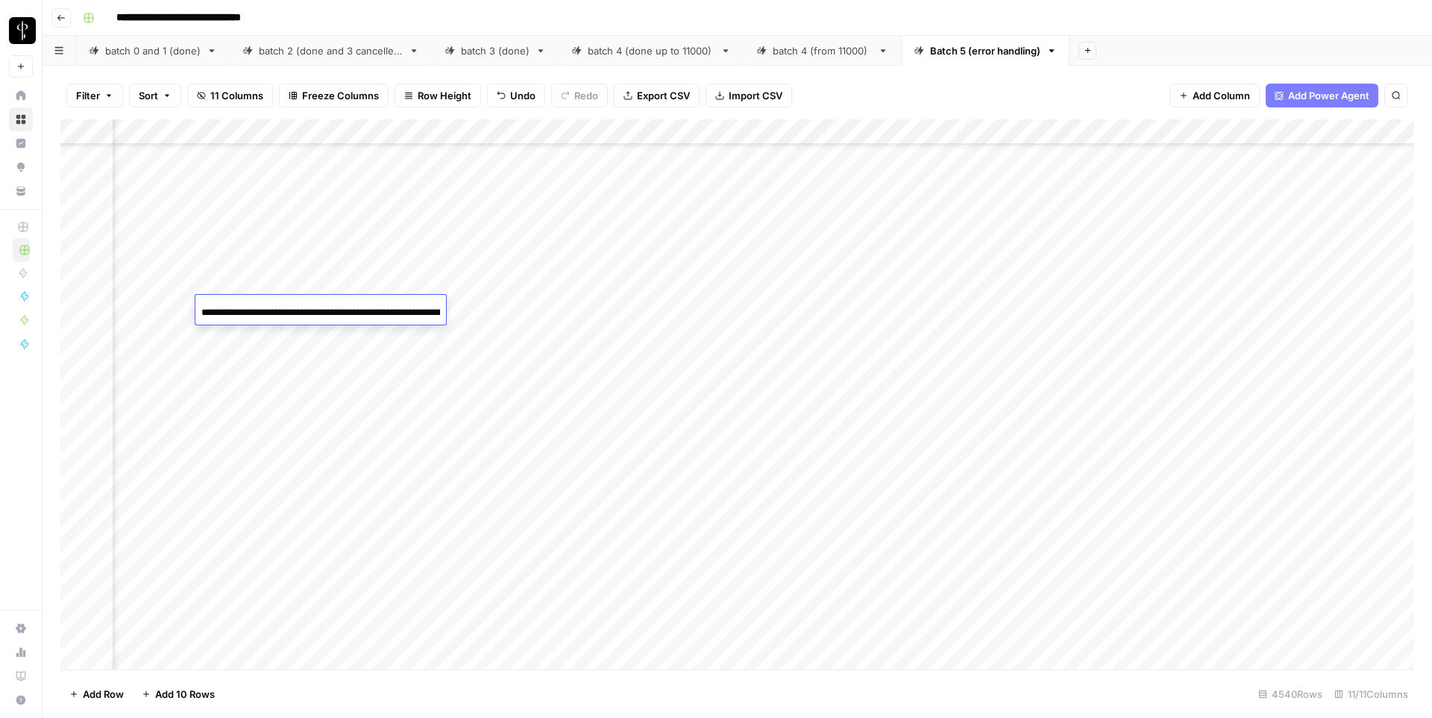
scroll to position [0, 171]
click at [835, 303] on div "Add Column" at bounding box center [737, 394] width 1354 height 550
click at [835, 304] on input "**********" at bounding box center [872, 313] width 239 height 18
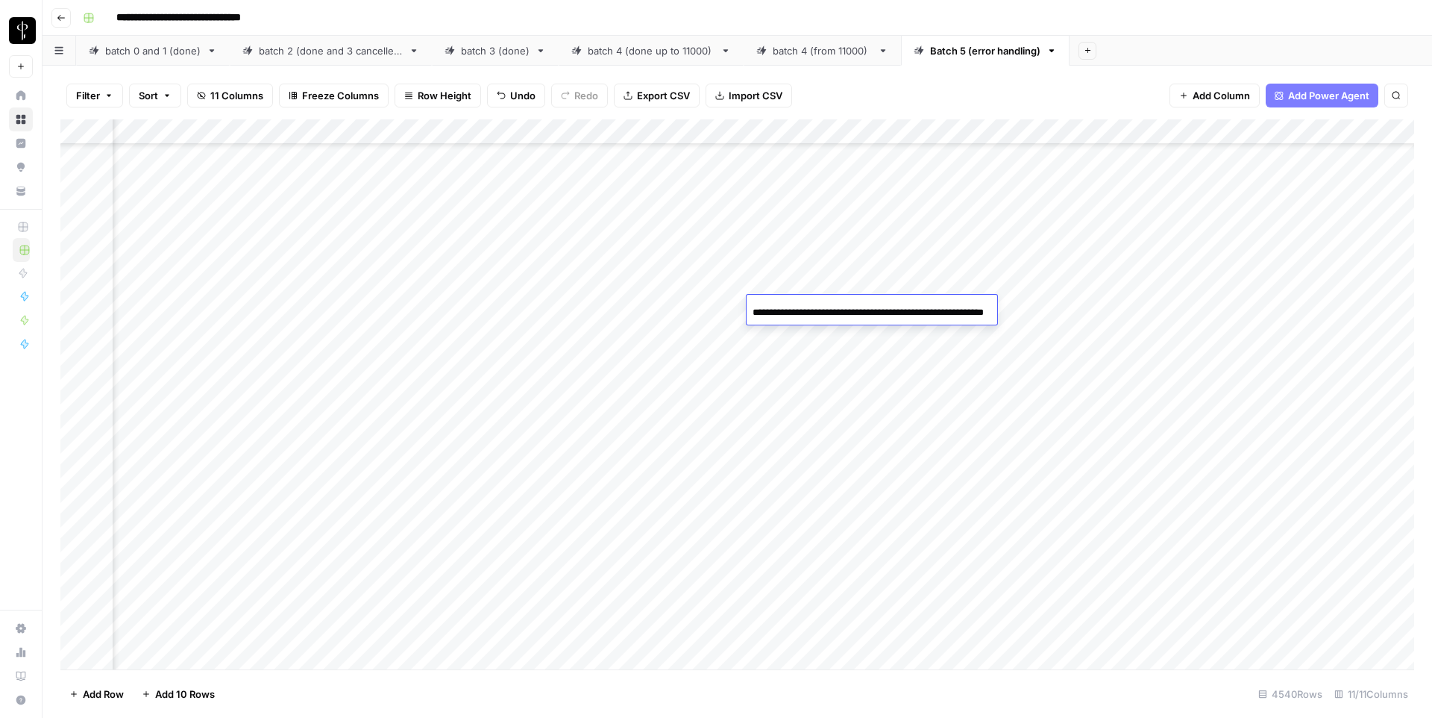
click at [835, 304] on input "**********" at bounding box center [872, 313] width 239 height 18
type input "**********"
click at [256, 356] on div "Add Column" at bounding box center [737, 394] width 1354 height 550
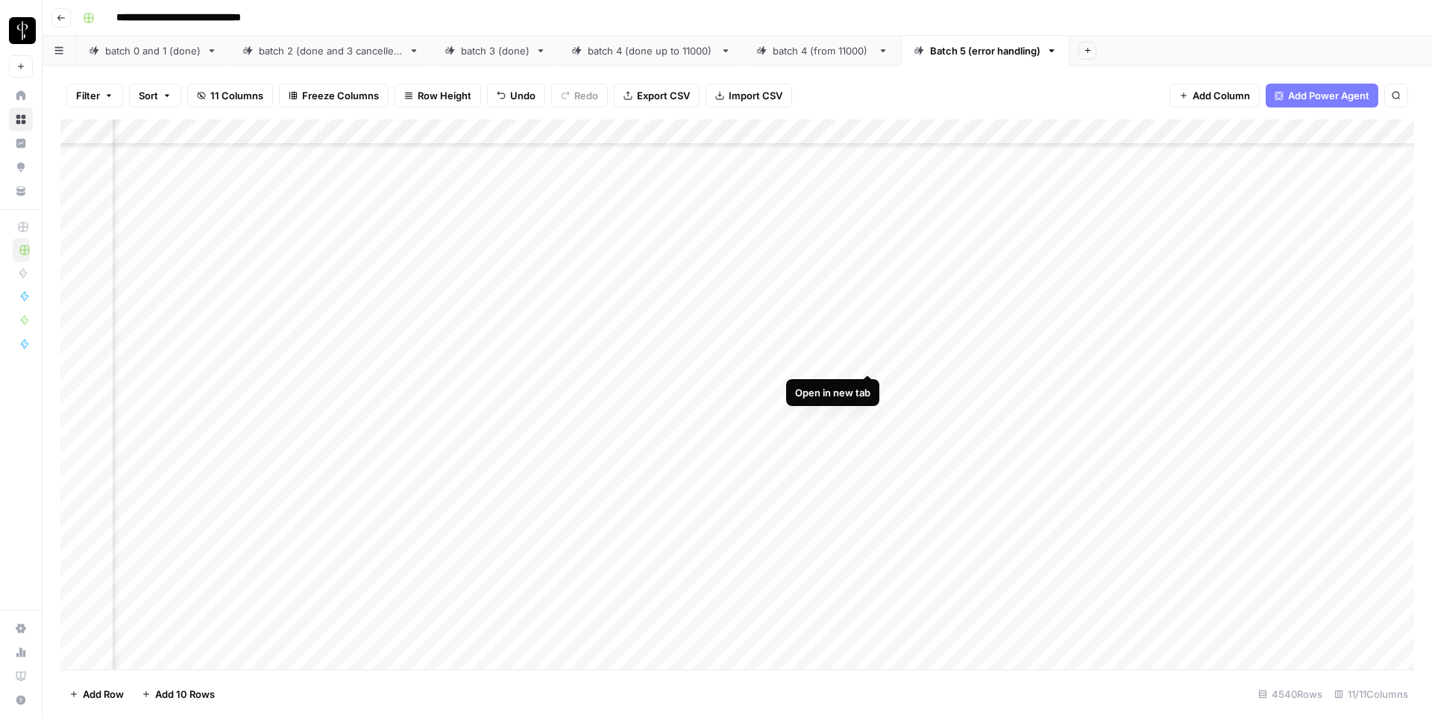
click at [868, 355] on div "Add Column" at bounding box center [737, 394] width 1354 height 550
click at [867, 309] on div "Add Column" at bounding box center [737, 394] width 1354 height 550
click at [865, 363] on div "Add Column" at bounding box center [737, 394] width 1354 height 550
click at [266, 362] on div "Add Column" at bounding box center [737, 394] width 1354 height 550
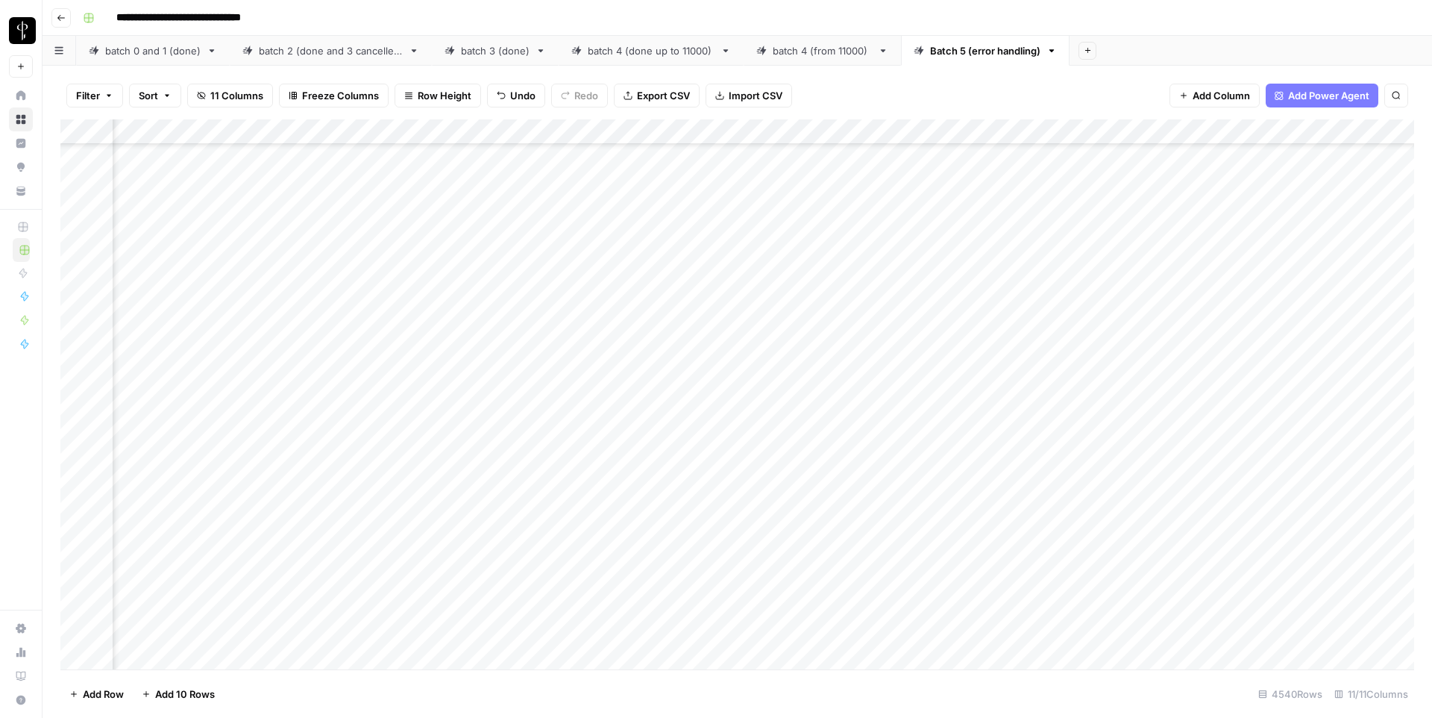
click at [266, 362] on div "Add Column" at bounding box center [737, 394] width 1354 height 550
click at [266, 362] on input "**********" at bounding box center [320, 367] width 239 height 18
click at [782, 360] on div "Add Column" at bounding box center [737, 394] width 1354 height 550
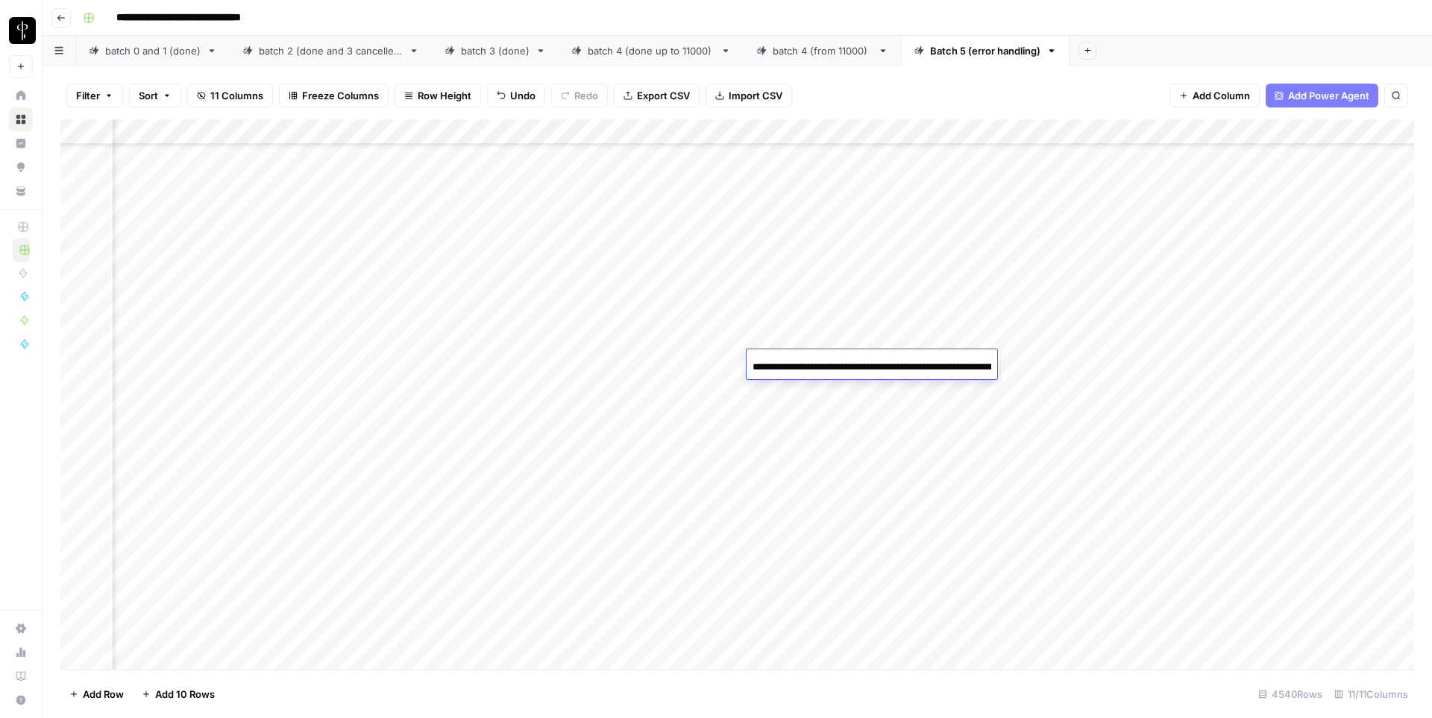
click at [782, 360] on input "**********" at bounding box center [872, 367] width 239 height 18
type input "**********"
click at [844, 464] on div "Add Column" at bounding box center [737, 394] width 1354 height 550
click at [865, 539] on div "Add Column" at bounding box center [737, 394] width 1354 height 550
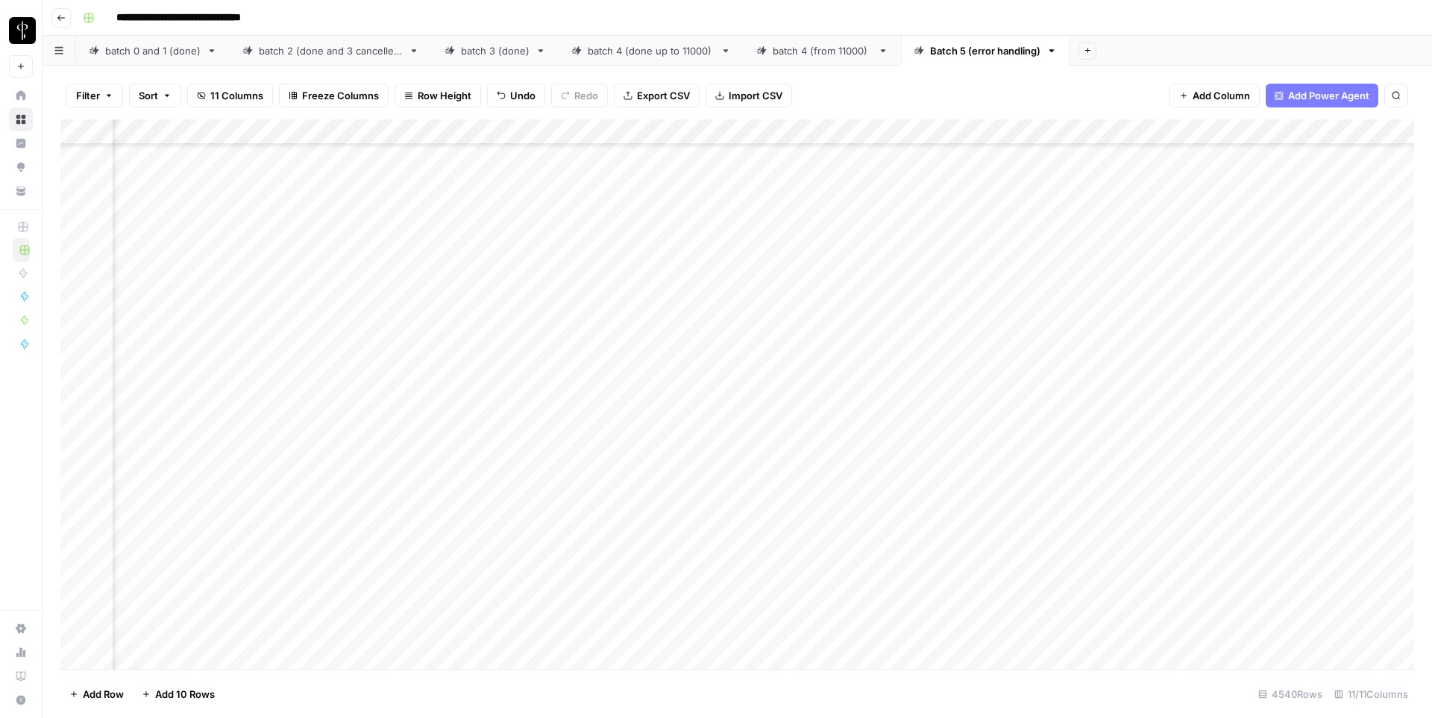
scroll to position [5325, 776]
click at [865, 484] on div "Add Column" at bounding box center [737, 394] width 1354 height 550
click at [863, 454] on div "Add Column" at bounding box center [737, 394] width 1354 height 550
click at [865, 551] on div "Add Column" at bounding box center [737, 394] width 1354 height 550
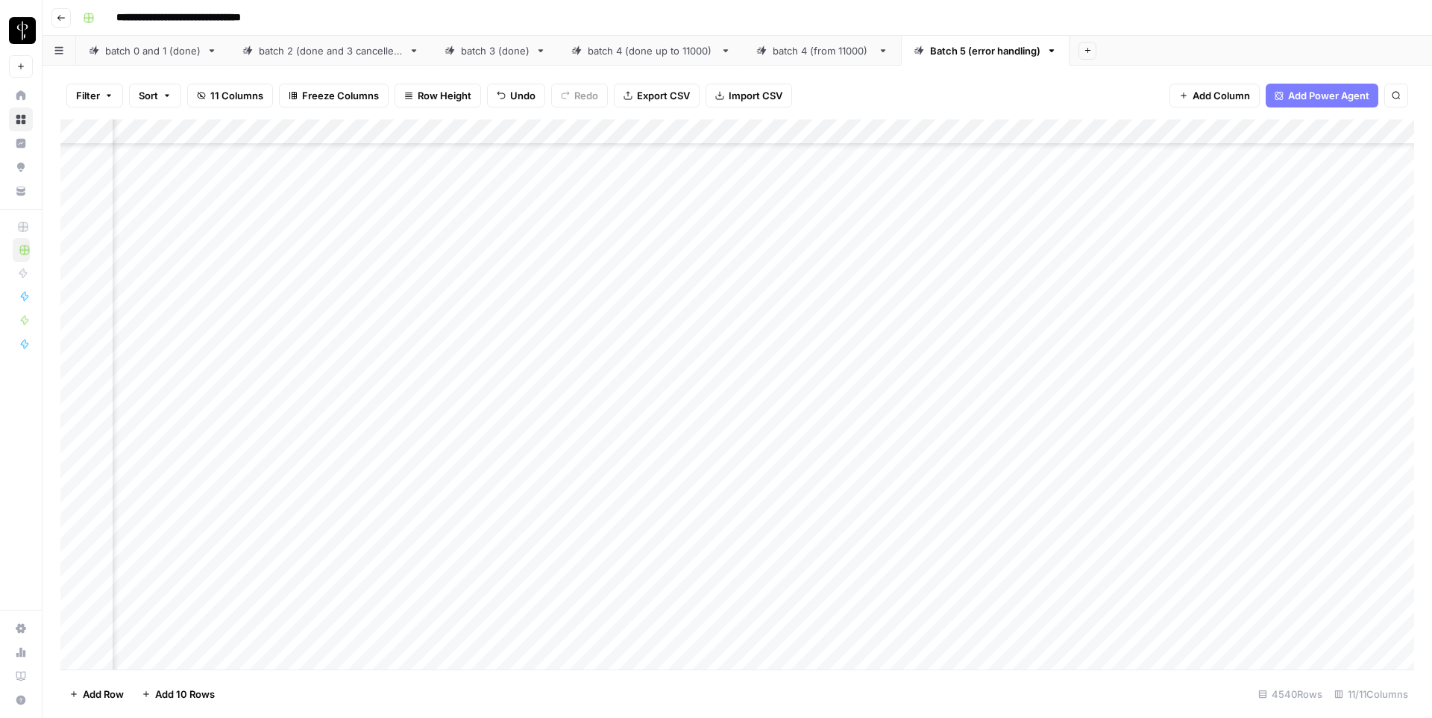
click at [870, 582] on div "Add Column" at bounding box center [737, 394] width 1354 height 550
click at [865, 444] on div "Add Column" at bounding box center [737, 394] width 1354 height 550
click at [865, 453] on div "Add Column" at bounding box center [737, 394] width 1354 height 550
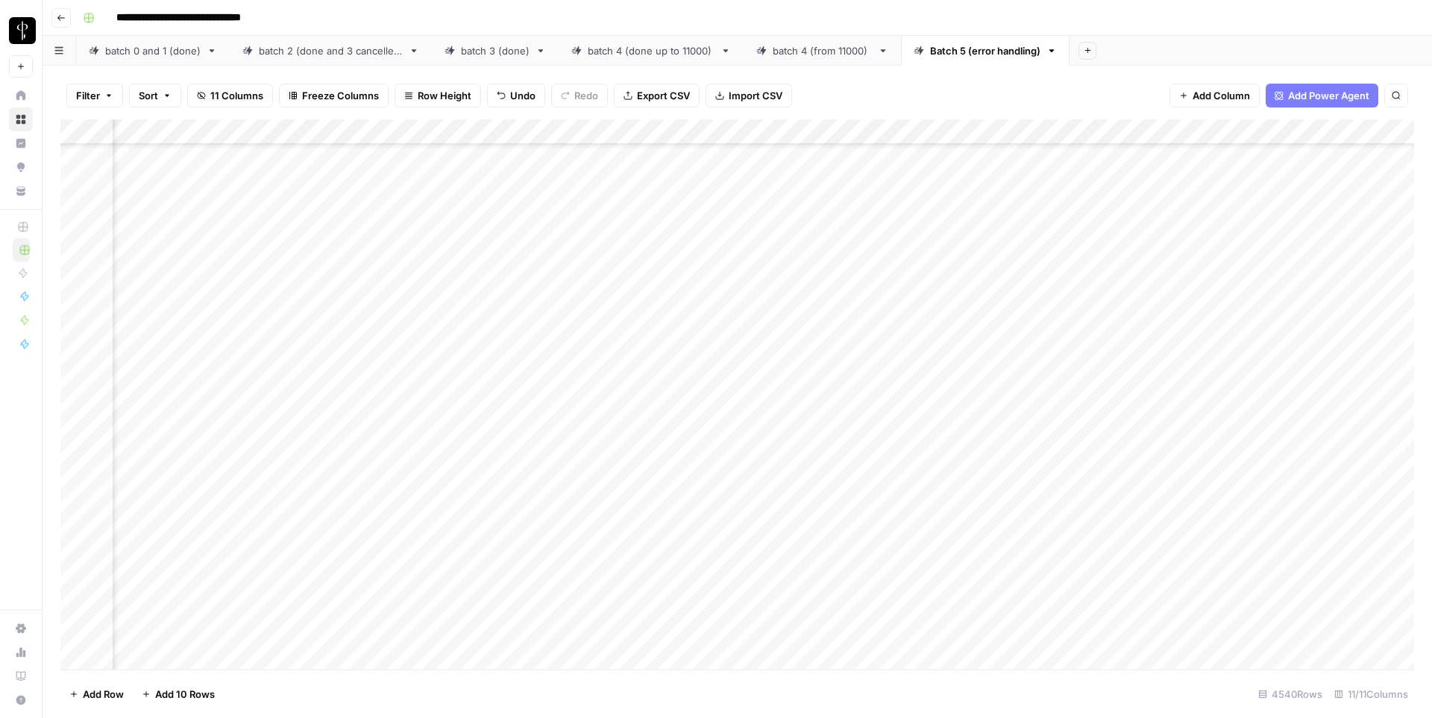
scroll to position [6091, 776]
click at [846, 354] on div "Add Column" at bounding box center [737, 394] width 1354 height 550
click at [870, 433] on div "Add Column" at bounding box center [737, 394] width 1354 height 550
click at [275, 344] on div "Add Column" at bounding box center [737, 394] width 1354 height 550
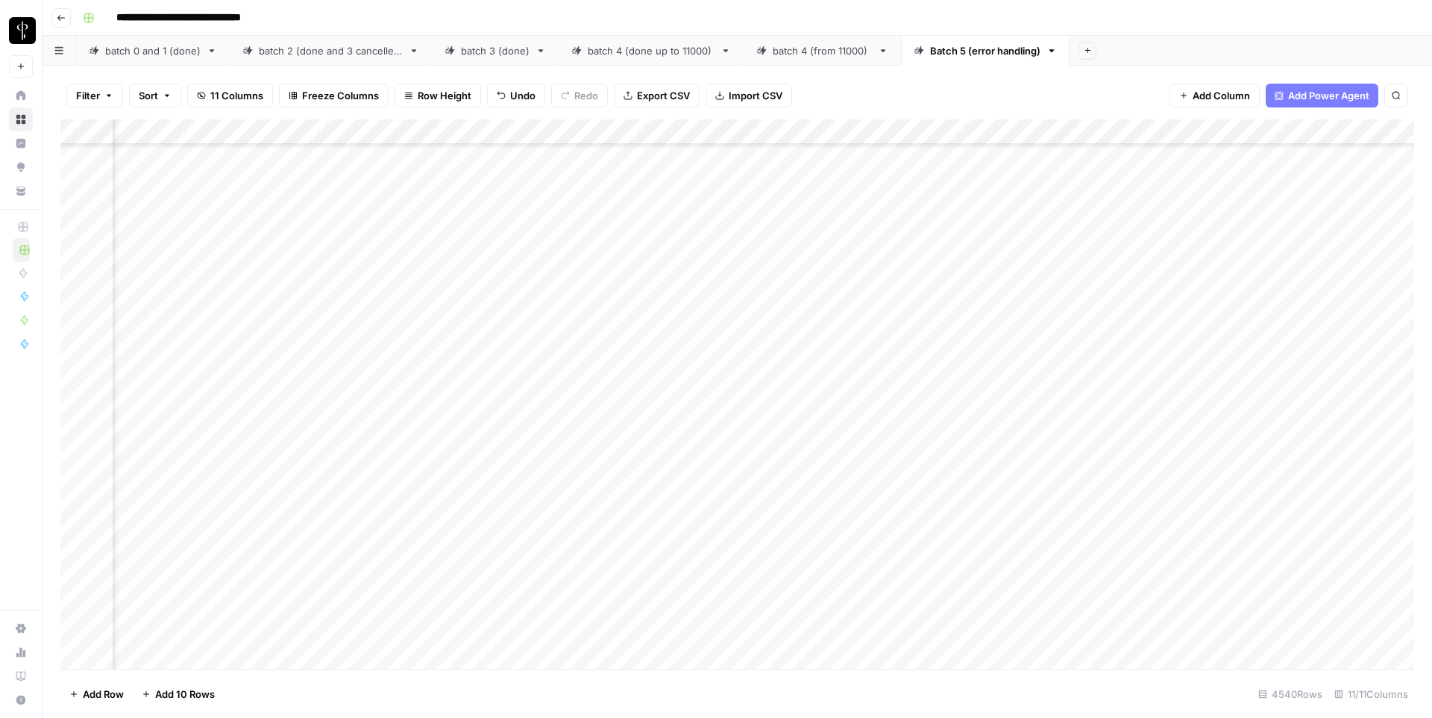
click at [275, 344] on div "Add Column" at bounding box center [737, 394] width 1354 height 550
click at [275, 344] on input "**********" at bounding box center [320, 352] width 239 height 18
click at [789, 348] on div "Add Column" at bounding box center [737, 394] width 1354 height 550
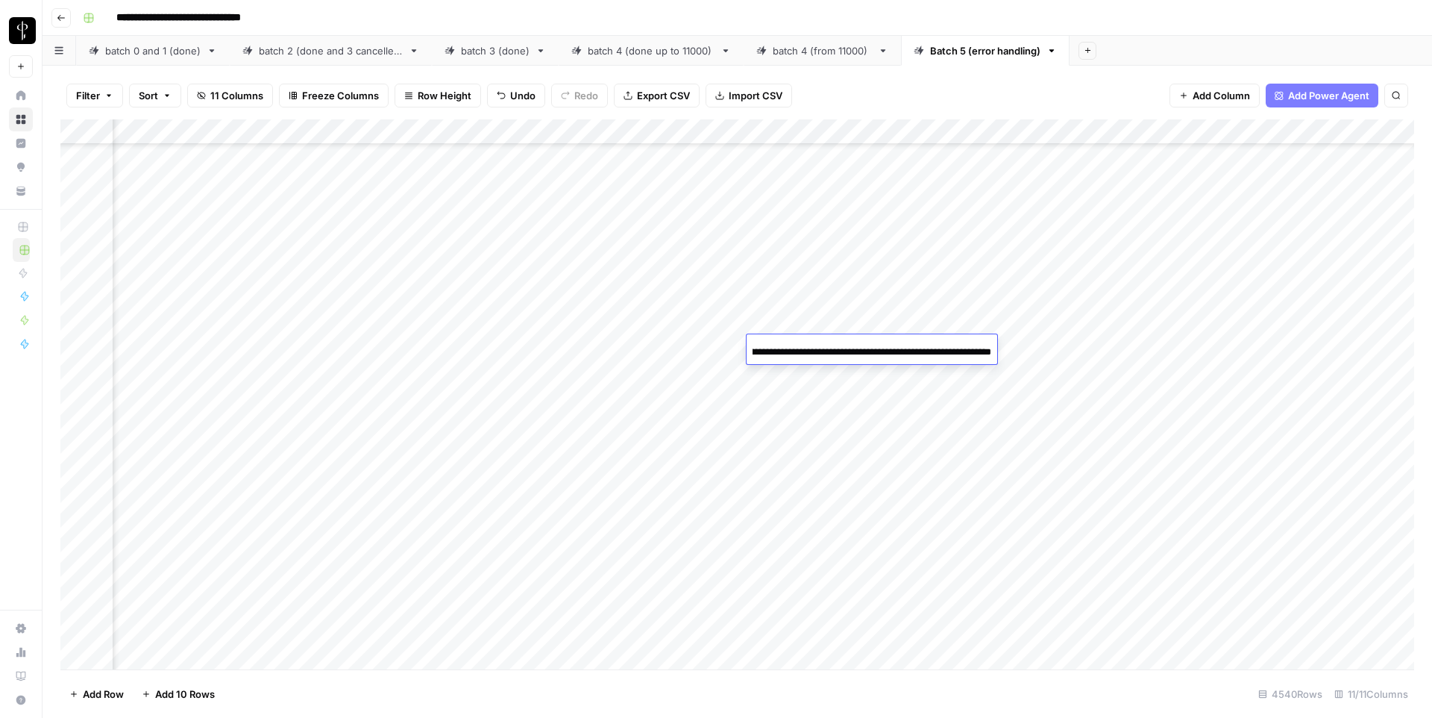
click at [789, 348] on input "**********" at bounding box center [872, 352] width 239 height 18
type input "**********"
click at [864, 424] on div "Add Column" at bounding box center [737, 394] width 1354 height 550
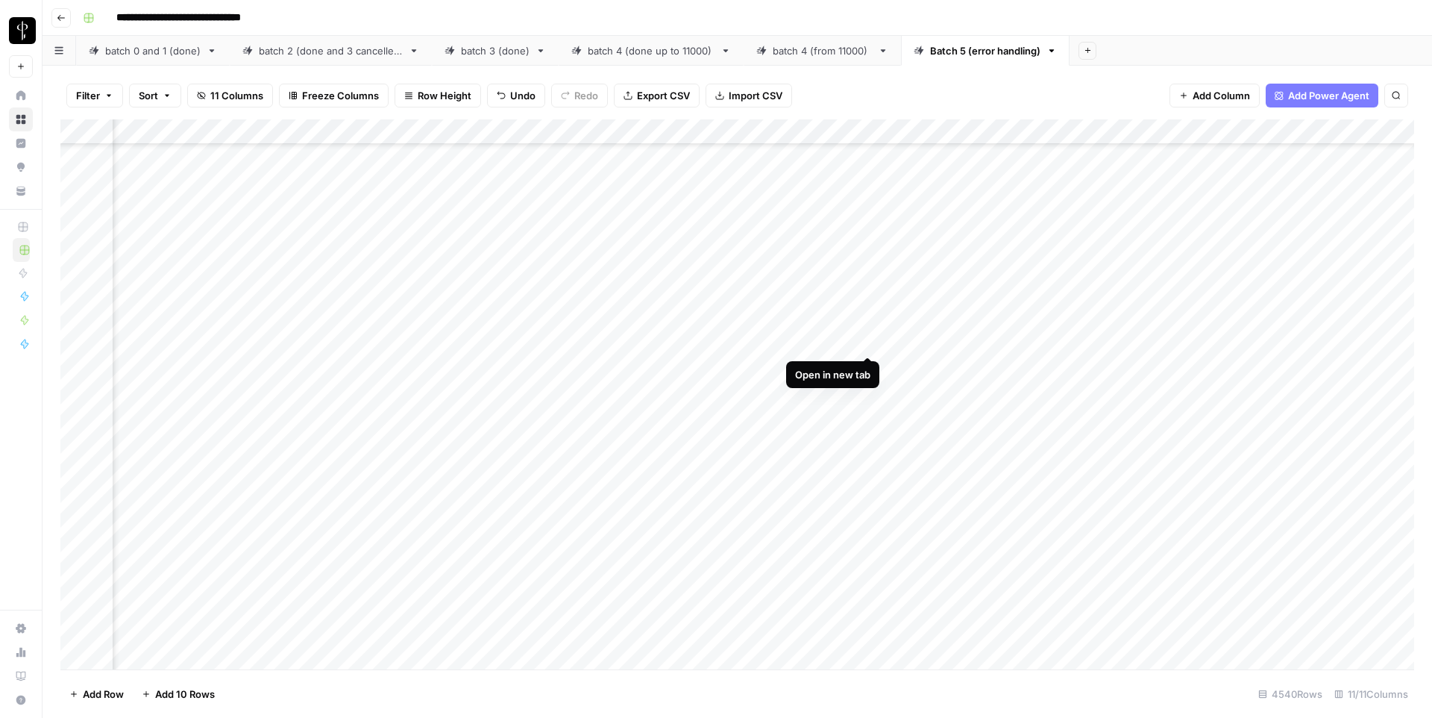
click at [866, 342] on div "Add Column" at bounding box center [737, 394] width 1354 height 550
click at [868, 414] on div "Add Column" at bounding box center [737, 394] width 1354 height 550
click at [868, 441] on div "Add Column" at bounding box center [737, 394] width 1354 height 550
click at [866, 494] on div "Add Column" at bounding box center [737, 394] width 1354 height 550
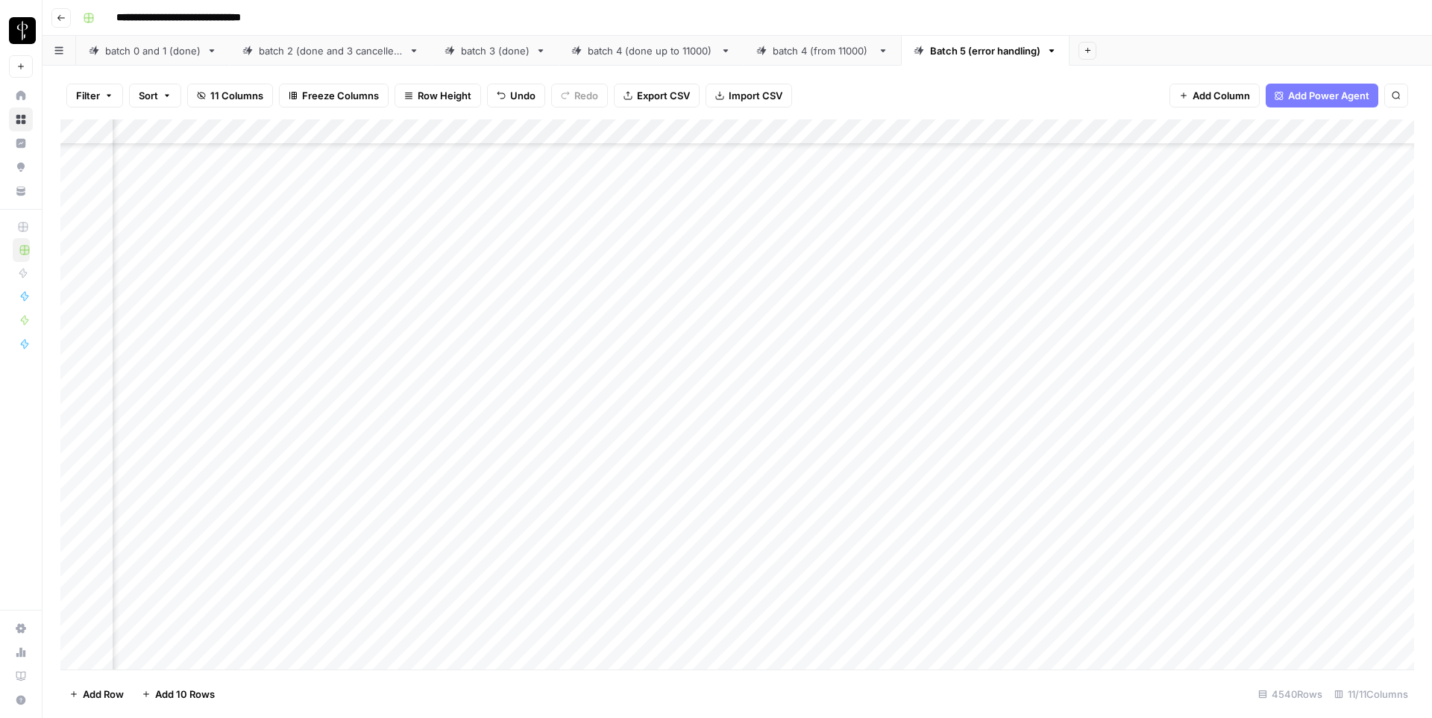
click at [870, 379] on div "Add Column" at bounding box center [737, 394] width 1354 height 550
click at [868, 401] on div "Add Column" at bounding box center [737, 394] width 1354 height 550
click at [866, 289] on div "Add Column" at bounding box center [737, 394] width 1354 height 550
click at [864, 313] on div "Add Column" at bounding box center [737, 394] width 1354 height 550
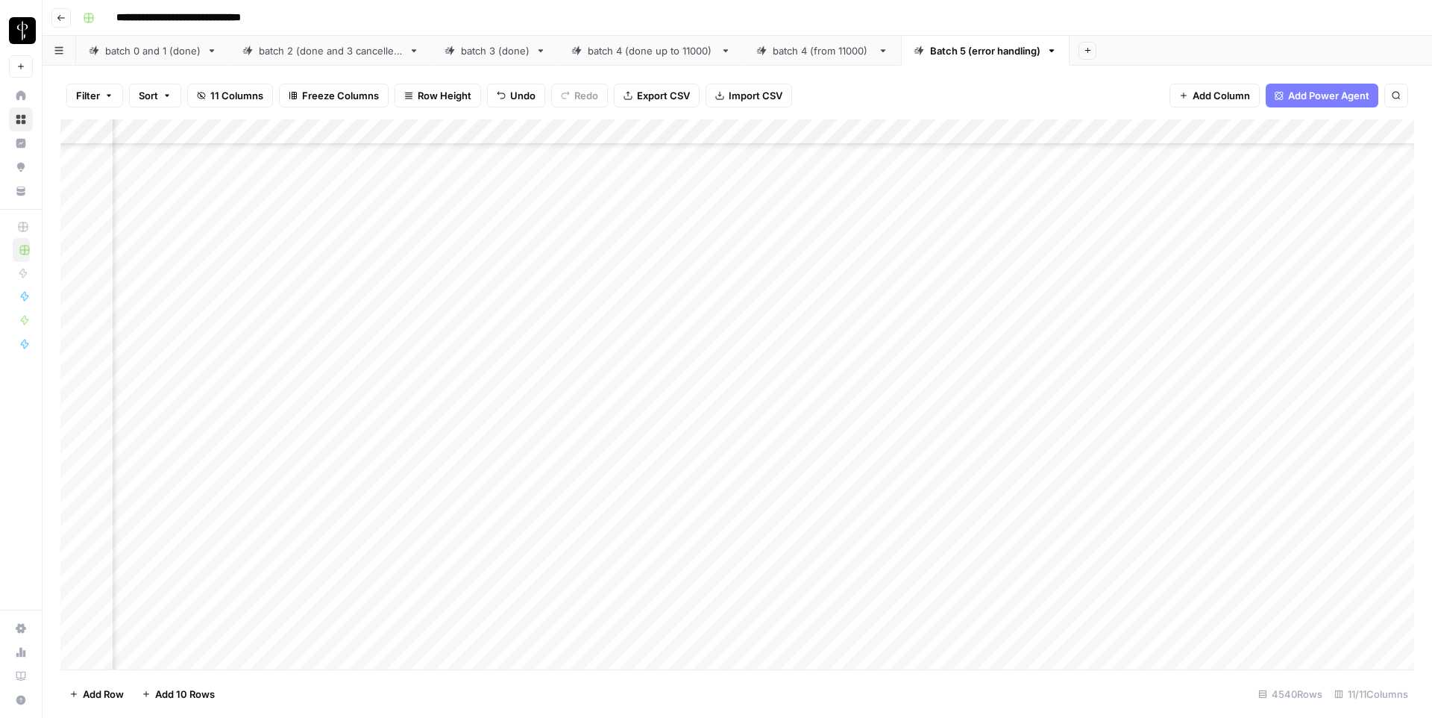
click at [871, 339] on div "Add Column" at bounding box center [737, 394] width 1354 height 550
click at [317, 368] on div "Add Column" at bounding box center [737, 394] width 1354 height 550
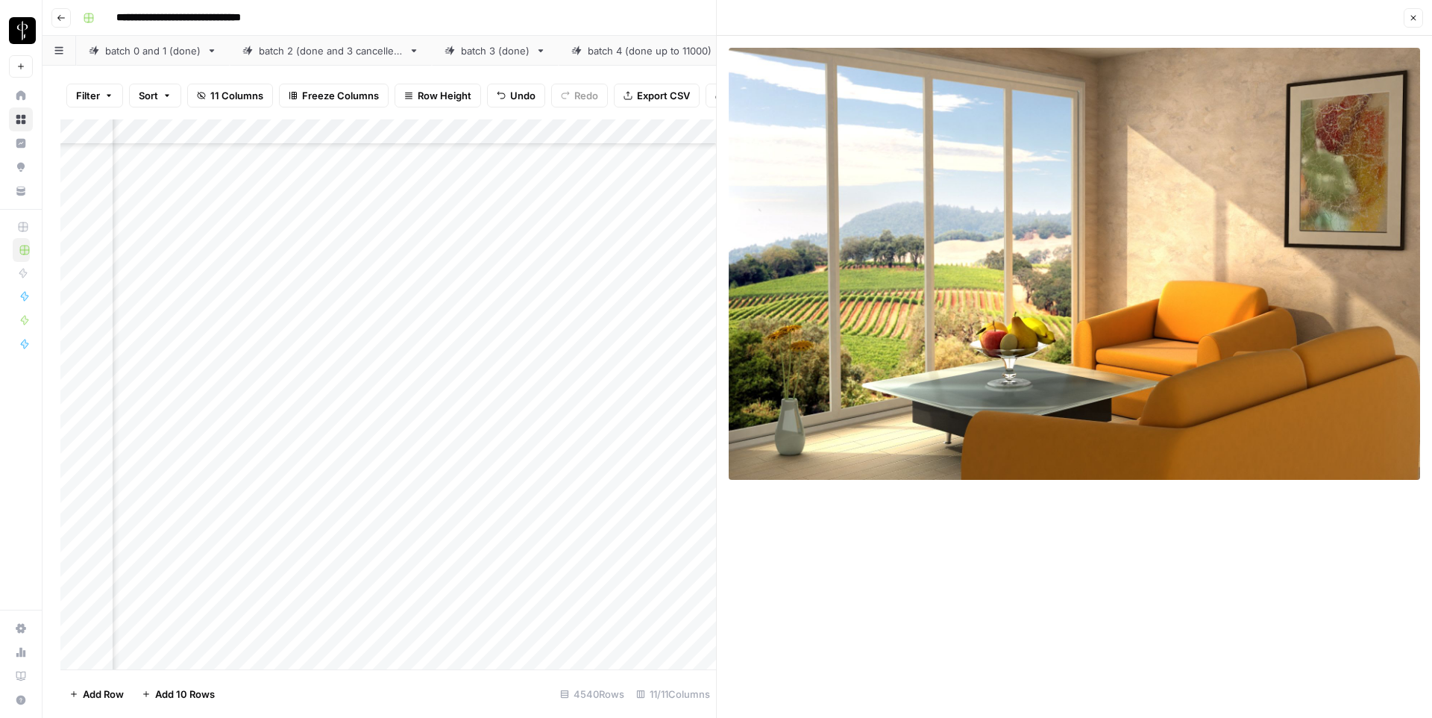
click at [1412, 15] on icon "button" at bounding box center [1413, 17] width 9 height 9
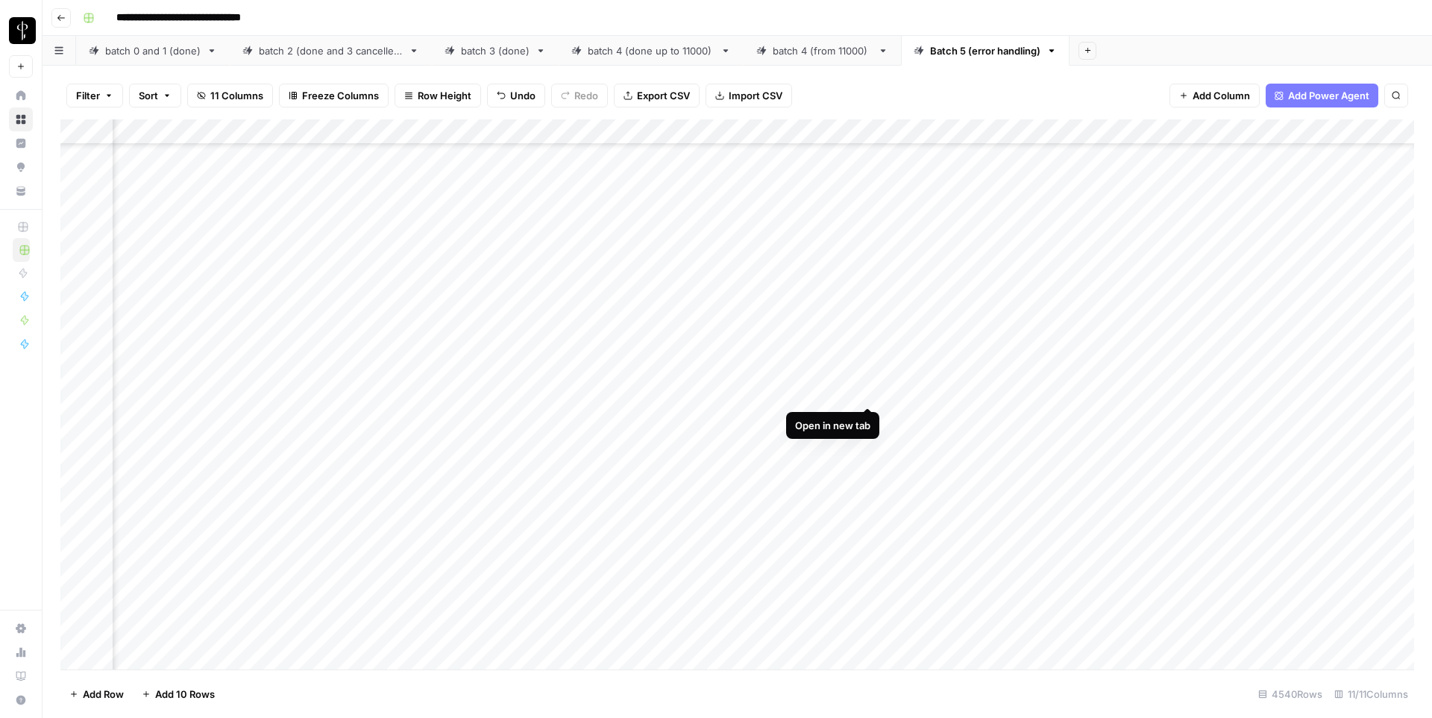
click at [866, 393] on div "Add Column" at bounding box center [737, 394] width 1354 height 550
click at [868, 247] on div "Add Column" at bounding box center [737, 394] width 1354 height 550
click at [863, 271] on div "Add Column" at bounding box center [737, 394] width 1354 height 550
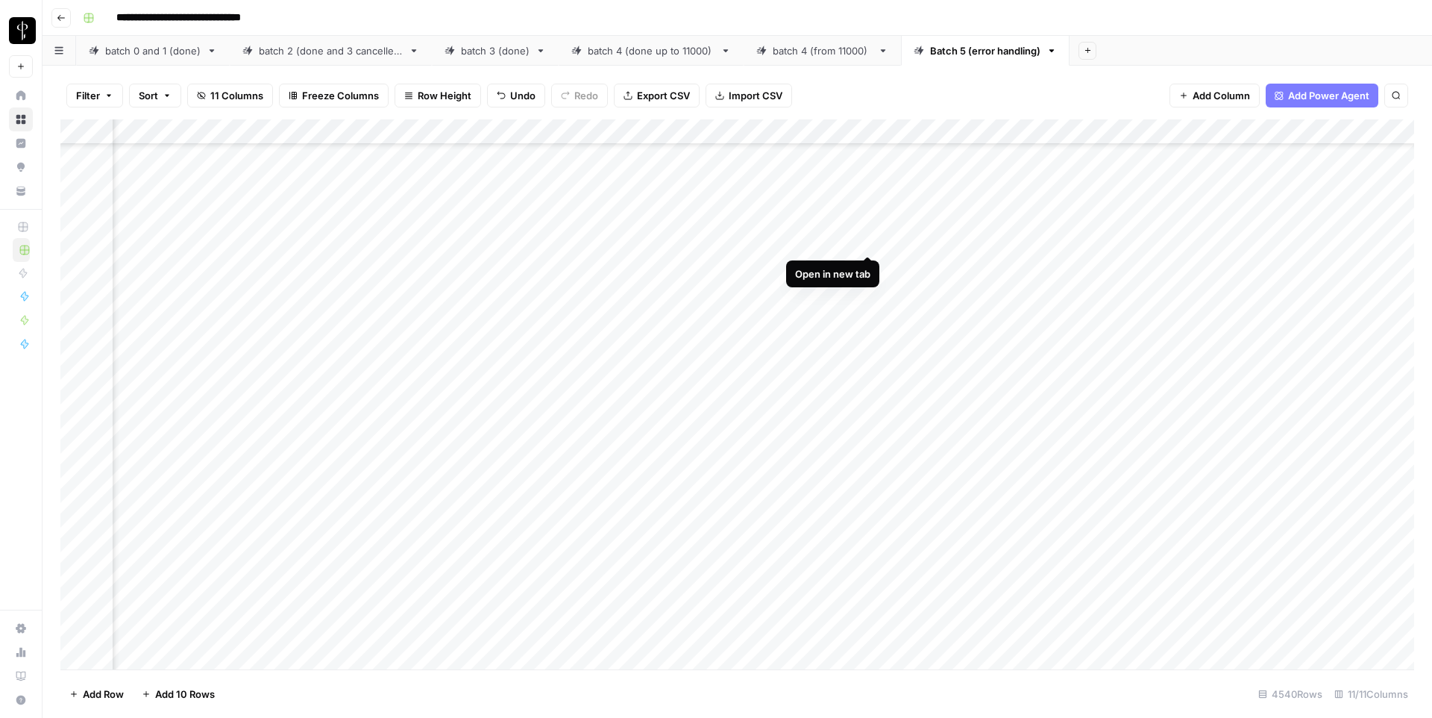
click at [866, 239] on div "Add Column" at bounding box center [737, 394] width 1354 height 550
click at [864, 238] on div "Add Column" at bounding box center [737, 394] width 1354 height 550
click at [865, 191] on div "Add Column" at bounding box center [737, 394] width 1354 height 550
click at [869, 211] on div "Add Column" at bounding box center [737, 394] width 1354 height 550
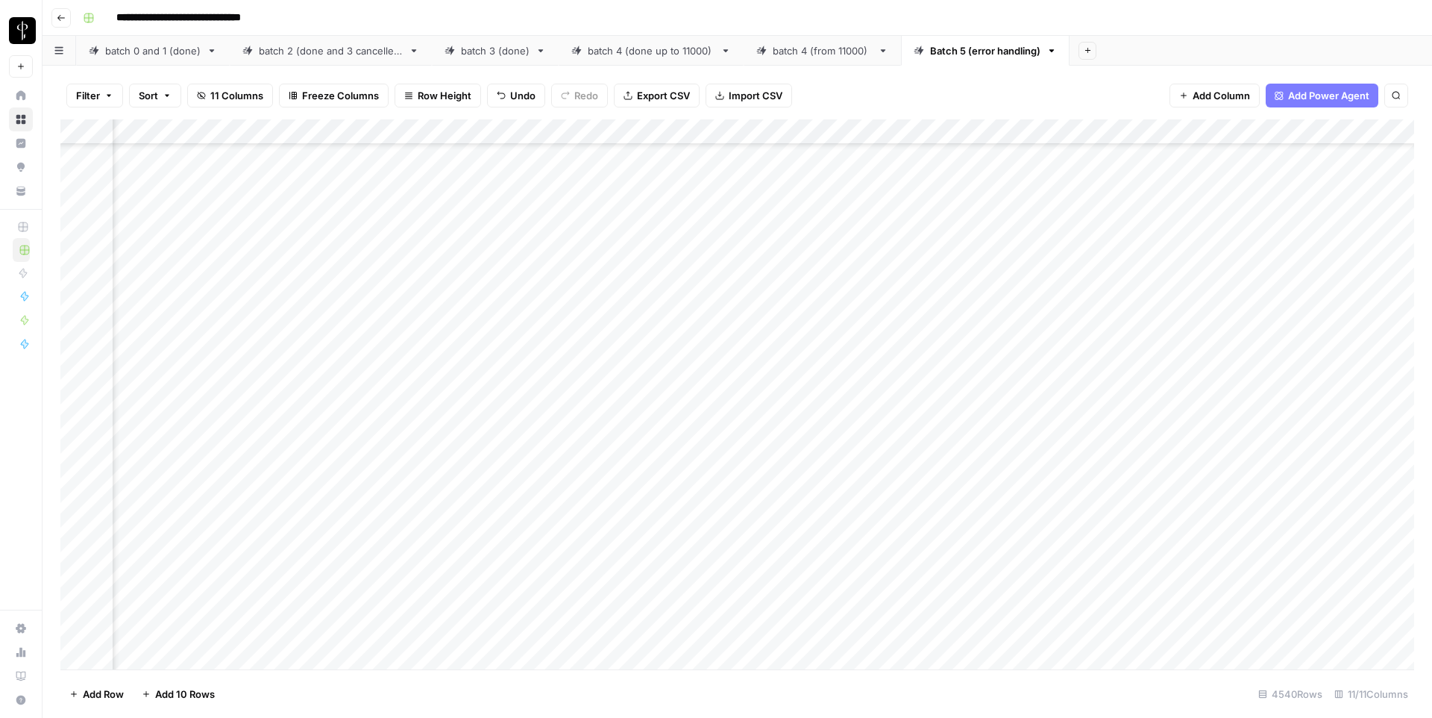
scroll to position [7261, 776]
click at [867, 198] on div "Add Column" at bounding box center [737, 394] width 1354 height 550
click at [866, 222] on div "Add Column" at bounding box center [737, 394] width 1354 height 550
click at [867, 242] on div "Add Column" at bounding box center [737, 394] width 1354 height 550
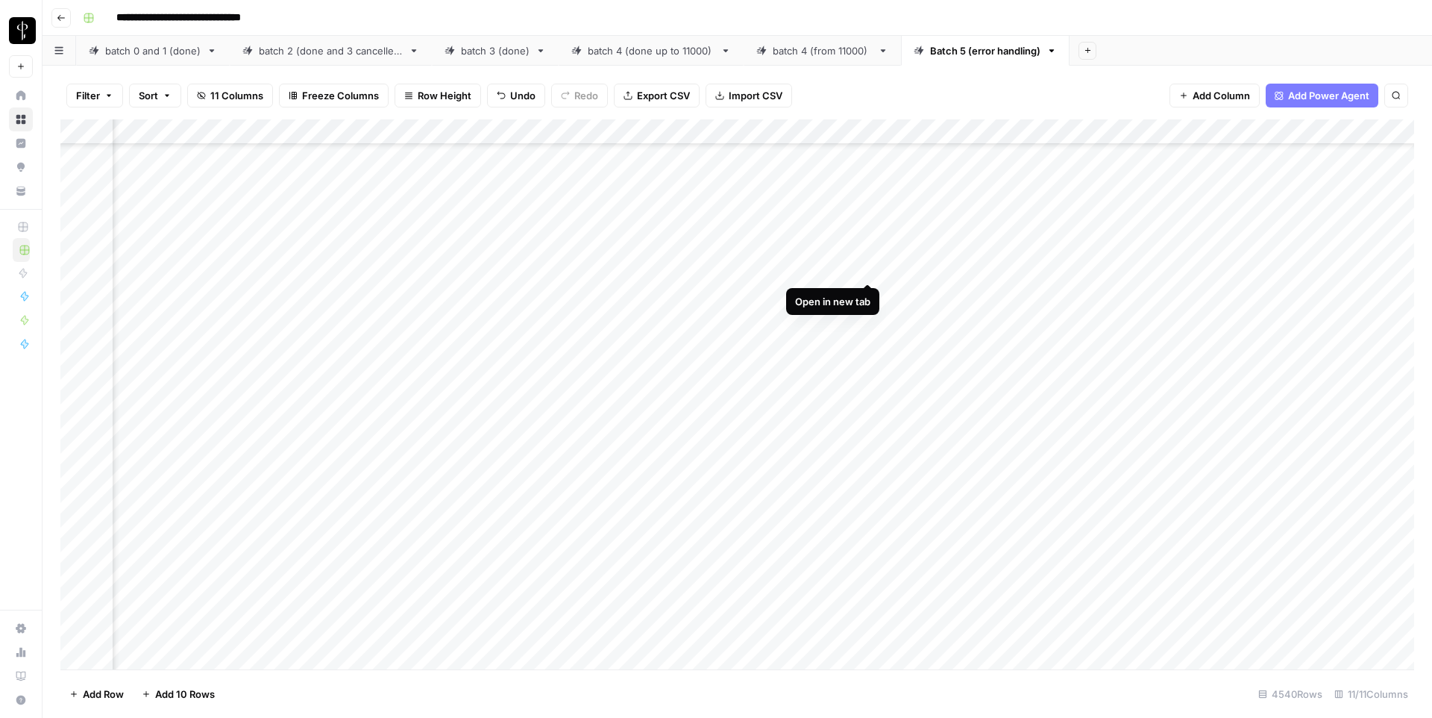
click at [871, 268] on div "Add Column" at bounding box center [737, 394] width 1354 height 550
click at [316, 266] on div "Add Column" at bounding box center [737, 394] width 1354 height 550
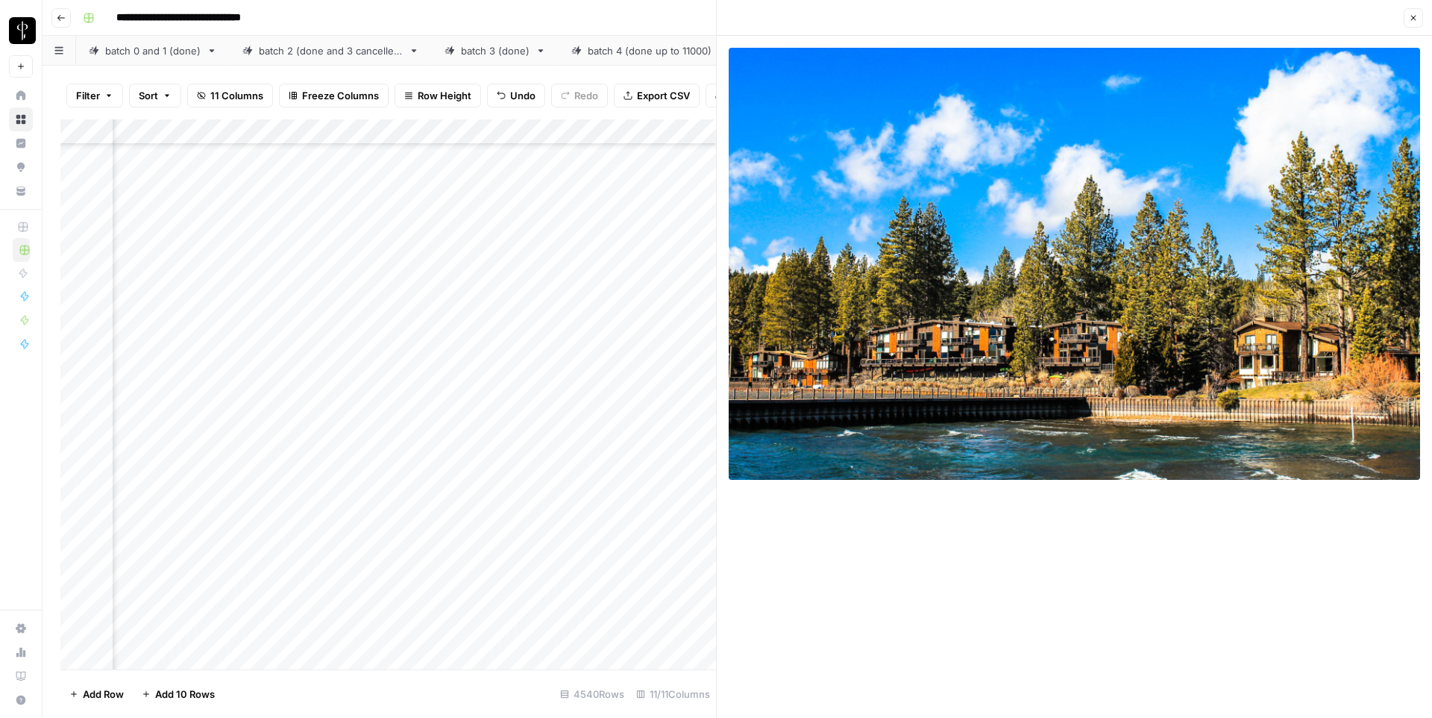
click at [1418, 23] on button "Close" at bounding box center [1413, 17] width 19 height 19
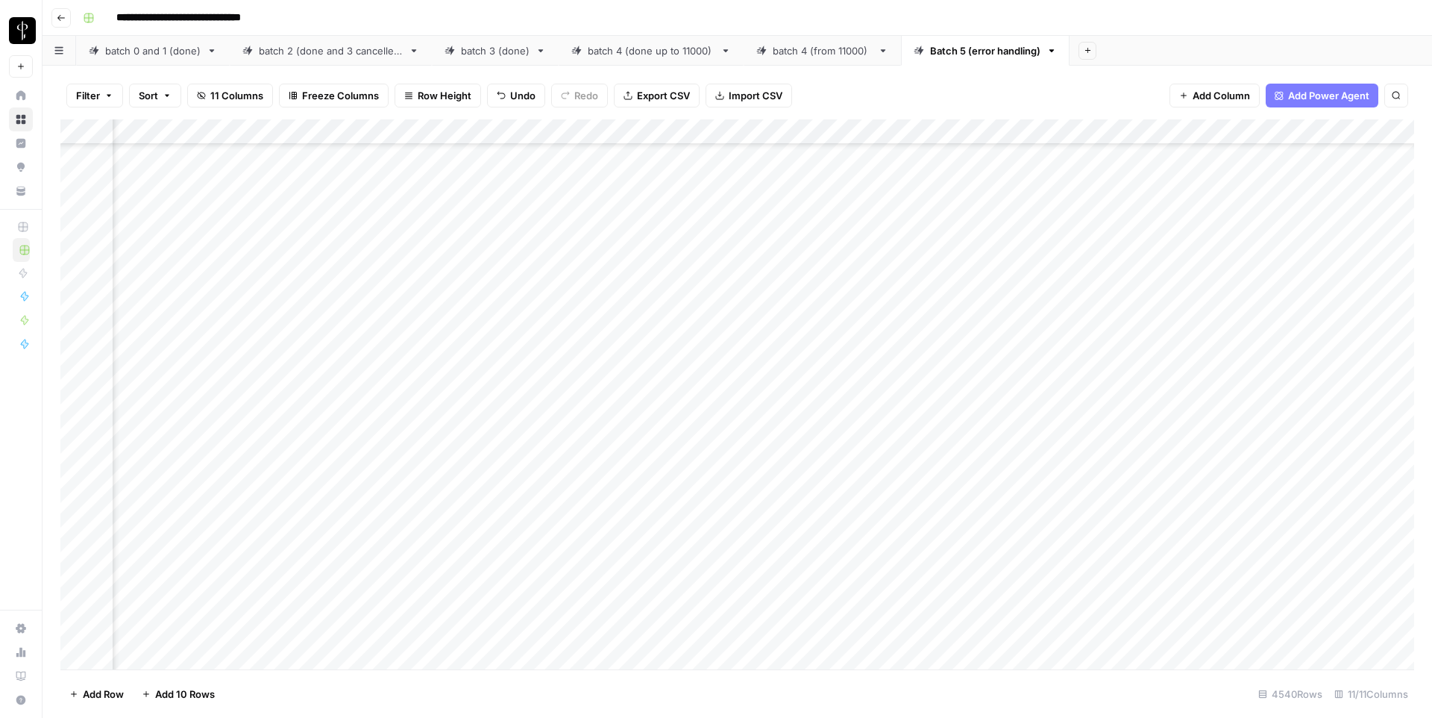
click at [278, 266] on div "Add Column" at bounding box center [737, 394] width 1354 height 550
click at [278, 266] on input "**********" at bounding box center [320, 272] width 239 height 18
click at [810, 268] on div "Add Column" at bounding box center [737, 394] width 1354 height 550
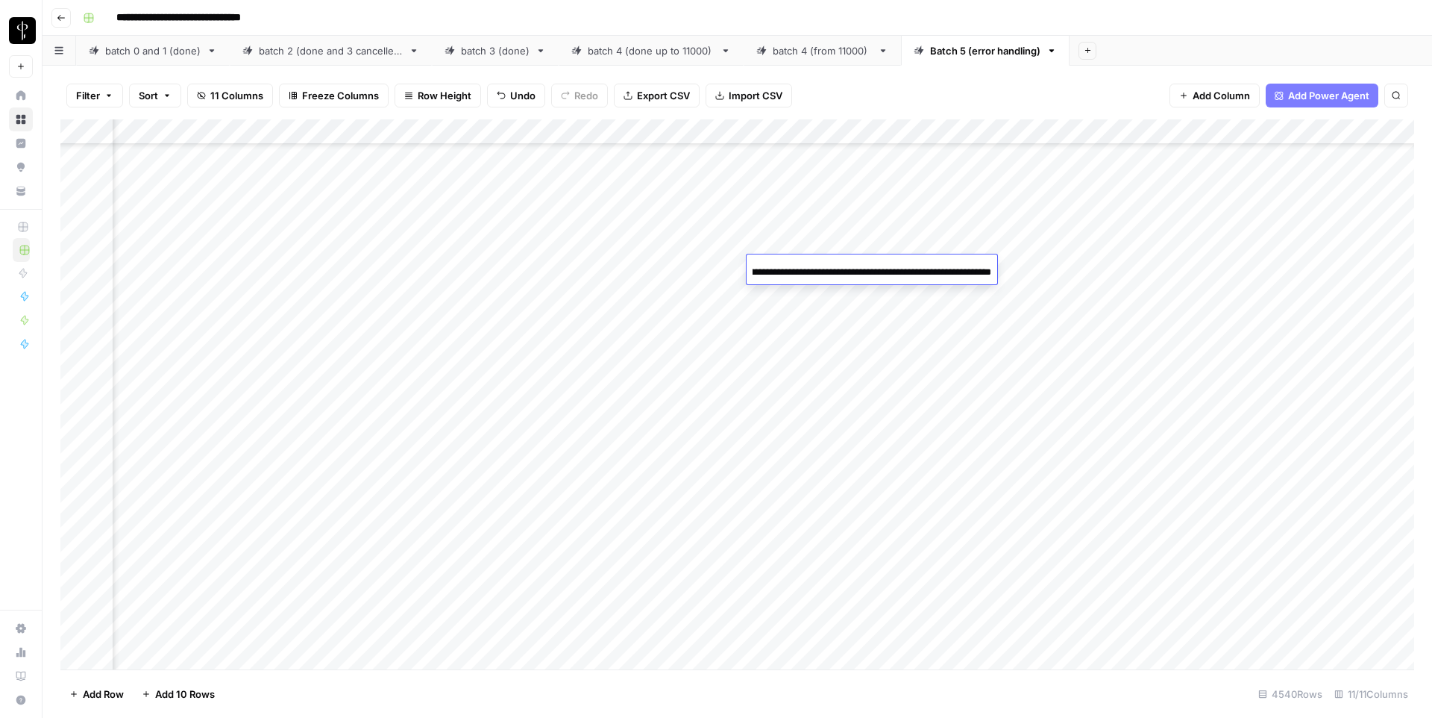
click at [810, 268] on input "**********" at bounding box center [872, 272] width 239 height 18
type input "**********"
click at [867, 368] on div "Add Column" at bounding box center [737, 394] width 1354 height 550
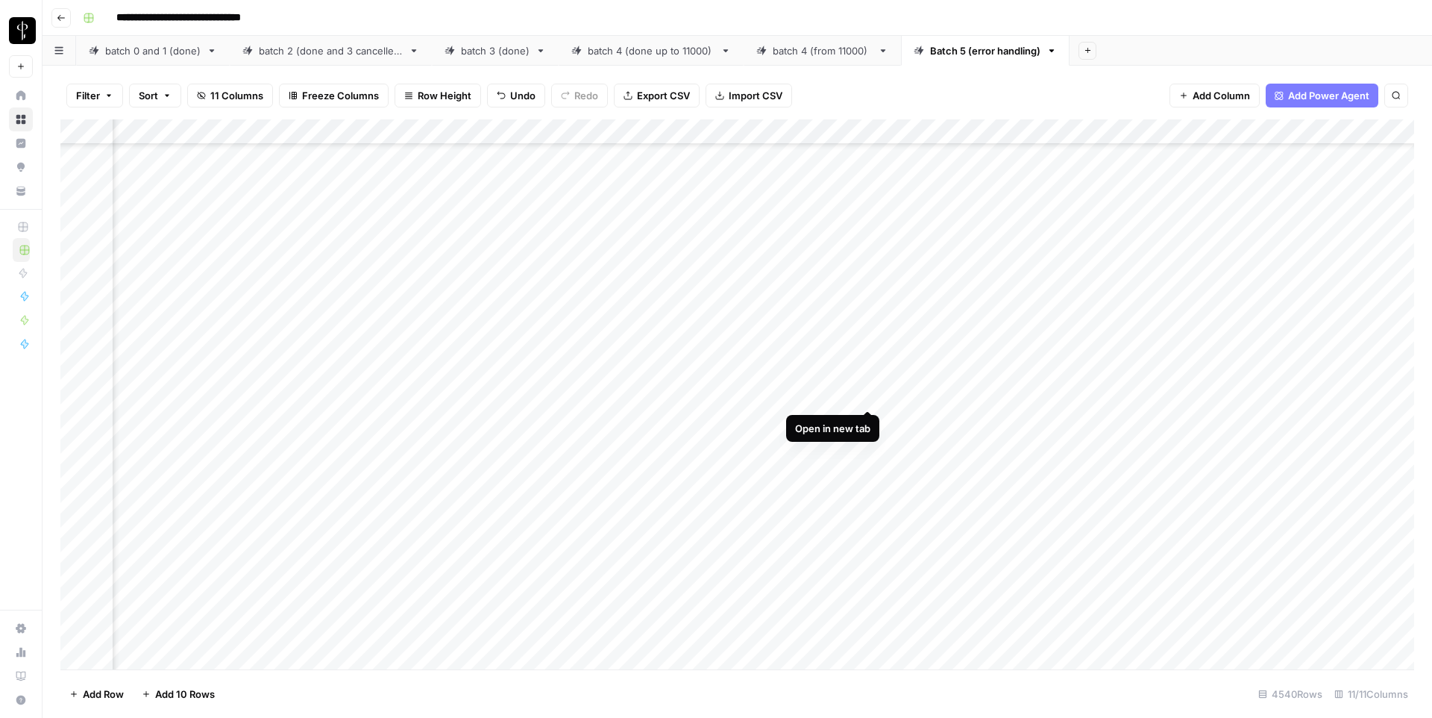
click at [869, 396] on div "Add Column" at bounding box center [737, 394] width 1354 height 550
click at [869, 216] on div "Add Column" at bounding box center [737, 394] width 1354 height 550
click at [847, 322] on div "Add Column" at bounding box center [737, 394] width 1354 height 550
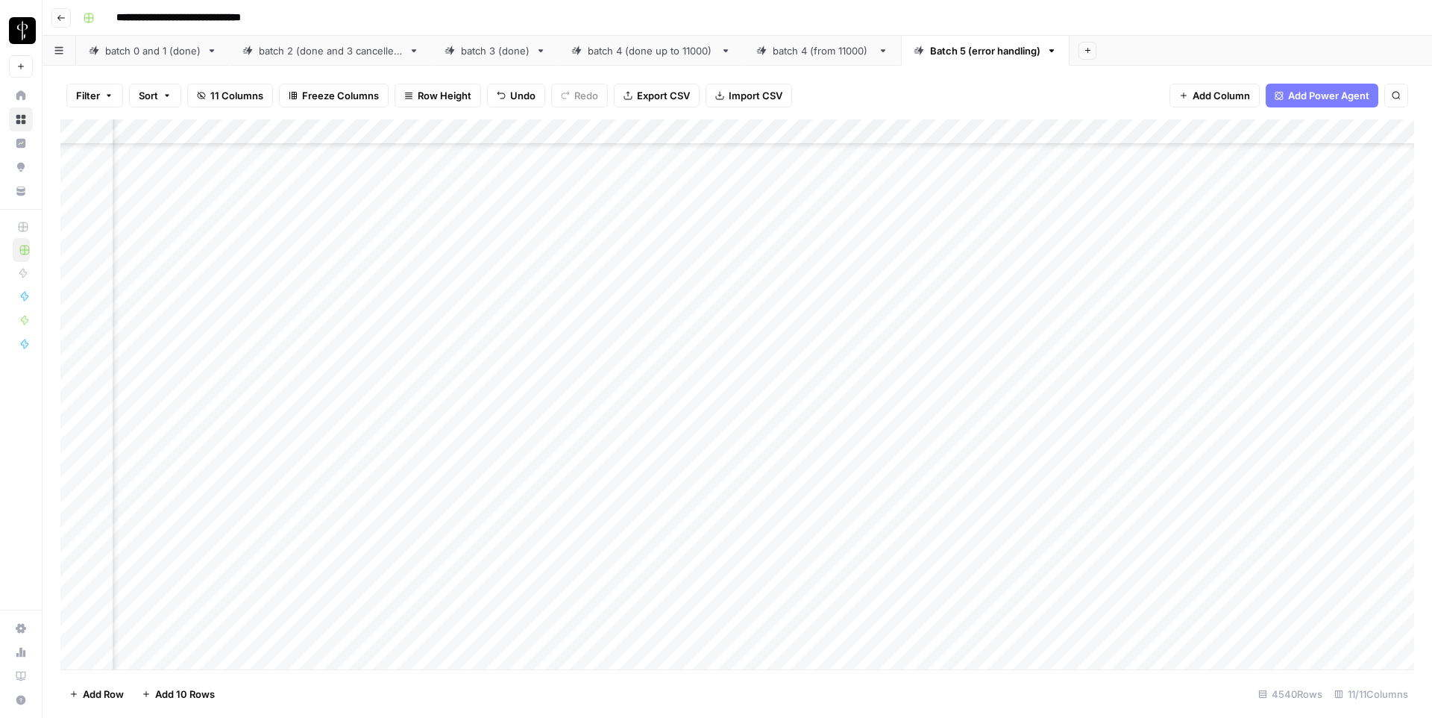
scroll to position [28036, 776]
click at [868, 324] on div "Add Column" at bounding box center [737, 394] width 1354 height 550
click at [864, 377] on div "Add Column" at bounding box center [737, 394] width 1354 height 550
click at [869, 305] on div "Add Column" at bounding box center [737, 394] width 1354 height 550
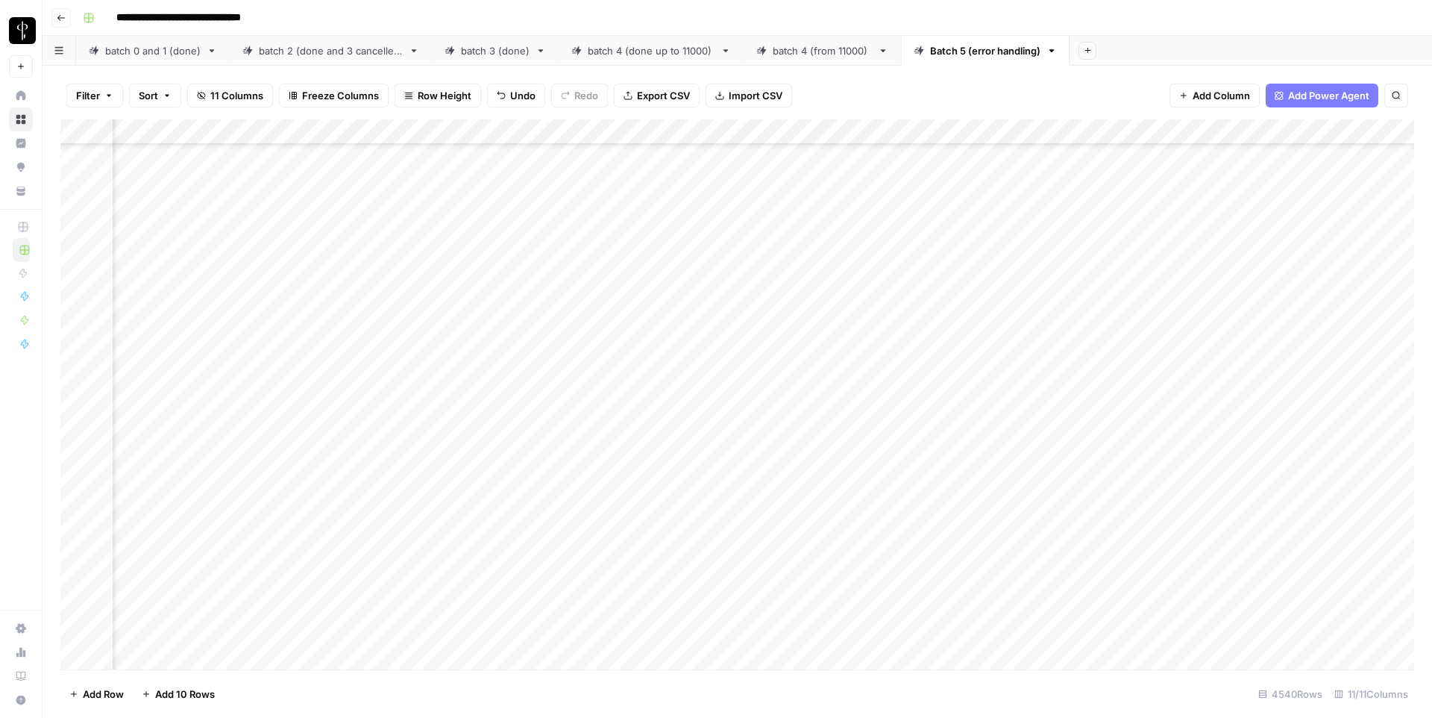
scroll to position [28881, 776]
click at [871, 392] on div "Add Column" at bounding box center [737, 394] width 1354 height 550
click at [869, 448] on div "Add Column" at bounding box center [737, 394] width 1354 height 550
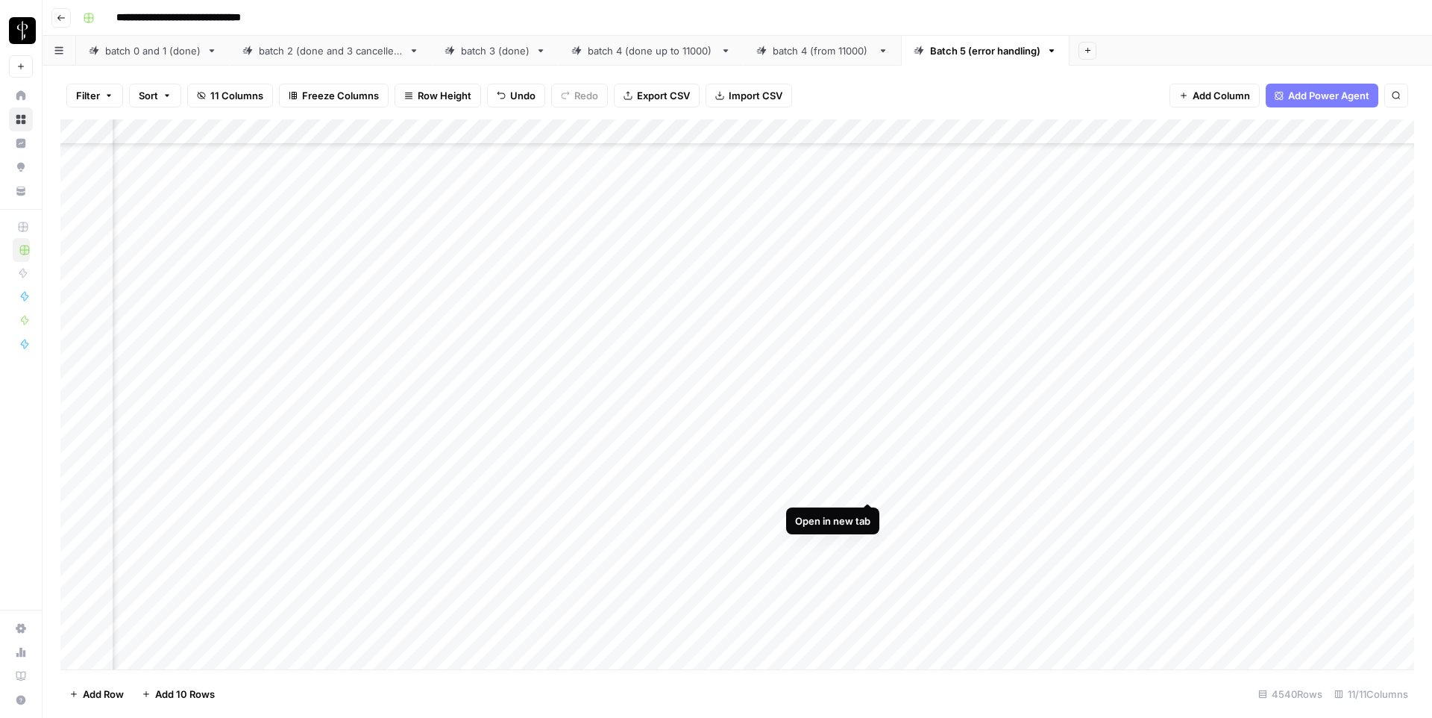
click at [868, 486] on div "Add Column" at bounding box center [737, 394] width 1354 height 550
click at [869, 437] on div "Add Column" at bounding box center [737, 394] width 1354 height 550
click at [495, 430] on div "Add Column" at bounding box center [737, 394] width 1354 height 550
click at [508, 436] on div "Add Column" at bounding box center [737, 394] width 1354 height 550
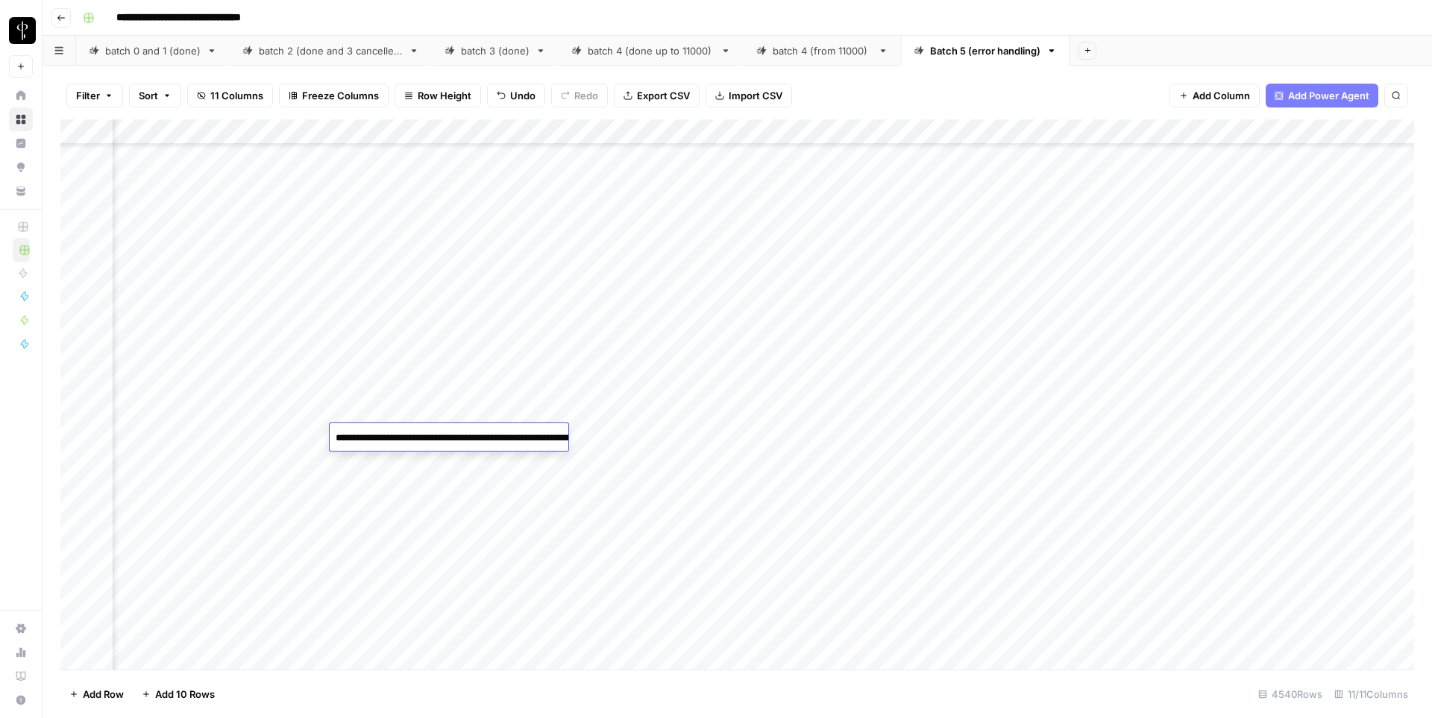
click at [508, 436] on textarea "**********" at bounding box center [479, 445] width 298 height 36
click at [711, 351] on div "Add Column" at bounding box center [737, 394] width 1354 height 550
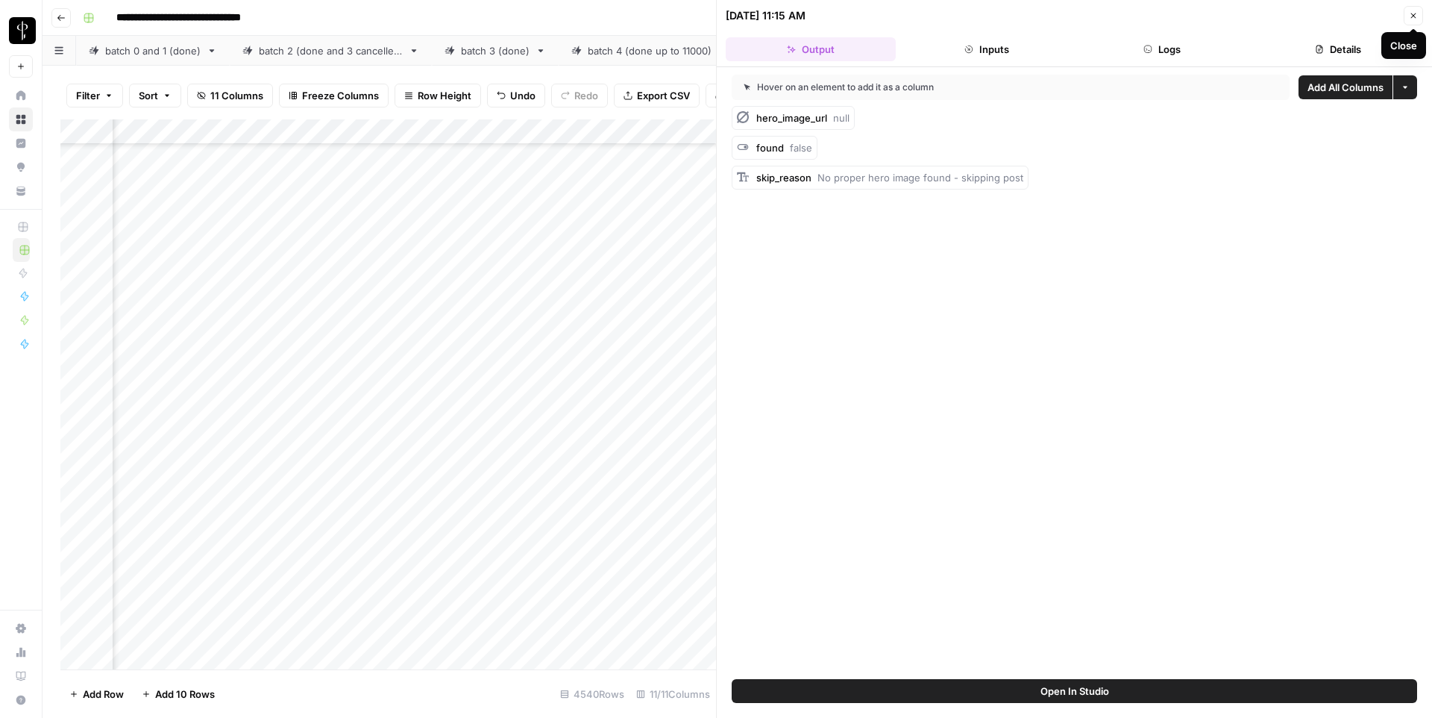
click at [1415, 19] on icon "button" at bounding box center [1413, 15] width 9 height 9
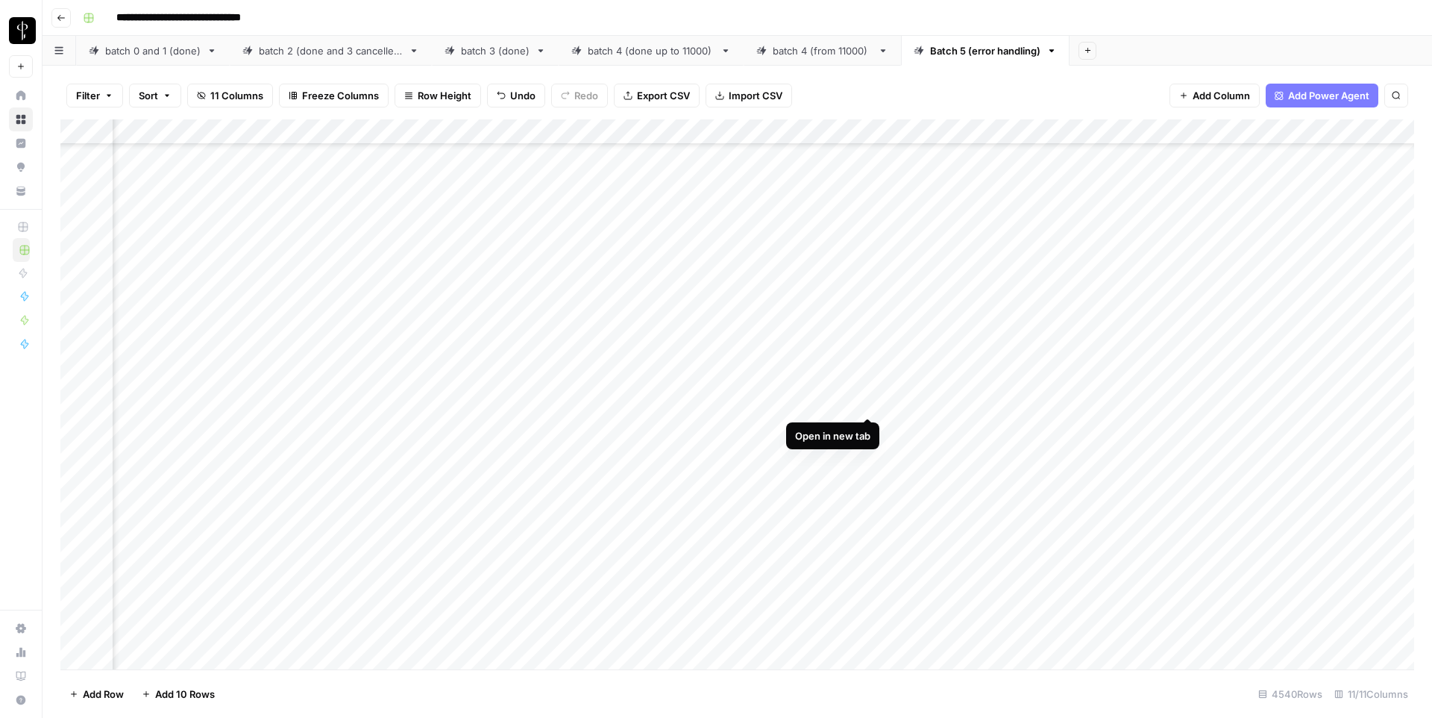
click at [867, 403] on div "Add Column" at bounding box center [737, 394] width 1354 height 550
click at [782, 59] on link "batch 4 (from 11000)" at bounding box center [822, 51] width 157 height 30
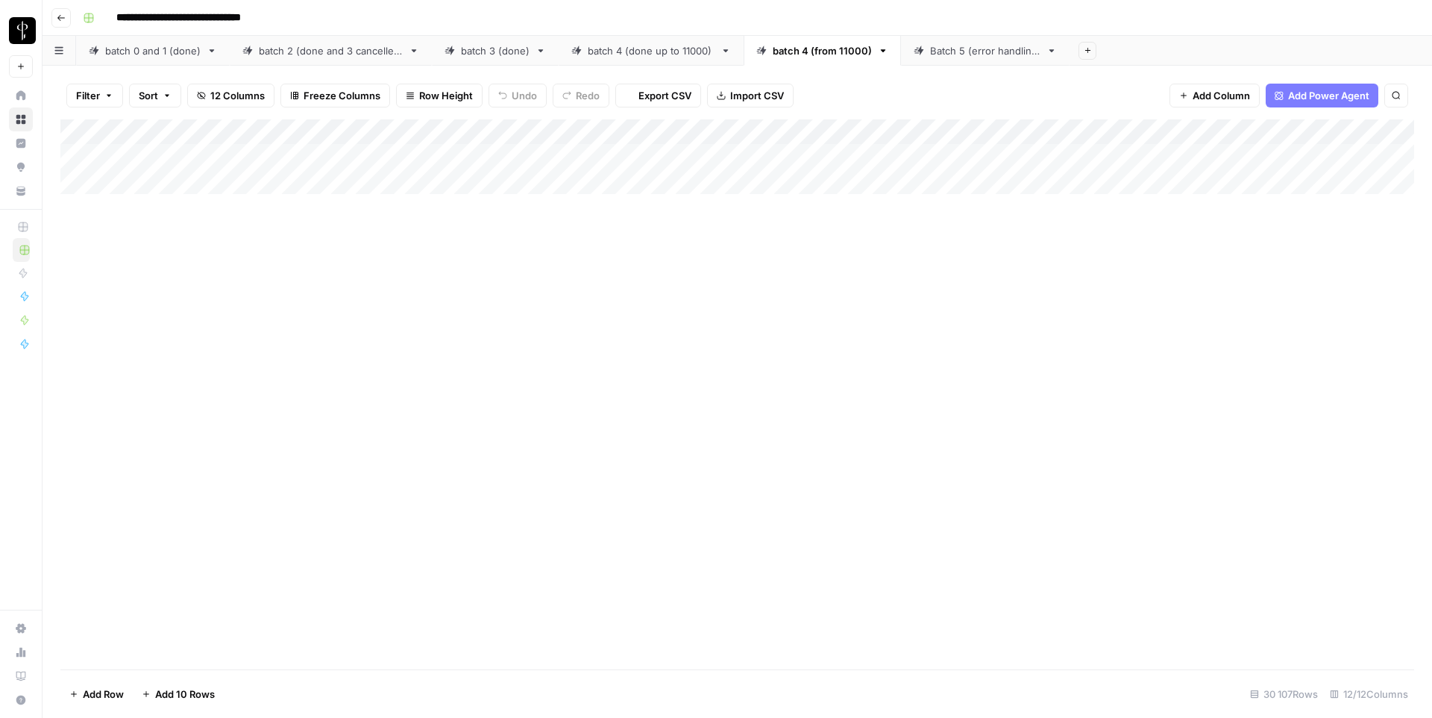
click at [630, 51] on div "batch 4 (done up to 11000)" at bounding box center [651, 50] width 127 height 15
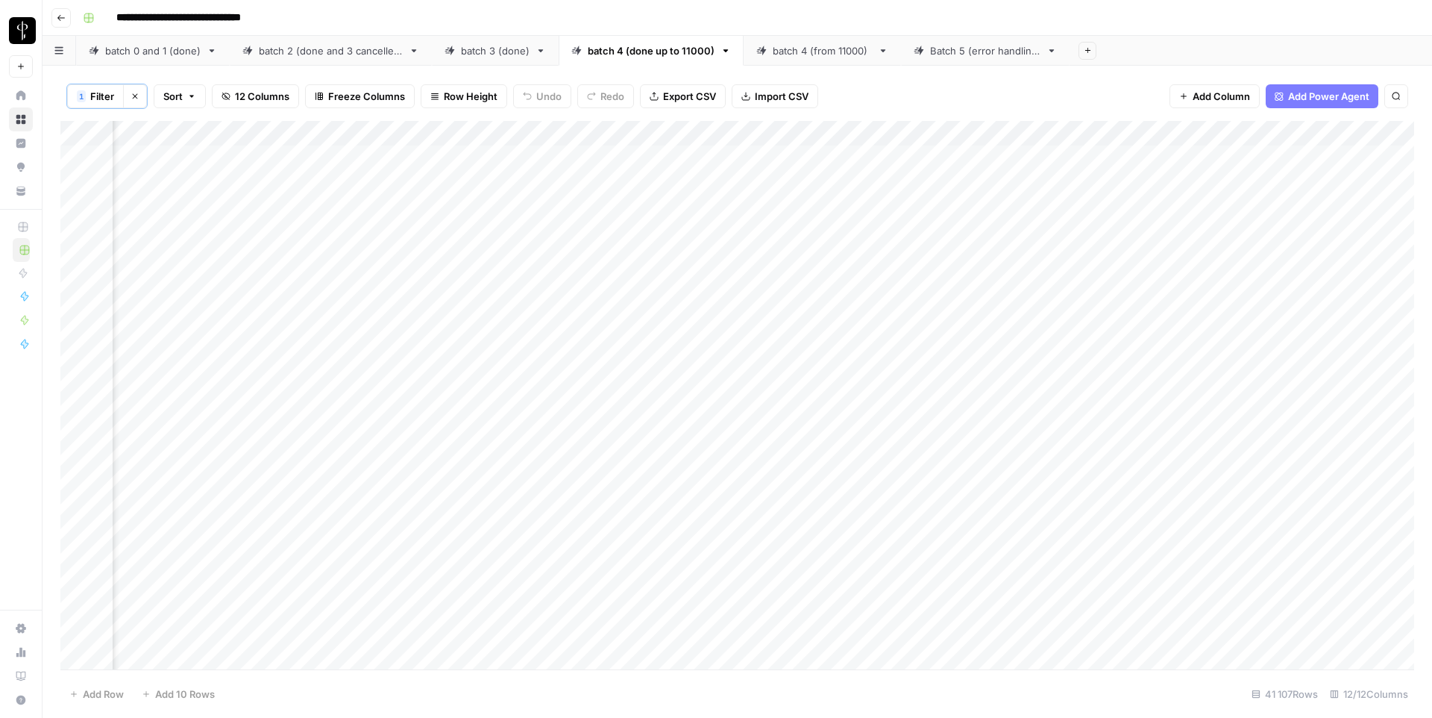
scroll to position [0, 558]
click at [1143, 159] on div "Add Column" at bounding box center [737, 395] width 1354 height 548
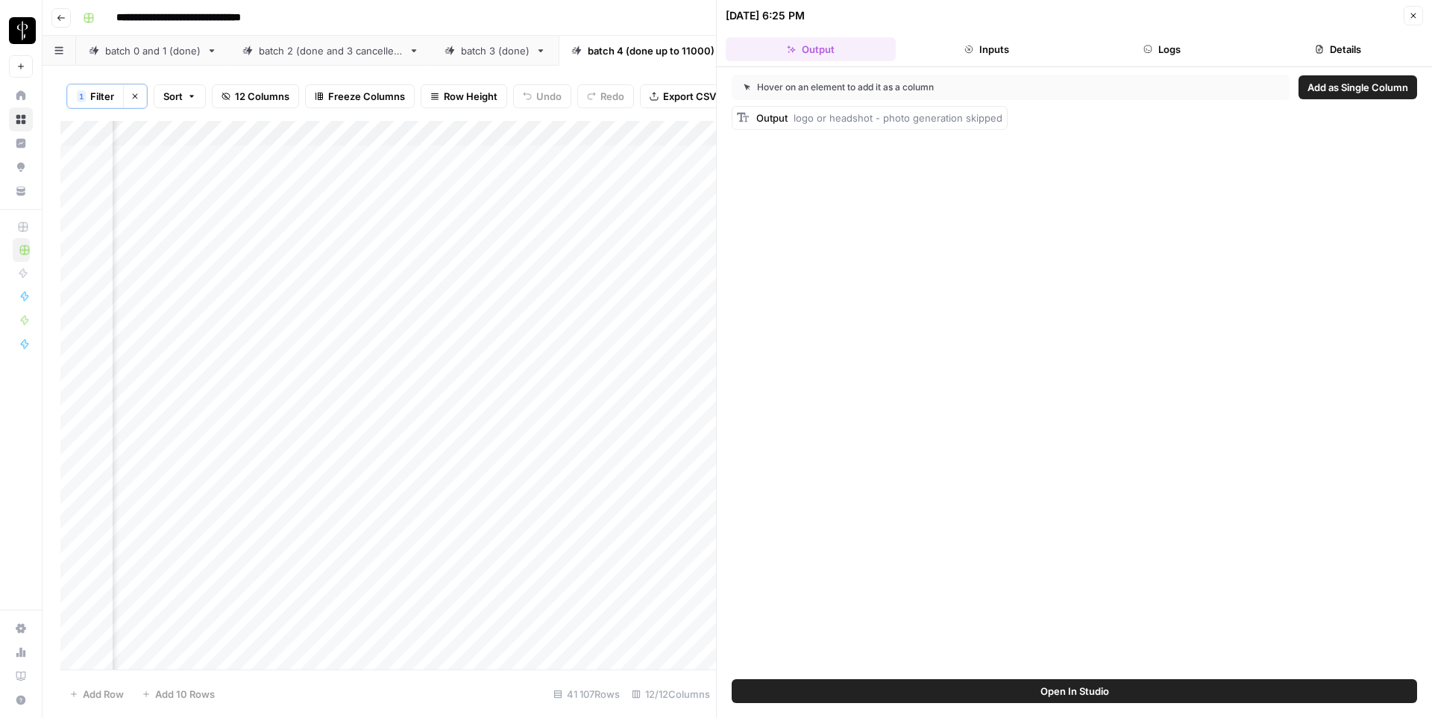
click at [1315, 41] on button "Details" at bounding box center [1338, 49] width 170 height 24
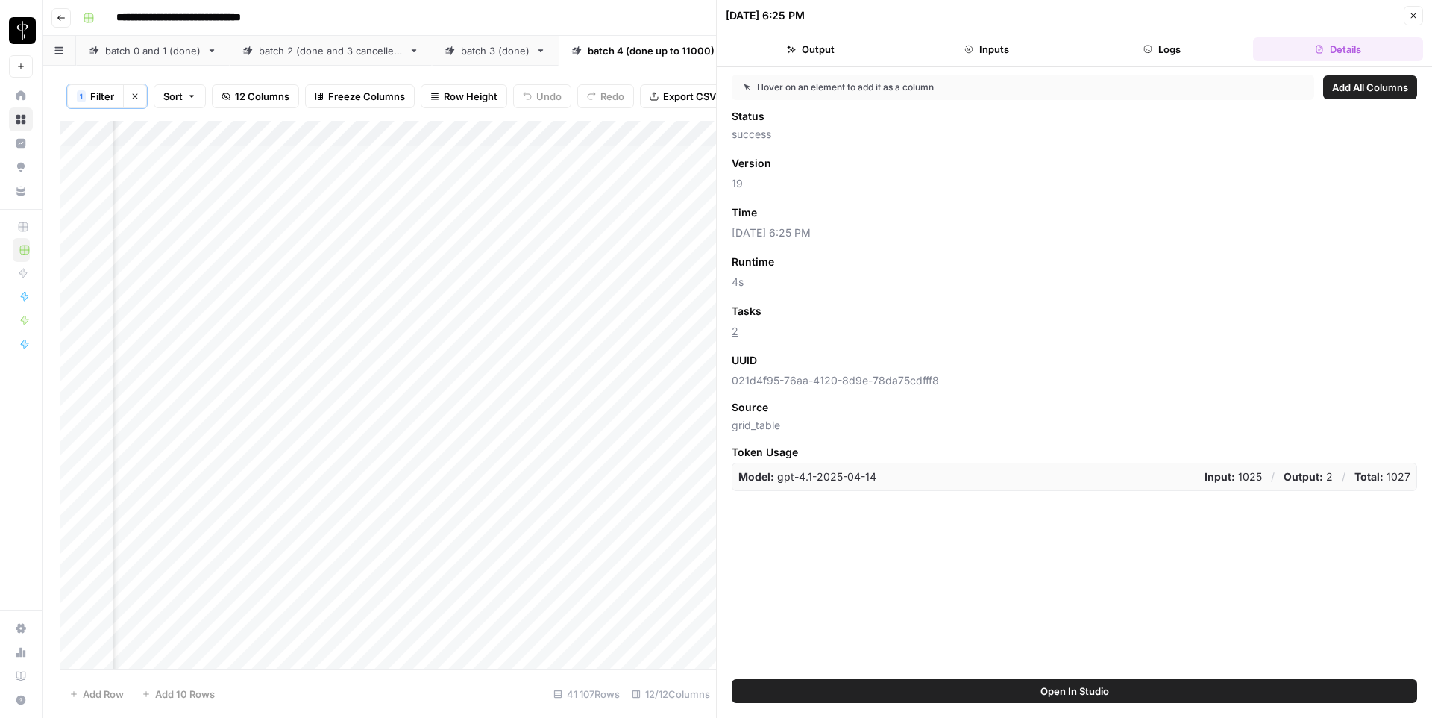
click at [1420, 20] on button "Close" at bounding box center [1413, 15] width 19 height 19
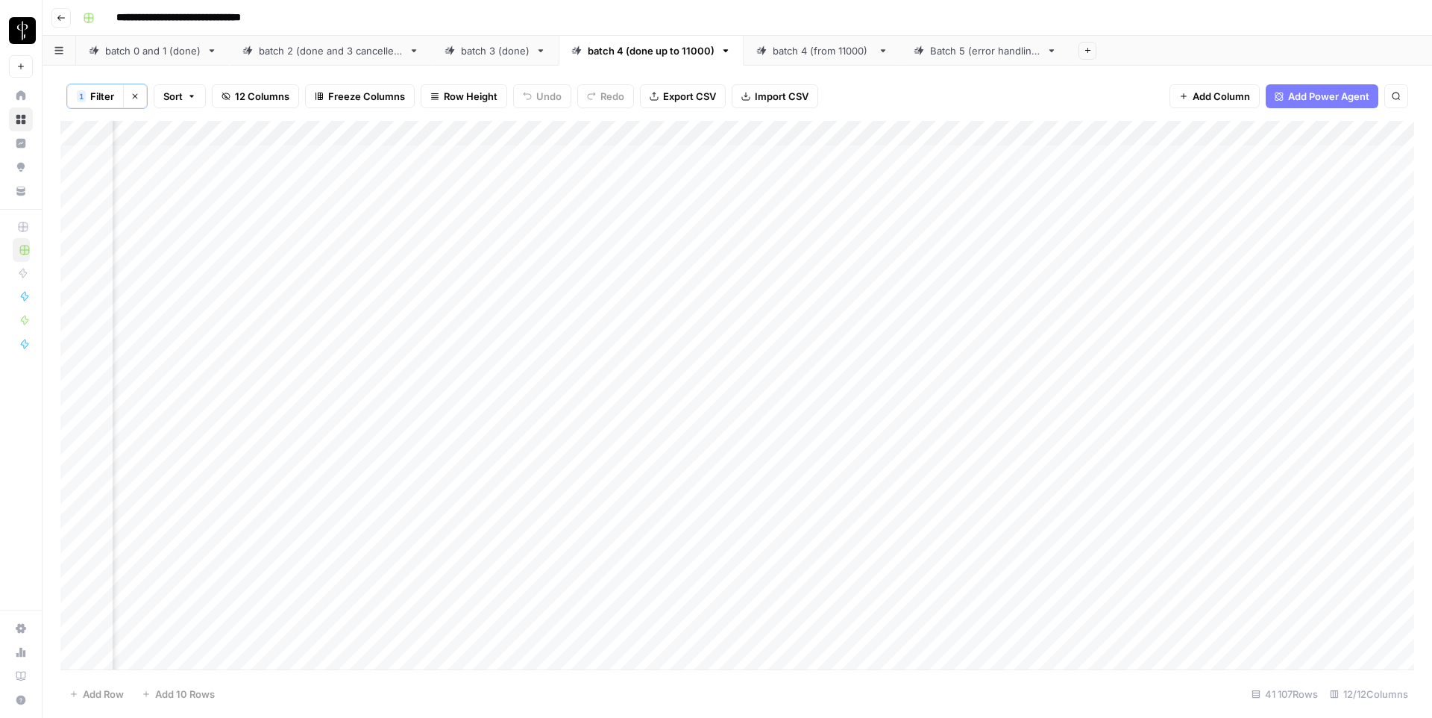
scroll to position [0, 748]
click at [956, 182] on div "Add Column" at bounding box center [737, 395] width 1354 height 548
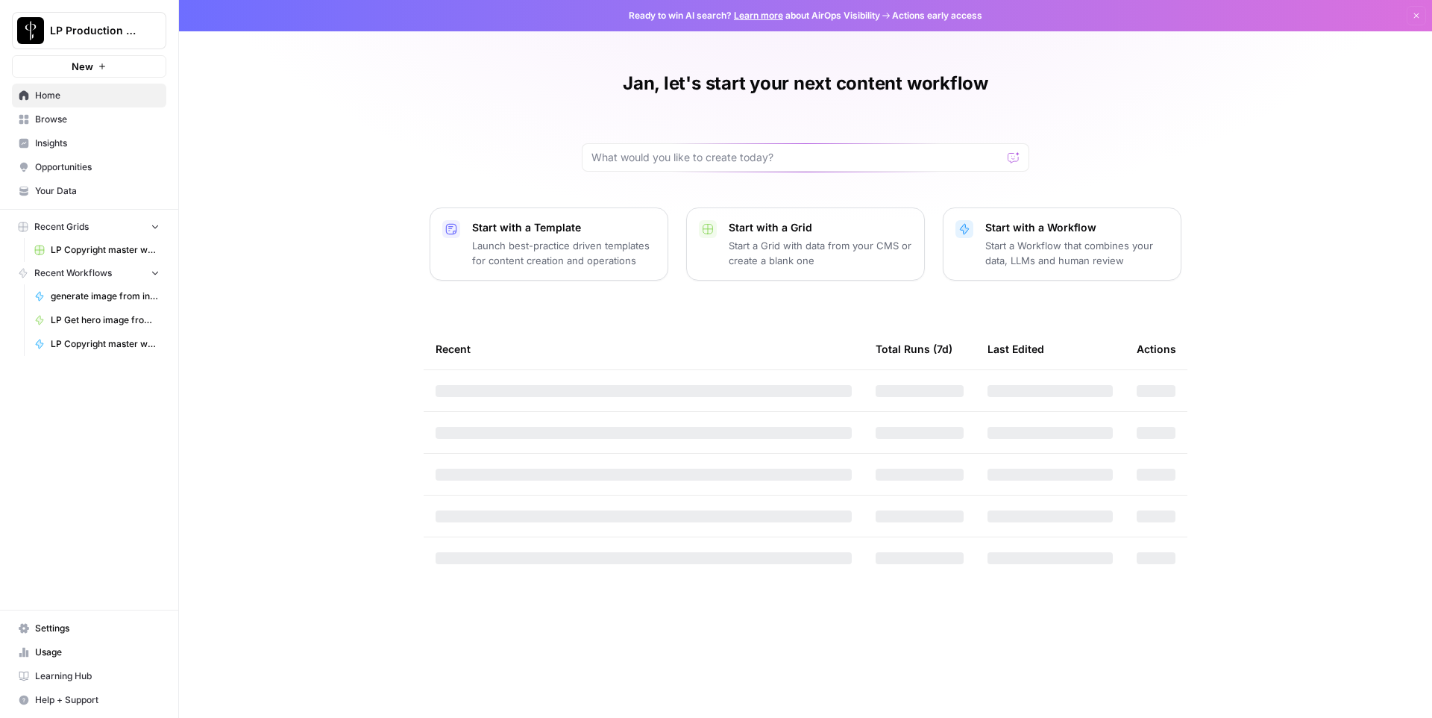
click at [113, 17] on button "LP Production Workloads" at bounding box center [89, 30] width 154 height 37
click at [98, 157] on span "[URL]" at bounding box center [144, 159] width 197 height 15
click at [103, 275] on span "Reddit opportunities" at bounding box center [105, 273] width 109 height 13
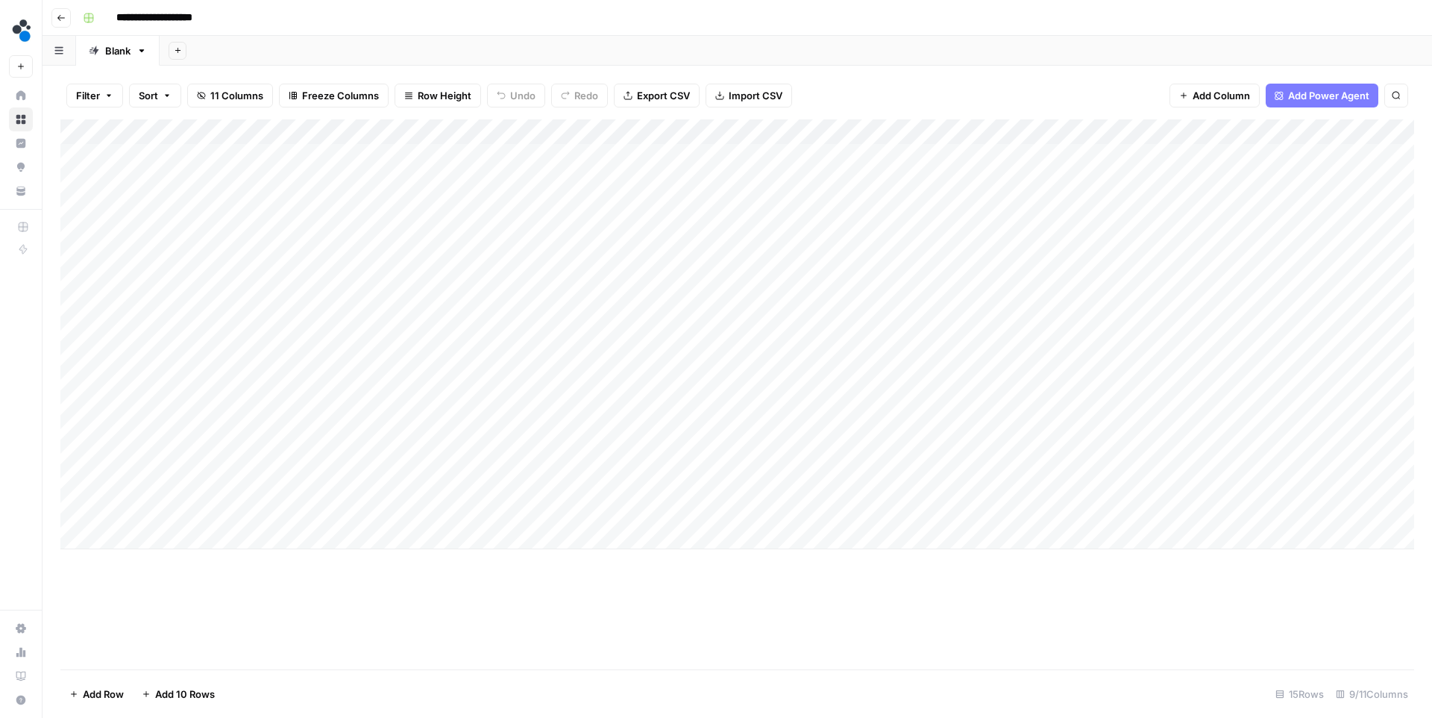
click at [152, 537] on div "Add Column" at bounding box center [737, 334] width 1354 height 430
type textarea "********"
click at [307, 596] on div "Add Column" at bounding box center [737, 394] width 1354 height 550
click at [169, 560] on div "Add Column" at bounding box center [737, 346] width 1354 height 455
type textarea "**********"
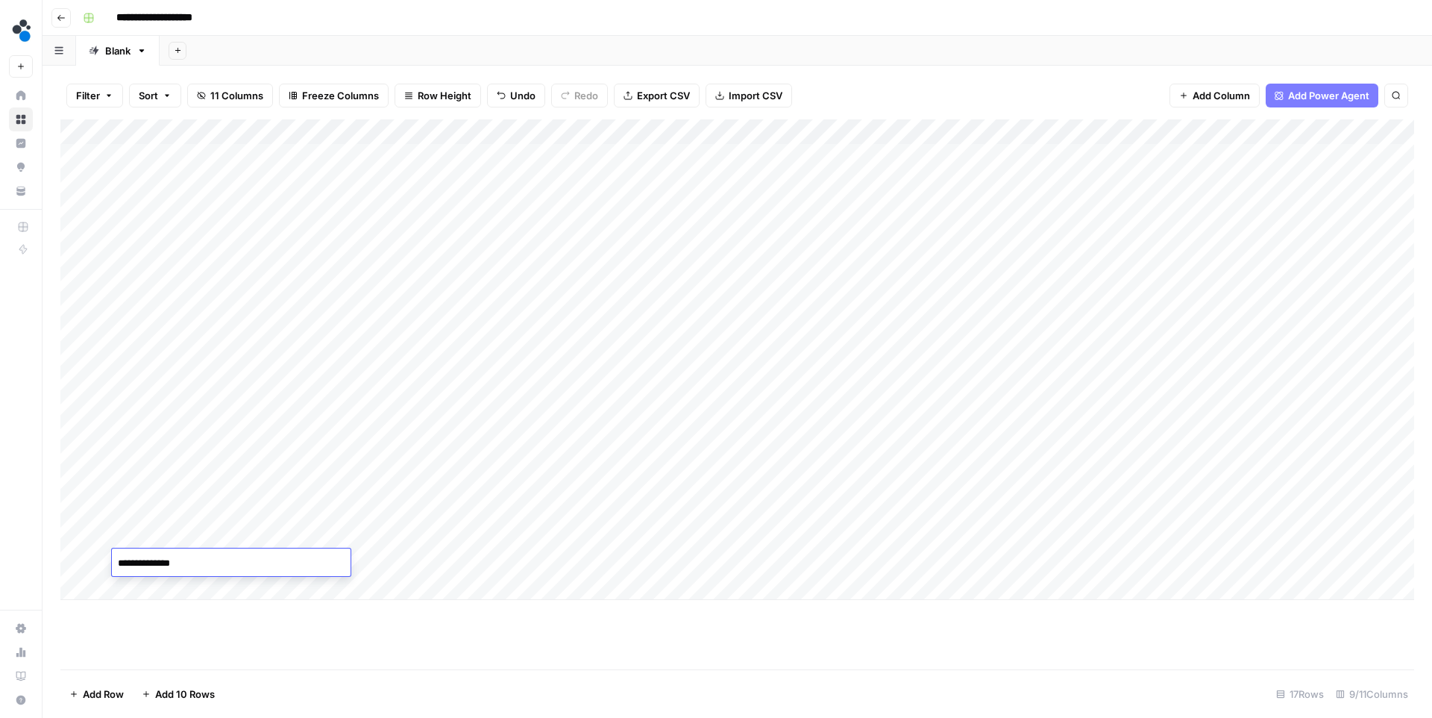
click at [393, 563] on div "Add Column" at bounding box center [737, 359] width 1354 height 480
paste textarea "**********"
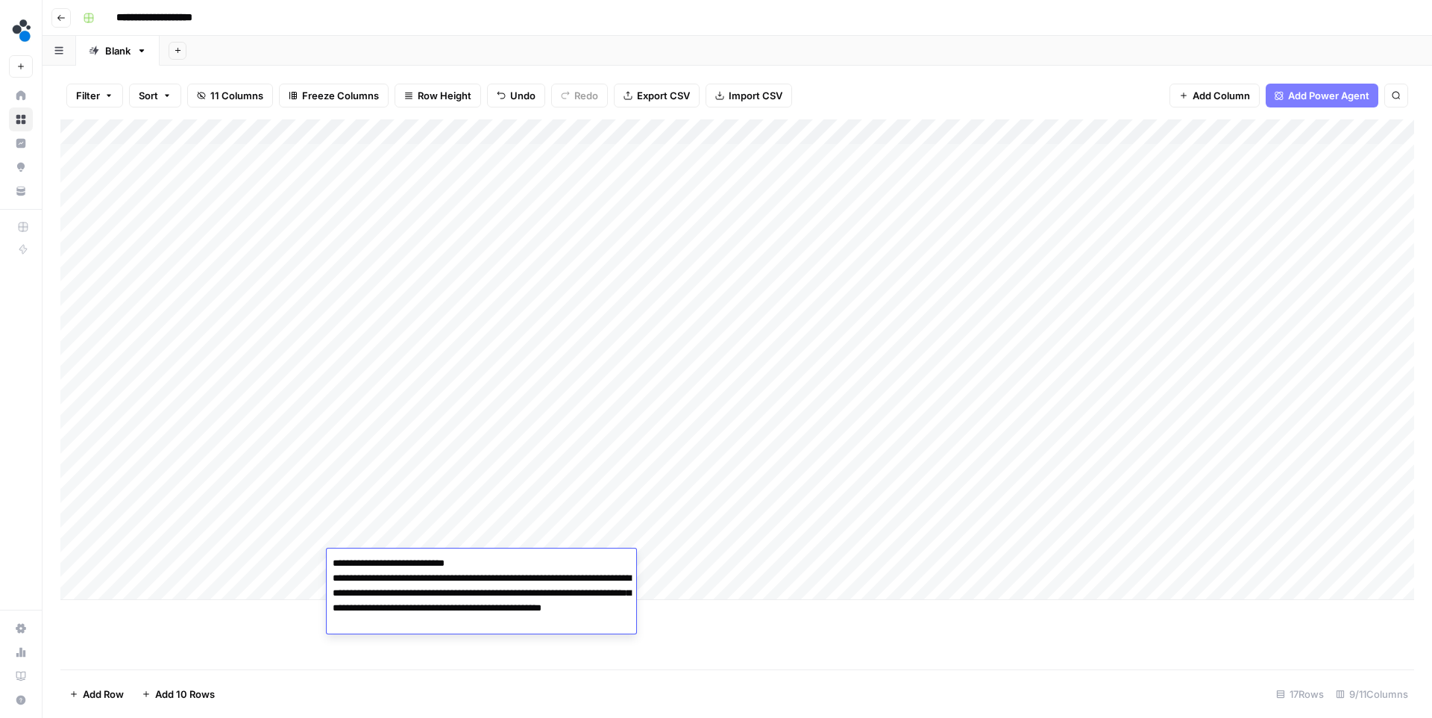
paste textarea "**********"
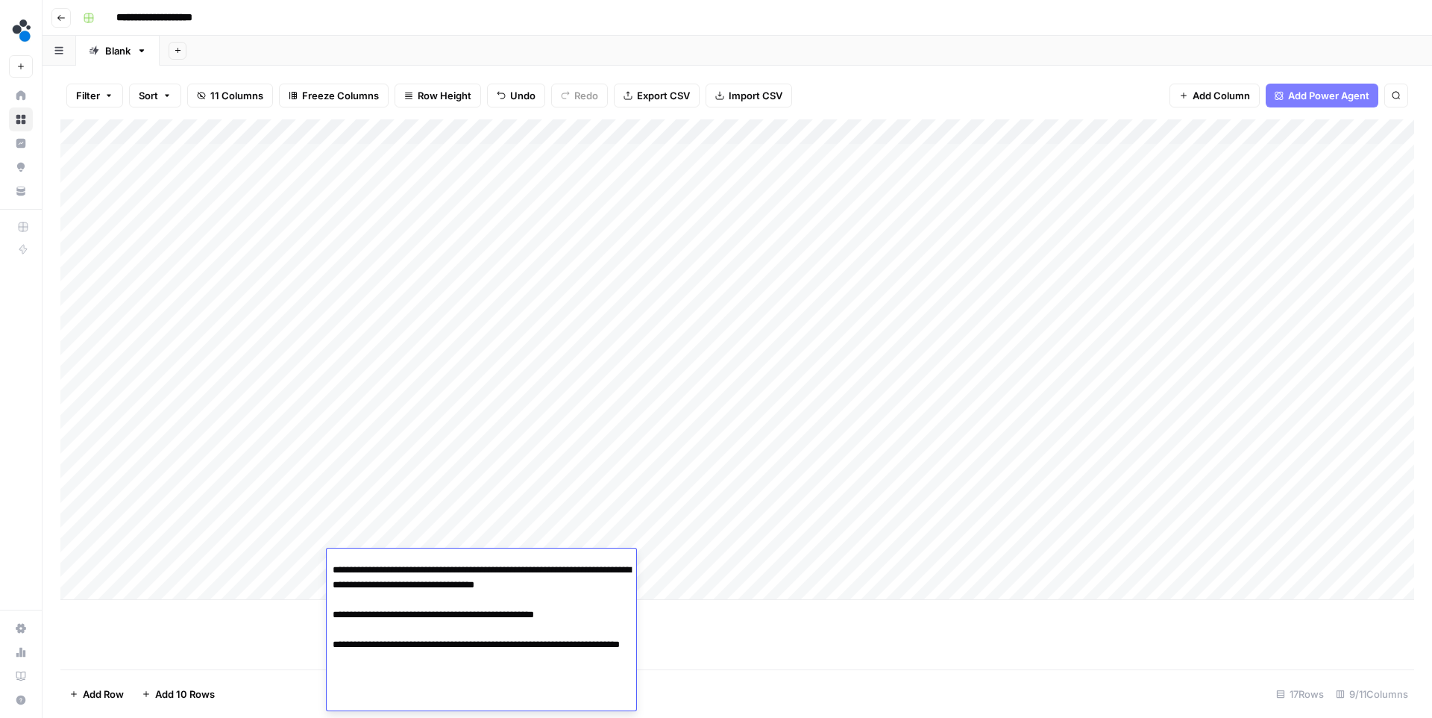
scroll to position [147, 0]
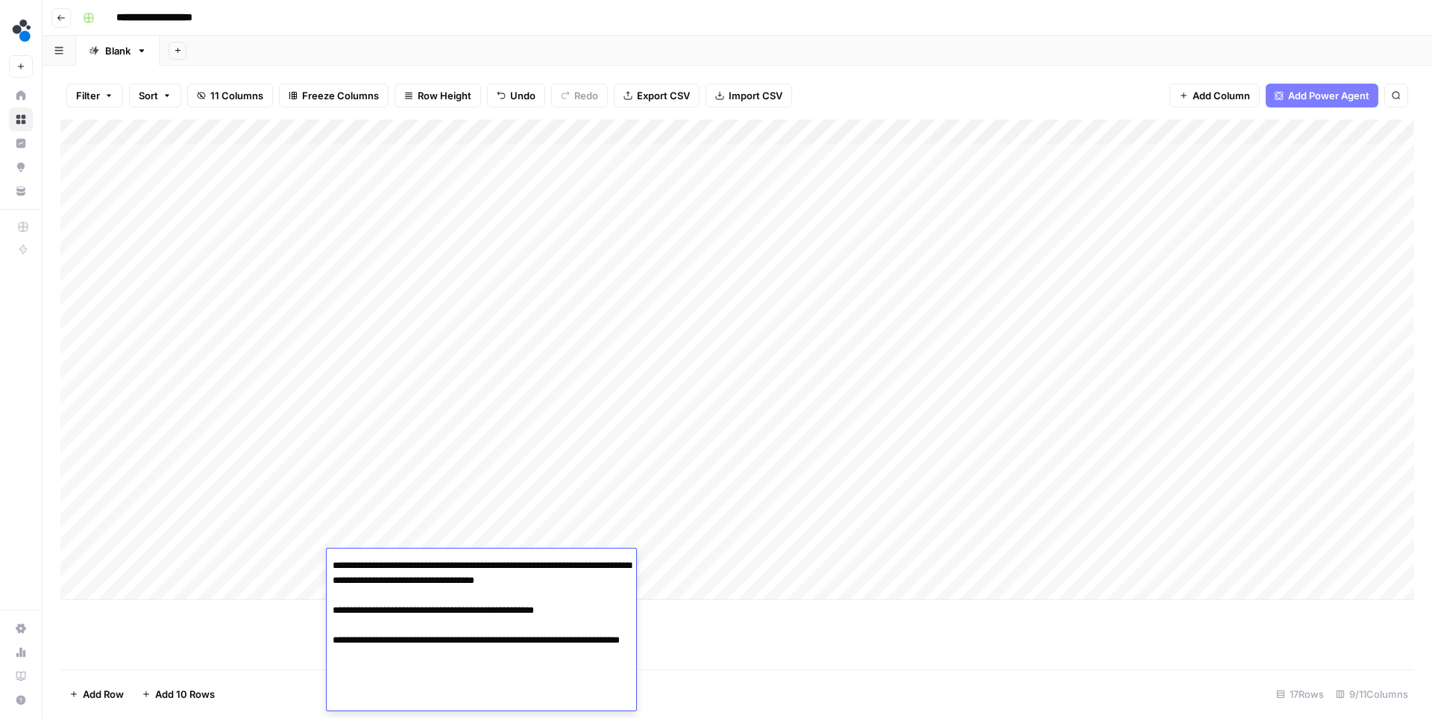
paste textarea "**********"
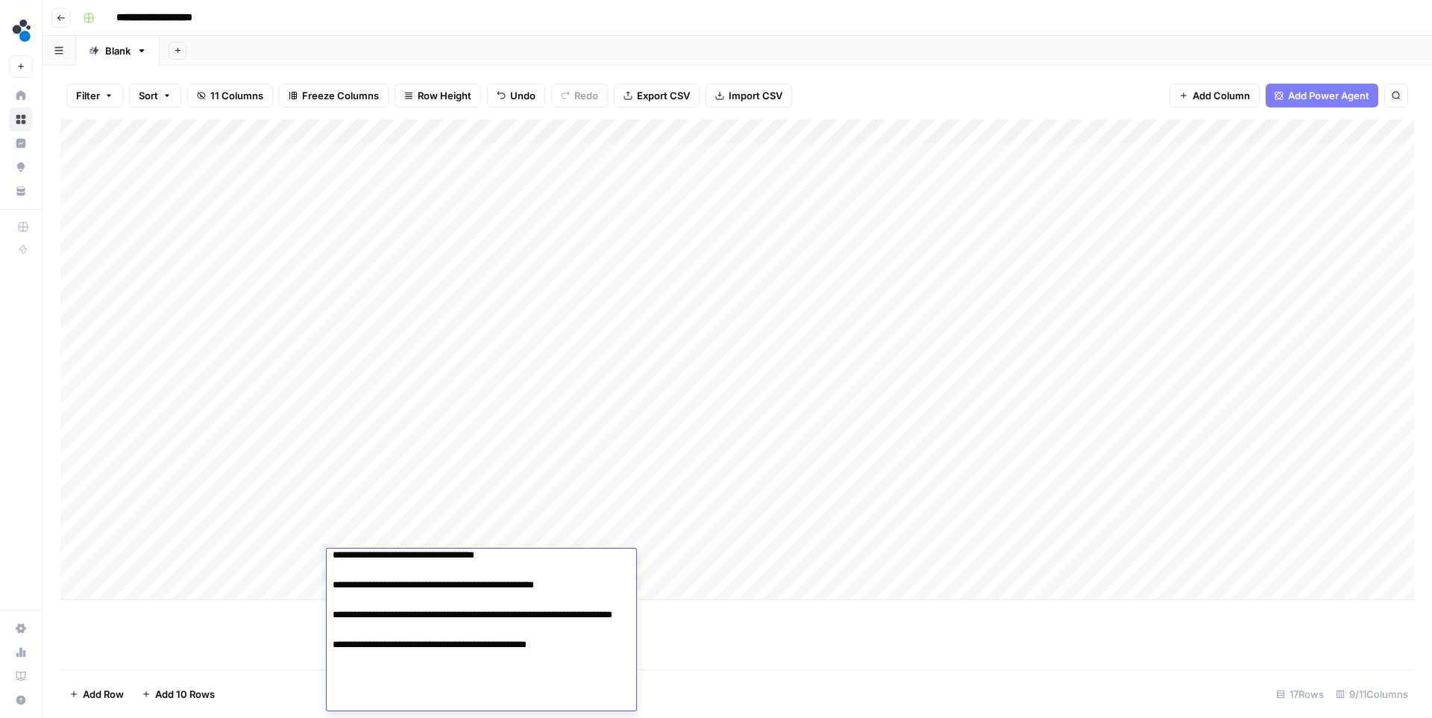
scroll to position [162, 0]
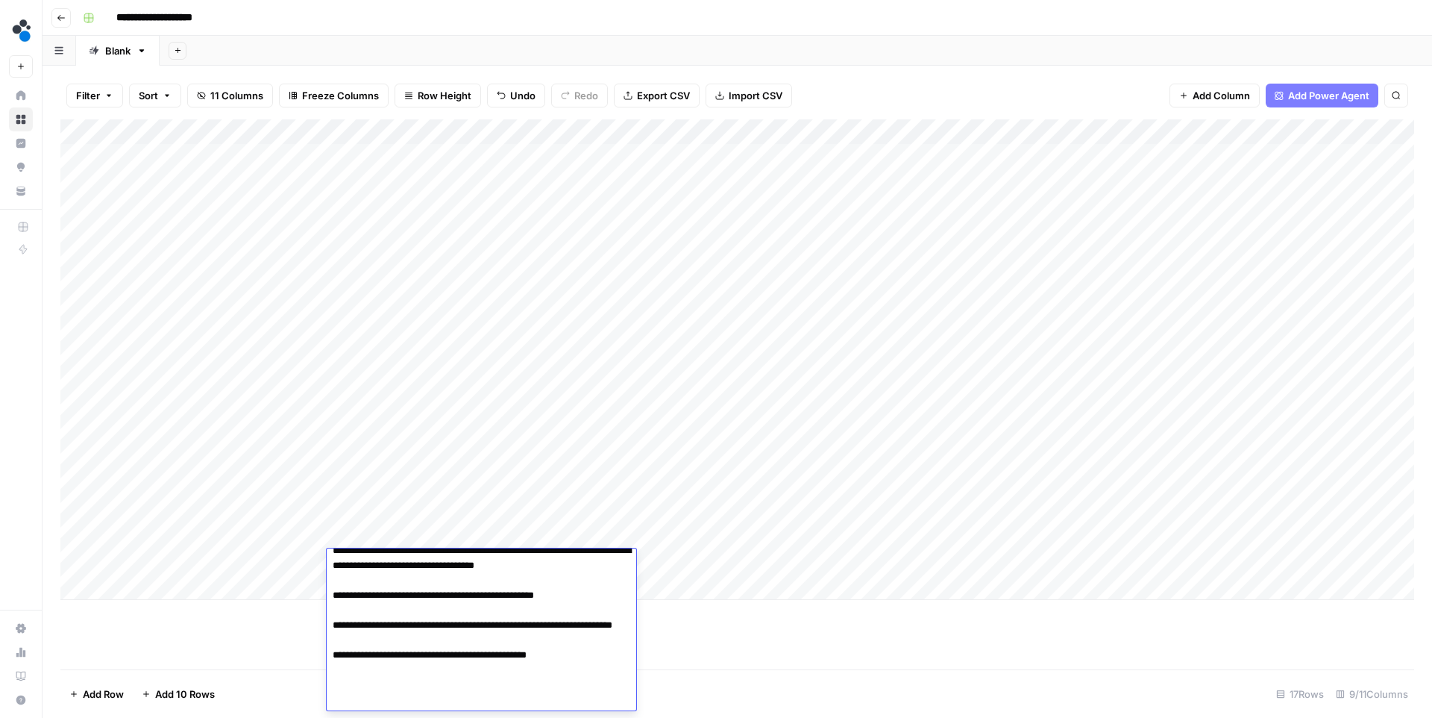
paste textarea "**********"
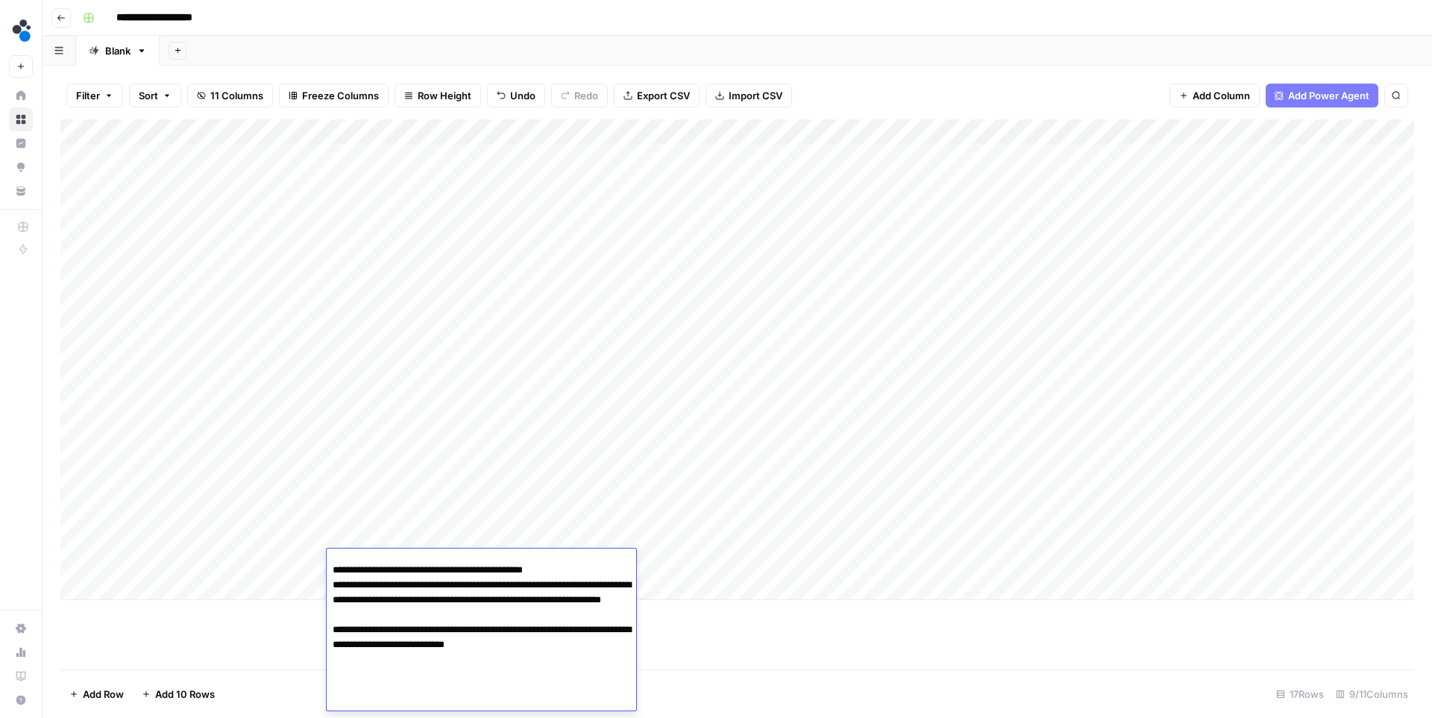
scroll to position [262, 0]
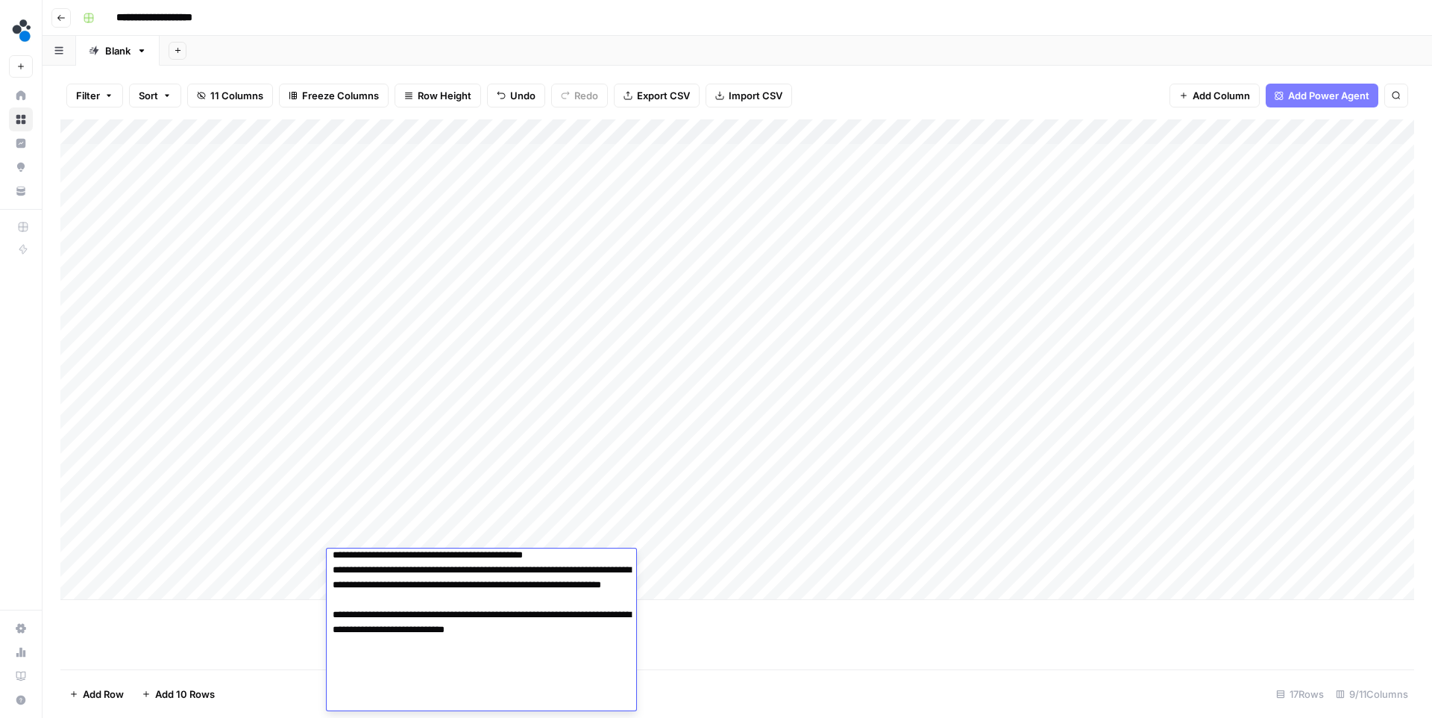
paste textarea "**********"
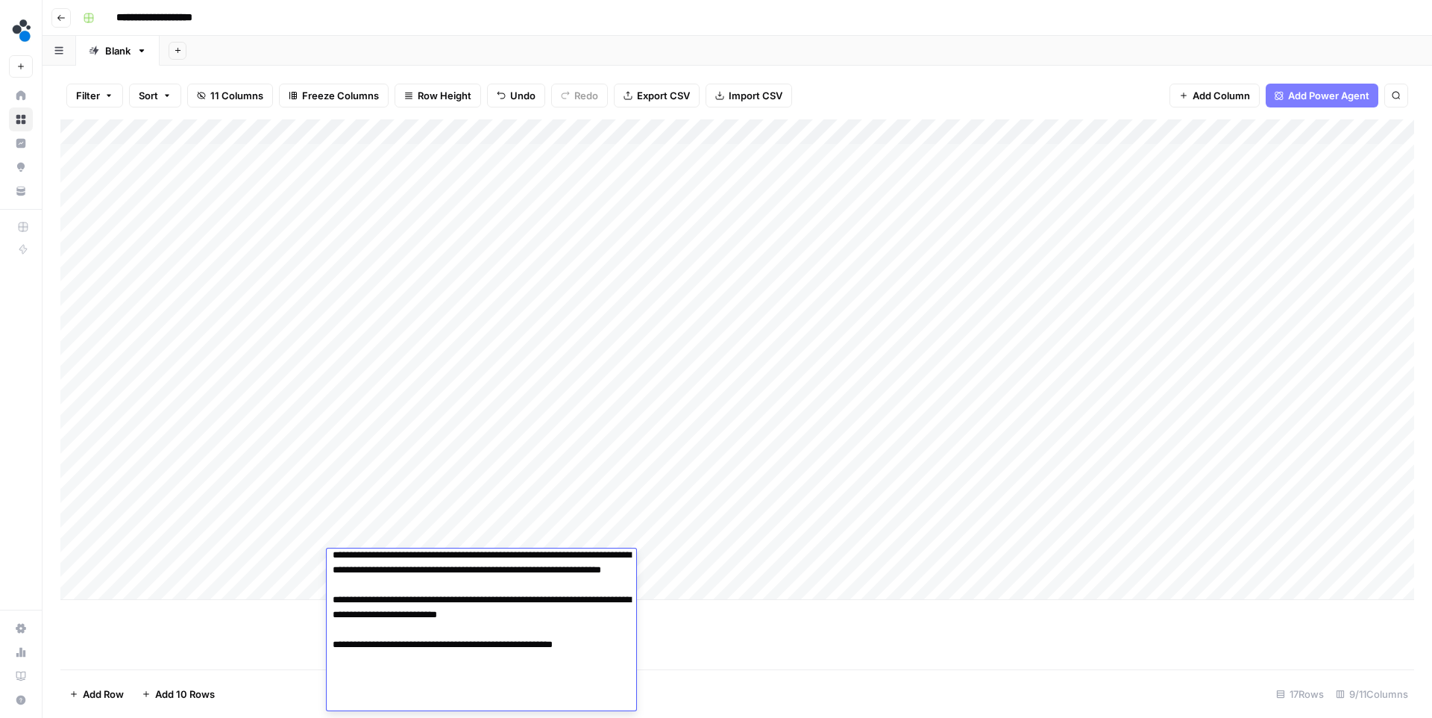
paste textarea "**********"
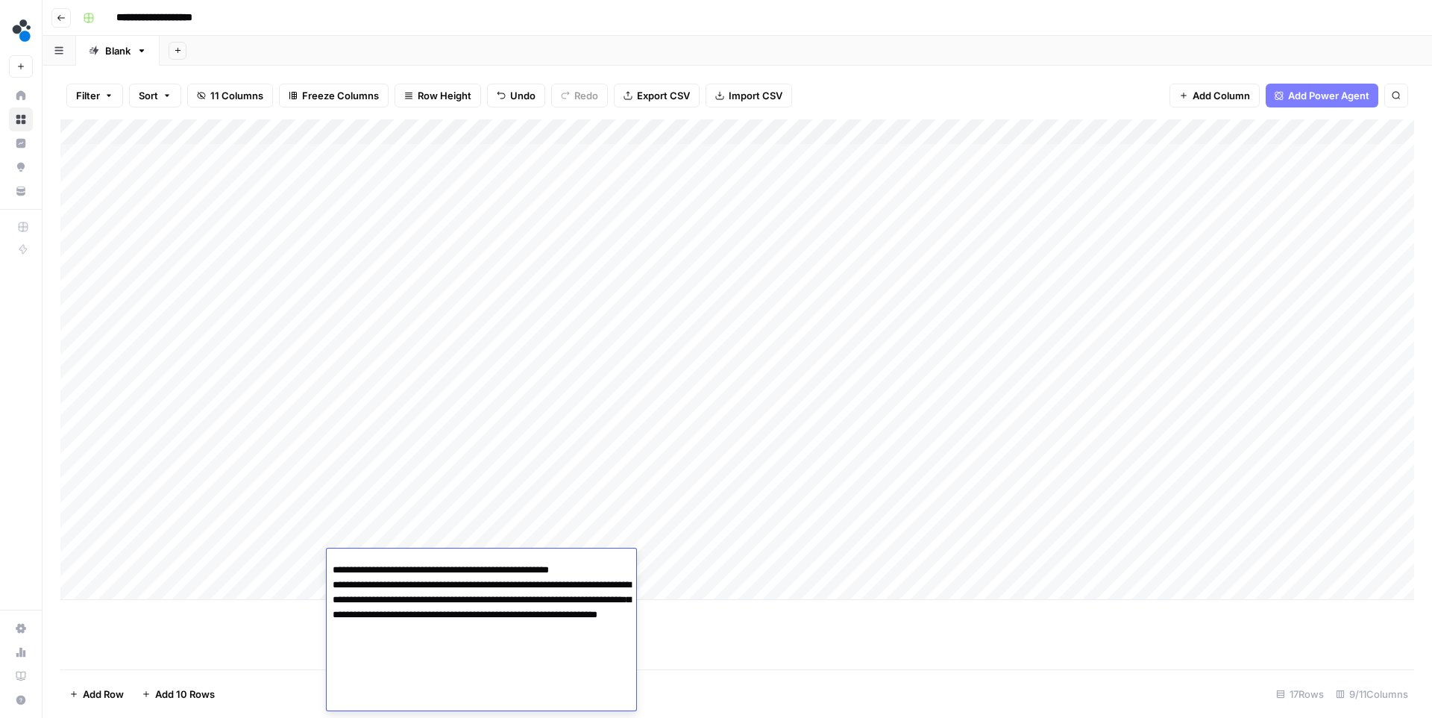
scroll to position [366, 0]
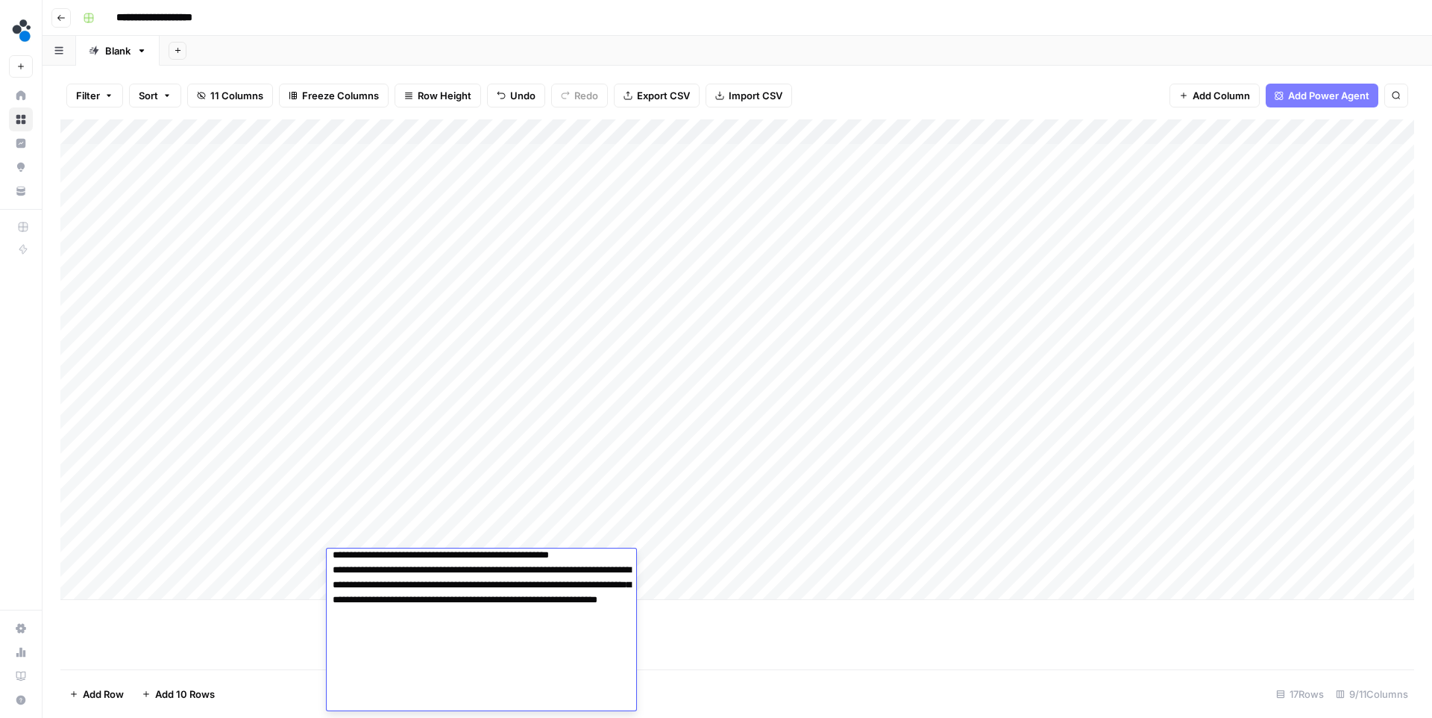
paste textarea "**********"
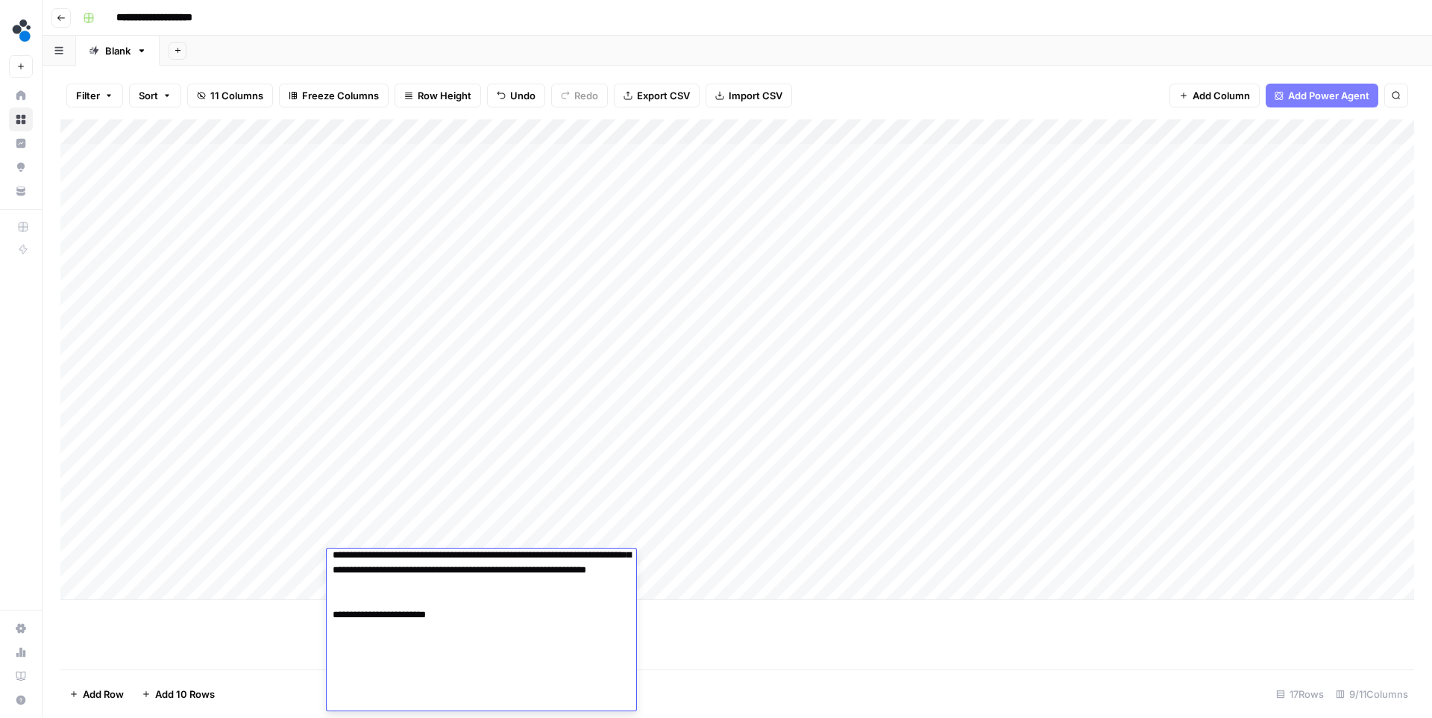
scroll to position [386, 0]
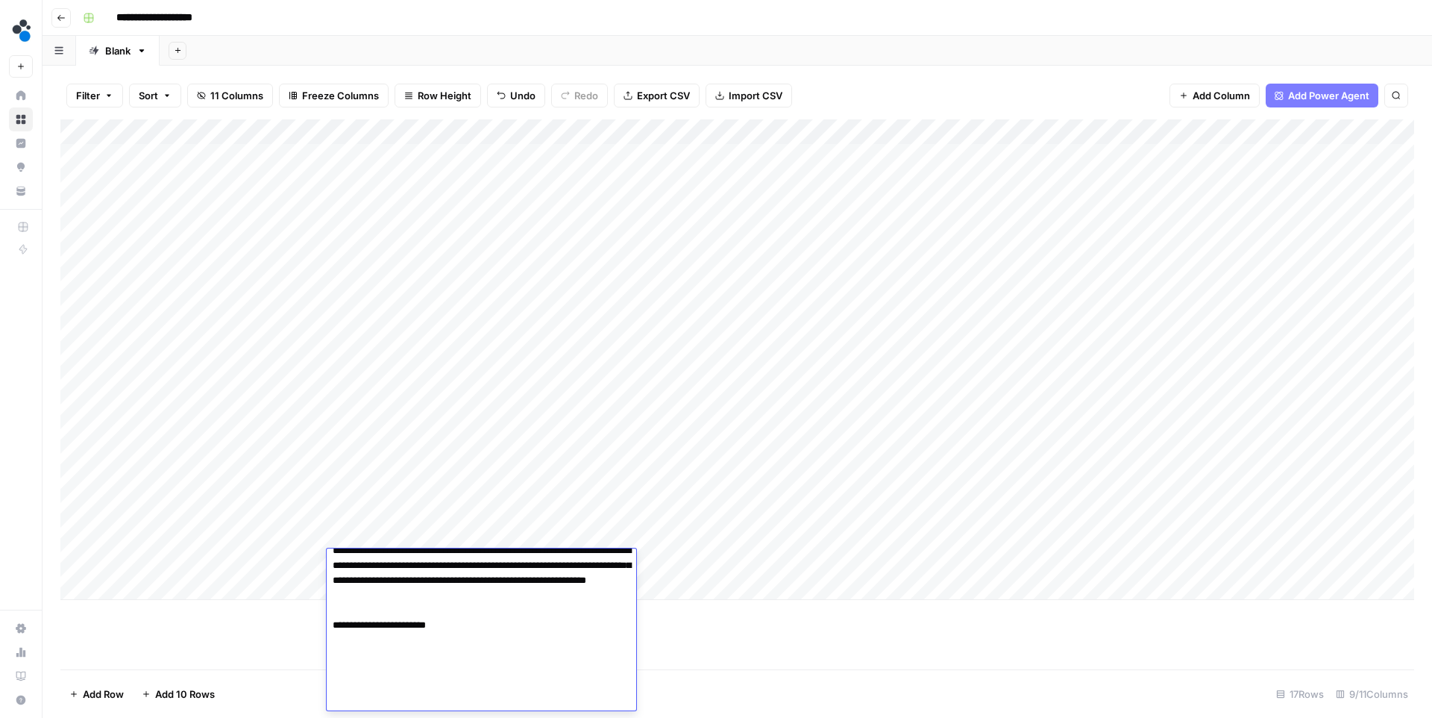
paste textarea "**********"
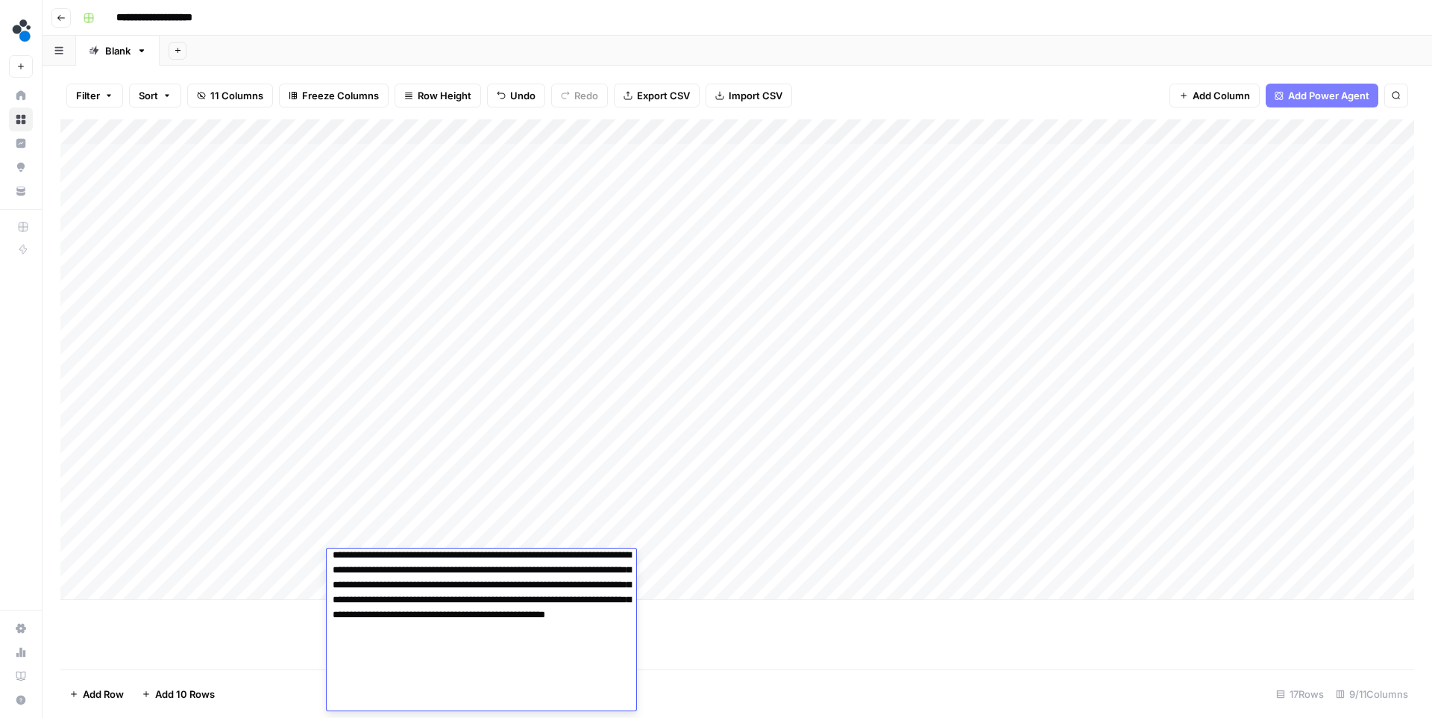
scroll to position [486, 0]
paste textarea "**********"
type textarea "**********"
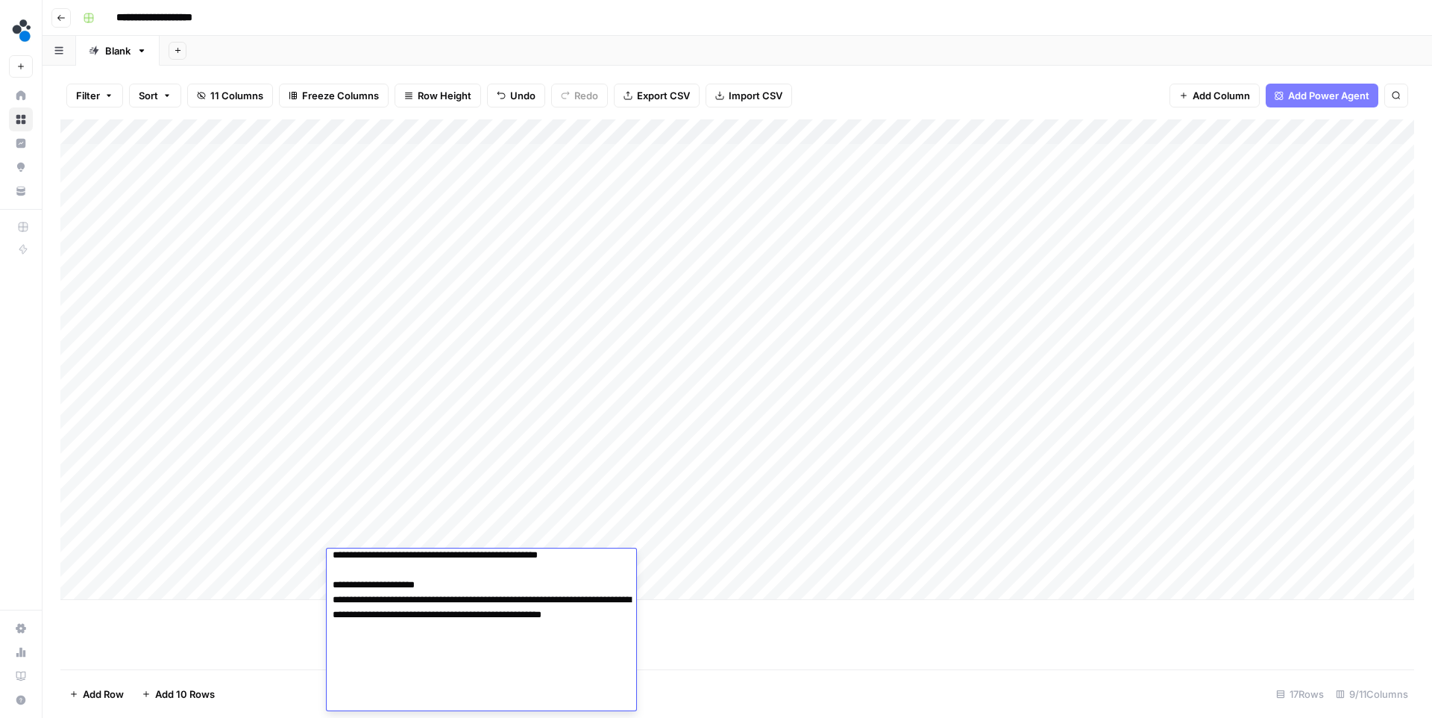
scroll to position [535, 0]
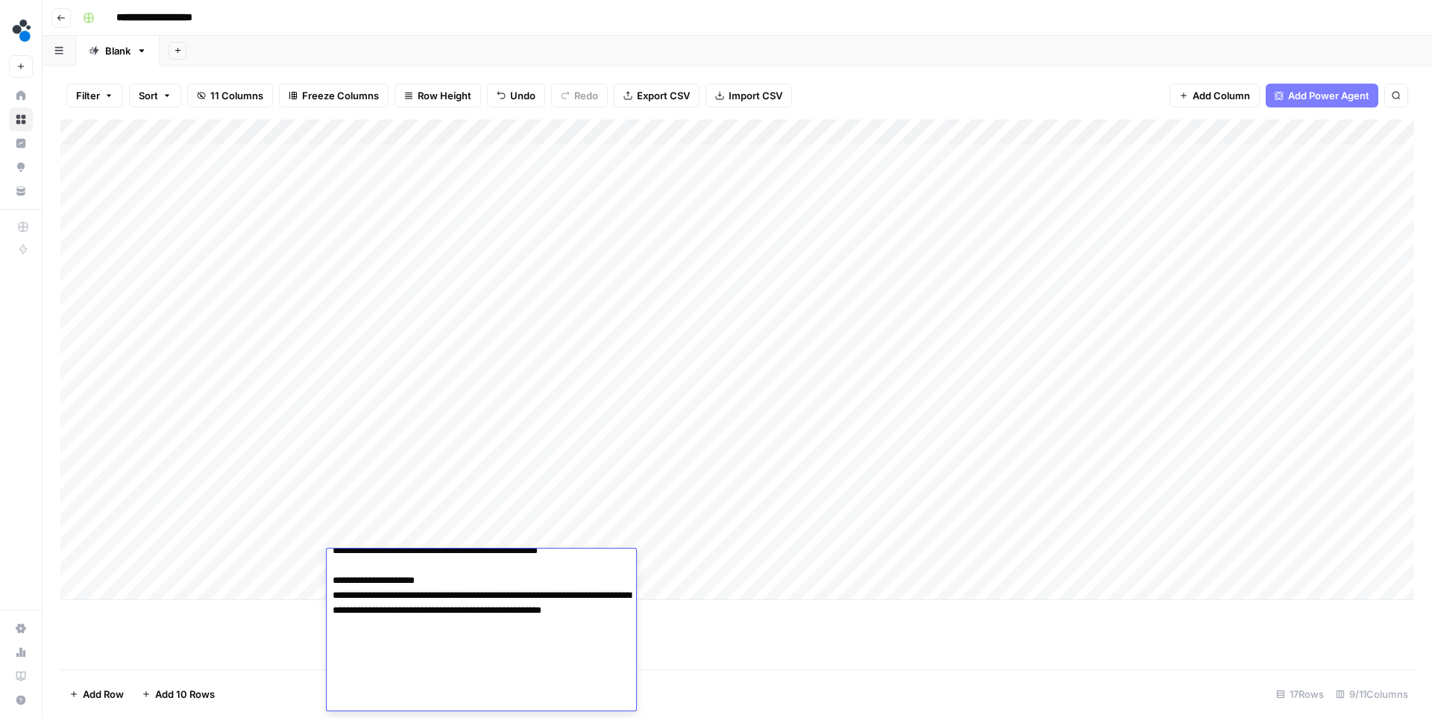
click at [690, 675] on footer "Add Row Add 10 Rows 17 Rows 9/11 Columns" at bounding box center [737, 693] width 1354 height 48
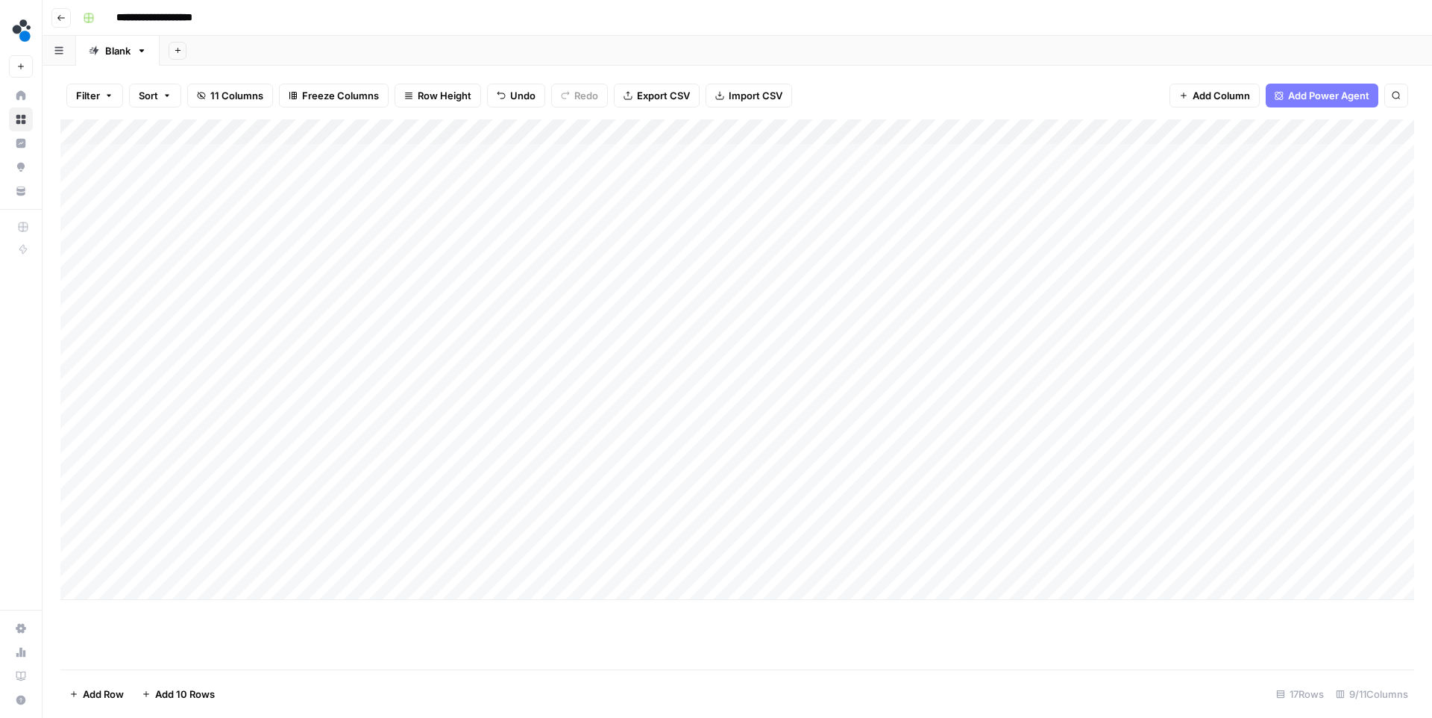
click at [454, 536] on div "Add Column" at bounding box center [737, 359] width 1354 height 480
type textarea "**********"
click at [410, 656] on div "Add Column" at bounding box center [737, 394] width 1354 height 550
click at [151, 584] on div "Add Column" at bounding box center [737, 359] width 1354 height 480
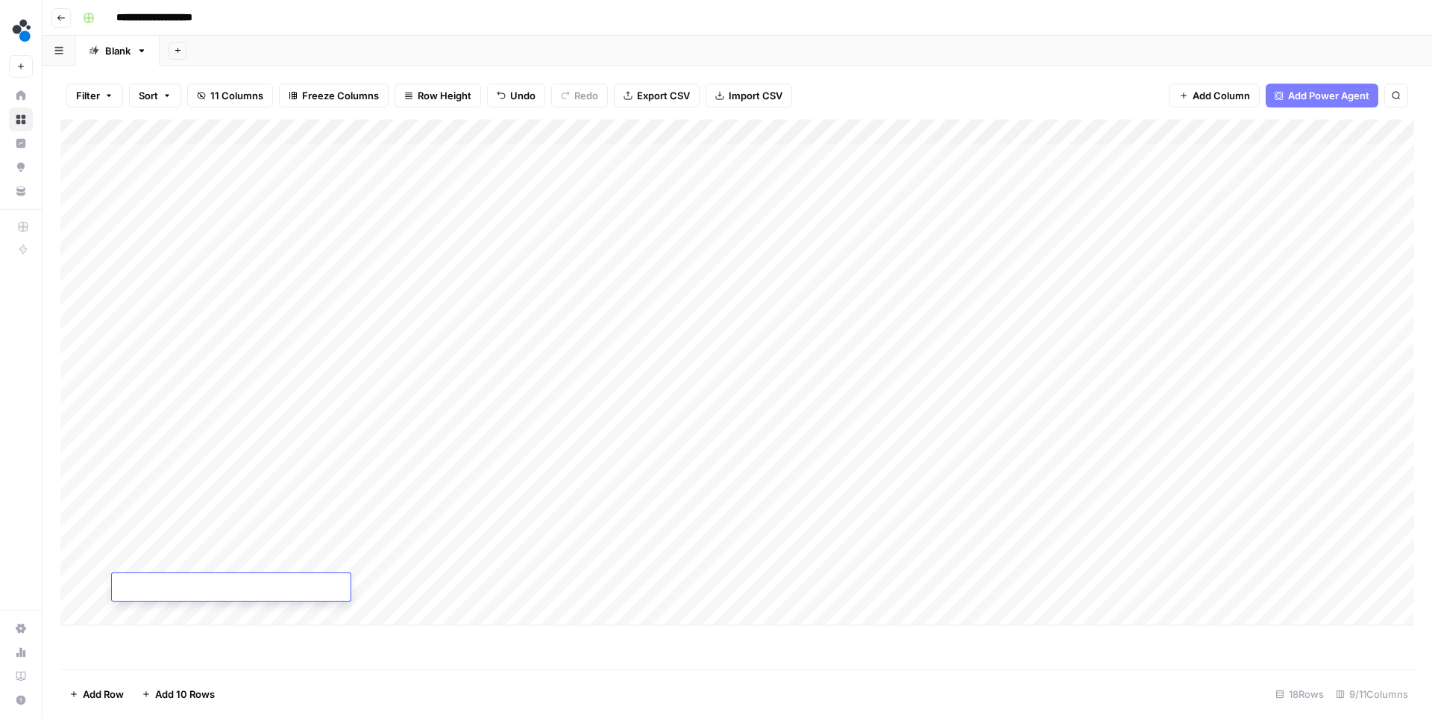
click at [400, 583] on div "Add Column" at bounding box center [737, 372] width 1354 height 506
click at [418, 598] on textarea "**********" at bounding box center [482, 596] width 310 height 36
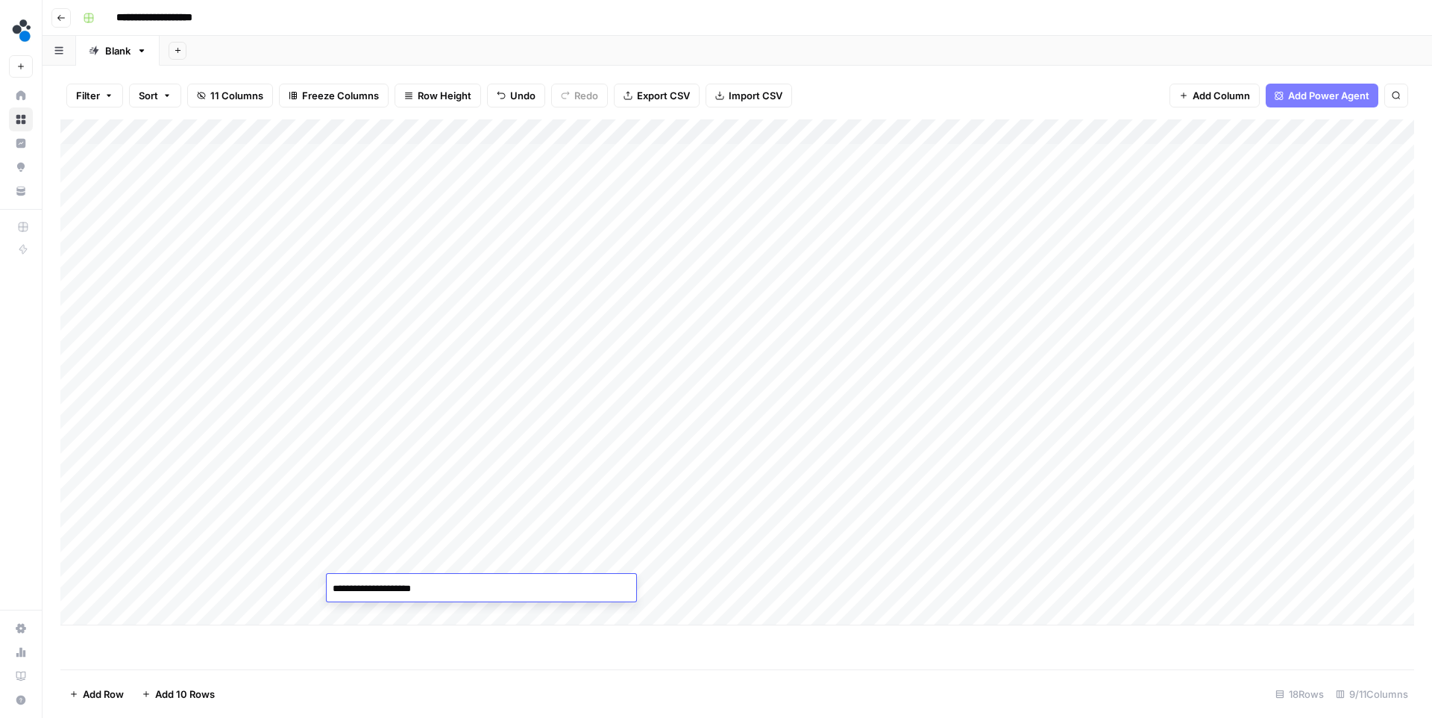
paste textarea "**********"
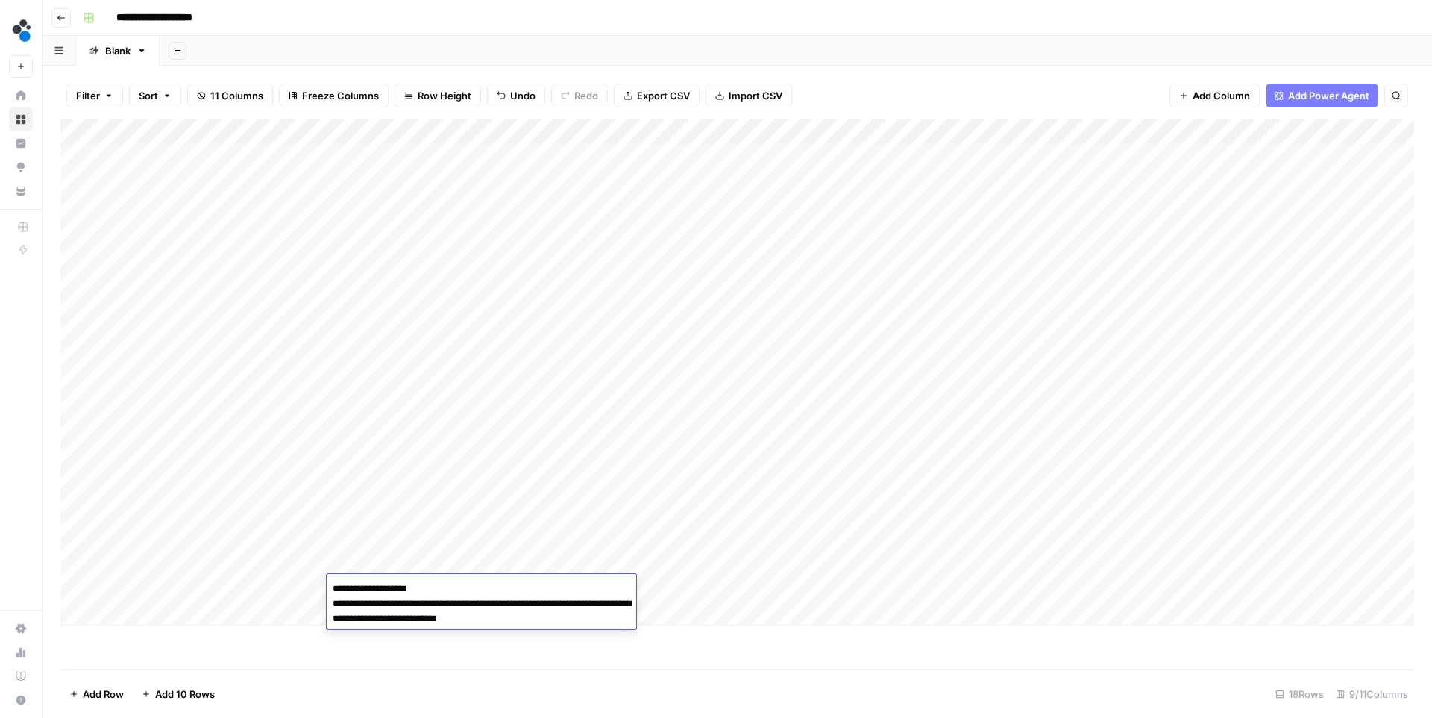
paste textarea "**********"
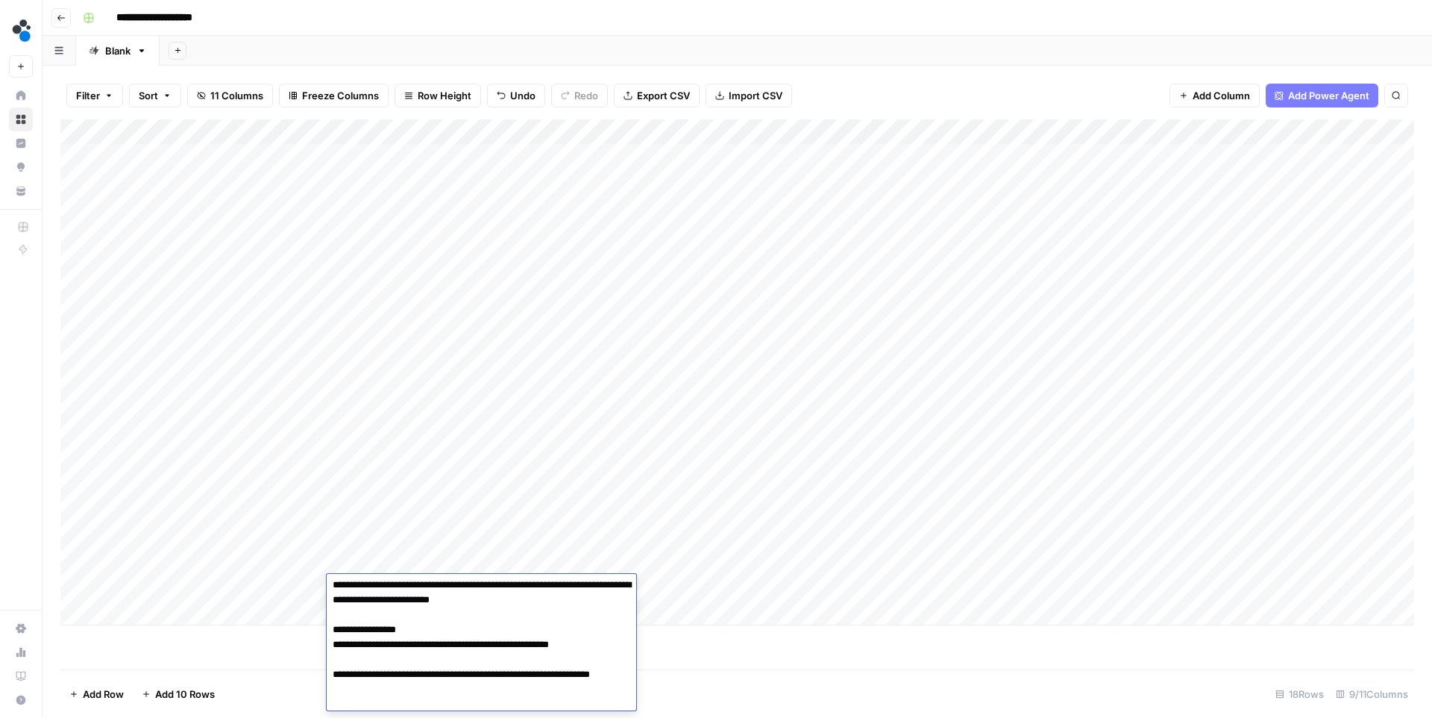
scroll to position [34, 0]
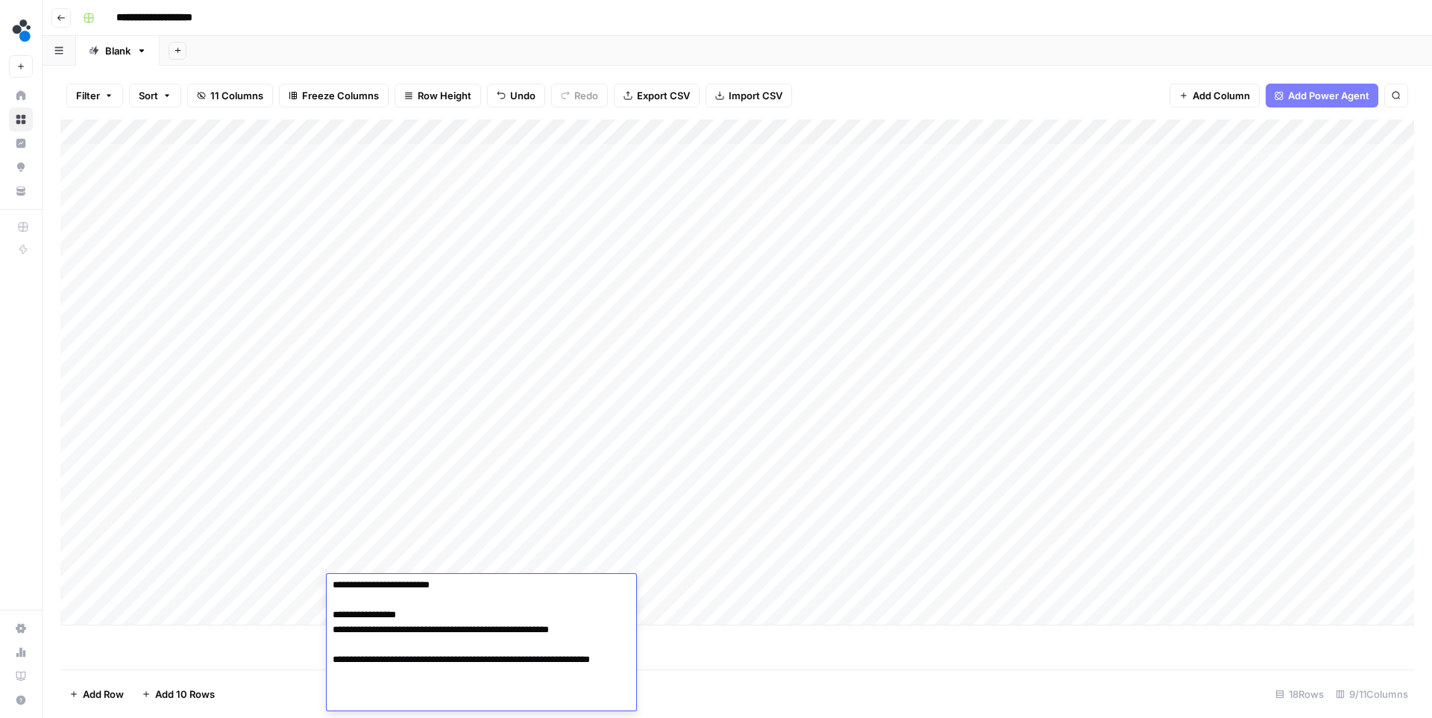
paste textarea "*******"
type textarea "**********"
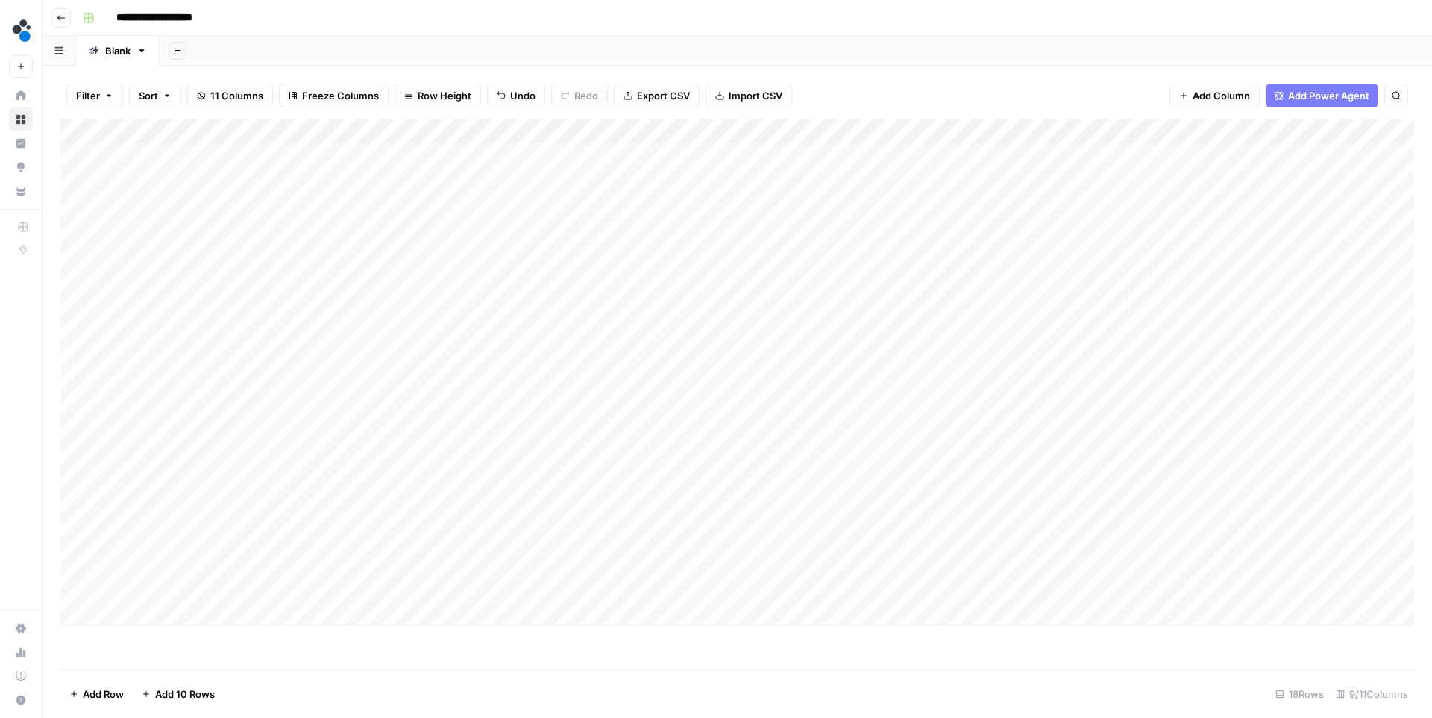
click at [457, 590] on div "Add Column" at bounding box center [737, 372] width 1354 height 506
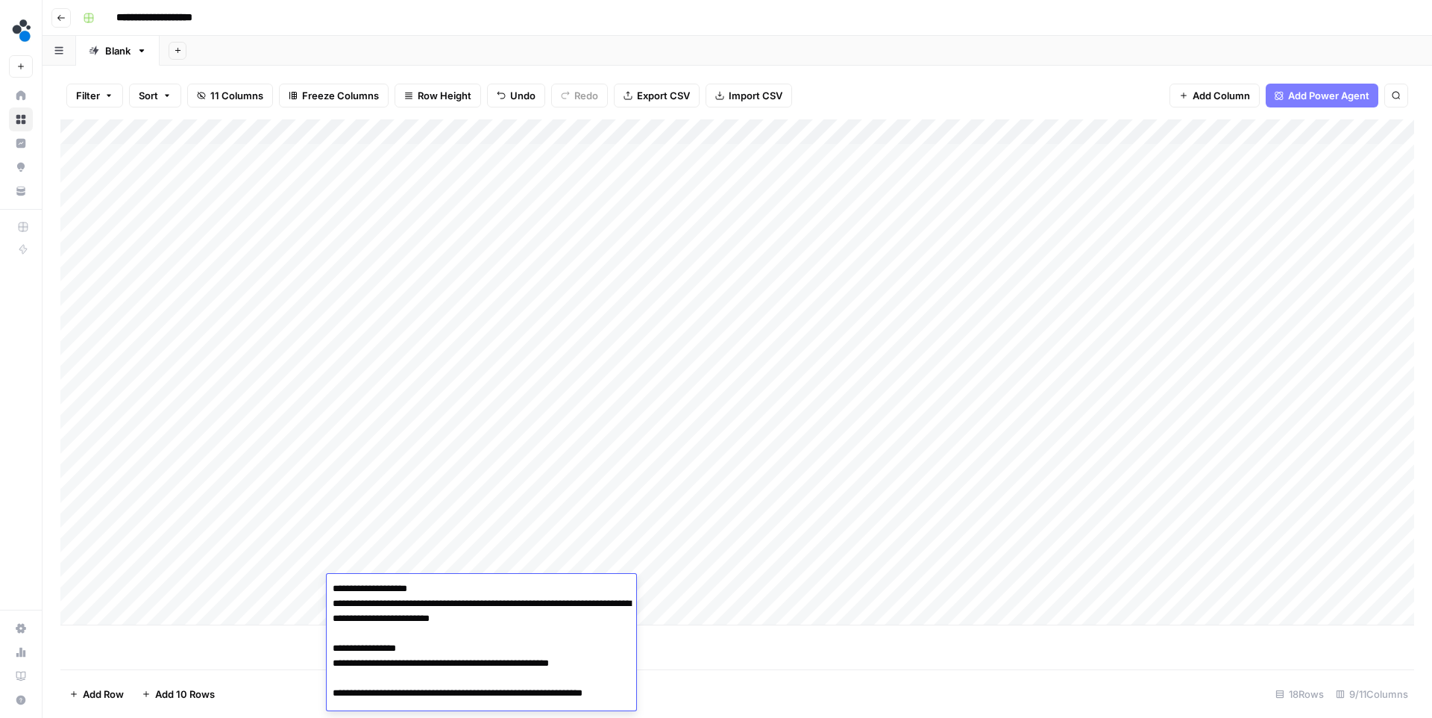
scroll to position [38, 0]
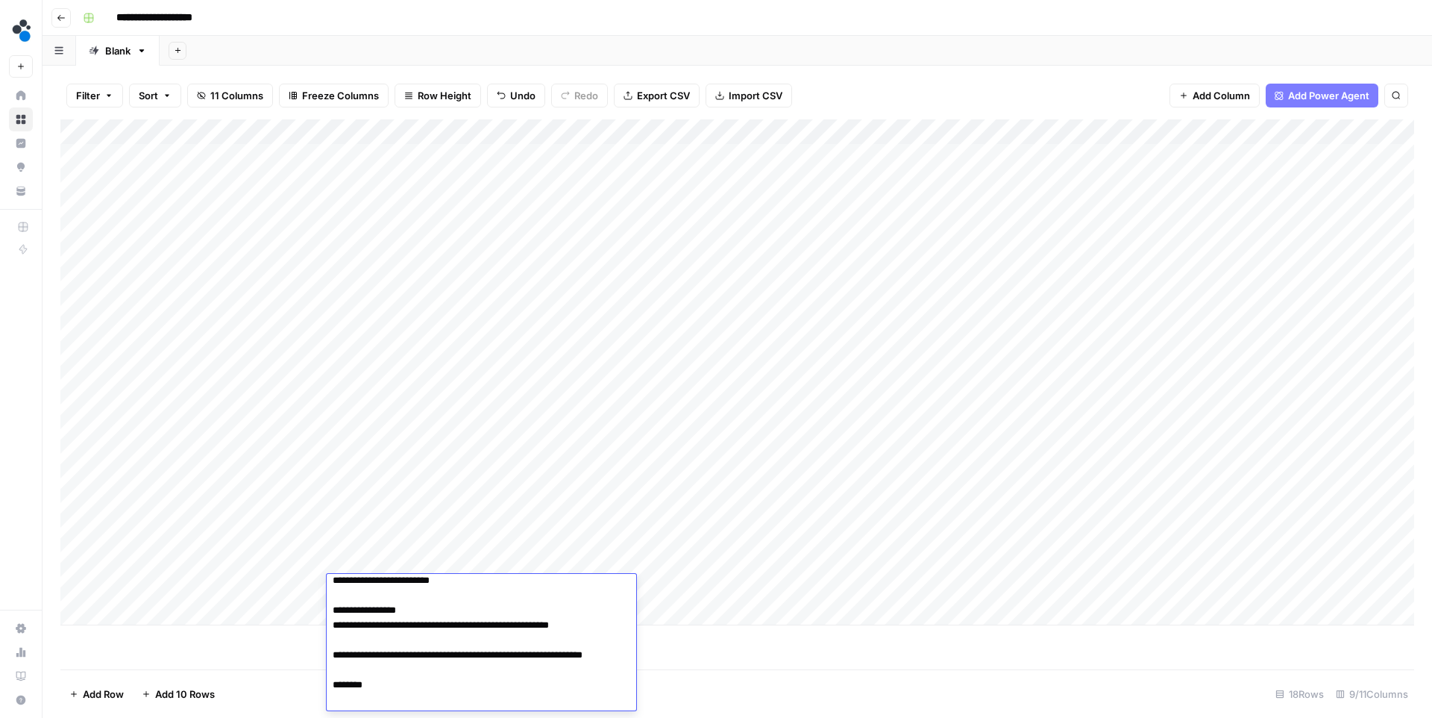
click at [407, 699] on textarea "**********" at bounding box center [482, 625] width 310 height 170
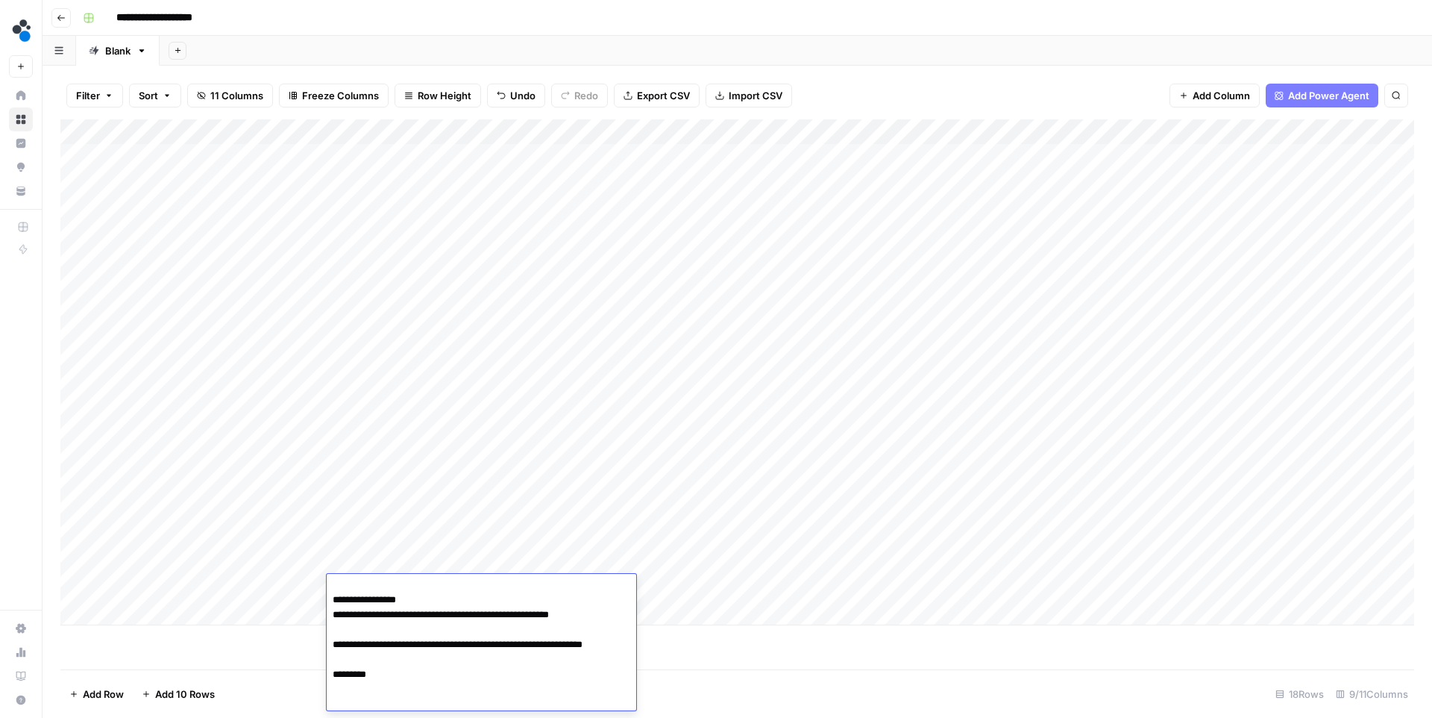
paste textarea "**********"
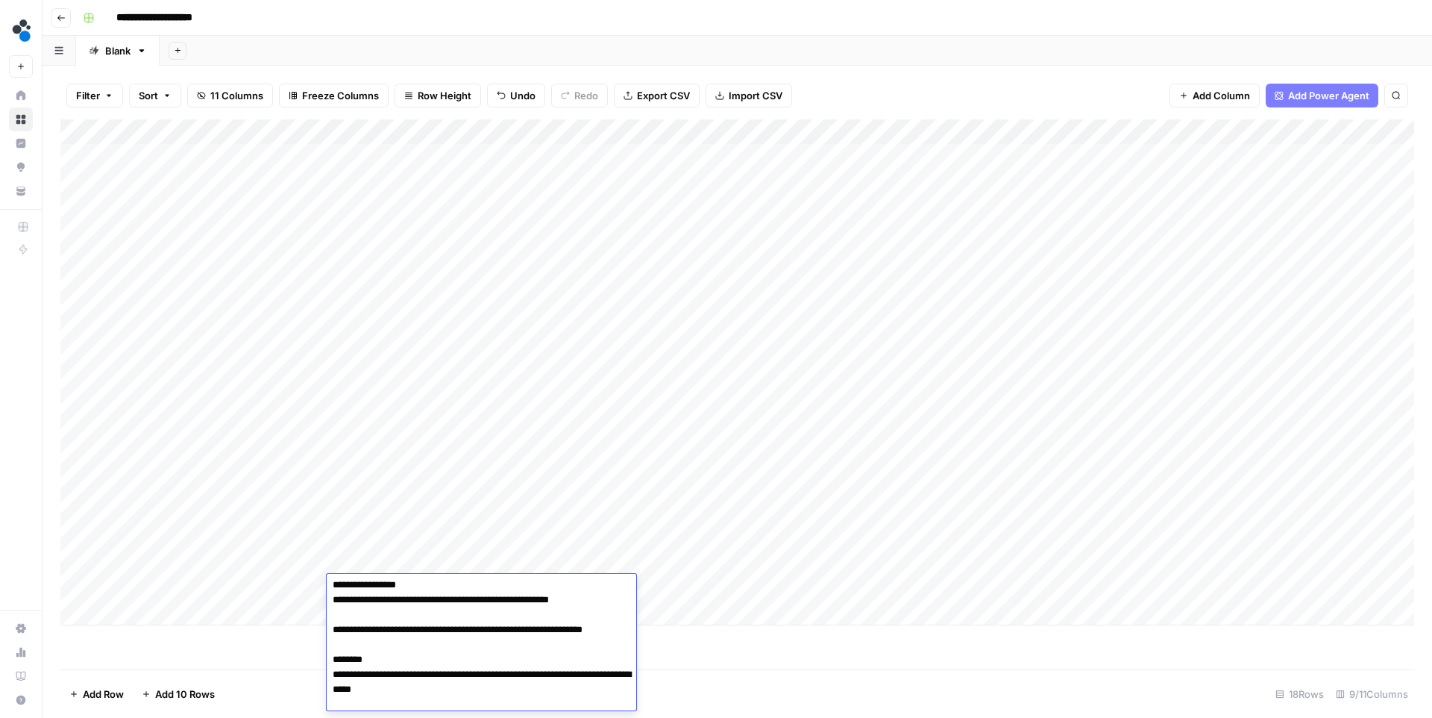
type textarea "**********"
click at [177, 585] on div "Add Column" at bounding box center [737, 372] width 1354 height 506
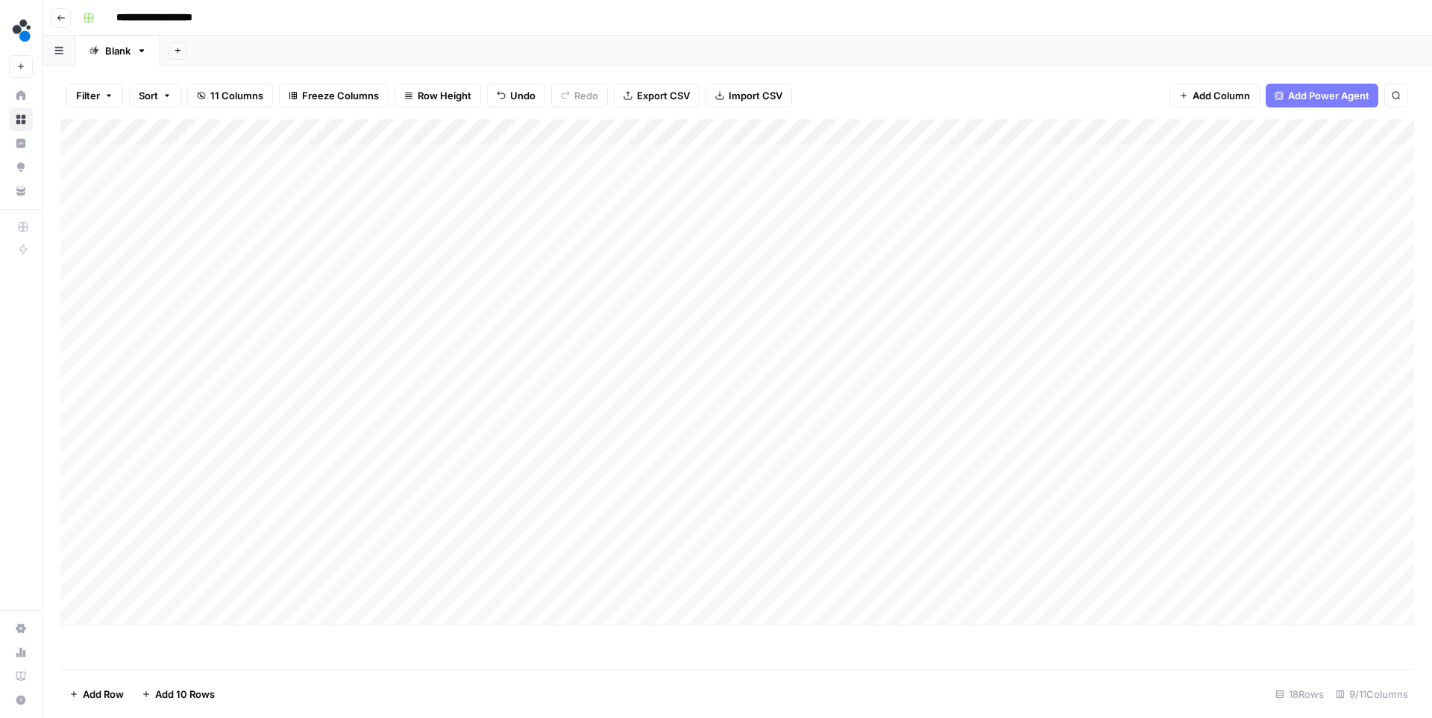
click at [177, 585] on div "Add Column" at bounding box center [737, 372] width 1354 height 506
type textarea "**********"
click at [373, 647] on div "Add Column" at bounding box center [737, 394] width 1354 height 550
click at [169, 611] on div "Add Column" at bounding box center [737, 372] width 1354 height 506
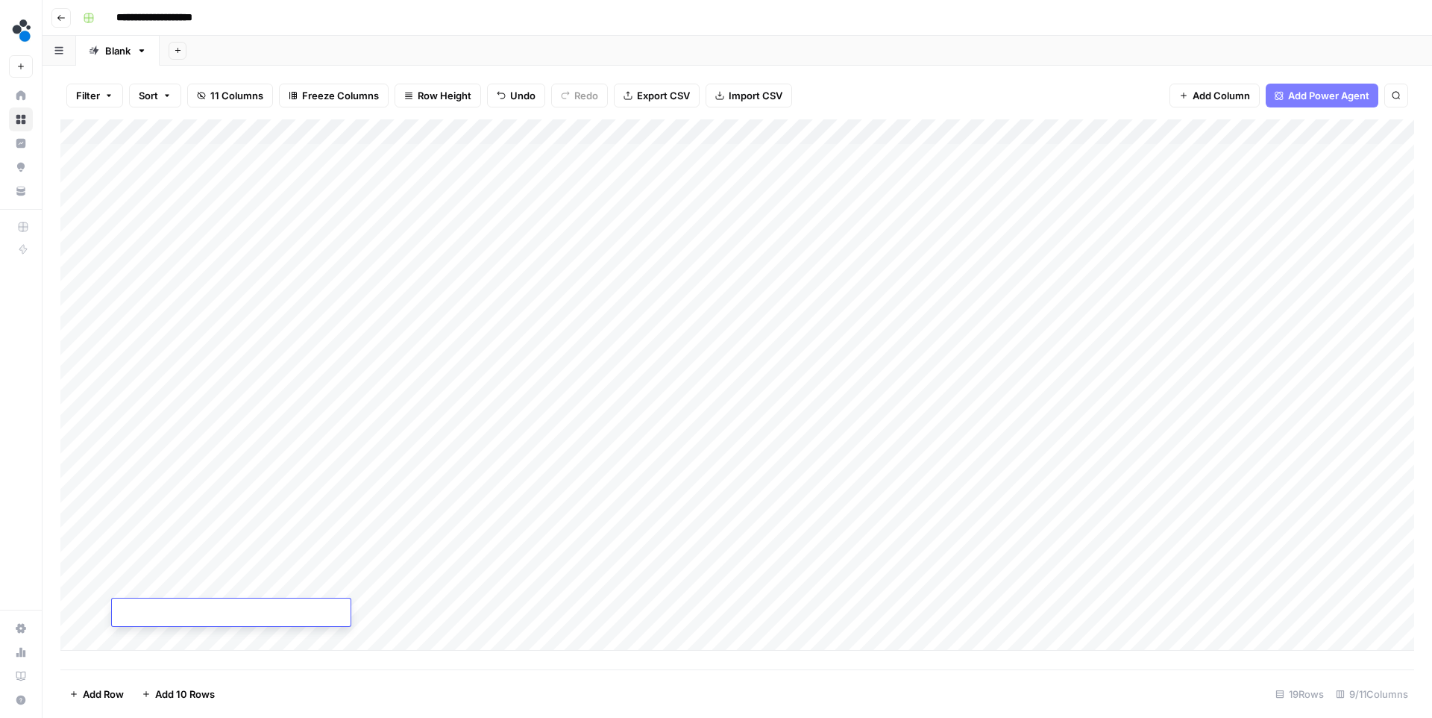
paste textarea "**********"
type textarea "**********"
click at [423, 606] on div "Add Column" at bounding box center [737, 384] width 1354 height 531
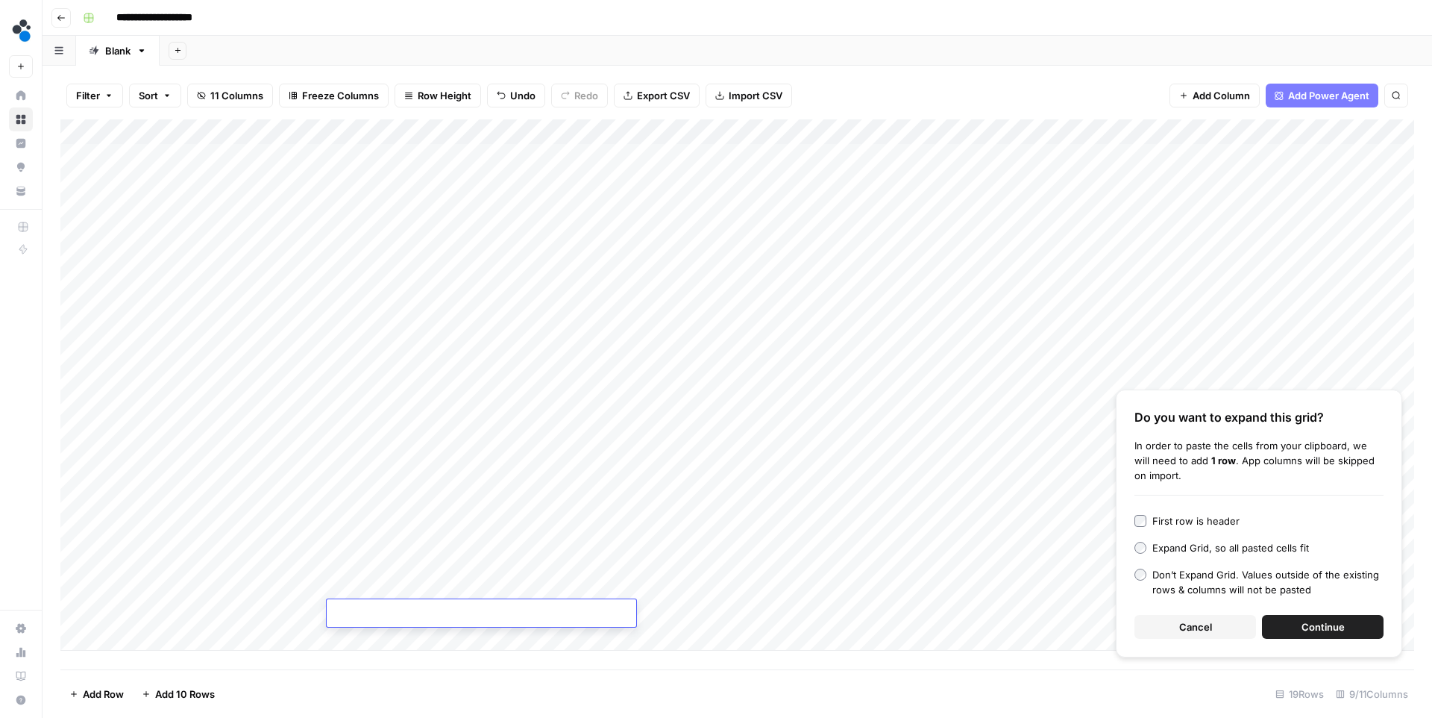
click at [1164, 618] on button "Cancel" at bounding box center [1196, 627] width 122 height 24
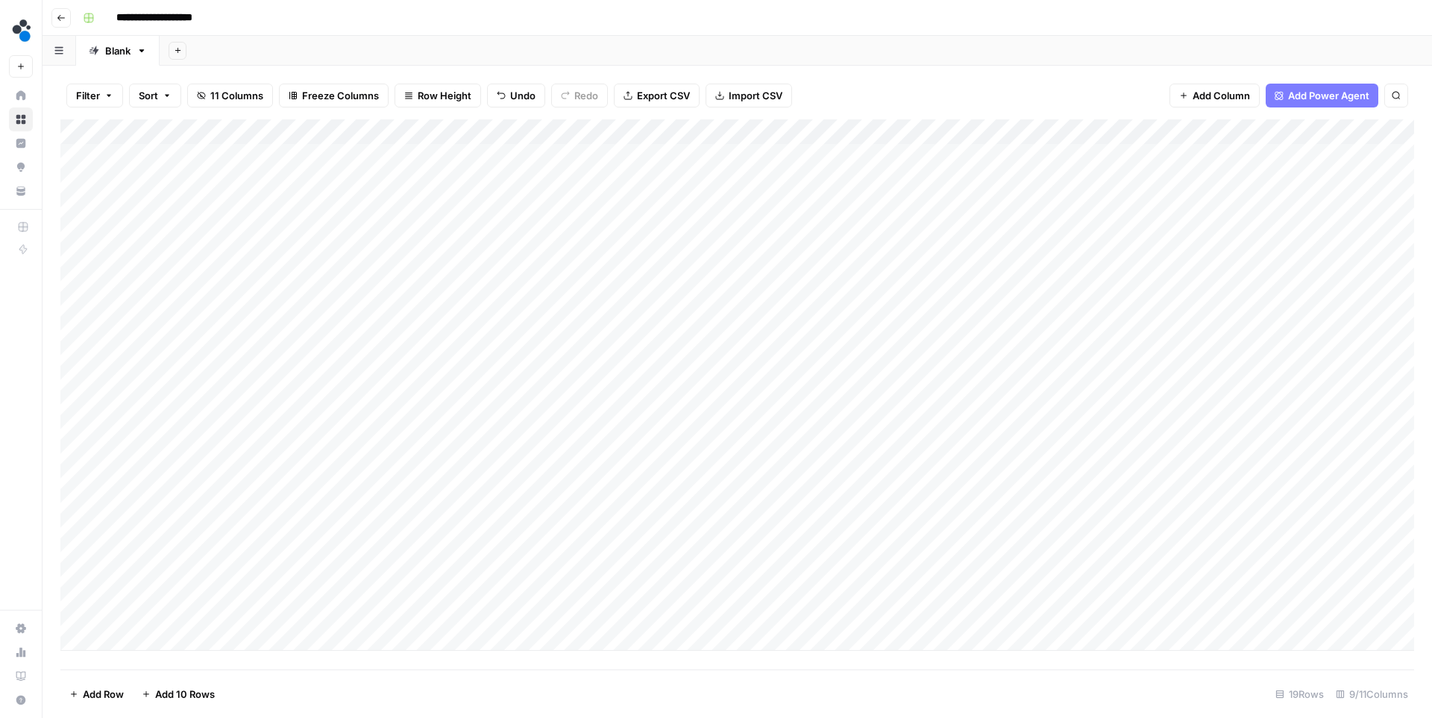
click at [518, 609] on div "Add Column" at bounding box center [737, 384] width 1354 height 531
type textarea "**********"
click at [426, 599] on div "Add Column" at bounding box center [737, 394] width 1354 height 550
click at [415, 602] on div "Add Column" at bounding box center [737, 394] width 1354 height 550
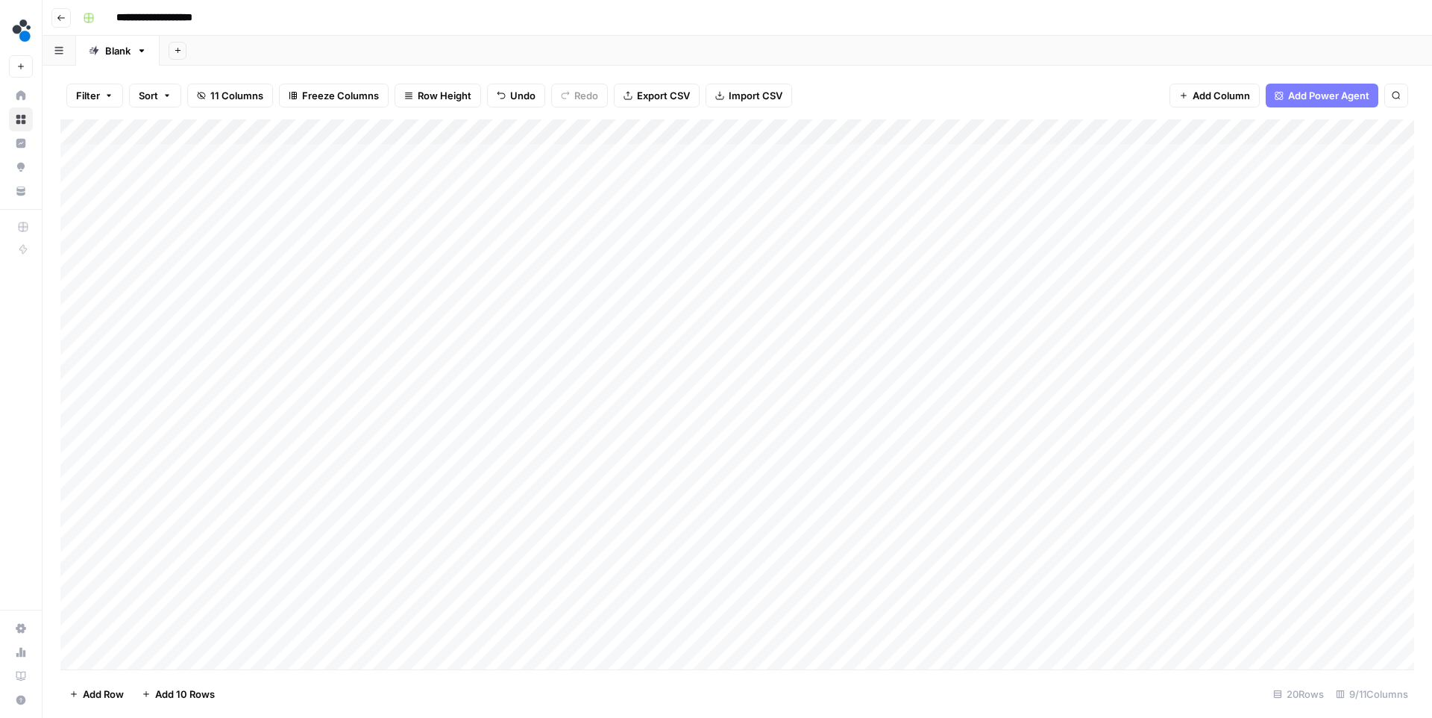
click at [415, 602] on div "Add Column" at bounding box center [737, 394] width 1354 height 550
paste textarea "**********"
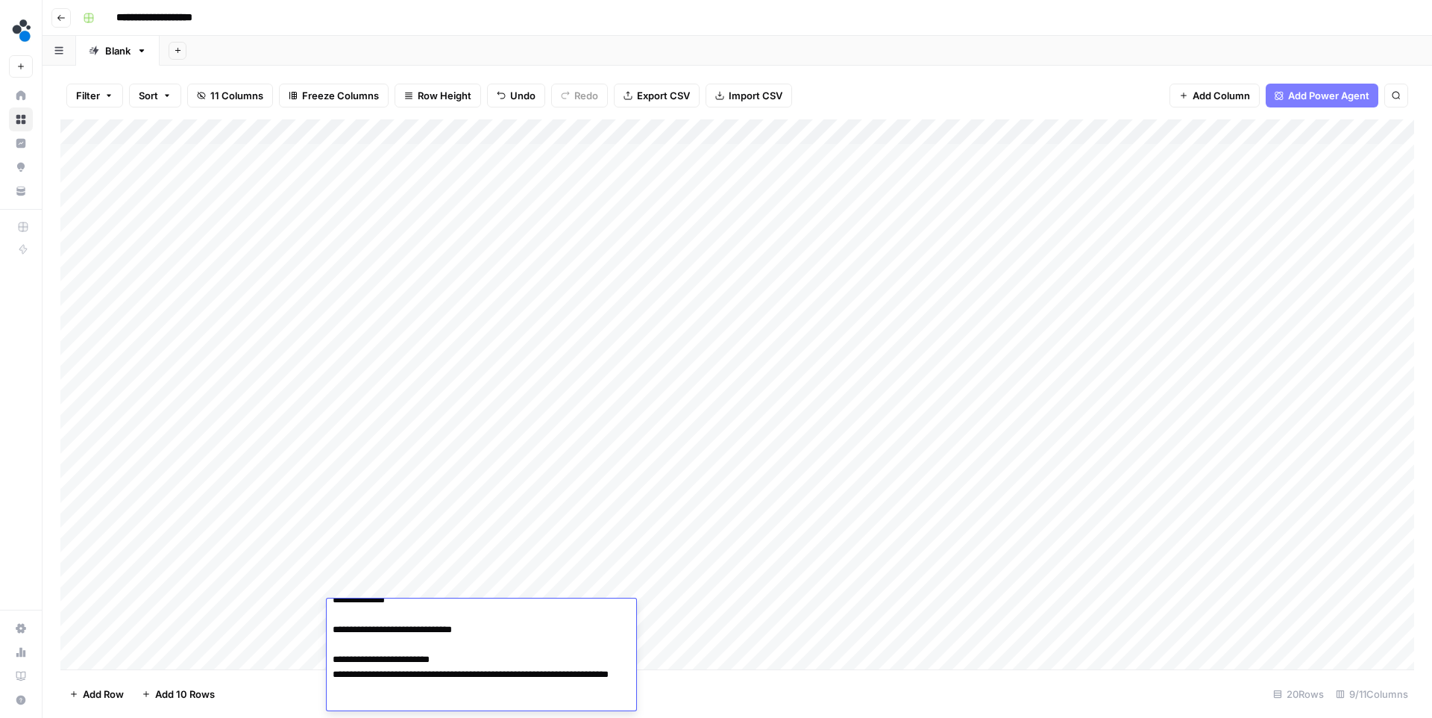
scroll to position [28, 0]
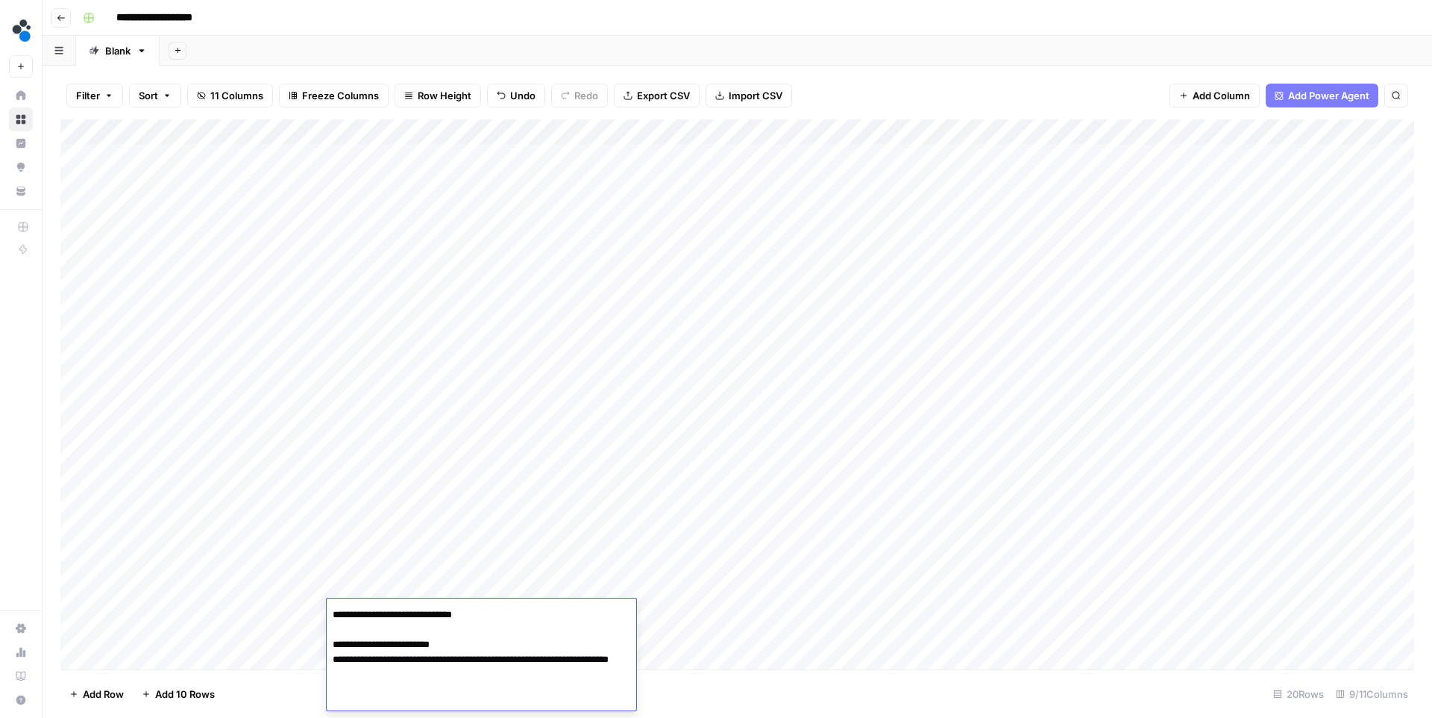
paste textarea "**********"
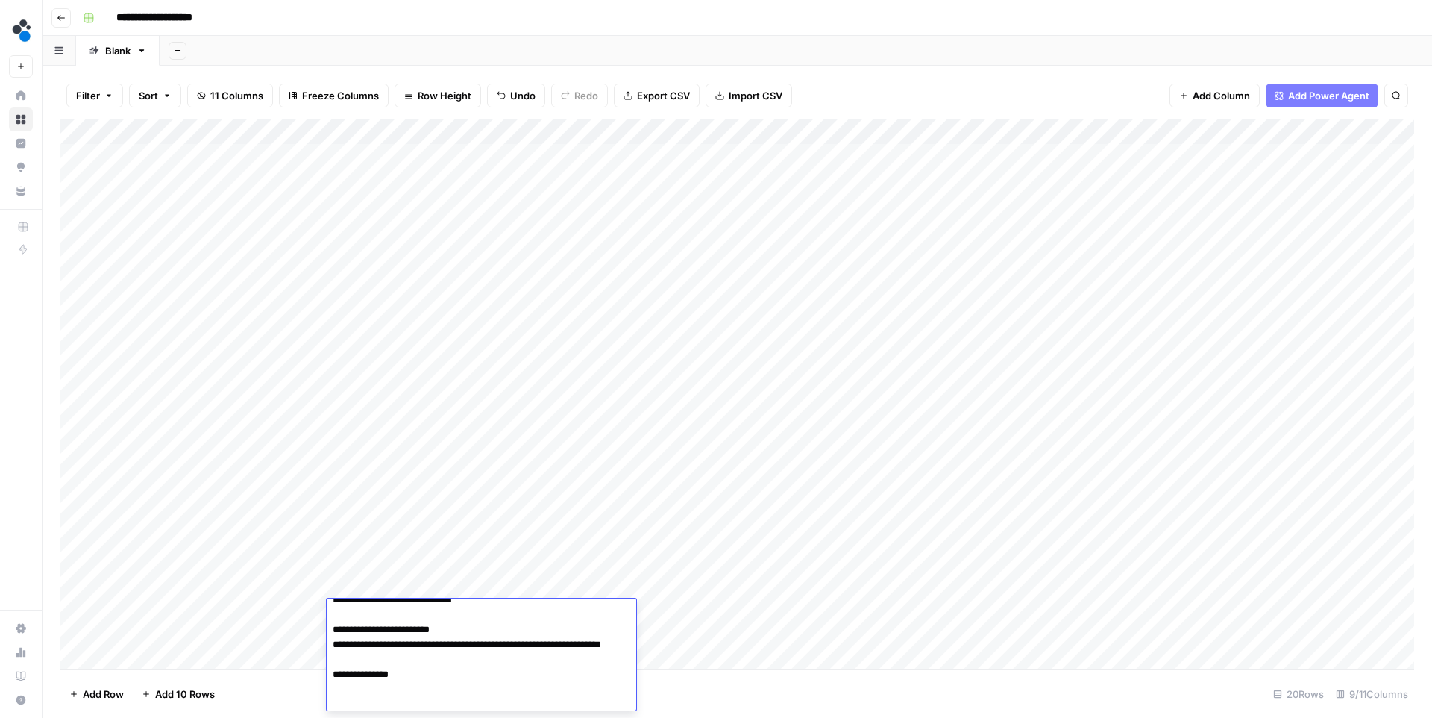
paste textarea "**********"
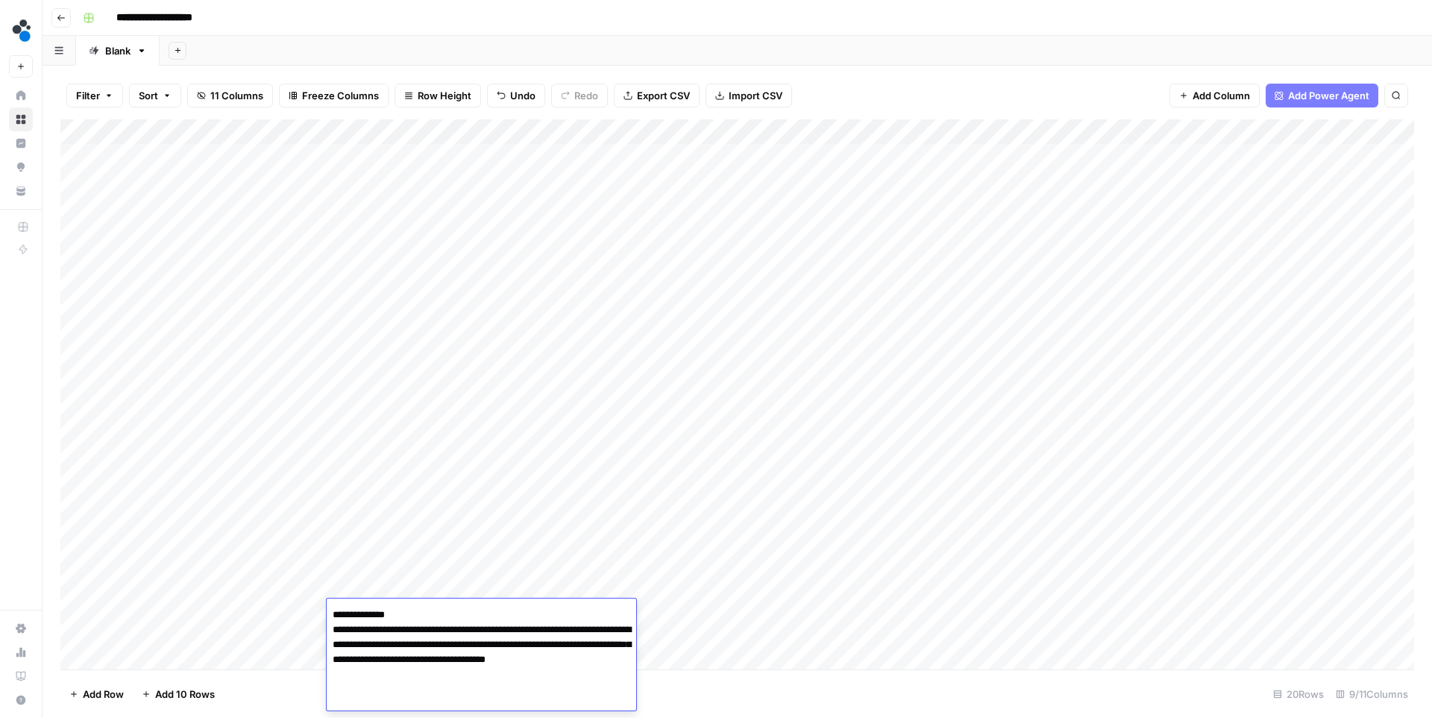
scroll to position [118, 0]
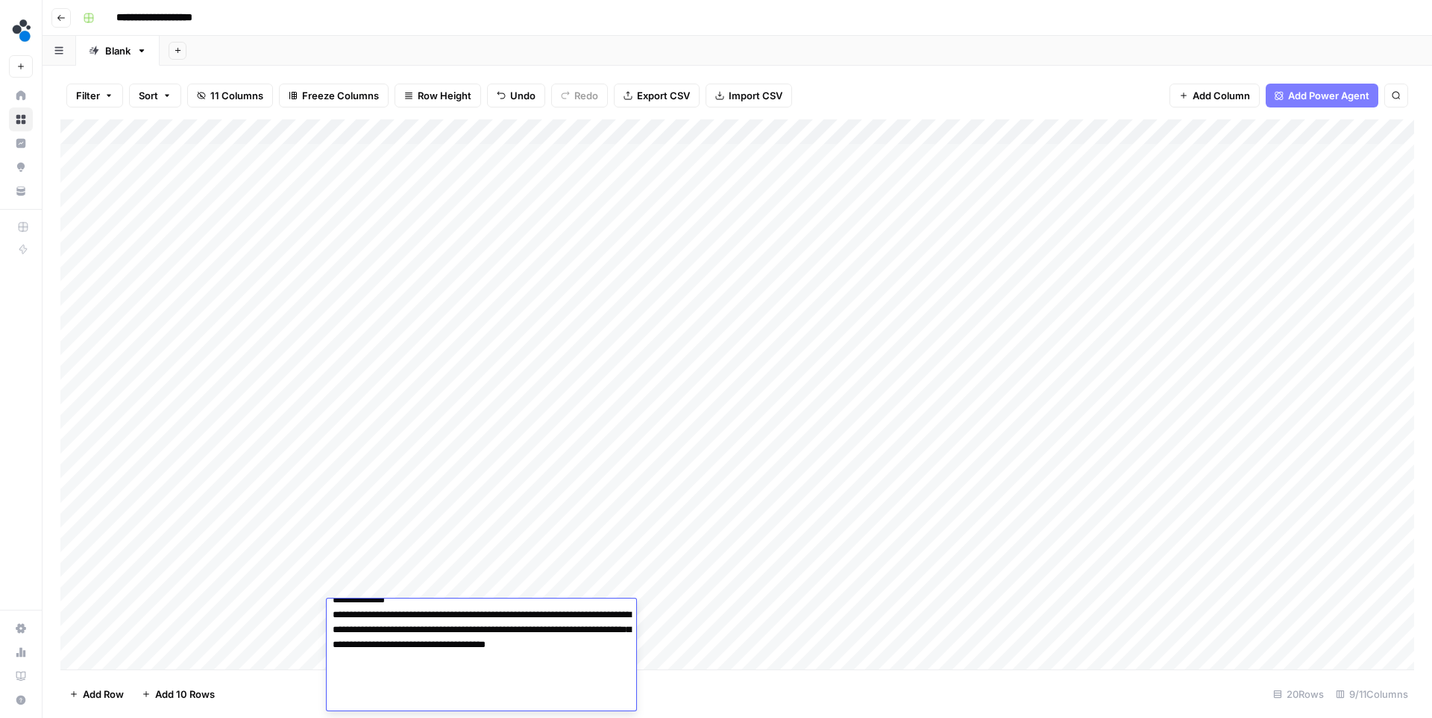
paste textarea "**********"
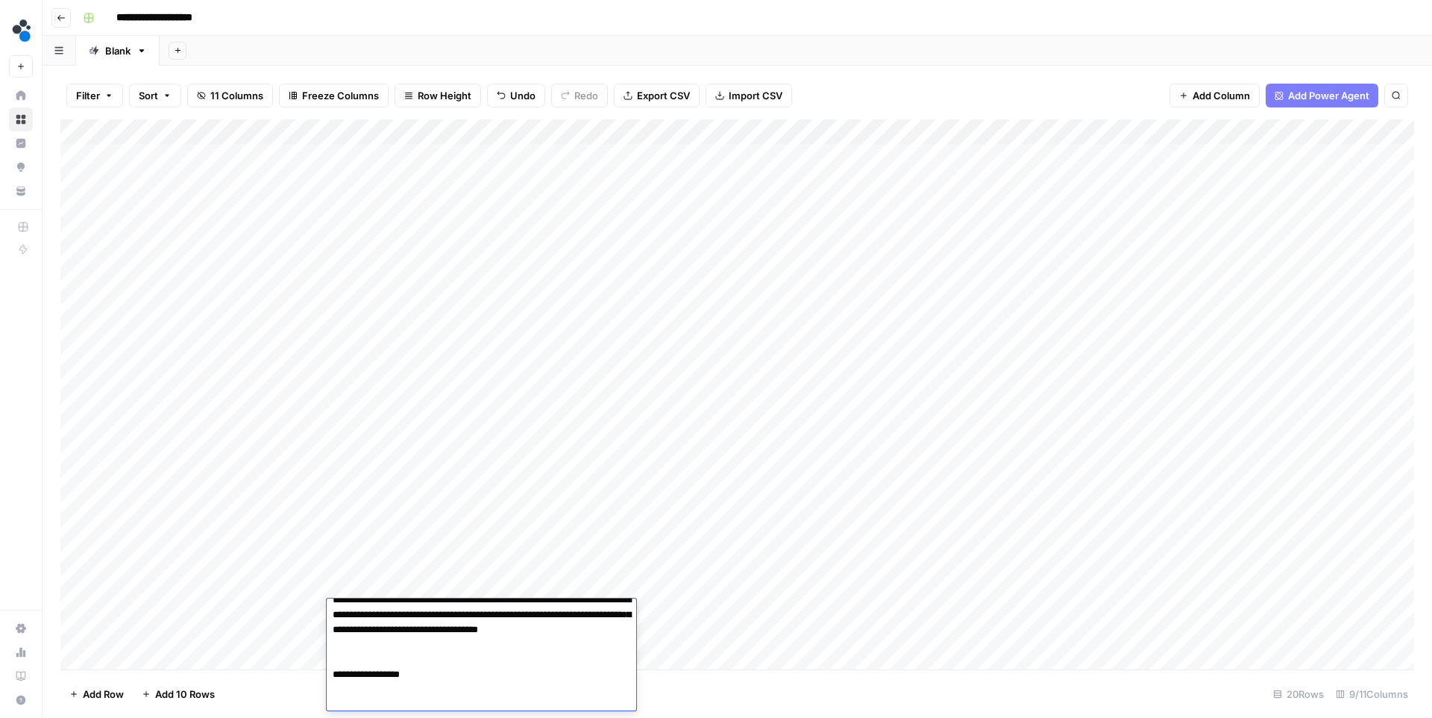
scroll to position [148, 0]
paste textarea "**********"
type textarea "**********"
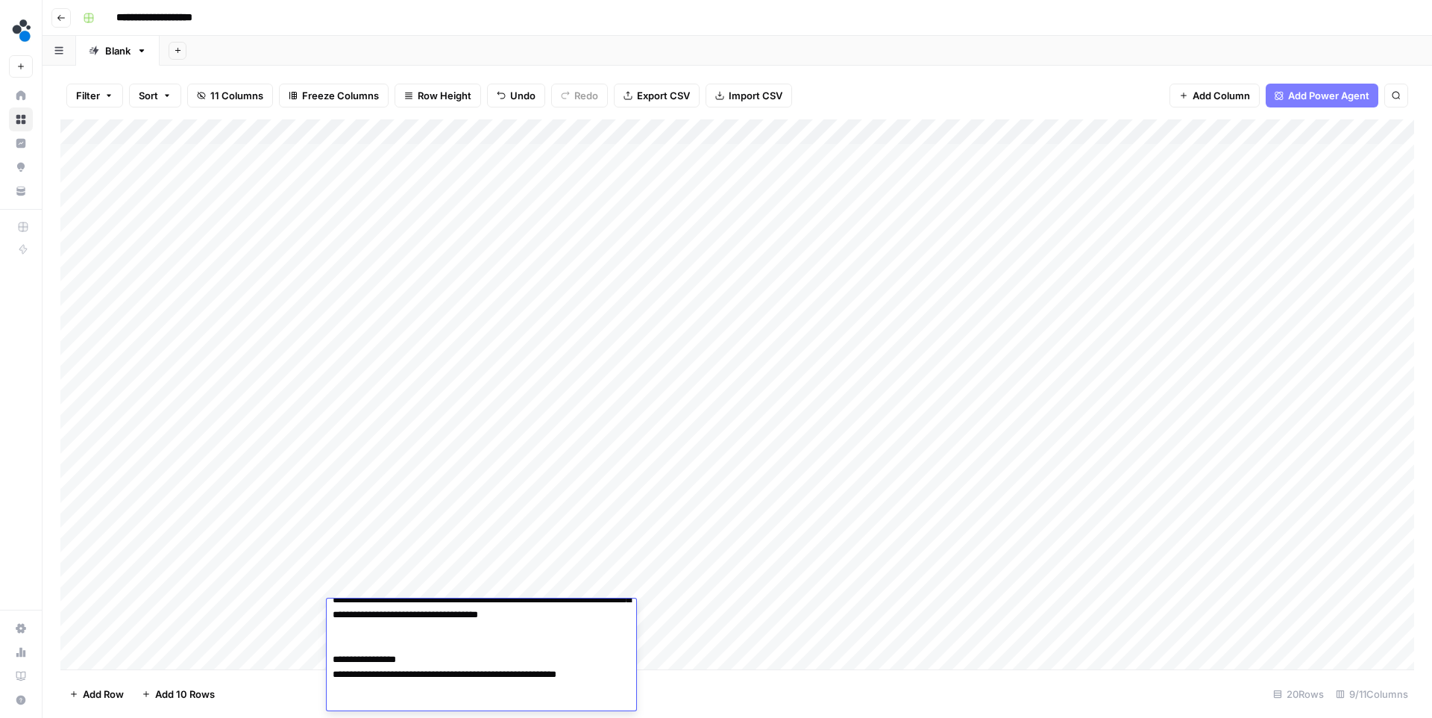
click at [727, 680] on footer "Add Row Add 10 Rows 20 Rows 9/11 Columns" at bounding box center [737, 693] width 1354 height 48
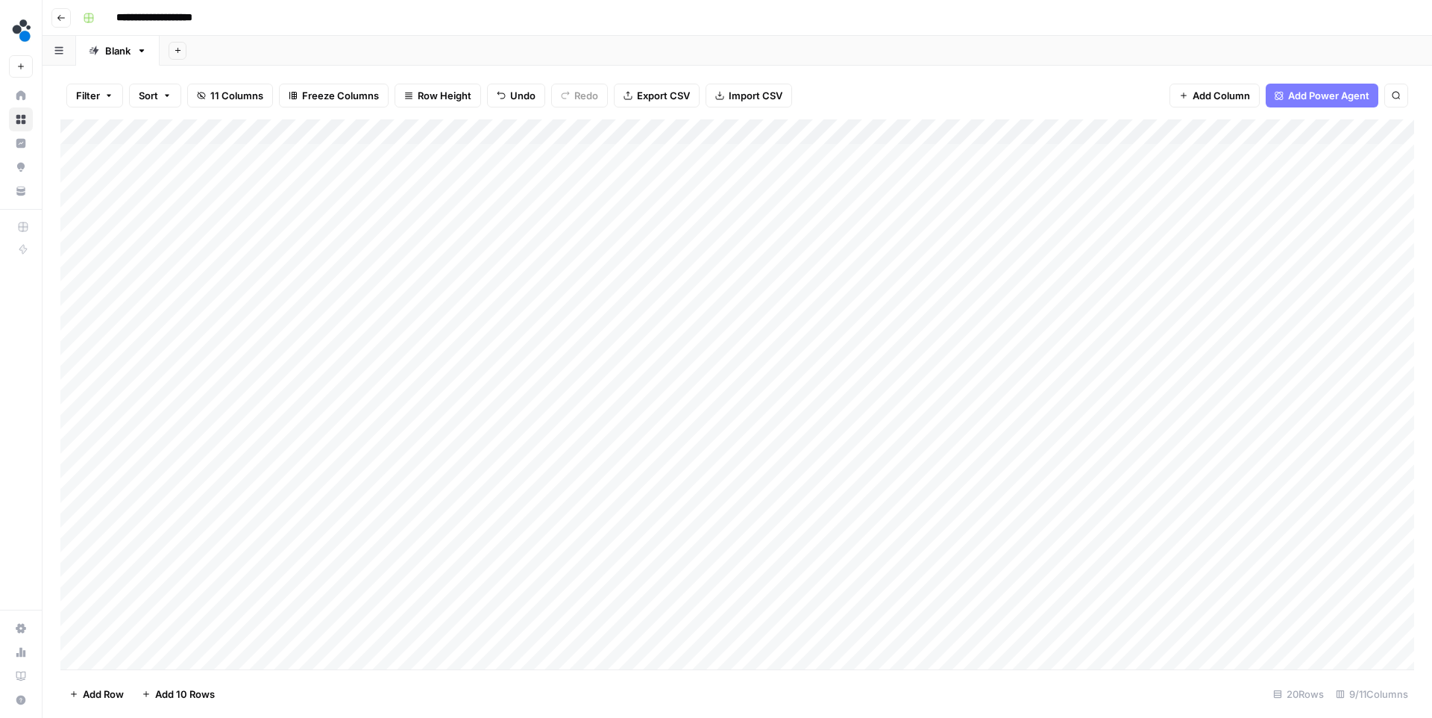
scroll to position [1, 0]
click at [79, 386] on div "Add Column" at bounding box center [737, 394] width 1354 height 550
click at [107, 695] on span "Delete 1 Row" at bounding box center [99, 693] width 60 height 15
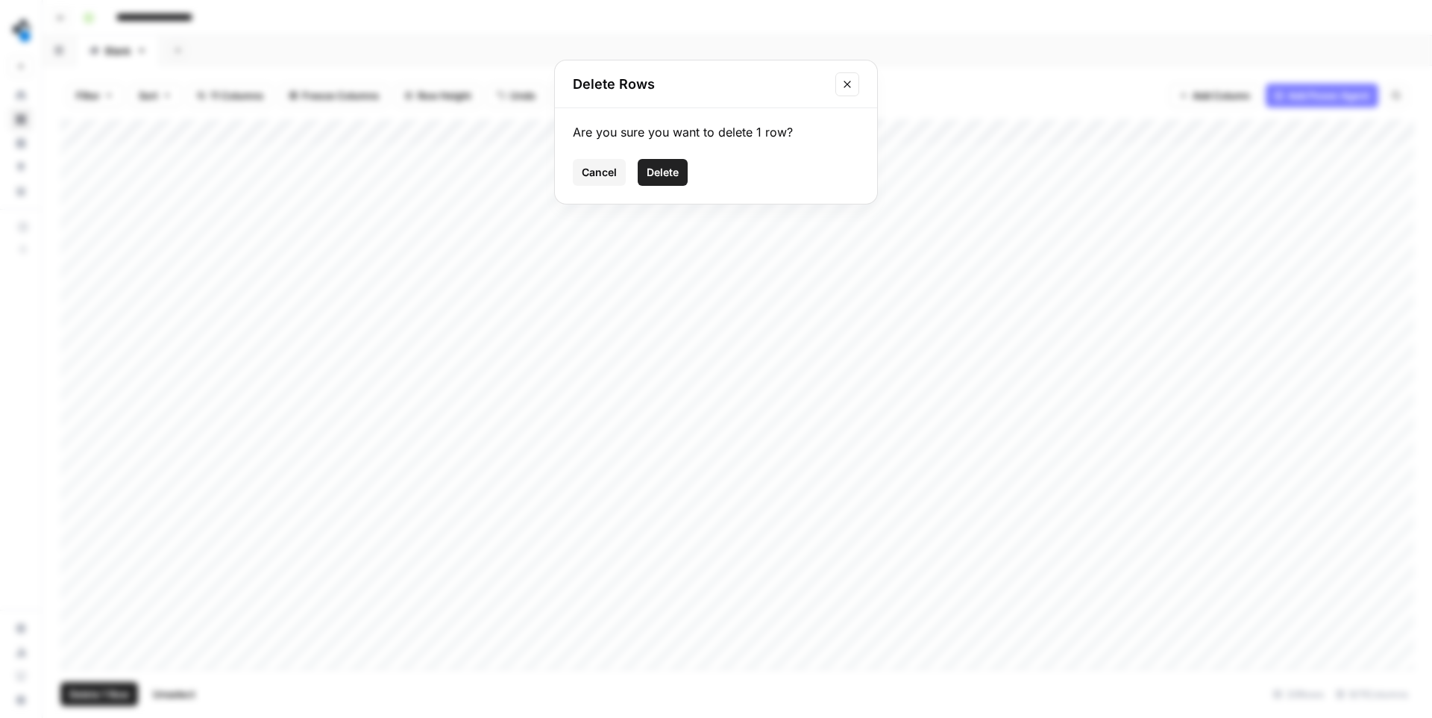
click at [674, 173] on span "Delete" at bounding box center [663, 172] width 32 height 15
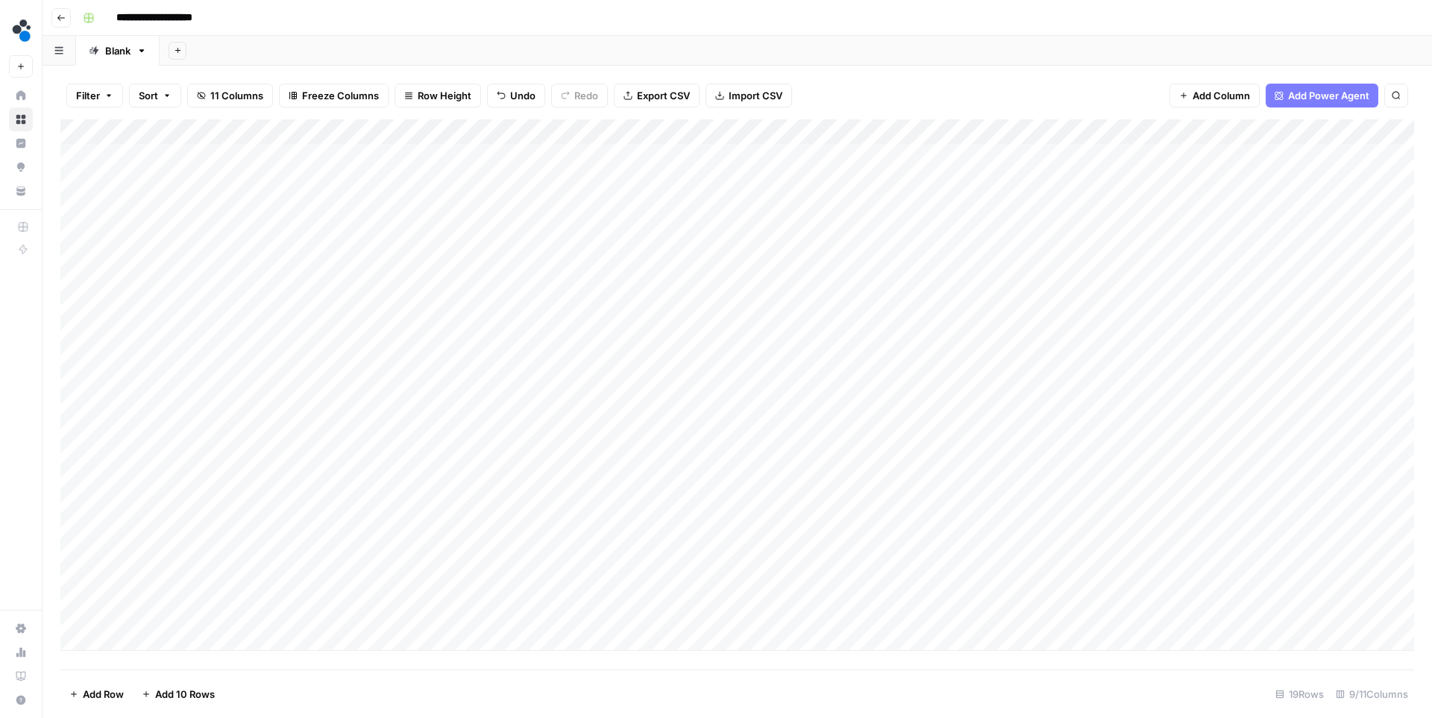
scroll to position [0, 0]
click at [202, 611] on div "Add Column" at bounding box center [737, 384] width 1354 height 531
type textarea "********"
type textarea "**********"
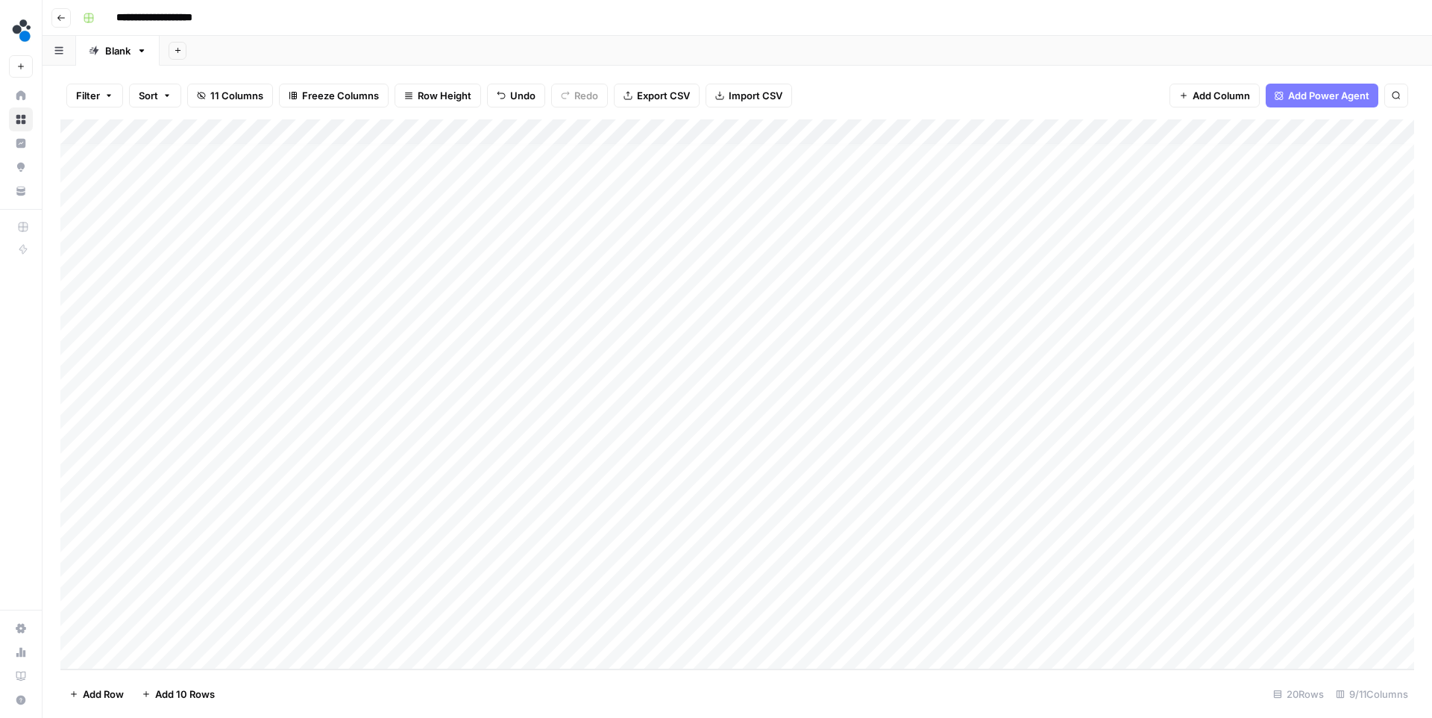
scroll to position [32, 0]
type textarea "********"
type textarea "**********"
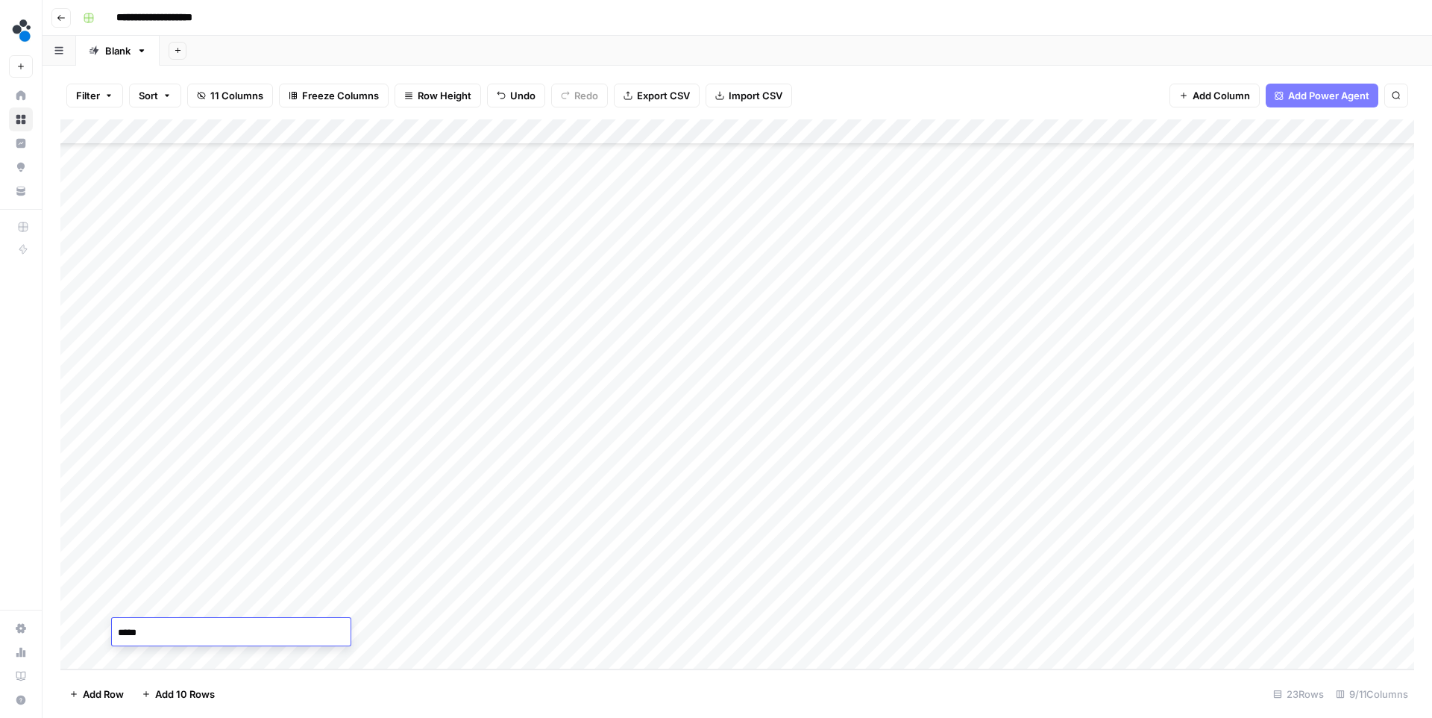
type textarea "******"
click at [155, 658] on div "Add Column" at bounding box center [737, 394] width 1354 height 550
drag, startPoint x: 185, startPoint y: 638, endPoint x: 176, endPoint y: 631, distance: 11.2
click at [176, 631] on textarea at bounding box center [231, 632] width 239 height 21
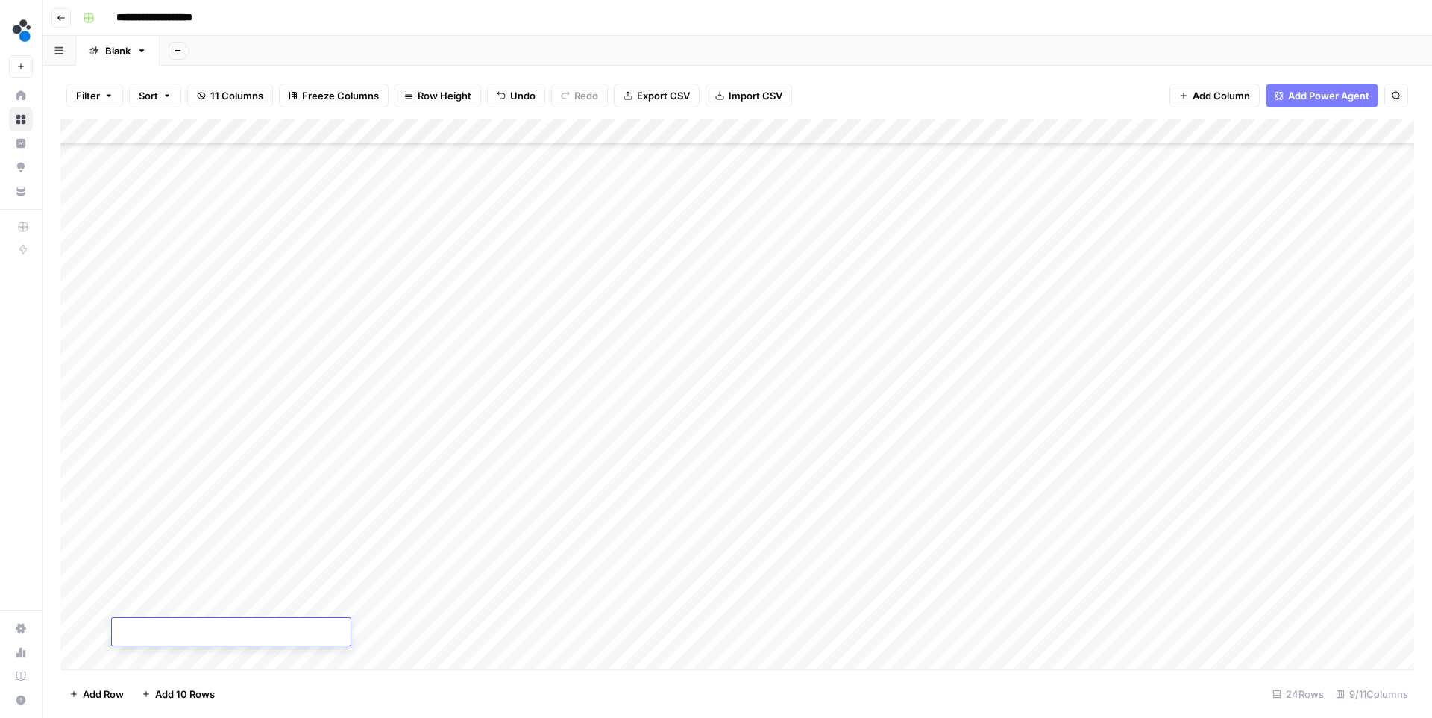
type textarea "**********"
paste textarea "**********"
type textarea "**********"
click at [426, 622] on div "Add Column" at bounding box center [737, 394] width 1354 height 550
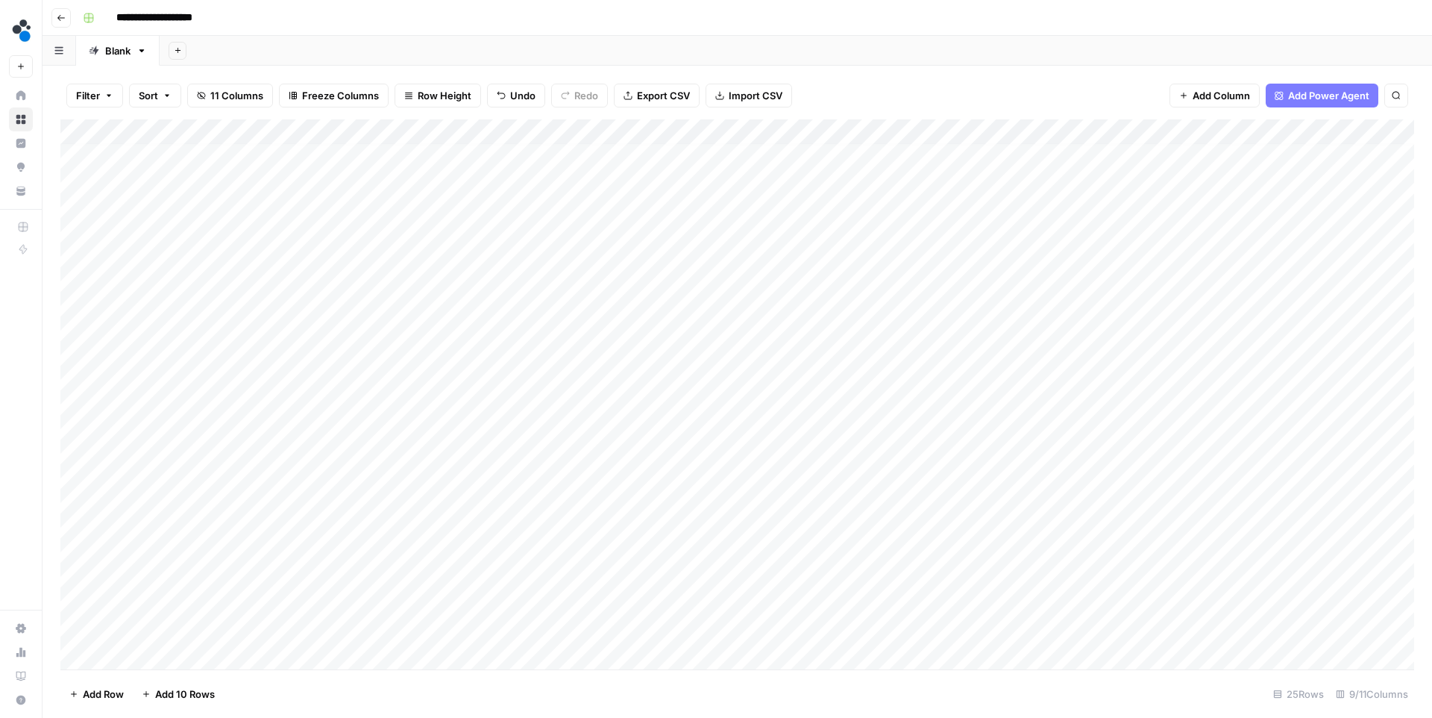
scroll to position [0, 0]
drag, startPoint x: 254, startPoint y: 625, endPoint x: 195, endPoint y: 161, distance: 467.8
click at [195, 161] on div "Add Column" at bounding box center [737, 394] width 1354 height 550
click at [398, 584] on div "Add Column" at bounding box center [737, 394] width 1354 height 550
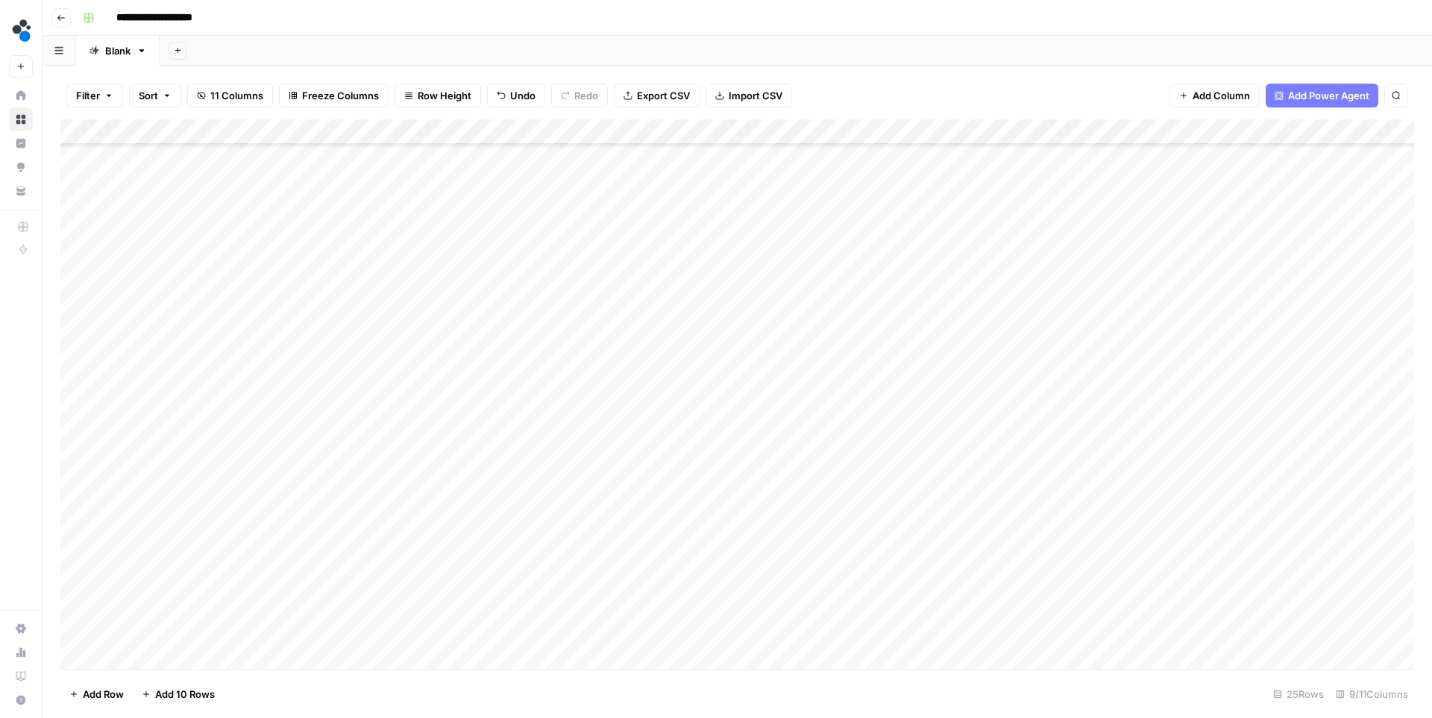
scroll to position [0, 0]
drag, startPoint x: 199, startPoint y: 630, endPoint x: 184, endPoint y: 167, distance: 463.5
click at [184, 167] on div "Add Column" at bounding box center [737, 394] width 1354 height 550
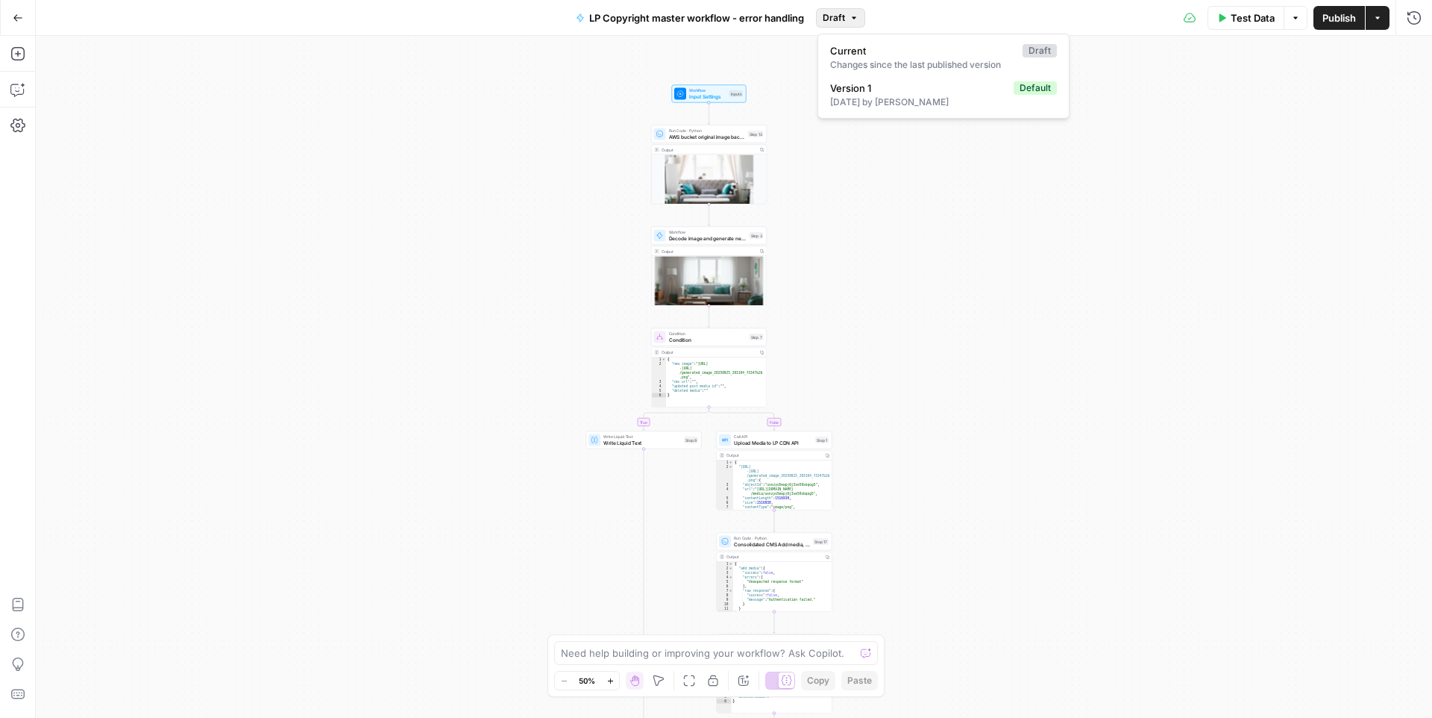
click at [826, 22] on span "Draft" at bounding box center [834, 17] width 22 height 13
click at [882, 95] on div "[DATE] by [PERSON_NAME]" at bounding box center [943, 101] width 227 height 13
click at [812, 21] on span "Version 1" at bounding box center [811, 17] width 39 height 13
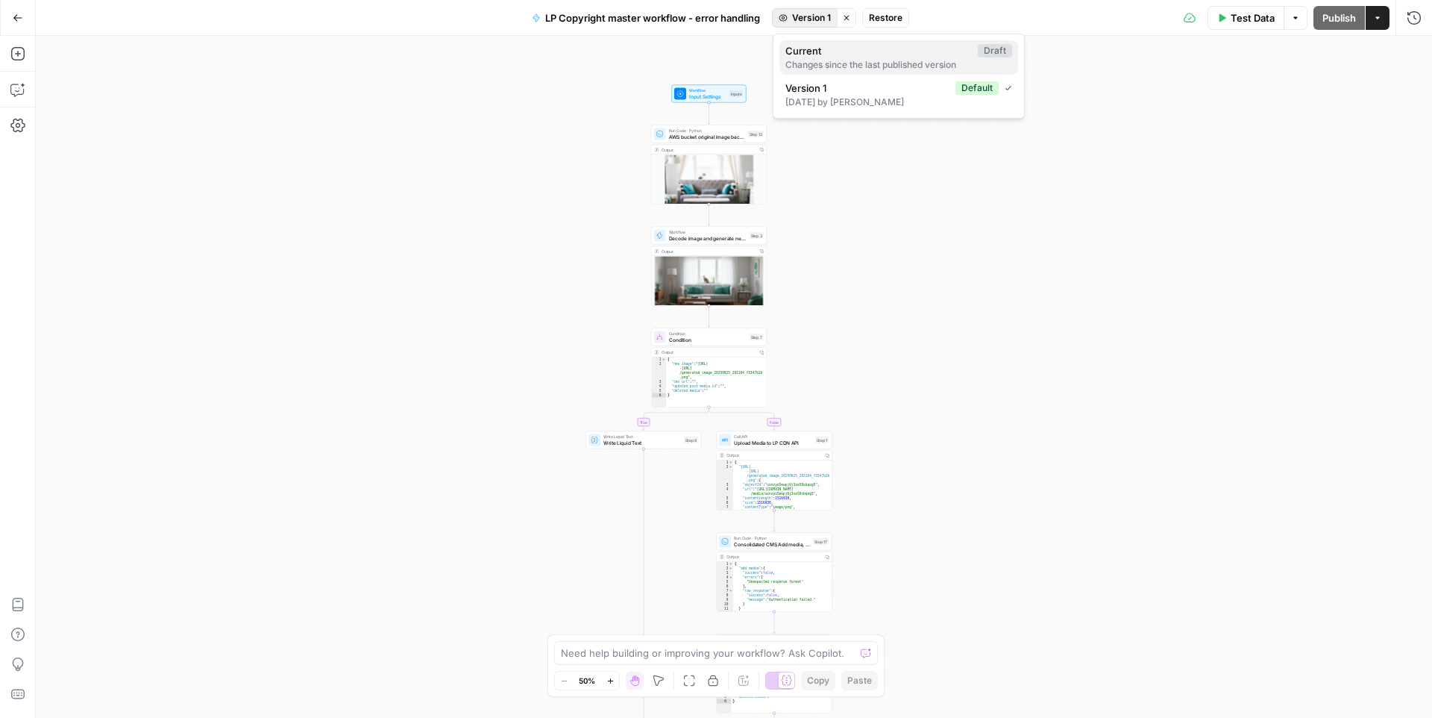
click at [830, 56] on span "Current" at bounding box center [879, 50] width 186 height 15
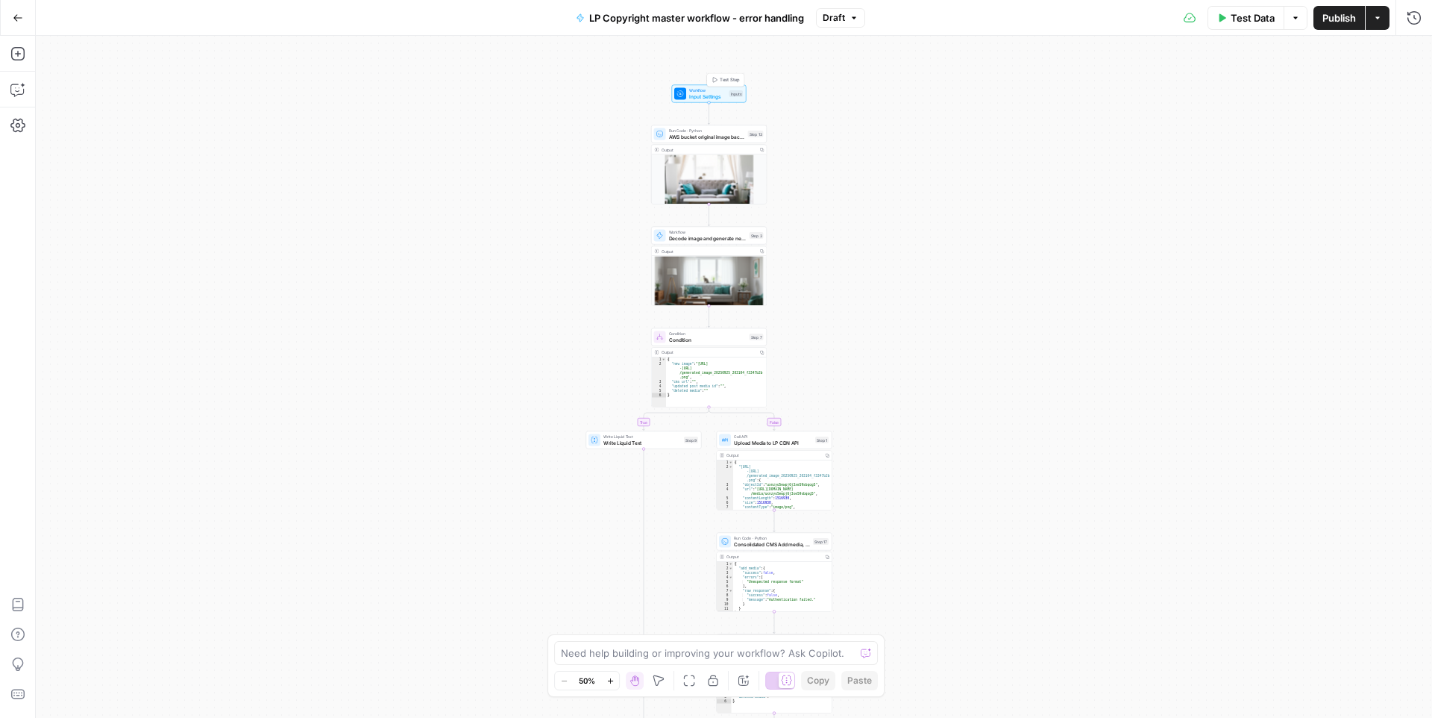
click at [689, 95] on span "Input Settings" at bounding box center [707, 96] width 37 height 7
click at [1361, 277] on span "edit field" at bounding box center [1364, 272] width 33 height 12
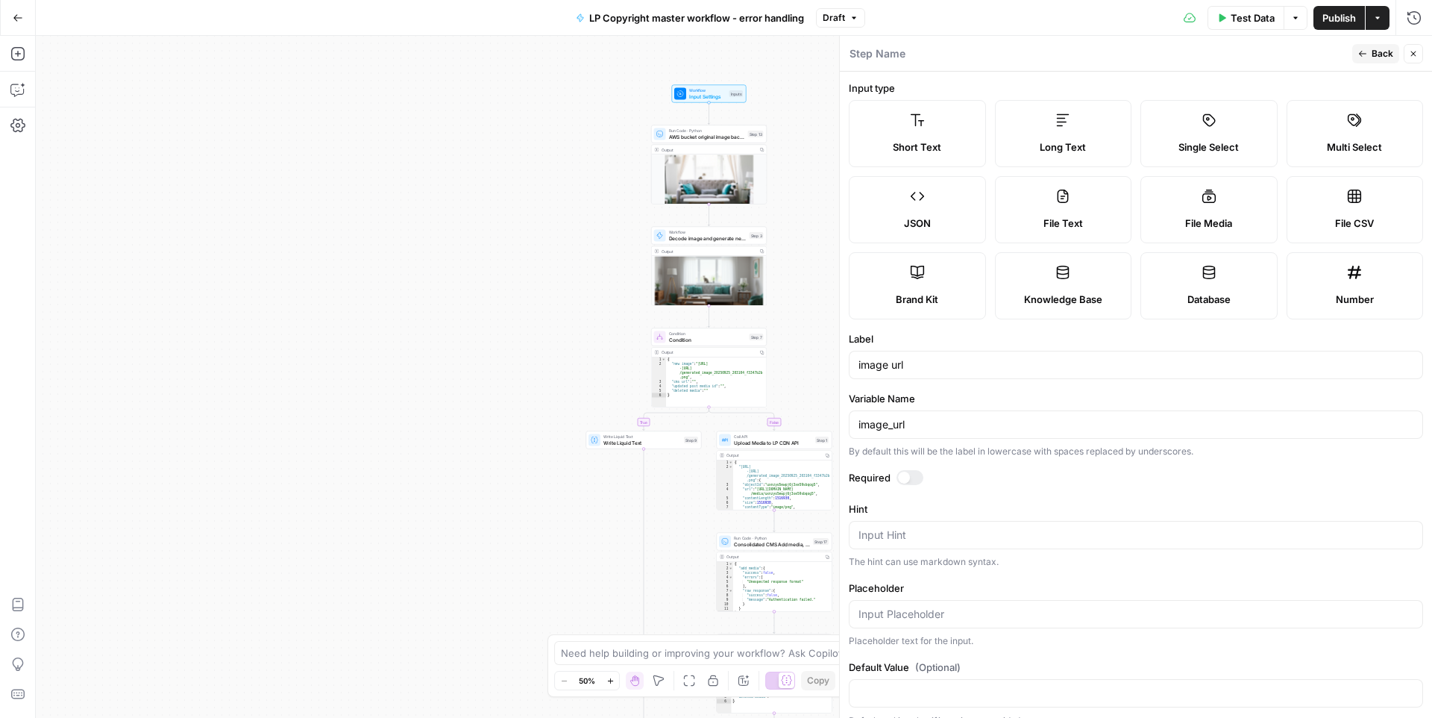
click at [912, 478] on div at bounding box center [910, 477] width 27 height 15
click at [1370, 46] on button "Back" at bounding box center [1375, 53] width 47 height 19
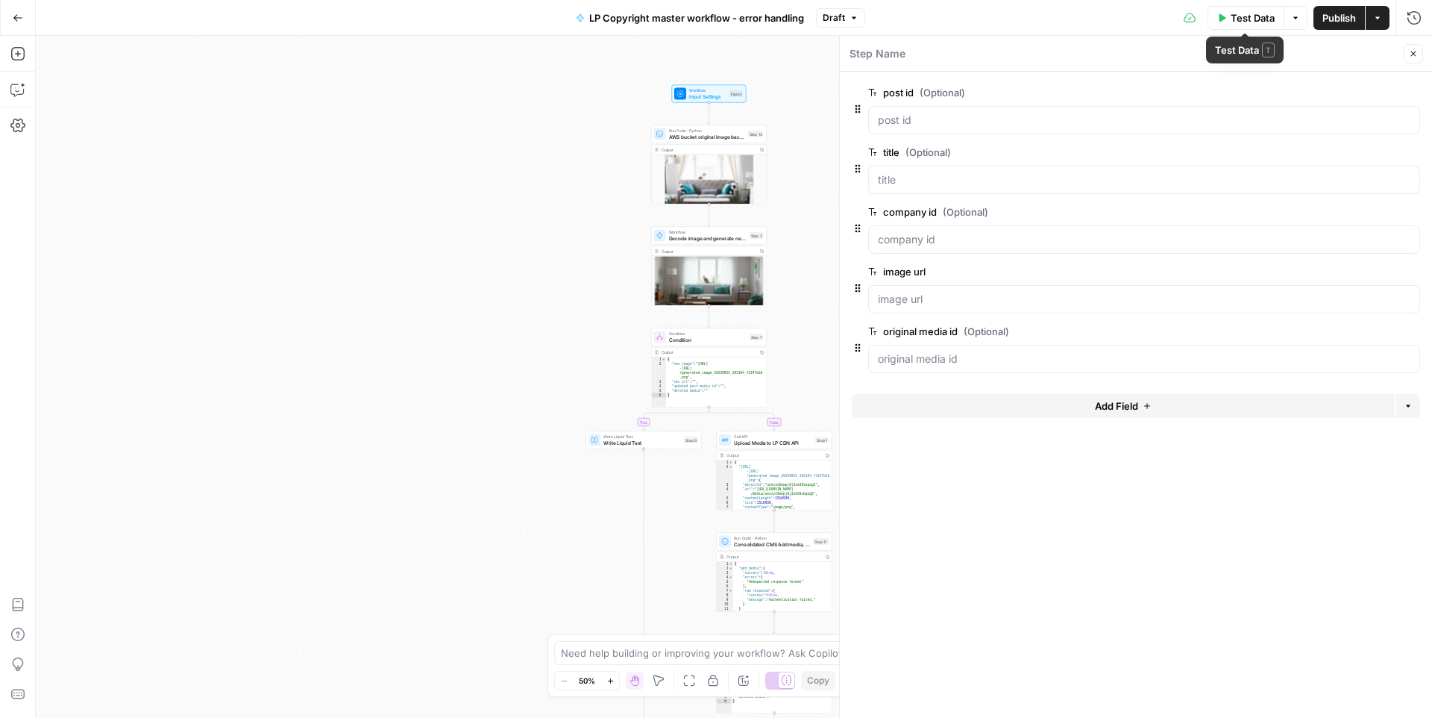
click at [1328, 10] on span "Publish" at bounding box center [1340, 17] width 34 height 15
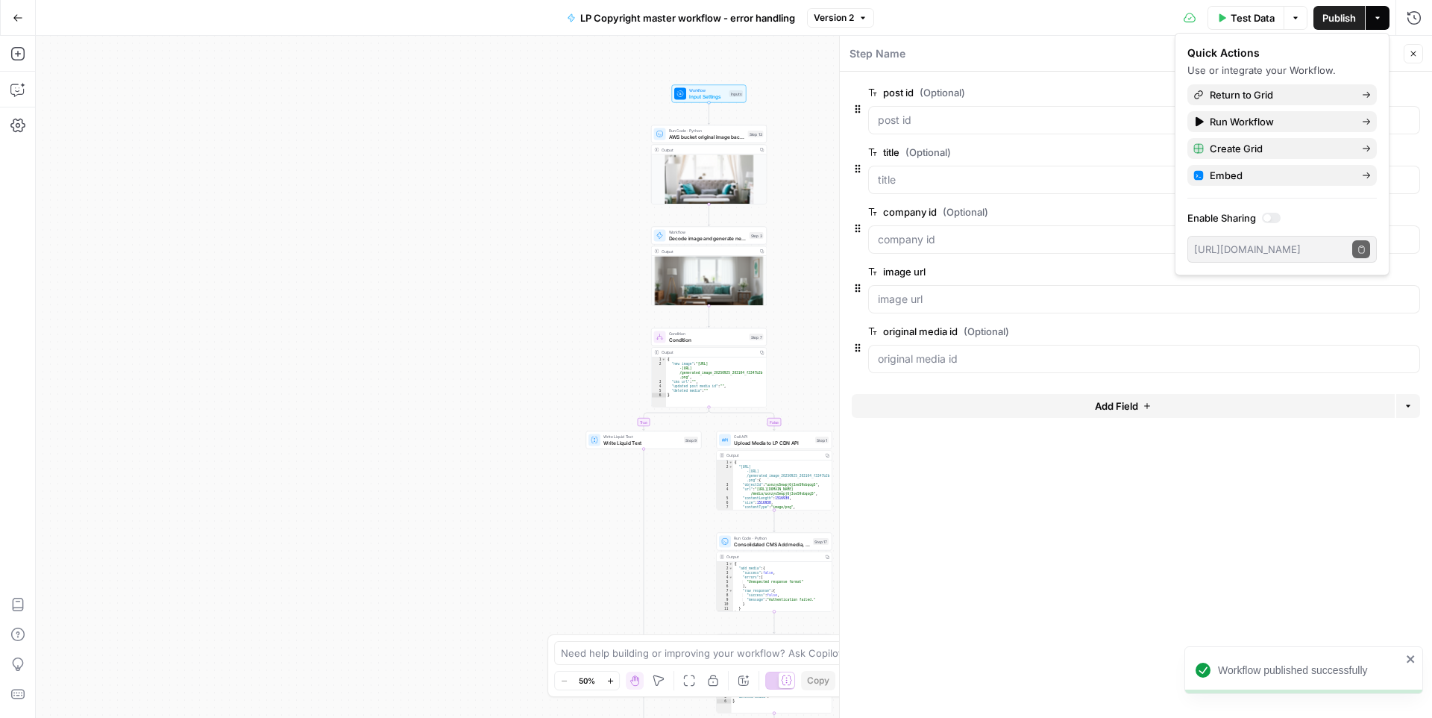
click at [793, 79] on div "true false Workflow Input Settings Inputs Run Code · Python AWS bucket original…" at bounding box center [734, 377] width 1396 height 682
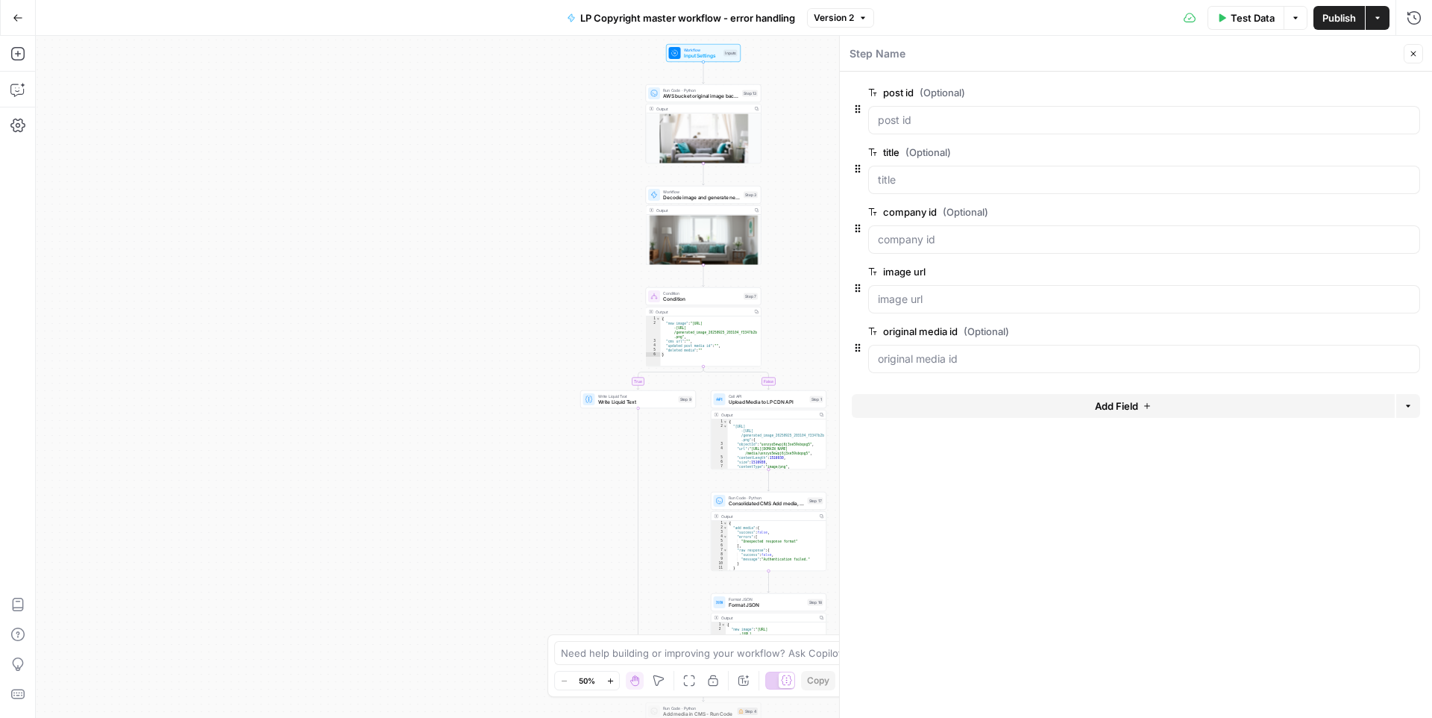
click at [699, 199] on span "Decode image and generate new one with Imagen" at bounding box center [702, 197] width 78 height 7
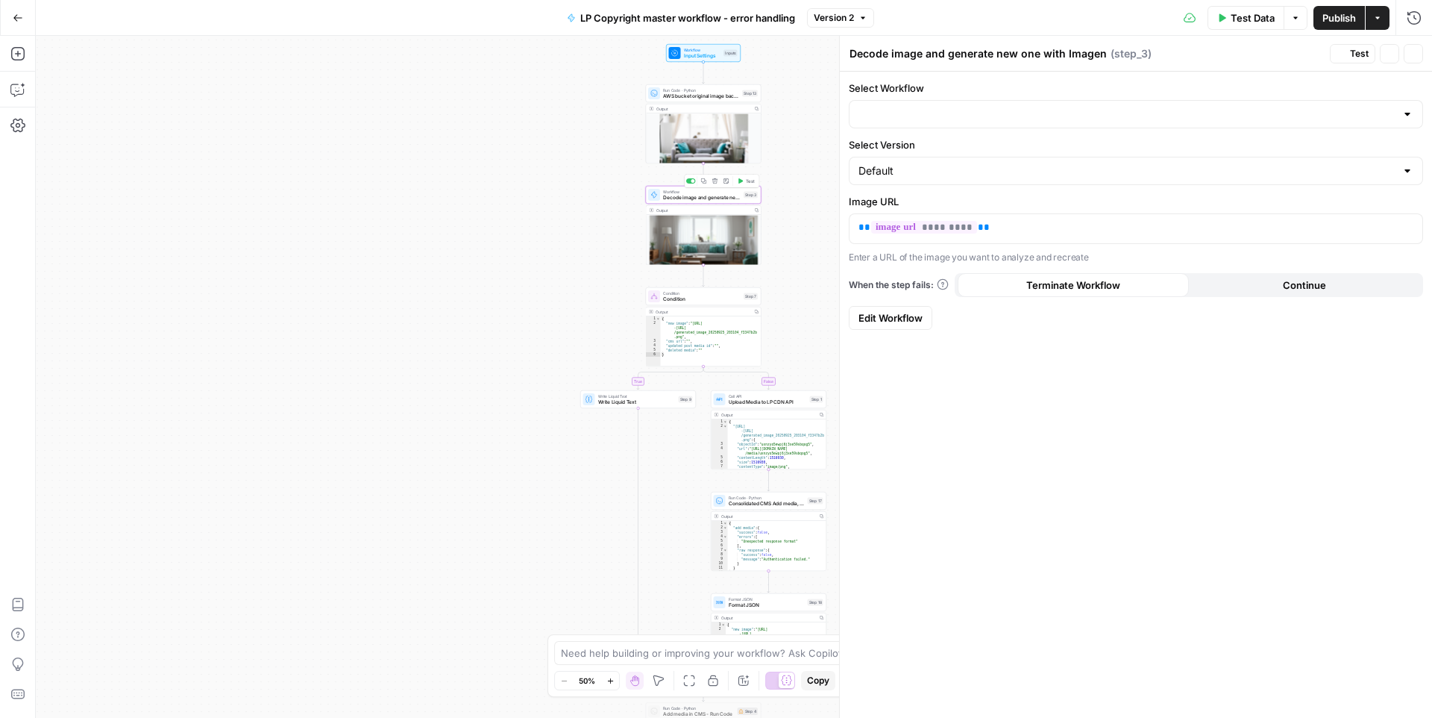
type input "generate image from input image using imagen, host on LP AWS bucket - error han…"
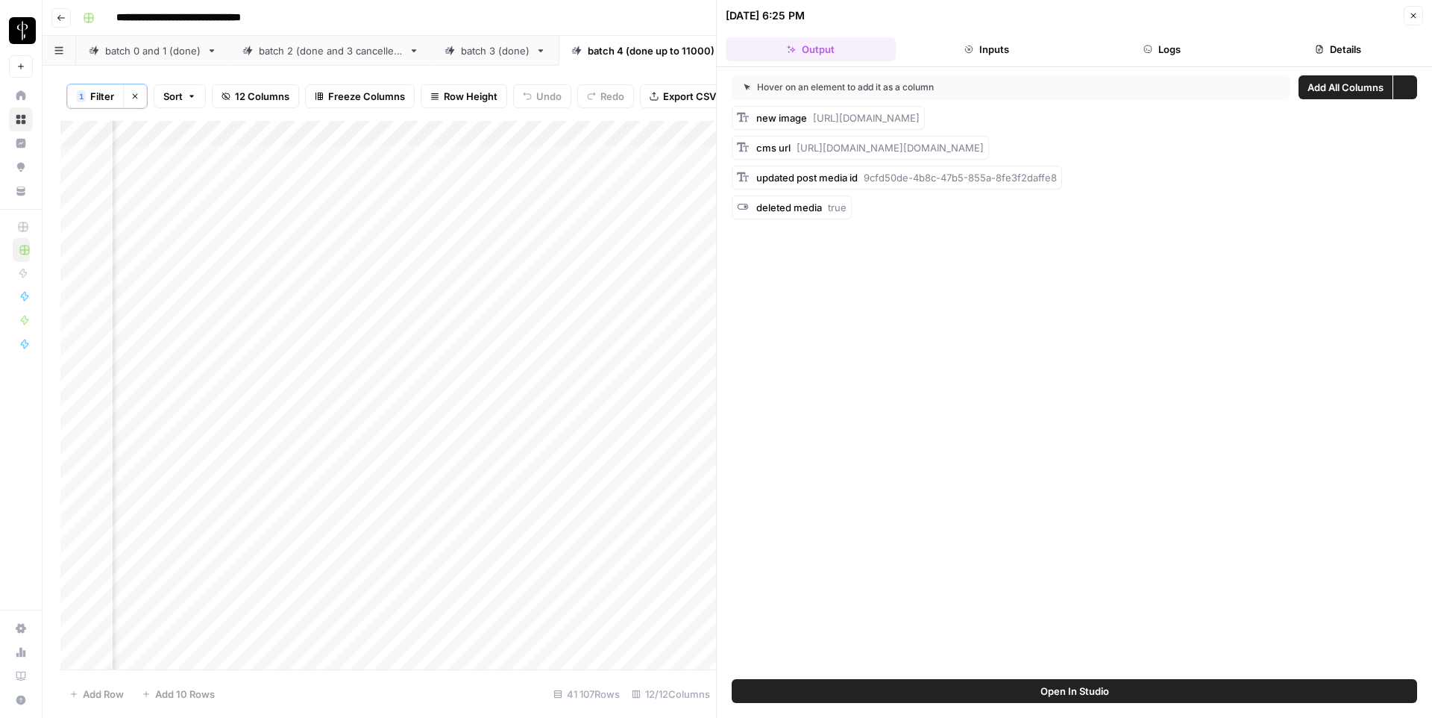
scroll to position [0, 748]
click at [1294, 41] on button "Details" at bounding box center [1338, 49] width 170 height 24
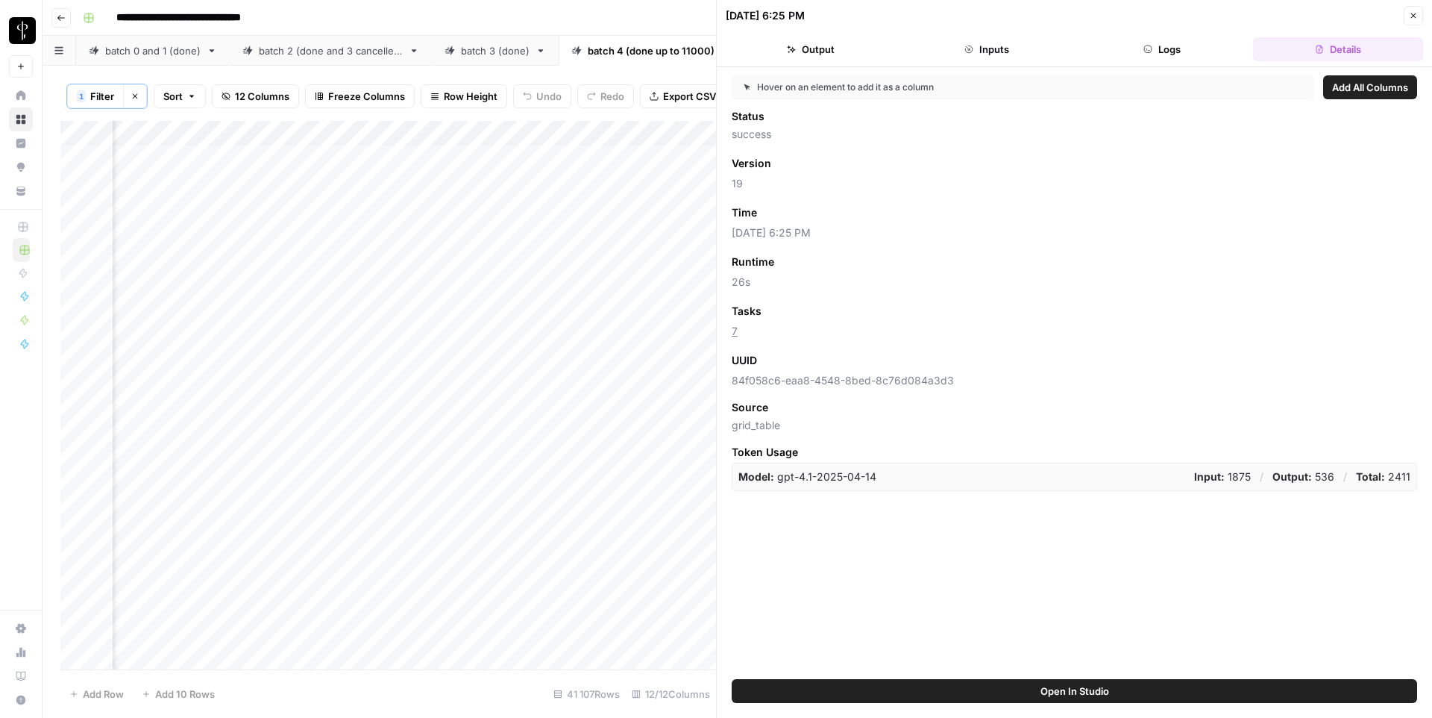
click at [1417, 12] on icon "button" at bounding box center [1413, 15] width 9 height 9
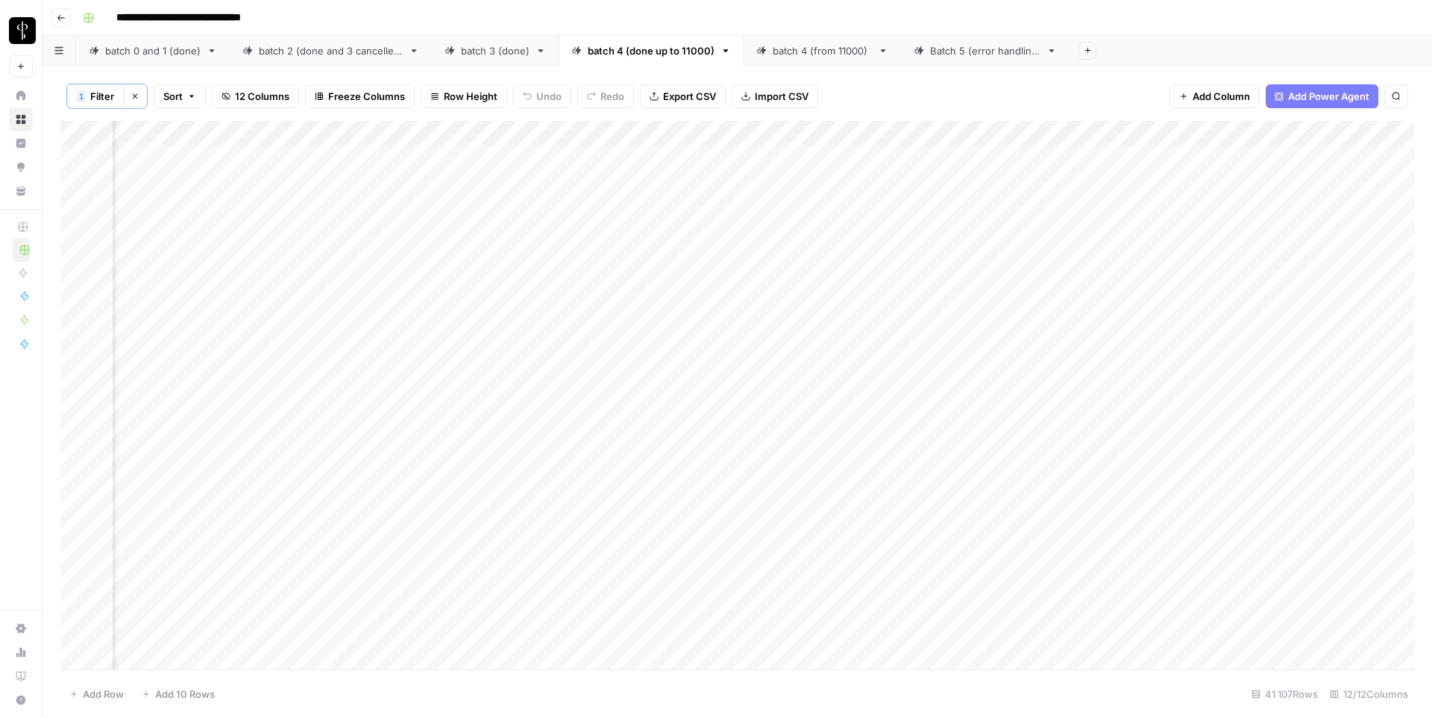
click at [949, 56] on div "Batch 5 (error handling)" at bounding box center [985, 50] width 110 height 15
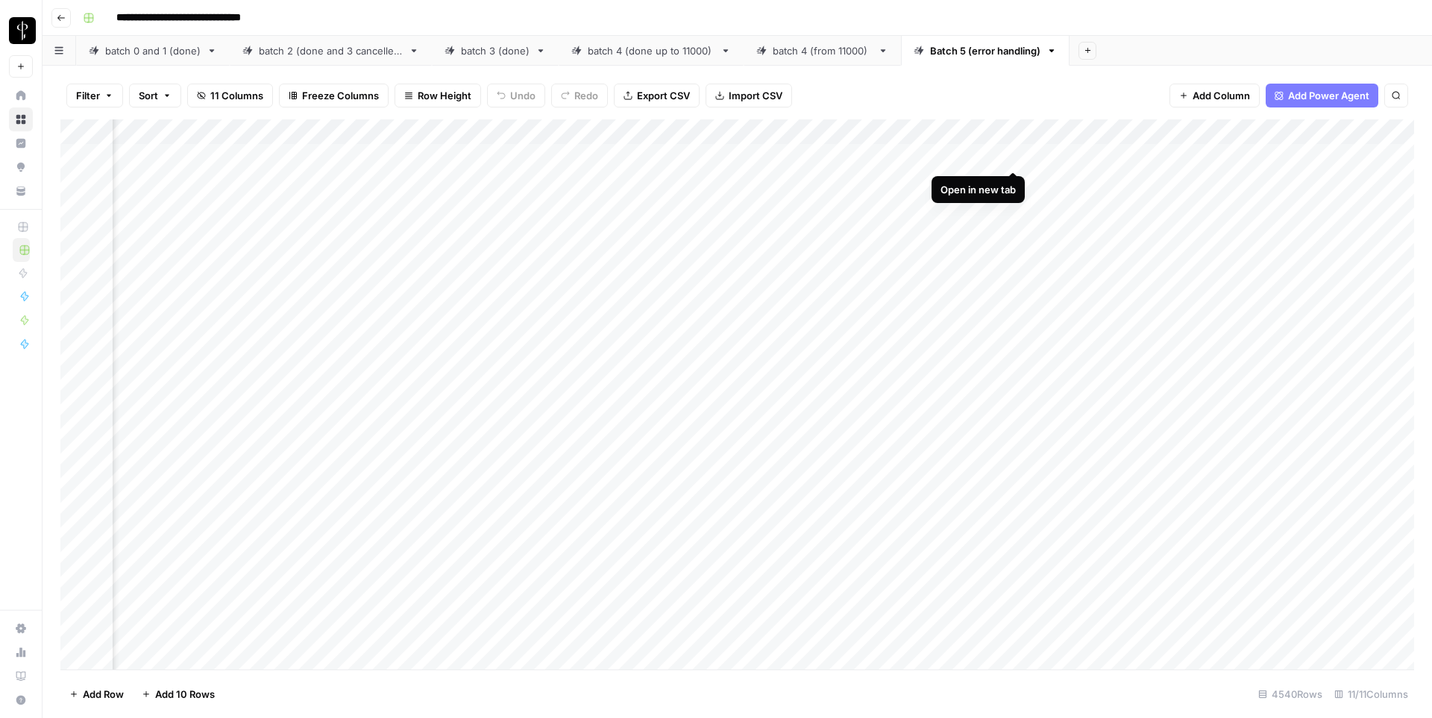
click at [1013, 156] on div "Add Column" at bounding box center [737, 394] width 1354 height 550
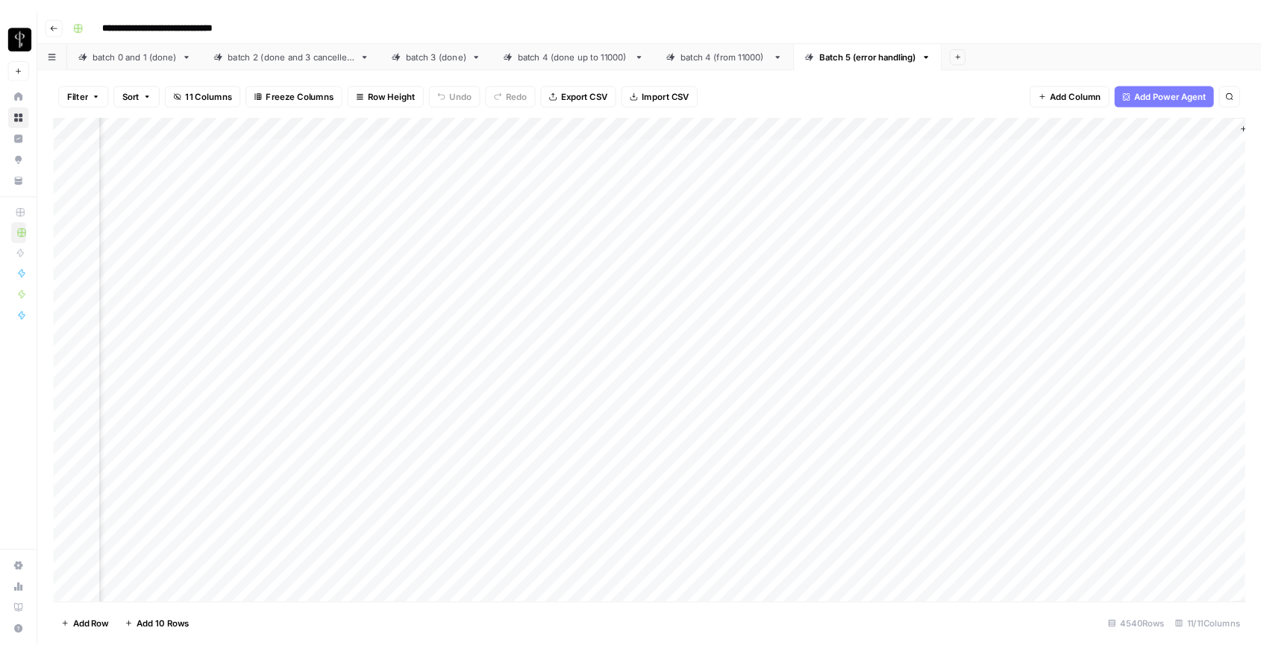
scroll to position [0, 880]
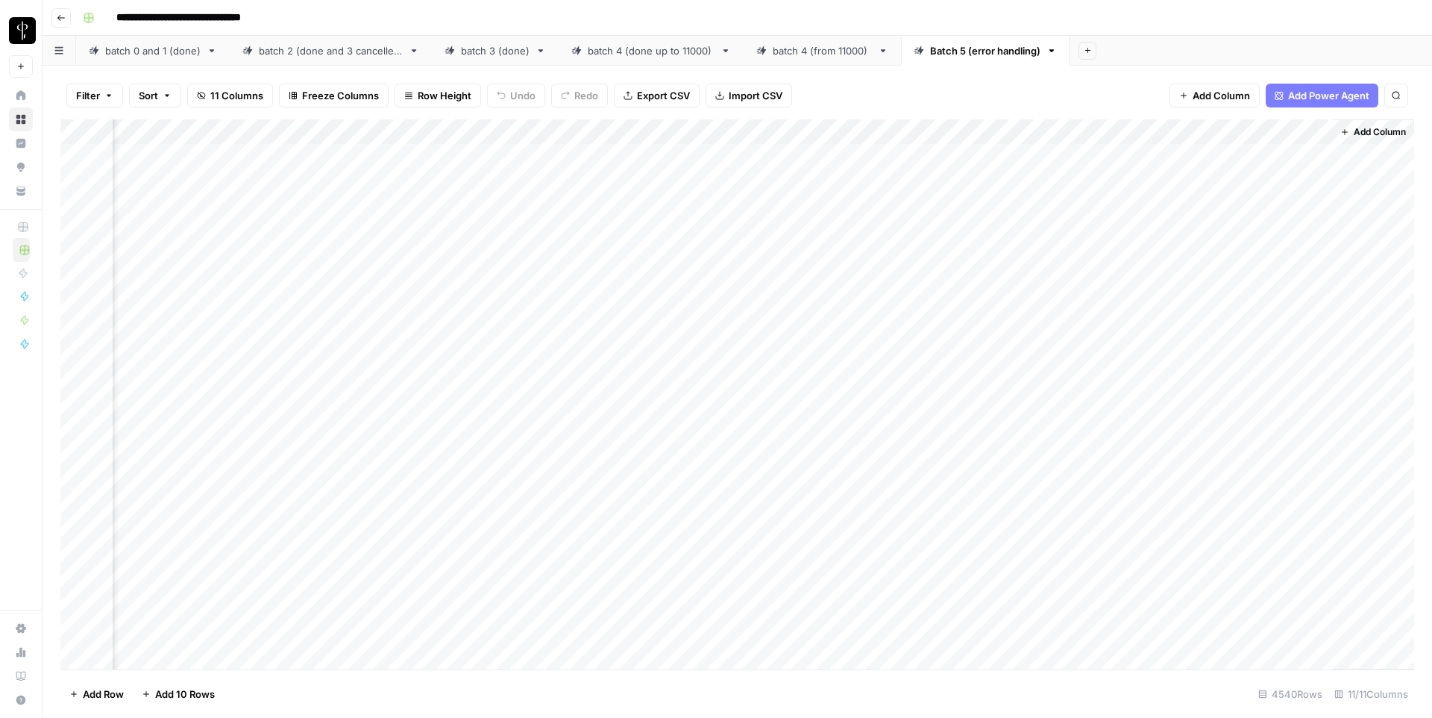
click at [1190, 157] on div "Add Column" at bounding box center [737, 394] width 1354 height 550
click at [762, 184] on div "Add Column" at bounding box center [737, 394] width 1354 height 550
click at [1187, 178] on div "Add Column" at bounding box center [737, 394] width 1354 height 550
click at [1187, 205] on div "Add Column" at bounding box center [737, 394] width 1354 height 550
click at [1185, 233] on div "Add Column" at bounding box center [737, 394] width 1354 height 550
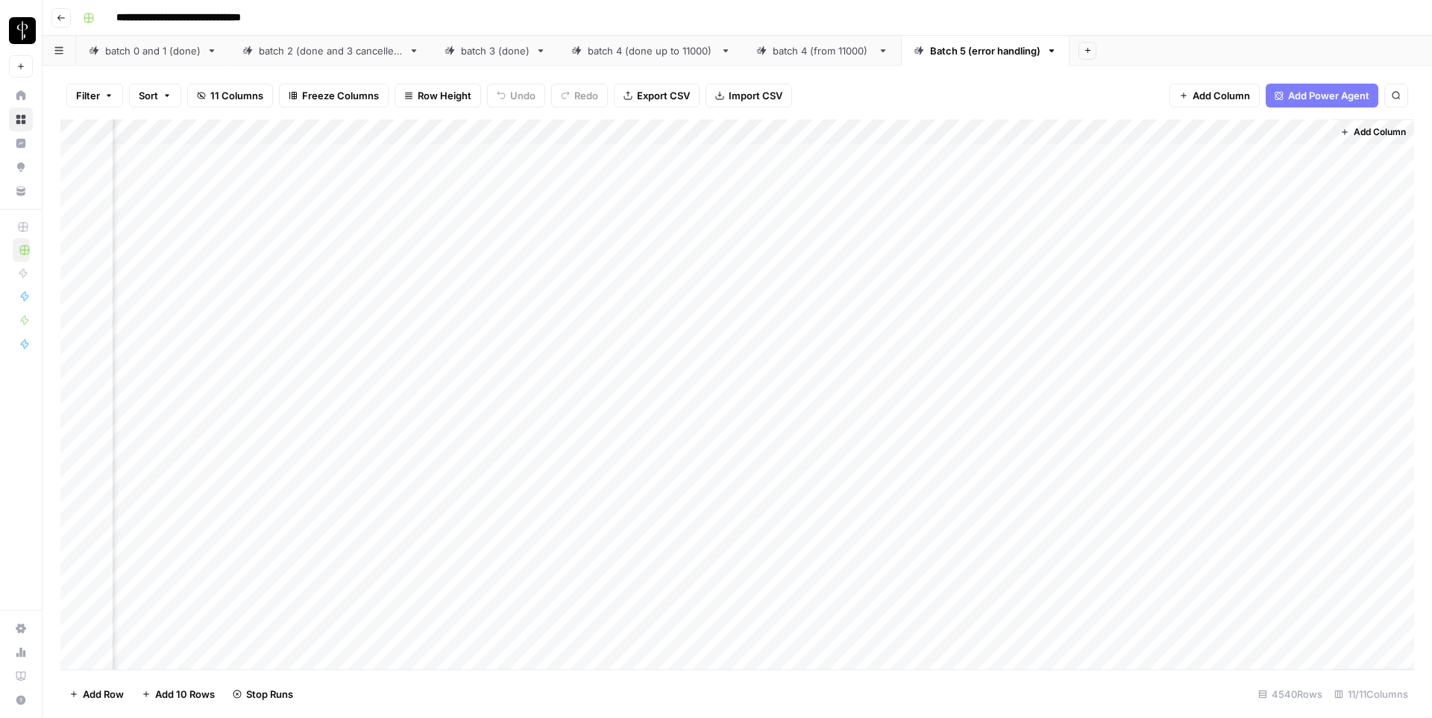
click at [1189, 257] on div "Add Column" at bounding box center [737, 394] width 1354 height 550
click at [1188, 285] on div "Add Column" at bounding box center [737, 394] width 1354 height 550
click at [759, 257] on div "Add Column" at bounding box center [737, 394] width 1354 height 550
click at [763, 284] on div "Add Column" at bounding box center [737, 394] width 1354 height 550
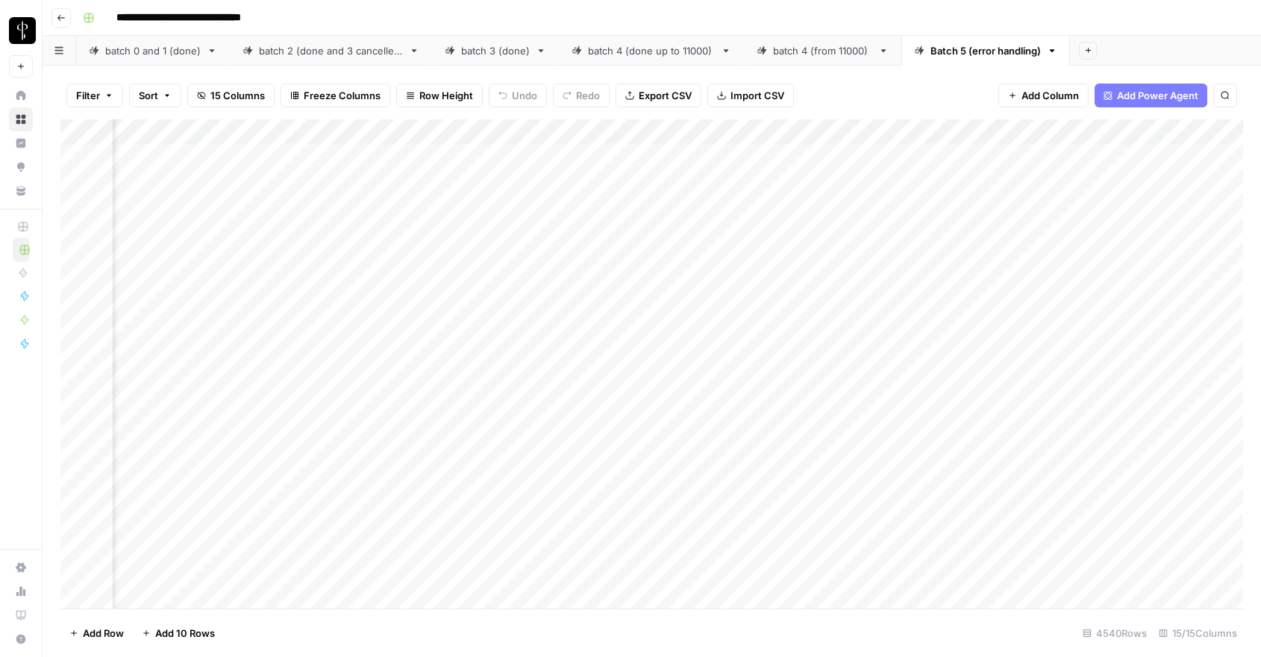
scroll to position [0, 1191]
click at [1139, 181] on div "Add Column" at bounding box center [651, 363] width 1182 height 489
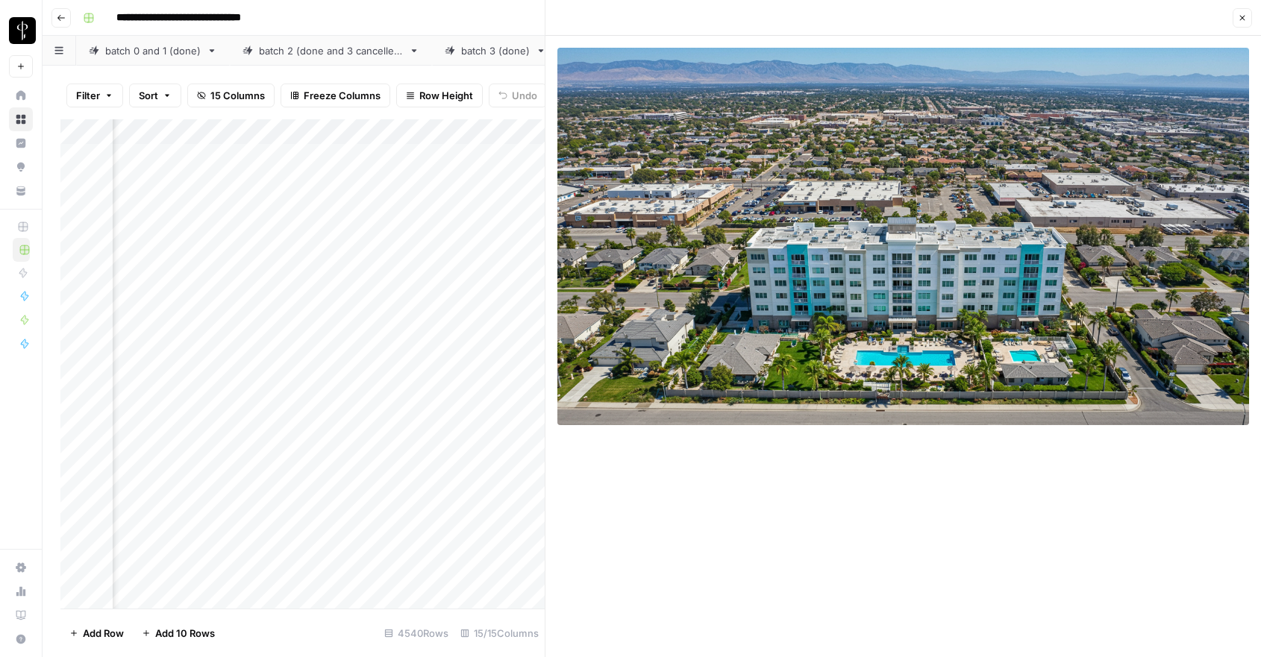
click at [1241, 23] on button "Close" at bounding box center [1241, 17] width 19 height 19
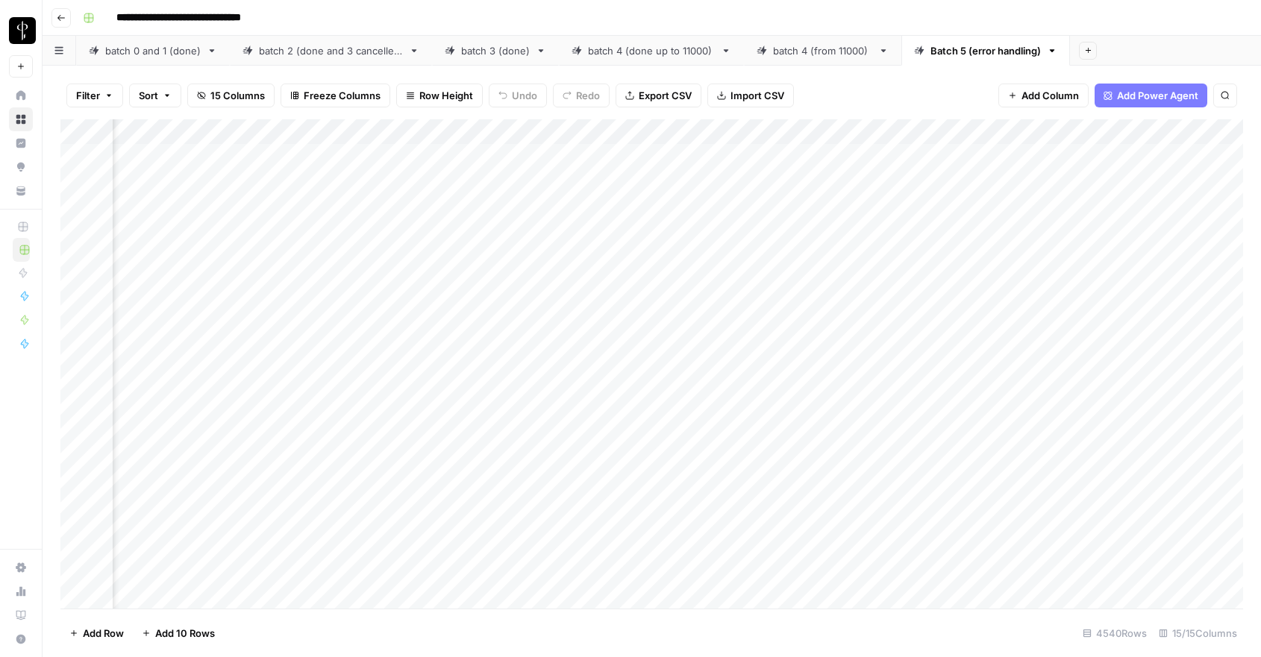
scroll to position [2, 1241]
click at [1089, 257] on div "Add Column" at bounding box center [651, 363] width 1182 height 489
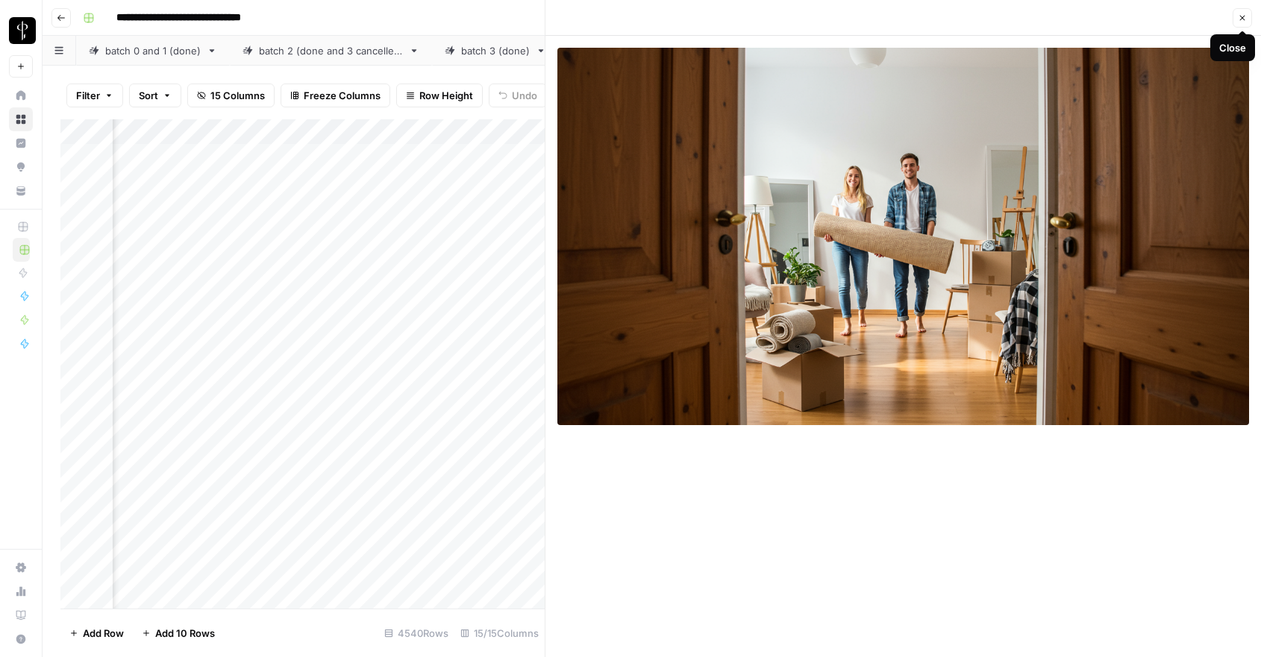
click at [1238, 24] on button "Close" at bounding box center [1241, 17] width 19 height 19
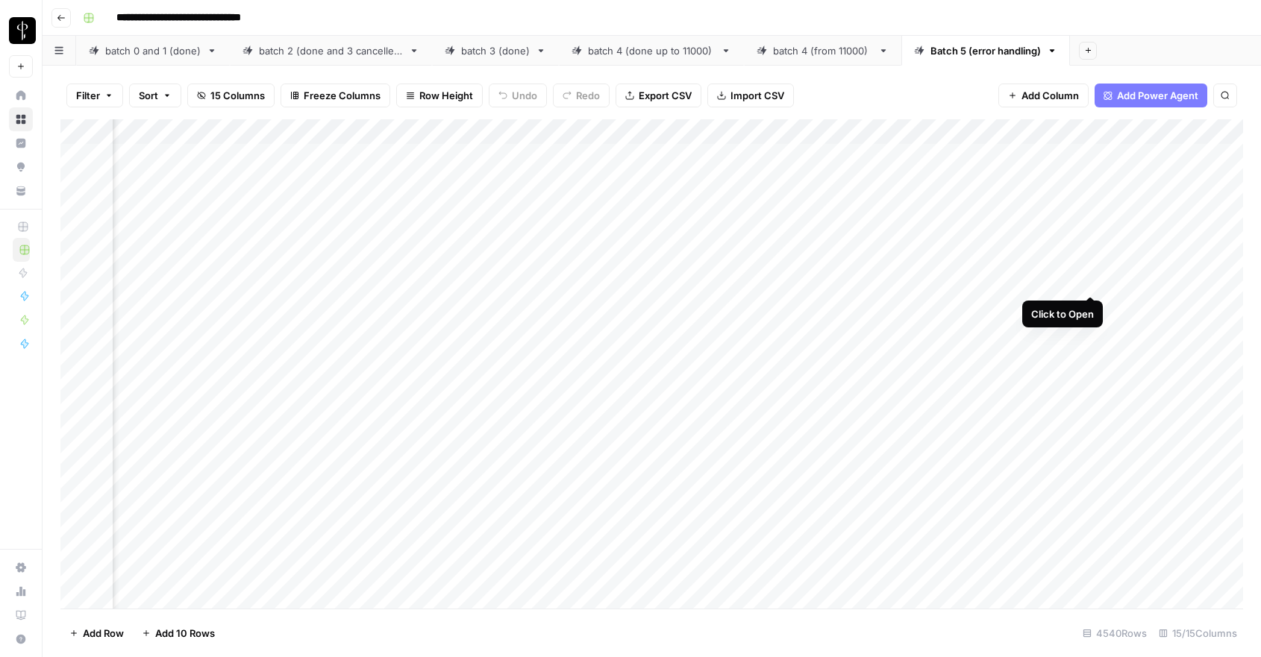
click at [1087, 277] on div "Add Column" at bounding box center [651, 363] width 1182 height 489
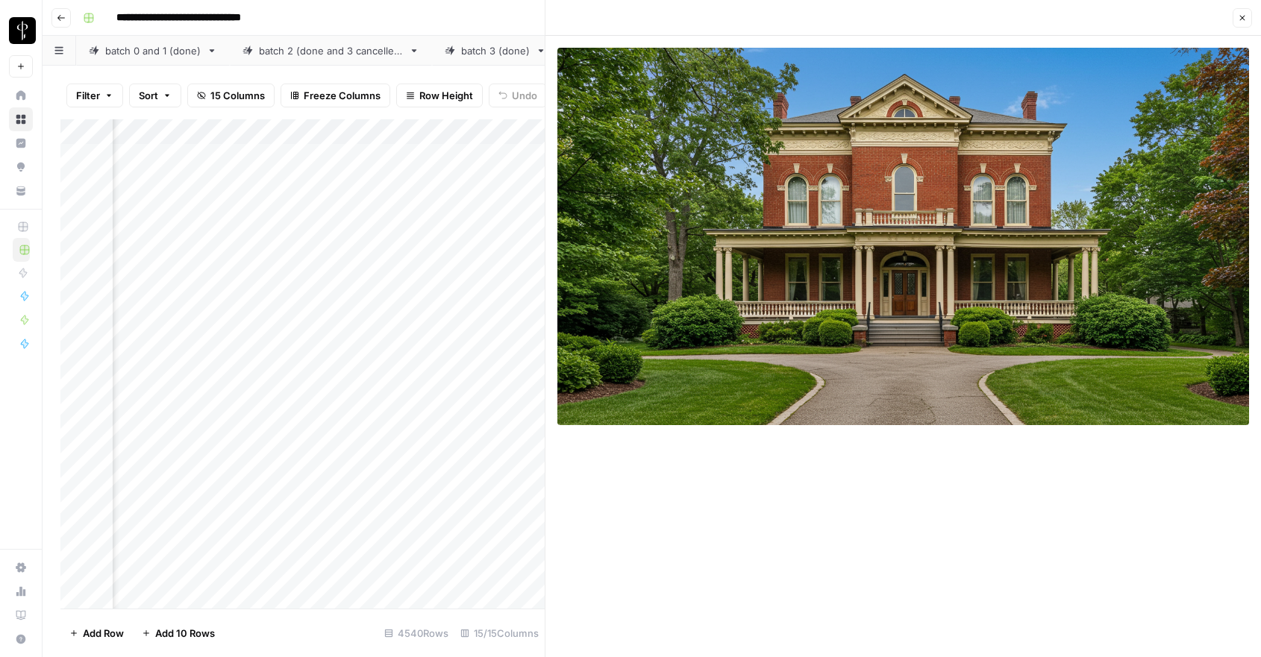
click at [1244, 22] on icon "button" at bounding box center [1242, 17] width 9 height 9
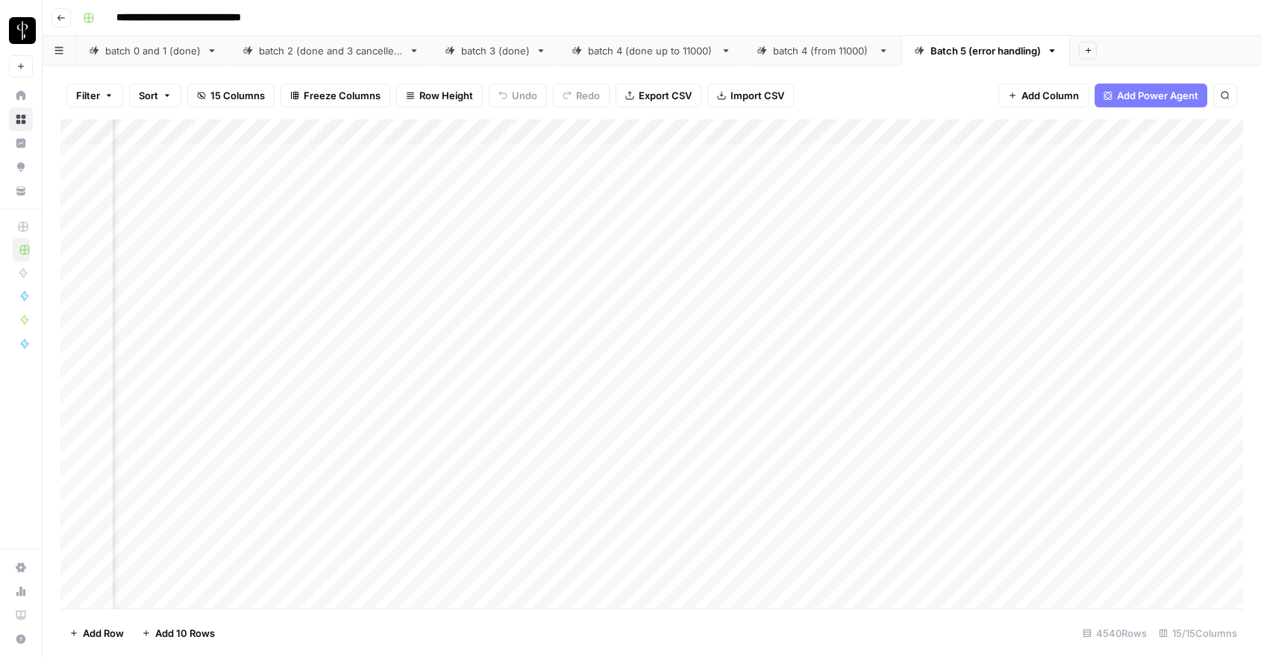
scroll to position [3, 533]
click at [630, 256] on div "Add Column" at bounding box center [651, 363] width 1182 height 489
click at [630, 256] on textarea "**********" at bounding box center [721, 263] width 298 height 36
click at [699, 221] on div "Add Column" at bounding box center [651, 363] width 1182 height 489
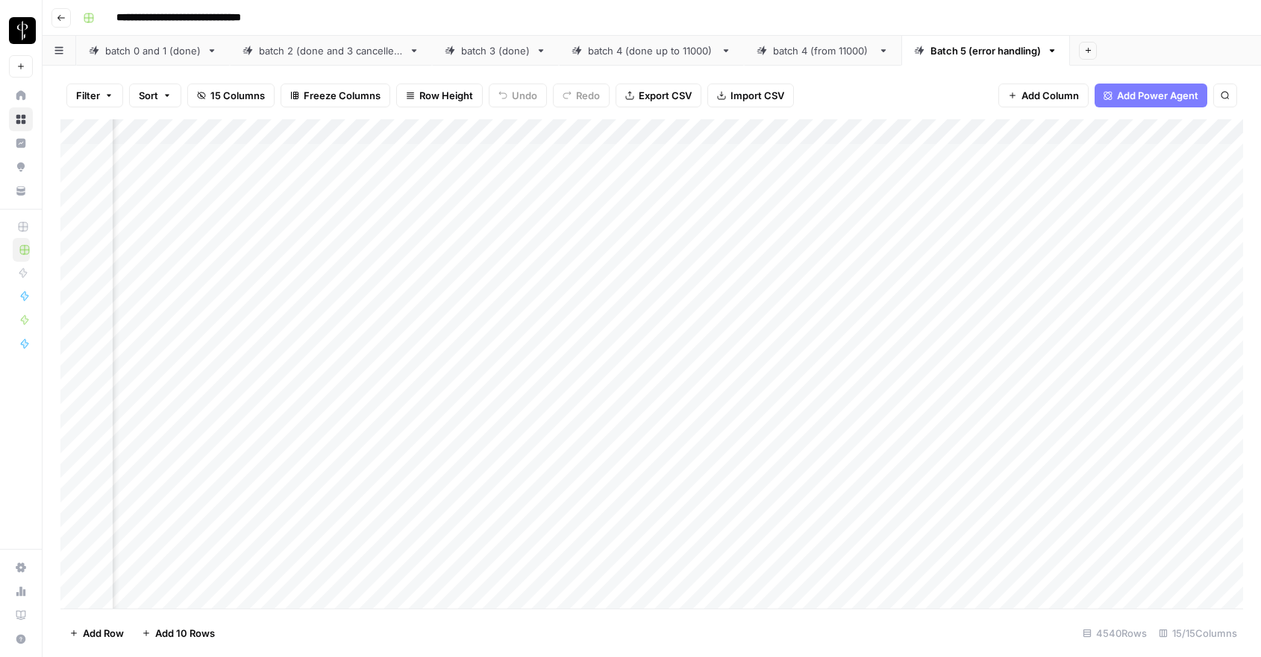
scroll to position [3, 603]
click at [643, 224] on div "Add Column" at bounding box center [651, 363] width 1182 height 489
click at [643, 224] on textarea "**********" at bounding box center [651, 238] width 298 height 36
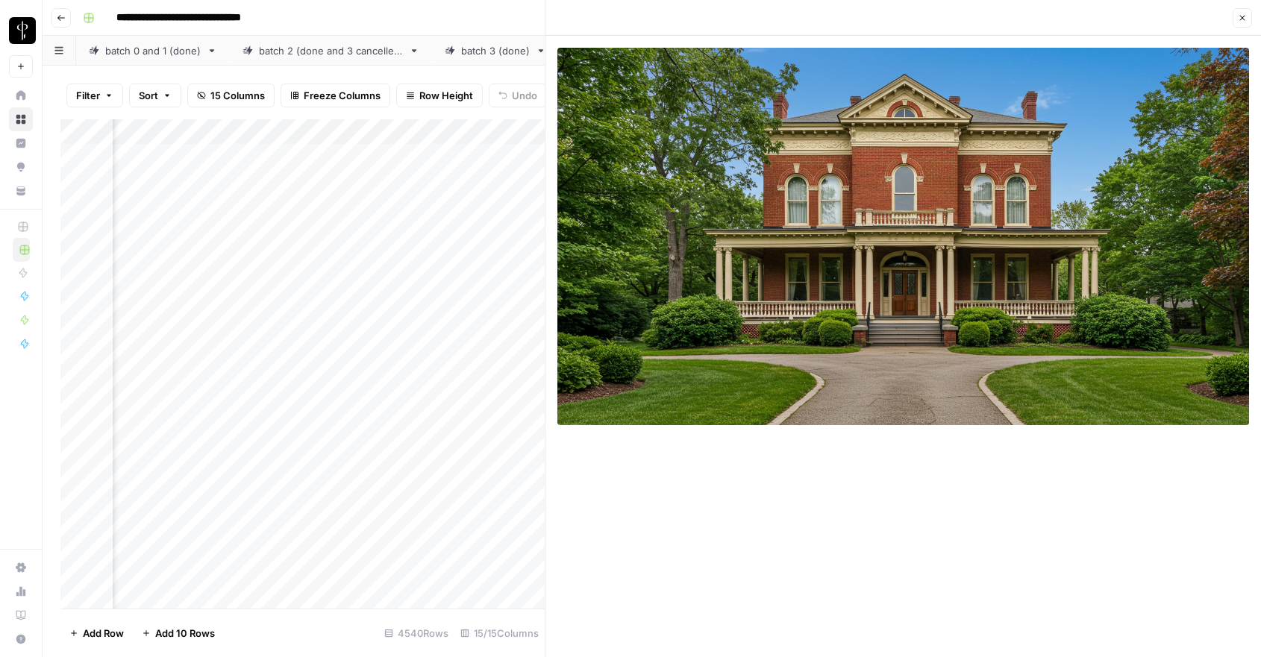
click at [1244, 16] on icon "button" at bounding box center [1242, 17] width 9 height 9
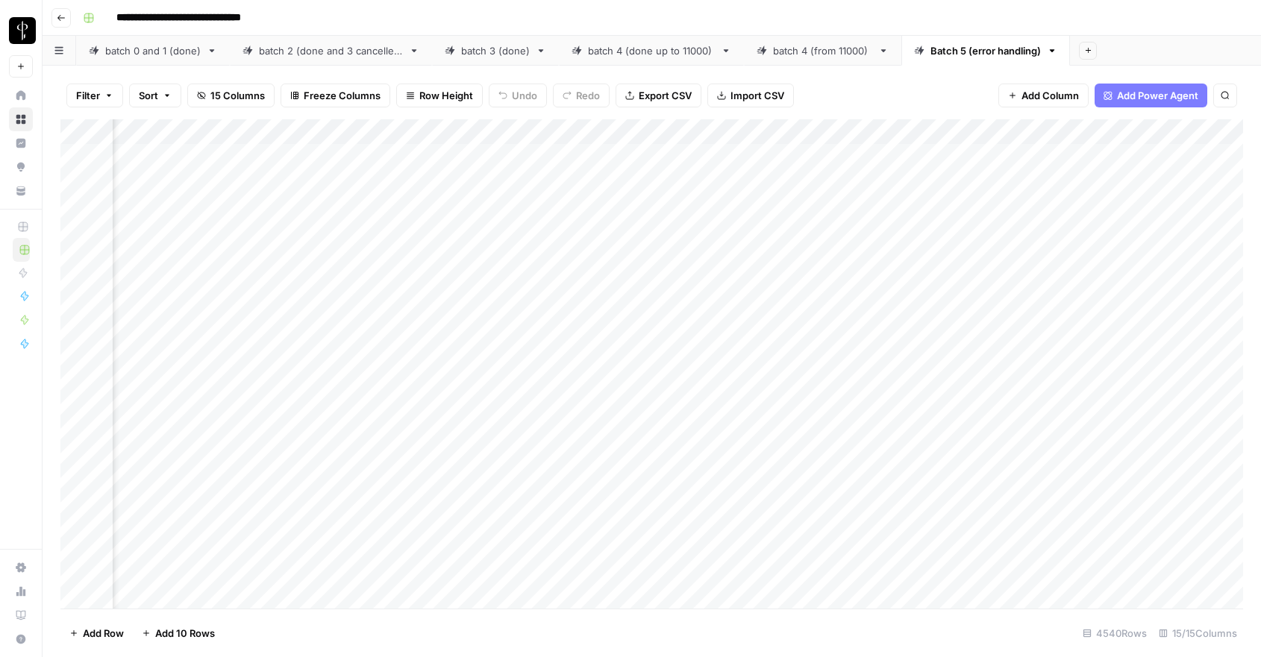
scroll to position [3, 1408]
click at [920, 225] on div "Add Column" at bounding box center [651, 363] width 1182 height 489
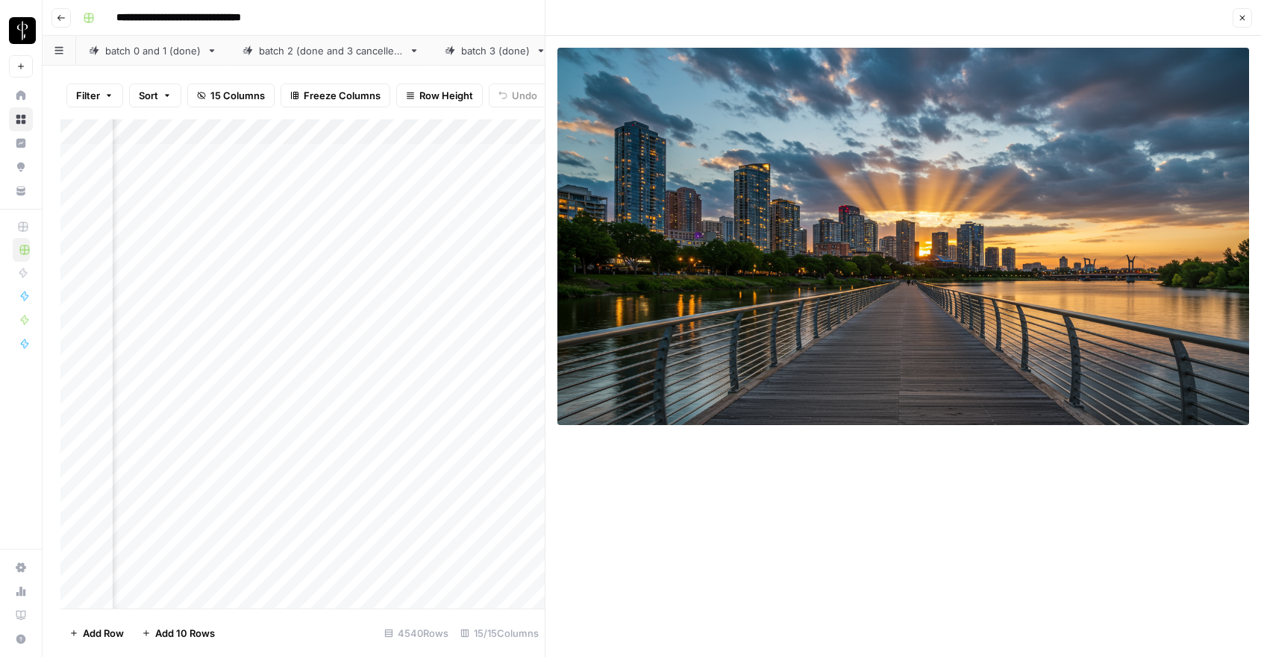
click at [1241, 16] on icon "button" at bounding box center [1242, 18] width 5 height 5
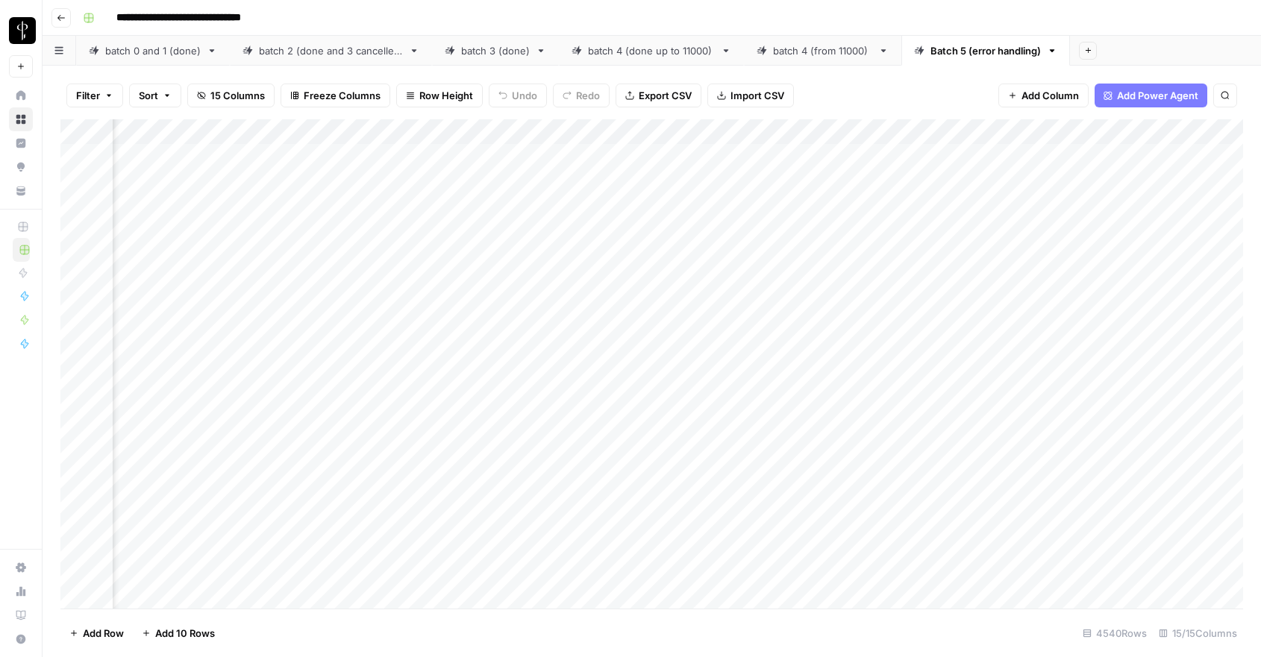
scroll to position [3, 937]
click at [689, 228] on div "Add Column" at bounding box center [651, 363] width 1182 height 489
click at [577, 207] on div "Add Column" at bounding box center [651, 363] width 1182 height 489
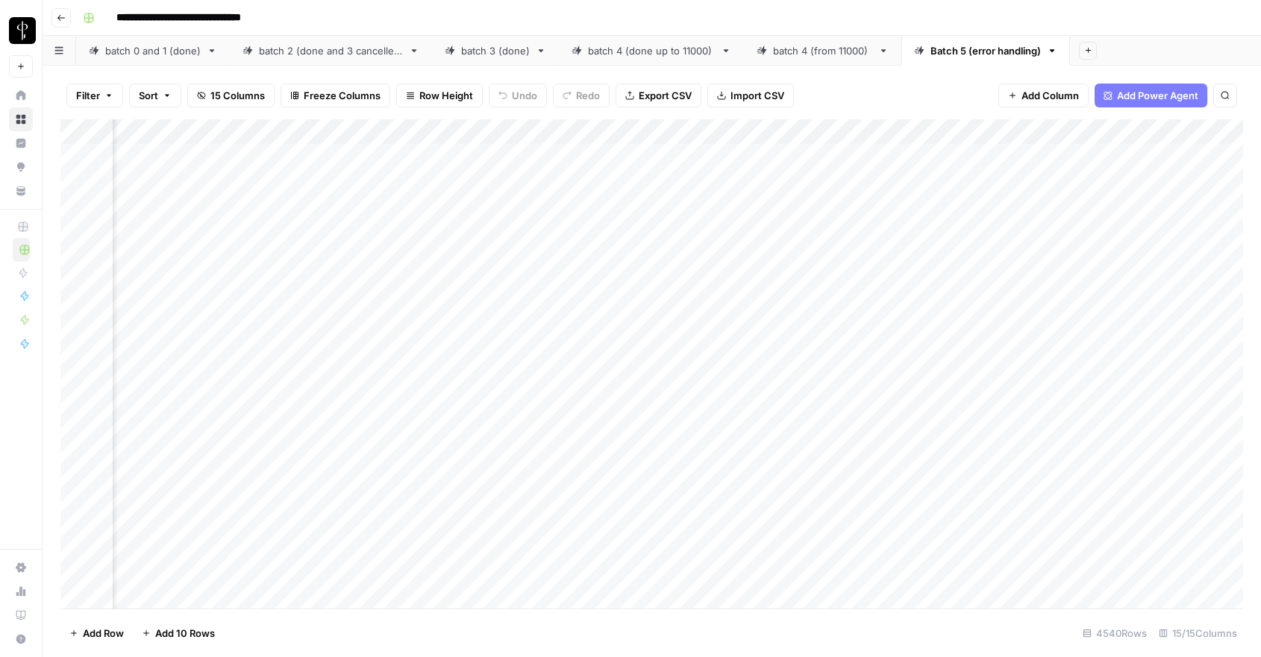
click at [371, 208] on div "Add Column" at bounding box center [651, 363] width 1182 height 489
click at [371, 208] on textarea "**********" at bounding box center [349, 216] width 298 height 36
click at [359, 204] on textarea "**********" at bounding box center [349, 216] width 298 height 36
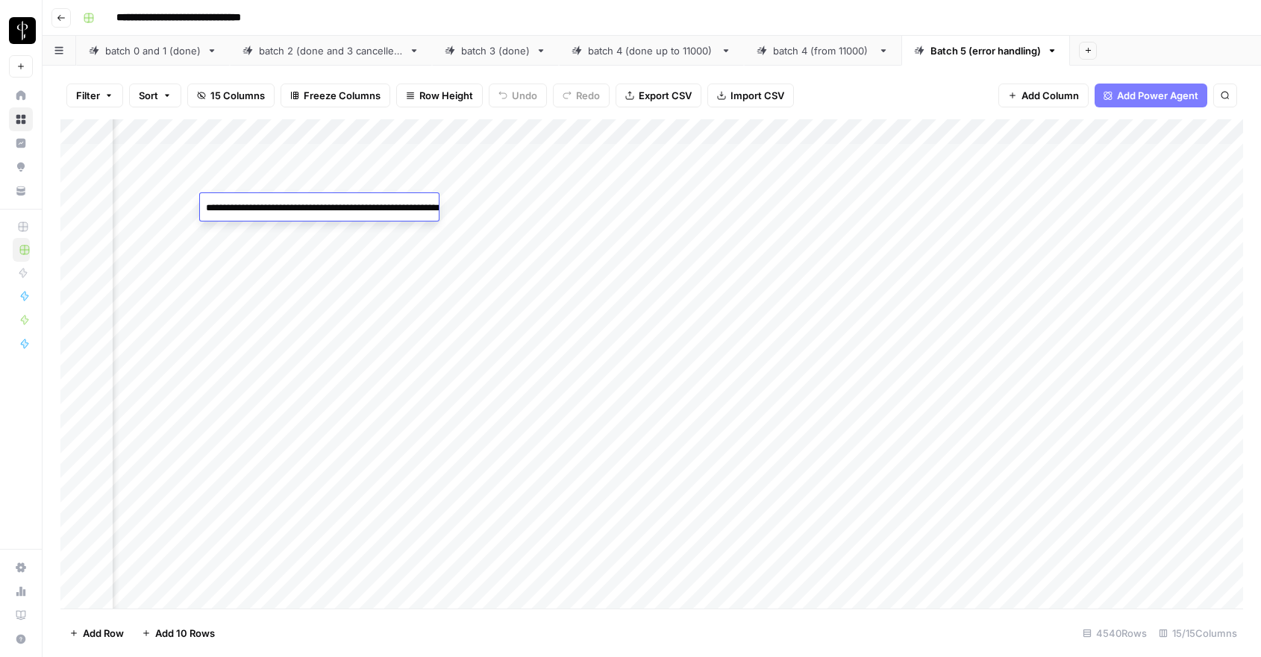
click at [359, 204] on textarea "**********" at bounding box center [349, 216] width 298 height 36
click at [915, 182] on div "Add Column" at bounding box center [651, 363] width 1182 height 489
click at [346, 180] on div "Add Column" at bounding box center [651, 363] width 1182 height 489
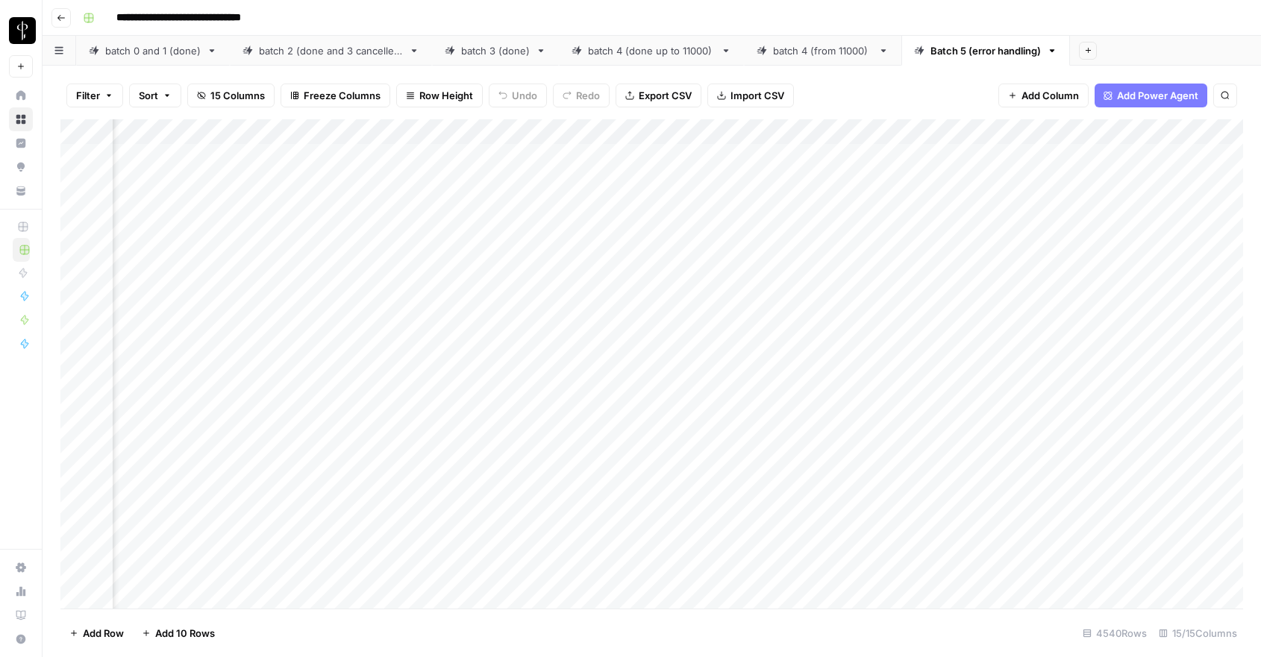
click at [346, 180] on div "Add Column" at bounding box center [651, 363] width 1182 height 489
click at [346, 180] on textarea "**********" at bounding box center [350, 182] width 239 height 21
click at [323, 154] on div "Add Column" at bounding box center [651, 363] width 1182 height 489
click at [323, 154] on textarea "**********" at bounding box center [380, 165] width 298 height 36
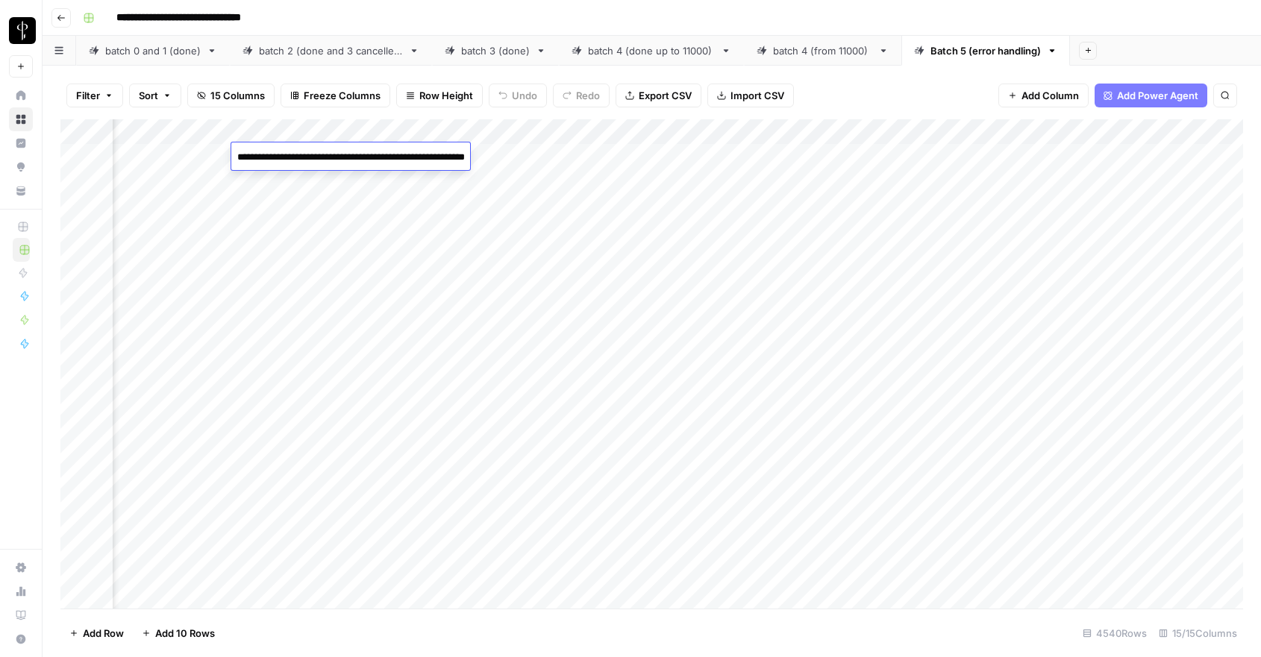
scroll to position [0, 1387]
click at [941, 155] on div "Add Column" at bounding box center [651, 363] width 1182 height 489
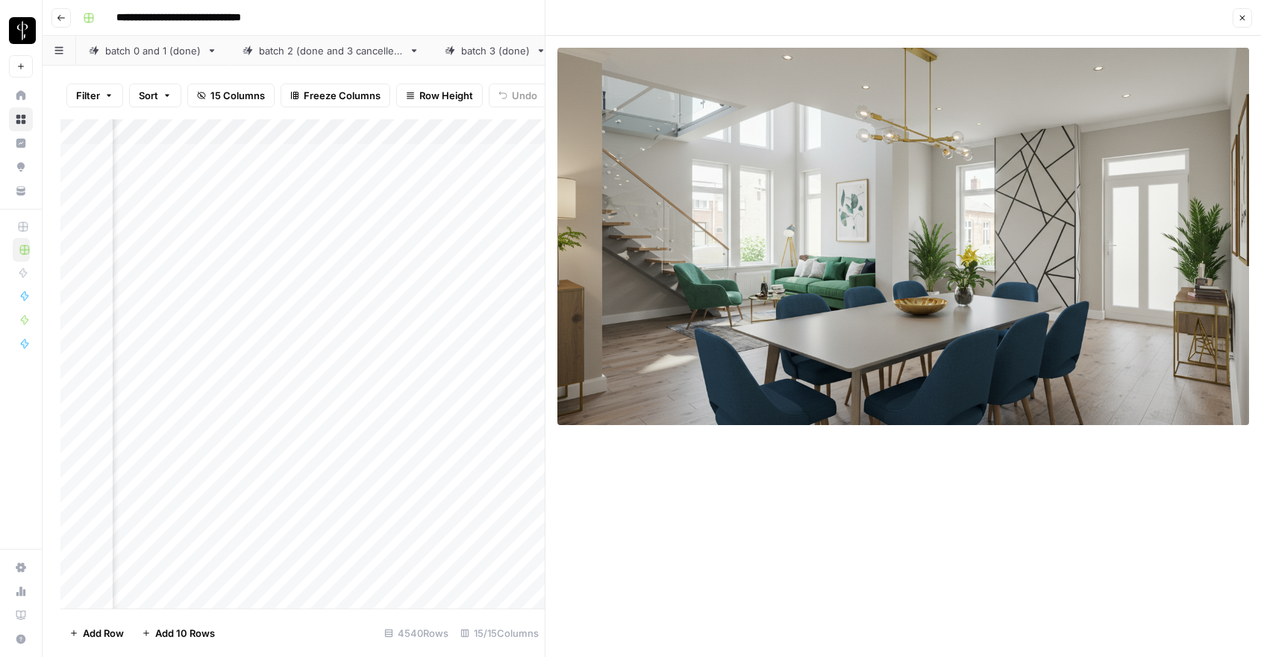
click at [1247, 22] on button "Close" at bounding box center [1241, 17] width 19 height 19
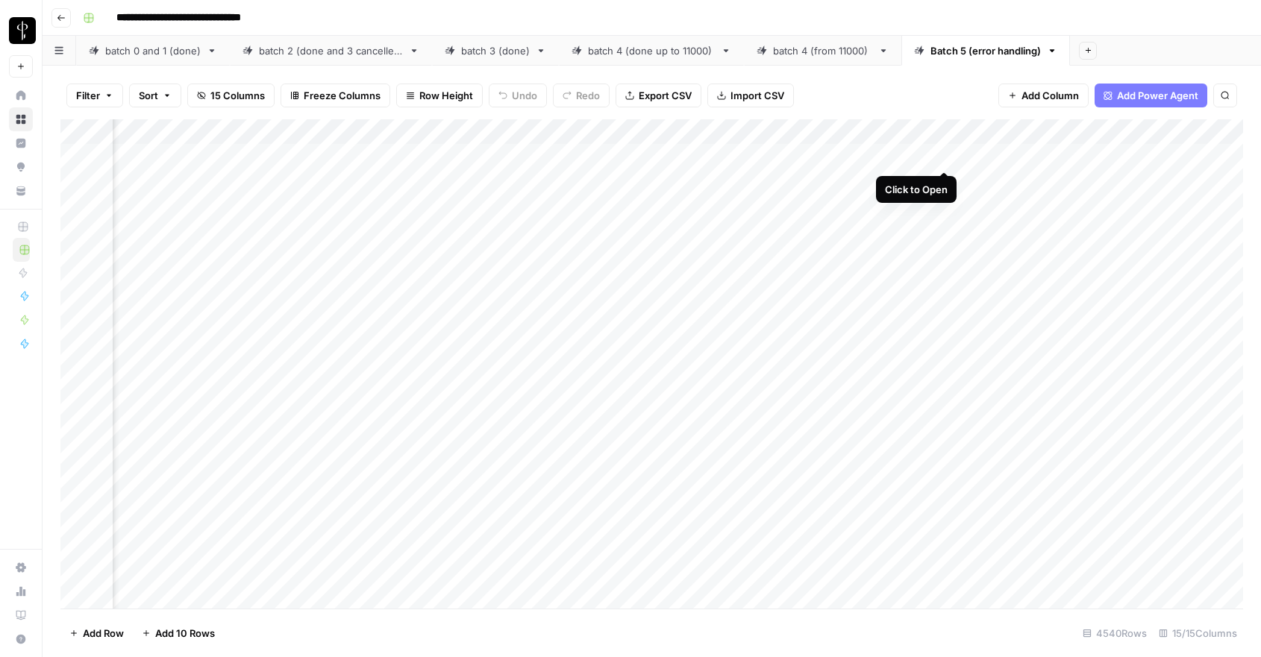
click at [946, 157] on div "Add Column" at bounding box center [651, 363] width 1182 height 489
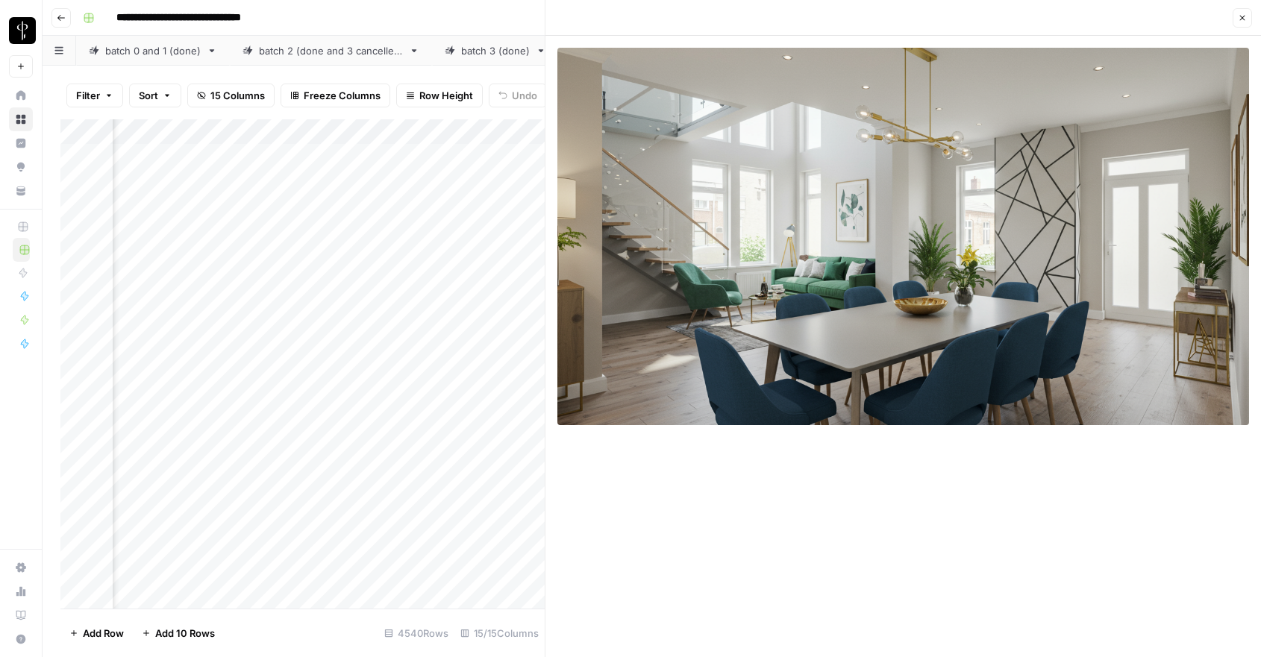
click at [1239, 17] on icon "button" at bounding box center [1242, 17] width 9 height 9
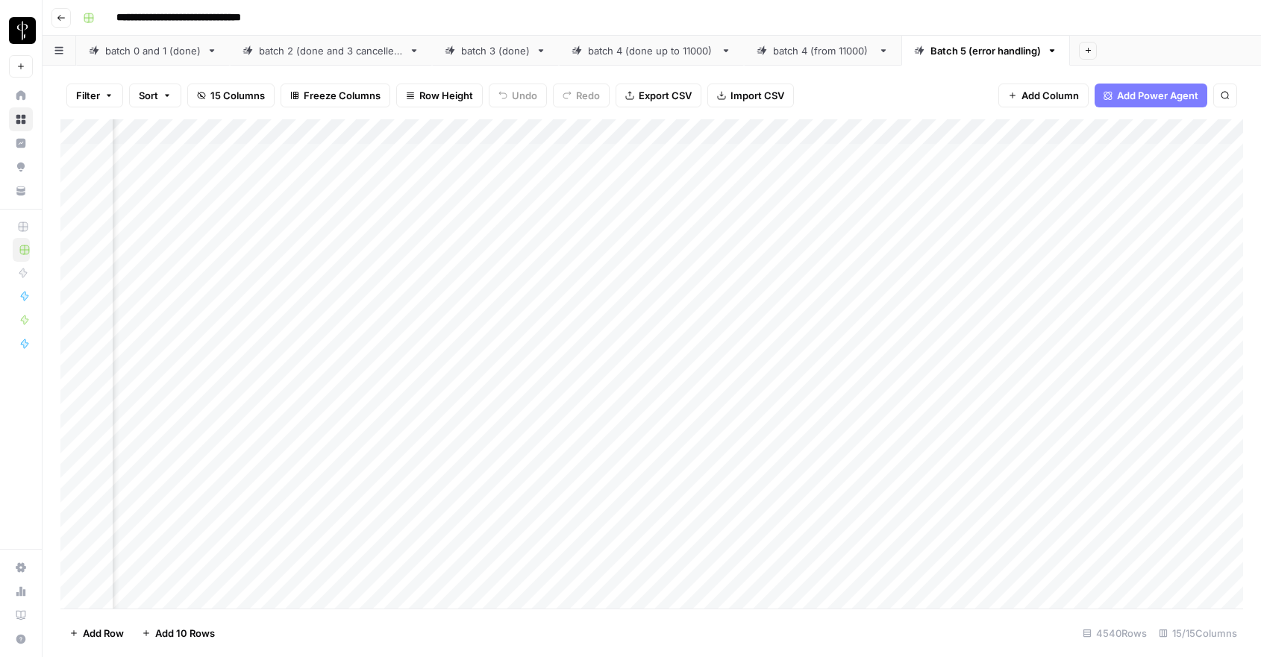
scroll to position [0, 1285]
click at [893, 132] on div "Add Column" at bounding box center [651, 363] width 1182 height 489
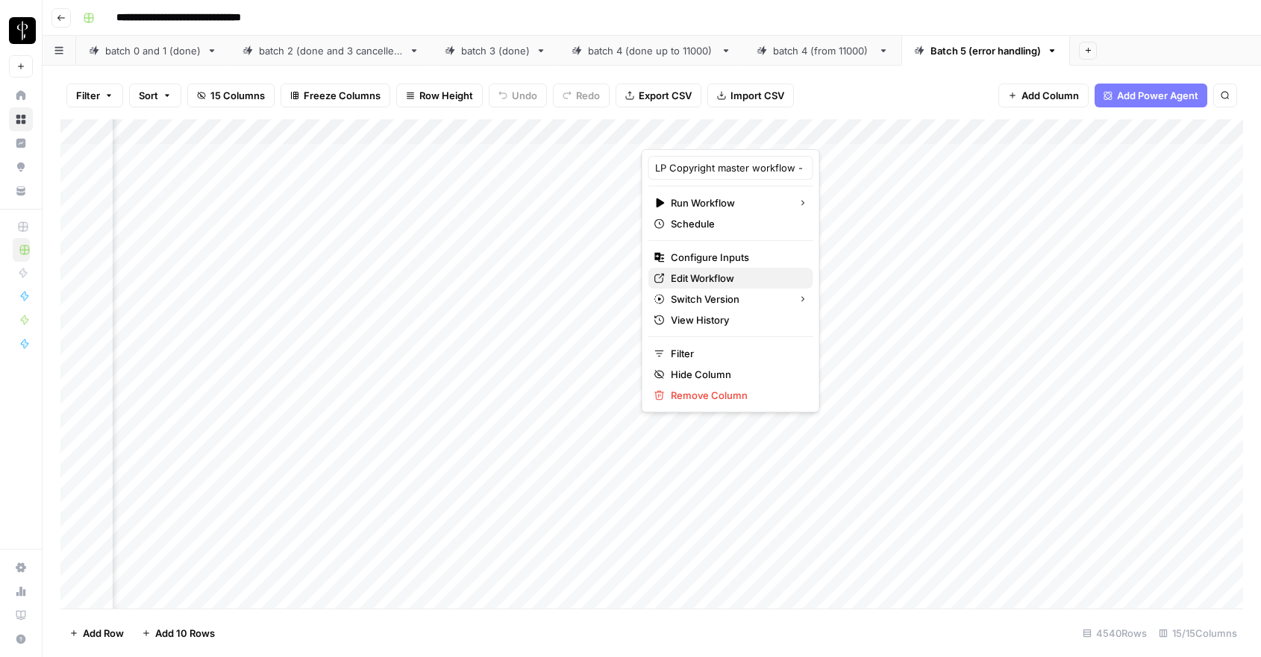
click at [715, 275] on span "Edit Workflow" at bounding box center [736, 278] width 131 height 15
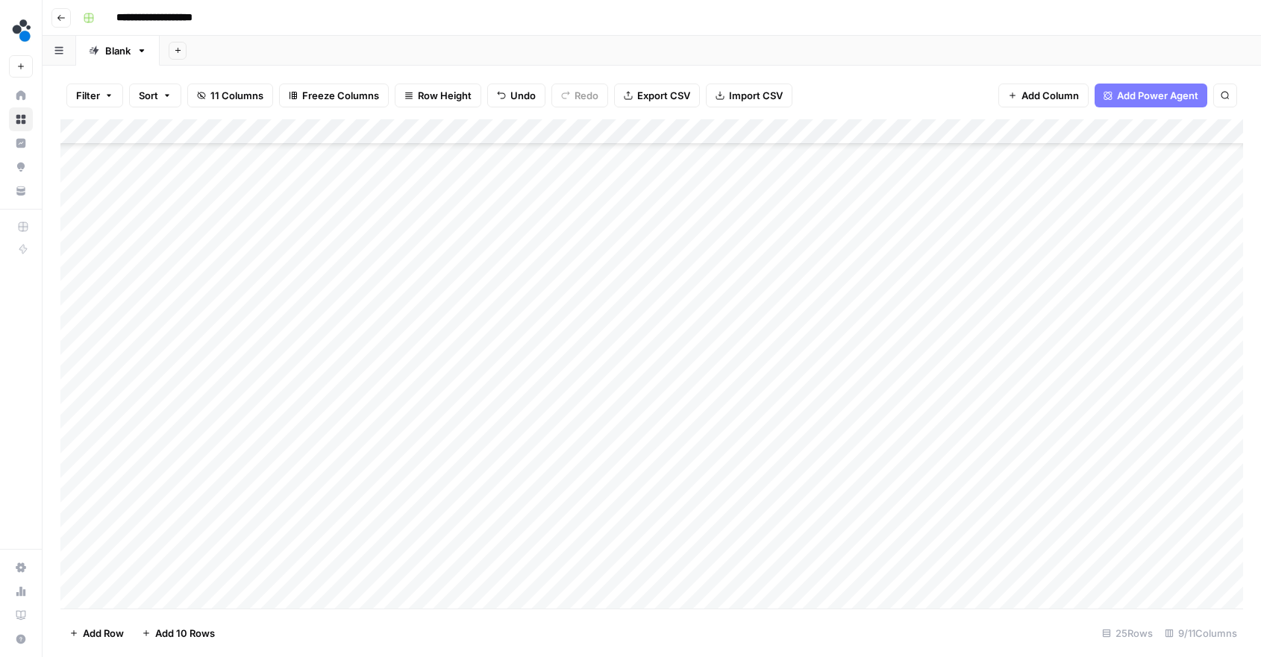
scroll to position [134, 0]
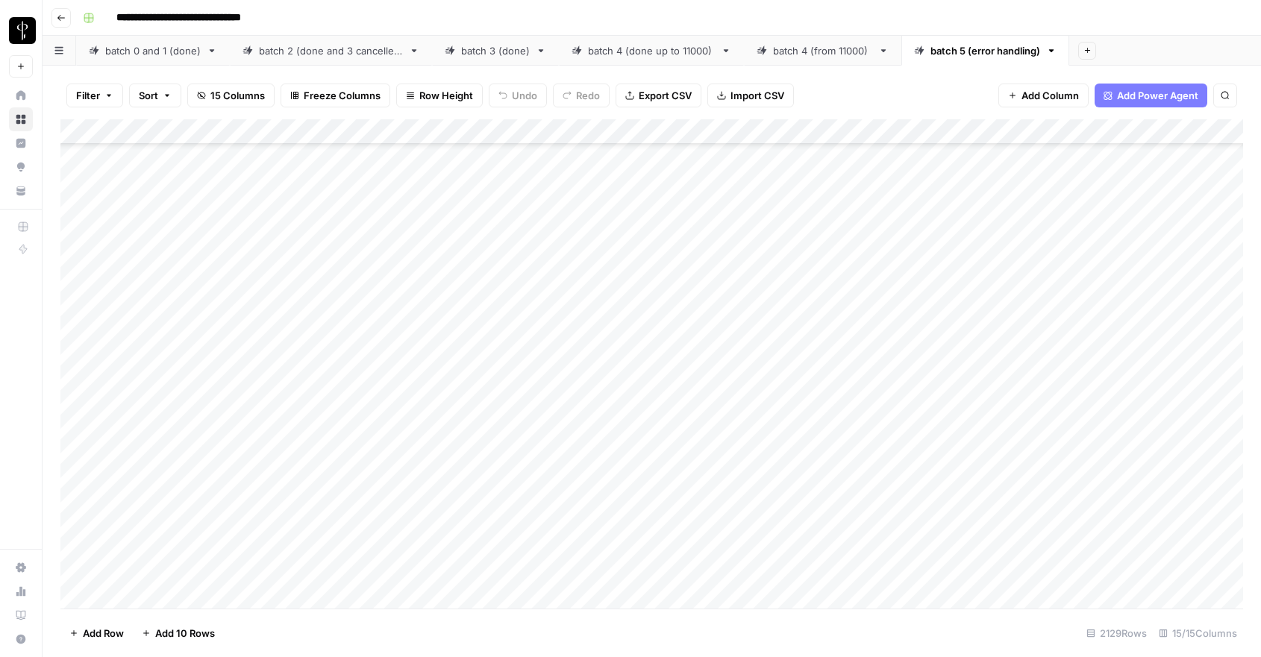
scroll to position [52867, 0]
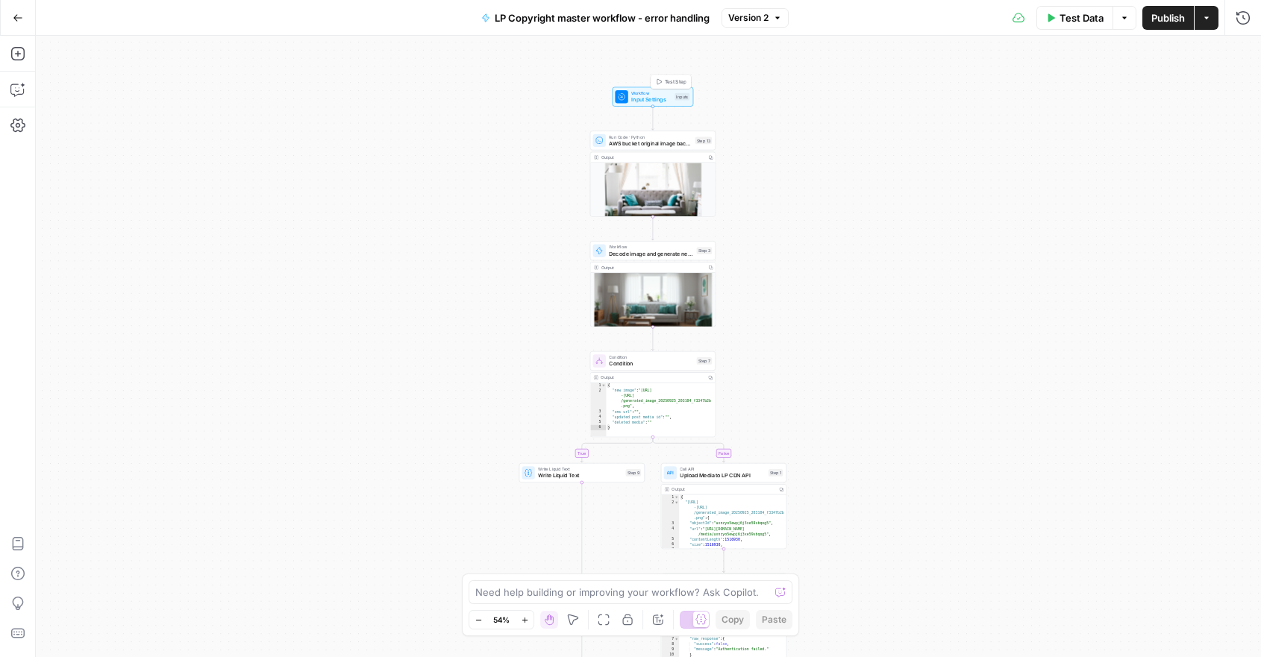
click at [642, 90] on span "Workflow" at bounding box center [651, 93] width 40 height 7
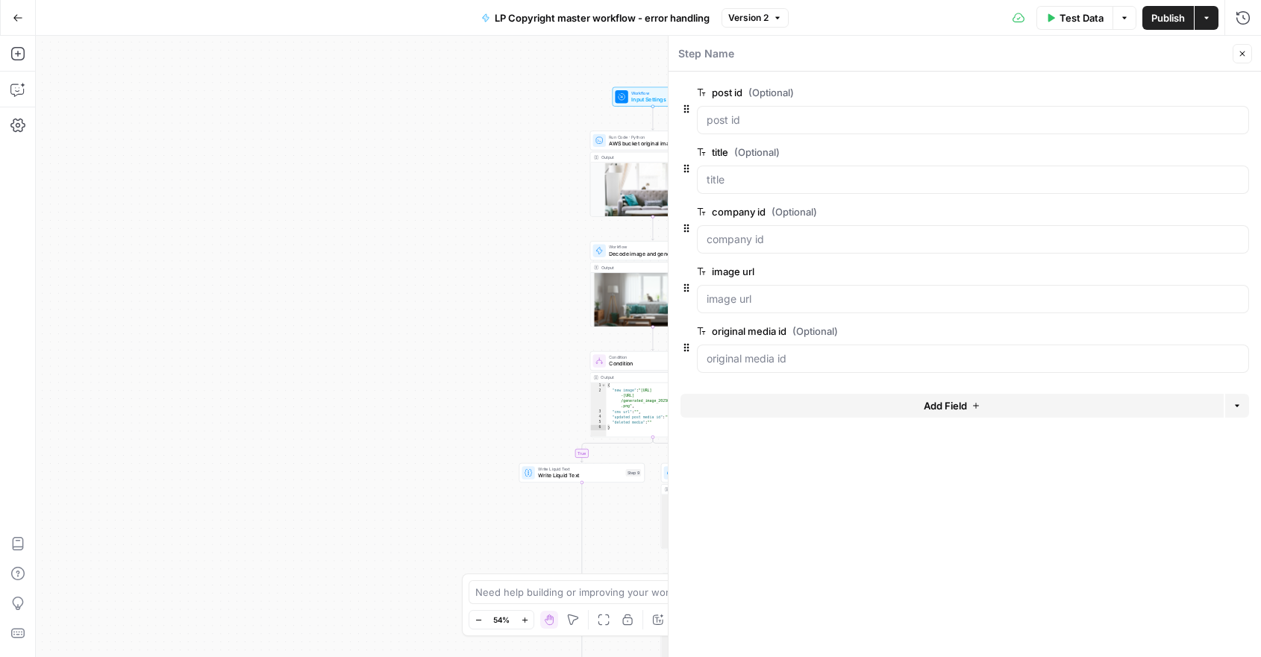
click at [898, 403] on button "Add Field" at bounding box center [951, 406] width 543 height 24
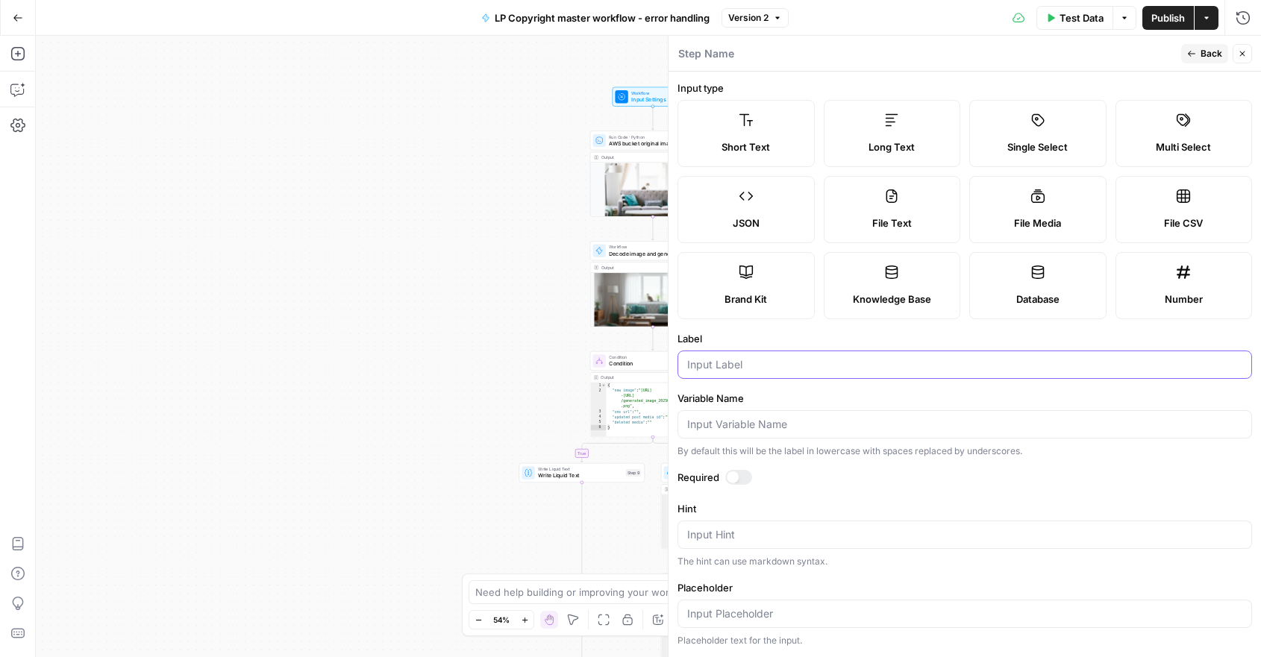
click at [750, 361] on input "Label" at bounding box center [964, 364] width 555 height 15
type input "legacy_image_url"
click at [744, 471] on div at bounding box center [738, 477] width 27 height 15
click at [1195, 56] on icon "button" at bounding box center [1191, 53] width 9 height 9
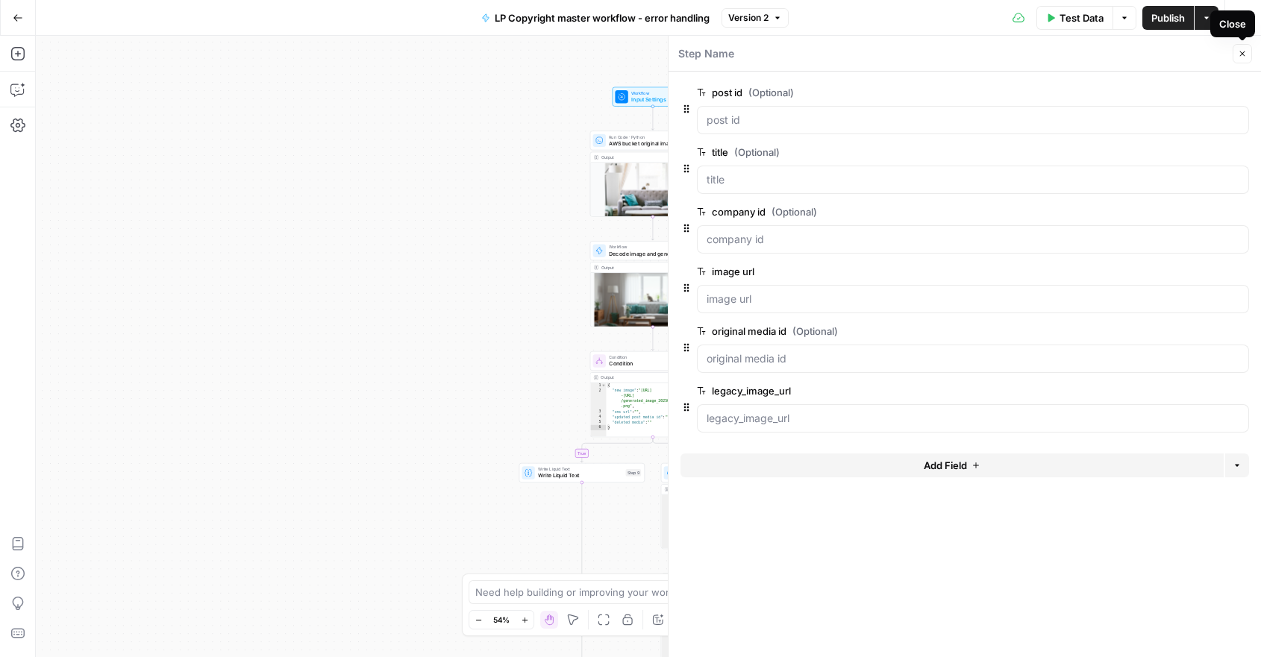
click at [1244, 51] on icon "button" at bounding box center [1242, 53] width 9 height 9
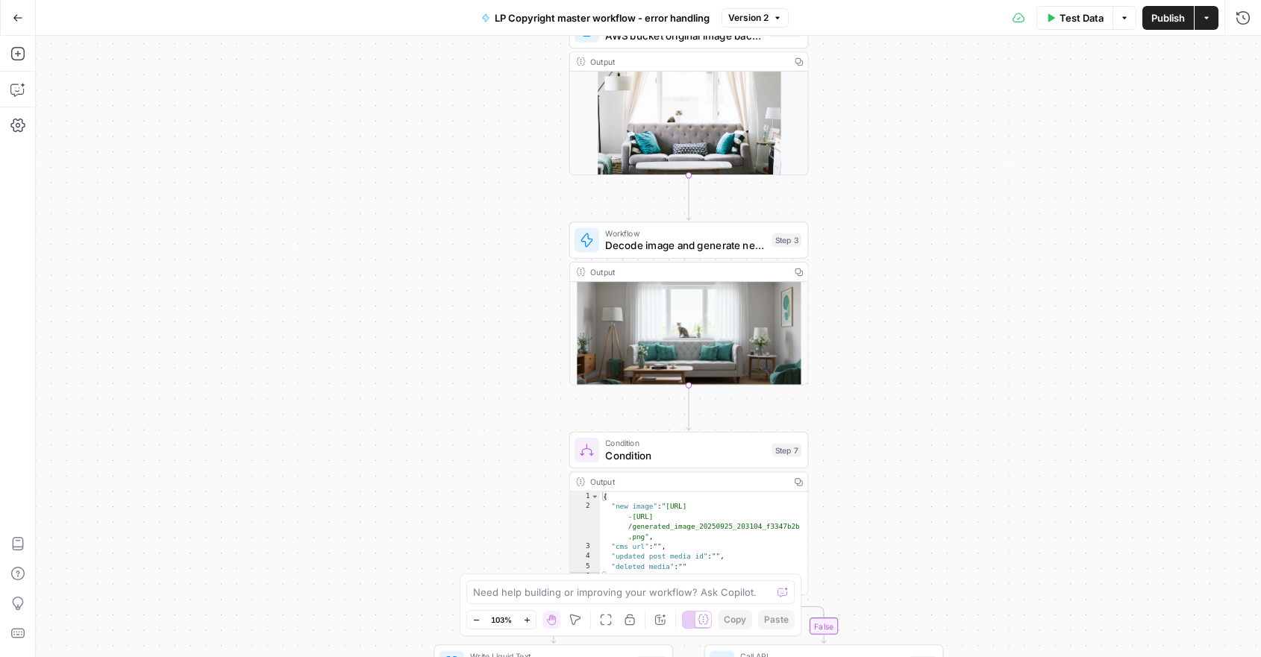
drag, startPoint x: 551, startPoint y: 291, endPoint x: 469, endPoint y: 267, distance: 84.7
click at [469, 266] on div "true false Workflow Input Settings Inputs Run Code · Python AWS bucket original…" at bounding box center [648, 346] width 1225 height 621
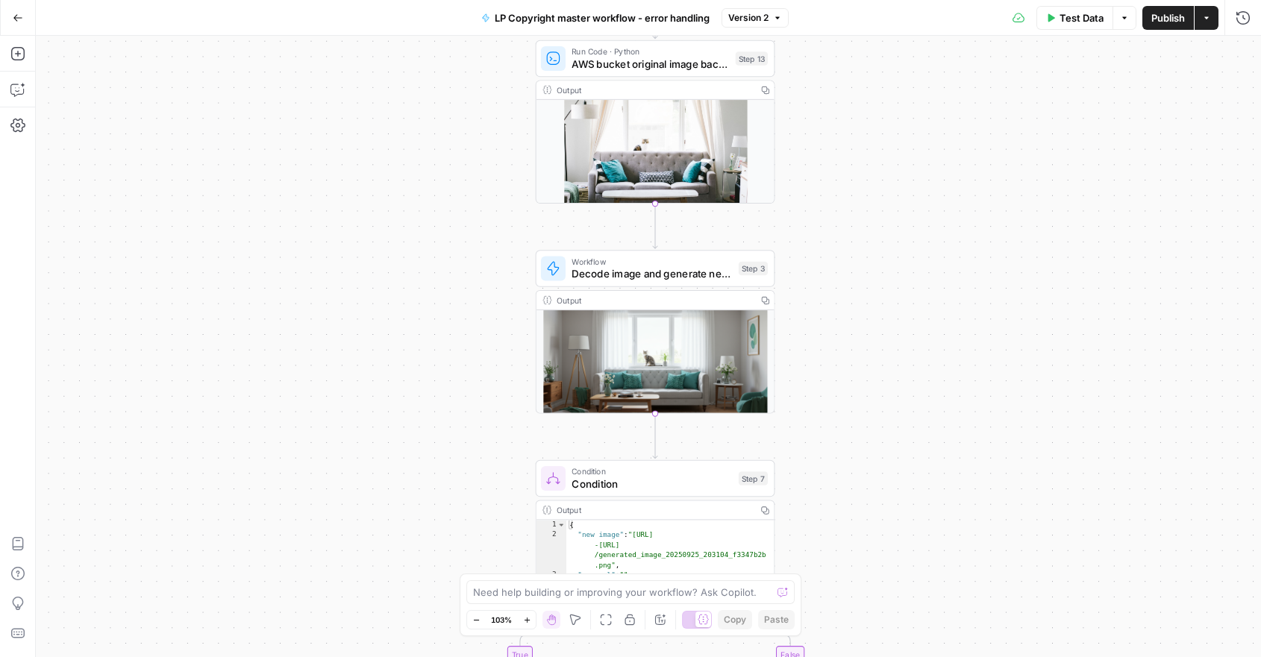
drag, startPoint x: 469, startPoint y: 267, endPoint x: 435, endPoint y: 294, distance: 43.6
click at [435, 295] on div "true false Workflow Input Settings Inputs Run Code · Python AWS bucket original…" at bounding box center [648, 346] width 1225 height 621
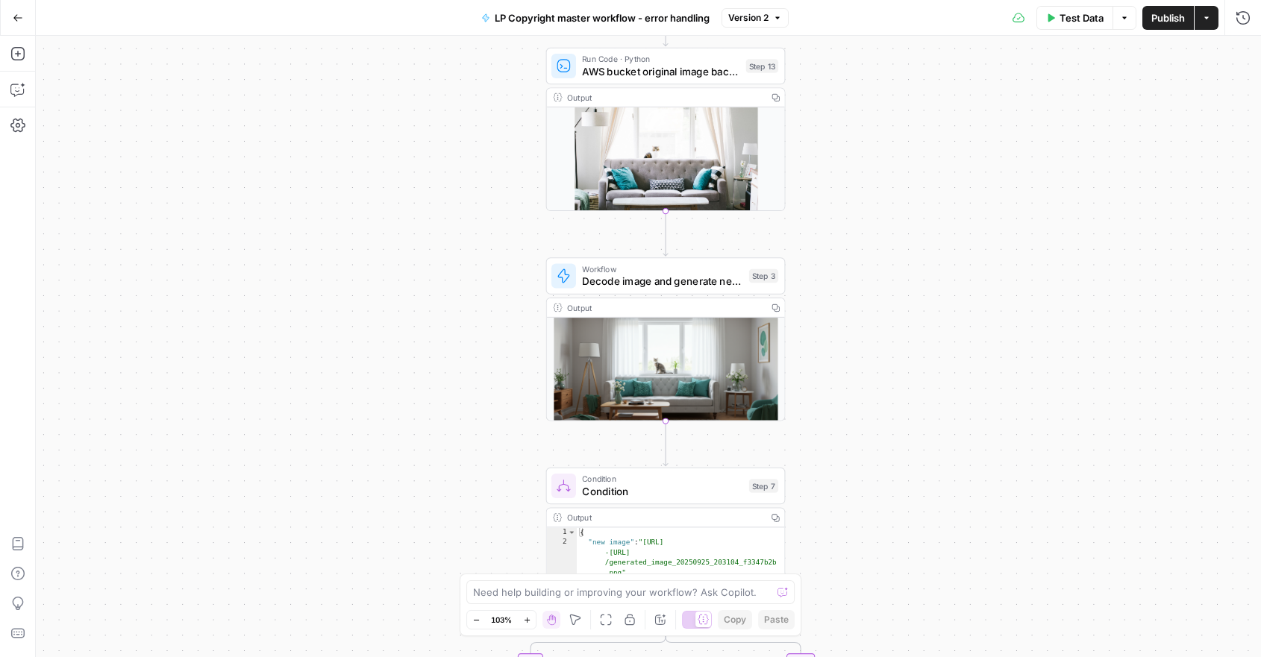
drag, startPoint x: 435, startPoint y: 294, endPoint x: 446, endPoint y: 303, distance: 14.3
click at [446, 303] on div "true false Workflow Input Settings Inputs Run Code · Python AWS bucket original…" at bounding box center [648, 346] width 1225 height 621
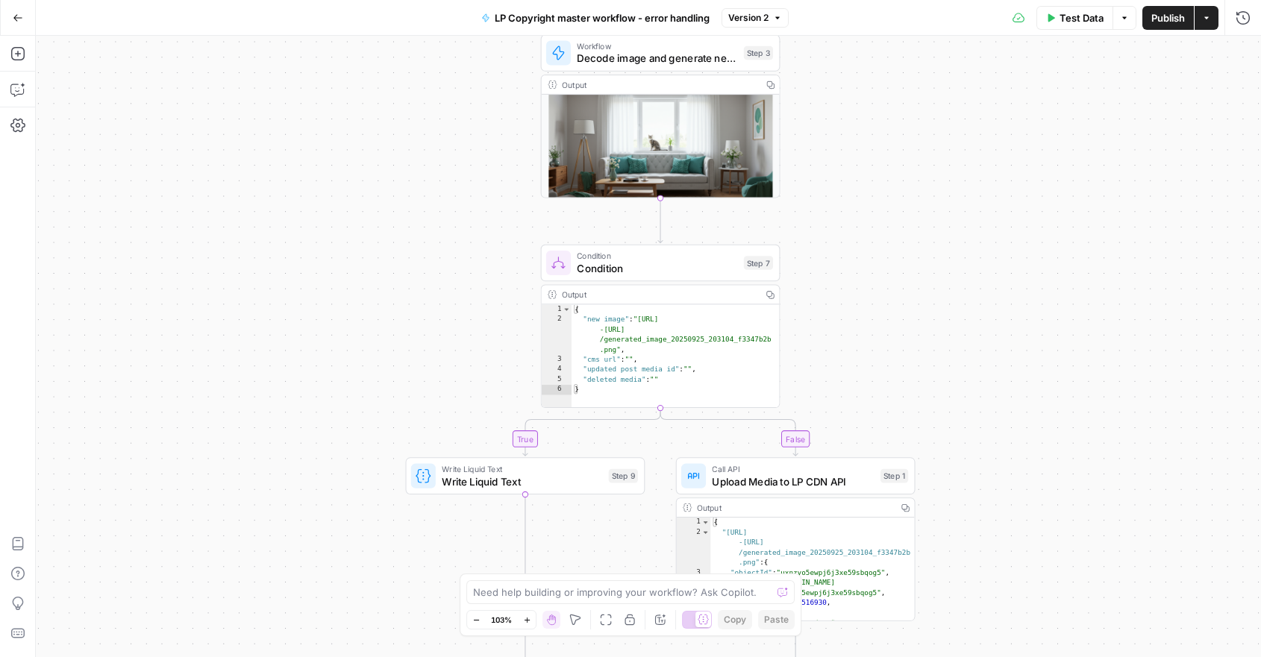
drag, startPoint x: 446, startPoint y: 303, endPoint x: 441, endPoint y: 81, distance: 222.4
click at [441, 81] on div "true false Workflow Input Settings Inputs Run Code · Python AWS bucket original…" at bounding box center [648, 346] width 1225 height 621
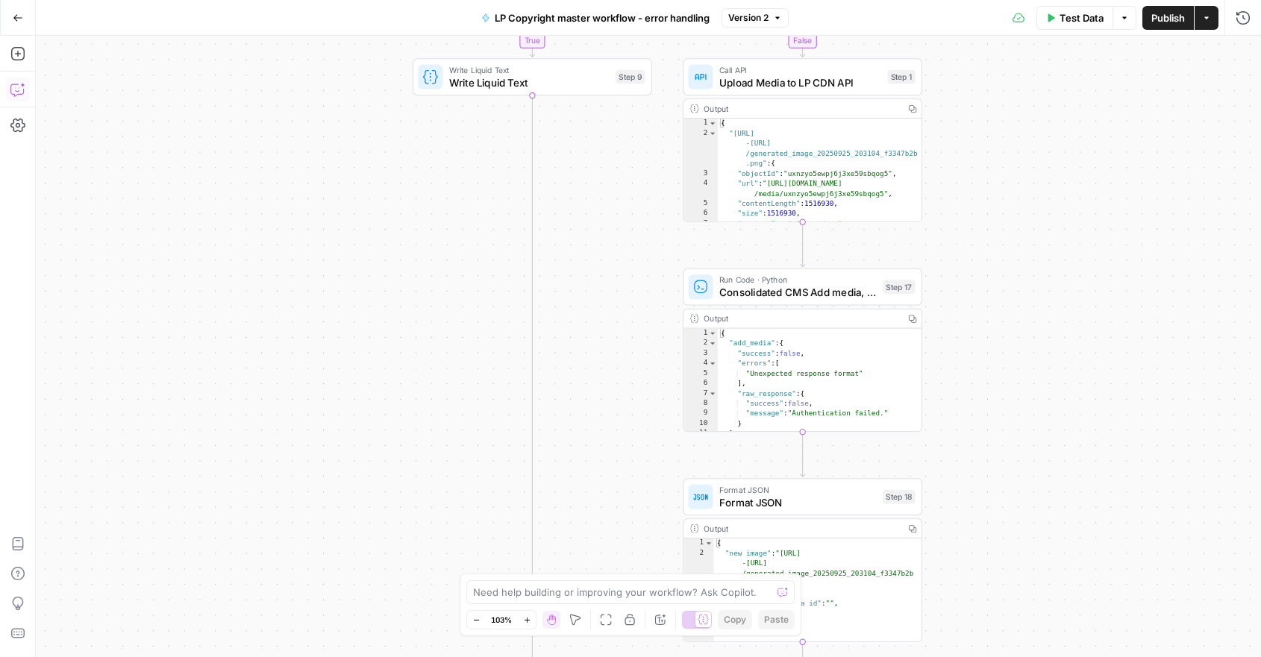
click at [19, 93] on icon "button" at bounding box center [17, 89] width 15 height 15
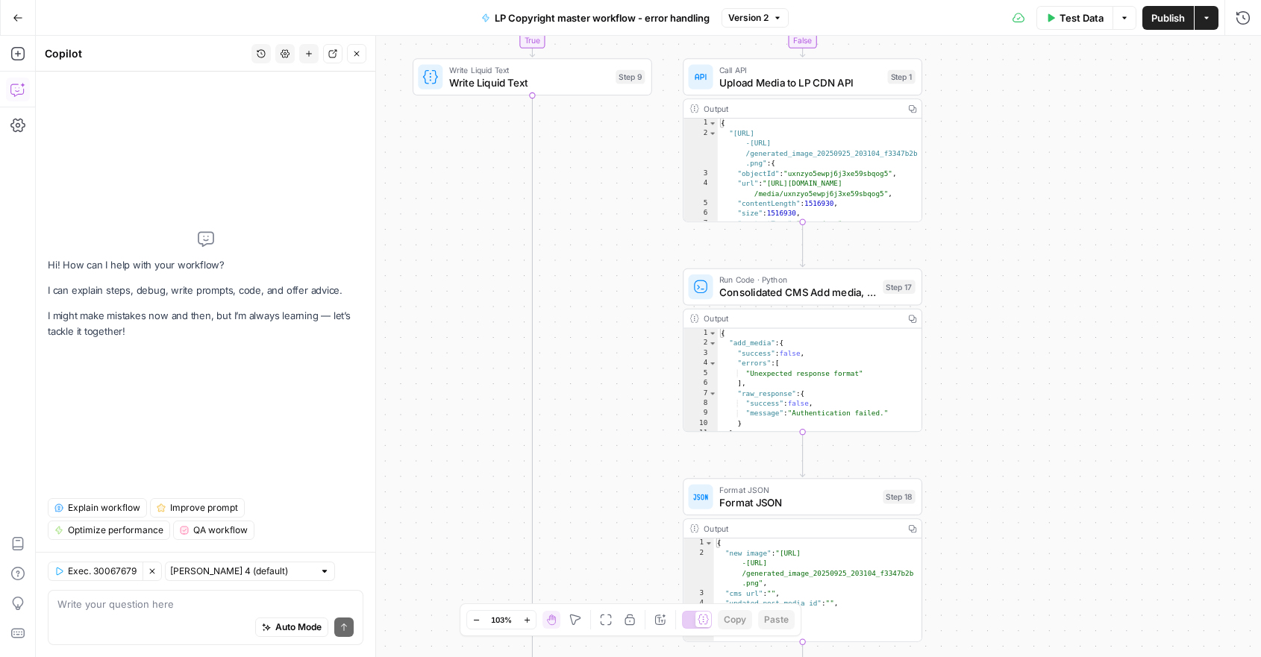
click at [168, 598] on textarea at bounding box center [205, 604] width 296 height 15
click at [324, 601] on textarea "I added a legacy_image_url. It should be used to upload" at bounding box center [205, 604] width 296 height 15
click at [254, 316] on p "I might make mistakes now and then, but I’m always learning — let’s tackle it t…" at bounding box center [206, 323] width 316 height 31
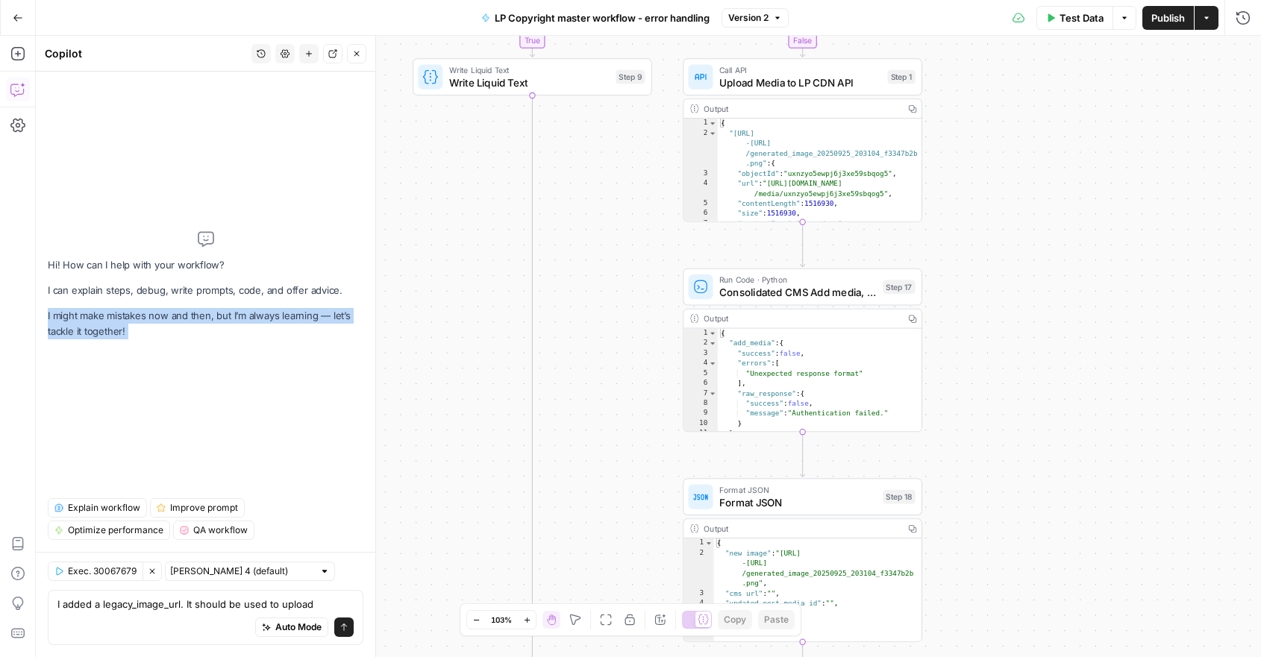
click at [254, 316] on p "I might make mistakes now and then, but I’m always learning — let’s tackle it t…" at bounding box center [206, 323] width 316 height 31
click at [207, 345] on div "Hi! How can I help with your workflow? I can explain steps, debug, write prompt…" at bounding box center [206, 285] width 316 height 403
click at [192, 292] on p "I can explain steps, debug, write prompts, code, and offer advice." at bounding box center [206, 291] width 316 height 16
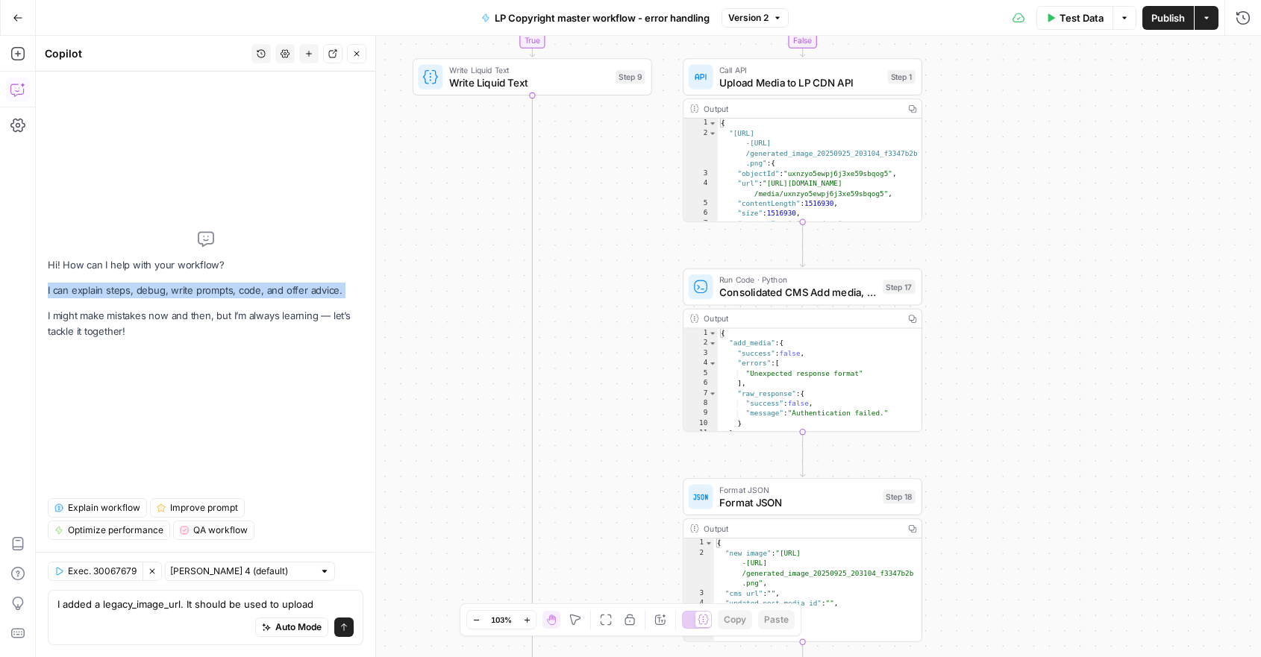
click at [192, 292] on p "I can explain steps, debug, write prompts, code, and offer advice." at bounding box center [206, 291] width 316 height 16
click at [224, 367] on div "Hi! How can I help with your workflow? I can explain steps, debug, write prompt…" at bounding box center [206, 285] width 316 height 403
click at [232, 289] on p "I can explain steps, debug, write prompts, code, and offer advice." at bounding box center [206, 291] width 316 height 16
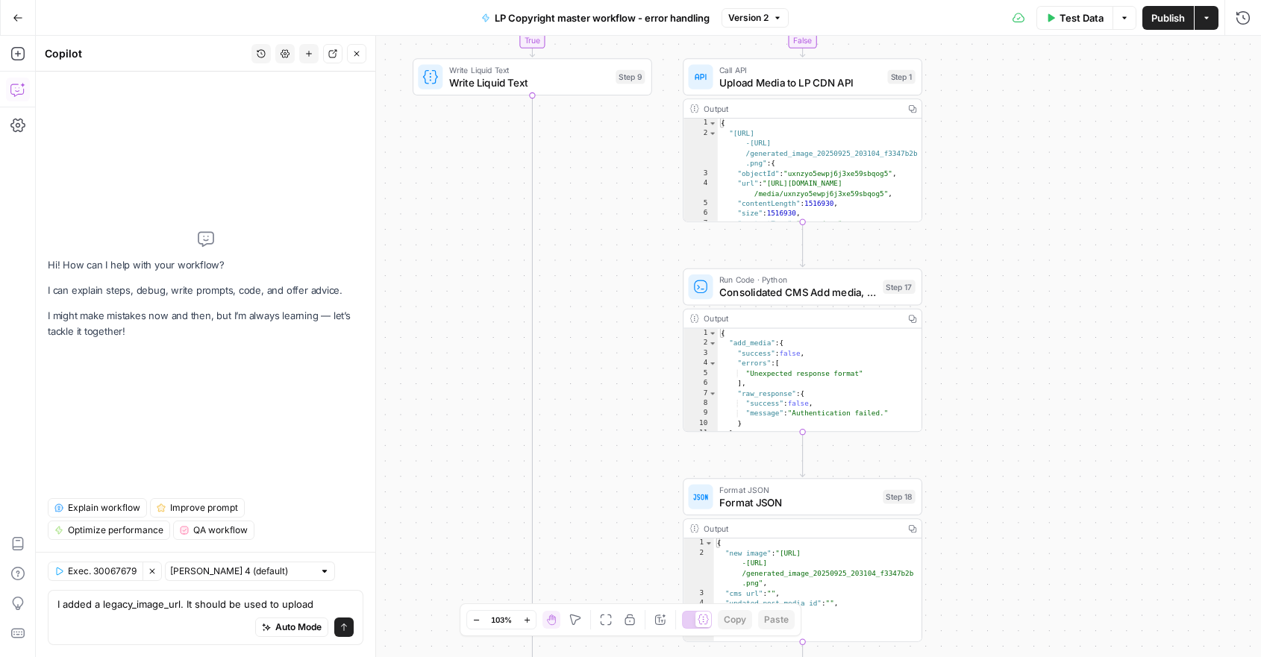
click at [217, 417] on div "Hi! How can I help with your workflow? I can explain steps, debug, write prompt…" at bounding box center [206, 285] width 316 height 403
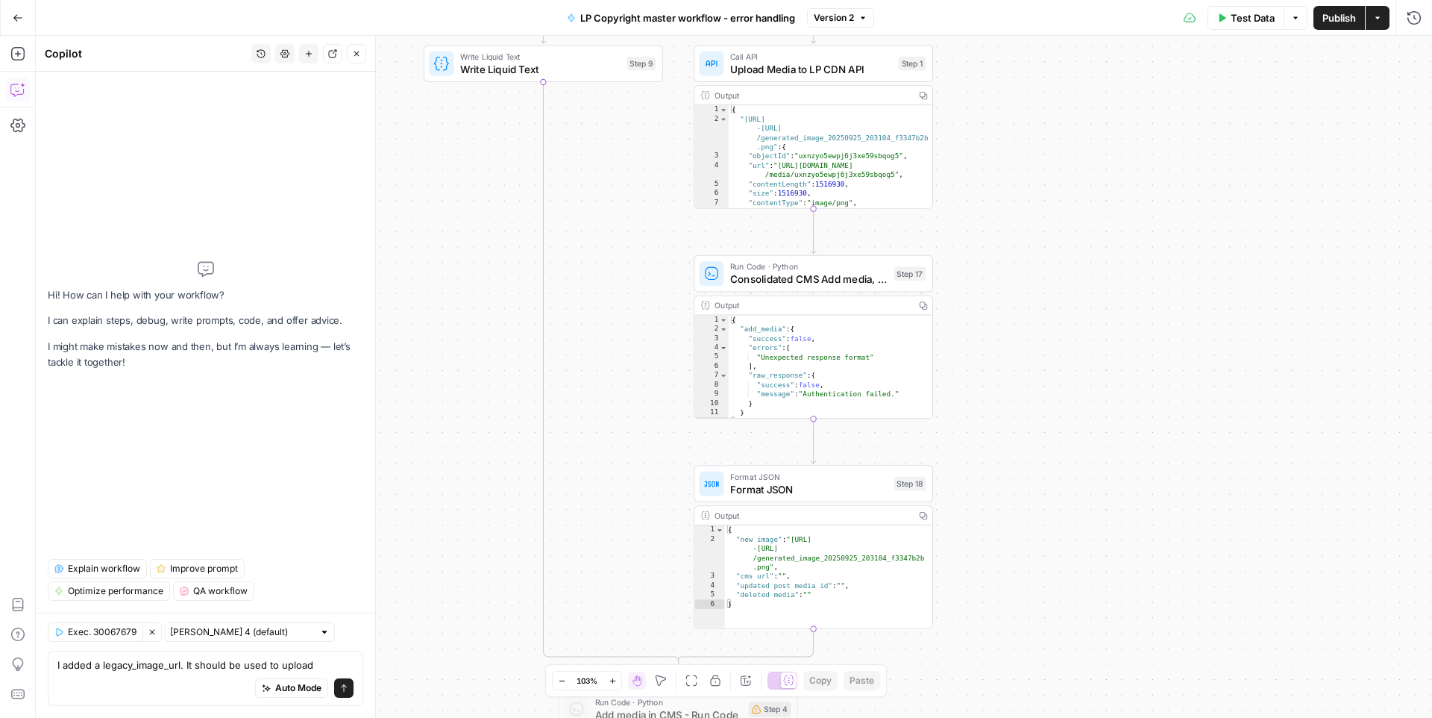
drag, startPoint x: 1154, startPoint y: 337, endPoint x: 1169, endPoint y: 334, distance: 15.2
click at [1169, 334] on div "true false Workflow Input Settings Inputs Run Code · Python AWS bucket original…" at bounding box center [734, 377] width 1396 height 682
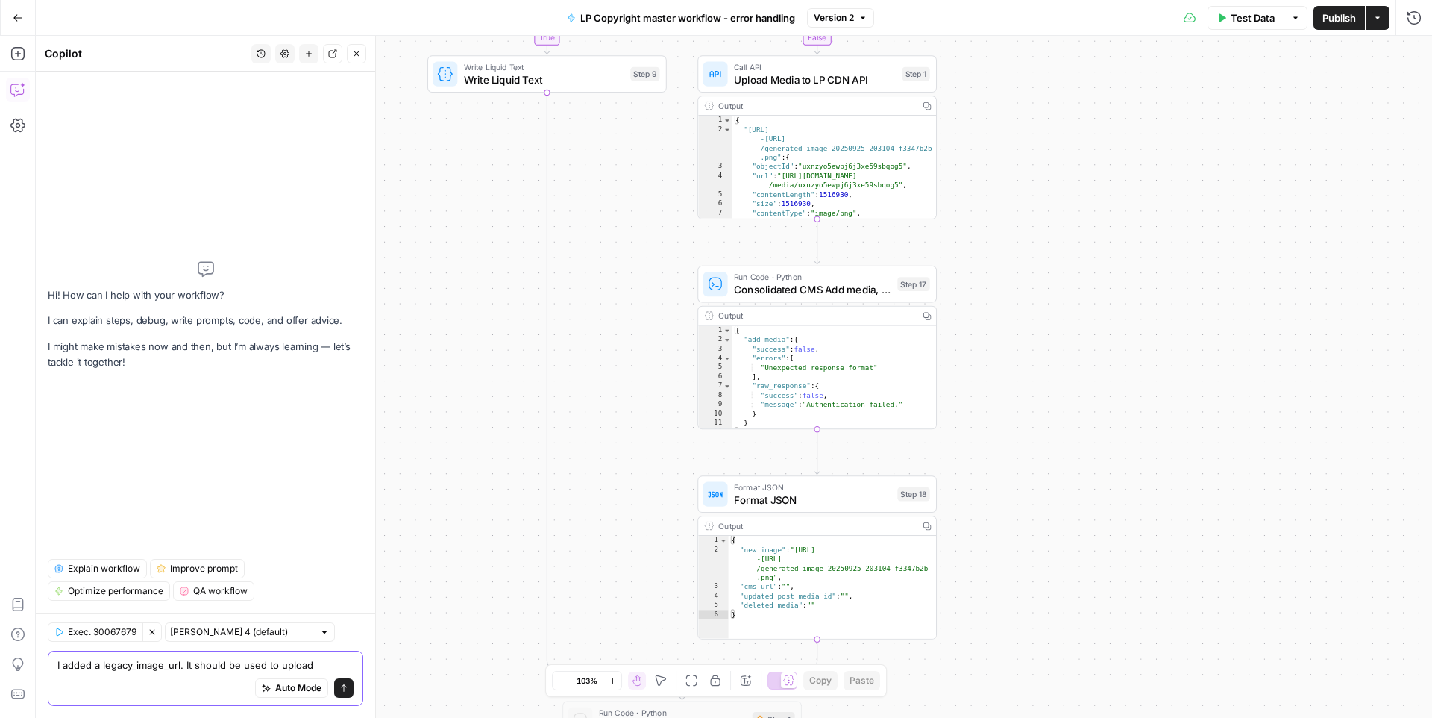
click at [329, 656] on textarea "I added a legacy_image_url. It should be used to upload" at bounding box center [205, 664] width 296 height 15
click at [280, 656] on textarea "I added a legacy_image_url. It should be used to upload" at bounding box center [205, 664] width 296 height 15
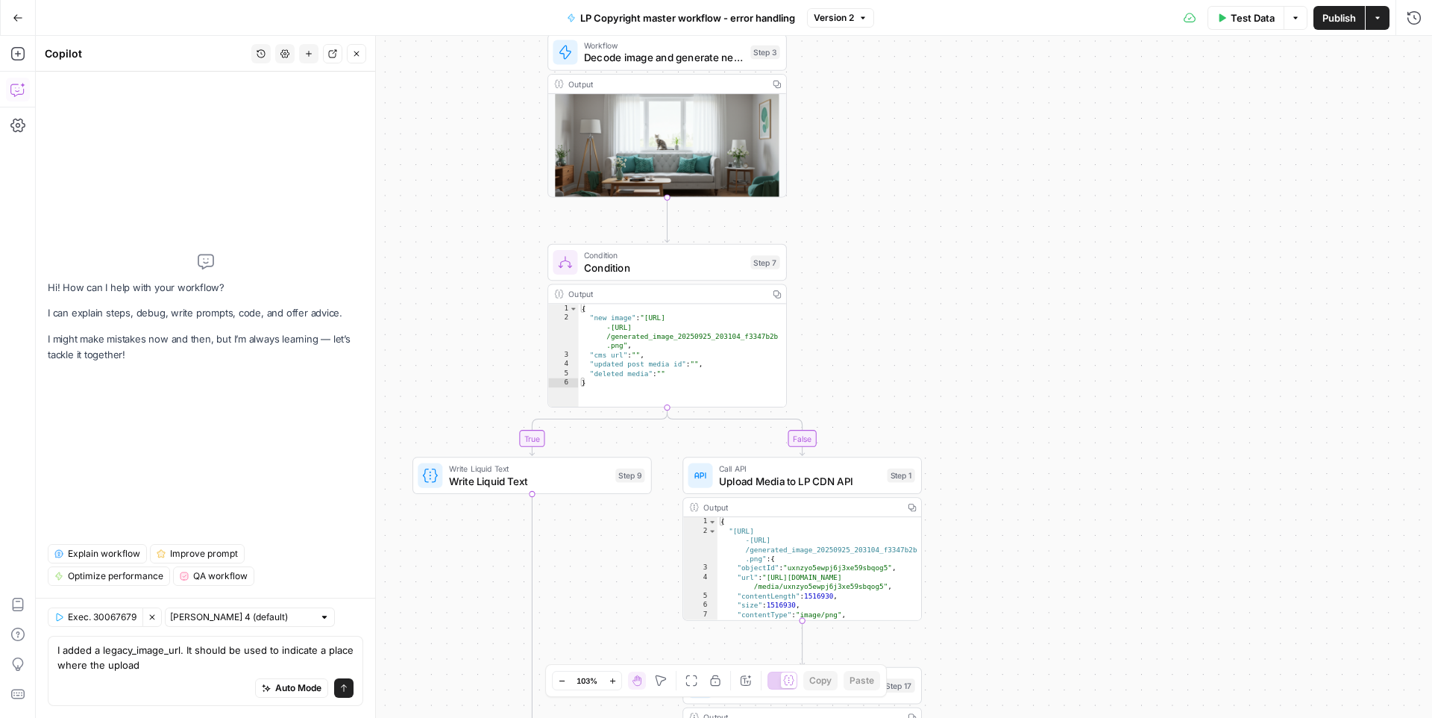
drag, startPoint x: 1003, startPoint y: 188, endPoint x: 983, endPoint y: 550, distance: 362.3
click at [983, 550] on div "true false Workflow Input Settings Inputs Run Code · Python AWS bucket original…" at bounding box center [734, 377] width 1396 height 682
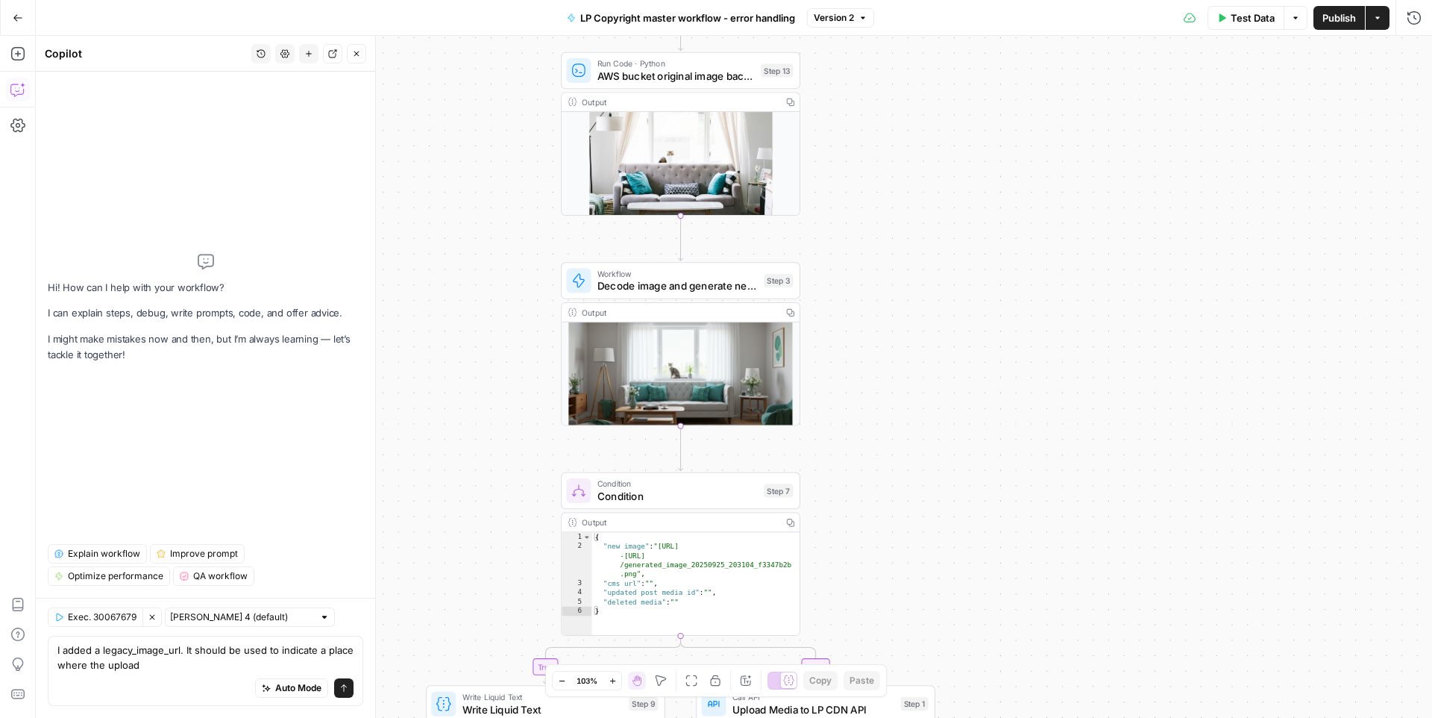
drag, startPoint x: 810, startPoint y: 213, endPoint x: 826, endPoint y: 454, distance: 242.2
click at [826, 454] on div "true false Workflow Input Settings Inputs Run Code · Python AWS bucket original…" at bounding box center [734, 377] width 1396 height 682
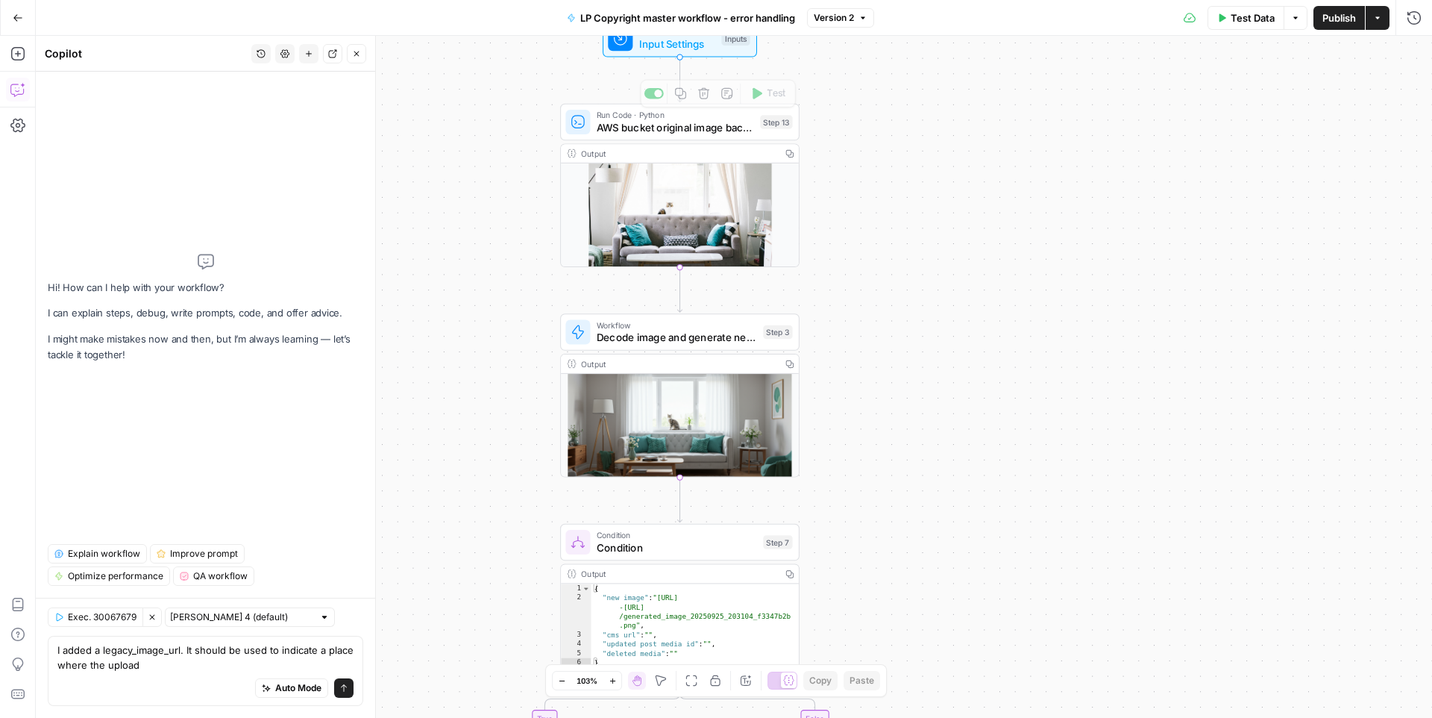
drag, startPoint x: 914, startPoint y: 140, endPoint x: 906, endPoint y: 355, distance: 215.0
click at [906, 356] on div "true false Workflow Input Settings Inputs Run Code · Python AWS bucket original…" at bounding box center [734, 377] width 1396 height 682
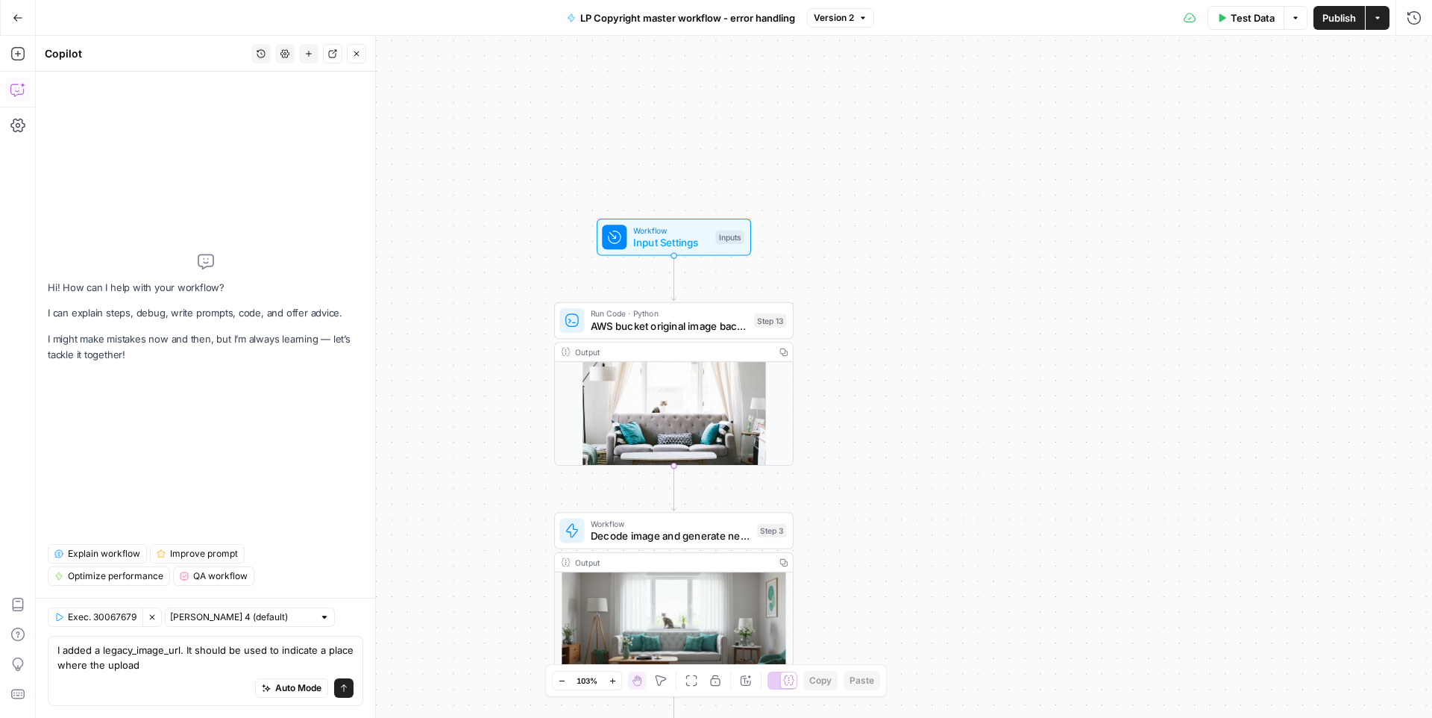
click at [691, 224] on span "Workflow" at bounding box center [671, 230] width 76 height 13
click at [900, 301] on url "image url" at bounding box center [1144, 299] width 533 height 15
click at [904, 274] on label "image url" at bounding box center [1102, 271] width 468 height 15
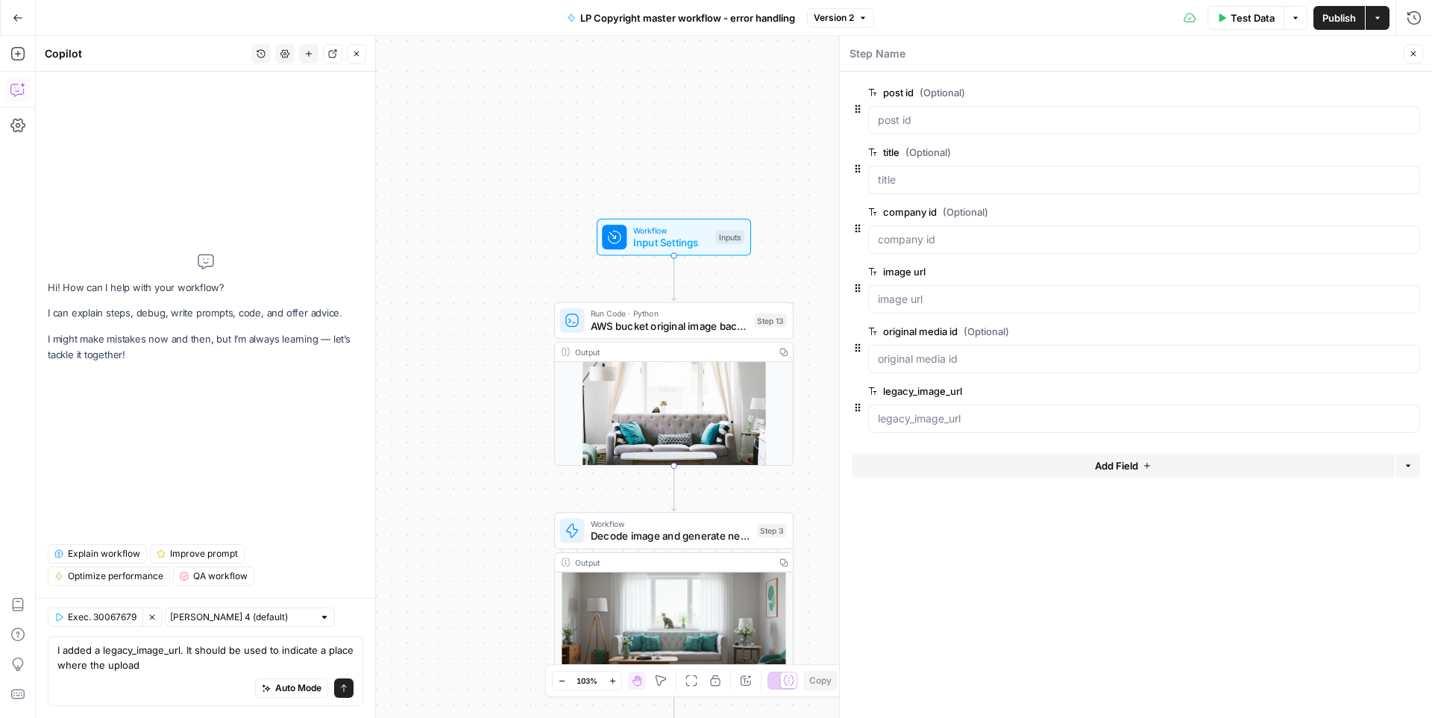
click at [904, 292] on url "image url" at bounding box center [1144, 299] width 533 height 15
click at [904, 274] on label "image url" at bounding box center [1102, 271] width 468 height 15
click at [904, 292] on url "image url" at bounding box center [1144, 299] width 533 height 15
click at [904, 274] on label "image url" at bounding box center [1102, 271] width 468 height 15
click at [904, 292] on url "image url" at bounding box center [1144, 299] width 533 height 15
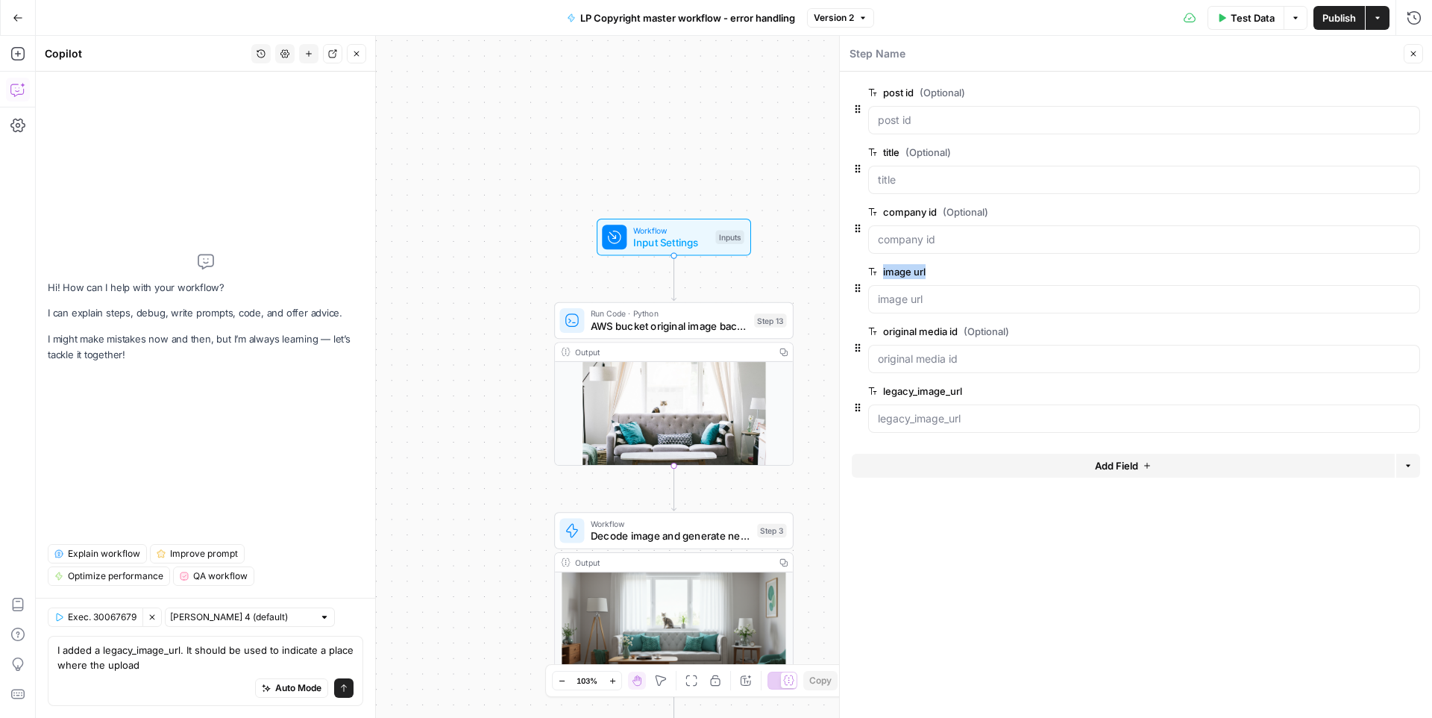
copy label "image url"
click at [144, 656] on textarea "I added a legacy_image_url. It should be used to indicate a place where the upl…" at bounding box center [205, 657] width 296 height 30
click at [105, 656] on textarea "I added a legacy_image_url. It should be used to indicate a place where the upl…" at bounding box center [205, 657] width 296 height 30
paste textarea "image url"
click at [156, 653] on textarea "I added a legacy_image_url. It should be used to indicate a place where the new…" at bounding box center [205, 657] width 296 height 30
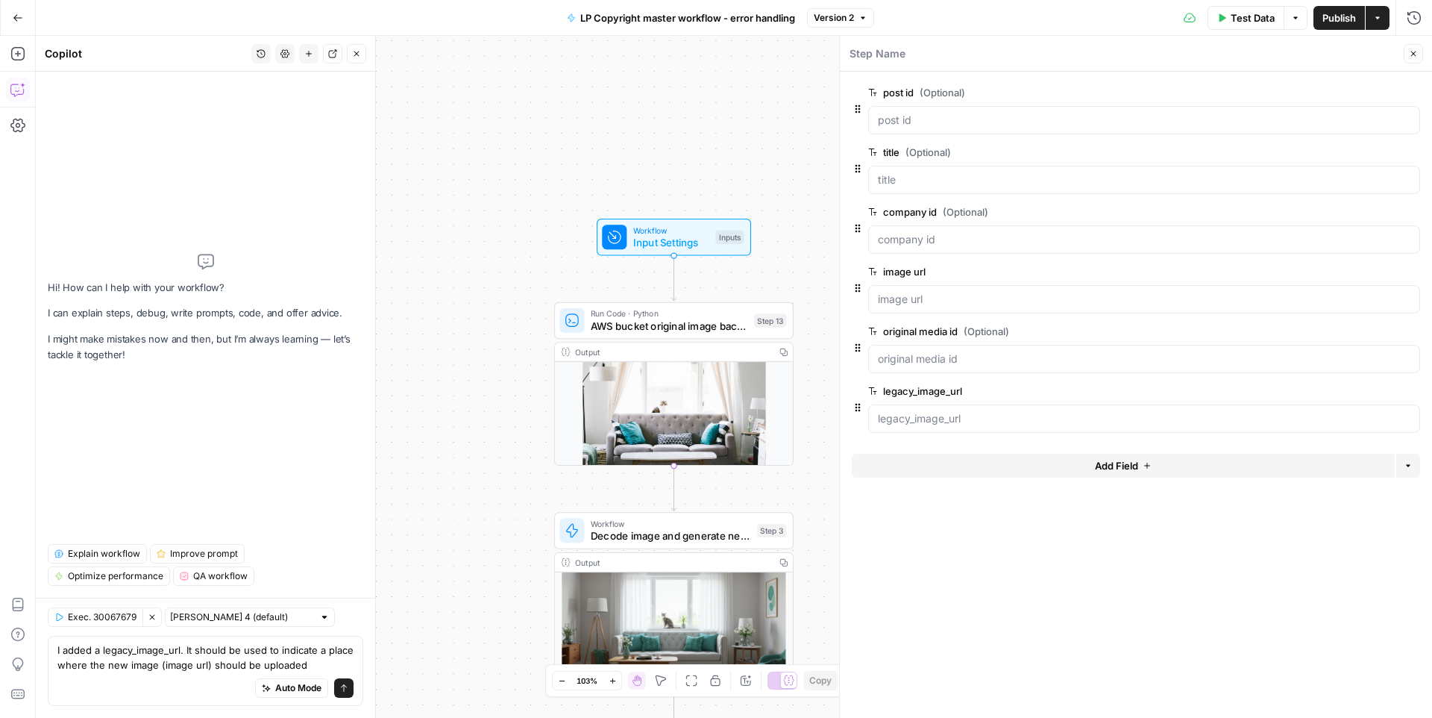
click at [160, 615] on button "Clear Selection" at bounding box center [151, 616] width 19 height 19
click at [104, 617] on span "Execution" at bounding box center [89, 616] width 42 height 13
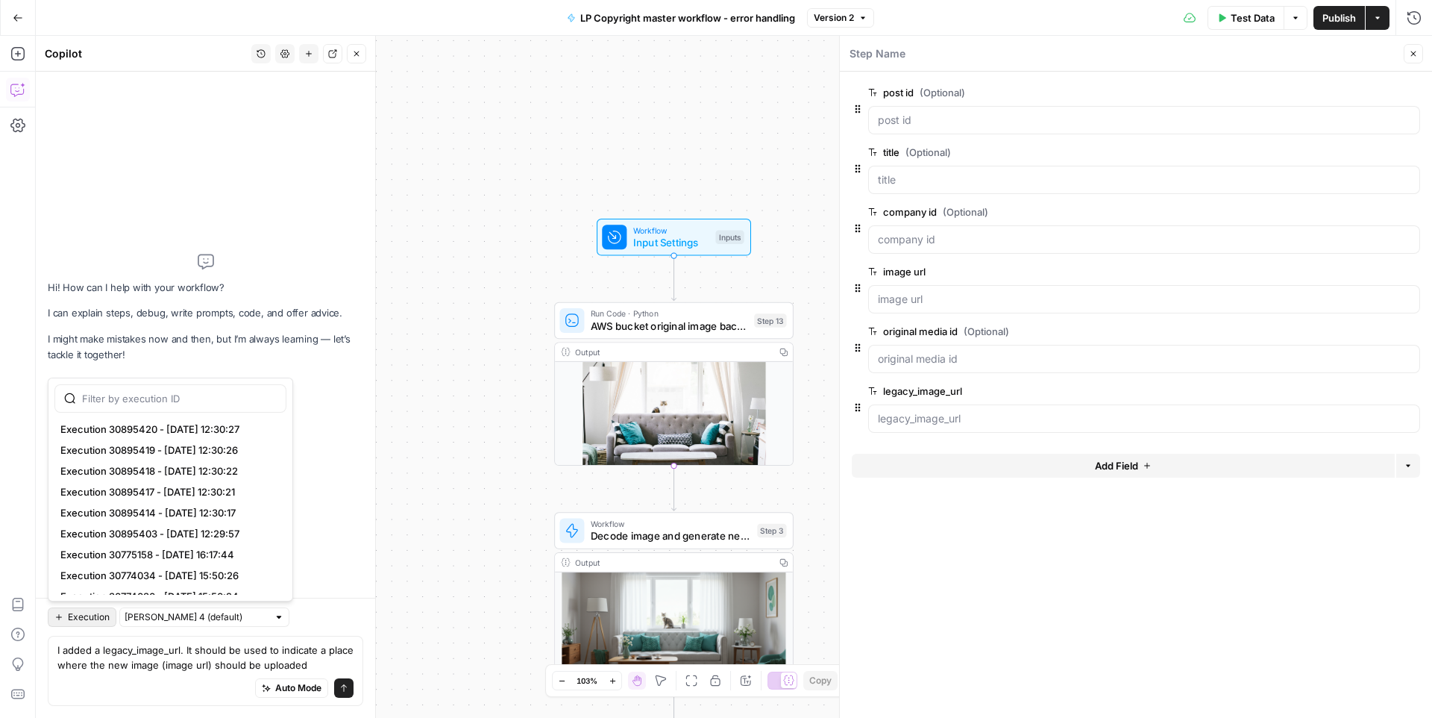
click at [353, 444] on div "Hi! How can I help with your workflow? I can explain steps, debug, write prompt…" at bounding box center [206, 308] width 316 height 448
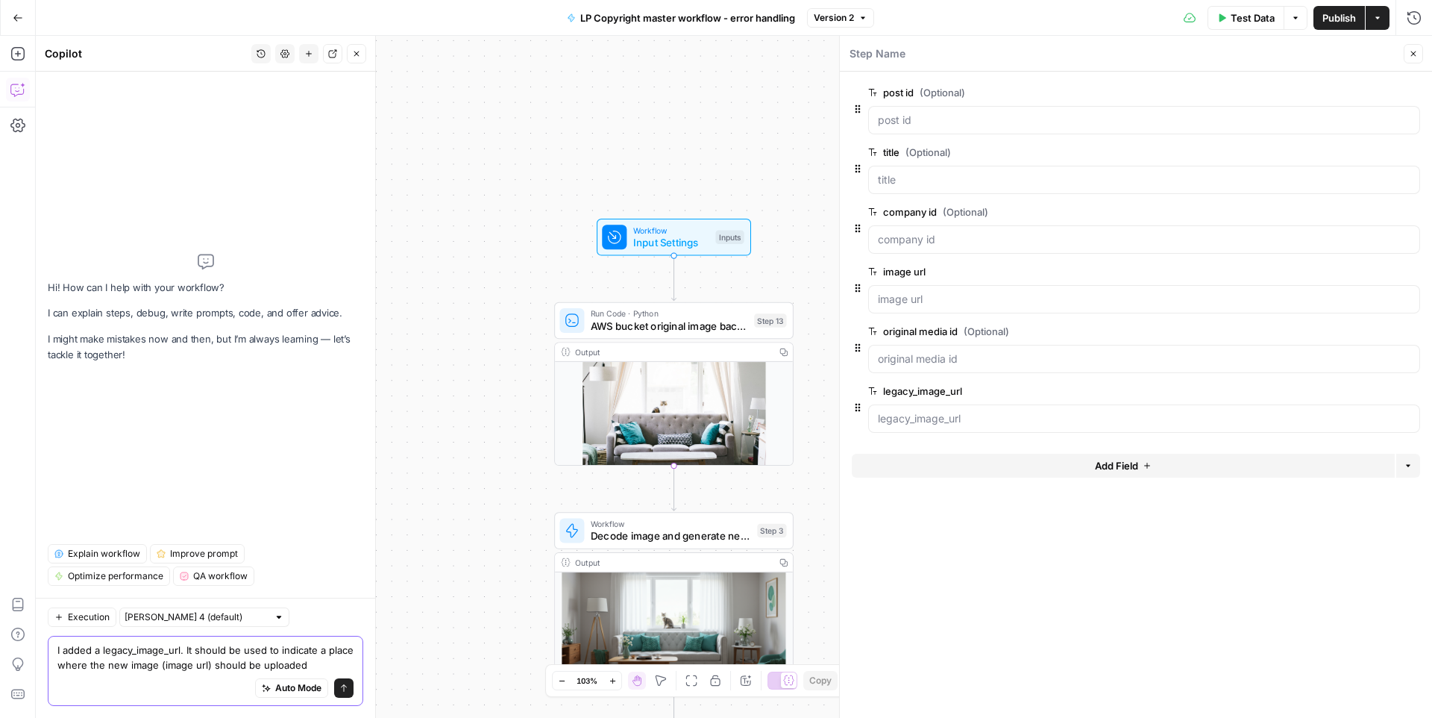
click at [320, 656] on textarea "I added a legacy_image_url. It should be used to indicate a place where the new…" at bounding box center [205, 657] width 296 height 30
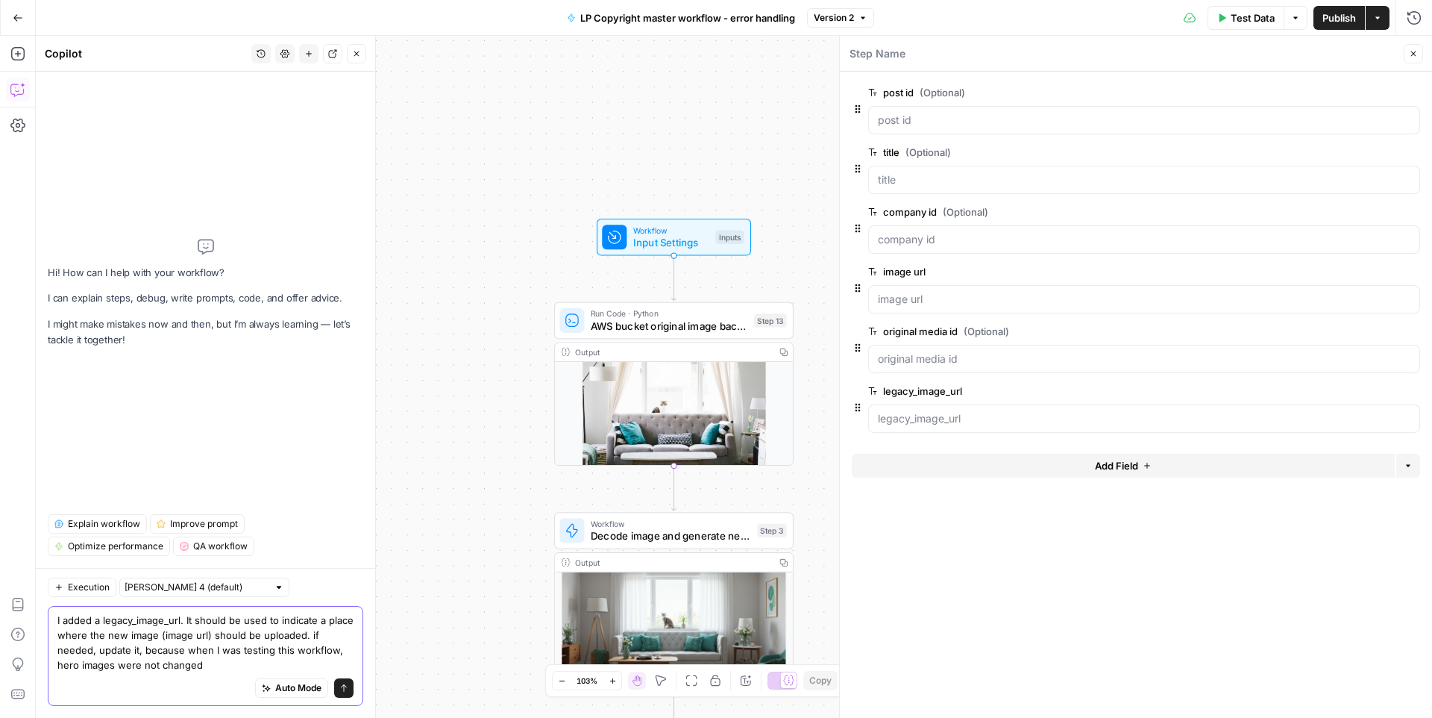
type textarea "I added a legacy_image_url. It should be used to indicate a place where the new…"
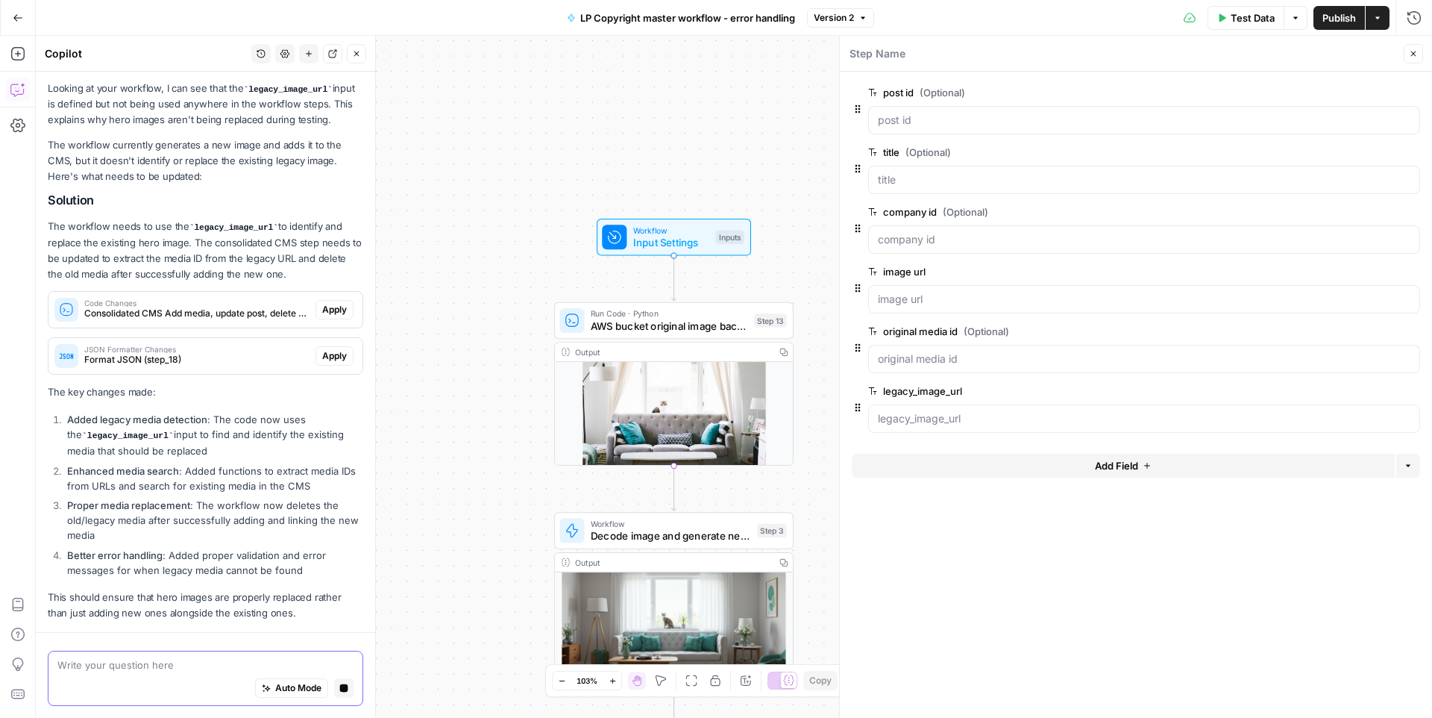
scroll to position [184, 0]
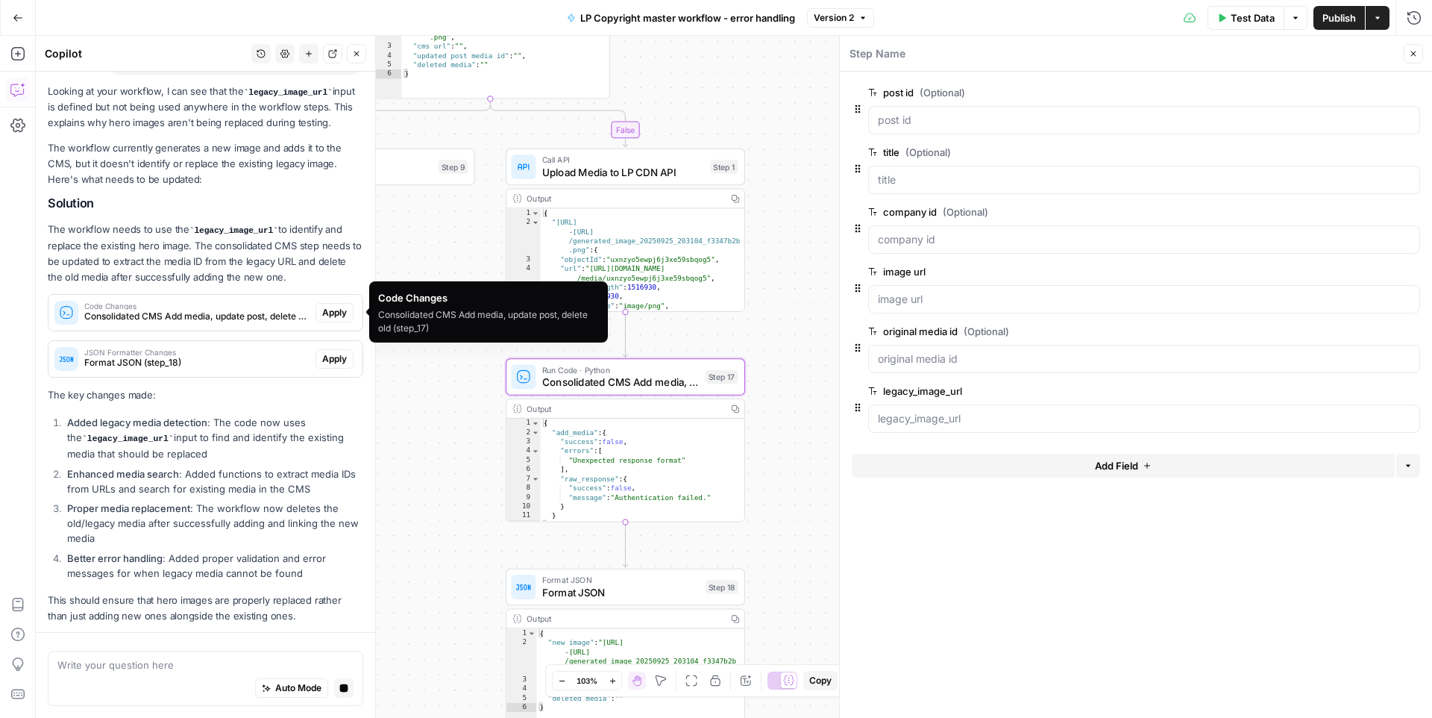
click at [338, 315] on span "Apply" at bounding box center [334, 312] width 25 height 13
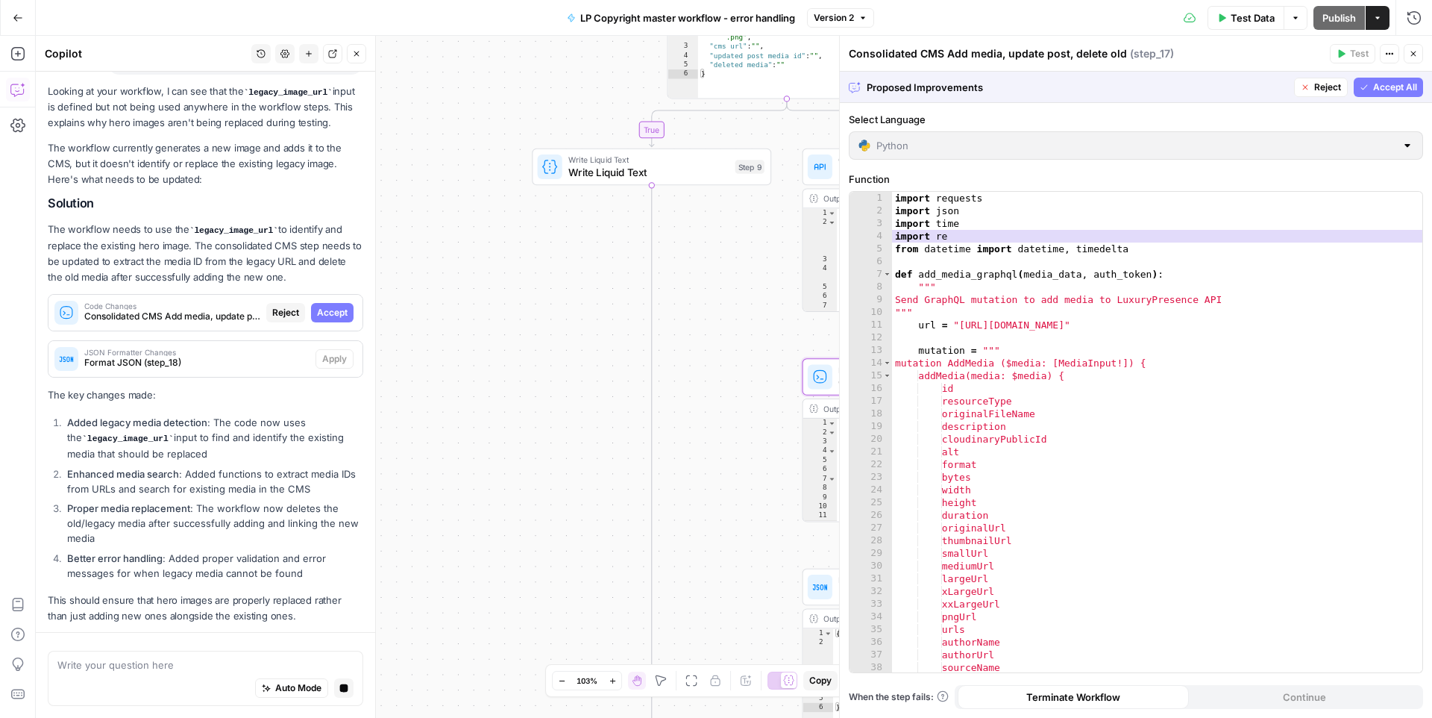
click at [338, 315] on span "Accept" at bounding box center [332, 312] width 31 height 13
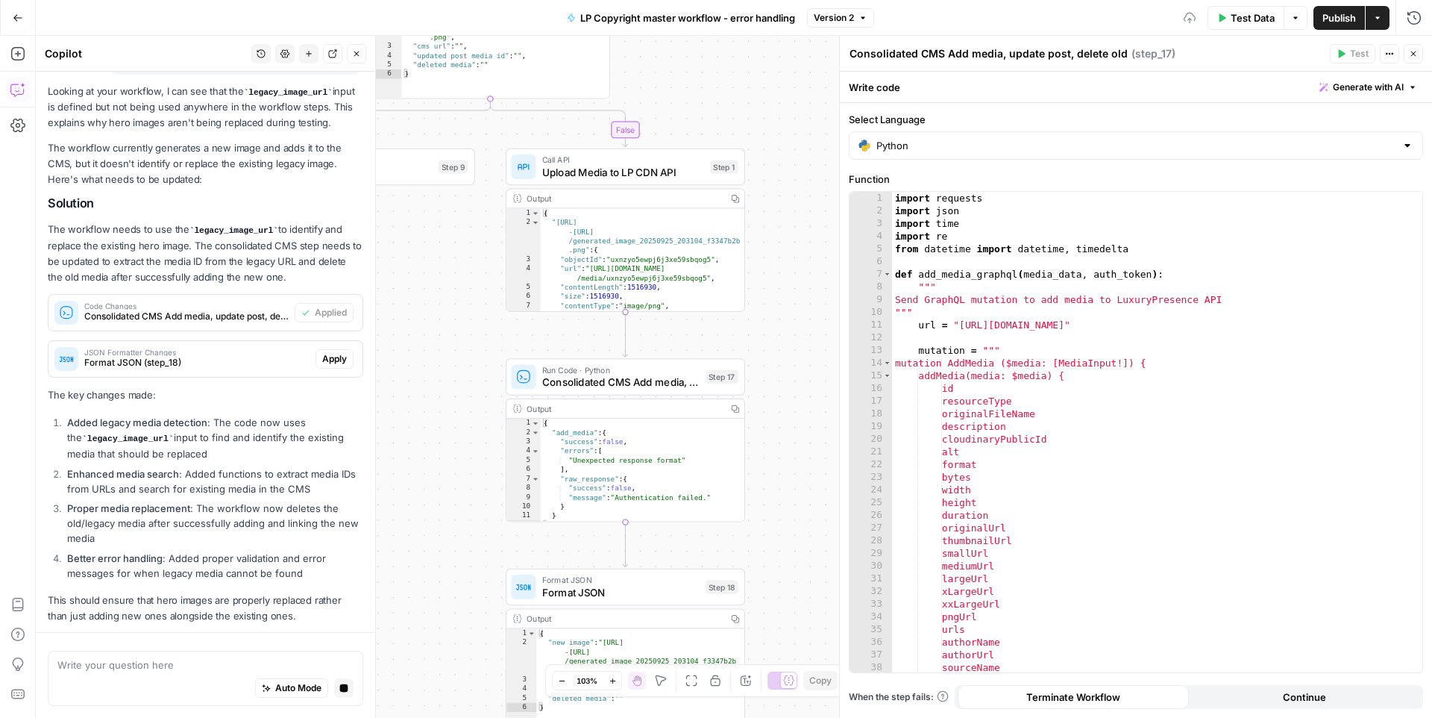
scroll to position [254, 0]
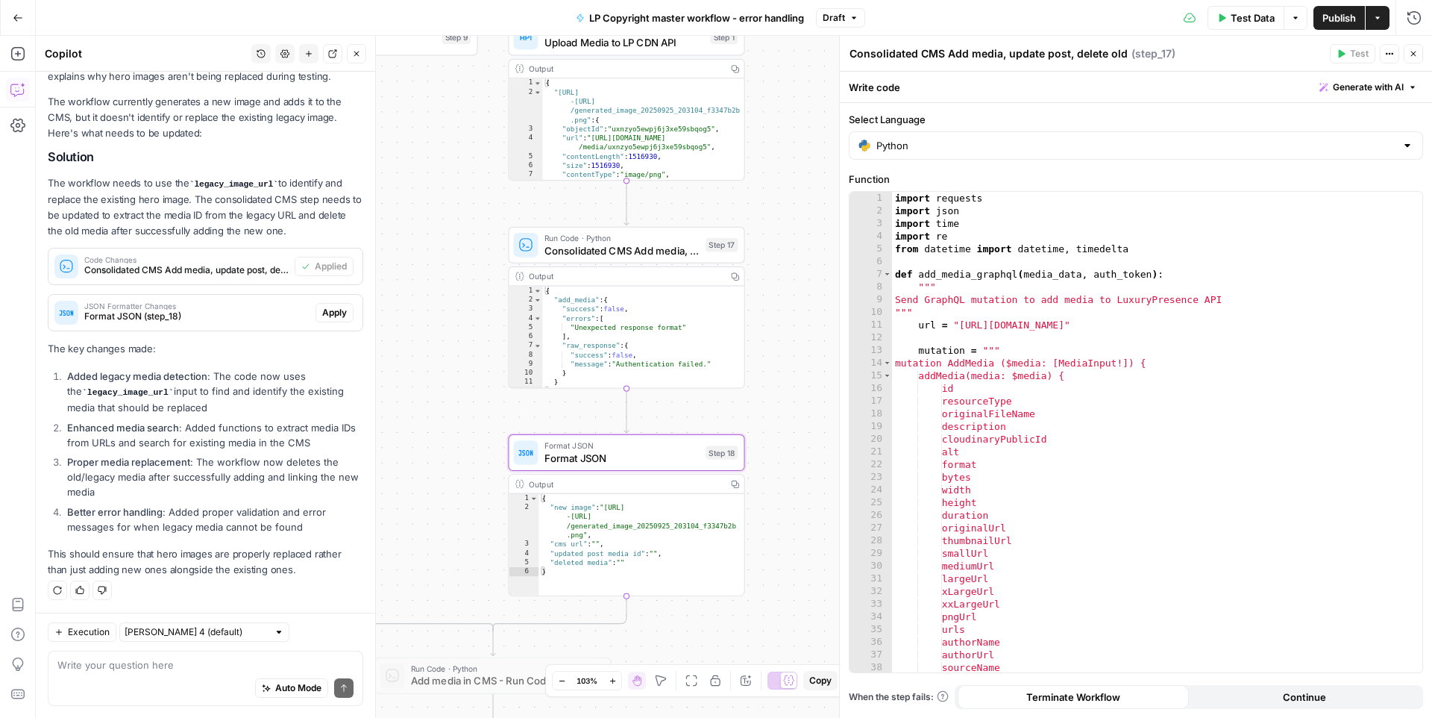
click at [322, 310] on span "Apply" at bounding box center [334, 312] width 25 height 13
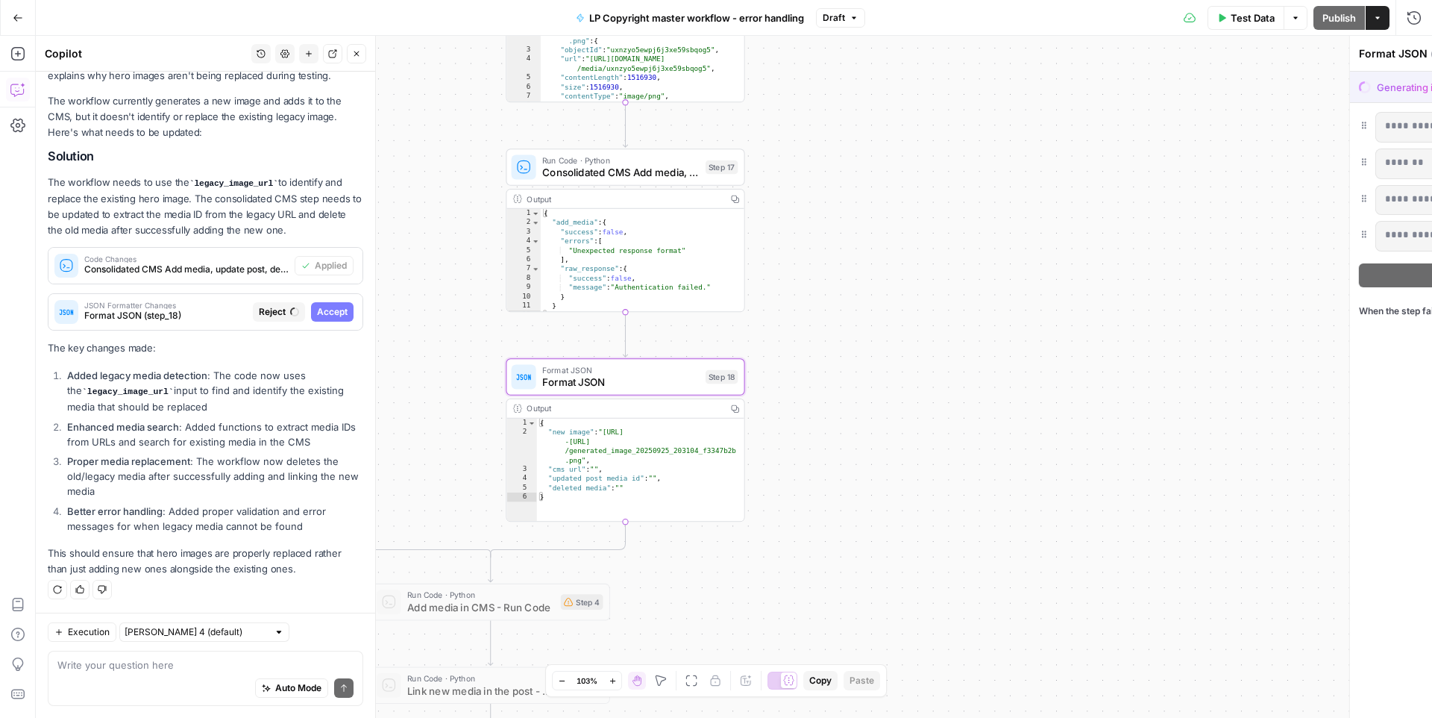
scroll to position [231, 0]
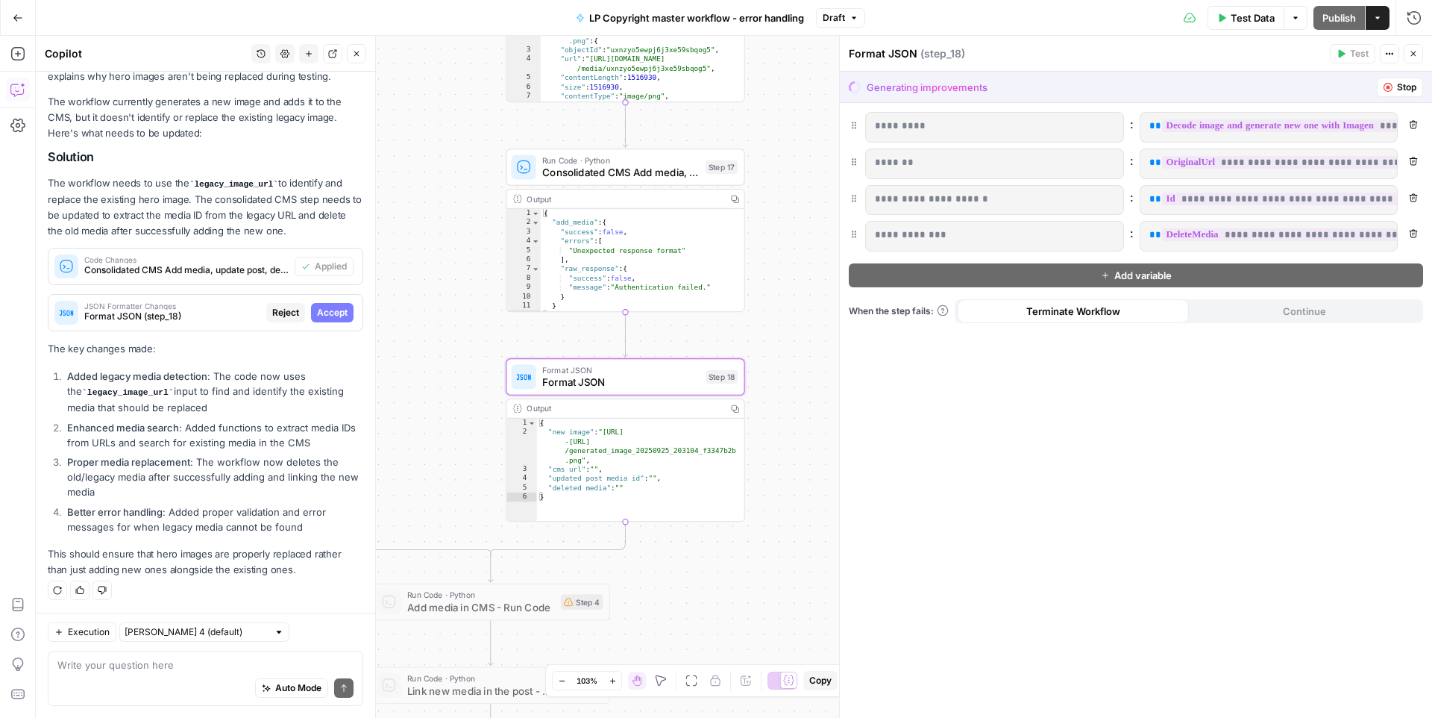
click at [335, 312] on span "Accept" at bounding box center [332, 312] width 31 height 13
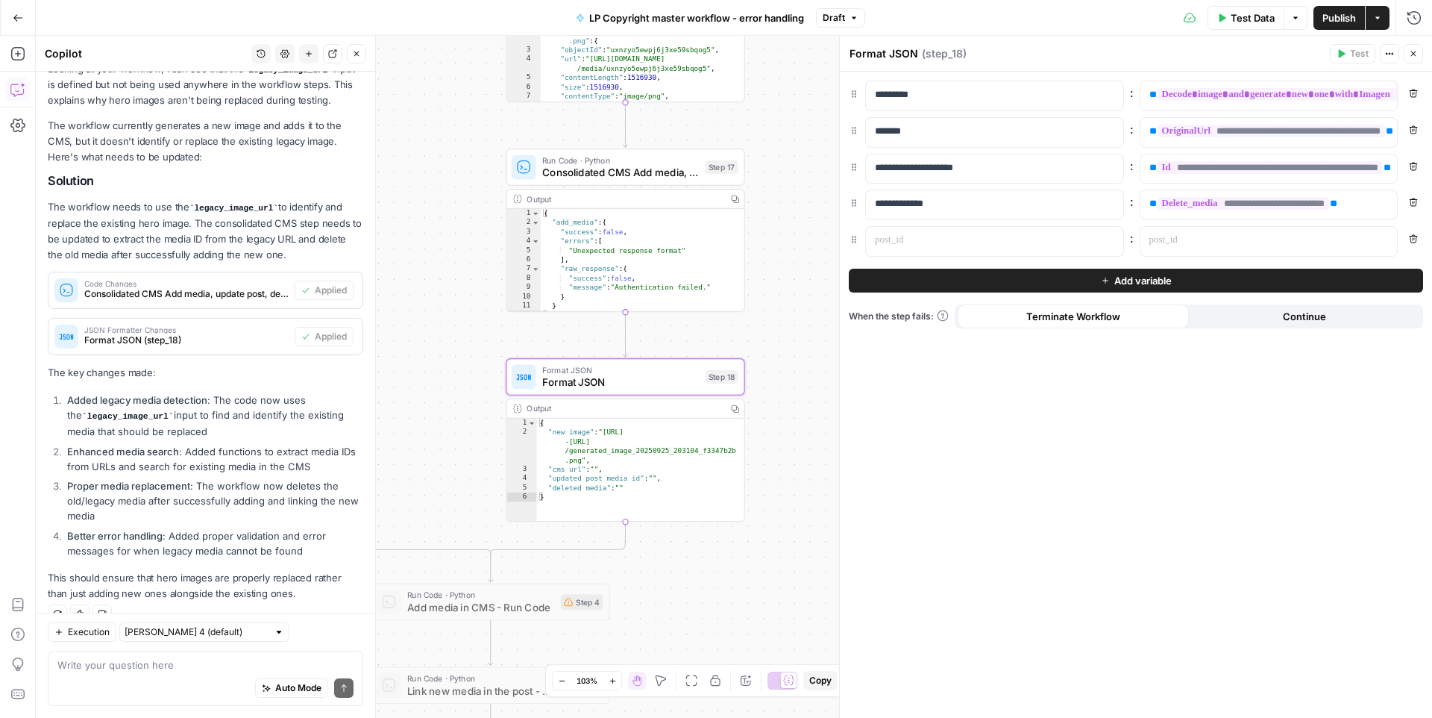
scroll to position [254, 0]
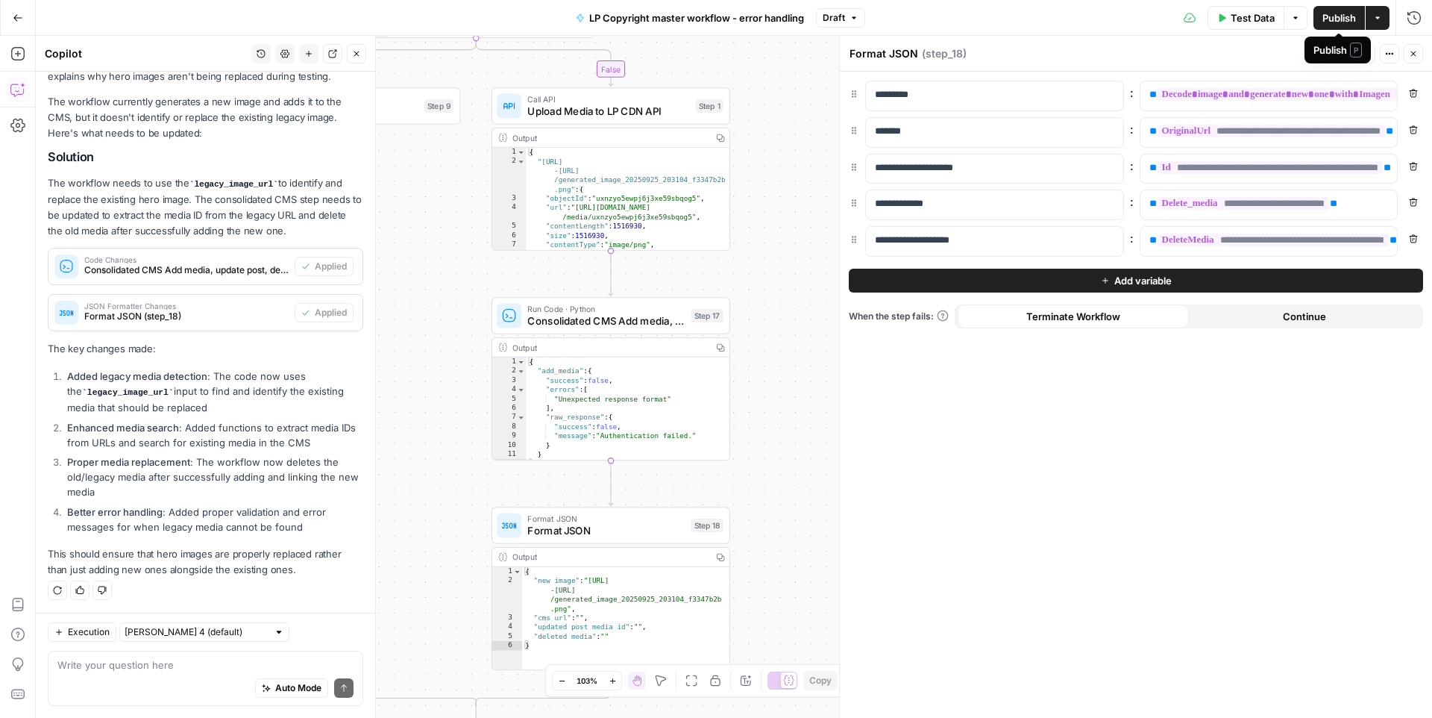
click at [1260, 20] on span "Publish" at bounding box center [1340, 17] width 34 height 15
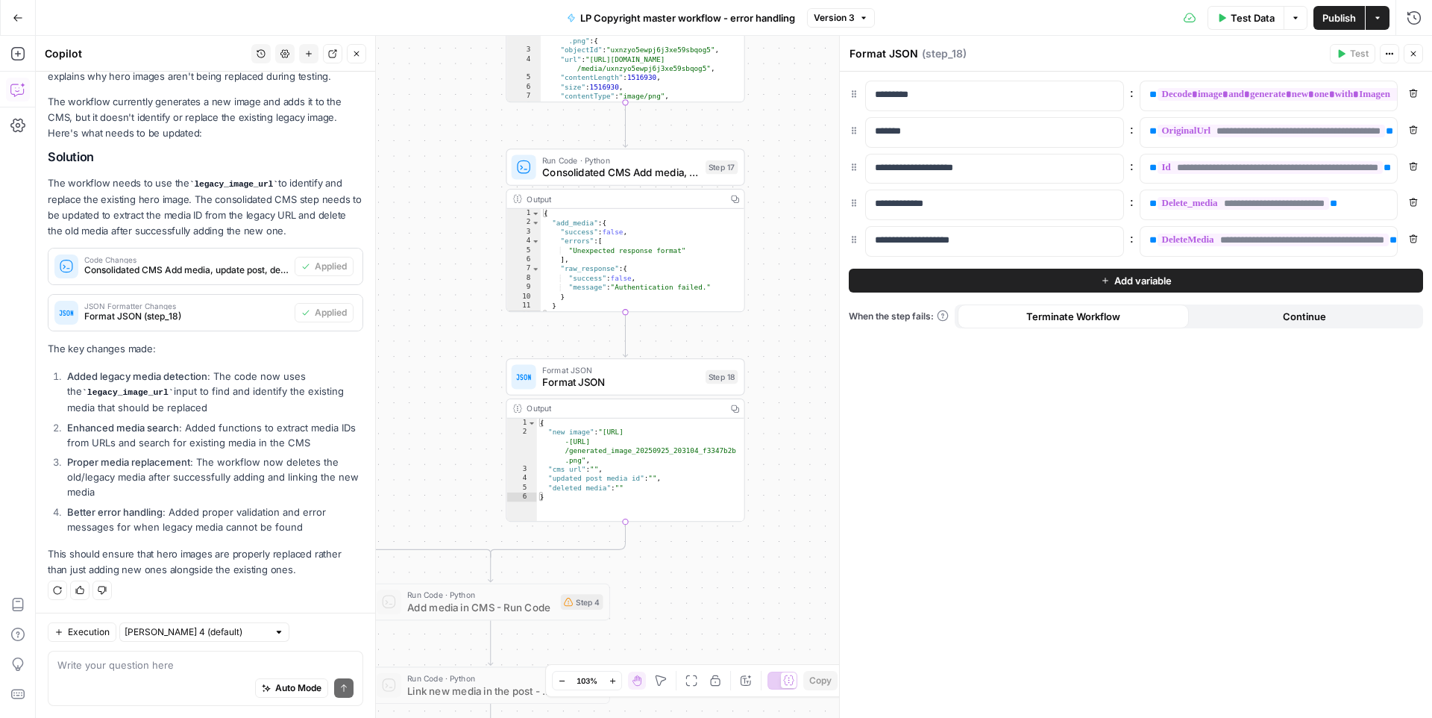
click at [234, 442] on li "Enhanced media search : Added functions to extract media IDs from URLs and sear…" at bounding box center [213, 435] width 300 height 30
click at [172, 461] on strong "Proper media replacement" at bounding box center [128, 462] width 123 height 12
click at [116, 656] on div "Auto Mode Send" at bounding box center [205, 688] width 296 height 33
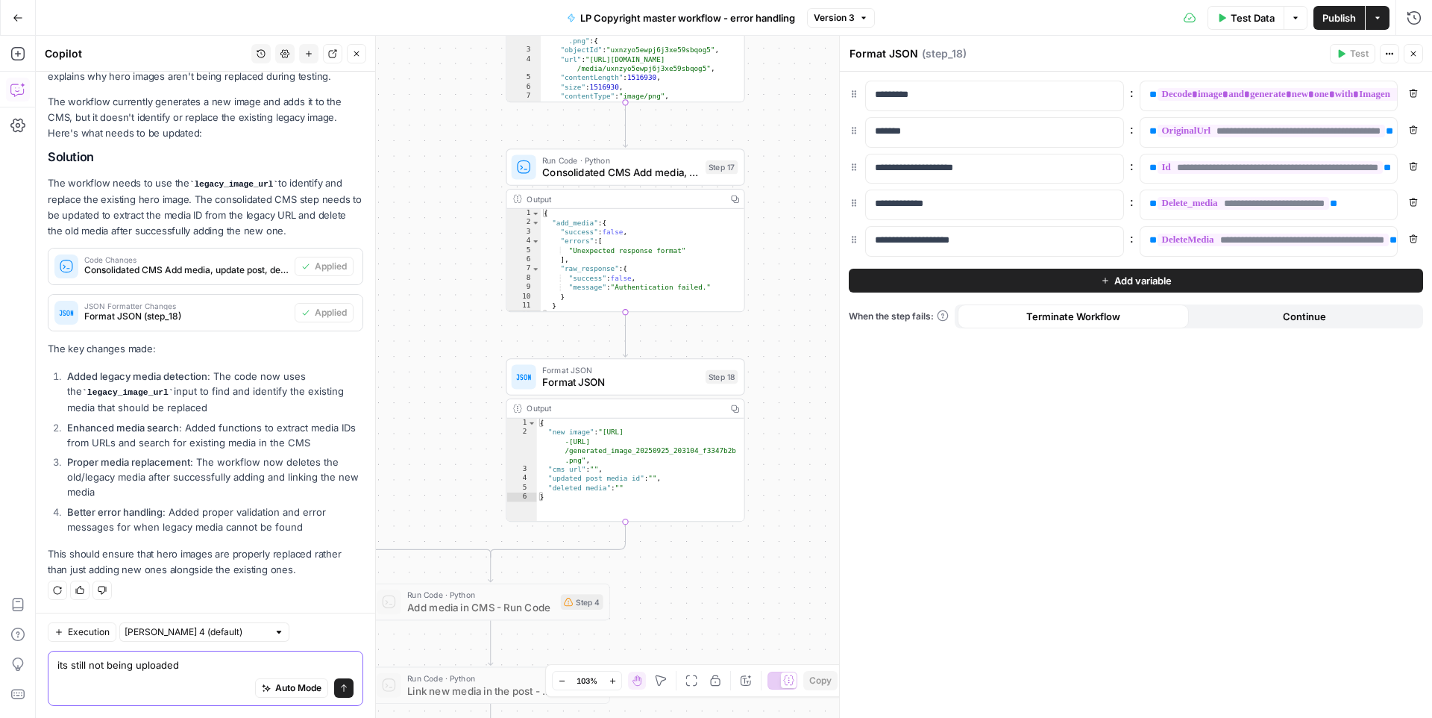
type textarea "its still not being uploaded."
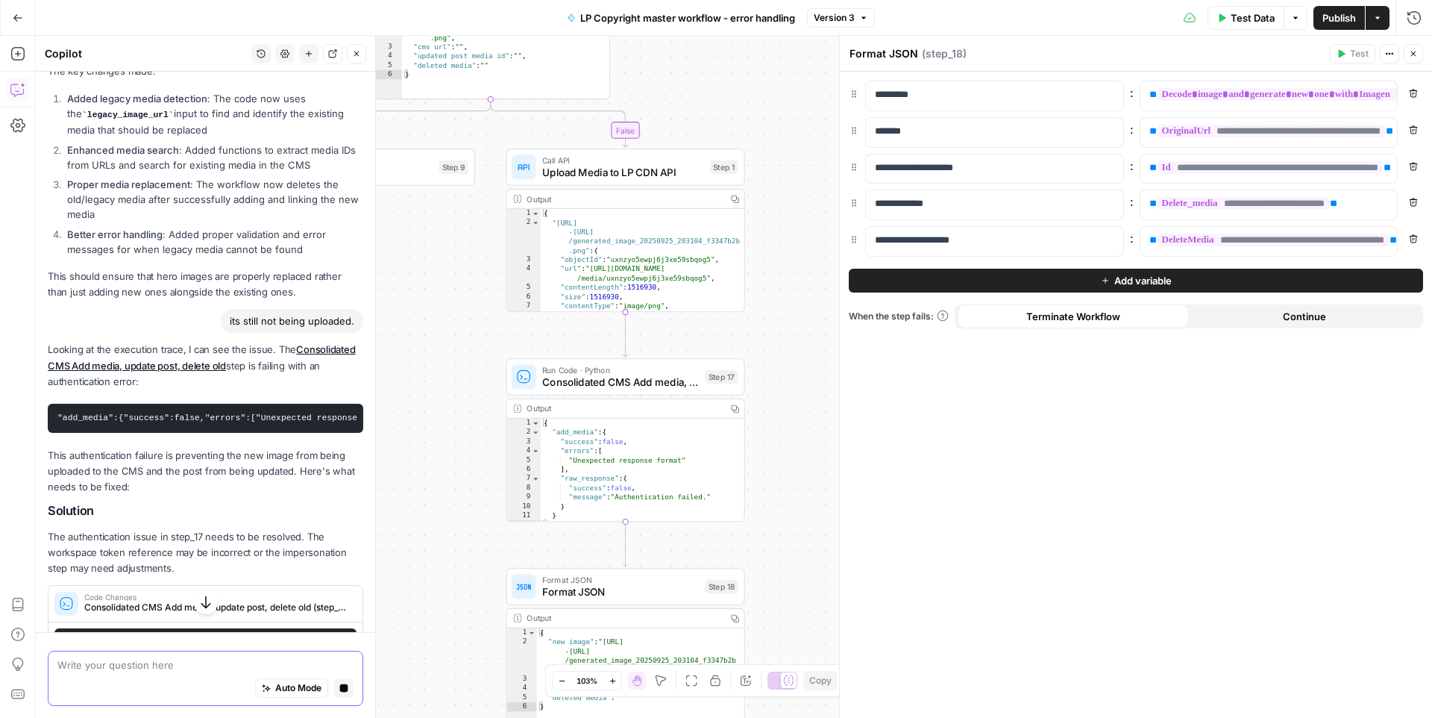
scroll to position [503, 0]
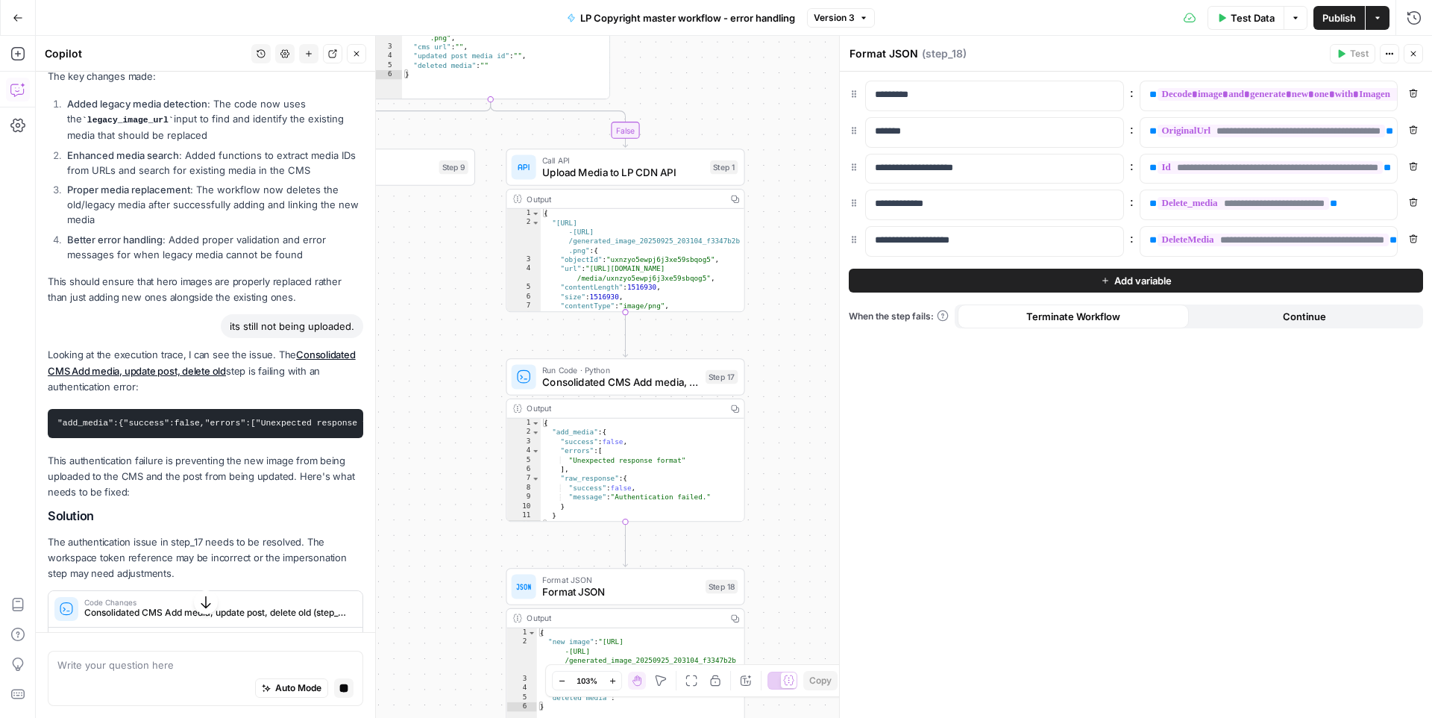
click at [148, 421] on code ""add_media":{"success":false,"errors":["Unexpected response format"],"raw_respo…" at bounding box center [405, 422] width 697 height 9
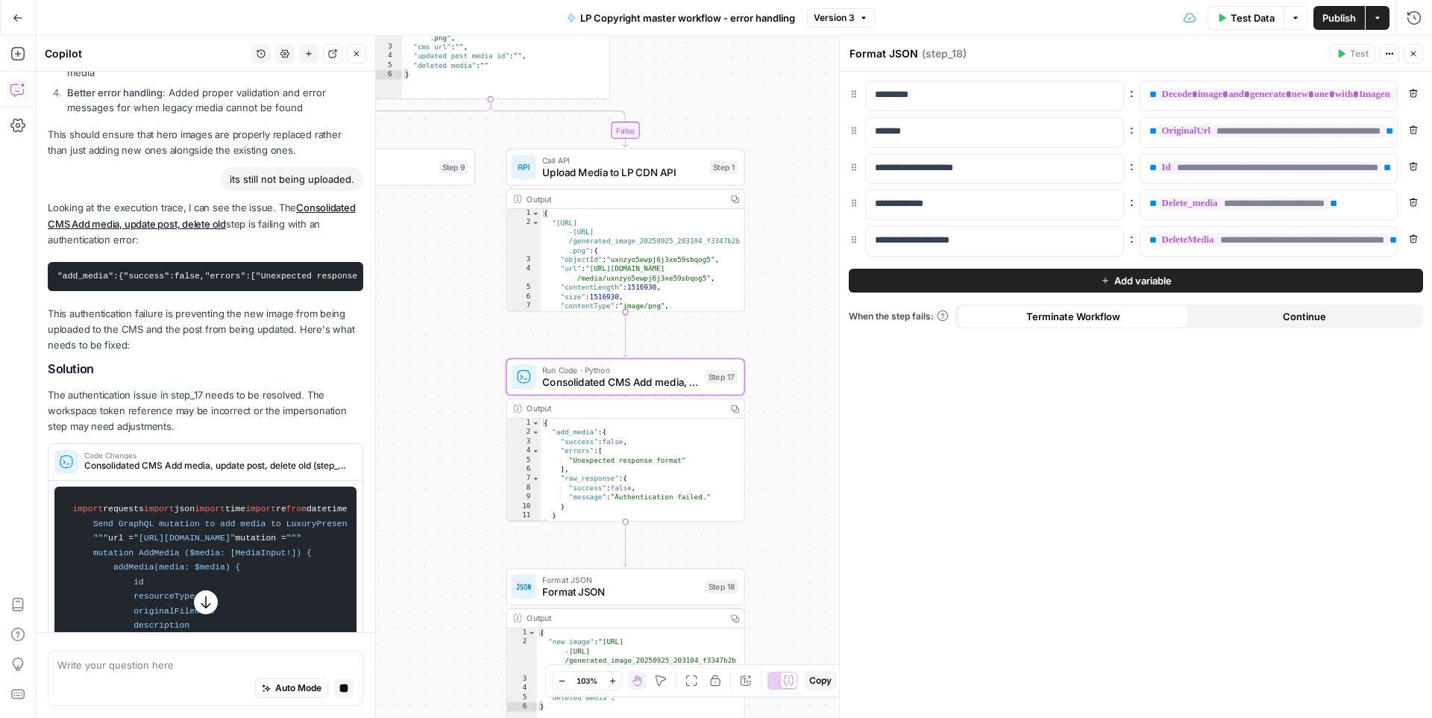
scroll to position [653, 0]
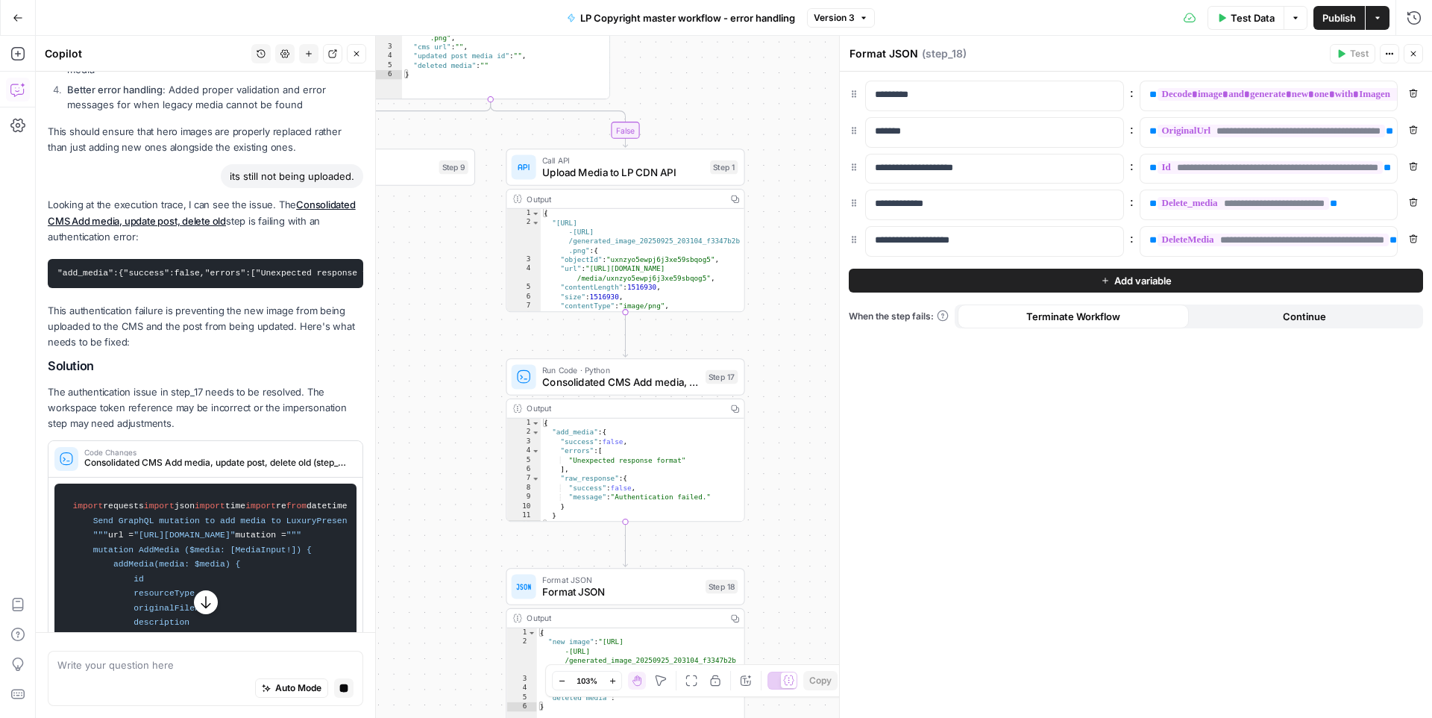
click at [1260, 16] on button "Options" at bounding box center [1296, 18] width 24 height 24
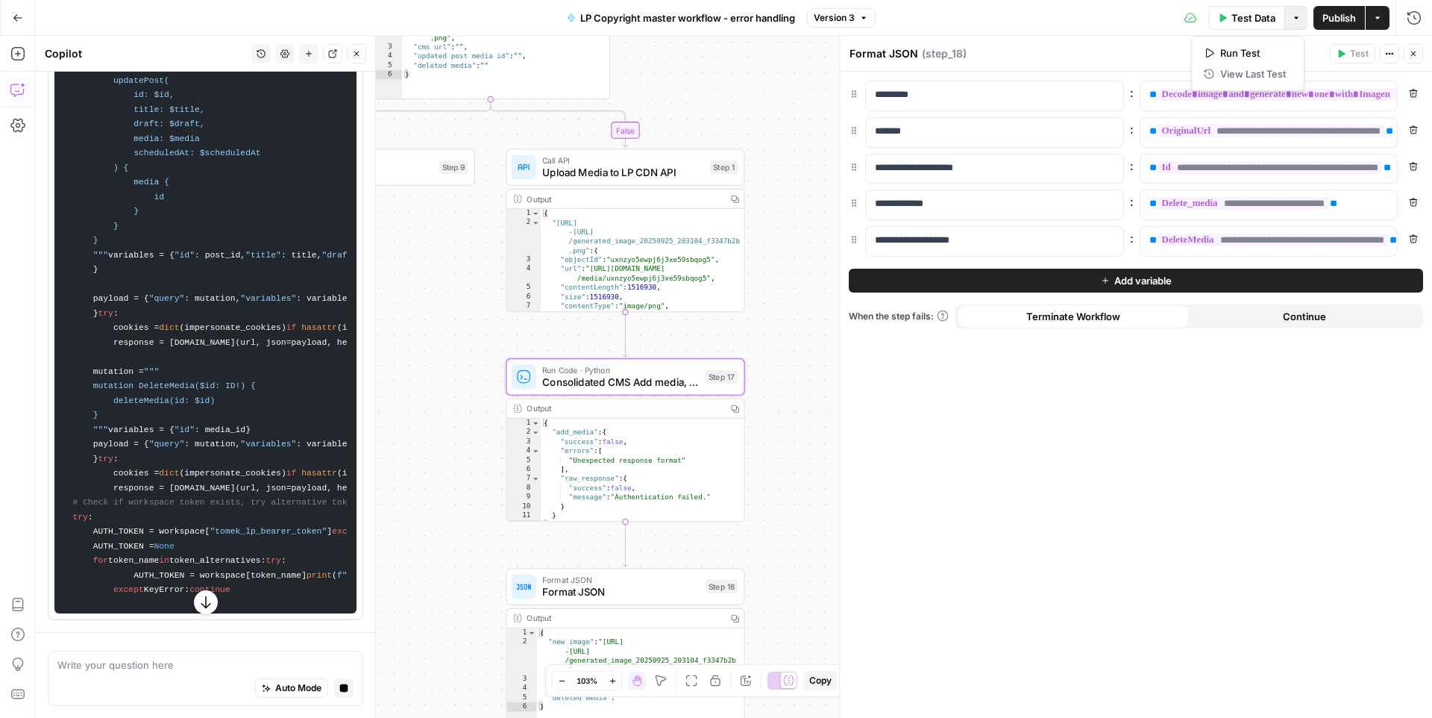
scroll to position [5933, 0]
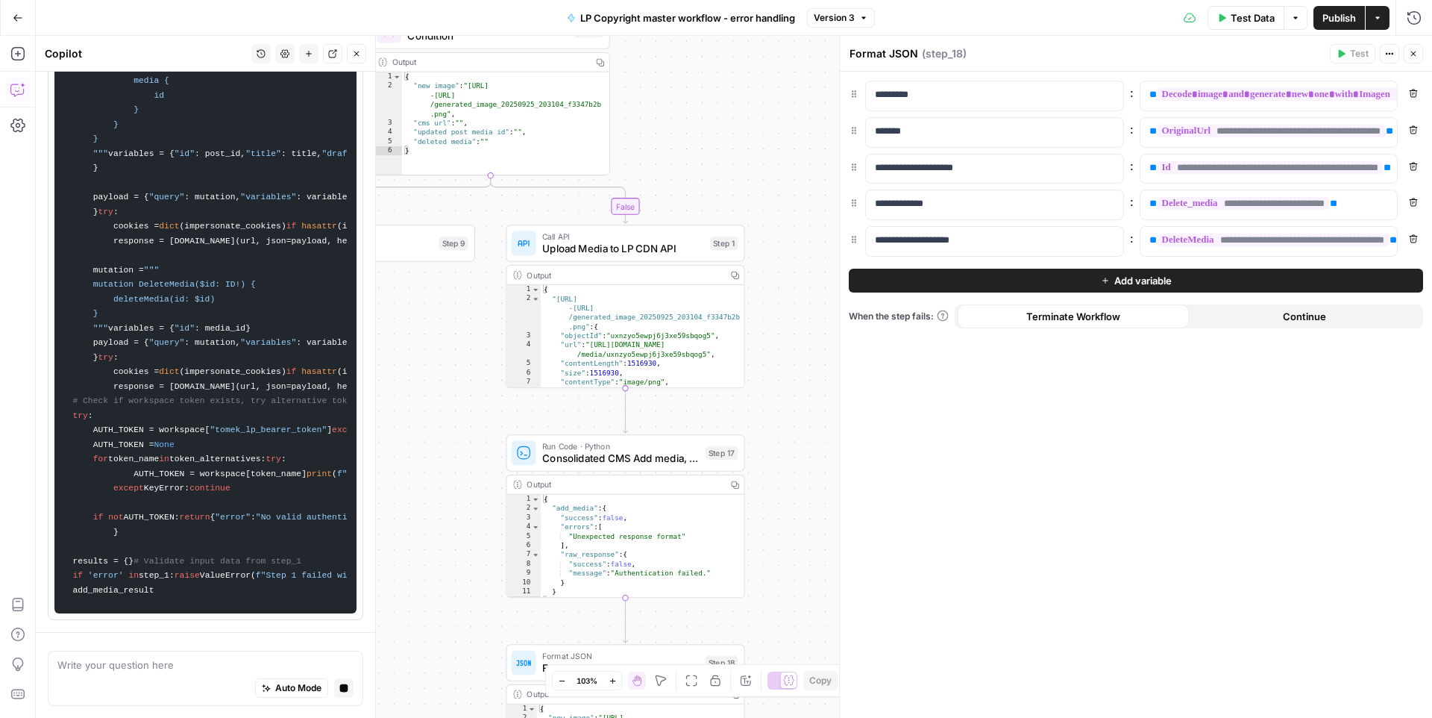
drag, startPoint x: 421, startPoint y: 379, endPoint x: 420, endPoint y: 453, distance: 73.9
click at [421, 454] on div "true false Workflow Input Settings Inputs Run Code · Python AWS bucket original…" at bounding box center [734, 377] width 1396 height 682
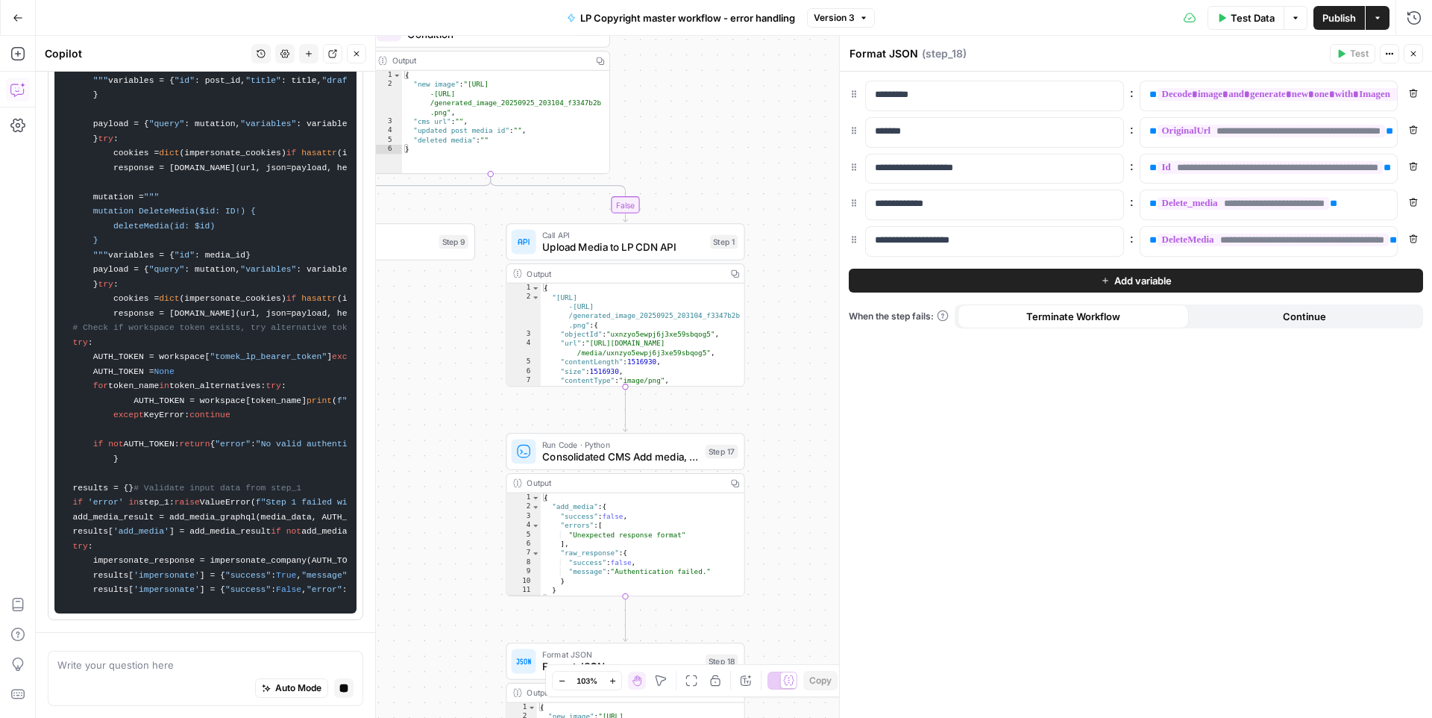
click at [1247, 16] on span "Test Data" at bounding box center [1253, 17] width 44 height 15
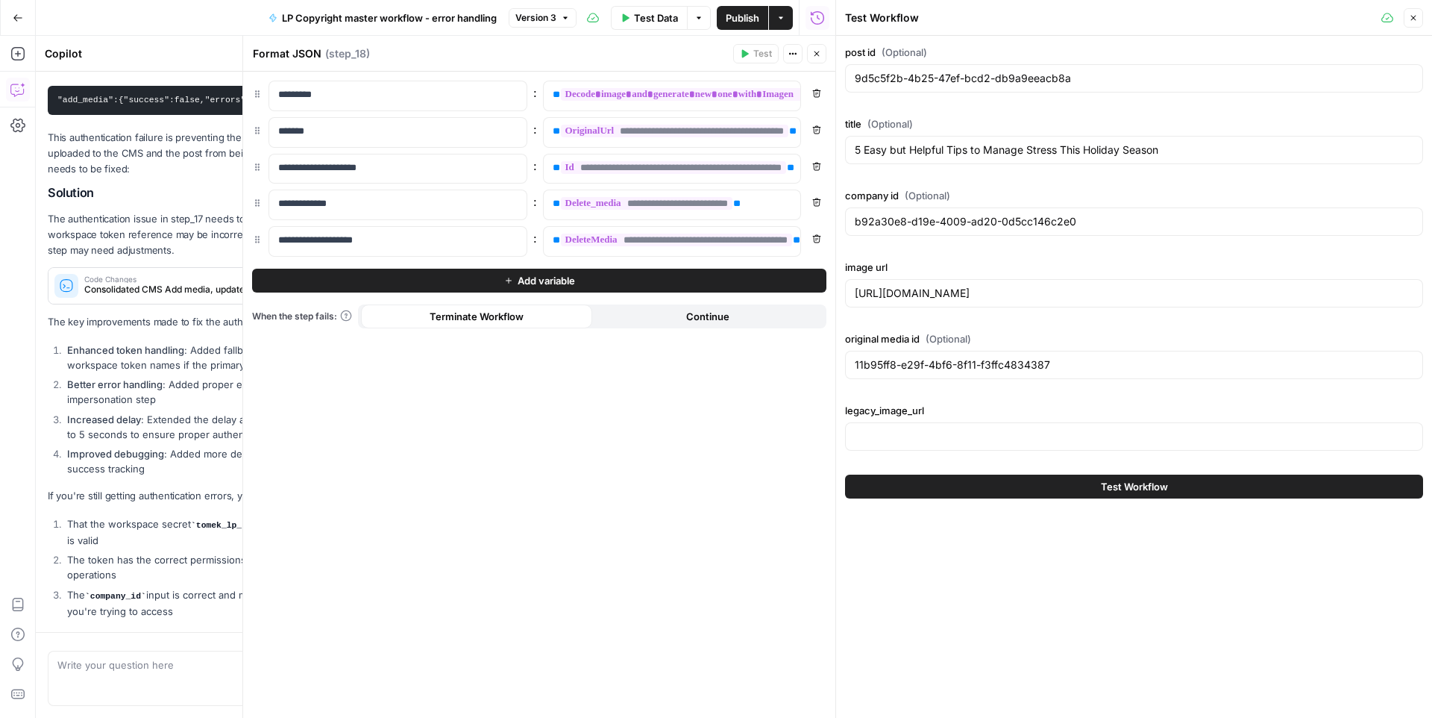
scroll to position [893, 0]
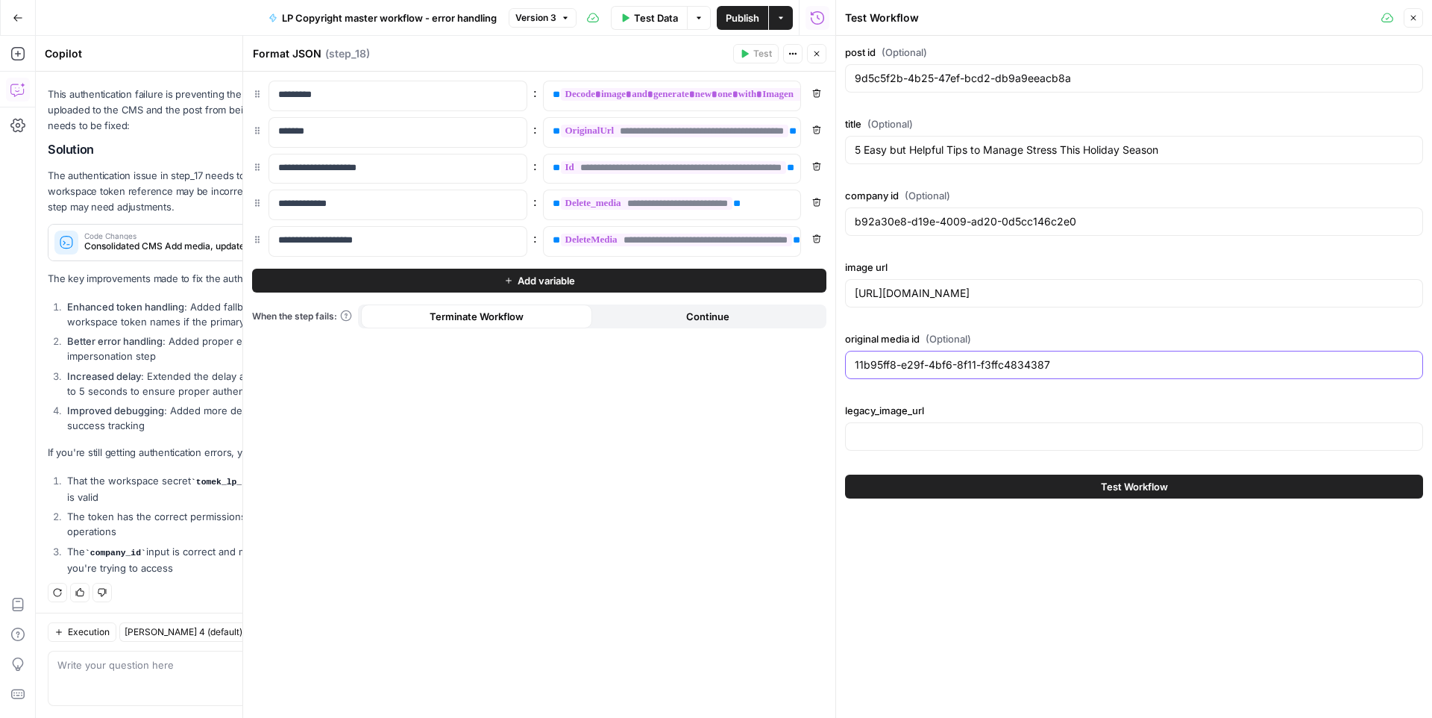
click at [863, 366] on input "11b95ff8-e29f-4bf6-8f11-f3ffc4834387" at bounding box center [1134, 364] width 559 height 15
paste input "0c87406f-483d-4d5c-b5af-ded5984dc05"
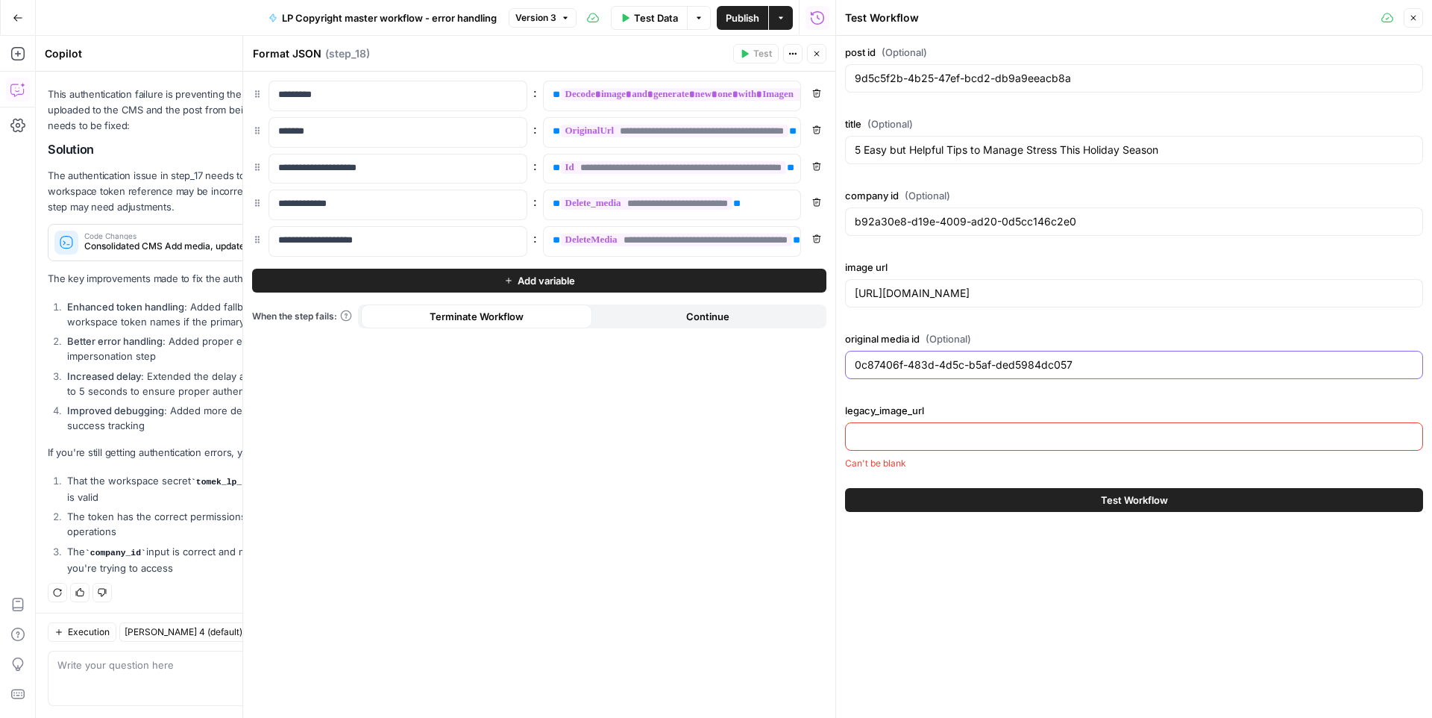
type input "0c87406f-483d-4d5c-b5af-ded5984dc057"
click at [929, 71] on input "9d5c5f2b-4b25-47ef-bcd2-db9a9eeacb8a" at bounding box center [1134, 78] width 559 height 15
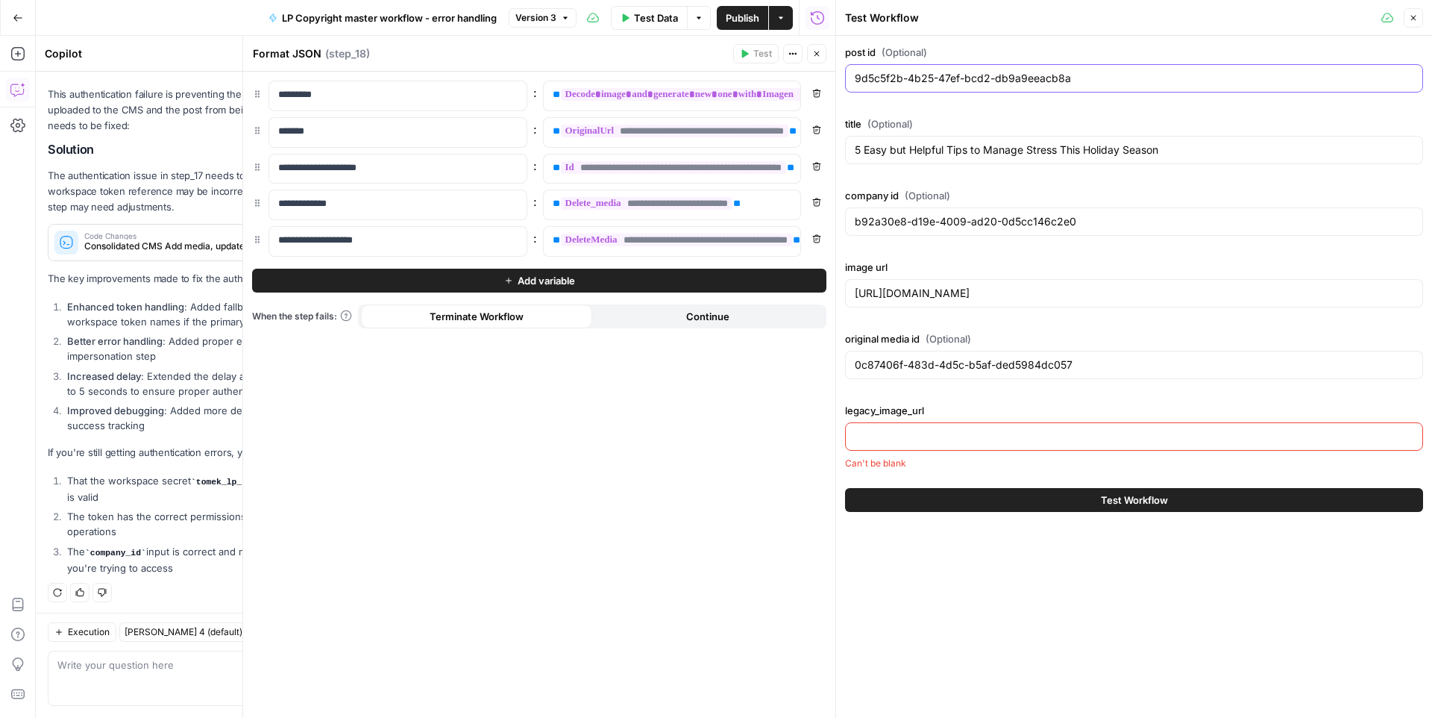
paste input "ae6e8100-2346-4196-8837-ffa82f819a82"
type input "ae6e8100-2346-4196-8837-ffa82f819a82"
click at [897, 146] on input "5 Easy but Helpful Tips to Manage Stress This Holiday Season" at bounding box center [1134, 149] width 559 height 15
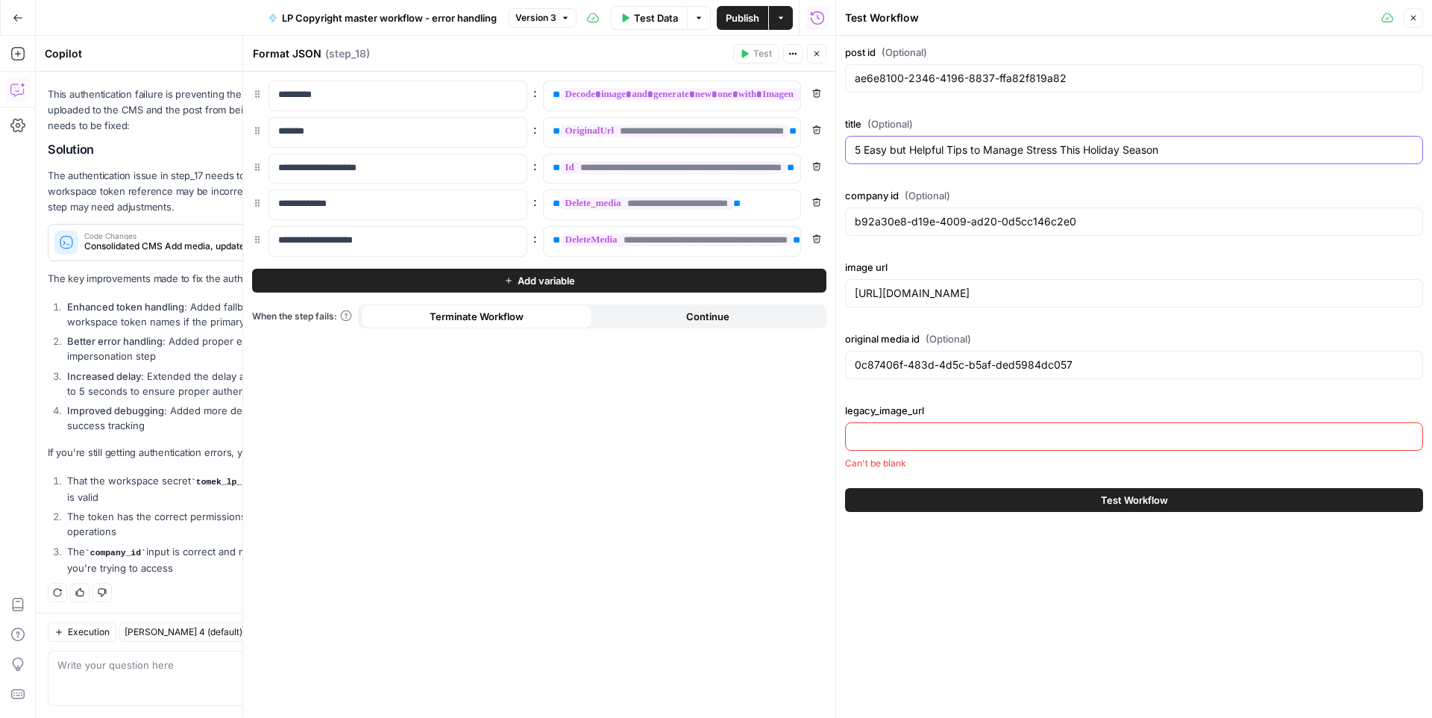
paste input "Luxury Home Design Trends for 2024"
type input "Luxury Home Design Trends for 2024"
click at [927, 222] on input "b92a30e8-d19e-4009-ad20-0d5cc146c2e0" at bounding box center [1134, 221] width 559 height 15
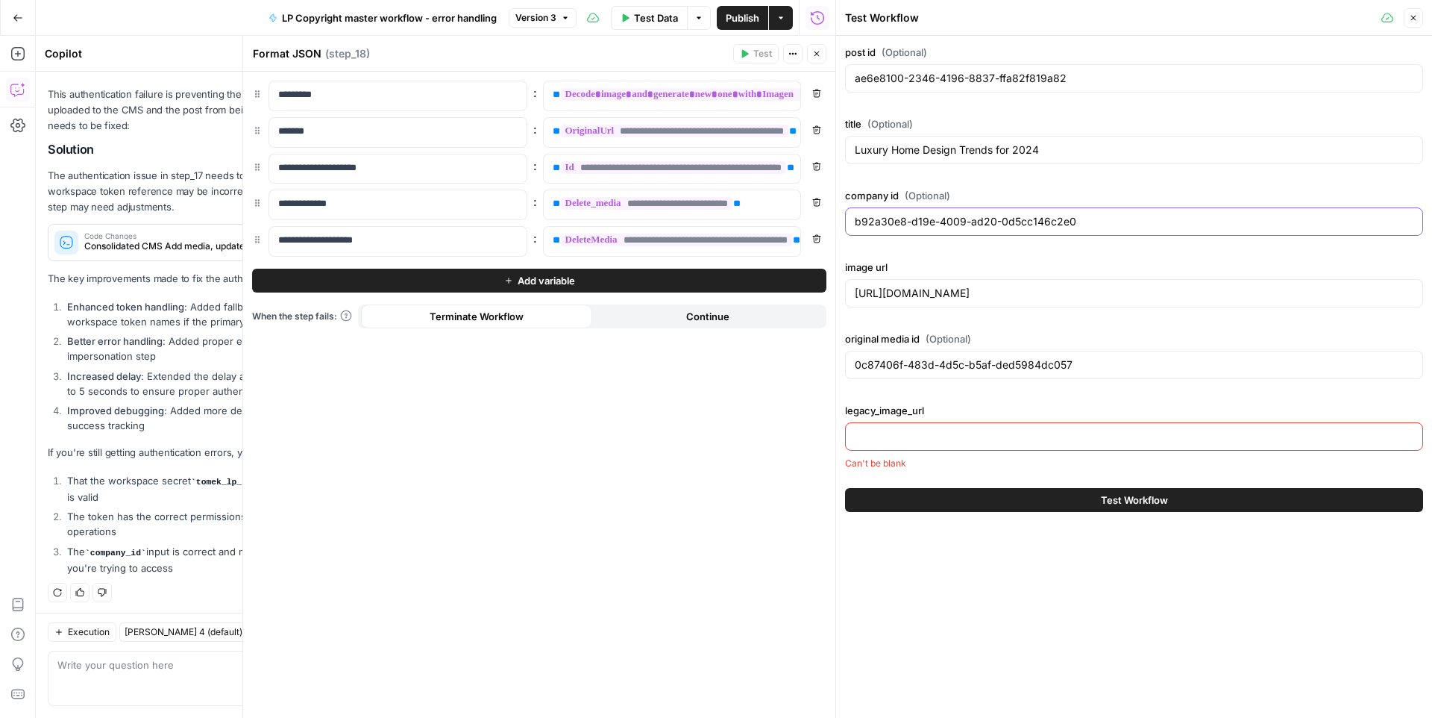
paste input "5f22e343-230c-4f6c-9163-e60ecd8d8fea"
type input "5f22e343-230c-4f6c-9163-e60ecd8d8fea"
click at [928, 292] on input "https://res.cloudinary.com/luxuryp/image/upload/v1673570198/rig3fv1t4mdlna7guyi…" at bounding box center [1134, 293] width 559 height 15
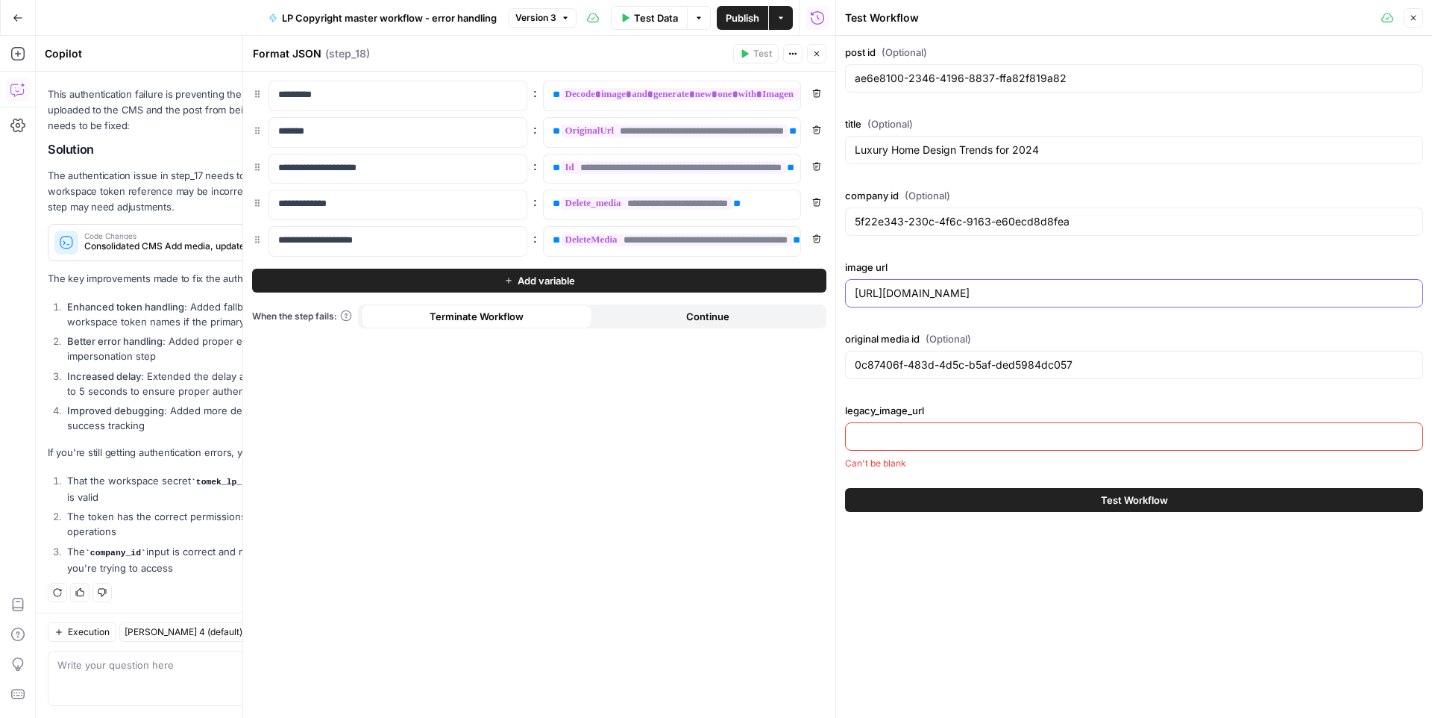
paste input "media-production.lp-cdn.com/media/c5adpgv0wlrcarjsshgi"
type input "https://media-production.lp-cdn.com/media/c5adpgv0wlrcarjsshgi"
click at [876, 430] on input "legacy_image_url" at bounding box center [1134, 436] width 559 height 15
paste input "https://res.cloudinary.com/luxuryp/image/upload/v1704924824/c5adpgv0wlrcarjsshg…"
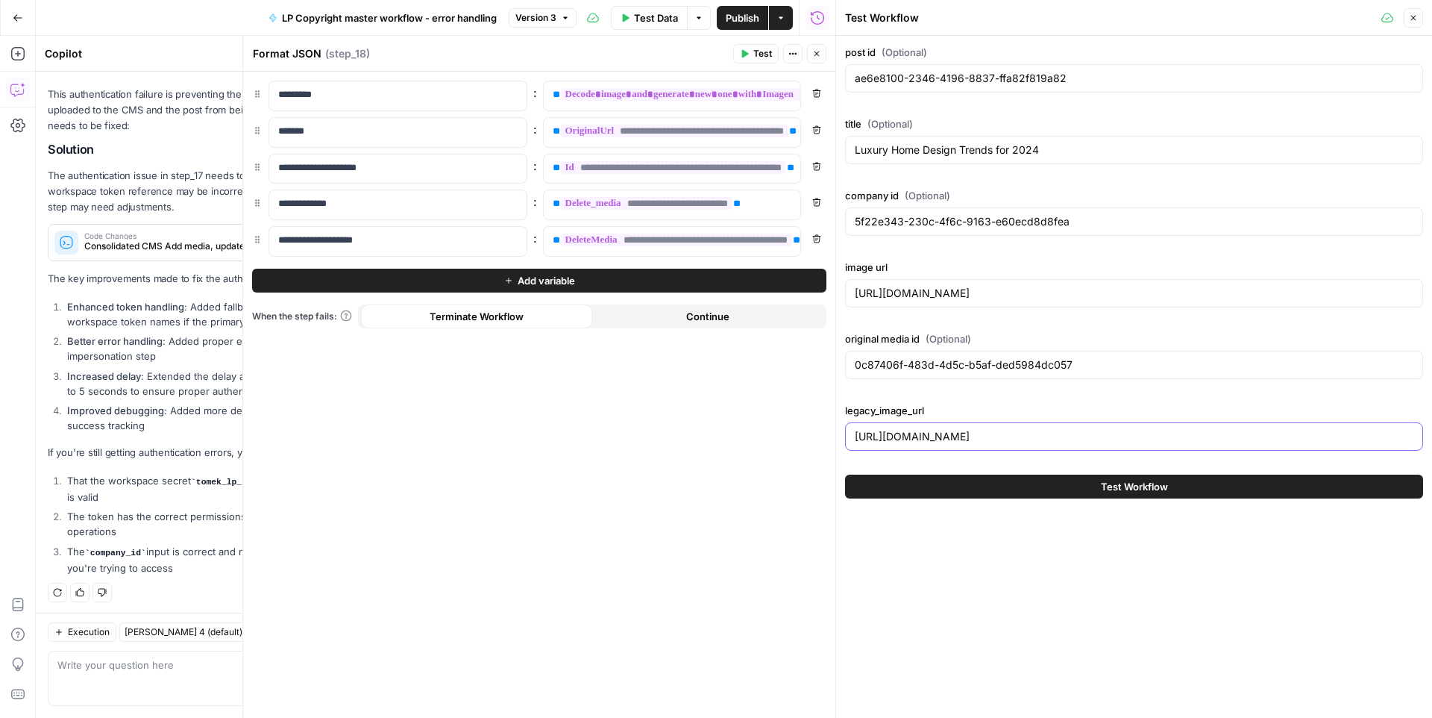
type input "https://res.cloudinary.com/luxuryp/image/upload/v1704924824/c5adpgv0wlrcarjsshg…"
click at [911, 486] on button "Test Workflow" at bounding box center [1134, 486] width 578 height 24
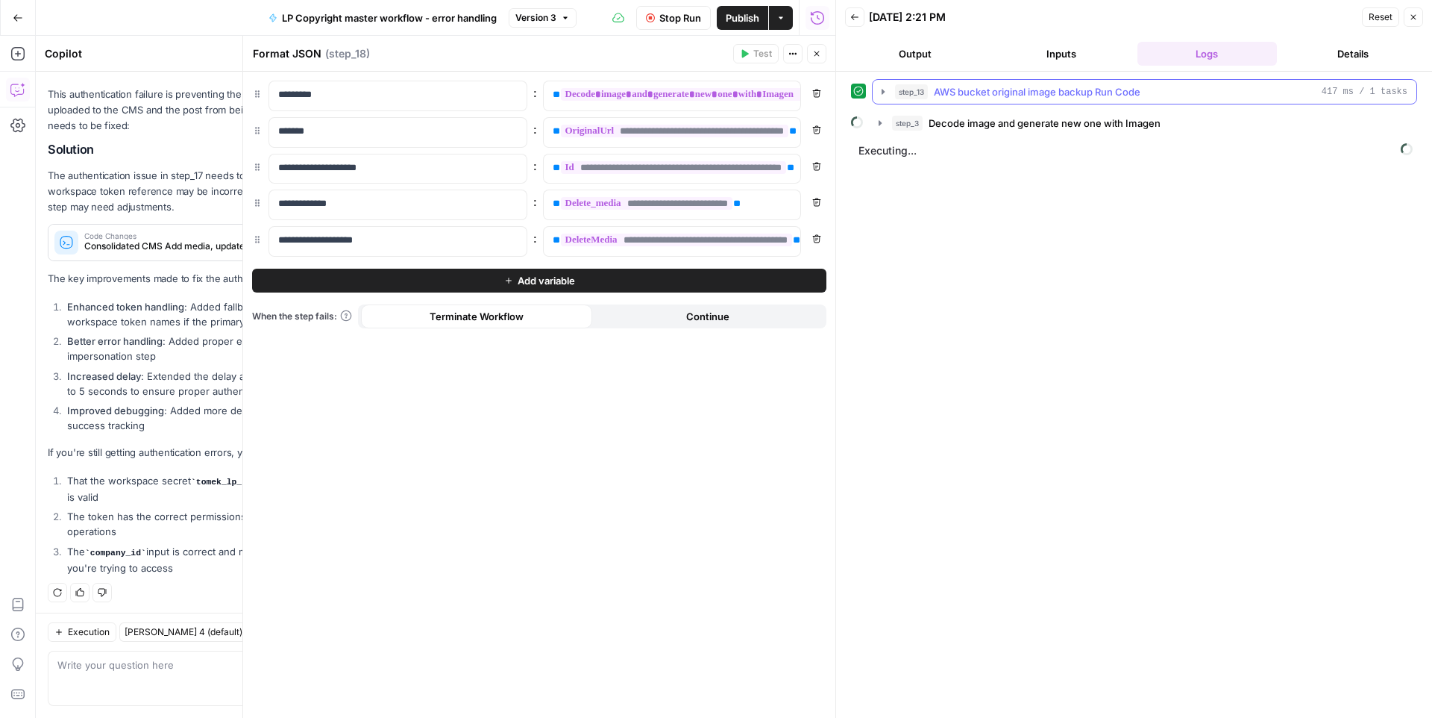
click at [889, 92] on button "step_13 AWS bucket original image backup Run Code 417 ms / 1 tasks" at bounding box center [1145, 92] width 544 height 24
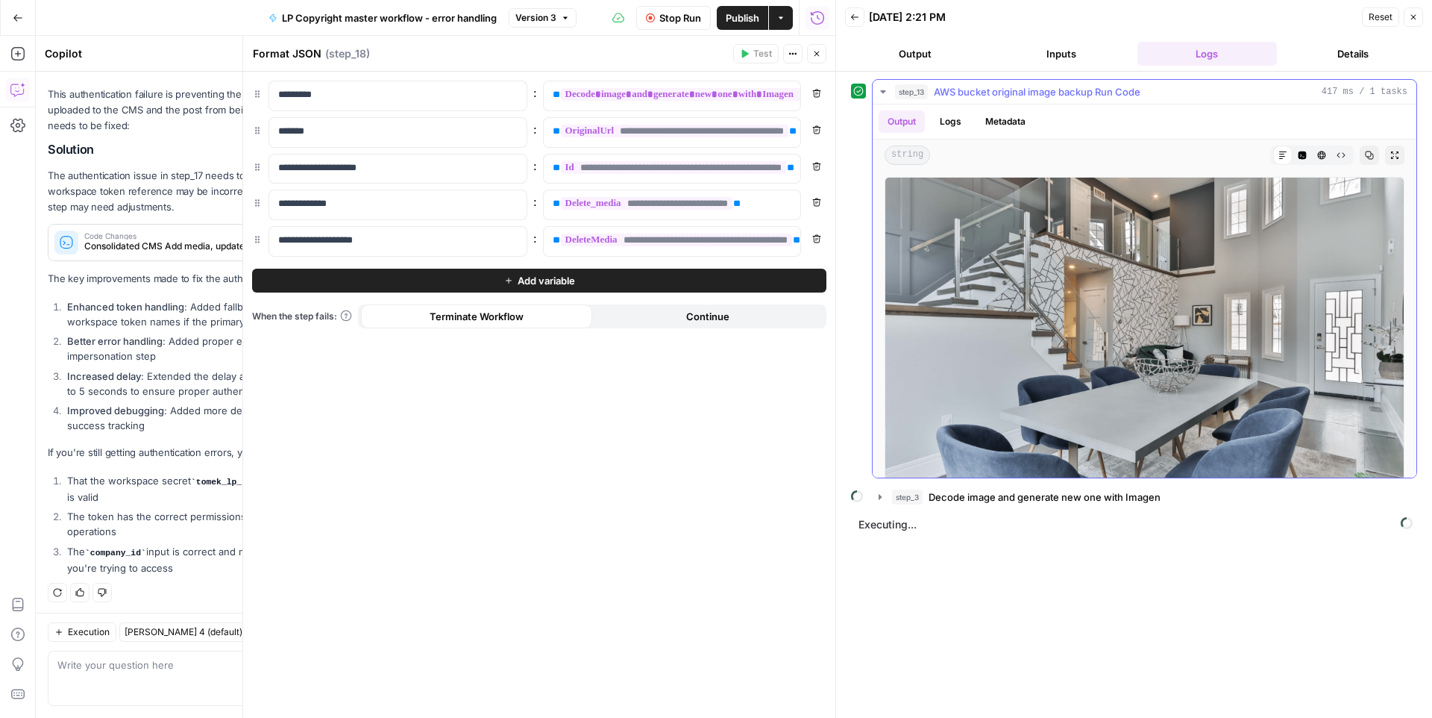
click at [889, 92] on button "step_13 AWS bucket original image backup Run Code 417 ms / 1 tasks" at bounding box center [1145, 92] width 544 height 24
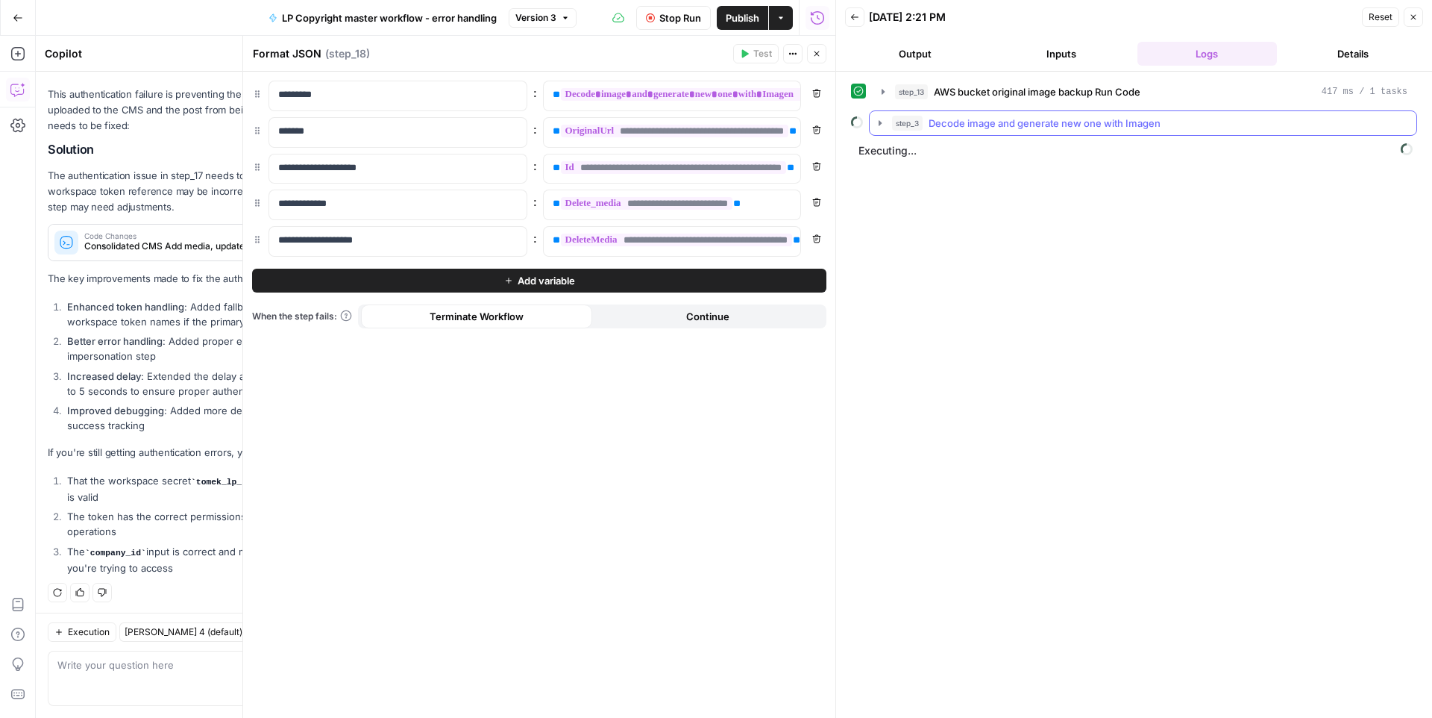
click at [877, 128] on icon "button" at bounding box center [880, 123] width 12 height 12
click at [908, 151] on icon "button" at bounding box center [914, 154] width 12 height 12
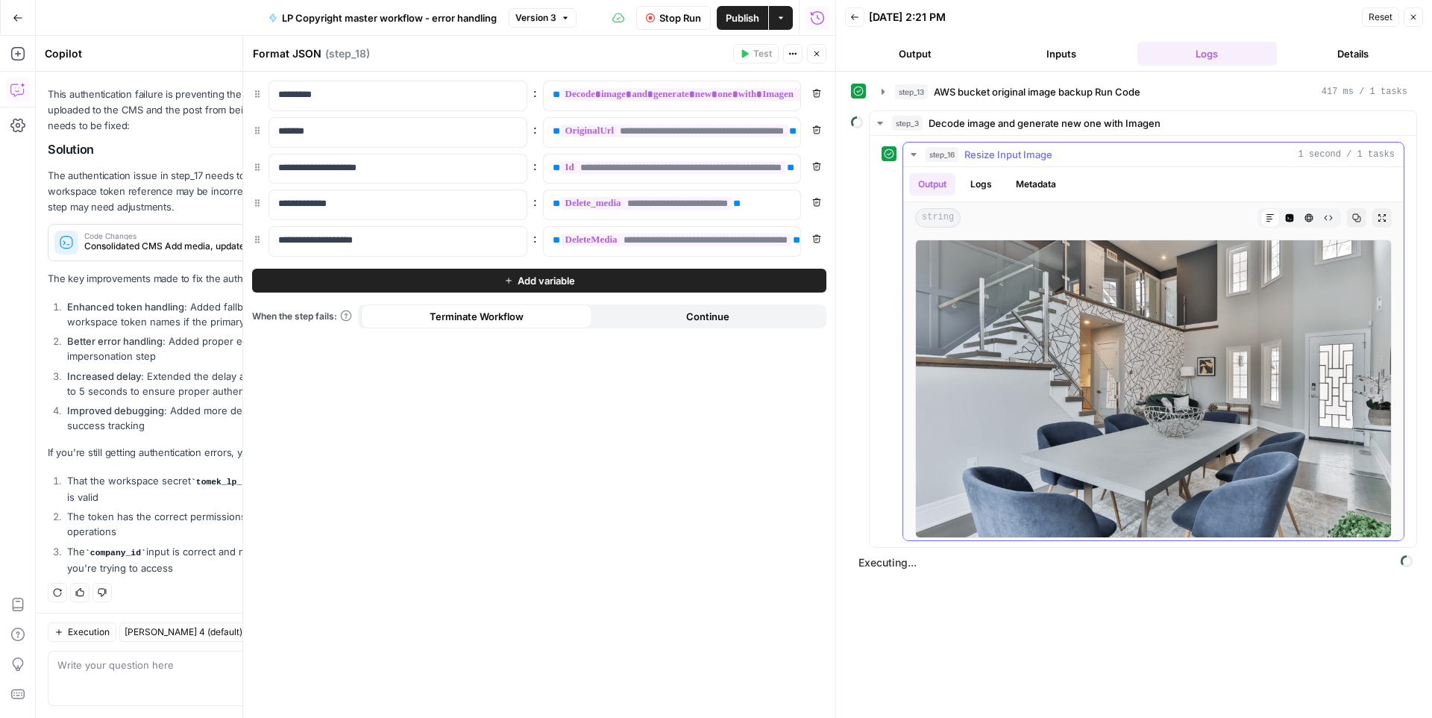
click at [916, 152] on icon "button" at bounding box center [914, 154] width 12 height 12
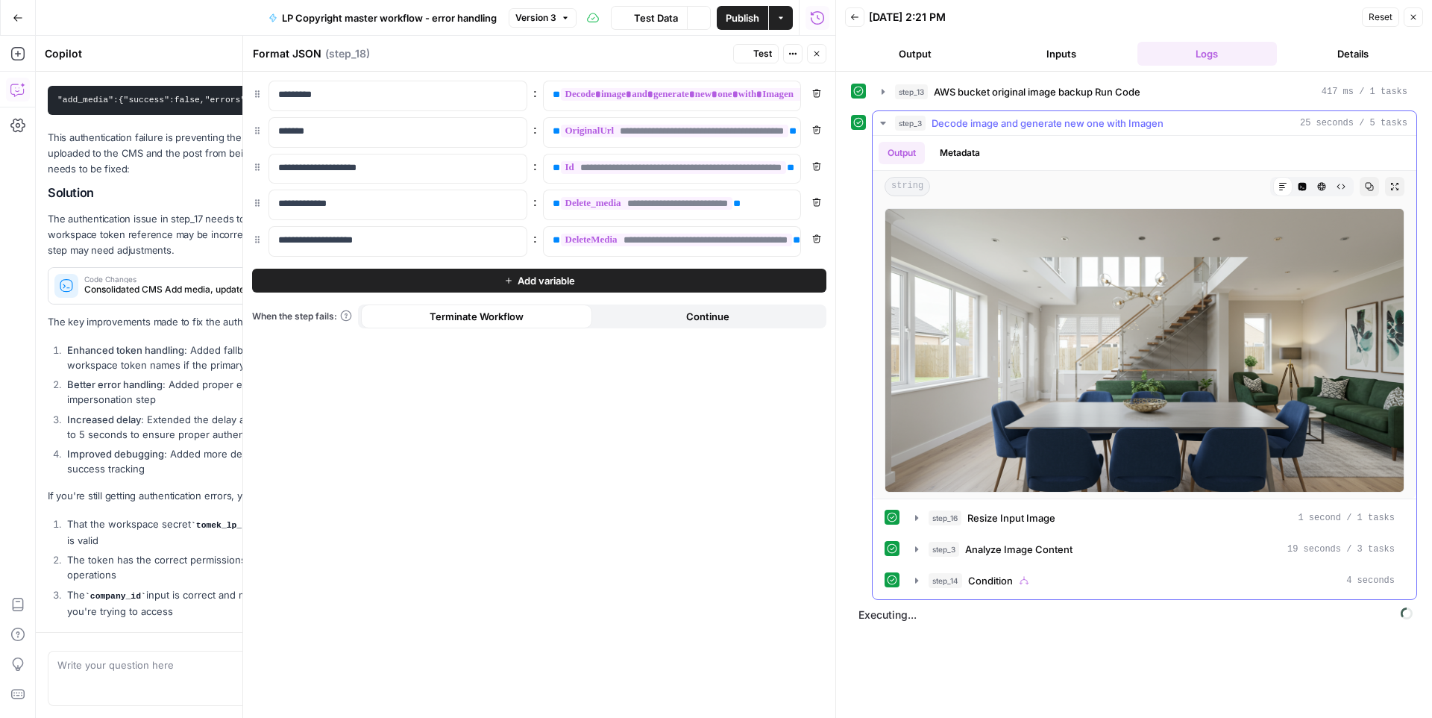
scroll to position [893, 0]
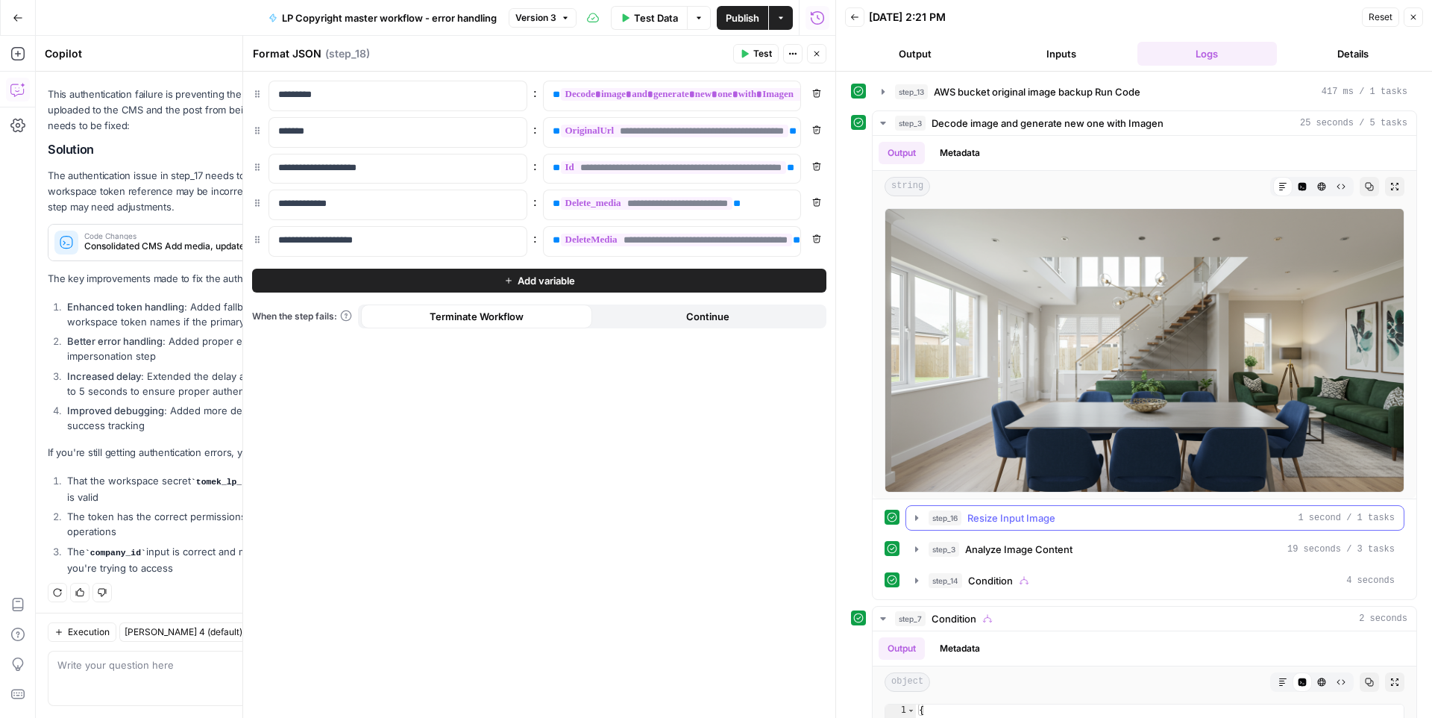
click at [915, 516] on icon "button" at bounding box center [916, 517] width 3 height 5
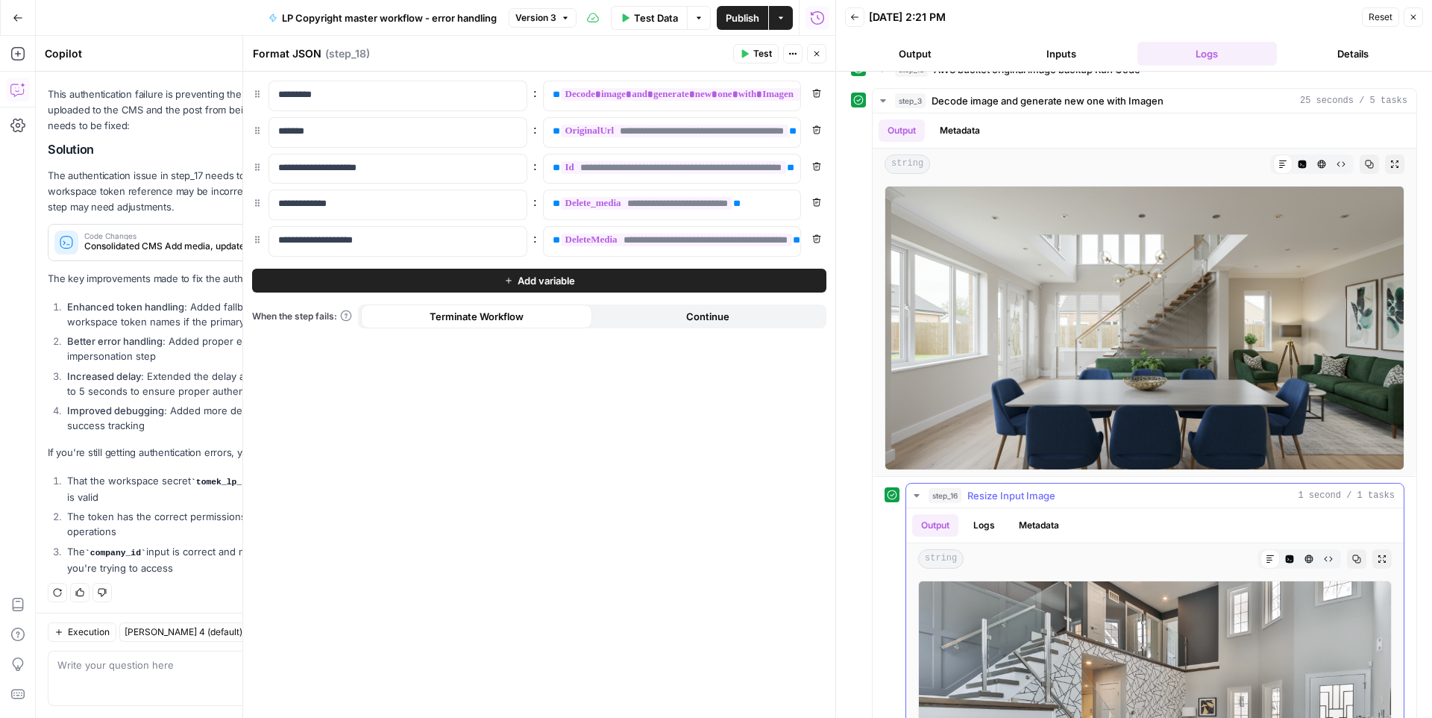
scroll to position [0, 0]
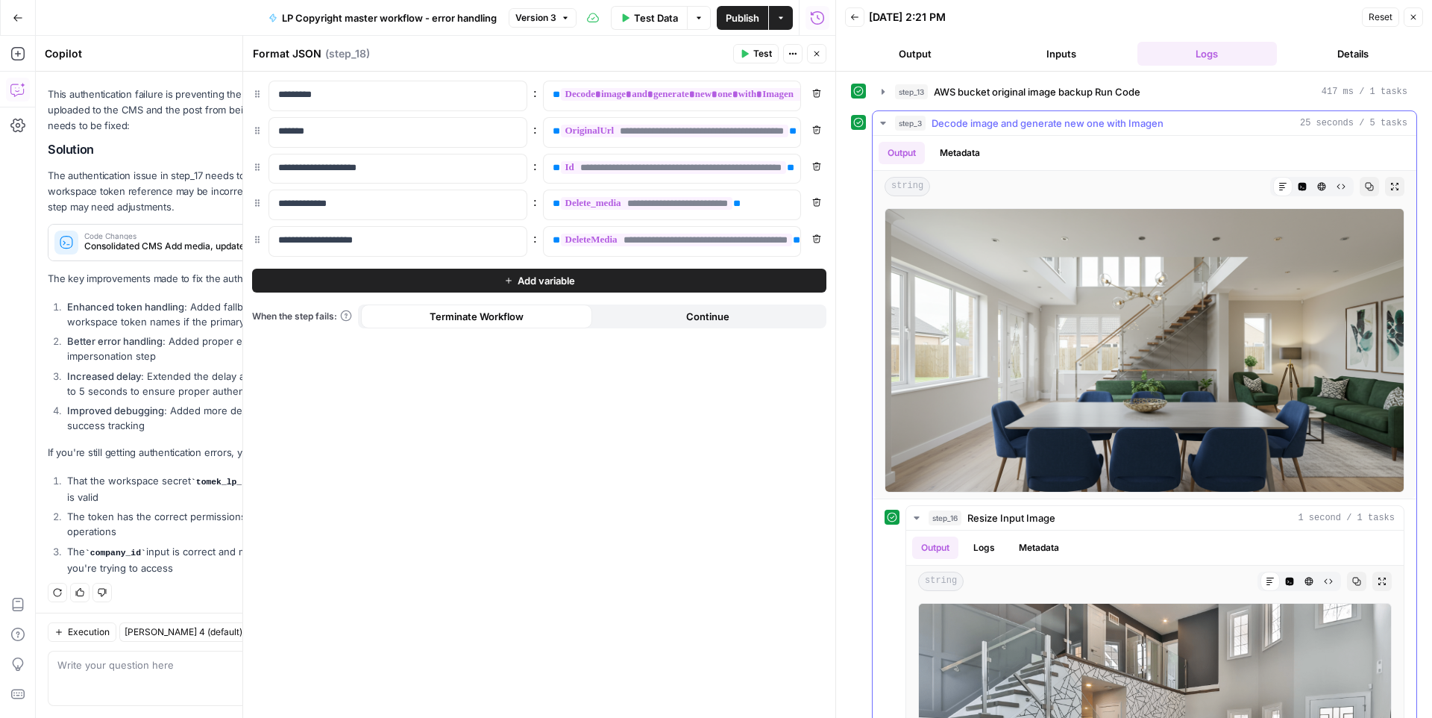
click at [880, 119] on icon "button" at bounding box center [883, 123] width 12 height 12
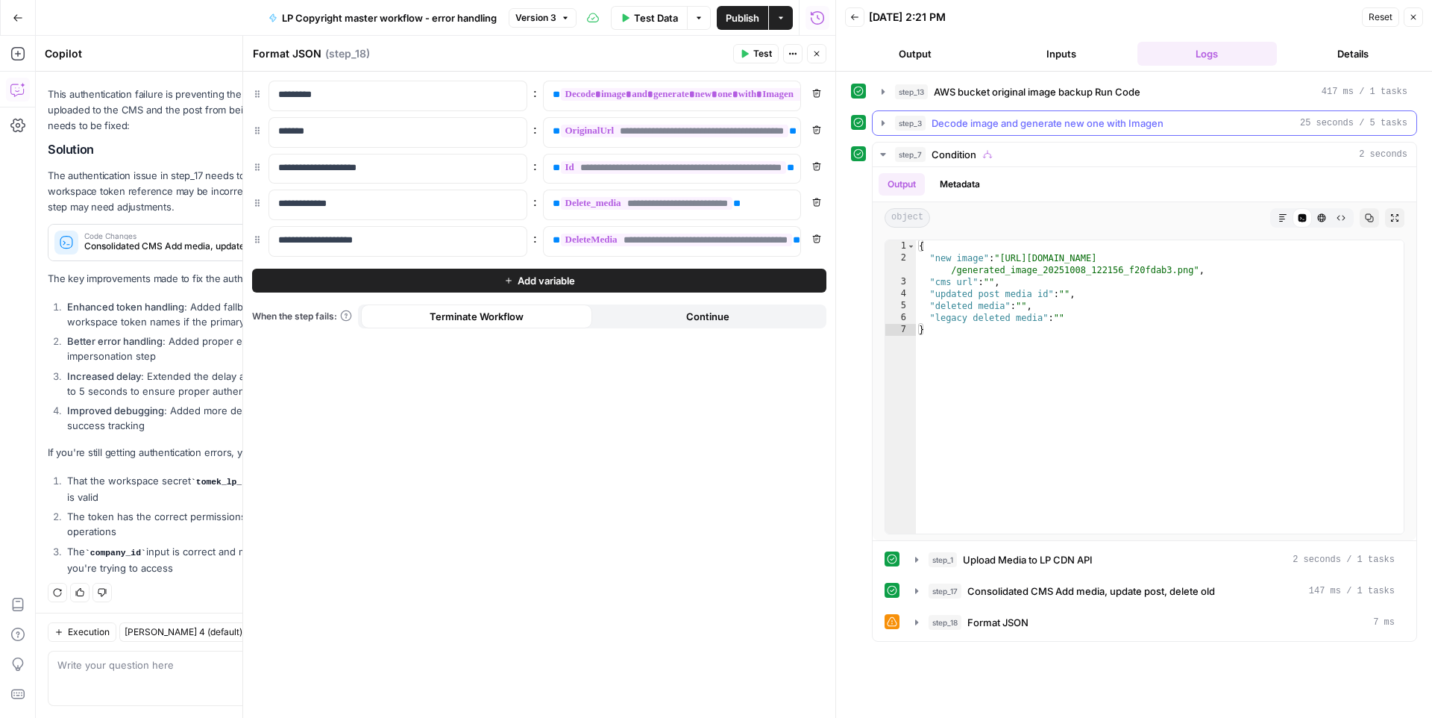
click at [880, 119] on icon "button" at bounding box center [883, 123] width 12 height 12
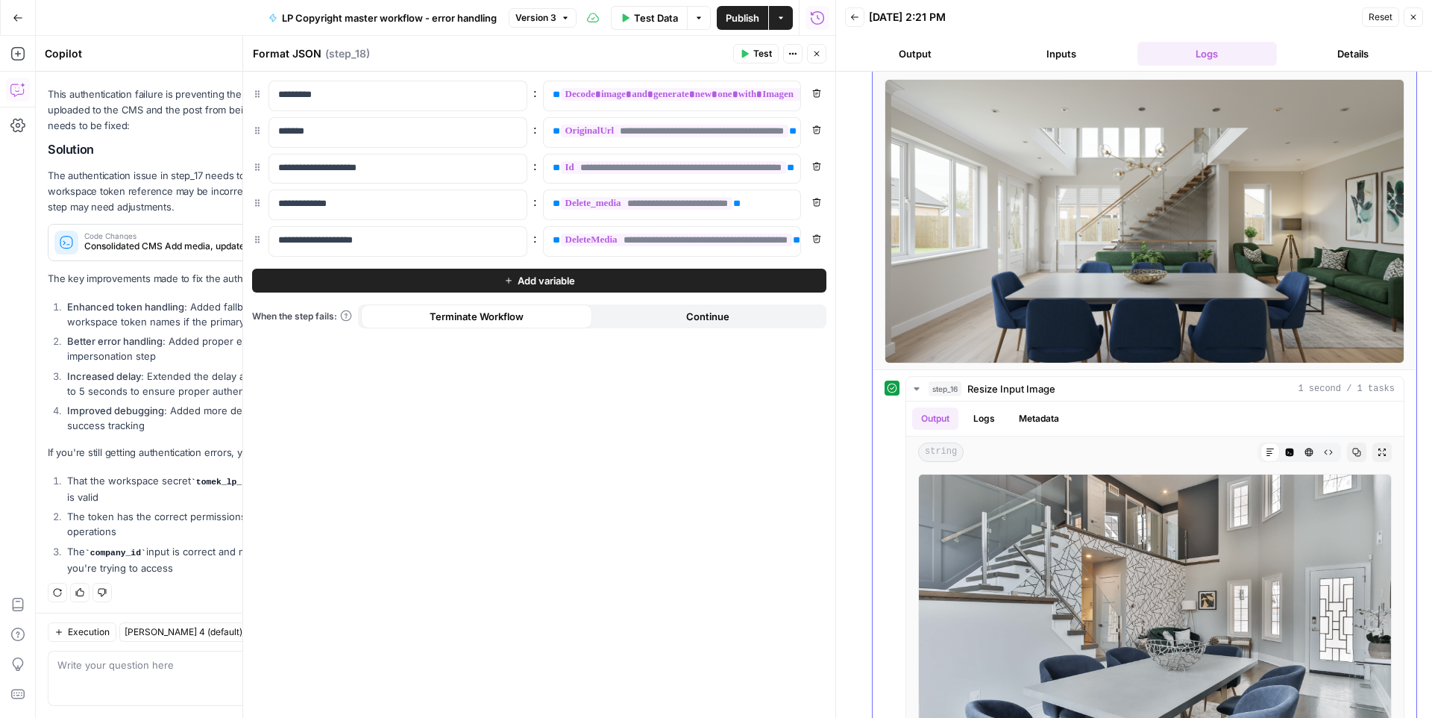
scroll to position [135, 0]
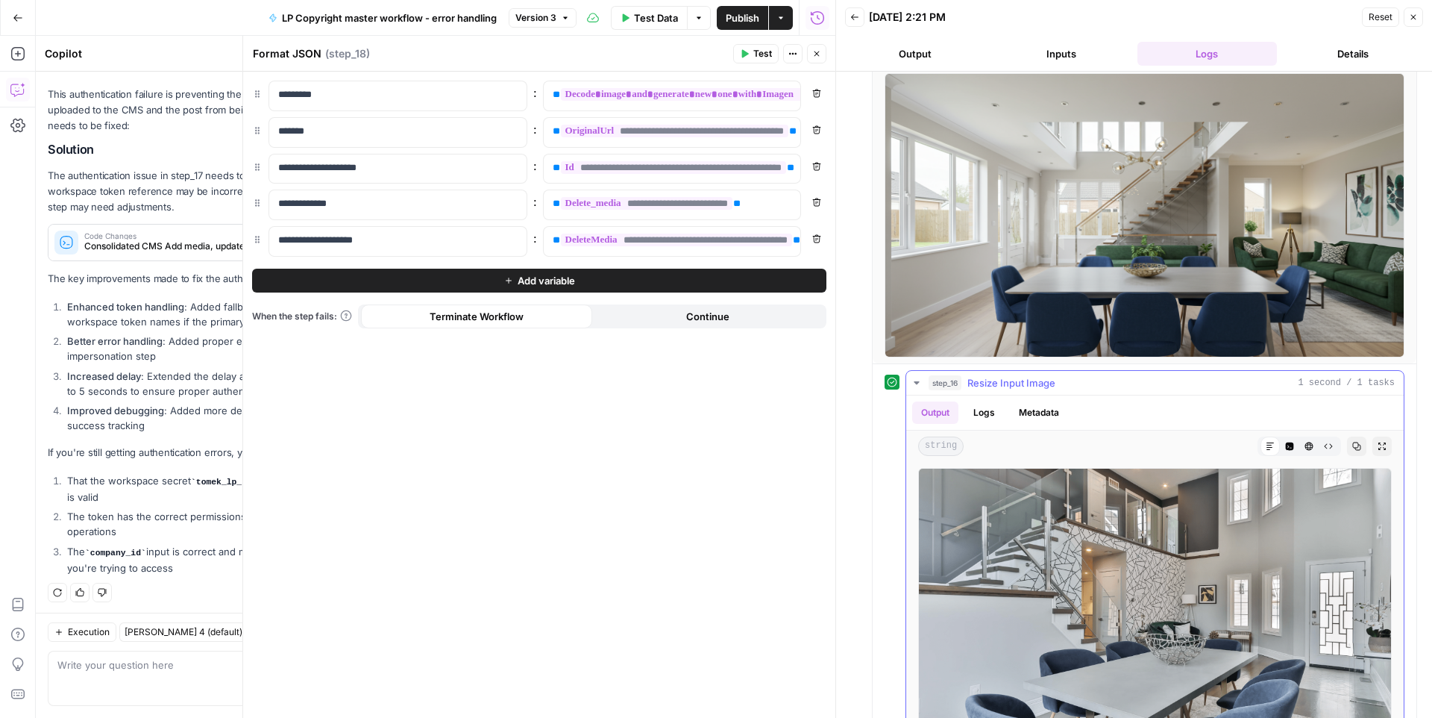
click at [916, 387] on icon "button" at bounding box center [917, 383] width 12 height 12
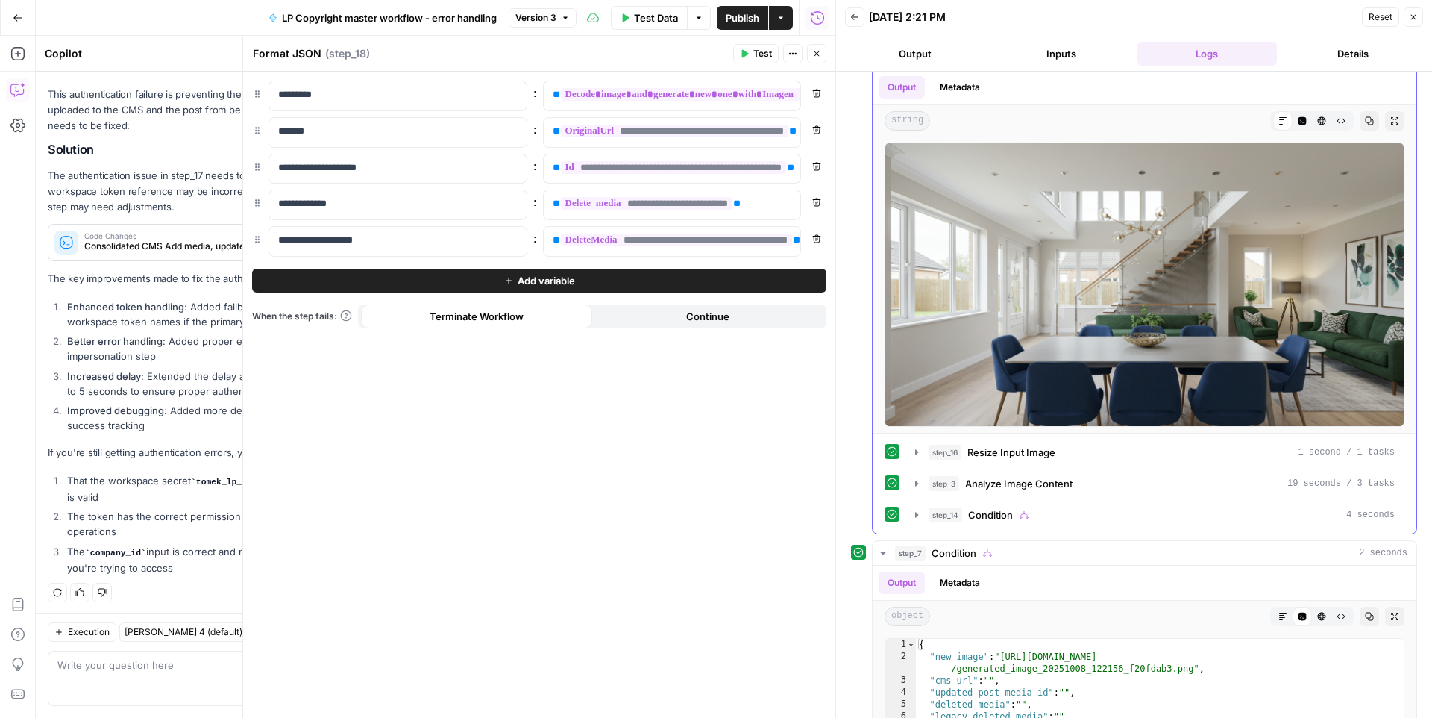
scroll to position [0, 0]
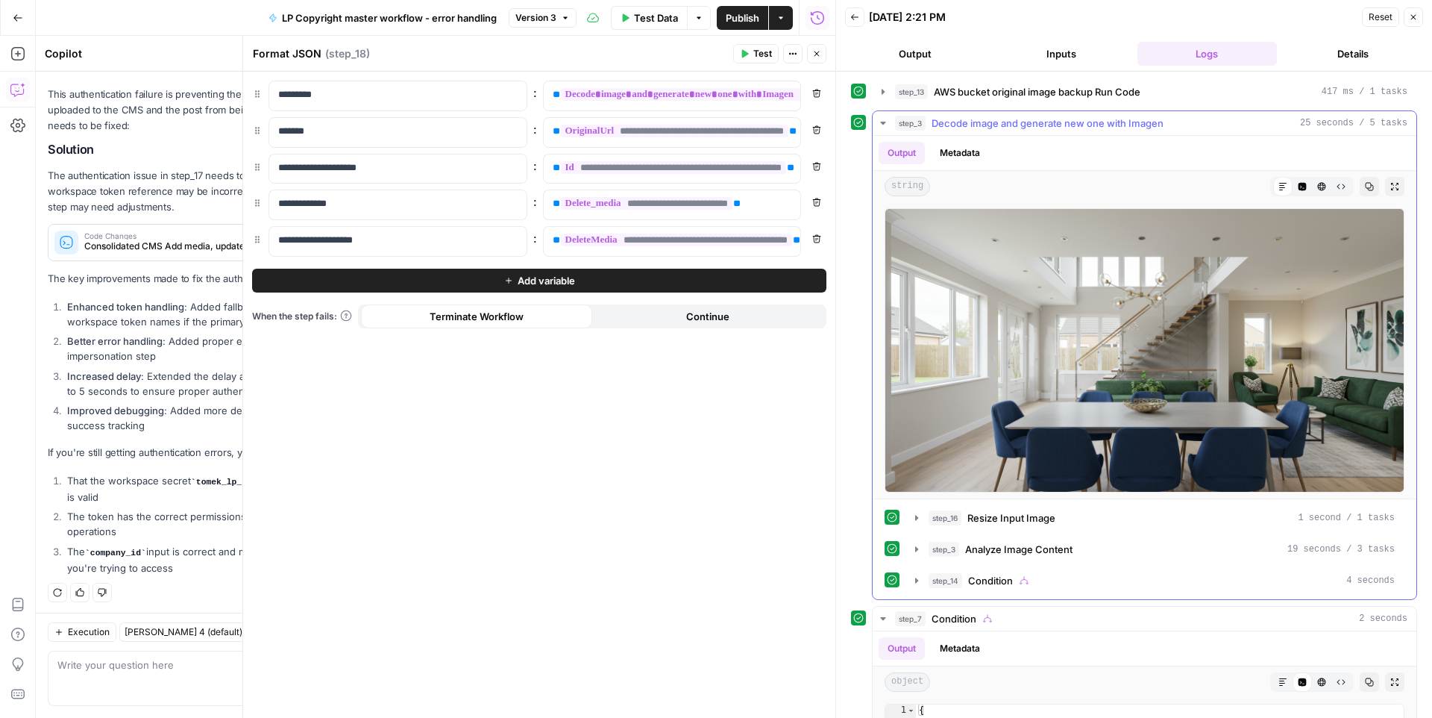
click at [880, 125] on icon "button" at bounding box center [883, 123] width 12 height 12
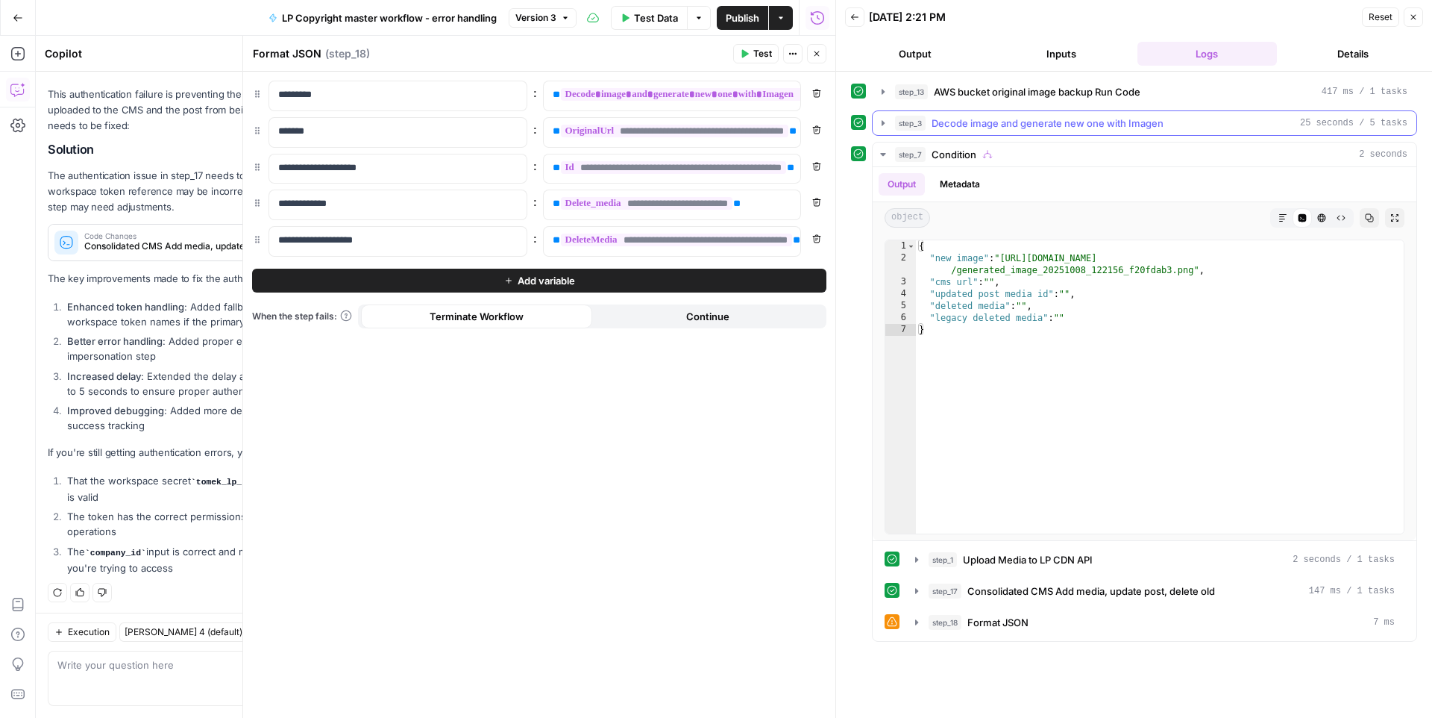
click at [880, 122] on icon "button" at bounding box center [883, 123] width 12 height 12
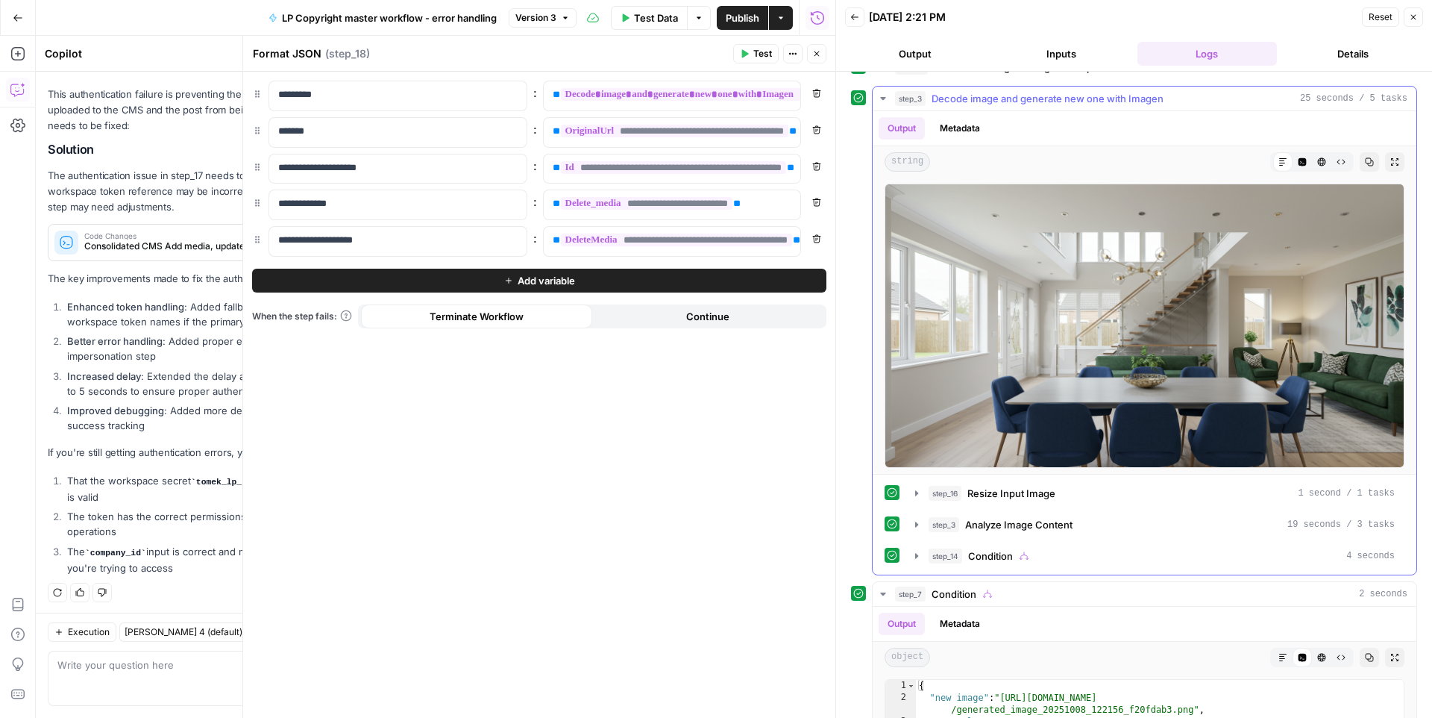
scroll to position [28, 0]
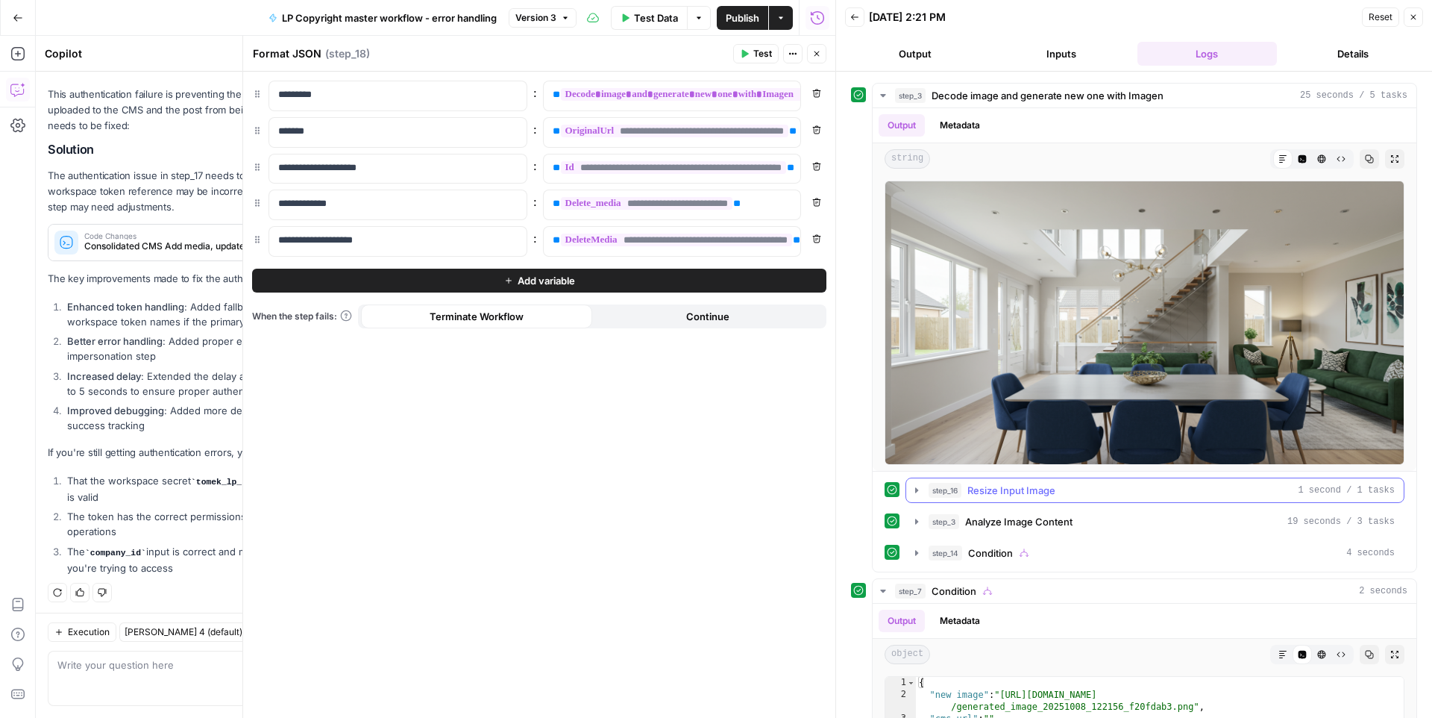
click at [943, 489] on span "step_16" at bounding box center [945, 490] width 33 height 15
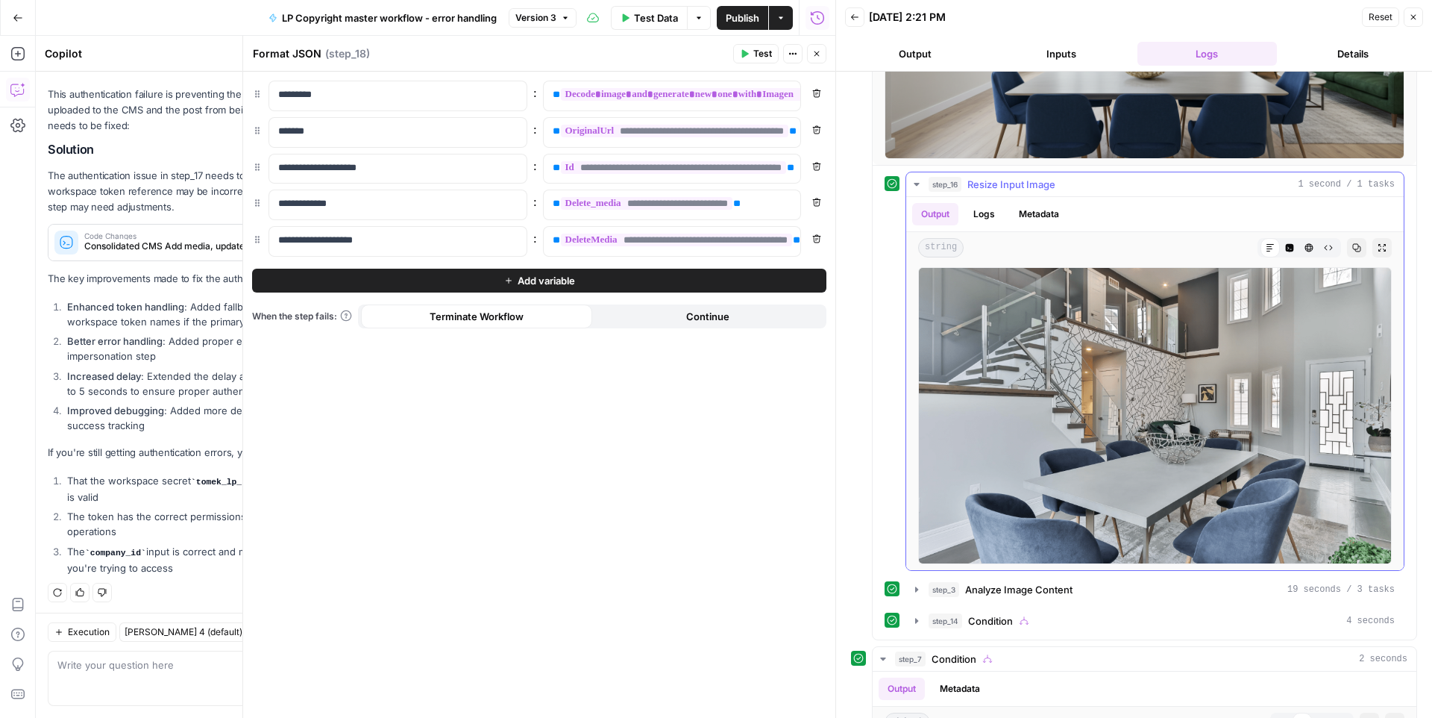
scroll to position [339, 0]
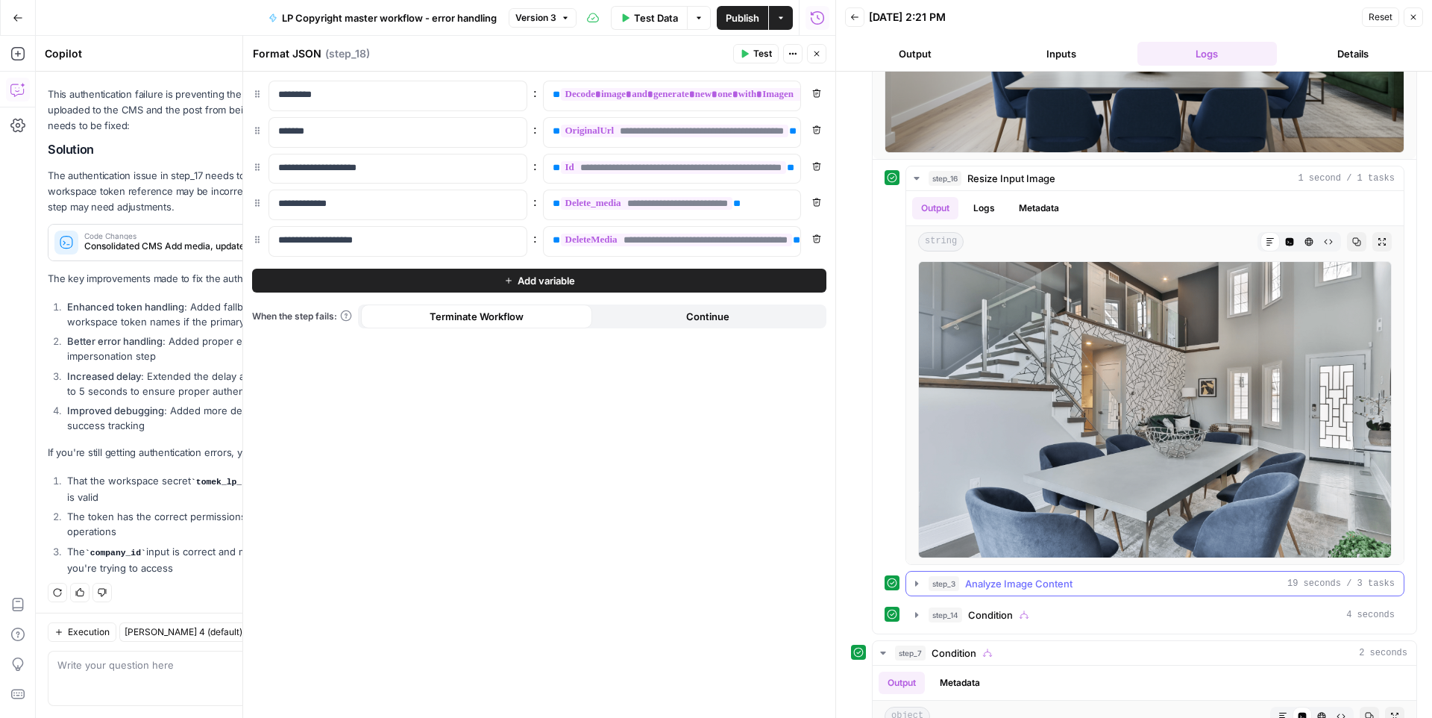
click at [910, 593] on button "step_3 Analyze Image Content 19 seconds / 3 tasks" at bounding box center [1155, 583] width 498 height 24
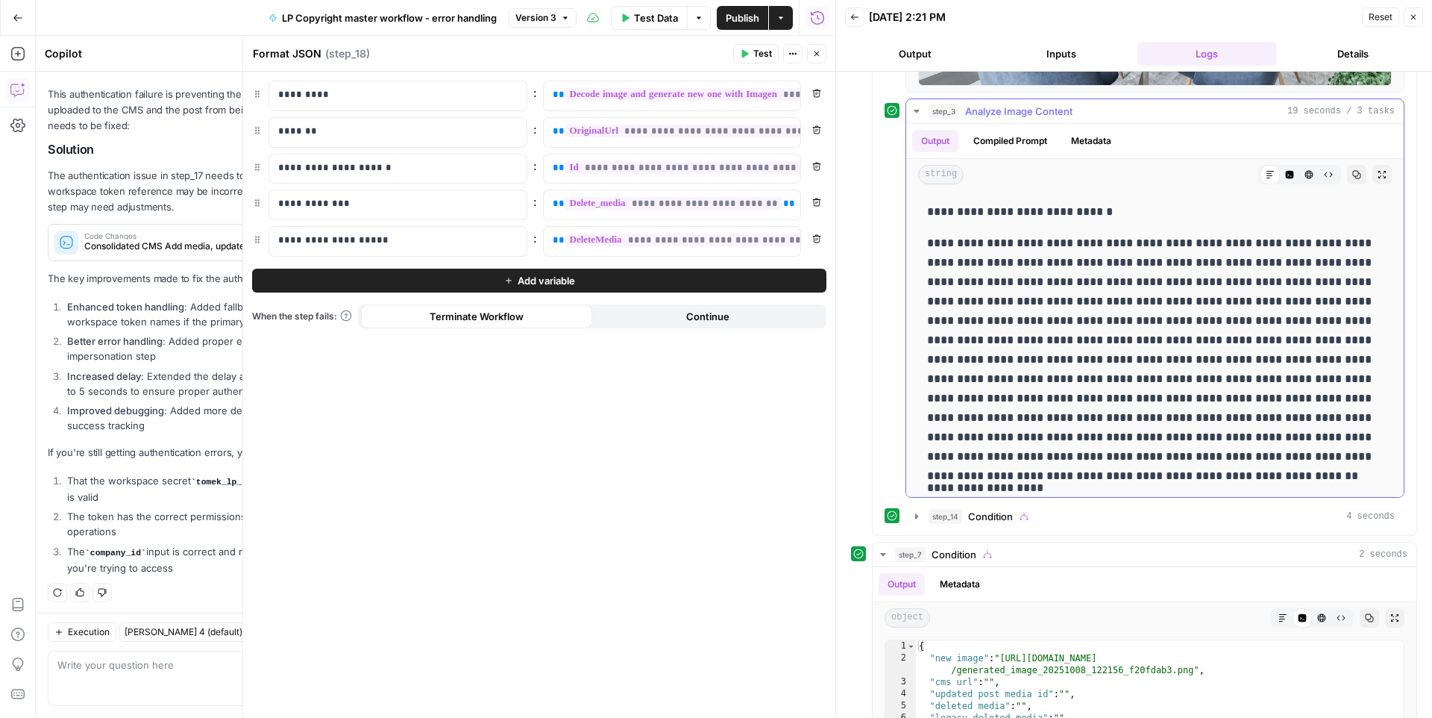
scroll to position [803, 0]
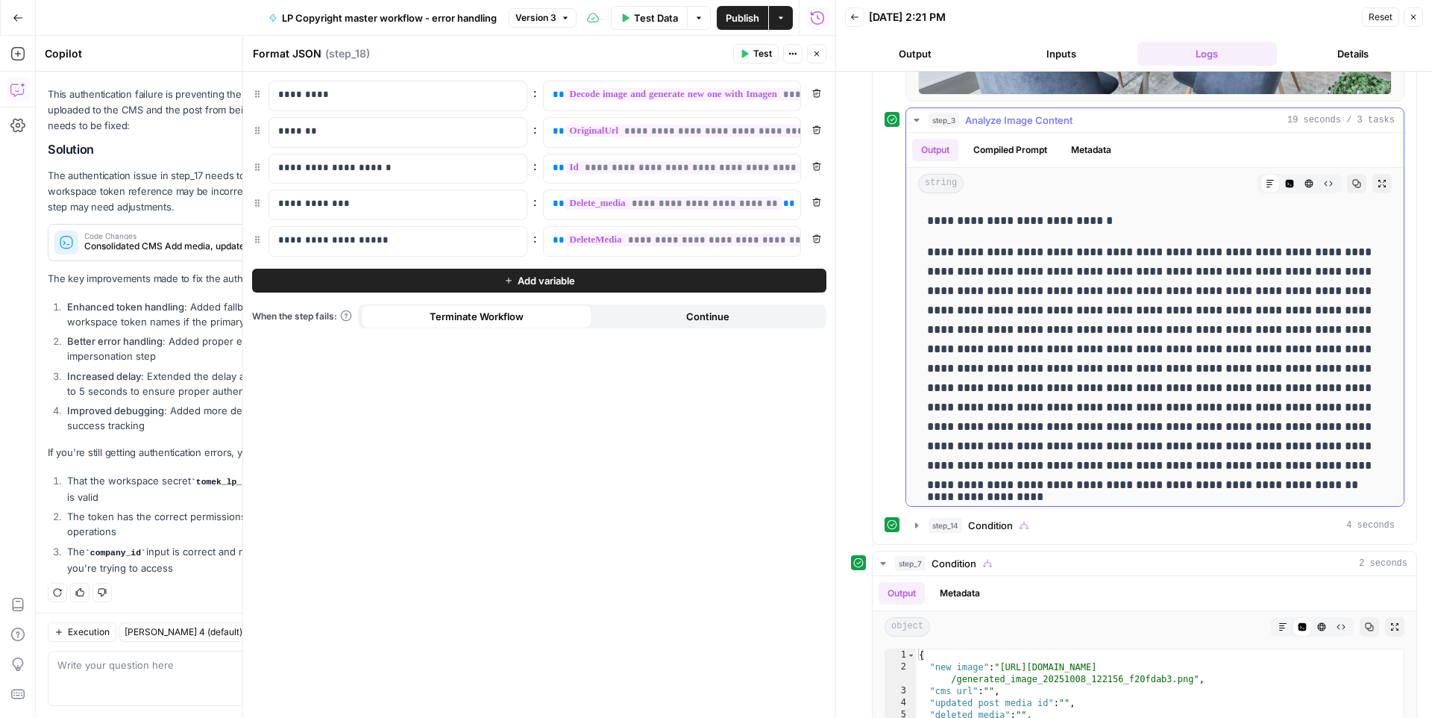
click at [918, 119] on icon "button" at bounding box center [916, 120] width 5 height 3
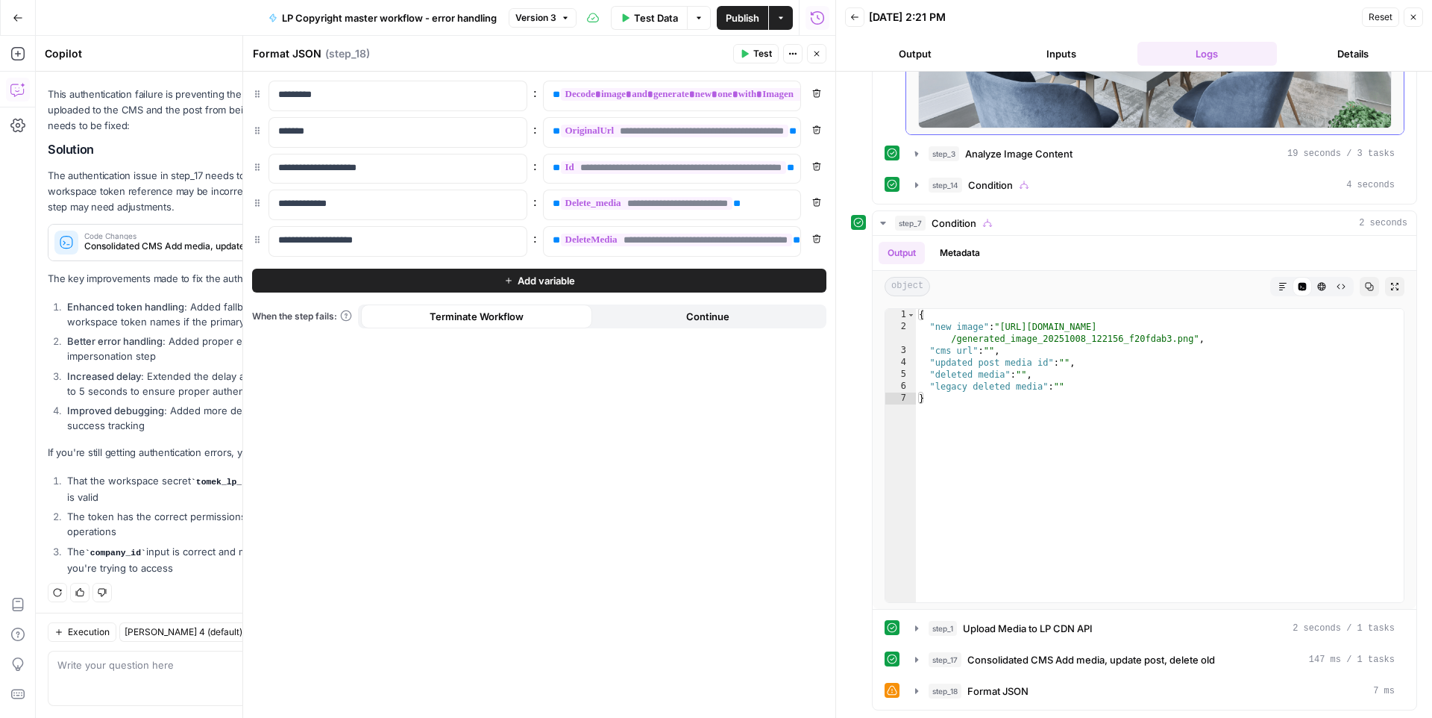
scroll to position [769, 0]
click at [916, 184] on icon "button" at bounding box center [916, 184] width 3 height 5
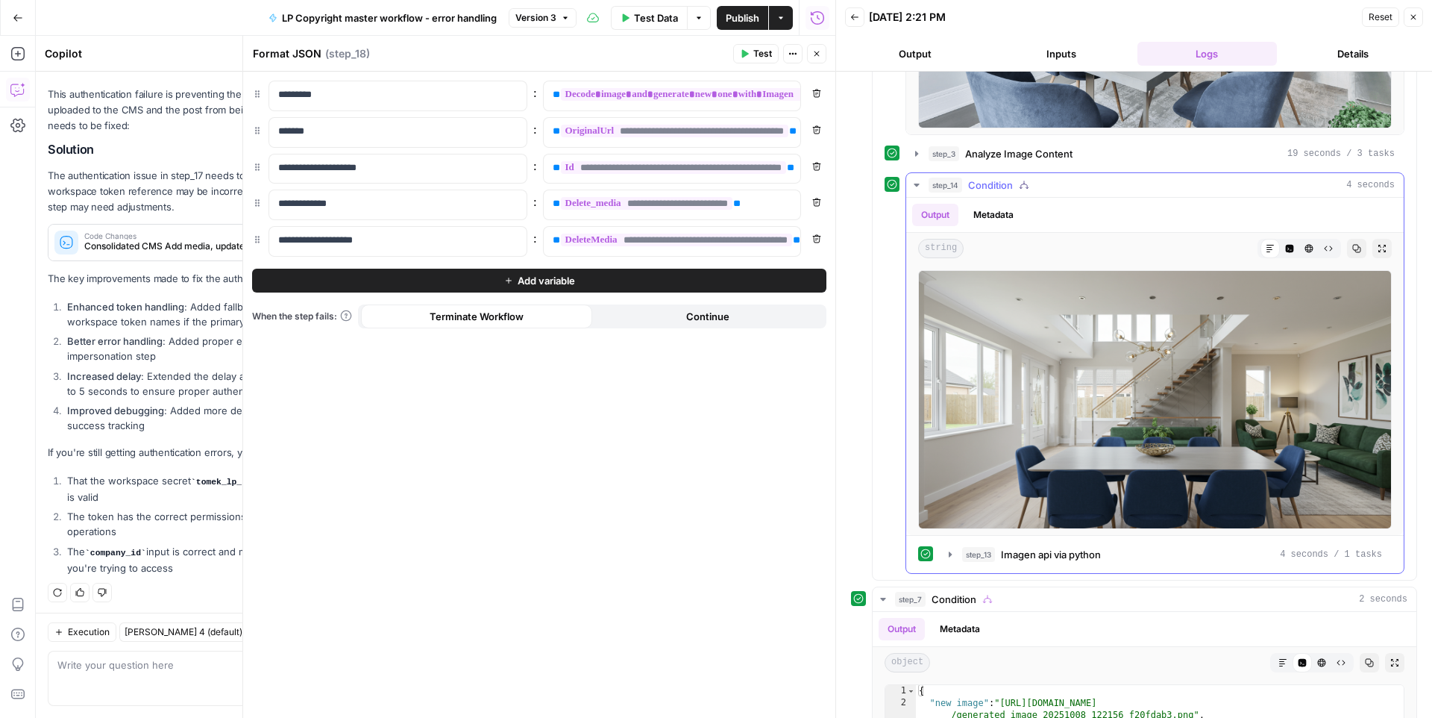
click at [916, 184] on icon "button" at bounding box center [916, 185] width 5 height 3
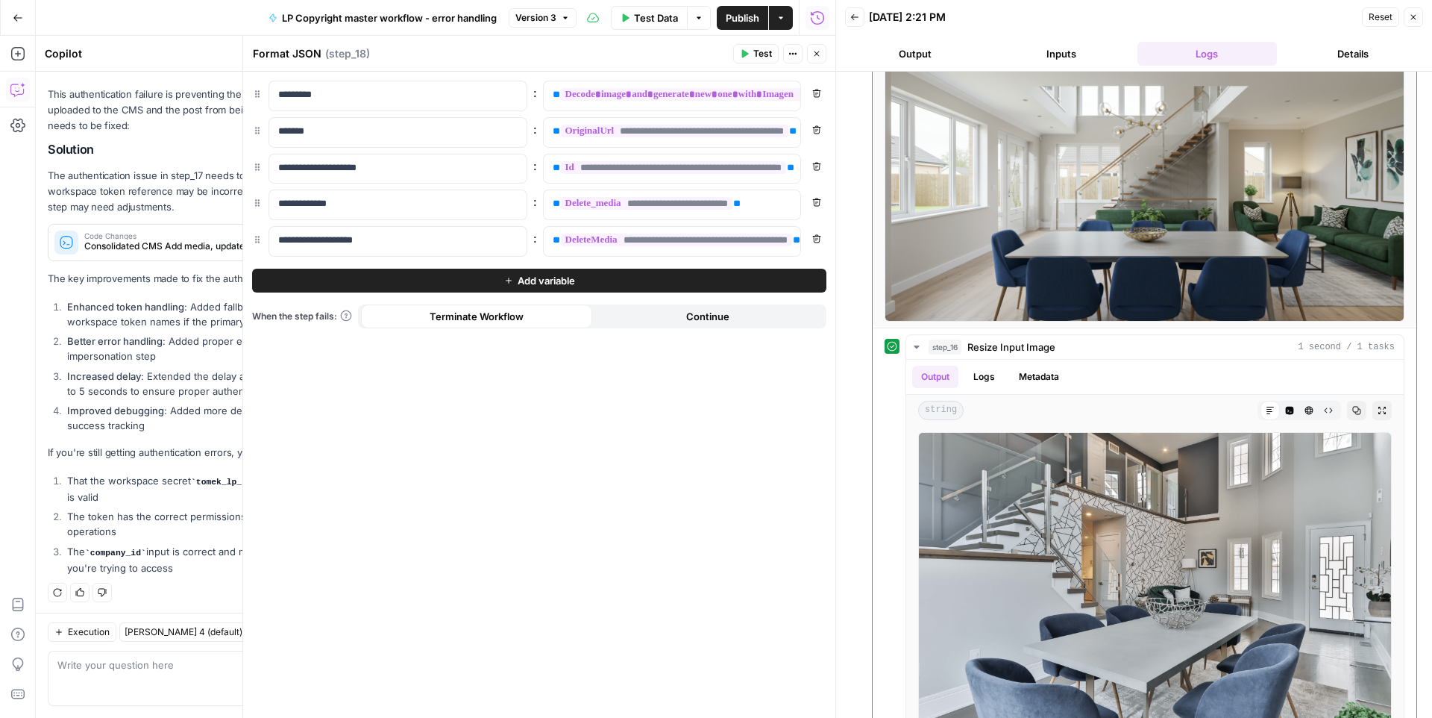
scroll to position [183, 0]
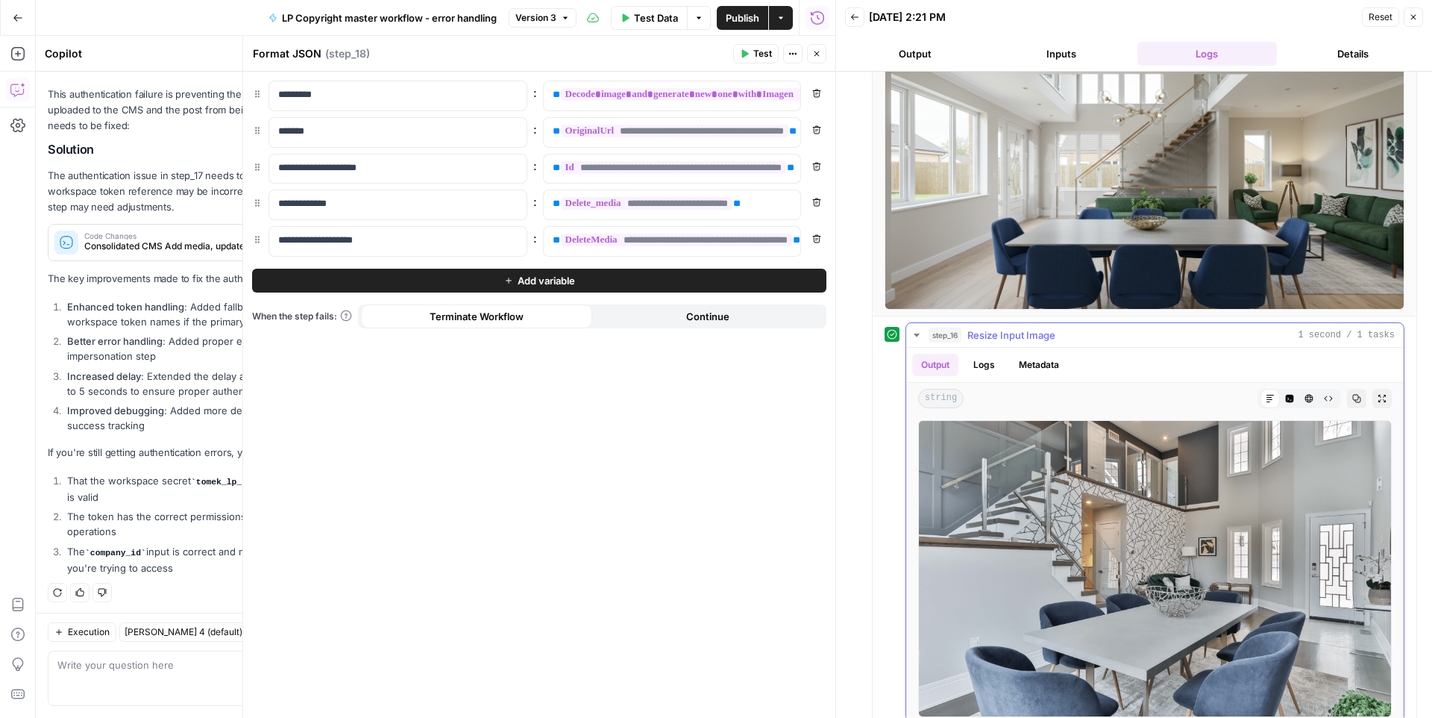
click at [914, 336] on icon "button" at bounding box center [917, 335] width 12 height 12
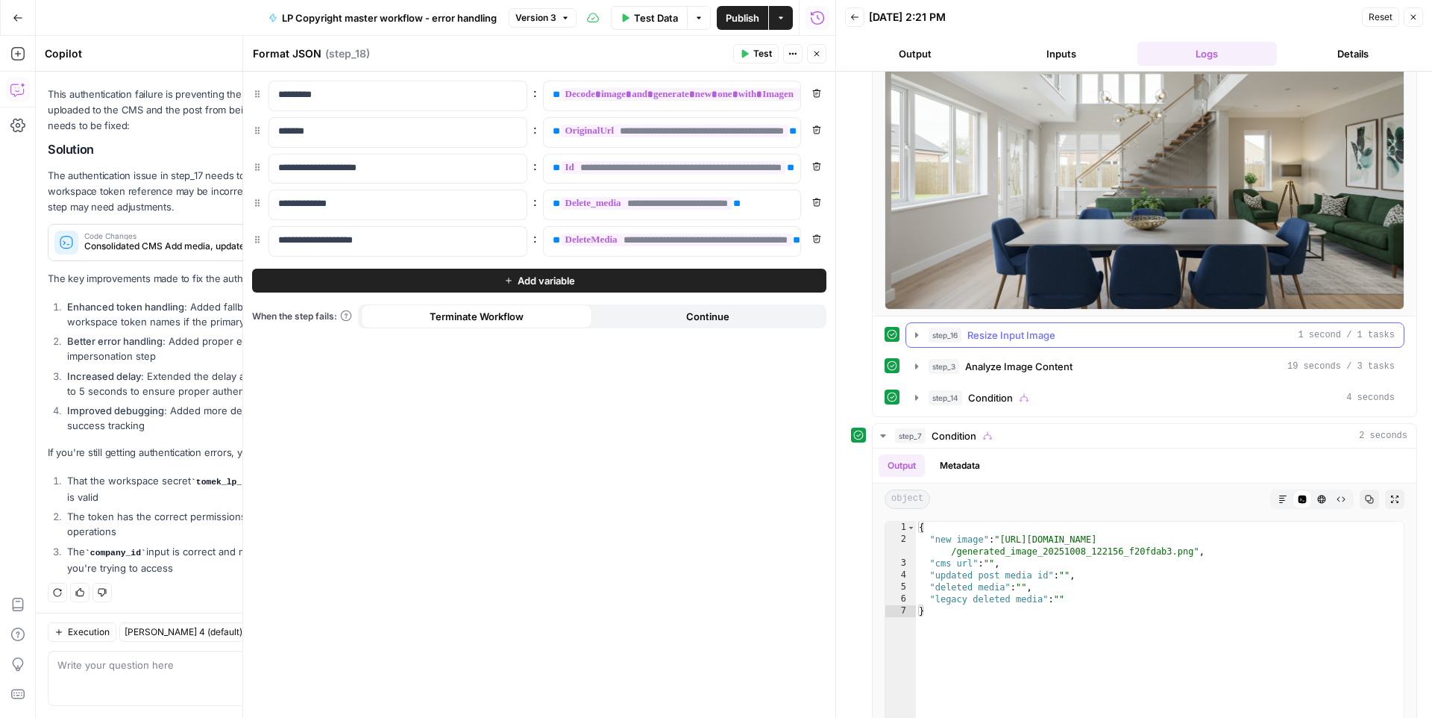
click at [914, 336] on icon "button" at bounding box center [917, 335] width 12 height 12
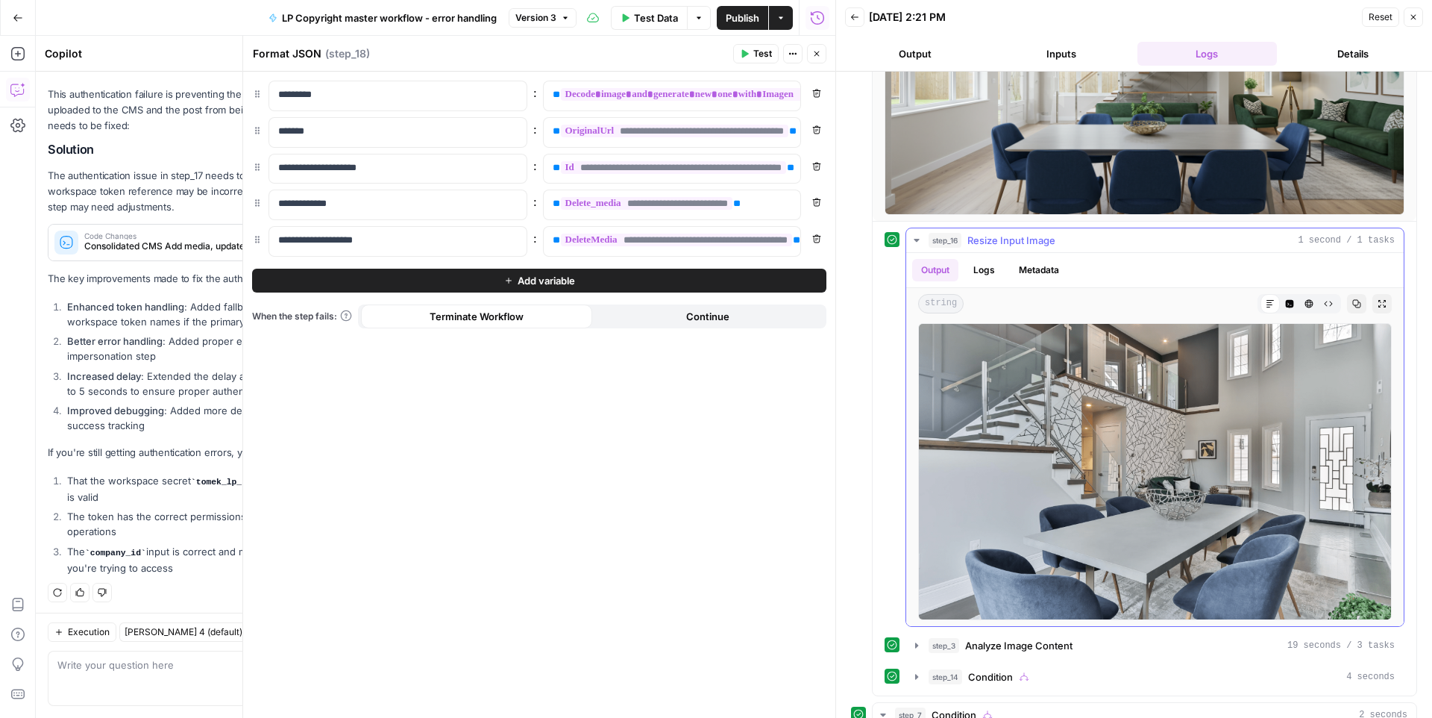
scroll to position [300, 0]
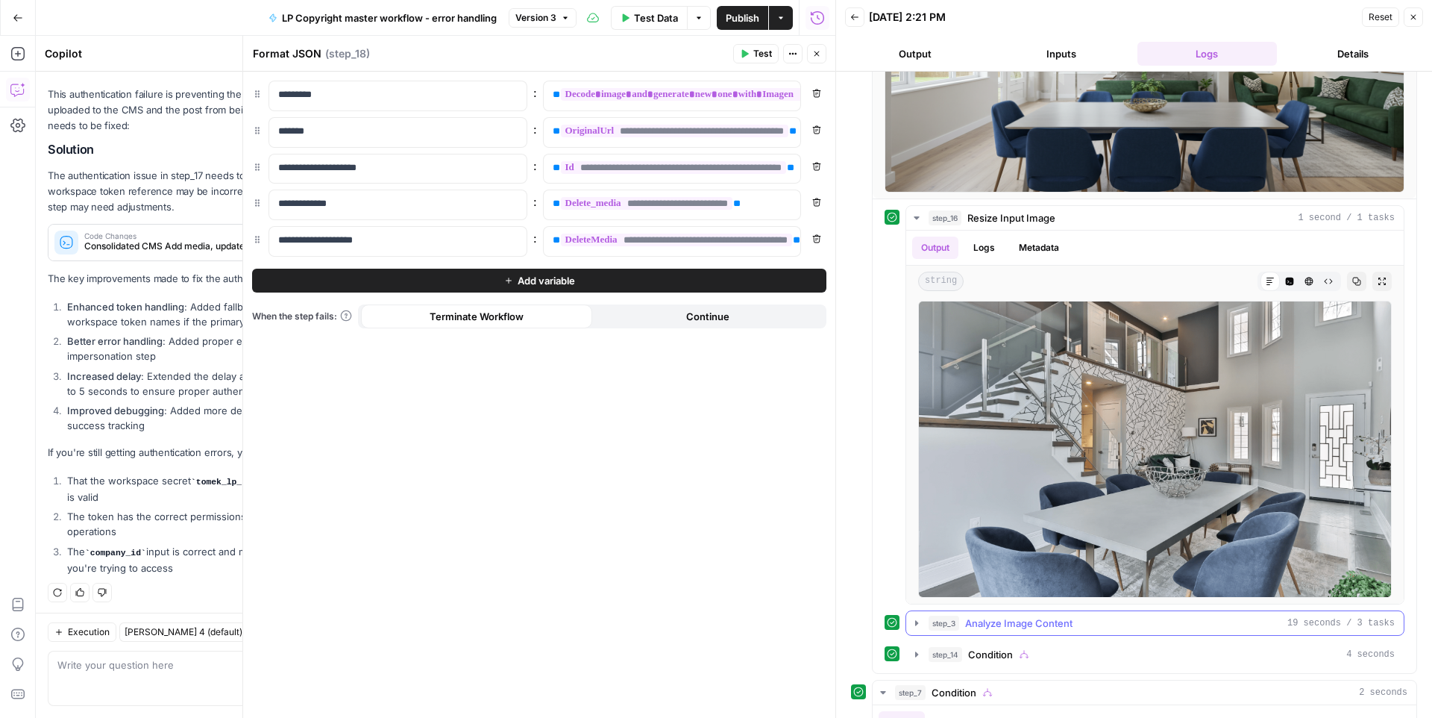
click at [932, 628] on span "step_3" at bounding box center [944, 622] width 31 height 15
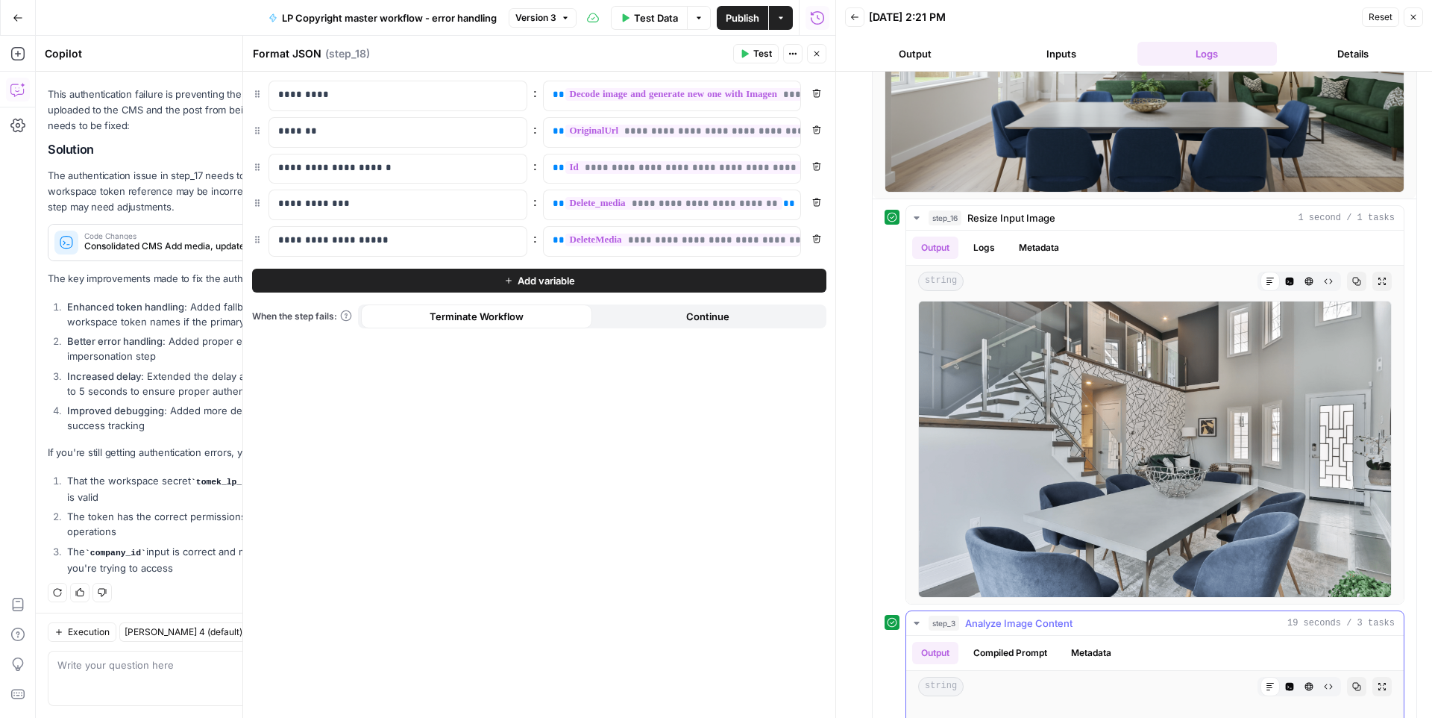
click at [932, 628] on span "step_3" at bounding box center [944, 622] width 31 height 15
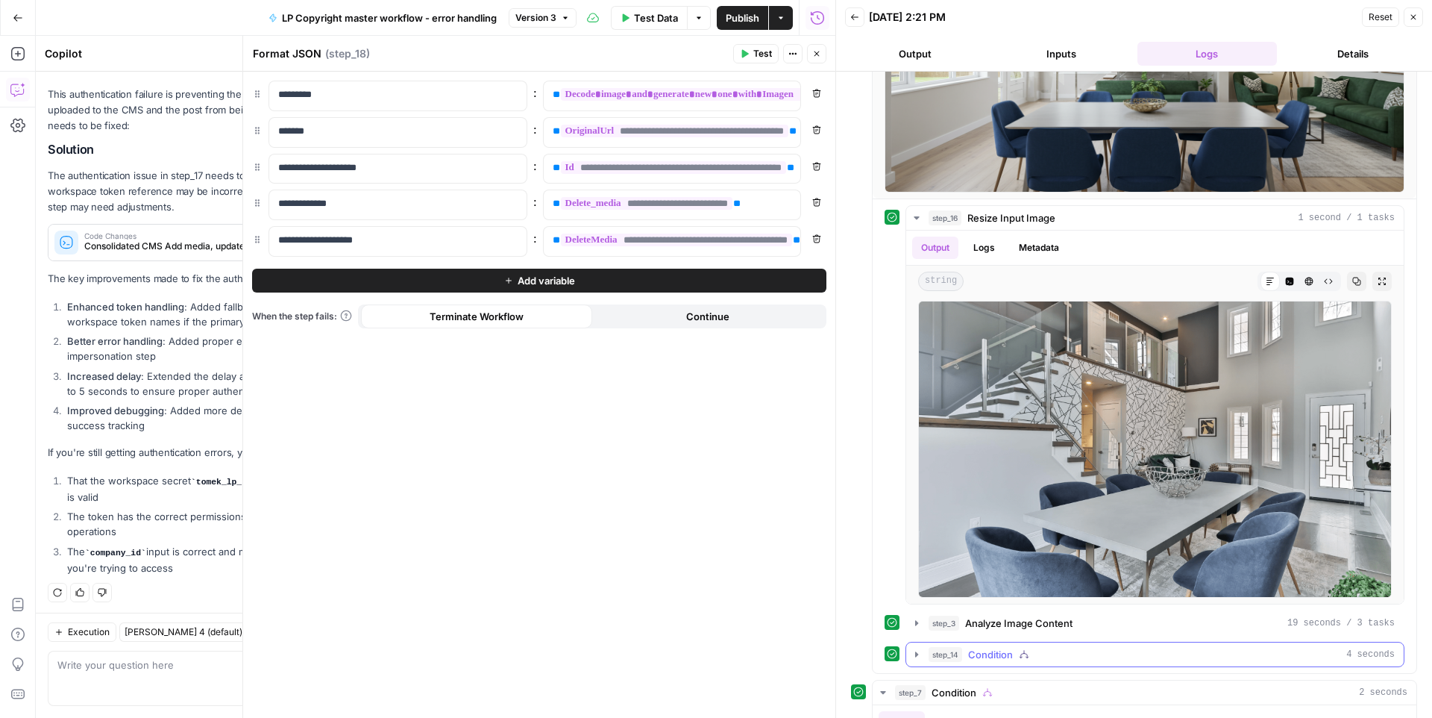
click at [921, 645] on button "step_14 Condition 4 seconds" at bounding box center [1155, 654] width 498 height 24
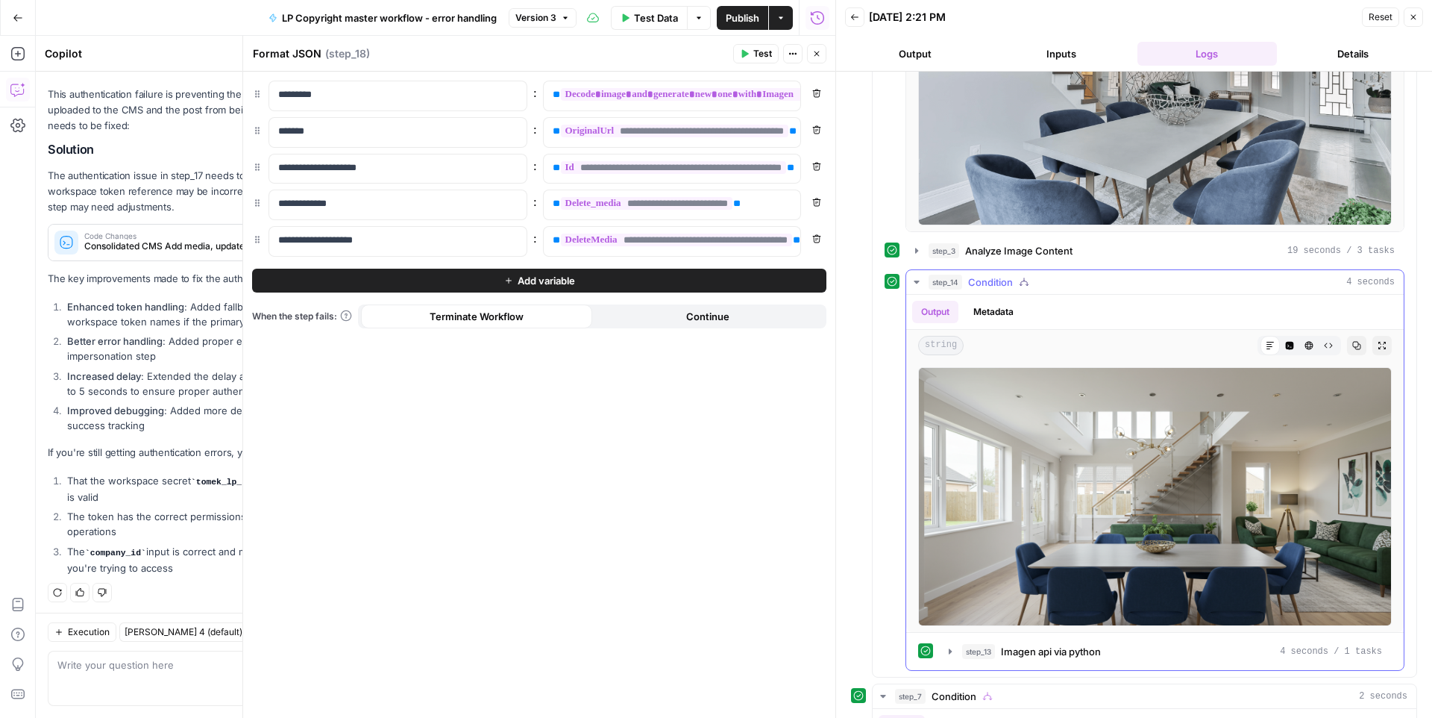
scroll to position [704, 0]
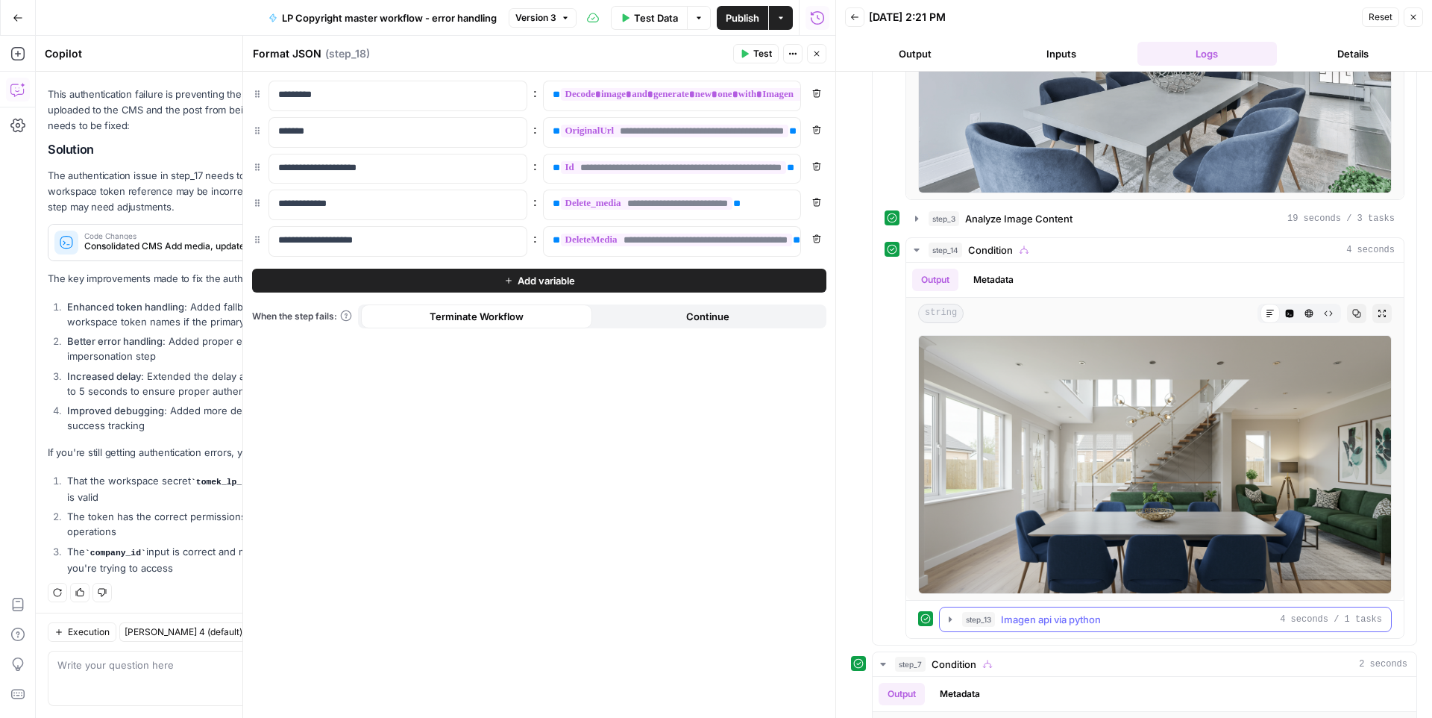
click at [948, 624] on icon "button" at bounding box center [950, 619] width 12 height 12
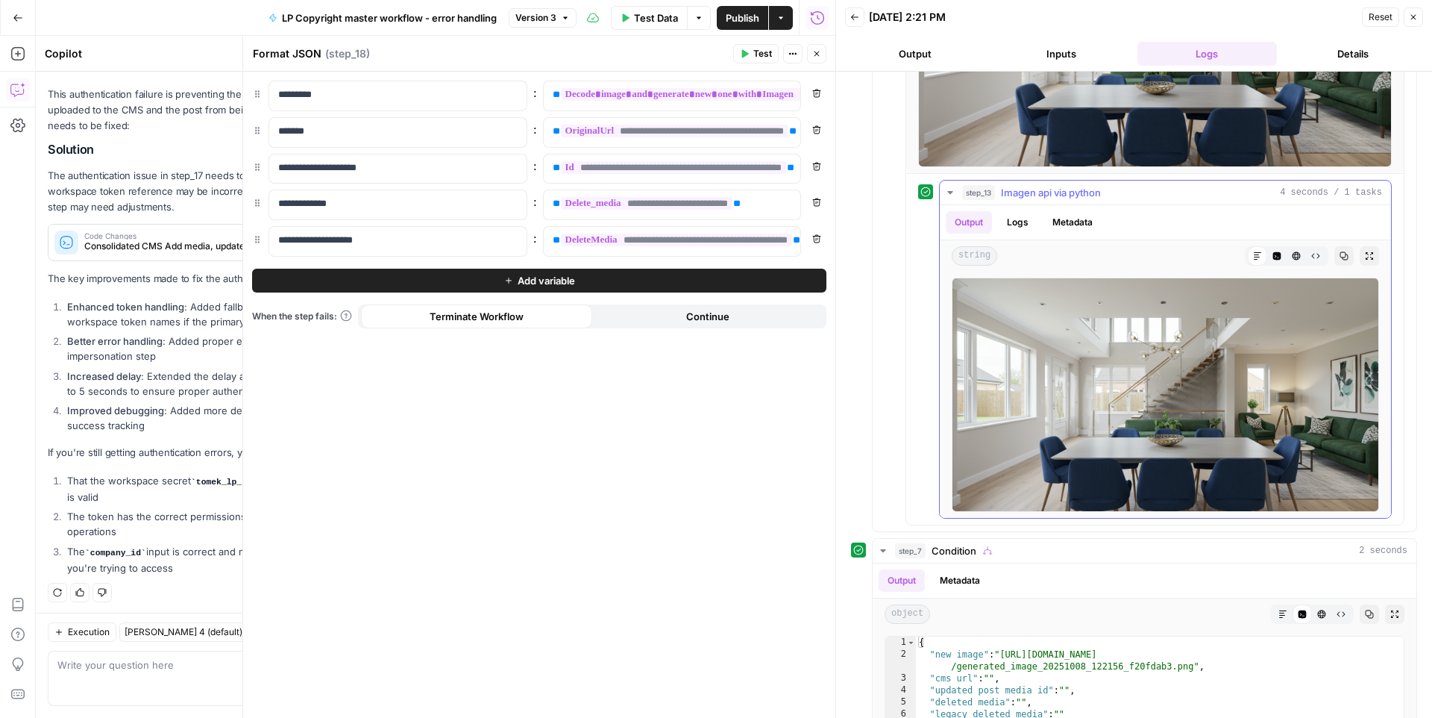
scroll to position [1132, 0]
click at [953, 188] on icon "button" at bounding box center [950, 192] width 12 height 12
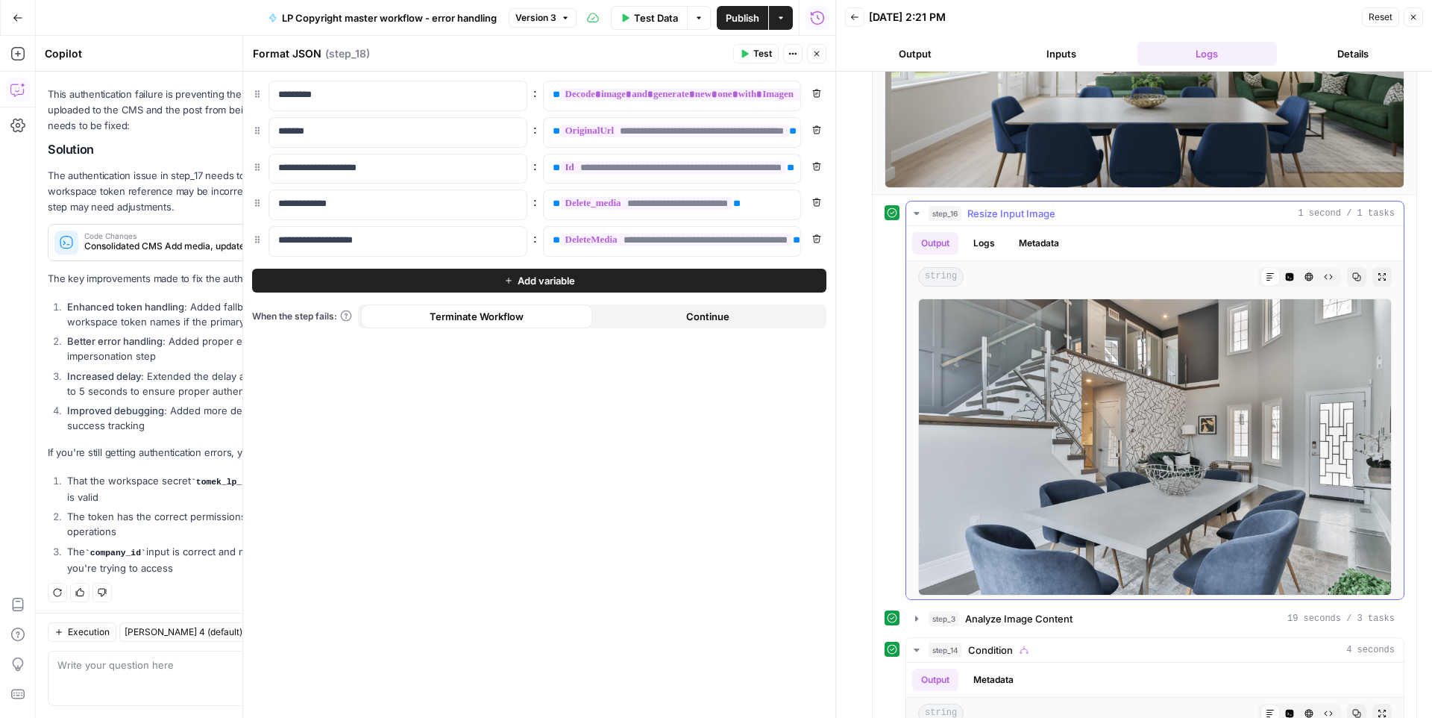
scroll to position [304, 0]
click at [815, 56] on icon "button" at bounding box center [816, 53] width 9 height 9
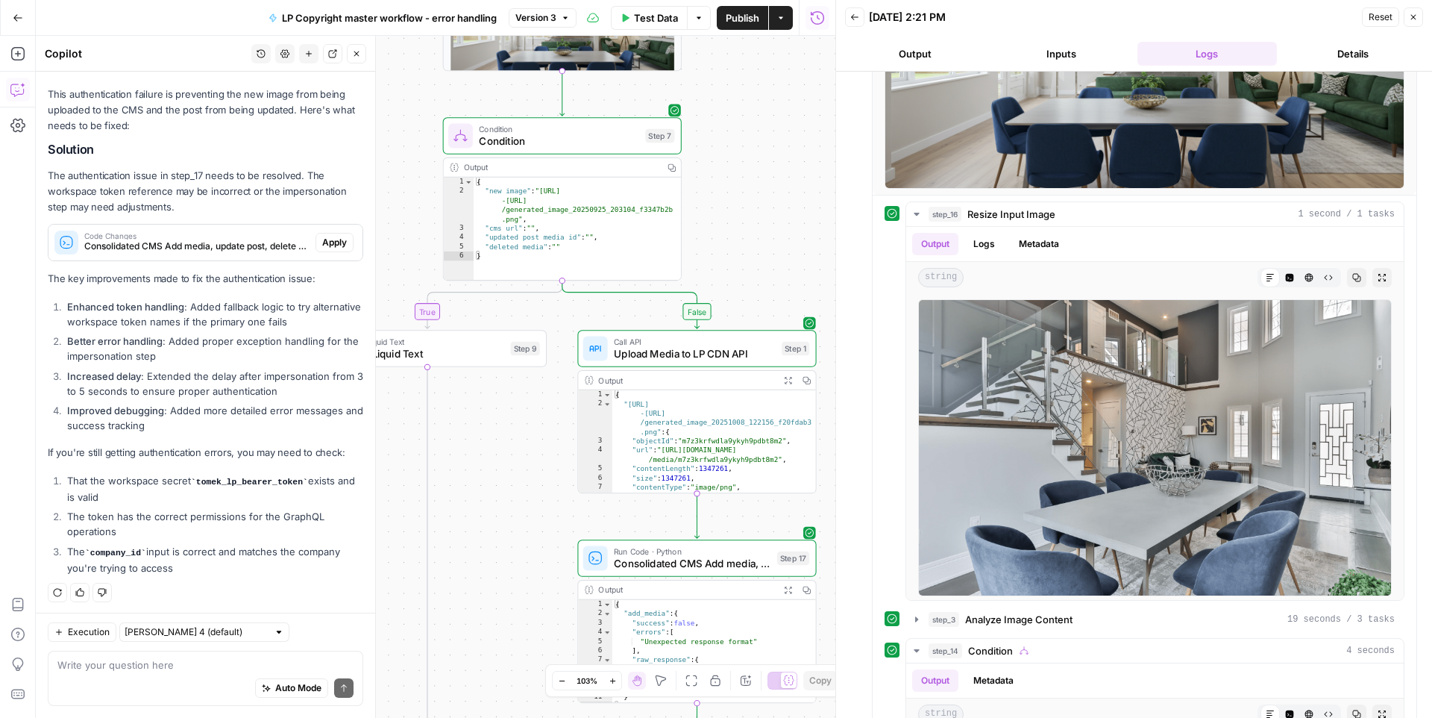
drag, startPoint x: 680, startPoint y: 152, endPoint x: 767, endPoint y: 271, distance: 146.8
click at [767, 271] on div "true false Workflow Input Settings Inputs Run Code · Python AWS bucket original…" at bounding box center [436, 377] width 800 height 682
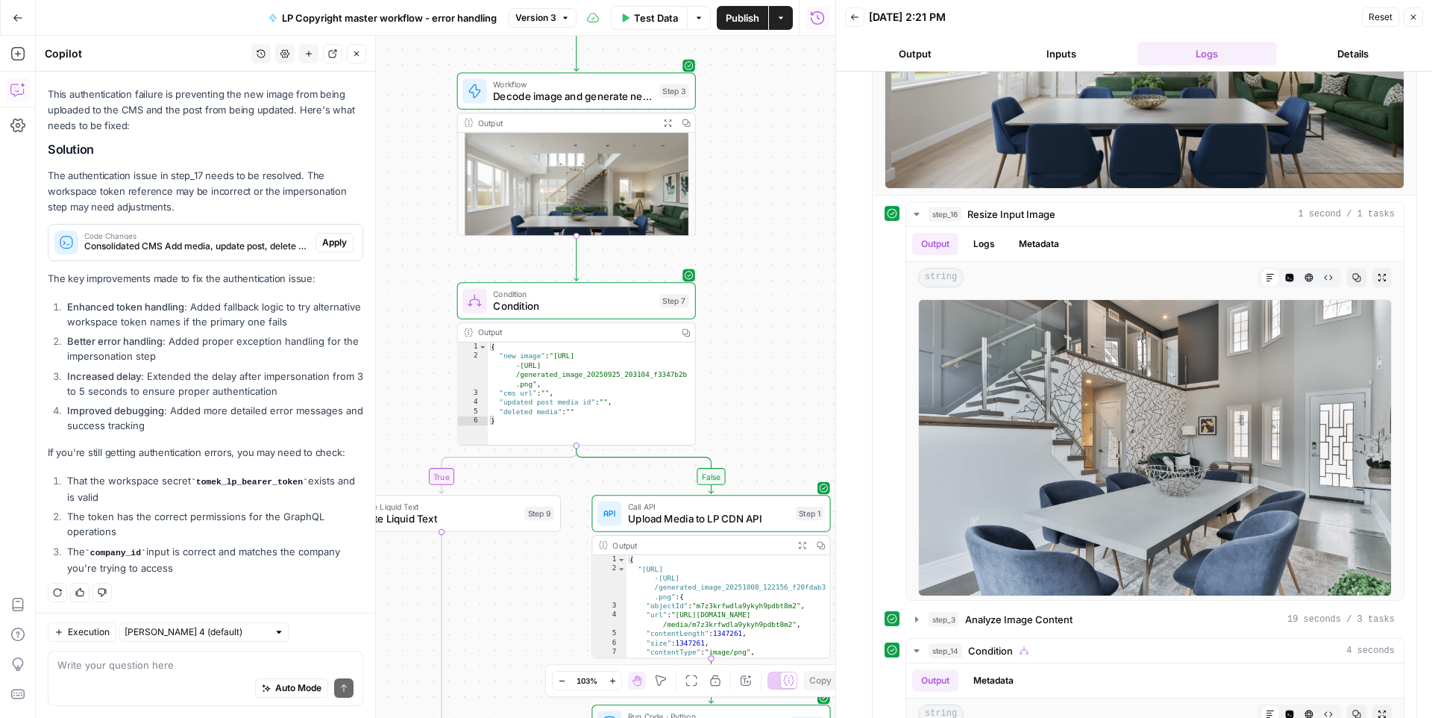
drag, startPoint x: 756, startPoint y: 172, endPoint x: 755, endPoint y: 313, distance: 141.0
click at [755, 315] on div "true false Workflow Input Settings Inputs Run Code · Python AWS bucket original…" at bounding box center [436, 377] width 800 height 682
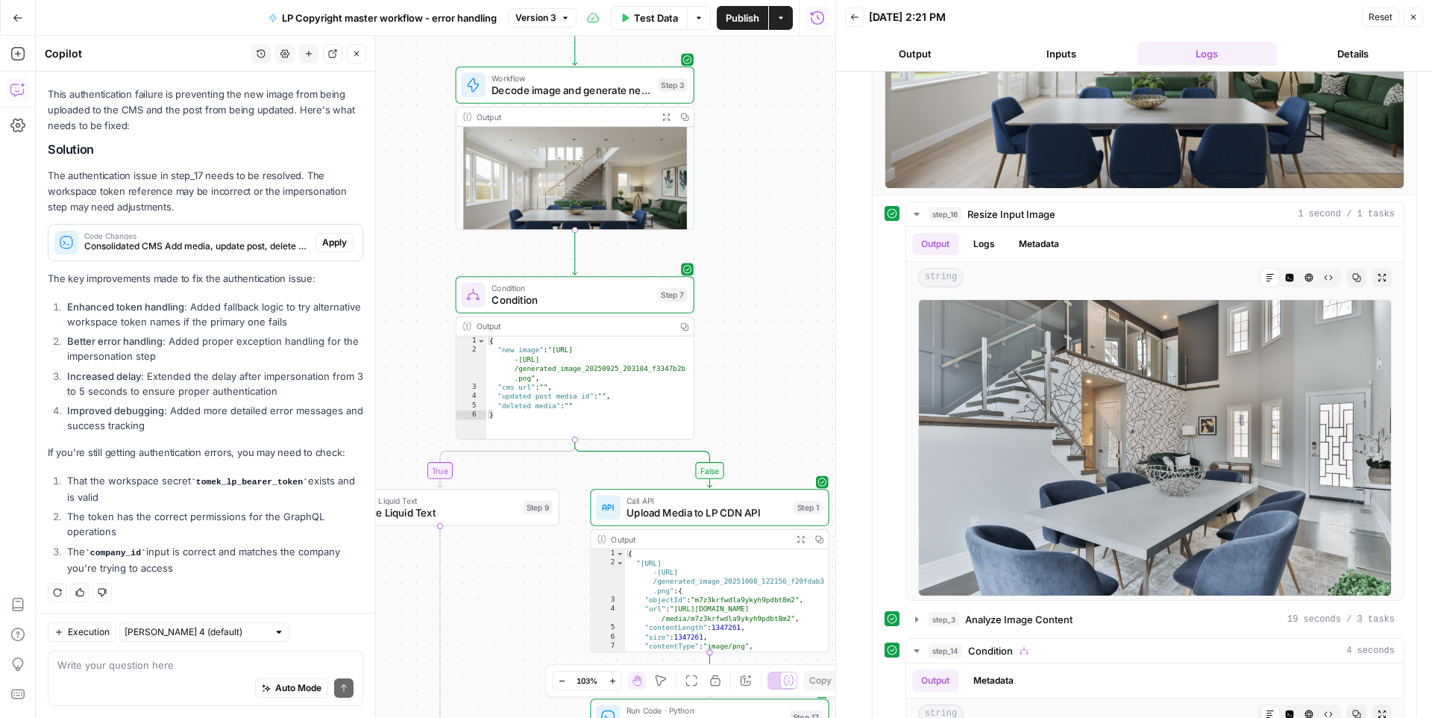
click at [144, 656] on div "Auto Mode Send" at bounding box center [205, 688] width 296 height 33
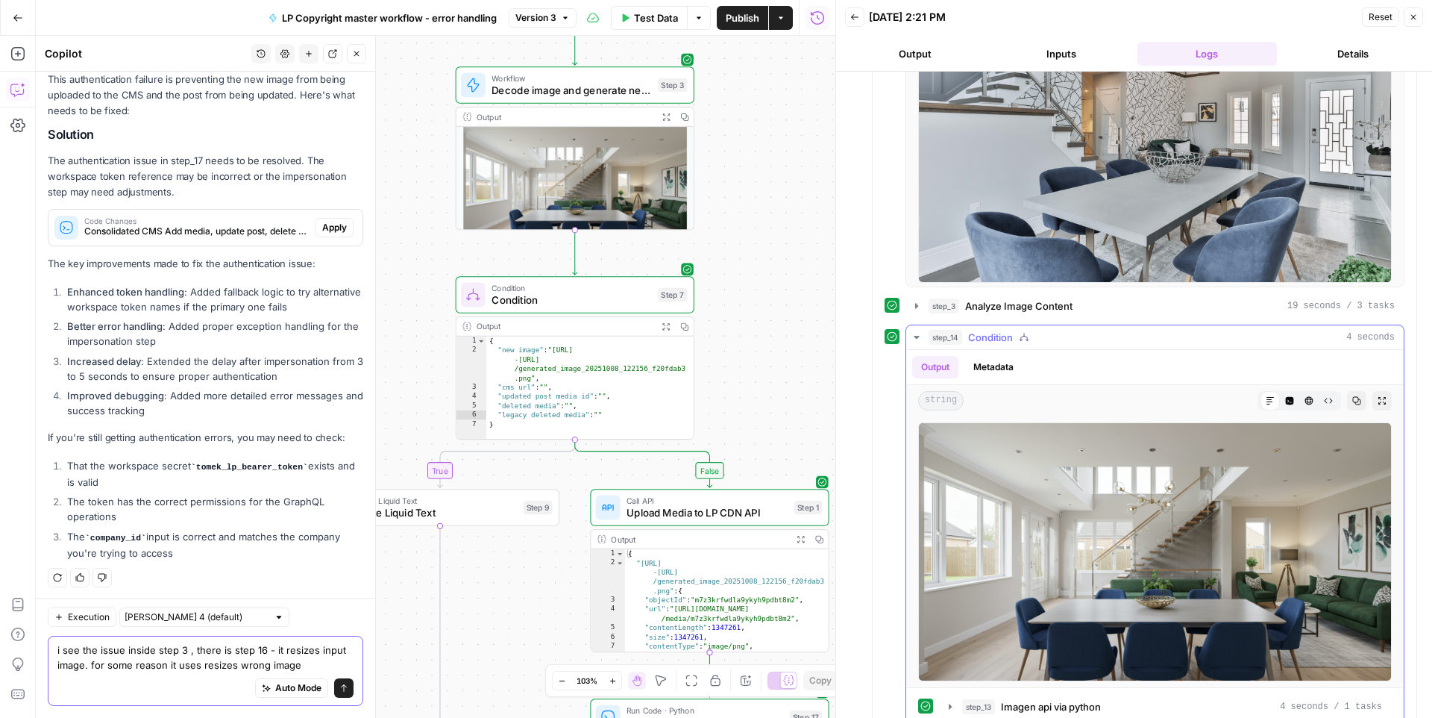
scroll to position [621, 0]
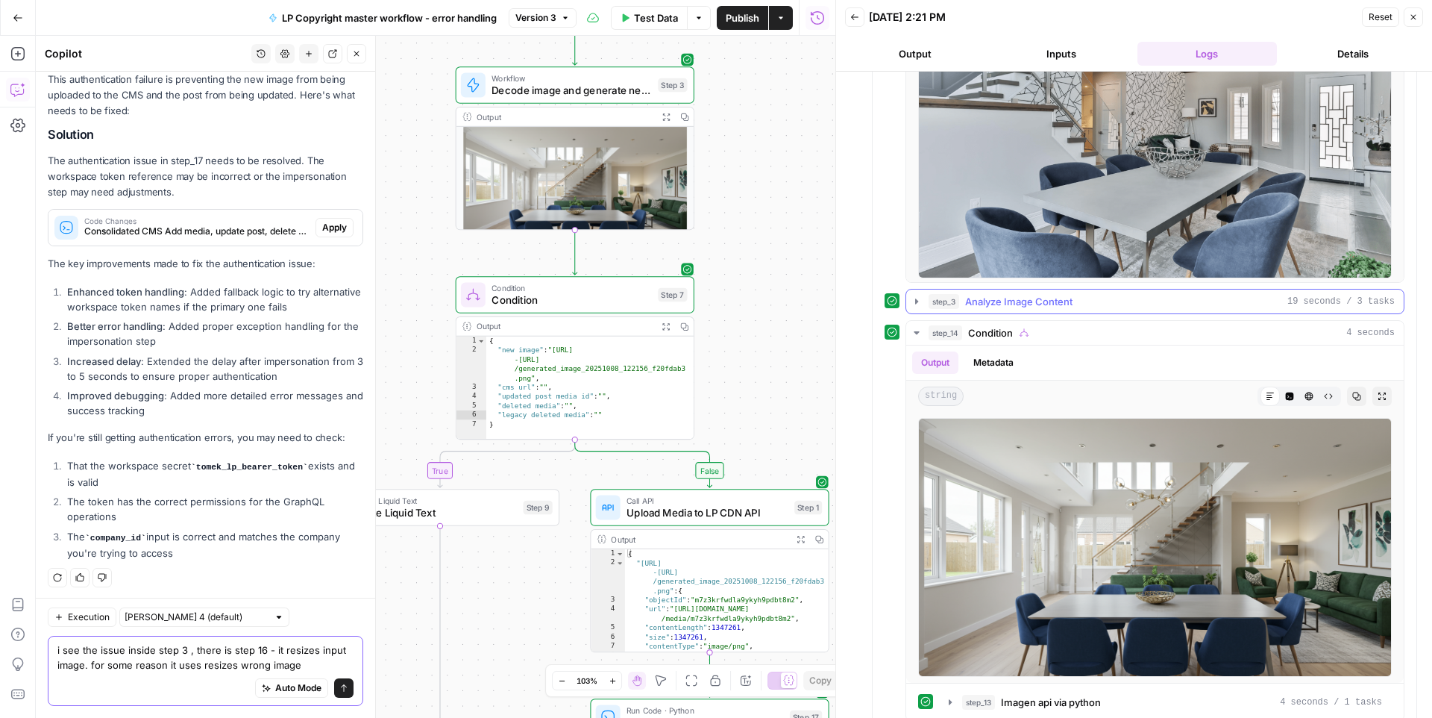
type textarea "i see the issue inside step 3 , there is step 16 - it resizes input image. for …"
click at [921, 299] on icon "button" at bounding box center [917, 301] width 12 height 12
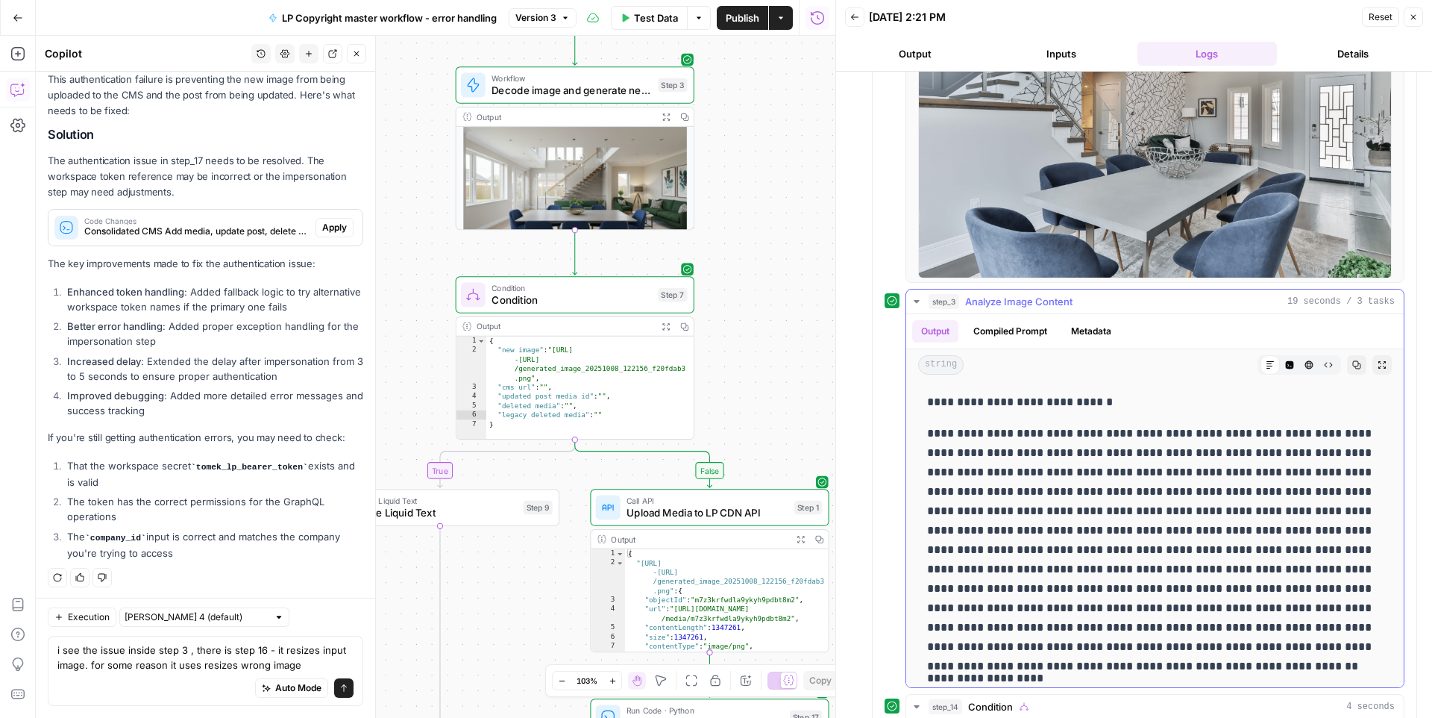
click at [921, 299] on icon "button" at bounding box center [917, 301] width 12 height 12
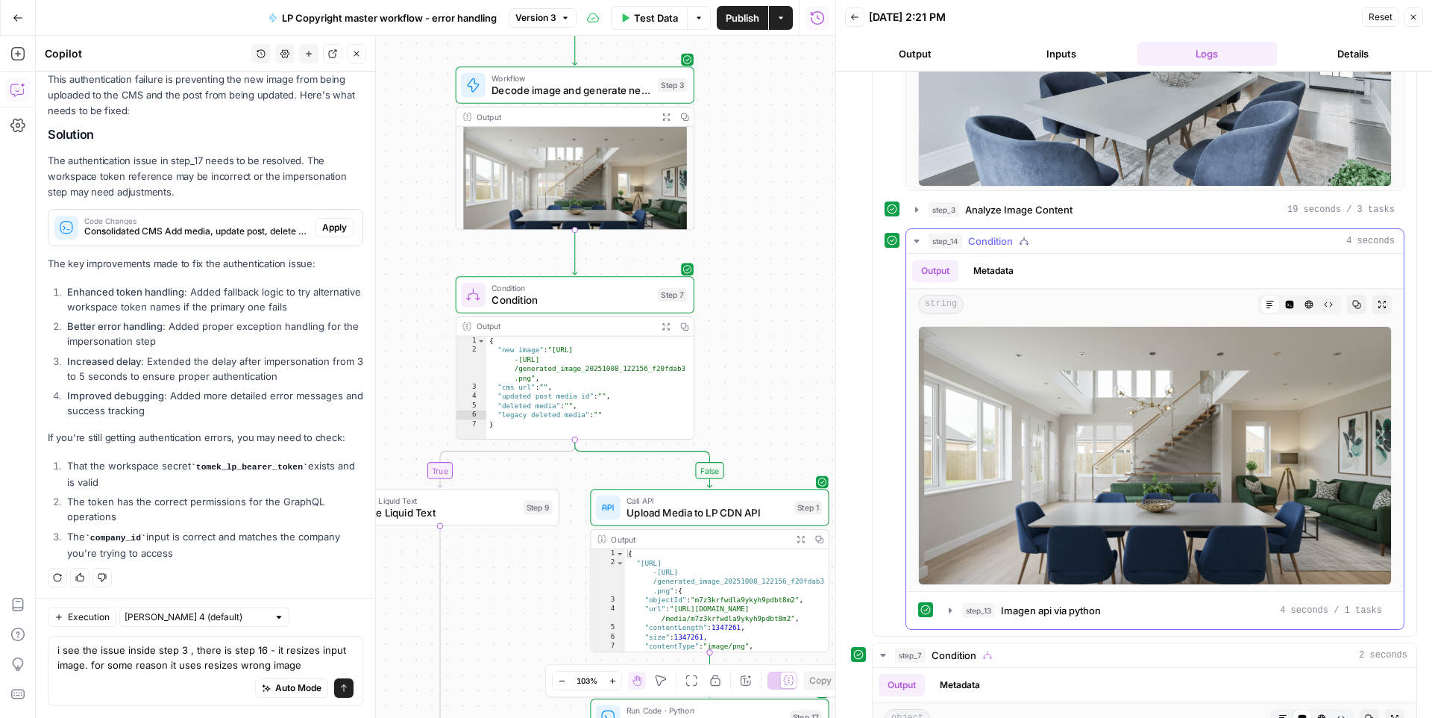
scroll to position [724, 0]
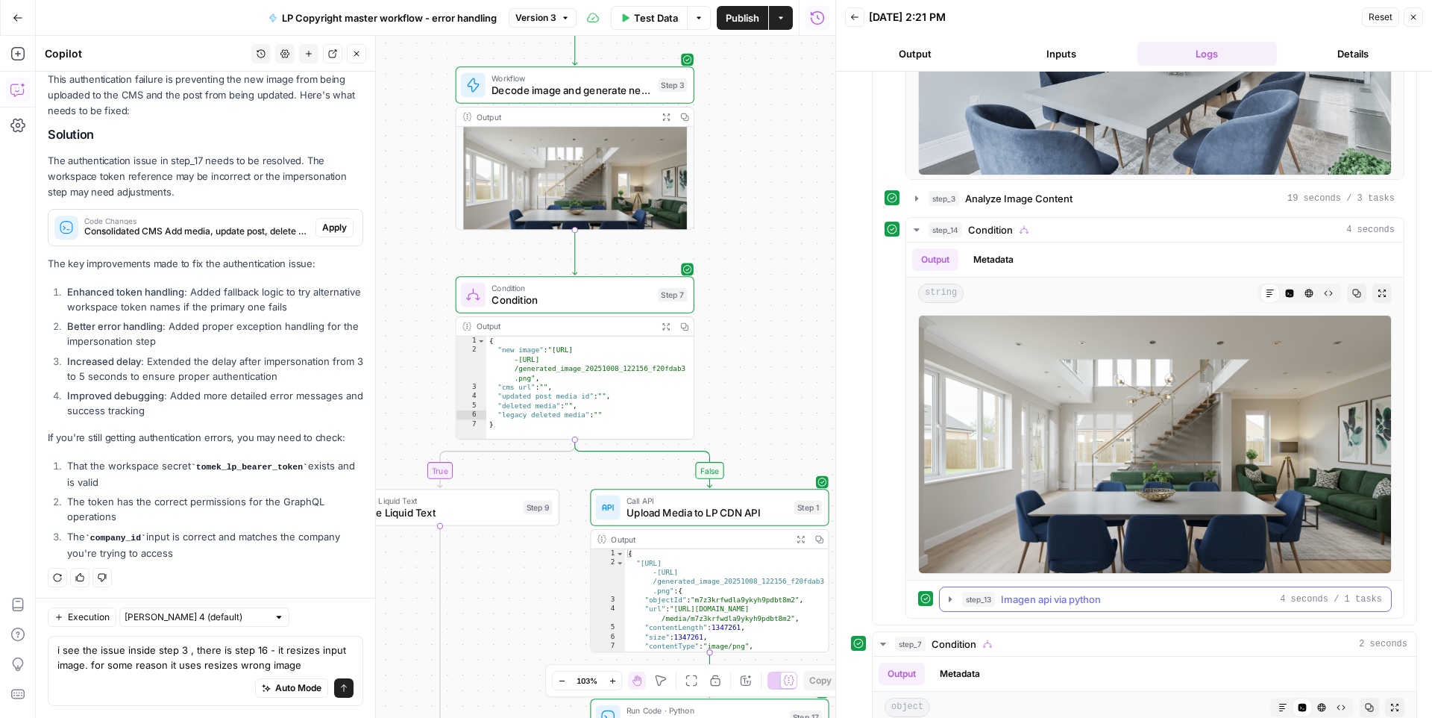
click at [944, 601] on icon "button" at bounding box center [950, 599] width 12 height 12
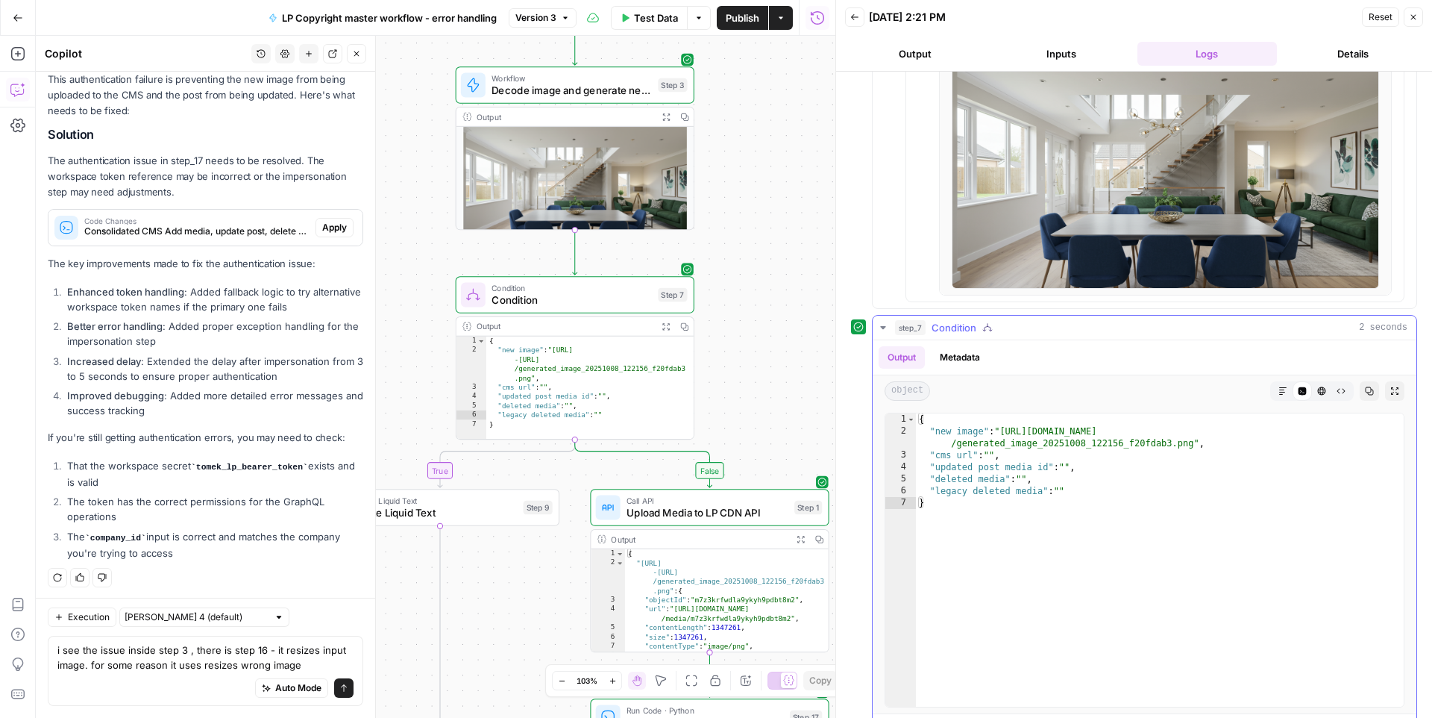
scroll to position [1458, 0]
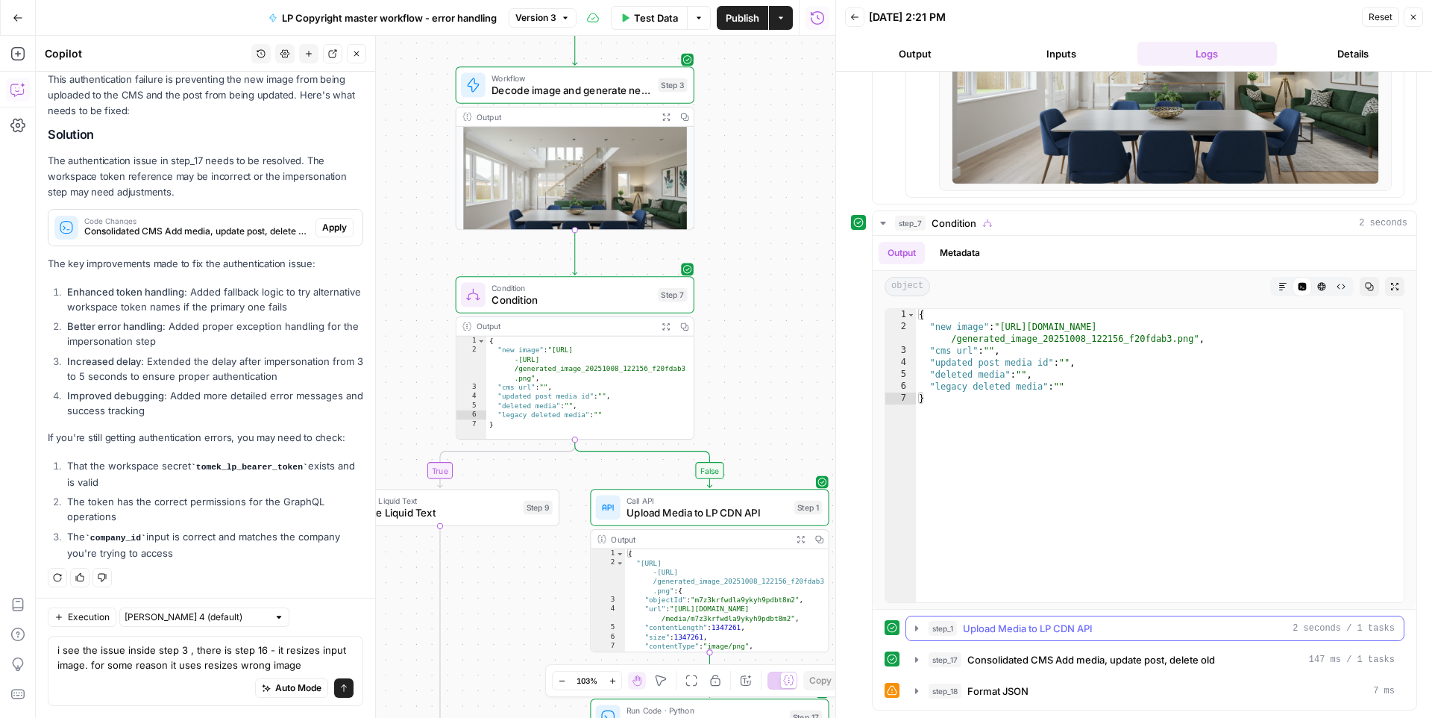
click at [935, 630] on span "step_1" at bounding box center [943, 628] width 28 height 15
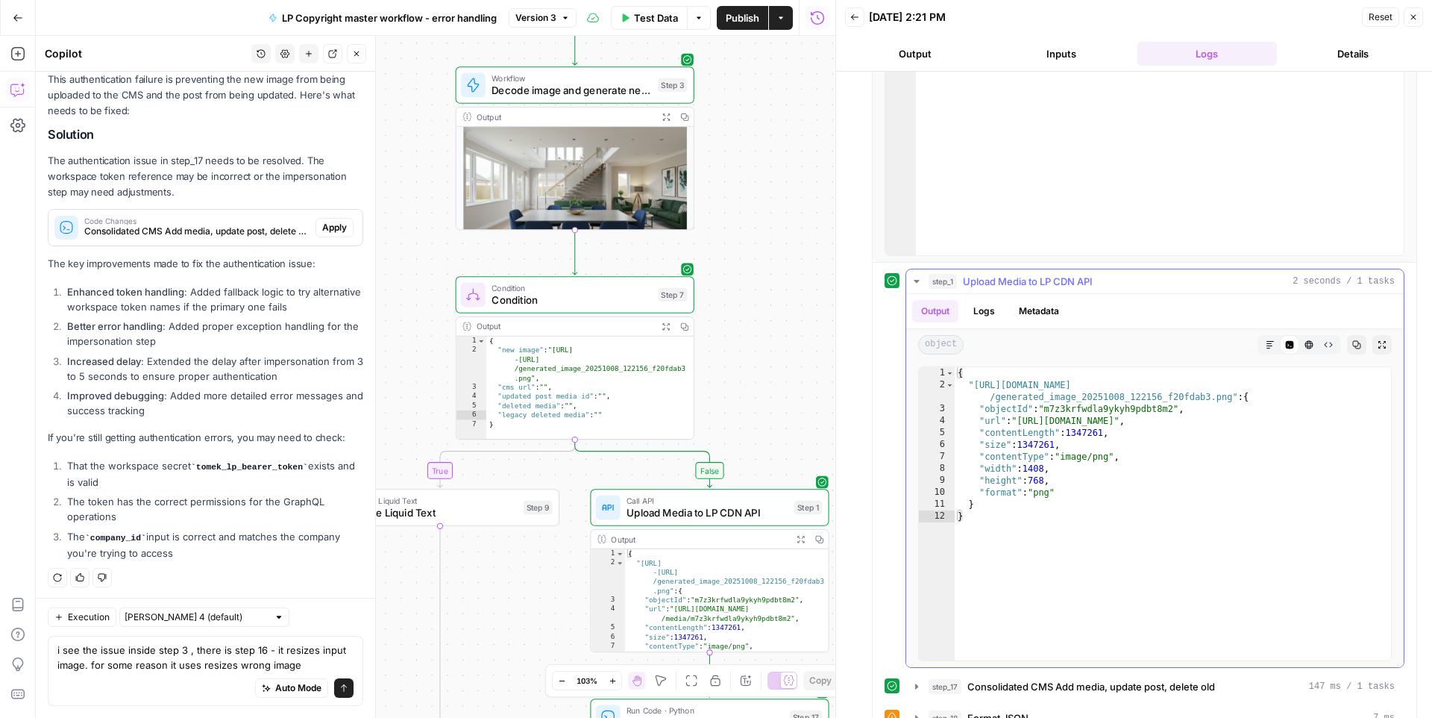
scroll to position [1832, 0]
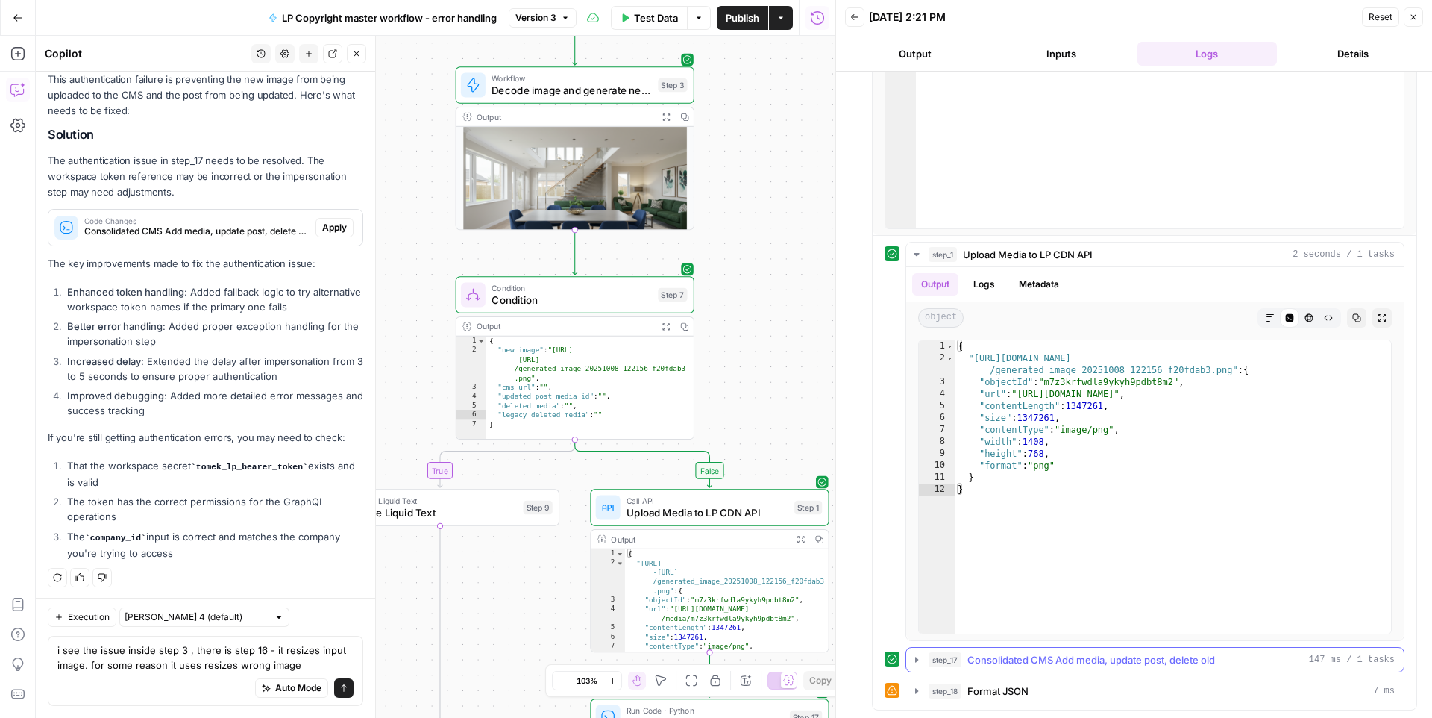
click at [922, 656] on icon "button" at bounding box center [917, 659] width 12 height 12
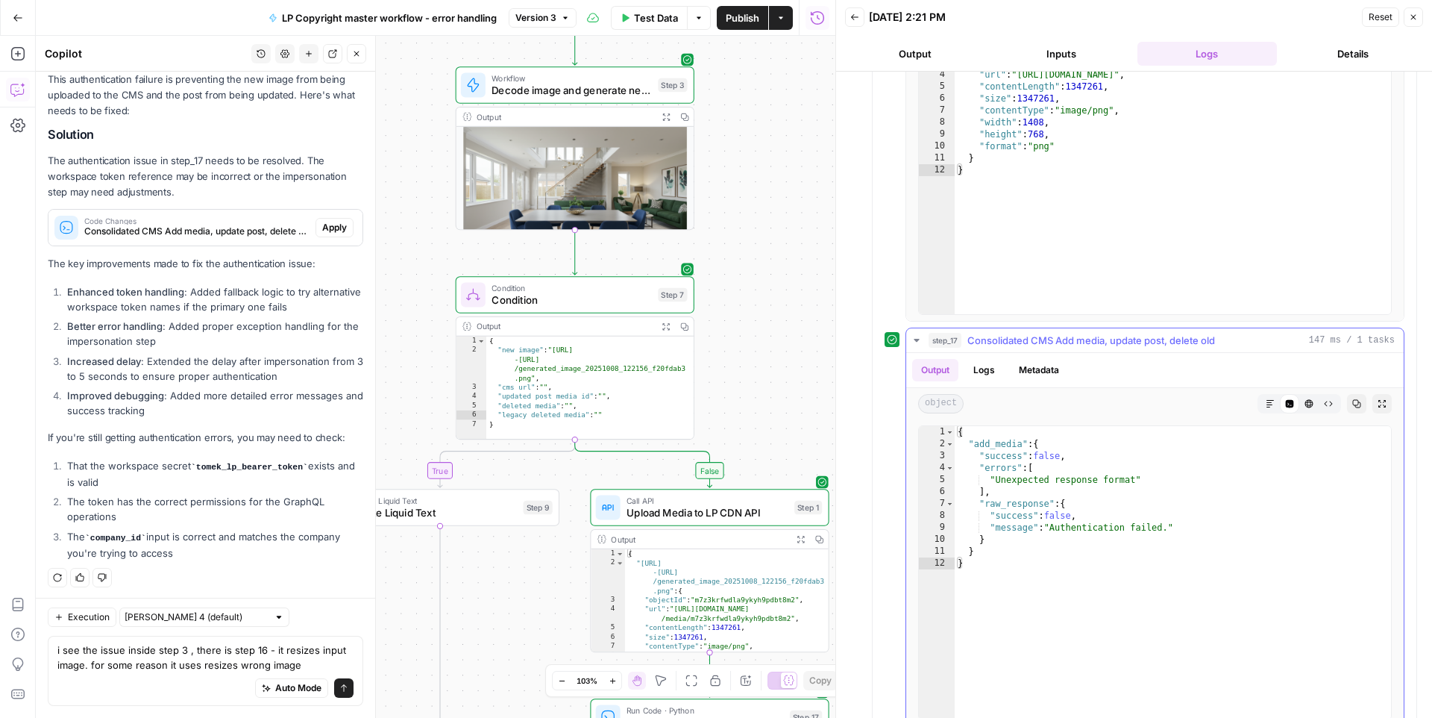
scroll to position [2206, 0]
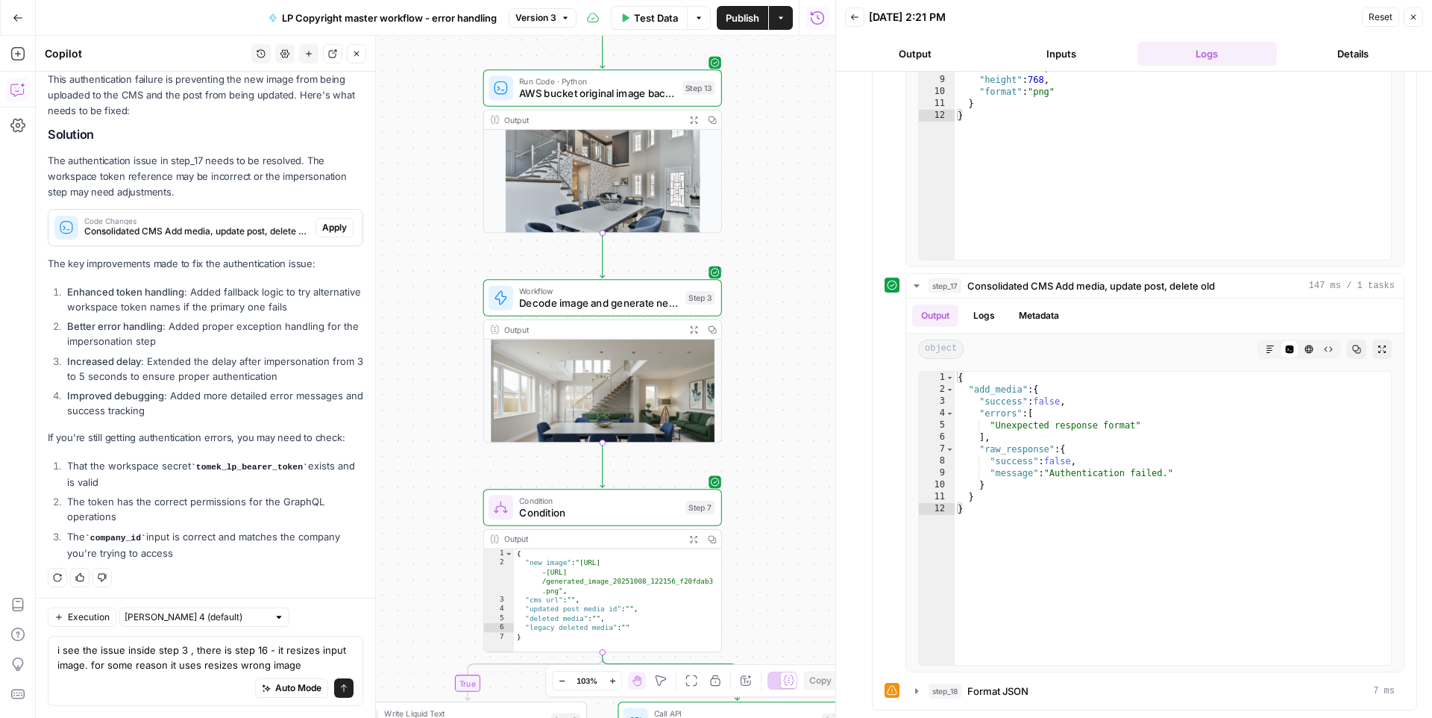
click at [573, 299] on span "Decode image and generate new one with Imagen" at bounding box center [599, 303] width 160 height 16
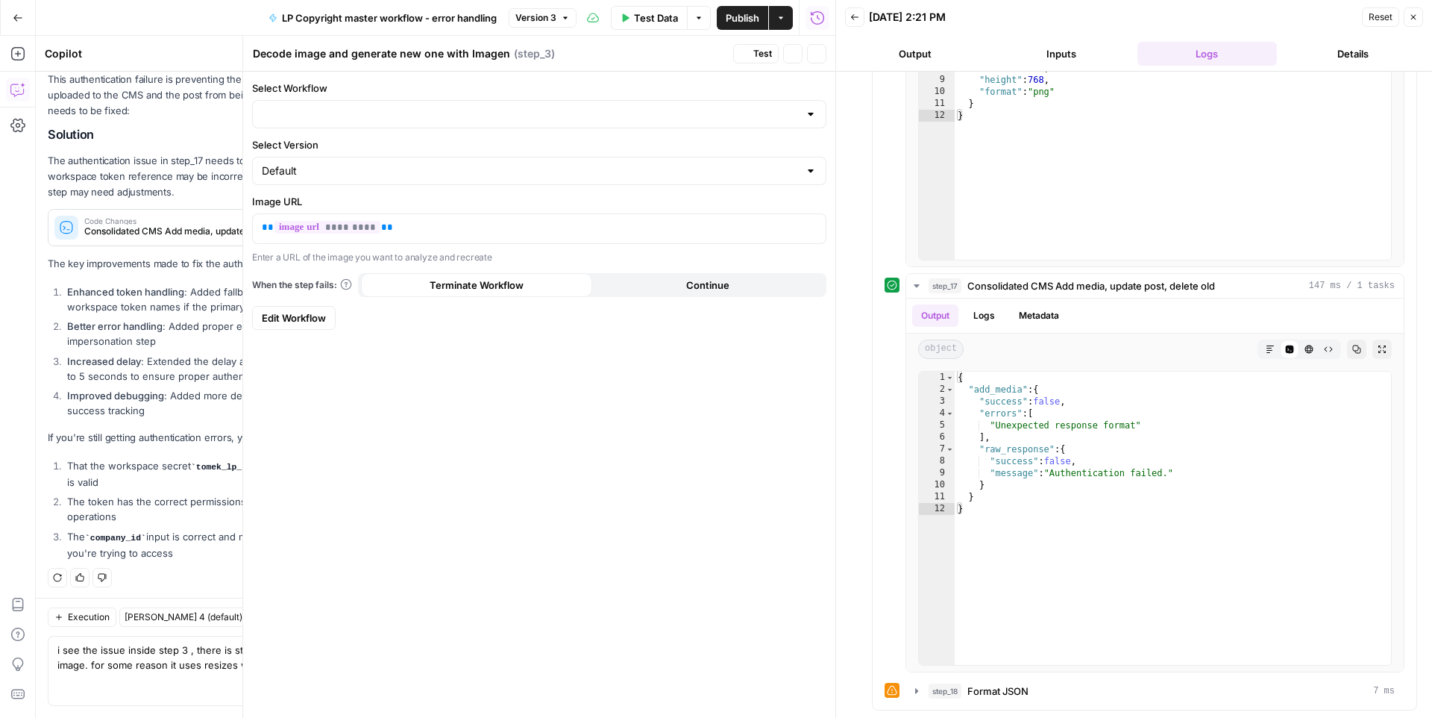
type input "generate image from input image using imagen, host on LP AWS bucket - error han…"
click at [819, 49] on icon "button" at bounding box center [816, 53] width 9 height 9
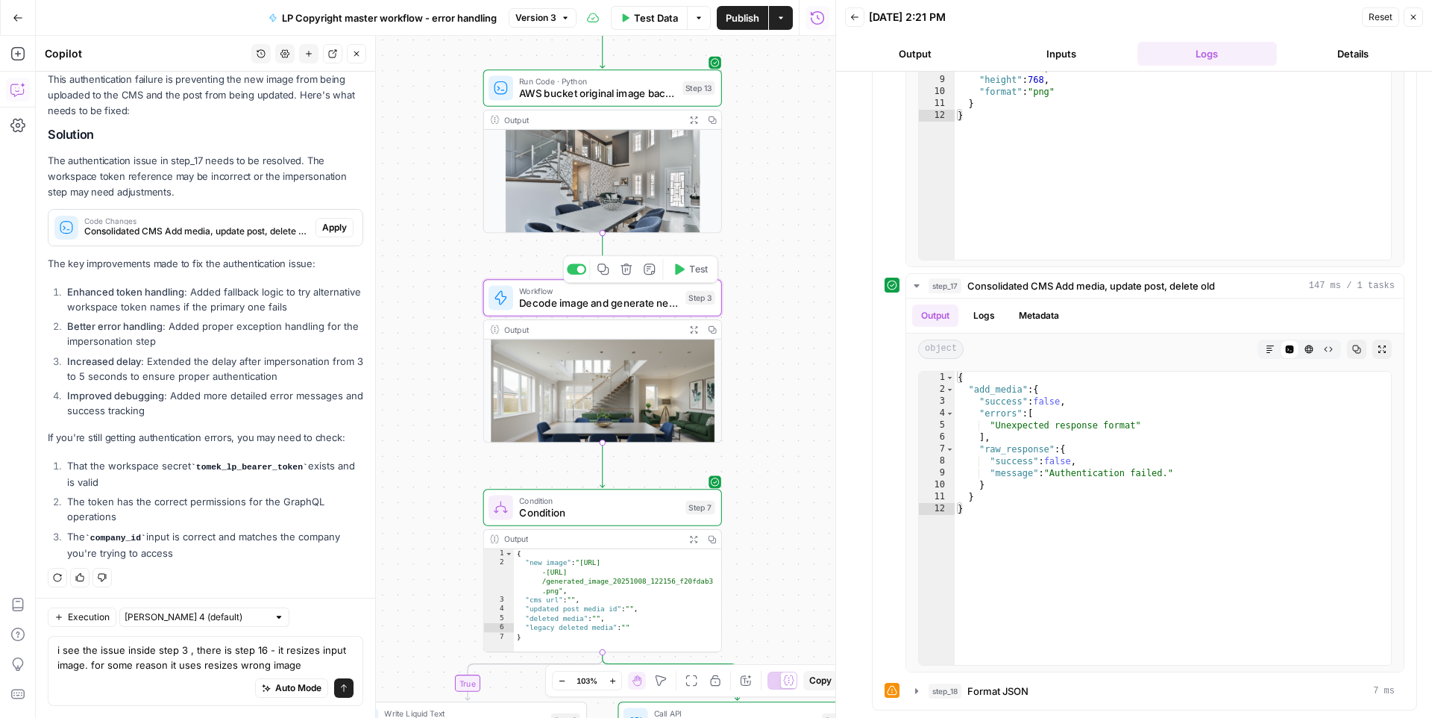
click at [609, 303] on span "Decode image and generate new one with Imagen" at bounding box center [599, 303] width 160 height 16
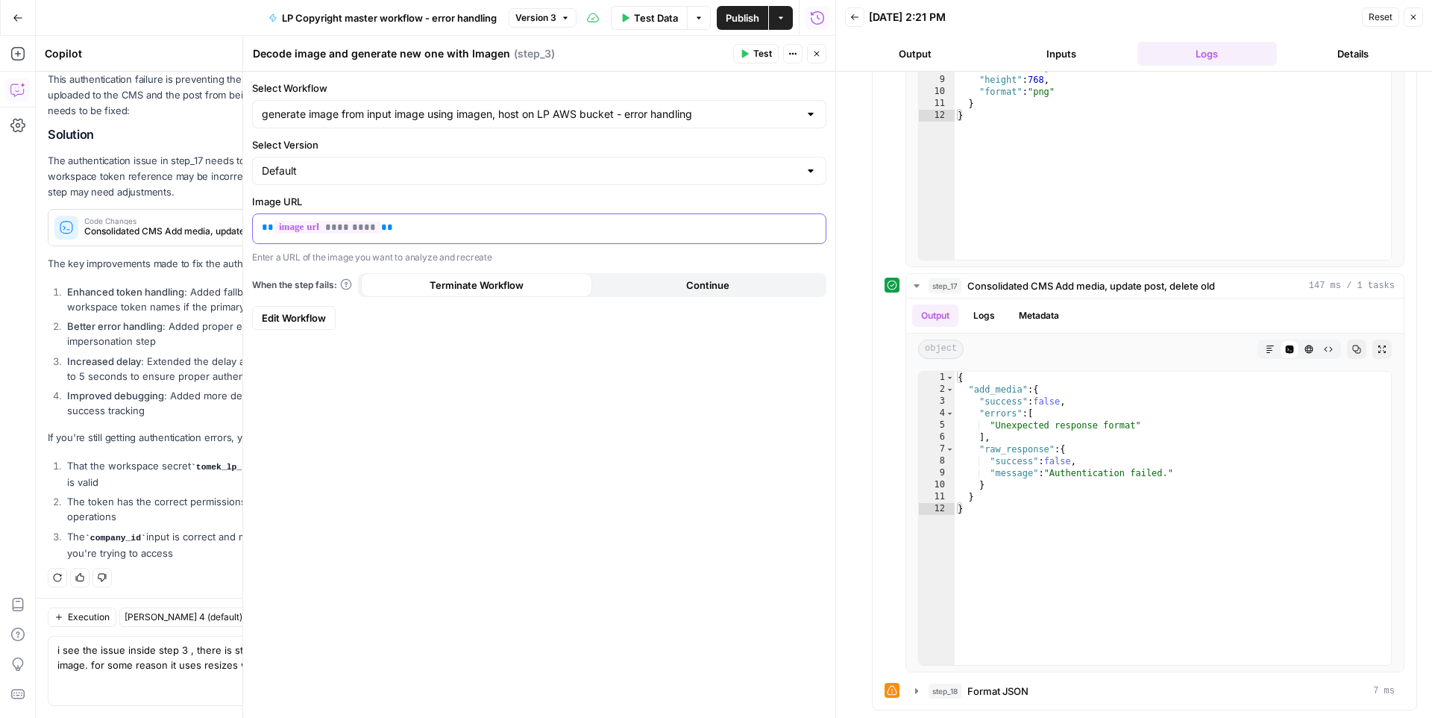
click at [442, 236] on div "** ********* **" at bounding box center [539, 228] width 573 height 29
click at [815, 230] on icon "button" at bounding box center [812, 228] width 7 height 7
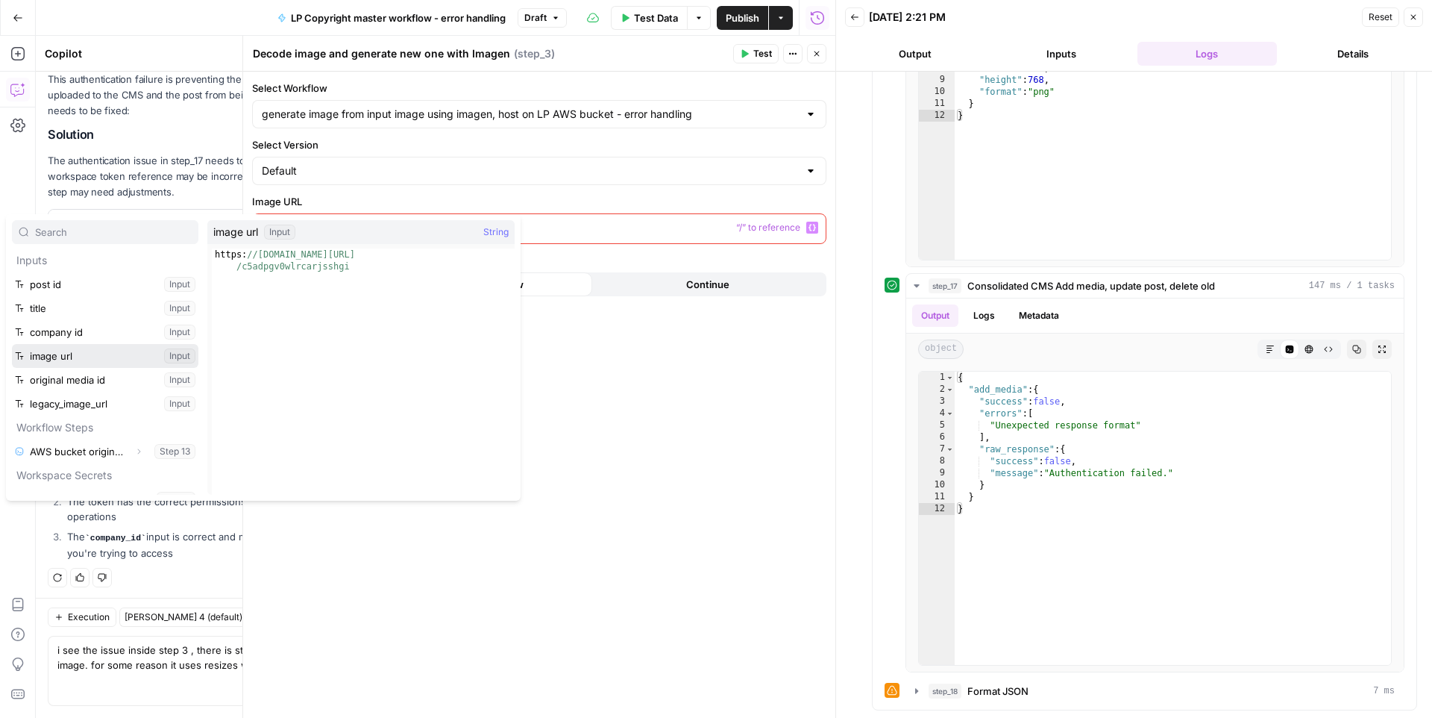
click at [90, 357] on button "Select variable image url" at bounding box center [105, 356] width 186 height 24
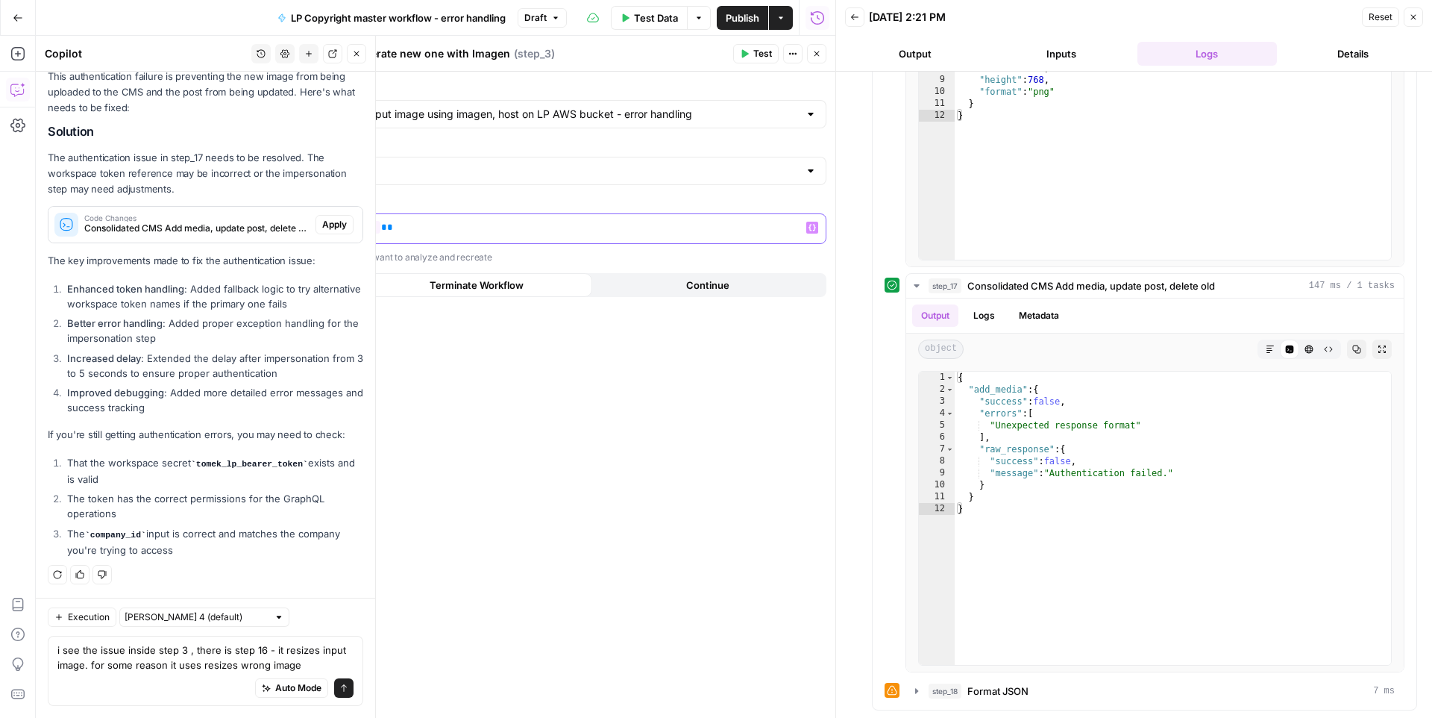
scroll to position [908, 0]
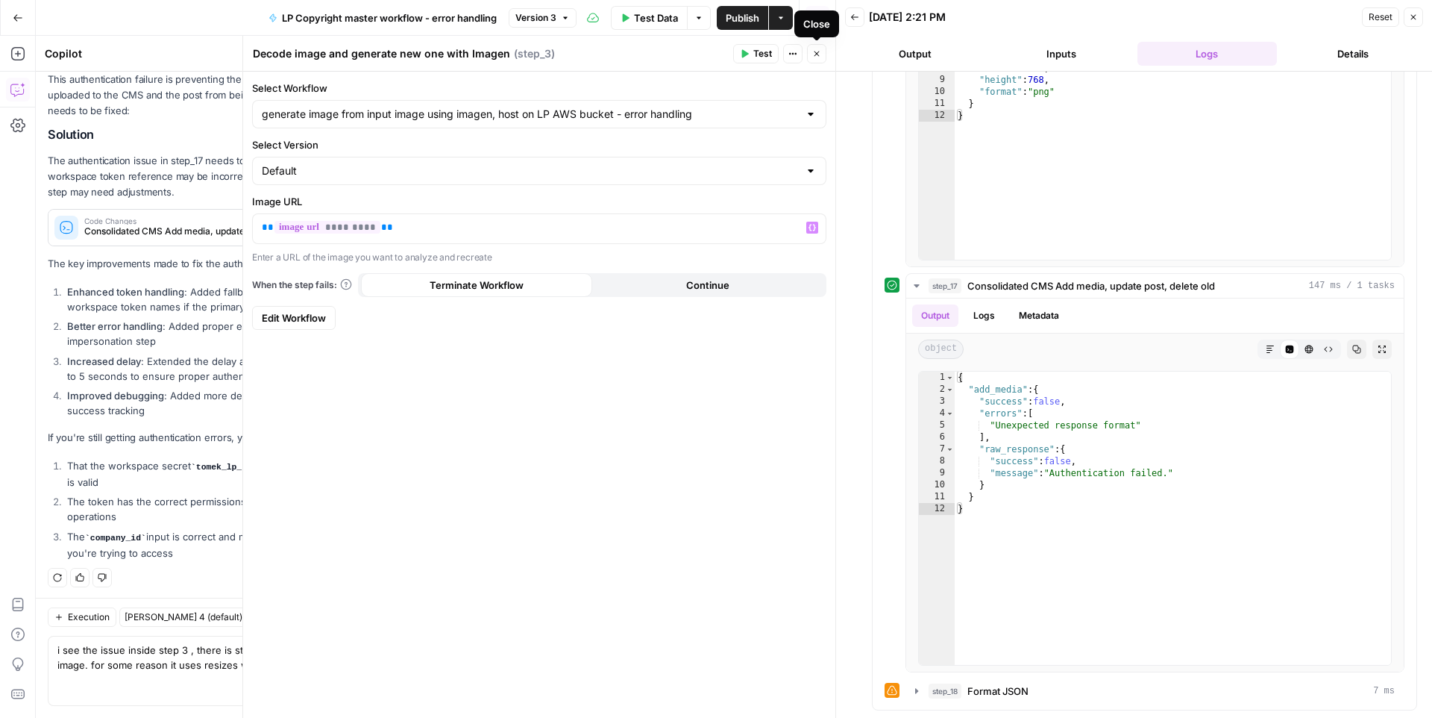
click at [815, 54] on icon "button" at bounding box center [817, 53] width 5 height 5
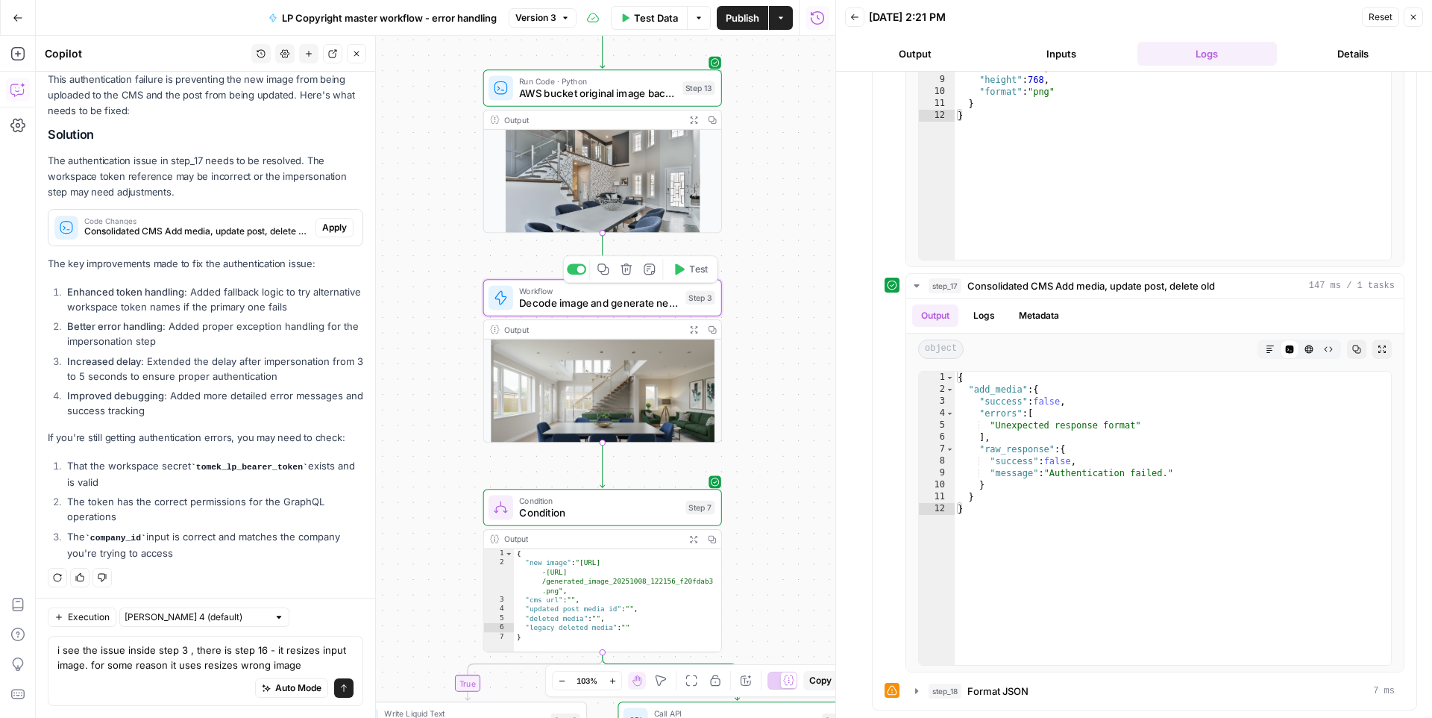
click at [583, 306] on span "Decode image and generate new one with Imagen" at bounding box center [599, 303] width 160 height 16
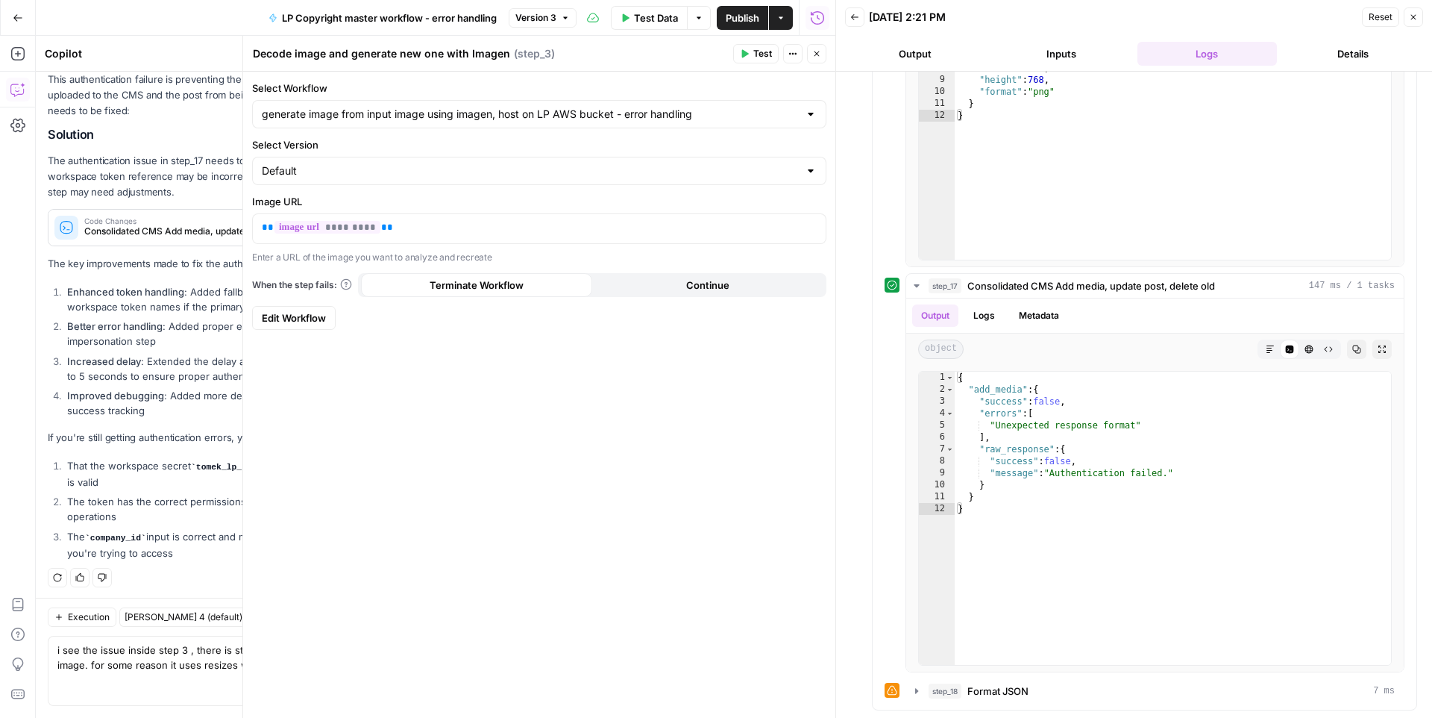
click at [320, 319] on span "Edit Workflow" at bounding box center [294, 317] width 64 height 15
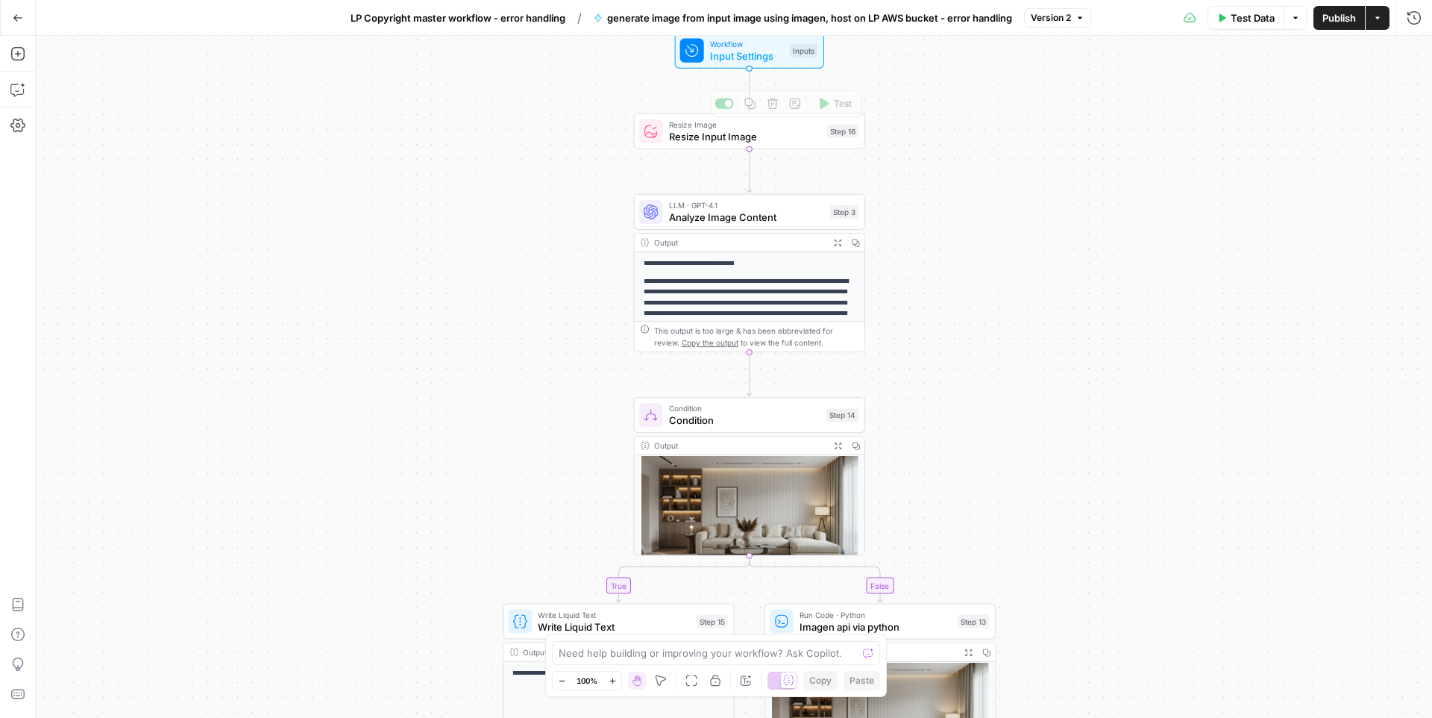
click at [727, 59] on span "Input Settings" at bounding box center [747, 55] width 74 height 15
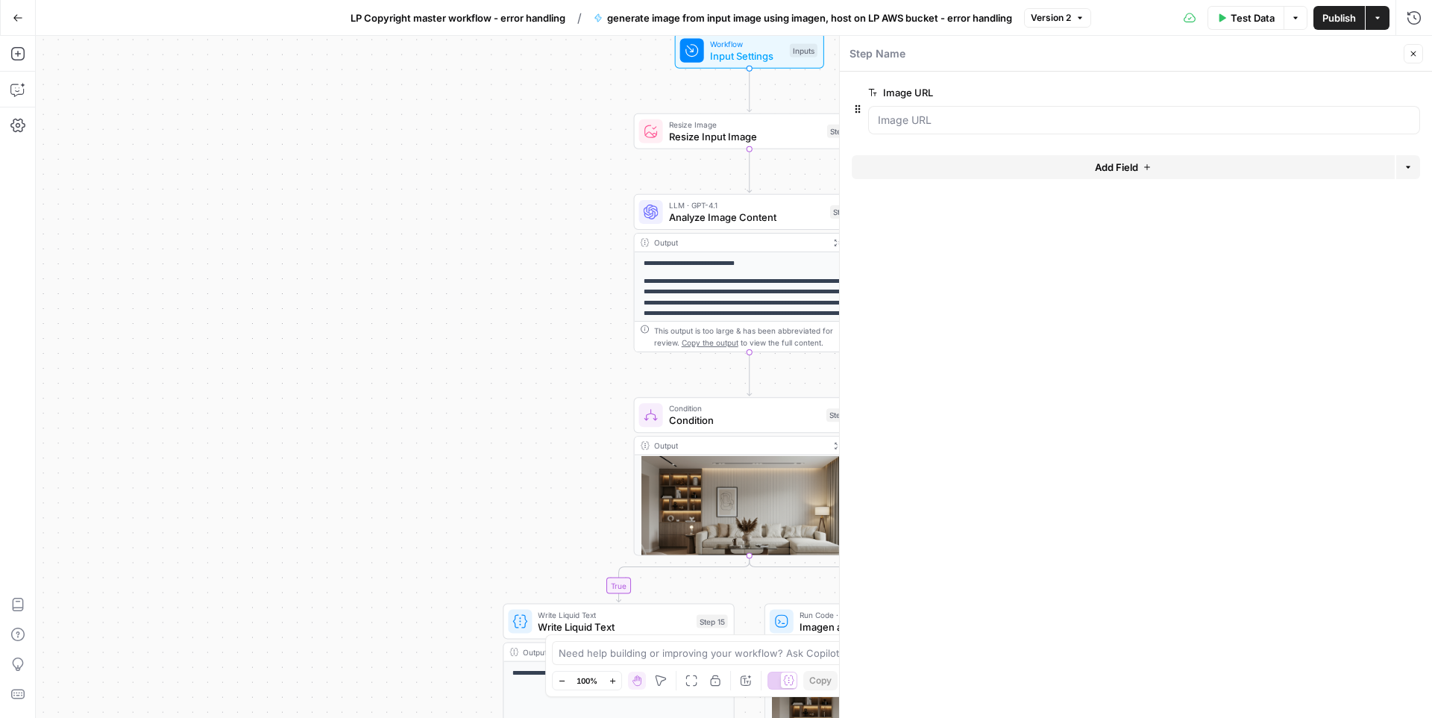
click at [1260, 54] on span "Close" at bounding box center [1417, 54] width 1 height 1
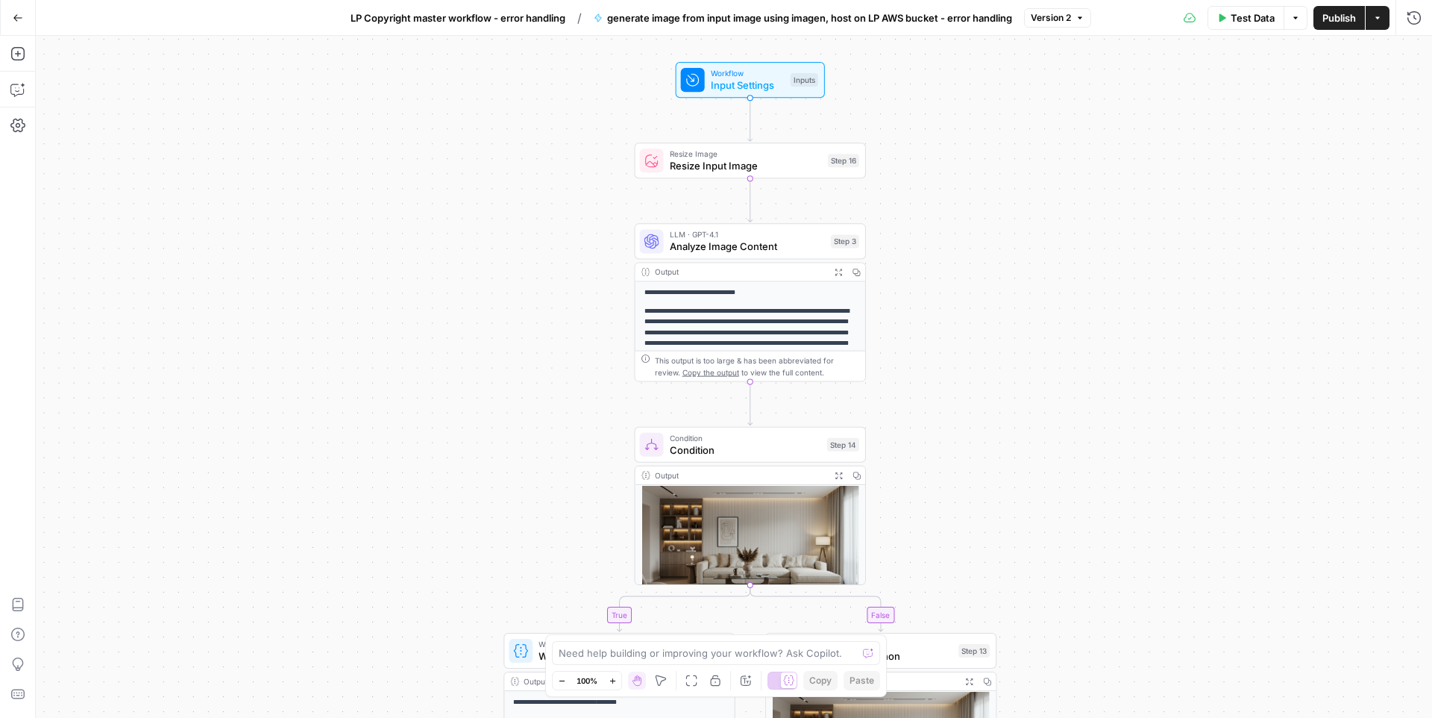
click at [1235, 27] on button "Test Data" at bounding box center [1246, 18] width 77 height 24
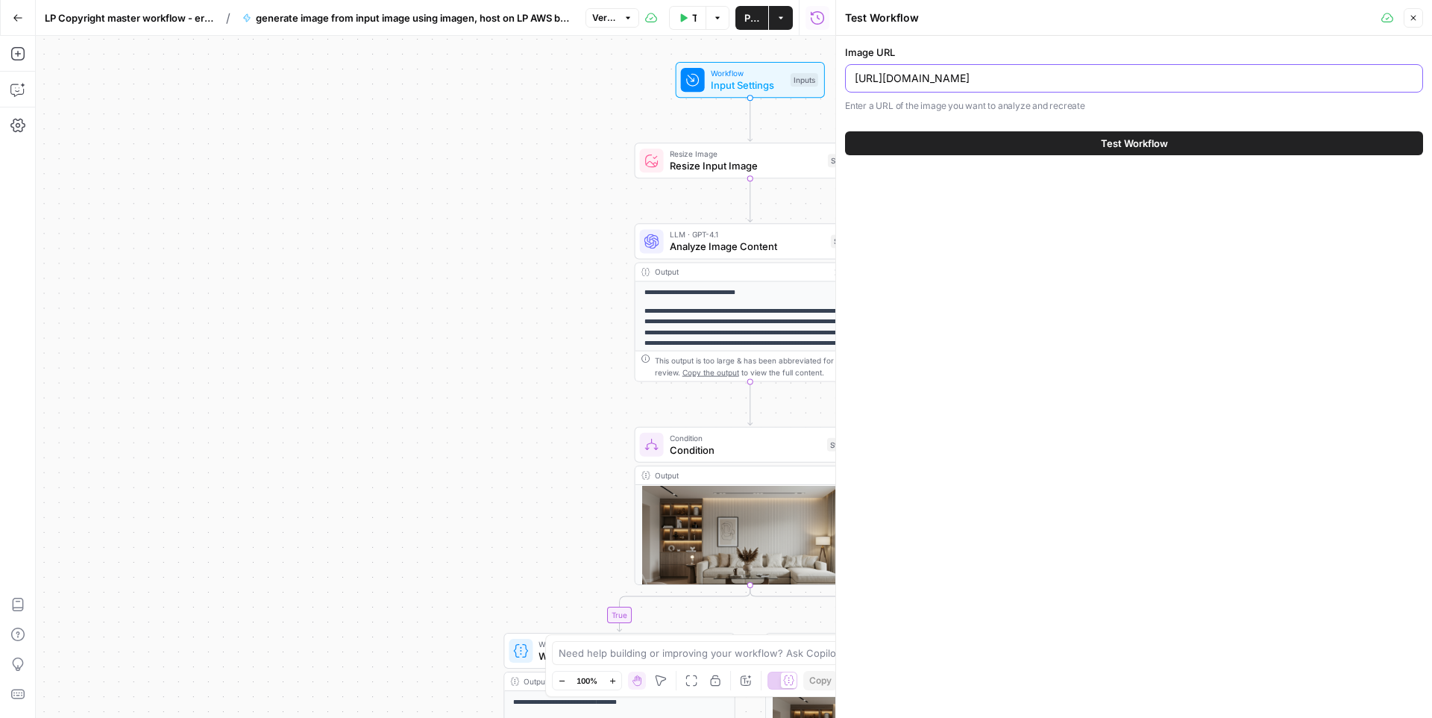
click at [1049, 72] on input "https://res.cloudinary.com/luxuryp/image/upload/v1722115123/diwoh3cwzjeecedgfw2…" at bounding box center [1134, 78] width 559 height 15
paste input "media-production.lp-cdn.com/media/c5adpgv0wlrcarjsshgi"
type input "https://media-production.lp-cdn.com/media/c5adpgv0wlrcarjsshgi"
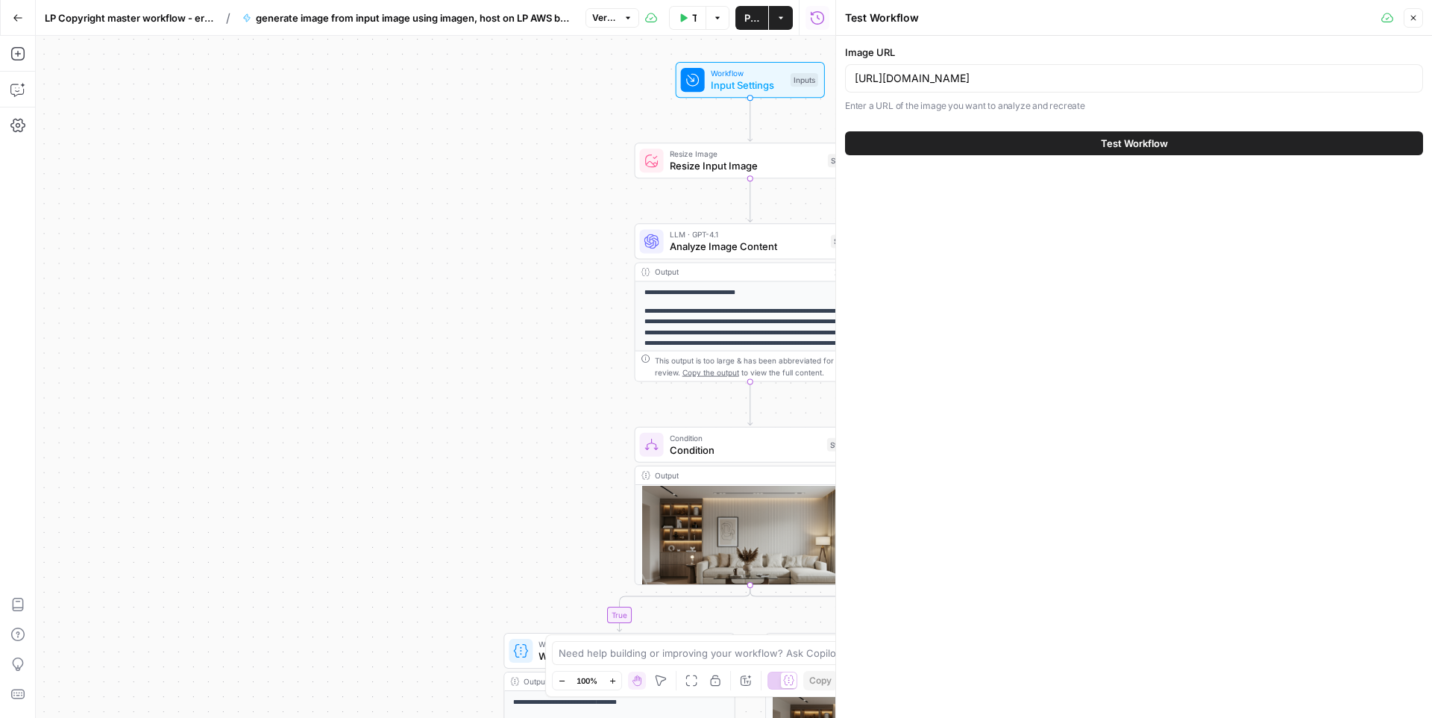
click at [1029, 139] on button "Test Workflow" at bounding box center [1134, 143] width 578 height 24
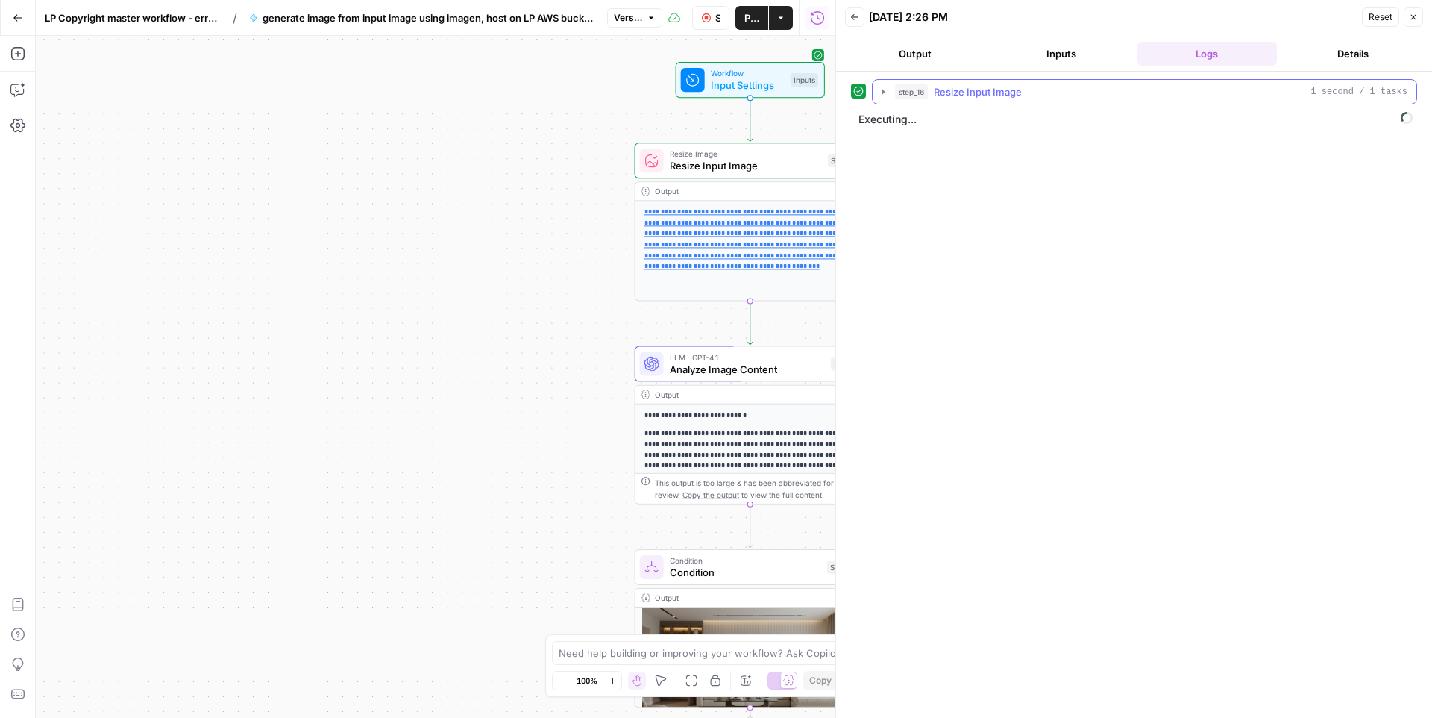
click at [900, 88] on span "step_16" at bounding box center [911, 91] width 33 height 15
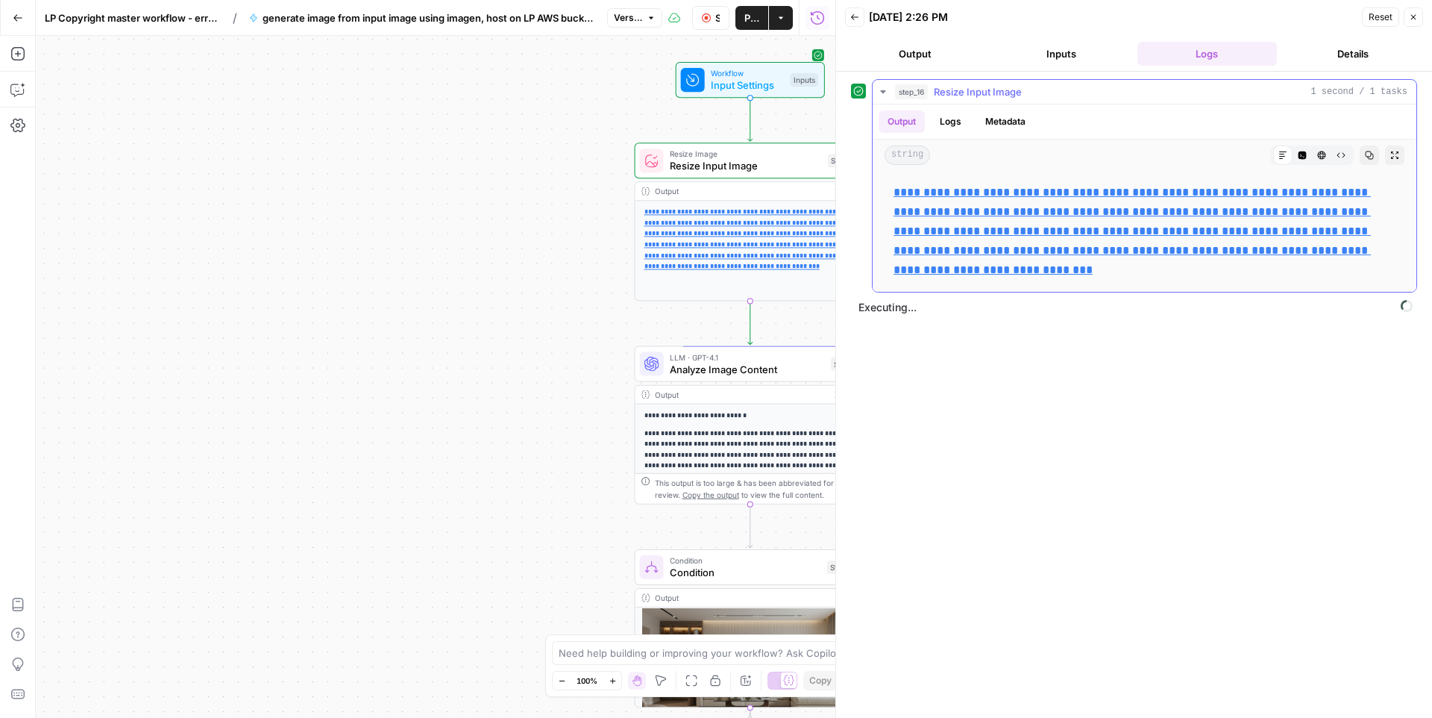
click at [900, 88] on span "step_16" at bounding box center [911, 91] width 33 height 15
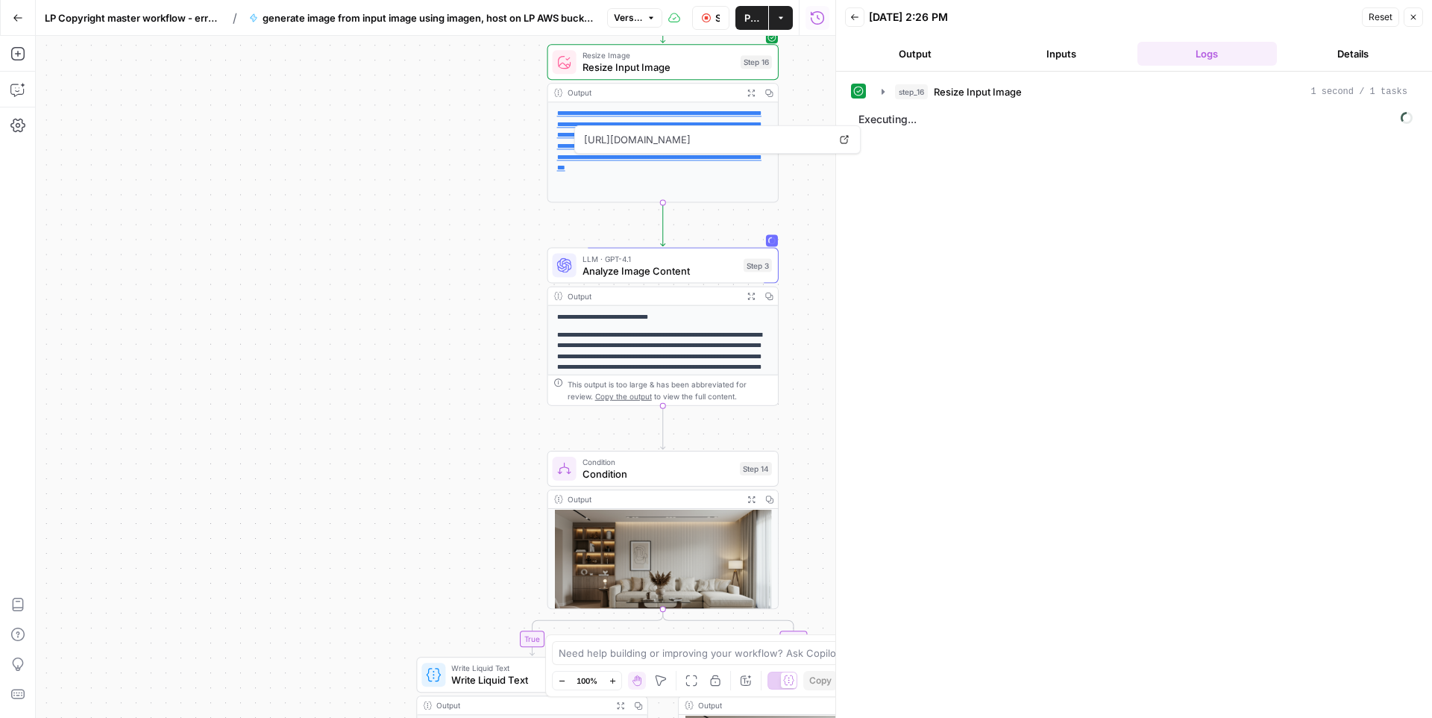
click at [403, 348] on div "**********" at bounding box center [436, 377] width 800 height 682
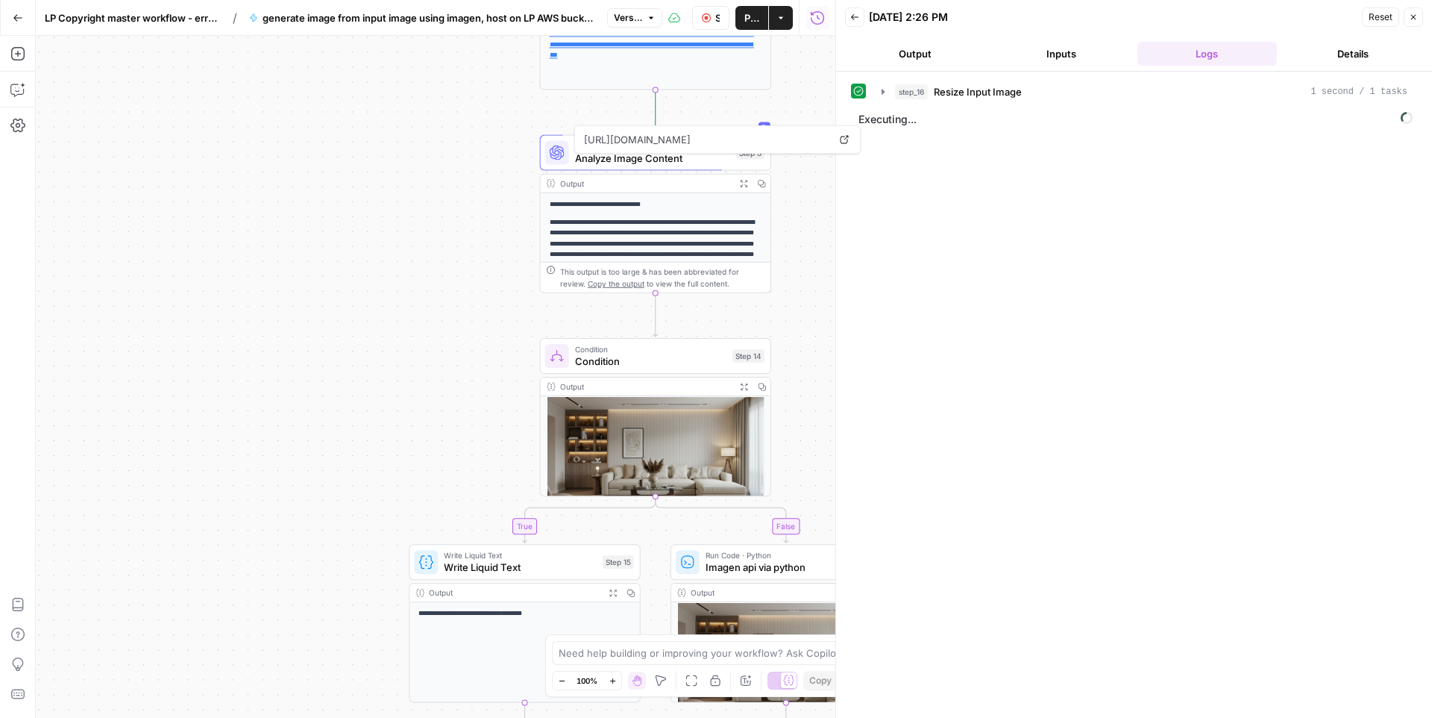
drag, startPoint x: 403, startPoint y: 348, endPoint x: 393, endPoint y: 236, distance: 113.1
click at [394, 236] on div "**********" at bounding box center [436, 377] width 800 height 682
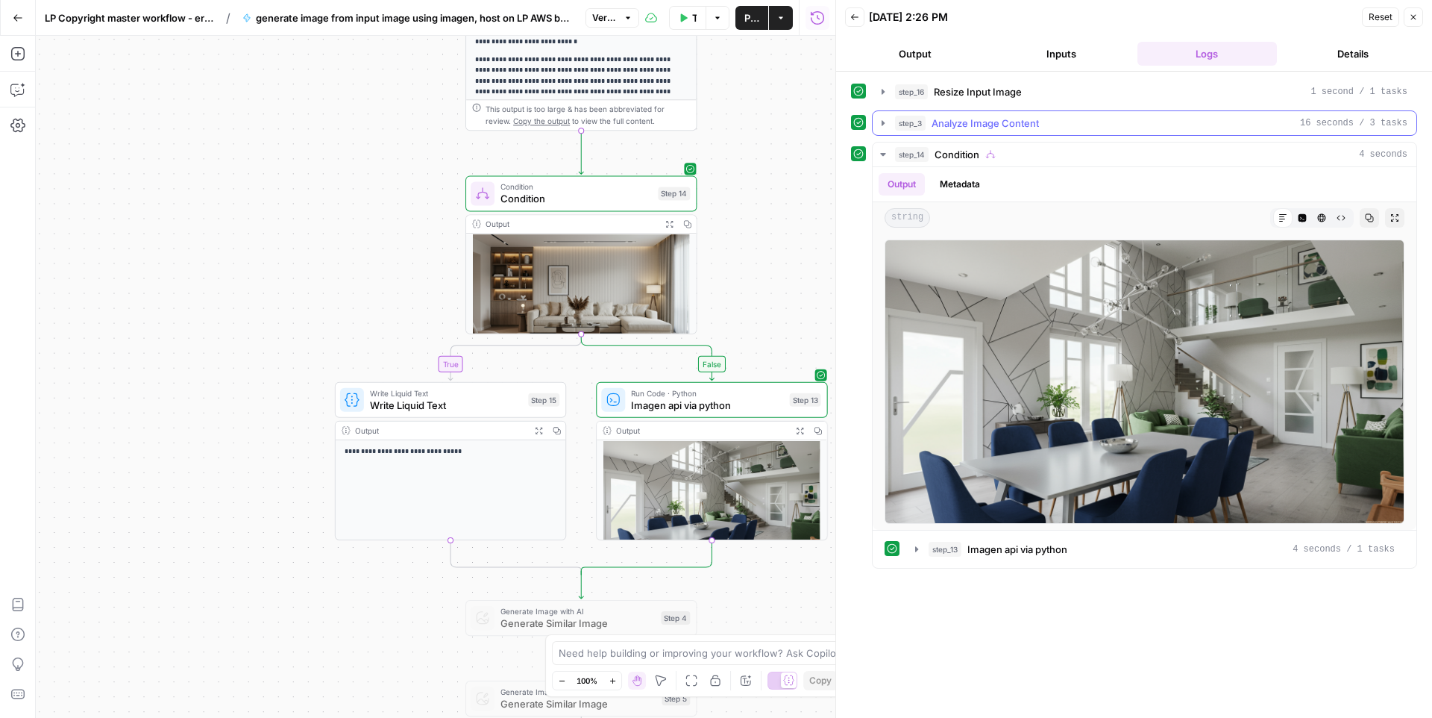
click at [884, 123] on icon "button" at bounding box center [883, 122] width 3 height 5
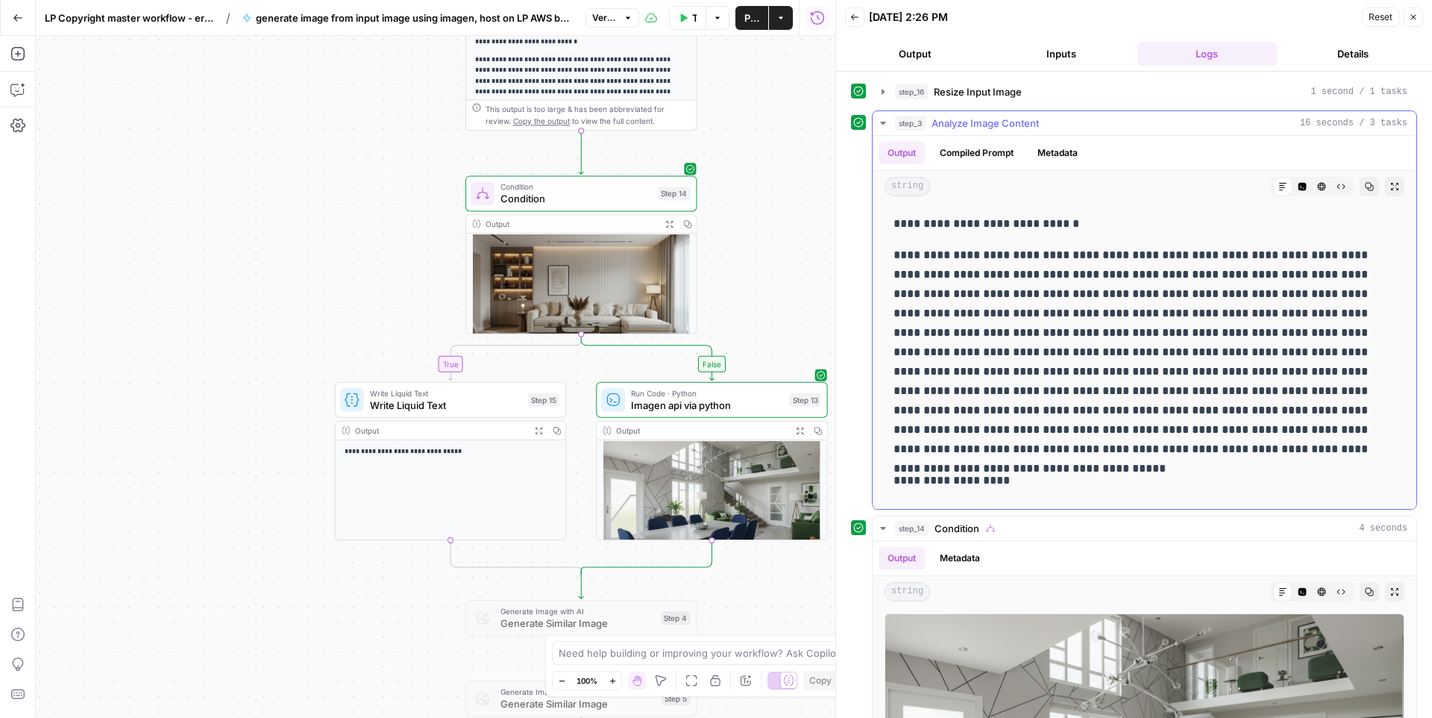
click at [884, 122] on icon "button" at bounding box center [882, 123] width 5 height 3
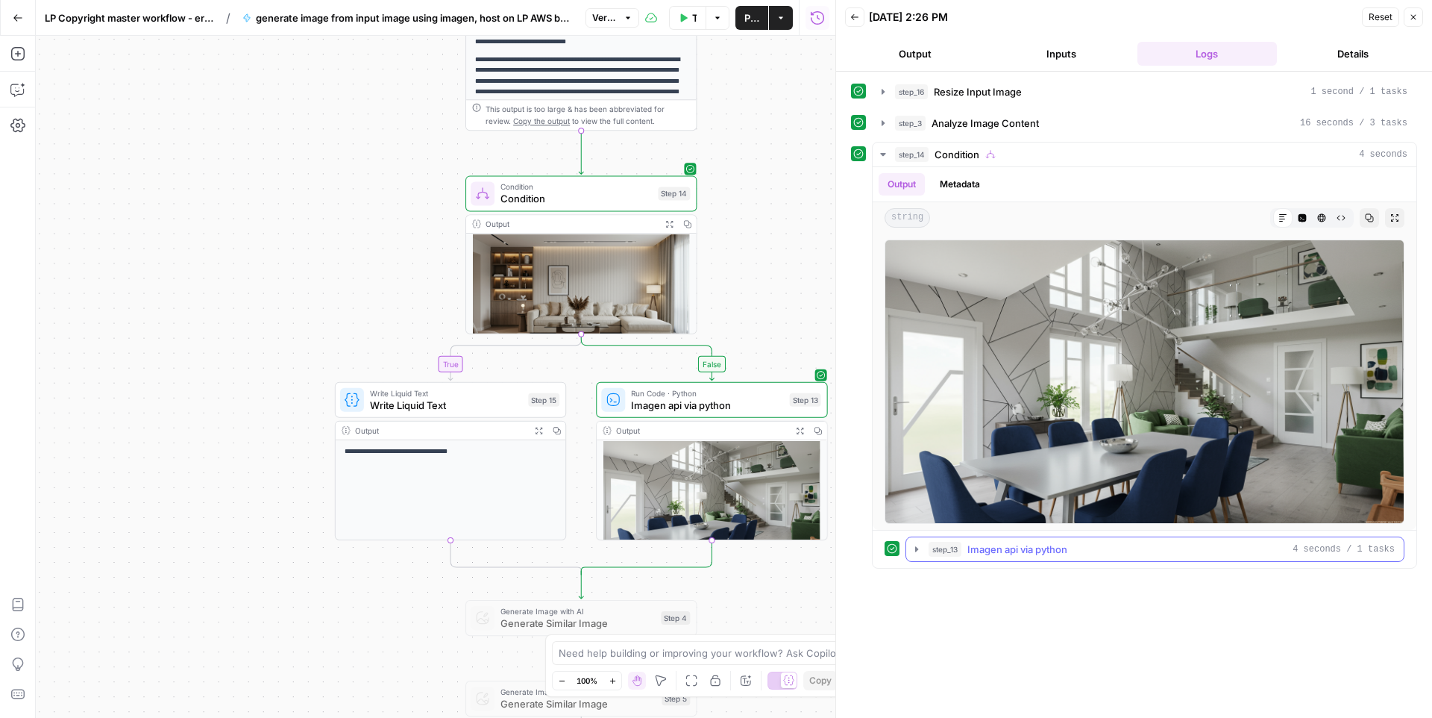
click at [919, 551] on icon "button" at bounding box center [917, 549] width 12 height 12
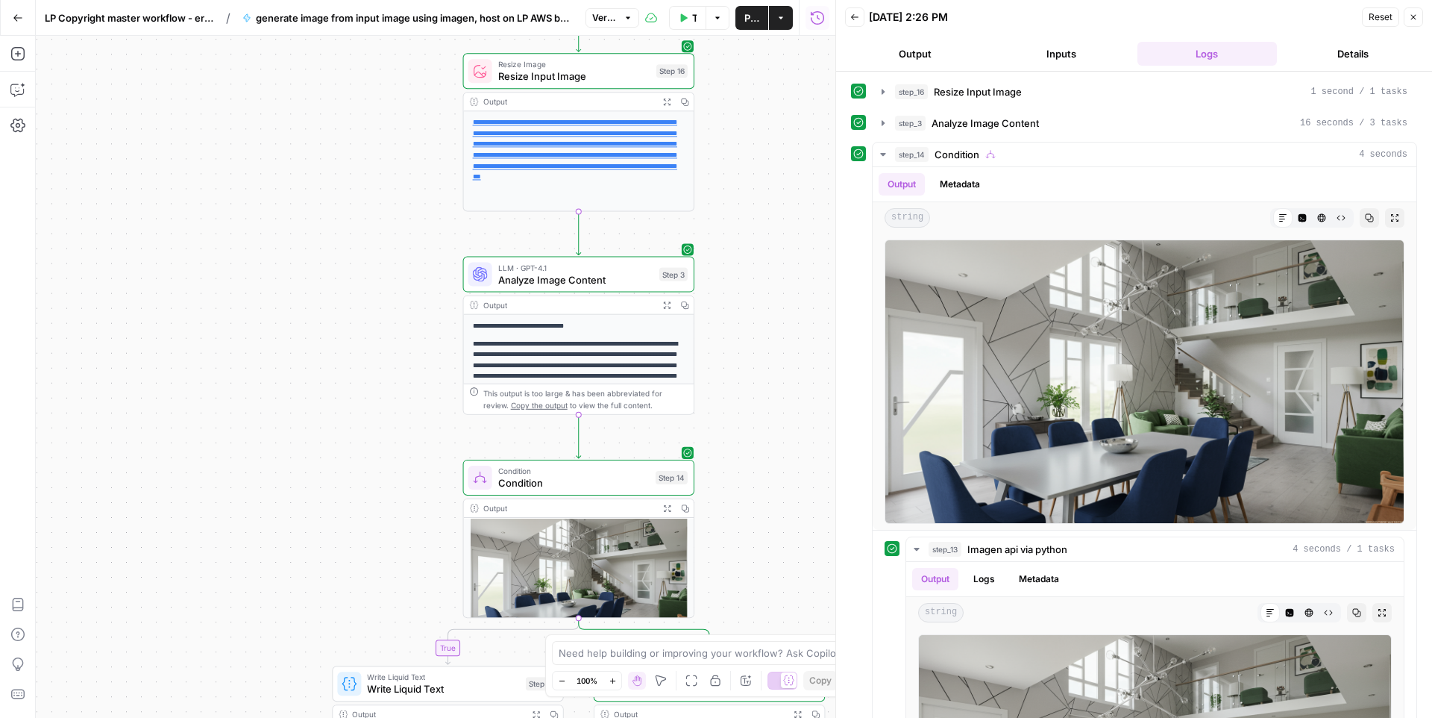
click at [181, 21] on span "LP Copyright master workflow - error handling" at bounding box center [129, 17] width 169 height 15
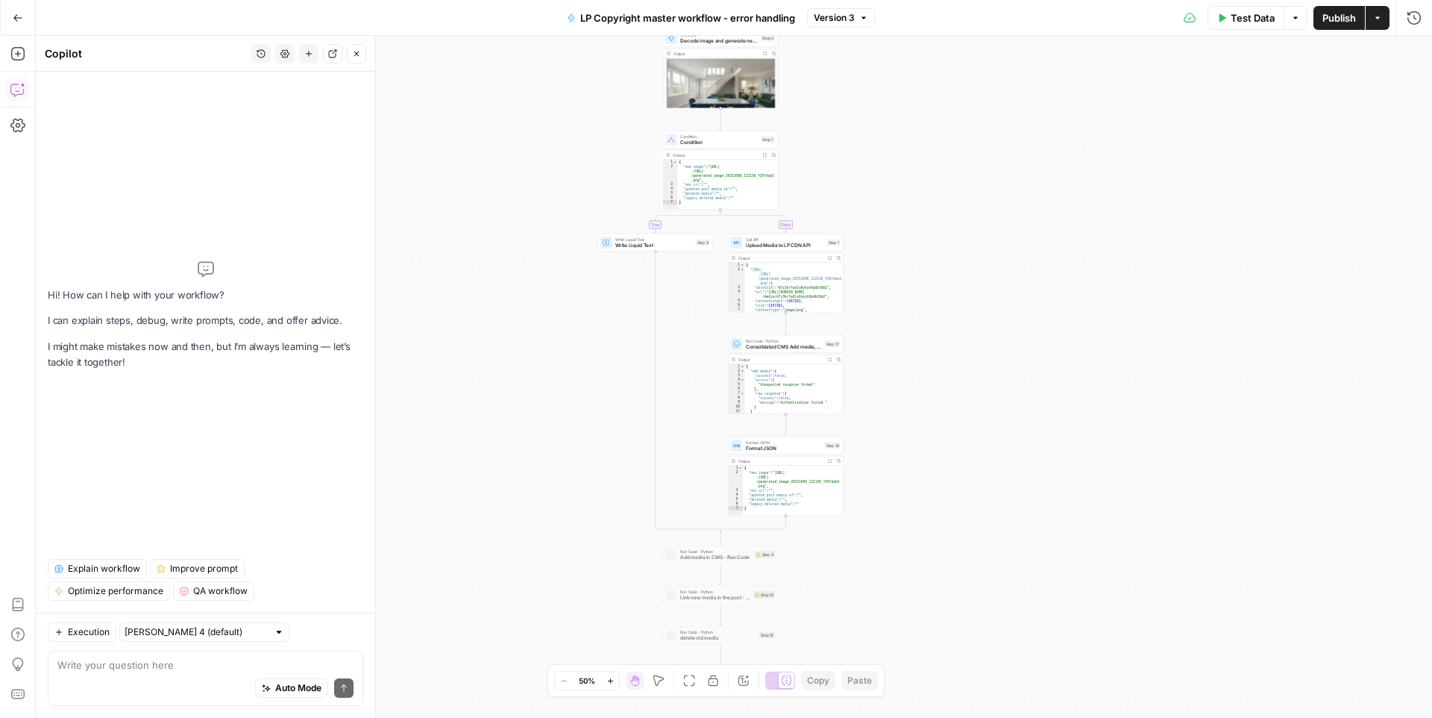
click at [134, 656] on div "Auto Mode Send" at bounding box center [205, 688] width 296 height 33
click at [94, 630] on span "Execution" at bounding box center [89, 631] width 42 height 13
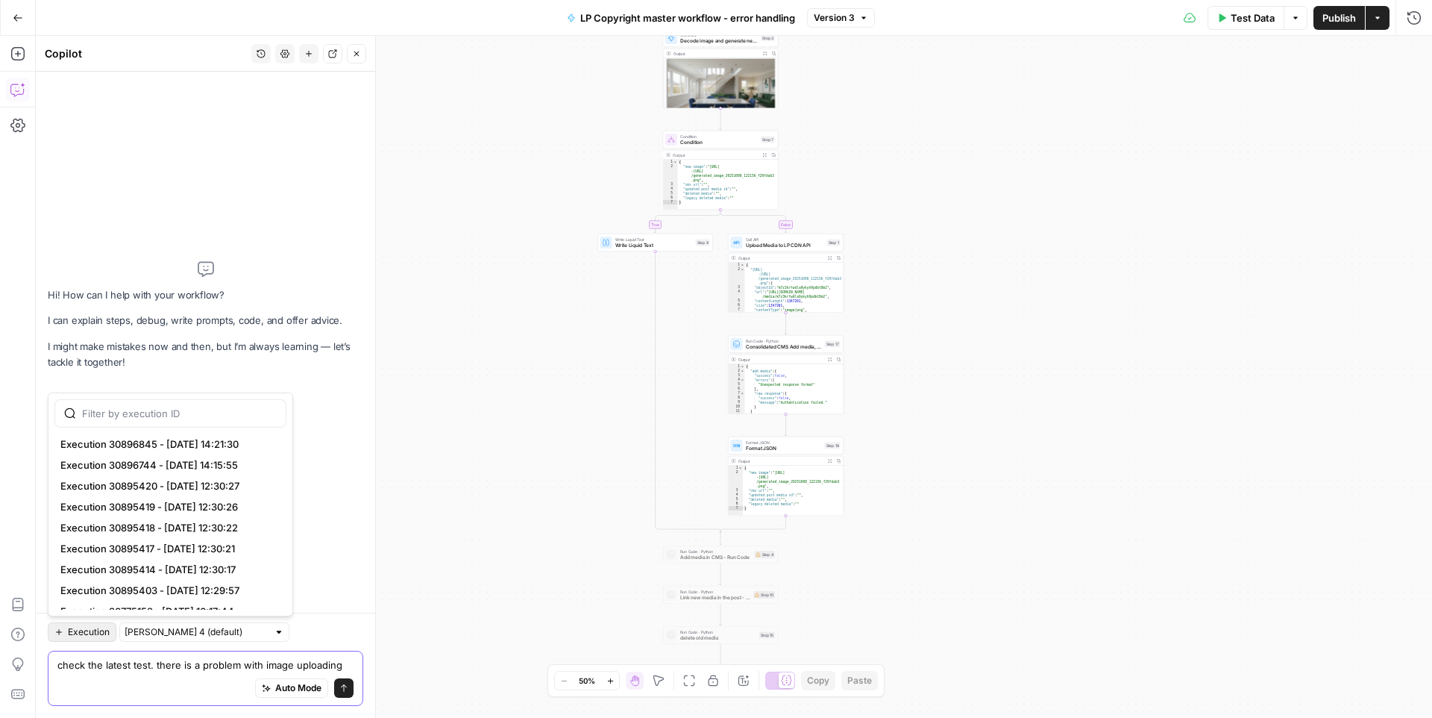
type textarea "check the latest test. there is a problem with image uploading"
click at [144, 441] on span "Execution 30896845 - [DATE] 14:21:30" at bounding box center [167, 443] width 214 height 15
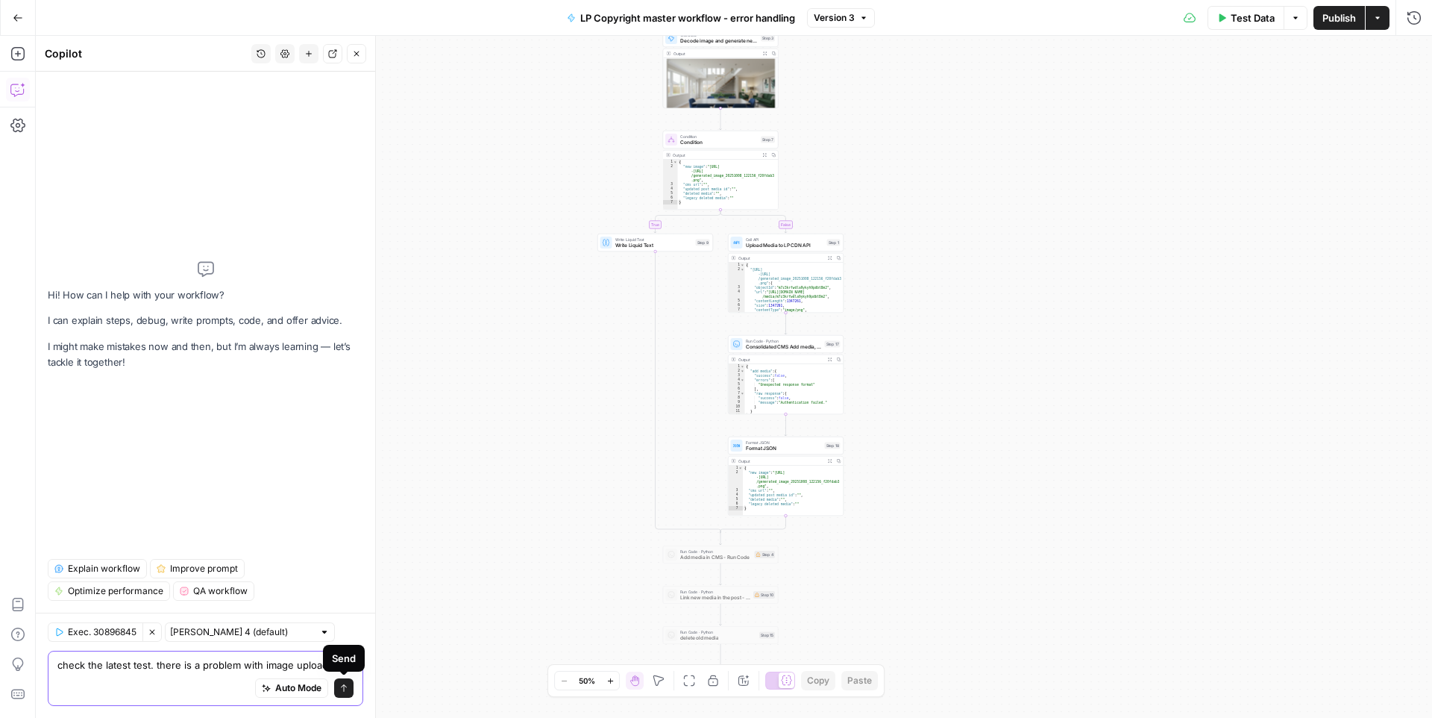
click at [347, 656] on icon "submit" at bounding box center [343, 687] width 9 height 9
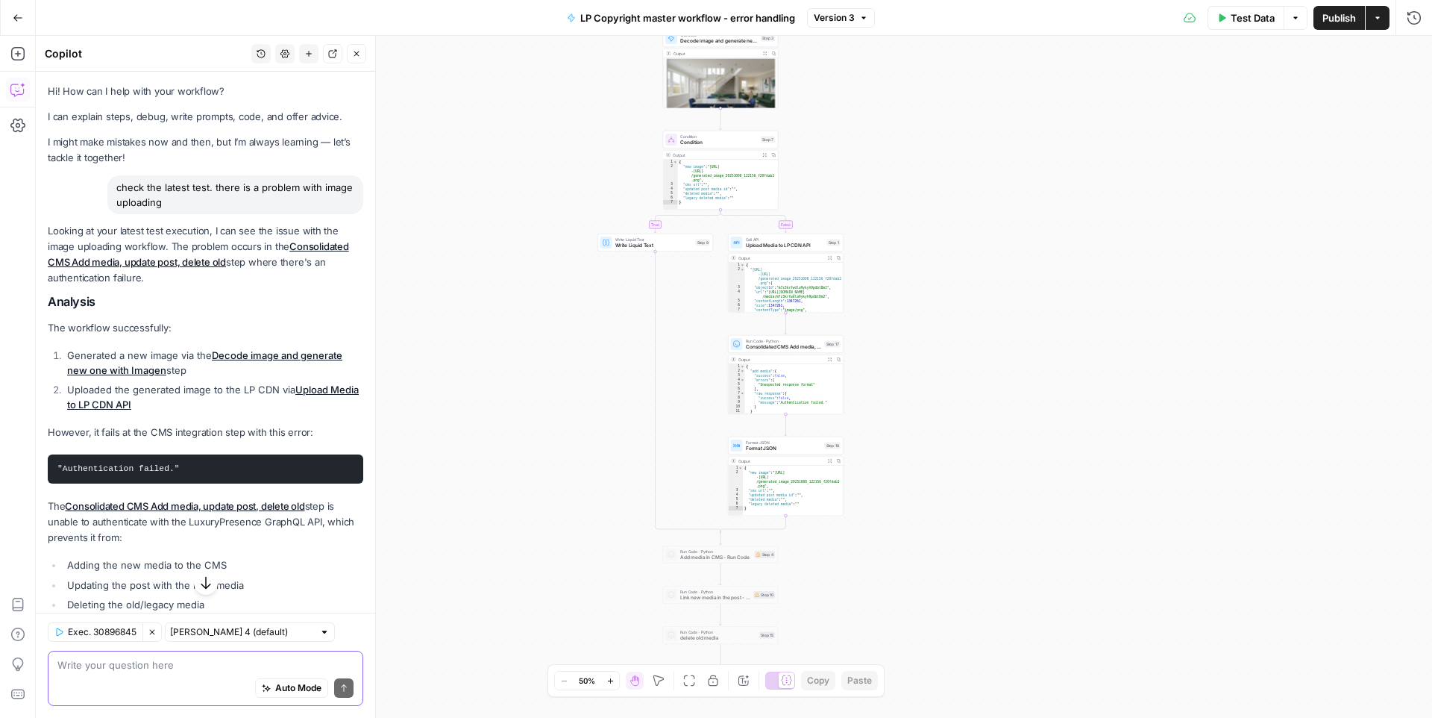
click at [145, 430] on p "However, it fails at the CMS integration step with this error:" at bounding box center [206, 432] width 316 height 16
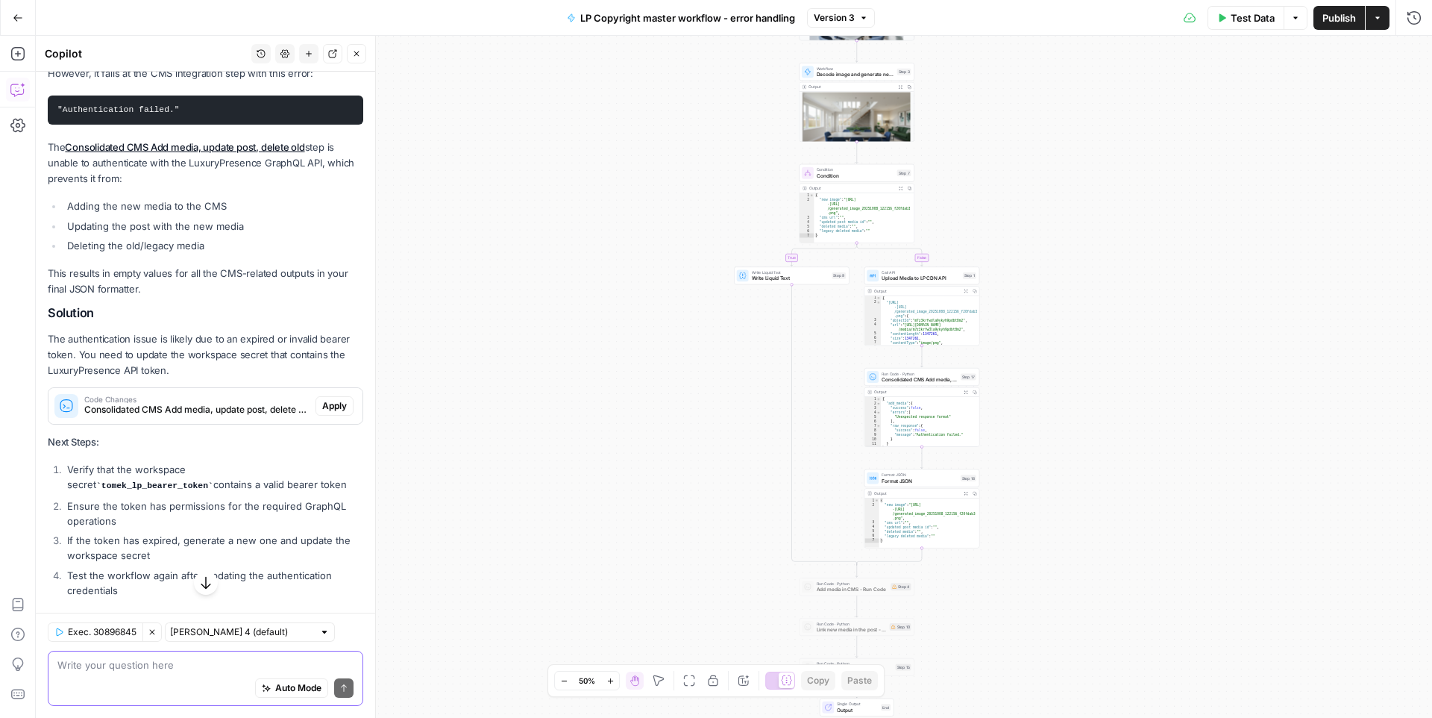
scroll to position [362, 0]
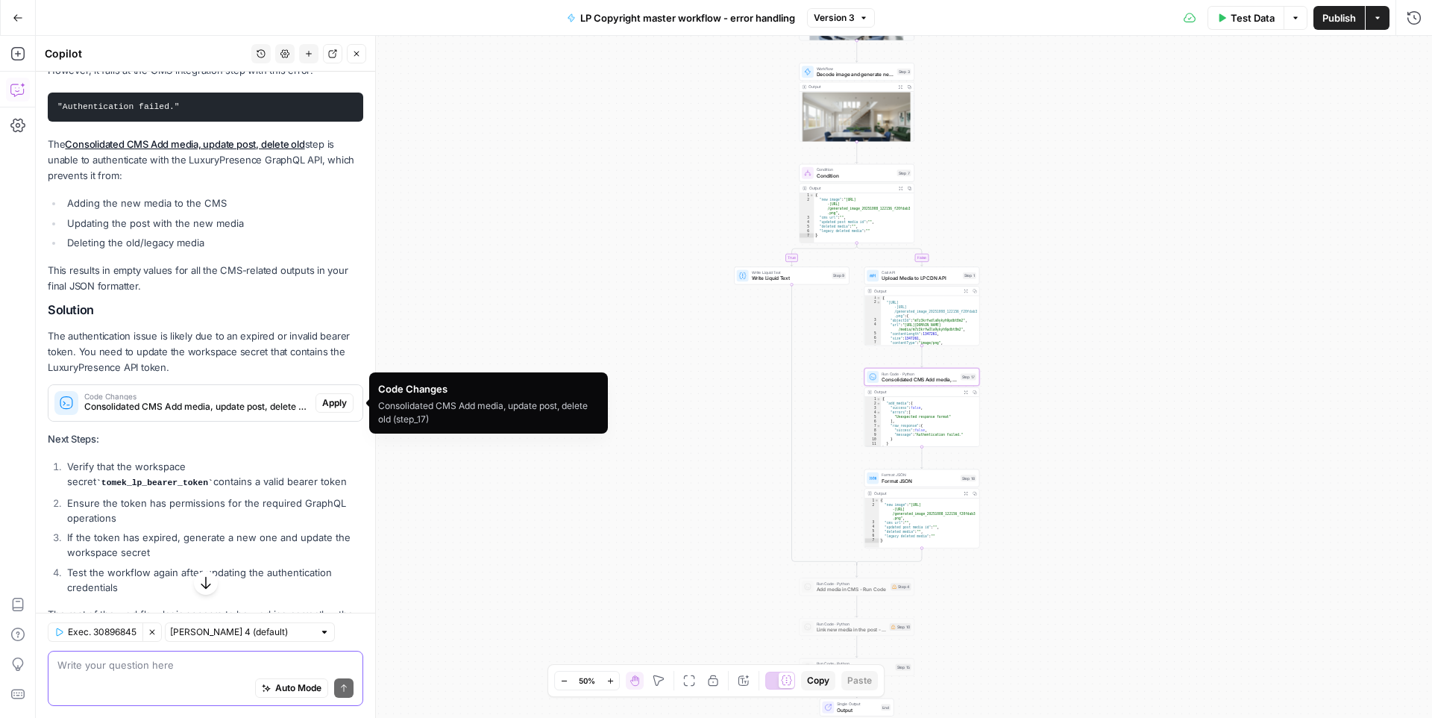
click at [327, 407] on span "Apply" at bounding box center [334, 402] width 25 height 13
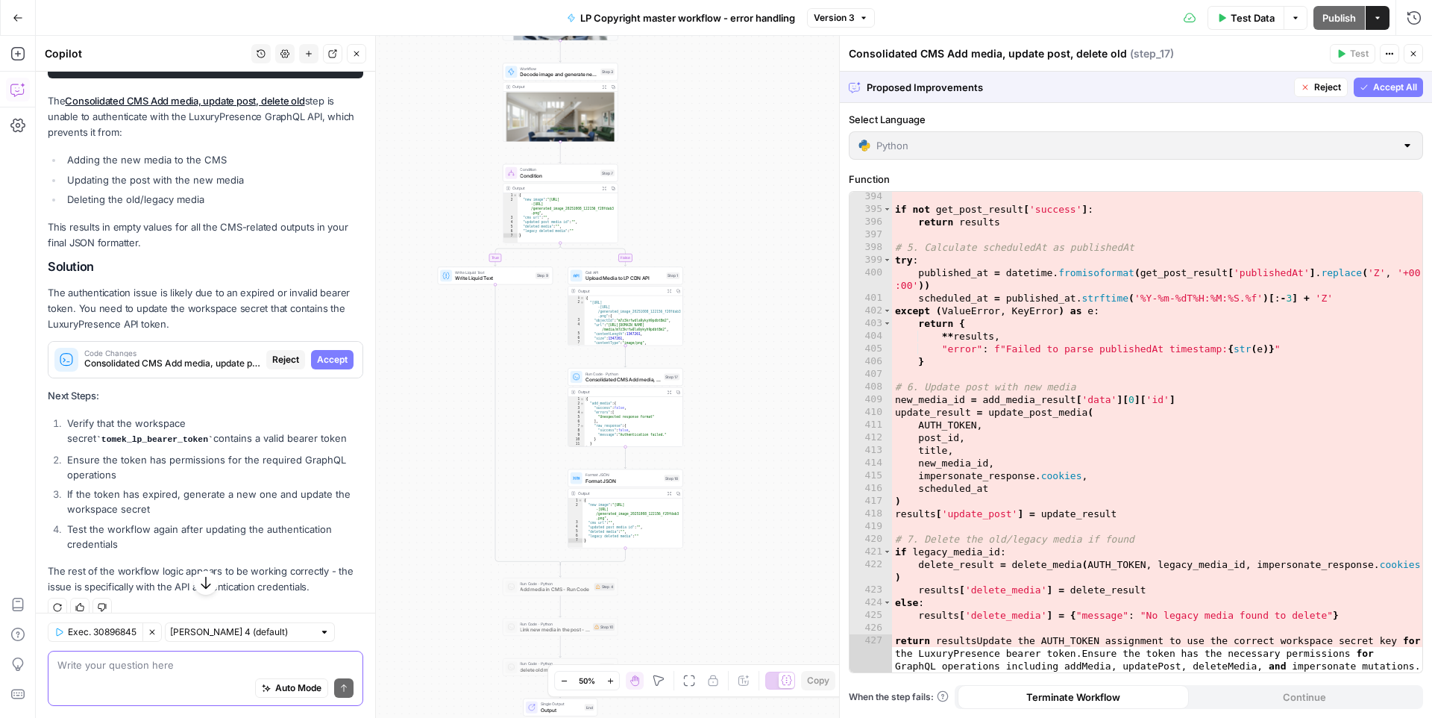
scroll to position [422, 0]
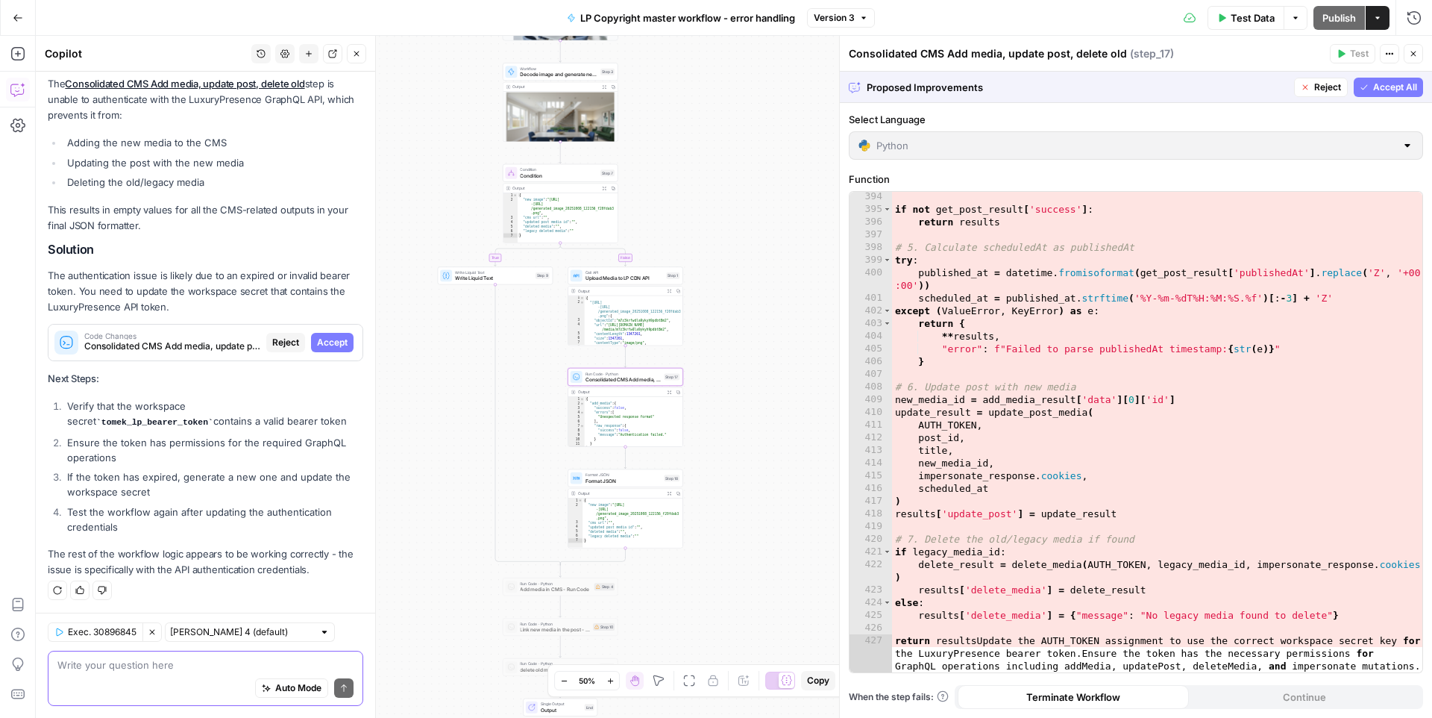
click at [281, 345] on span "Reject" at bounding box center [285, 342] width 27 height 13
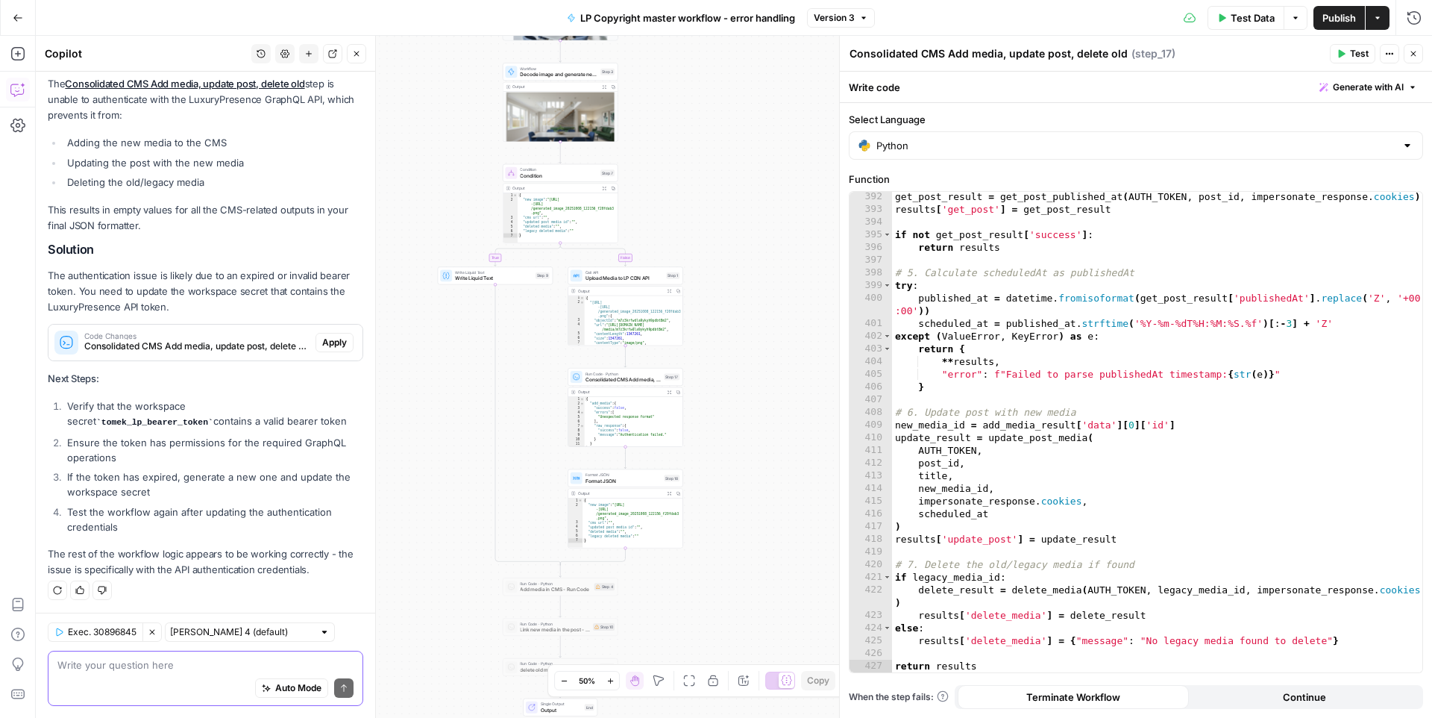
click at [128, 656] on textarea at bounding box center [205, 664] width 296 height 15
type textarea "the token is up to date. better try other solution"
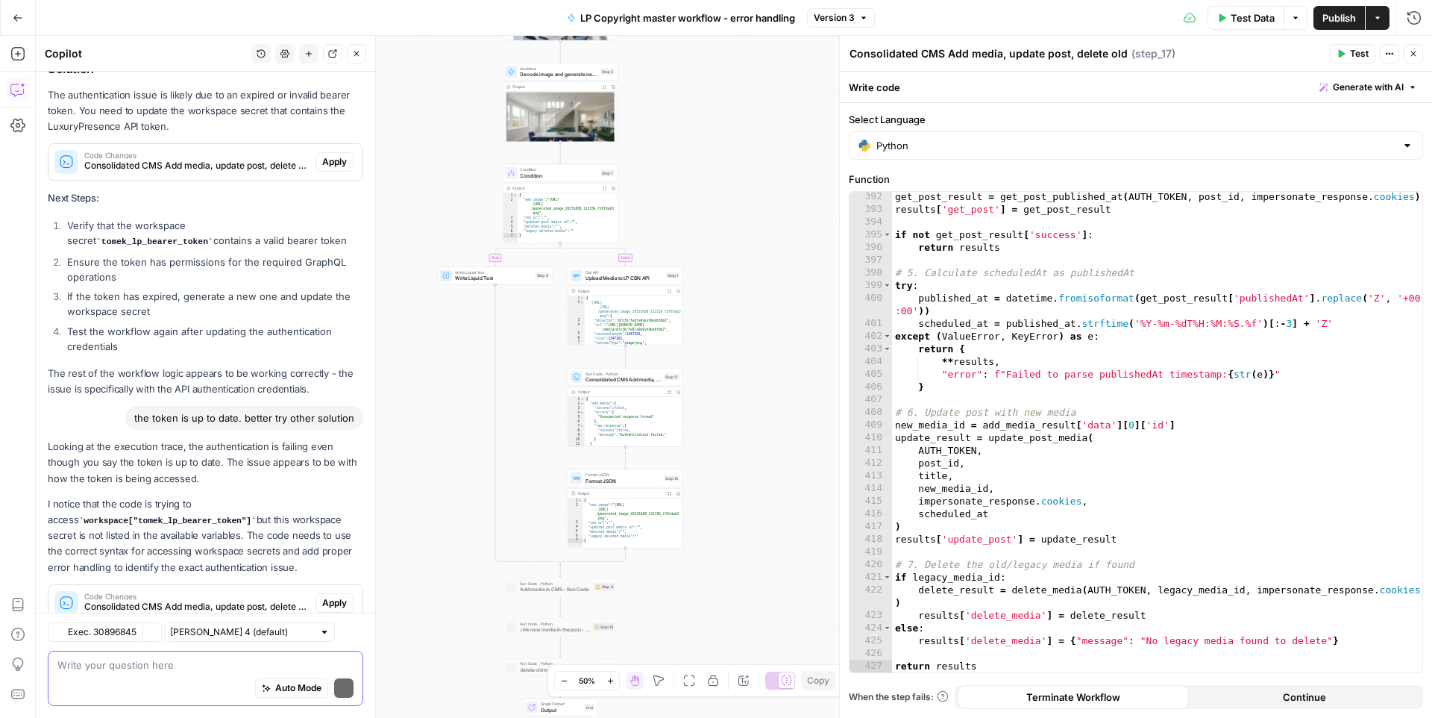
scroll to position [646, 0]
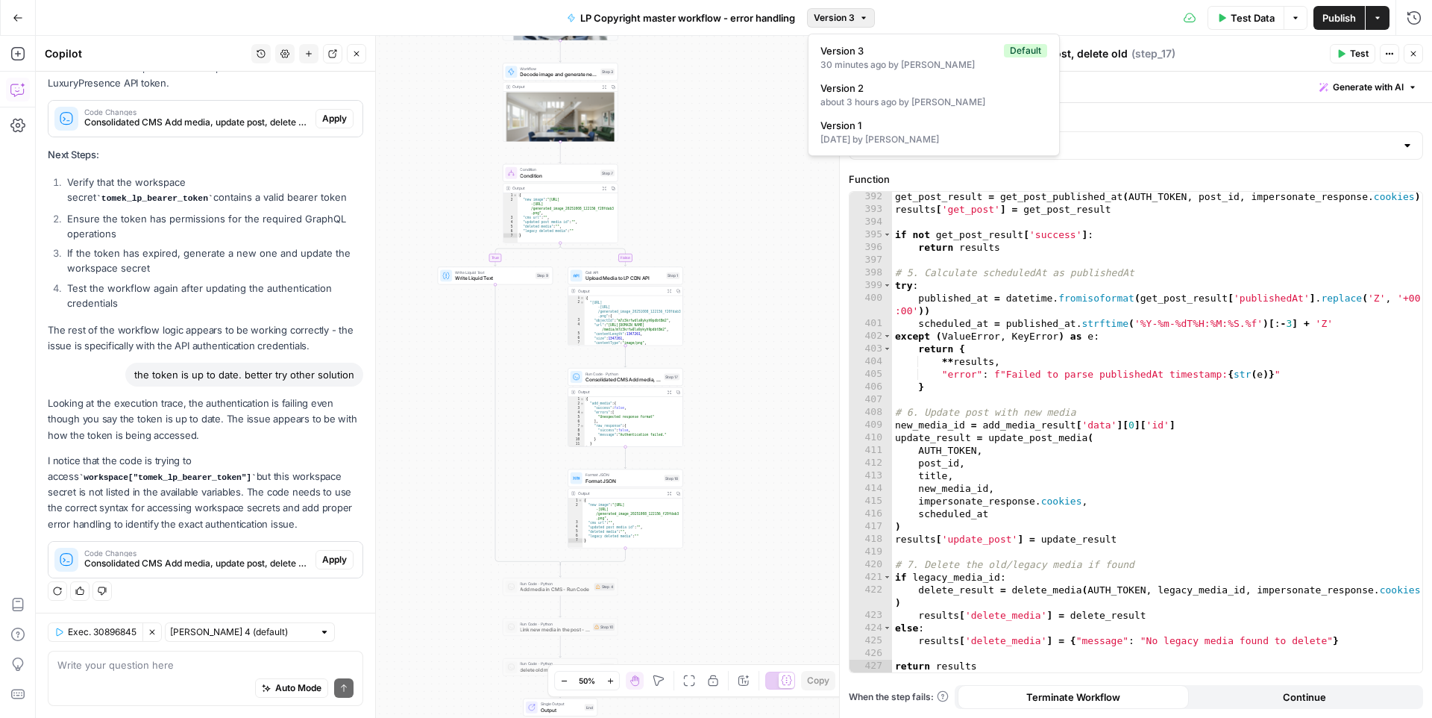
click at [839, 21] on span "Version 3" at bounding box center [834, 17] width 41 height 13
click at [835, 139] on div "[DATE] by [PERSON_NAME]" at bounding box center [934, 139] width 227 height 13
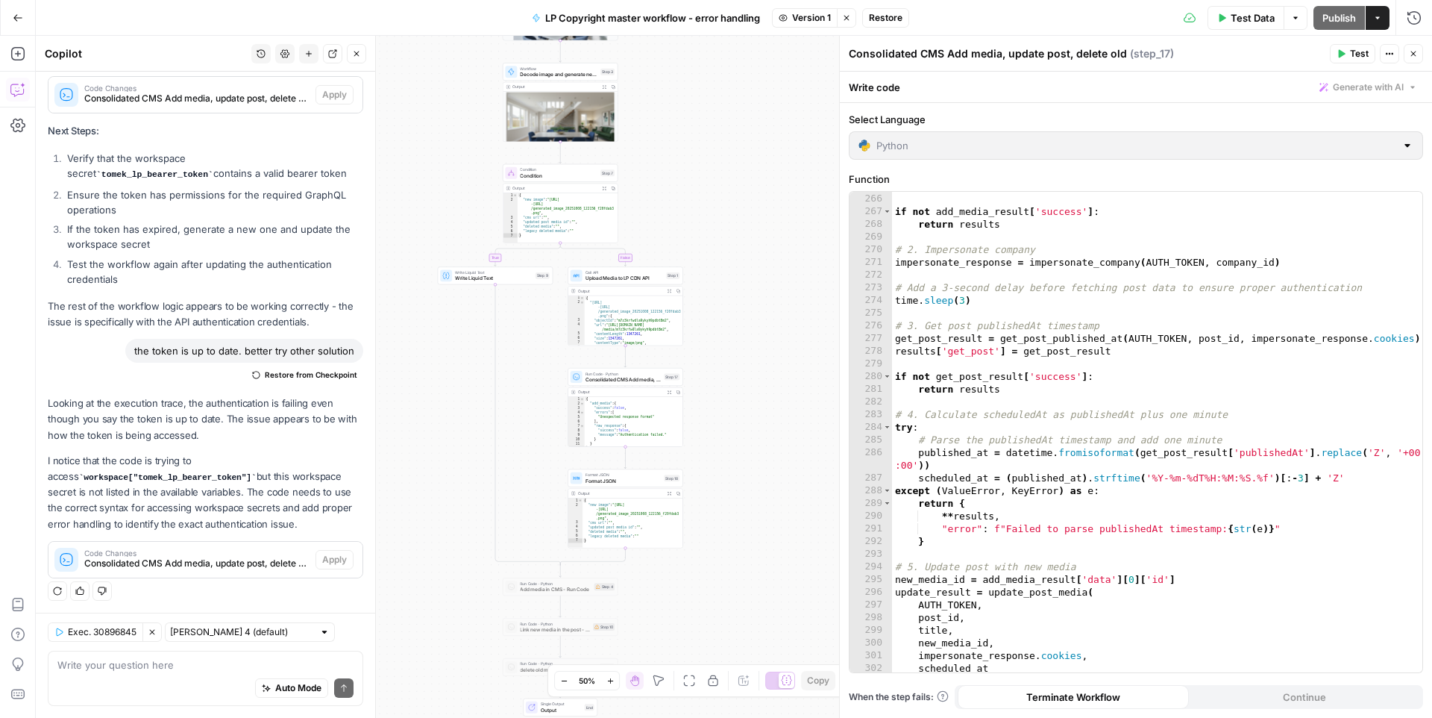
scroll to position [3466, 0]
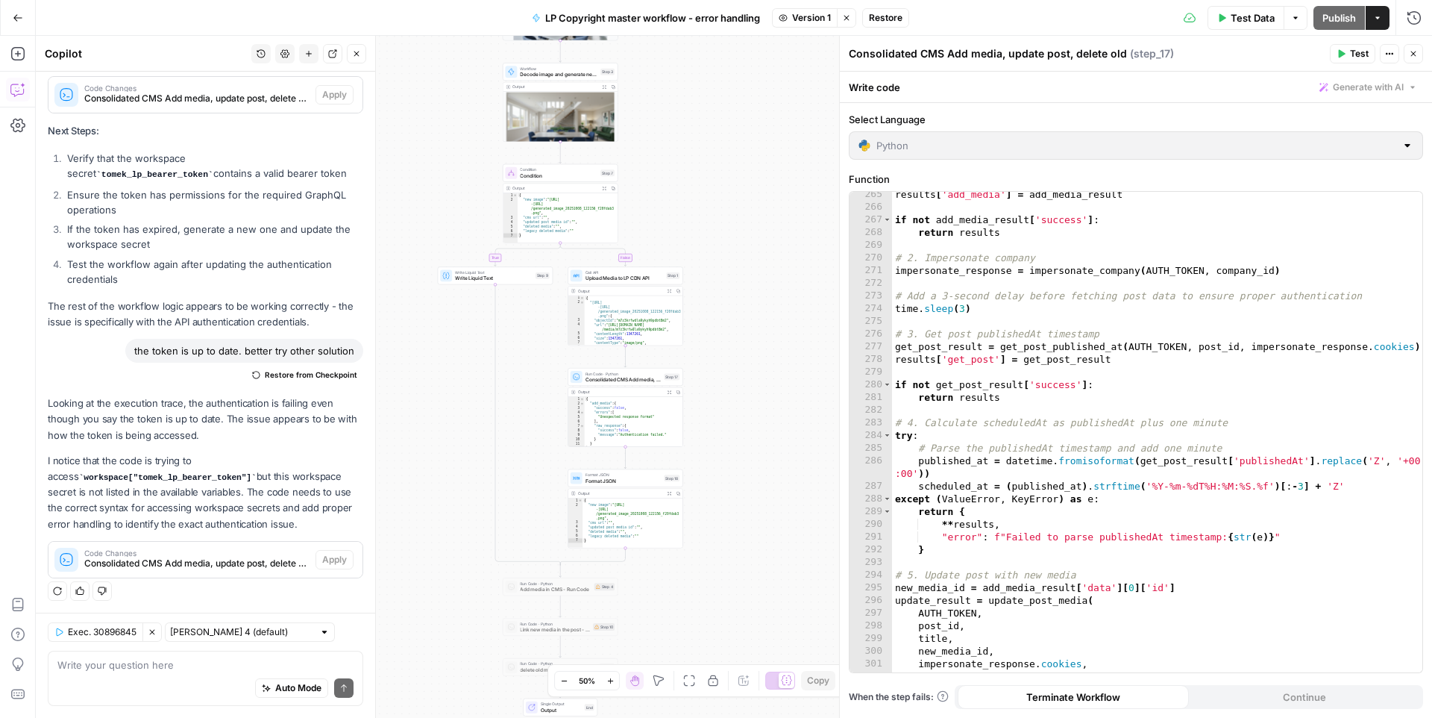
click at [1106, 279] on div "265 266 267 268 269 270 271 272 273 274 275 276 277 278 279 280 281 282 283 284…" at bounding box center [1136, 432] width 573 height 480
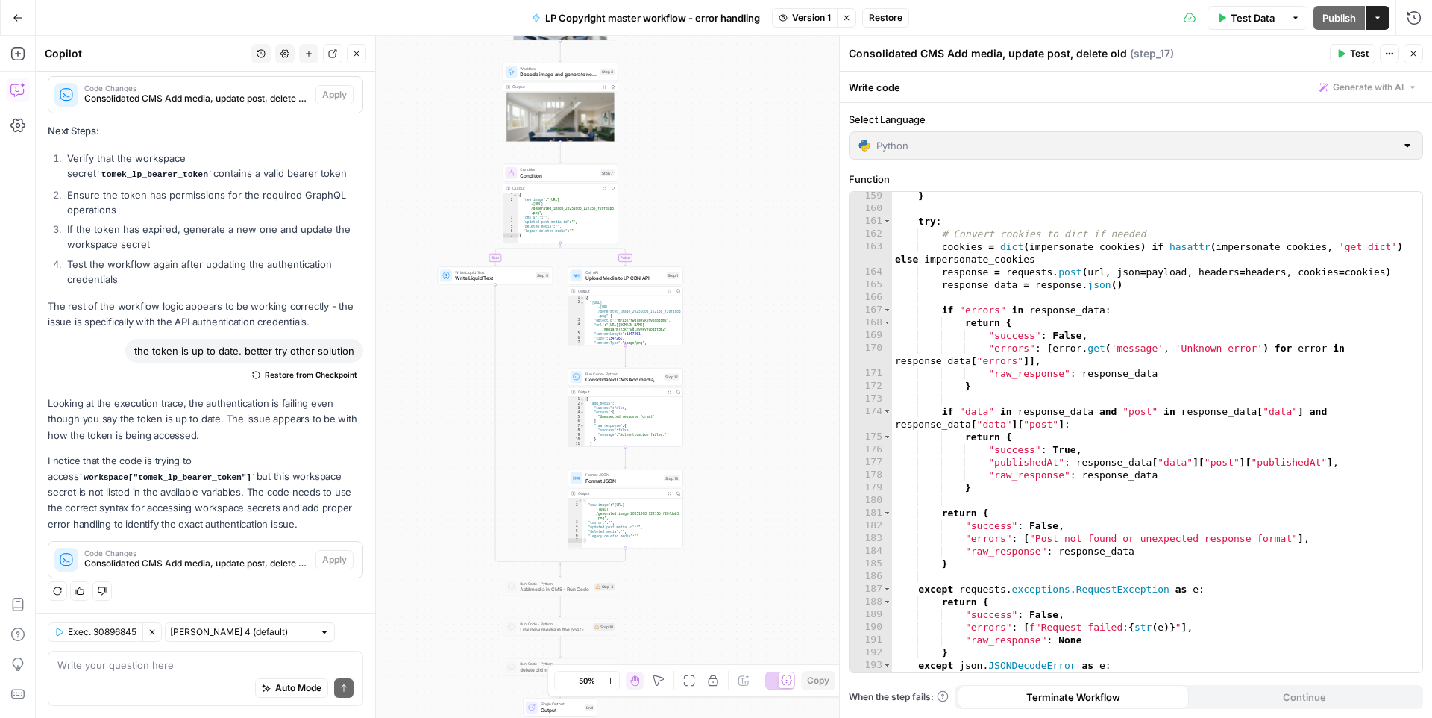
scroll to position [1913, 0]
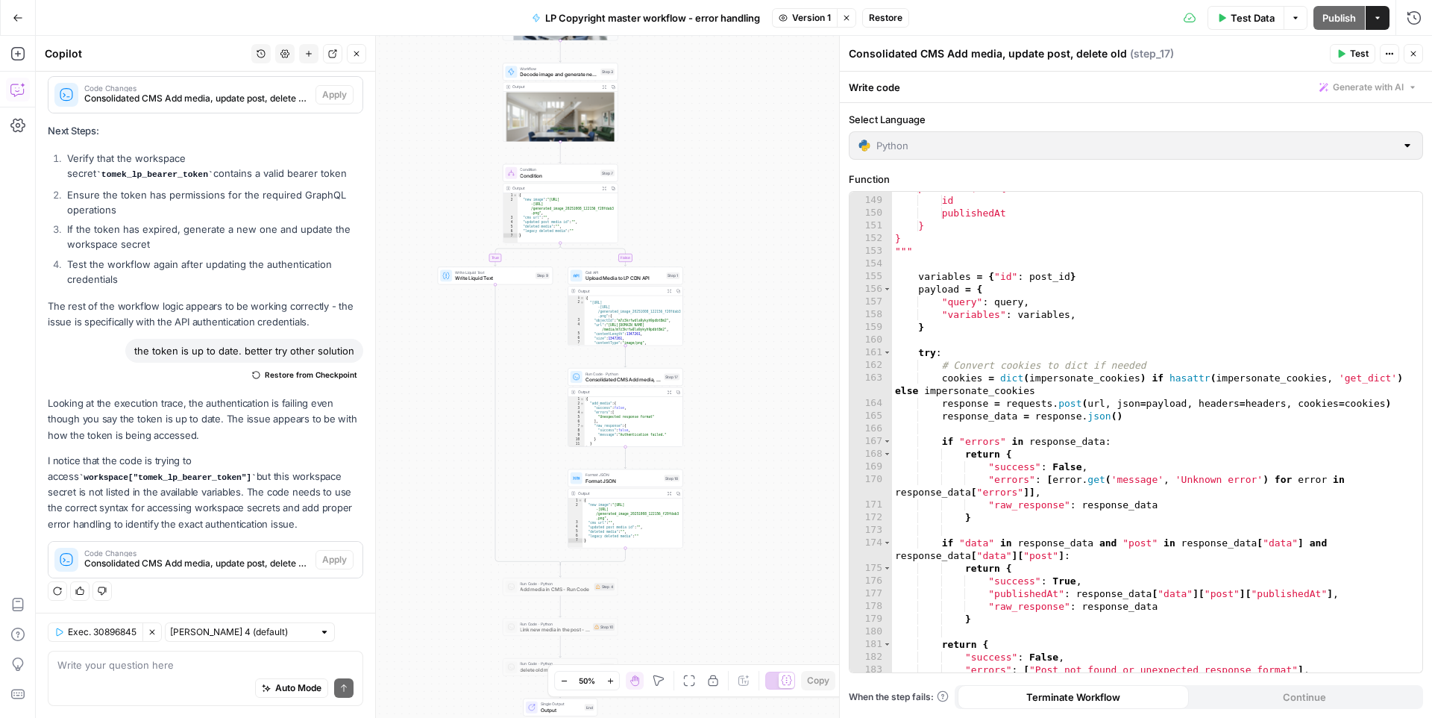
click at [1042, 320] on div "148 149 150 151 152 153 154 155 156 157 158 159 160 161 162 163 164 165 166 167…" at bounding box center [1136, 432] width 573 height 480
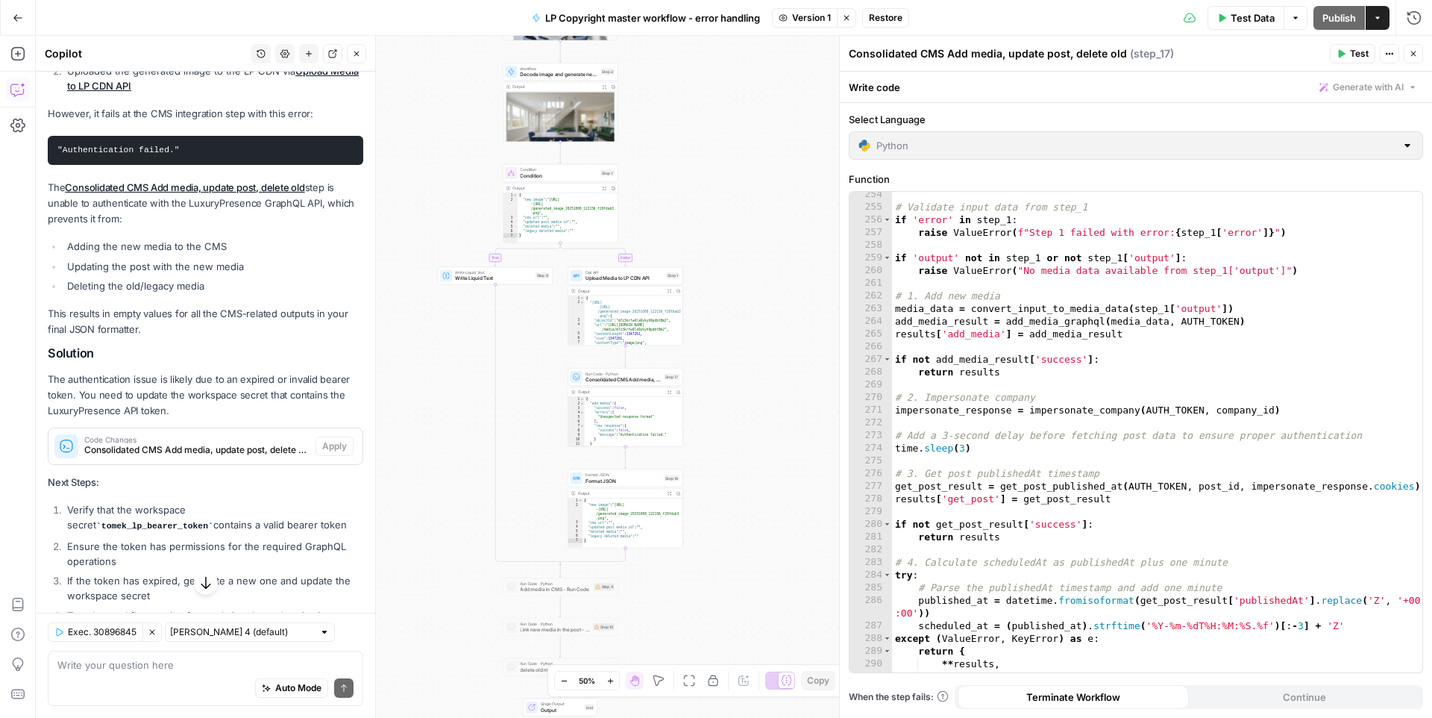
scroll to position [3317, 0]
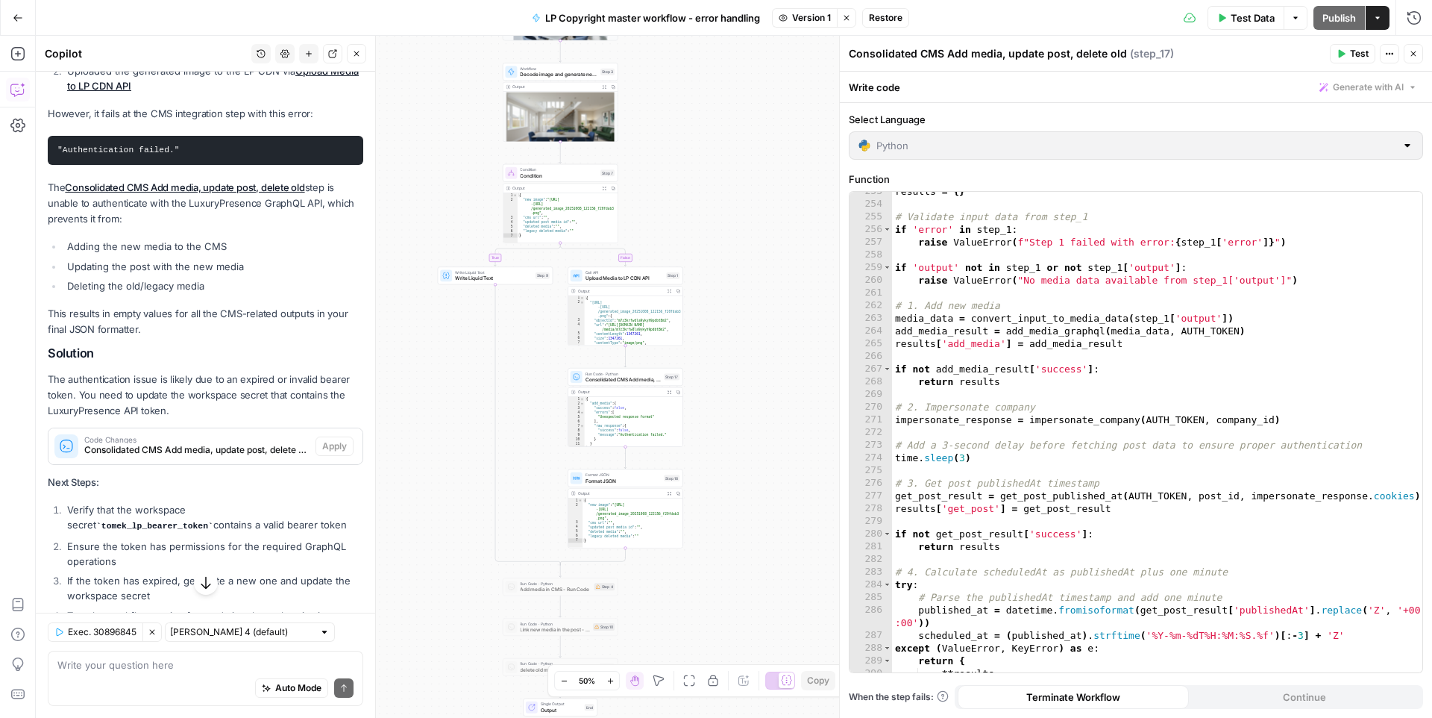
click at [1169, 417] on div "253 254 255 256 257 258 259 260 261 262 263 264 265 266 267 268 269 270 271 272…" at bounding box center [1136, 432] width 573 height 480
click at [1104, 427] on div "253 254 255 256 257 258 259 260 261 262 263 264 265 266 267 268 269 270 271 272…" at bounding box center [1136, 432] width 573 height 480
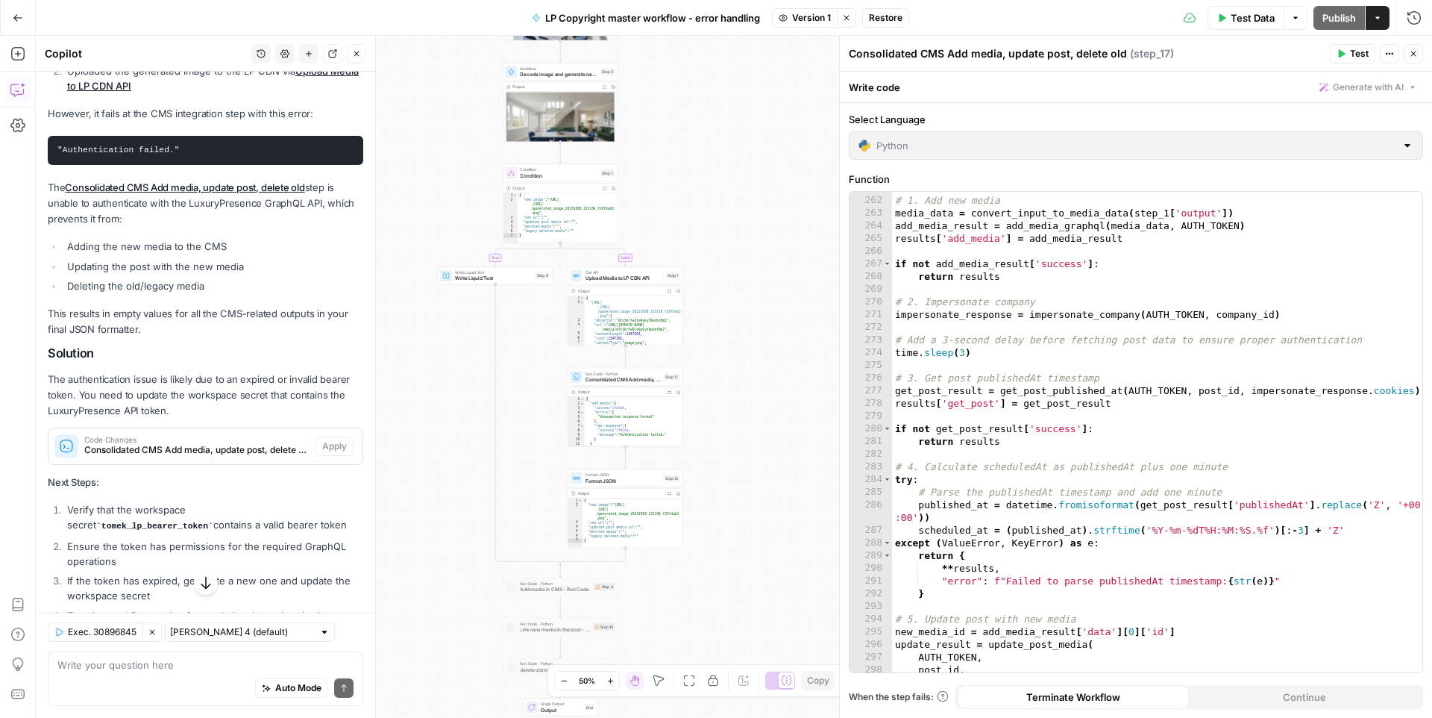
scroll to position [3395, 0]
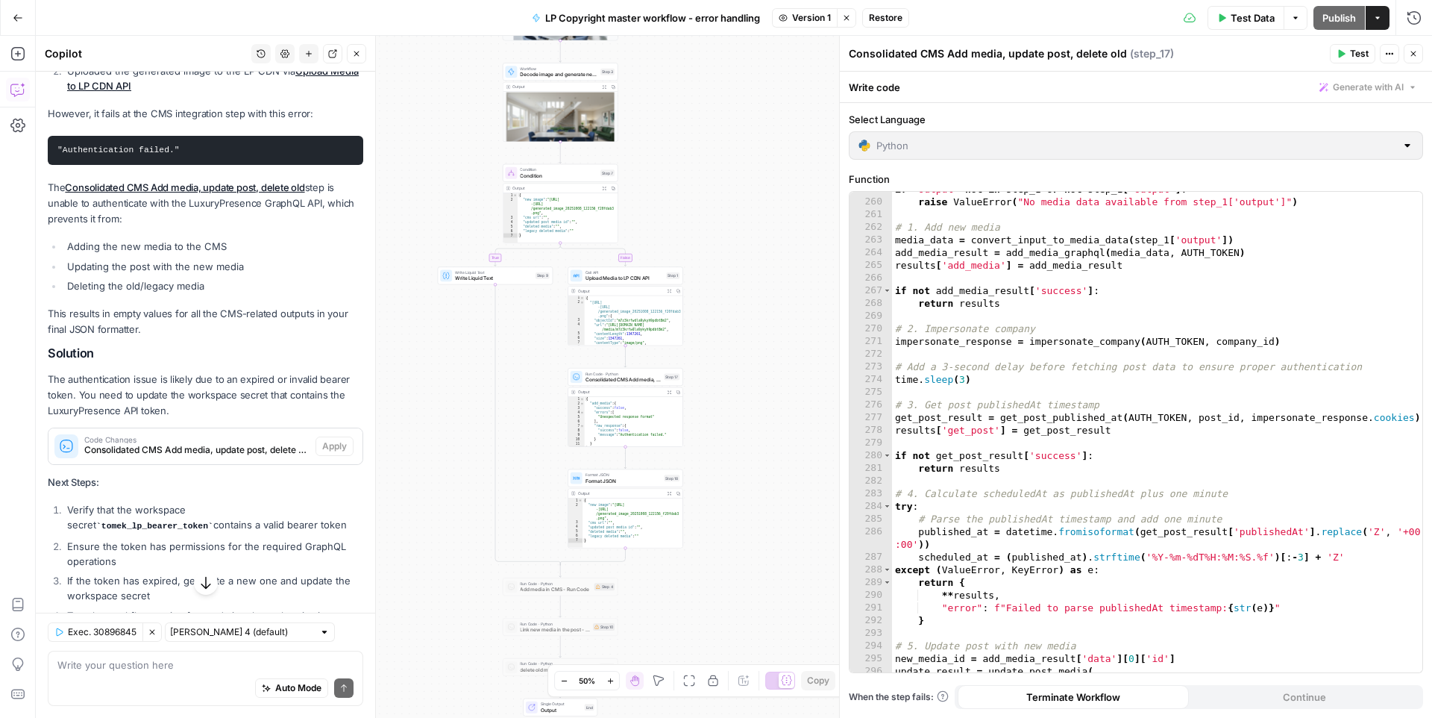
click at [1060, 252] on div "259 260 261 262 263 264 265 266 267 268 269 270 271 272 273 274 275 276 277 278…" at bounding box center [1136, 432] width 573 height 480
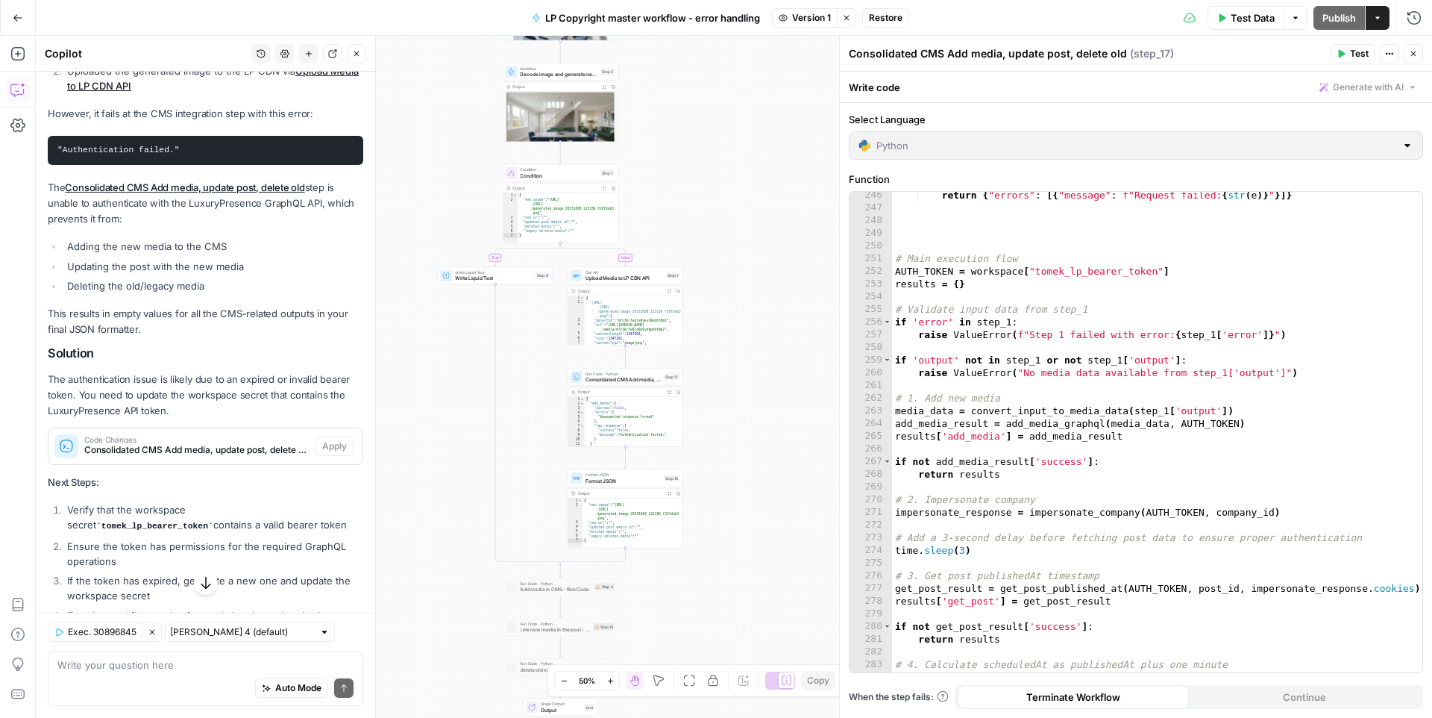
scroll to position [3196, 0]
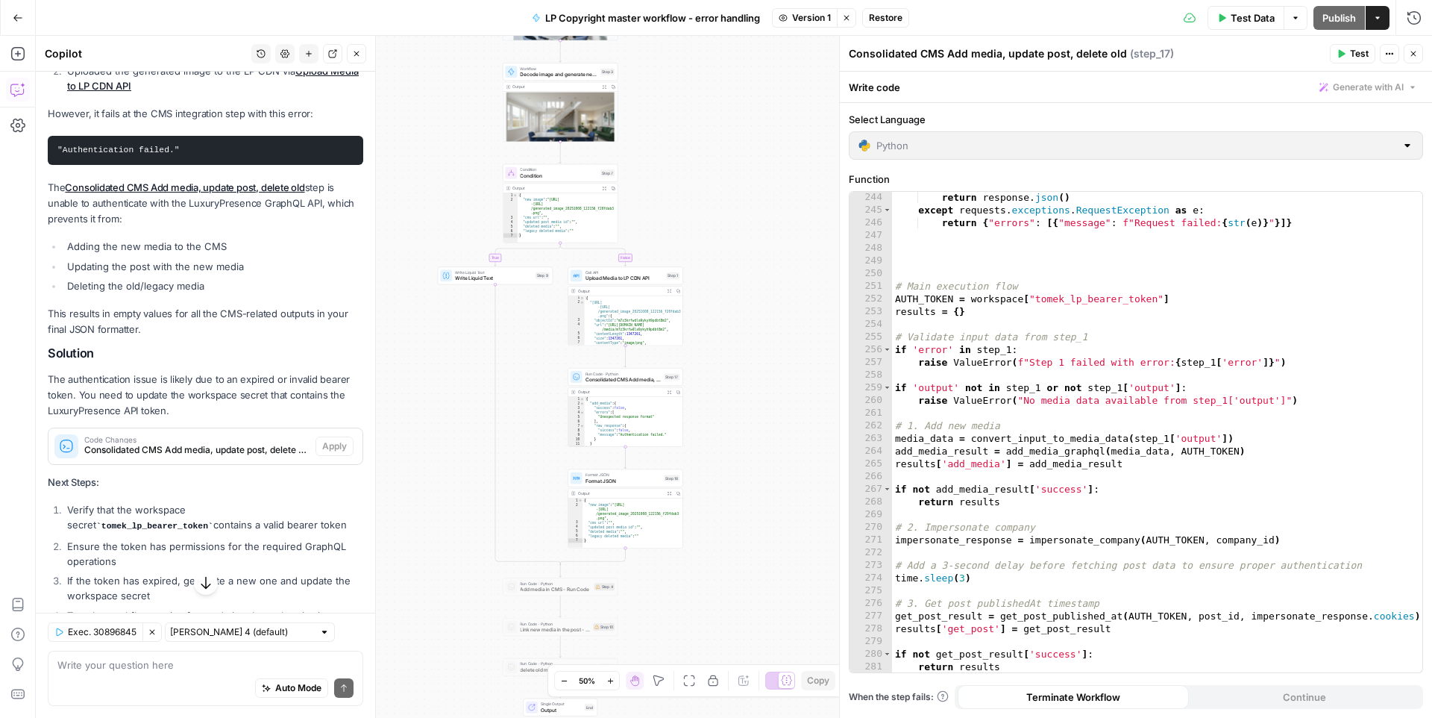
click at [1093, 292] on div "244 245 246 247 248 249 250 251 252 253 254 255 256 257 258 259 260 261 262 263…" at bounding box center [1136, 432] width 573 height 480
click at [1069, 298] on div "244 245 246 247 248 249 250 251 252 253 254 255 256 257 258 259 260 261 262 263…" at bounding box center [1136, 432] width 573 height 480
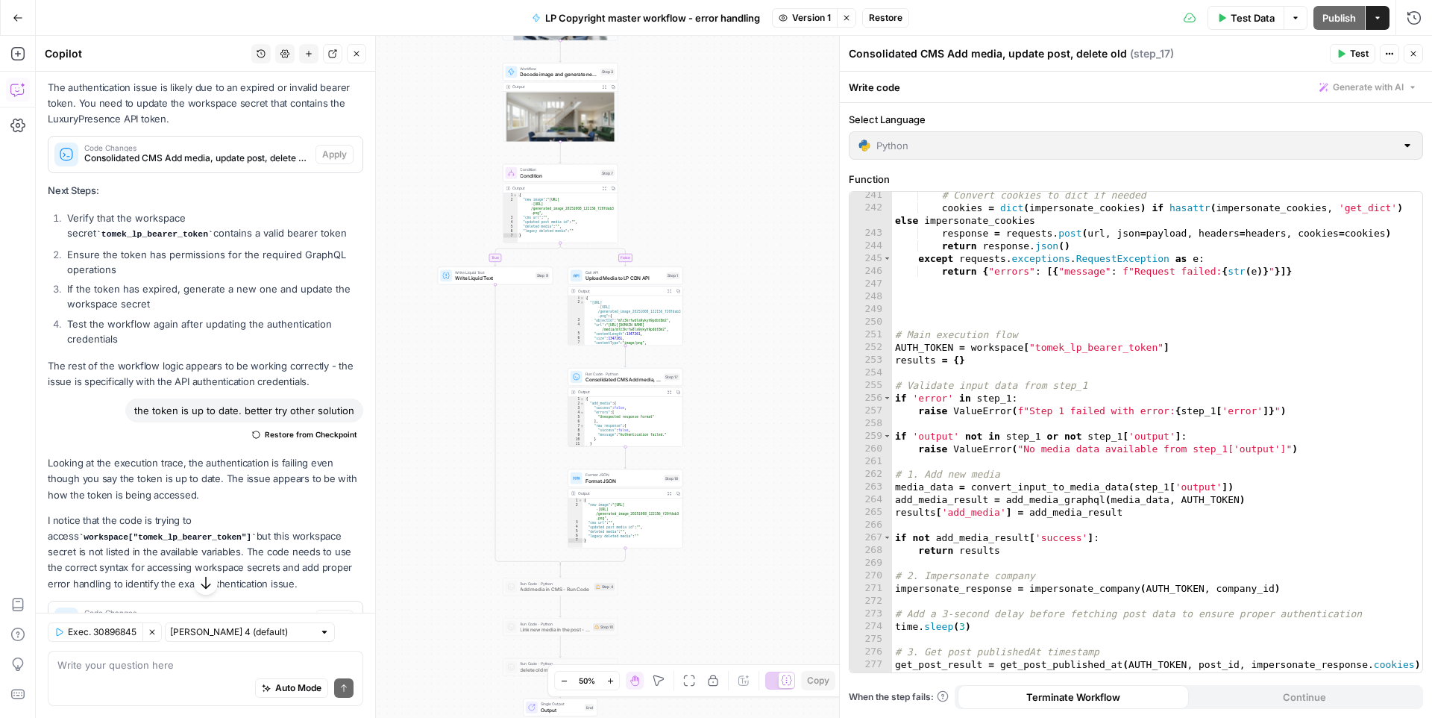
scroll to position [694, 0]
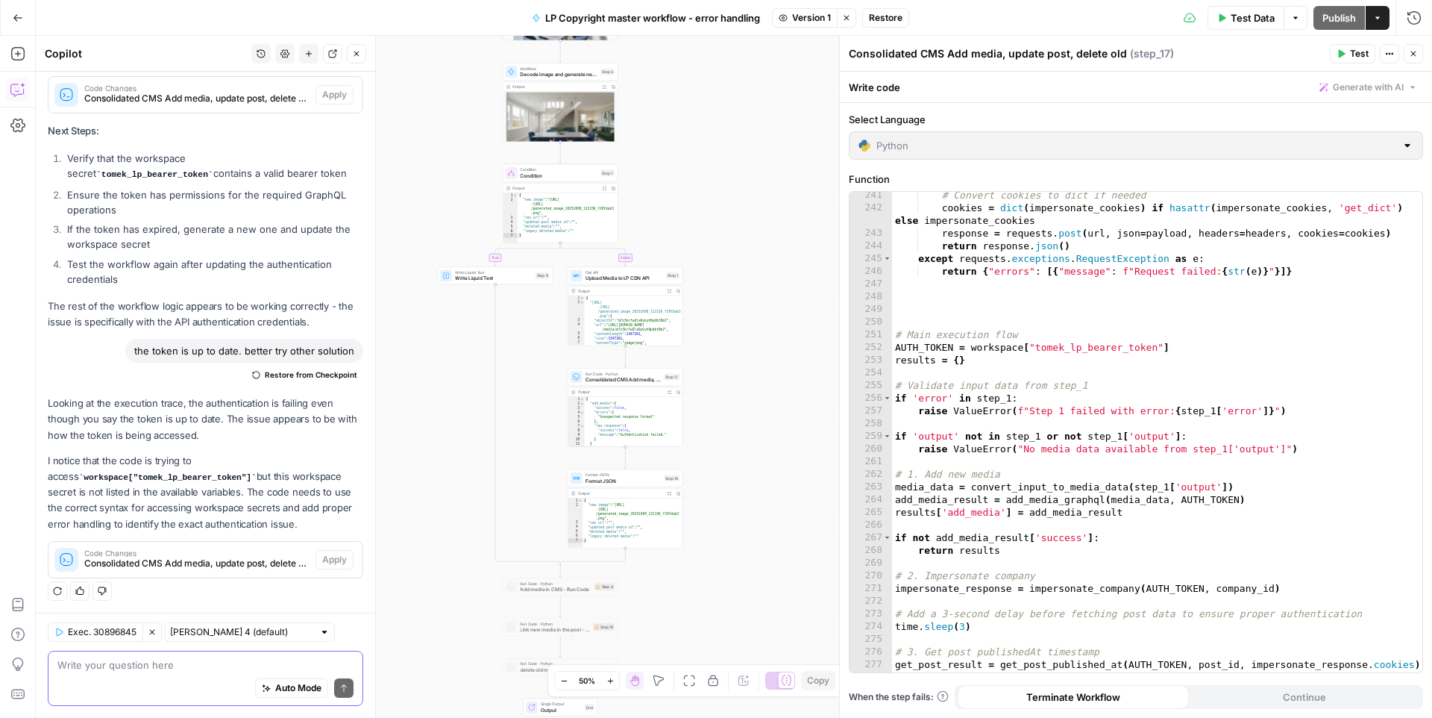
click at [166, 656] on textarea at bounding box center [205, 664] width 296 height 15
paste textarea "tomek_lp_bearer_token"
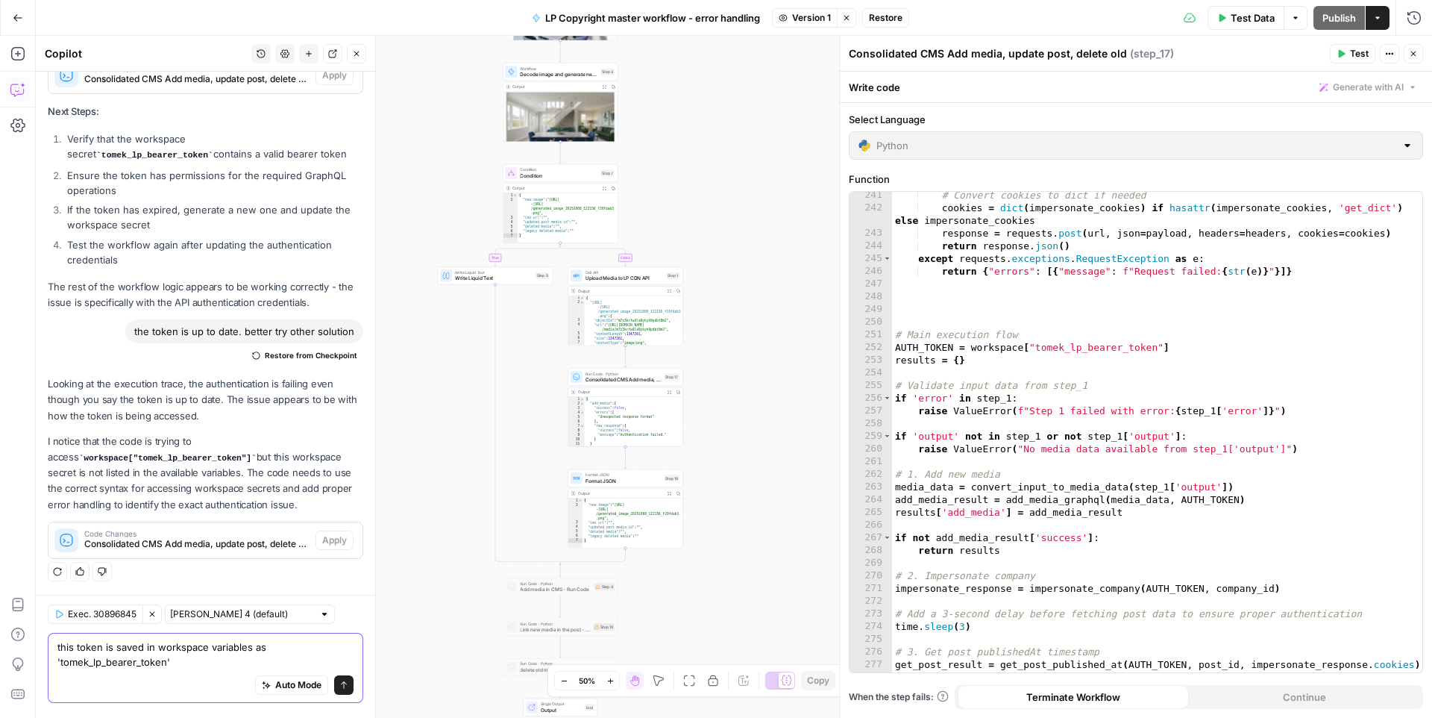
scroll to position [709, 0]
type textarea "this token is saved in workspace variables as 'tomek_lp_bearer_token'"
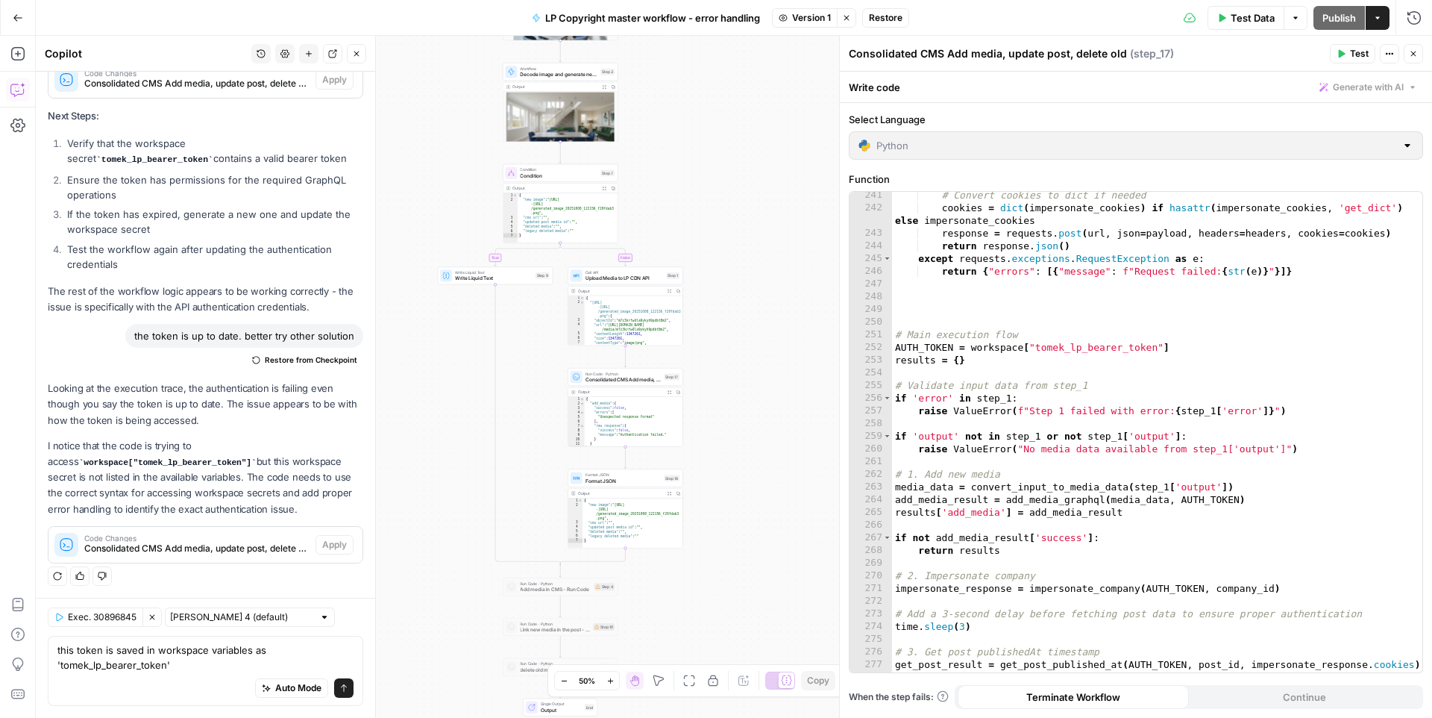
click at [846, 16] on icon "button" at bounding box center [846, 17] width 5 height 5
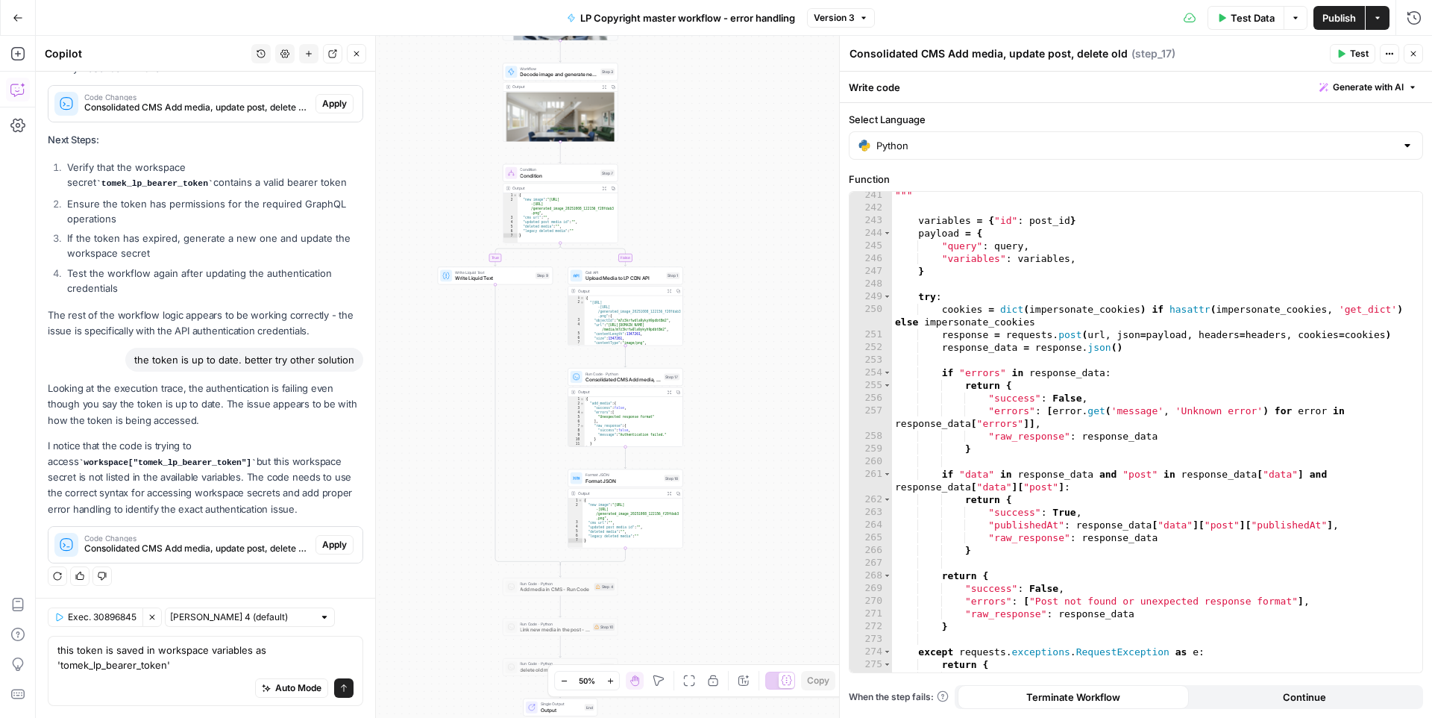
click at [342, 656] on icon "submit" at bounding box center [343, 687] width 9 height 9
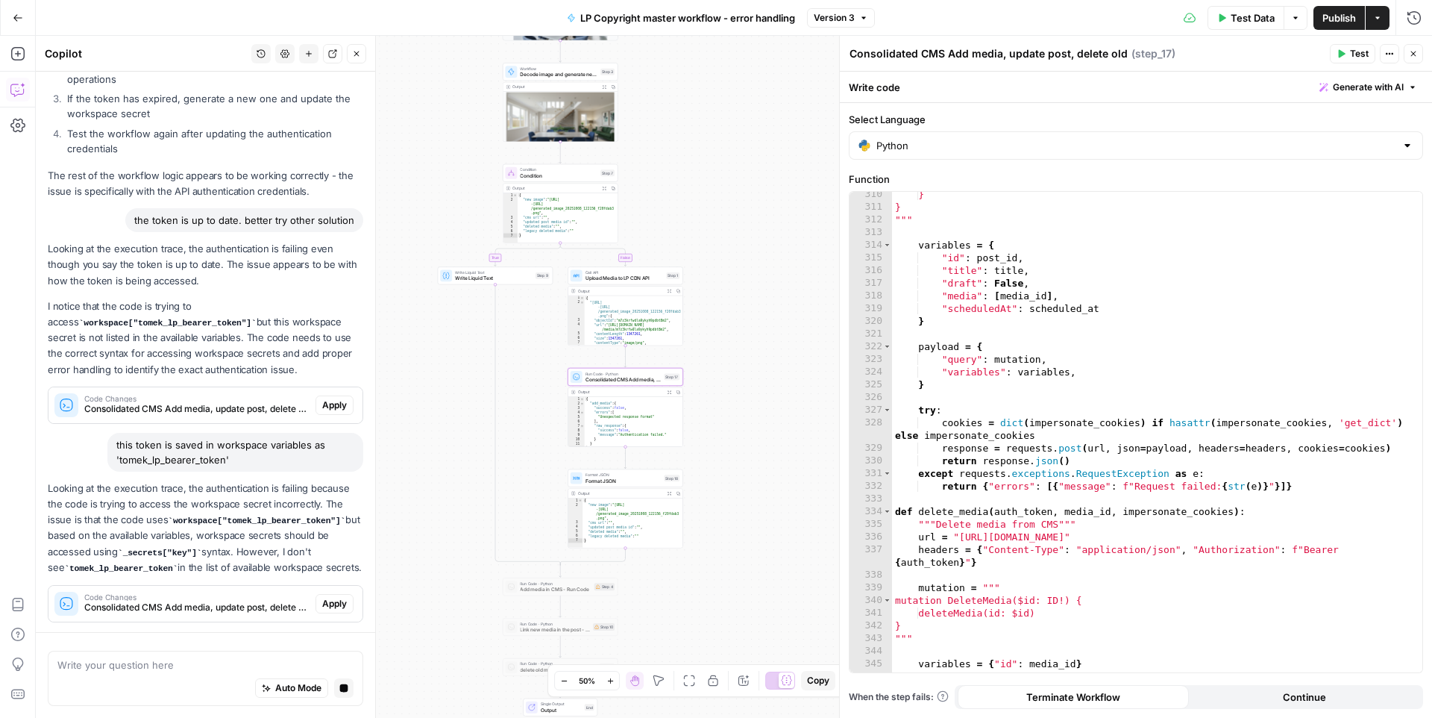
scroll to position [844, 0]
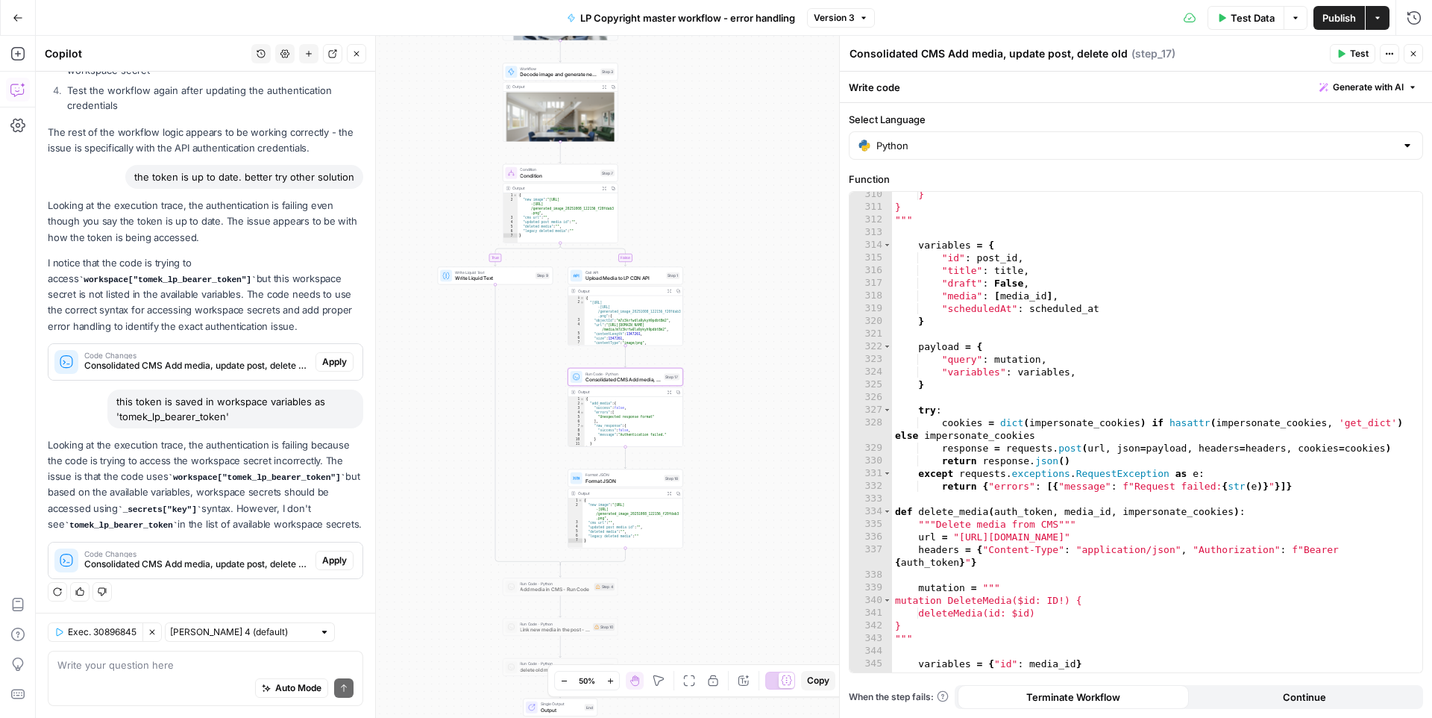
click at [333, 556] on span "Apply" at bounding box center [334, 560] width 25 height 13
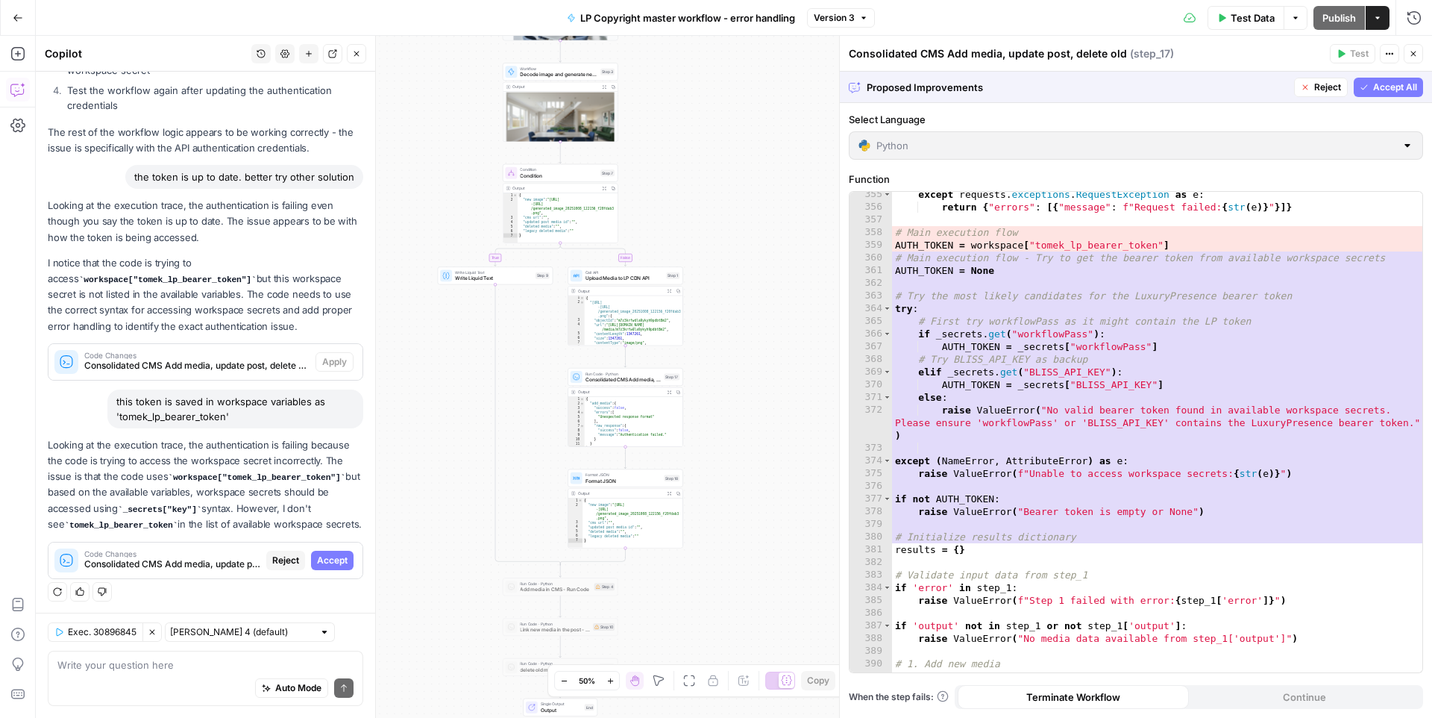
scroll to position [4682, 0]
click at [342, 561] on span "Accept" at bounding box center [332, 560] width 31 height 13
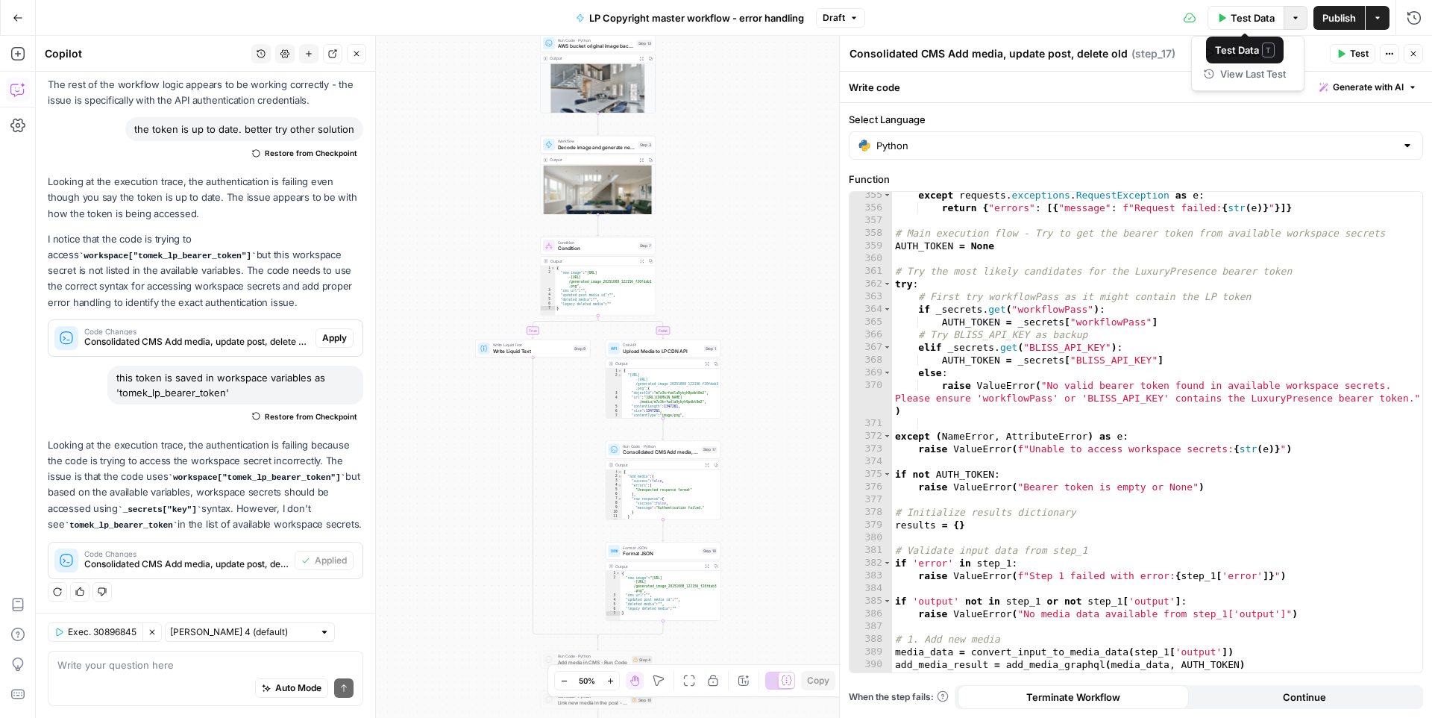
click at [1260, 19] on icon "button" at bounding box center [1295, 17] width 9 height 9
click at [1245, 23] on span "Test Data" at bounding box center [1253, 17] width 44 height 15
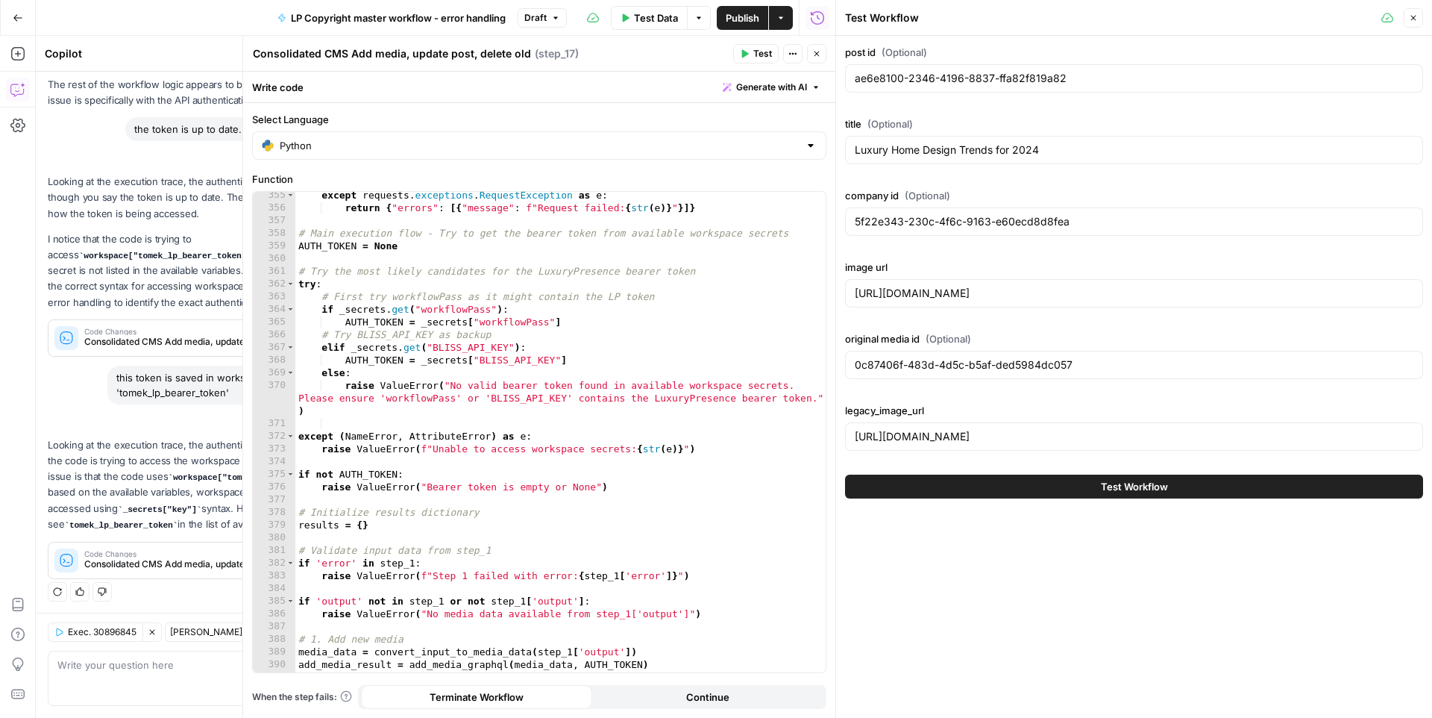
click at [1018, 486] on button "Test Workflow" at bounding box center [1134, 486] width 578 height 24
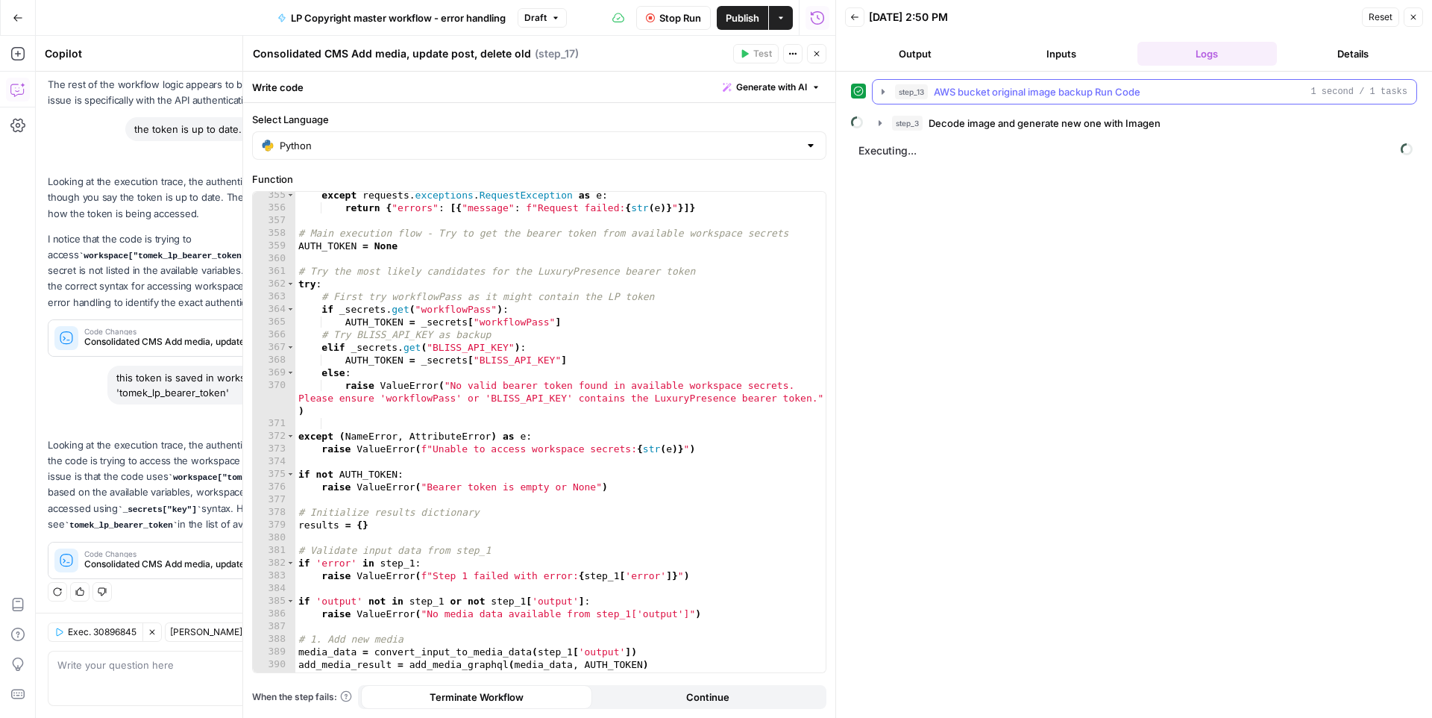
click at [880, 87] on icon "button" at bounding box center [883, 92] width 12 height 12
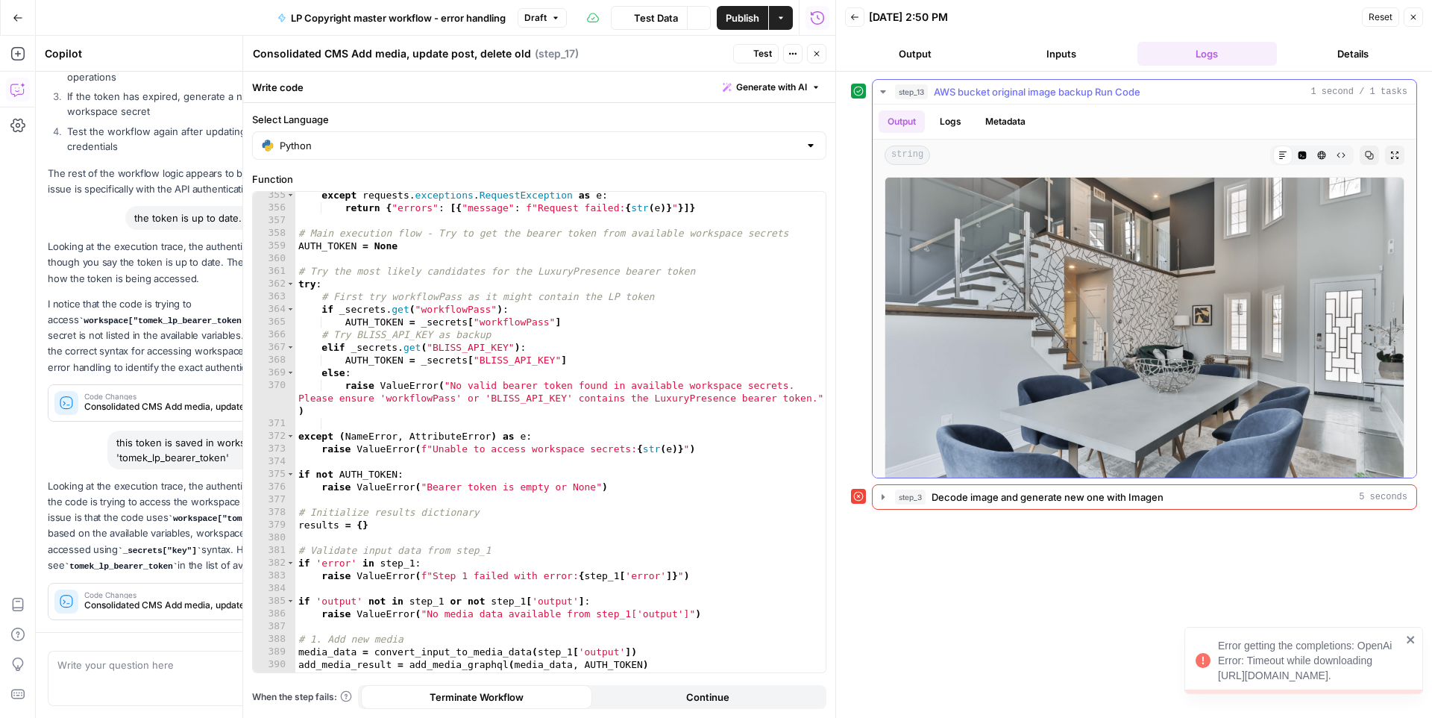
scroll to position [915, 0]
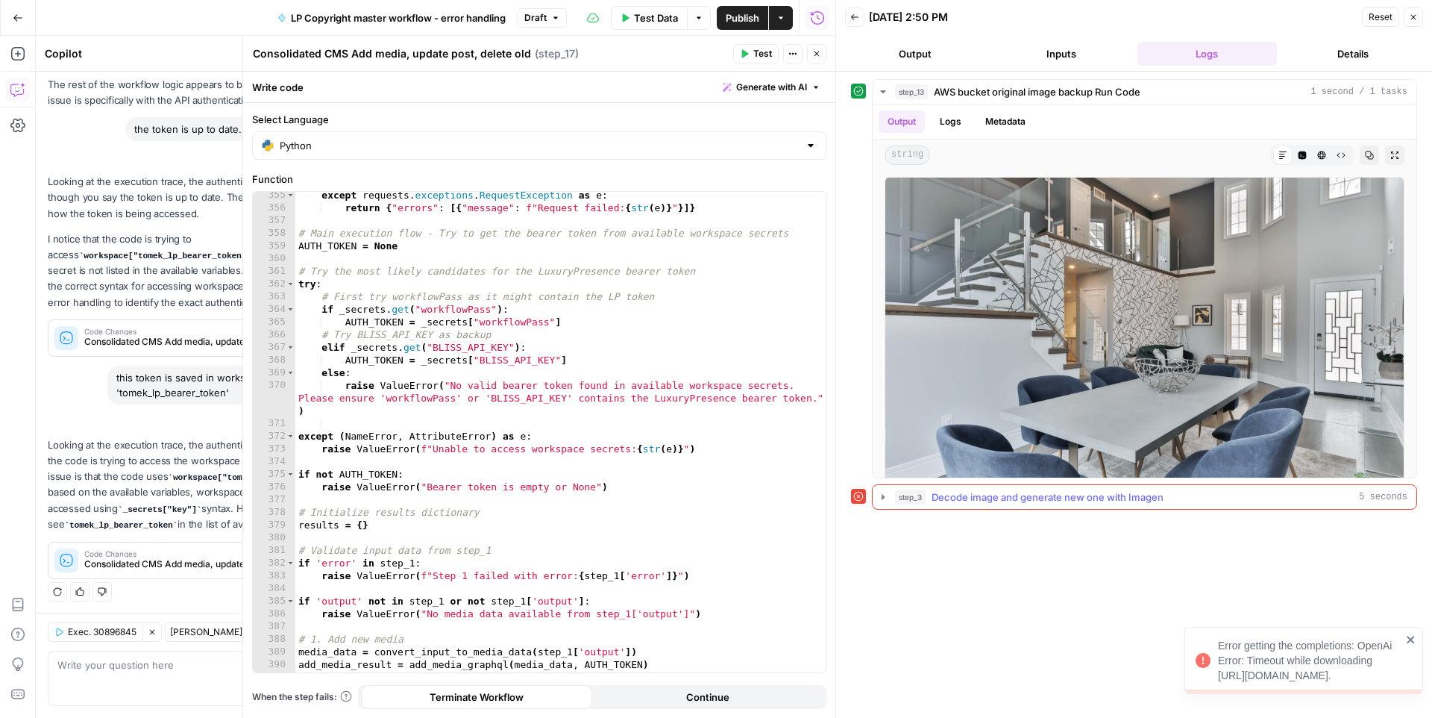
click at [885, 495] on icon "button" at bounding box center [883, 497] width 12 height 12
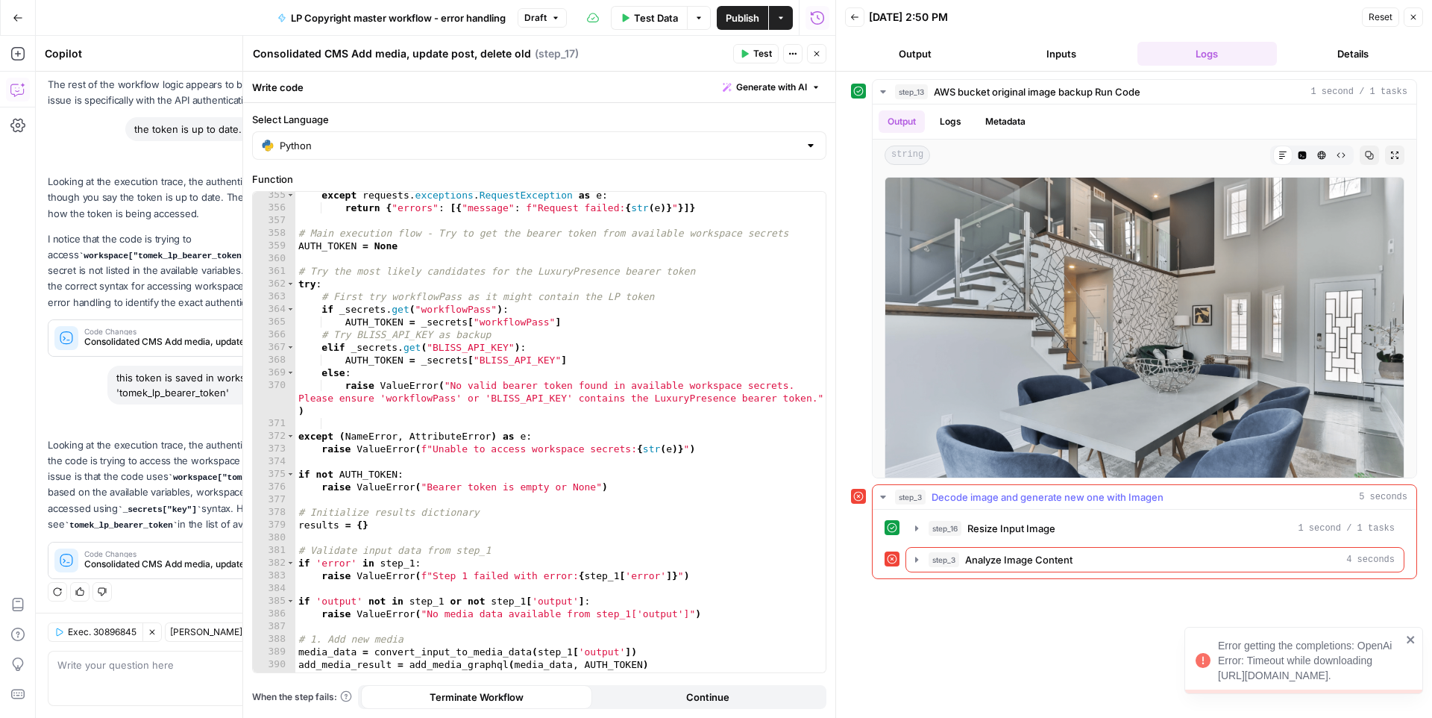
click at [1050, 566] on span "Analyze Image Content" at bounding box center [1018, 559] width 107 height 15
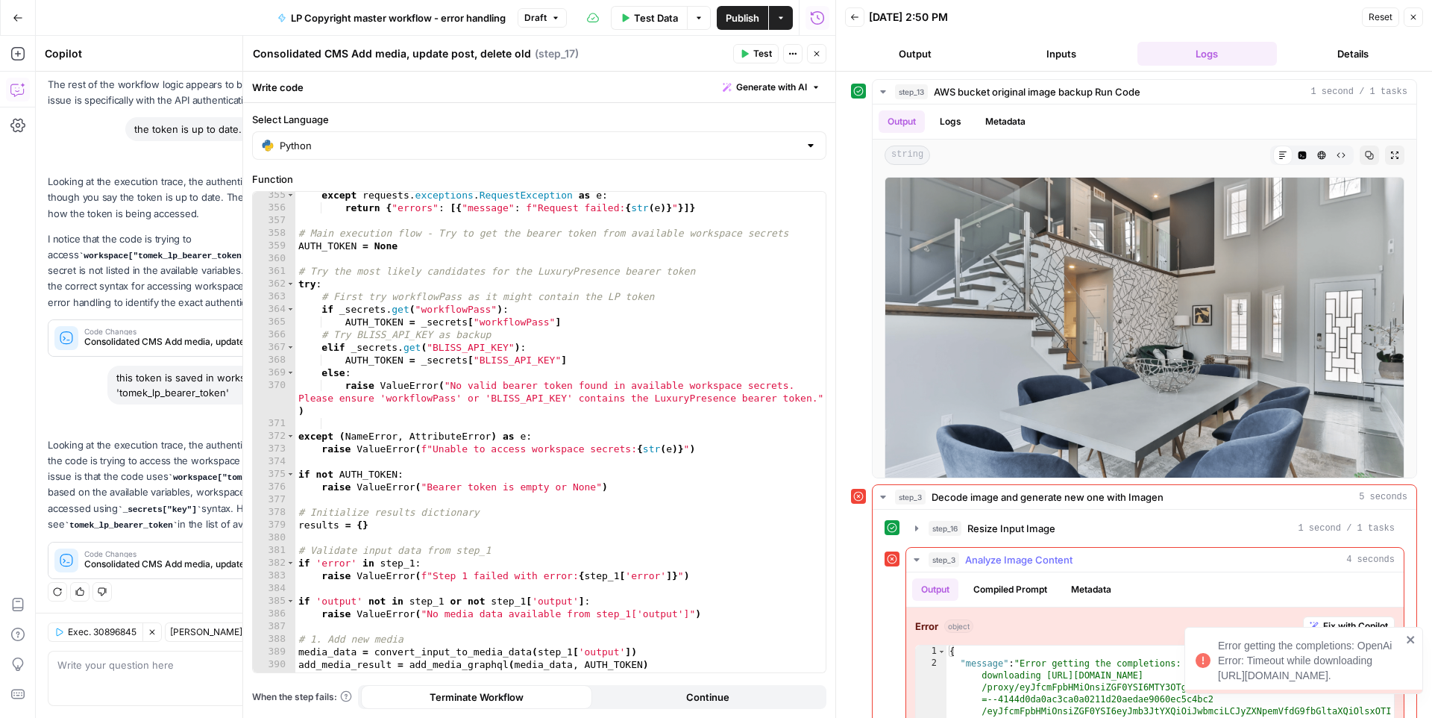
scroll to position [70, 0]
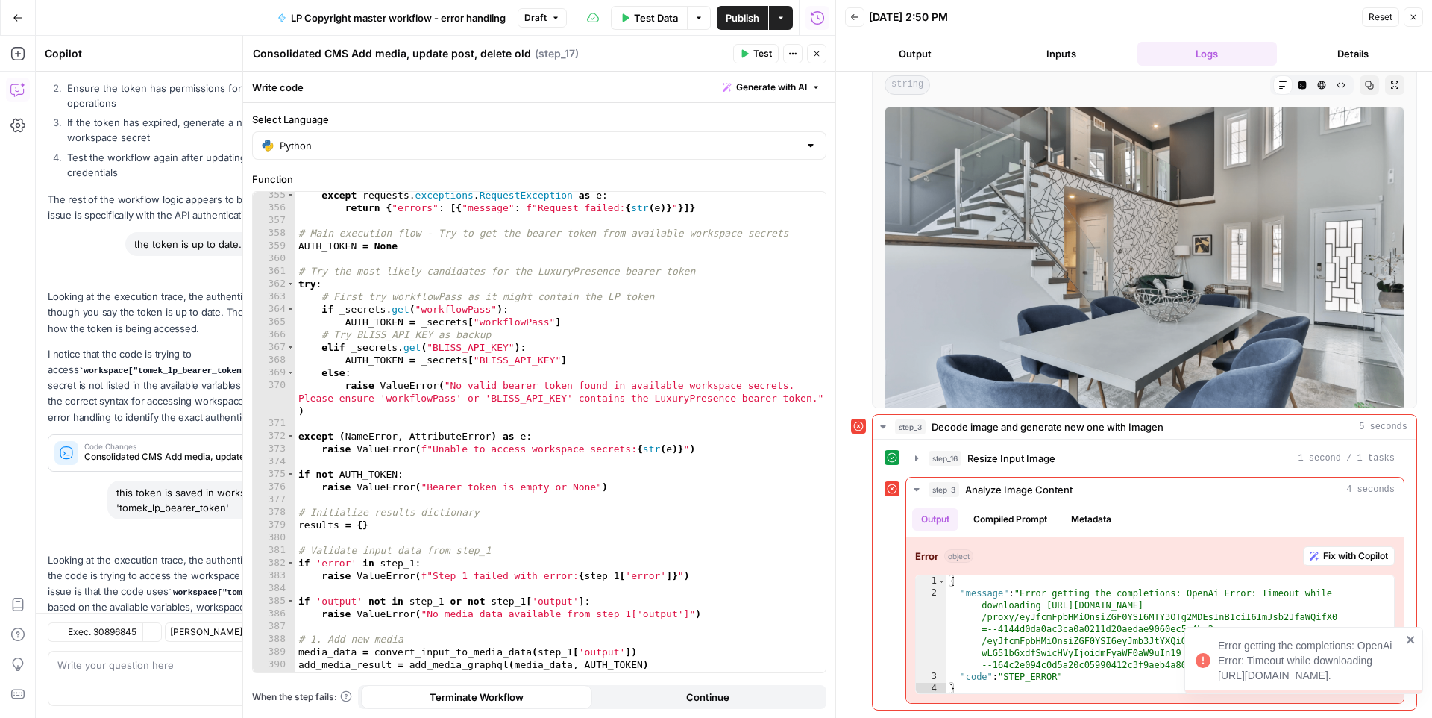
click at [1260, 633] on div "Error getting the completions: OpenAi Error: Timeout while downloading https://…" at bounding box center [1298, 660] width 215 height 54
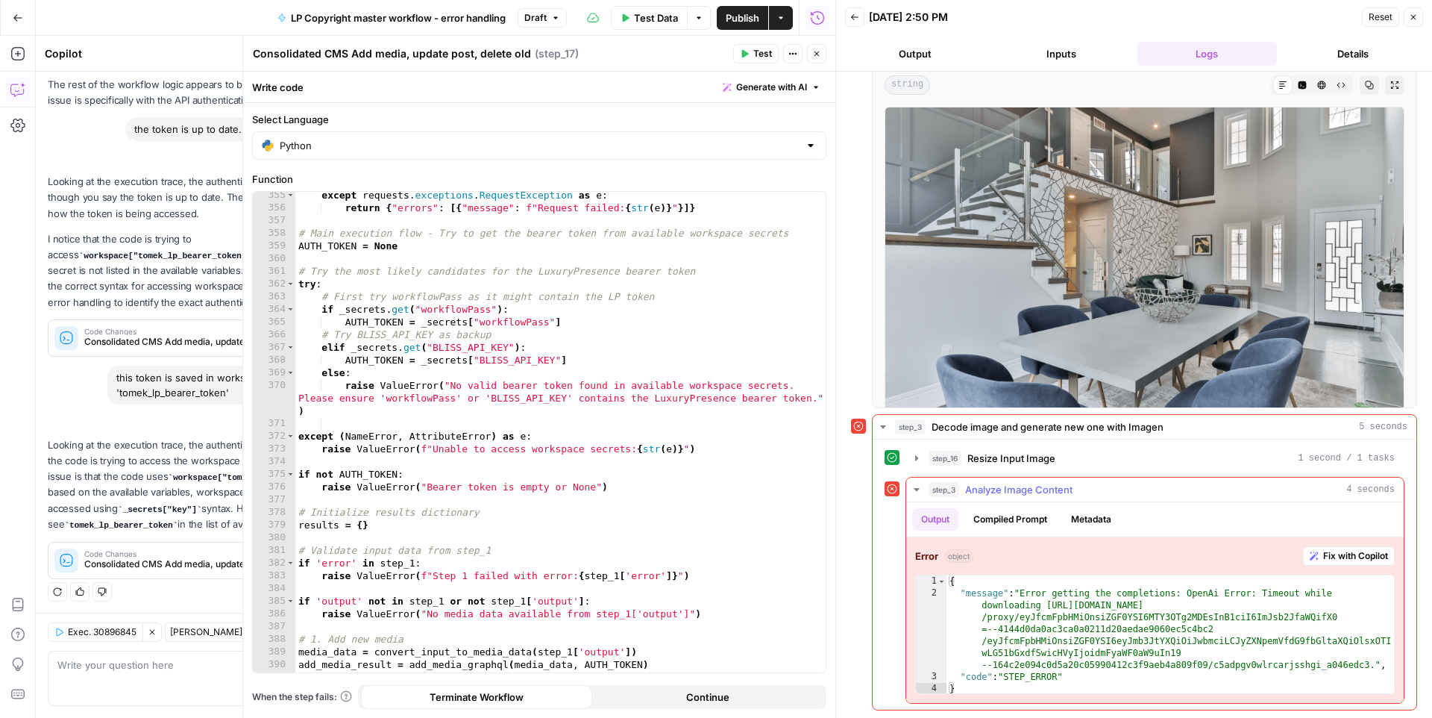
click at [941, 496] on span "step_3" at bounding box center [944, 489] width 31 height 15
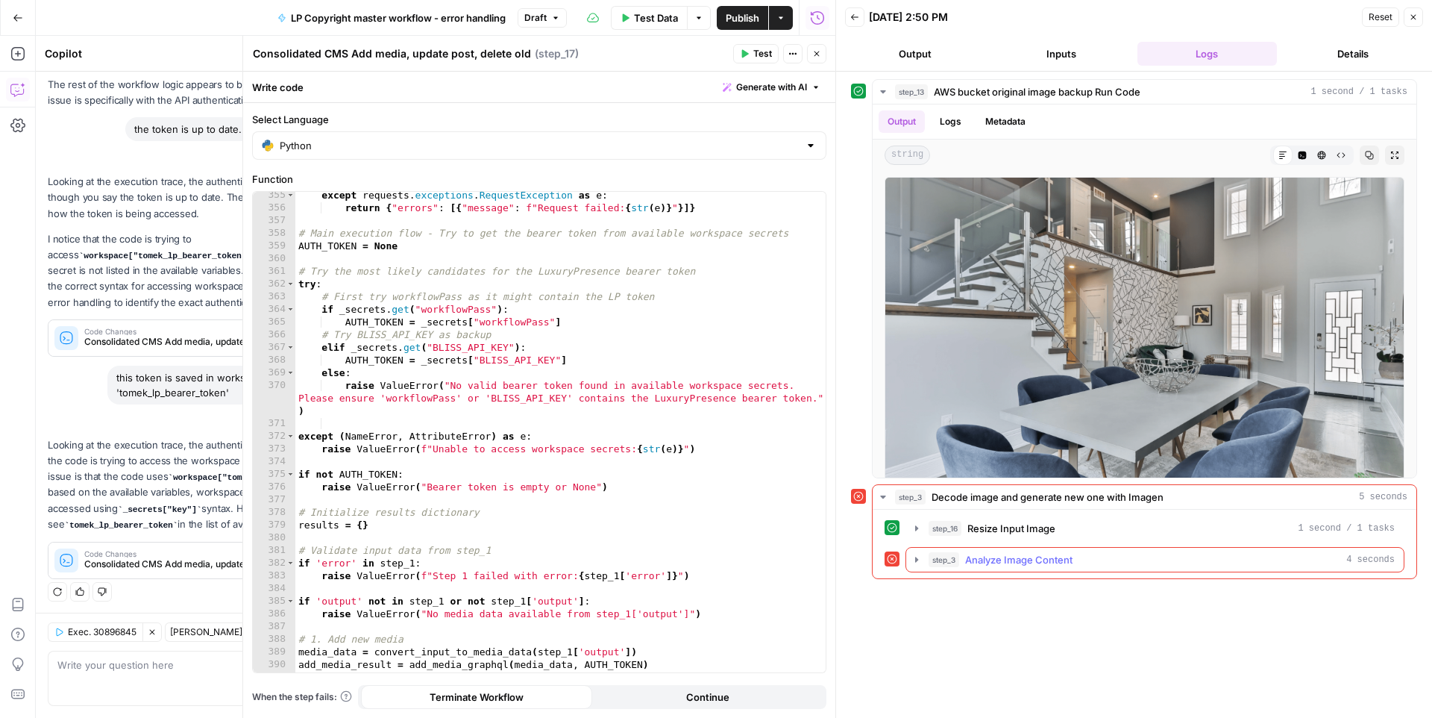
click at [920, 563] on icon "button" at bounding box center [917, 560] width 12 height 12
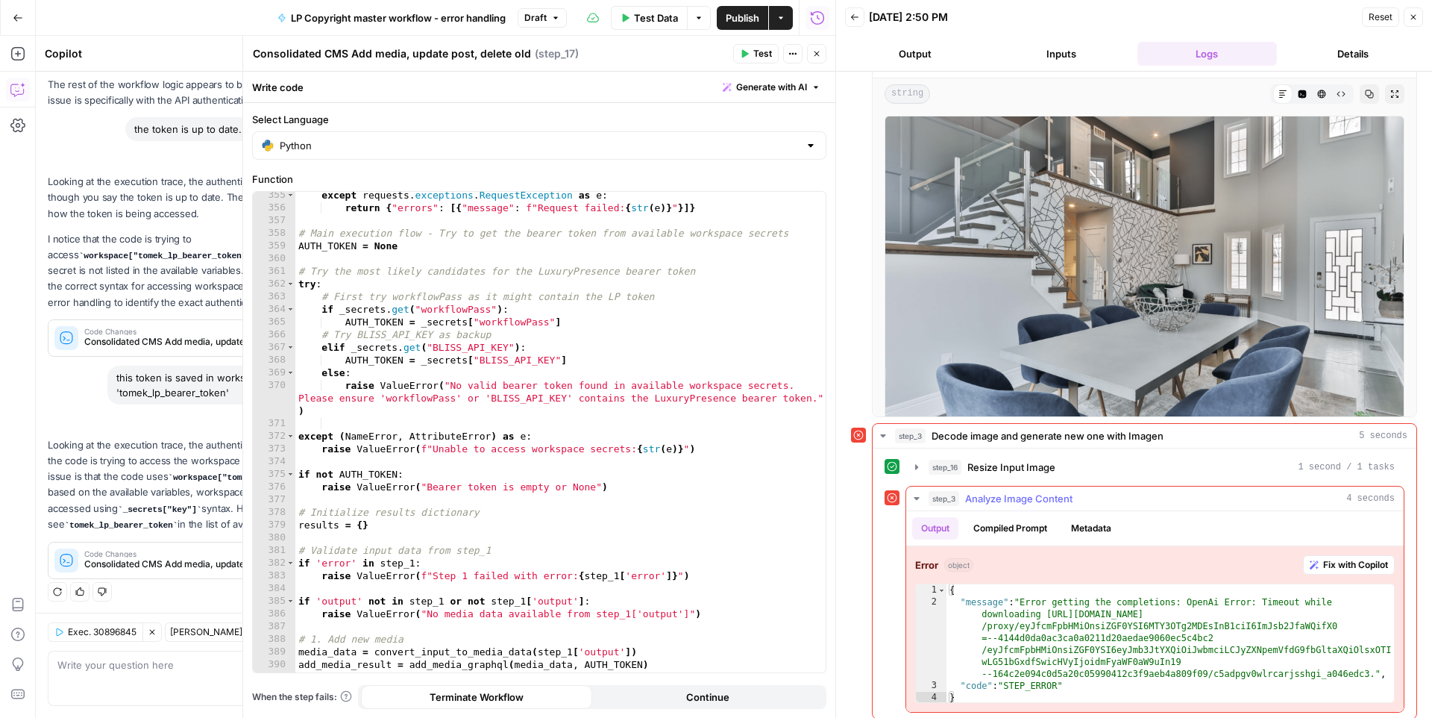
scroll to position [70, 0]
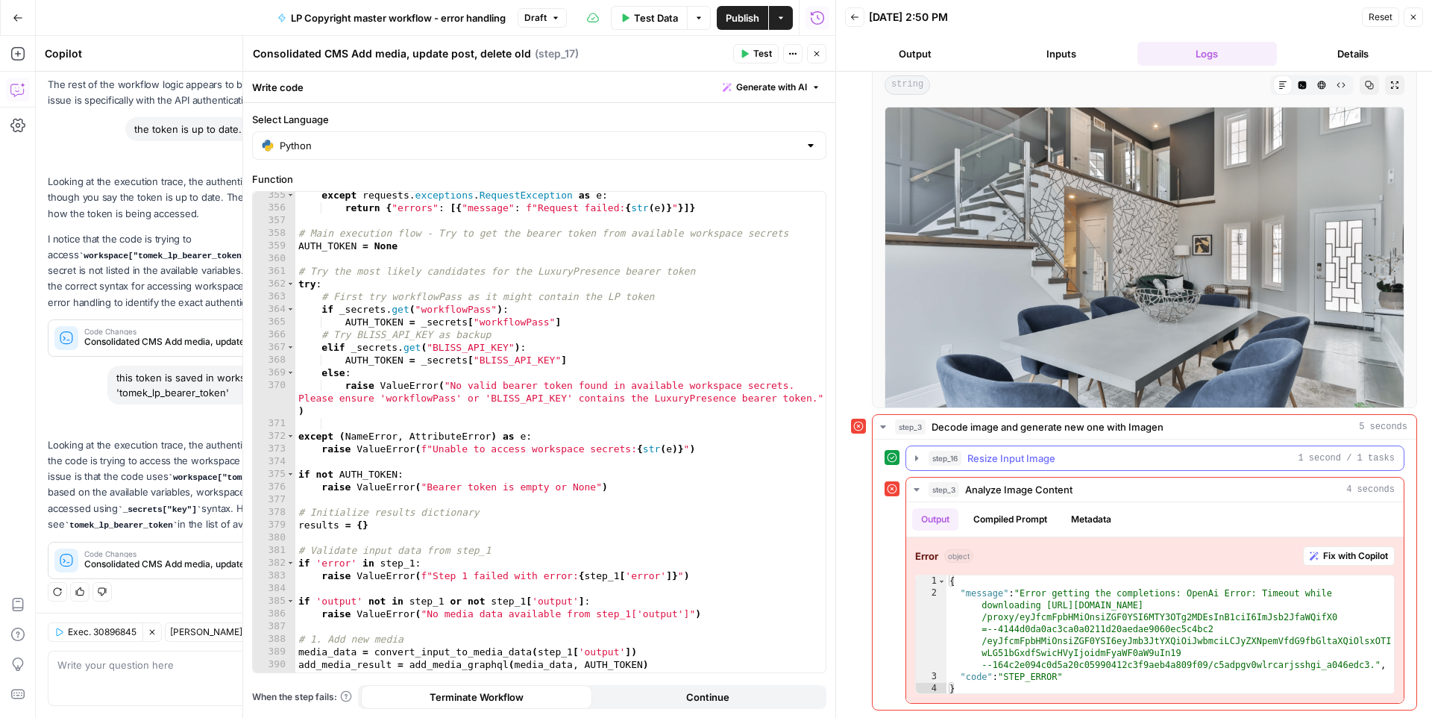
click at [927, 466] on button "step_16 Resize Input Image 1 second / 1 tasks" at bounding box center [1155, 458] width 498 height 24
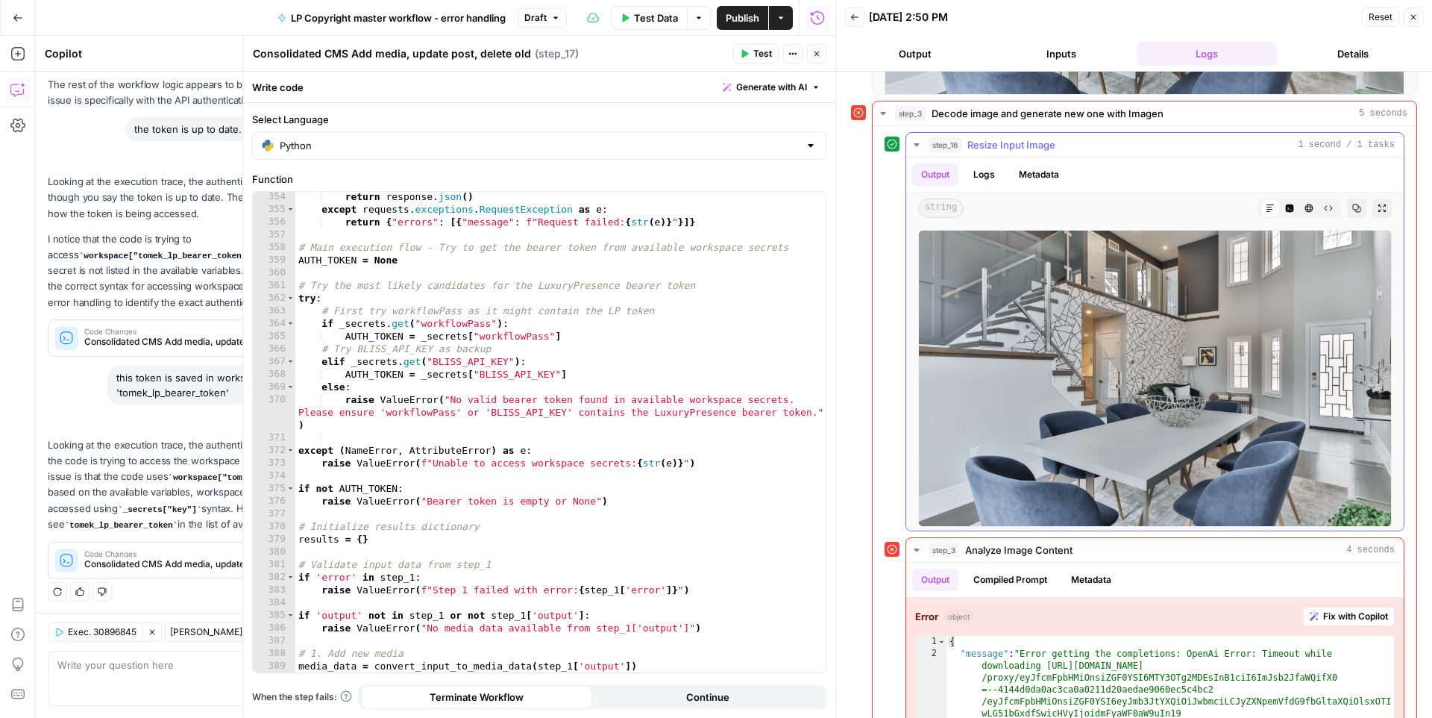
scroll to position [2, 0]
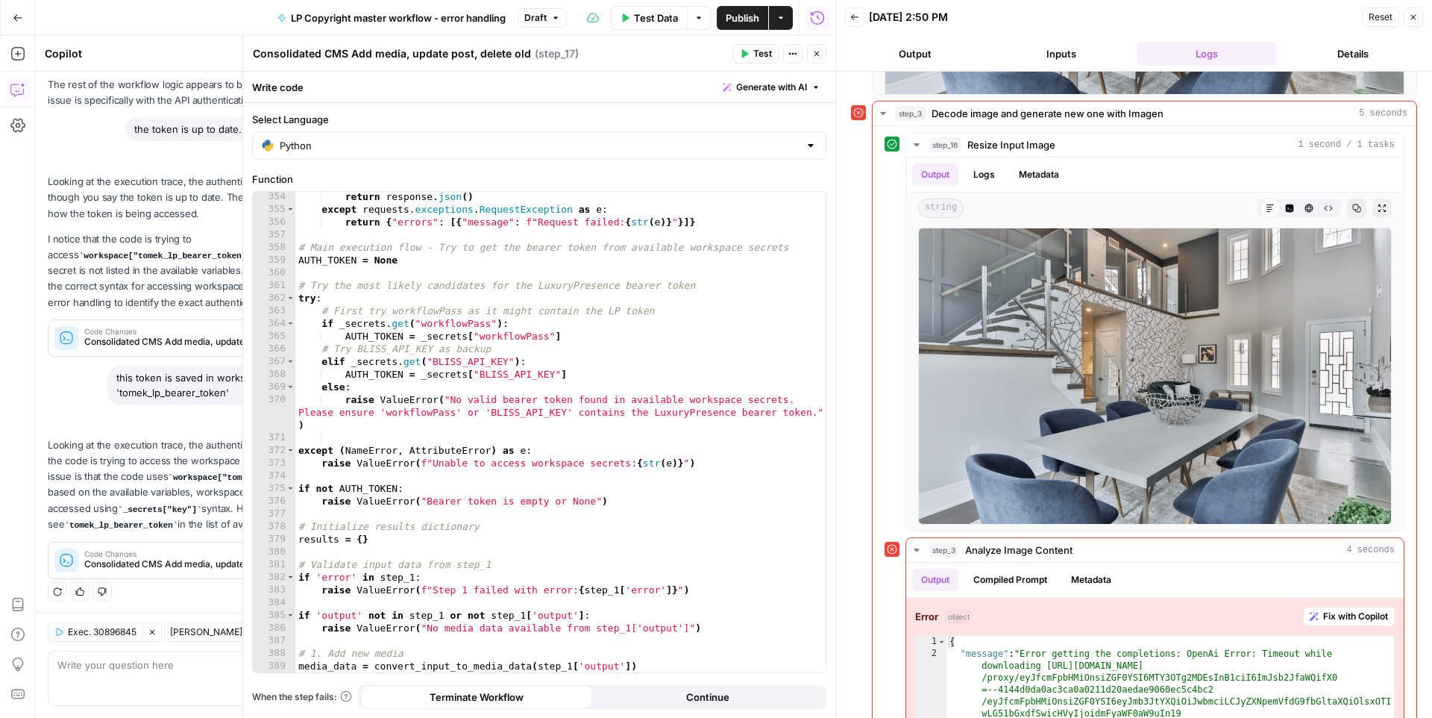
click at [812, 59] on button "Close" at bounding box center [816, 53] width 19 height 19
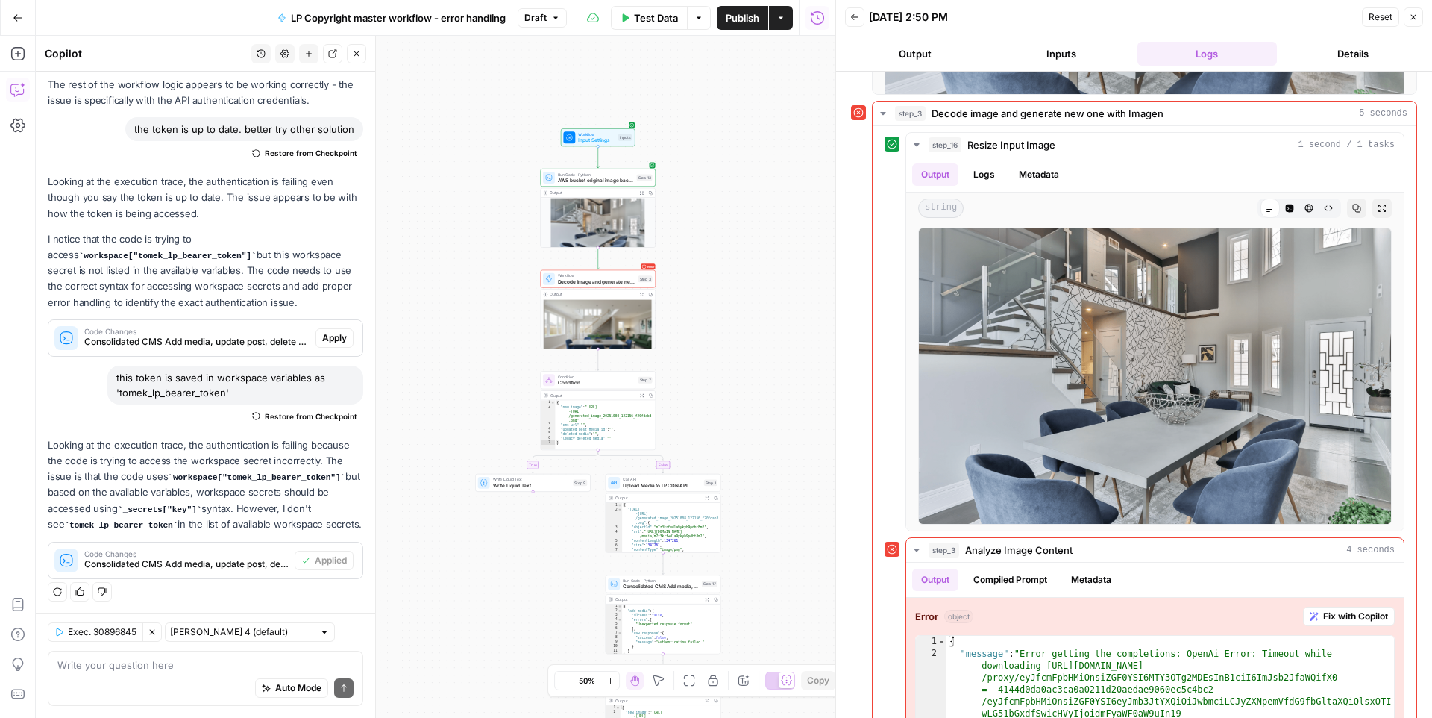
drag, startPoint x: 721, startPoint y: 219, endPoint x: 720, endPoint y: 350, distance: 130.6
click at [721, 350] on div "true false Workflow Input Settings Inputs Run Code · Python AWS bucket original…" at bounding box center [436, 377] width 800 height 682
click at [605, 203] on img at bounding box center [597, 223] width 115 height 59
click at [990, 169] on button "Logs" at bounding box center [985, 174] width 40 height 22
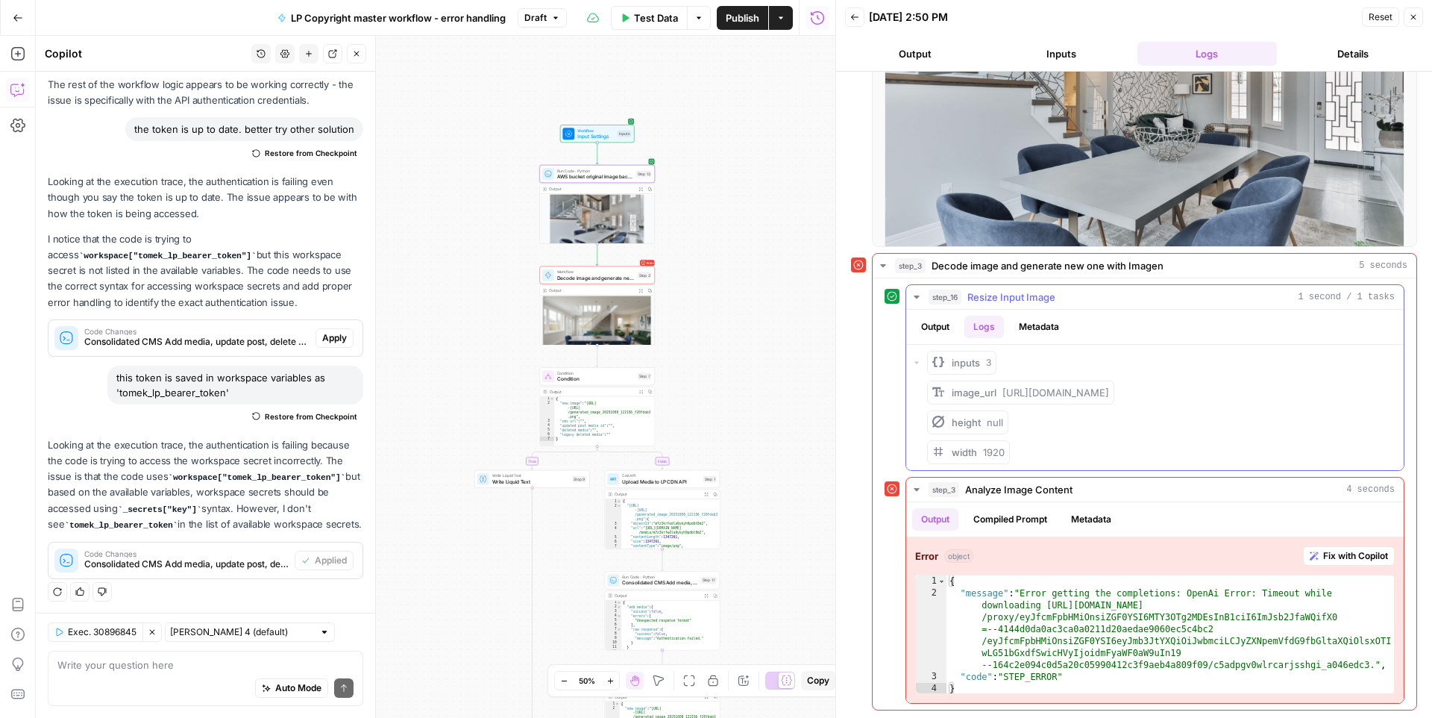
click at [1032, 322] on button "Metadata" at bounding box center [1039, 327] width 58 height 22
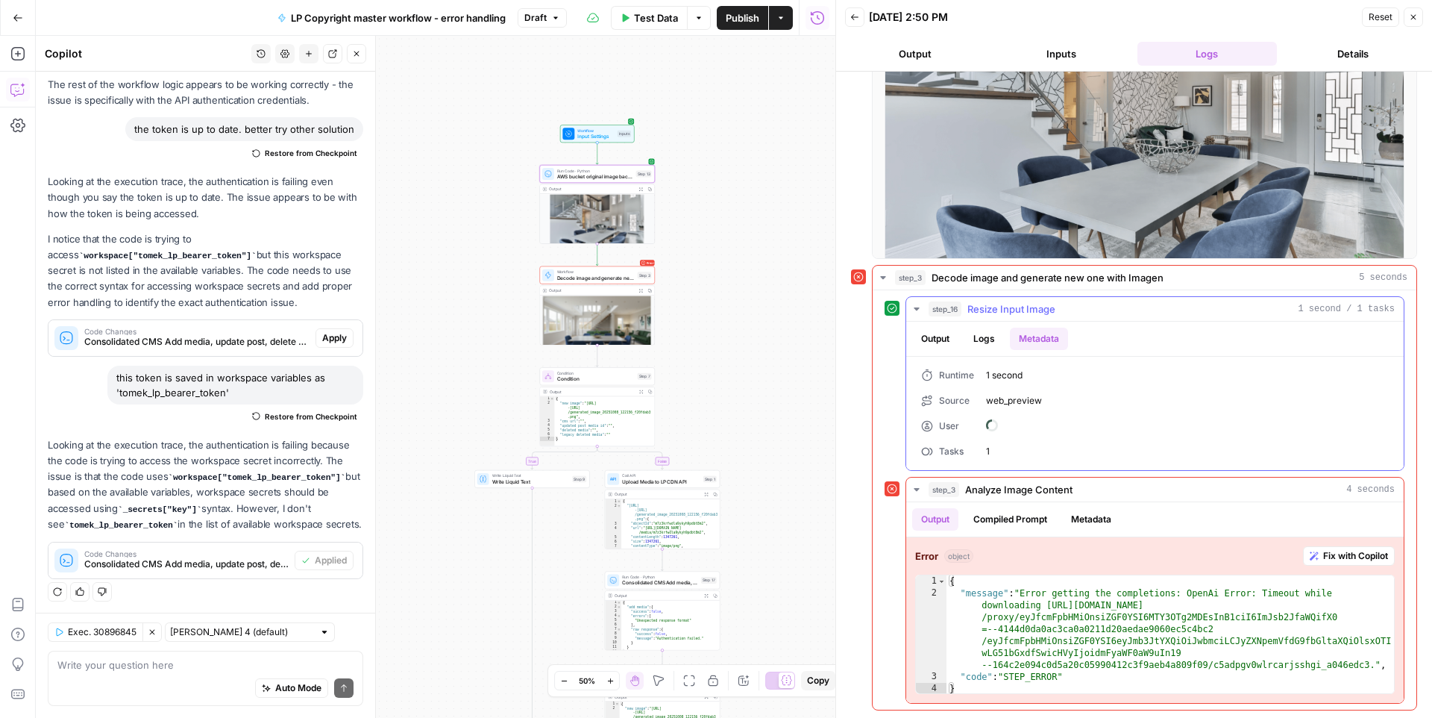
scroll to position [219, 0]
click at [942, 344] on button "Output" at bounding box center [935, 338] width 46 height 22
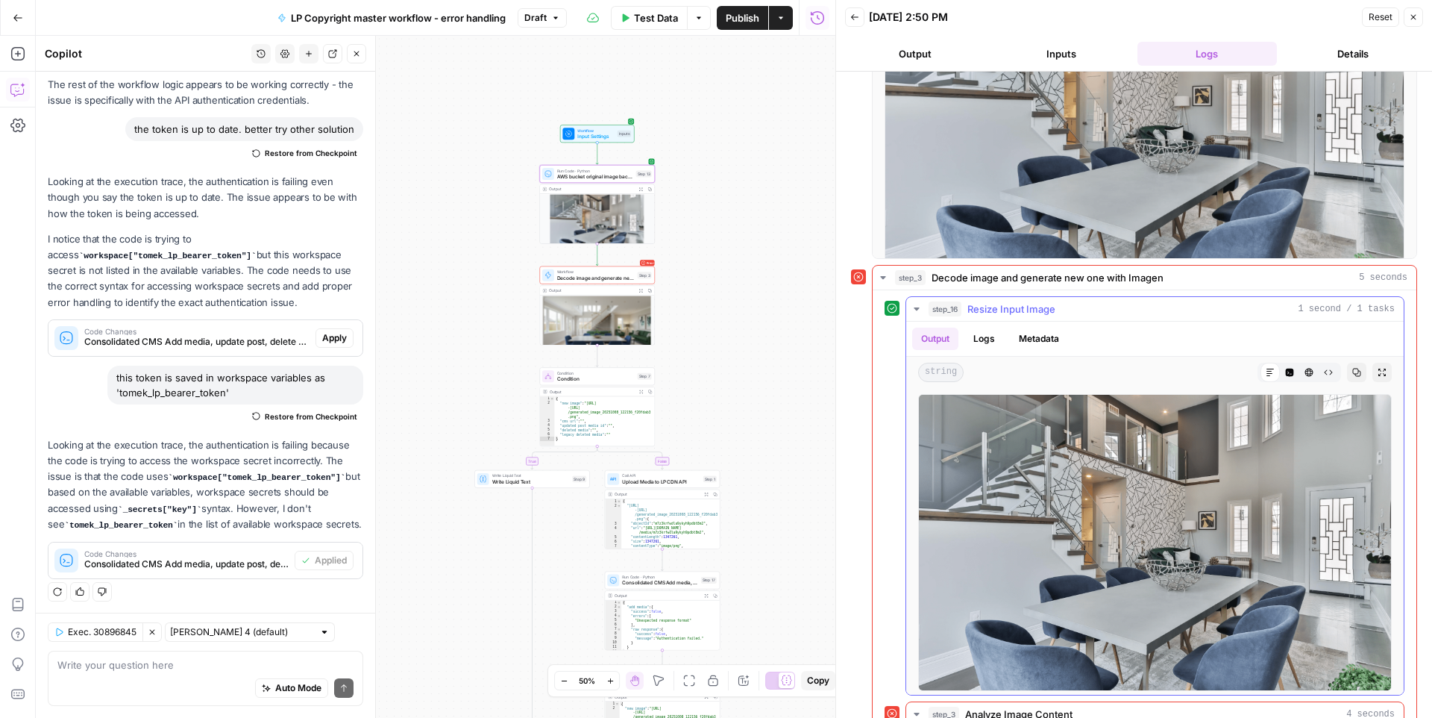
click at [933, 308] on span "step_16" at bounding box center [945, 308] width 33 height 15
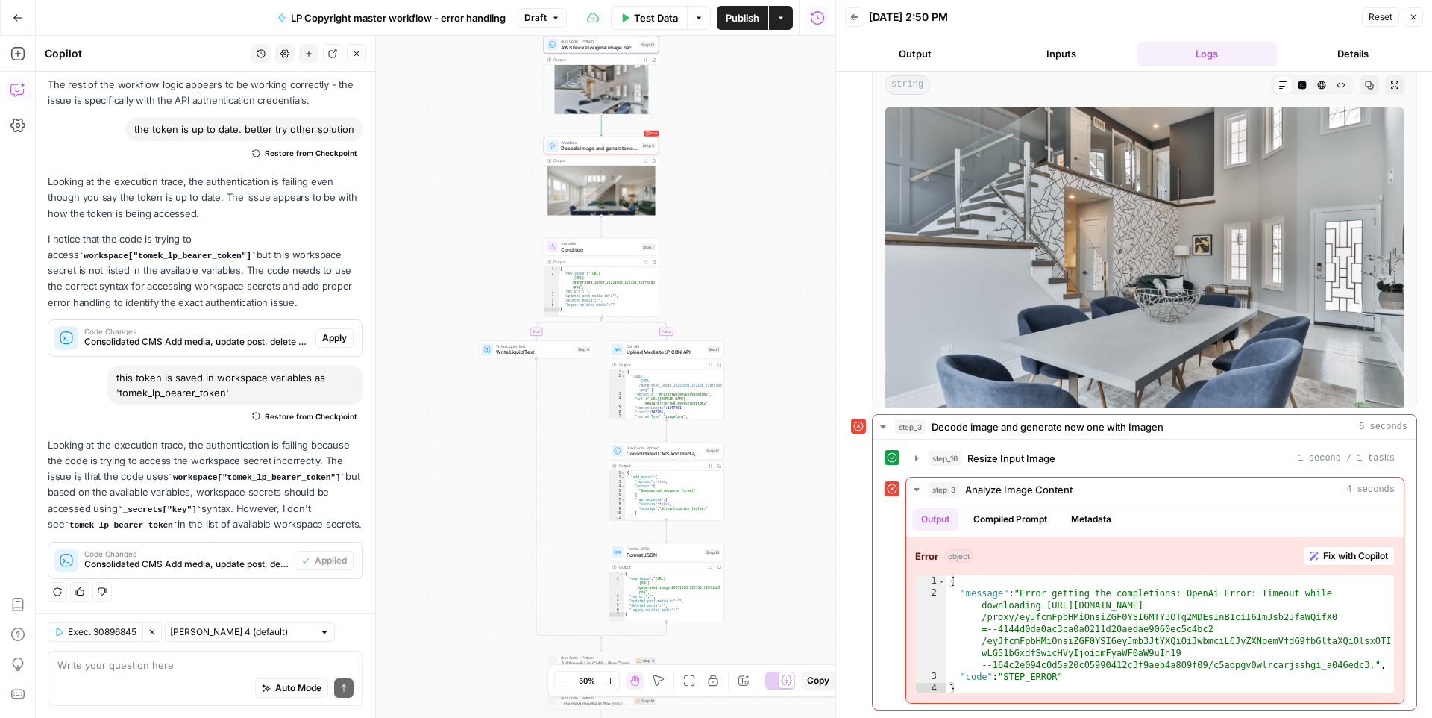
click at [547, 28] on div "LP Copyright master workflow - error handling Draft" at bounding box center [418, 18] width 298 height 24
click at [546, 25] on button "Draft" at bounding box center [542, 17] width 49 height 19
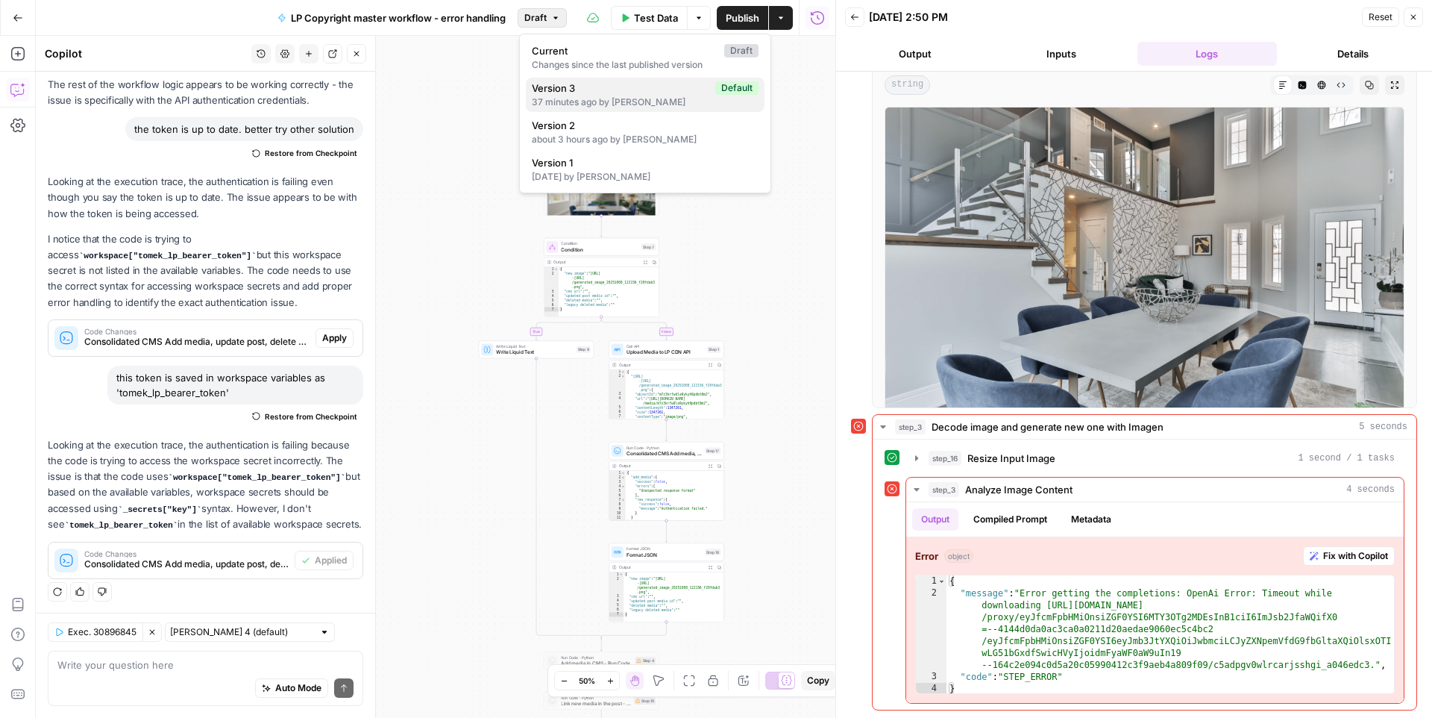
click at [659, 94] on span "Version 3" at bounding box center [621, 88] width 178 height 15
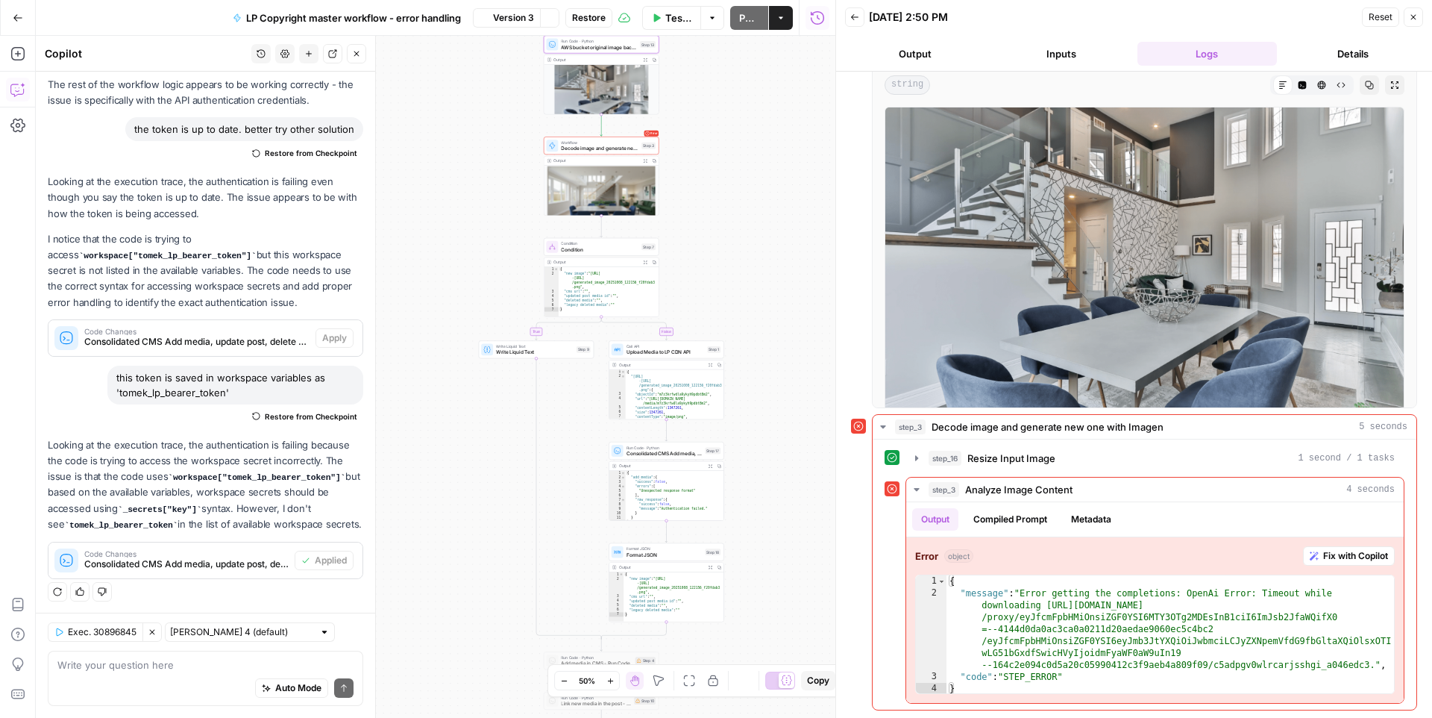
scroll to position [844, 0]
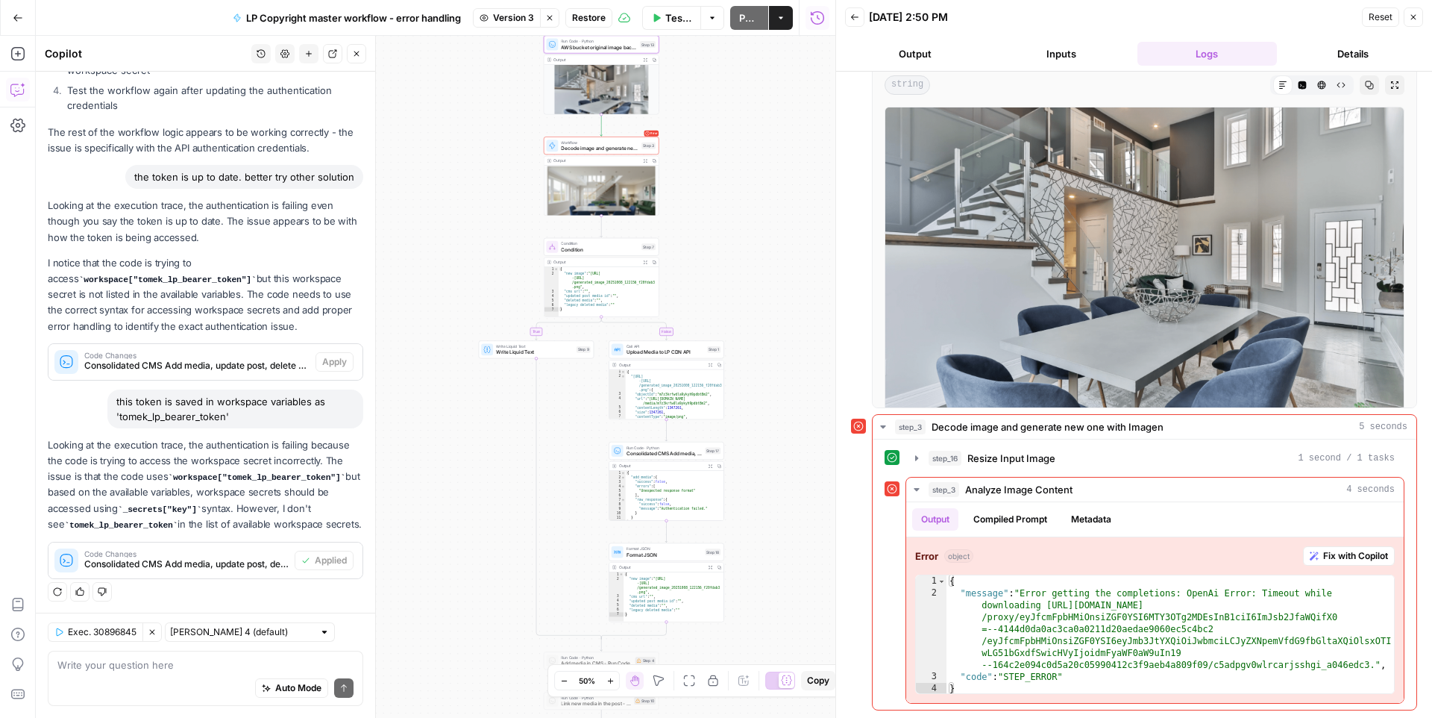
click at [512, 16] on span "Version 3" at bounding box center [513, 17] width 41 height 13
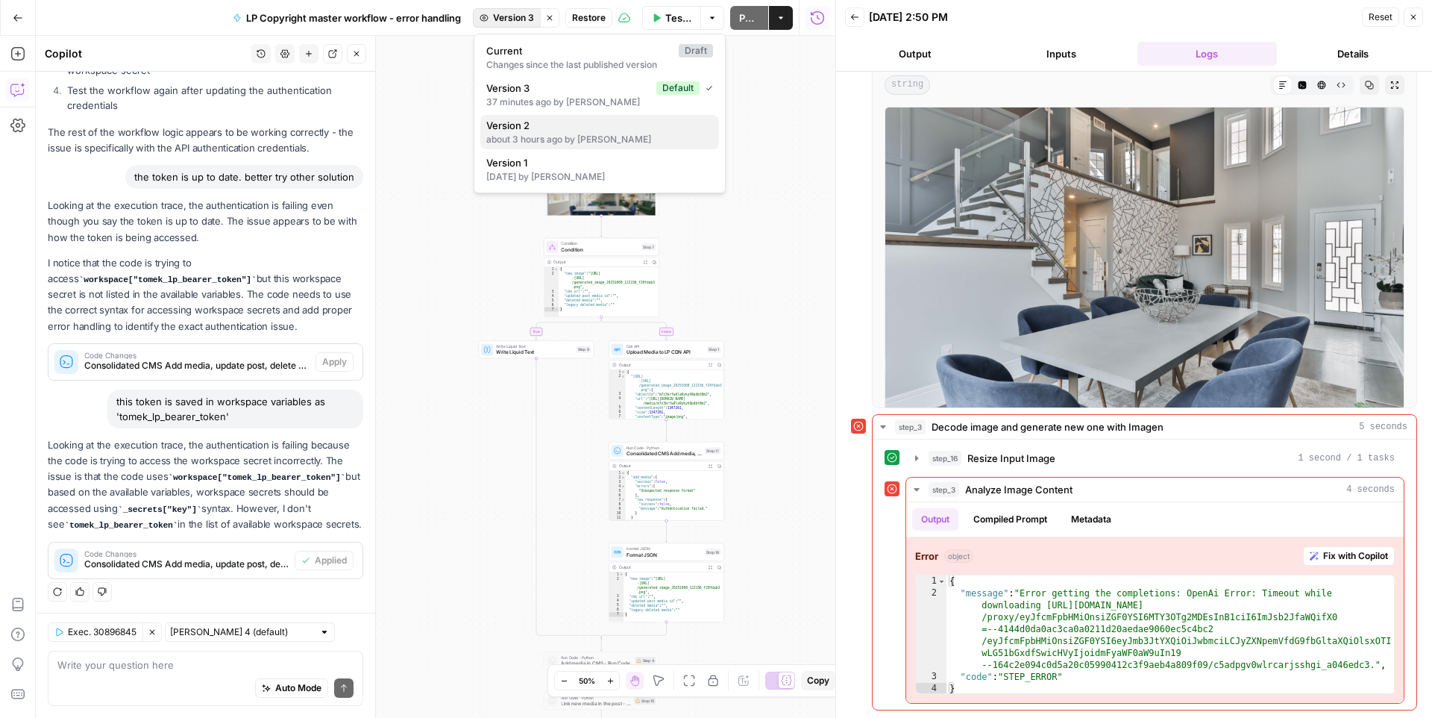
click at [558, 139] on div "about 3 hours ago by [PERSON_NAME]" at bounding box center [599, 139] width 227 height 13
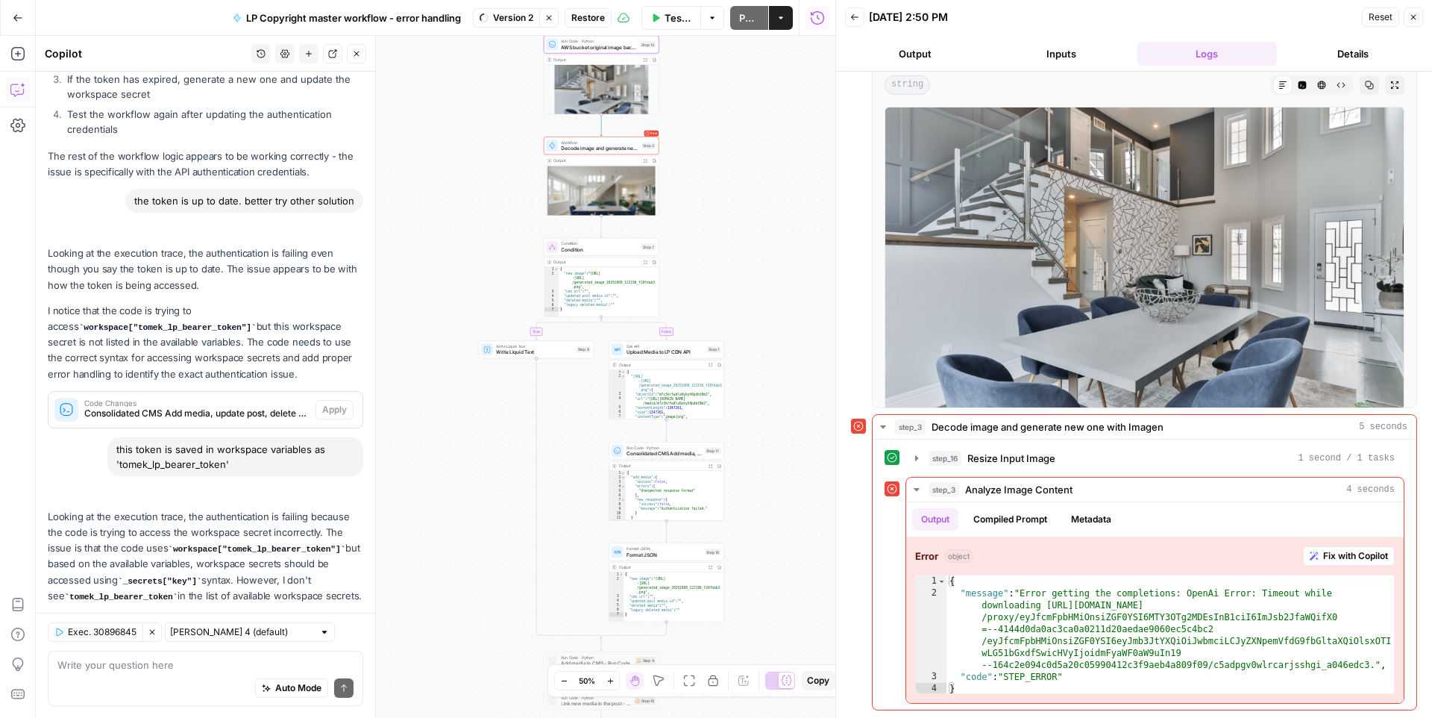
scroll to position [915, 0]
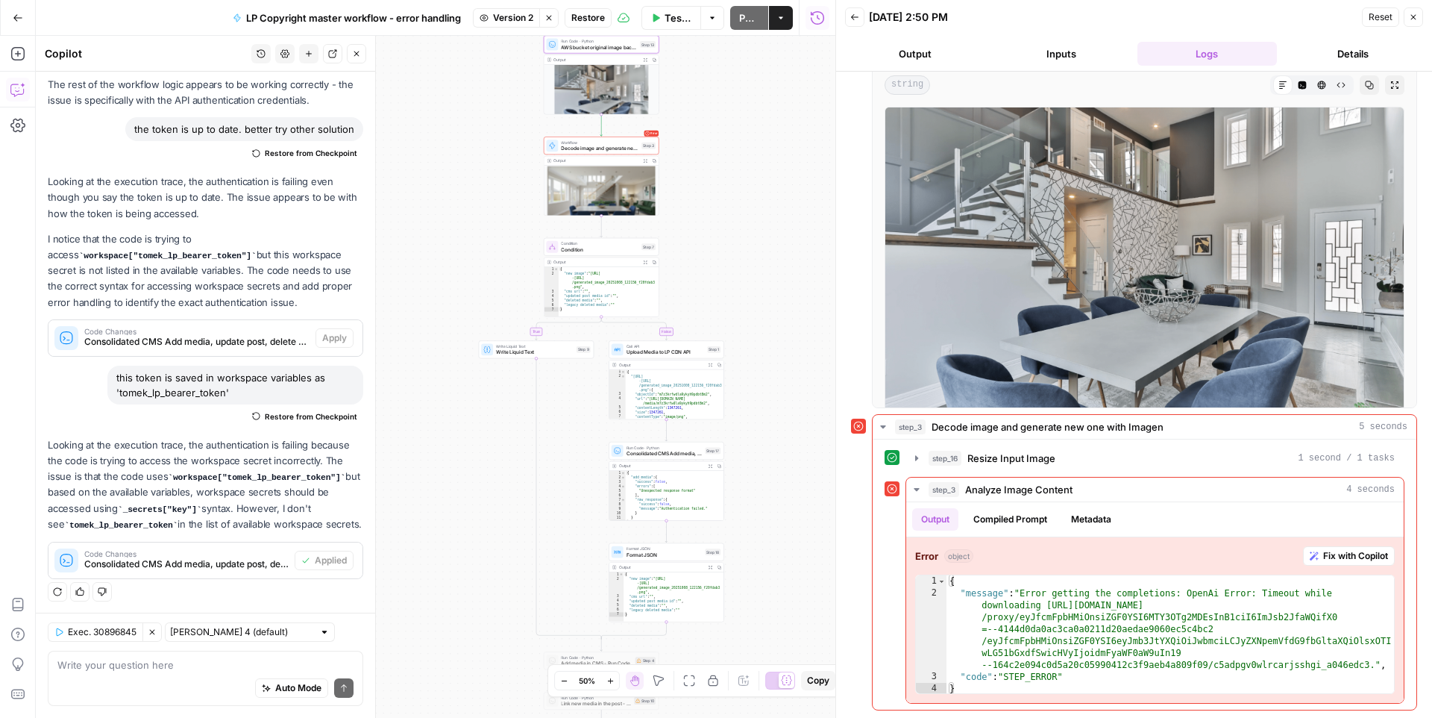
click at [578, 13] on span "Restore" at bounding box center [588, 17] width 34 height 13
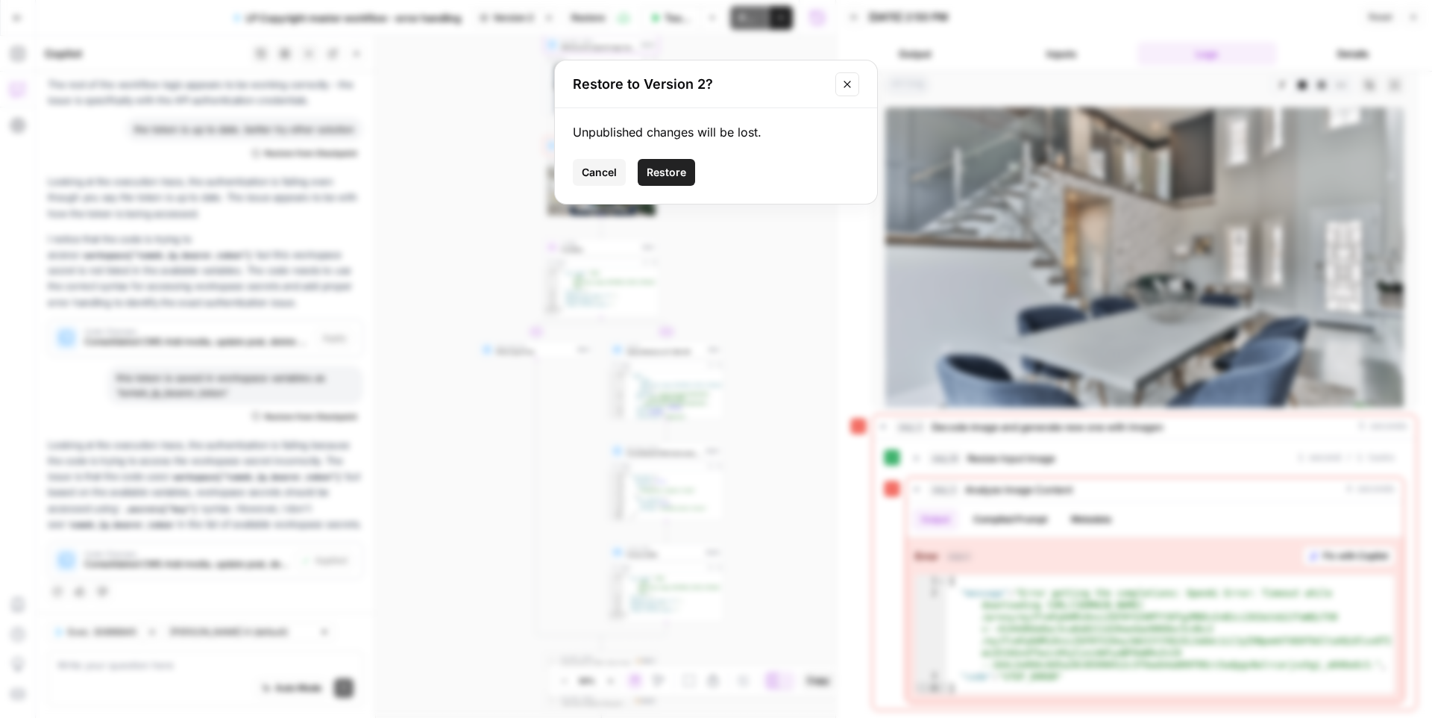
click at [662, 171] on span "Restore" at bounding box center [667, 172] width 40 height 15
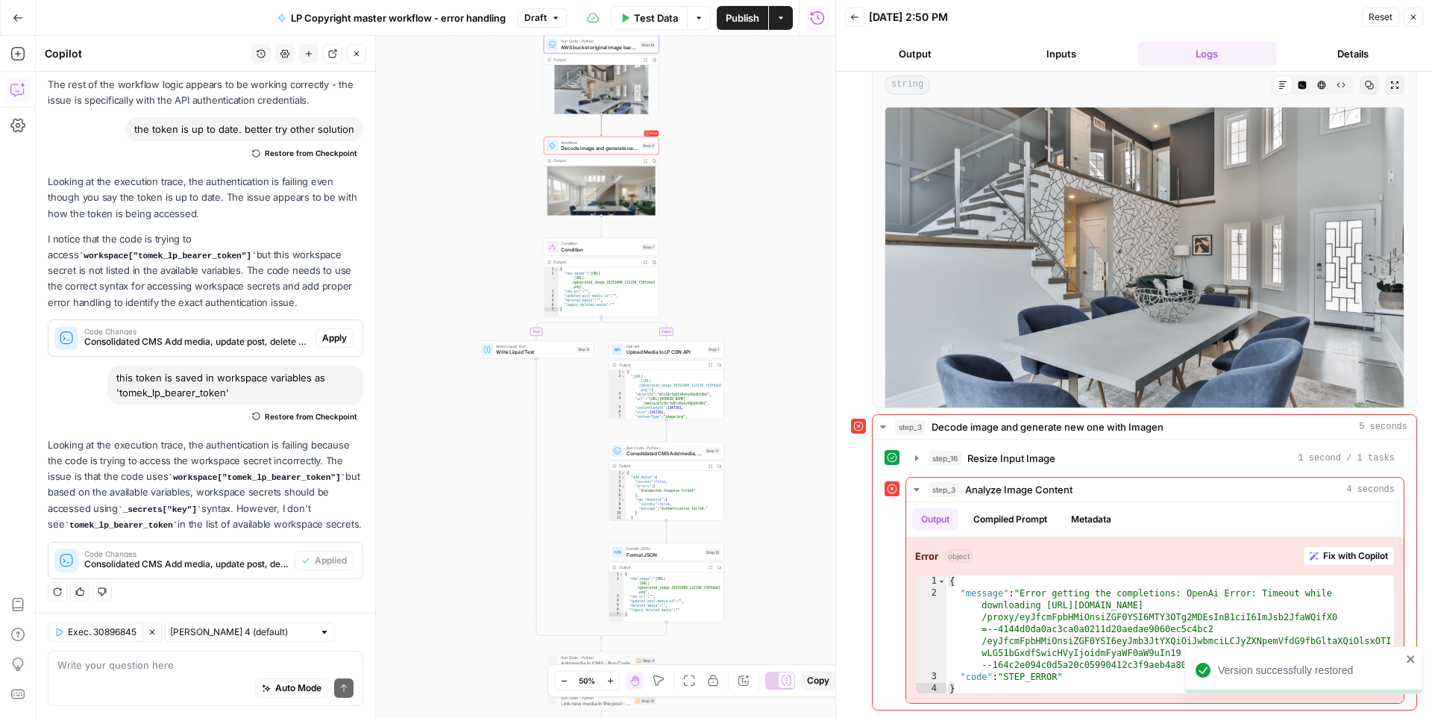
click at [637, 21] on span "Test Data" at bounding box center [656, 17] width 44 height 15
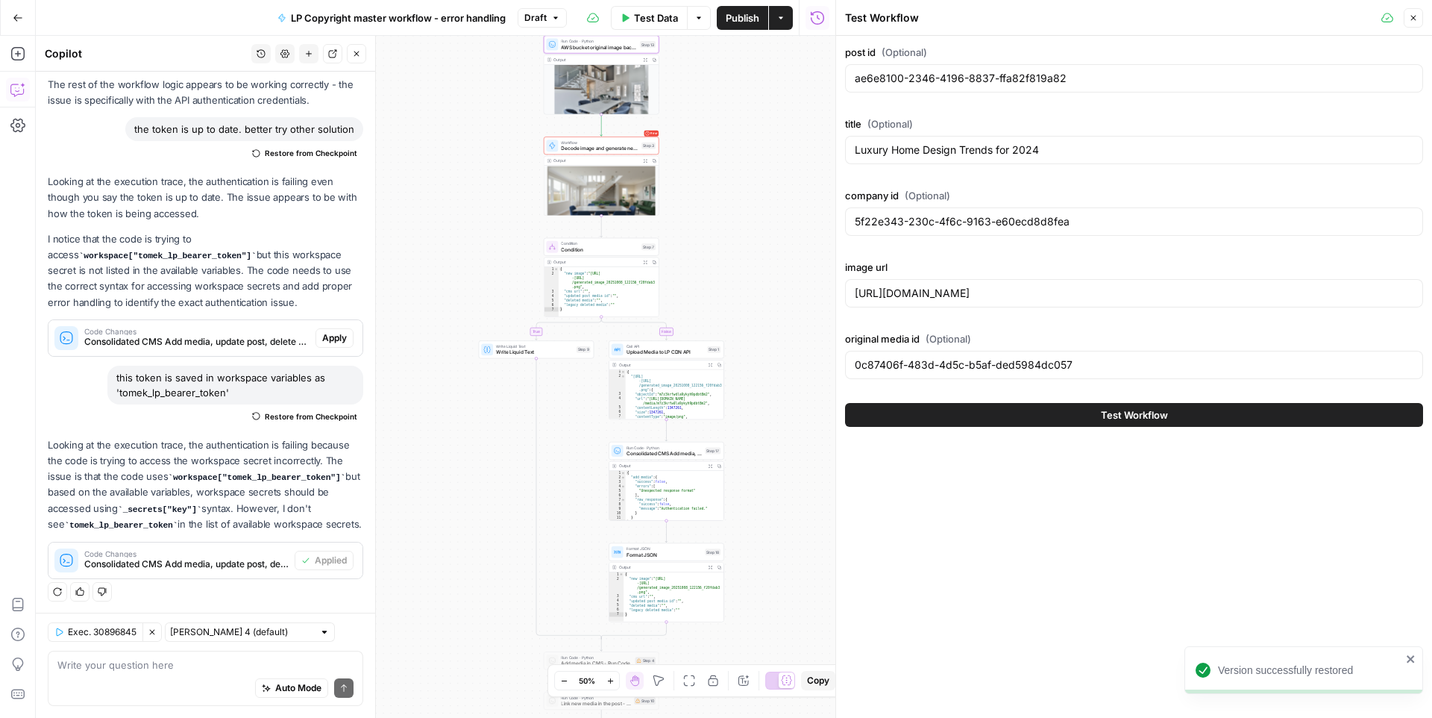
click at [1077, 422] on button "Test Workflow" at bounding box center [1134, 415] width 578 height 24
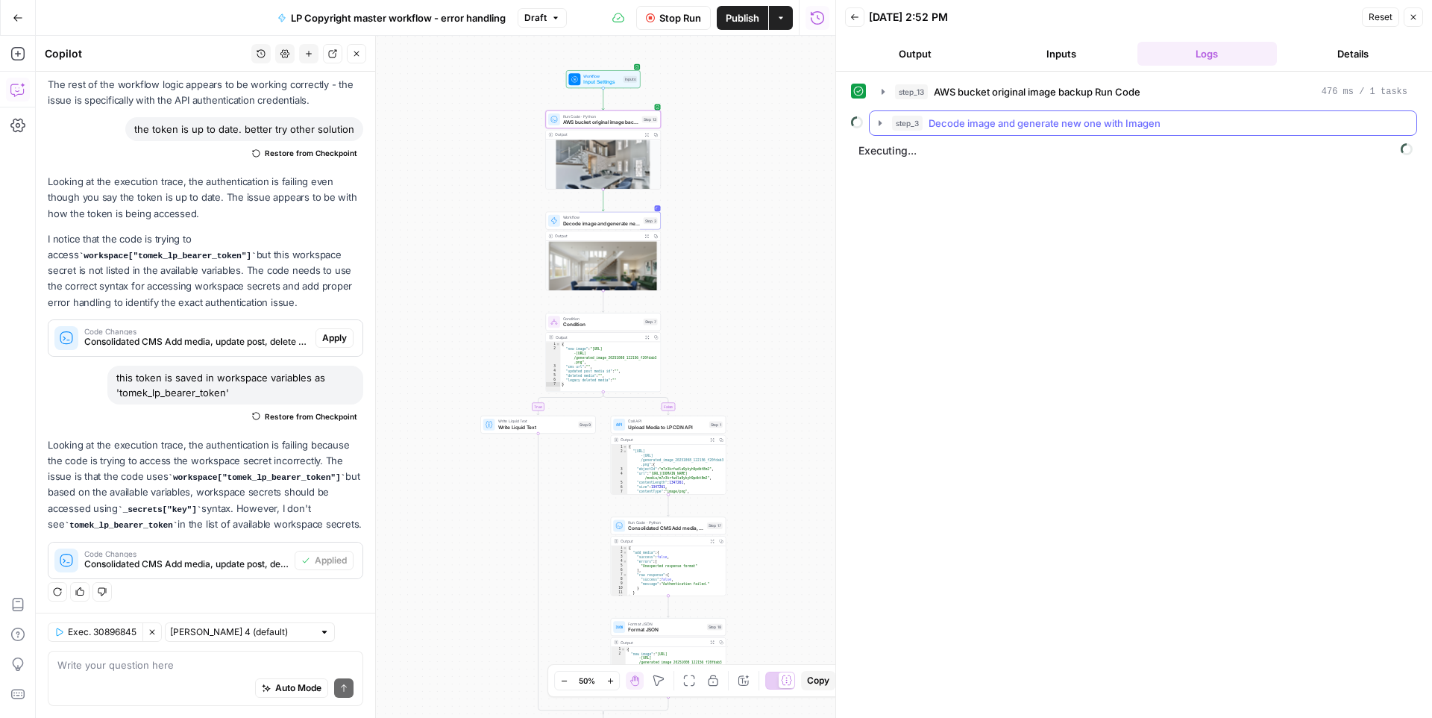
click at [885, 117] on icon "button" at bounding box center [880, 123] width 12 height 12
click at [913, 160] on icon "button" at bounding box center [914, 154] width 12 height 12
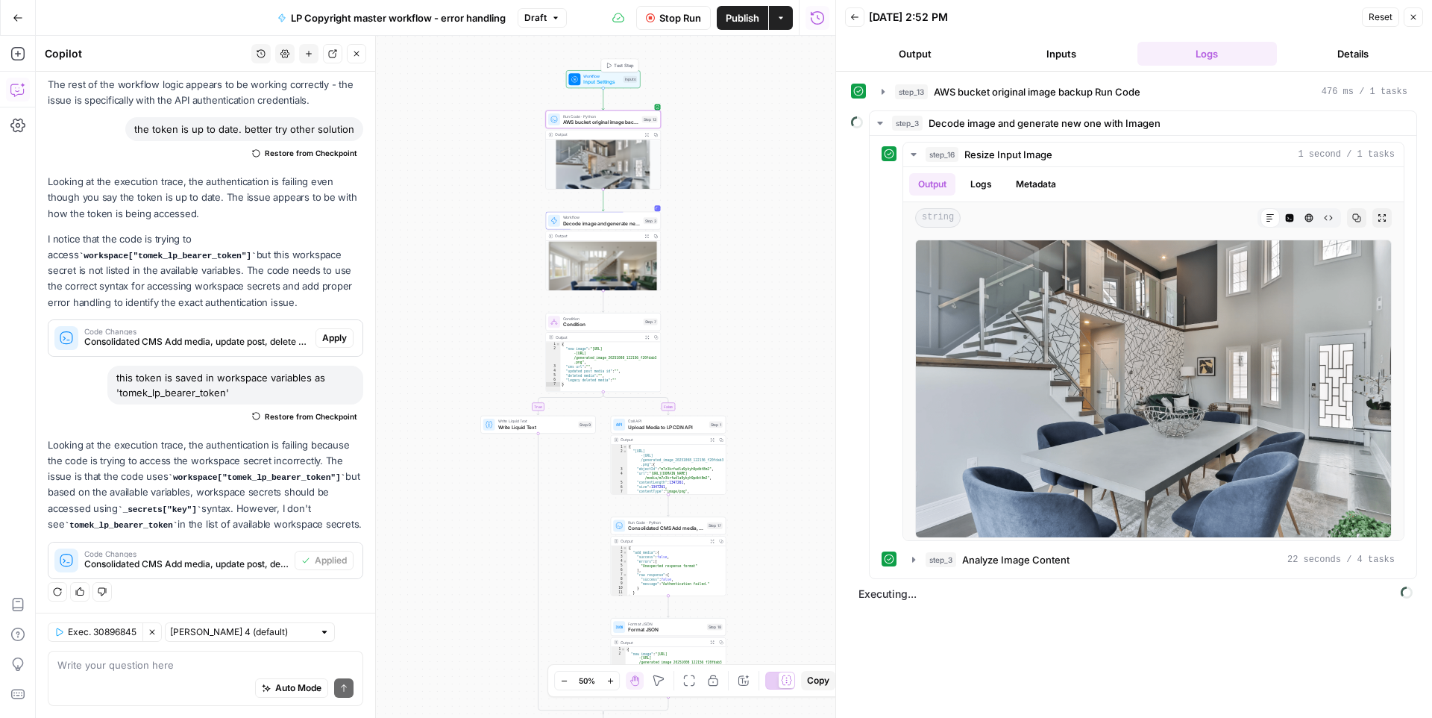
click at [617, 81] on span "Input Settings" at bounding box center [601, 81] width 37 height 7
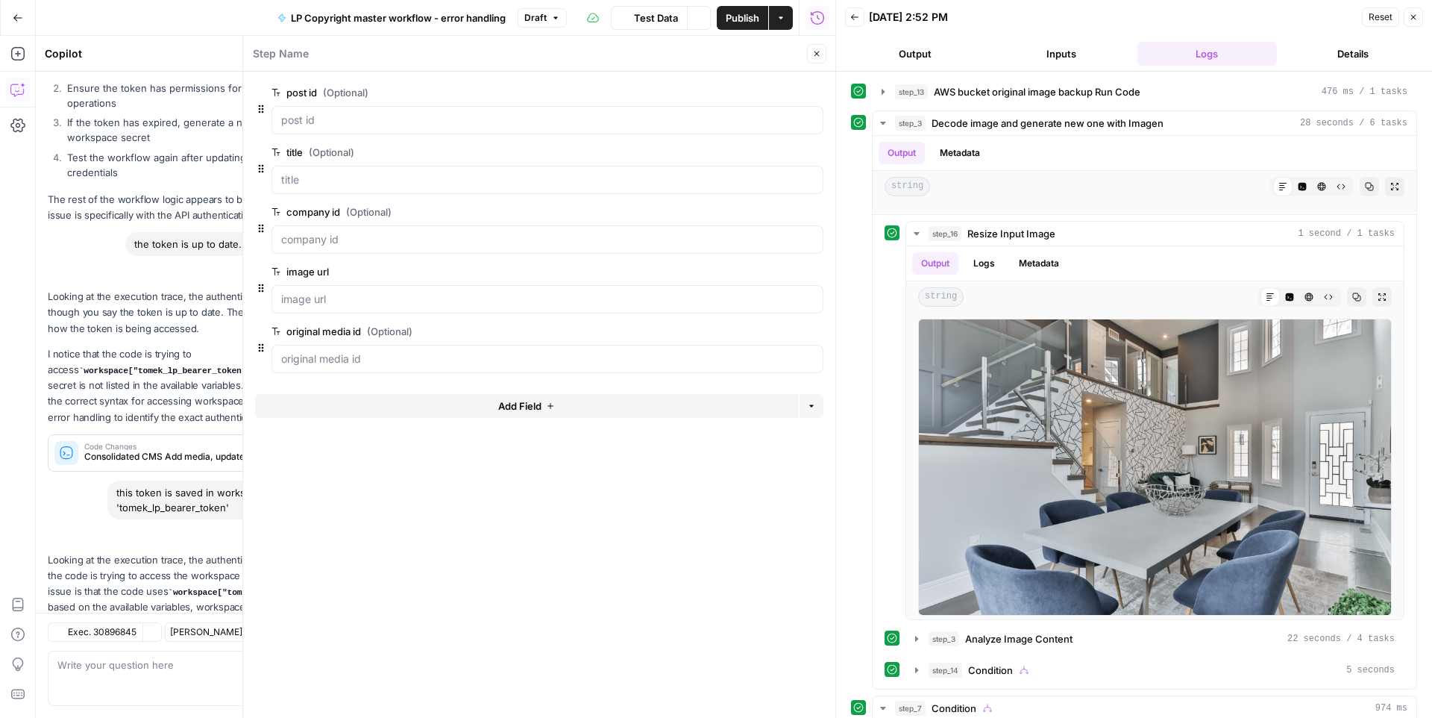
scroll to position [915, 0]
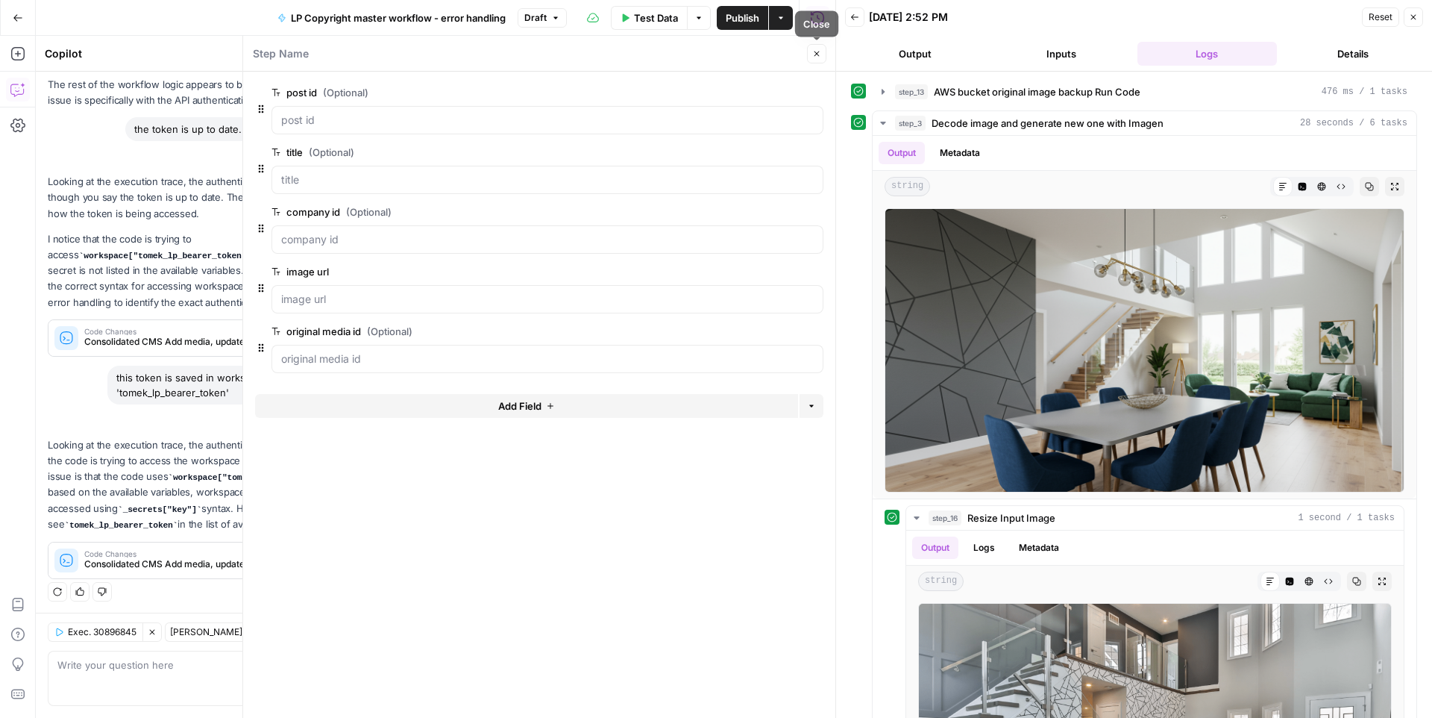
click at [821, 54] on icon "button" at bounding box center [816, 53] width 9 height 9
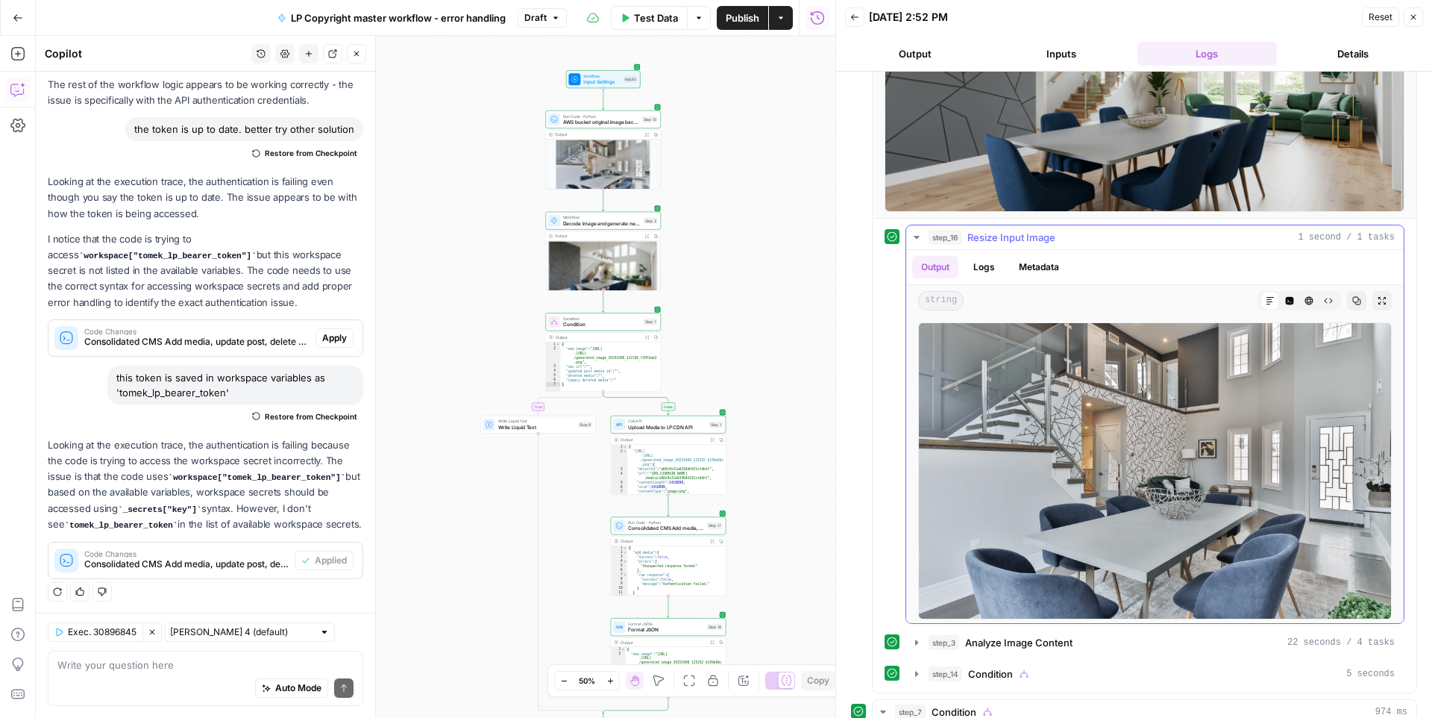
scroll to position [2, 0]
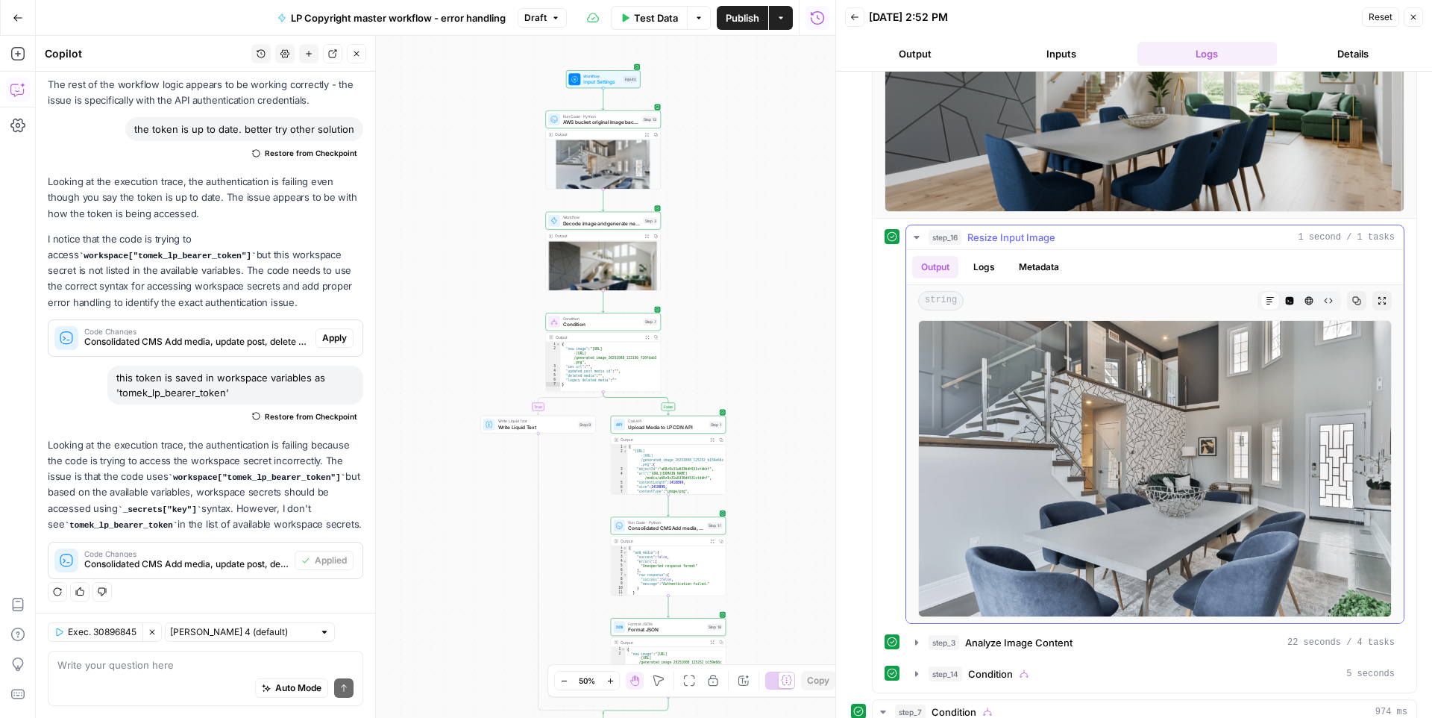
click at [920, 238] on icon "button" at bounding box center [917, 237] width 12 height 12
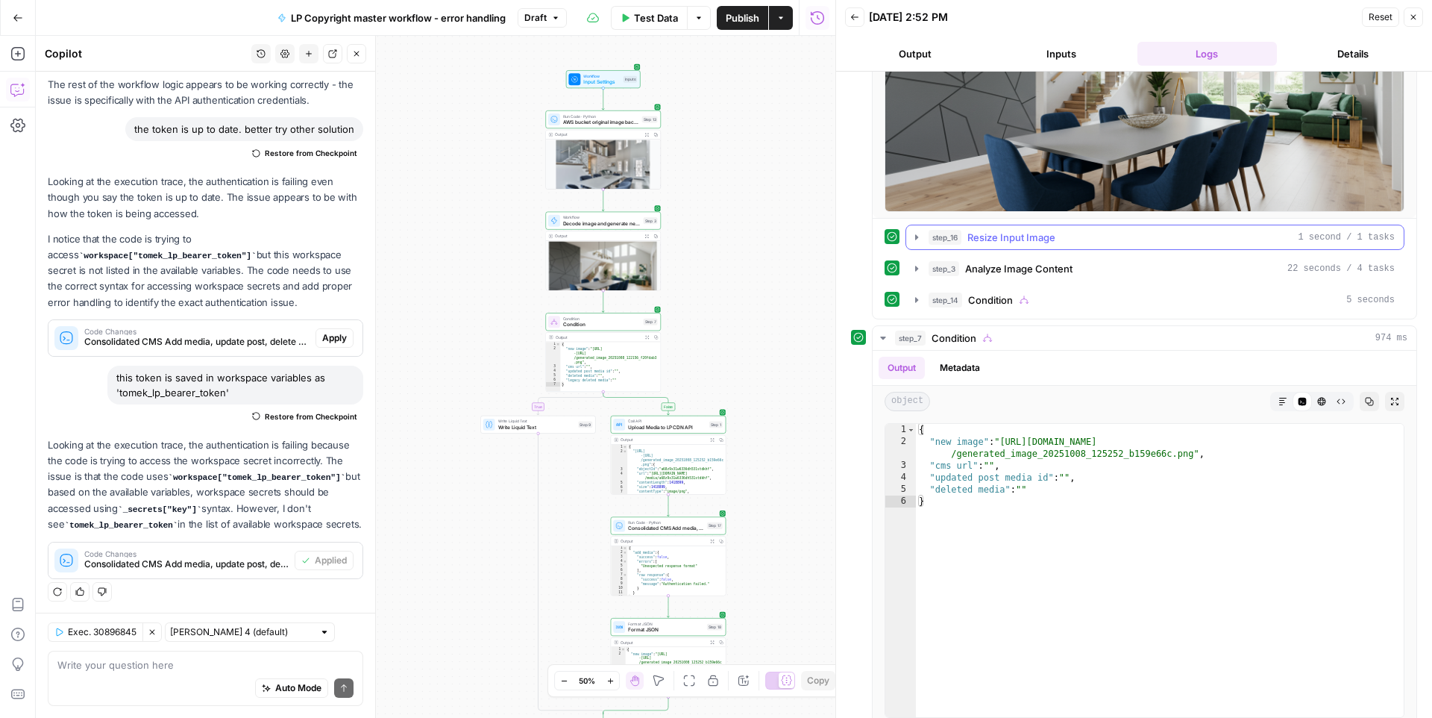
click at [920, 238] on icon "button" at bounding box center [917, 237] width 12 height 12
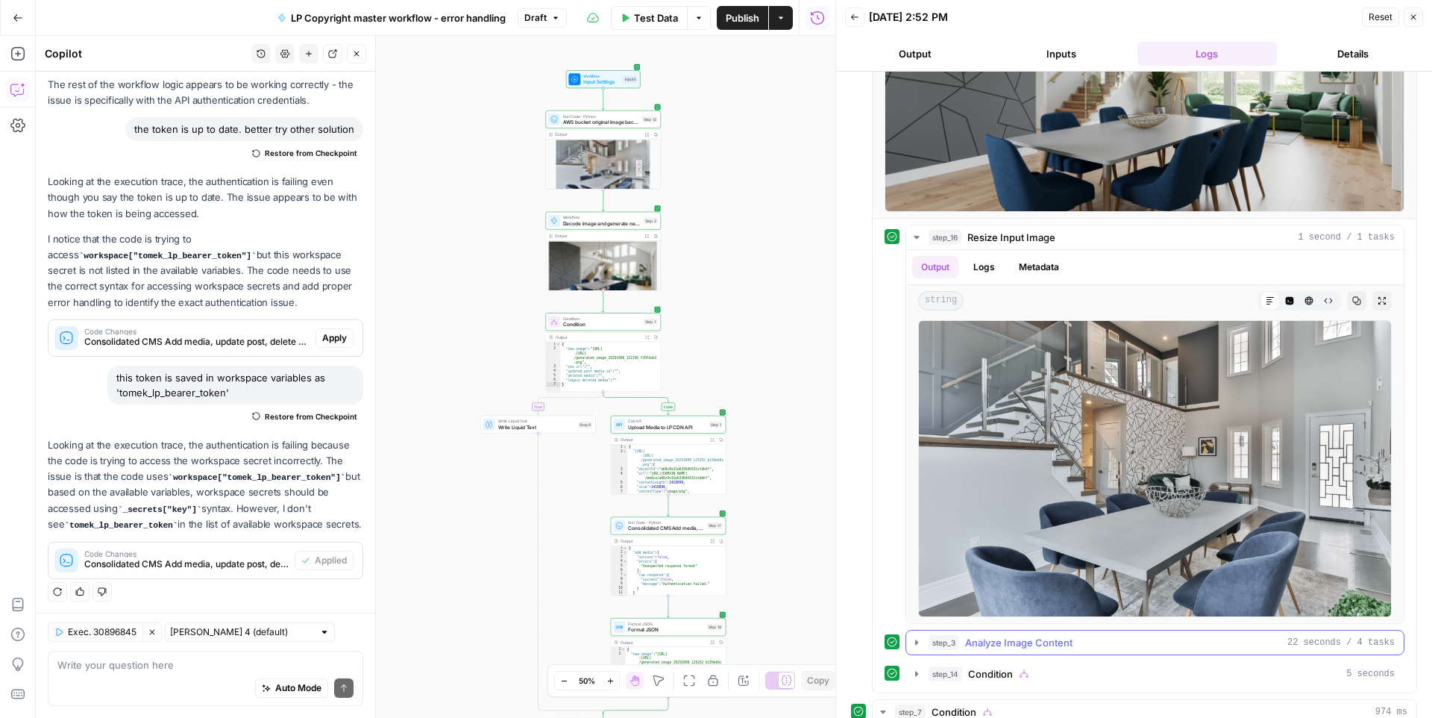
click at [915, 642] on icon "button" at bounding box center [916, 641] width 3 height 5
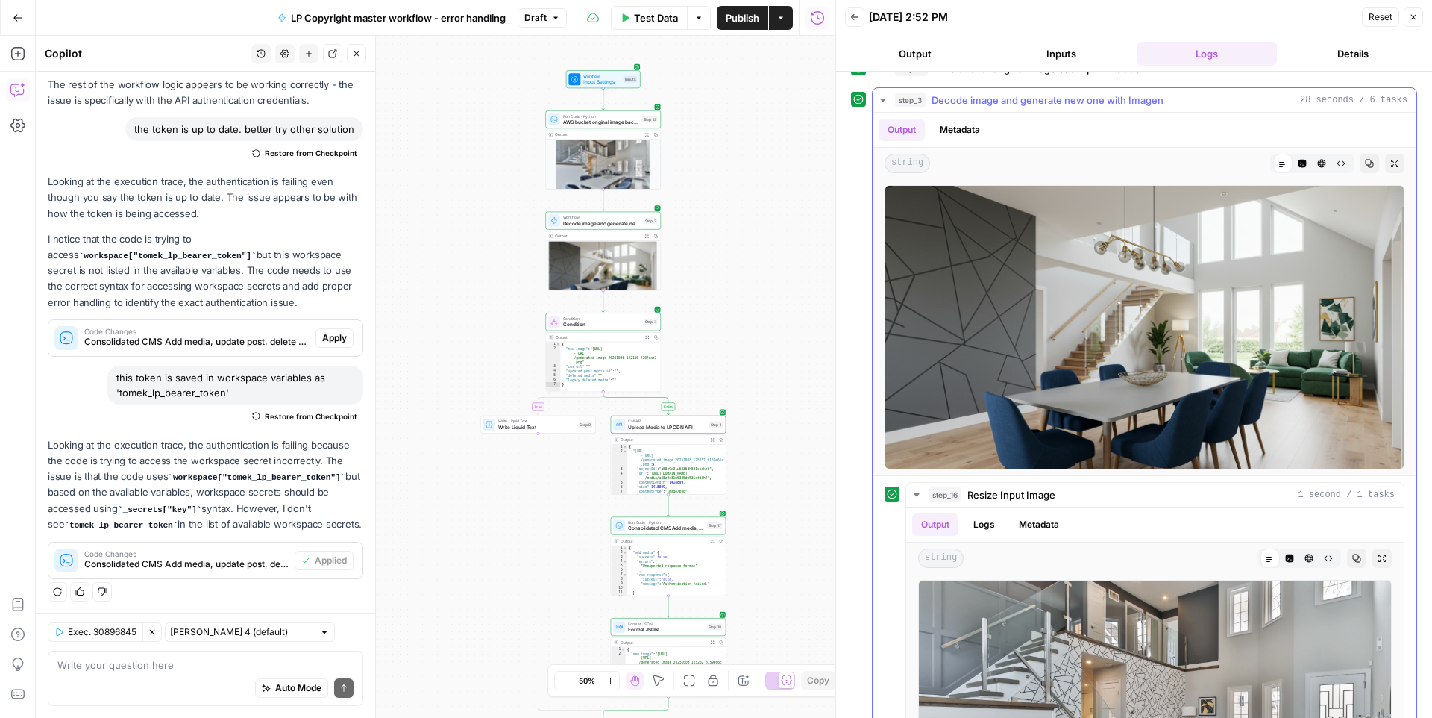
scroll to position [27, 0]
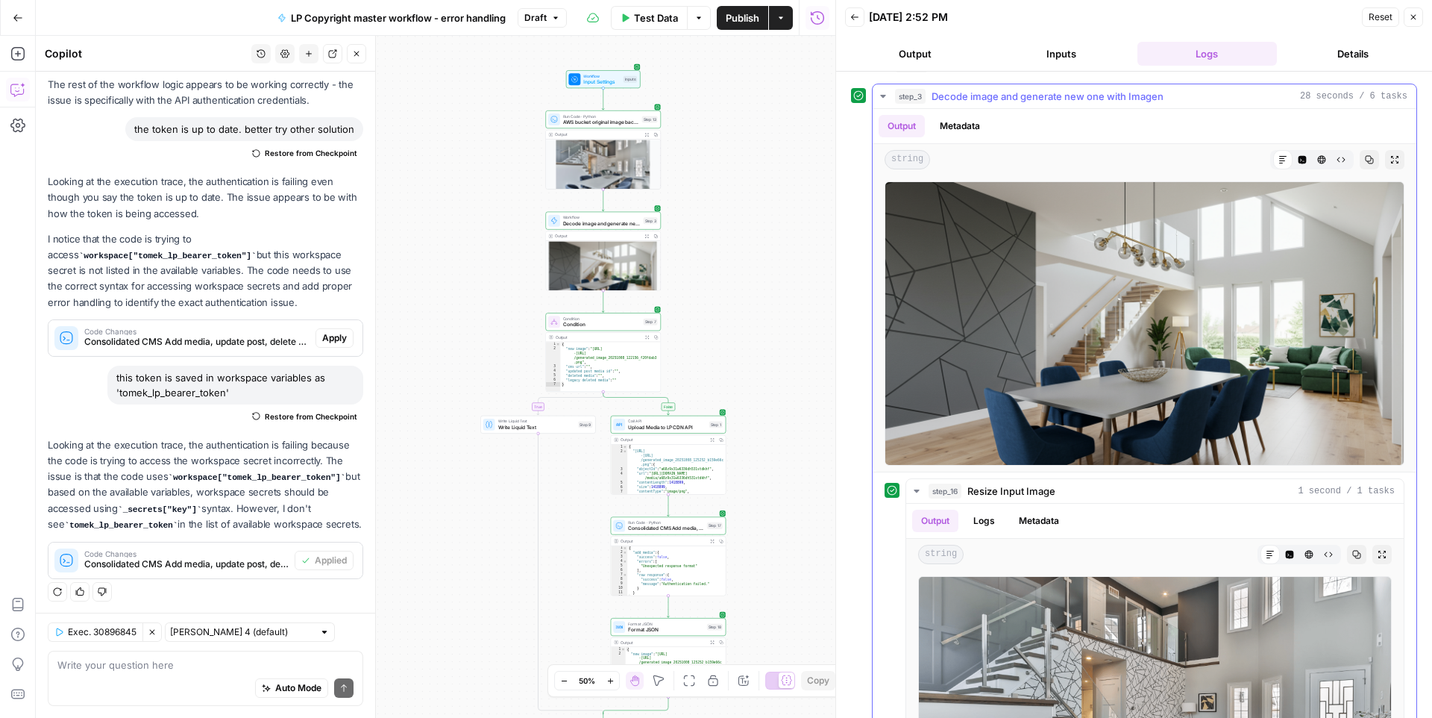
click at [888, 90] on icon "button" at bounding box center [883, 96] width 12 height 12
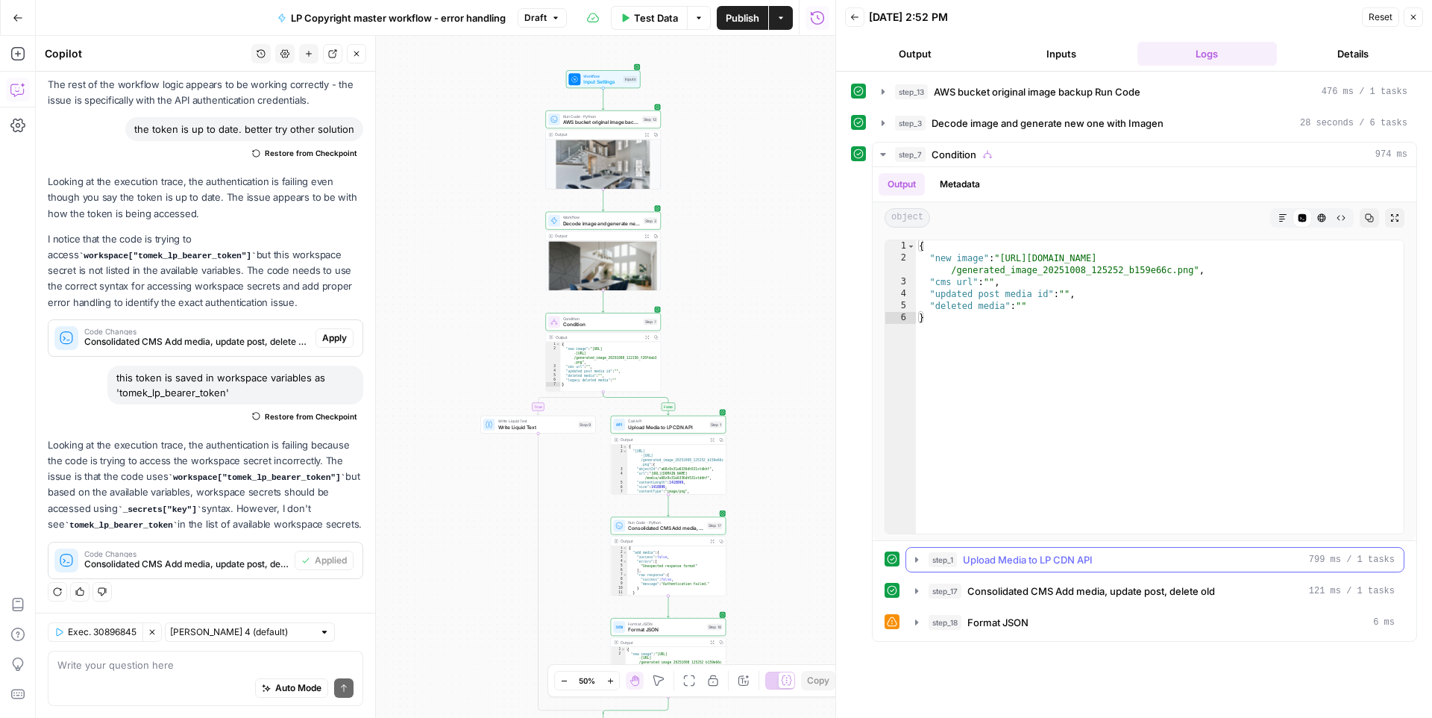
click at [935, 565] on span "step_1" at bounding box center [943, 559] width 28 height 15
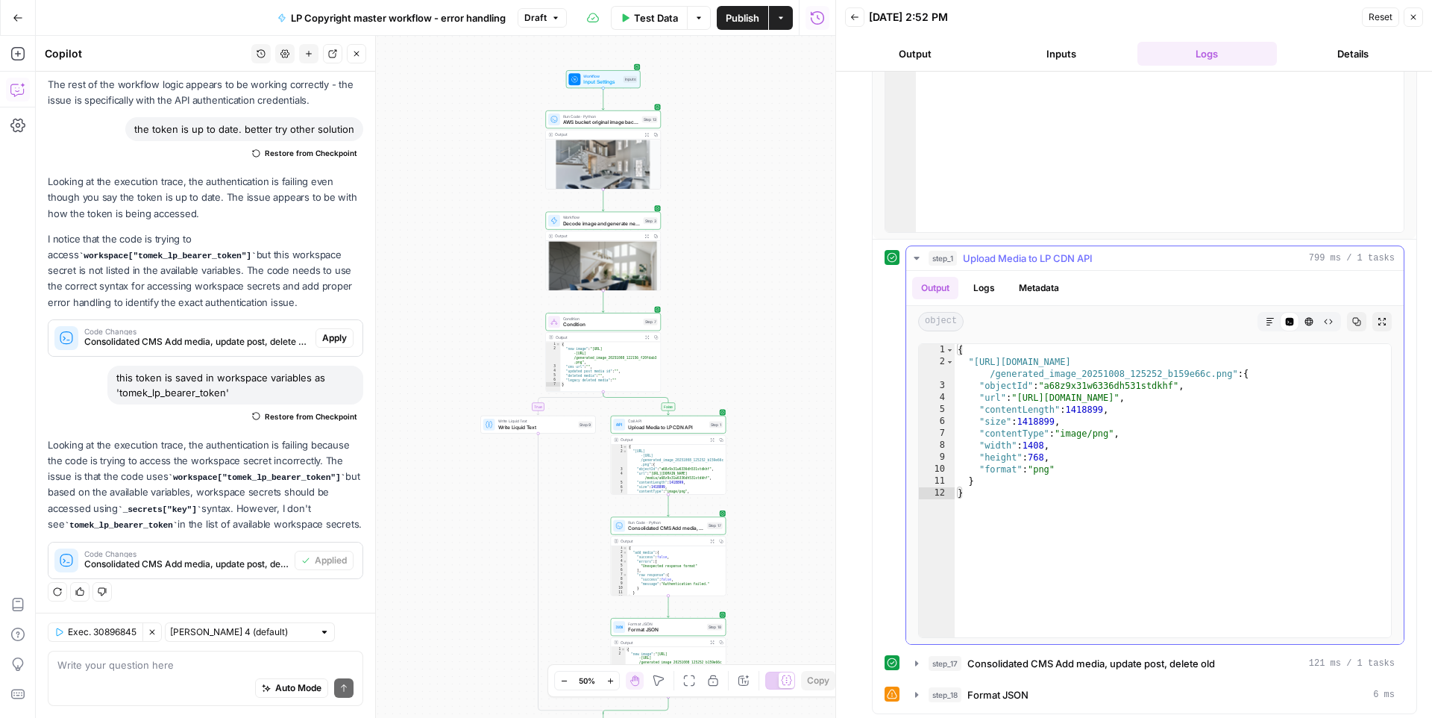
scroll to position [305, 0]
click at [934, 656] on div "step_1 Upload Media to LP CDN API 799 ms / 1 tasks Output Logs Metadata object …" at bounding box center [1145, 473] width 520 height 462
click at [935, 656] on span "step_17" at bounding box center [945, 659] width 33 height 15
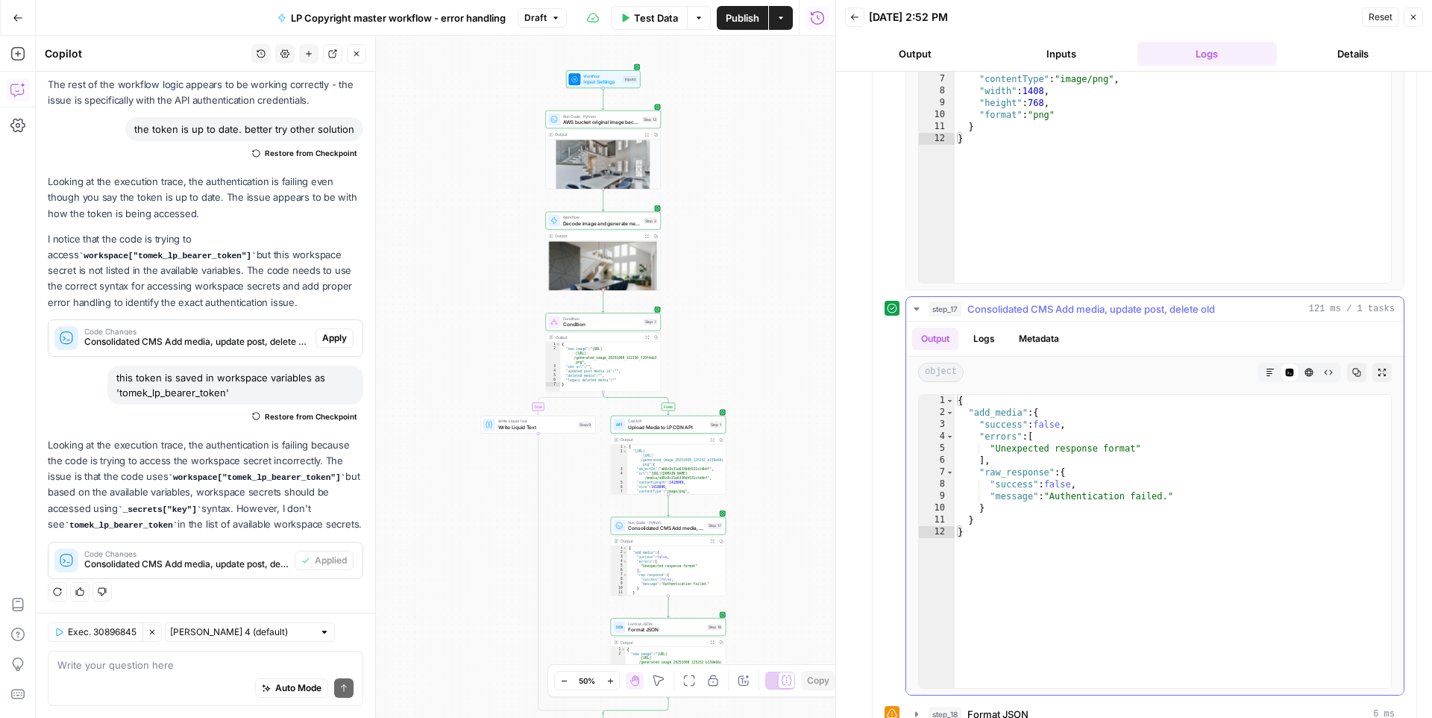
scroll to position [679, 0]
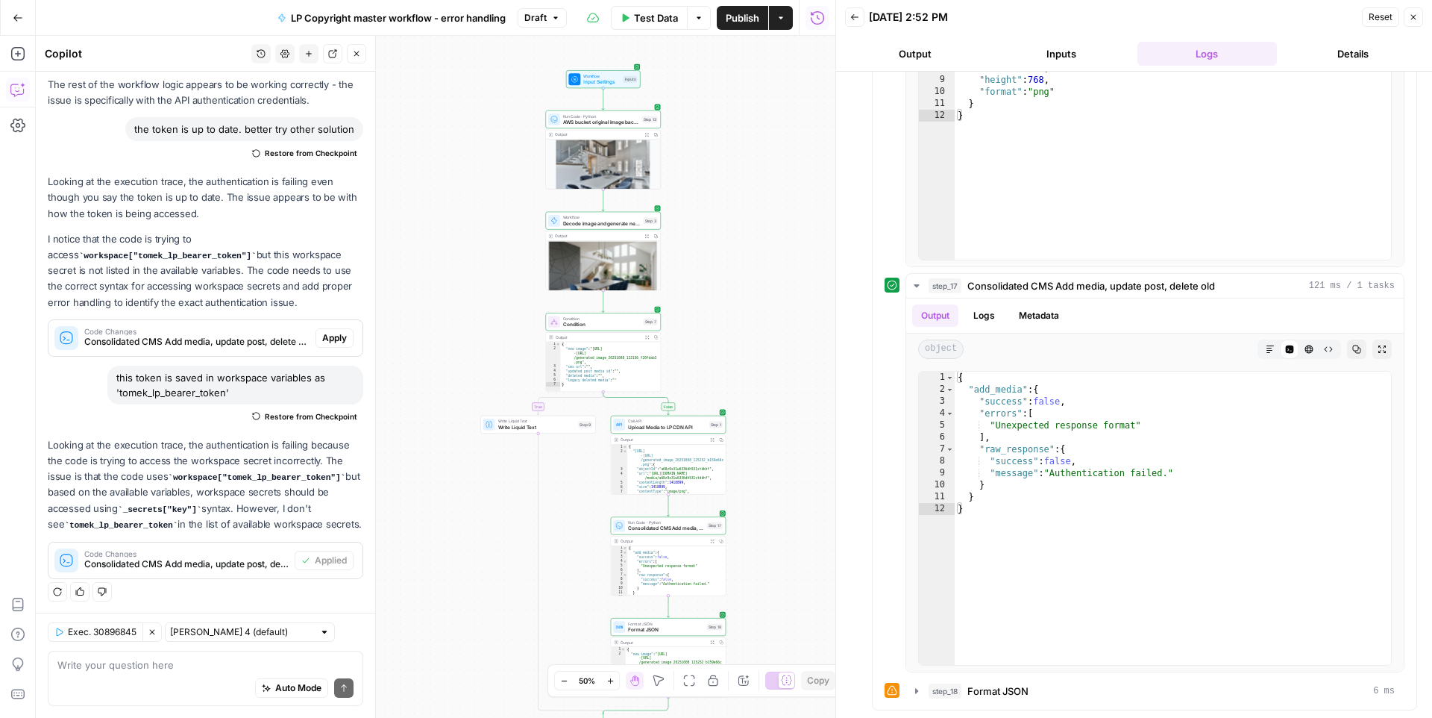
click at [310, 51] on icon "button" at bounding box center [308, 53] width 9 height 9
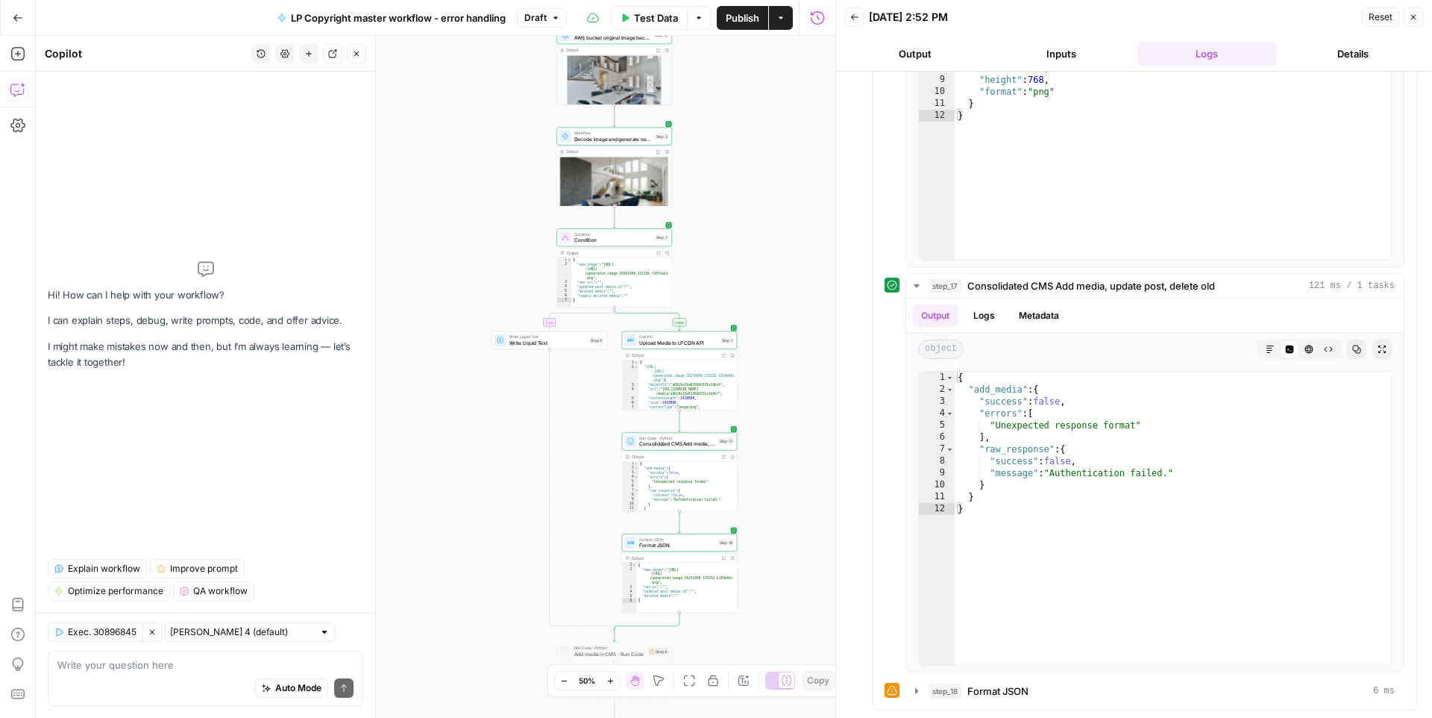
click at [113, 632] on span "Exec. 30896845" at bounding box center [102, 631] width 69 height 13
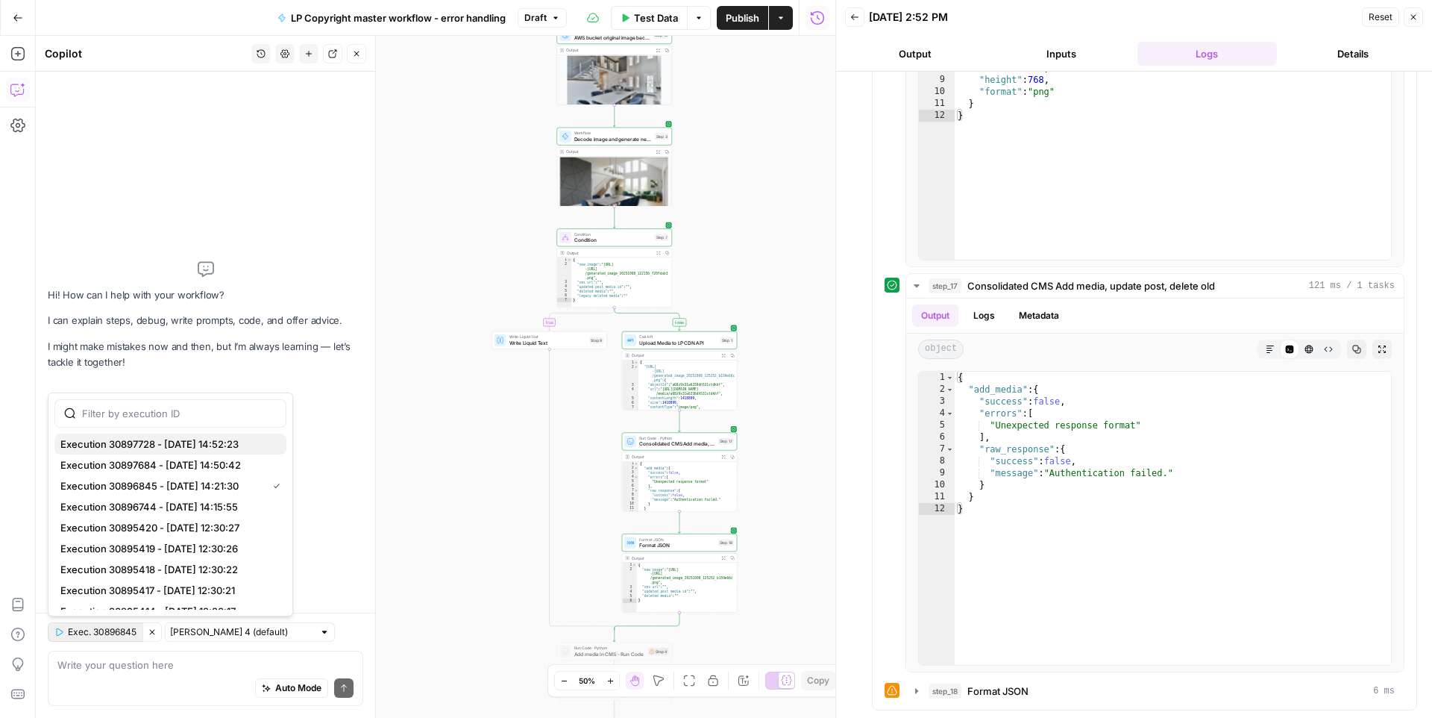
click at [156, 443] on span "Execution 30897728 - [DATE] 14:52:23" at bounding box center [167, 443] width 214 height 15
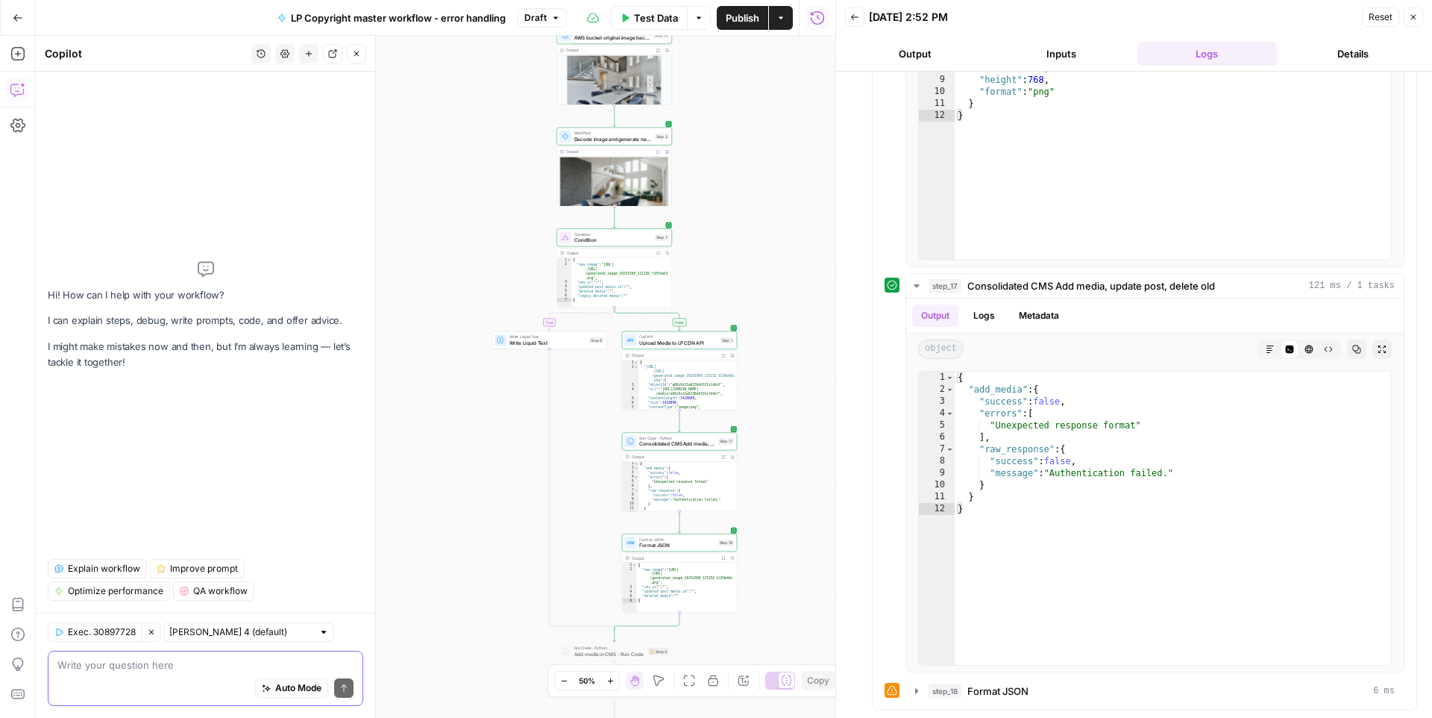
click at [142, 656] on textarea at bounding box center [205, 664] width 296 height 15
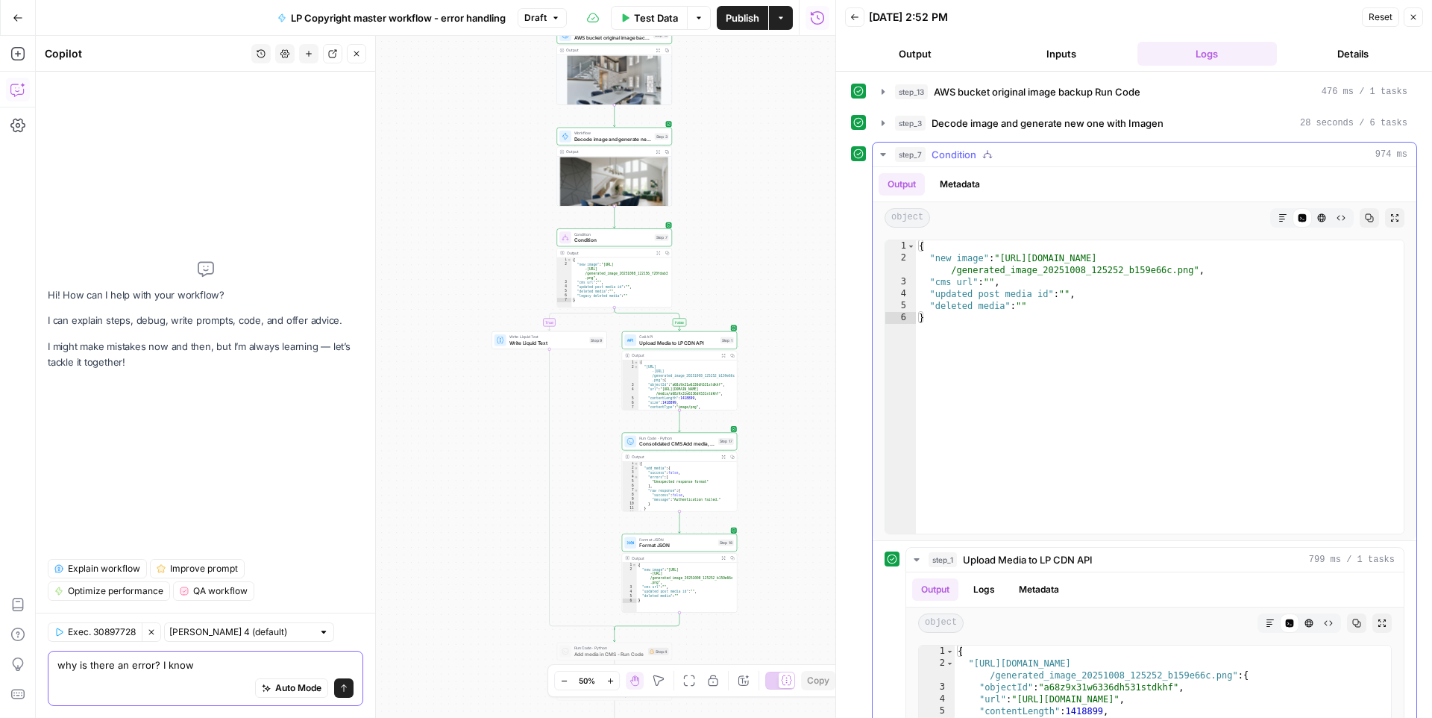
type textarea "why is there an error? I know"
click at [896, 125] on span "step_3" at bounding box center [910, 123] width 31 height 15
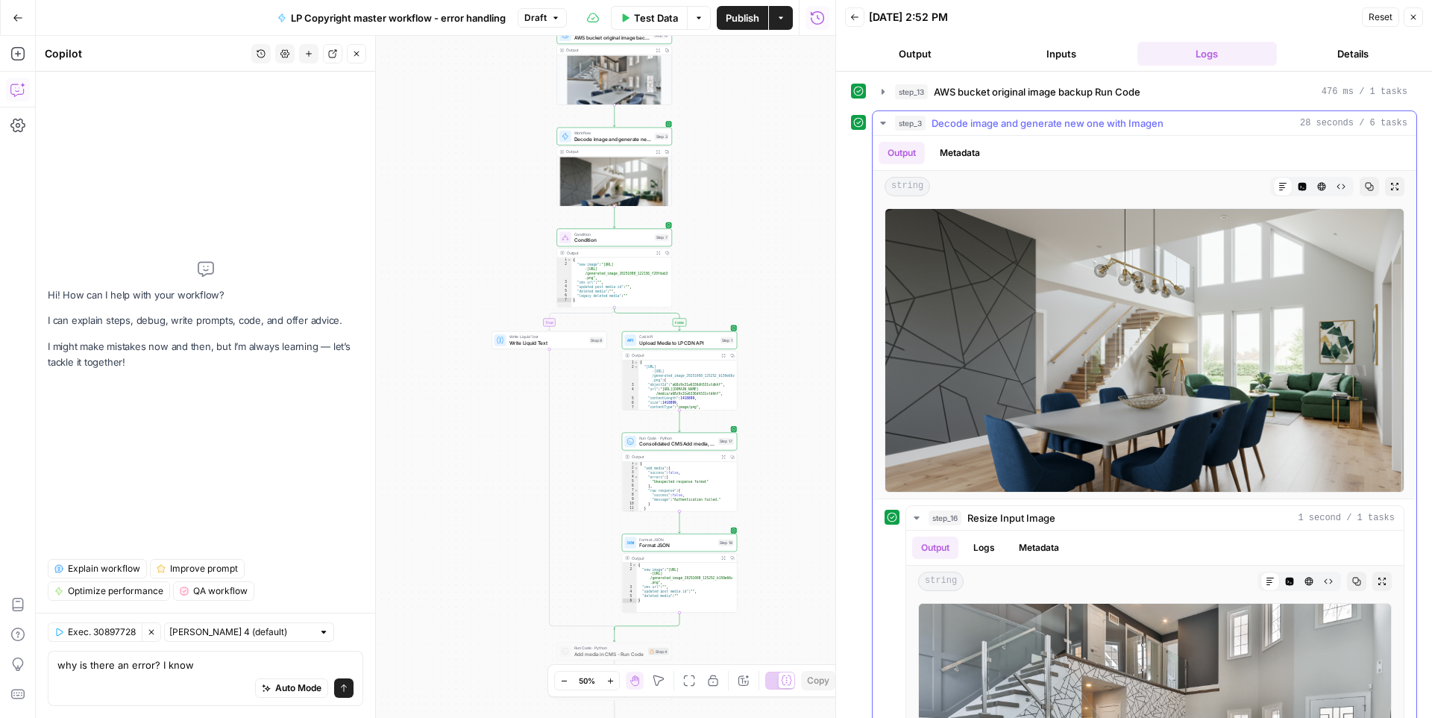
click at [896, 125] on span "step_3" at bounding box center [910, 123] width 31 height 15
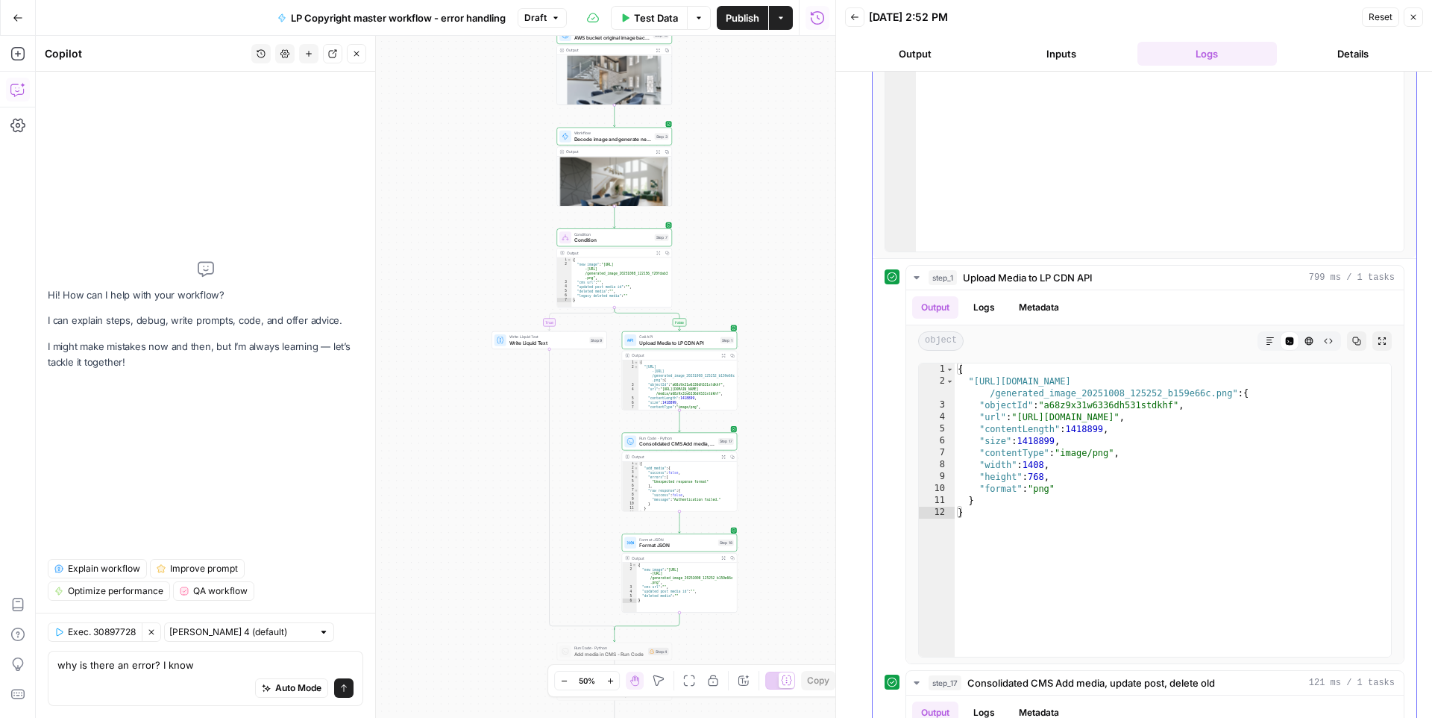
scroll to position [294, 0]
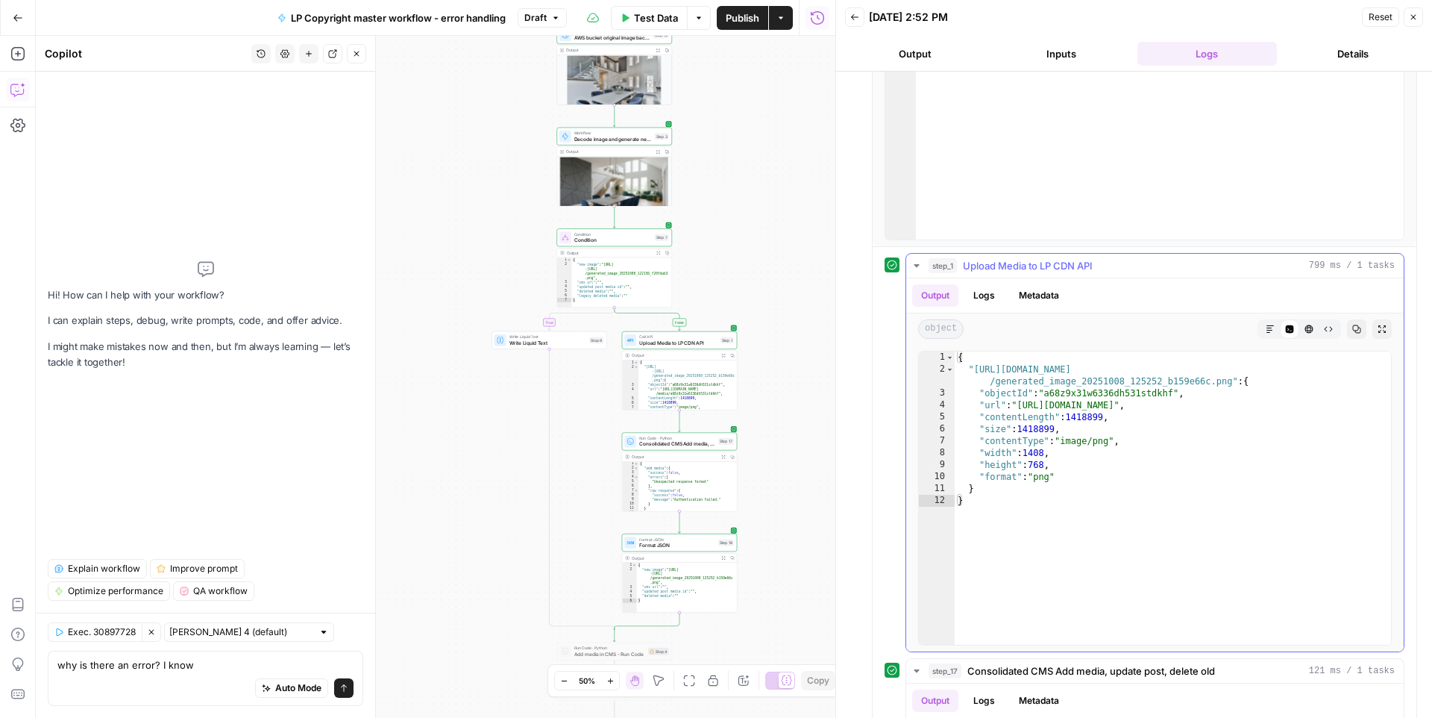
click at [926, 269] on button "step_1 Upload Media to LP CDN API 799 ms / 1 tasks" at bounding box center [1155, 266] width 498 height 24
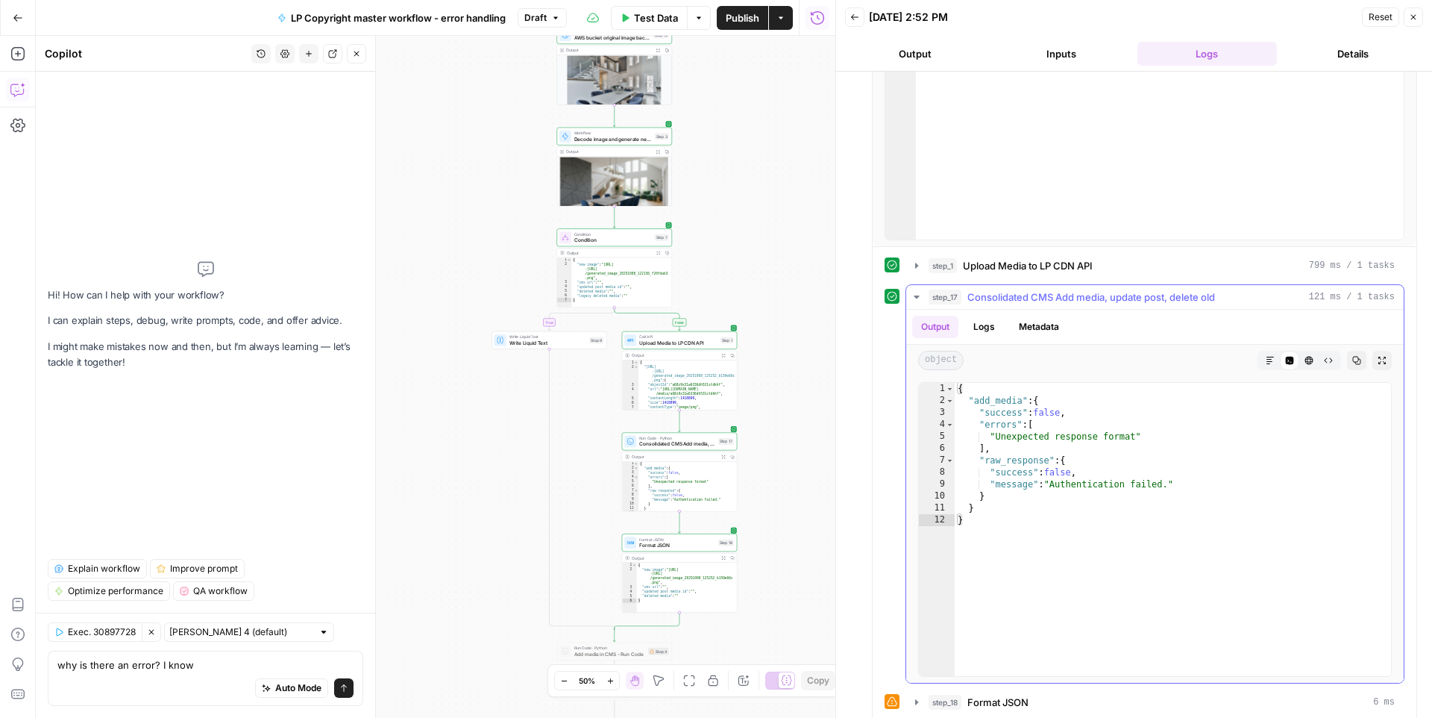
click at [926, 295] on button "step_17 Consolidated CMS Add media, update post, delete old 121 ms / 1 tasks" at bounding box center [1155, 297] width 498 height 24
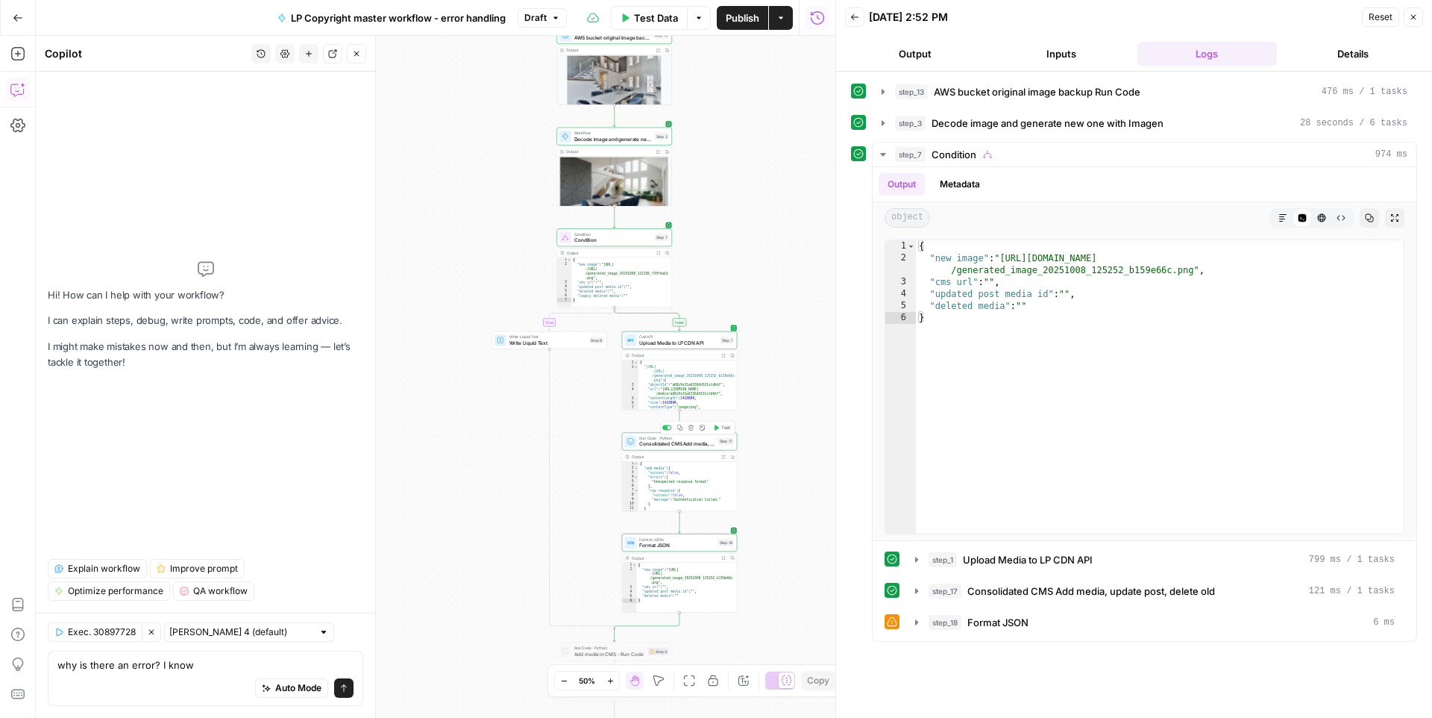
click at [681, 444] on span "Consolidated CMS Add media, update post, delete old" at bounding box center [677, 443] width 76 height 7
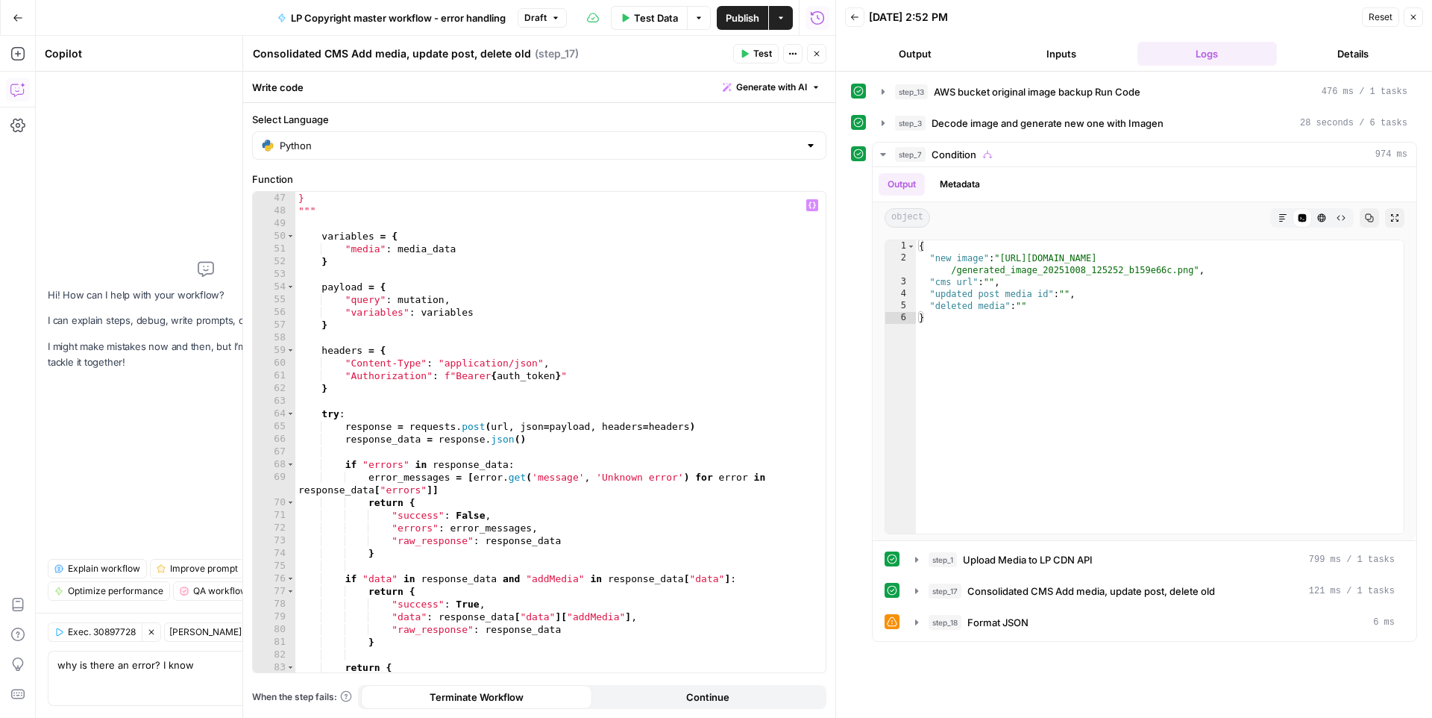
scroll to position [562, 0]
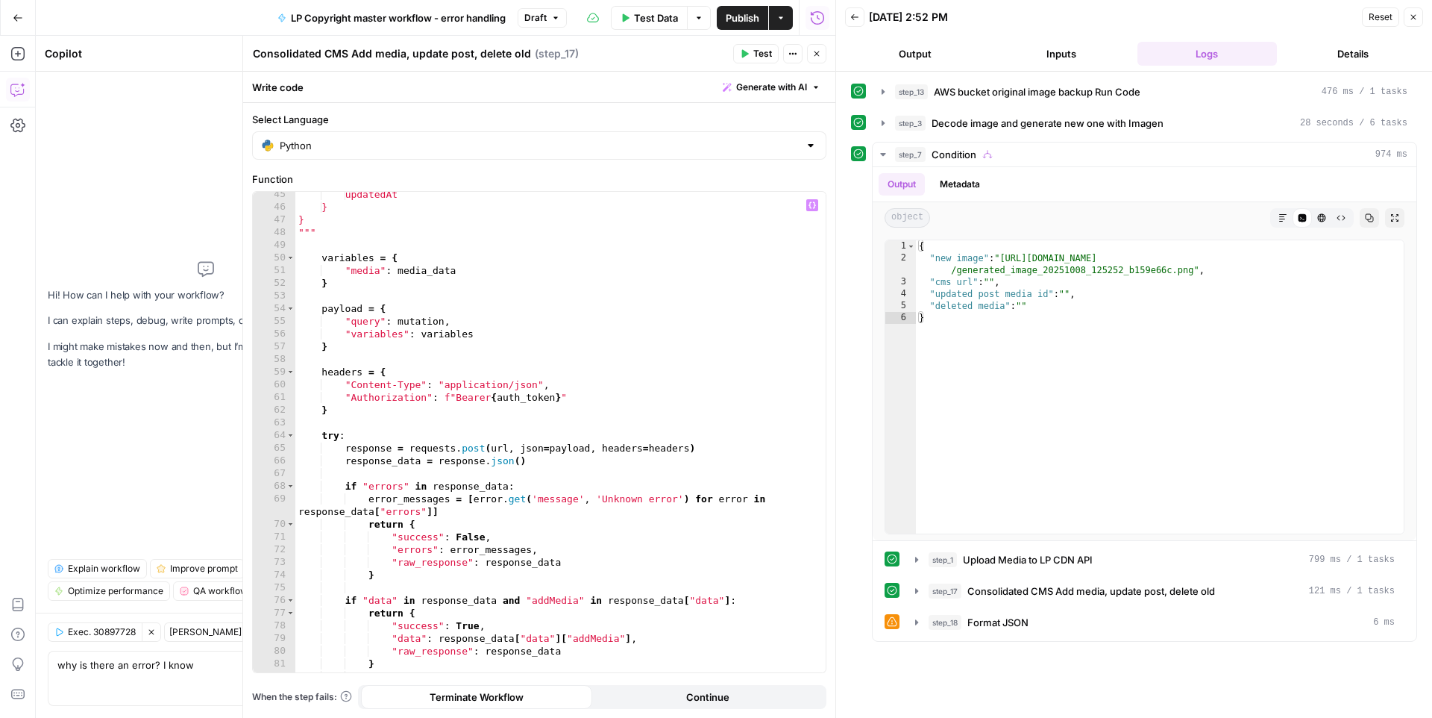
type textarea "*"
click at [598, 414] on div "updatedAt } } """ variables = { "media" : media_data } payload = { "query" : mu…" at bounding box center [560, 441] width 530 height 506
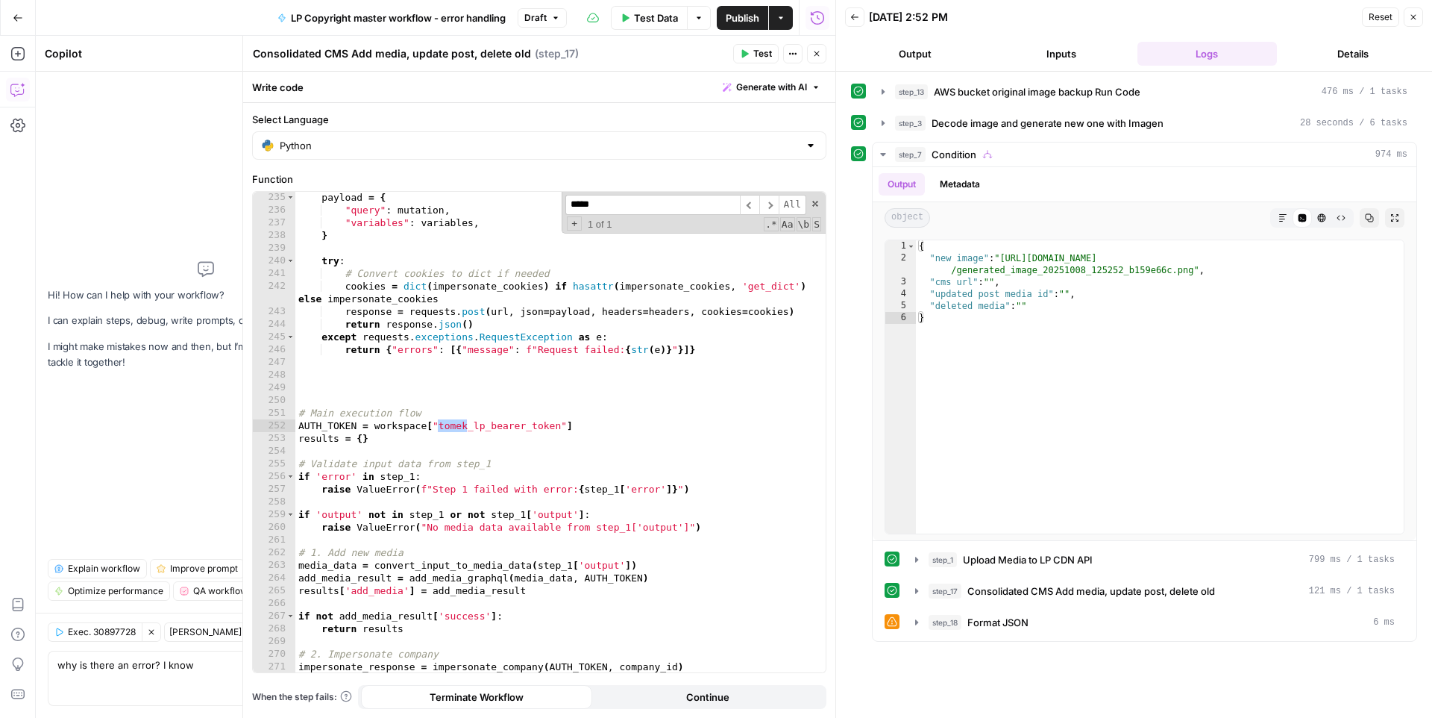
type input "*****"
click at [484, 426] on div "payload = { "query" : mutation , "variables" : variables , } try : # Convert co…" at bounding box center [560, 444] width 530 height 506
type textarea "**********"
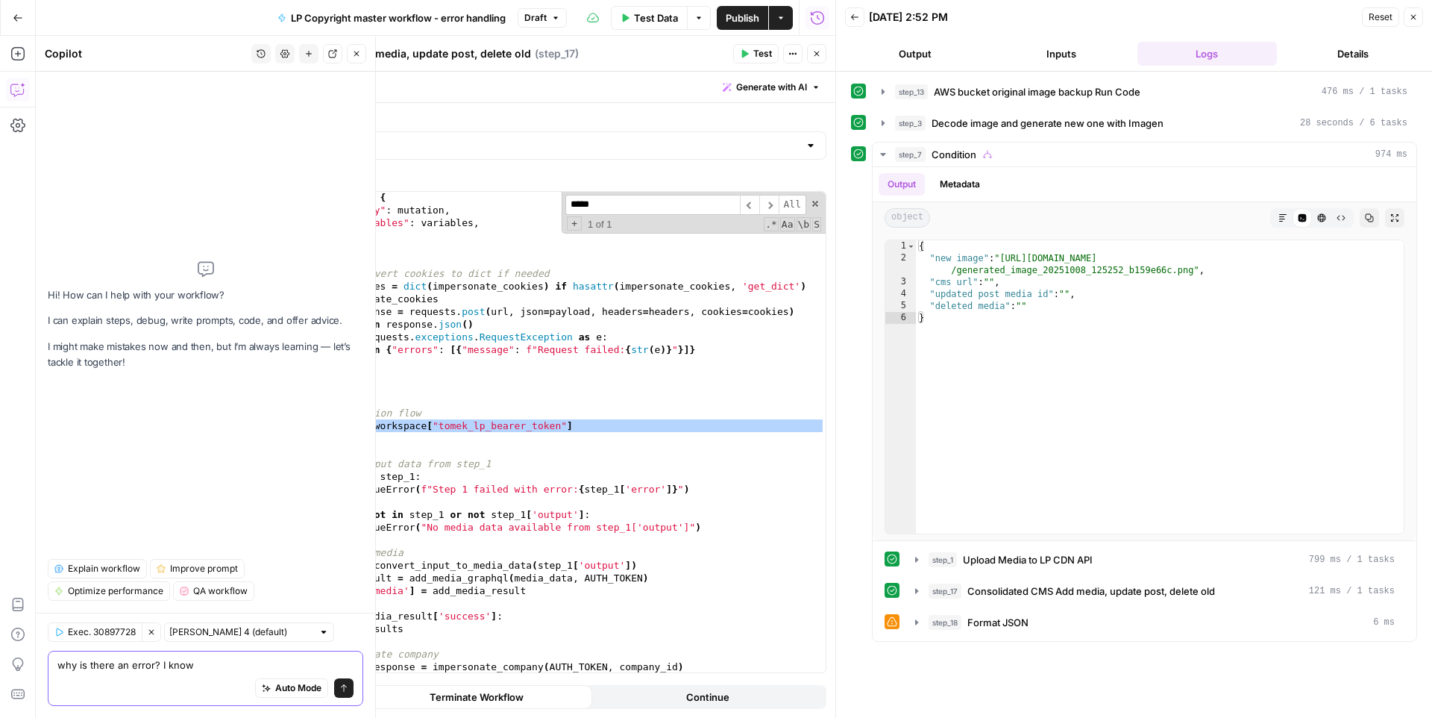
click at [210, 656] on textarea "why is there an error? I know" at bounding box center [205, 664] width 296 height 15
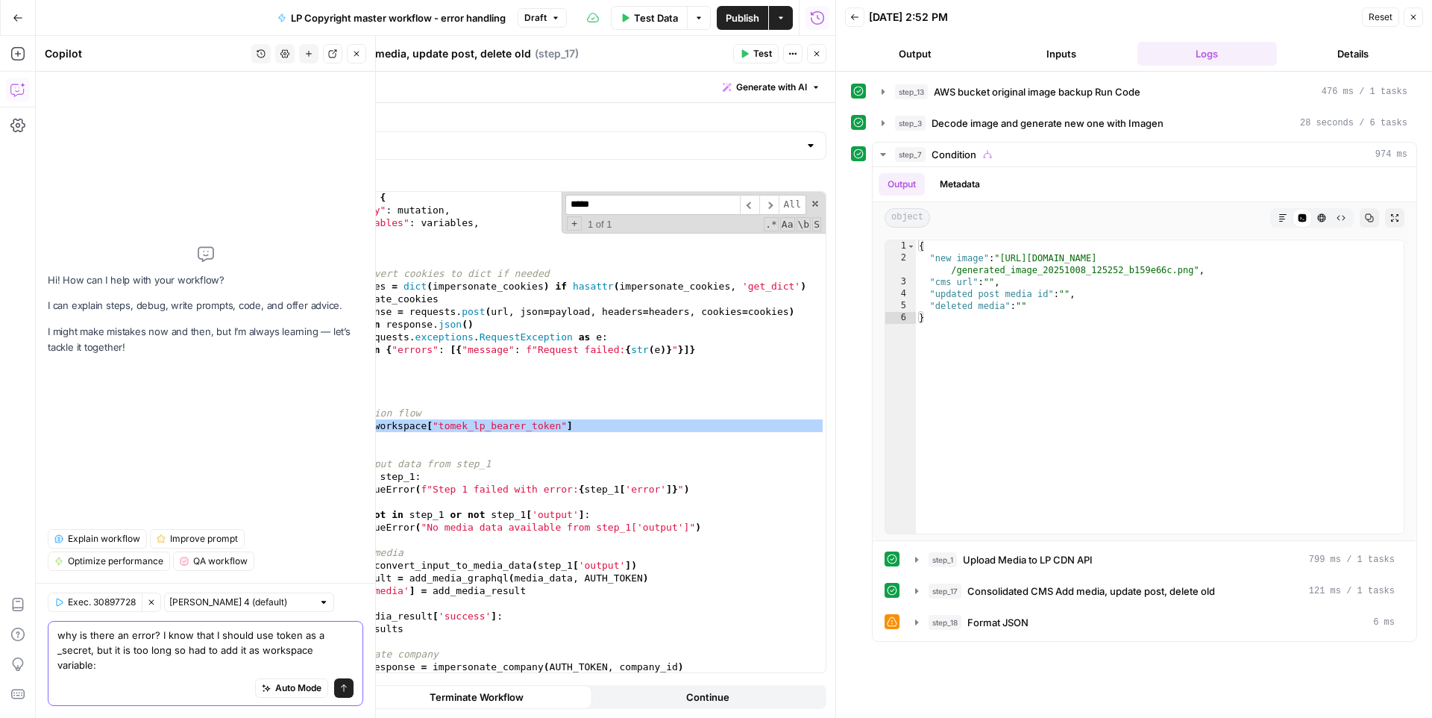
paste textarea "AUTH_TOKEN = workspace["tomek_lp_bearer_token"]"
type textarea "why is there an error? I know that I should use token as a _secret, but it is t…"
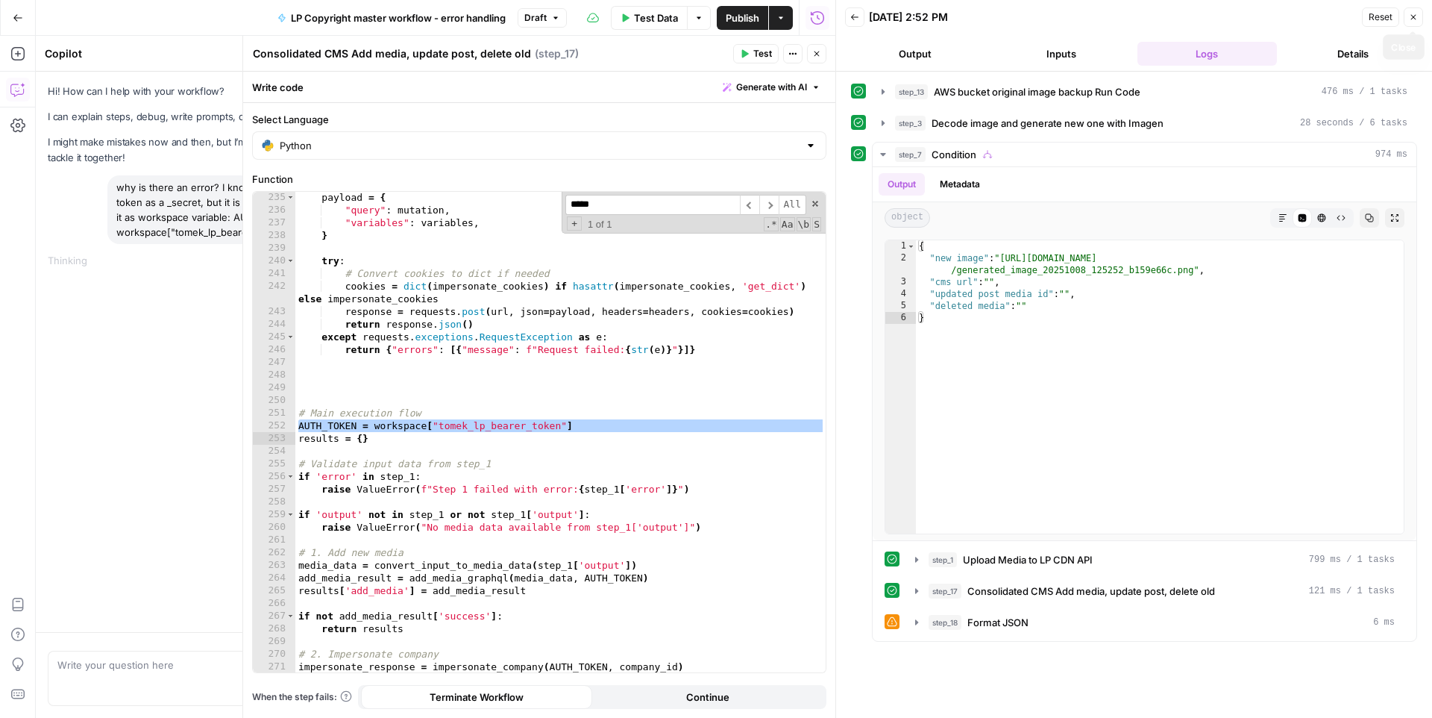
click at [1260, 19] on button "Close" at bounding box center [1413, 16] width 19 height 19
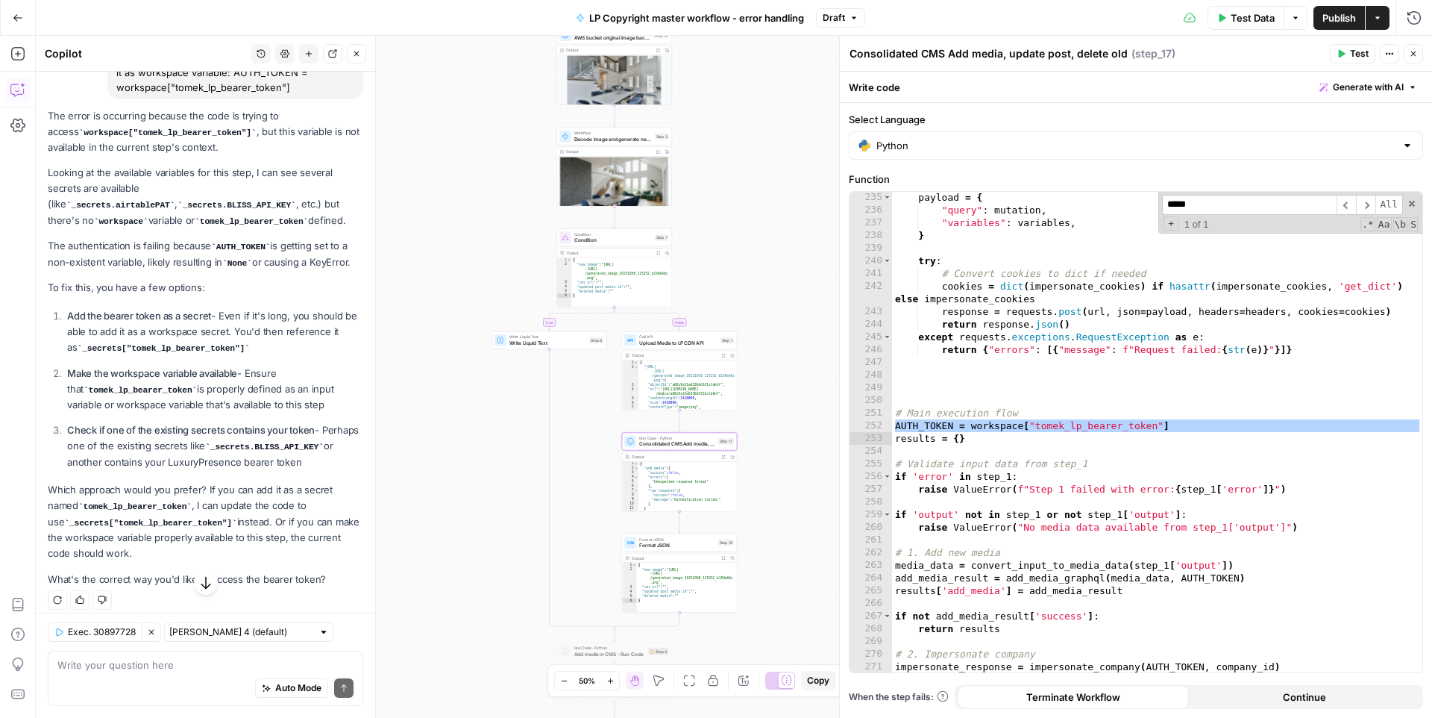
scroll to position [152, 0]
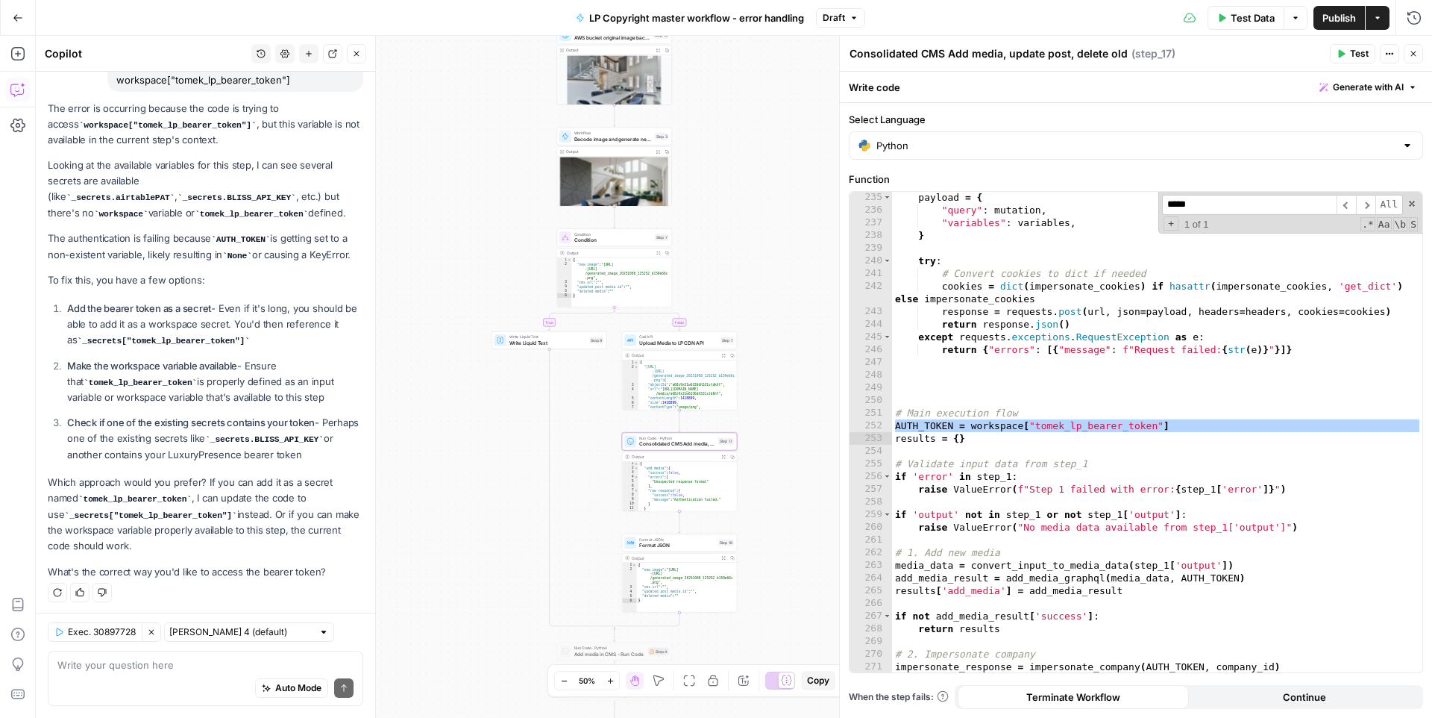
click at [128, 656] on div "Auto Mode Send" at bounding box center [205, 688] width 296 height 33
click at [1122, 435] on div "payload = { "query" : mutation , "variables" : variables , } try : # Convert co…" at bounding box center [1157, 444] width 530 height 506
drag, startPoint x: 1185, startPoint y: 425, endPoint x: 972, endPoint y: 420, distance: 213.4
click at [972, 420] on div "payload = { "query" : mutation , "variables" : variables , } try : # Convert co…" at bounding box center [1157, 444] width 530 height 506
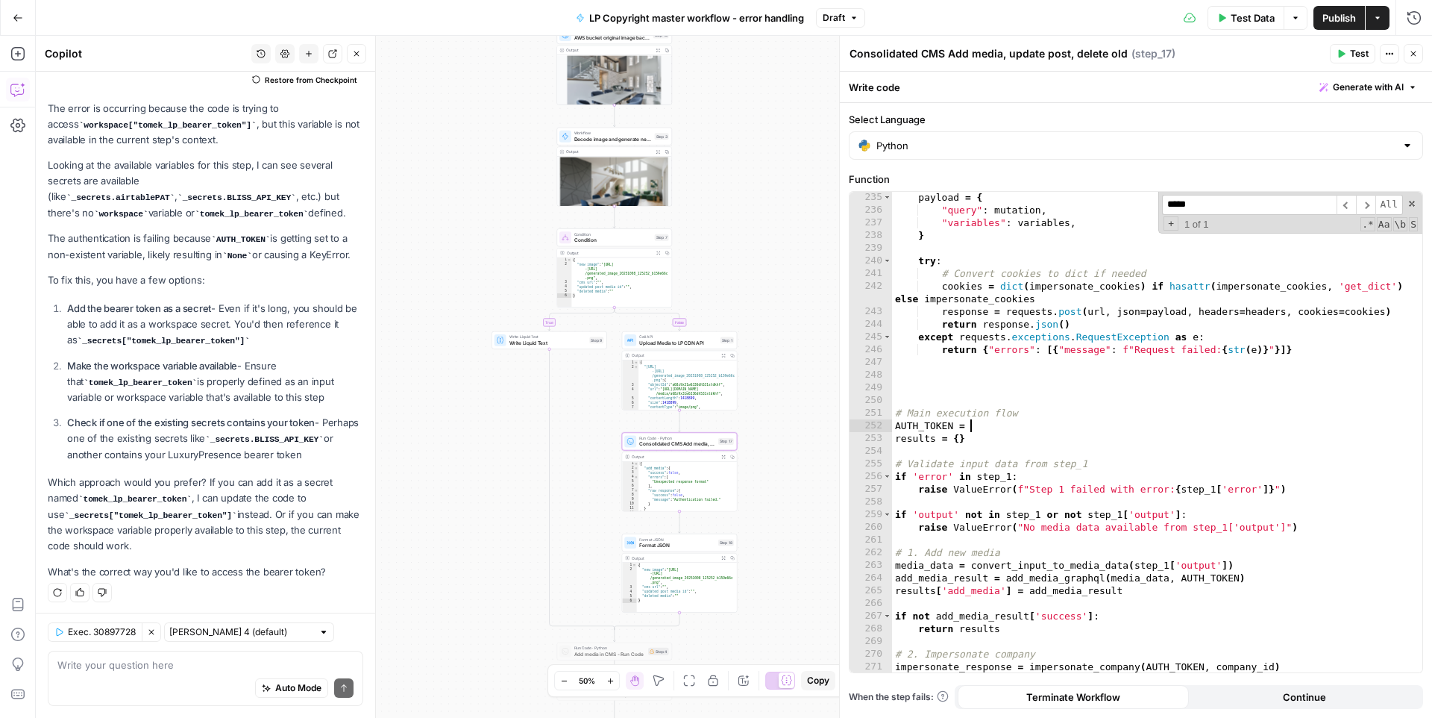
type textarea "**********"
paste textarea
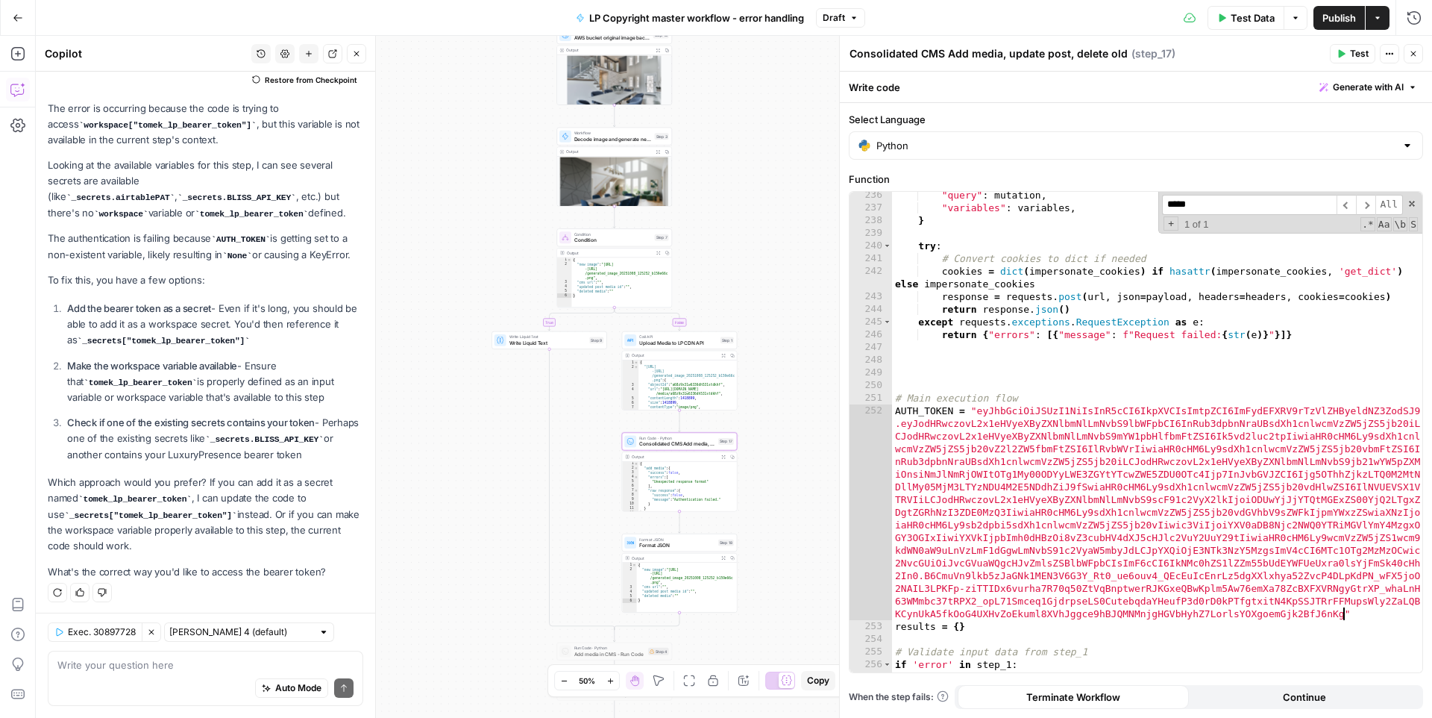
scroll to position [3091, 0]
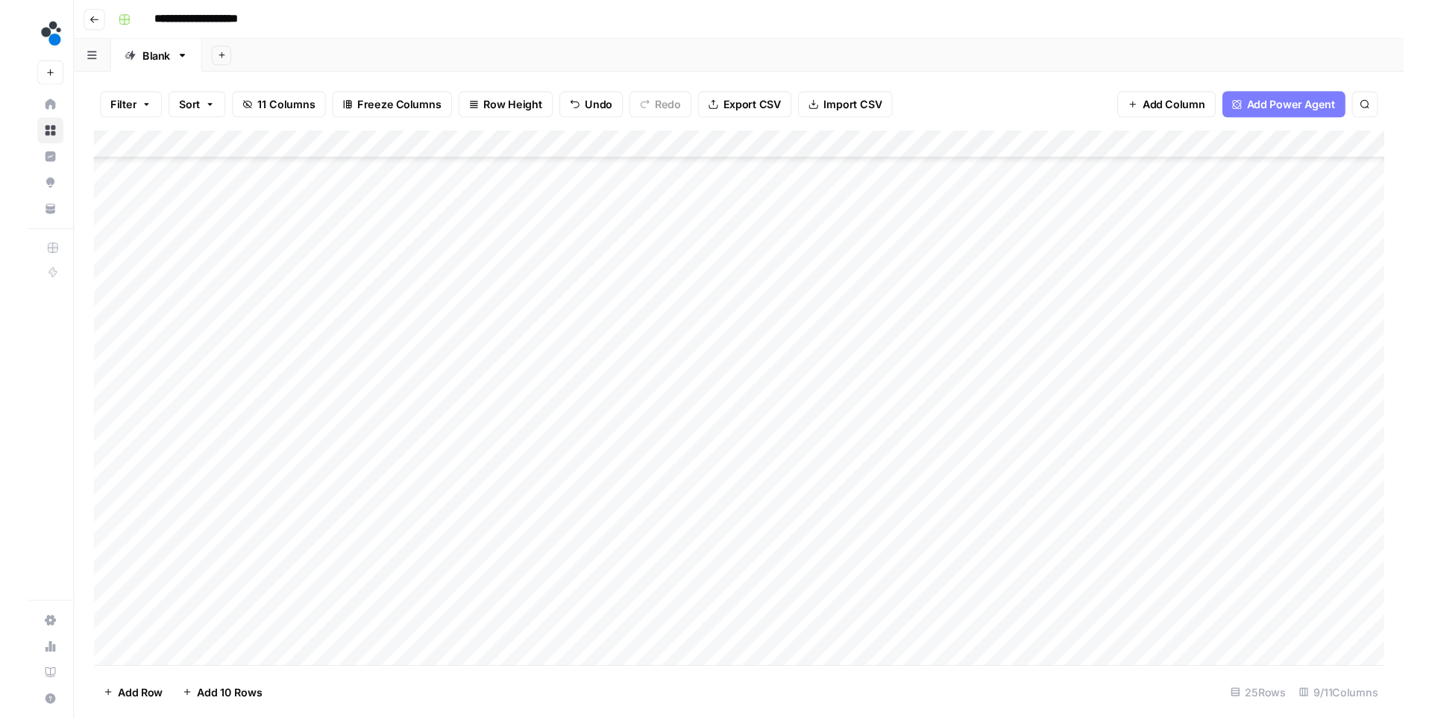
scroll to position [134, 0]
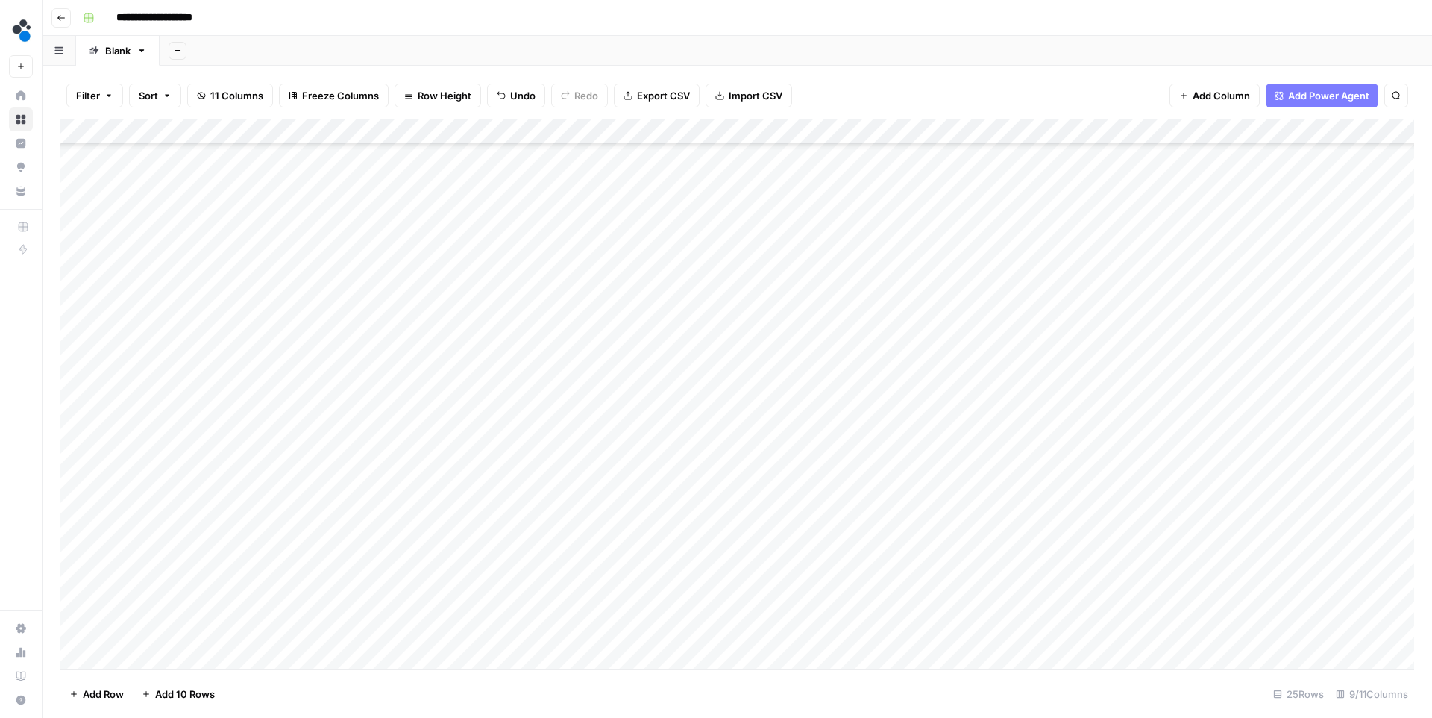
click at [269, 628] on div "Add Column" at bounding box center [737, 394] width 1354 height 550
click at [397, 629] on div "Add Column" at bounding box center [737, 394] width 1354 height 550
drag, startPoint x: 268, startPoint y: 629, endPoint x: 245, endPoint y: 165, distance: 464.5
click at [245, 165] on div "Add Column" at bounding box center [737, 394] width 1354 height 550
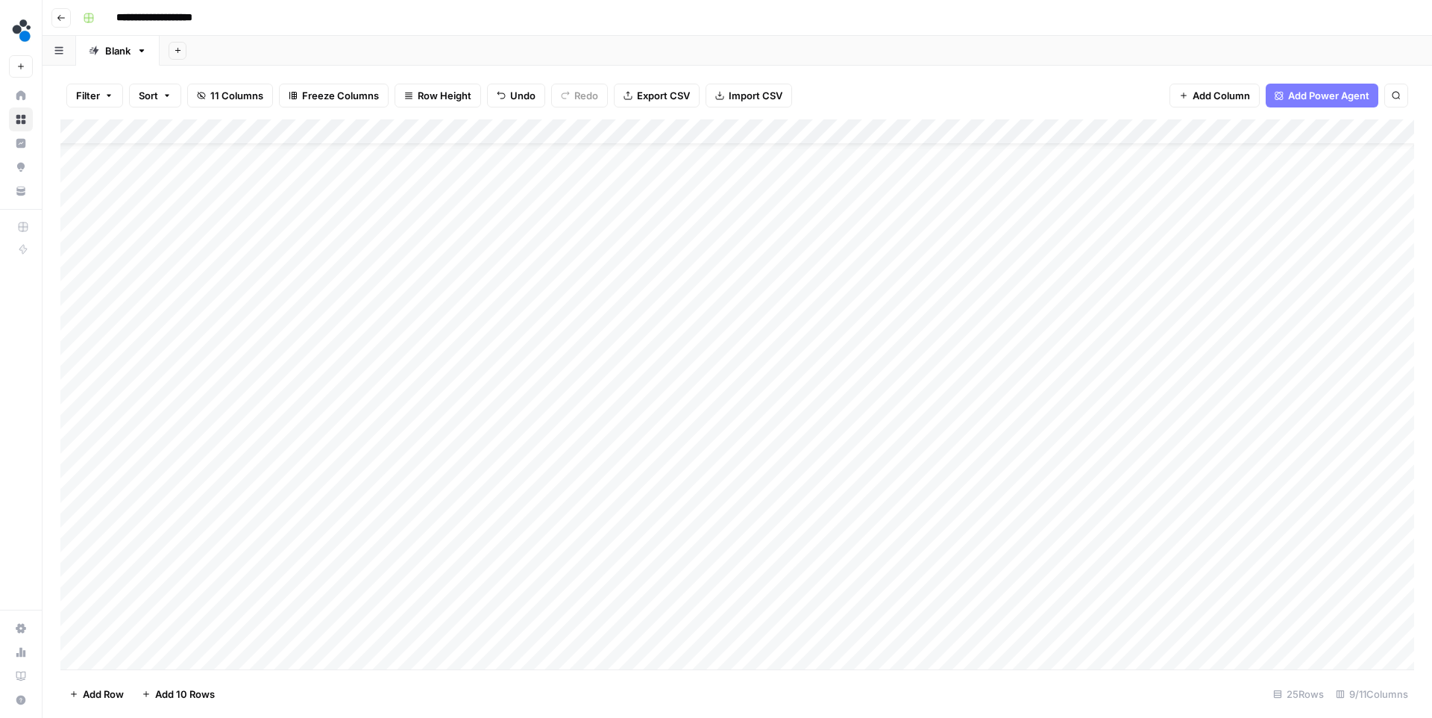
scroll to position [40, 0]
click at [879, 472] on div "Add Column" at bounding box center [737, 394] width 1354 height 550
click at [1182, 131] on div "Add Column" at bounding box center [737, 394] width 1354 height 550
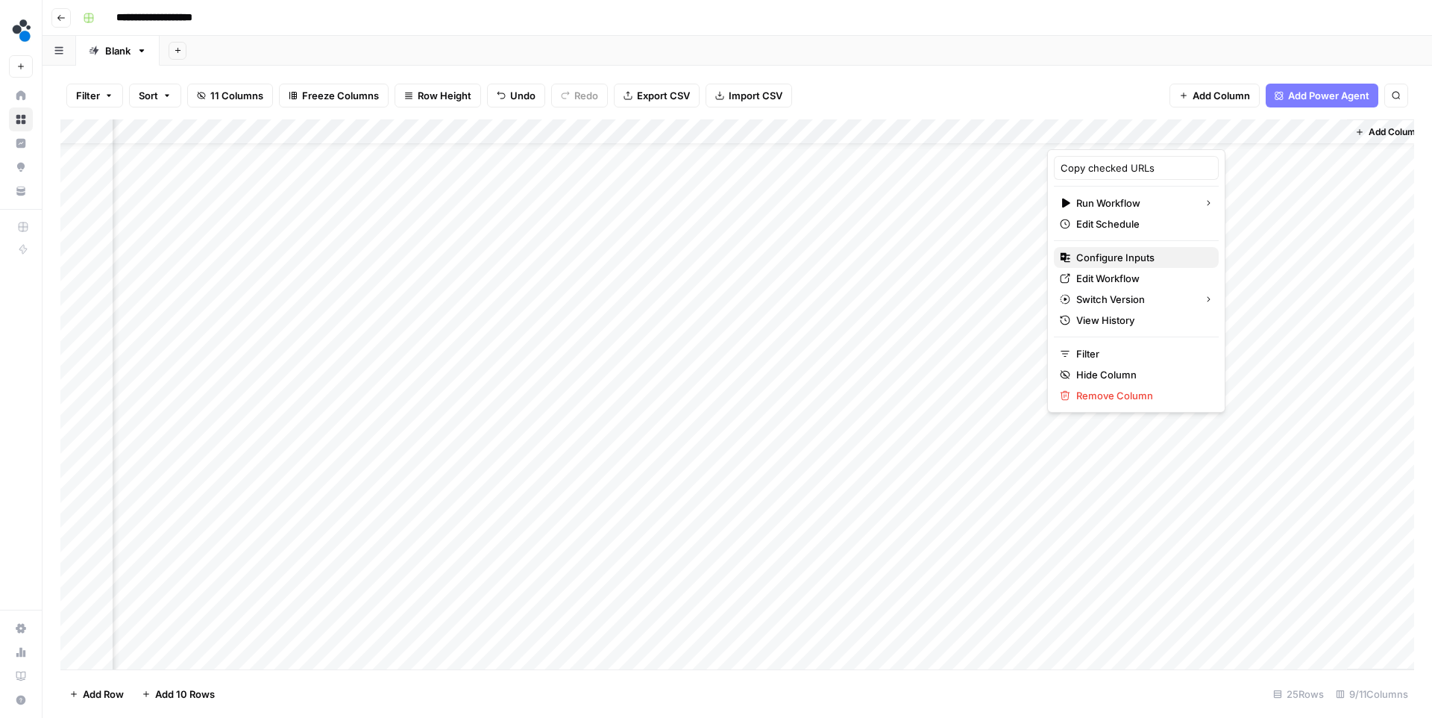
click at [1127, 259] on span "Configure Inputs" at bounding box center [1141, 257] width 131 height 15
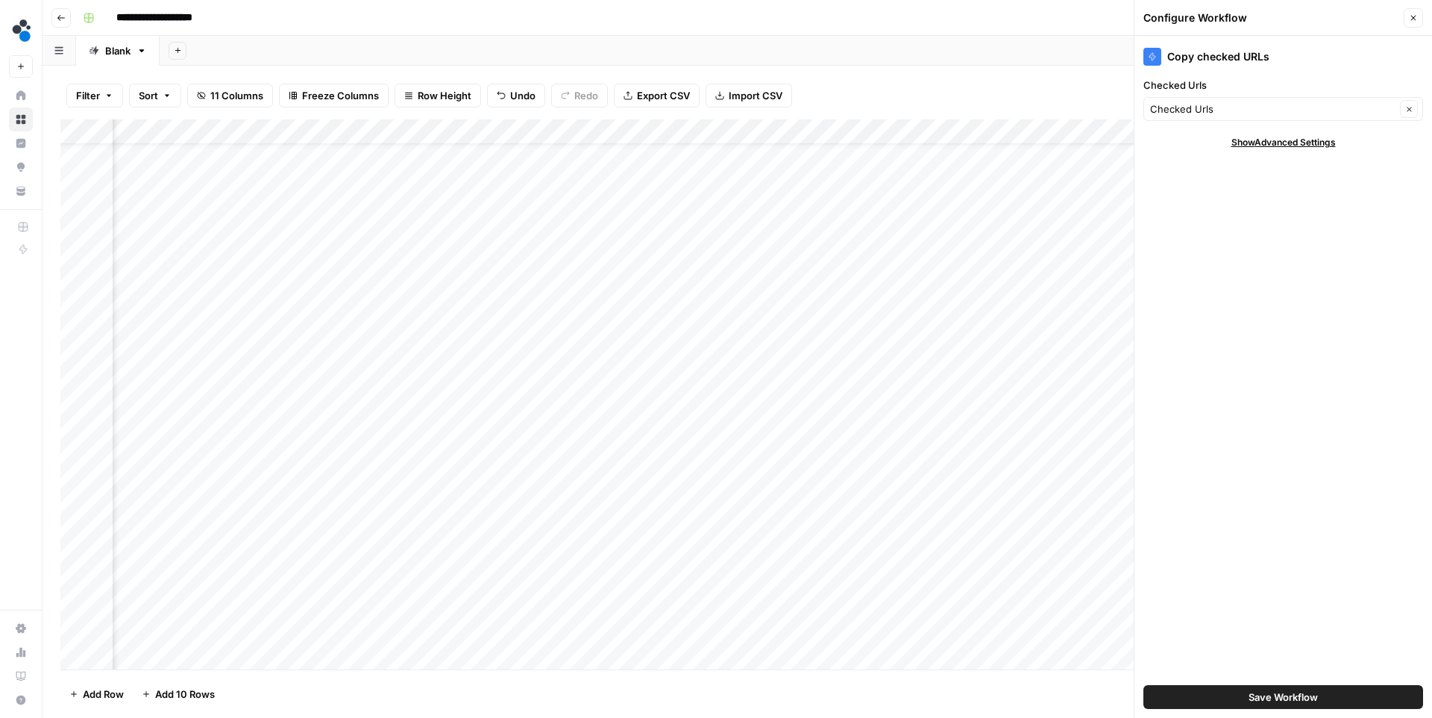
click at [1260, 21] on icon "button" at bounding box center [1413, 17] width 9 height 9
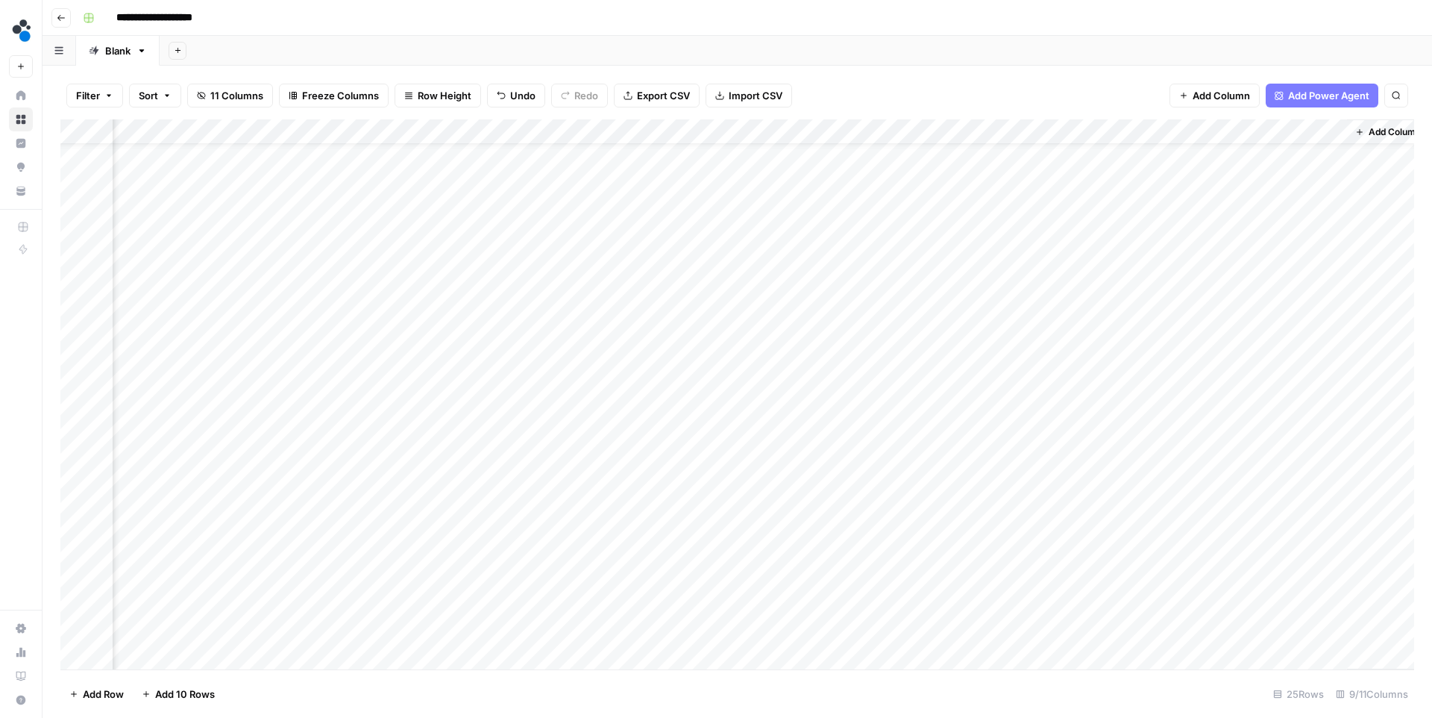
click at [1236, 471] on div "Add Column" at bounding box center [737, 394] width 1354 height 550
drag, startPoint x: 227, startPoint y: 629, endPoint x: 214, endPoint y: 166, distance: 462.7
click at [214, 166] on div "Add Column" at bounding box center [737, 394] width 1354 height 550
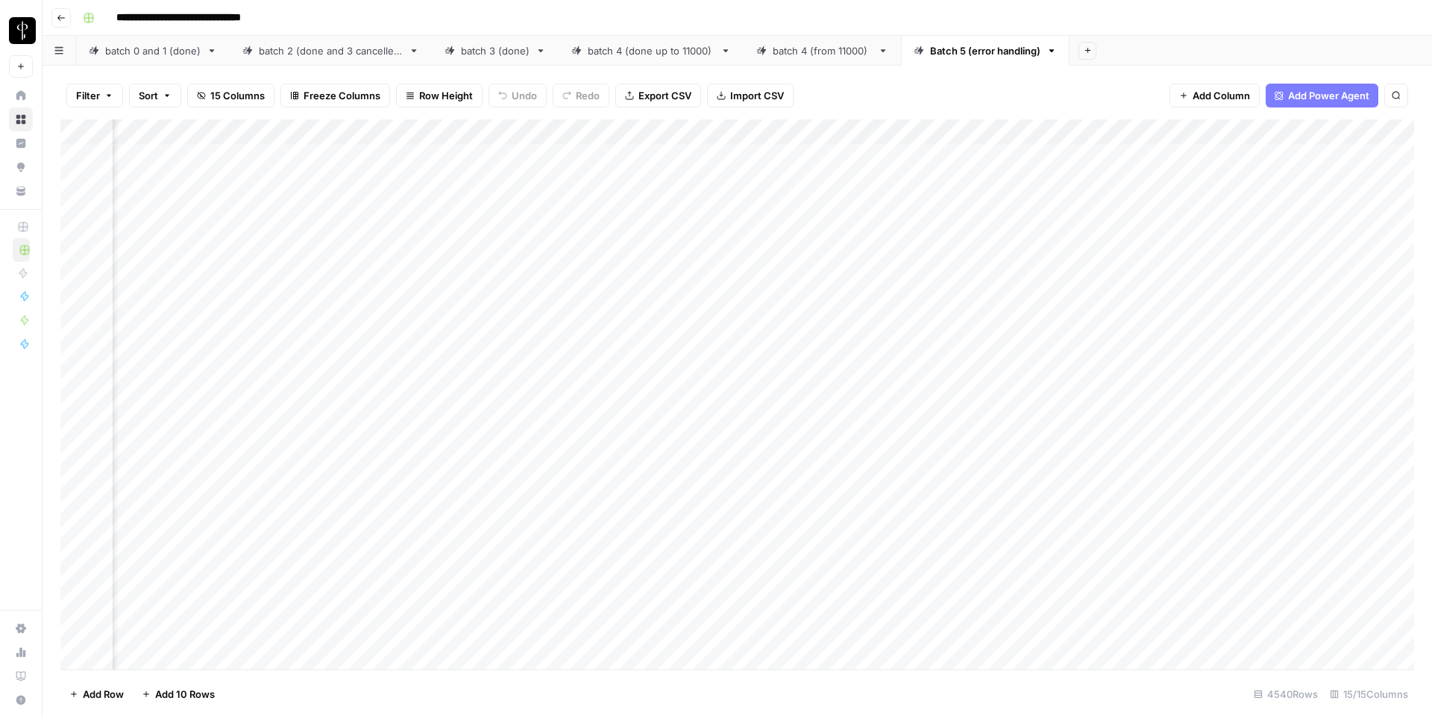
scroll to position [0, 1285]
click at [910, 156] on div "Add Column" at bounding box center [737, 394] width 1354 height 550
click at [895, 128] on div "Add Column" at bounding box center [737, 394] width 1354 height 550
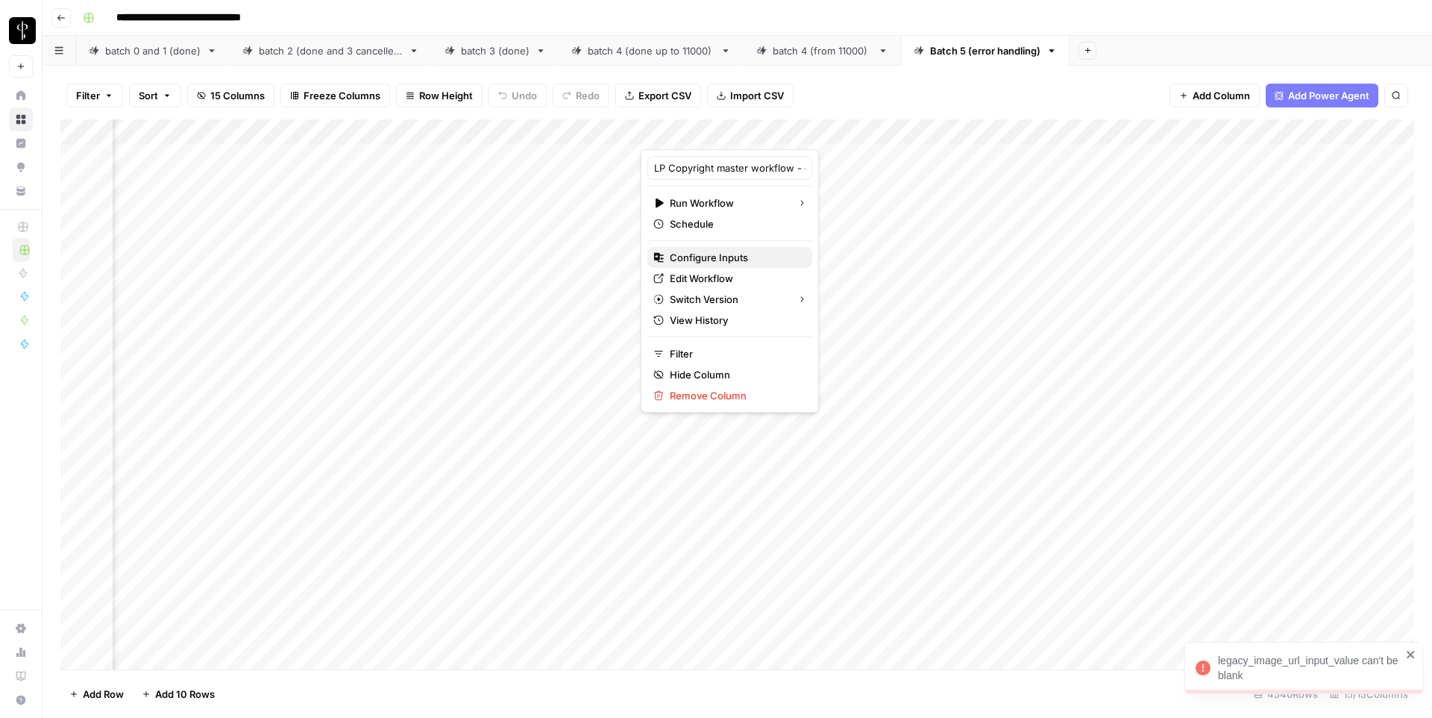
click at [684, 256] on span "Configure Inputs" at bounding box center [735, 257] width 131 height 15
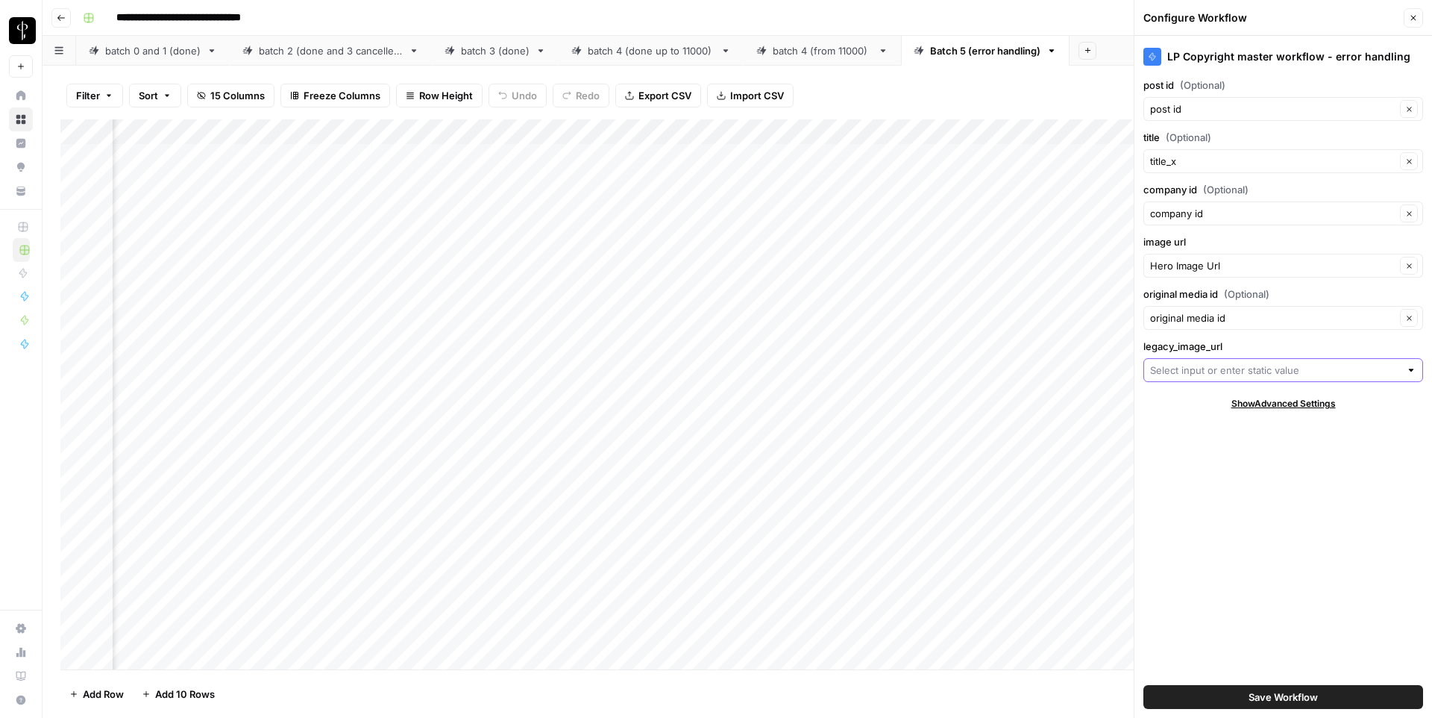
click at [1193, 371] on input "legacy_image_url" at bounding box center [1275, 370] width 250 height 15
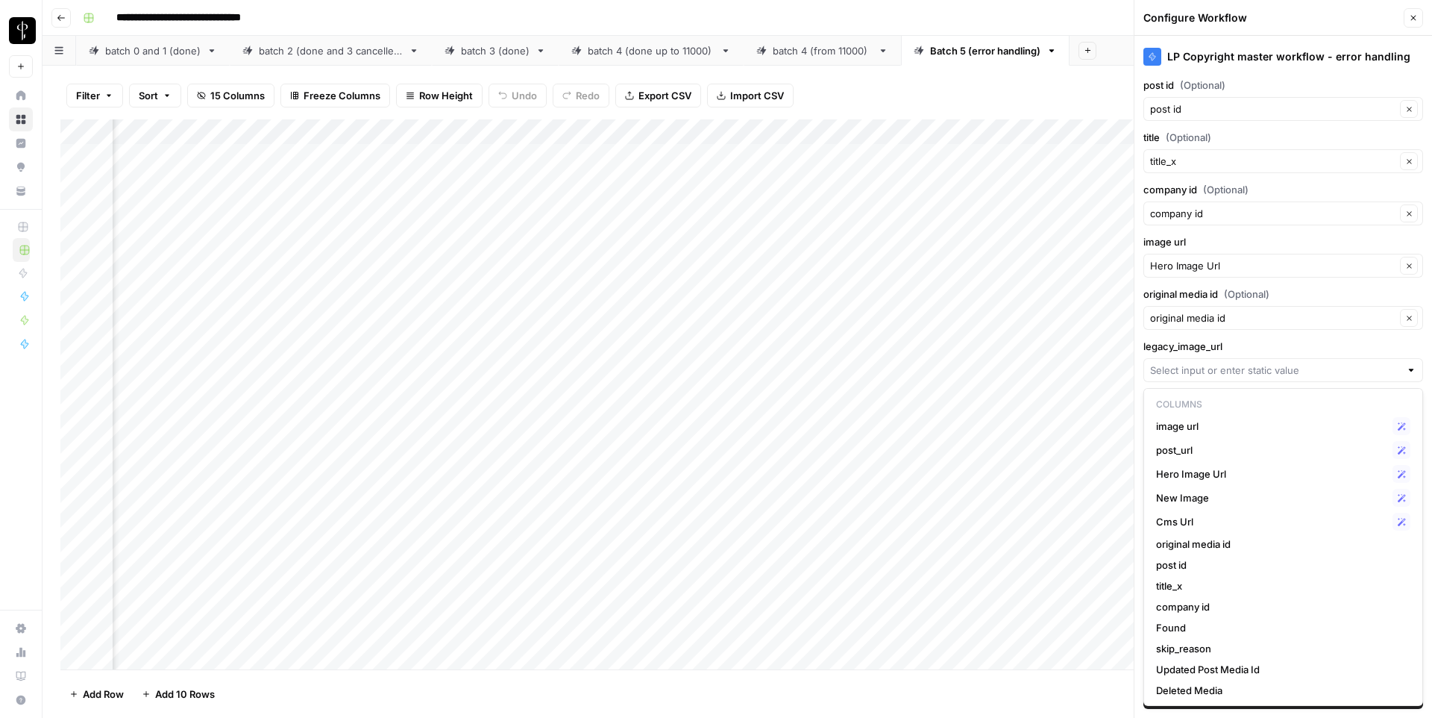
scroll to position [0, 352]
click at [1197, 425] on span "image url" at bounding box center [1271, 425] width 231 height 15
type input "image url"
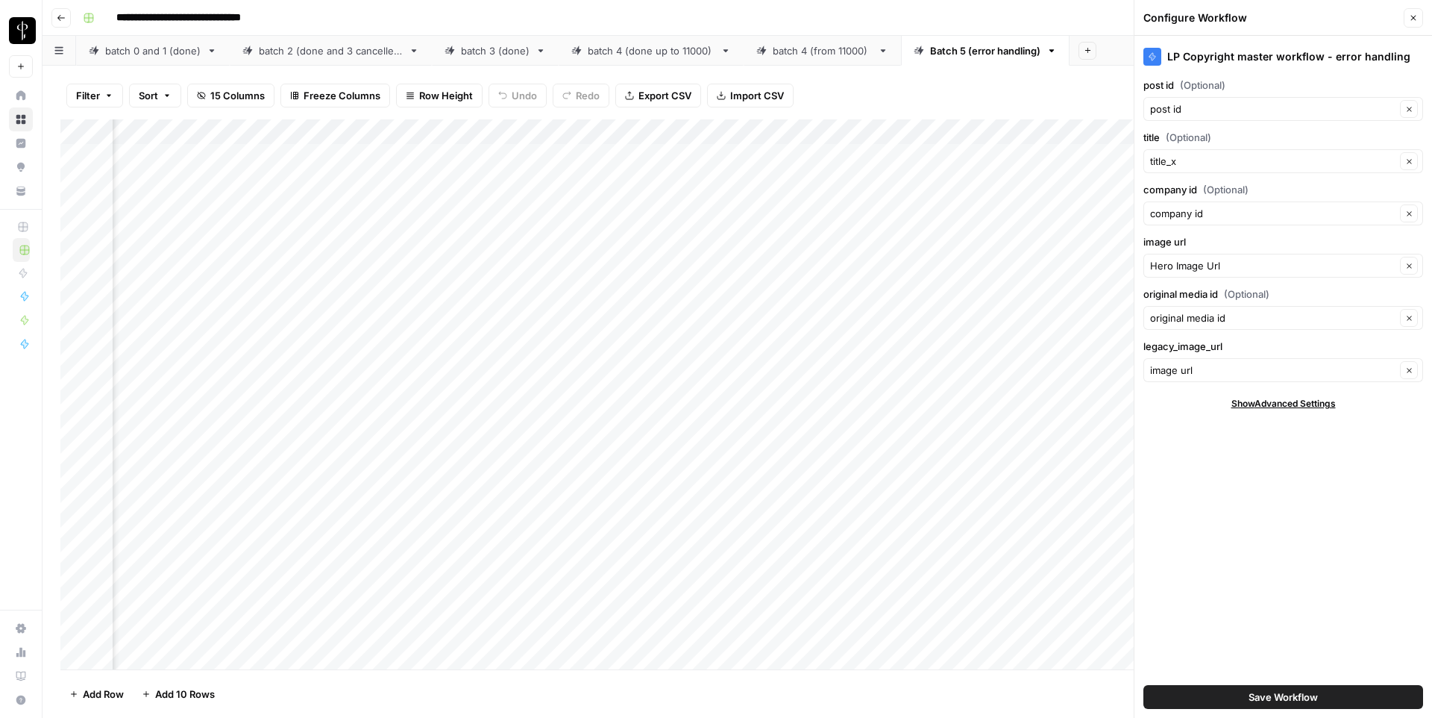
click at [1185, 693] on button "Save Workflow" at bounding box center [1284, 697] width 280 height 24
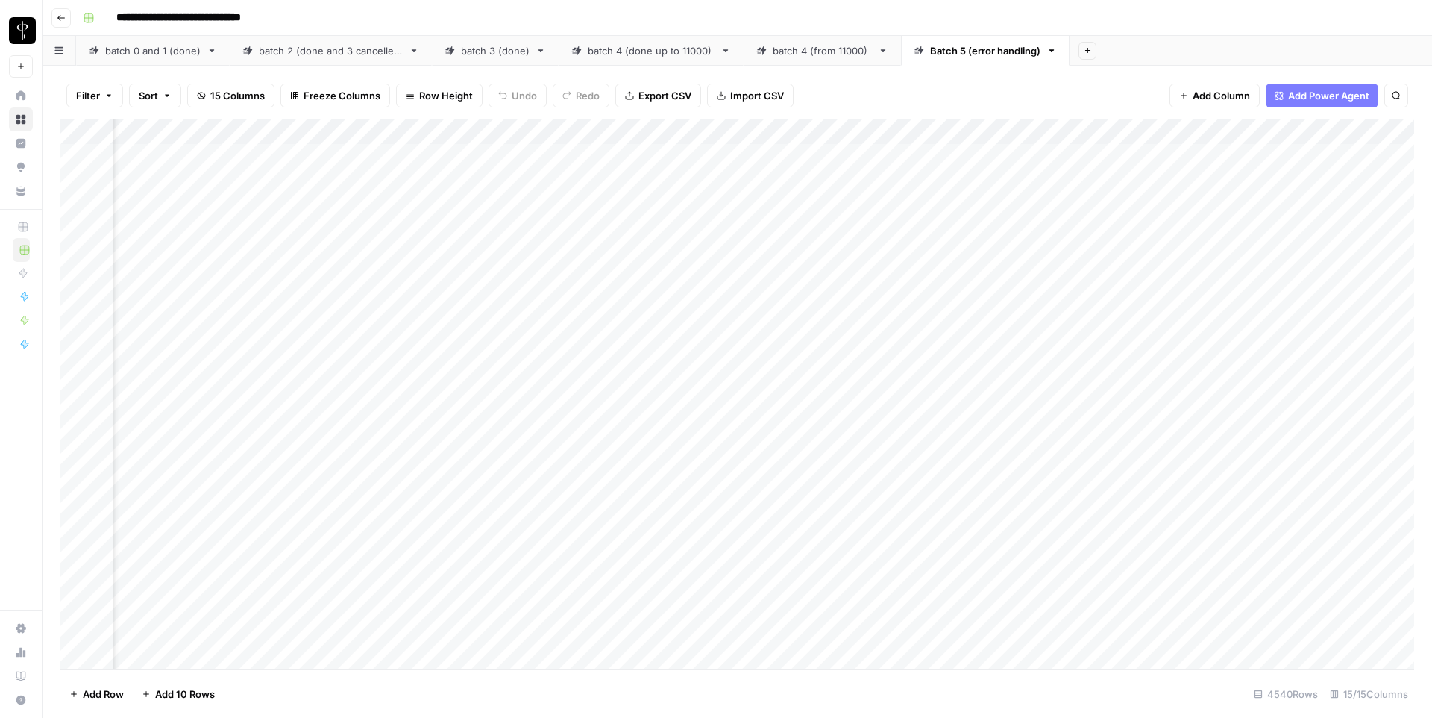
scroll to position [0, 1417]
click at [777, 154] on div "Add Column" at bounding box center [737, 394] width 1354 height 550
click at [917, 158] on div "Add Column" at bounding box center [737, 394] width 1354 height 550
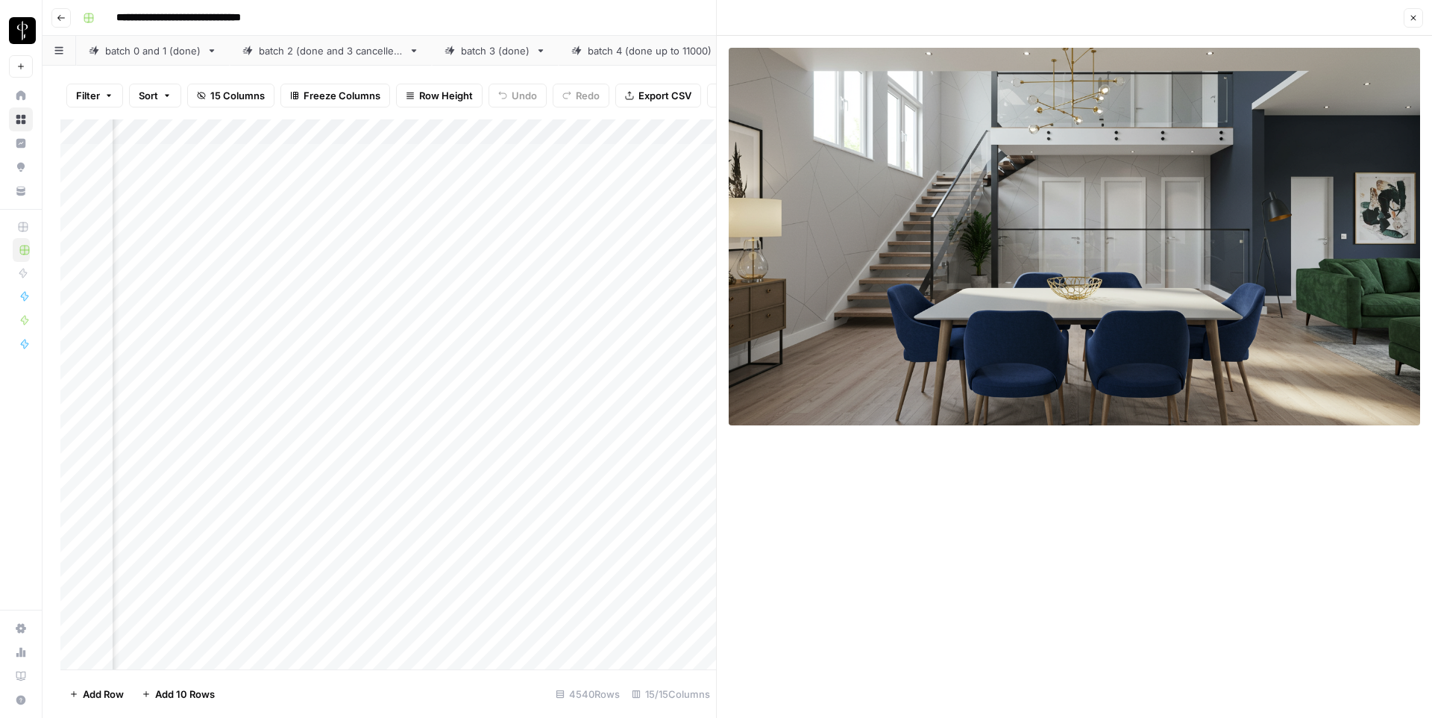
click at [1413, 16] on icon "button" at bounding box center [1413, 18] width 5 height 5
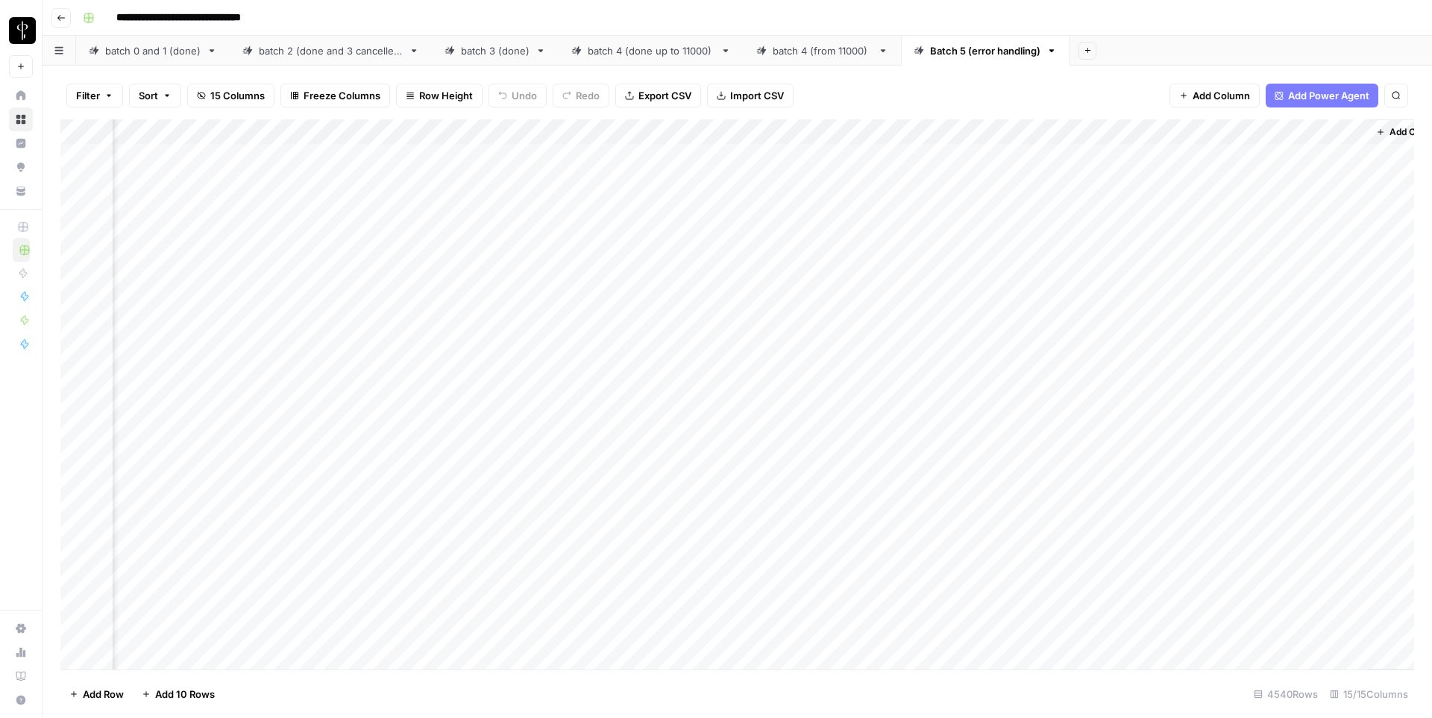
scroll to position [0, 1417]
click at [917, 160] on div "Add Column" at bounding box center [737, 394] width 1354 height 550
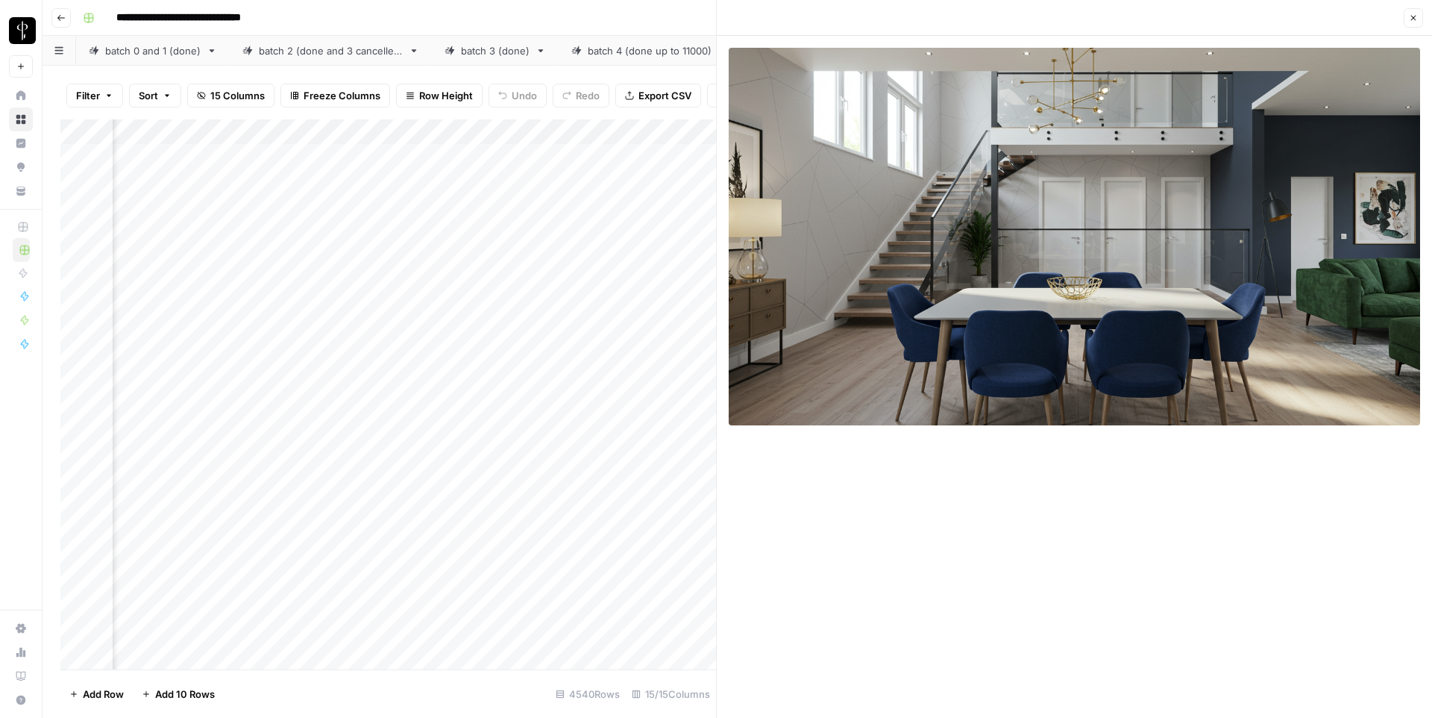
click at [1420, 13] on button "Close" at bounding box center [1413, 17] width 19 height 19
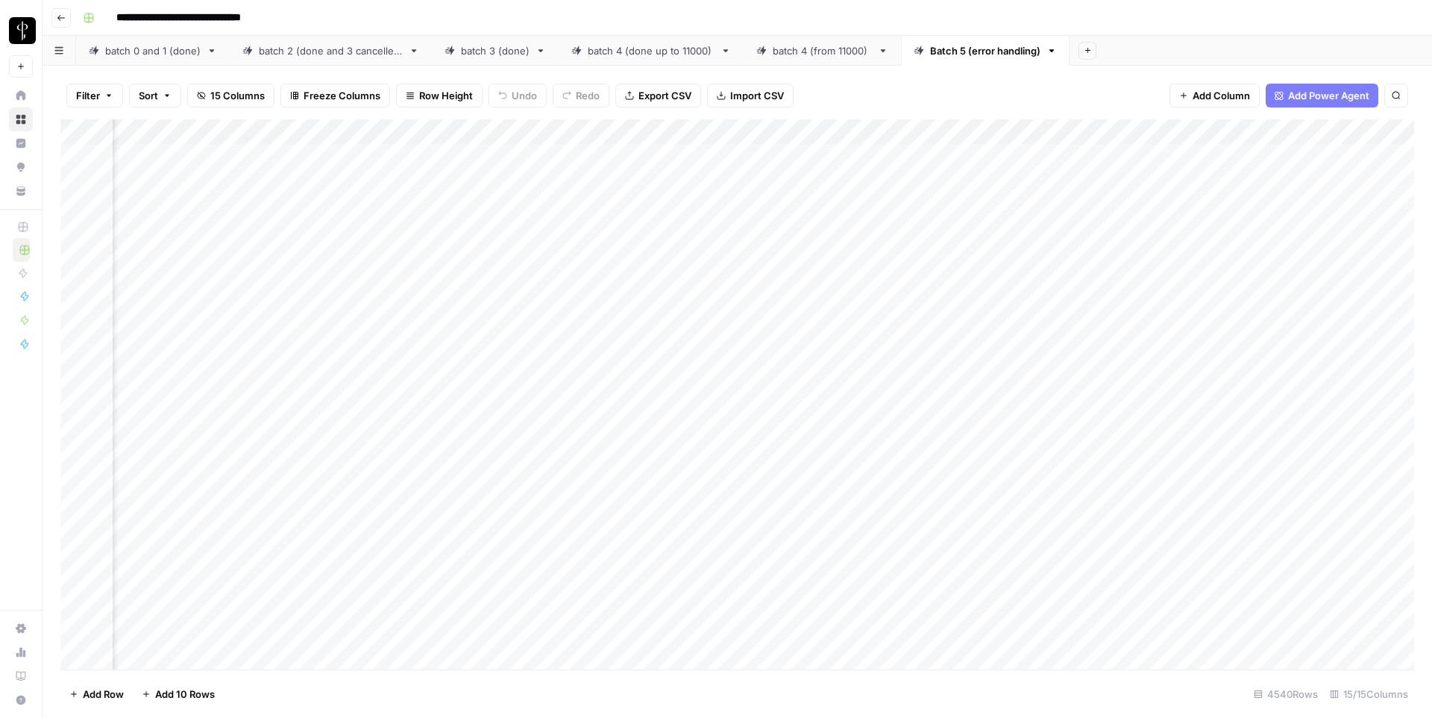
scroll to position [0, 550]
click at [583, 155] on div "Add Column" at bounding box center [737, 394] width 1354 height 550
click at [583, 155] on textarea "**********" at bounding box center [705, 165] width 298 height 36
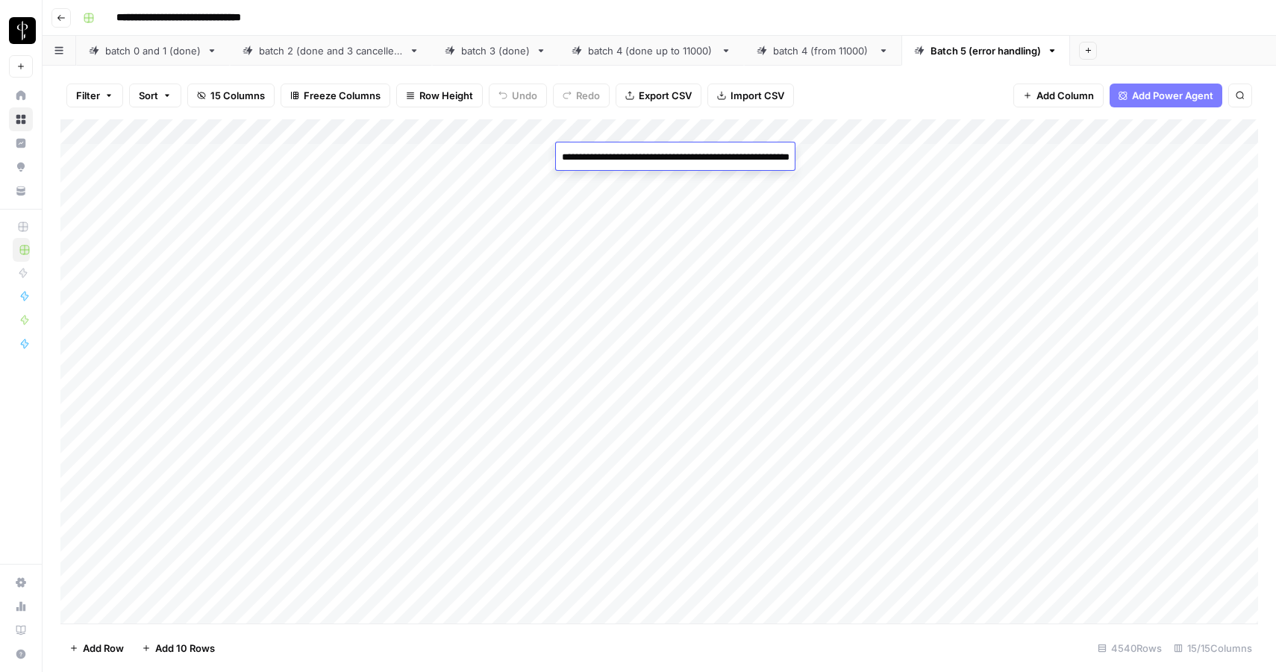
scroll to position [0, 0]
click at [252, 160] on div "Add Column" at bounding box center [658, 371] width 1197 height 504
click at [376, 155] on div "Add Column" at bounding box center [658, 371] width 1197 height 504
click at [573, 154] on div "Add Column" at bounding box center [658, 371] width 1197 height 504
click at [797, 158] on div "Add Column" at bounding box center [658, 371] width 1197 height 504
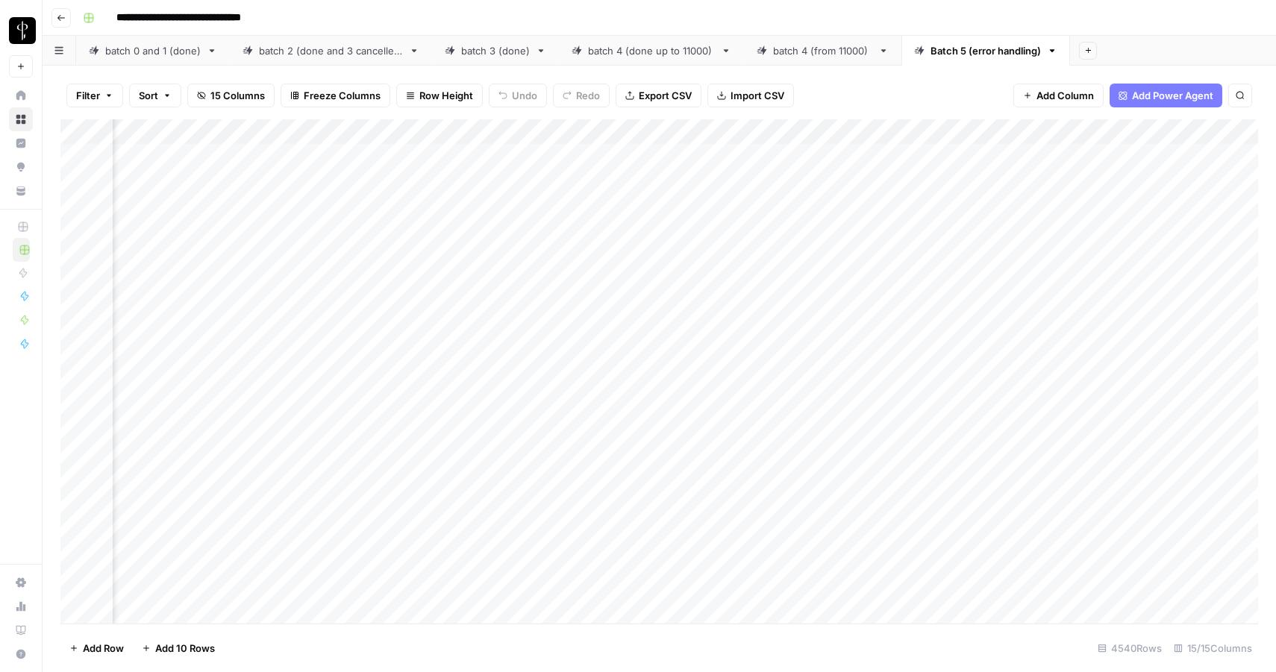
scroll to position [0, 596]
click at [971, 154] on div "Add Column" at bounding box center [658, 371] width 1197 height 504
click at [413, 153] on div "Add Column" at bounding box center [658, 371] width 1197 height 504
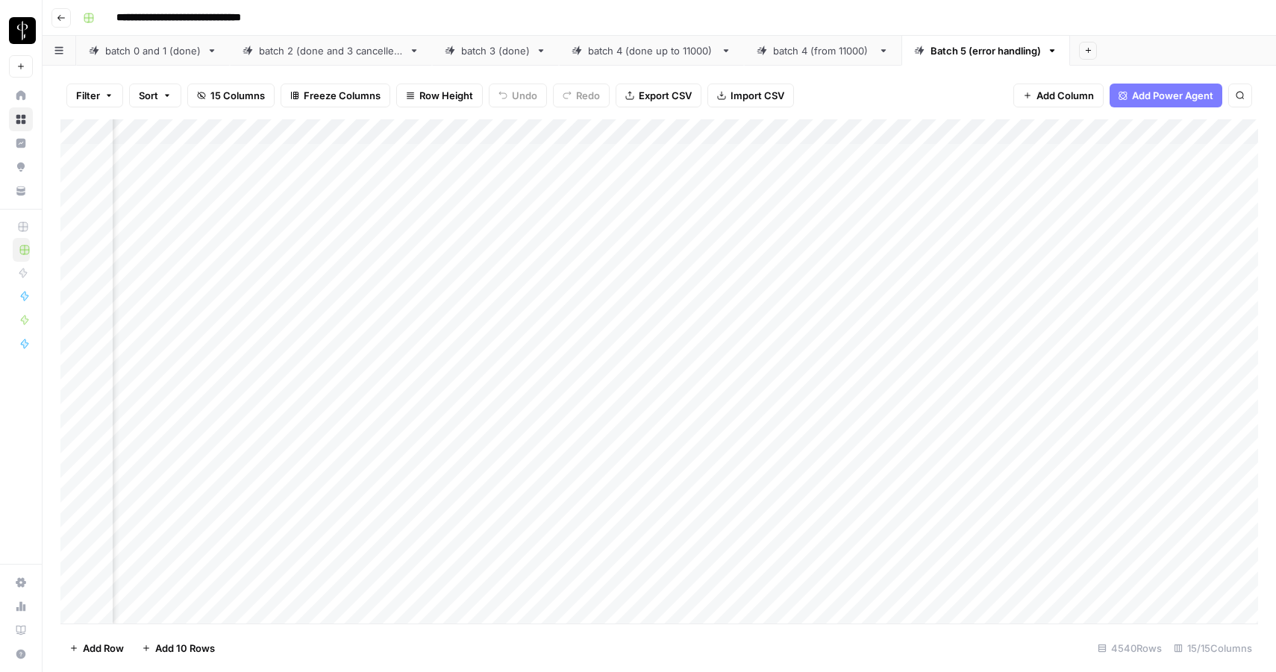
click at [960, 159] on div "Add Column" at bounding box center [658, 371] width 1197 height 504
click at [959, 156] on div "Add Column" at bounding box center [658, 371] width 1197 height 504
click at [959, 156] on input "**********" at bounding box center [1051, 160] width 239 height 18
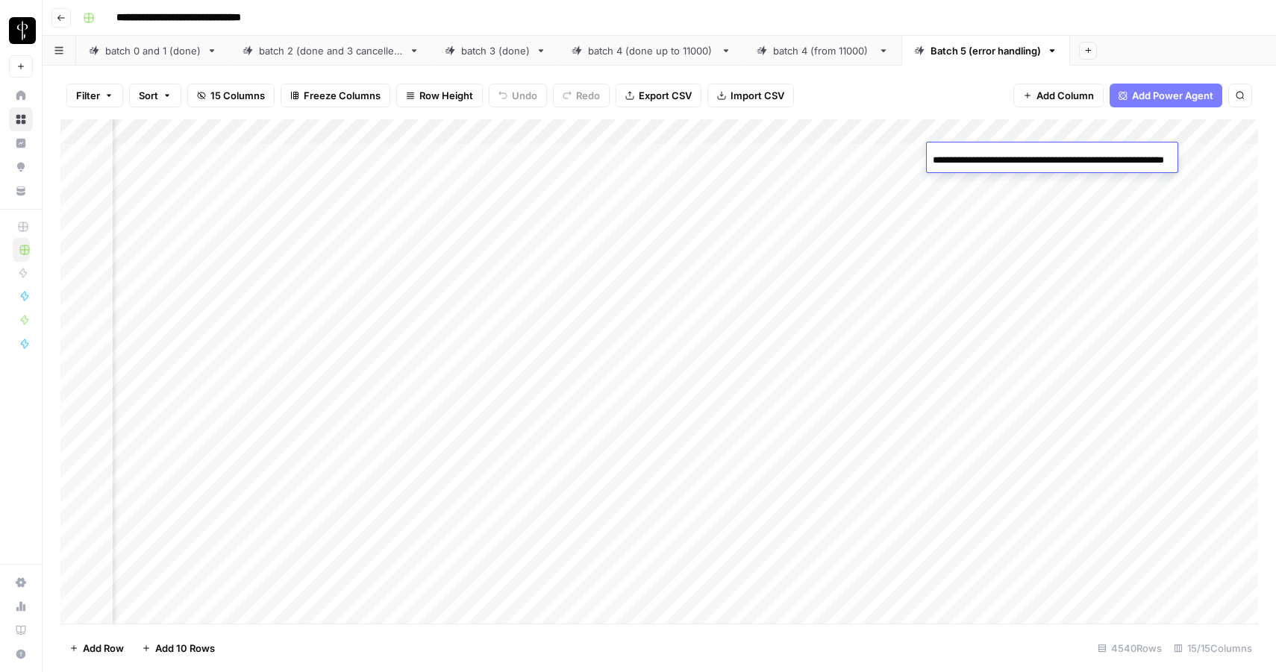
scroll to position [0, 840]
click at [854, 157] on div "Add Column" at bounding box center [658, 371] width 1197 height 504
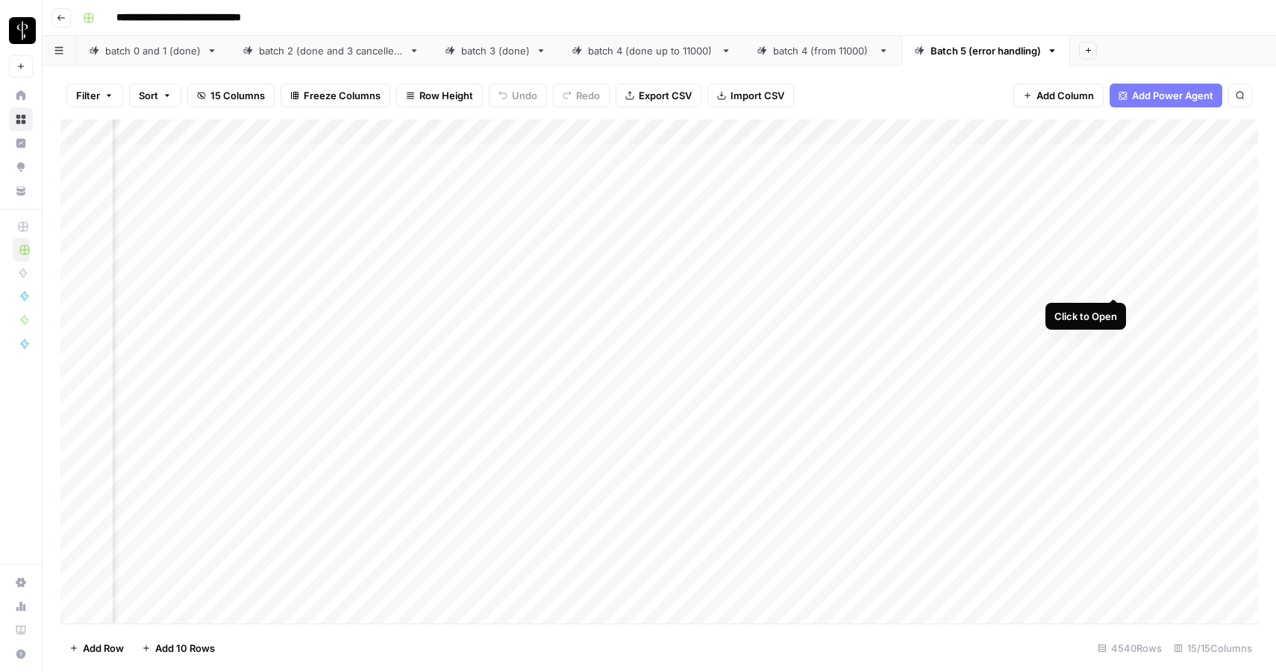
click at [1111, 280] on div "Add Column" at bounding box center [658, 371] width 1197 height 504
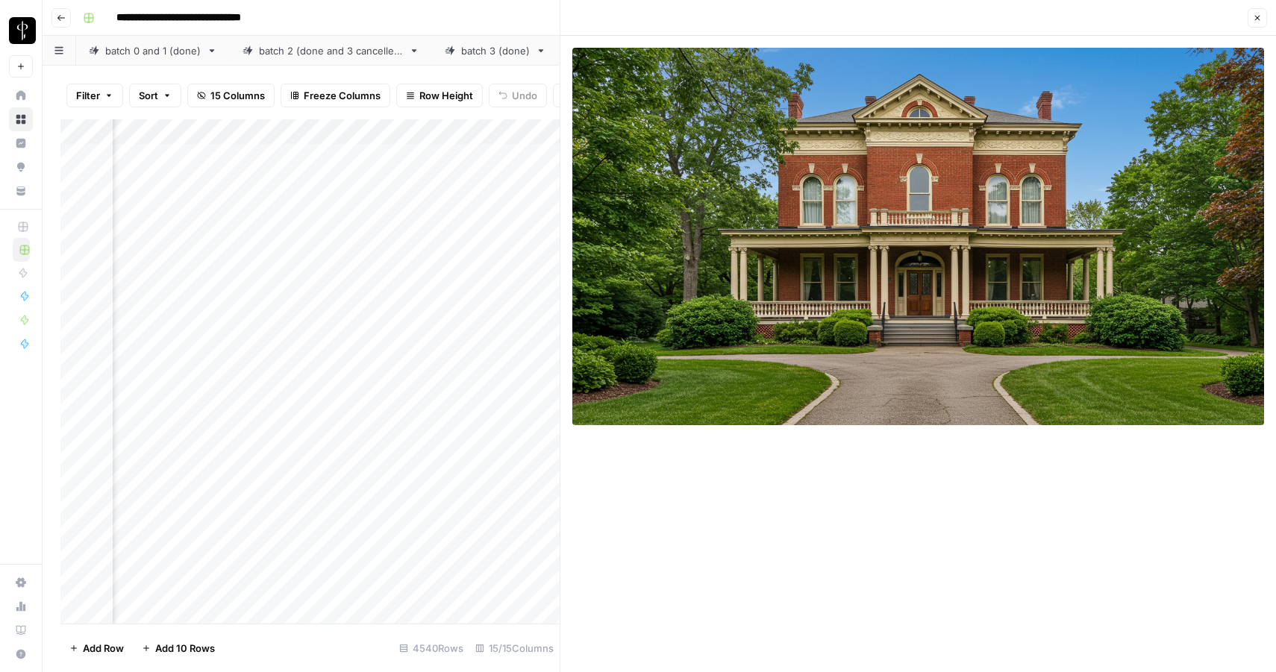
click at [1258, 17] on icon "button" at bounding box center [1257, 18] width 5 height 5
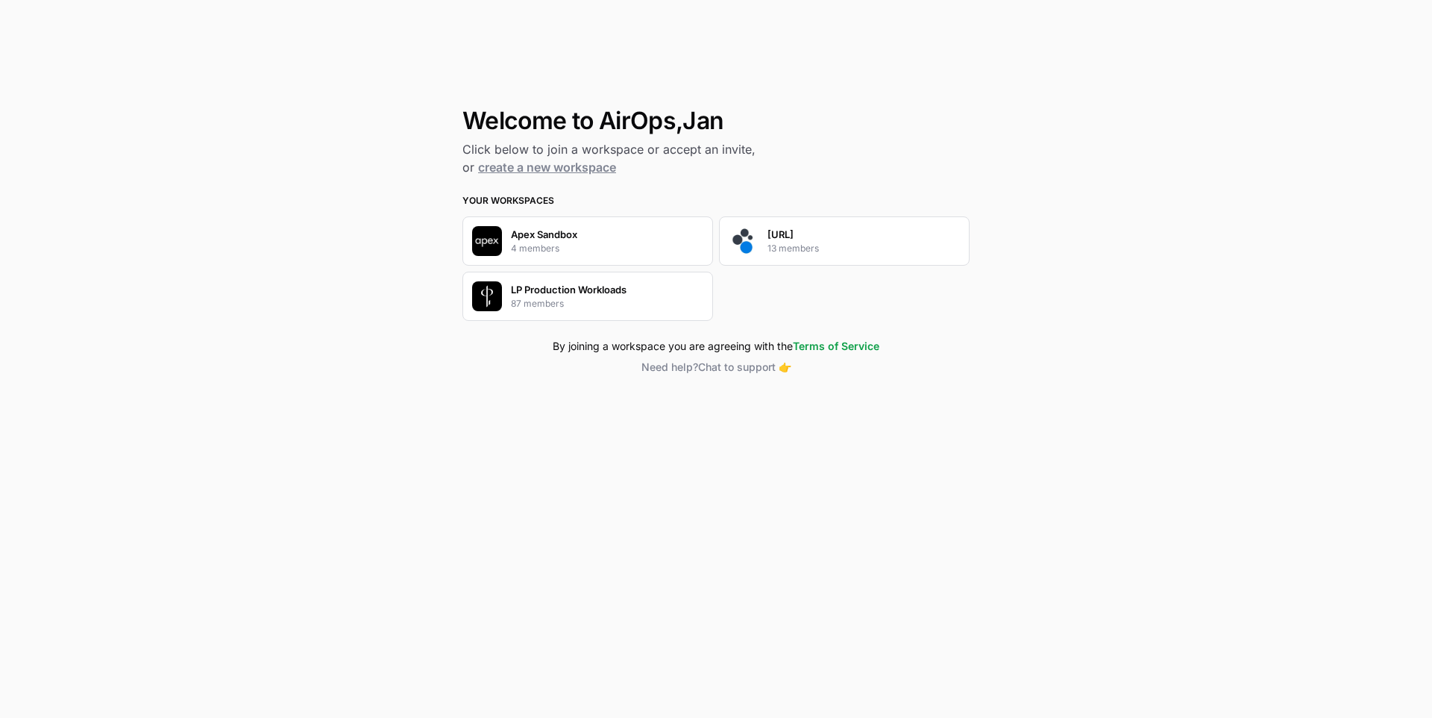
click at [770, 237] on p "[URL]" at bounding box center [781, 234] width 26 height 15
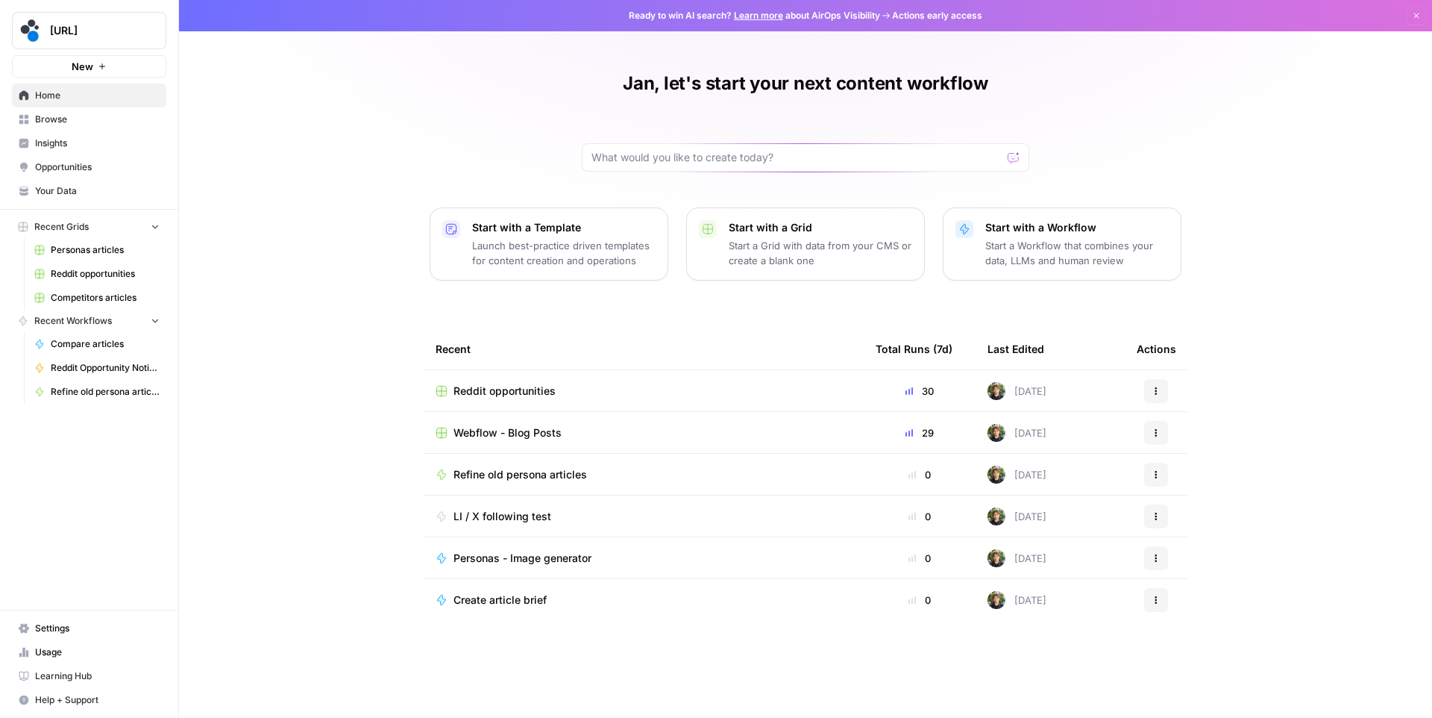
click at [489, 427] on span "Webflow - Blog Posts" at bounding box center [508, 432] width 108 height 15
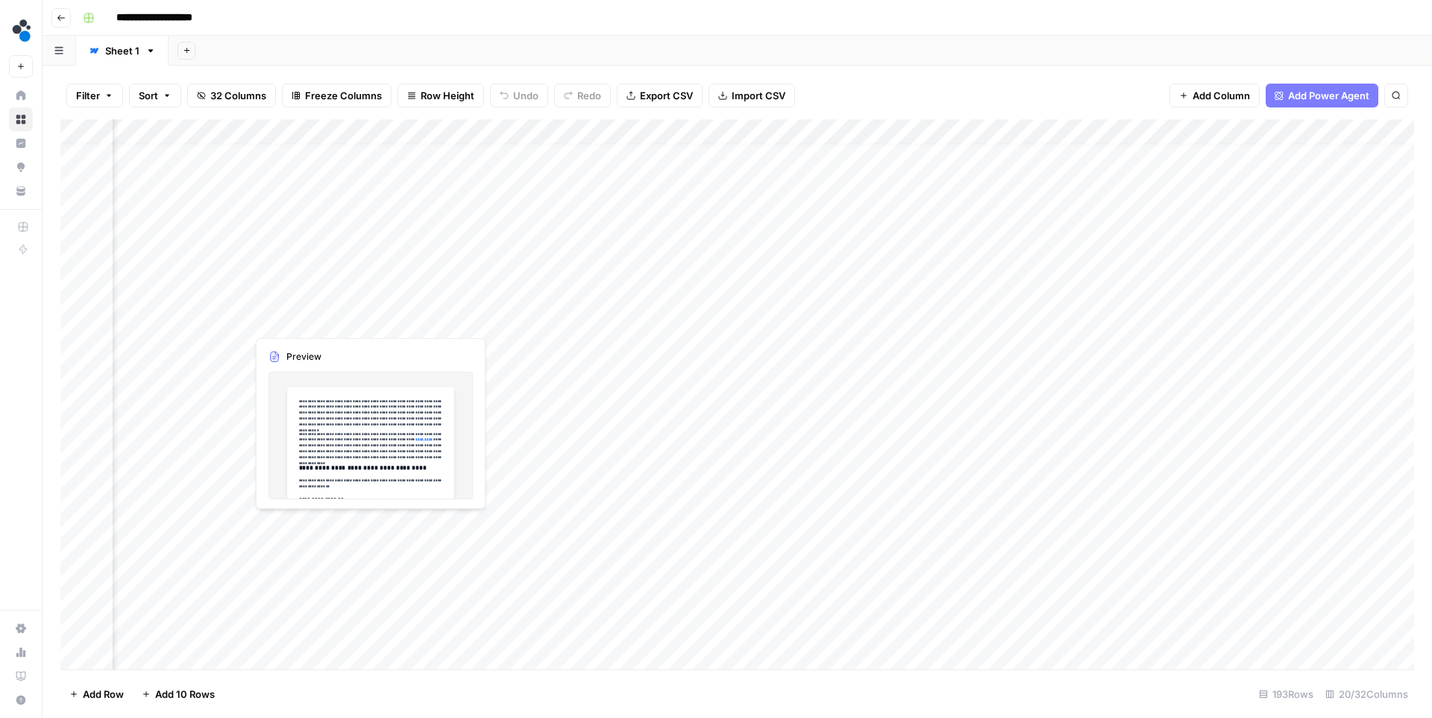
scroll to position [13, 75]
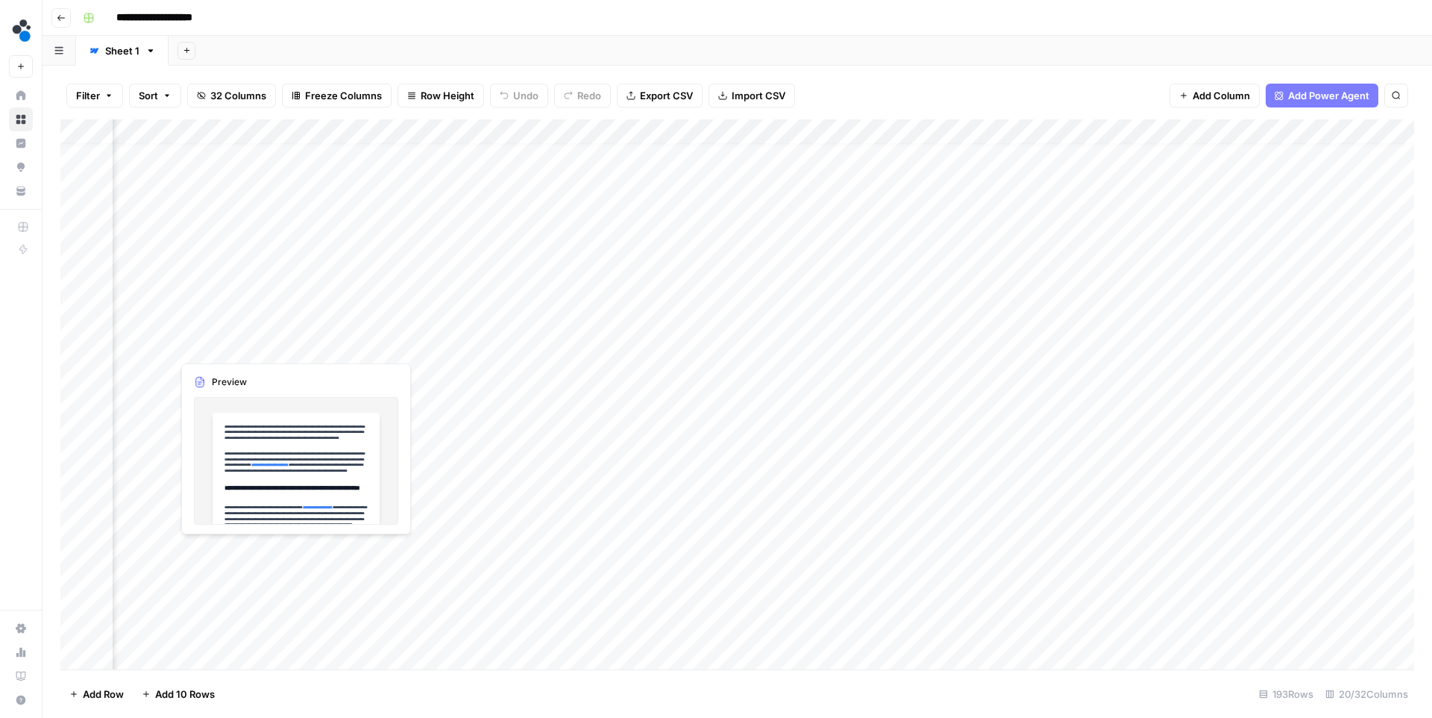
click at [301, 324] on div "Add Column" at bounding box center [737, 394] width 1354 height 550
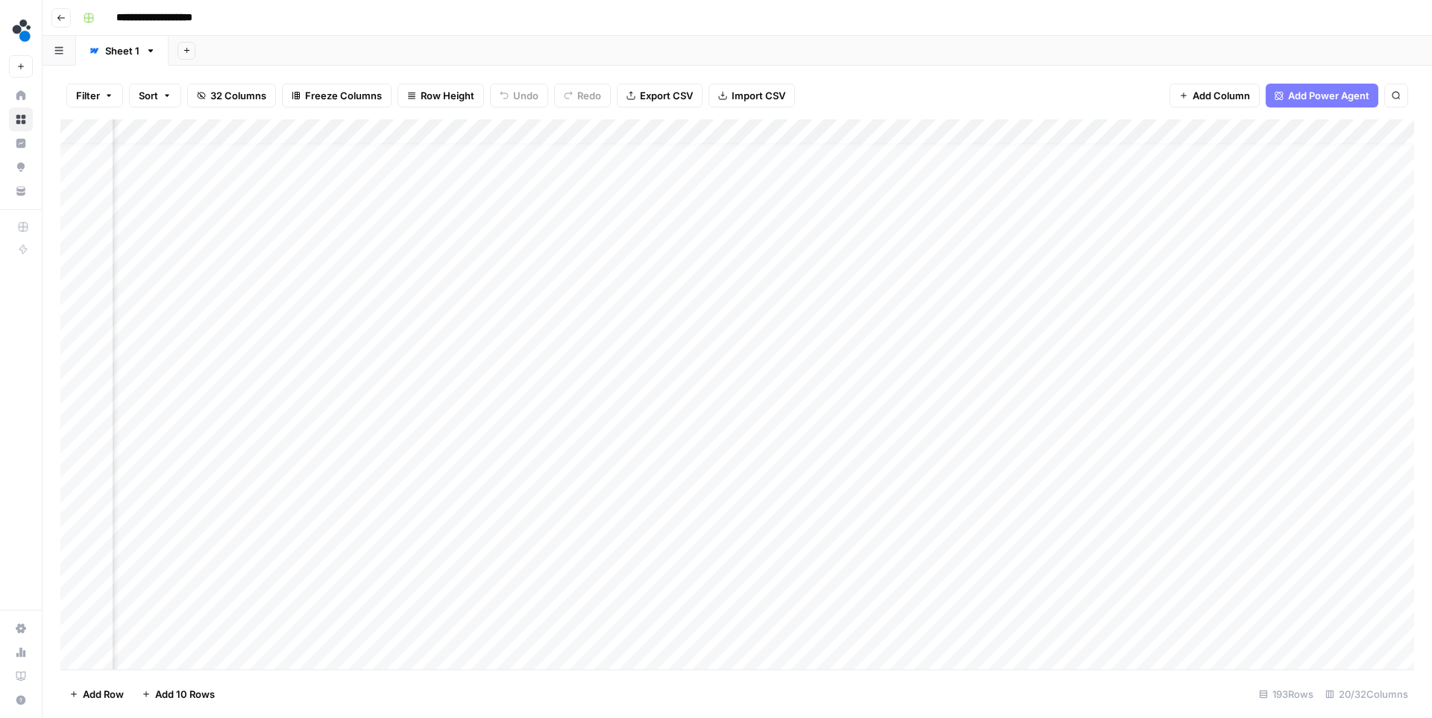
click at [373, 317] on div "Add Column" at bounding box center [737, 394] width 1354 height 550
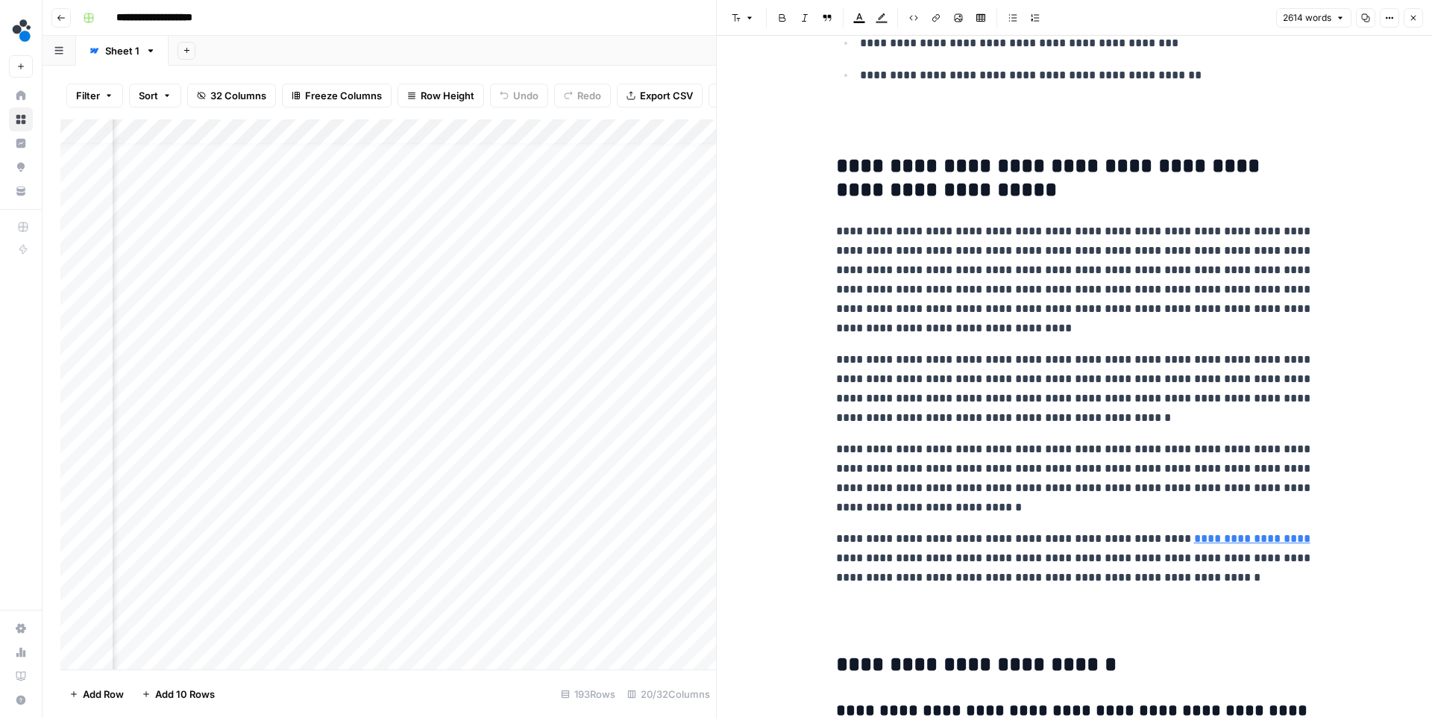
scroll to position [7632, 0]
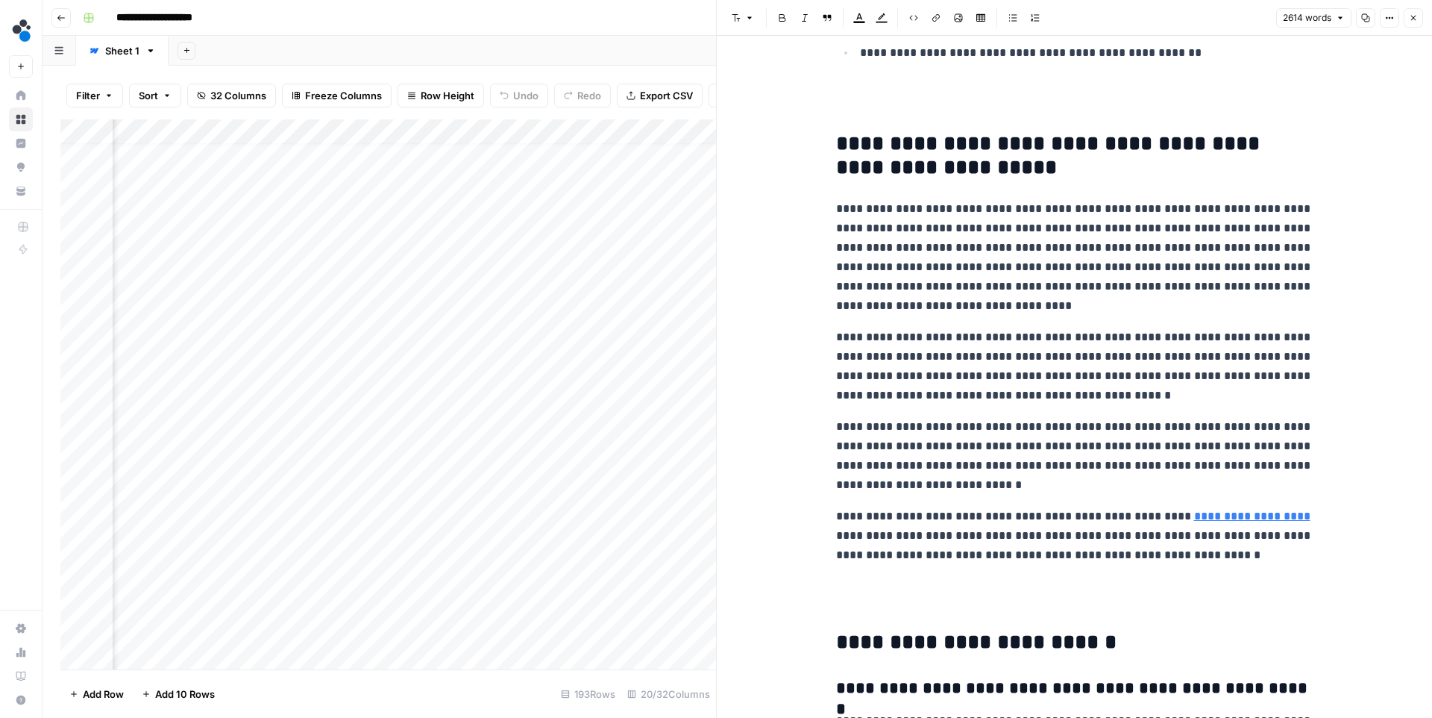
click at [1367, 19] on icon "button" at bounding box center [1365, 17] width 9 height 9
click at [1410, 22] on button "Close" at bounding box center [1413, 17] width 19 height 19
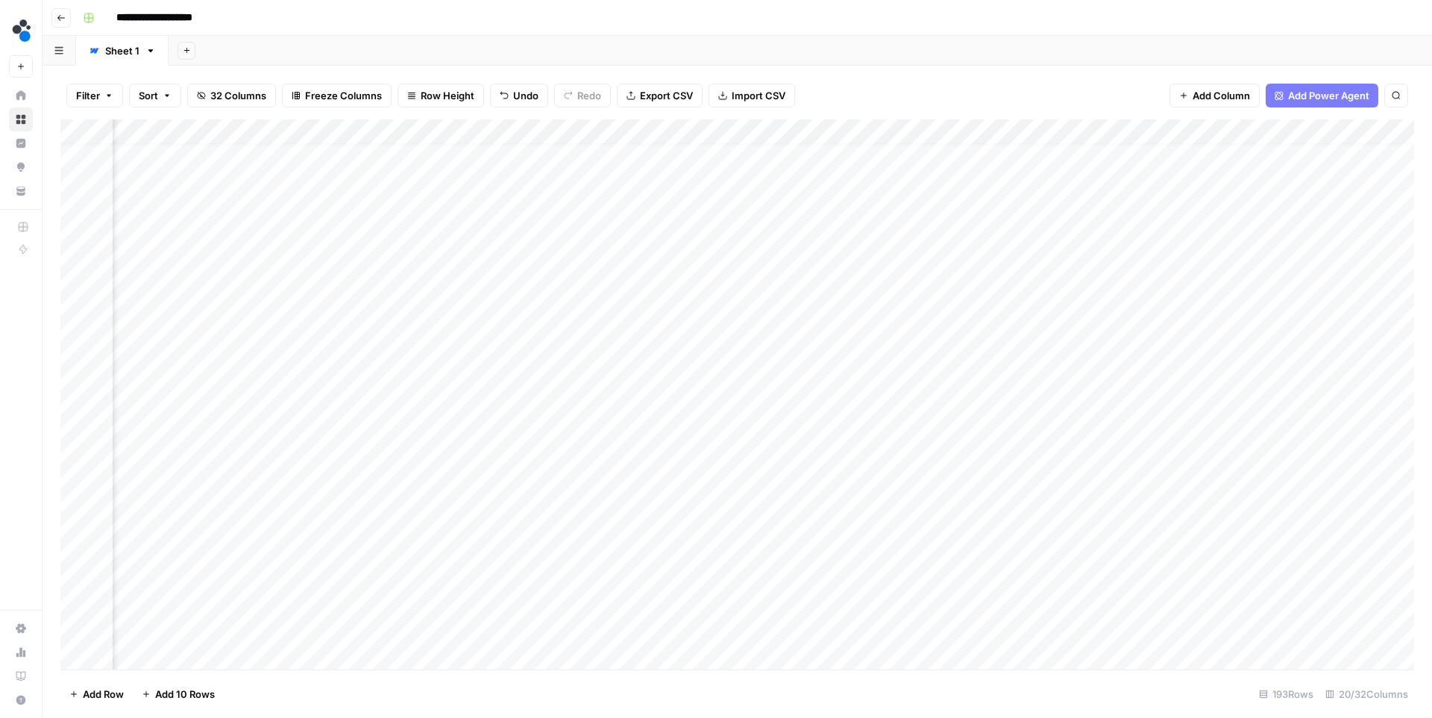
scroll to position [13, 0]
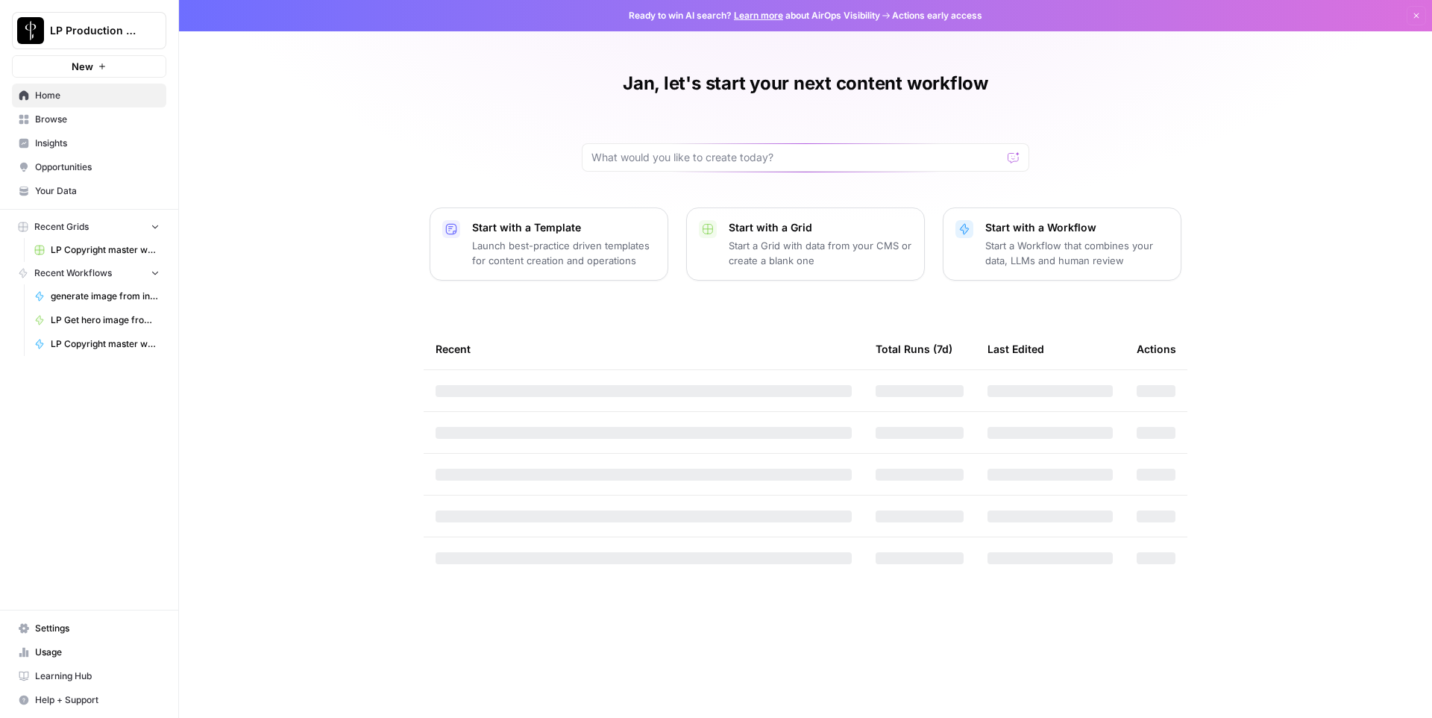
click at [150, 38] on button "LP Production Workloads" at bounding box center [89, 30] width 154 height 37
click at [116, 161] on span "[URL]" at bounding box center [144, 159] width 197 height 15
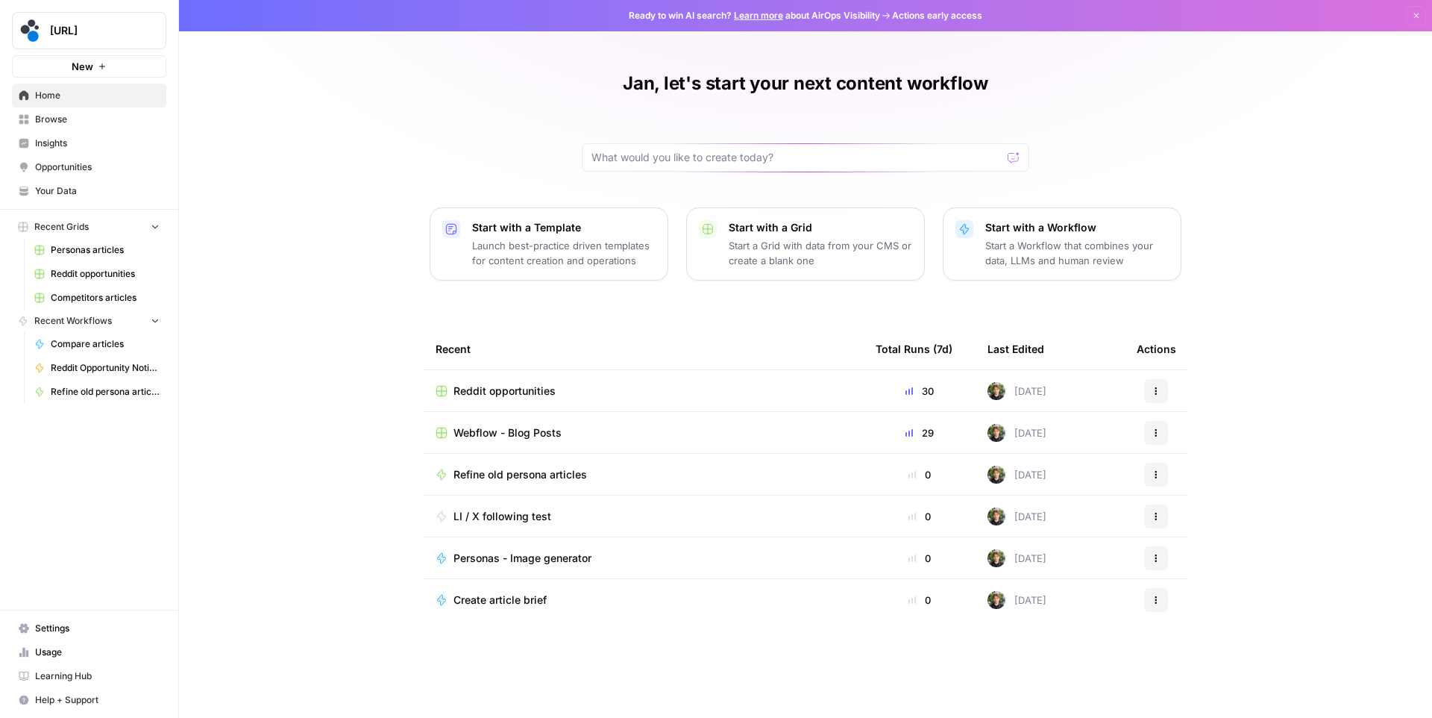
click at [548, 429] on span "Webflow - Blog Posts" at bounding box center [508, 432] width 108 height 15
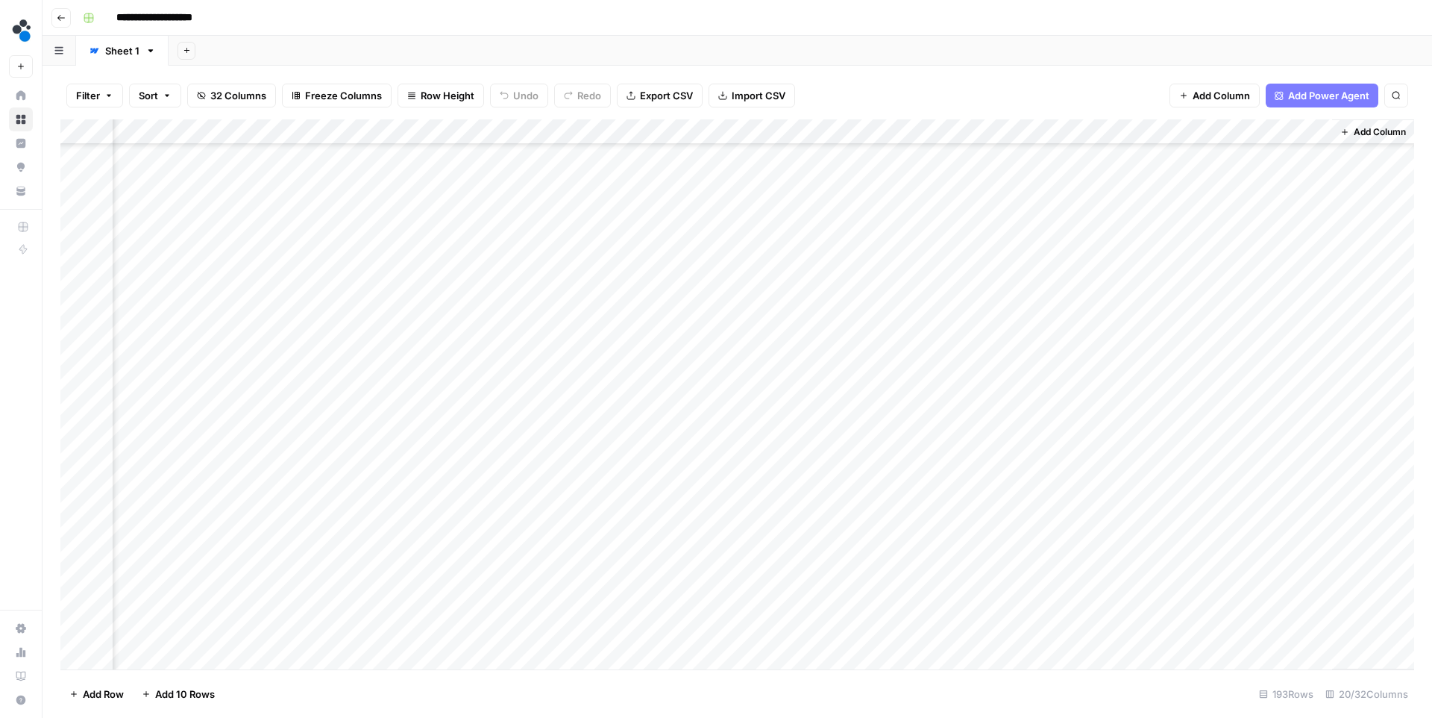
scroll to position [744, 1995]
click at [758, 248] on div "Add Column" at bounding box center [737, 394] width 1354 height 550
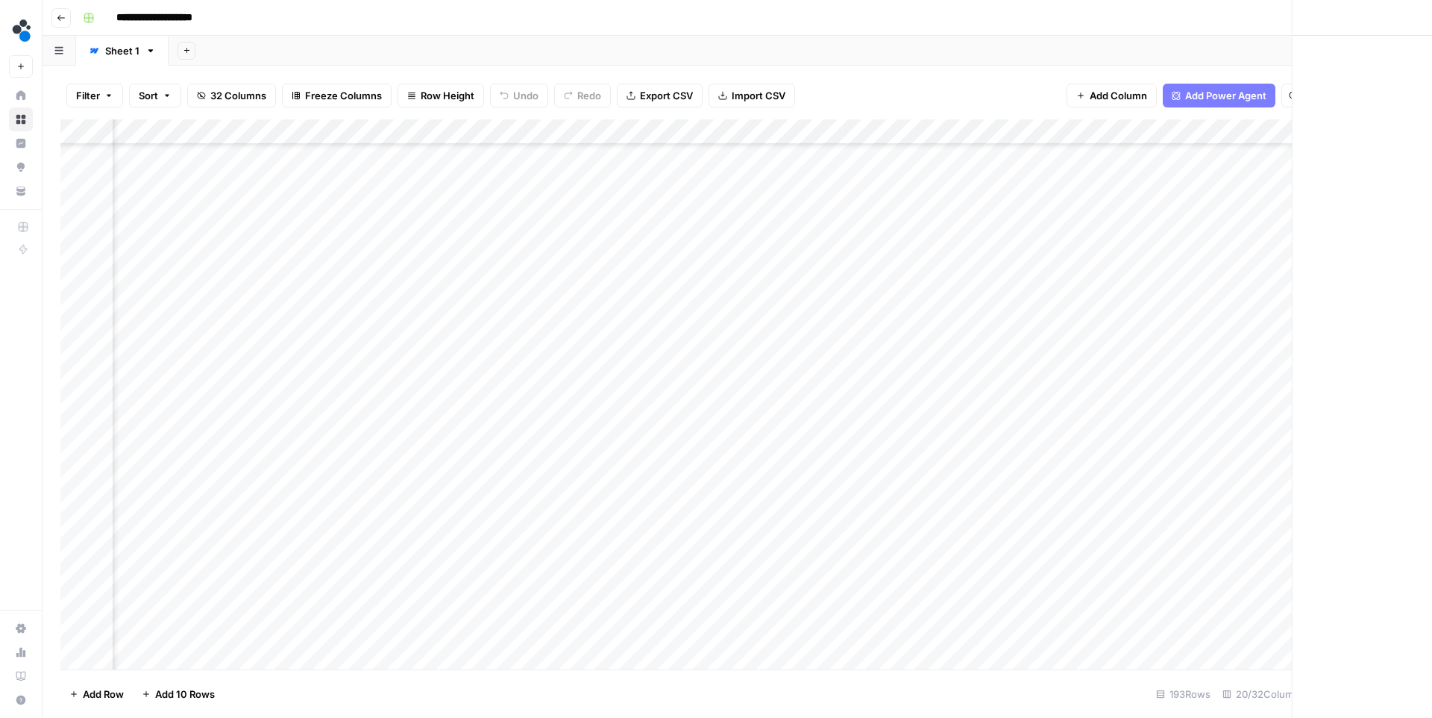
scroll to position [744, 1983]
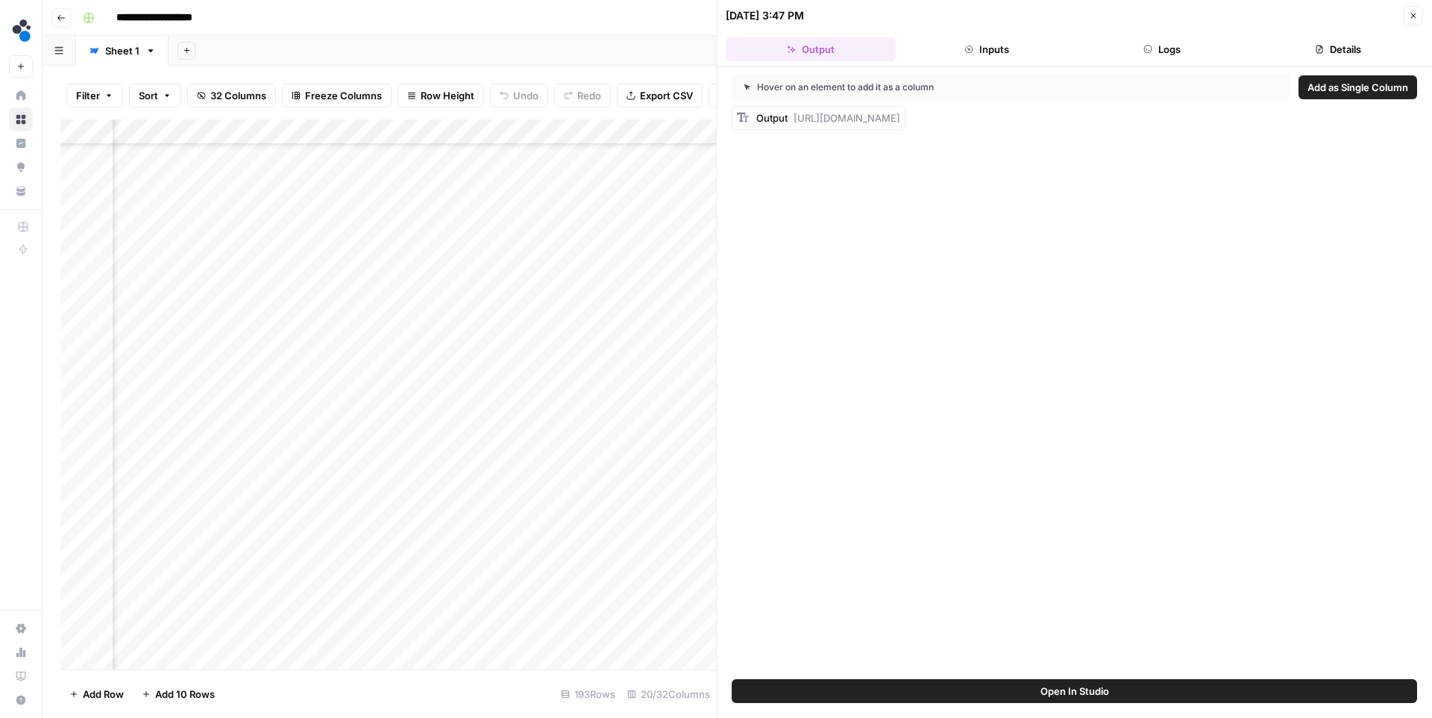
click at [1326, 46] on button "Details" at bounding box center [1338, 49] width 170 height 24
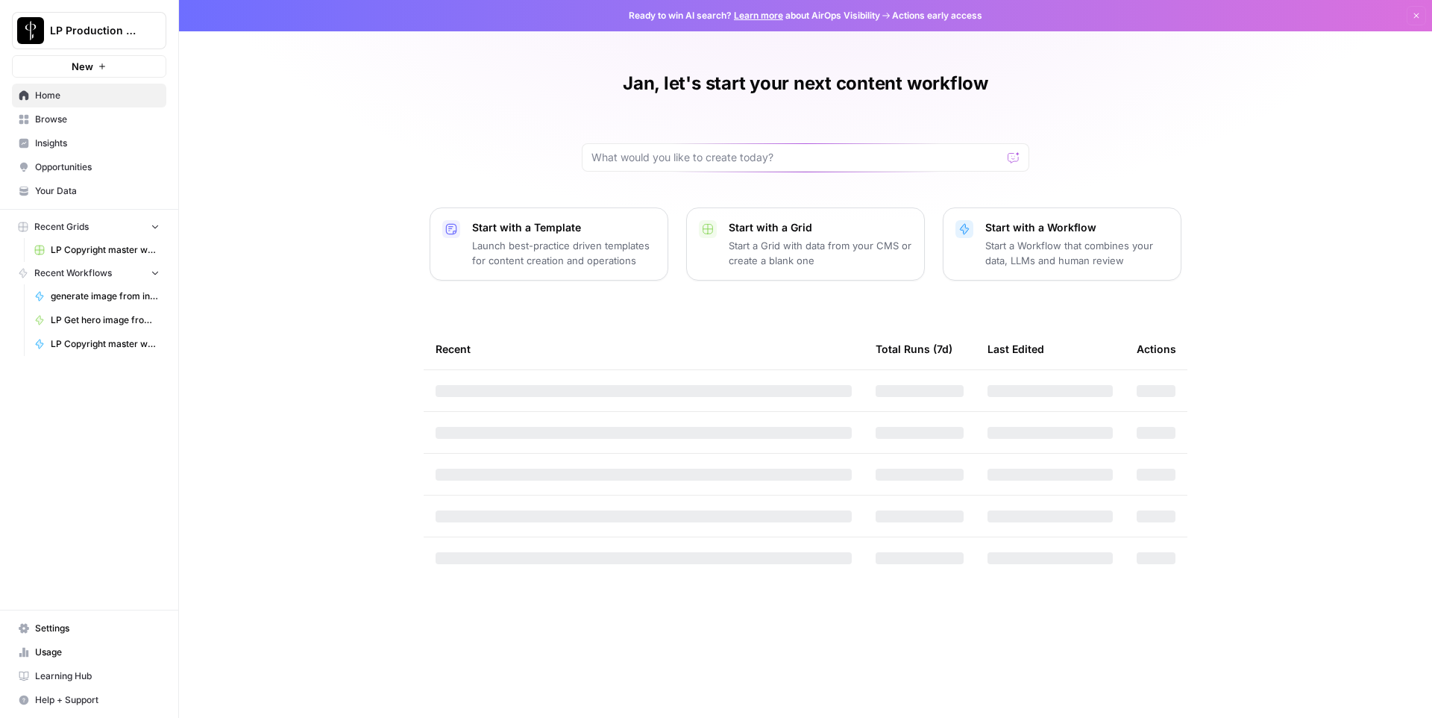
click at [83, 621] on span "Settings" at bounding box center [97, 627] width 125 height 13
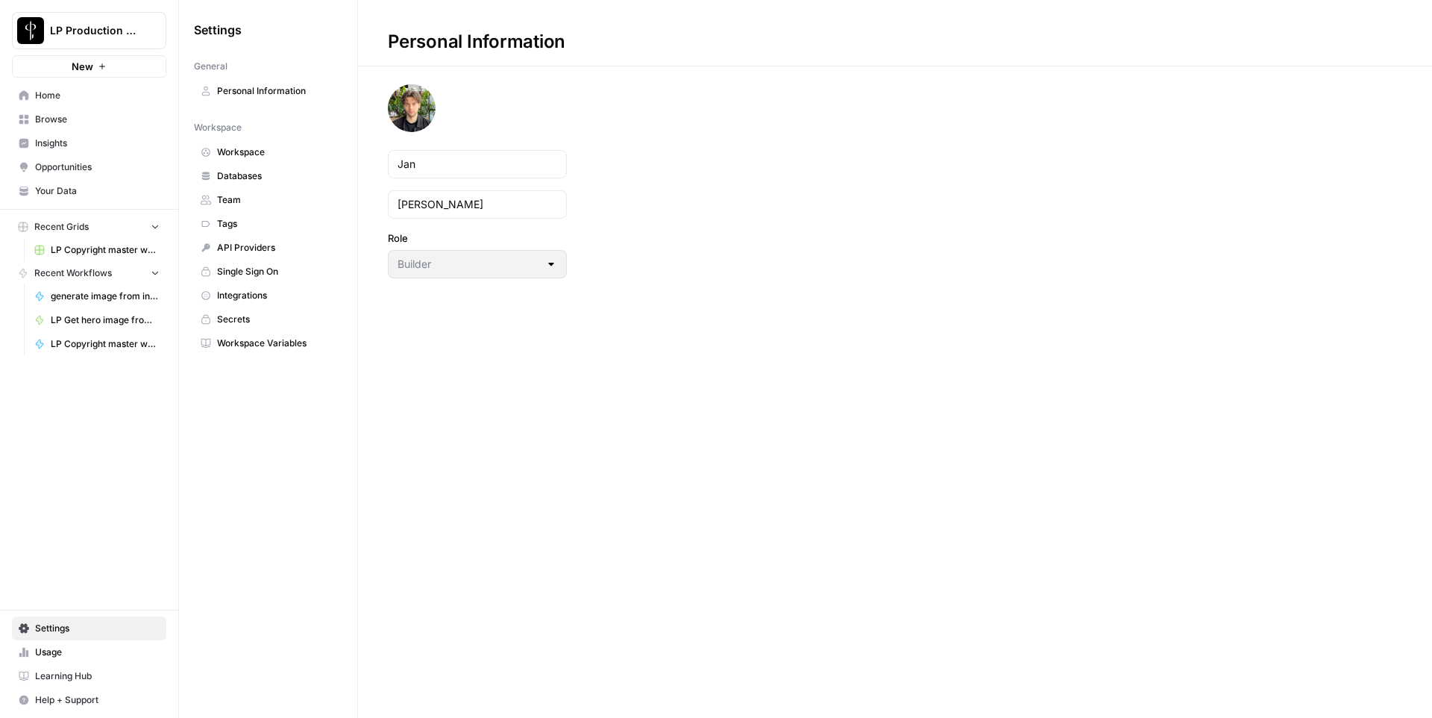
click at [244, 321] on span "Secrets" at bounding box center [276, 319] width 119 height 13
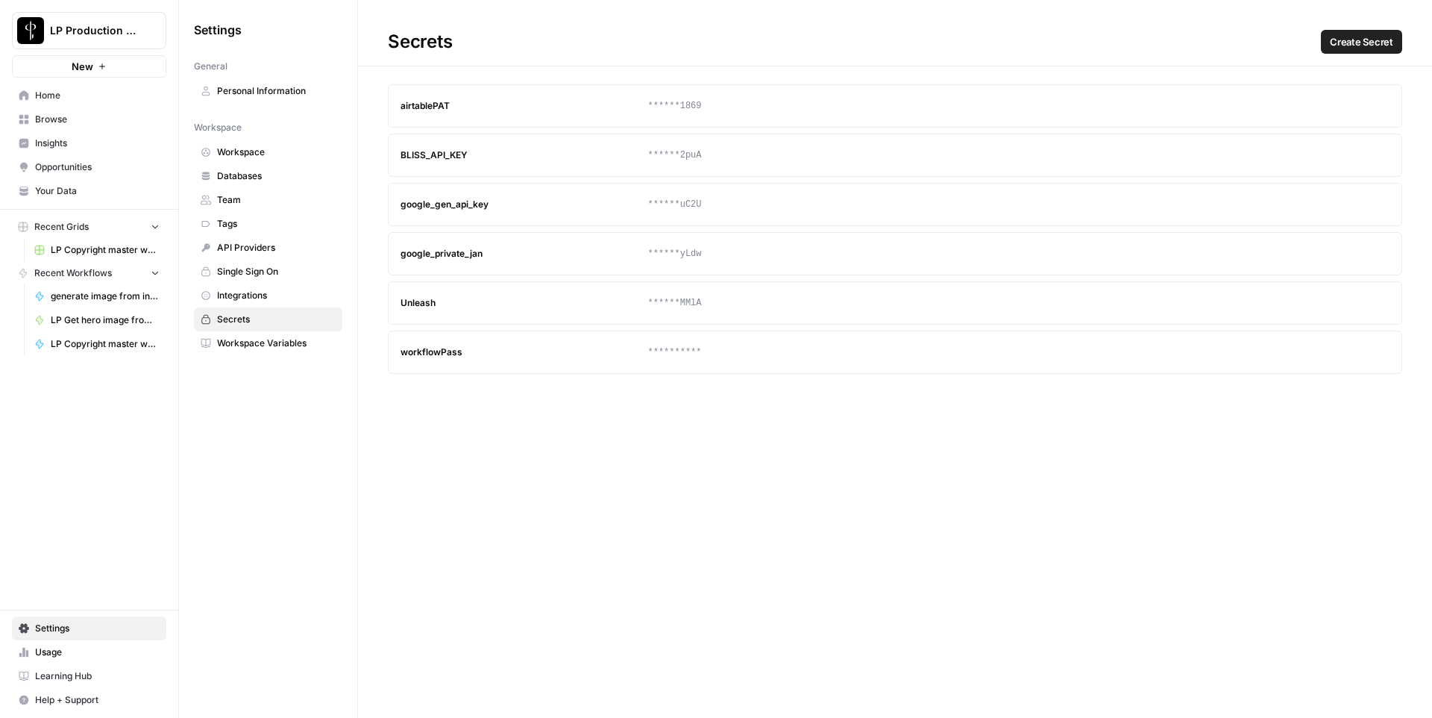
click at [447, 257] on div "google_private_jan" at bounding box center [525, 253] width 248 height 13
click at [264, 246] on span "API Providers" at bounding box center [276, 247] width 119 height 13
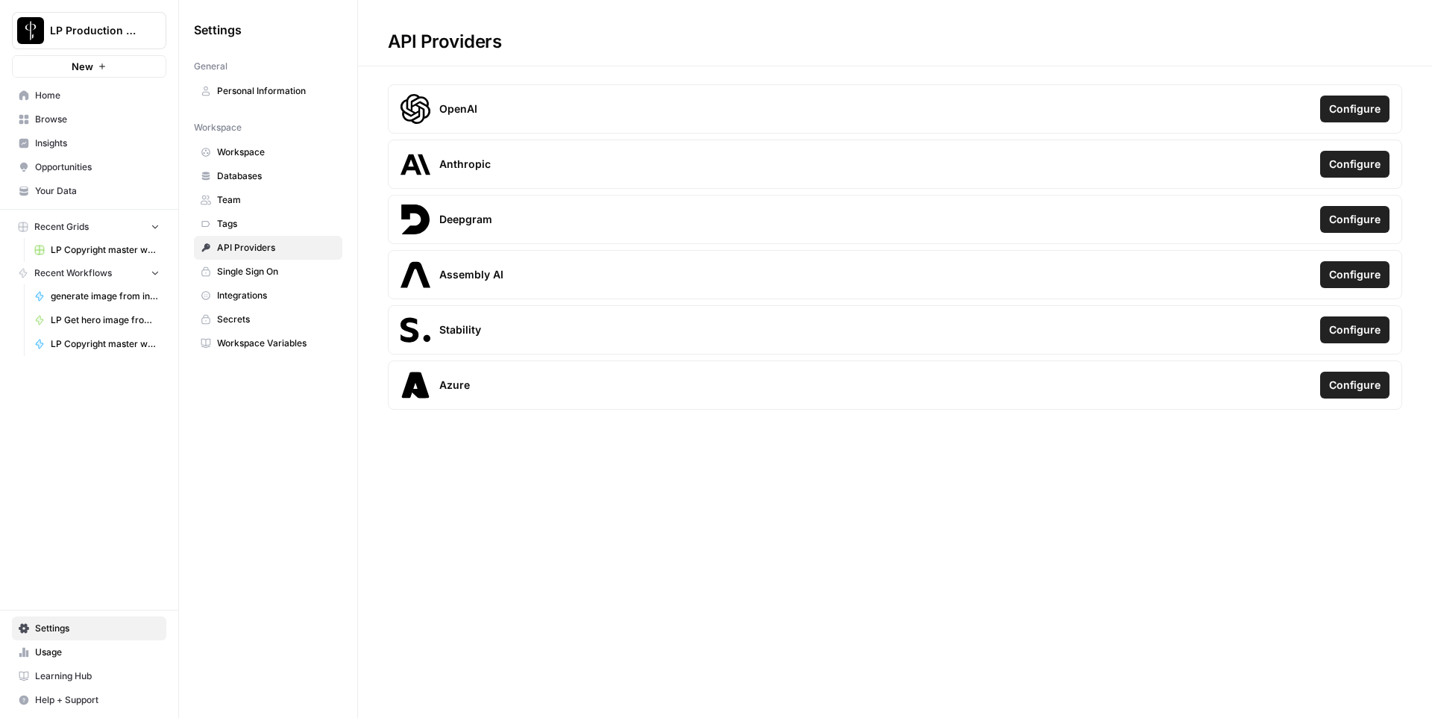
click at [272, 295] on span "Integrations" at bounding box center [276, 295] width 119 height 13
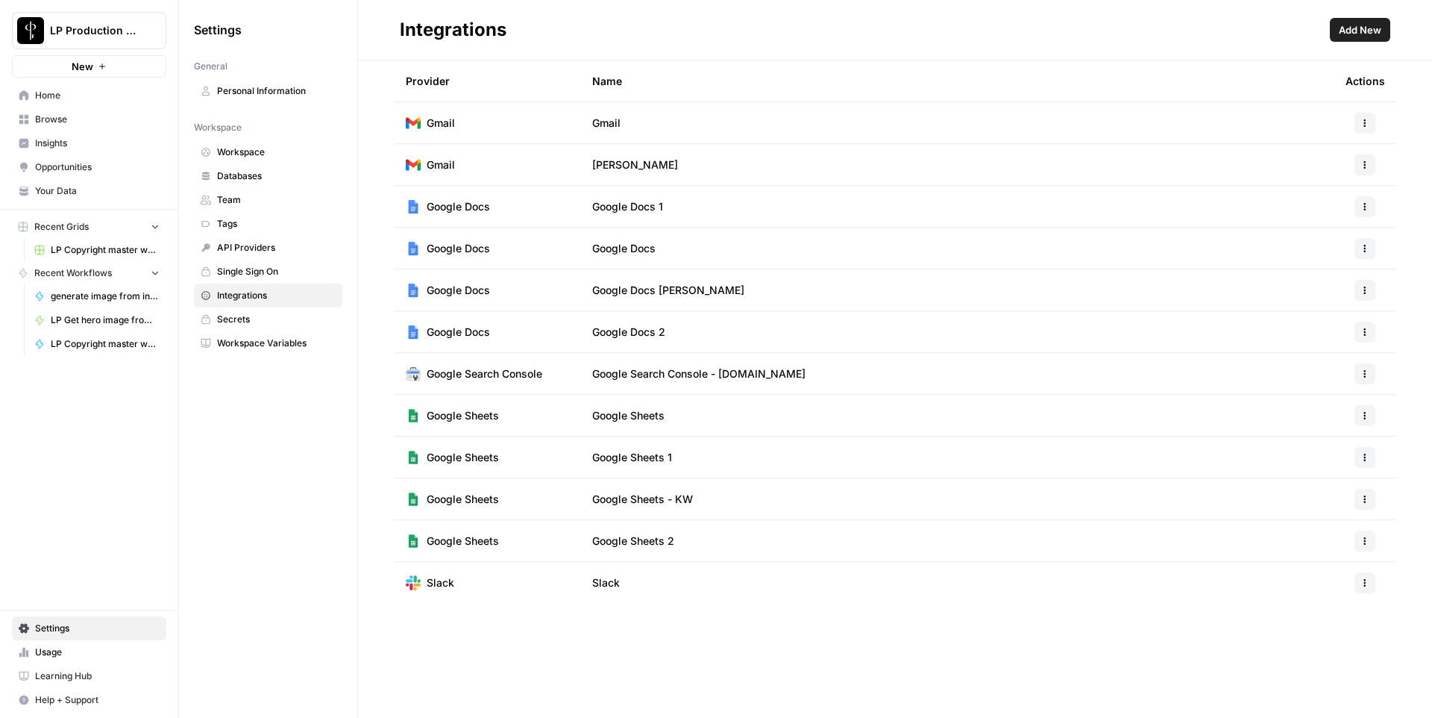
click at [269, 317] on span "Secrets" at bounding box center [276, 319] width 119 height 13
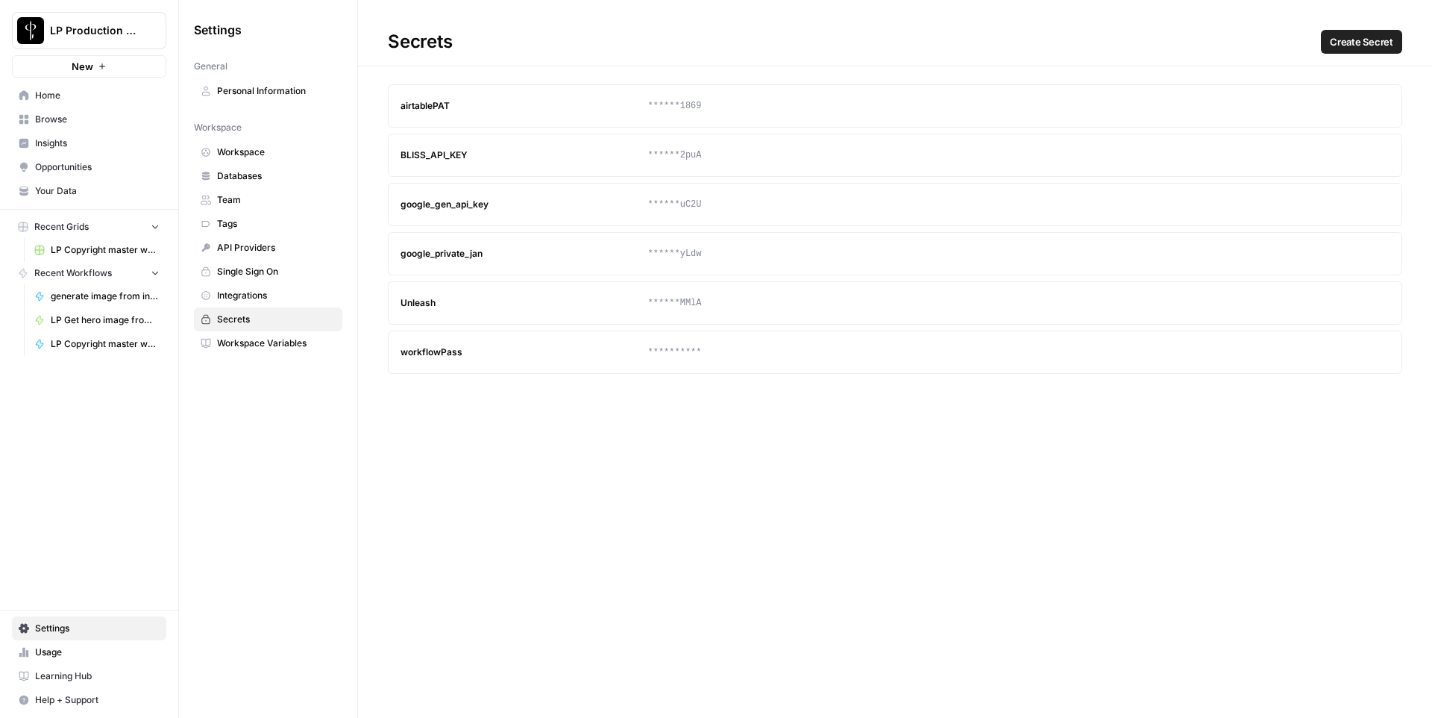
click at [416, 301] on div "Unleash" at bounding box center [525, 302] width 248 height 13
click at [433, 421] on div "**********" at bounding box center [895, 359] width 1074 height 718
click at [416, 110] on div "airtablePAT" at bounding box center [525, 105] width 248 height 13
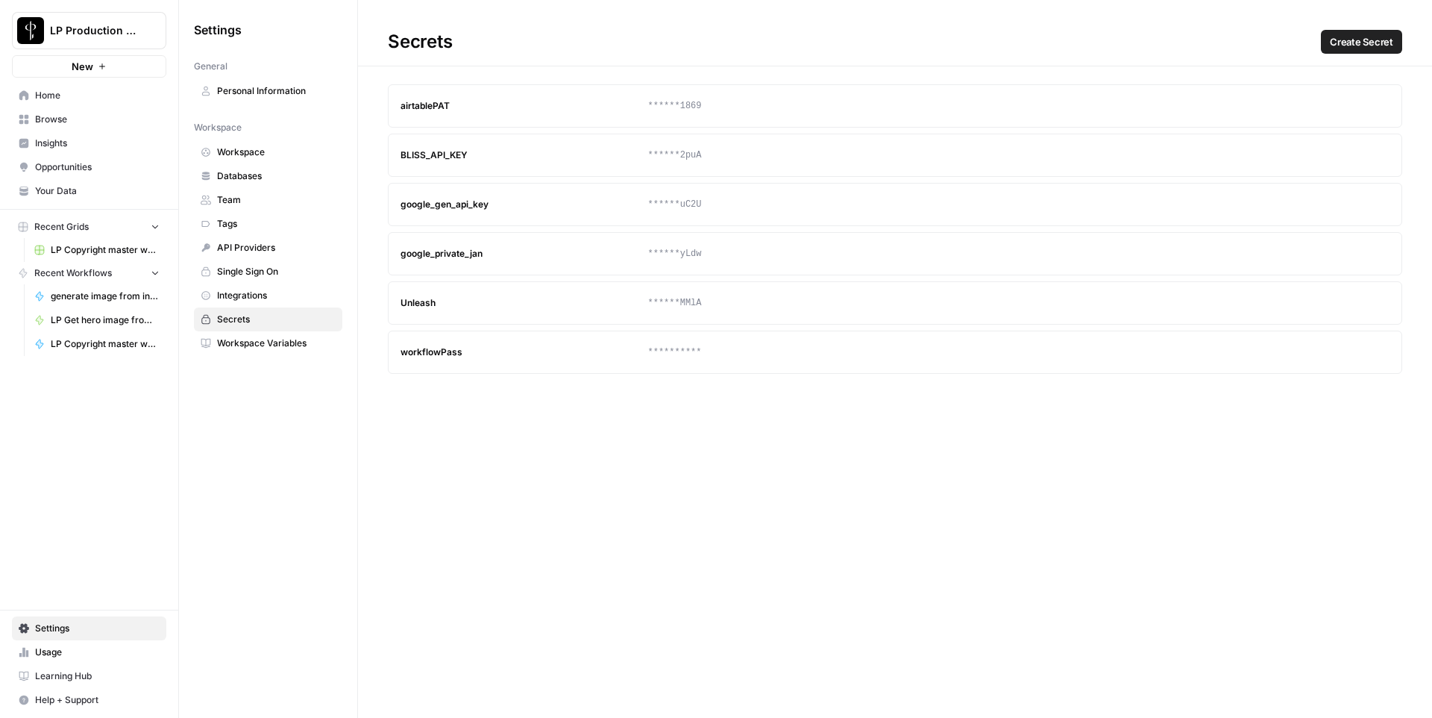
click at [416, 110] on div "airtablePAT" at bounding box center [525, 105] width 248 height 13
click at [427, 150] on div "BLISS_API_KEY" at bounding box center [525, 154] width 248 height 13
click at [434, 205] on div "google_gen_api_key" at bounding box center [525, 204] width 248 height 13
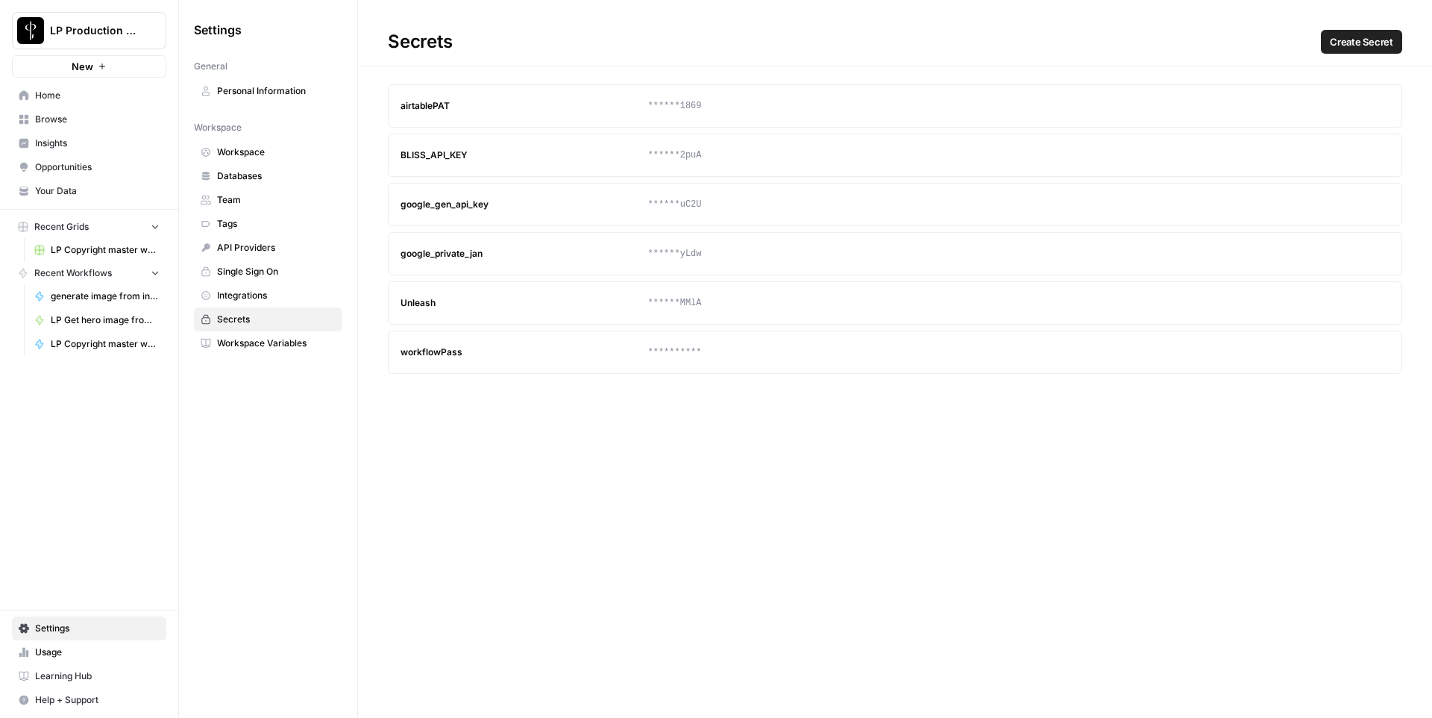
click at [434, 205] on div "google_gen_api_key" at bounding box center [525, 204] width 248 height 13
click at [415, 351] on div "workflowPass" at bounding box center [525, 351] width 248 height 13
click at [761, 554] on div "**********" at bounding box center [895, 359] width 1074 height 718
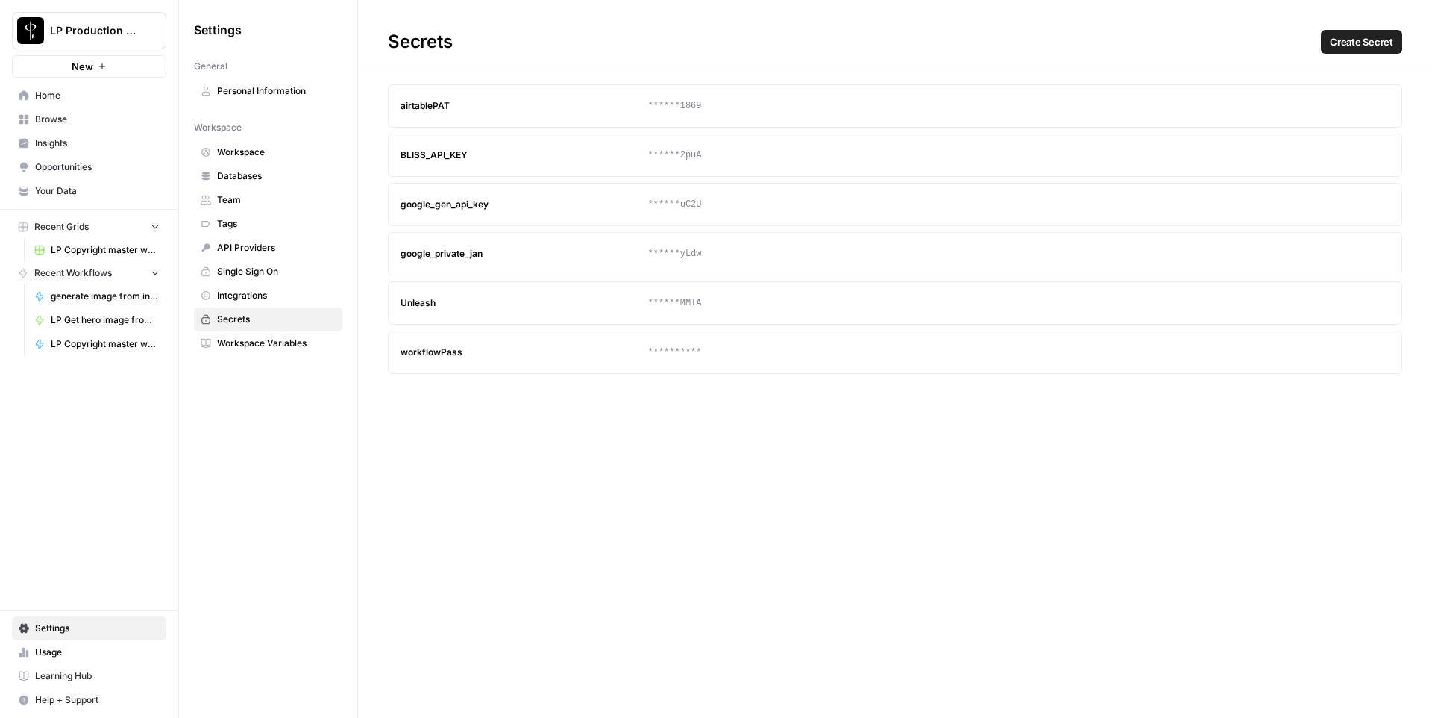
click at [278, 340] on span "Workspace Variables" at bounding box center [276, 342] width 119 height 13
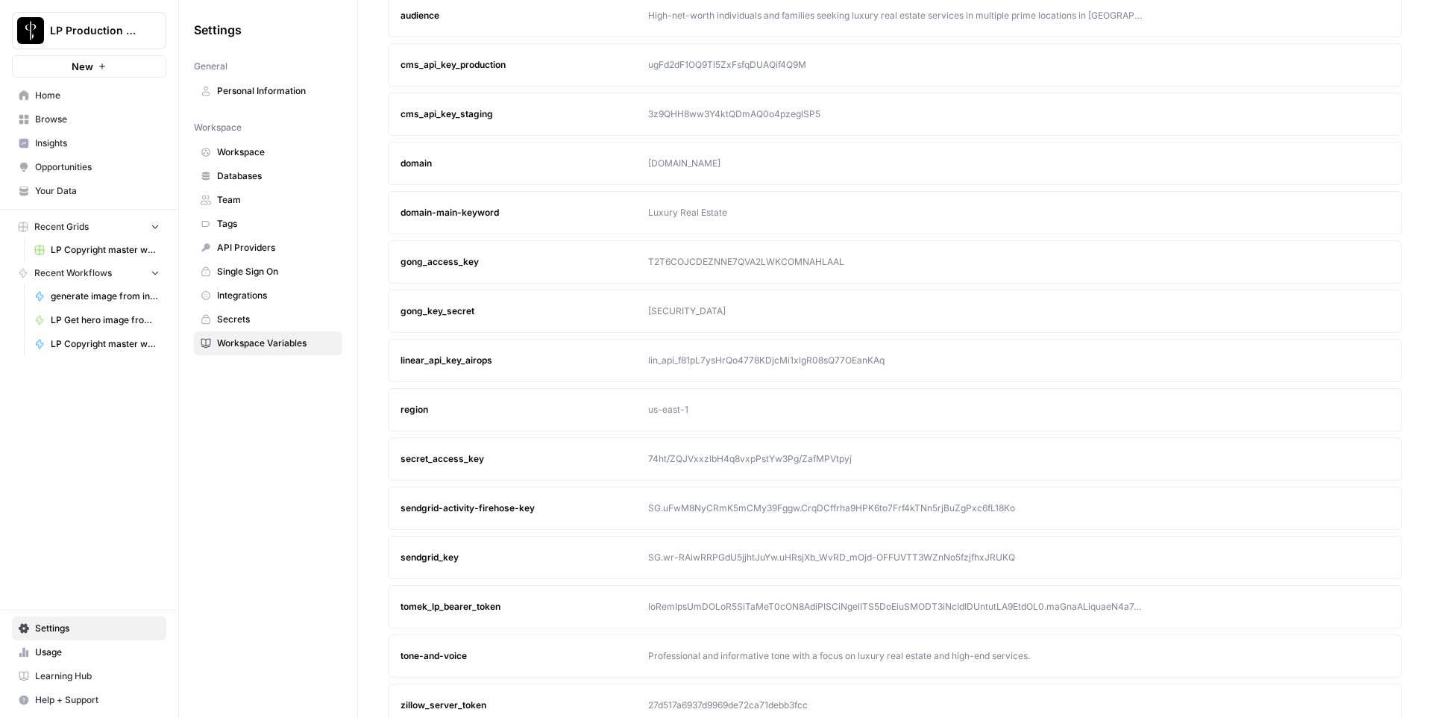
scroll to position [204, 0]
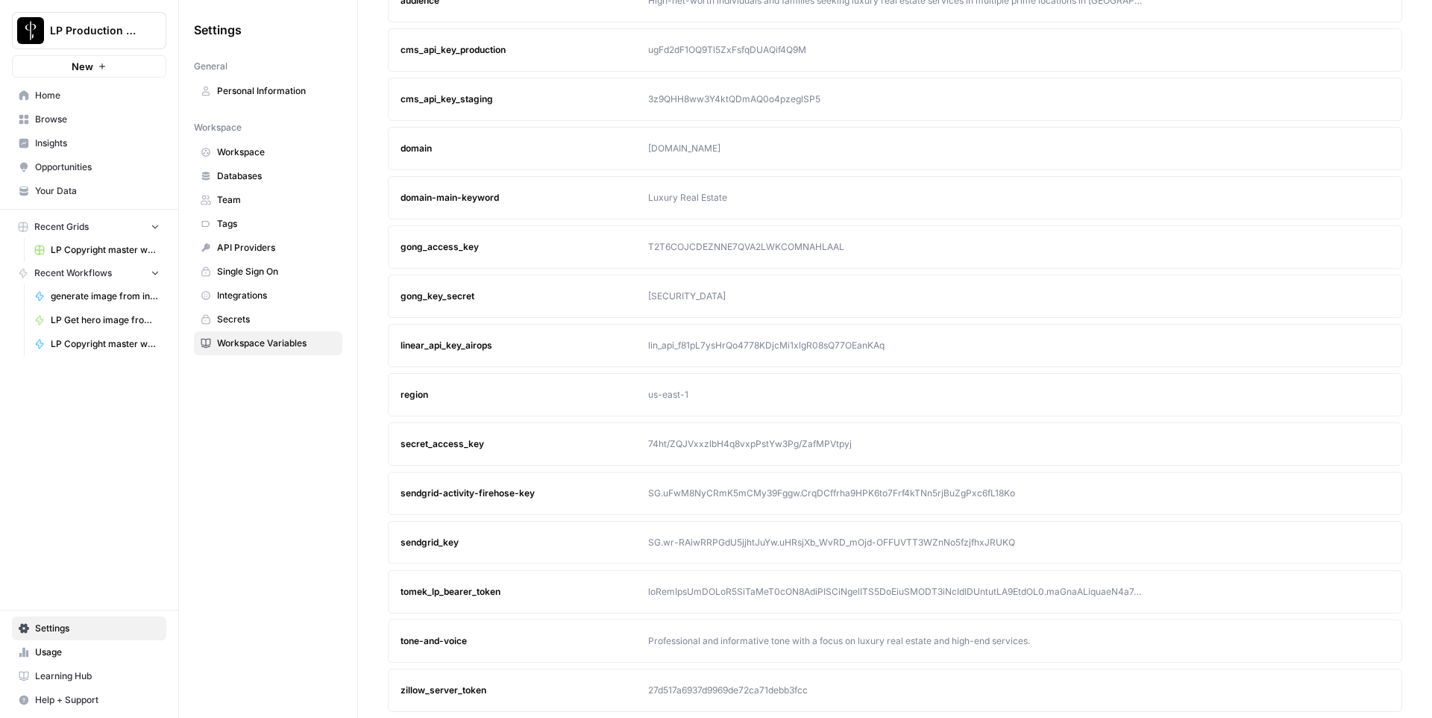
click at [473, 588] on div "tomek_lp_bearer_token" at bounding box center [525, 591] width 248 height 13
click at [476, 588] on div "tomek_lp_bearer_token" at bounding box center [525, 591] width 248 height 13
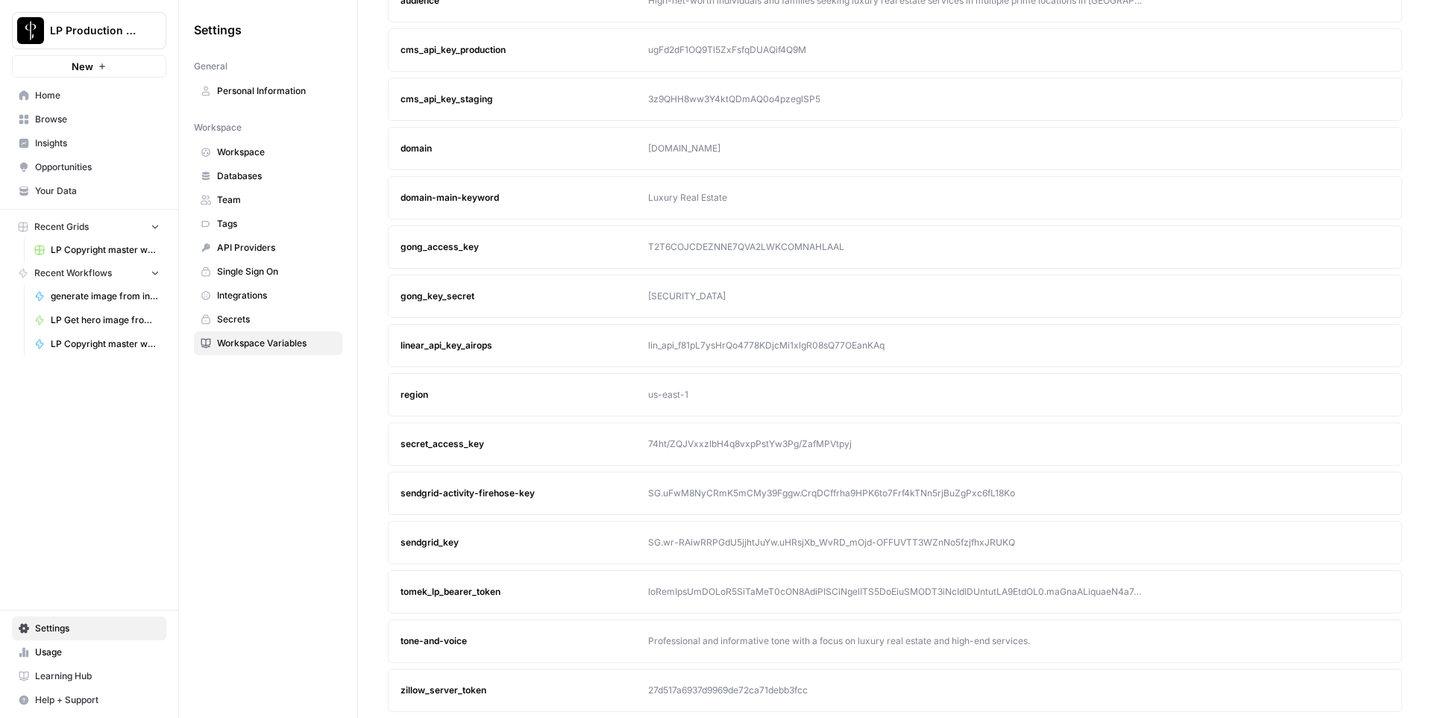
click at [460, 596] on div "tomek_lp_bearer_token" at bounding box center [525, 591] width 248 height 13
click at [1345, 589] on icon "button" at bounding box center [1349, 591] width 9 height 9
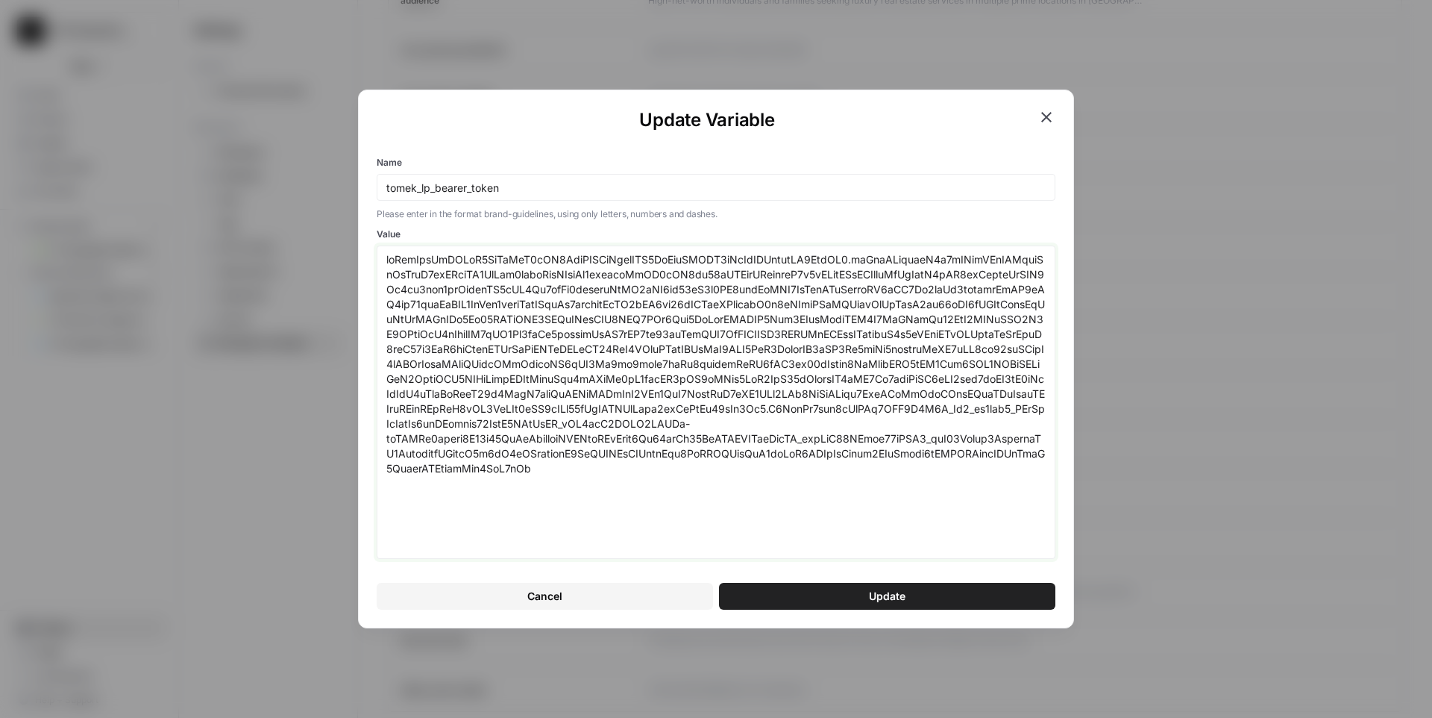
click at [788, 485] on textarea "Value" at bounding box center [715, 402] width 659 height 300
click at [514, 606] on button "Cancel" at bounding box center [545, 596] width 336 height 27
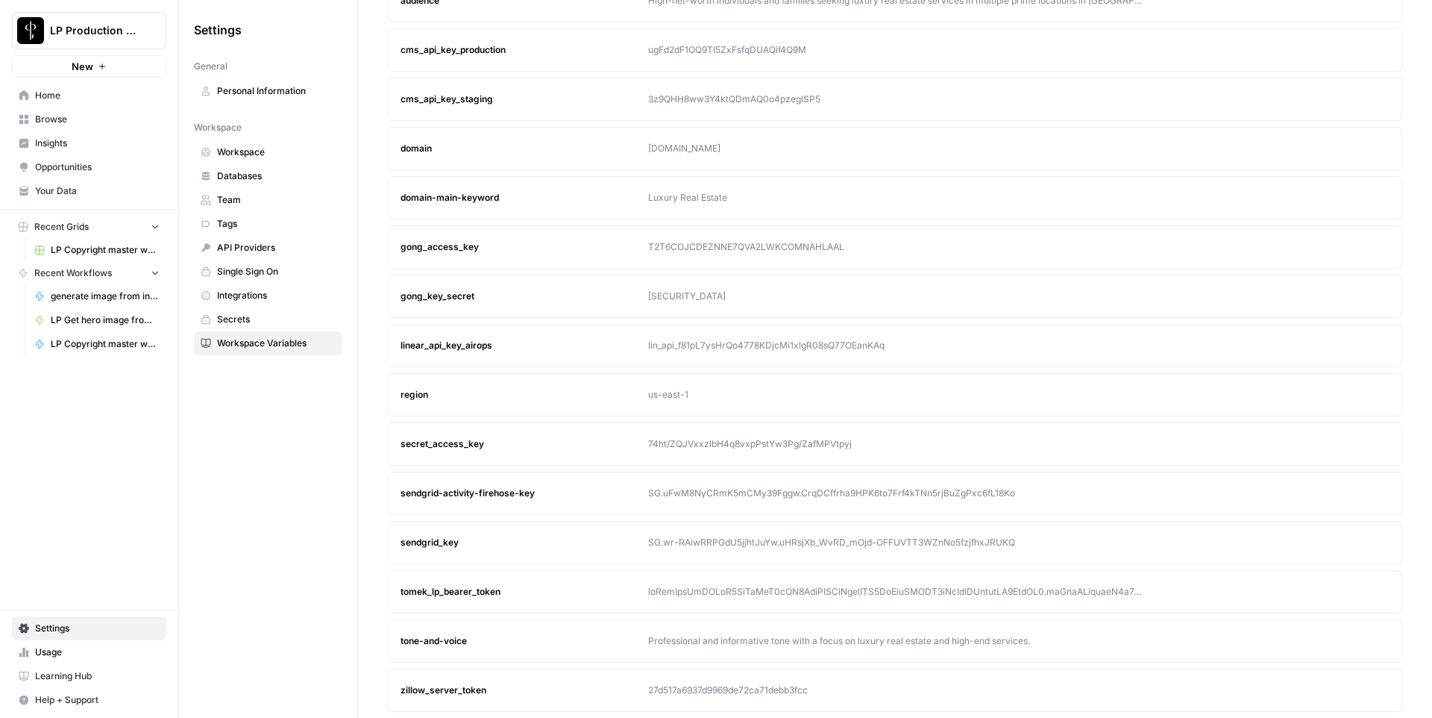
click at [243, 319] on span "Secrets" at bounding box center [276, 319] width 119 height 13
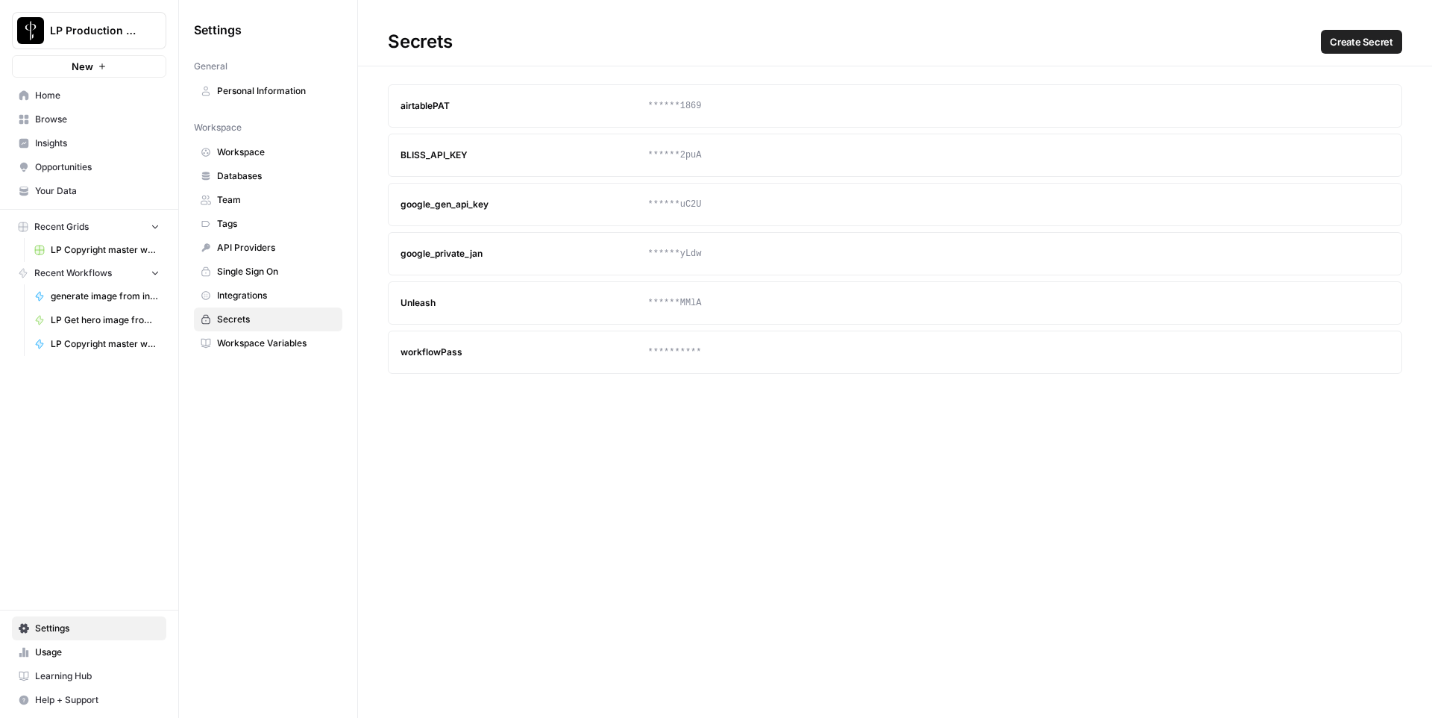
click at [1344, 34] on span "Create Secret" at bounding box center [1361, 41] width 63 height 15
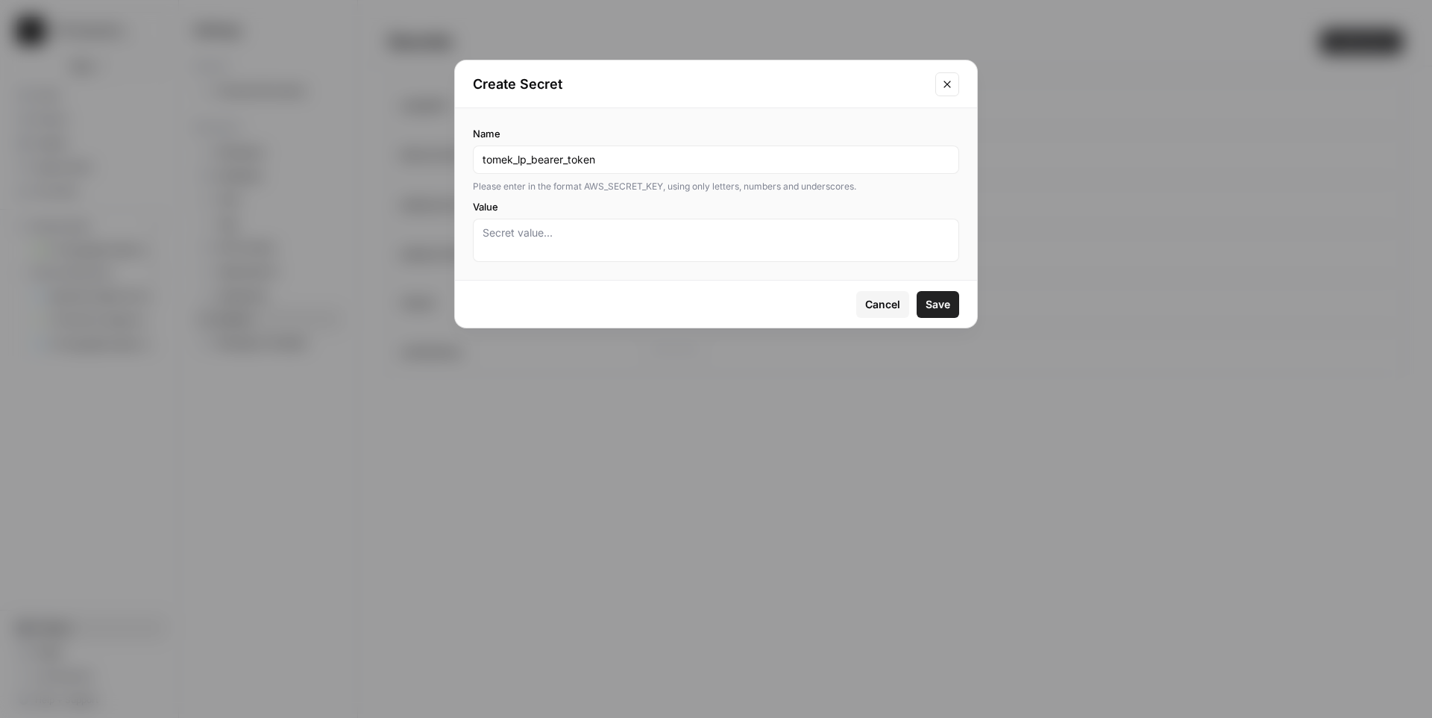
type input "tomek_lp_bearer_token"
click at [595, 232] on textarea "Value" at bounding box center [716, 240] width 467 height 30
paste textarea "eyJhbGciOiJSUzI1NiIsInR5cCI6IkpXVCIsImtpZCI6ImFydEFXRV9rTzVlZHByeldNZ3ZodSJ9.ey…"
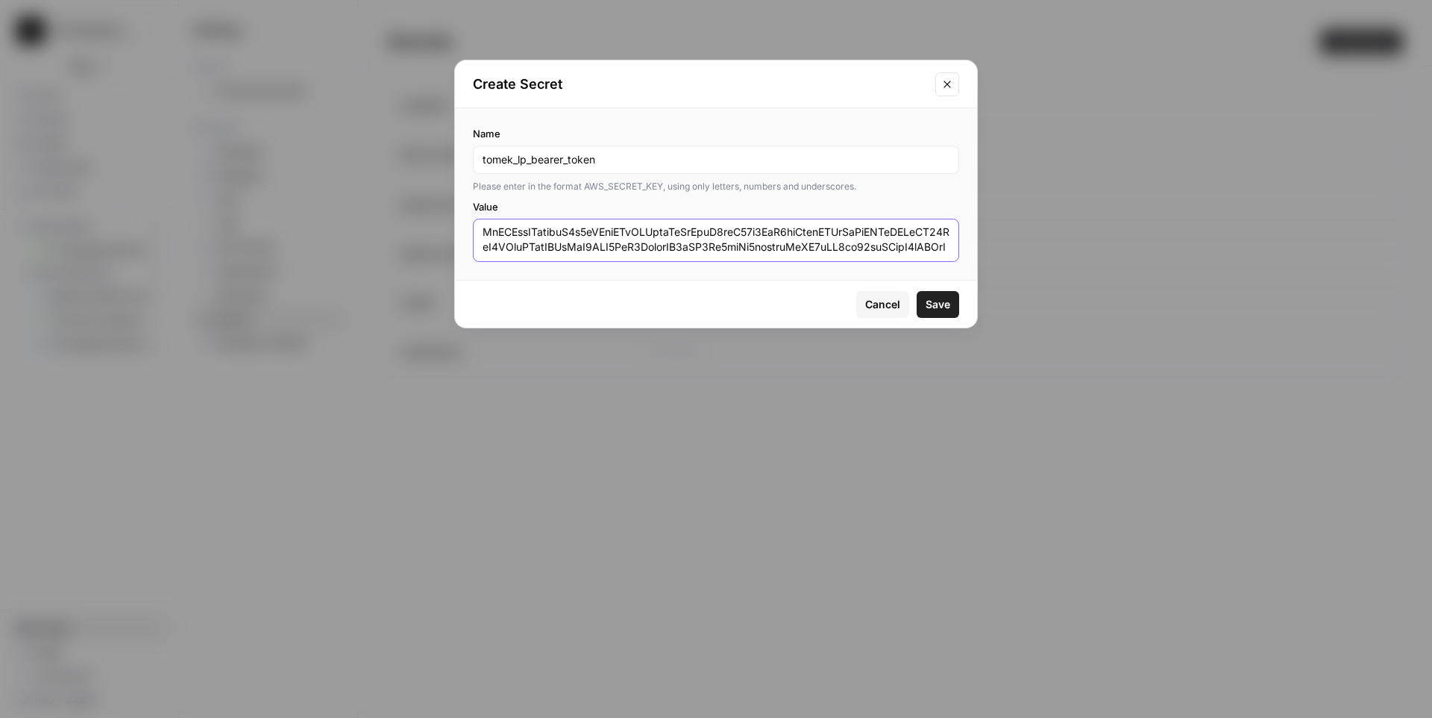
scroll to position [37, 0]
type textarea "eyJhbGciOiJSUzI1NiIsInR5cCI6IkpXVCIsImtpZCI6ImFydEFXRV9rTzVlZHByeldNZ3ZodSJ9.ey…"
click at [938, 303] on span "Save" at bounding box center [938, 304] width 25 height 15
click at [948, 88] on icon "Close modal" at bounding box center [947, 84] width 12 height 12
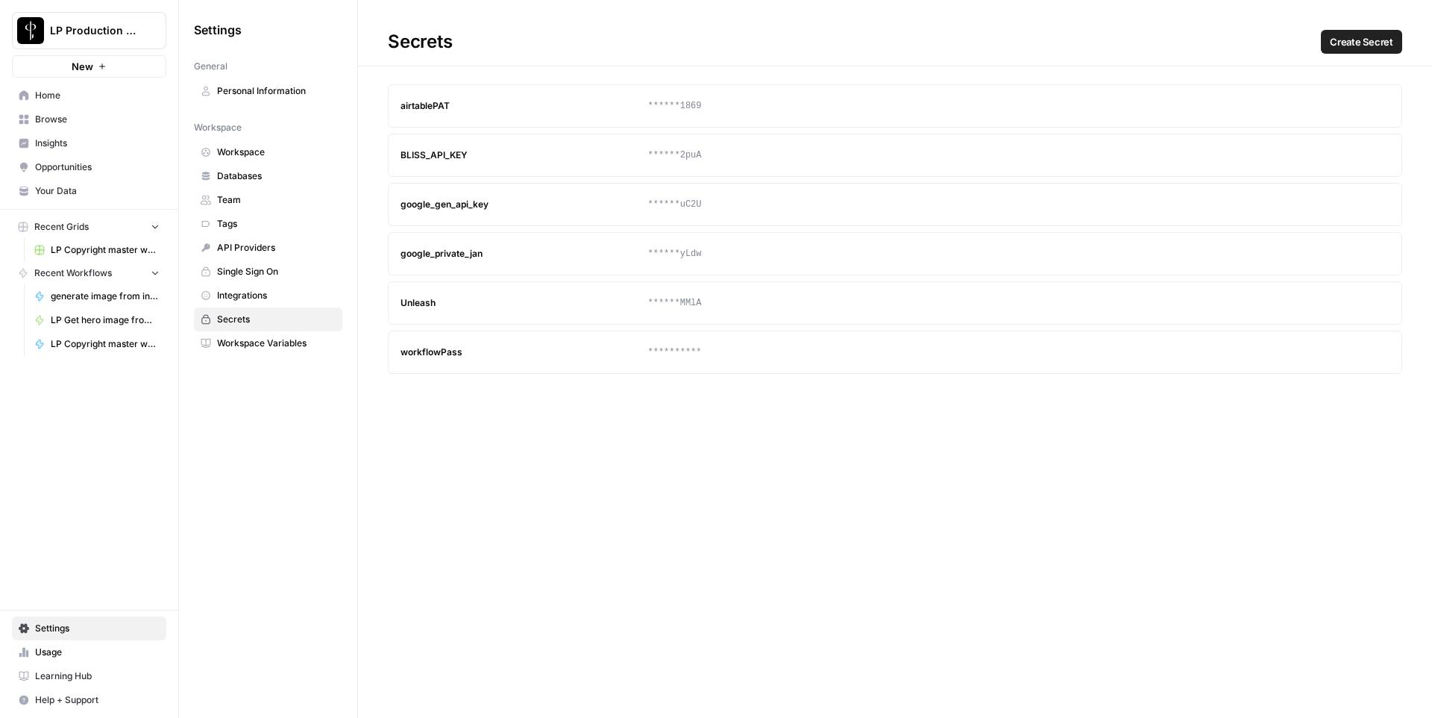
click at [251, 341] on span "Workspace Variables" at bounding box center [276, 342] width 119 height 13
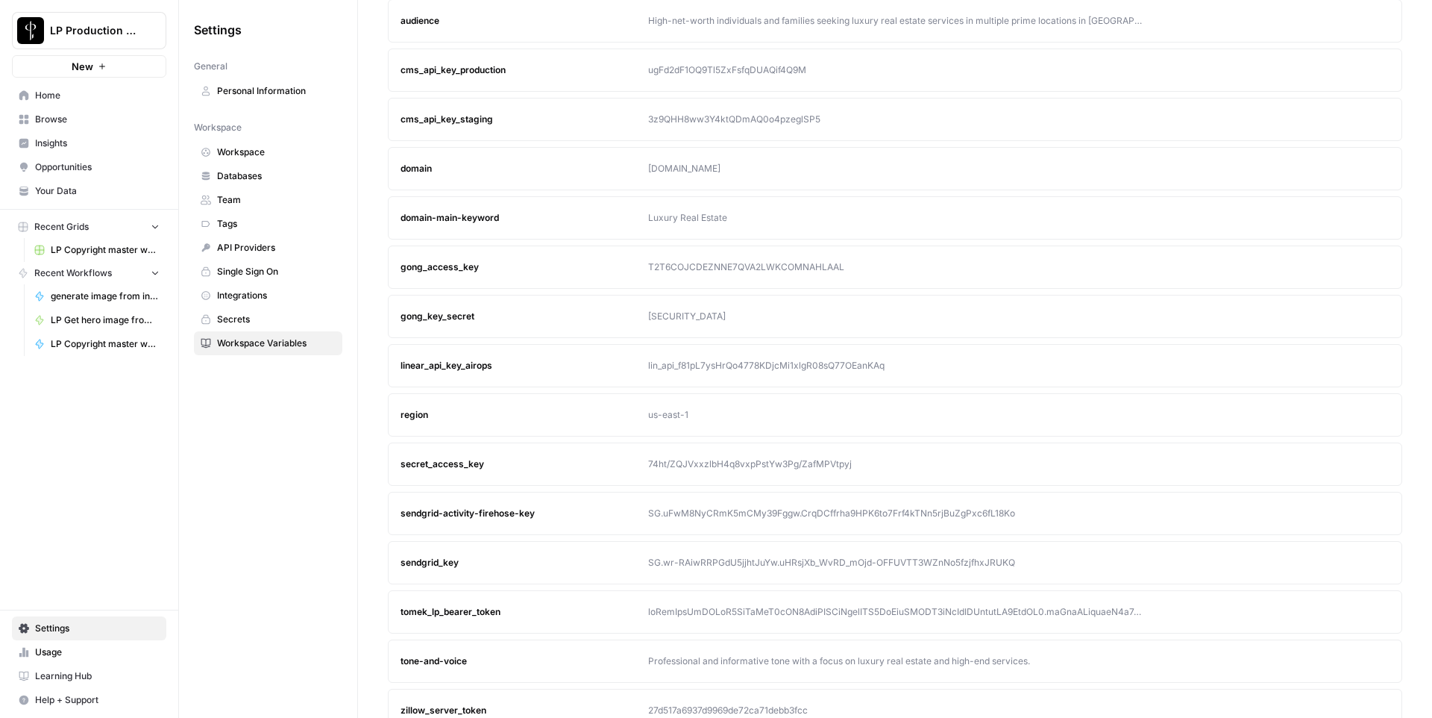
scroll to position [196, 0]
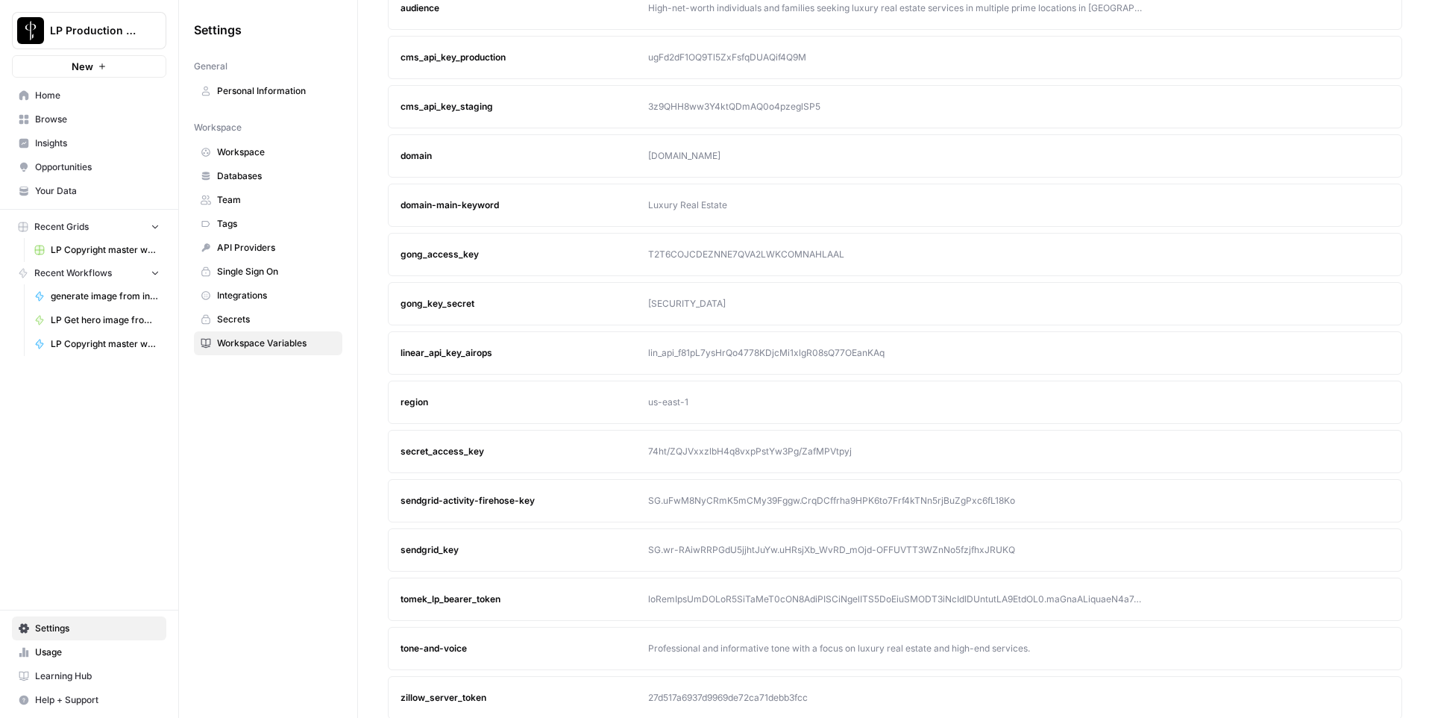
click at [1345, 599] on icon "button" at bounding box center [1349, 599] width 9 height 9
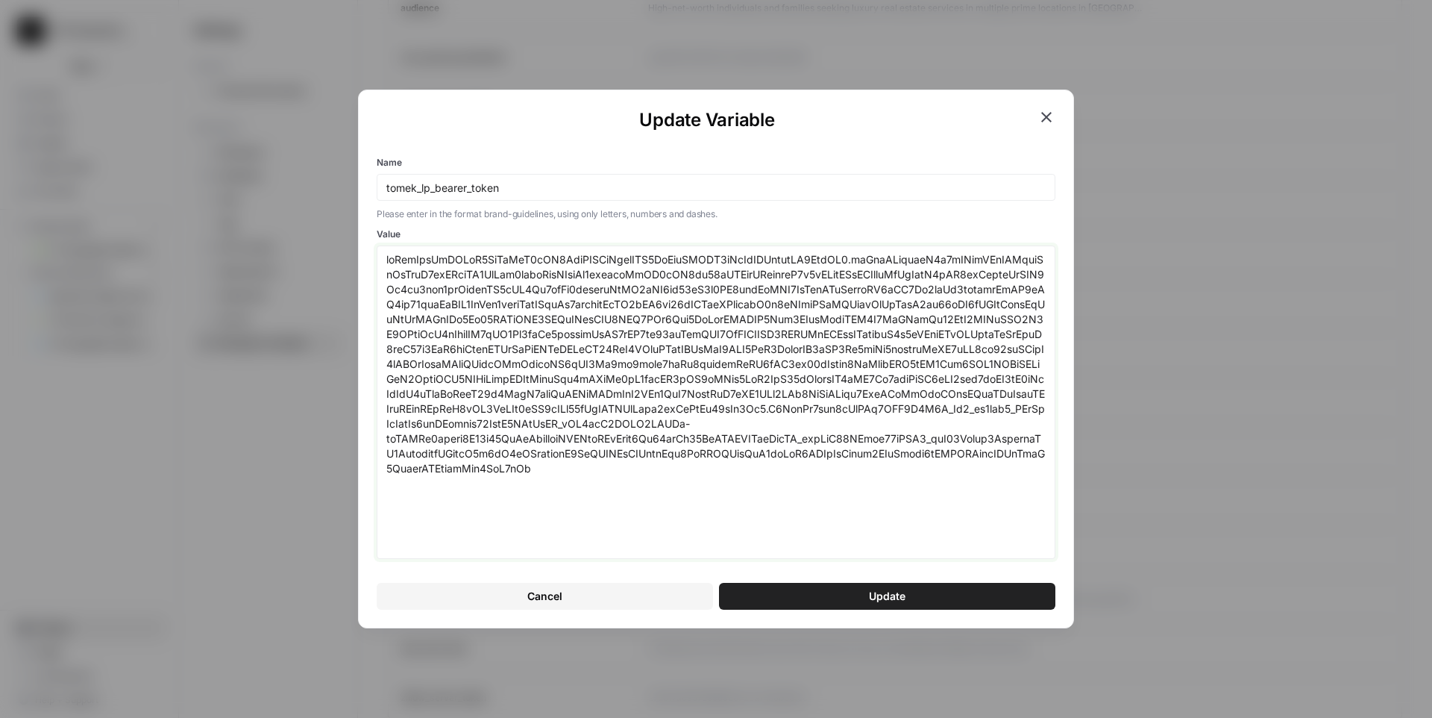
click at [872, 461] on textarea "Value" at bounding box center [715, 402] width 659 height 300
click at [559, 597] on span "Cancel" at bounding box center [544, 596] width 35 height 15
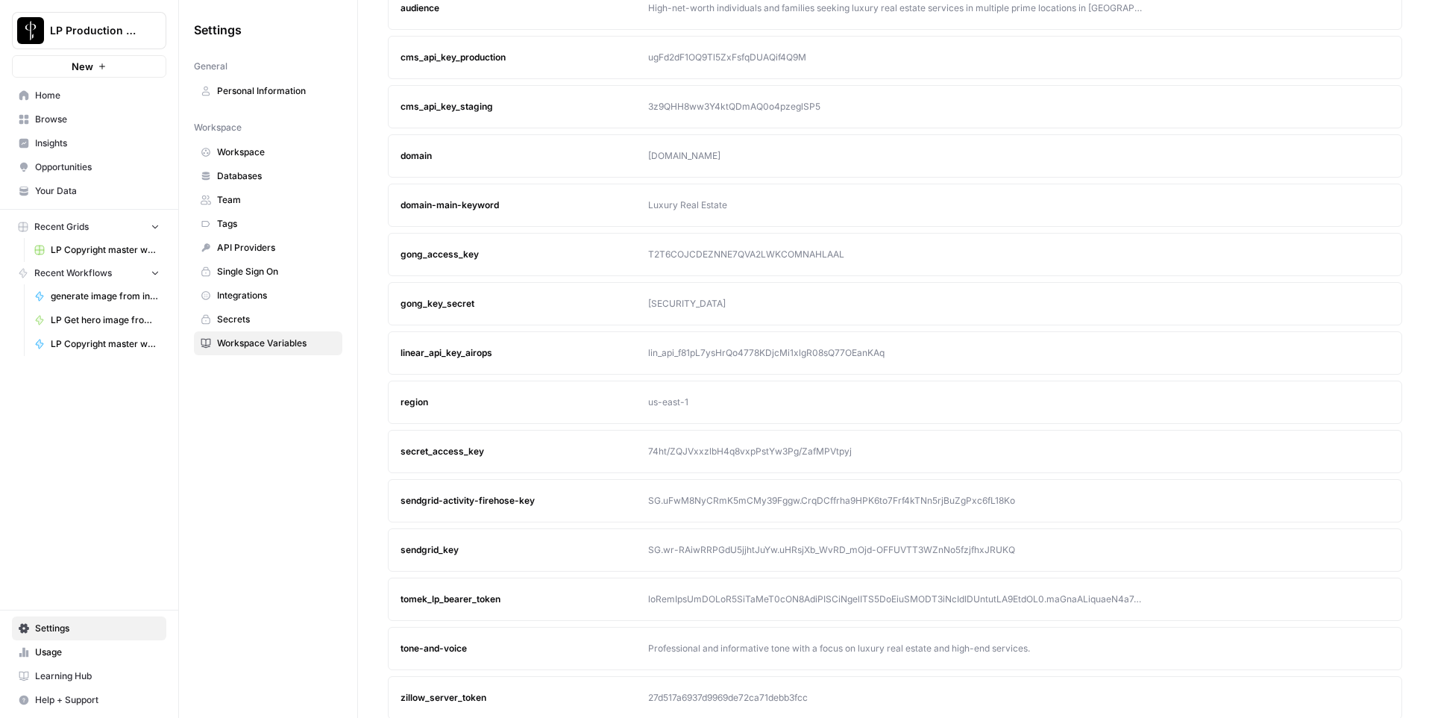
scroll to position [204, 0]
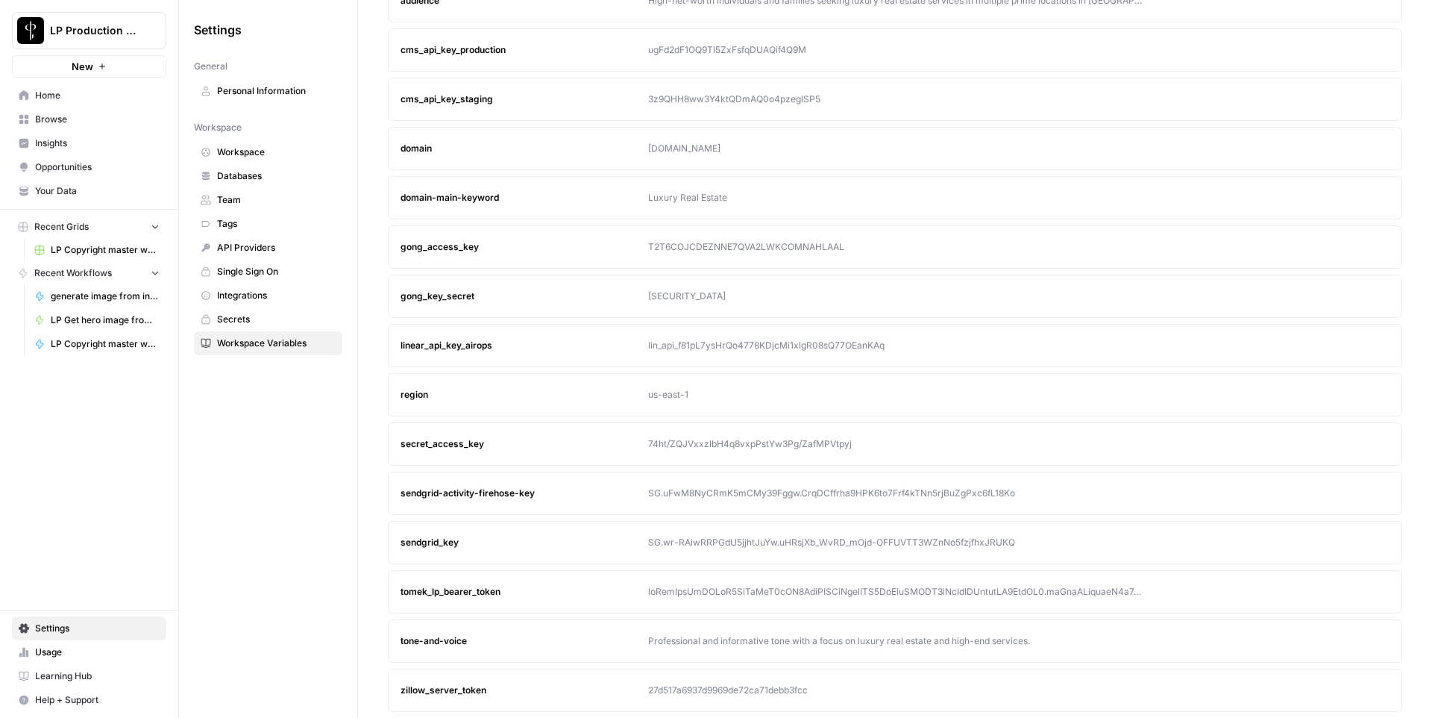
click at [451, 588] on div "tomek_lp_bearer_token" at bounding box center [525, 591] width 248 height 13
copy div "tomek_lp_bearer_token"
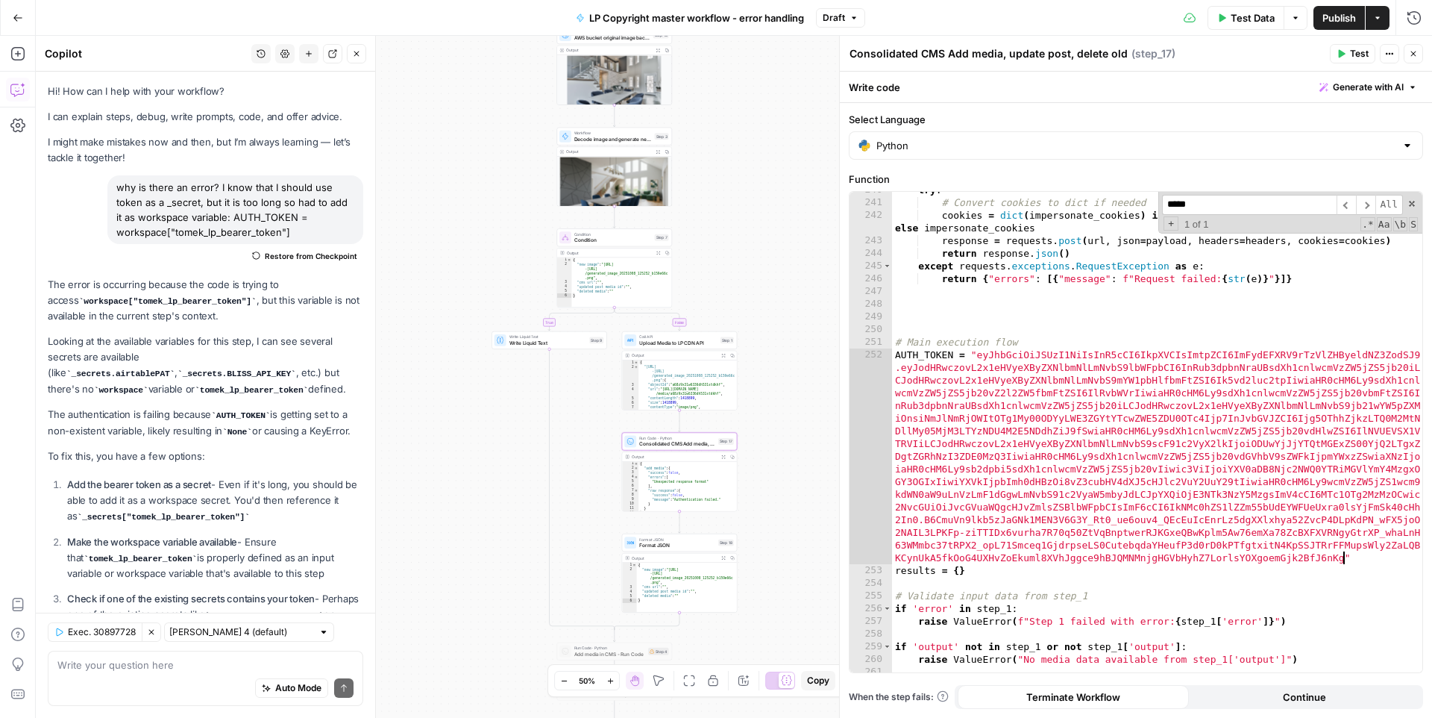
scroll to position [3141, 0]
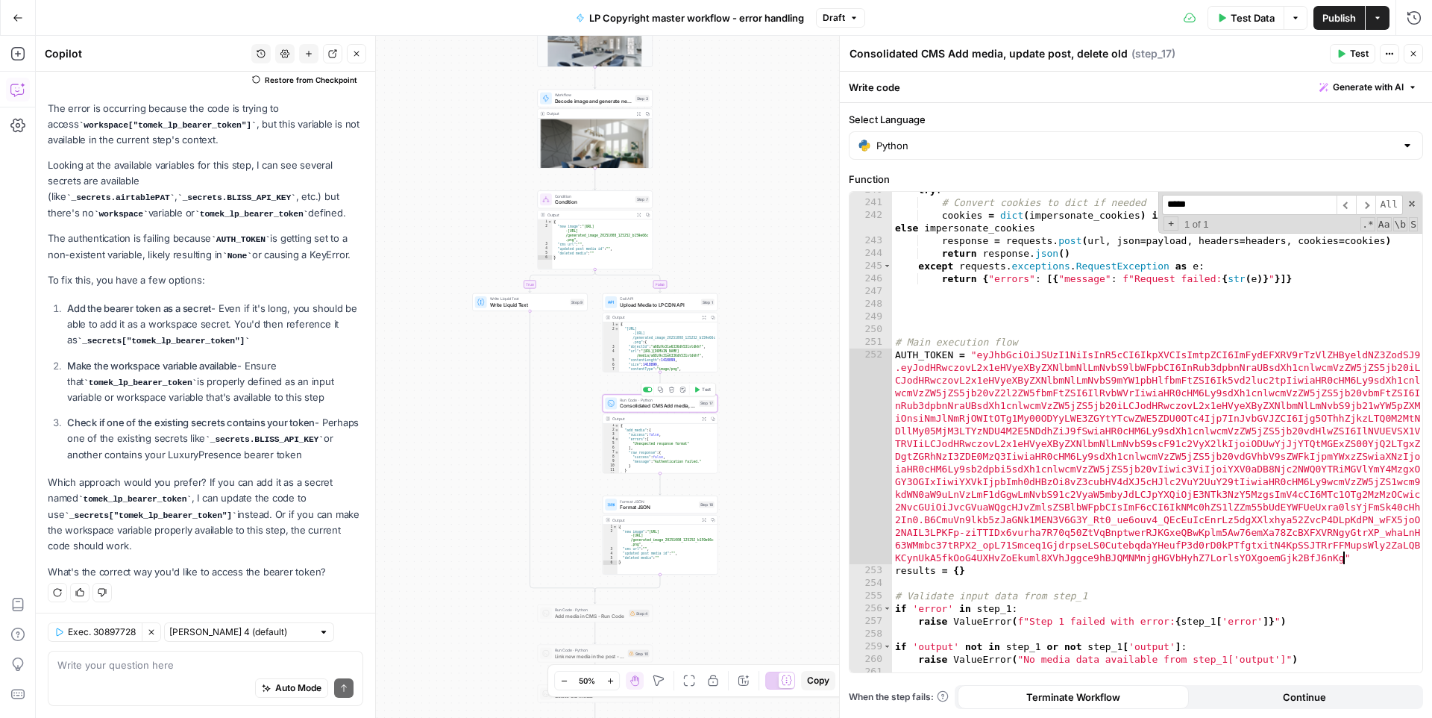
click at [658, 404] on span "Consolidated CMS Add media, update post, delete old" at bounding box center [658, 405] width 76 height 7
click at [708, 392] on span "Test" at bounding box center [706, 389] width 9 height 7
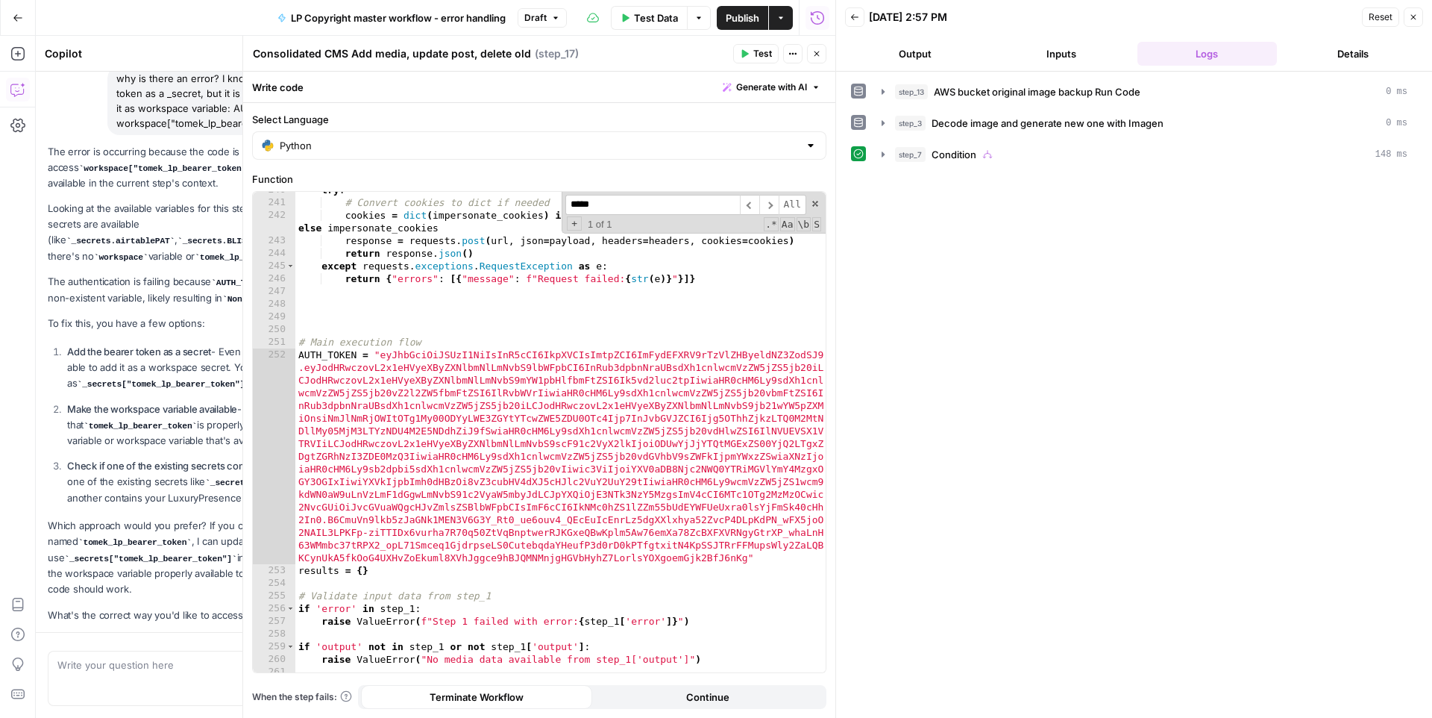
scroll to position [176, 0]
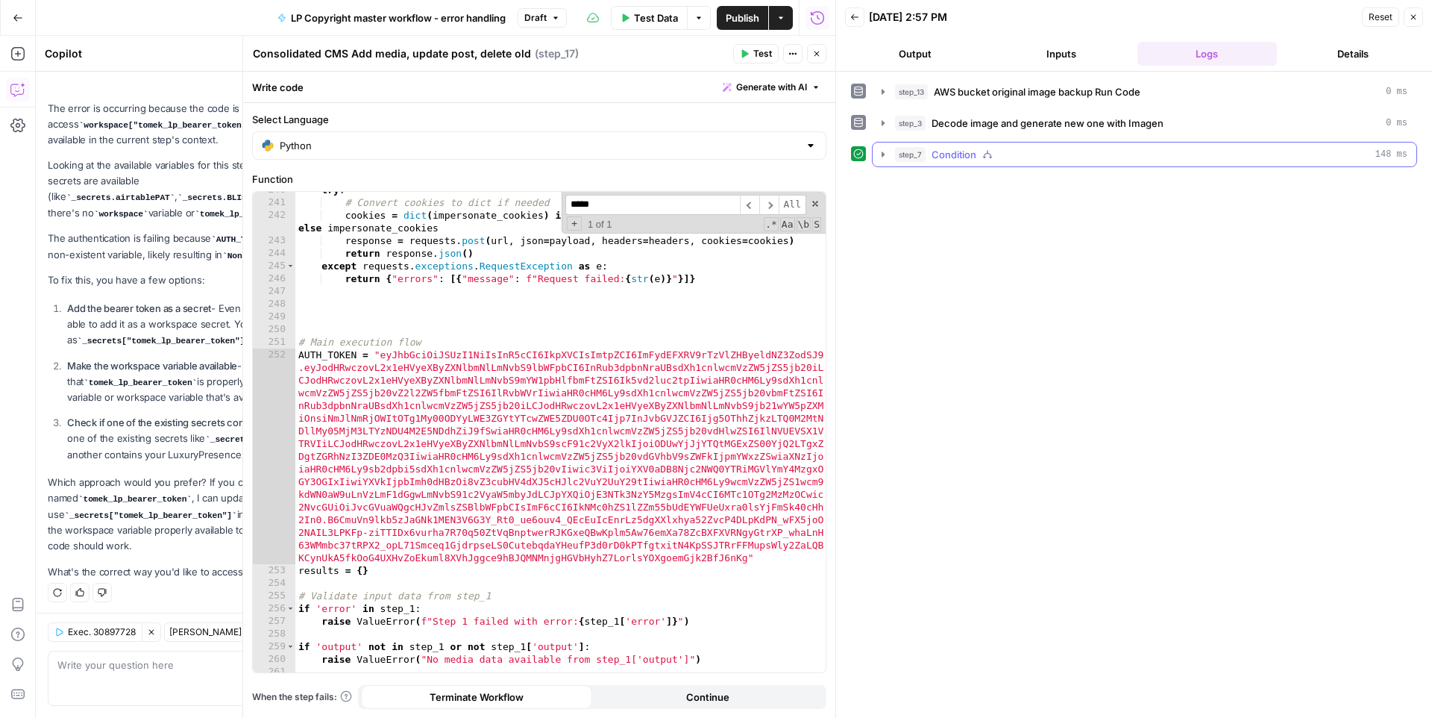
click at [884, 161] on button "step_7 Condition 148 ms" at bounding box center [1145, 154] width 544 height 24
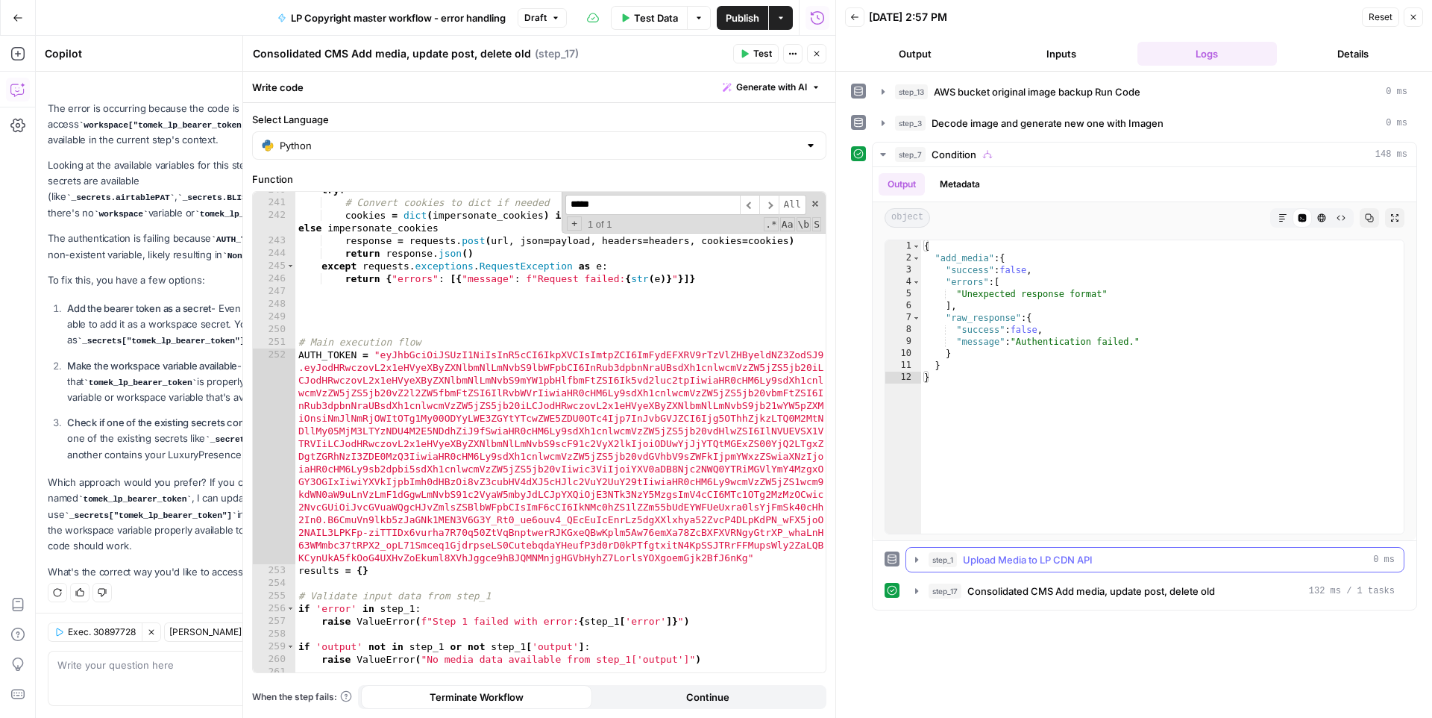
click at [919, 560] on icon "button" at bounding box center [917, 560] width 12 height 12
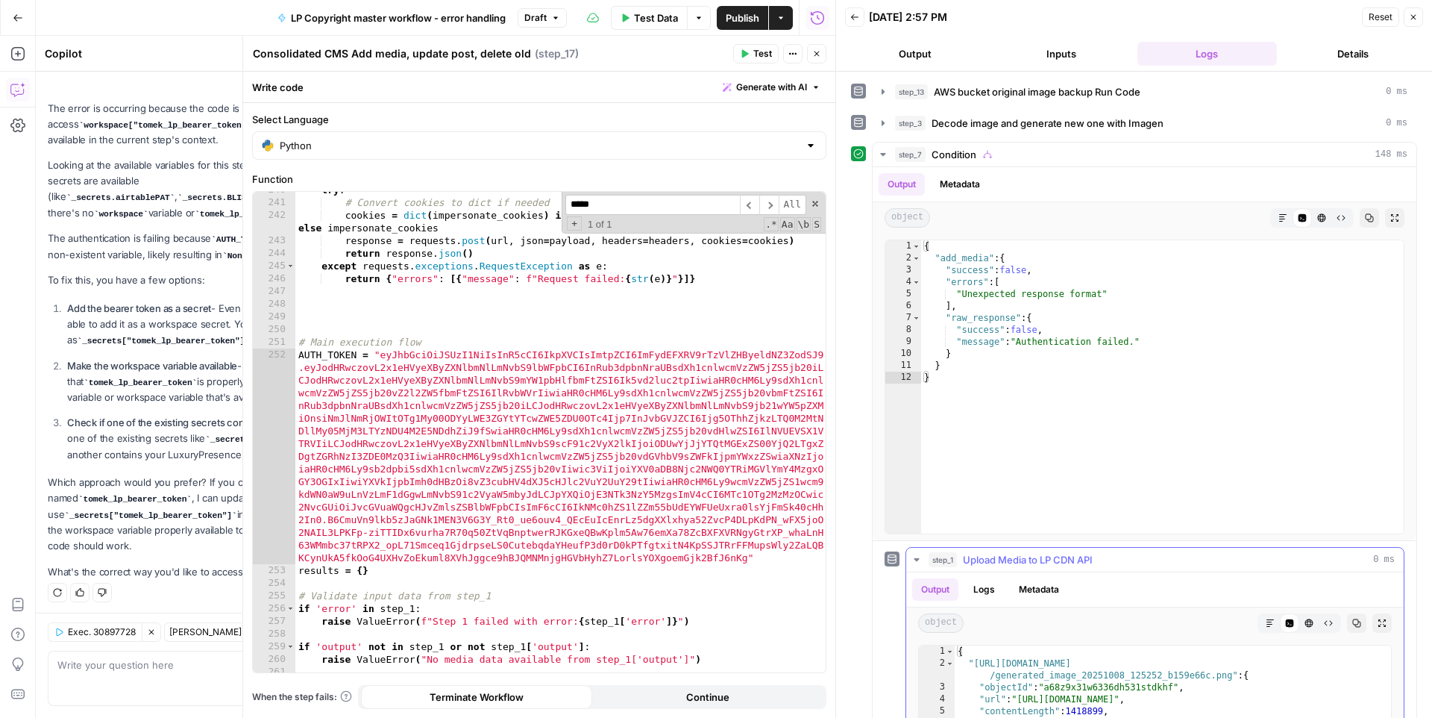
click at [919, 560] on icon "button" at bounding box center [917, 560] width 12 height 12
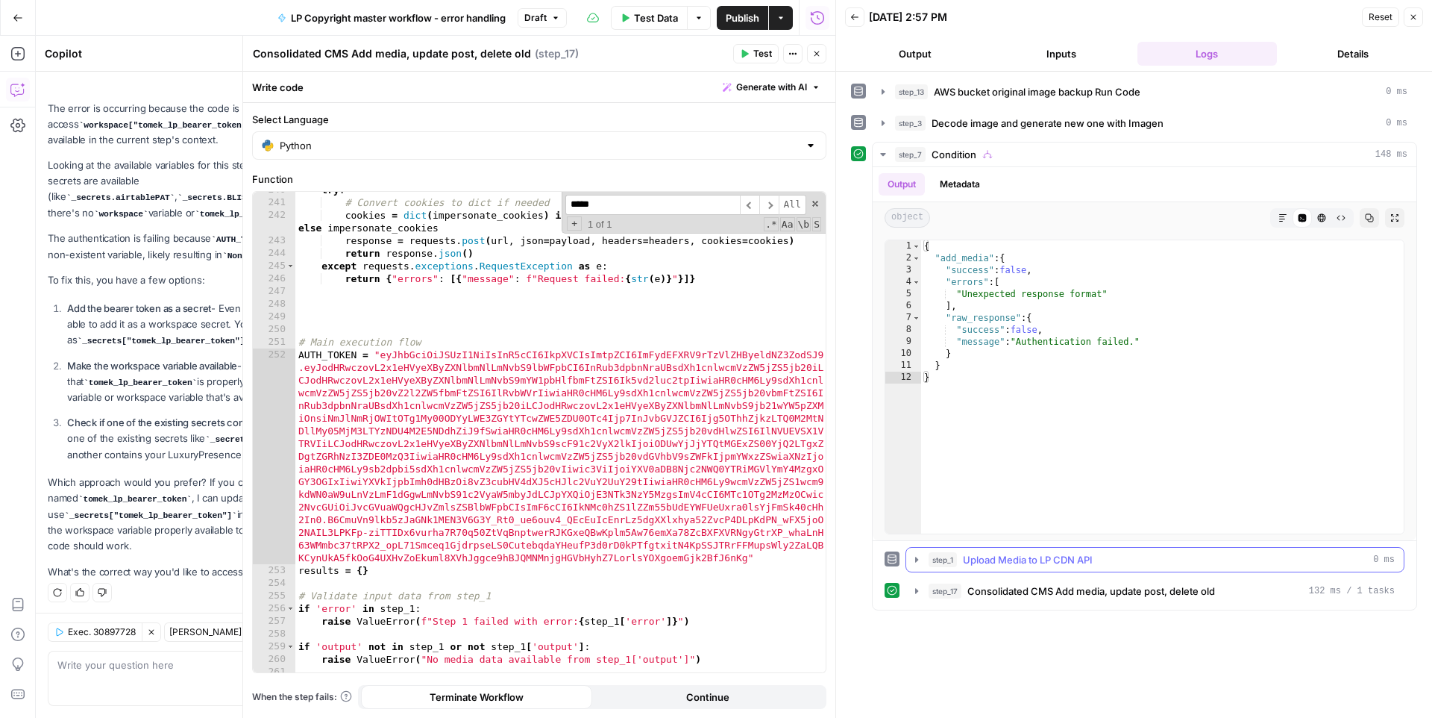
click at [919, 560] on icon "button" at bounding box center [917, 560] width 12 height 12
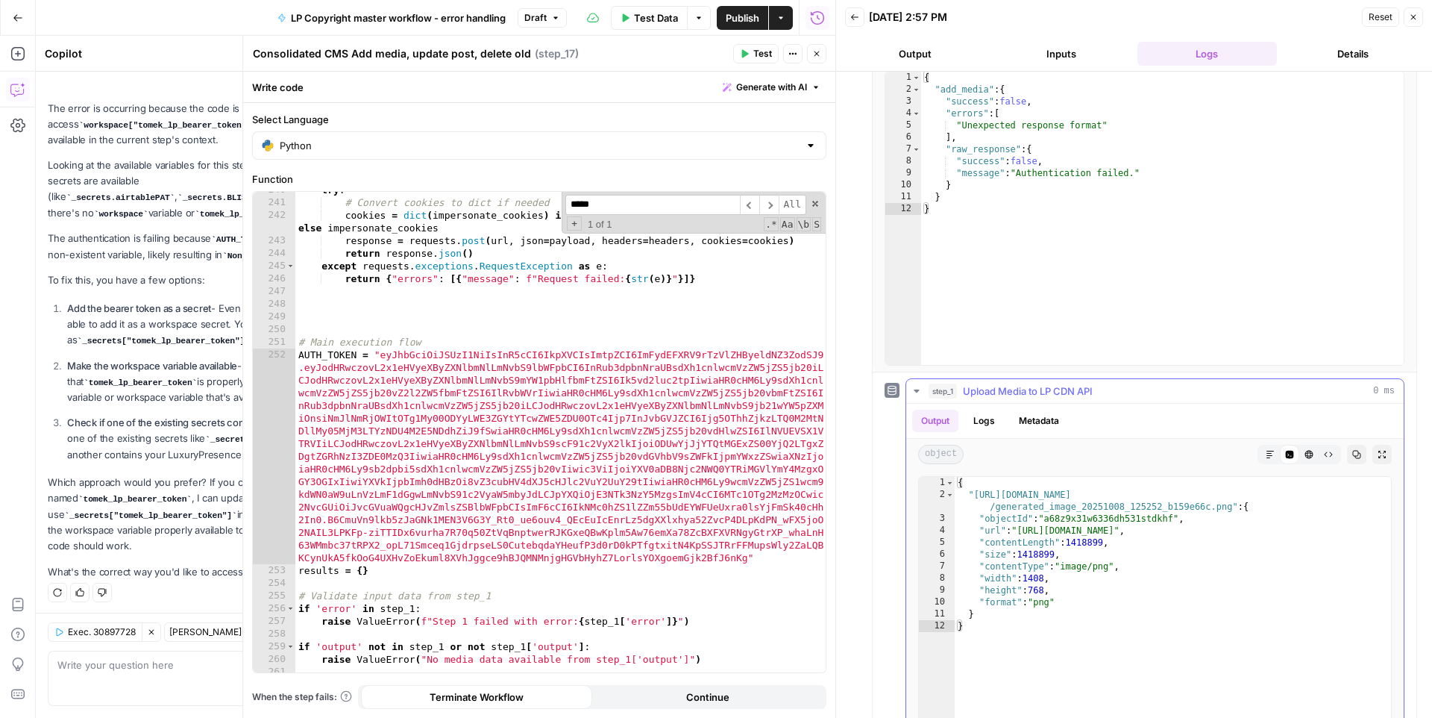
scroll to position [213, 0]
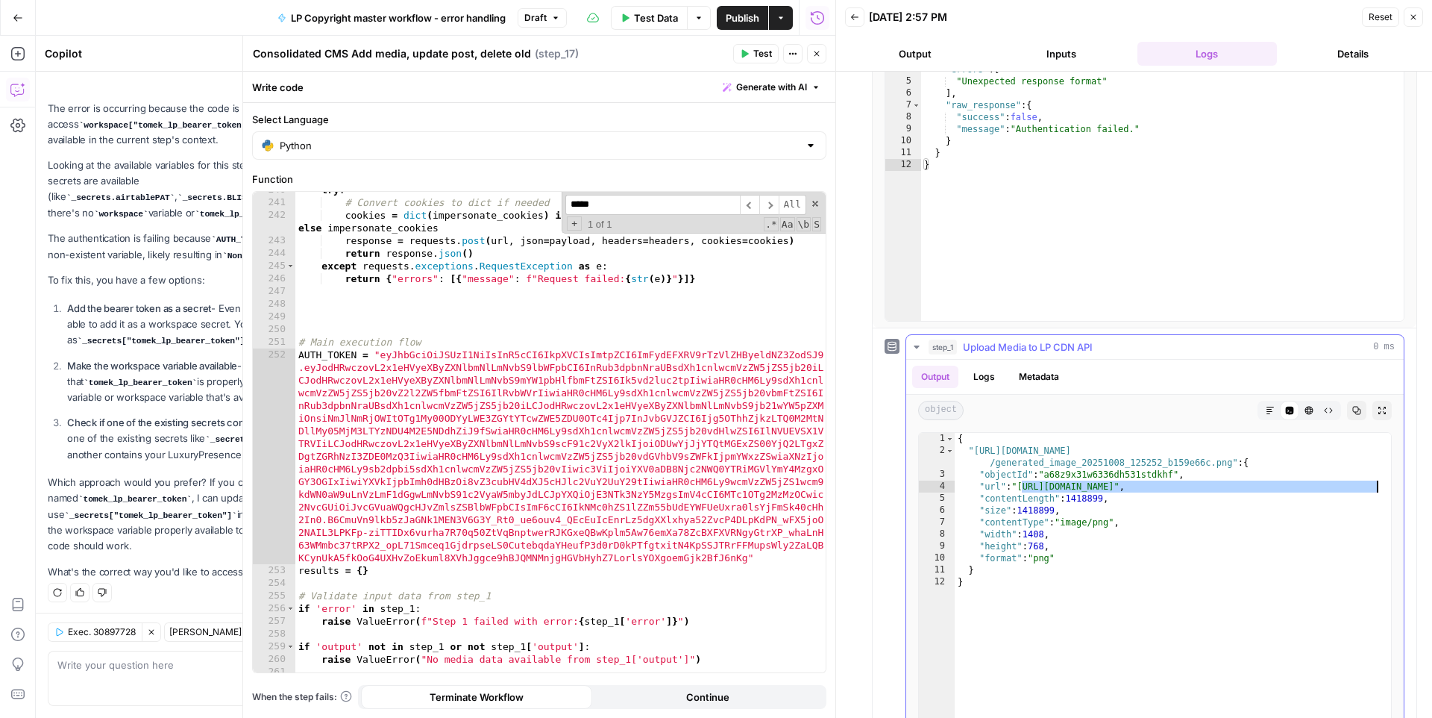
drag, startPoint x: 1023, startPoint y: 487, endPoint x: 1375, endPoint y: 484, distance: 351.4
click at [1375, 484] on div "{ "[URL][DOMAIN_NAME] /generated_image_20251008_125252_b159e66c.png" : { "objec…" at bounding box center [1173, 591] width 436 height 317
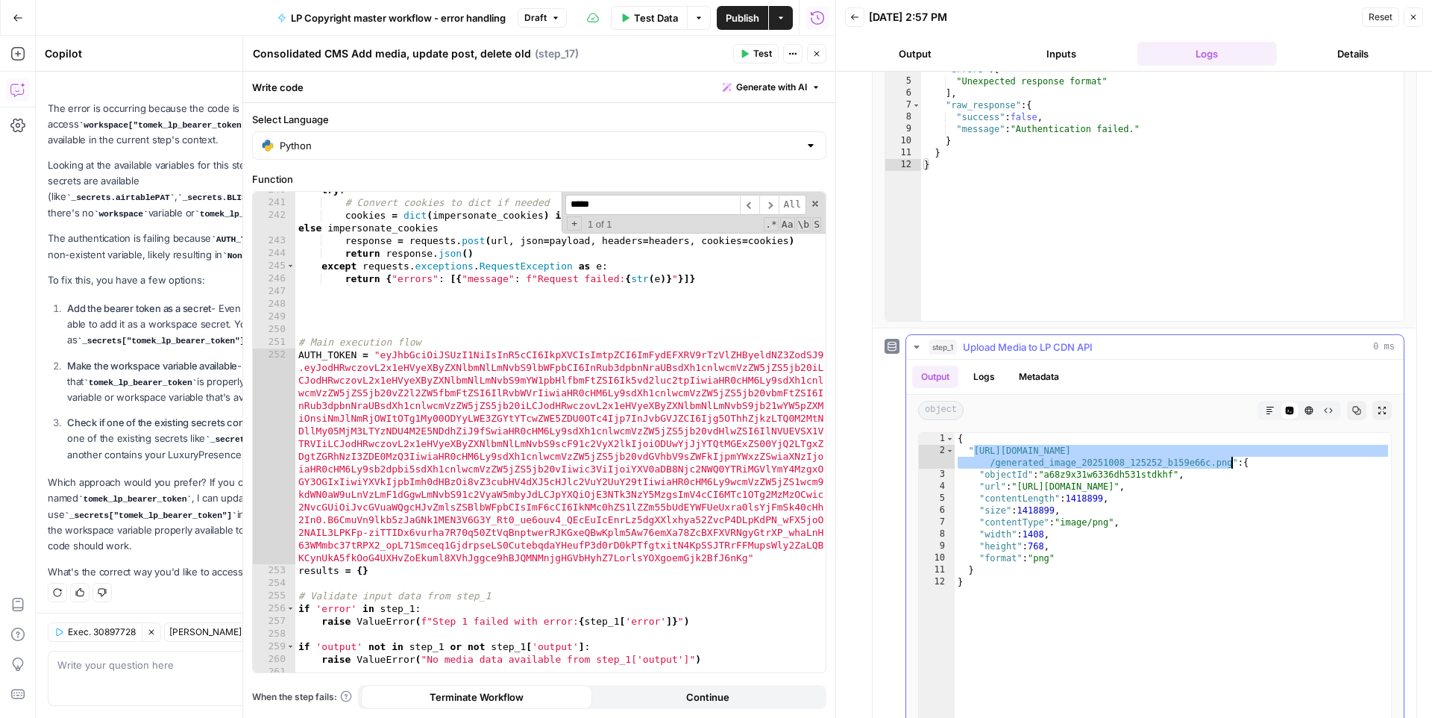
drag, startPoint x: 974, startPoint y: 451, endPoint x: 1230, endPoint y: 453, distance: 255.9
click at [1230, 454] on div "{ "[URL][DOMAIN_NAME] /generated_image_20251008_125252_b159e66c.png" : { "objec…" at bounding box center [1173, 591] width 436 height 317
drag, startPoint x: 1232, startPoint y: 462, endPoint x: 976, endPoint y: 449, distance: 256.2
click at [976, 449] on div "{ "[URL][DOMAIN_NAME] /generated_image_20251008_125252_b159e66c.png" : { "objec…" at bounding box center [1173, 591] width 436 height 317
click at [1029, 558] on div "{ "[URL][DOMAIN_NAME] /generated_image_20251008_125252_b159e66c.png" : { "objec…" at bounding box center [1173, 591] width 436 height 317
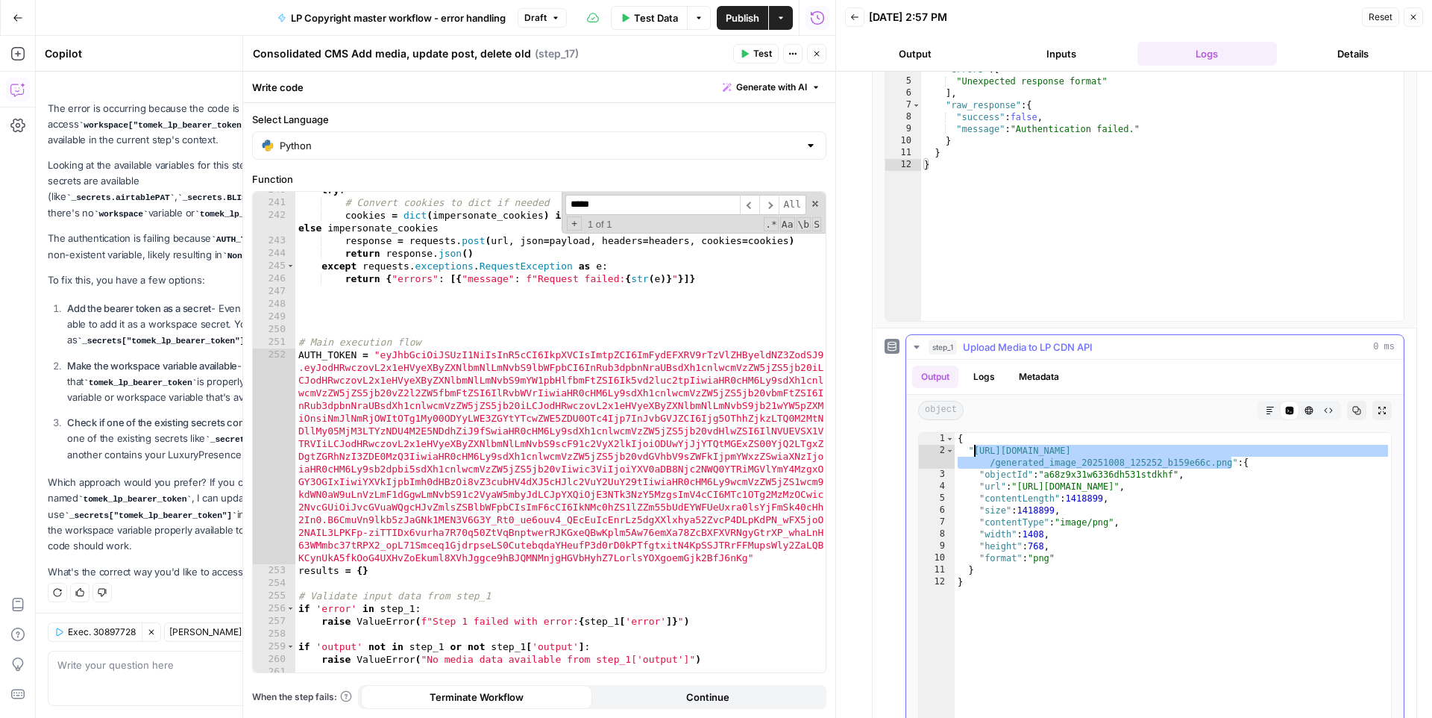
type textarea "**********"
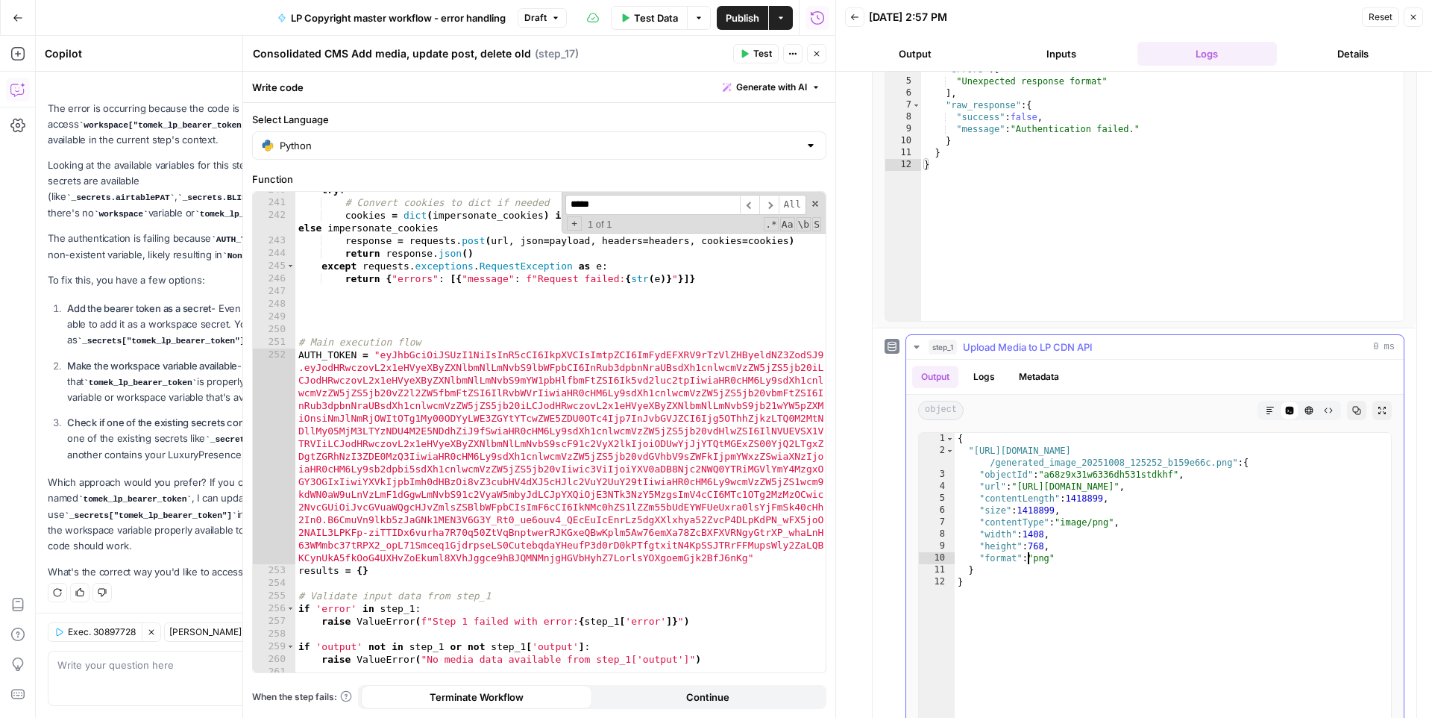
click at [951, 345] on span "step_1" at bounding box center [943, 346] width 28 height 15
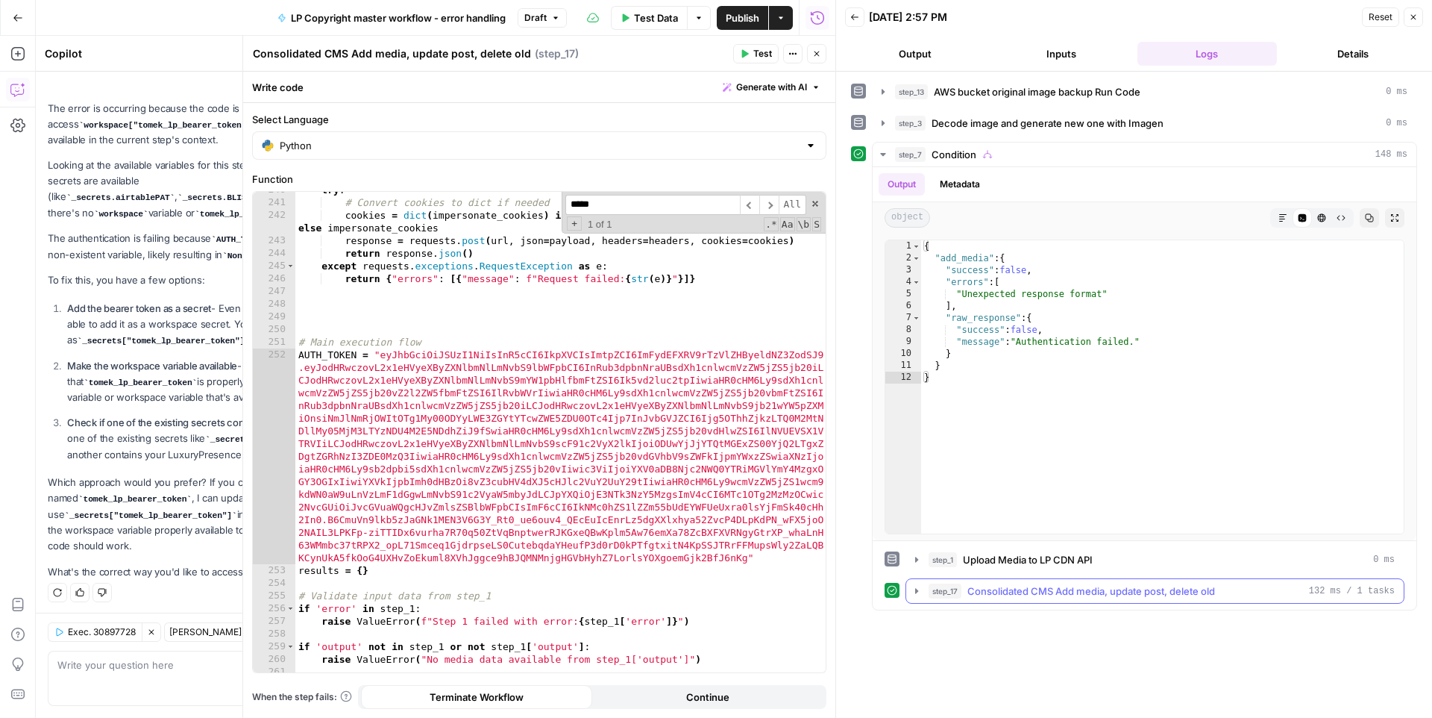
click at [950, 588] on span "step_17" at bounding box center [945, 590] width 33 height 15
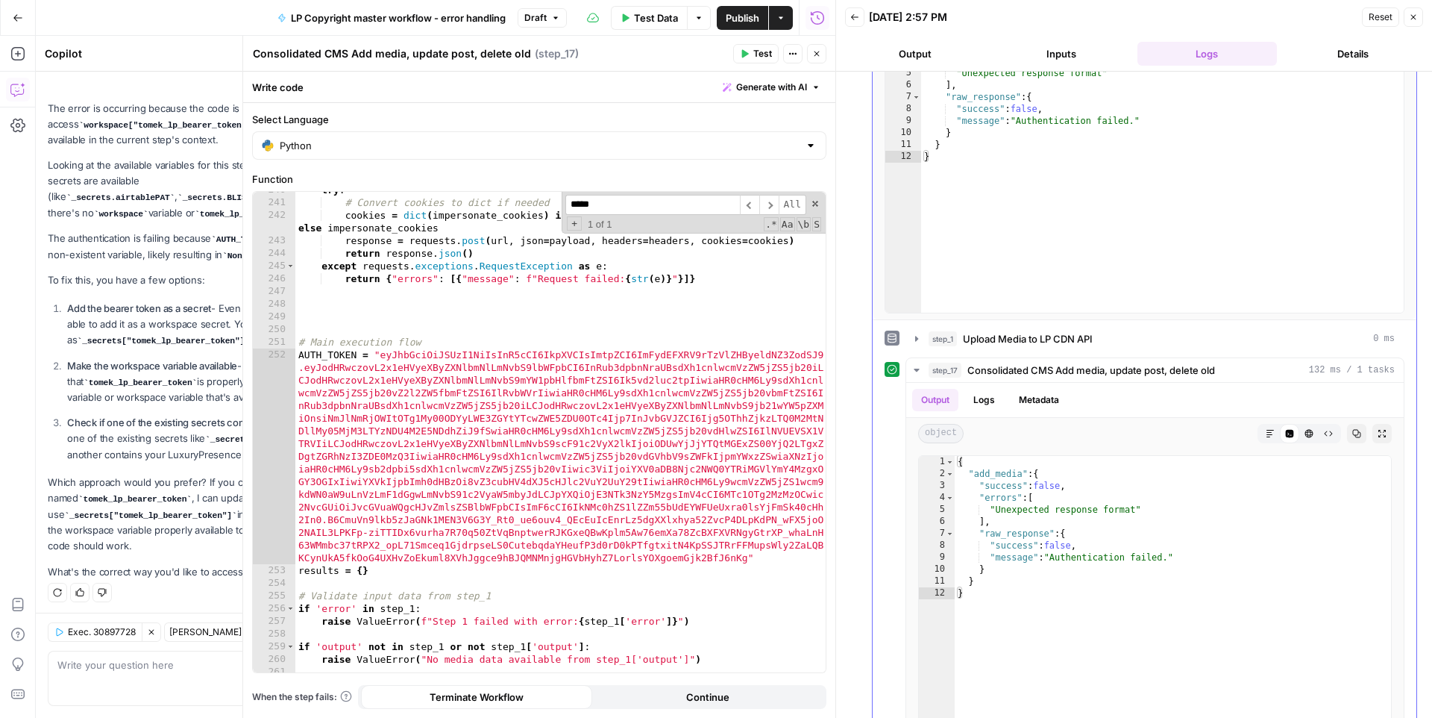
scroll to position [274, 0]
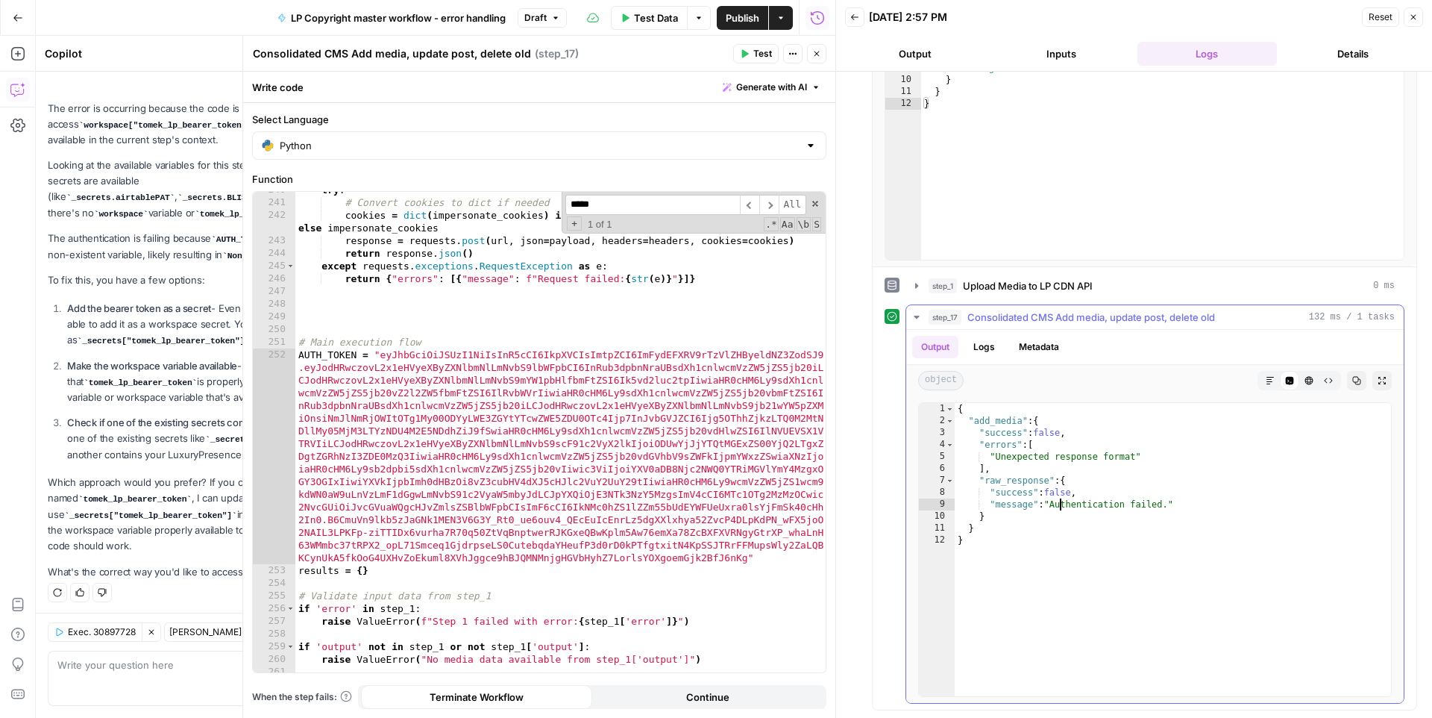
click at [1062, 501] on div "{ "add_media" : { "success" : false , "errors" : [ "Unexpected response format"…" at bounding box center [1173, 561] width 436 height 317
click at [1062, 460] on div "{ "add_media" : { "success" : false , "errors" : [ "Unexpected response format"…" at bounding box center [1173, 561] width 436 height 317
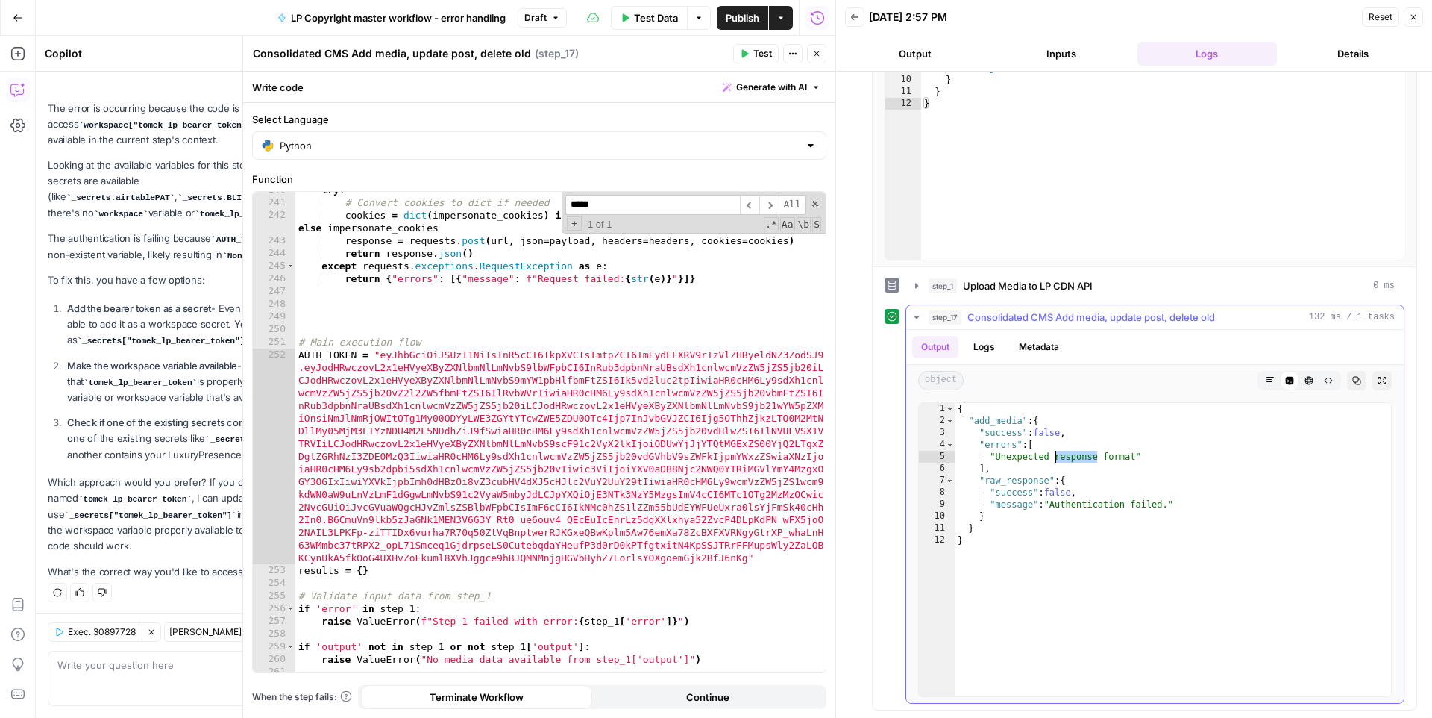
click at [1062, 460] on div "{ "add_media" : { "success" : false , "errors" : [ "Unexpected response format"…" at bounding box center [1173, 561] width 436 height 317
click at [1043, 466] on div "{ "add_media" : { "success" : false , "errors" : [ "Unexpected response format"…" at bounding box center [1173, 561] width 436 height 317
click at [1045, 461] on div "{ "add_media" : { "success" : false , "errors" : [ "Unexpected response format"…" at bounding box center [1173, 561] width 436 height 317
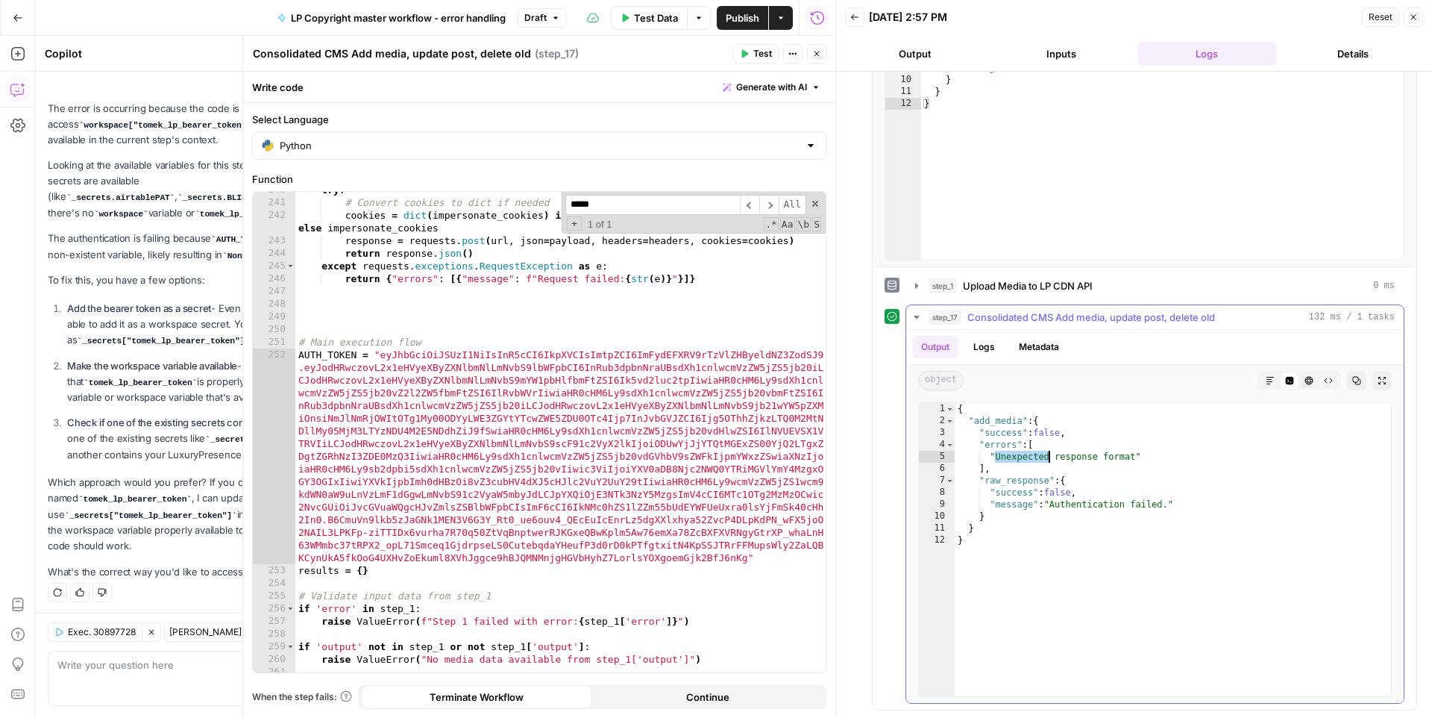
click at [1045, 461] on div "{ "add_media" : { "success" : false , "errors" : [ "Unexpected response format"…" at bounding box center [1173, 561] width 436 height 317
type textarea "**********"
click at [816, 204] on span at bounding box center [815, 203] width 10 height 10
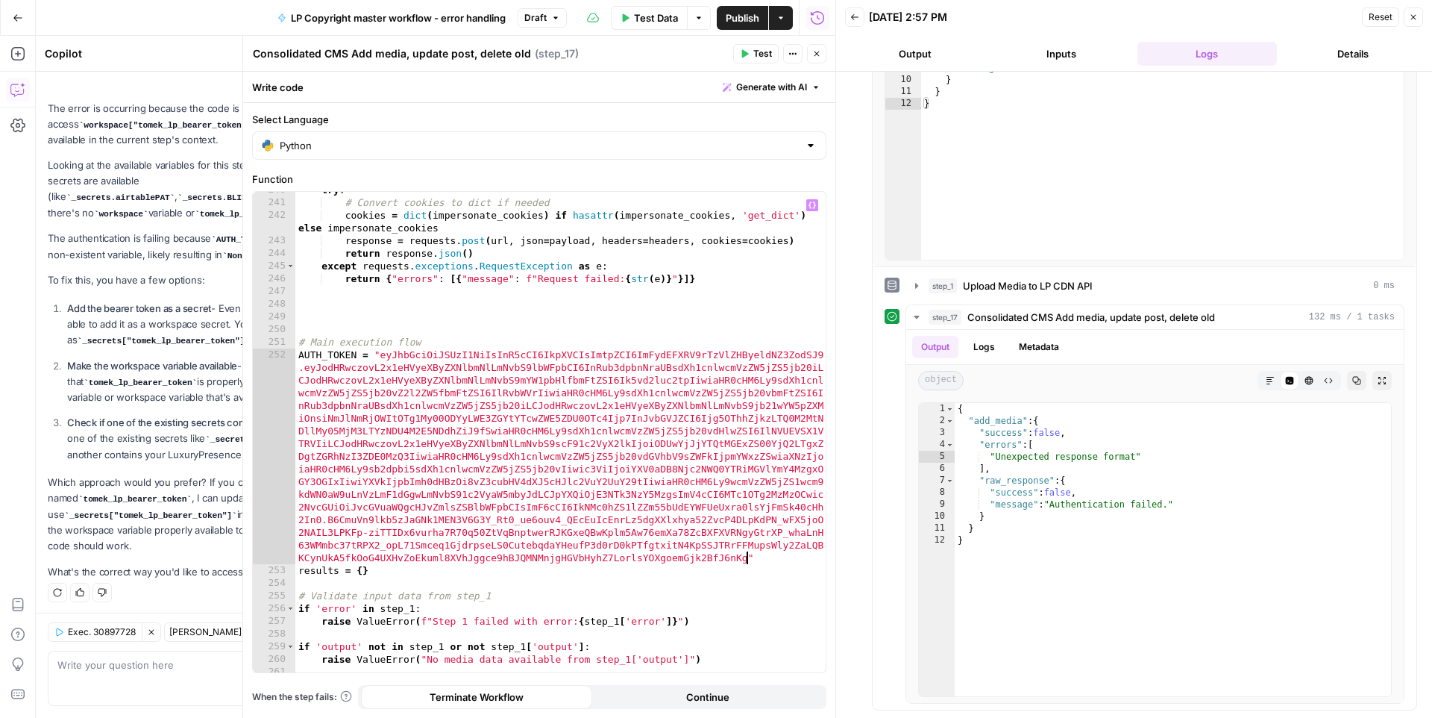
click at [577, 445] on div "try : # Convert cookies to dict if needed cookies = dict ( impersonate_cookies …" at bounding box center [560, 437] width 530 height 506
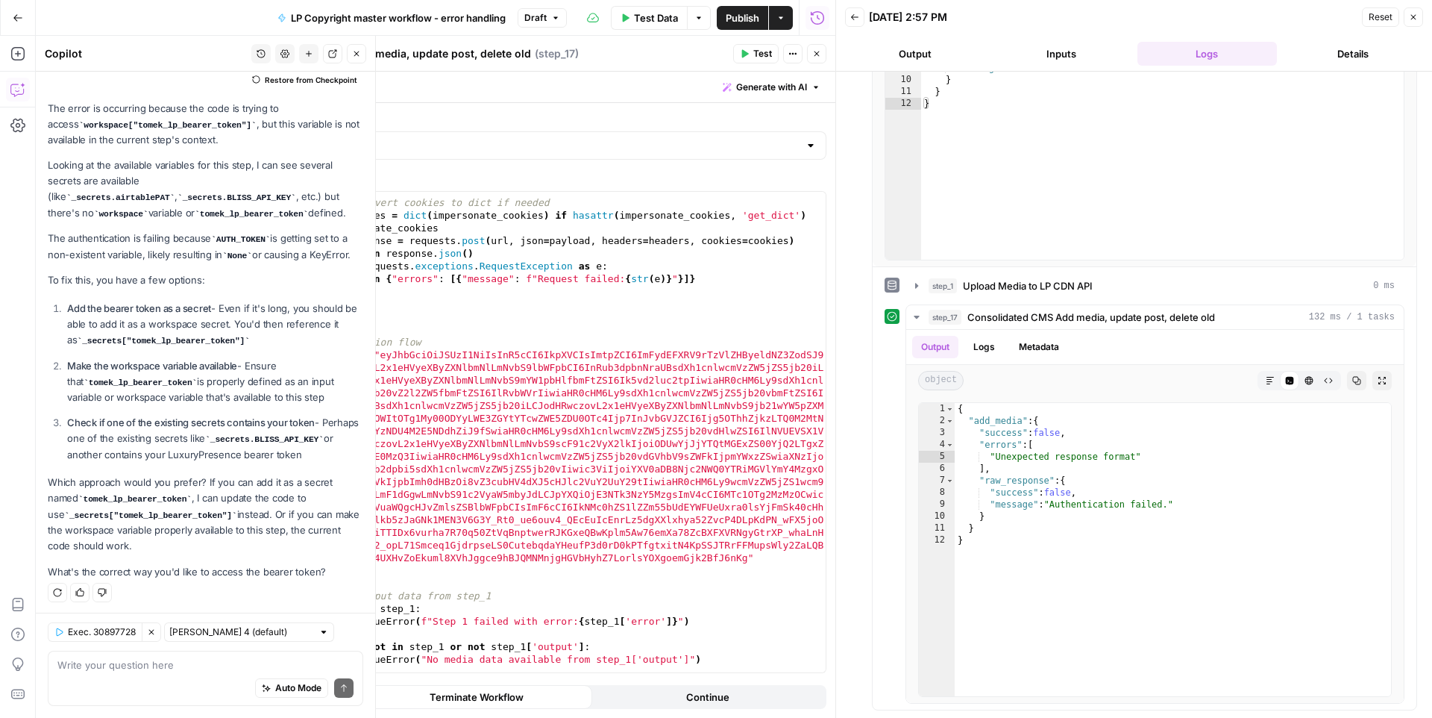
click at [186, 680] on div "Auto Mode Send" at bounding box center [205, 688] width 296 height 33
type textarea "I hard-coded it now and still doesnt work, so this is not the case"
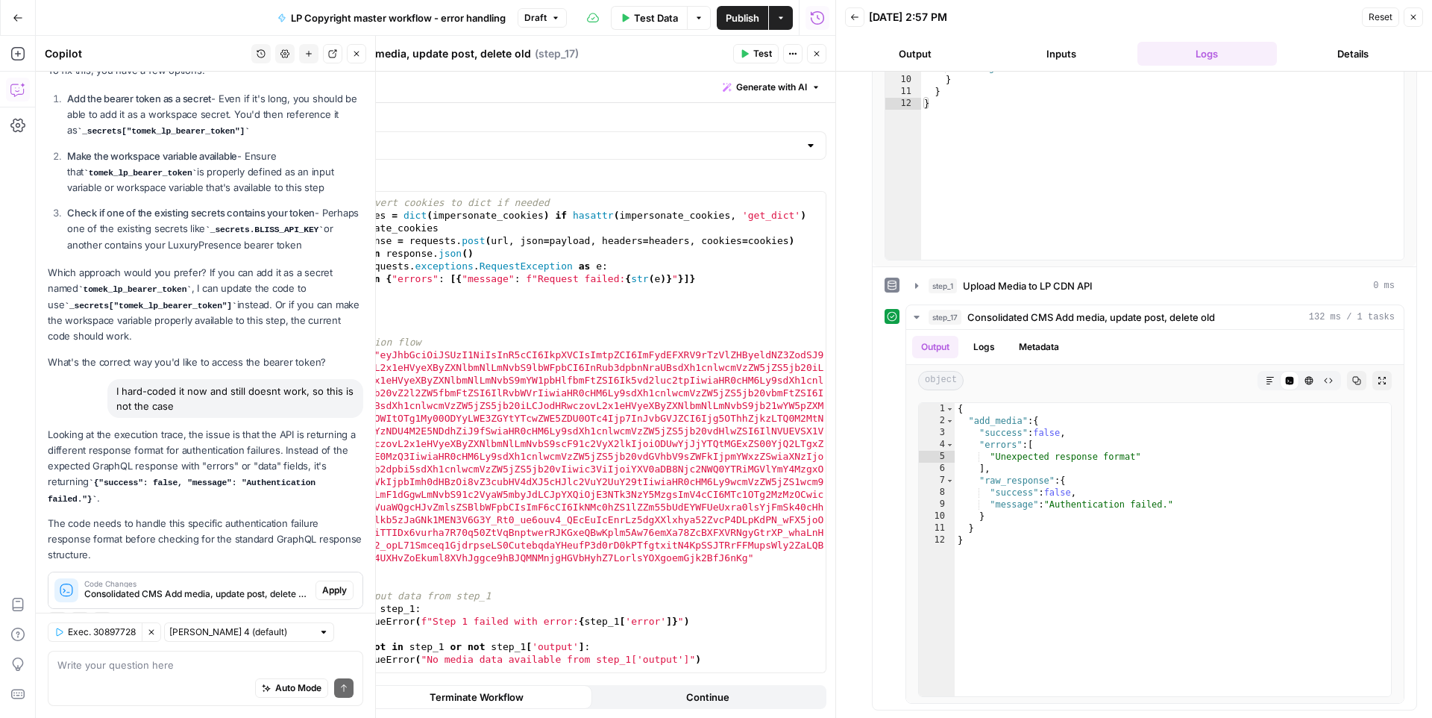
scroll to position [399, 0]
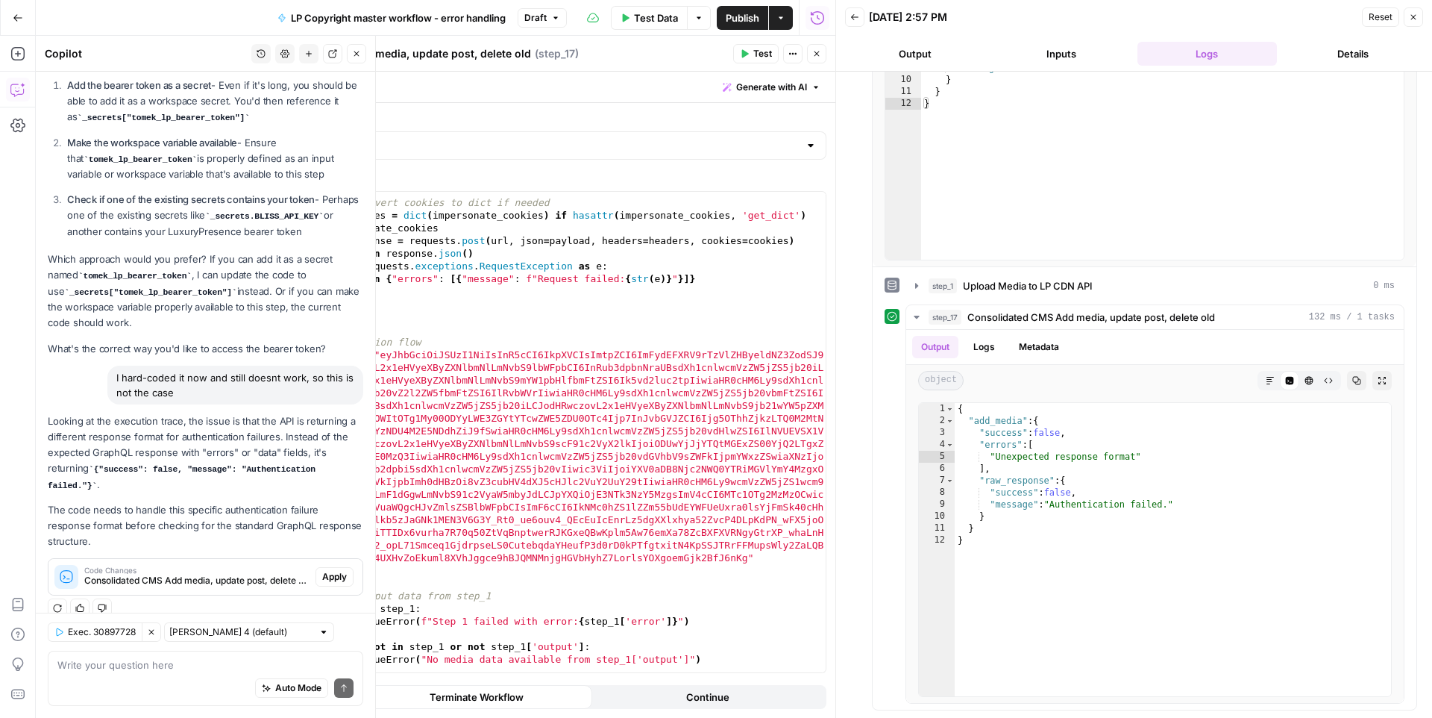
click at [200, 519] on p "The code needs to handle this specific authentication failure response format b…" at bounding box center [206, 525] width 316 height 47
click at [229, 519] on p "The code needs to handle this specific authentication failure response format b…" at bounding box center [206, 525] width 316 height 47
click at [347, 567] on button "Apply" at bounding box center [335, 576] width 38 height 19
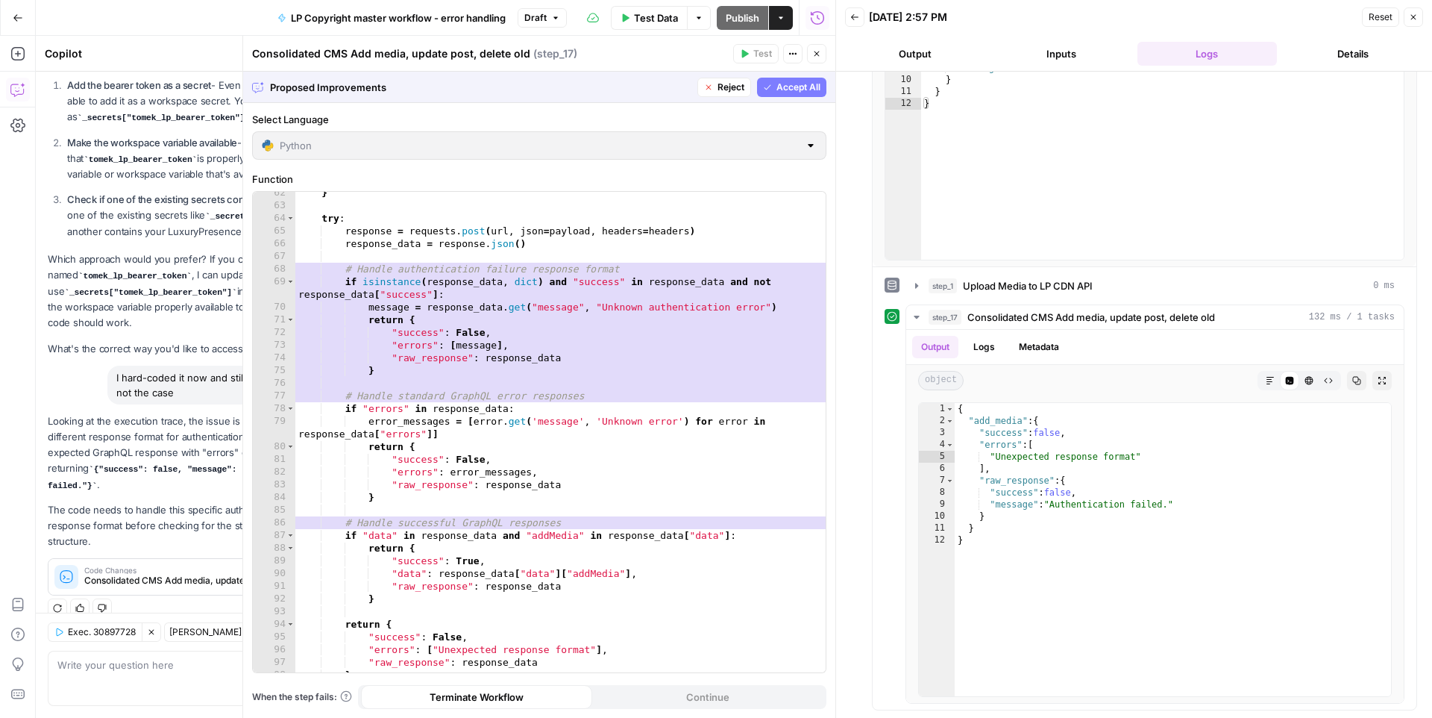
scroll to position [0, 0]
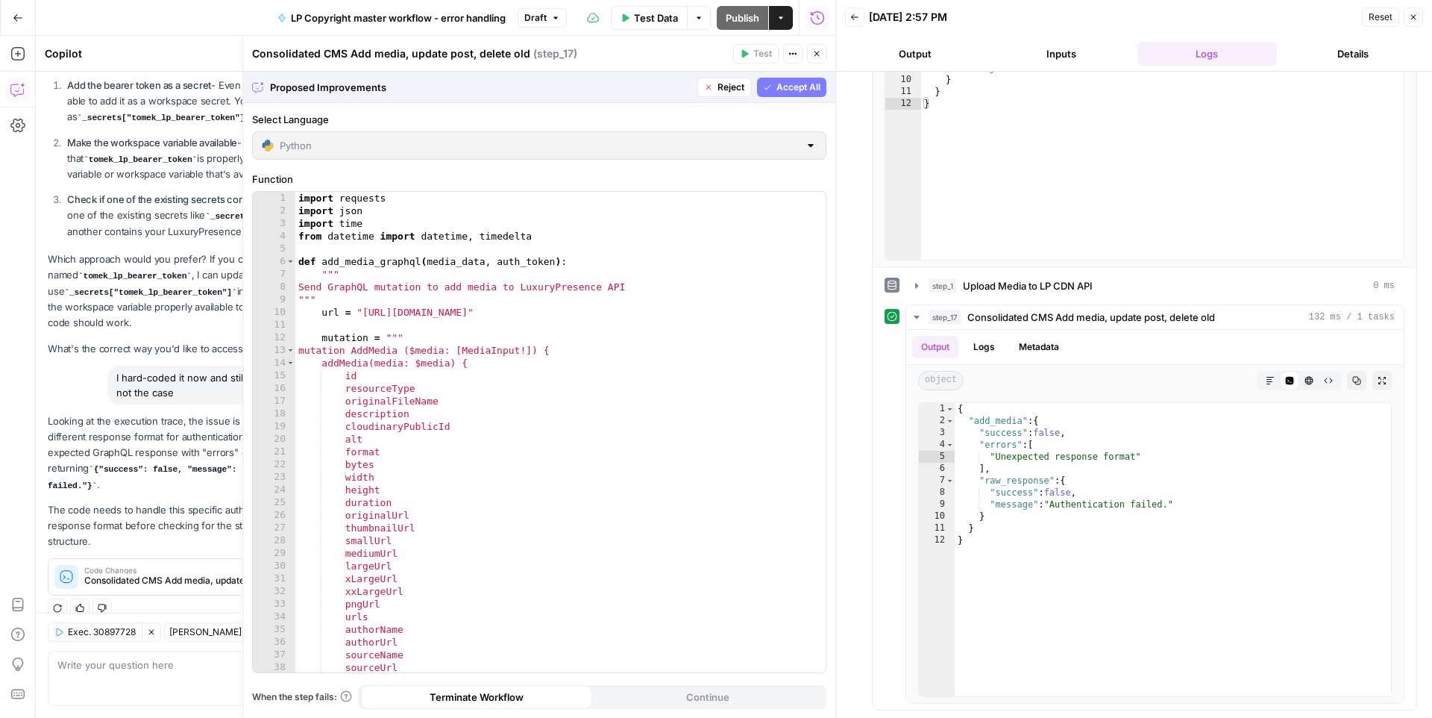
click at [809, 92] on span "Accept All" at bounding box center [799, 87] width 44 height 13
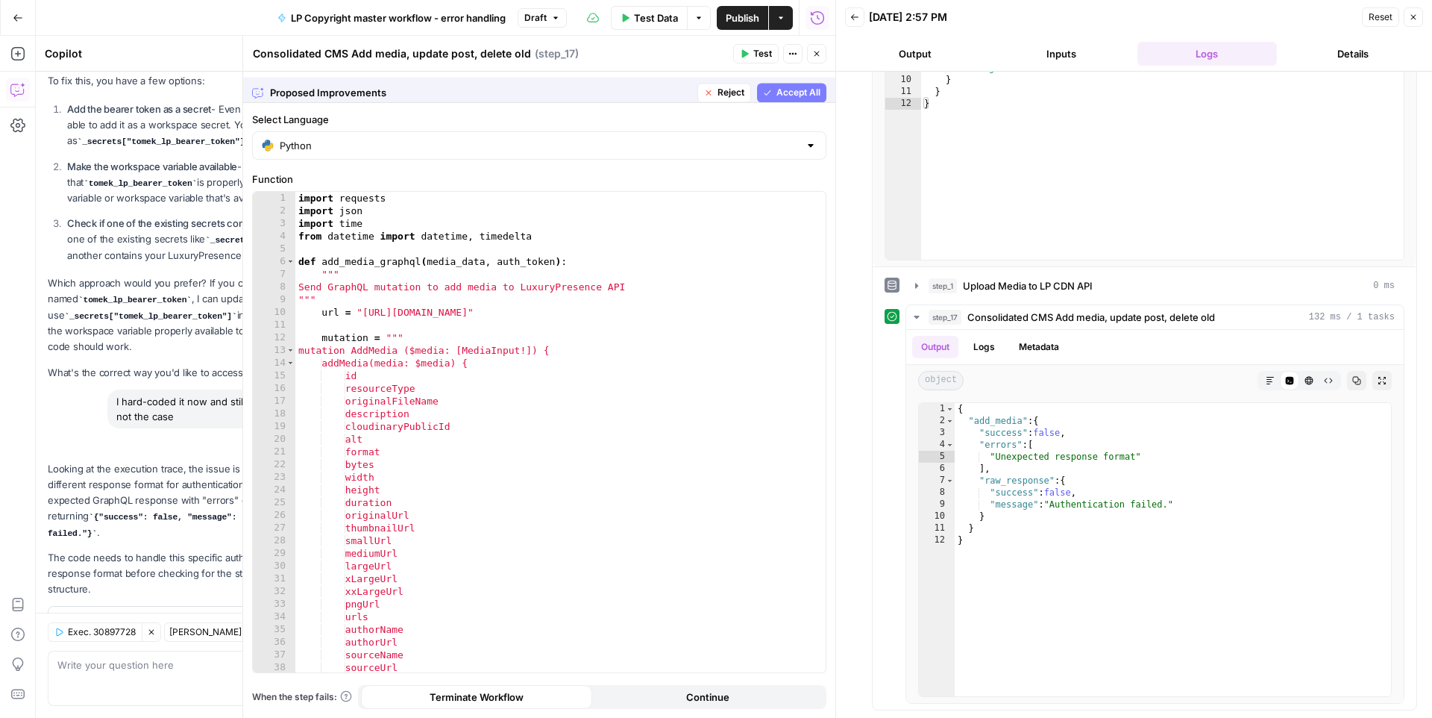
scroll to position [423, 0]
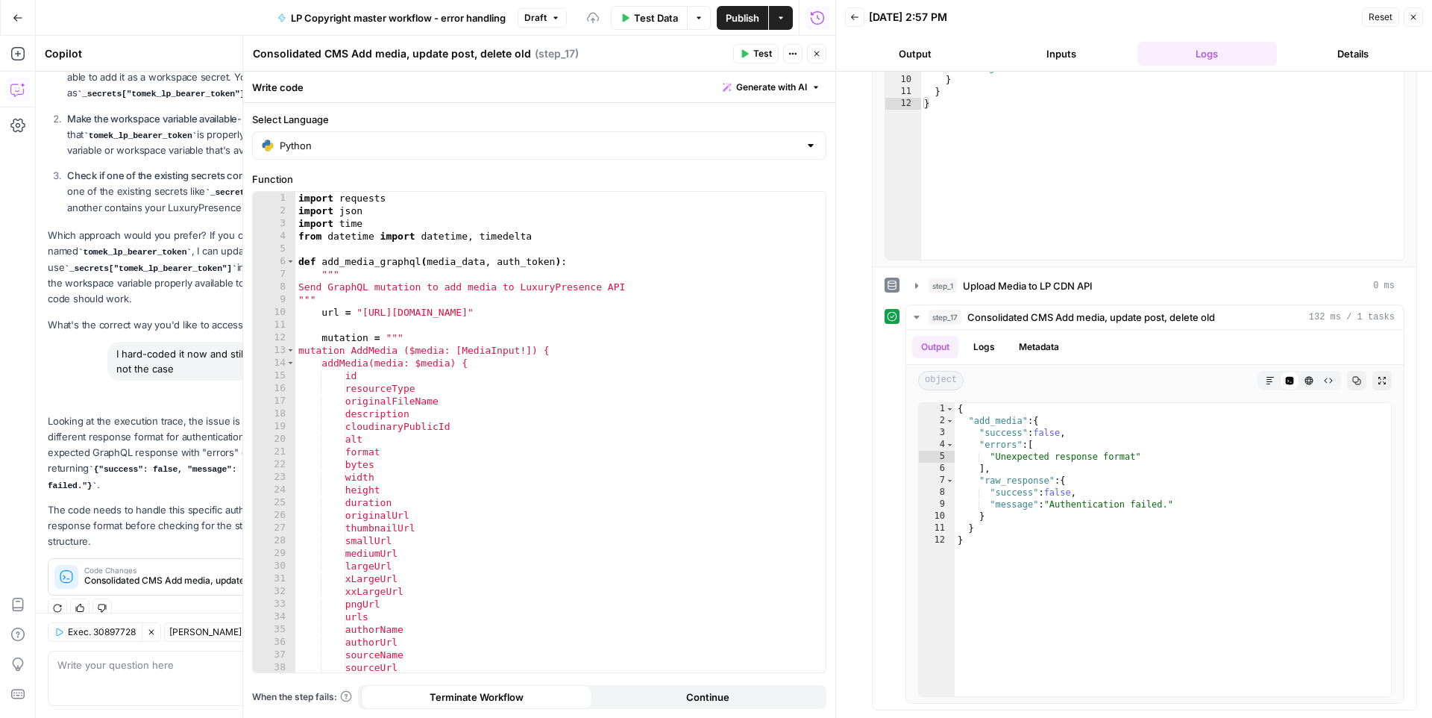
click at [746, 50] on icon "button" at bounding box center [744, 53] width 9 height 9
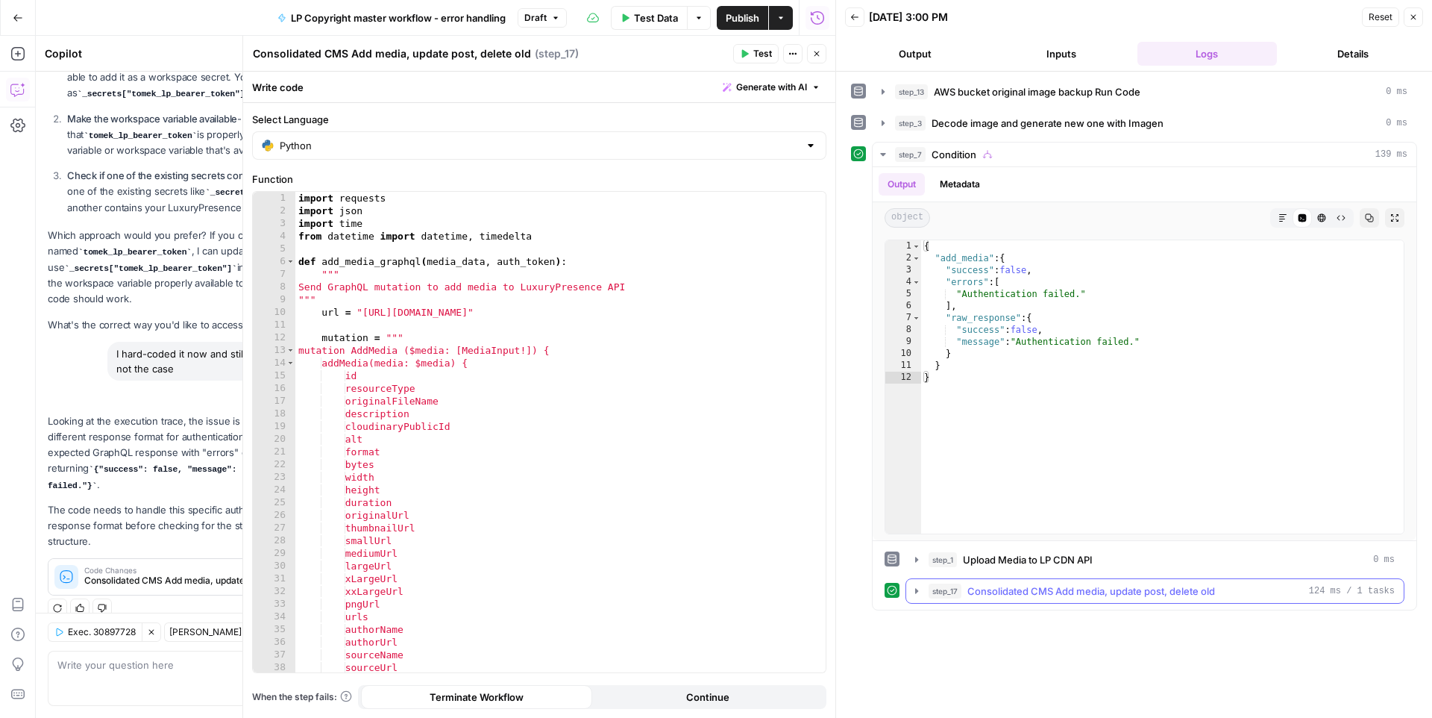
click at [923, 592] on button "step_17 Consolidated CMS Add media, update post, delete old 124 ms / 1 tasks" at bounding box center [1155, 591] width 498 height 24
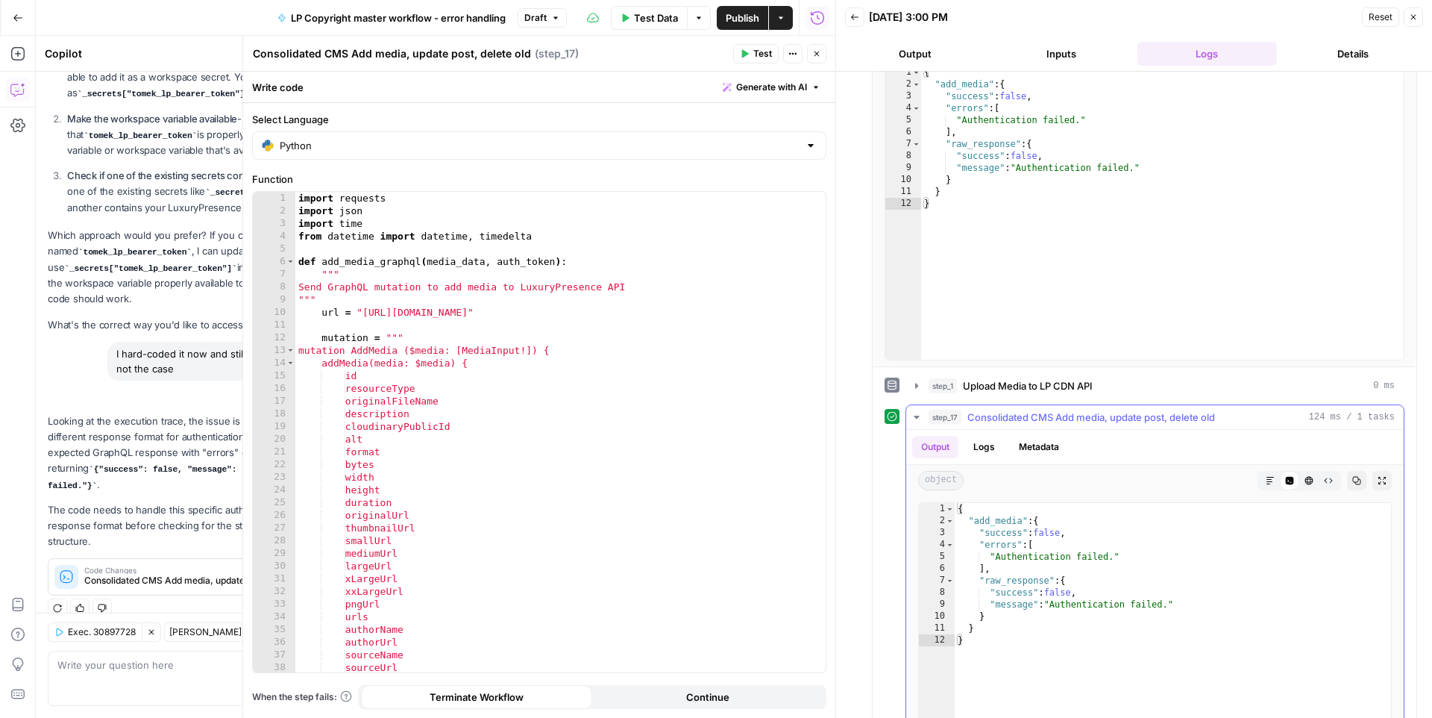
scroll to position [175, 0]
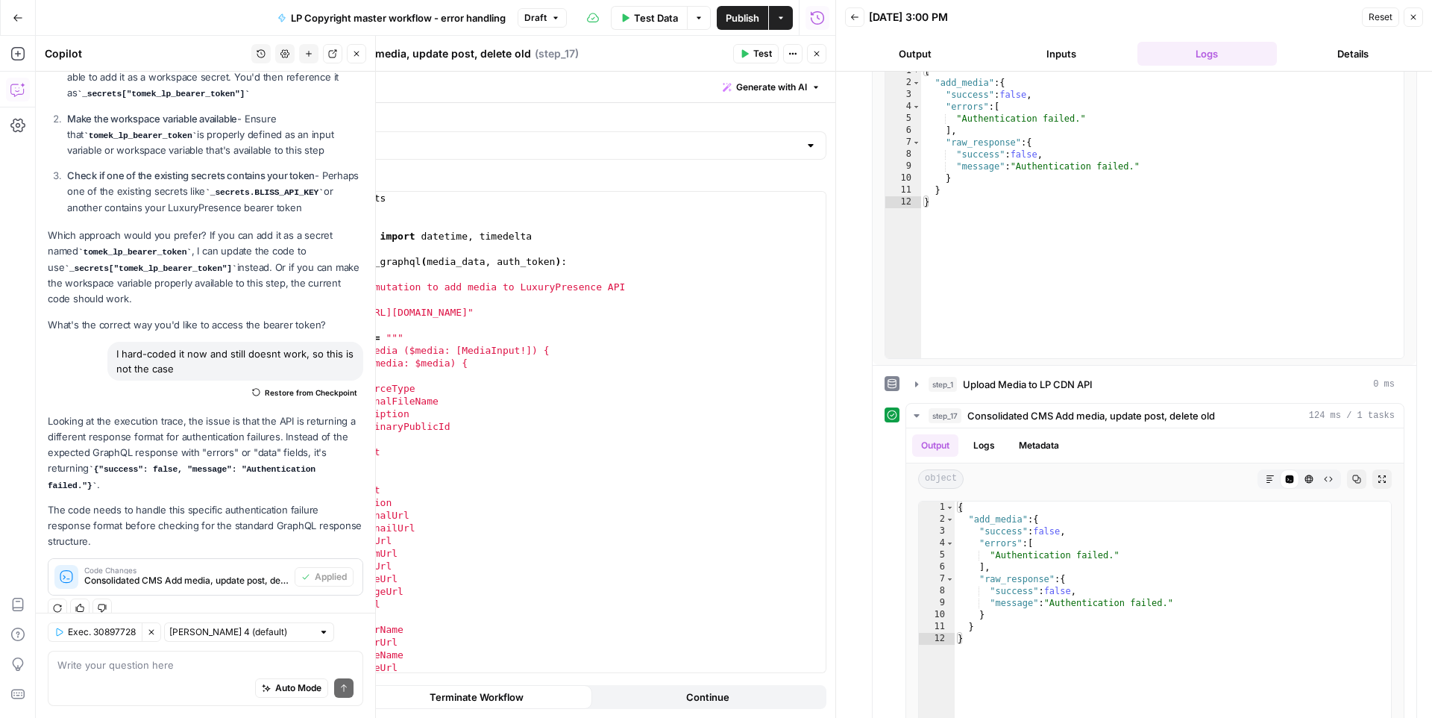
click at [177, 675] on div "Auto Mode Send" at bounding box center [205, 688] width 296 height 33
click at [147, 632] on span "Clear Selection" at bounding box center [146, 632] width 1 height 1
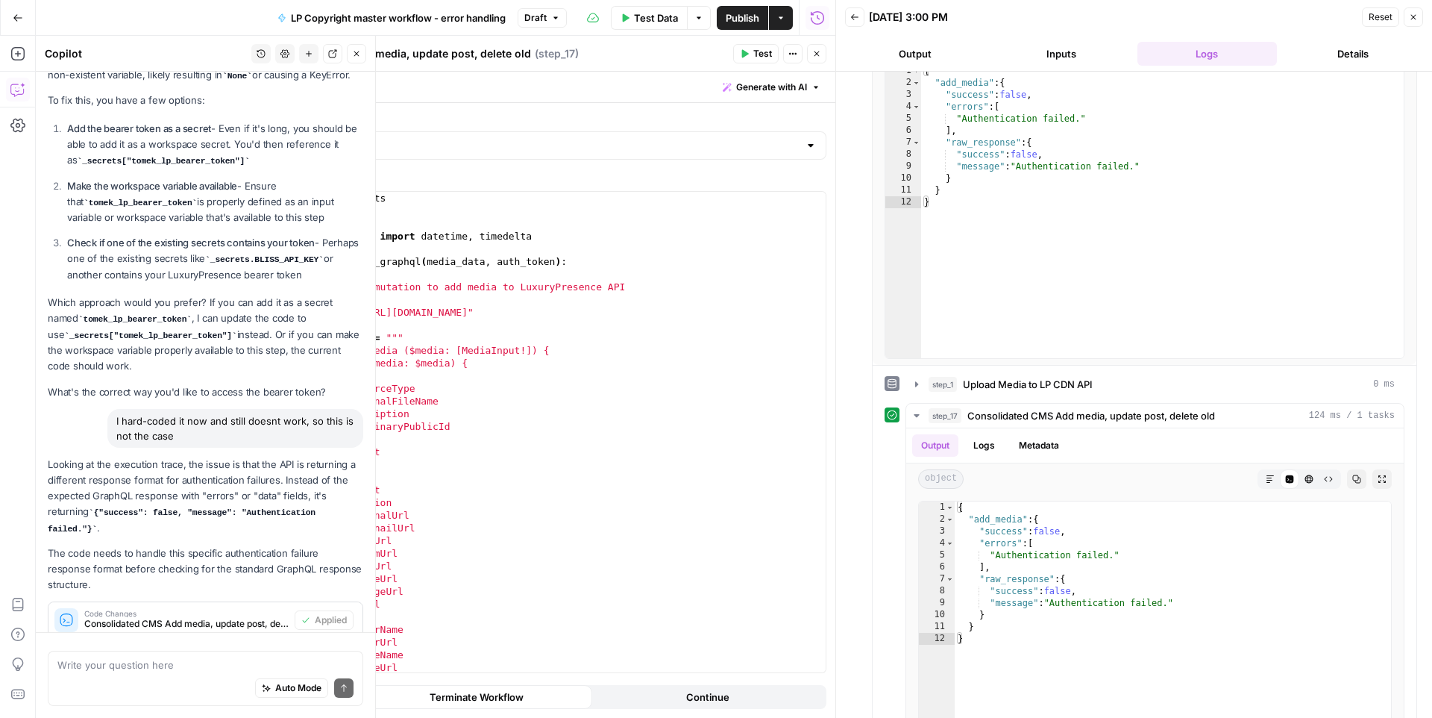
scroll to position [423, 0]
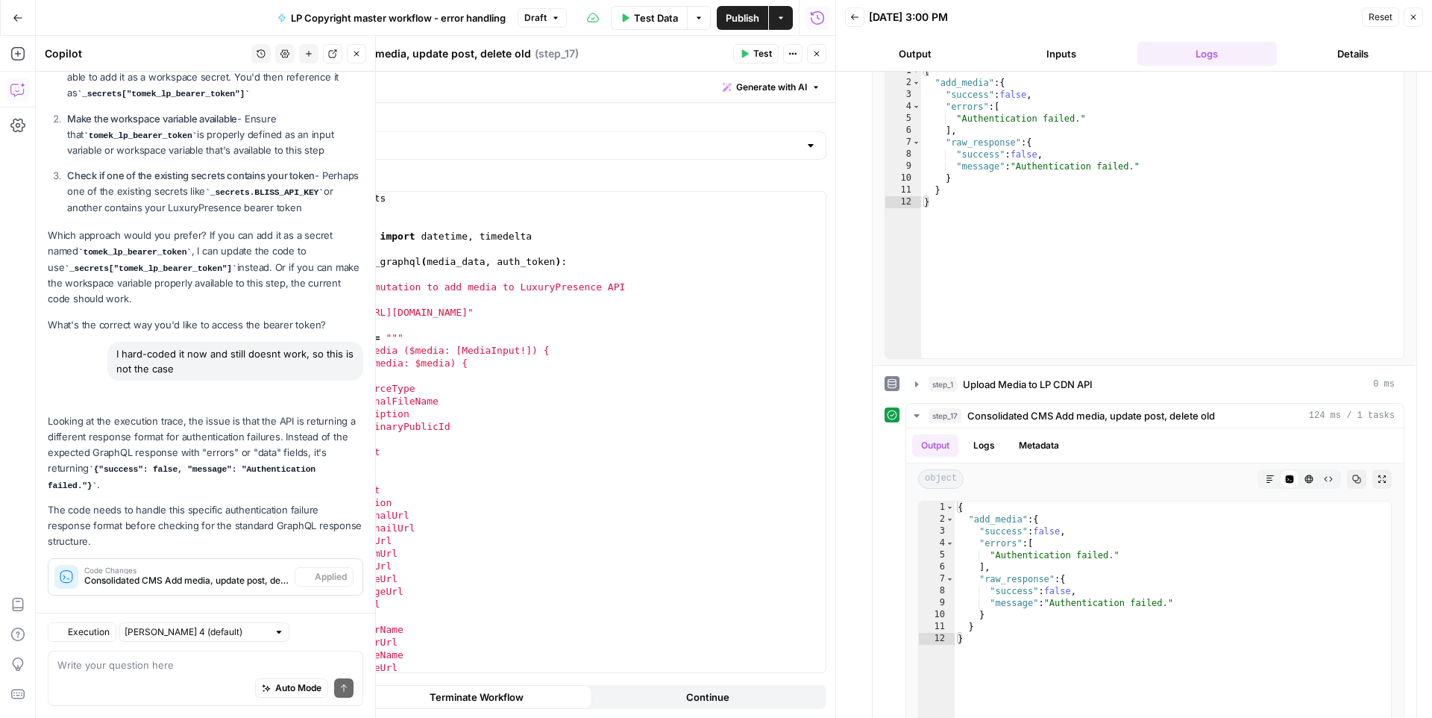
click at [89, 641] on button "Execution" at bounding box center [82, 631] width 69 height 19
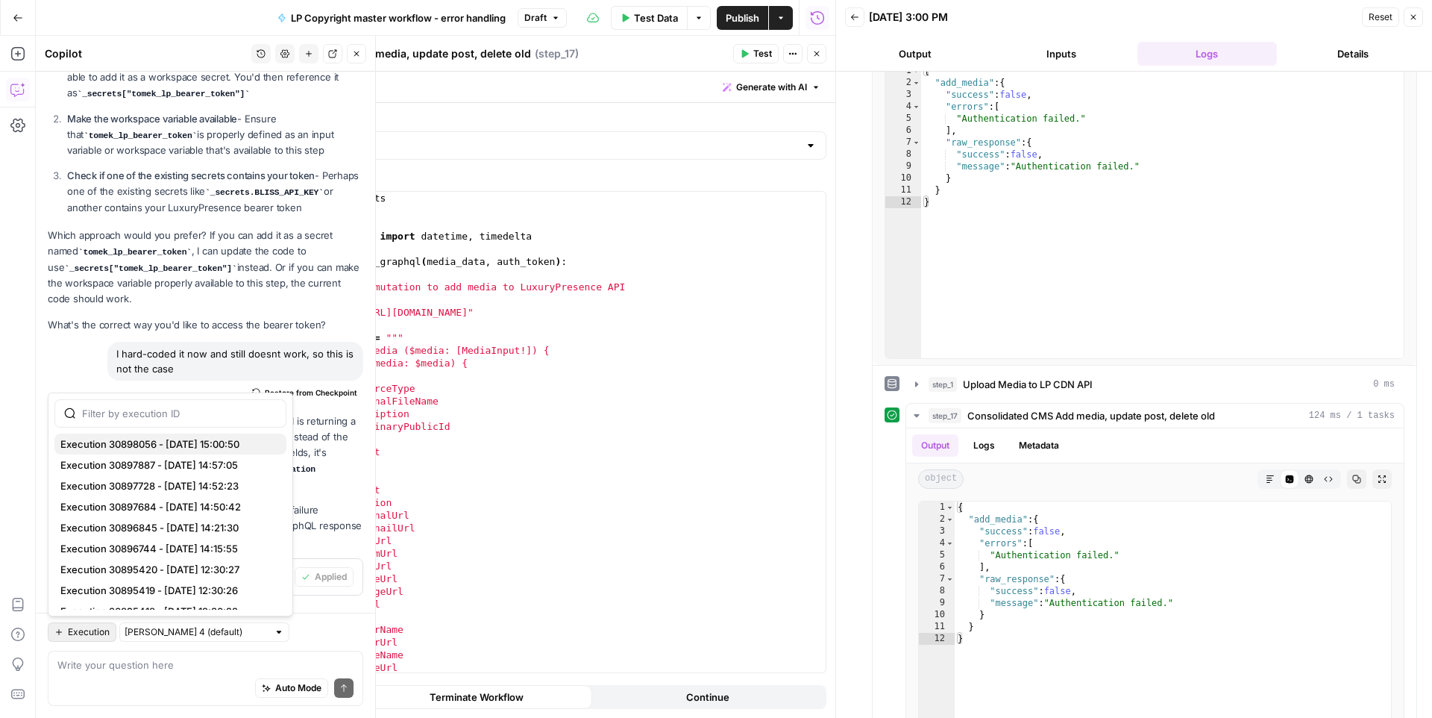
click at [108, 450] on span "Execution 30898056 - [DATE] 15:00:50" at bounding box center [167, 443] width 214 height 15
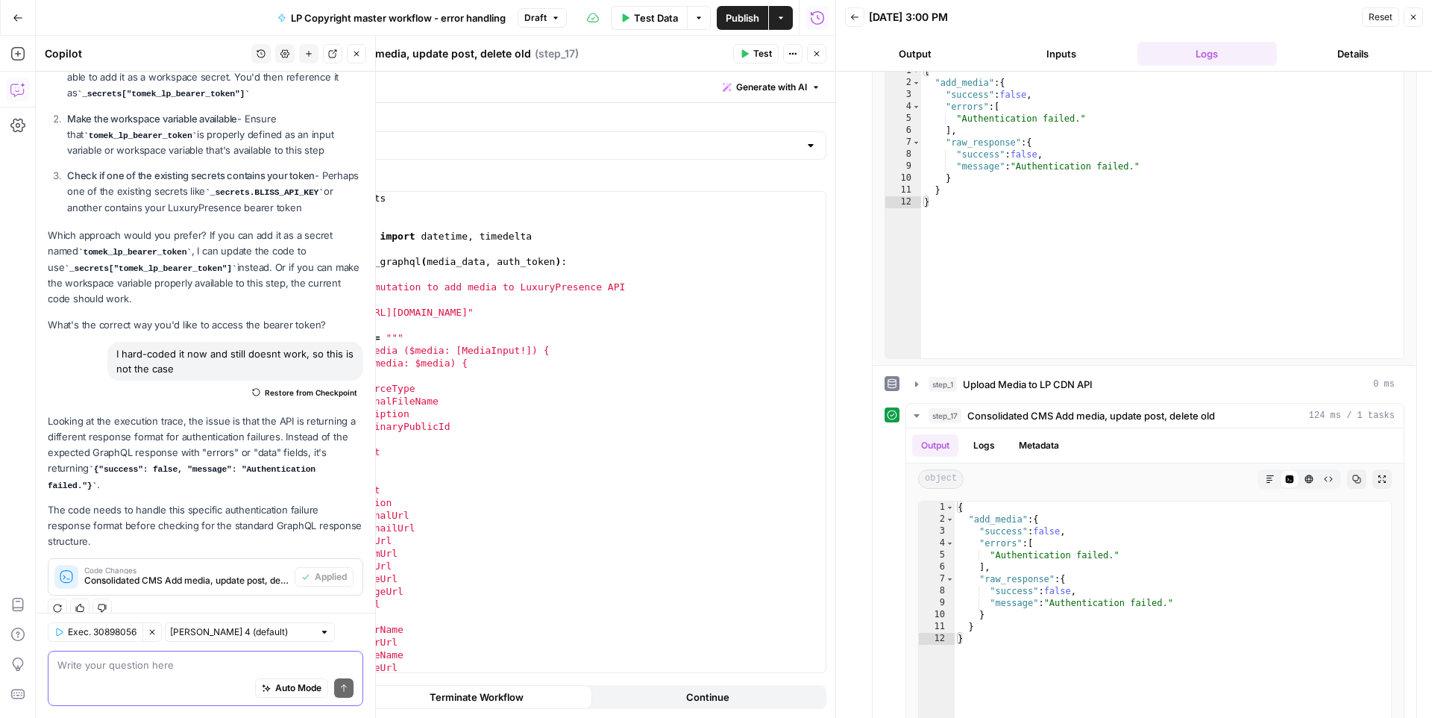
click at [117, 663] on textarea at bounding box center [205, 664] width 296 height 15
type textarea "same shit"
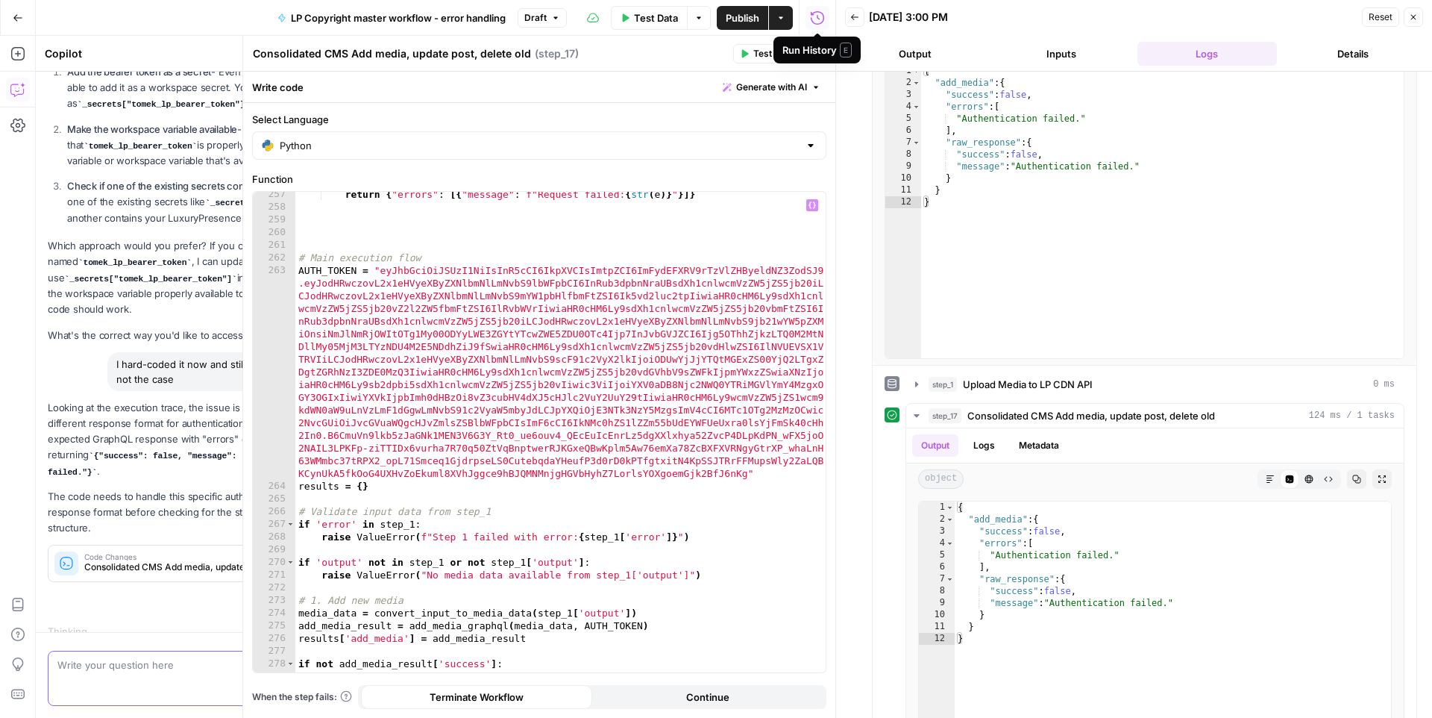
scroll to position [3369, 0]
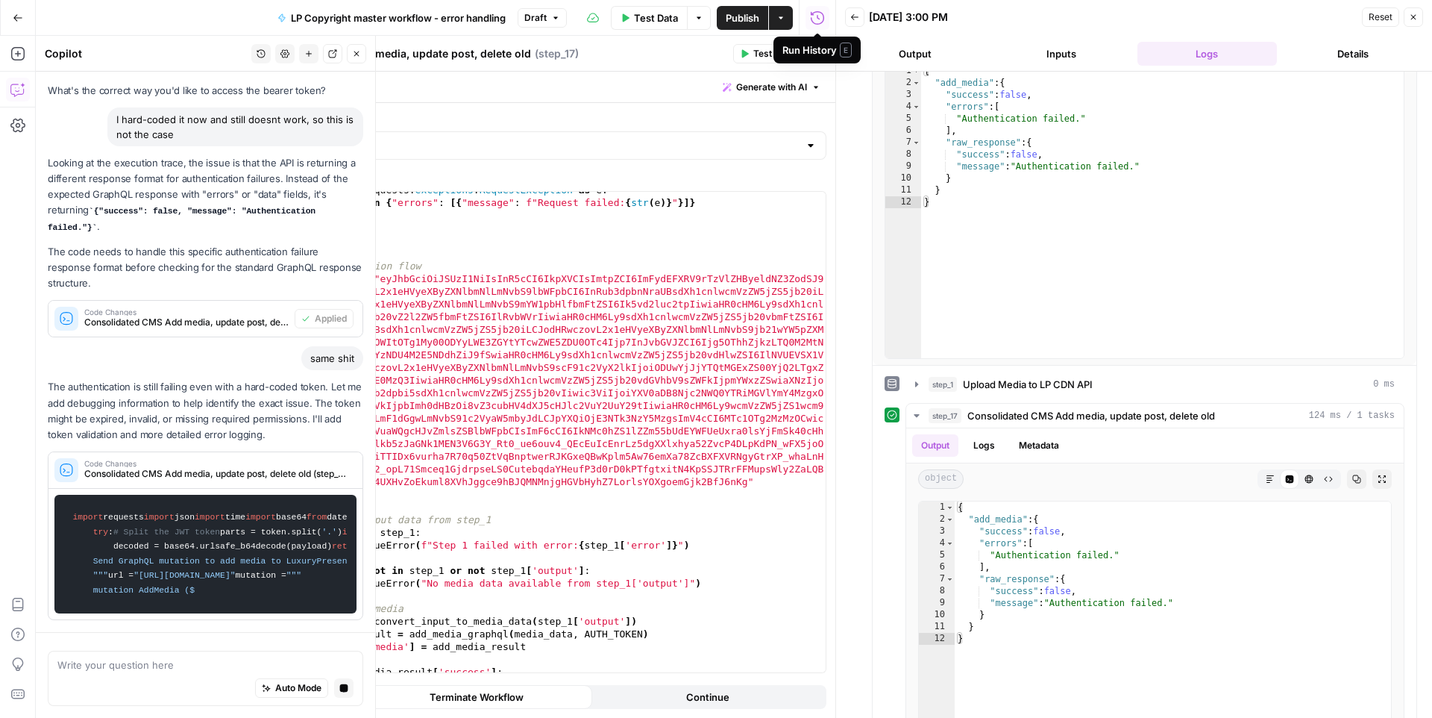
click at [184, 452] on div "Code Changes Consolidated CMS Add media, update post, delete old (step_17)" at bounding box center [200, 470] width 305 height 36
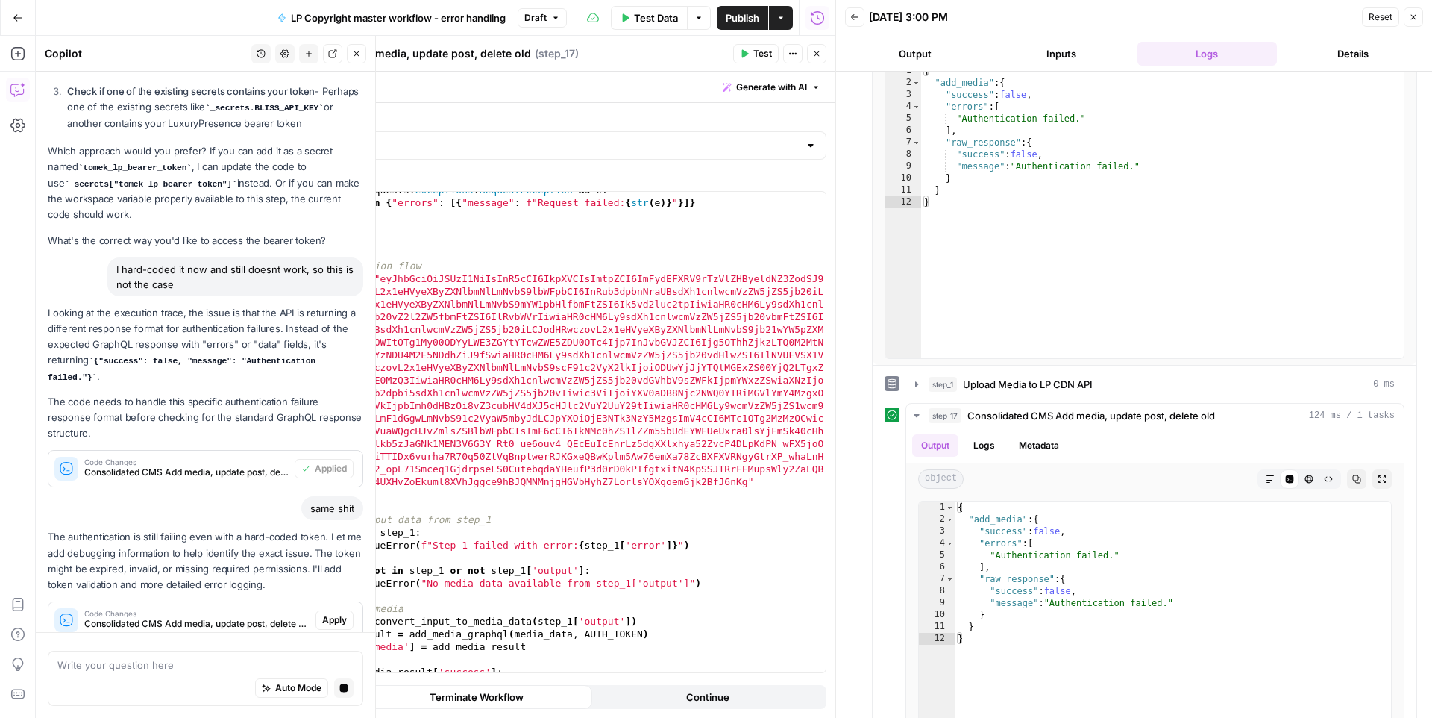
scroll to position [574, 0]
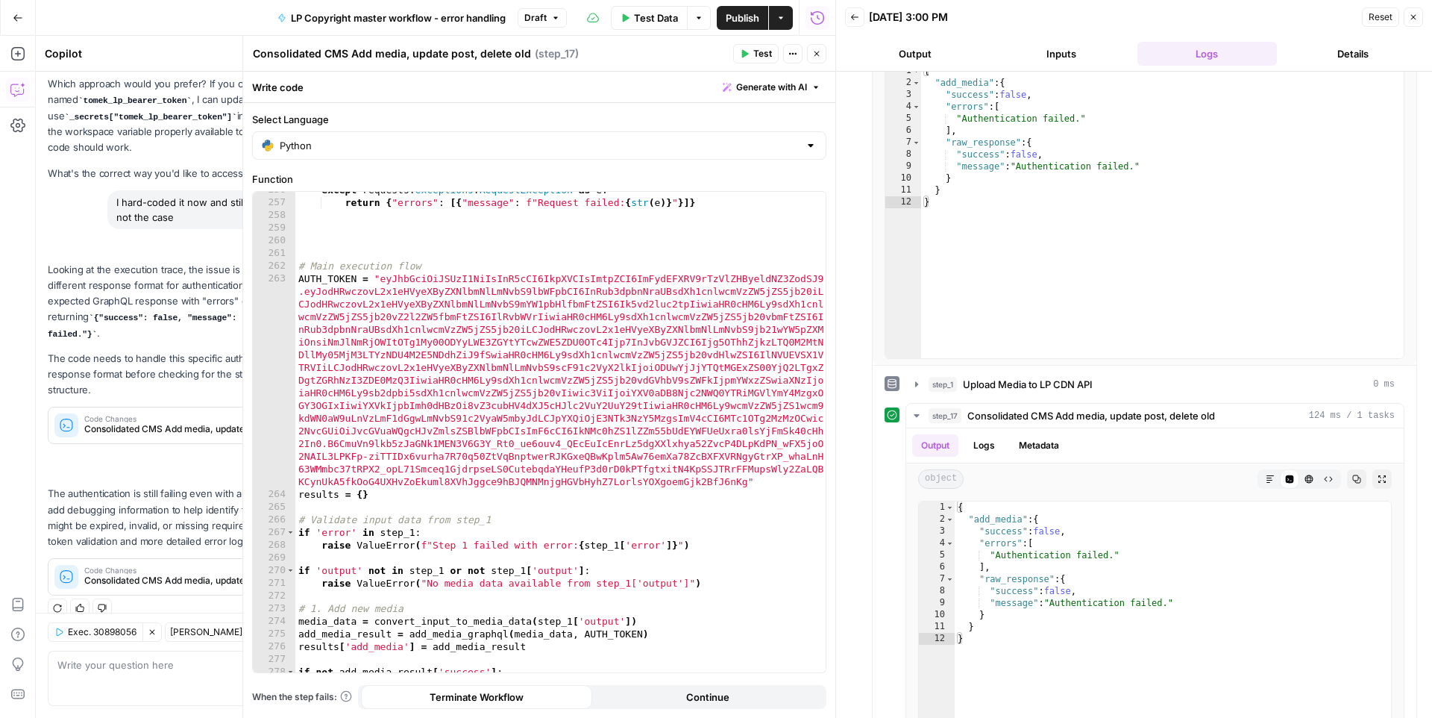
click at [826, 49] on button "Close" at bounding box center [816, 53] width 19 height 19
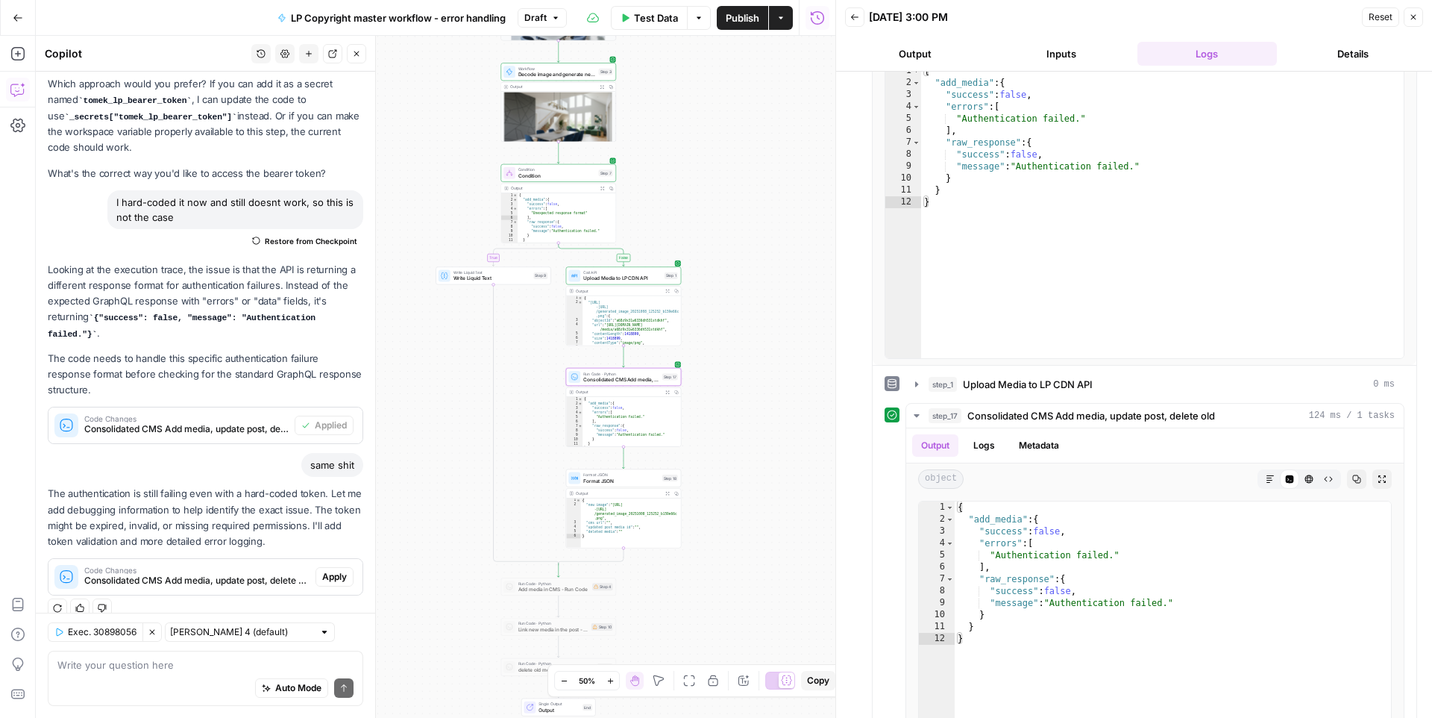
click at [324, 570] on span "Apply" at bounding box center [334, 576] width 25 height 13
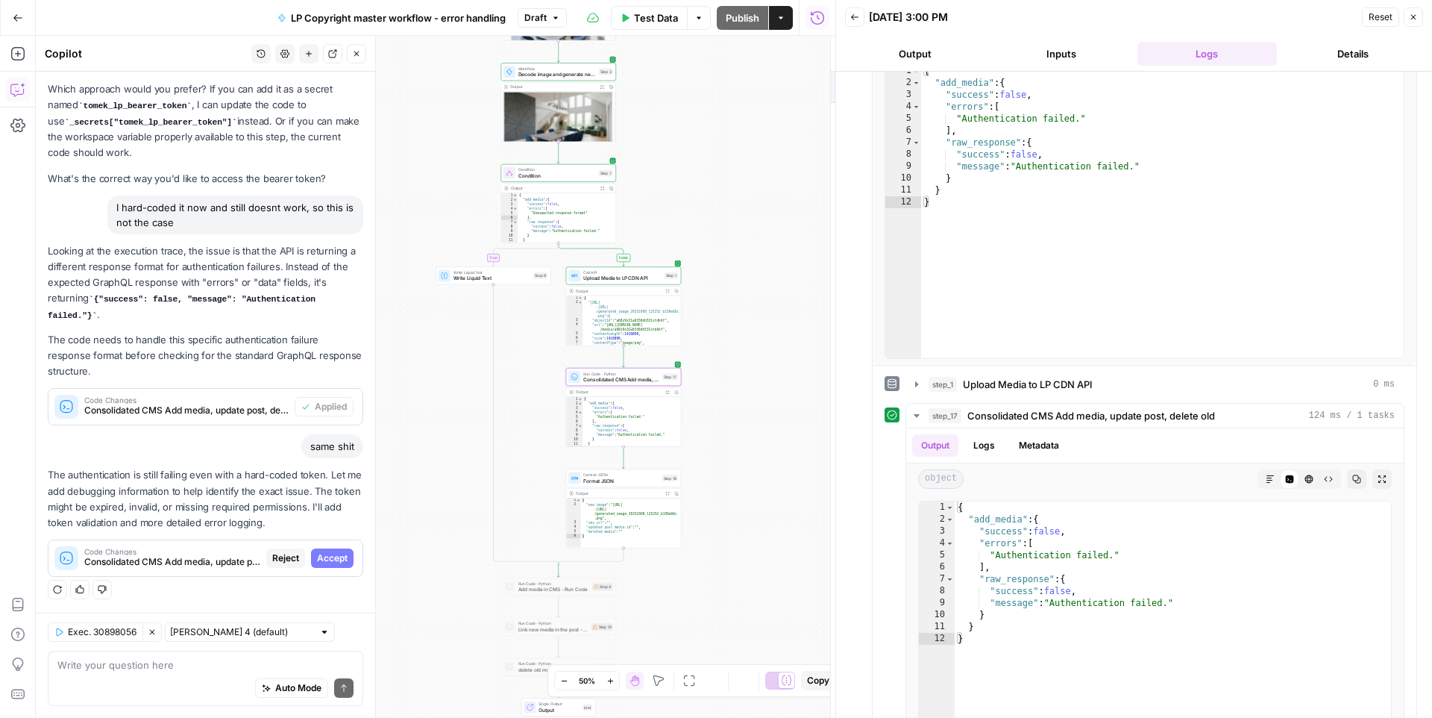
scroll to position [527, 0]
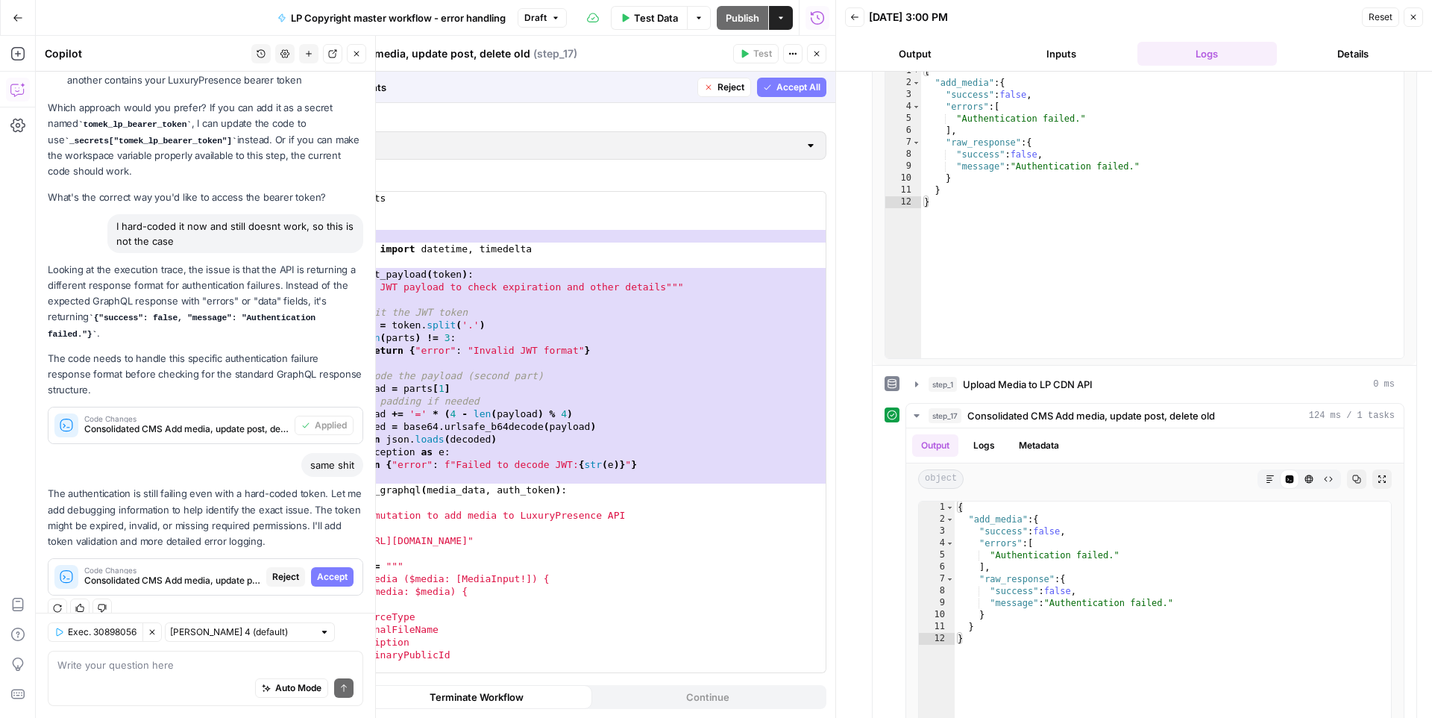
click at [333, 570] on span "Accept" at bounding box center [332, 576] width 31 height 13
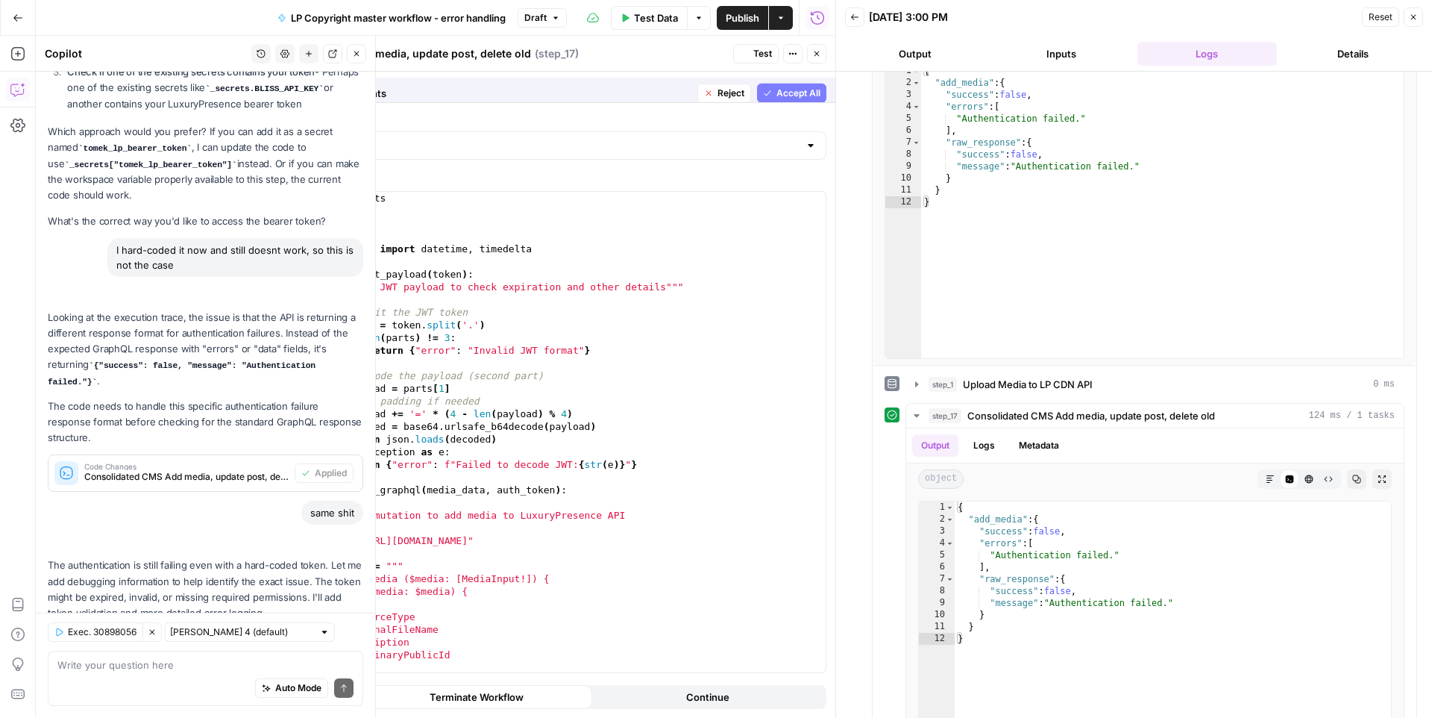
scroll to position [598, 0]
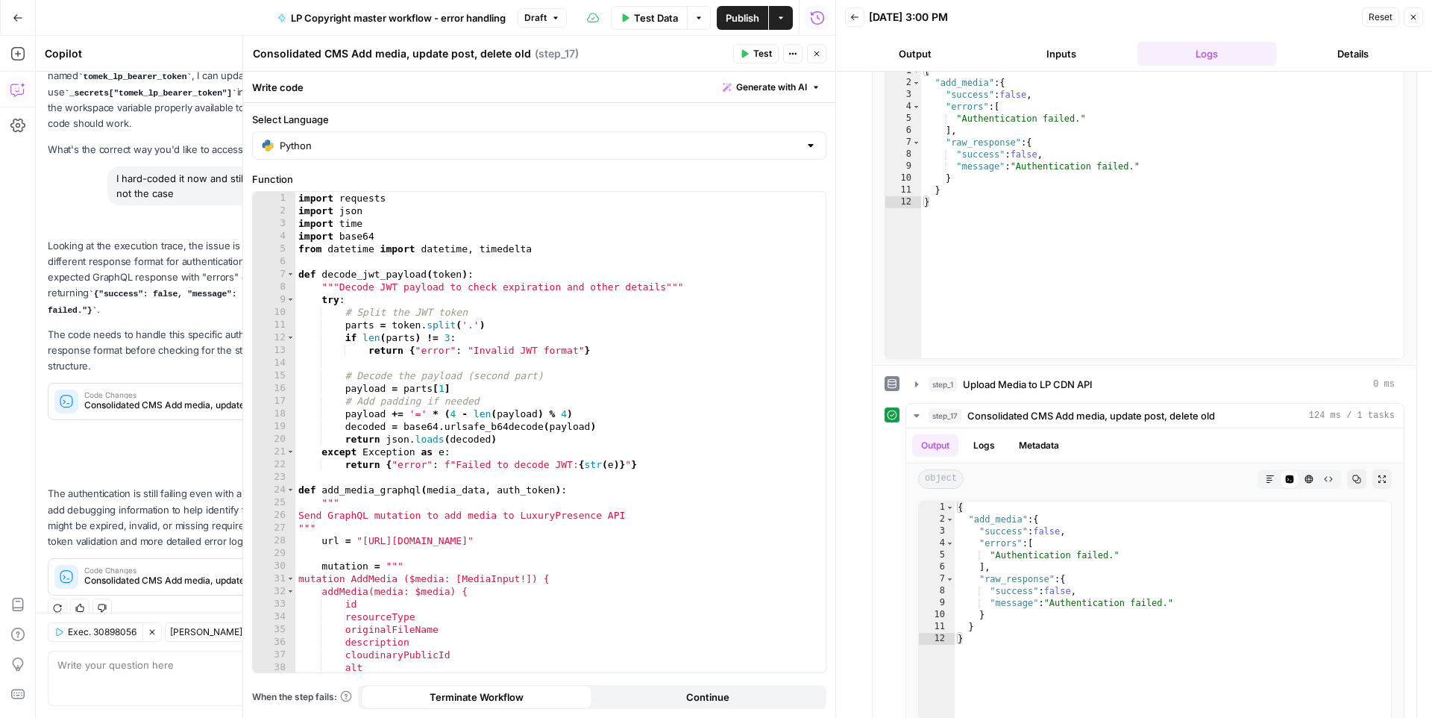
click at [763, 55] on span "Test" at bounding box center [762, 53] width 19 height 13
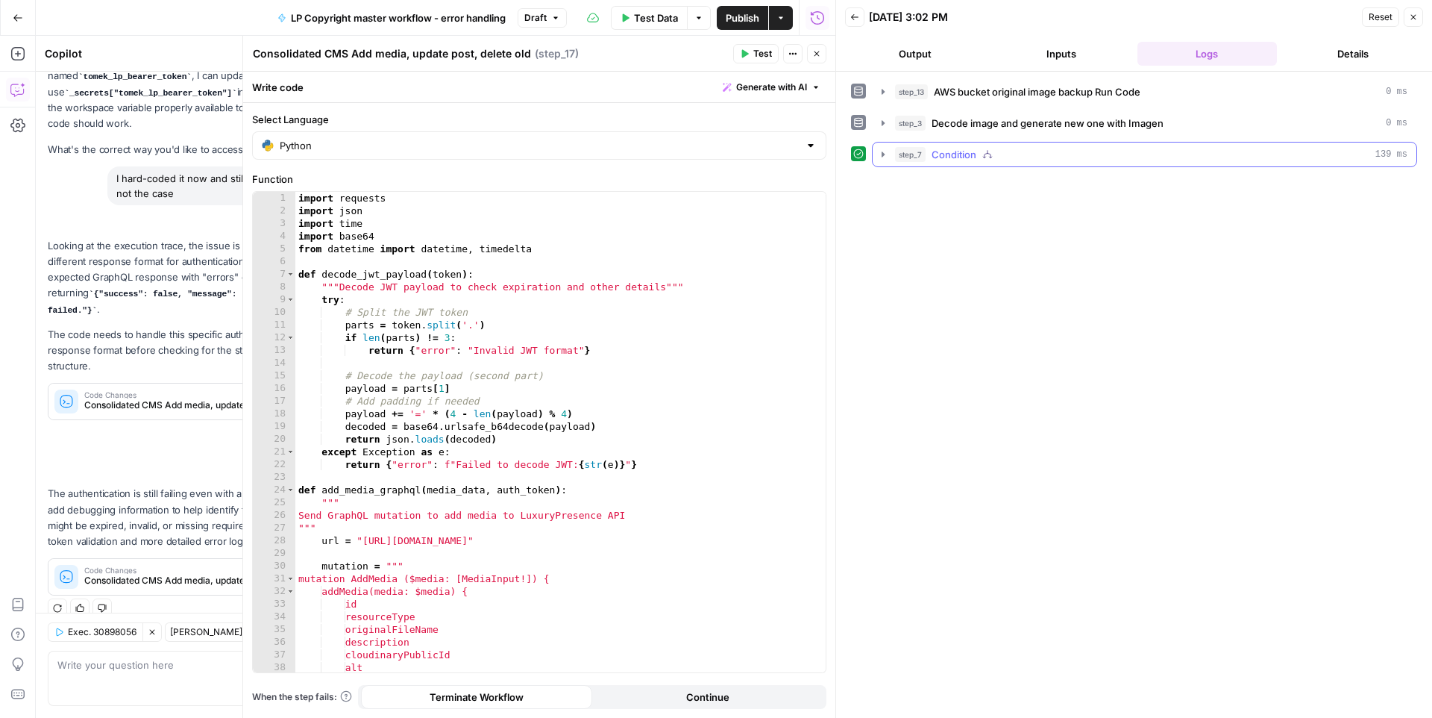
click at [886, 152] on icon "button" at bounding box center [883, 154] width 12 height 12
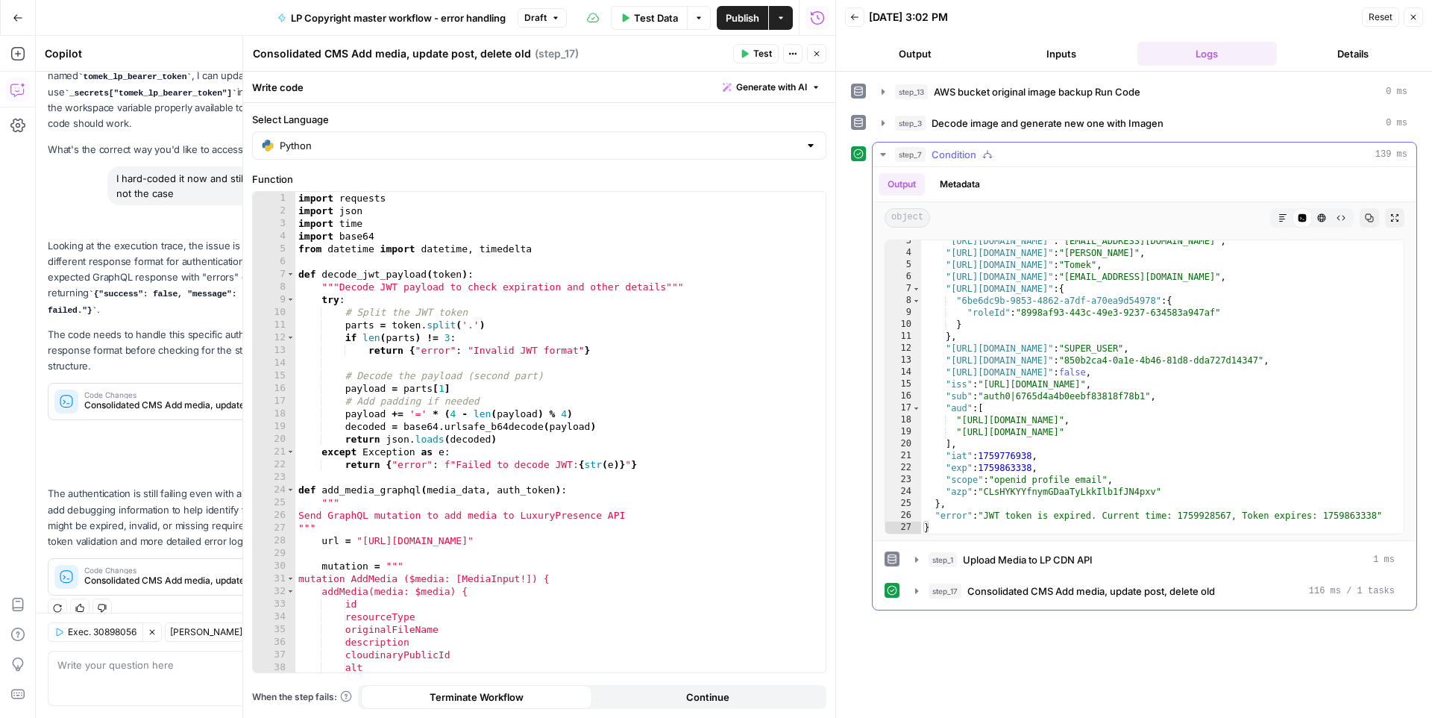
scroll to position [29, 0]
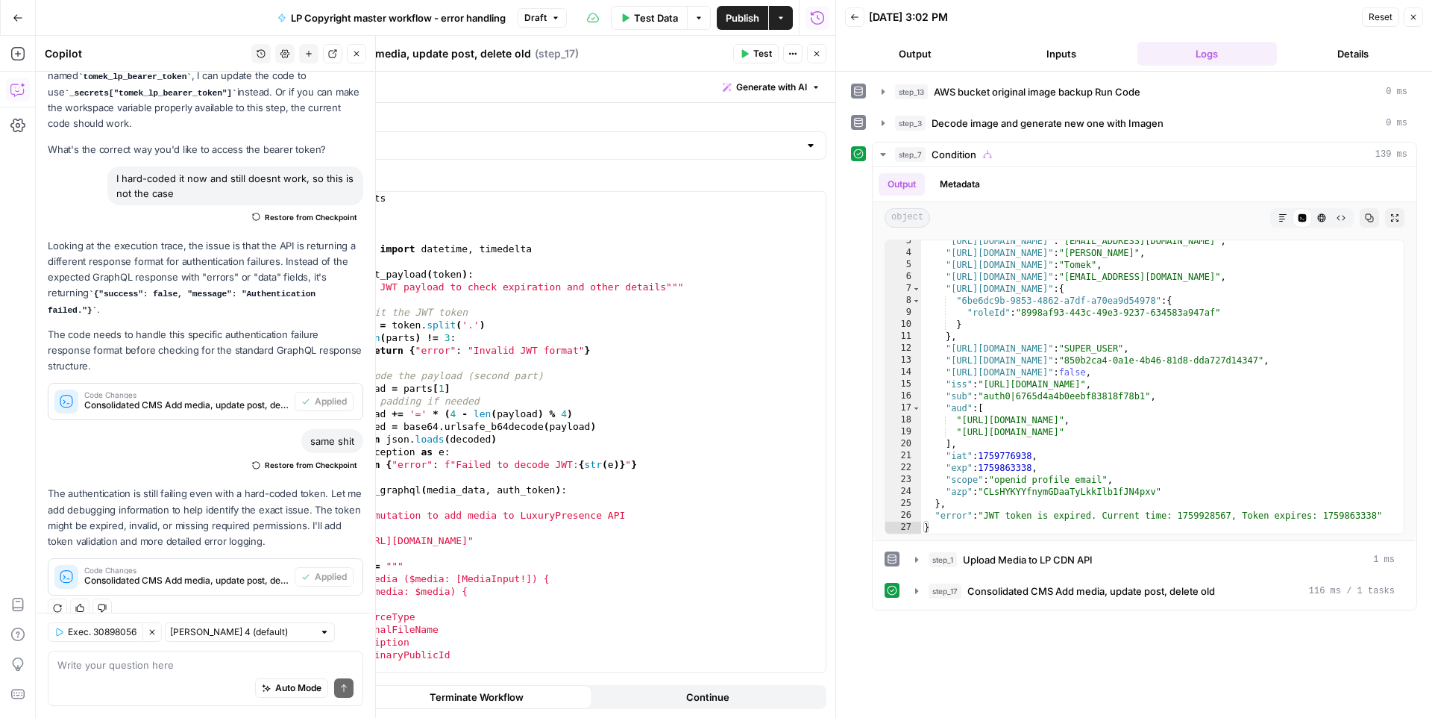
click at [134, 676] on div "Auto Mode Send" at bounding box center [205, 688] width 296 height 33
click at [152, 633] on icon "button" at bounding box center [152, 631] width 9 height 9
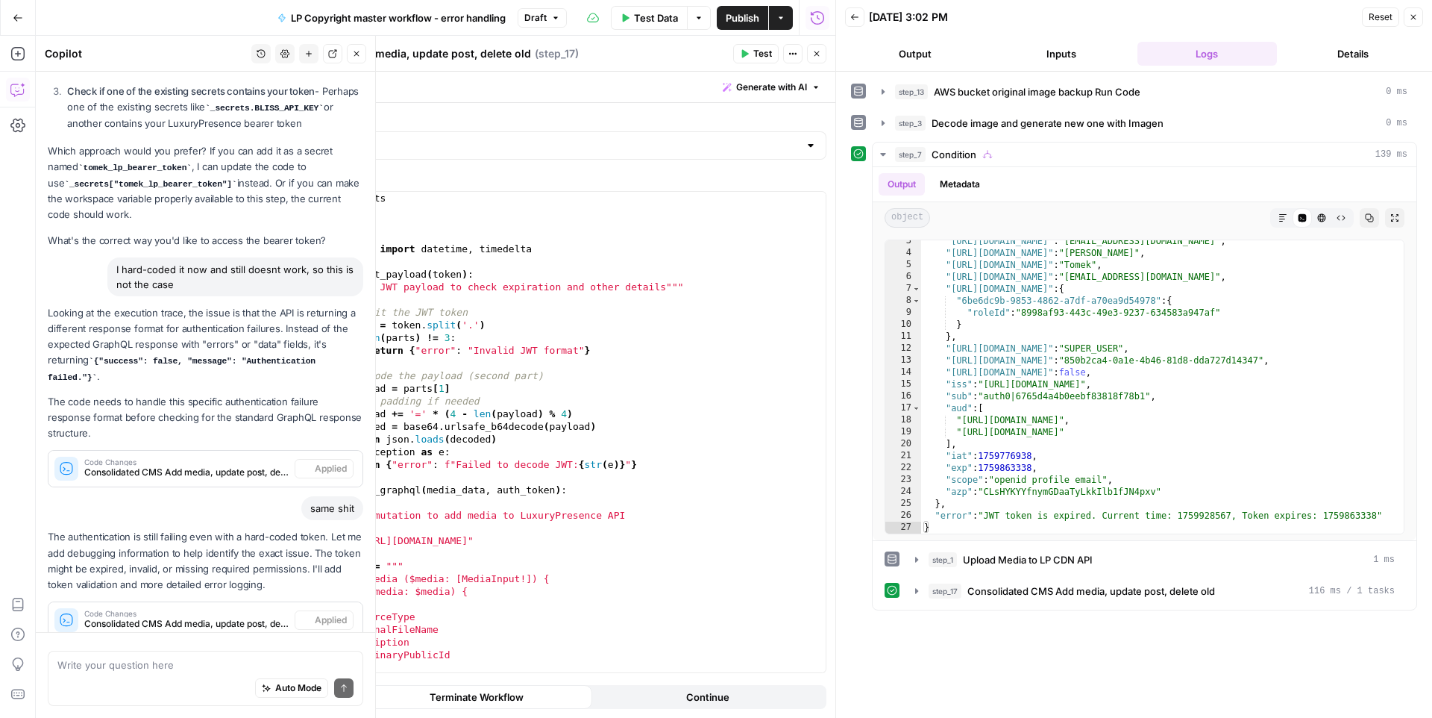
scroll to position [598, 0]
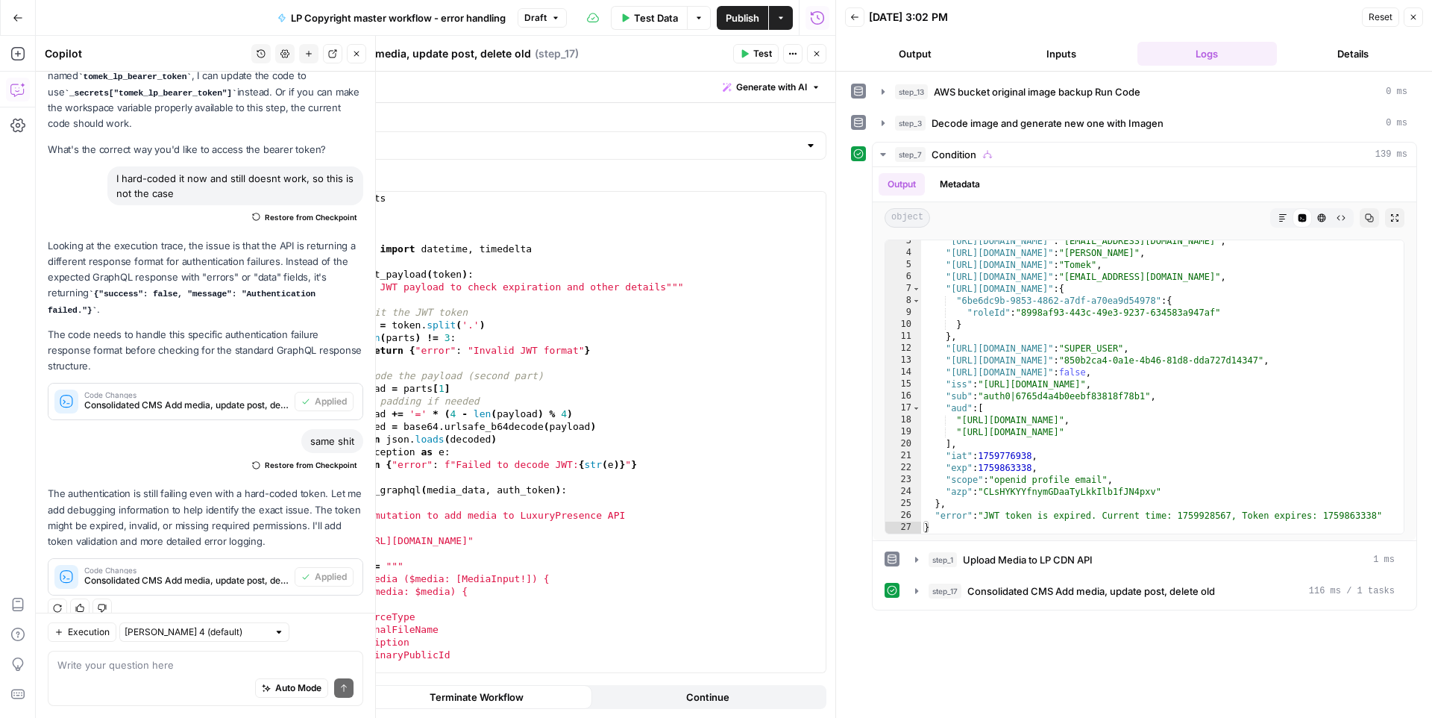
click at [91, 640] on button "Execution" at bounding box center [82, 631] width 69 height 19
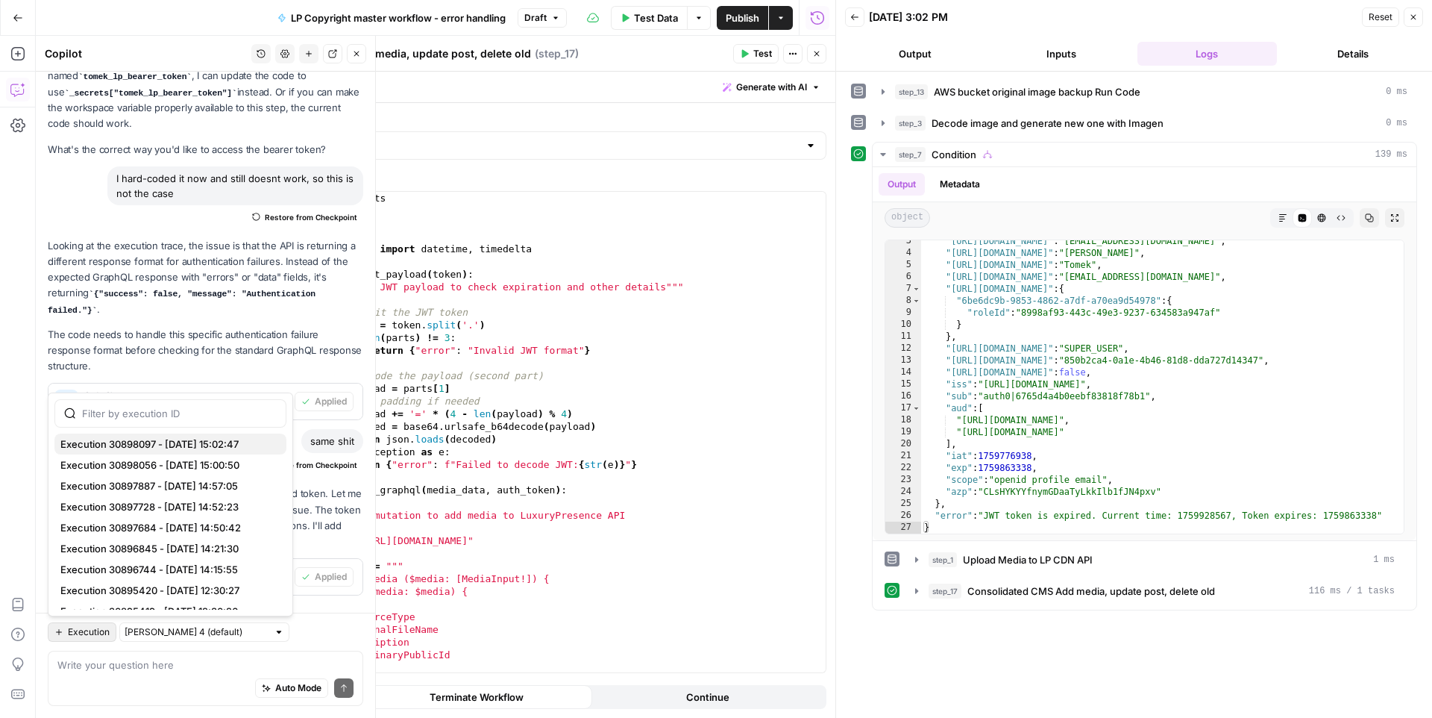
click at [143, 446] on span "Execution 30898097 - [DATE] 15:02:47" at bounding box center [167, 443] width 214 height 15
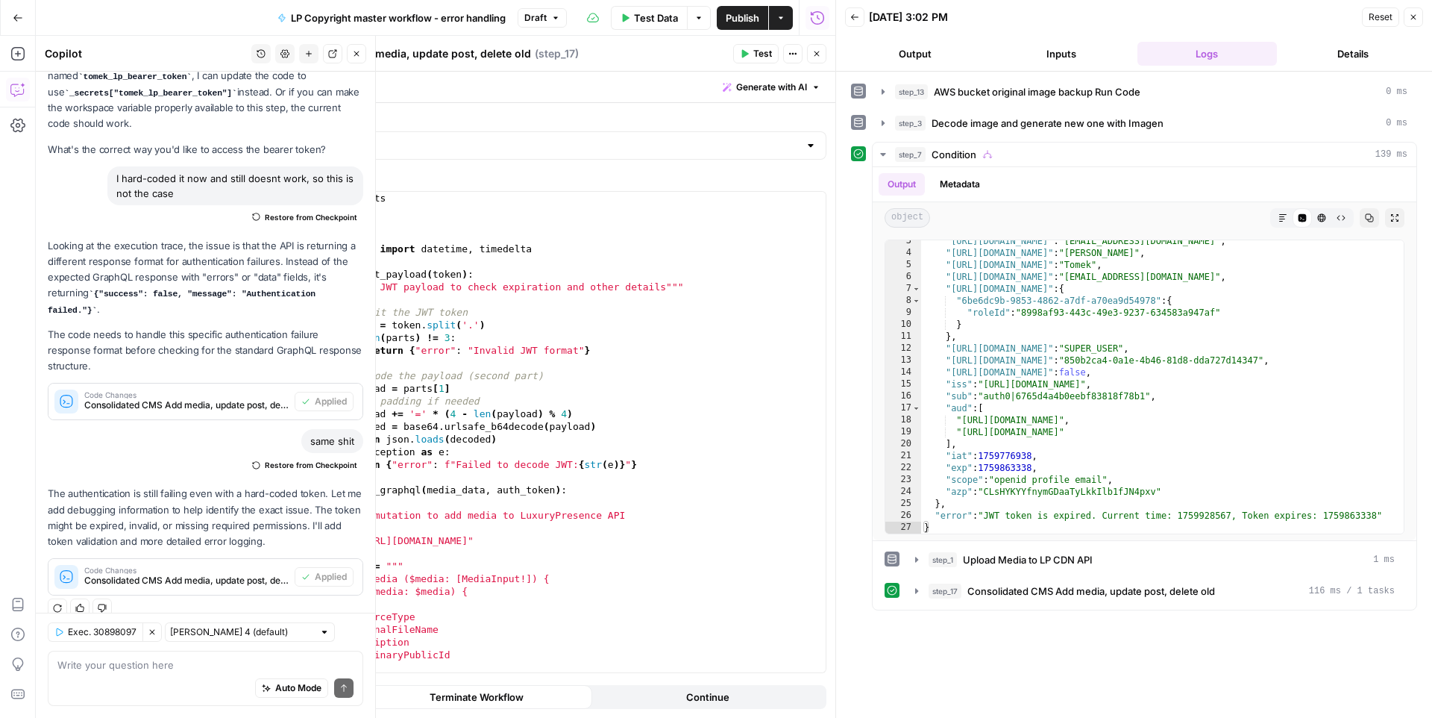
click at [137, 674] on div "Auto Mode Send" at bounding box center [205, 688] width 296 height 33
type textarea "so is the token expired? based on the new test results"
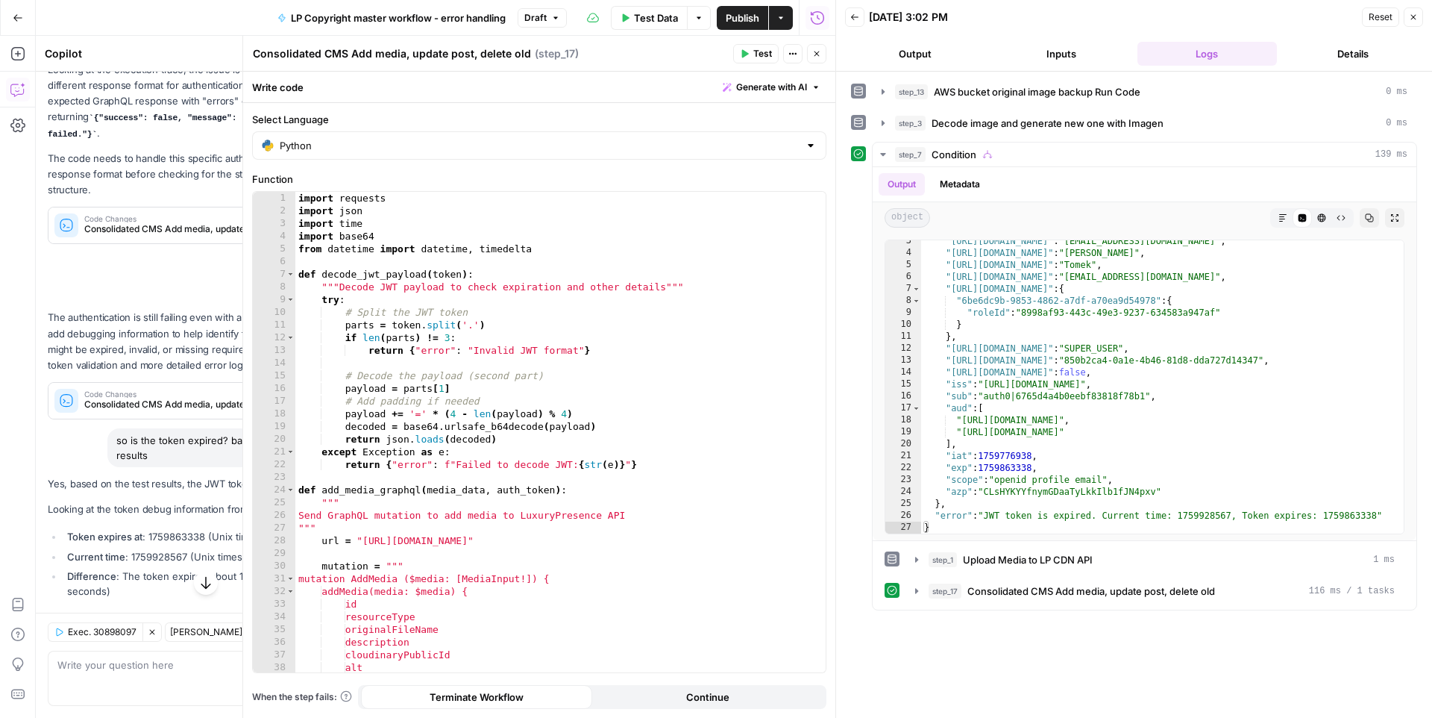
scroll to position [803, 0]
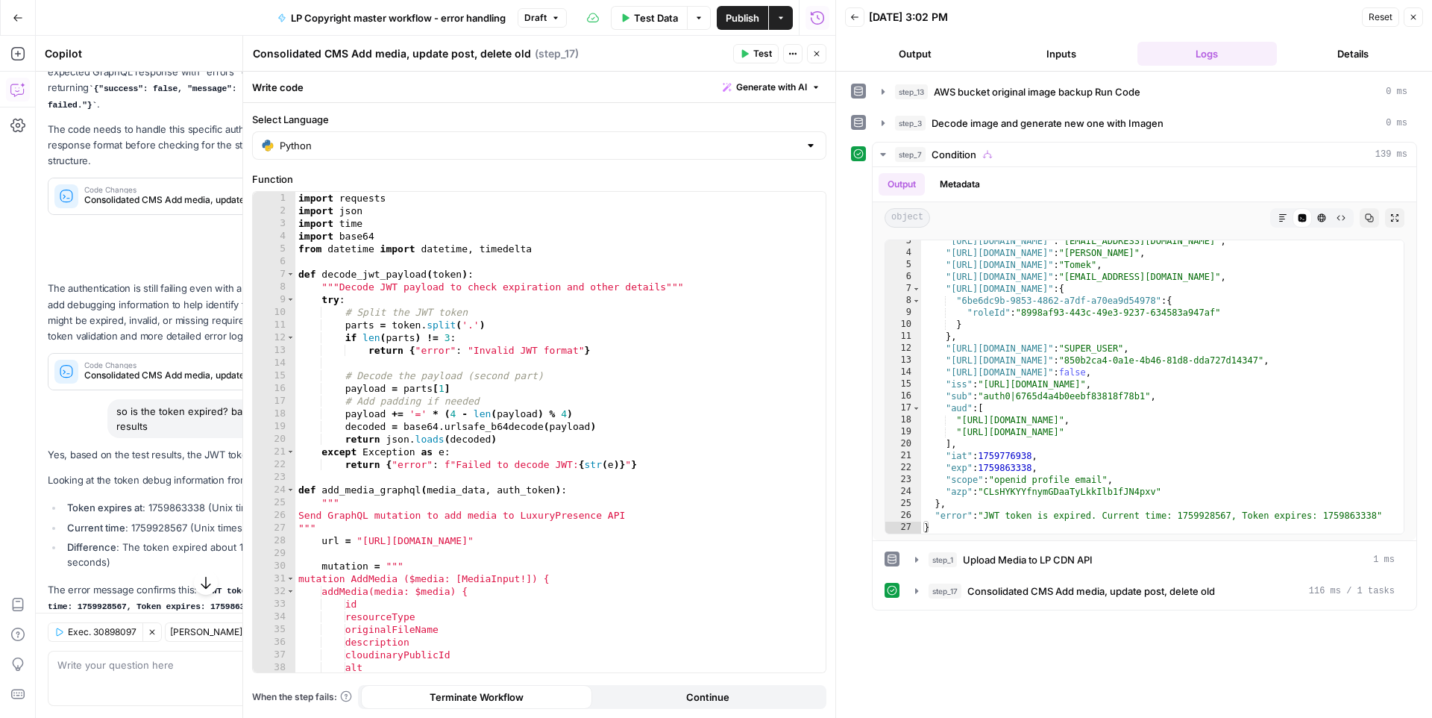
click at [818, 55] on icon "button" at bounding box center [816, 53] width 9 height 9
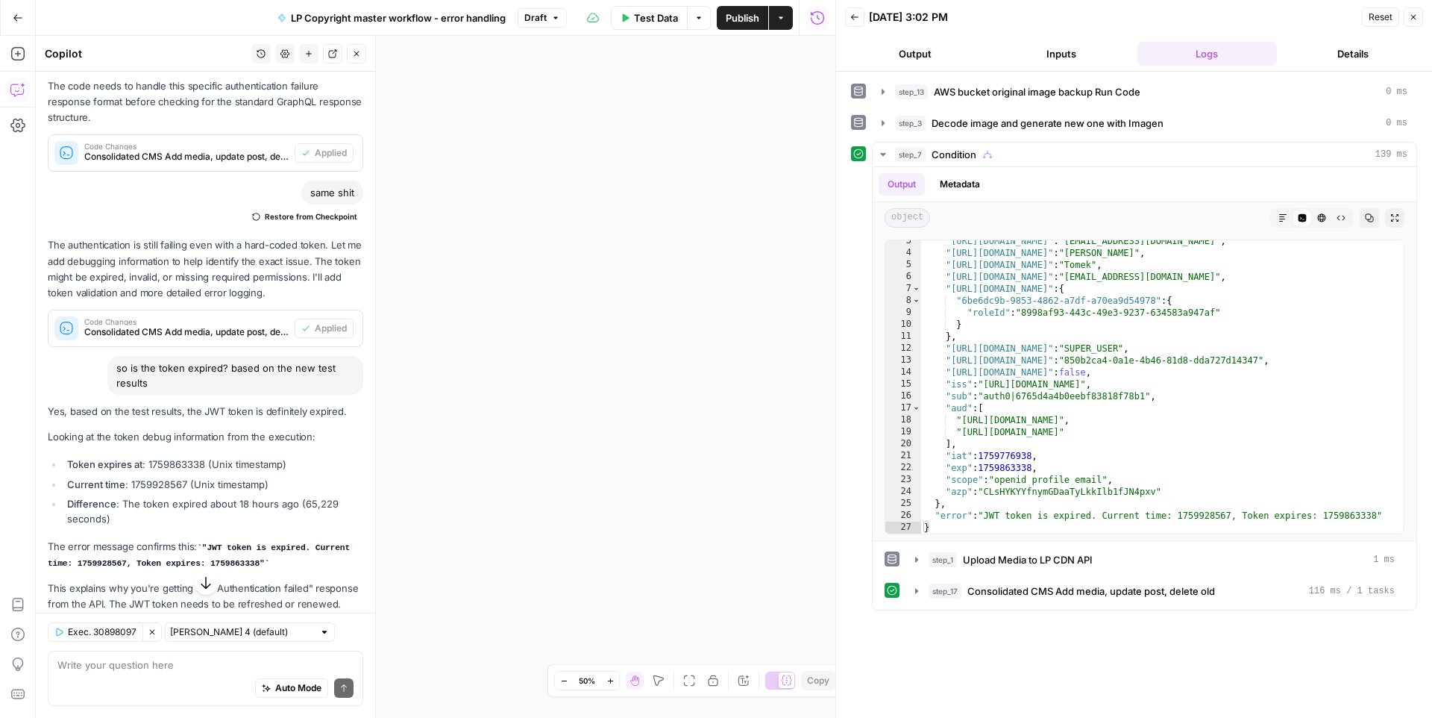
scroll to position [858, 0]
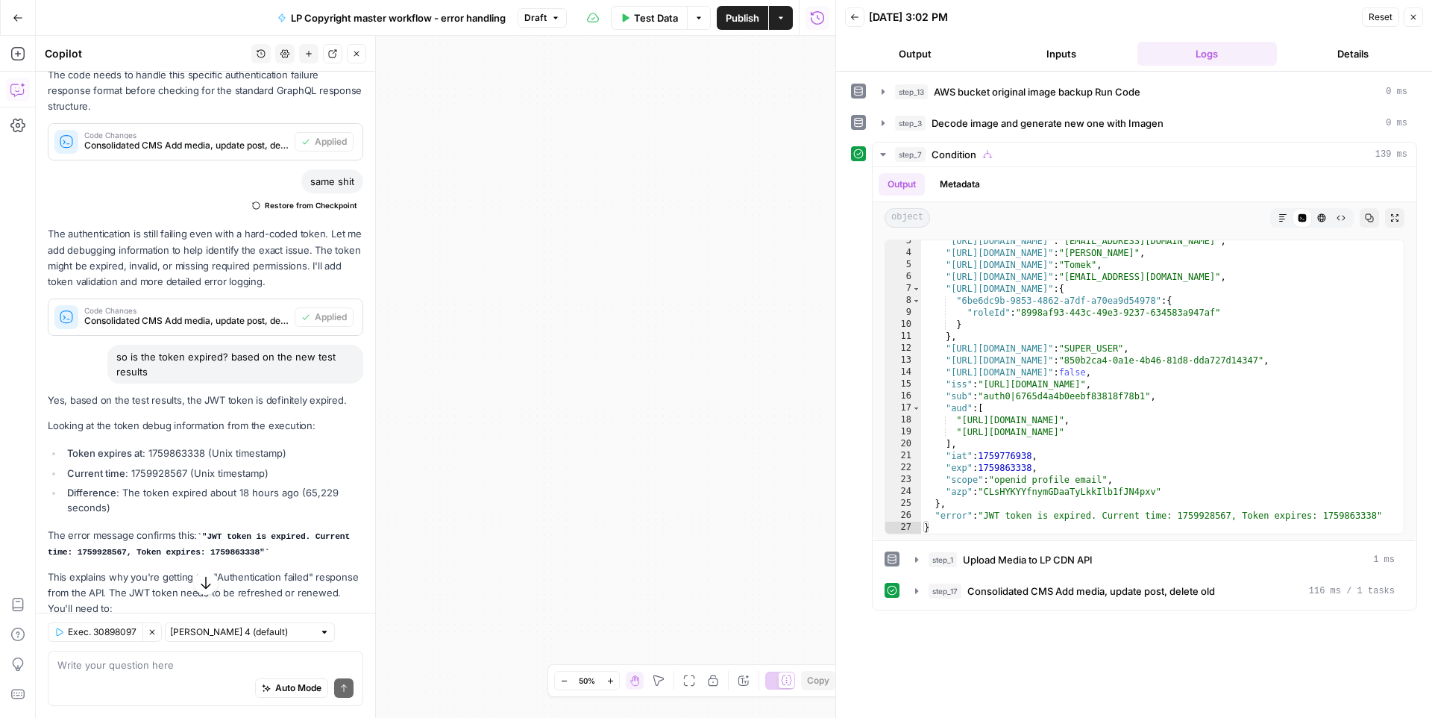
click at [86, 532] on code ""JWT token is expired. Current time: 1759928567, Token expires: 1759863338"" at bounding box center [199, 544] width 302 height 25
click at [218, 533] on code ""JWT token is expired. Current time: 1759928567, Token expires: 1759863338"" at bounding box center [199, 544] width 302 height 25
click at [548, 22] on button "Draft" at bounding box center [542, 17] width 49 height 19
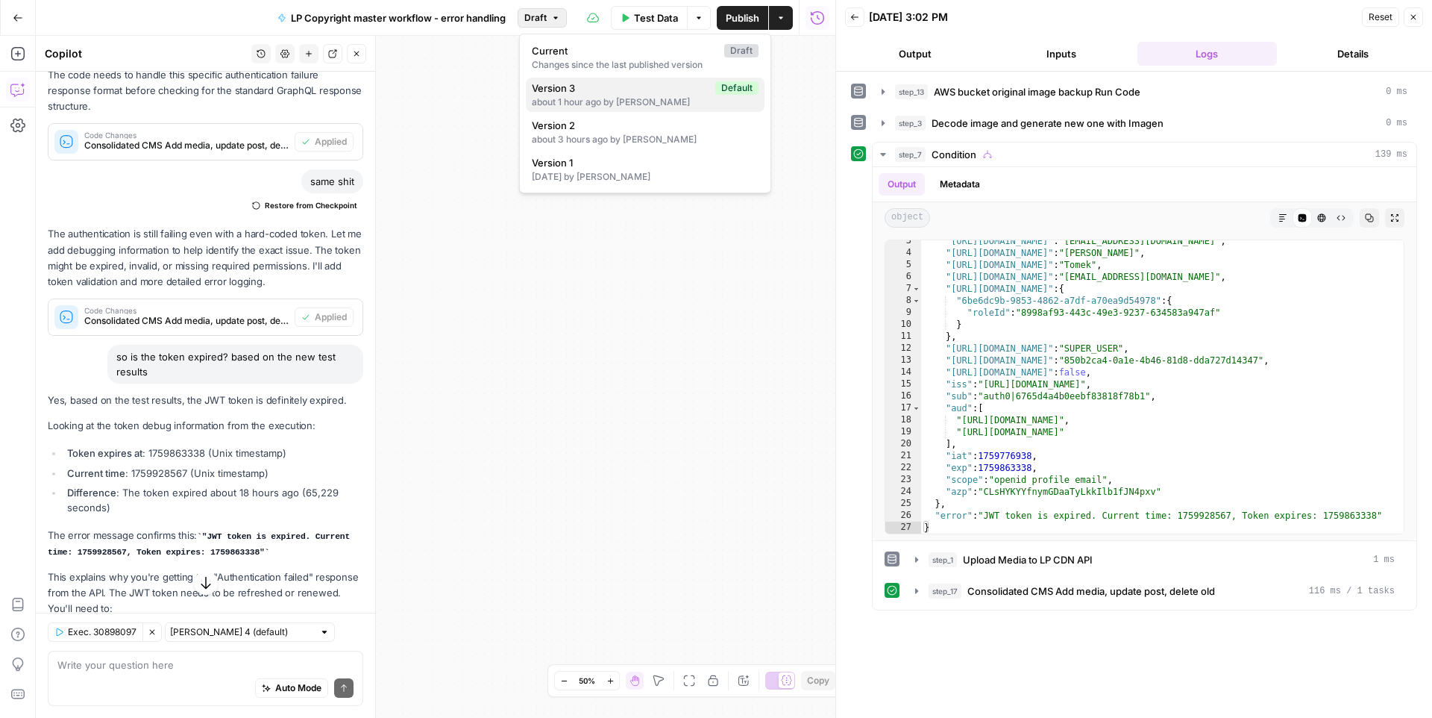
click at [656, 104] on div "about 1 hour ago by [PERSON_NAME]" at bounding box center [645, 101] width 227 height 13
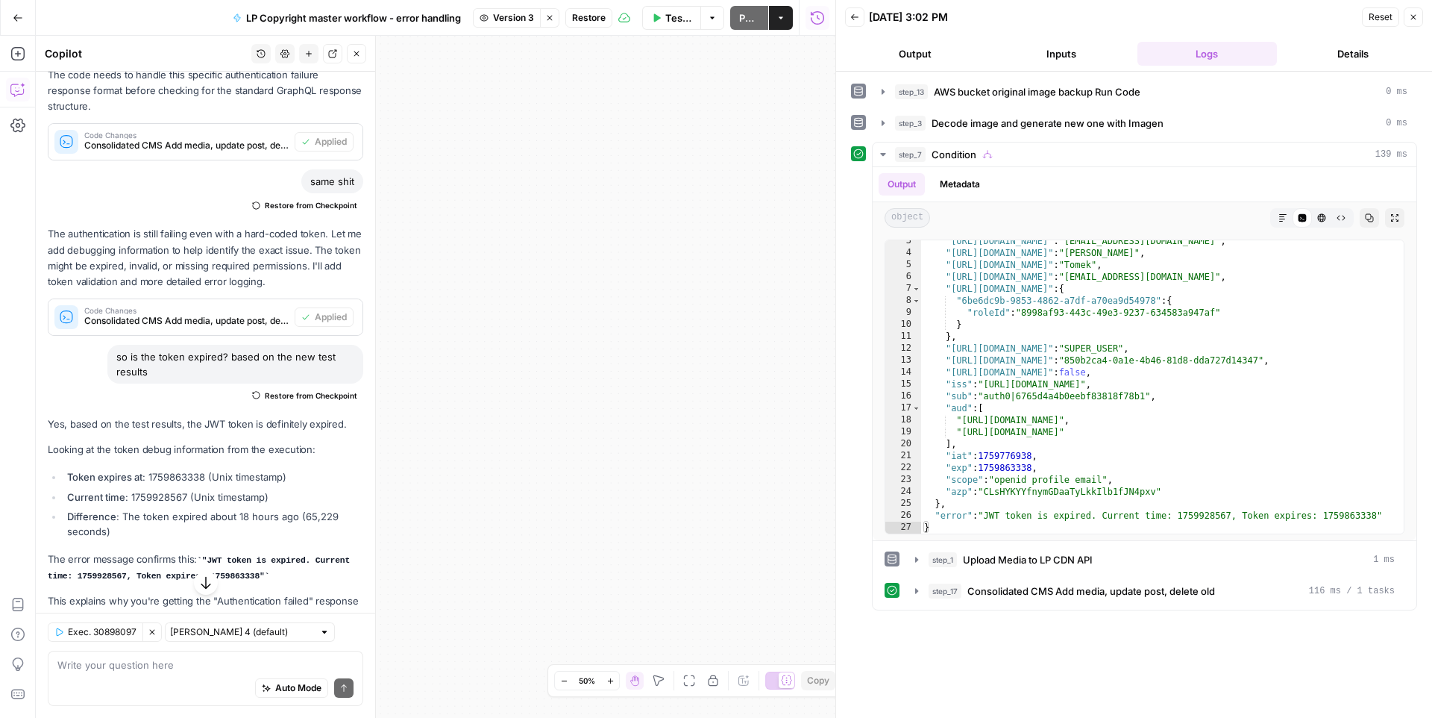
click at [507, 22] on span "Version 3" at bounding box center [513, 17] width 41 height 13
click at [548, 137] on div "about 3 hours ago by [PERSON_NAME]" at bounding box center [599, 139] width 227 height 13
click at [595, 24] on span "Restore" at bounding box center [588, 17] width 34 height 13
click at [659, 170] on span "Restore" at bounding box center [667, 172] width 40 height 15
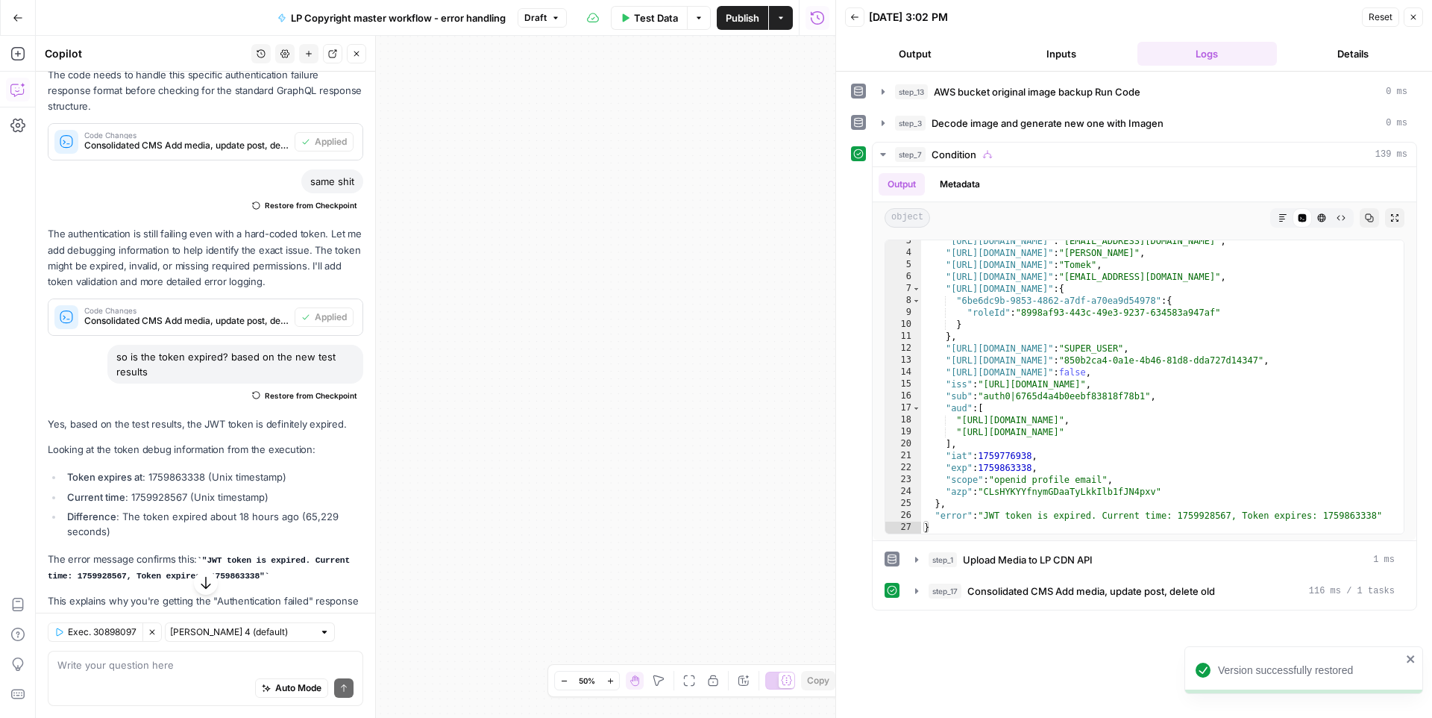
click at [736, 26] on button "Publish" at bounding box center [742, 18] width 51 height 24
click at [733, 205] on div "true false Workflow Input Settings Inputs Run Code · Python AWS bucket original…" at bounding box center [436, 377] width 800 height 682
drag, startPoint x: 592, startPoint y: 251, endPoint x: 407, endPoint y: 354, distance: 211.7
click at [406, 355] on div "true false Workflow Input Settings Inputs Run Code · Python AWS bucket original…" at bounding box center [436, 377] width 800 height 682
drag, startPoint x: 727, startPoint y: 315, endPoint x: 924, endPoint y: 209, distance: 223.6
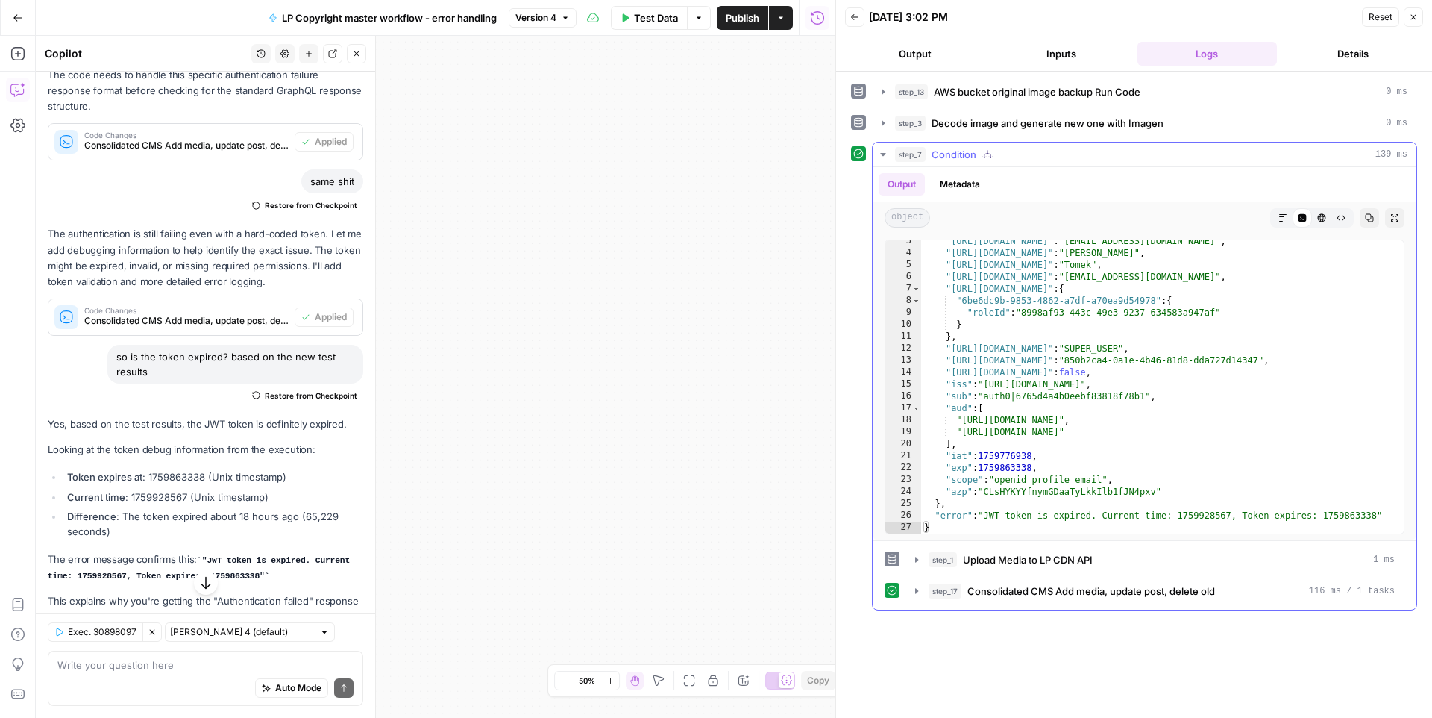
click at [924, 209] on body "Workflow published successfully LP Production Workloads New Home Browse Insight…" at bounding box center [716, 359] width 1432 height 718
drag, startPoint x: 743, startPoint y: 288, endPoint x: 468, endPoint y: 294, distance: 274.6
click at [468, 294] on div "true false Workflow Input Settings Inputs Run Code · Python AWS bucket original…" at bounding box center [436, 377] width 800 height 682
click at [1415, 18] on icon "button" at bounding box center [1413, 17] width 5 height 5
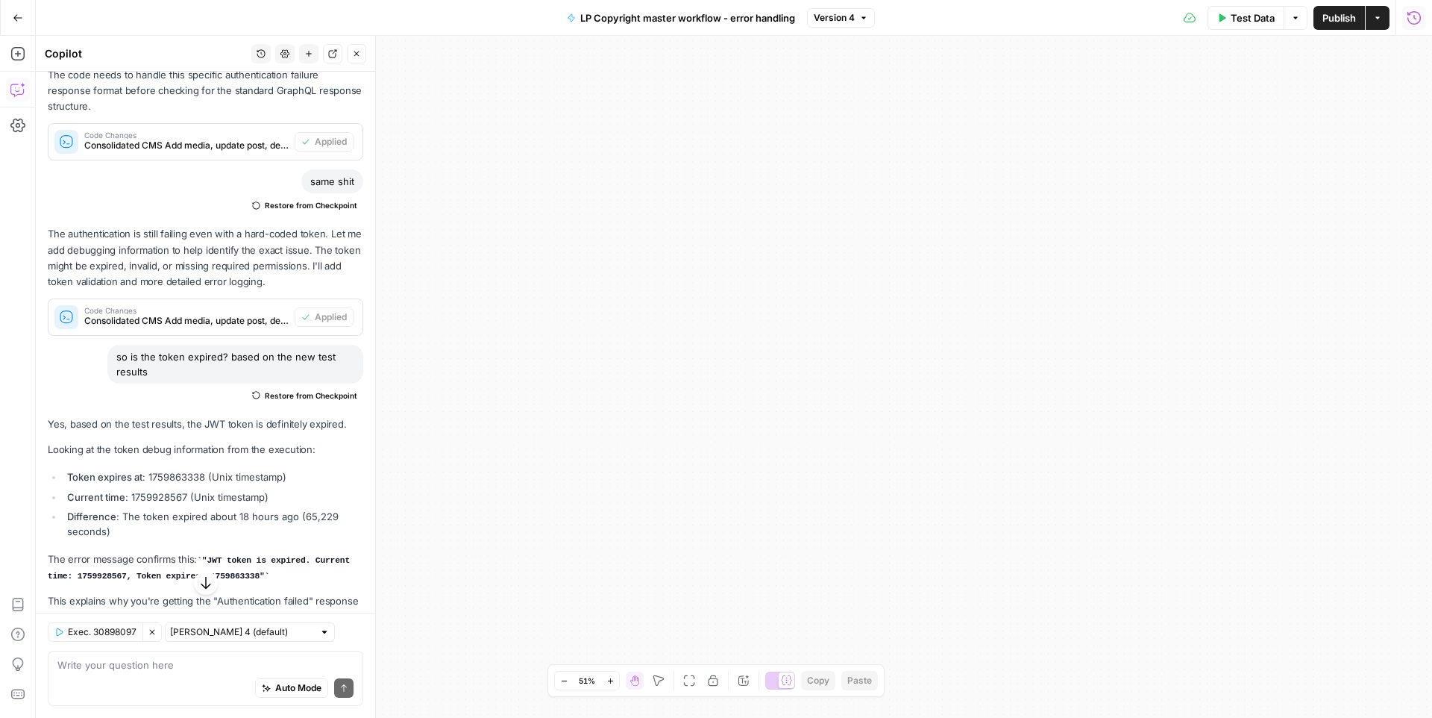
drag, startPoint x: 947, startPoint y: 259, endPoint x: 1432, endPoint y: 183, distance: 490.8
click at [1432, 183] on div "true false Workflow Input Settings Inputs Run Code · Python AWS bucket original…" at bounding box center [734, 377] width 1396 height 682
drag, startPoint x: 1126, startPoint y: 281, endPoint x: 1122, endPoint y: 363, distance: 81.4
click at [1122, 363] on div "true false Workflow Input Settings Inputs Run Code · Python AWS bucket original…" at bounding box center [734, 377] width 1396 height 682
drag, startPoint x: 1095, startPoint y: 426, endPoint x: 1059, endPoint y: 569, distance: 147.6
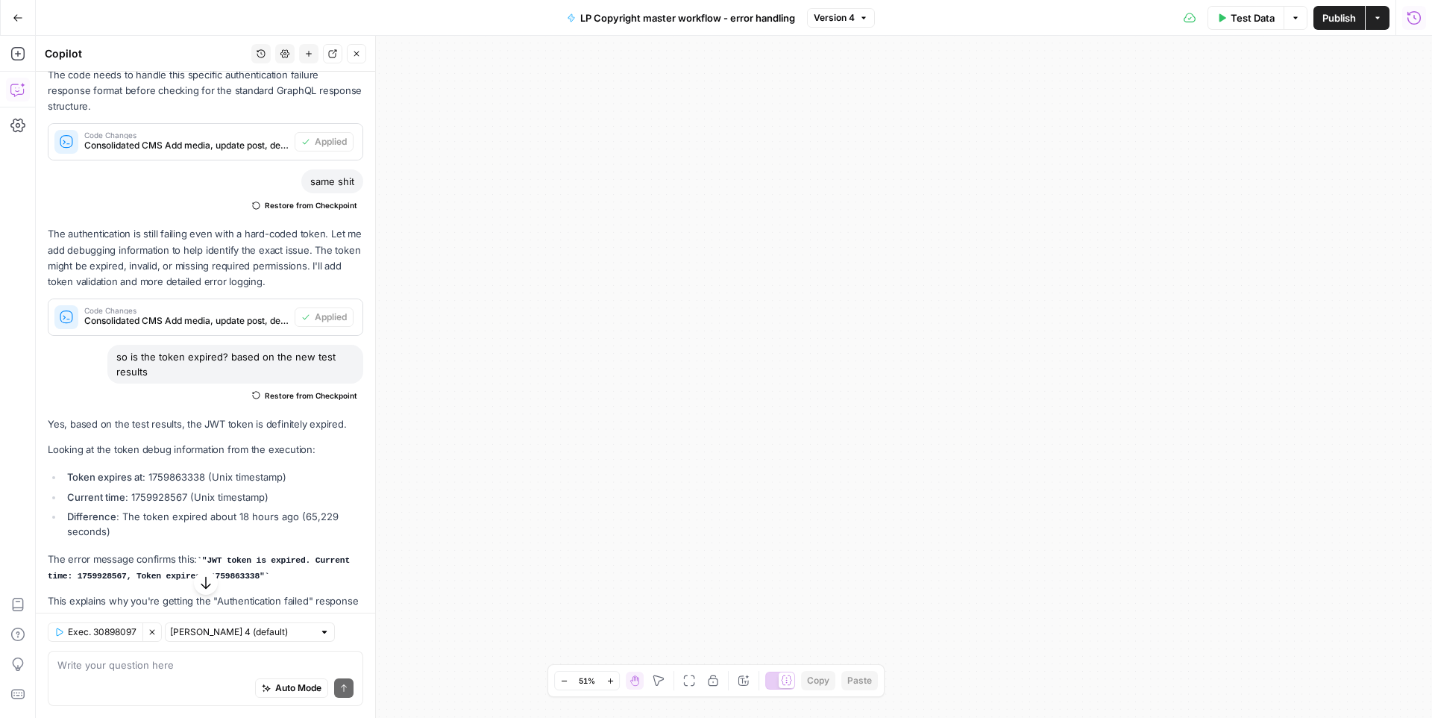
click at [1059, 569] on div "true false Workflow Input Settings Inputs Run Code · Python AWS bucket original…" at bounding box center [734, 377] width 1396 height 682
drag, startPoint x: 1059, startPoint y: 569, endPoint x: 1033, endPoint y: 212, distance: 358.3
click at [1033, 212] on div "true false Workflow Input Settings Inputs Run Code · Python AWS bucket original…" at bounding box center [734, 377] width 1396 height 682
drag, startPoint x: 991, startPoint y: 401, endPoint x: 991, endPoint y: 87, distance: 314.8
click at [991, 87] on div "true false Workflow Input Settings Inputs Run Code · Python AWS bucket original…" at bounding box center [734, 377] width 1396 height 682
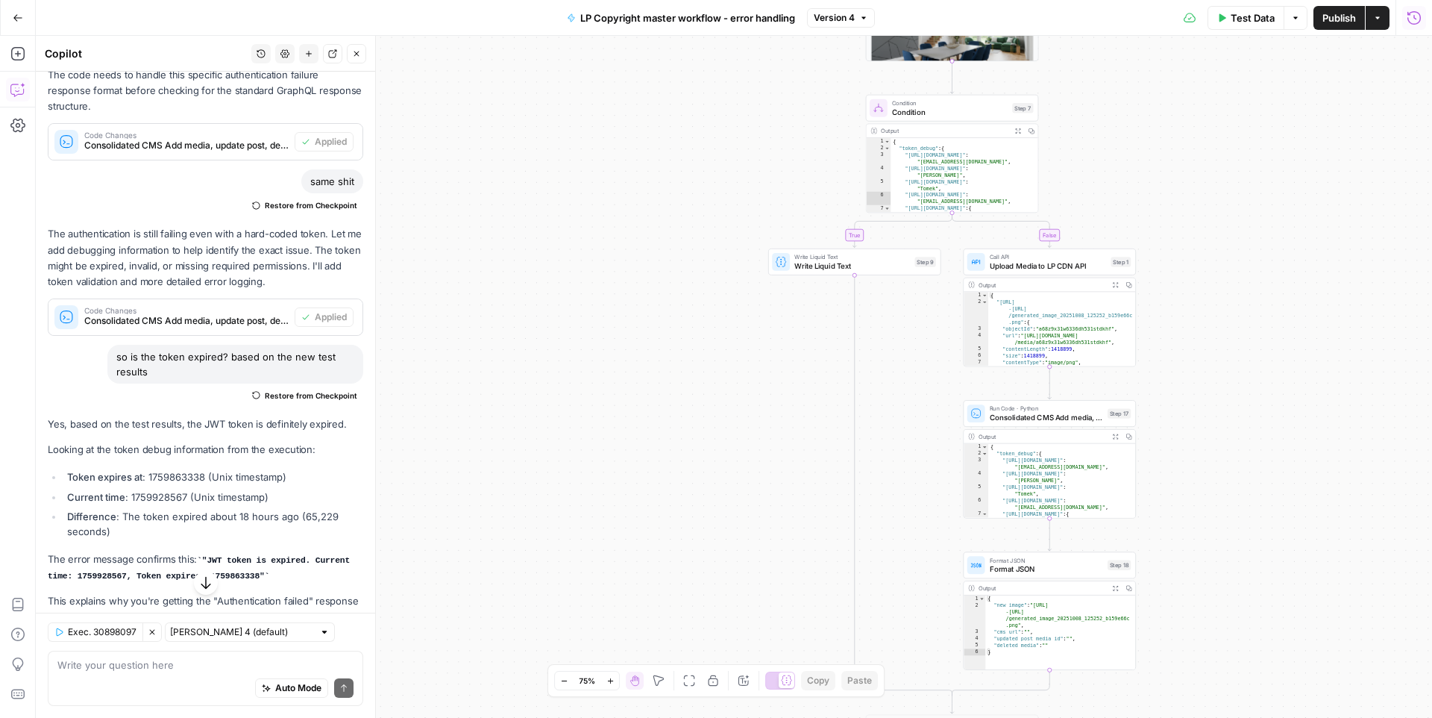
click at [634, 363] on div "true false Workflow Input Settings Inputs Run Code · Python AWS bucket original…" at bounding box center [734, 377] width 1396 height 682
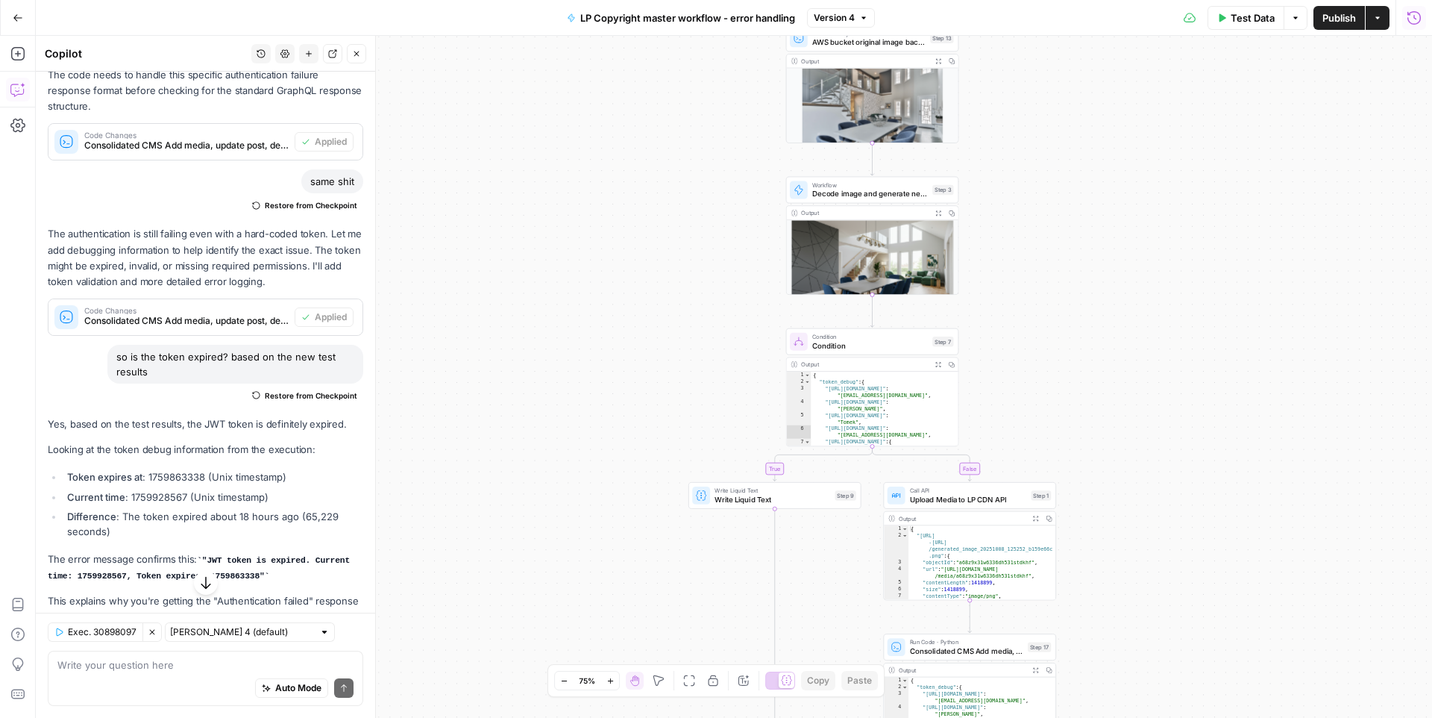
drag, startPoint x: 731, startPoint y: 152, endPoint x: 651, endPoint y: 385, distance: 246.0
click at [651, 385] on div "true false Workflow Input Settings Inputs Run Code · Python AWS bucket original…" at bounding box center [734, 377] width 1396 height 682
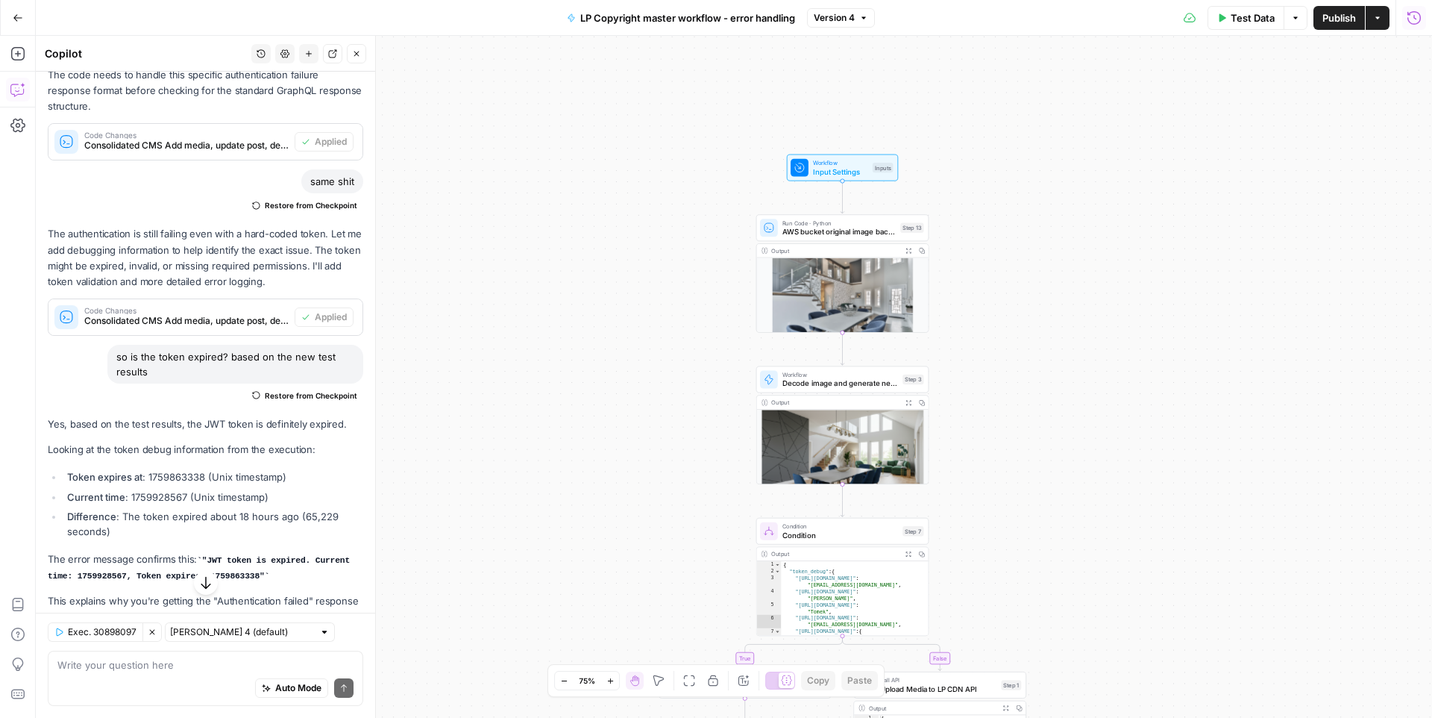
drag, startPoint x: 694, startPoint y: 229, endPoint x: 667, endPoint y: 407, distance: 179.6
click at [667, 407] on div "true false Workflow Input Settings Inputs Run Code · Python AWS bucket original…" at bounding box center [734, 377] width 1396 height 682
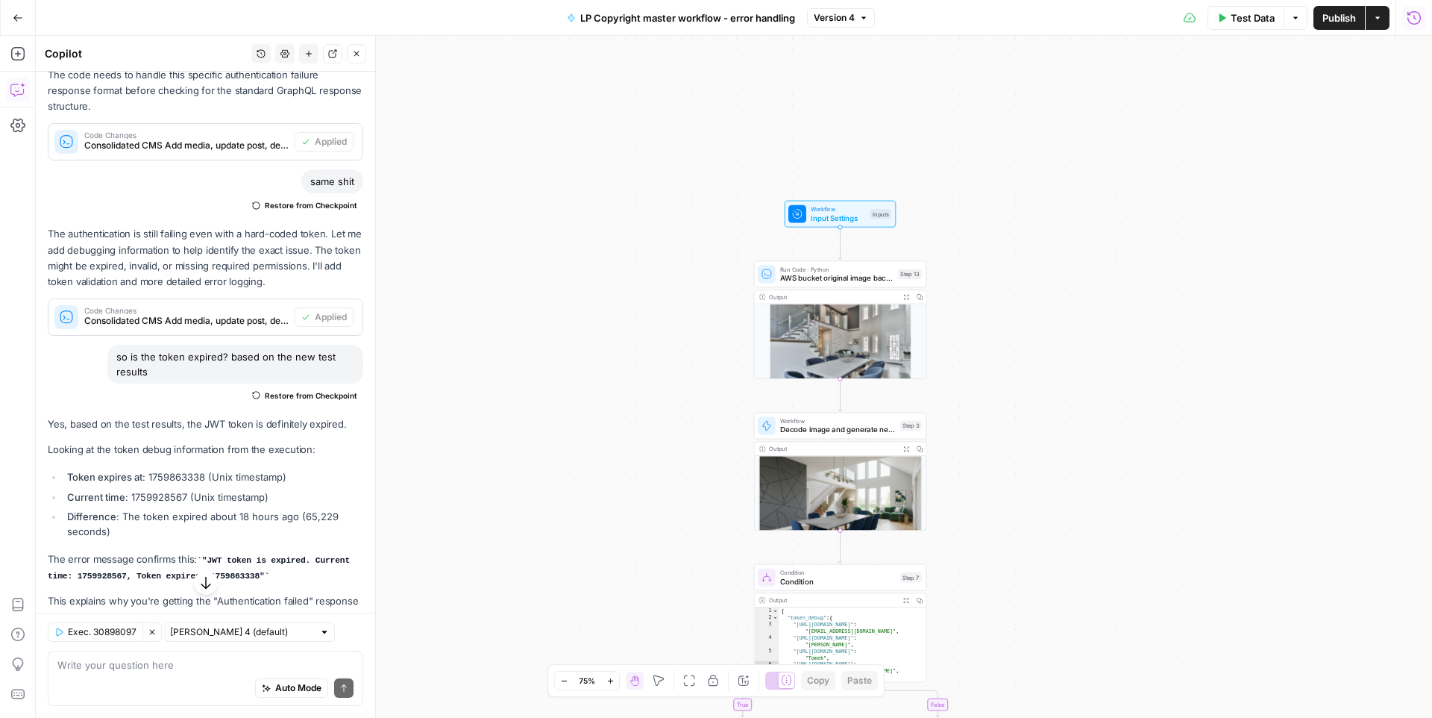
drag, startPoint x: 678, startPoint y: 316, endPoint x: 678, endPoint y: 348, distance: 31.3
click at [678, 348] on div "true false Workflow Input Settings Inputs Run Code · Python AWS bucket original…" at bounding box center [734, 377] width 1396 height 682
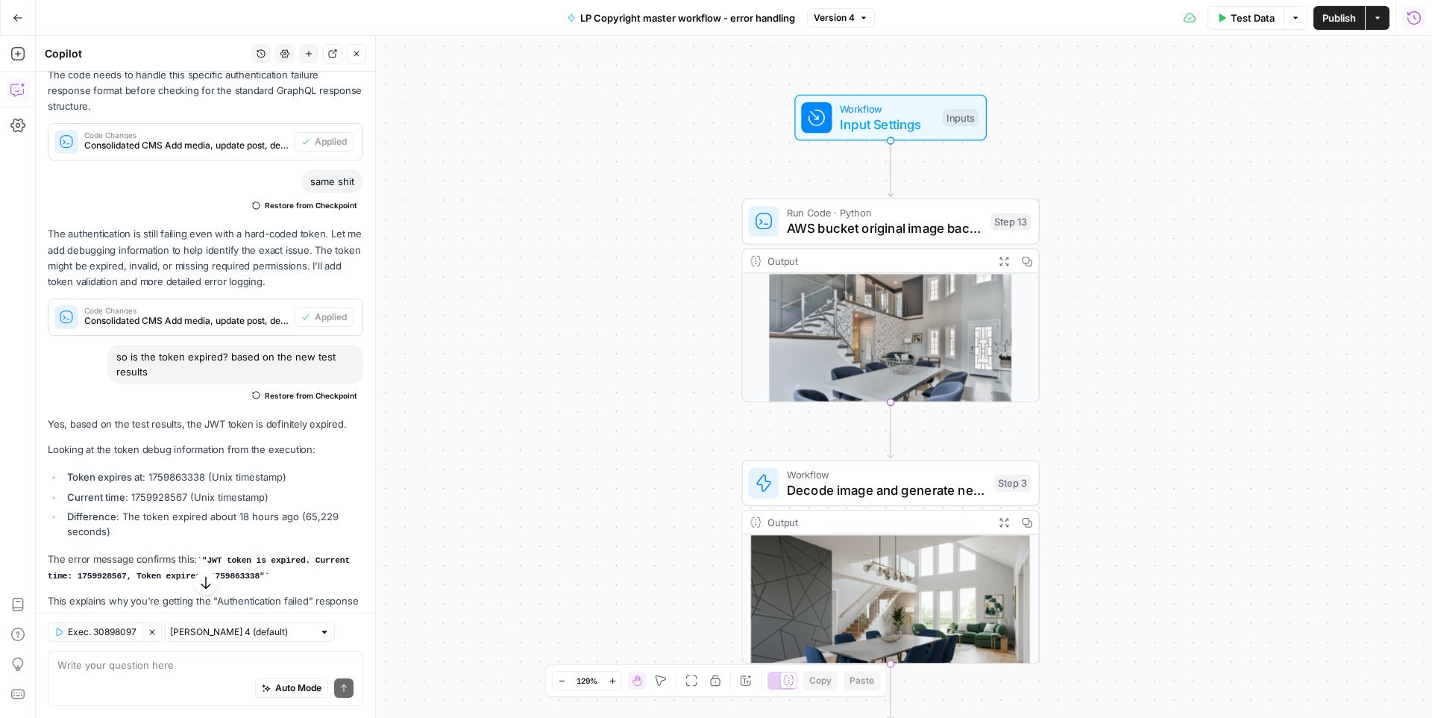
drag, startPoint x: 678, startPoint y: 348, endPoint x: 610, endPoint y: 348, distance: 67.9
click at [610, 348] on div "true false Workflow Input Settings Inputs Run Code · Python AWS bucket original…" at bounding box center [734, 377] width 1396 height 682
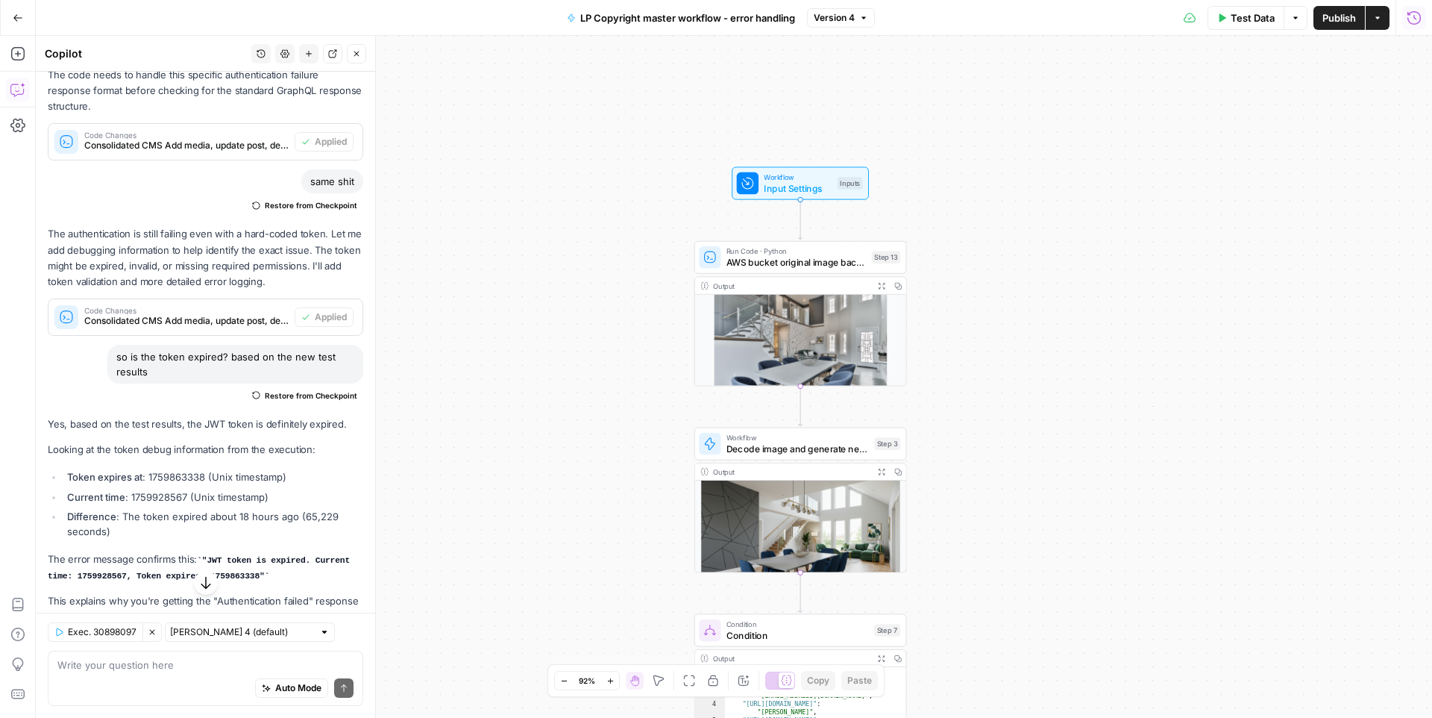
click at [771, 185] on span "Input Settings" at bounding box center [798, 187] width 68 height 13
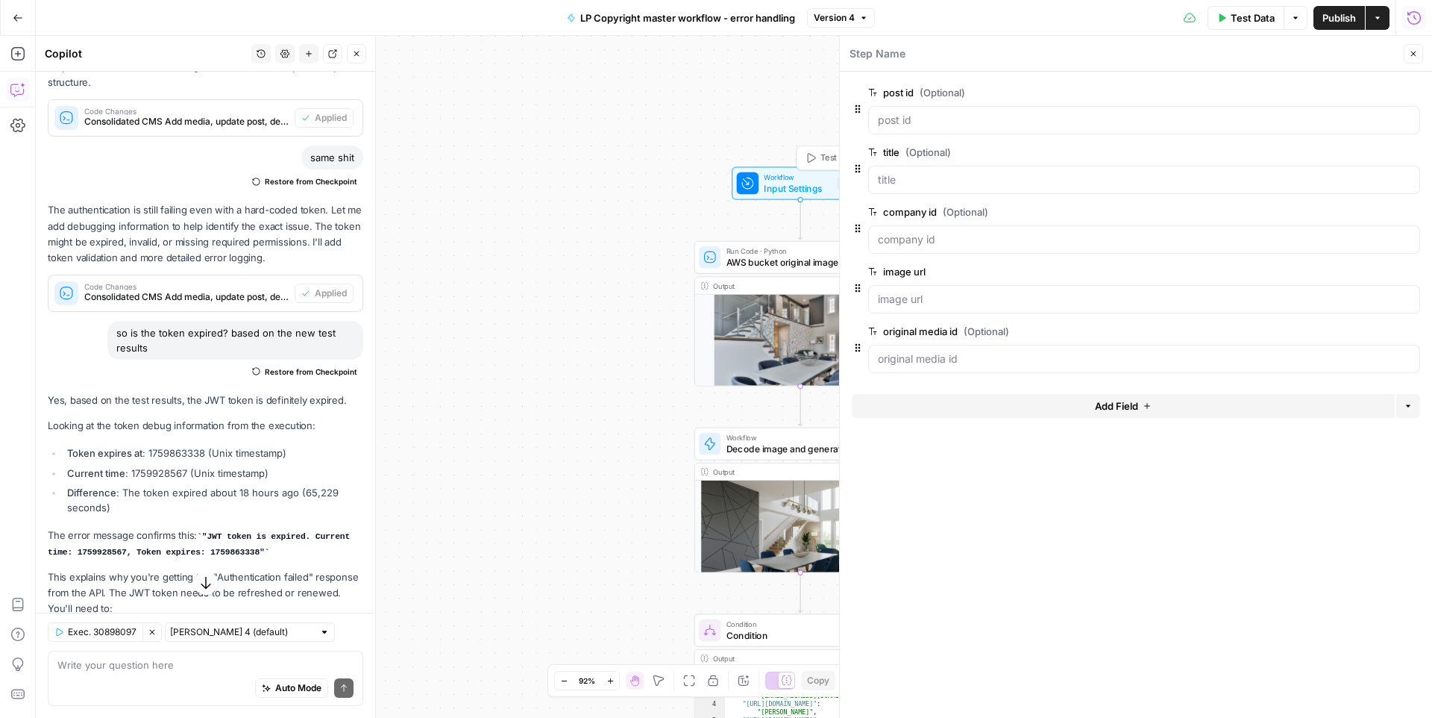
scroll to position [834, 0]
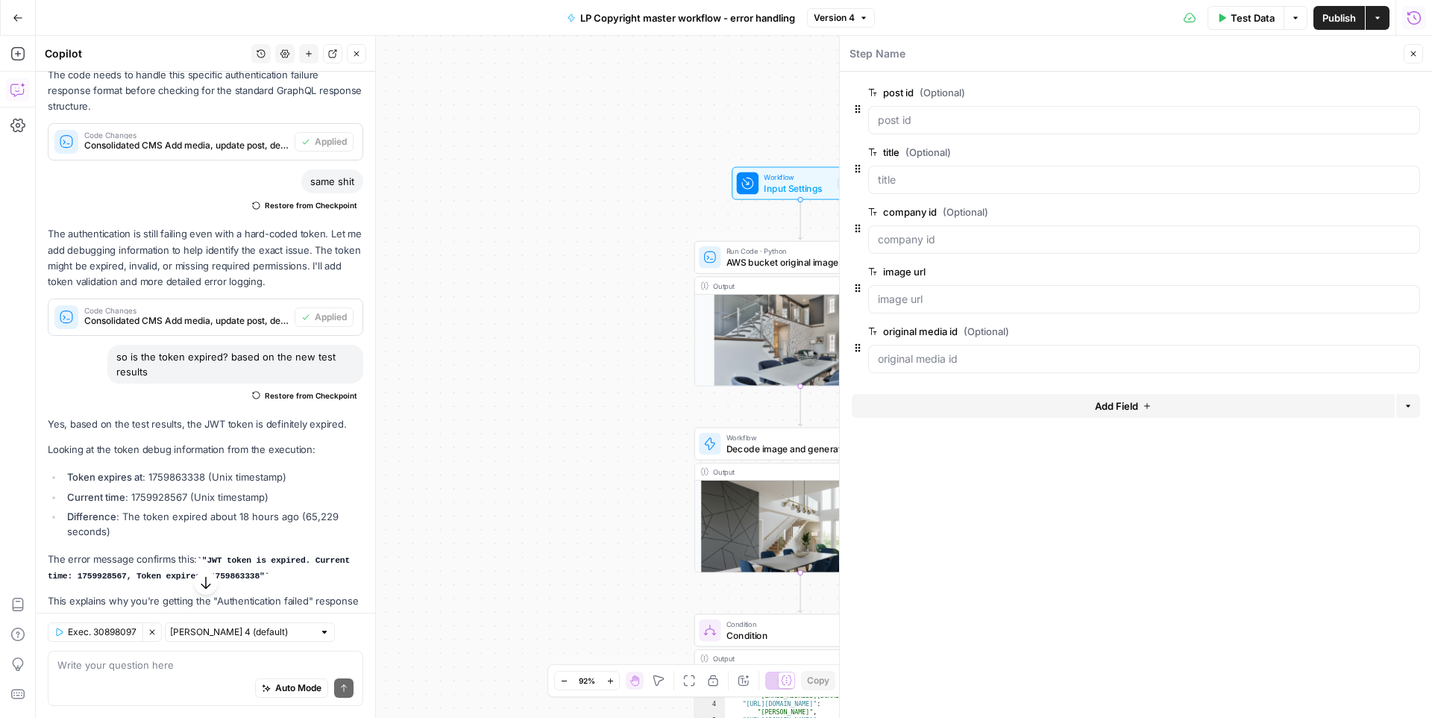
click at [1414, 49] on icon "button" at bounding box center [1413, 53] width 9 height 9
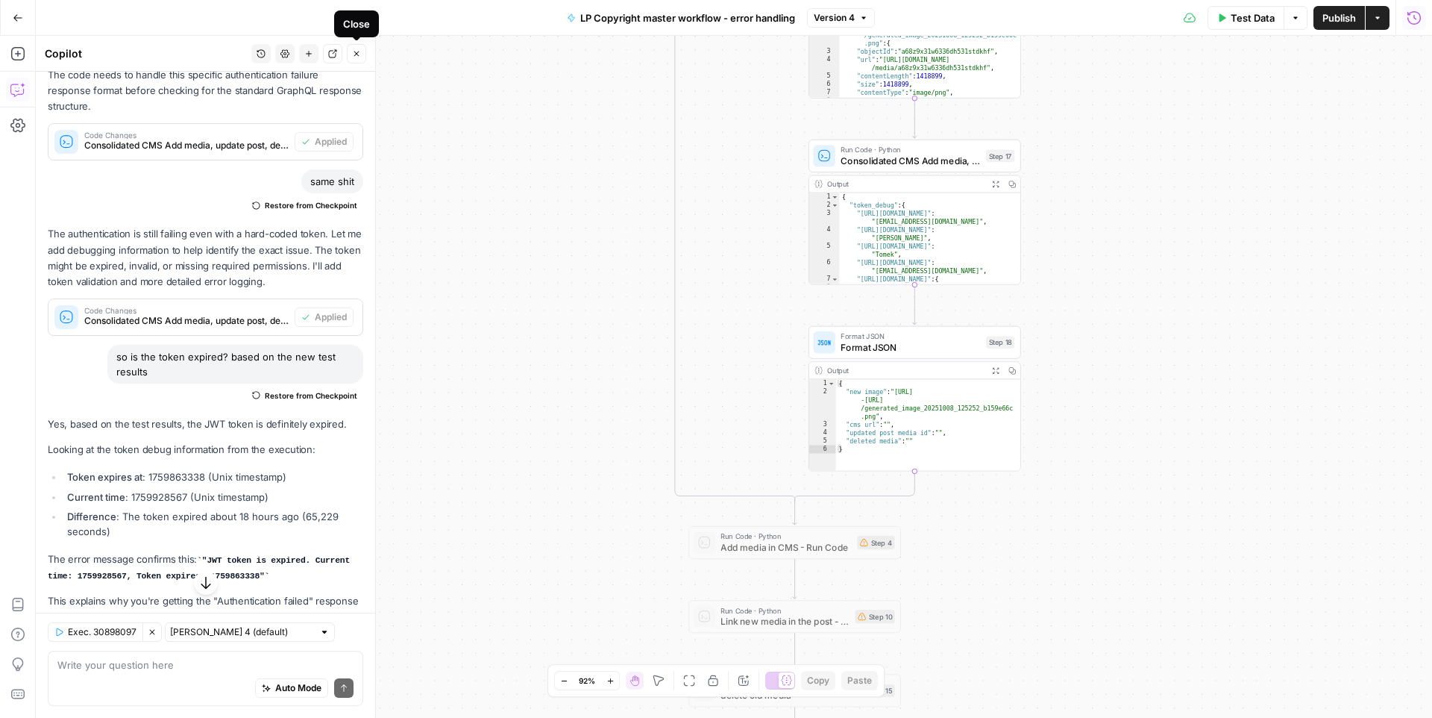
click at [360, 52] on icon "button" at bounding box center [356, 53] width 9 height 9
